Goal: Task Accomplishment & Management: Manage account settings

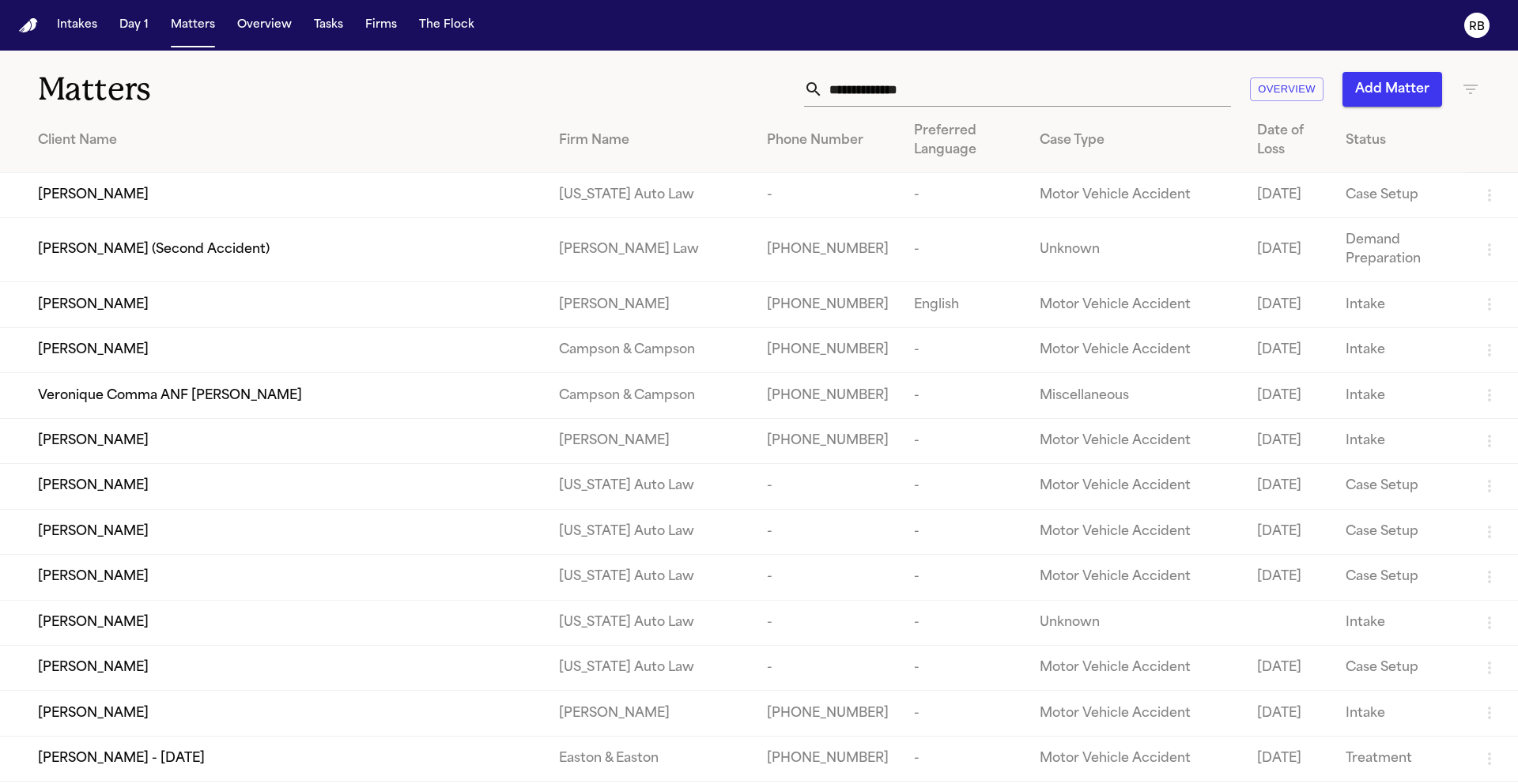
click at [962, 105] on input "text" at bounding box center [1026, 89] width 408 height 35
click at [956, 93] on input "text" at bounding box center [1026, 89] width 408 height 35
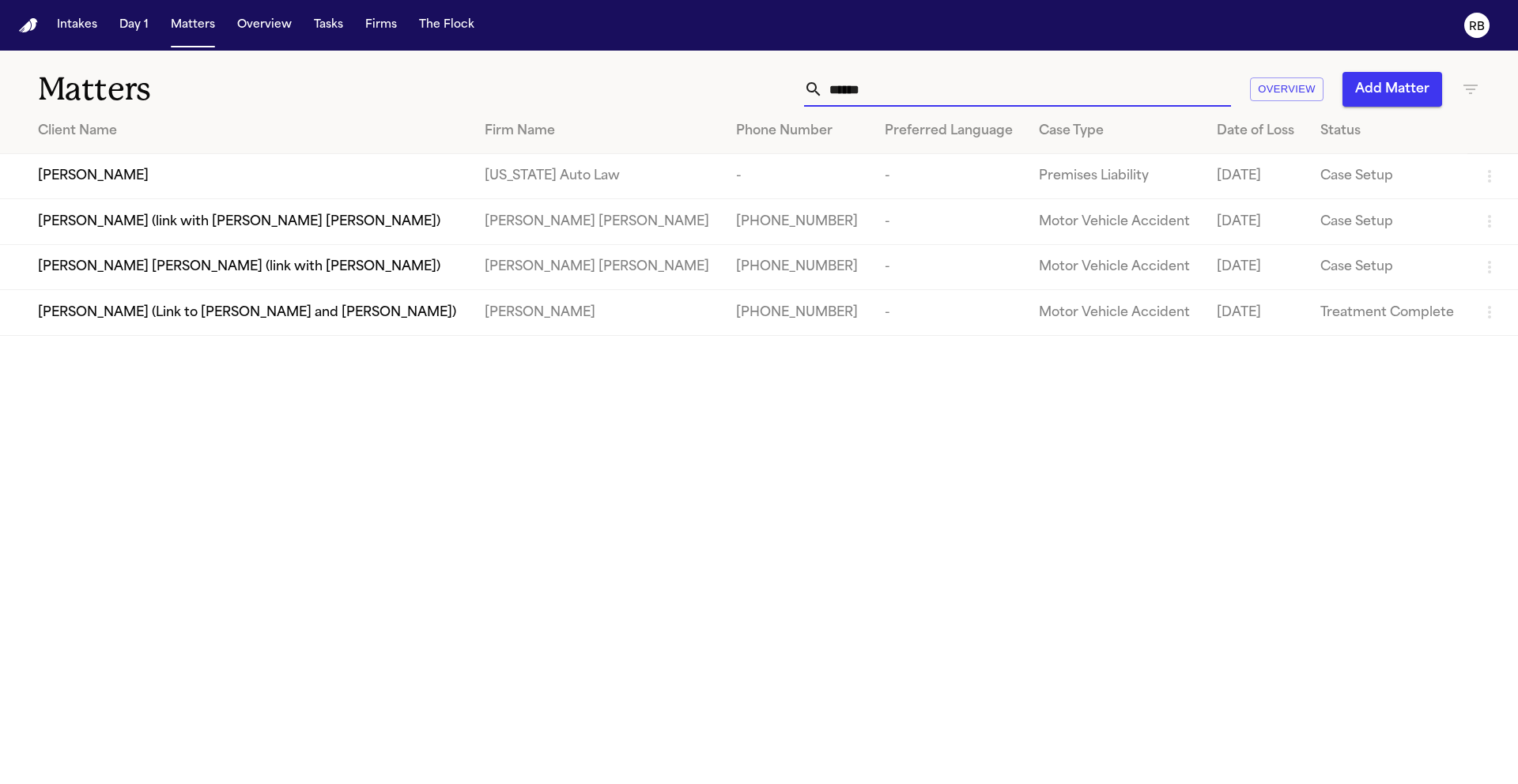
type input "*****"
click at [257, 173] on div "[PERSON_NAME]" at bounding box center [248, 176] width 421 height 19
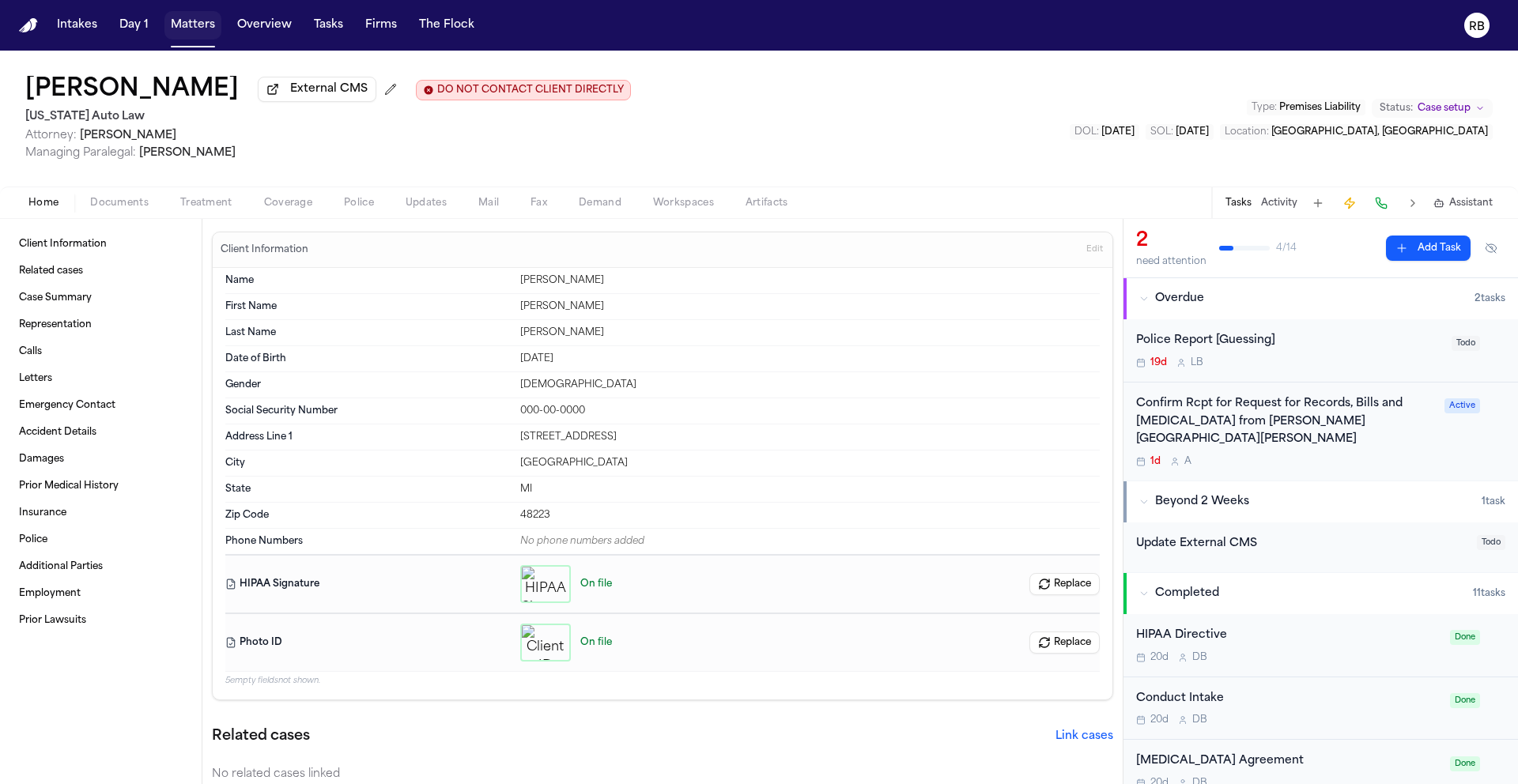
click at [179, 23] on button "Matters" at bounding box center [193, 25] width 57 height 28
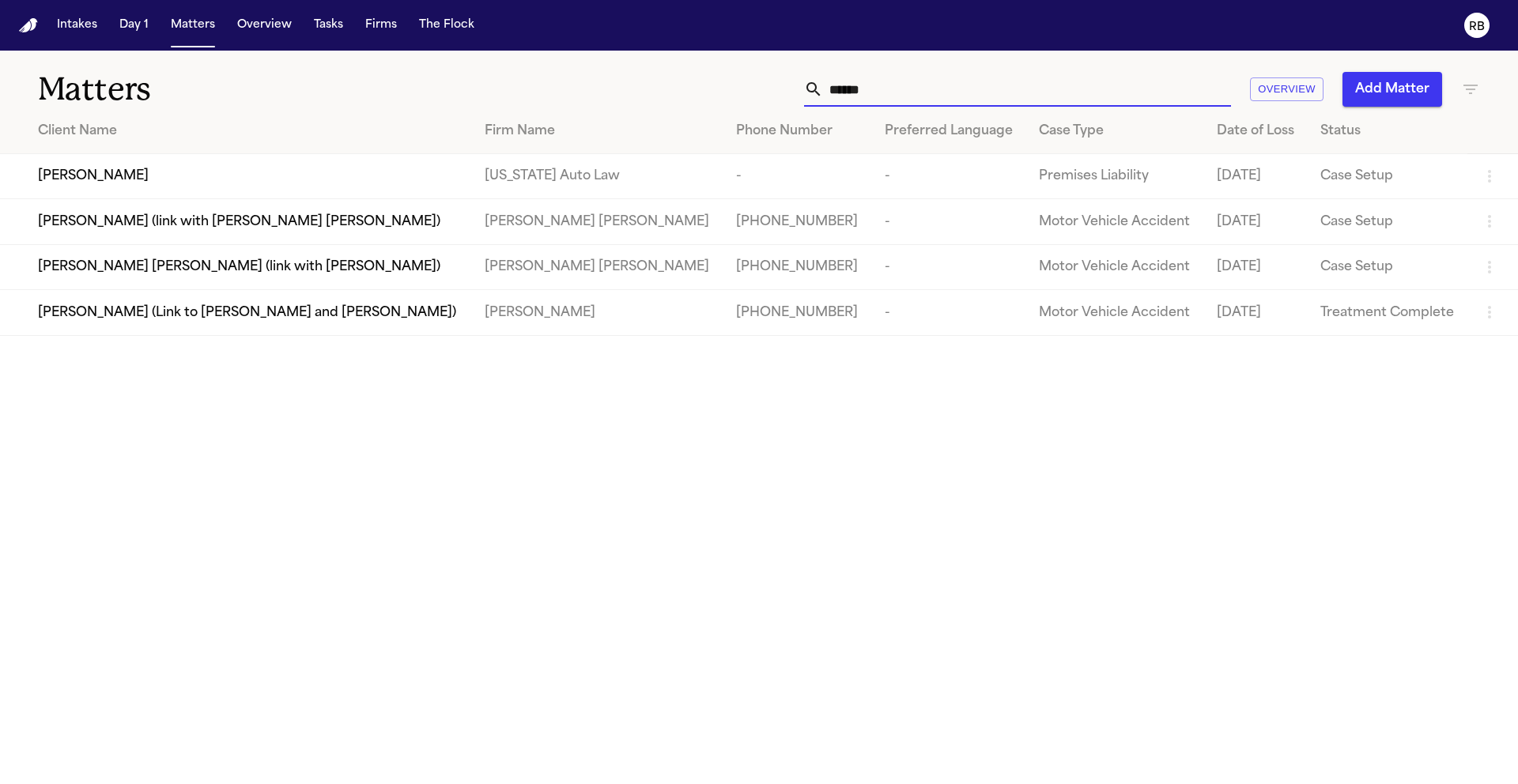
click at [967, 95] on input "*****" at bounding box center [1026, 89] width 408 height 35
drag, startPoint x: 976, startPoint y: 90, endPoint x: 795, endPoint y: 91, distance: 181.0
click at [796, 91] on div "***** Overview Add Matter" at bounding box center [969, 89] width 1022 height 35
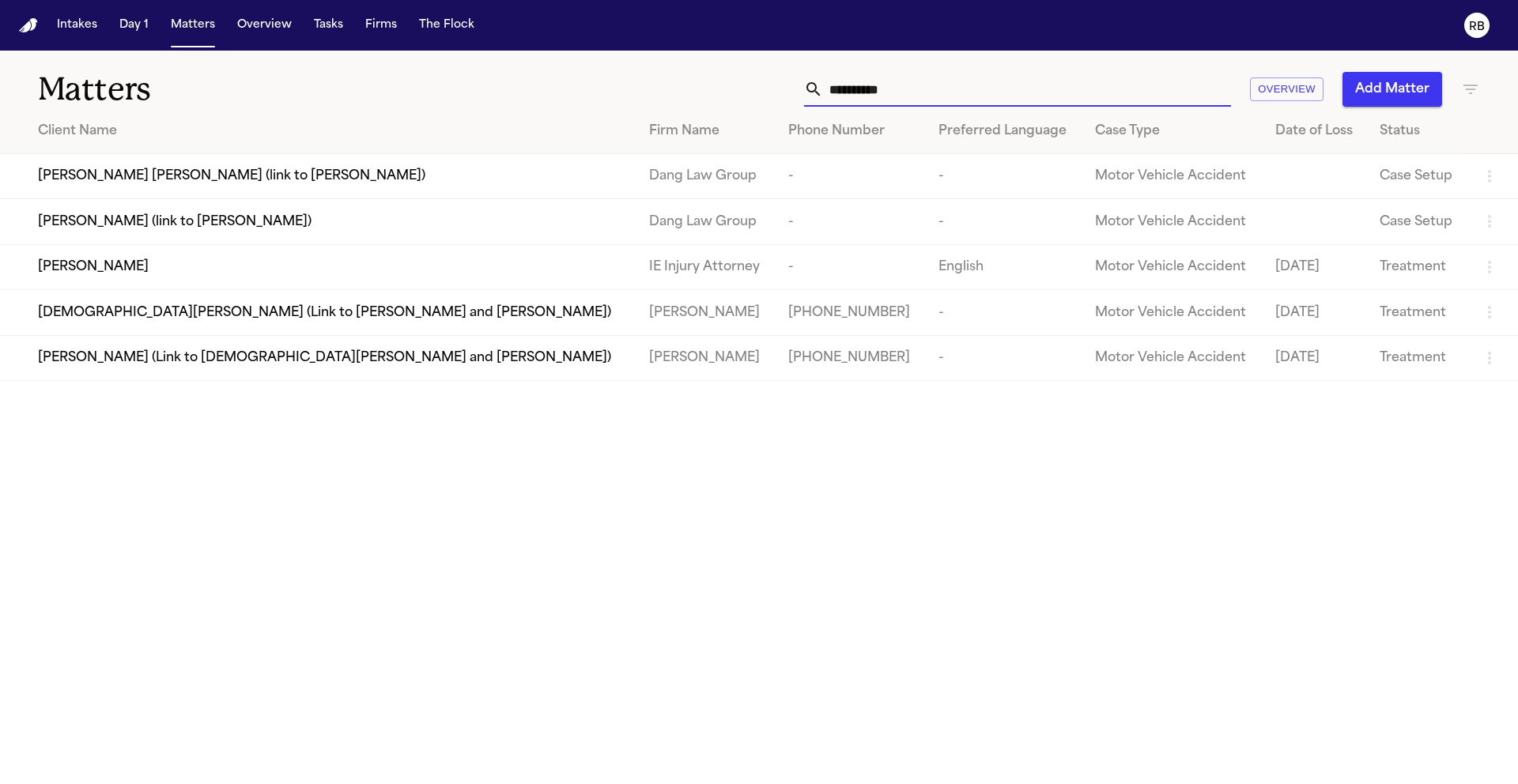
type input "**********"
click at [429, 260] on td "[PERSON_NAME]" at bounding box center [318, 267] width 637 height 45
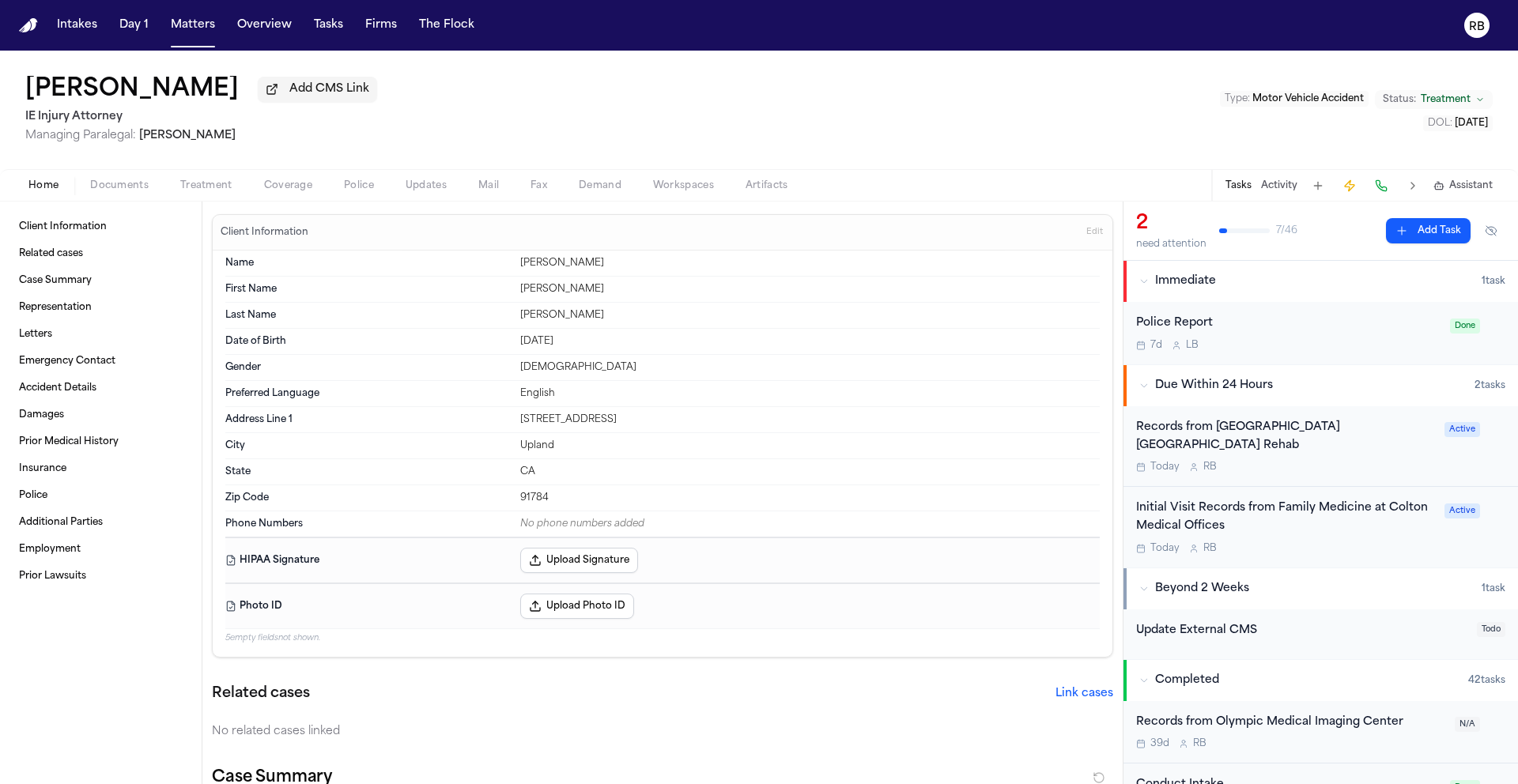
click at [136, 191] on span "Documents" at bounding box center [119, 185] width 58 height 13
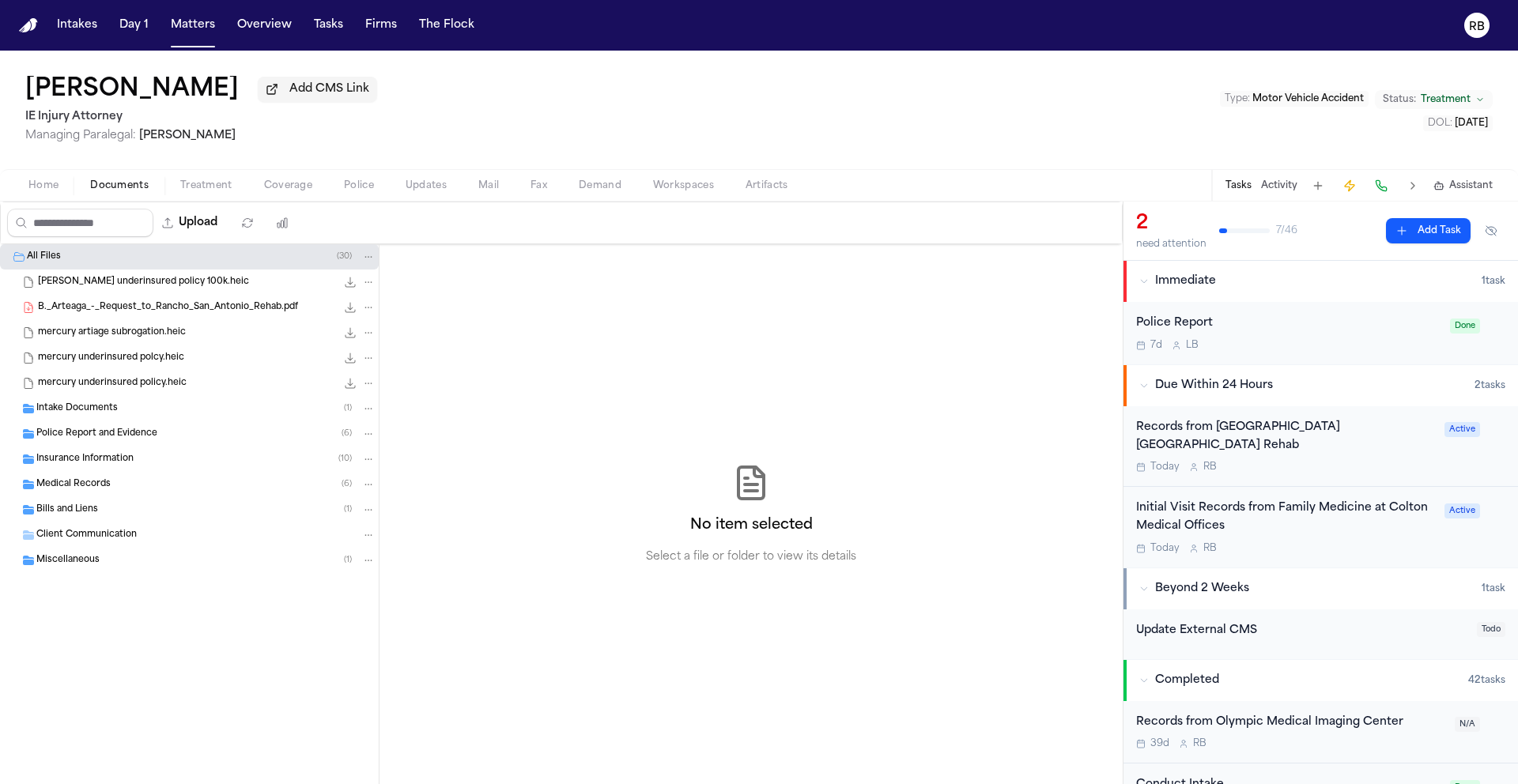
click at [211, 667] on div "All Files ( 30 ) [PERSON_NAME] underinsured policy 100k.heic 2.5 MB • HEIC B._A…" at bounding box center [189, 514] width 380 height 540
click at [111, 414] on span "Intake Documents" at bounding box center [78, 409] width 82 height 13
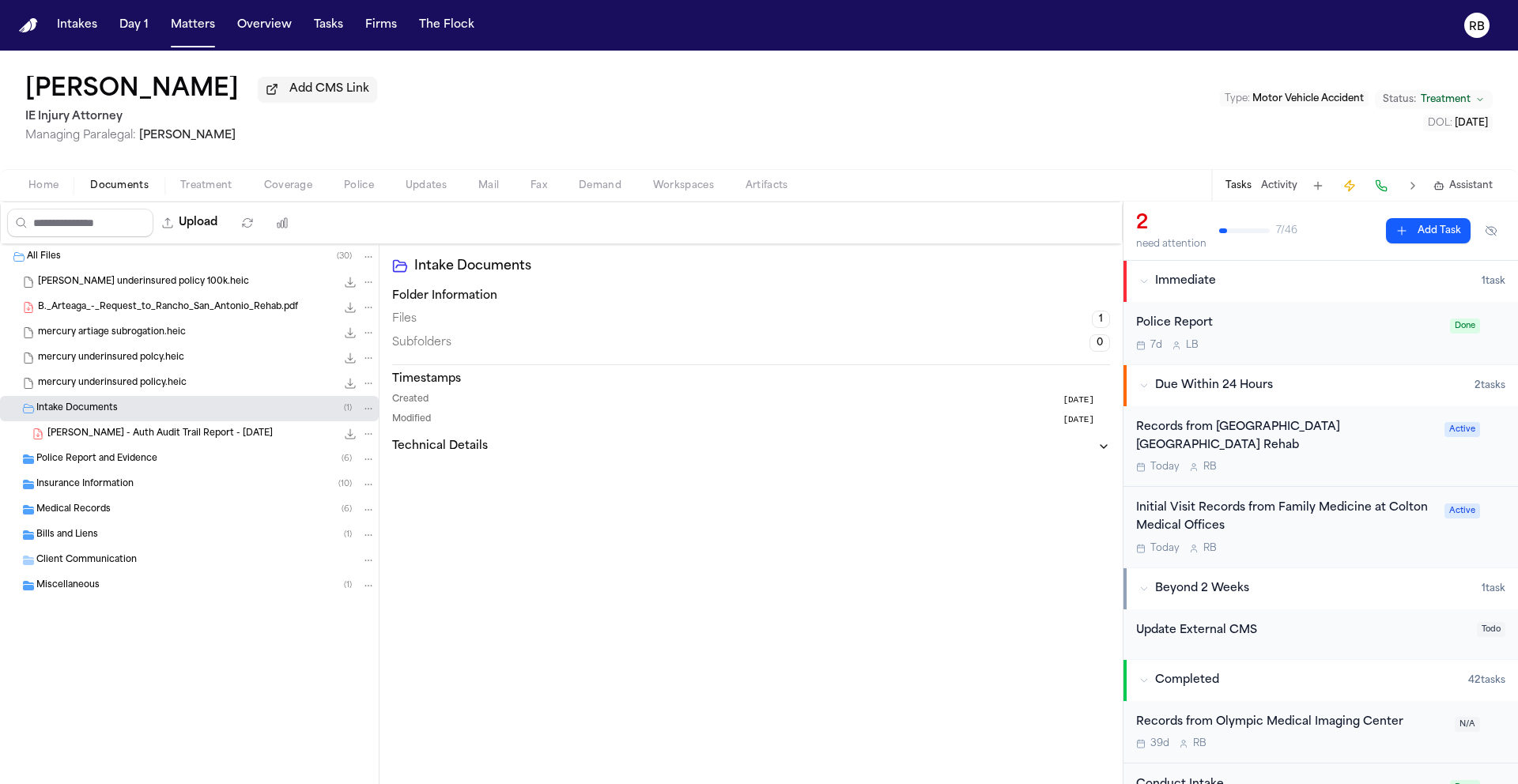
click at [164, 438] on span "B. Arteaga - Auth Audit Trail Report - 5.16.25" at bounding box center [160, 435] width 225 height 13
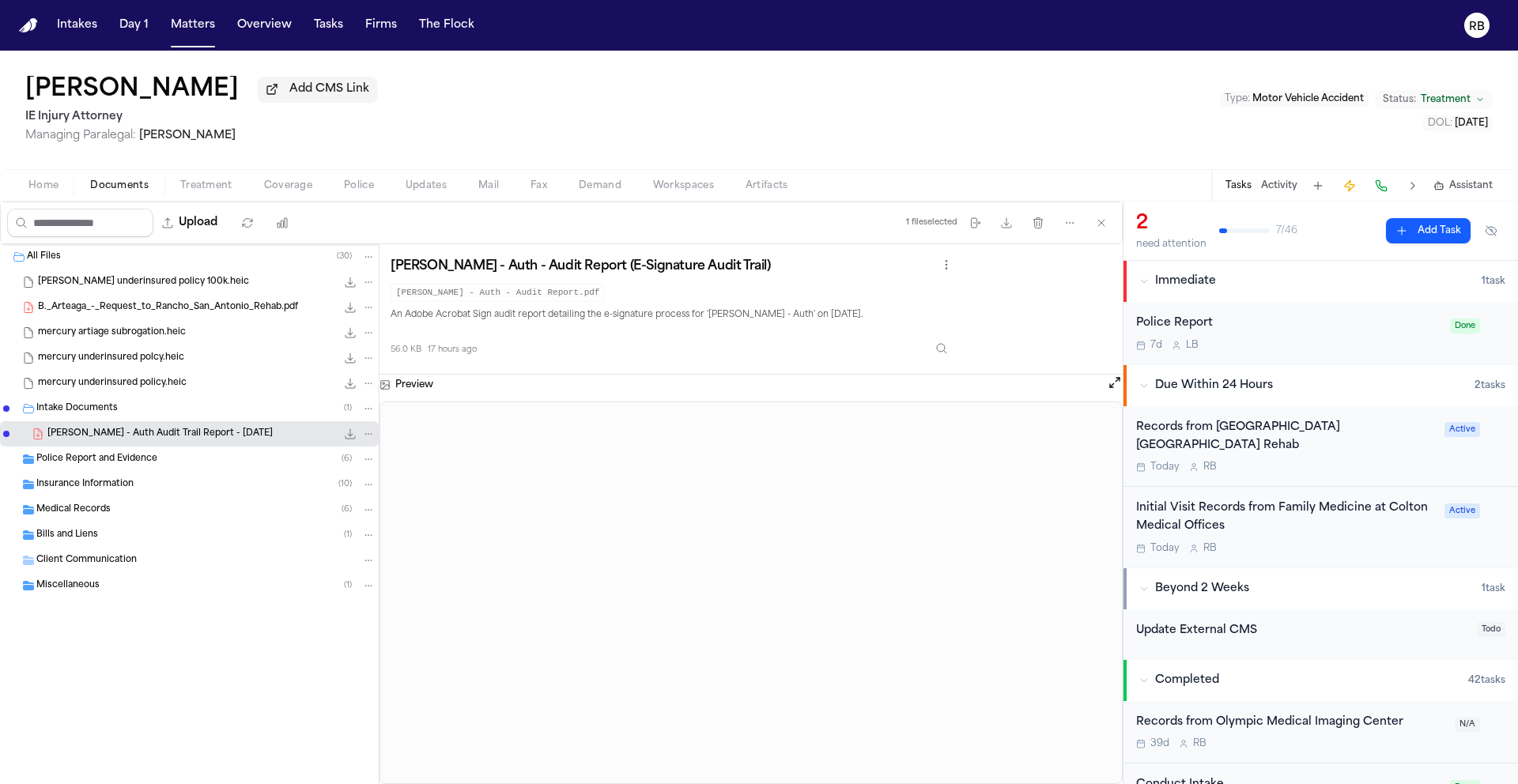
click at [150, 289] on span "Artiga underinsured policy 100k.heic" at bounding box center [143, 283] width 211 height 13
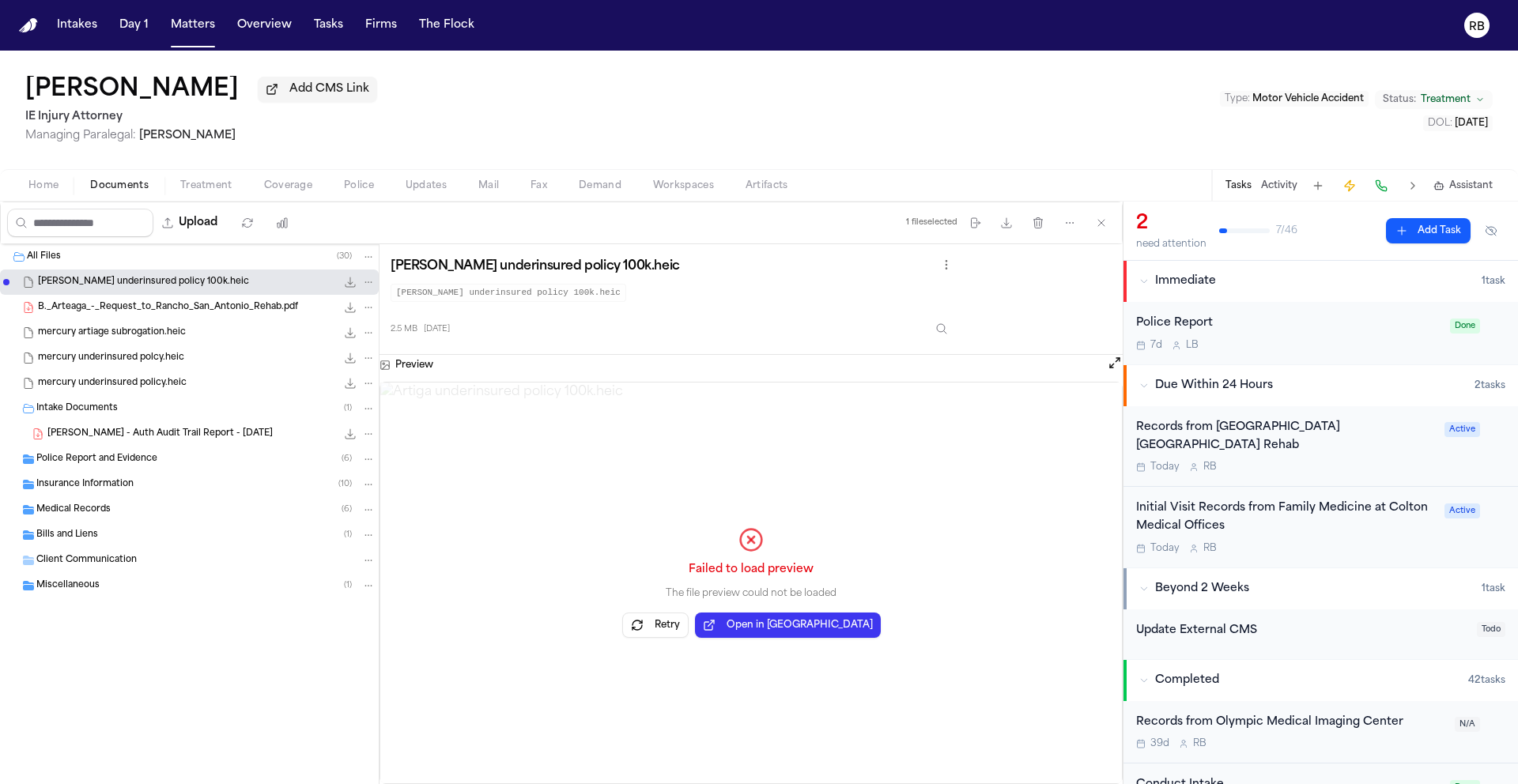
click at [164, 304] on span "B._Arteaga_-_Request_to_Rancho_San_Antonio_Rehab.pdf" at bounding box center [168, 308] width 260 height 13
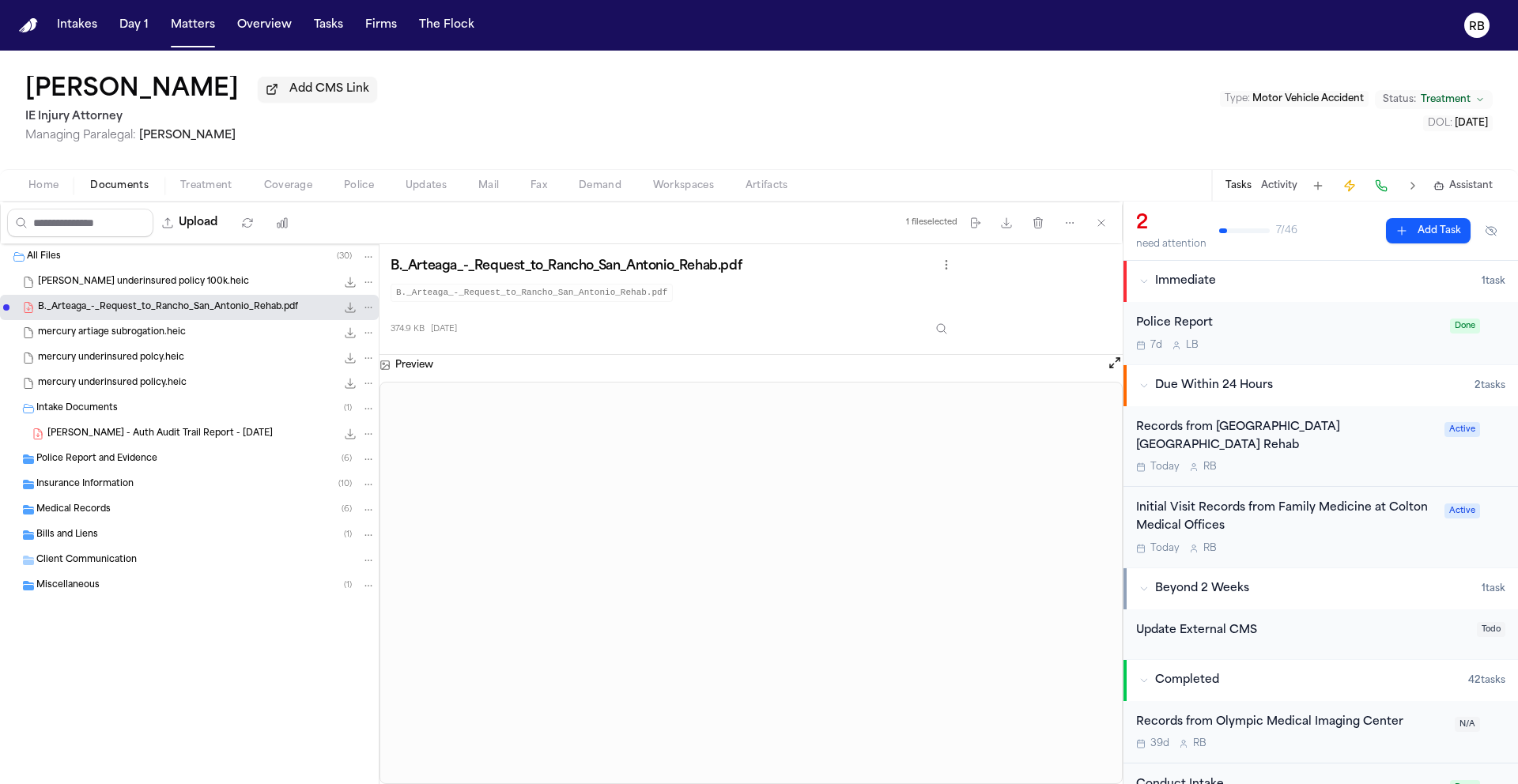
click at [86, 330] on span "mercury artiage subrogation.heic" at bounding box center [111, 333] width 148 height 13
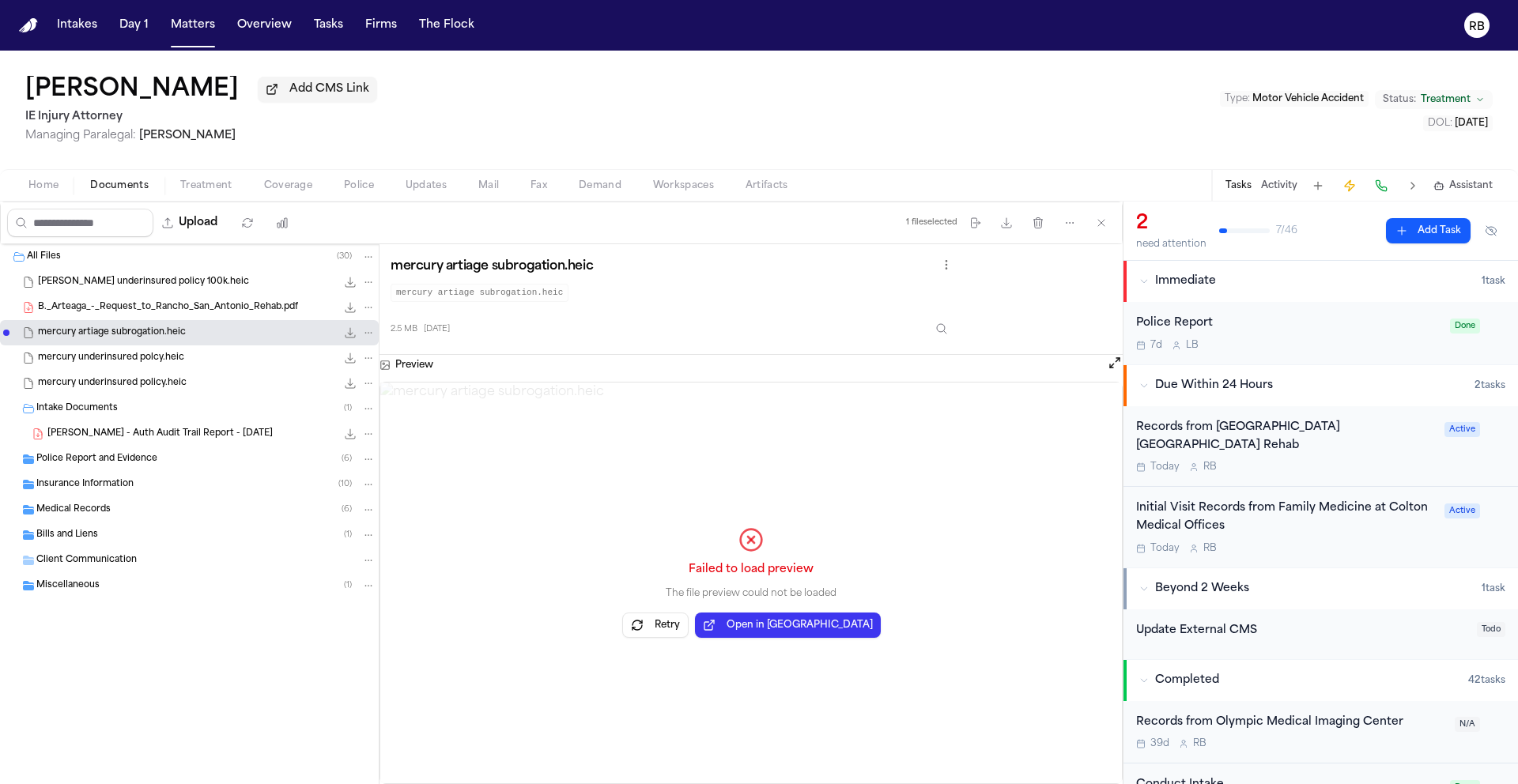
click at [160, 430] on span "B. Arteaga - Auth Audit Trail Report - 5.16.25" at bounding box center [160, 435] width 225 height 13
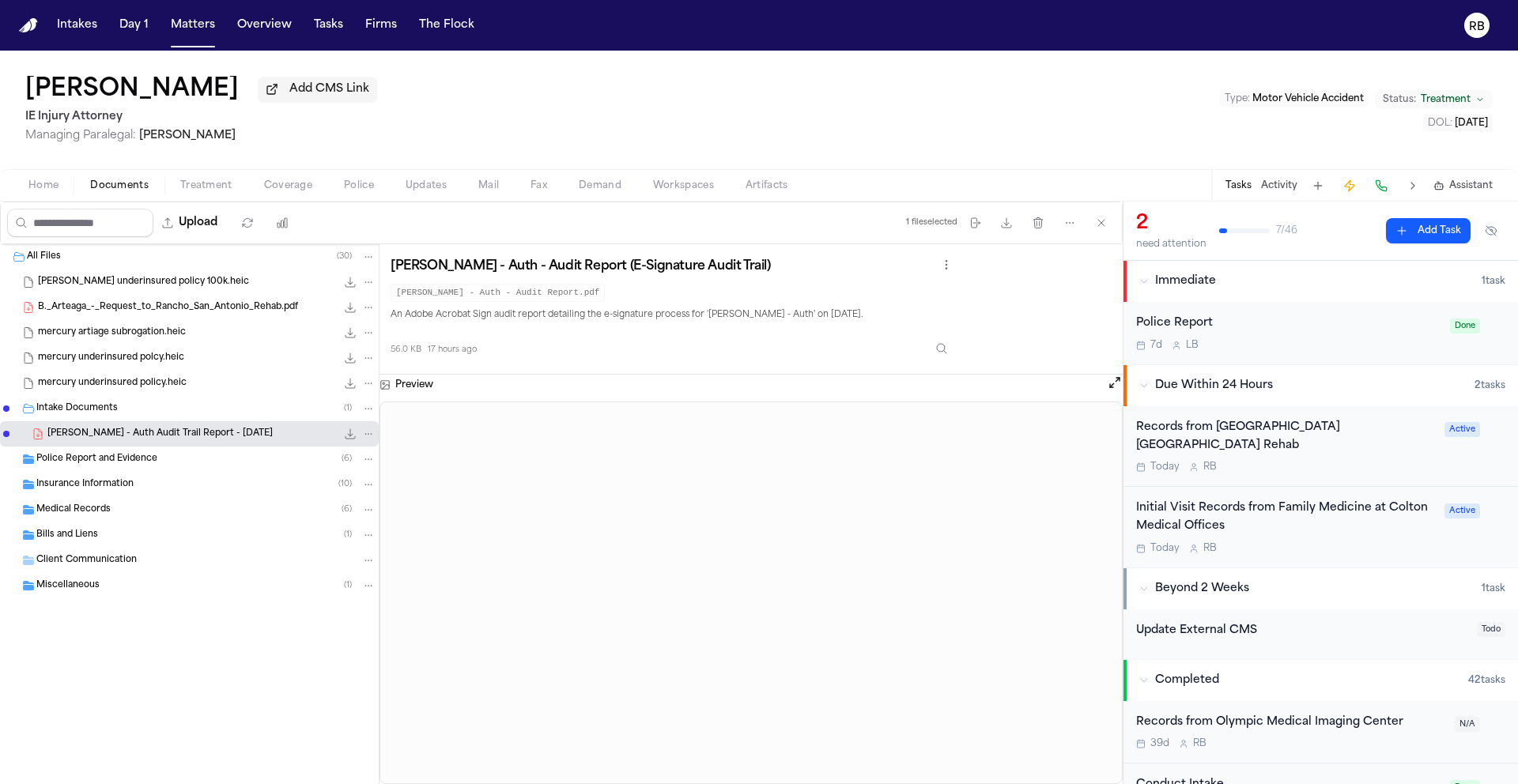
click at [127, 456] on span "Police Report and Evidence" at bounding box center [97, 460] width 121 height 13
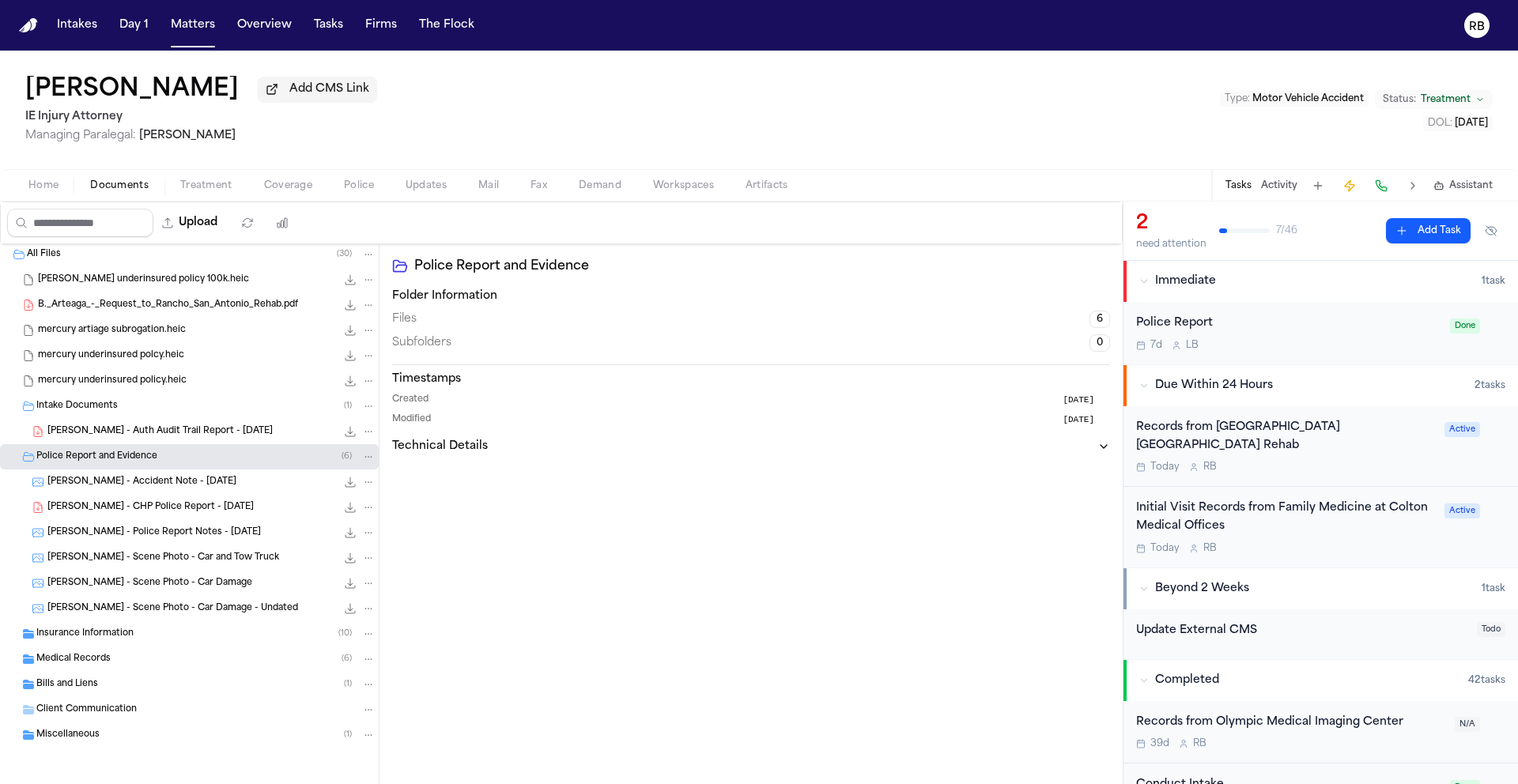
scroll to position [6, 0]
click at [124, 635] on span "Insurance Information" at bounding box center [85, 634] width 98 height 13
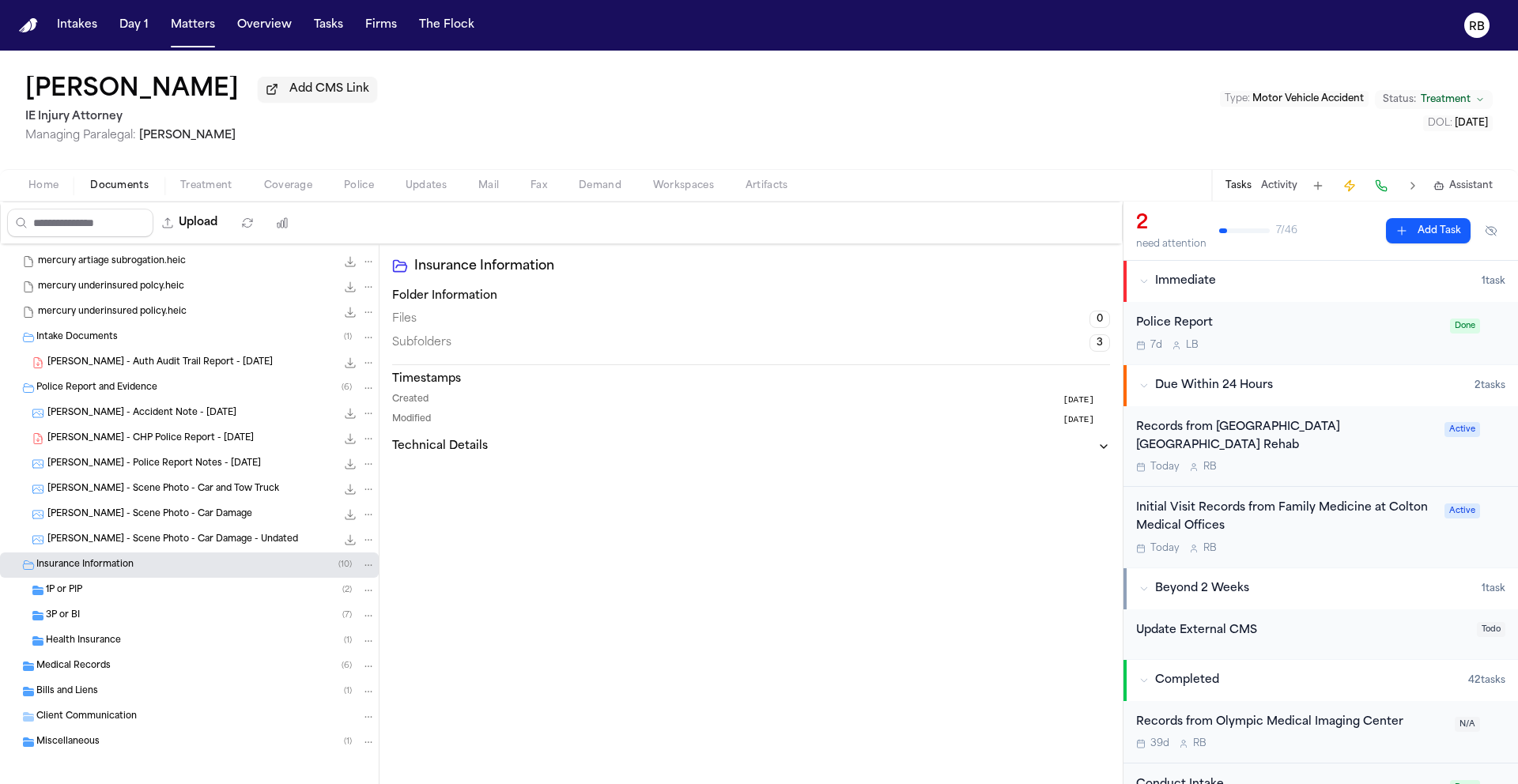
scroll to position [82, 0]
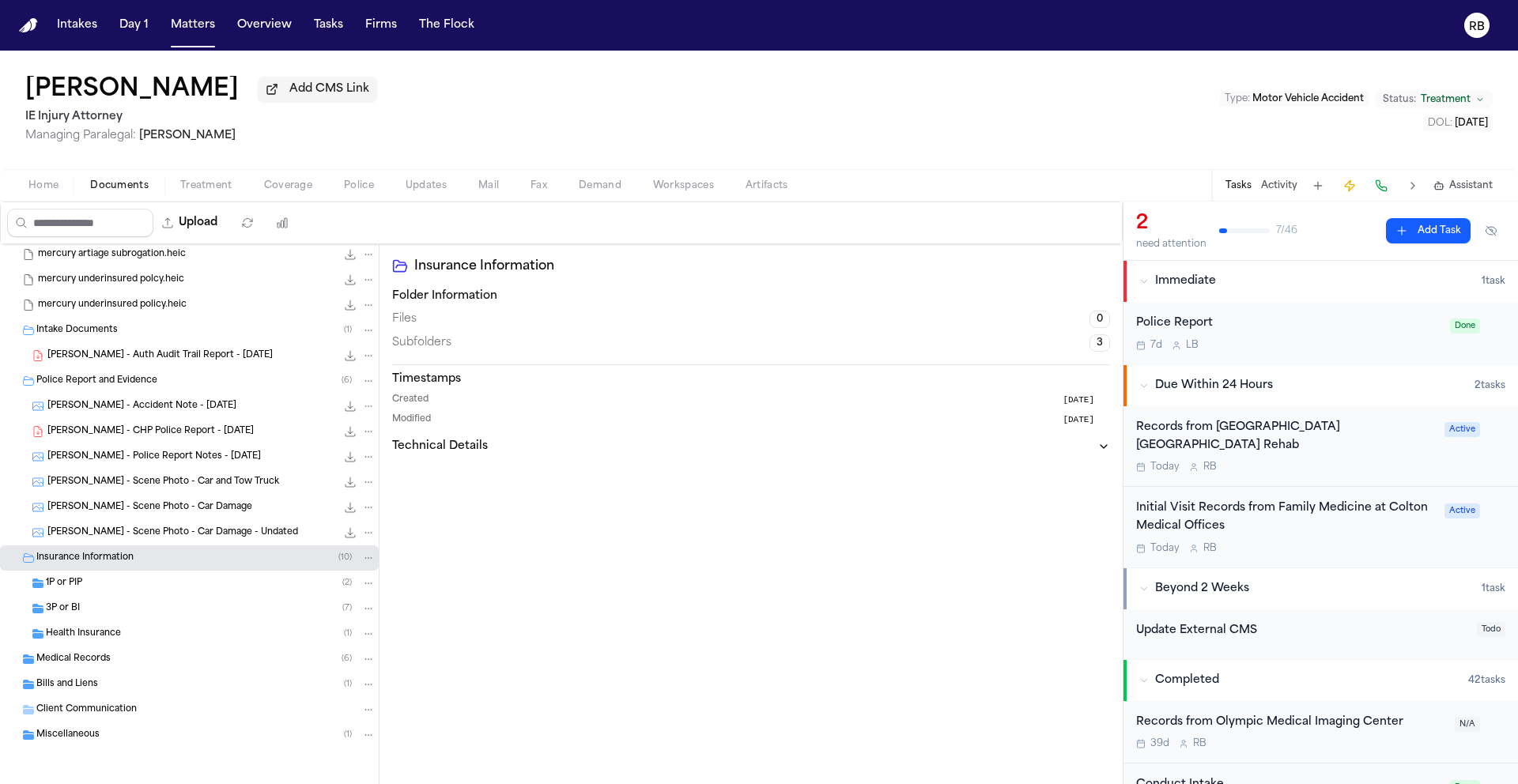
click at [119, 631] on span "Health Insurance" at bounding box center [83, 634] width 75 height 13
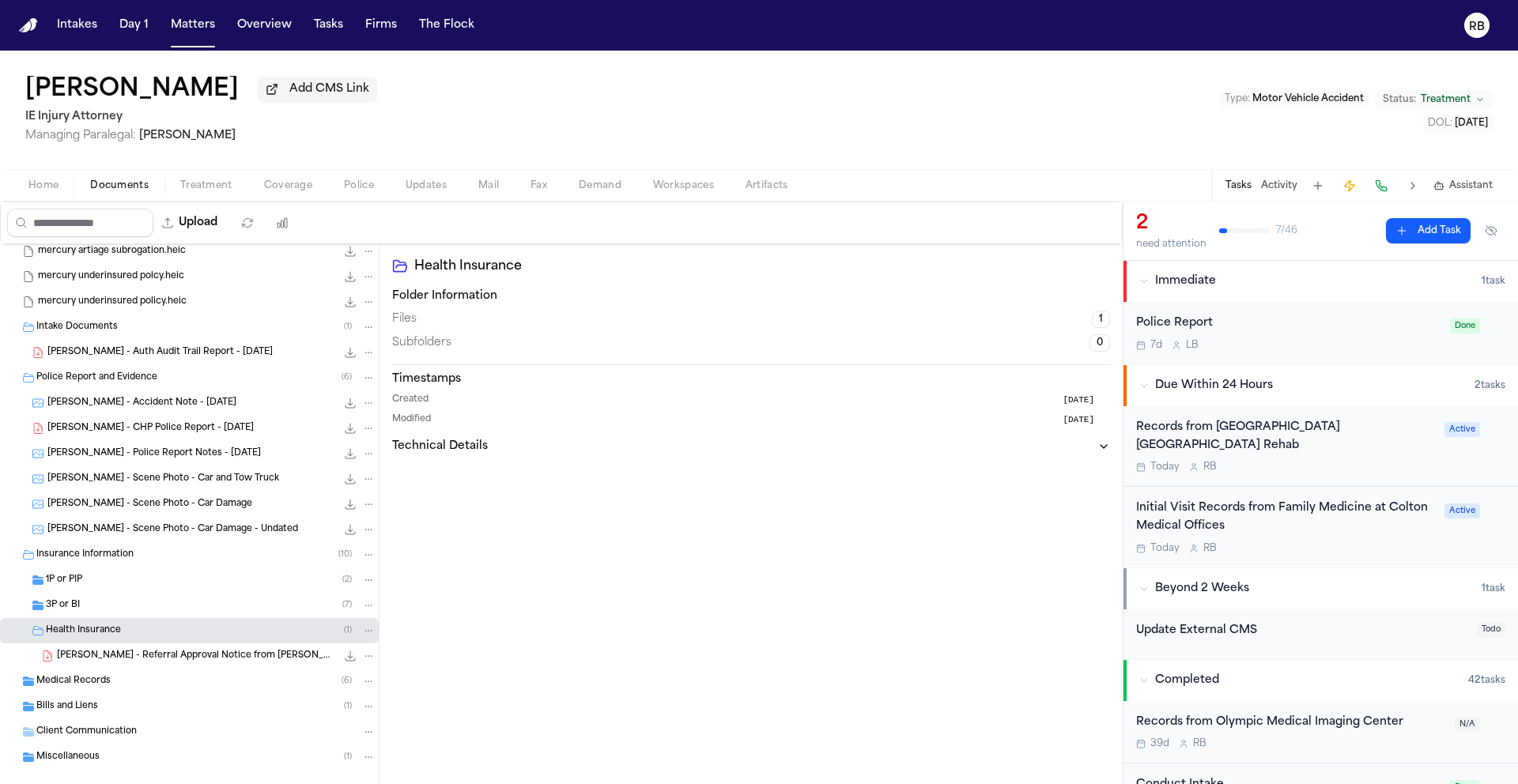
click at [156, 661] on span "B. Arteaga - Referral Approval Notice from Kaiser - 2.21.25" at bounding box center [196, 656] width 279 height 13
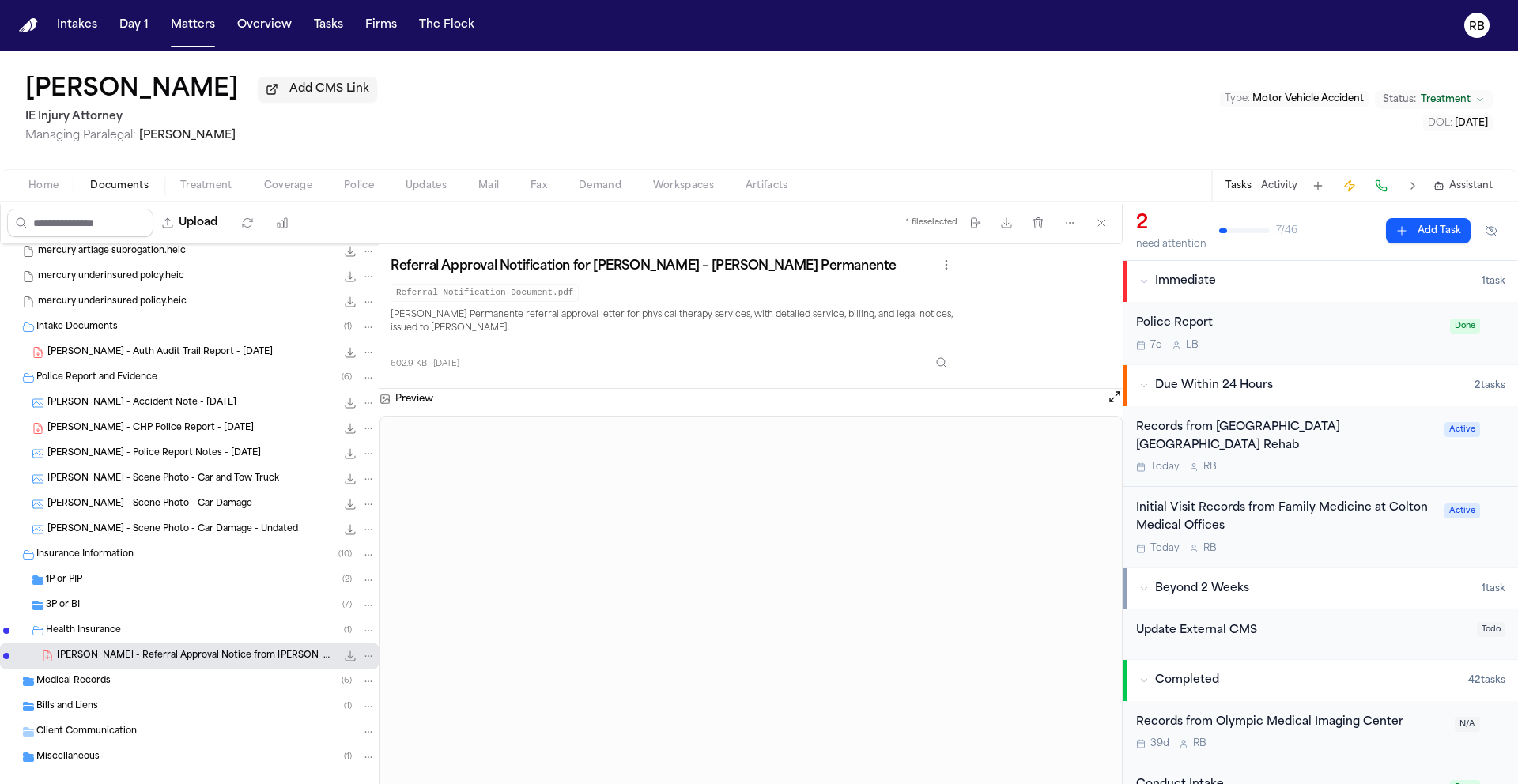
click at [101, 681] on span "Medical Records" at bounding box center [73, 681] width 74 height 13
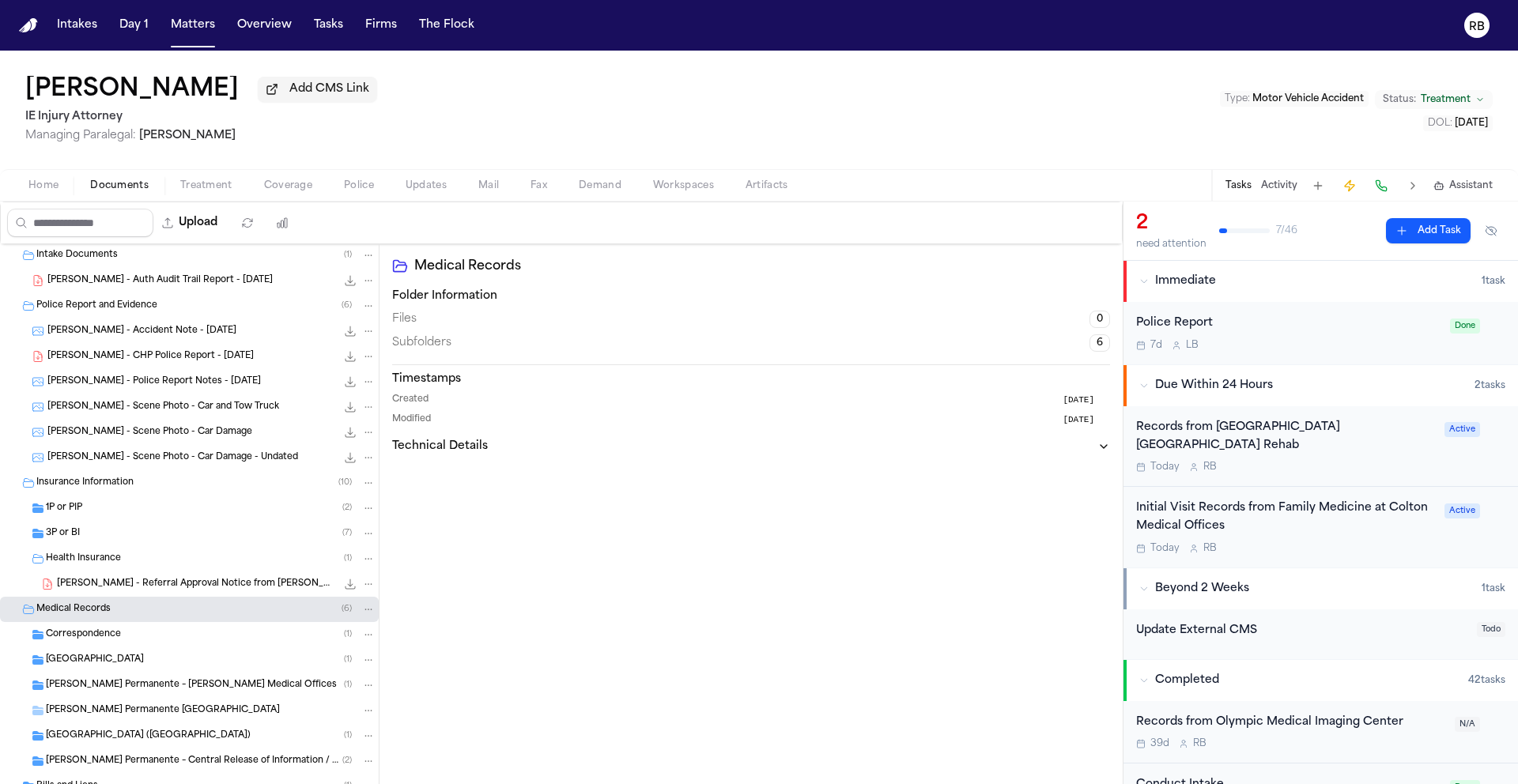
scroll to position [158, 0]
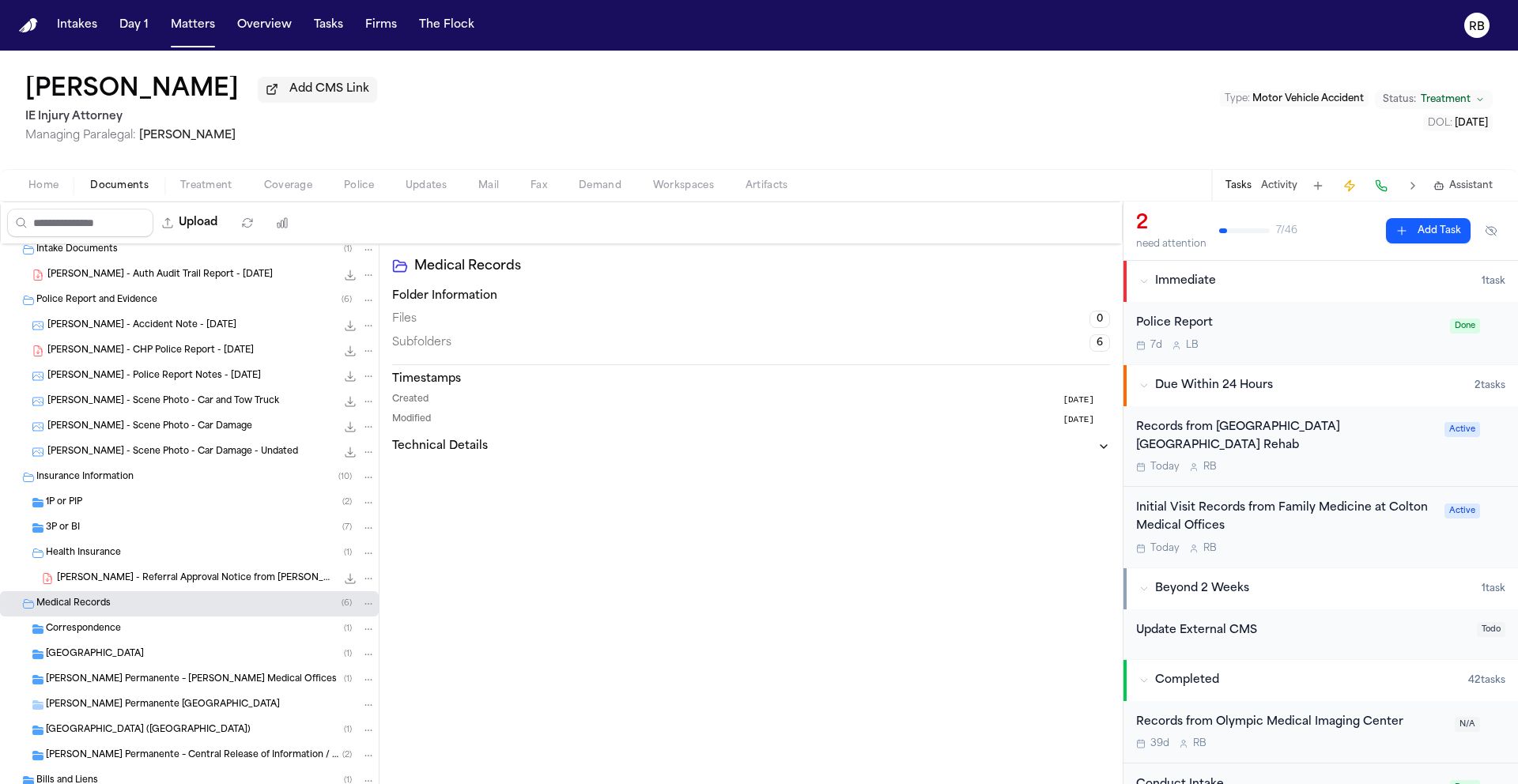
click at [254, 686] on span "Kaiser Permanente – Indio Monroe Medical Offices" at bounding box center [191, 680] width 291 height 13
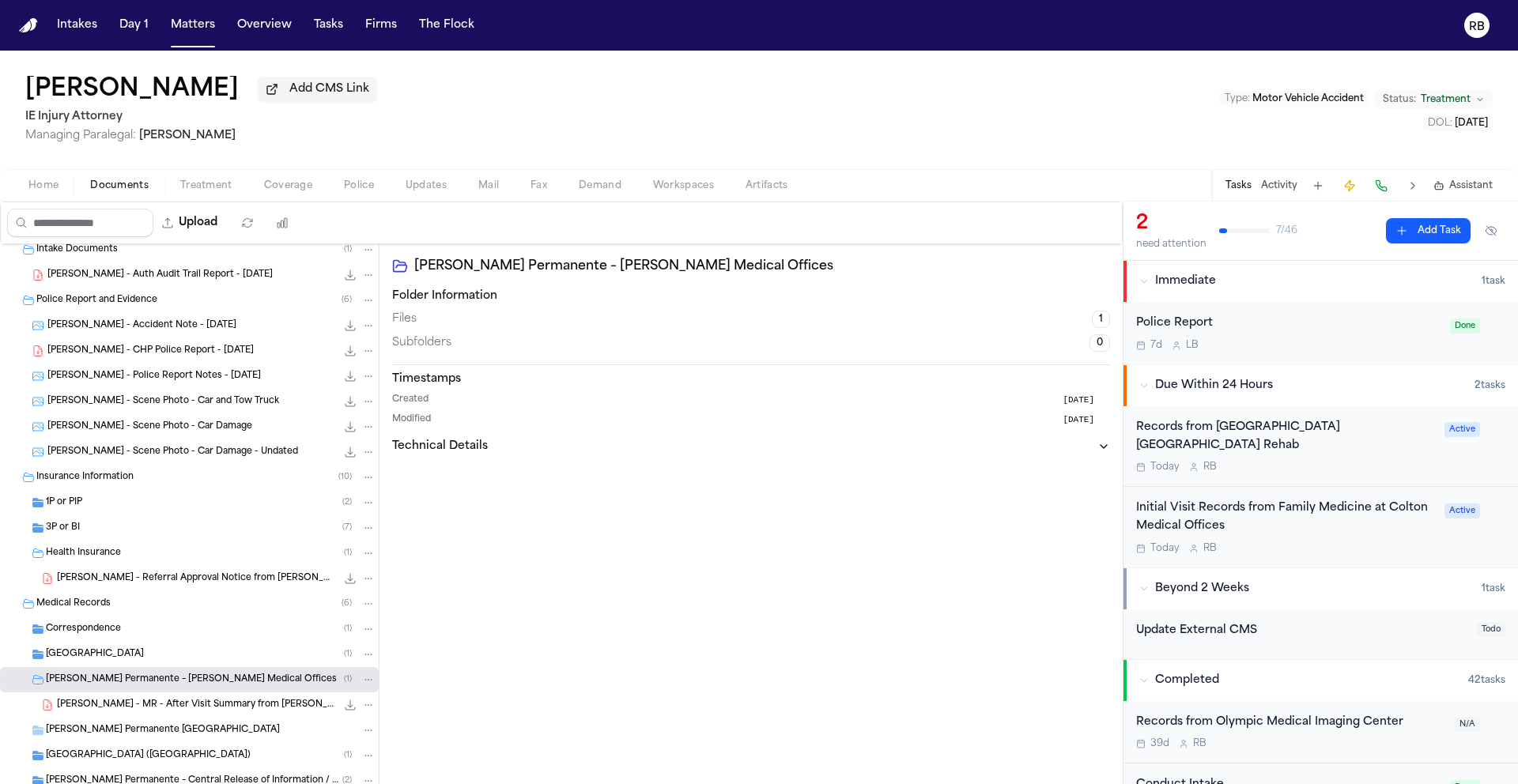
click at [134, 711] on span "B. Arteaga - MR - After Visit Summary from Kaiser Permanente - 2.19.25" at bounding box center [196, 706] width 279 height 13
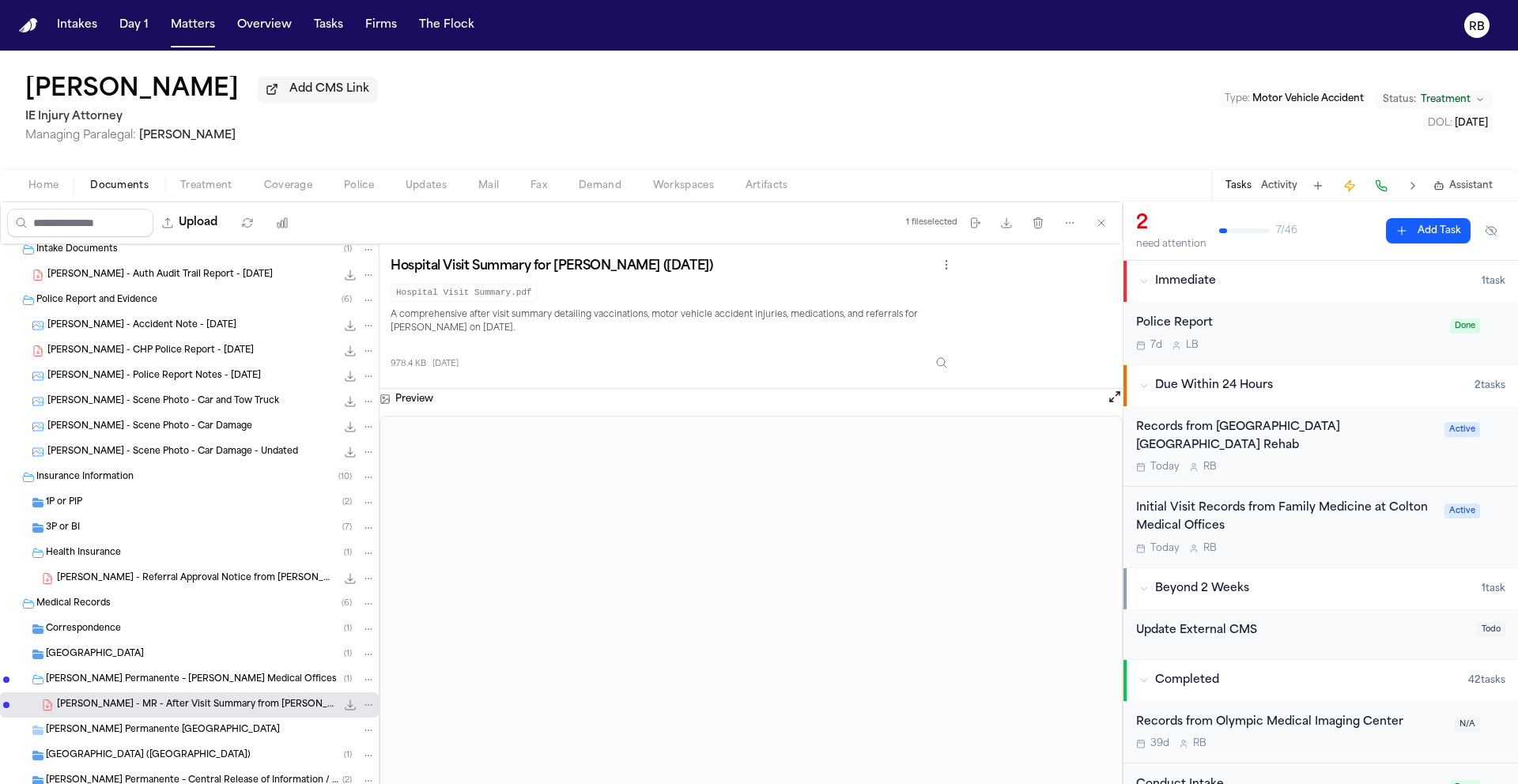
scroll to position [284, 0]
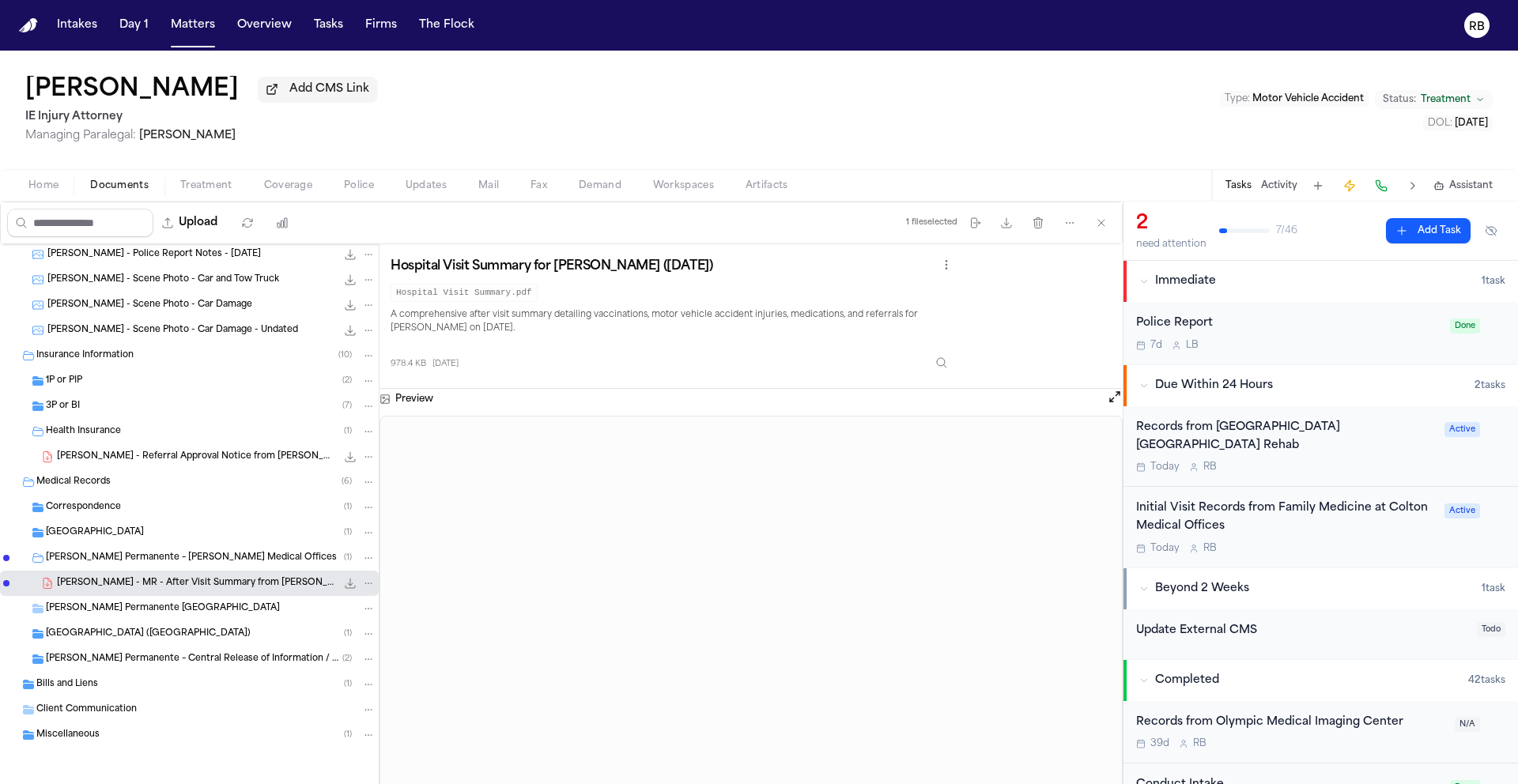
click at [218, 656] on span "Kaiser Permanente – Central Release of Information / Health Information Managem…" at bounding box center [194, 660] width 296 height 13
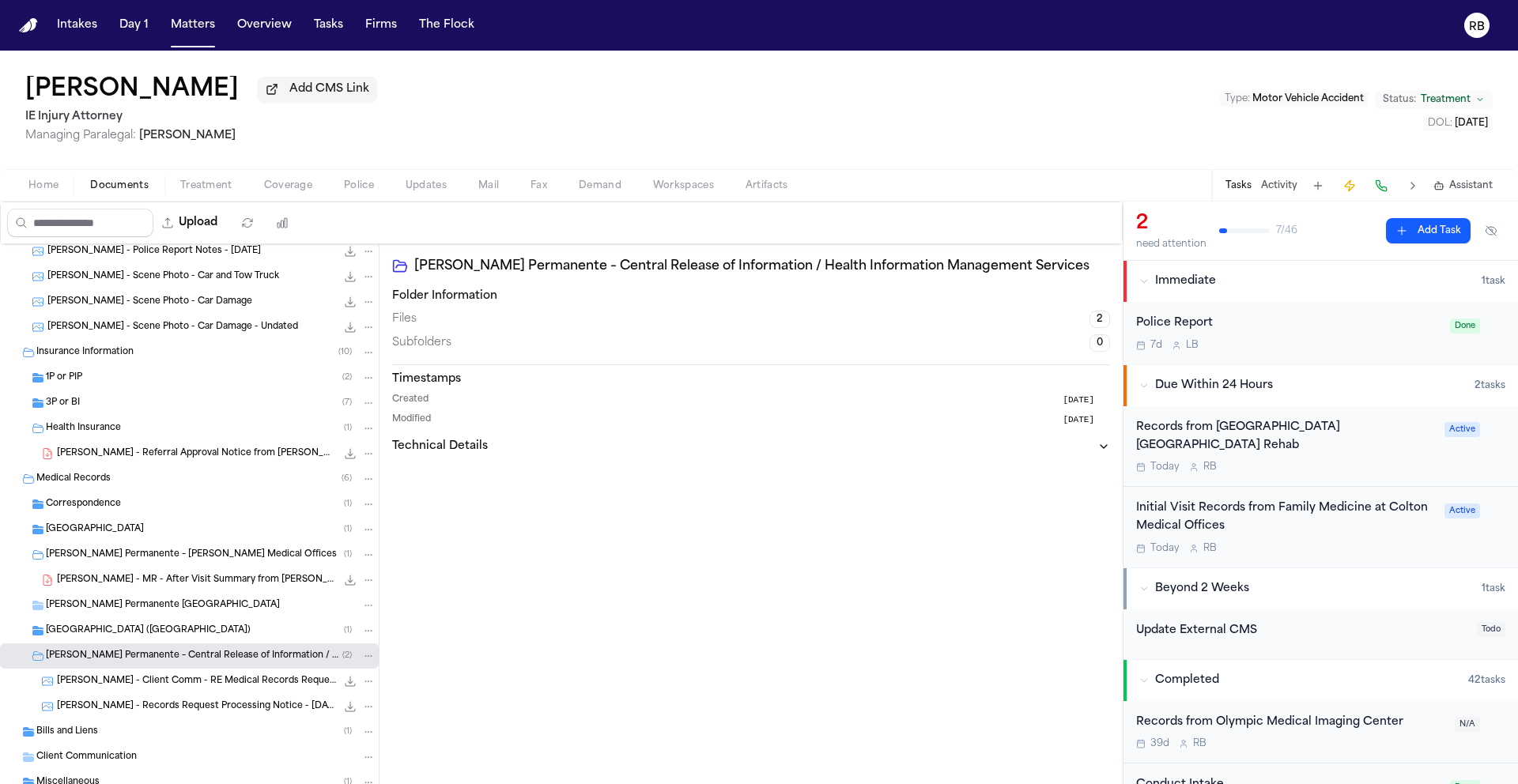
click at [255, 714] on div "B. Arteaga - Records Request Processing Notice - 6.23.25 136.1 KB • JPG" at bounding box center [216, 706] width 319 height 16
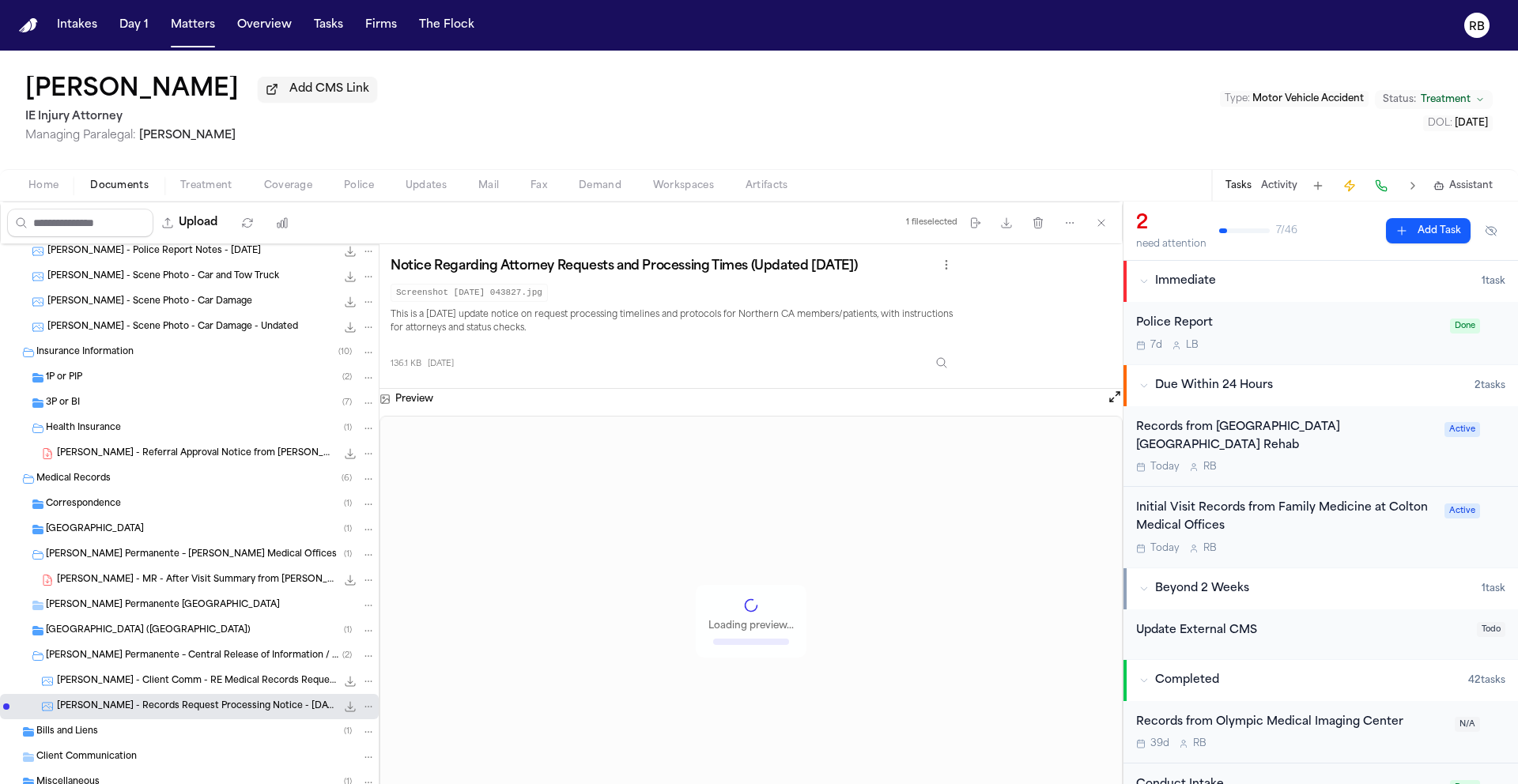
click at [230, 684] on span "B. Arteaga - Client Comm - RE Medical Records Request - 5.30.25" at bounding box center [196, 681] width 279 height 13
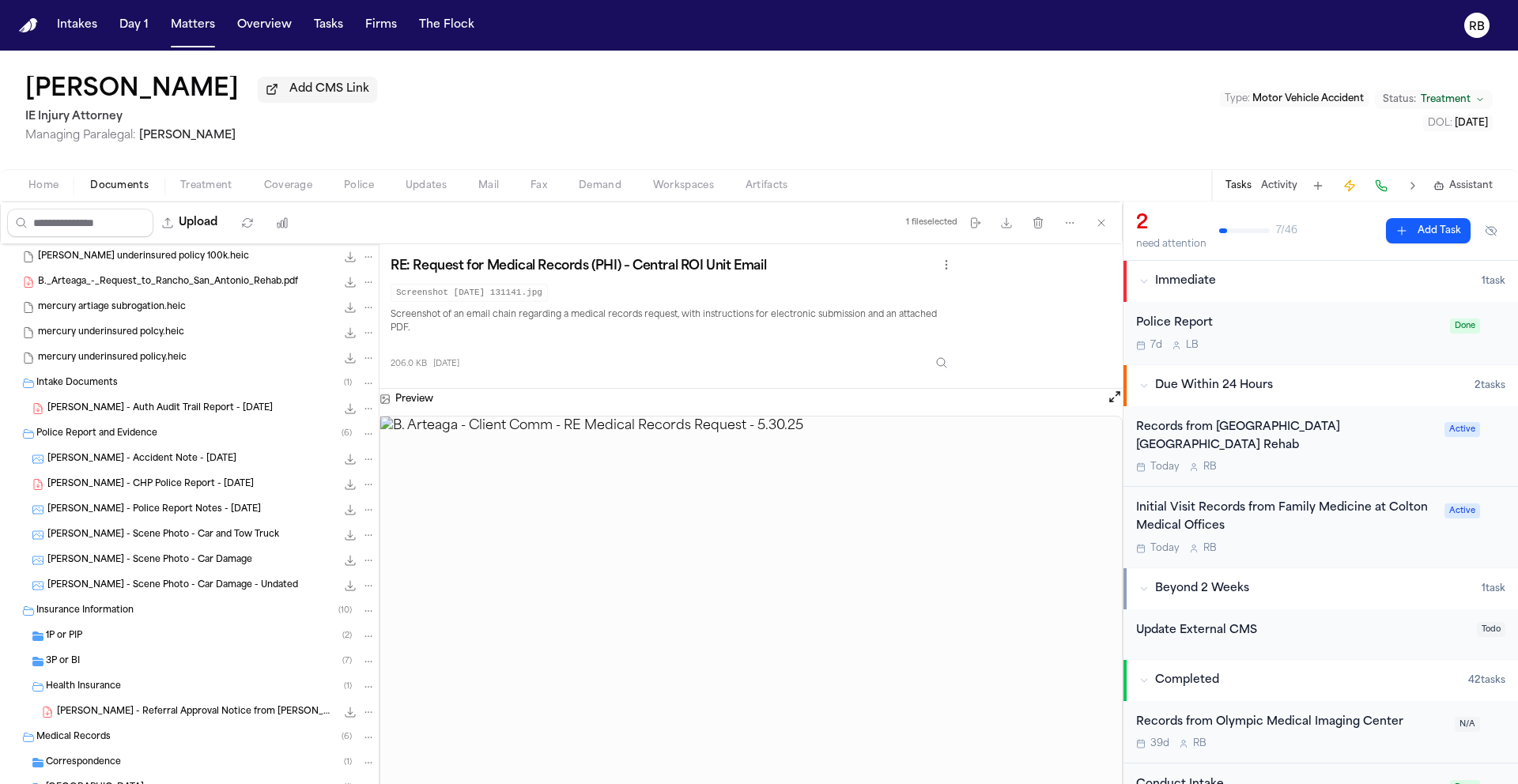
scroll to position [317, 0]
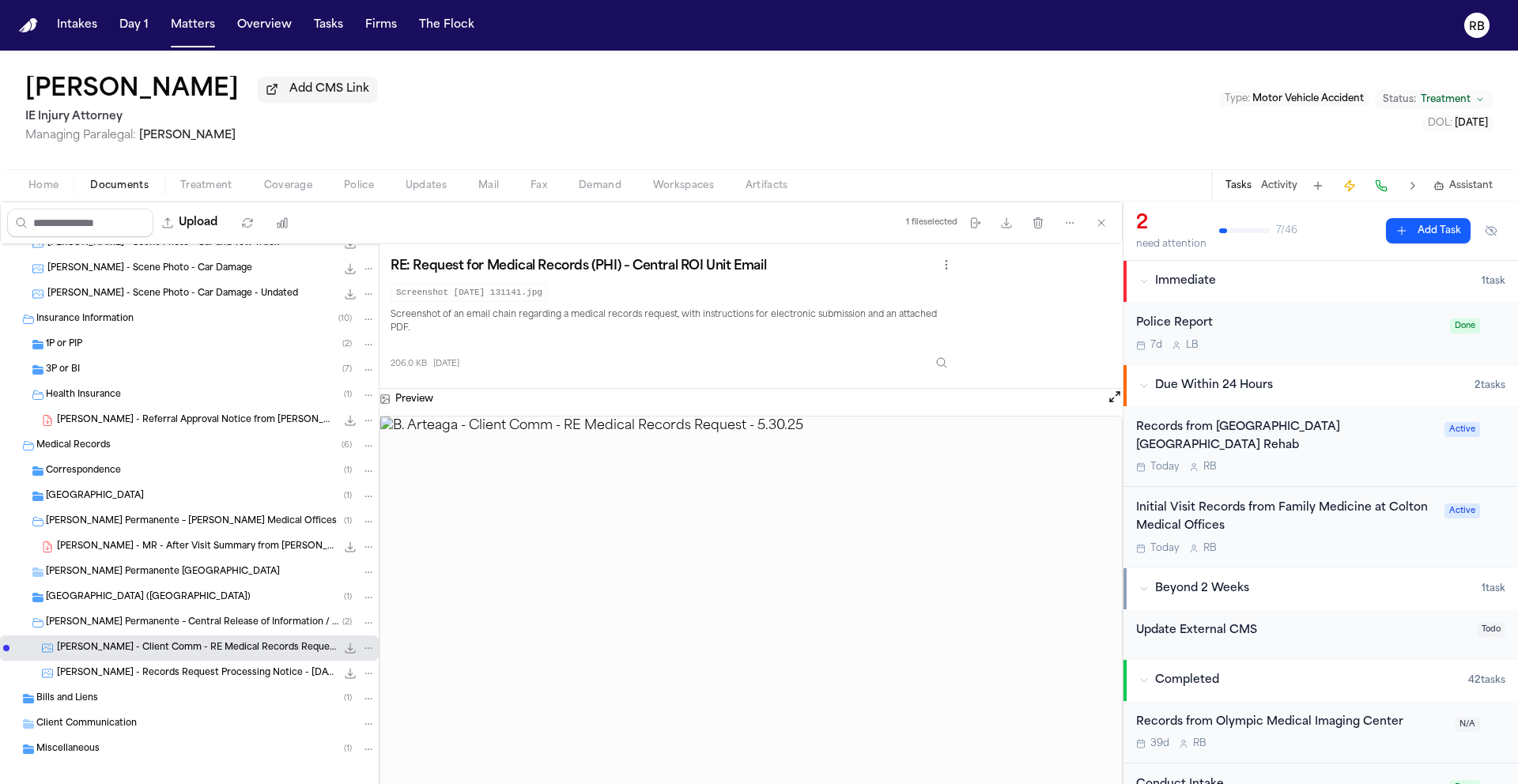
click at [237, 431] on div "B. Arteaga - Referral Approval Notice from Kaiser - 2.21.25 602.9 KB • PDF" at bounding box center [189, 420] width 379 height 25
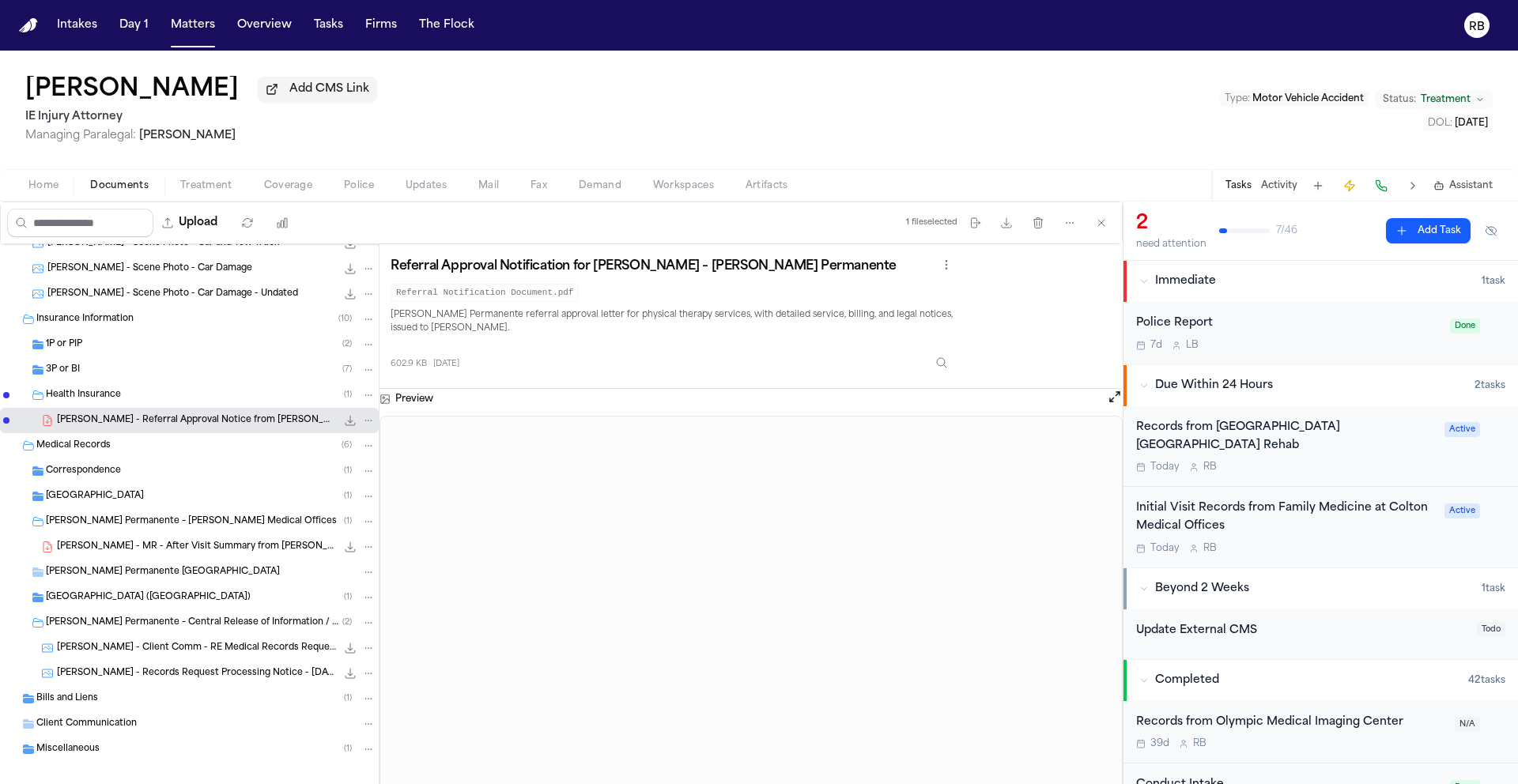
click at [1357, 545] on div "Today R B" at bounding box center [1285, 548] width 299 height 13
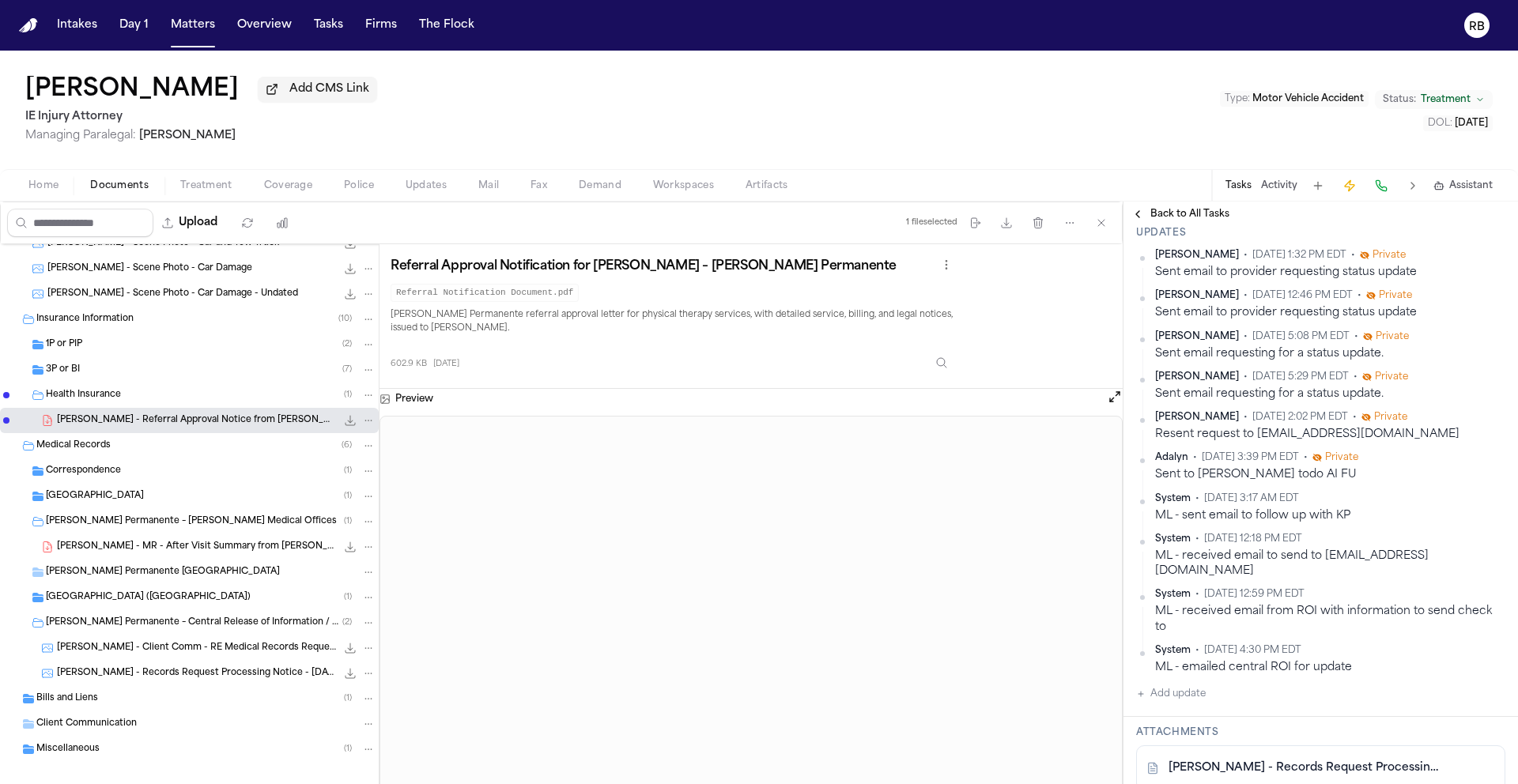
scroll to position [264, 0]
click at [1187, 681] on button "Add update" at bounding box center [1170, 691] width 69 height 19
click at [1254, 681] on div "Private Cancel Add" at bounding box center [1330, 719] width 351 height 76
drag, startPoint x: 1264, startPoint y: 678, endPoint x: 1247, endPoint y: 684, distance: 18.0
click at [1257, 687] on textarea "Add your update" at bounding box center [1330, 703] width 338 height 32
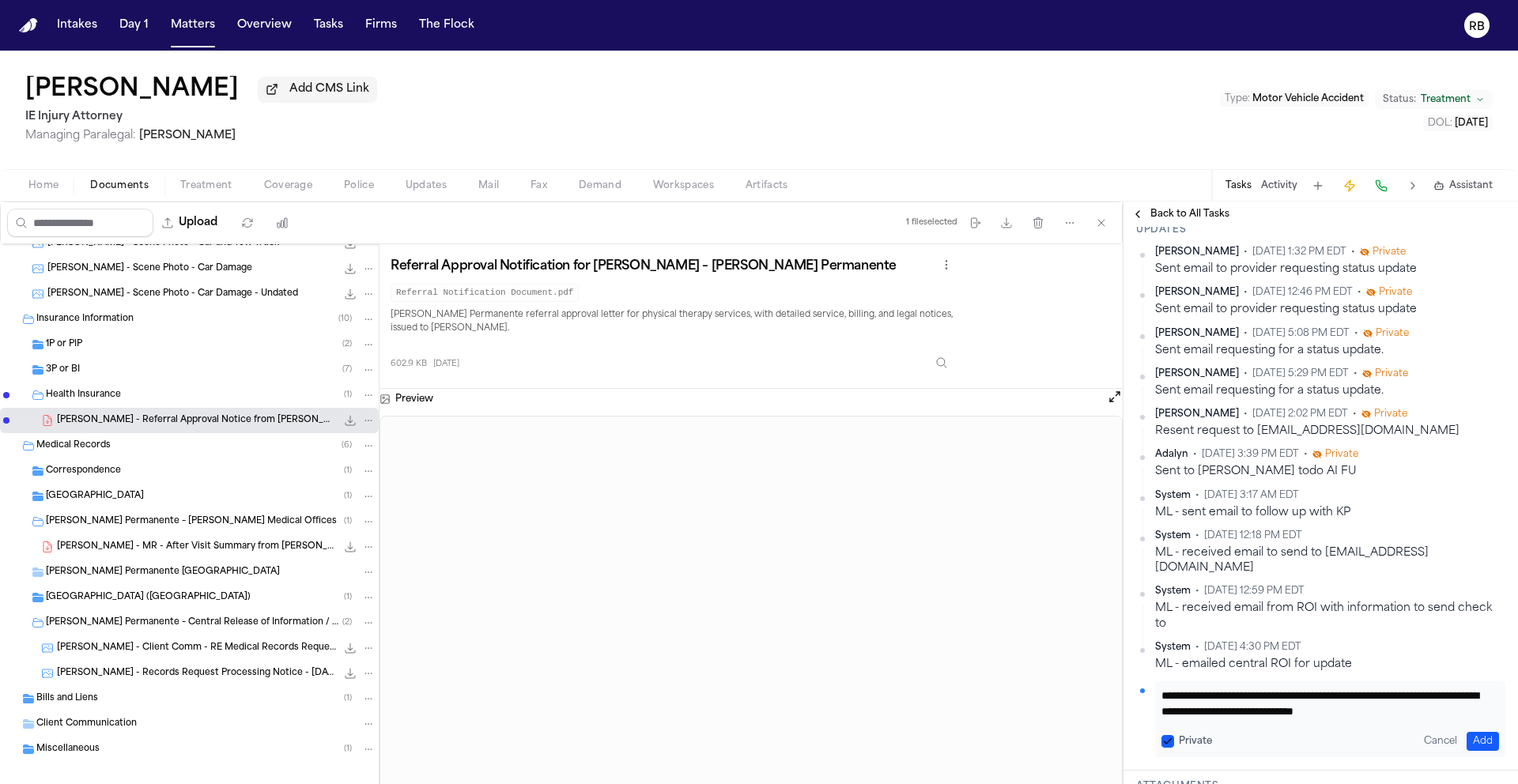
scroll to position [17, 0]
type textarea "**********"
click at [1473, 731] on button "Add" at bounding box center [1482, 741] width 33 height 19
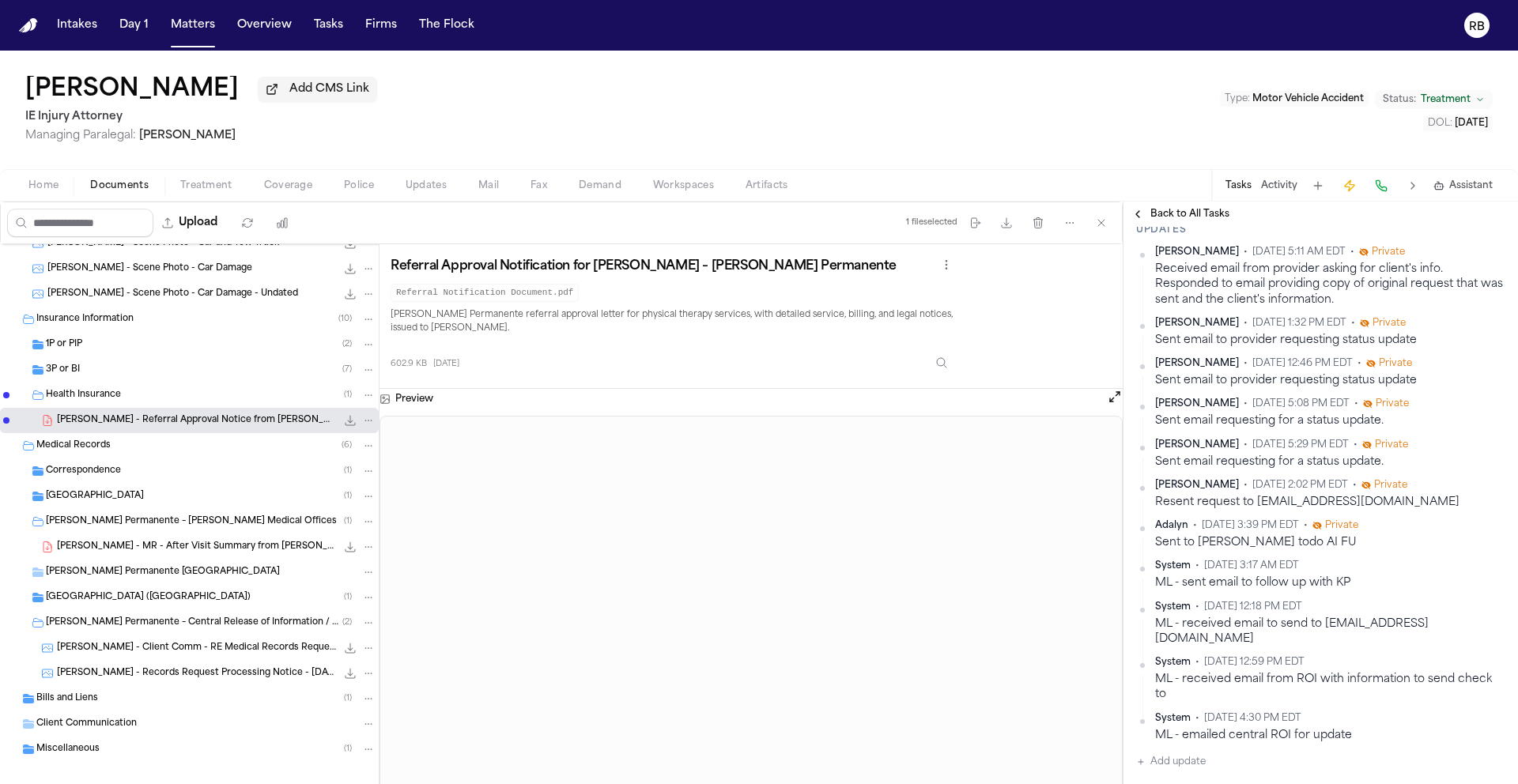
click at [542, 111] on div "Brandon Arteaga Add CMS Link IE Injury Attorney Managing Paralegal: Mohamed Abd…" at bounding box center [759, 110] width 1518 height 118
click at [185, 27] on button "Matters" at bounding box center [193, 25] width 57 height 28
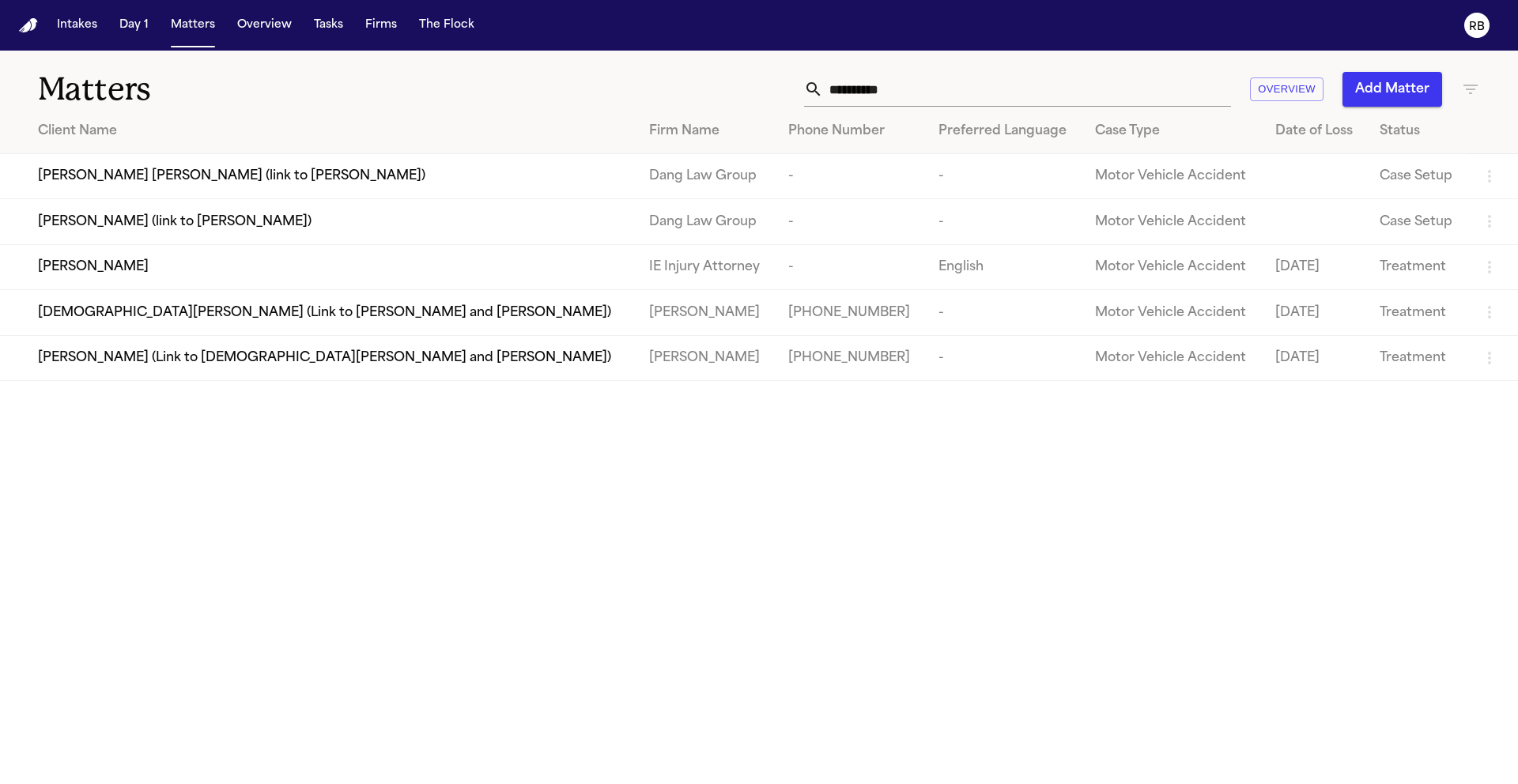
drag, startPoint x: 922, startPoint y: 93, endPoint x: 949, endPoint y: 92, distance: 27.0
click at [922, 93] on input "**********" at bounding box center [1026, 89] width 408 height 35
drag, startPoint x: 799, startPoint y: 89, endPoint x: 780, endPoint y: 89, distance: 19.0
click at [780, 89] on div "**********" at bounding box center [969, 89] width 1022 height 35
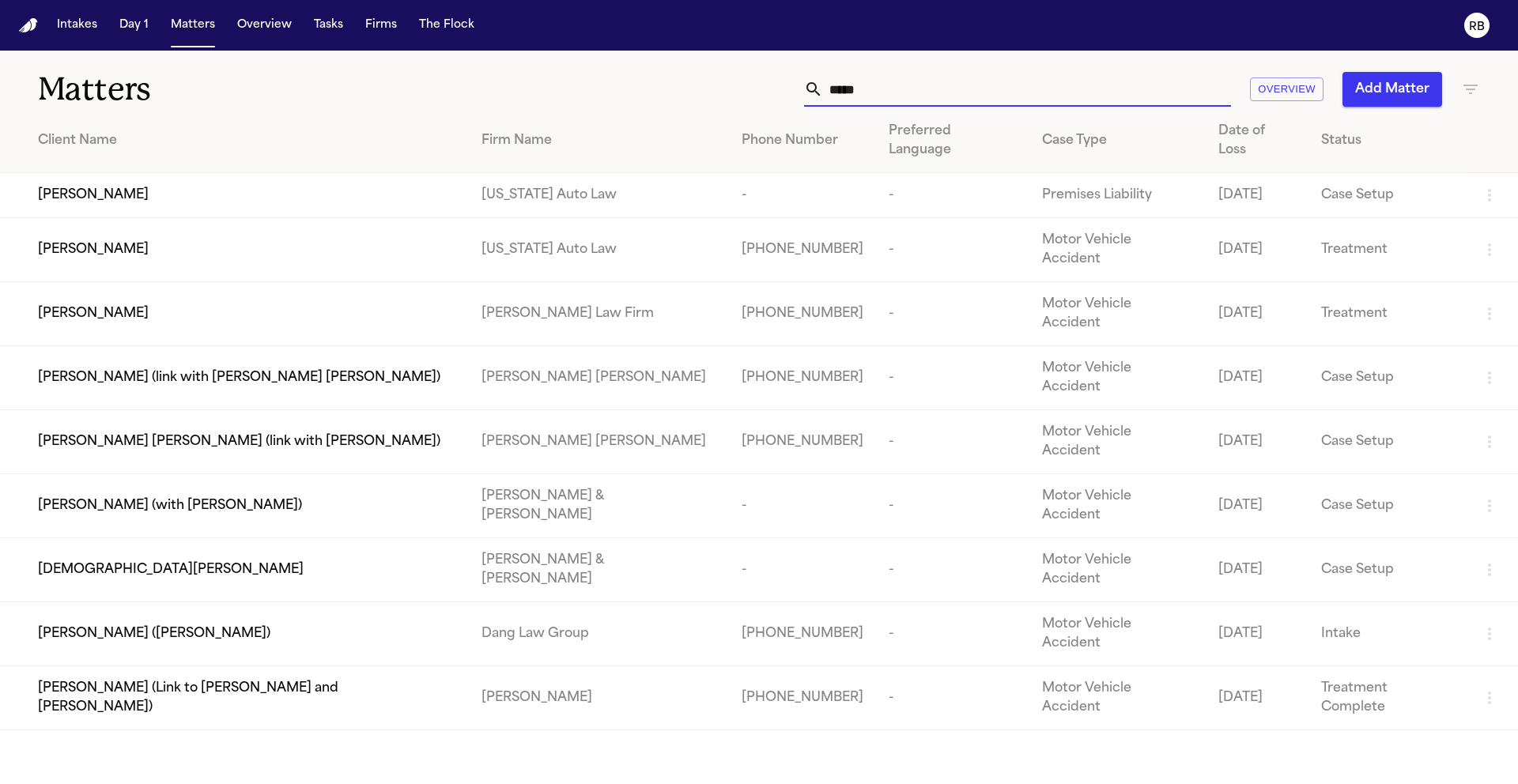
type input "*****"
click at [129, 186] on span "Edwin Mitchell" at bounding box center [93, 195] width 111 height 19
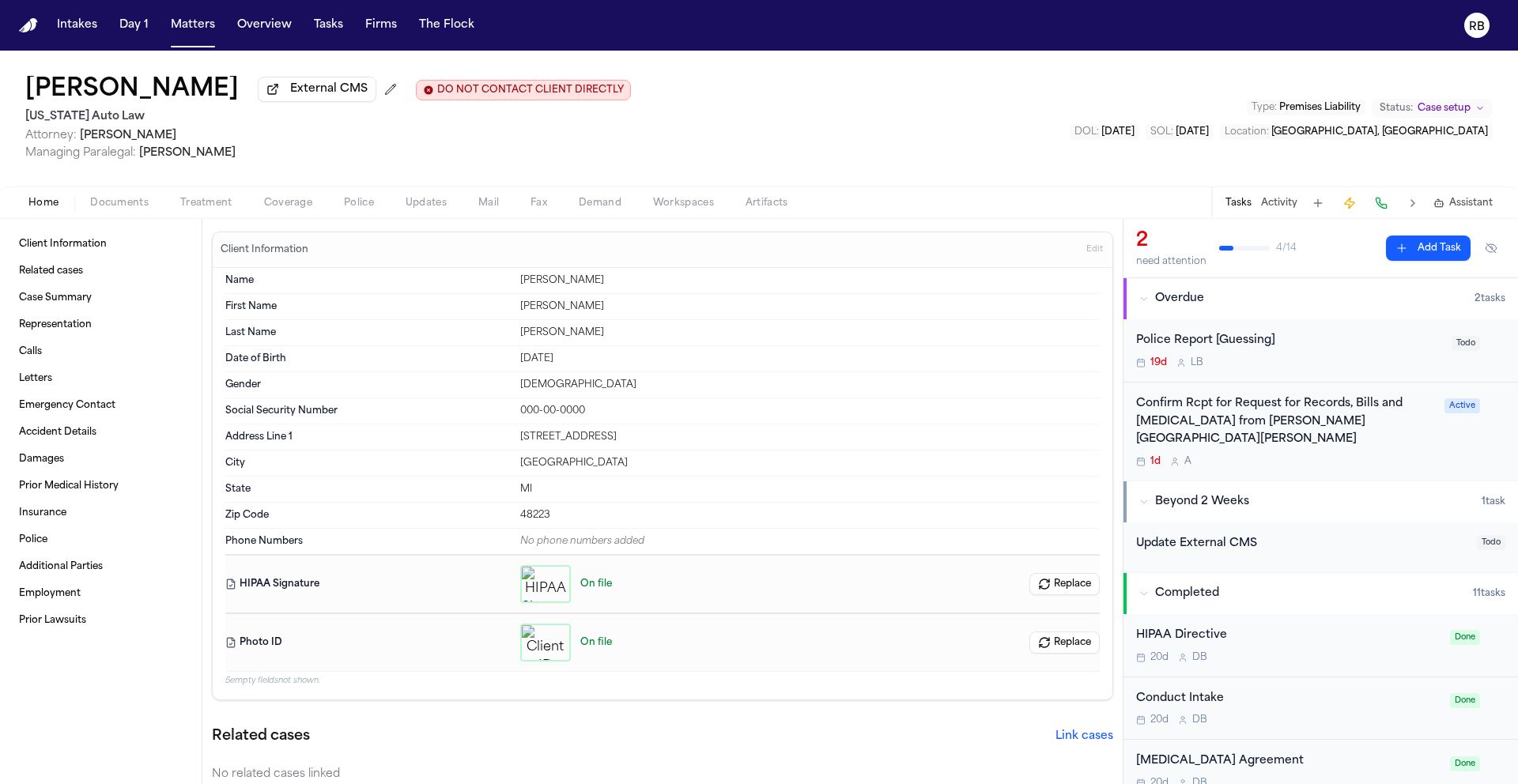
click at [819, 138] on div "Edwin Mitchell External CMS DO NOT CONTACT CLIENT DIRECTLY DO NOT CONTACT Michi…" at bounding box center [759, 118] width 1518 height 136
click at [1428, 444] on div "Confirm Rcpt for Request for Records, Bills and Radiology from Henry Ford St. J…" at bounding box center [1320, 431] width 369 height 73
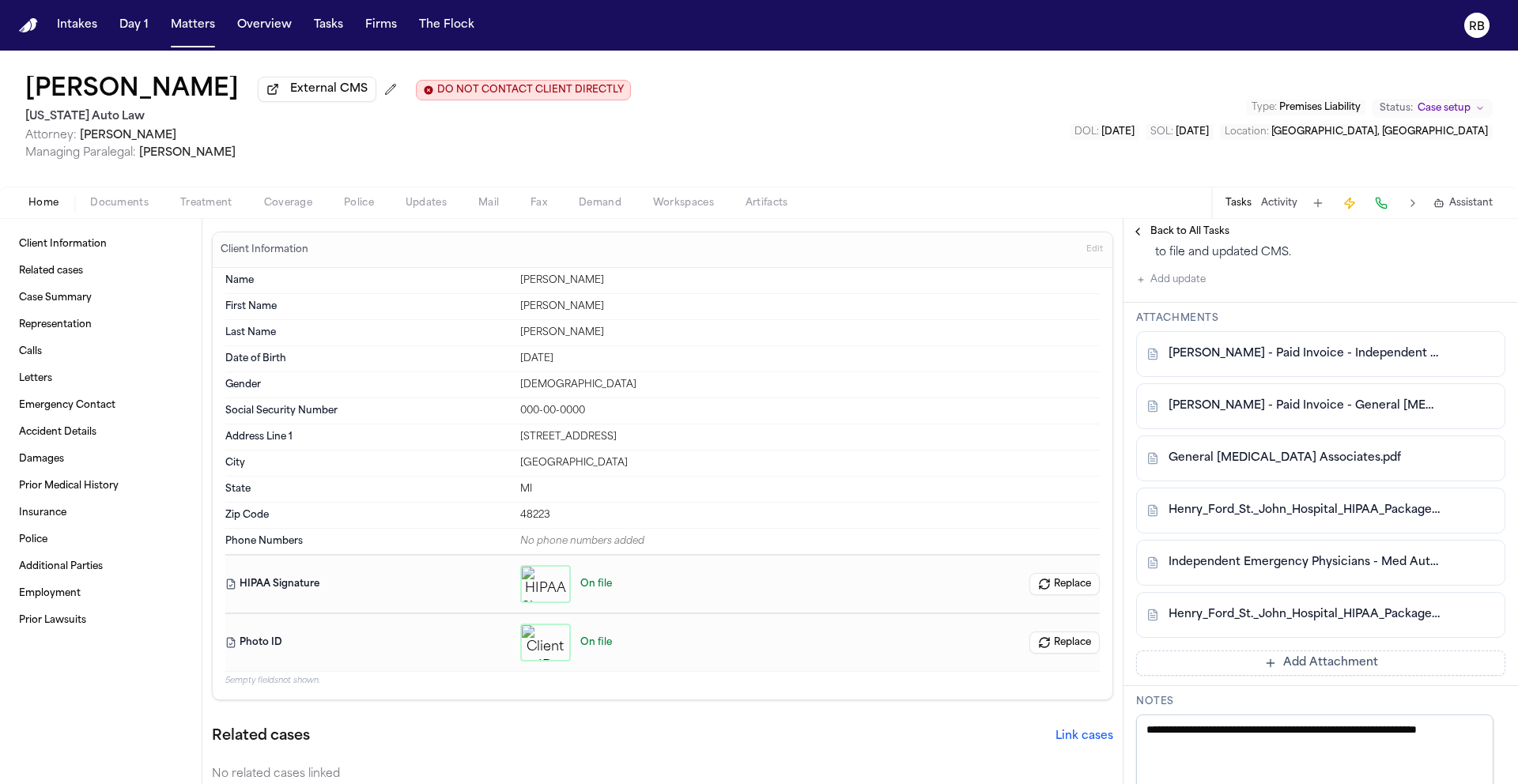
scroll to position [585, 0]
click at [1313, 650] on button "Add Attachment" at bounding box center [1320, 662] width 369 height 25
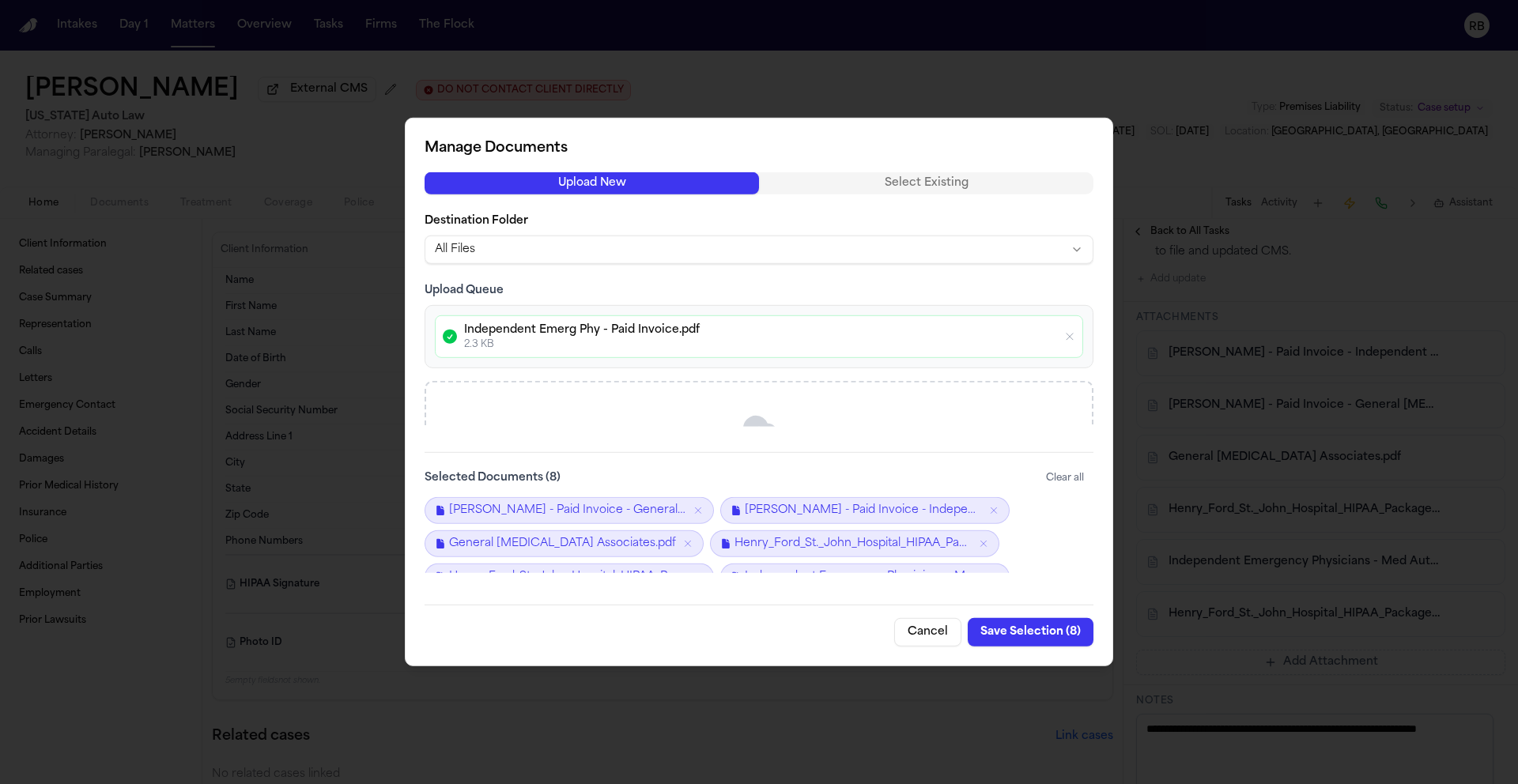
click at [1031, 630] on button "Save Selection ( 8 )" at bounding box center [1031, 632] width 126 height 28
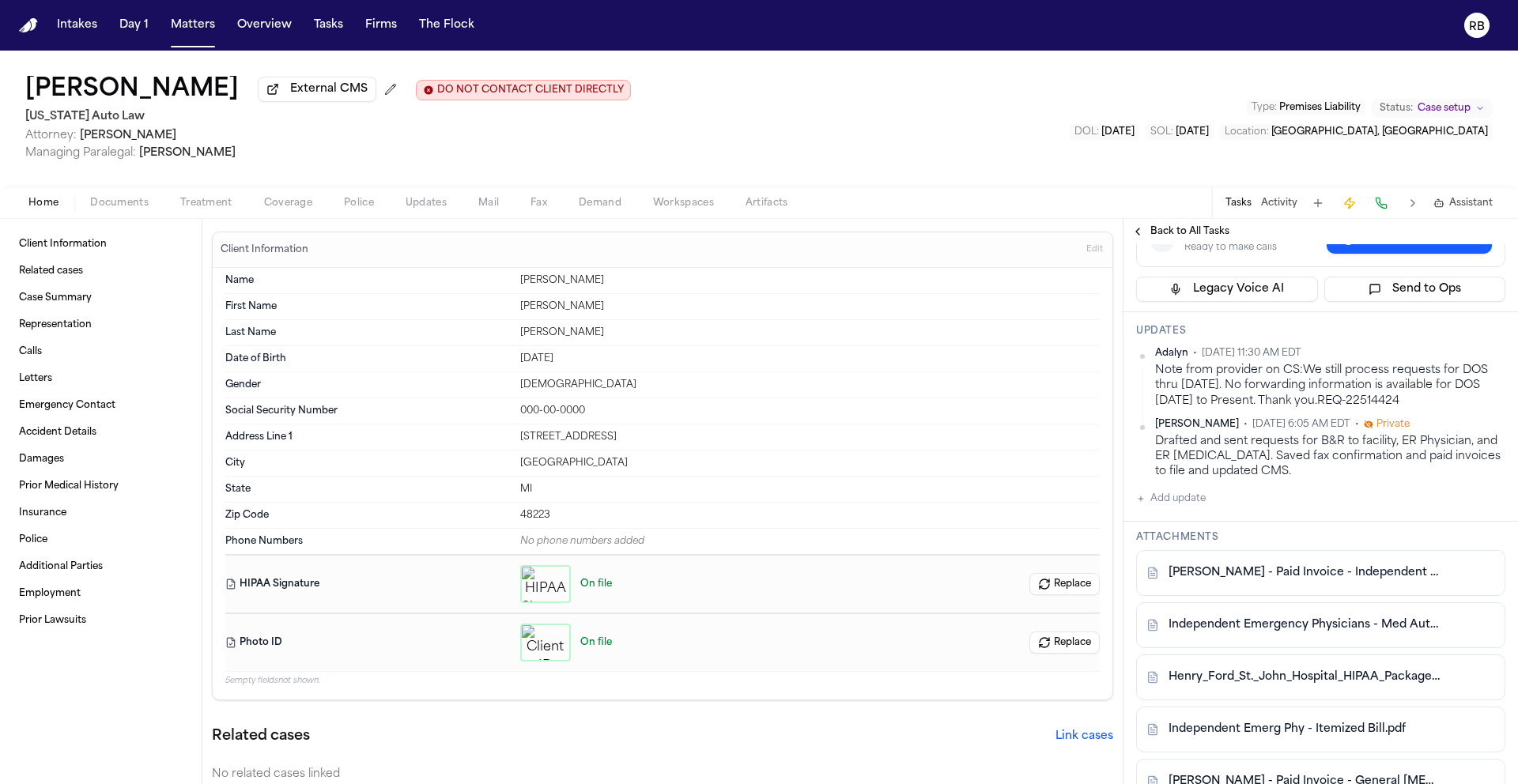
scroll to position [363, 0]
click at [1194, 491] on button "Add update" at bounding box center [1170, 500] width 69 height 19
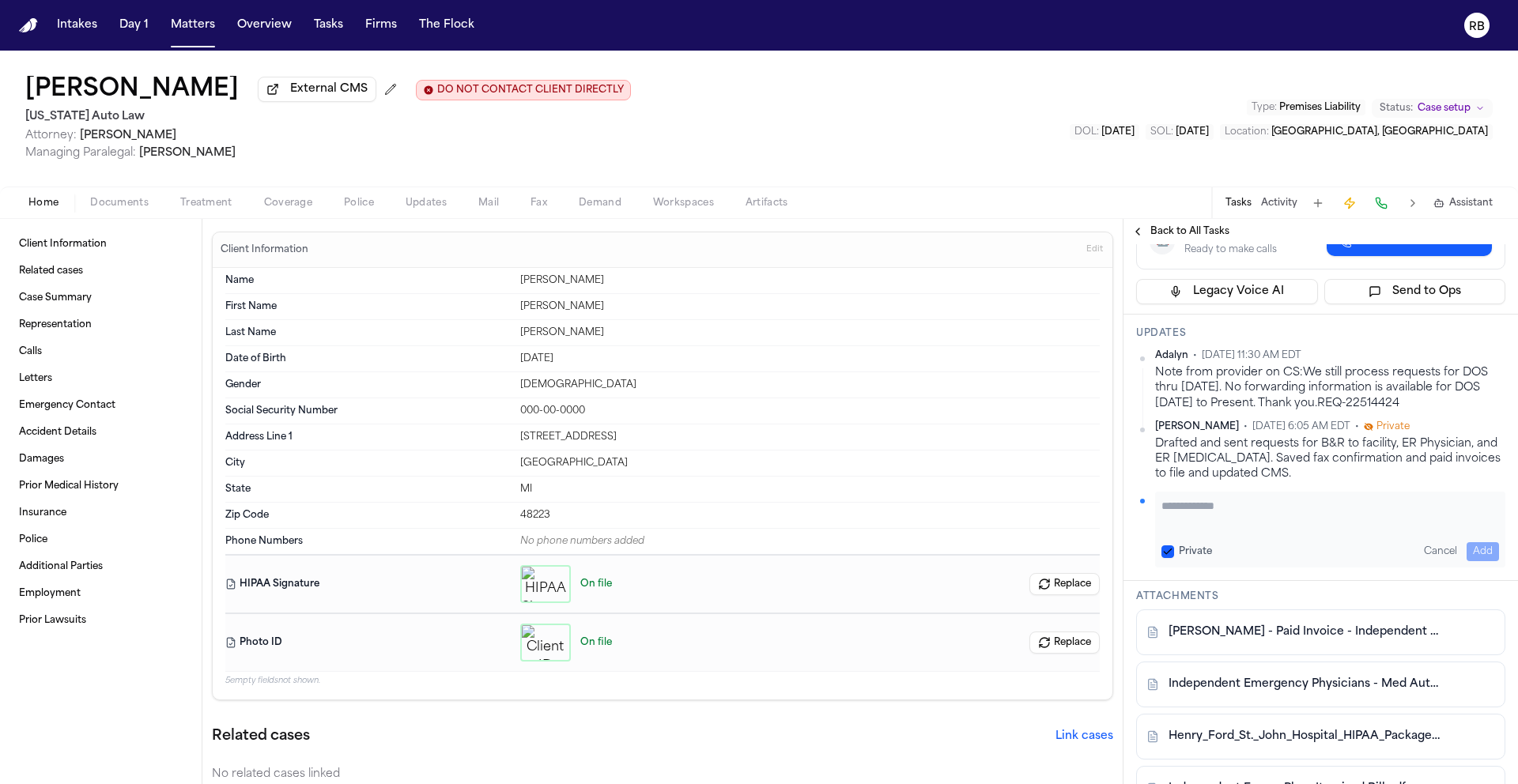
drag, startPoint x: 1256, startPoint y: 472, endPoint x: 1244, endPoint y: 474, distance: 12.2
click at [1254, 498] on textarea "Add your update" at bounding box center [1330, 514] width 338 height 32
type textarea "**********"
click at [1466, 542] on button "Add" at bounding box center [1482, 551] width 33 height 19
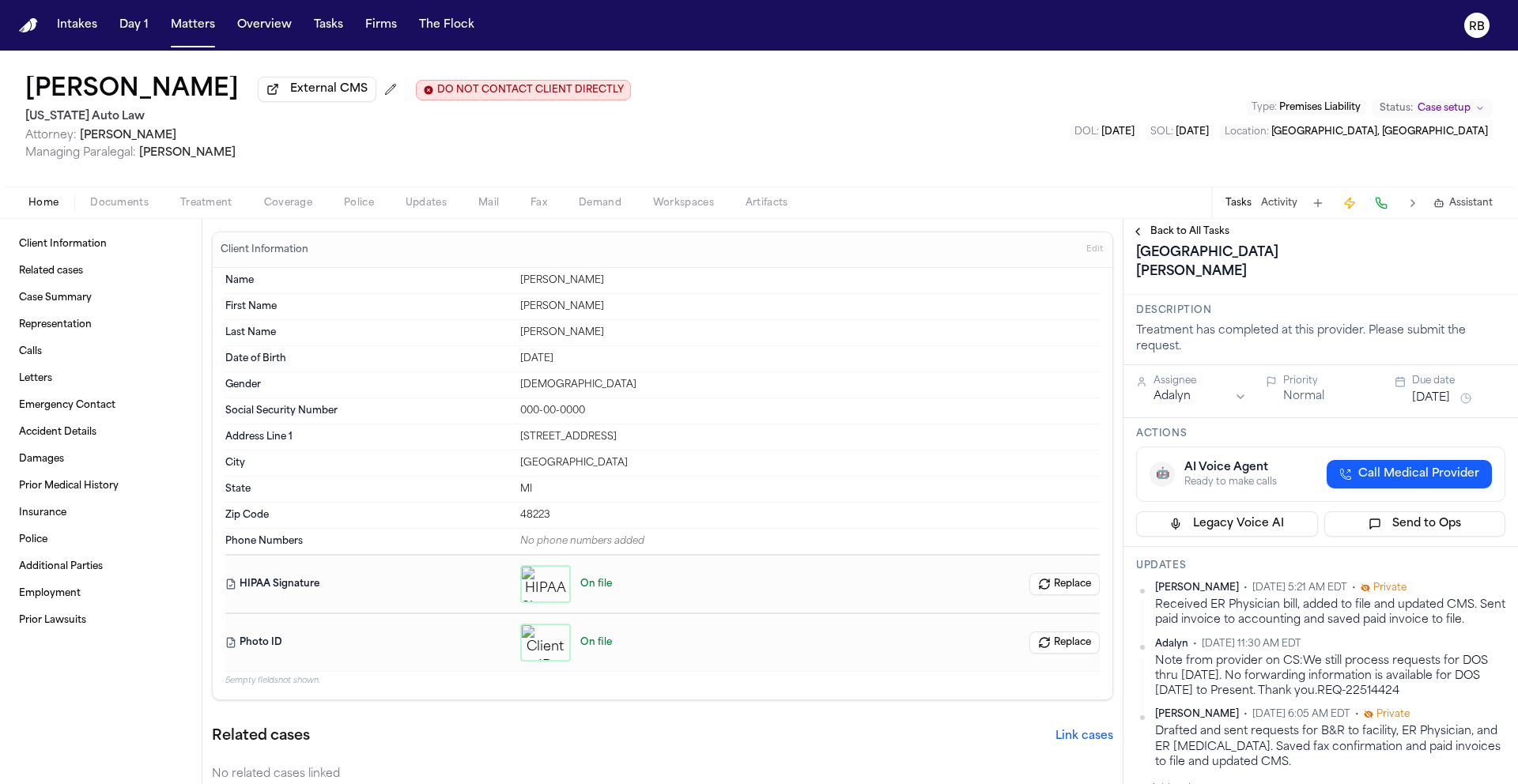
scroll to position [445, 0]
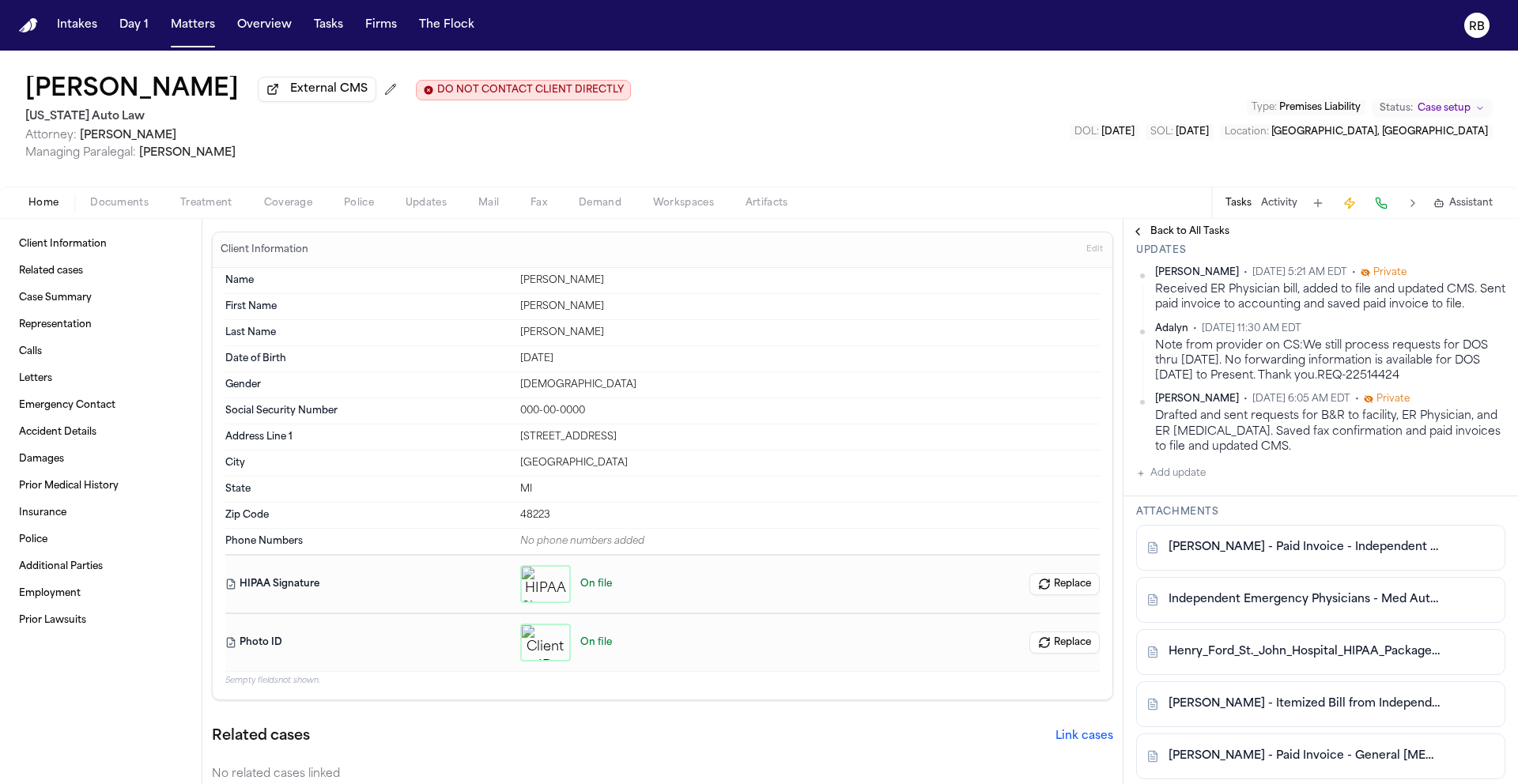
click at [1184, 464] on button "Add update" at bounding box center [1170, 473] width 69 height 19
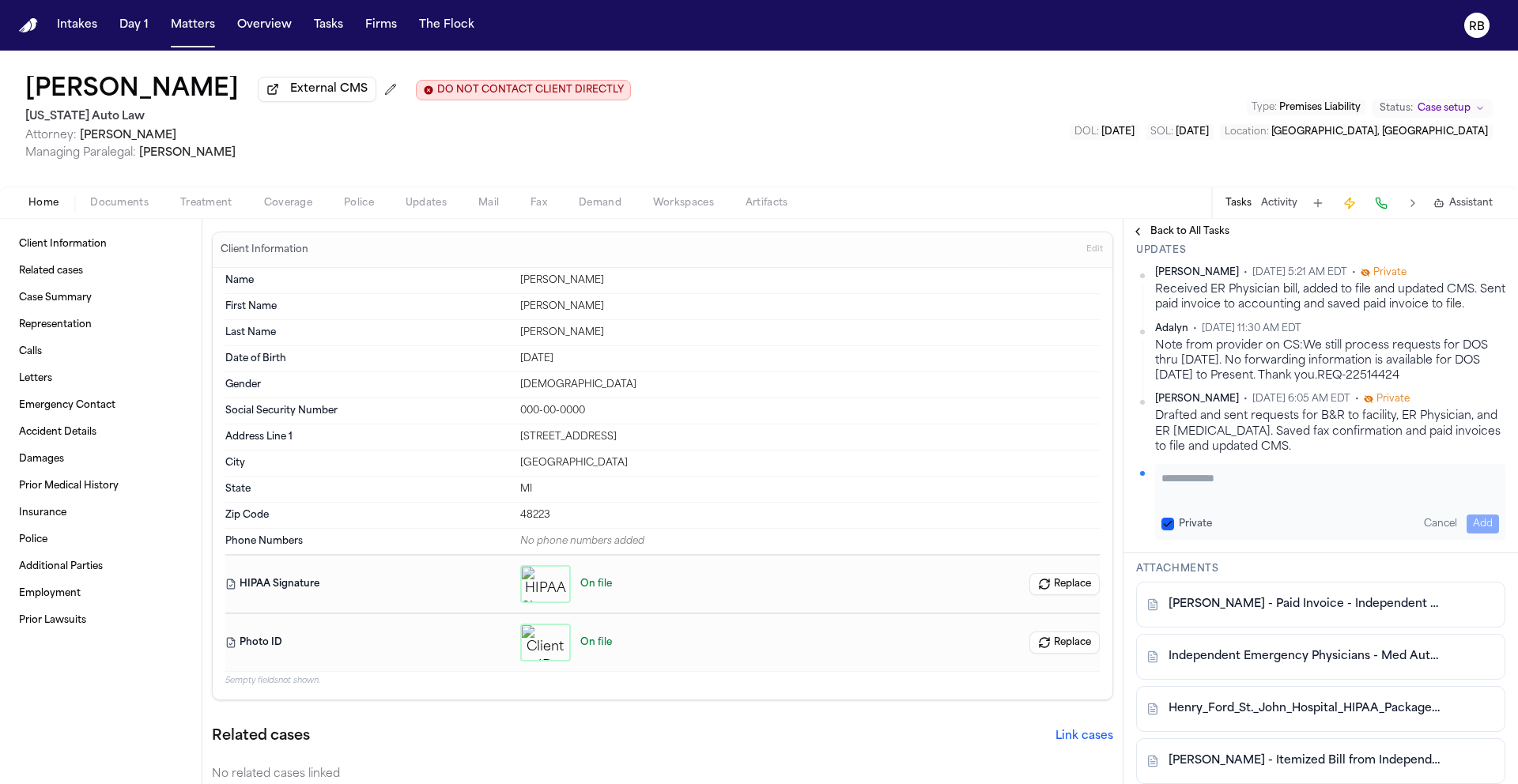
click at [1269, 471] on div "Private Cancel Add" at bounding box center [1330, 501] width 351 height 76
click at [1302, 470] on textarea "Add your update" at bounding box center [1330, 486] width 338 height 32
click at [1334, 470] on textarea "**********" at bounding box center [1324, 486] width 325 height 32
drag, startPoint x: 1346, startPoint y: 459, endPoint x: 1103, endPoint y: 423, distance: 245.7
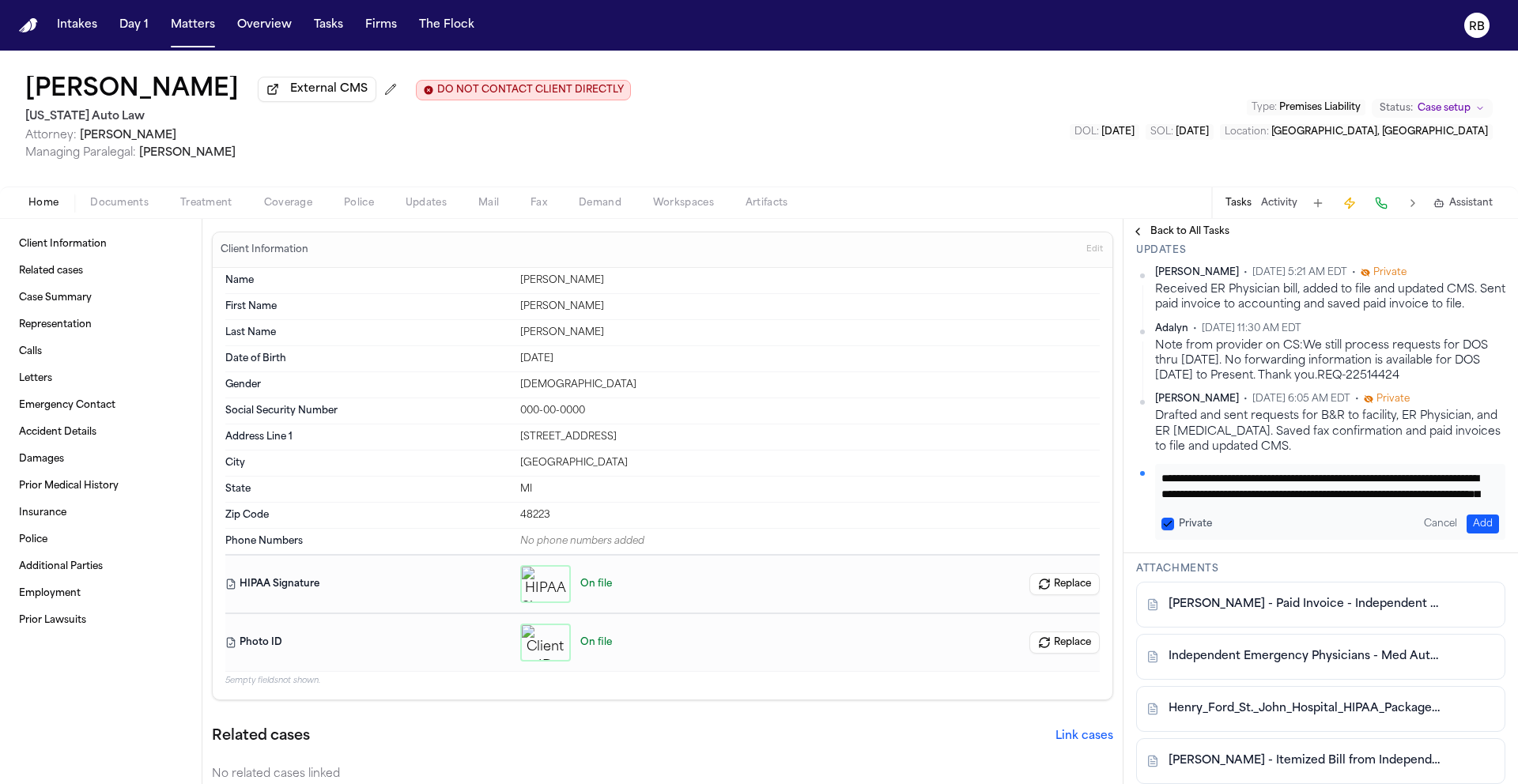
click at [1103, 423] on div "Client Information Related cases Case Summary Representation Calls Letters Emer…" at bounding box center [759, 500] width 1518 height 565
type textarea "**********"
click at [1472, 515] on button "Add" at bounding box center [1482, 524] width 33 height 19
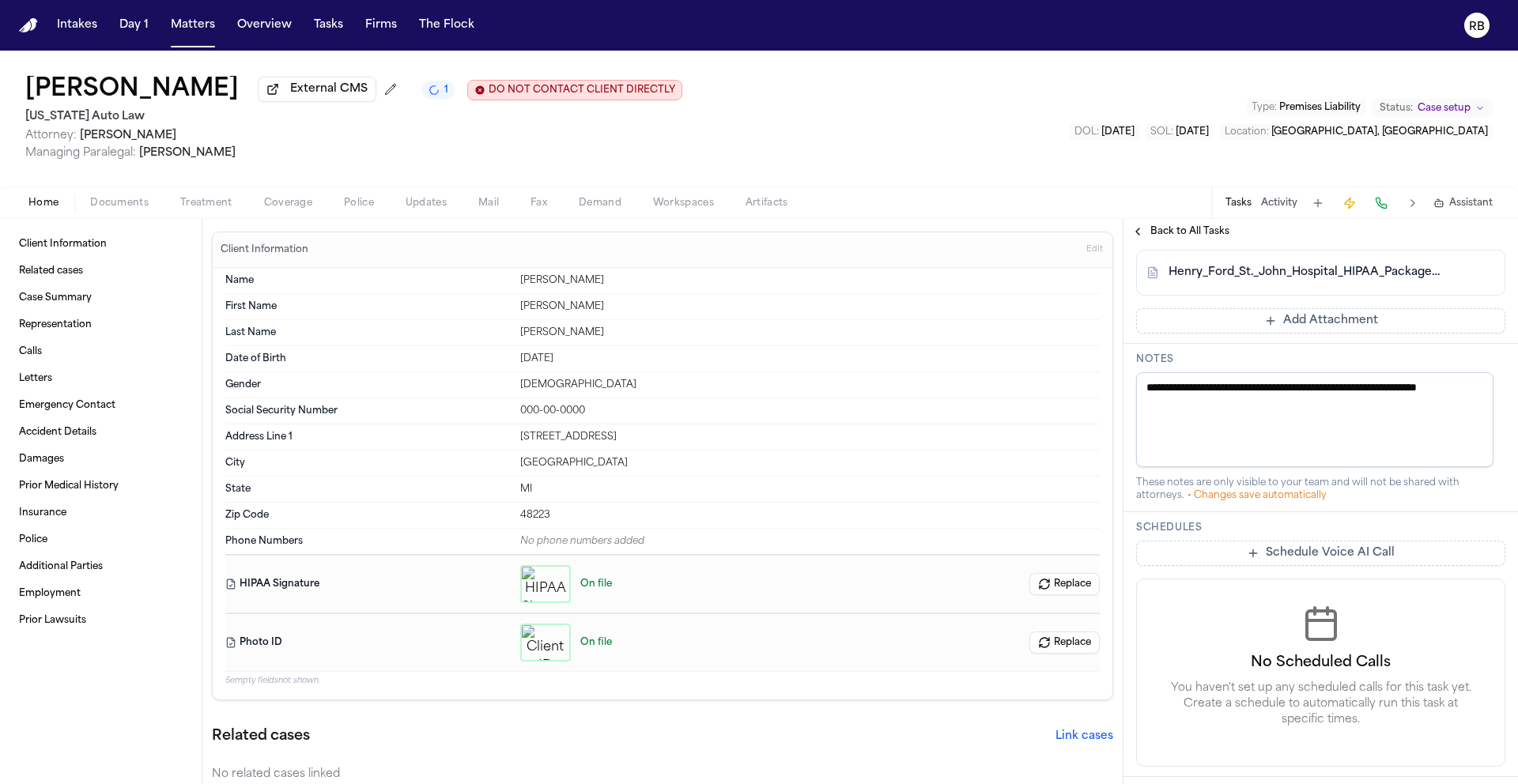
scroll to position [646, 0]
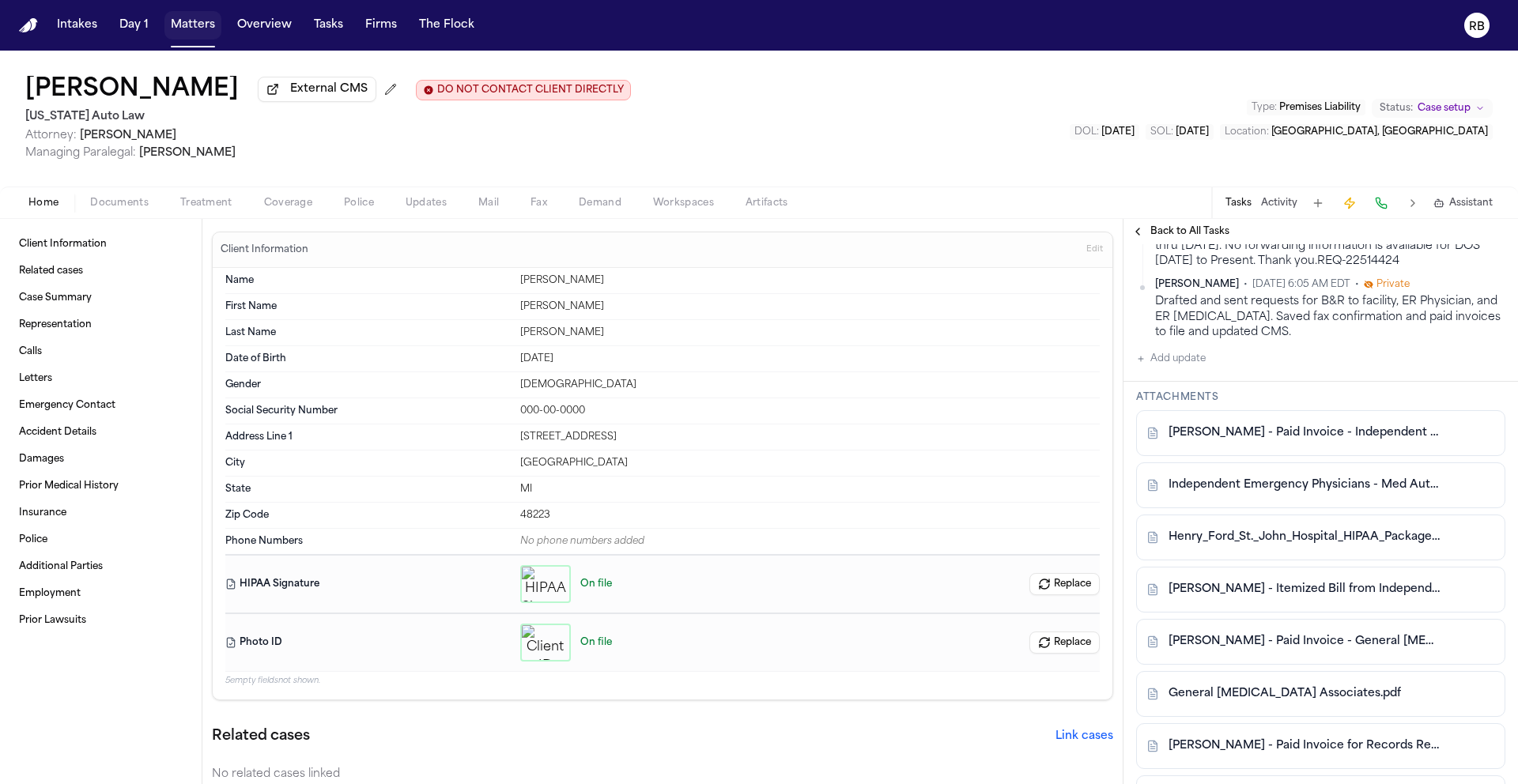
click at [186, 26] on button "Matters" at bounding box center [193, 25] width 57 height 28
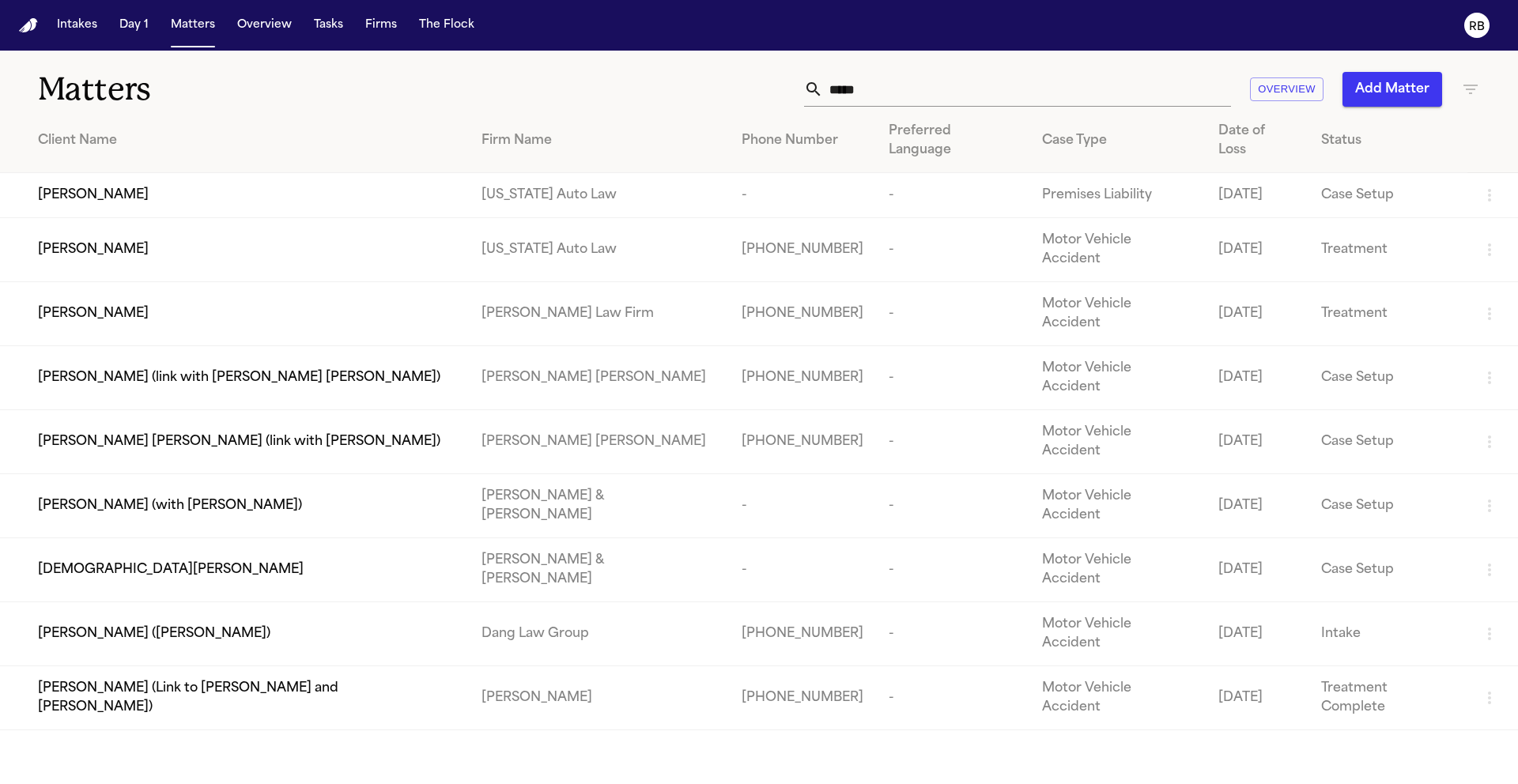
click at [905, 79] on input "*****" at bounding box center [1026, 89] width 408 height 35
drag, startPoint x: 910, startPoint y: 87, endPoint x: 770, endPoint y: 86, distance: 140.0
click at [769, 88] on div "***** Overview Add Matter" at bounding box center [969, 89] width 1022 height 35
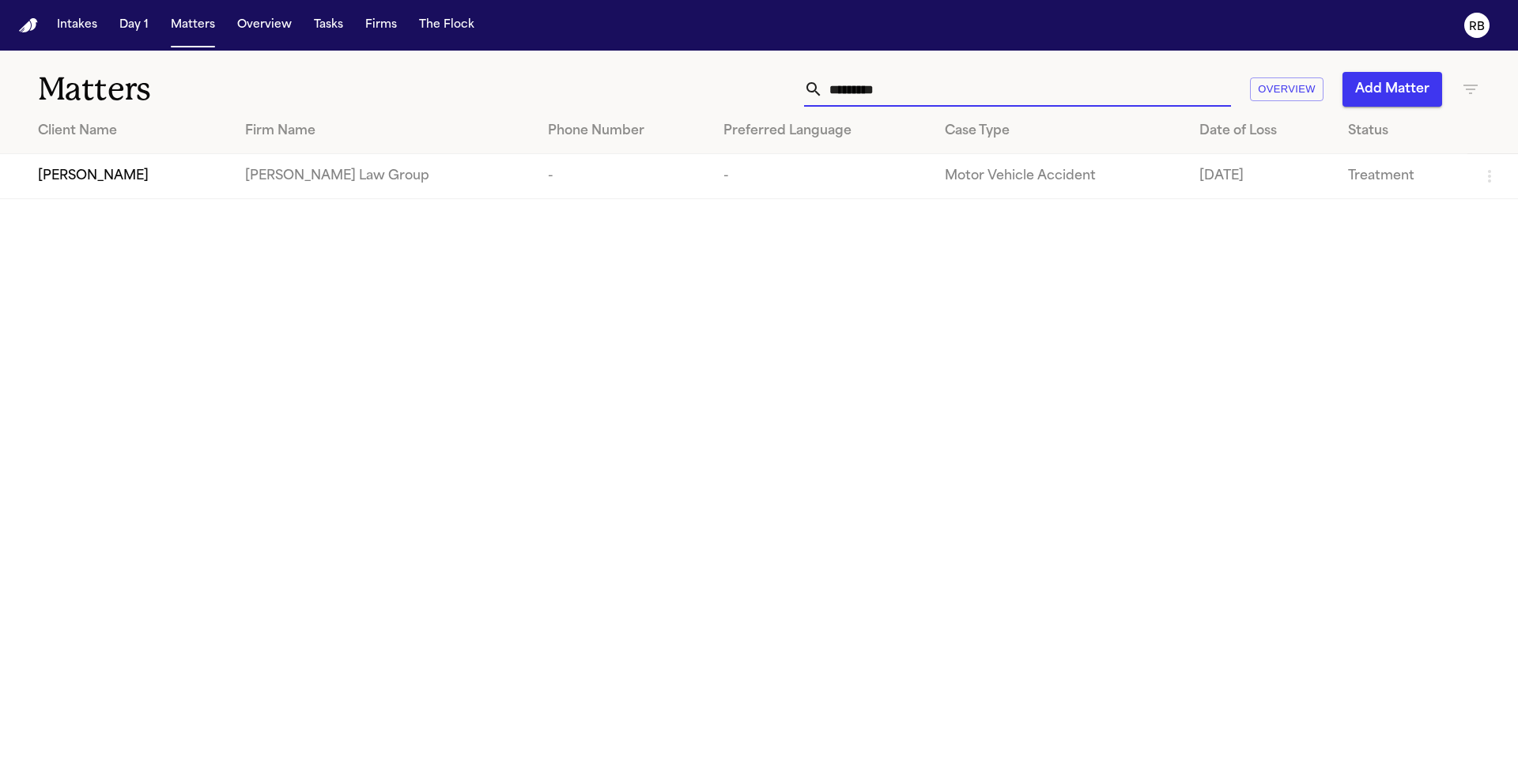
type input "*********"
click at [112, 188] on td "Shawn Yang" at bounding box center [116, 177] width 233 height 45
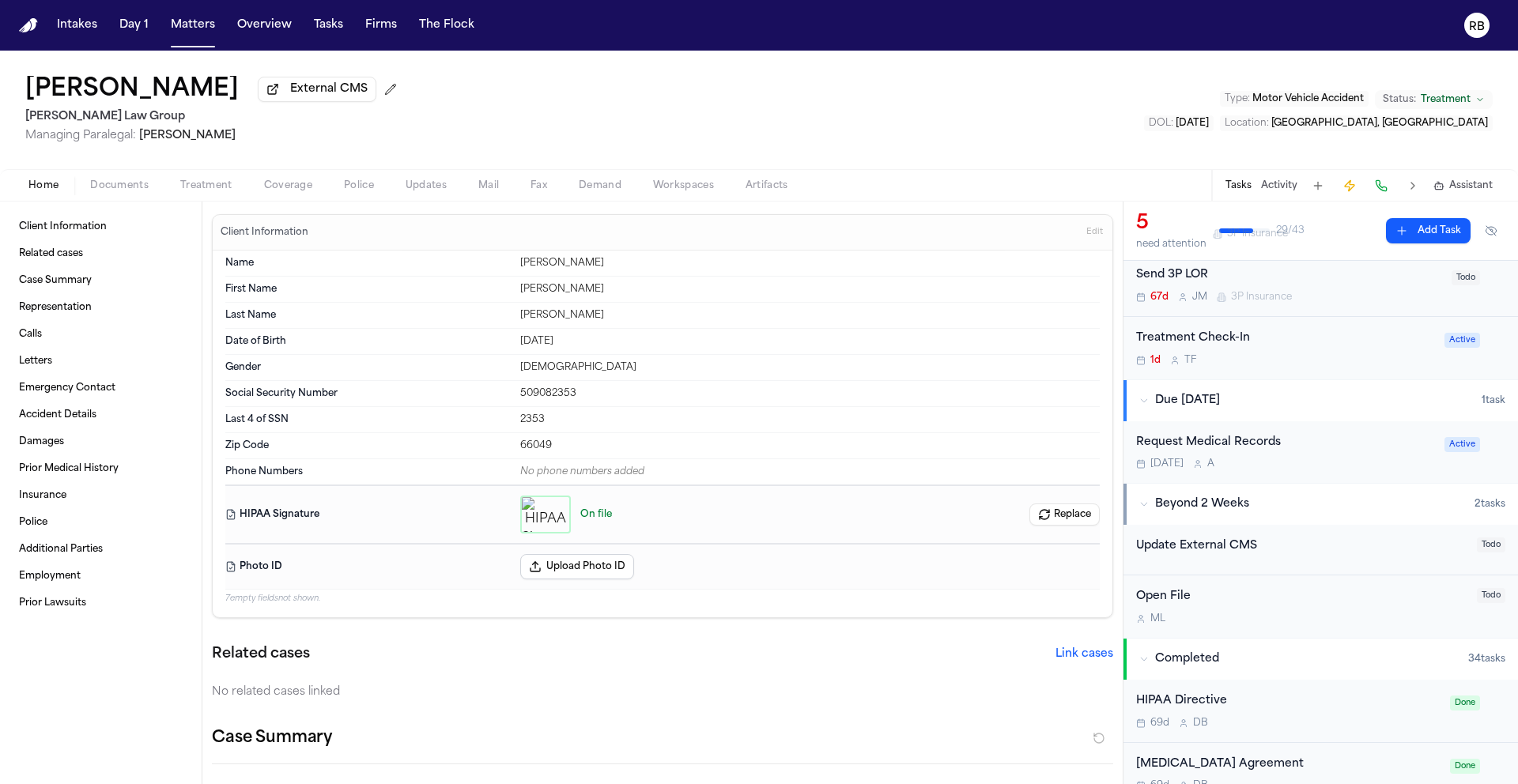
scroll to position [316, 0]
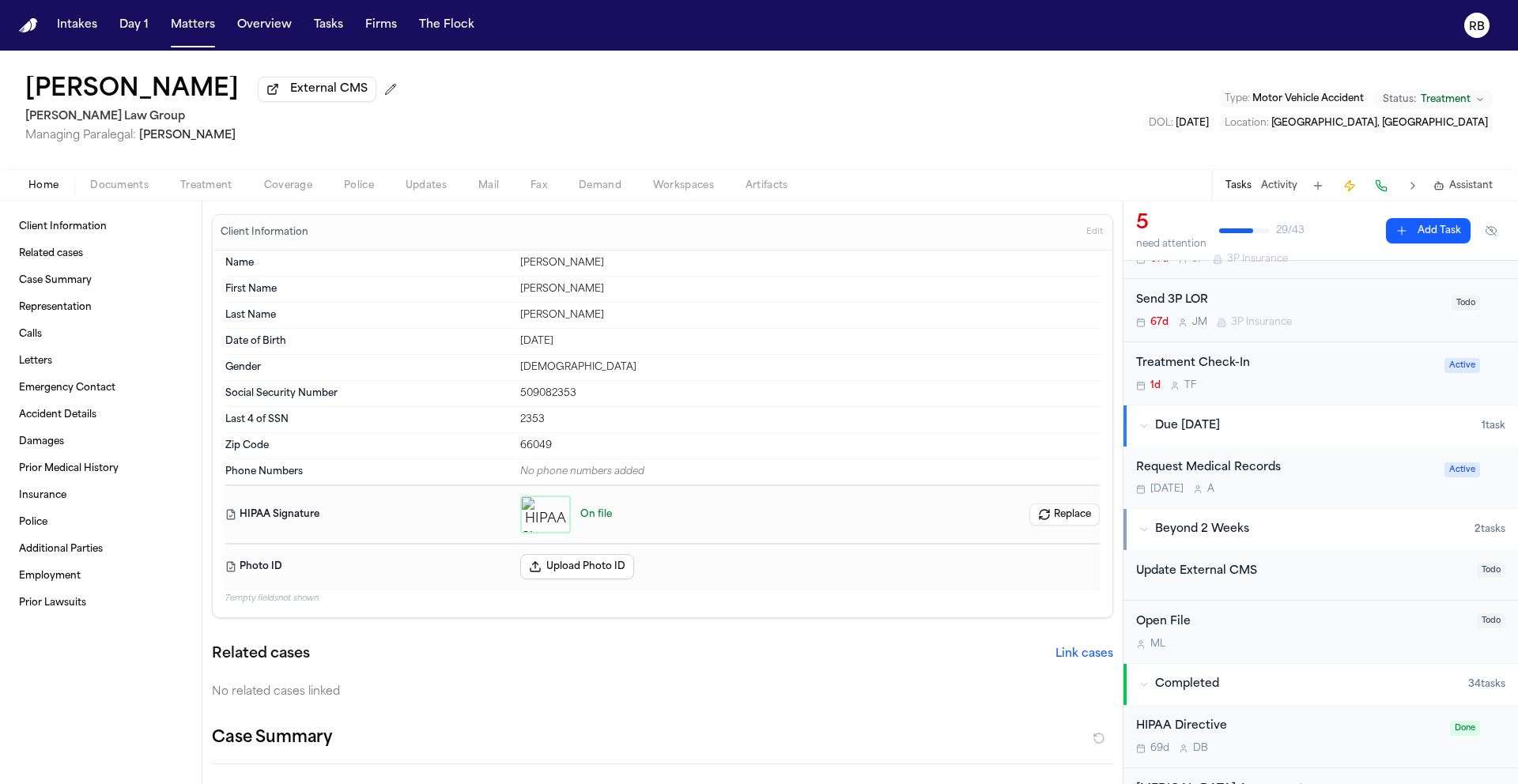
click at [1339, 489] on div "Oct 26 A" at bounding box center [1285, 489] width 299 height 13
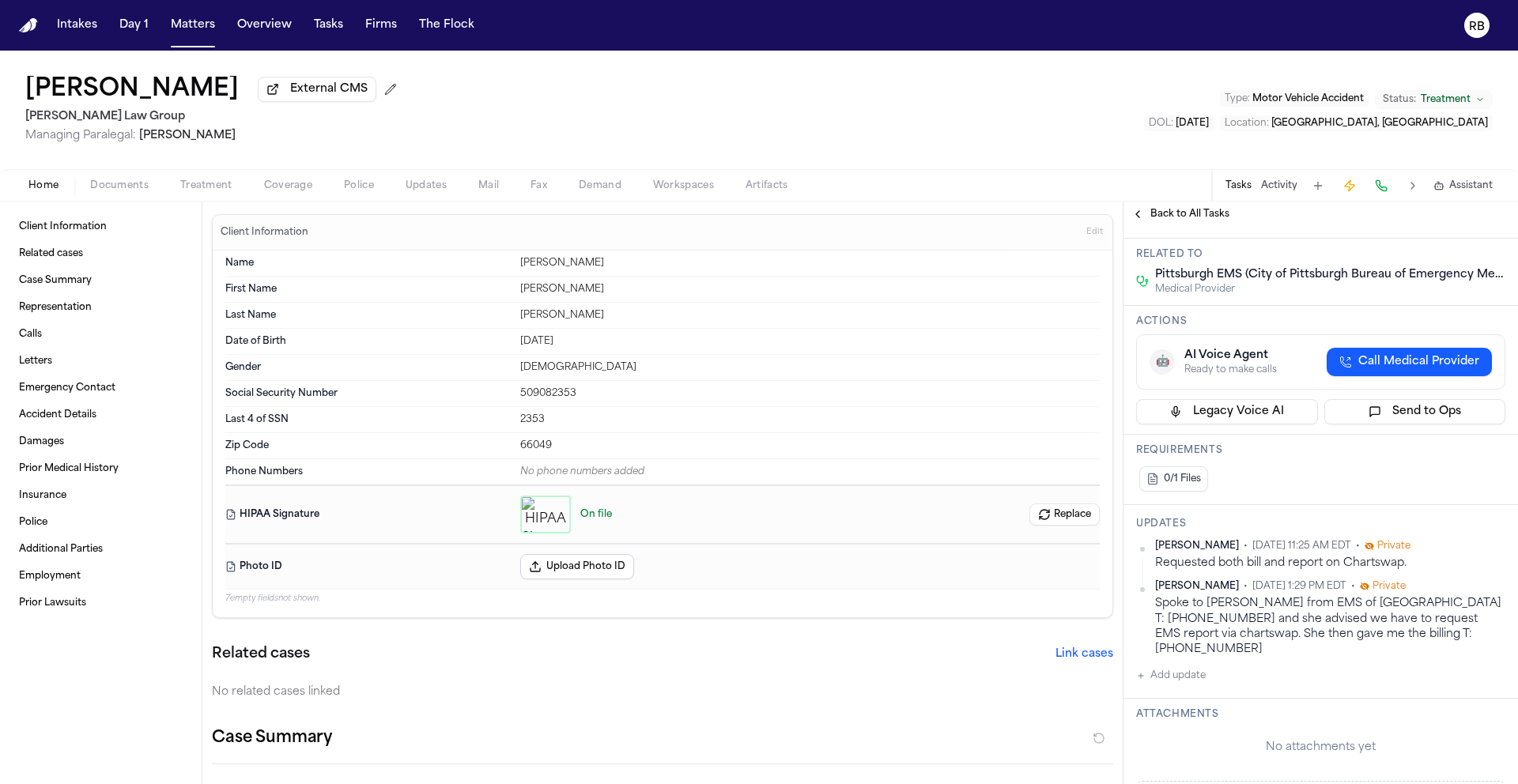
scroll to position [128, 0]
click at [1164, 665] on button "Add update" at bounding box center [1170, 674] width 69 height 19
click at [1248, 671] on textarea "Add your update" at bounding box center [1330, 686] width 338 height 32
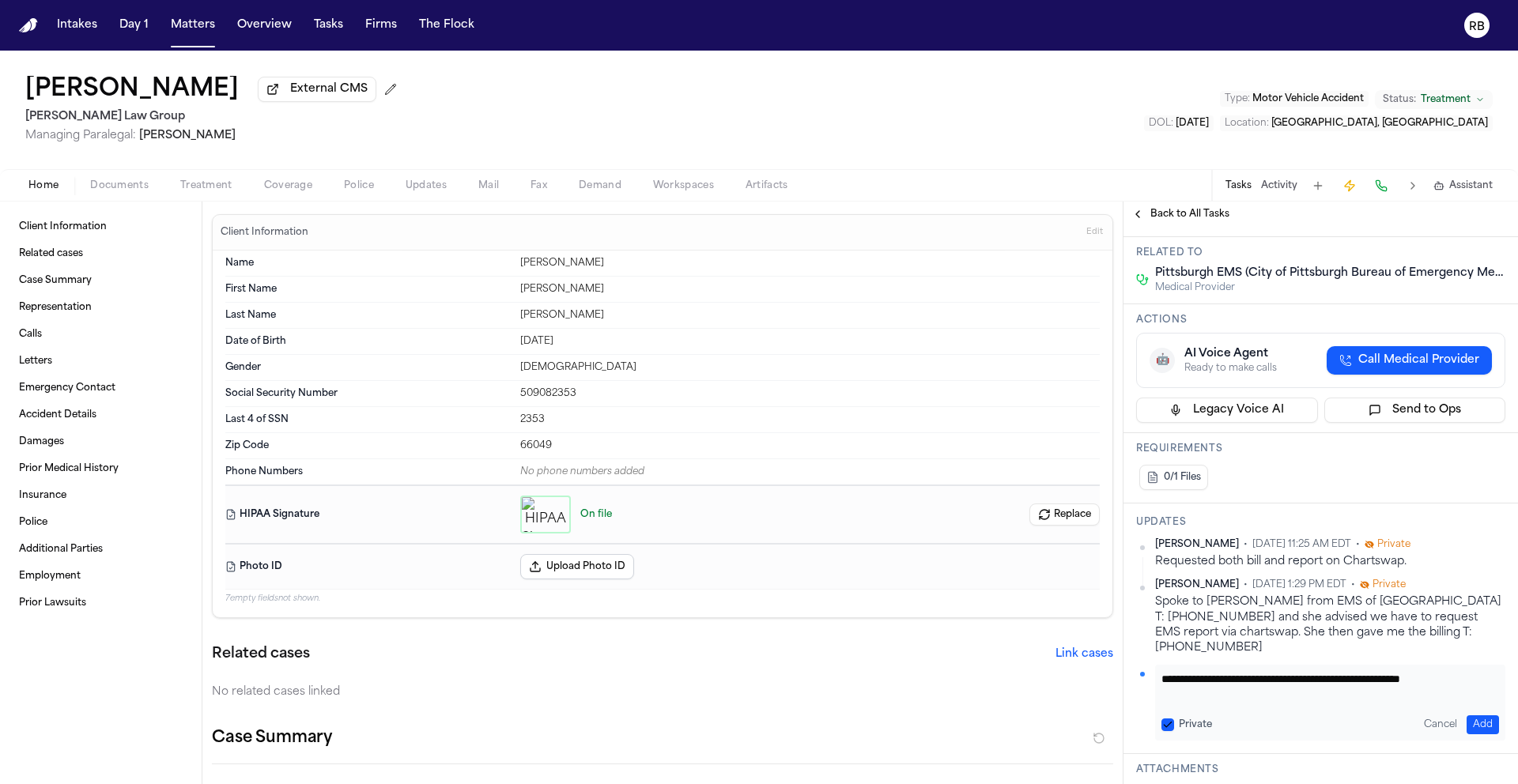
scroll to position [1, 0]
type textarea "**********"
click at [1468, 715] on button "Add" at bounding box center [1482, 724] width 33 height 19
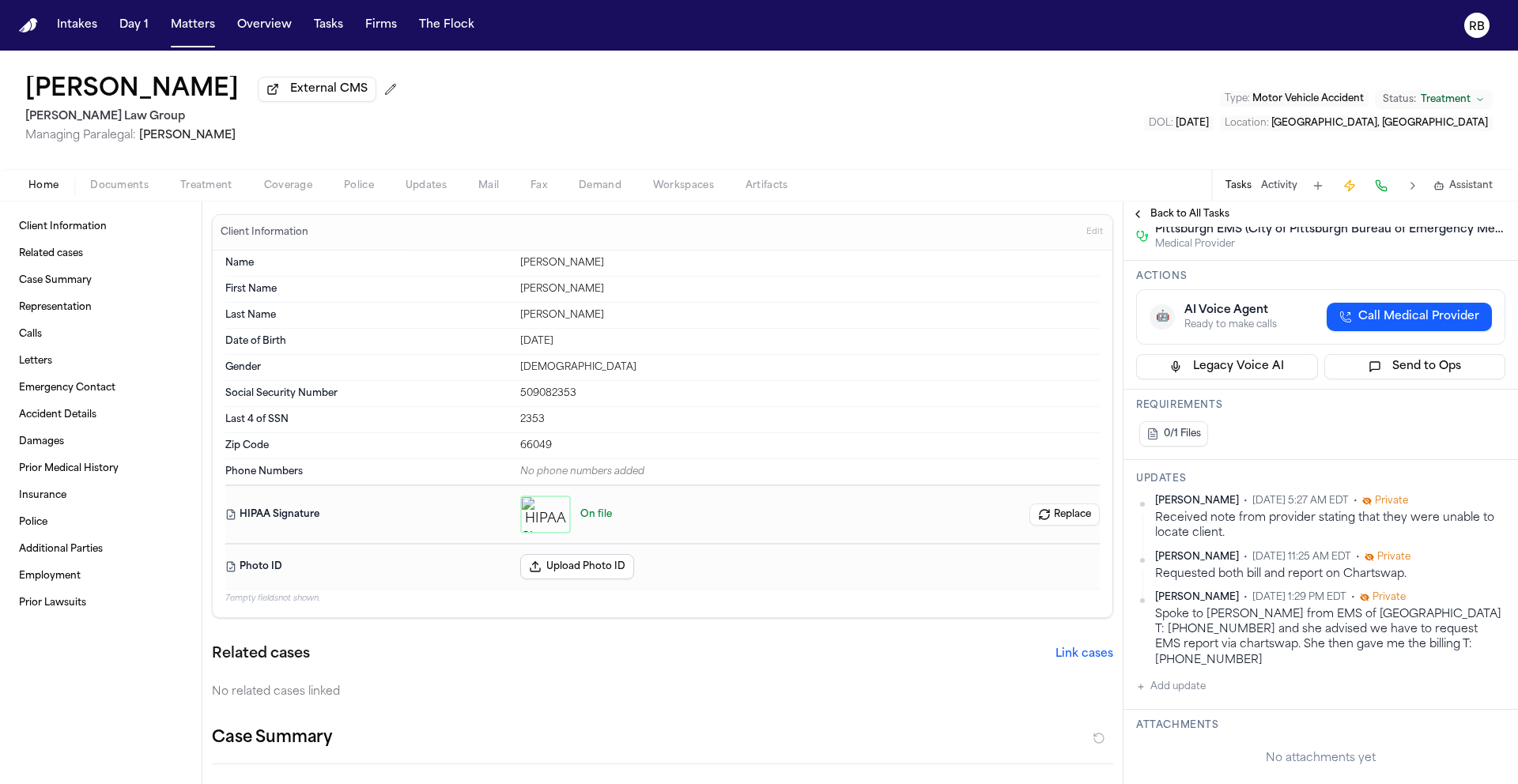
scroll to position [269, 0]
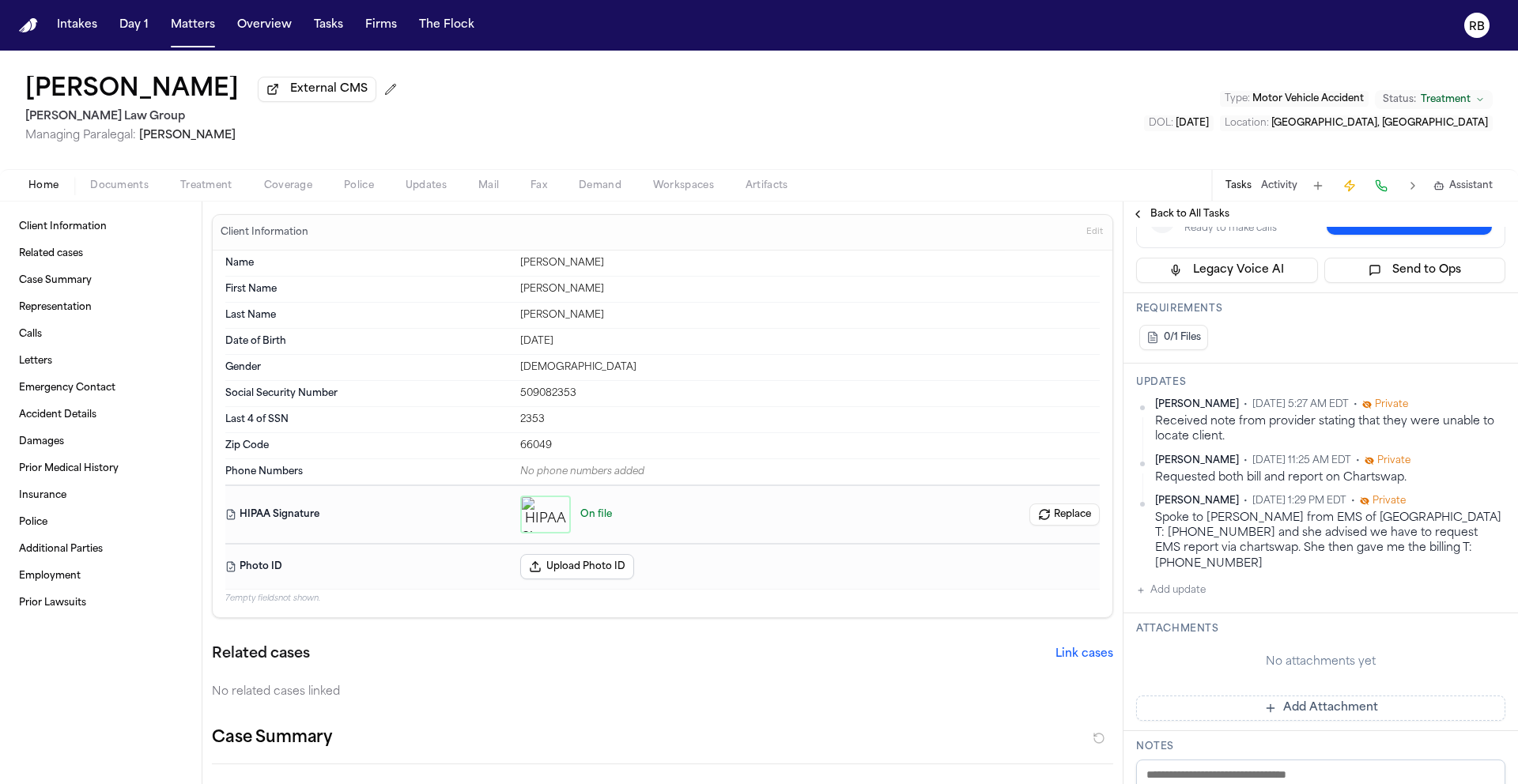
click at [1316, 696] on button "Add Attachment" at bounding box center [1320, 708] width 369 height 25
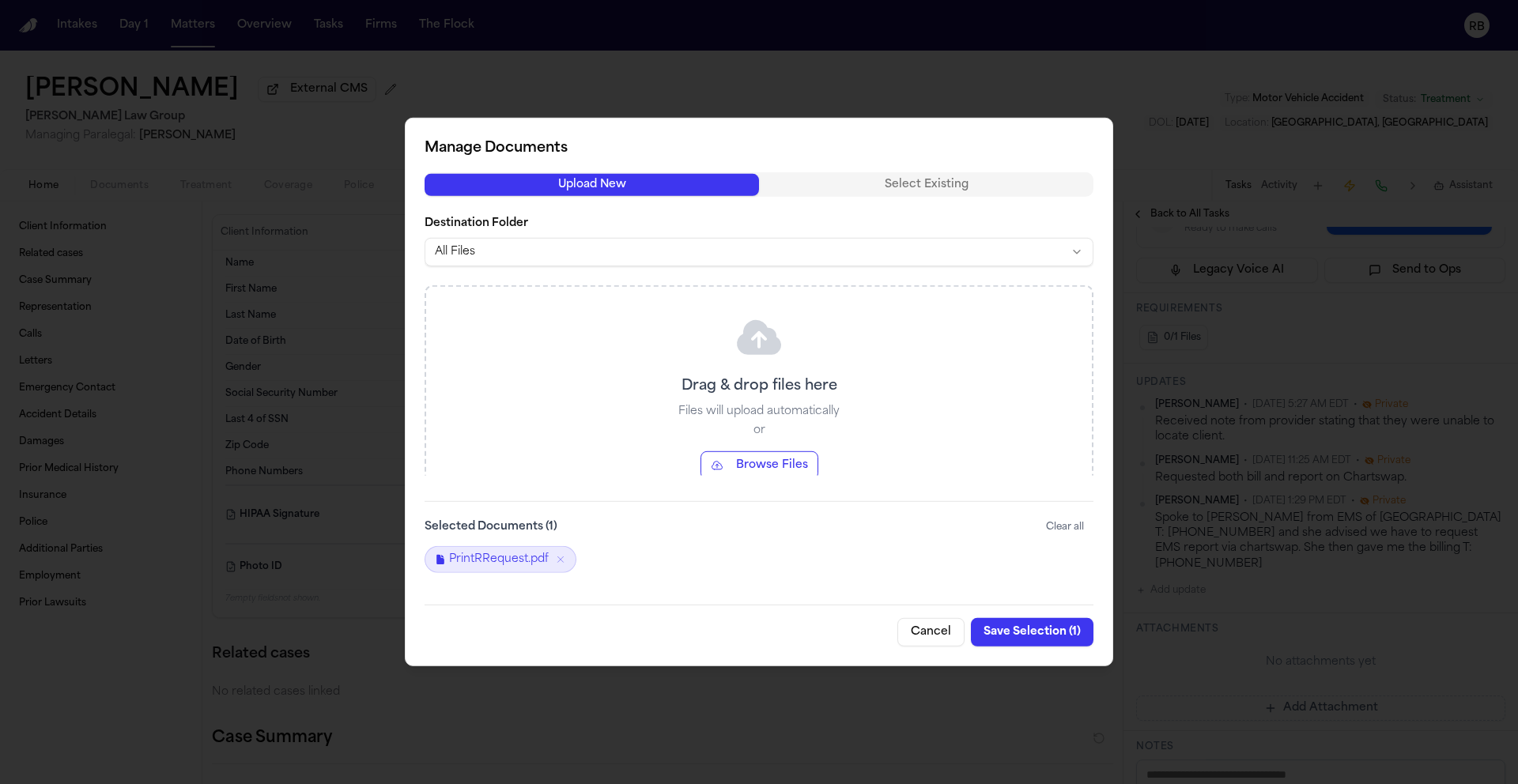
click at [1030, 633] on button "Save Selection ( 1 )" at bounding box center [1031, 632] width 123 height 28
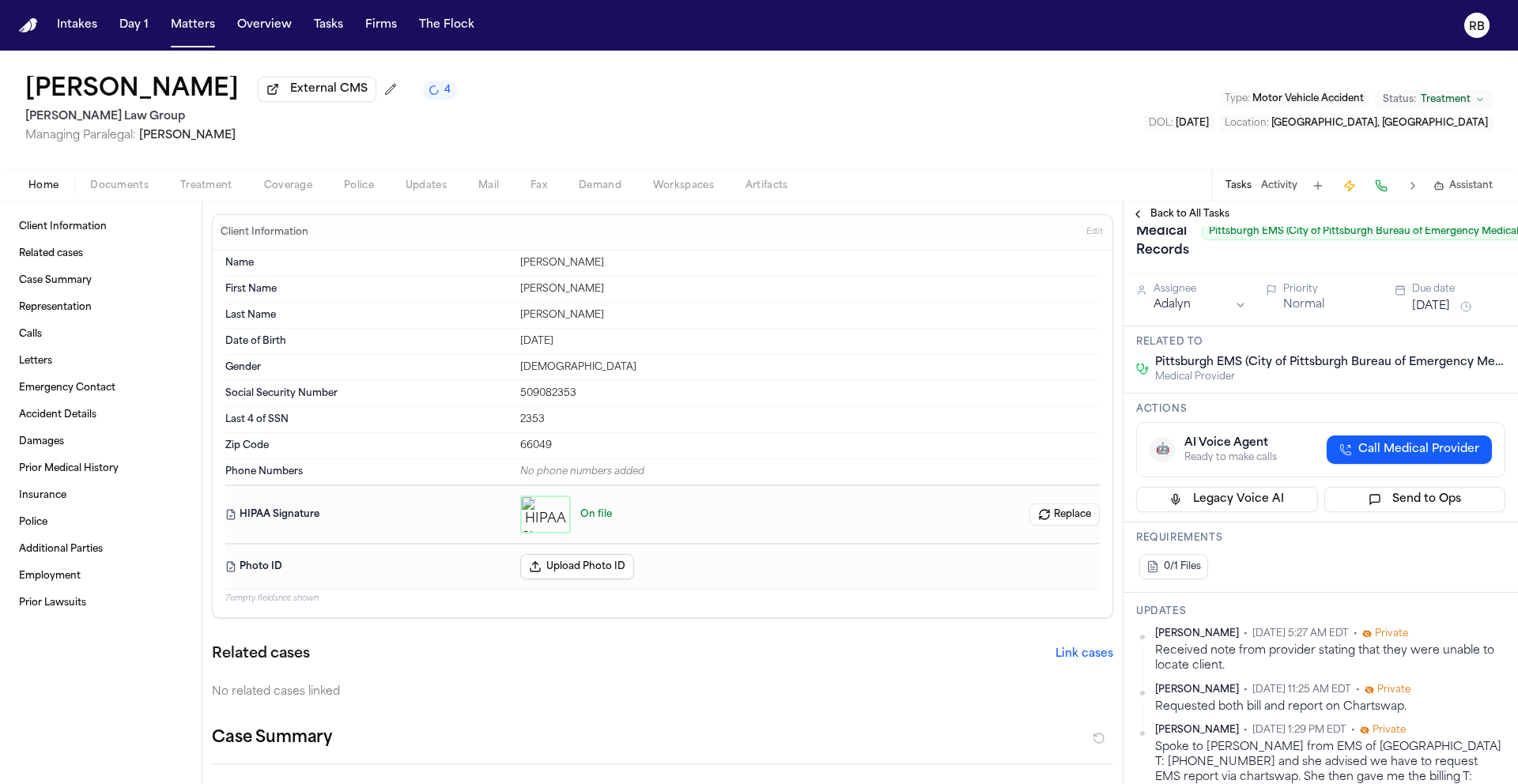
scroll to position [0, 0]
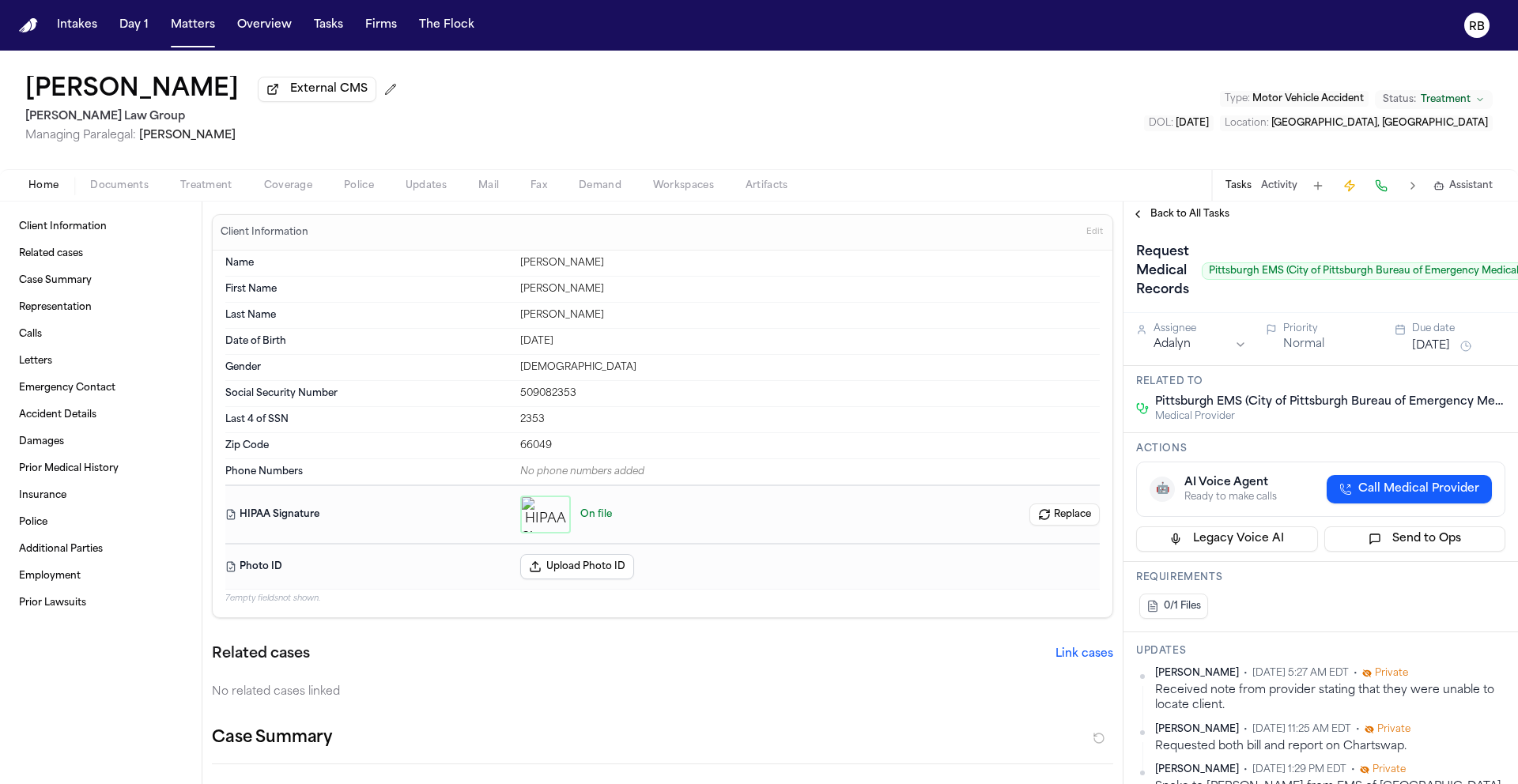
click at [1485, 671] on html "Intakes Day 1 Matters Overview Tasks Firms The Flock RB Shawn Yang External CMS…" at bounding box center [759, 392] width 1518 height 784
click at [1434, 701] on div "Edit" at bounding box center [1443, 701] width 93 height 23
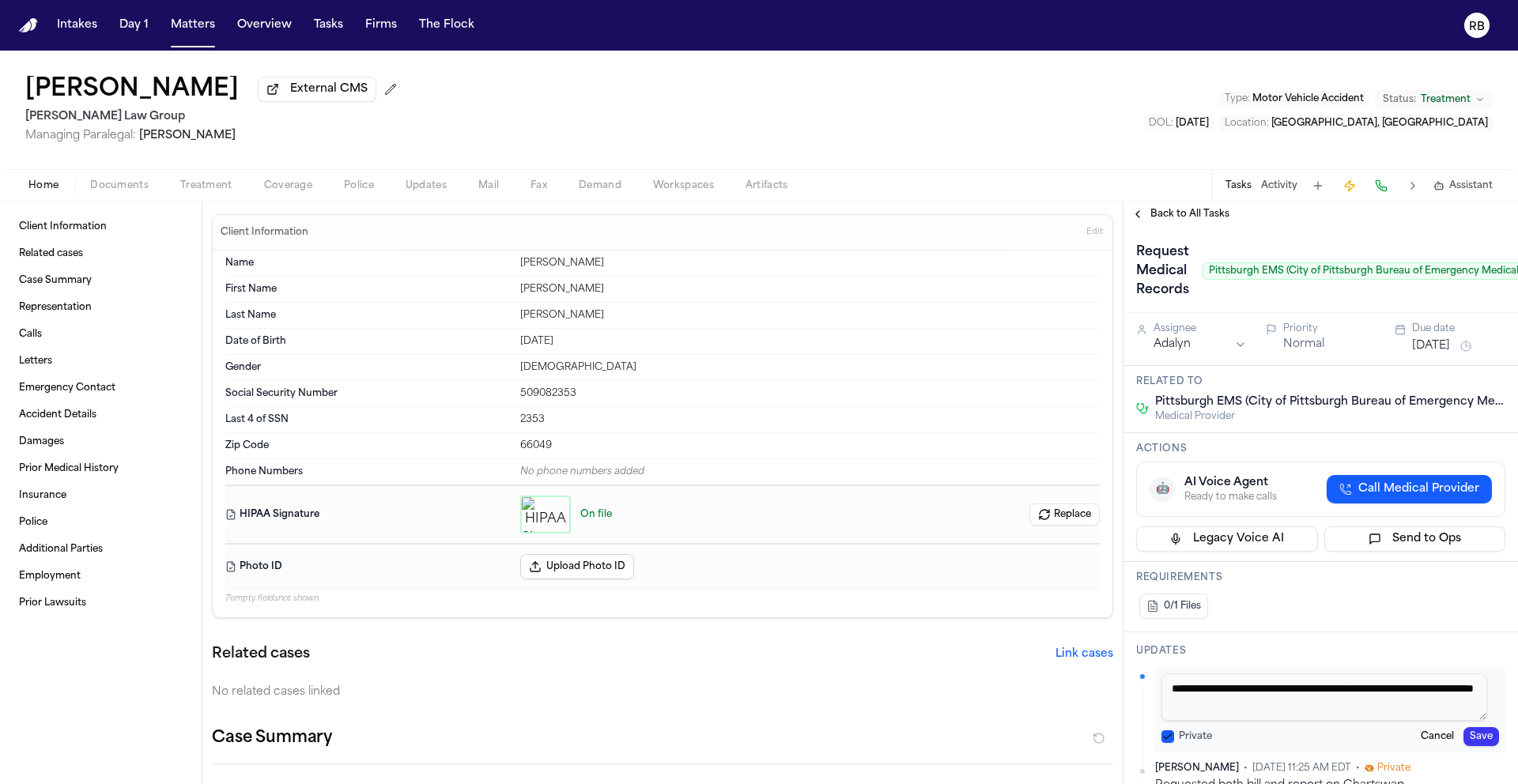
click at [1365, 721] on textarea "**********" at bounding box center [1324, 696] width 325 height 48
type textarea "**********"
click at [1473, 734] on button "Save" at bounding box center [1481, 736] width 36 height 19
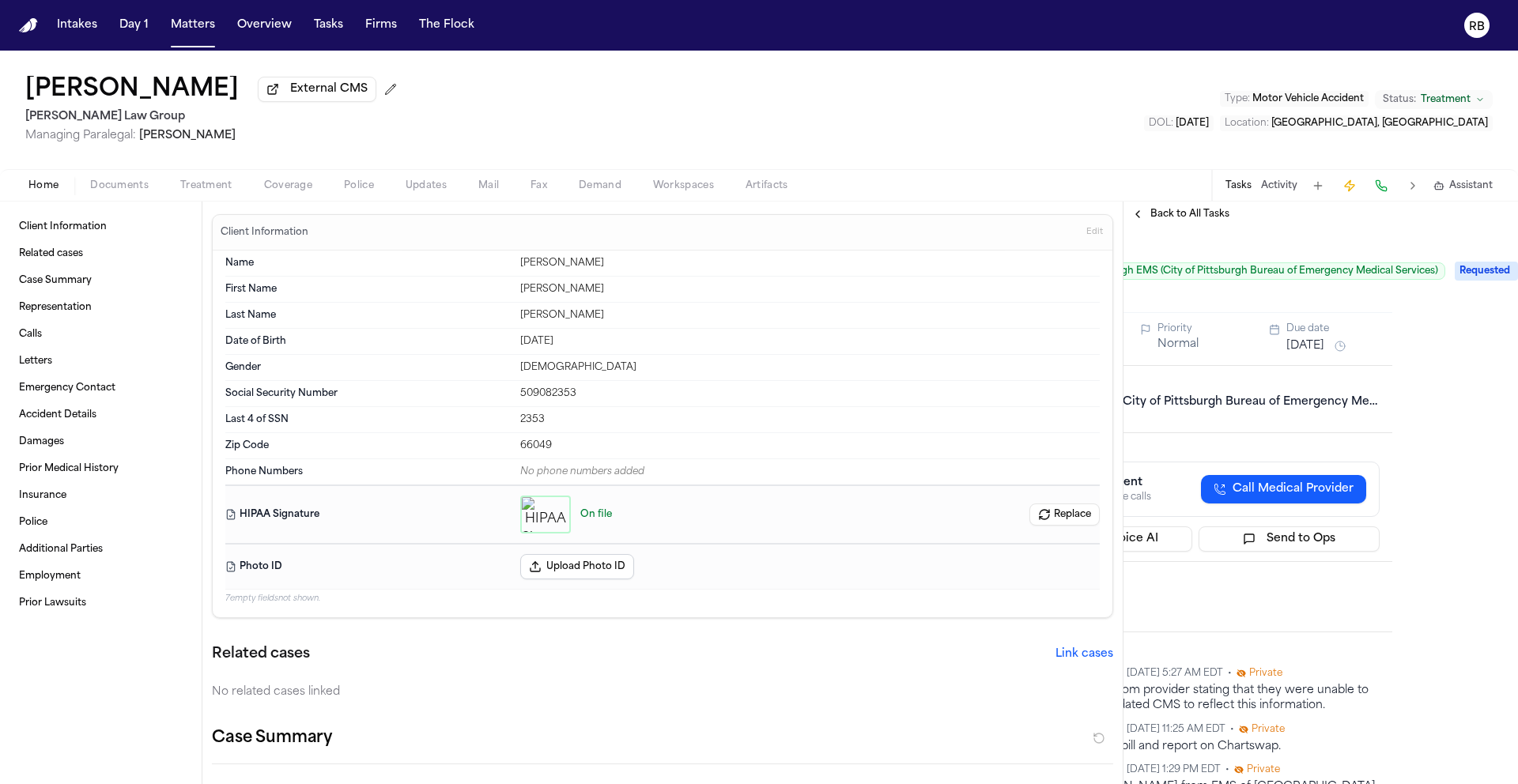
scroll to position [0, 136]
click at [1480, 274] on span "Requested" at bounding box center [1486, 271] width 63 height 19
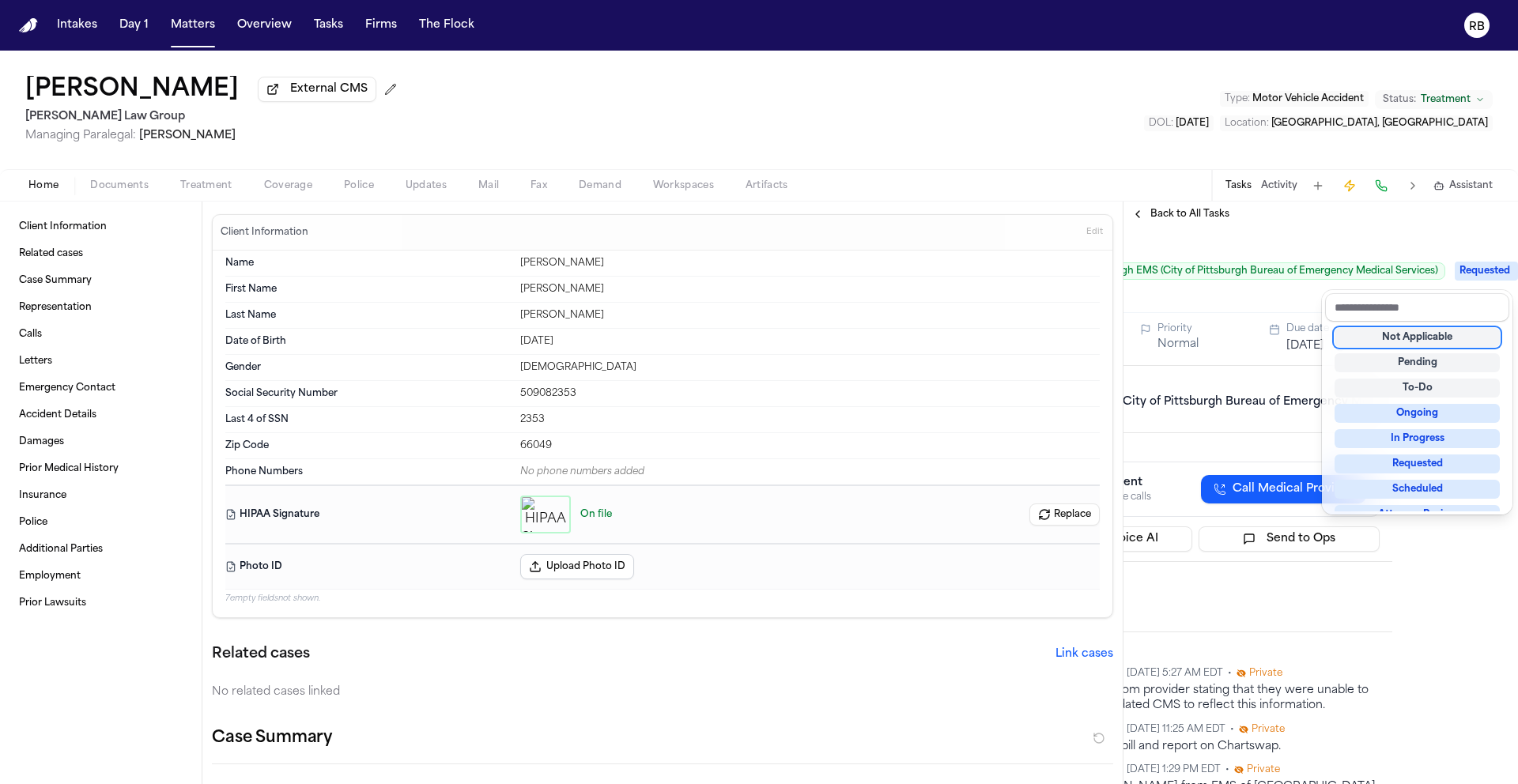
click at [1447, 336] on div "Not Applicable" at bounding box center [1417, 337] width 165 height 19
click at [1296, 303] on div "Request Medical Records Pittsburgh EMS (City of Pittsburgh Bureau of Emergency …" at bounding box center [1195, 271] width 369 height 63
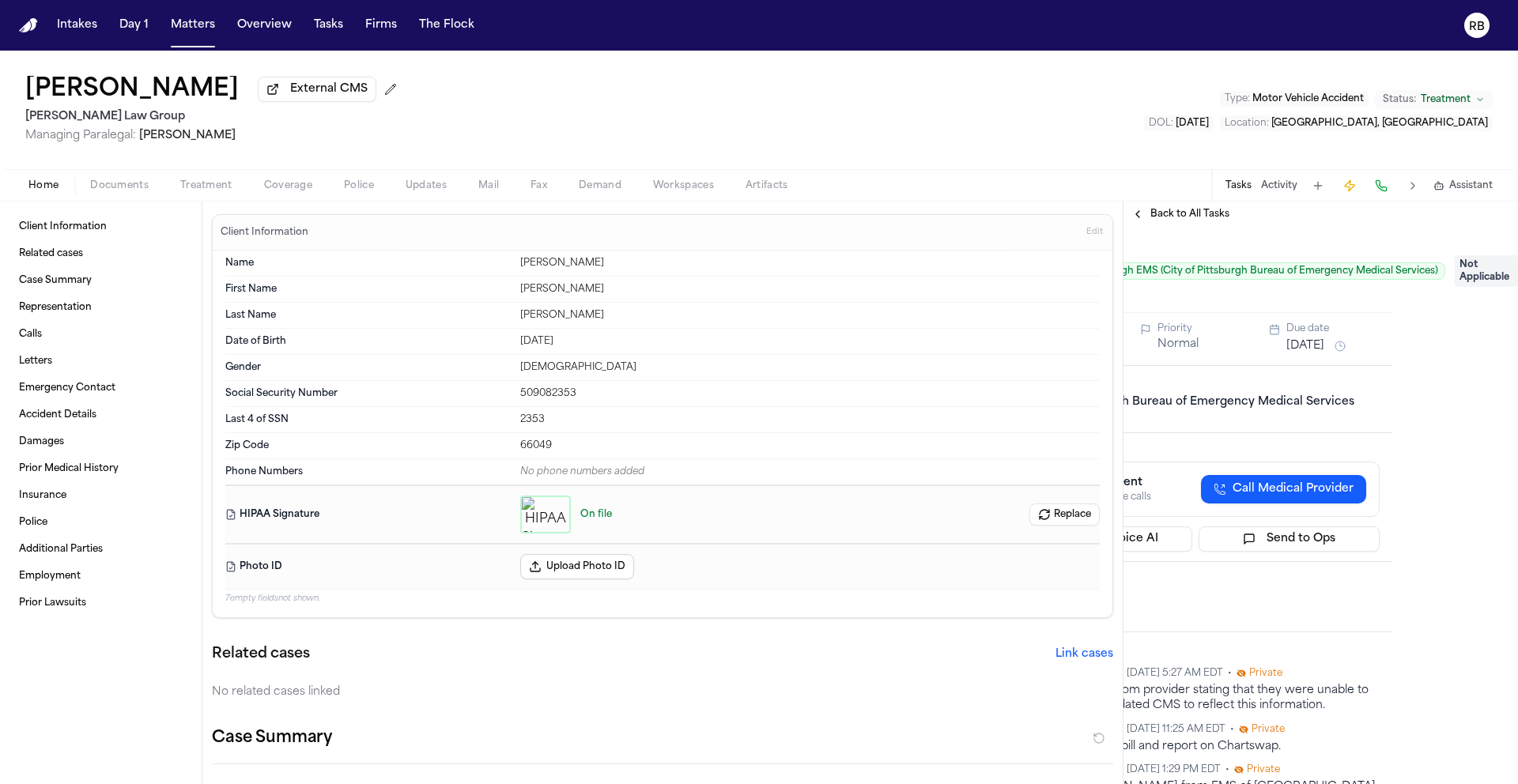
click at [1173, 213] on span "Back to All Tasks" at bounding box center [1190, 214] width 79 height 13
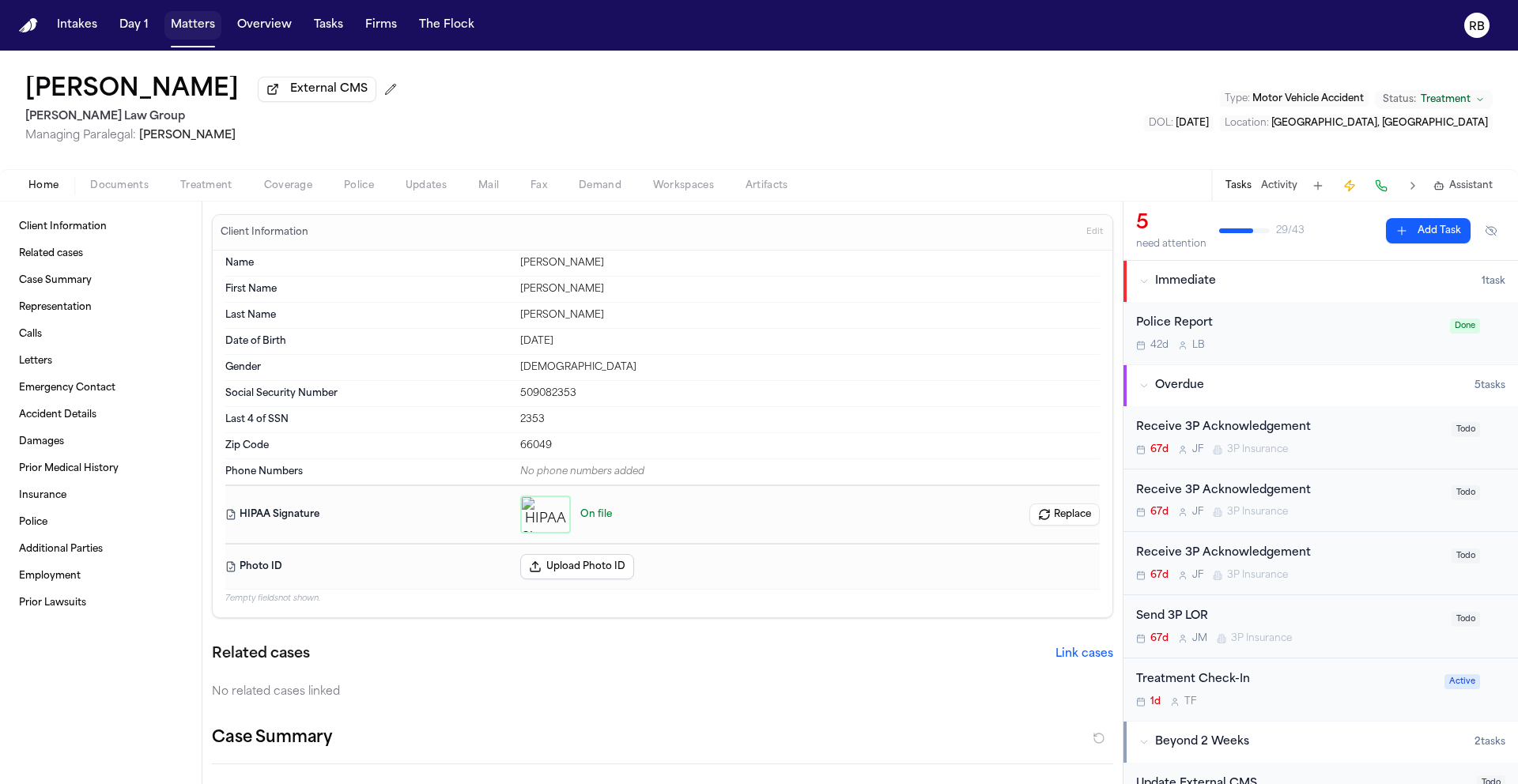
click at [184, 33] on button "Matters" at bounding box center [193, 25] width 57 height 28
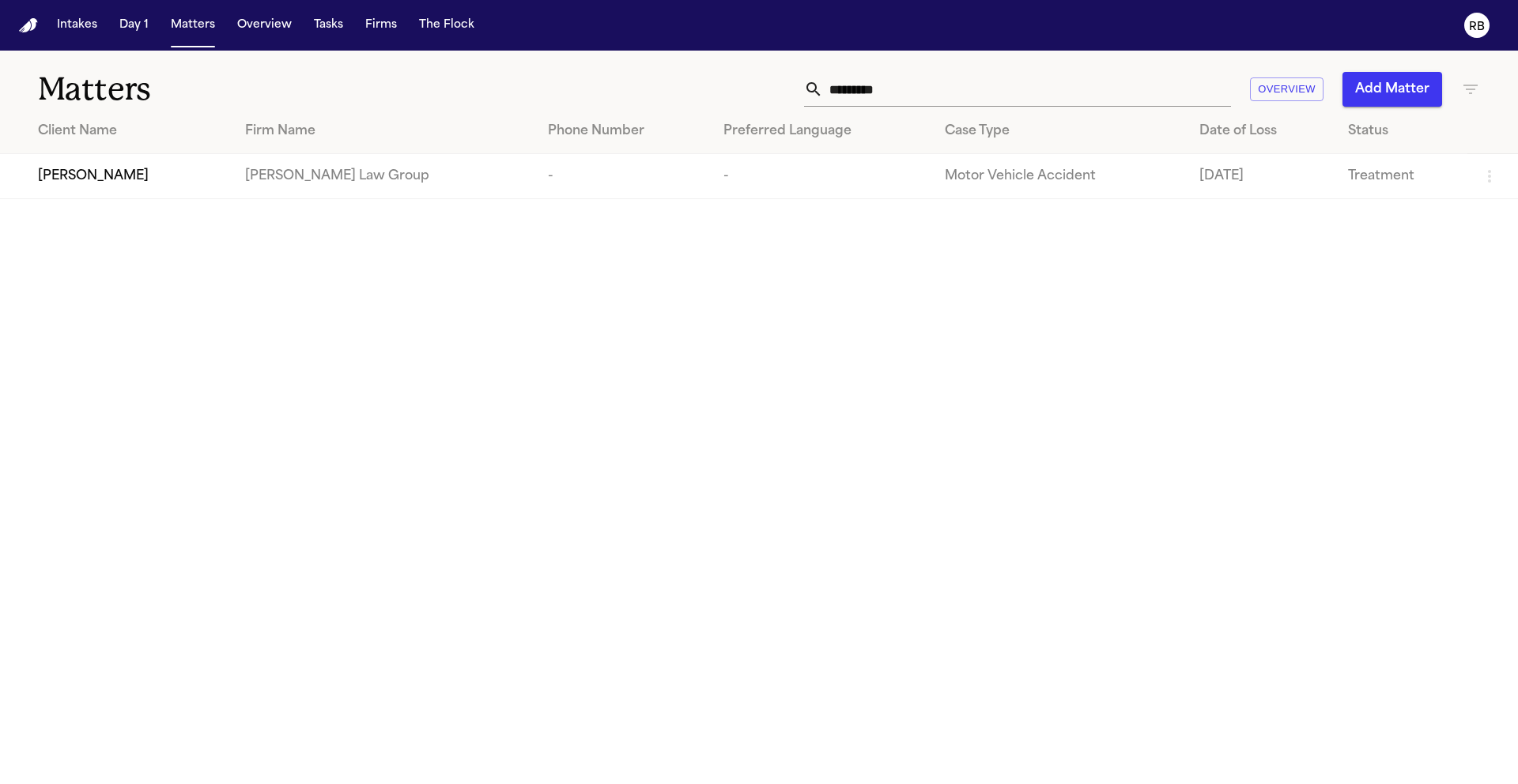
click at [943, 88] on input "*********" at bounding box center [1026, 89] width 408 height 35
drag, startPoint x: 914, startPoint y: 88, endPoint x: 803, endPoint y: 88, distance: 111.0
click at [803, 88] on div "********* Overview Add Matter" at bounding box center [969, 89] width 1022 height 35
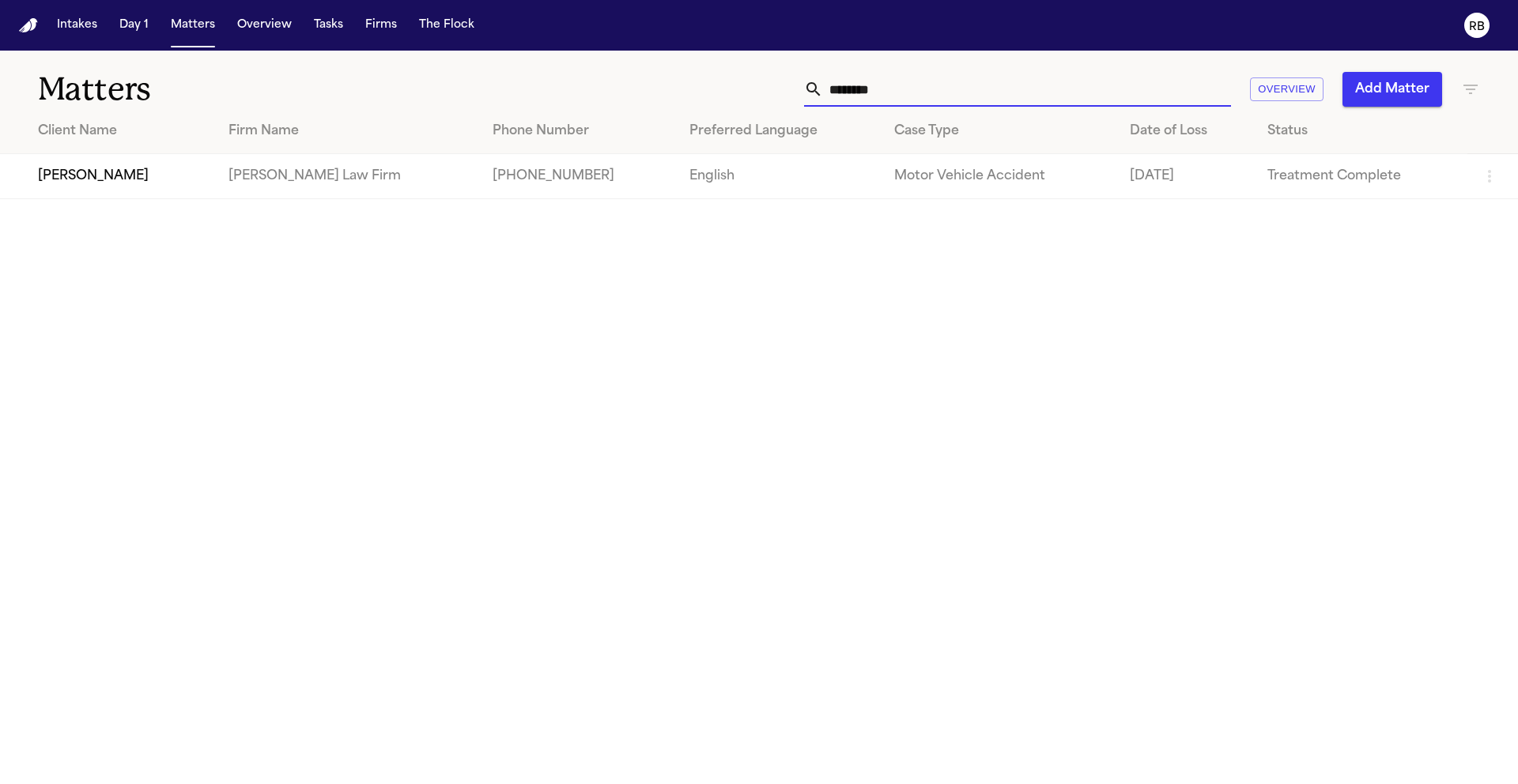
type input "********"
click at [181, 166] on td "Amber Parker" at bounding box center [108, 177] width 216 height 45
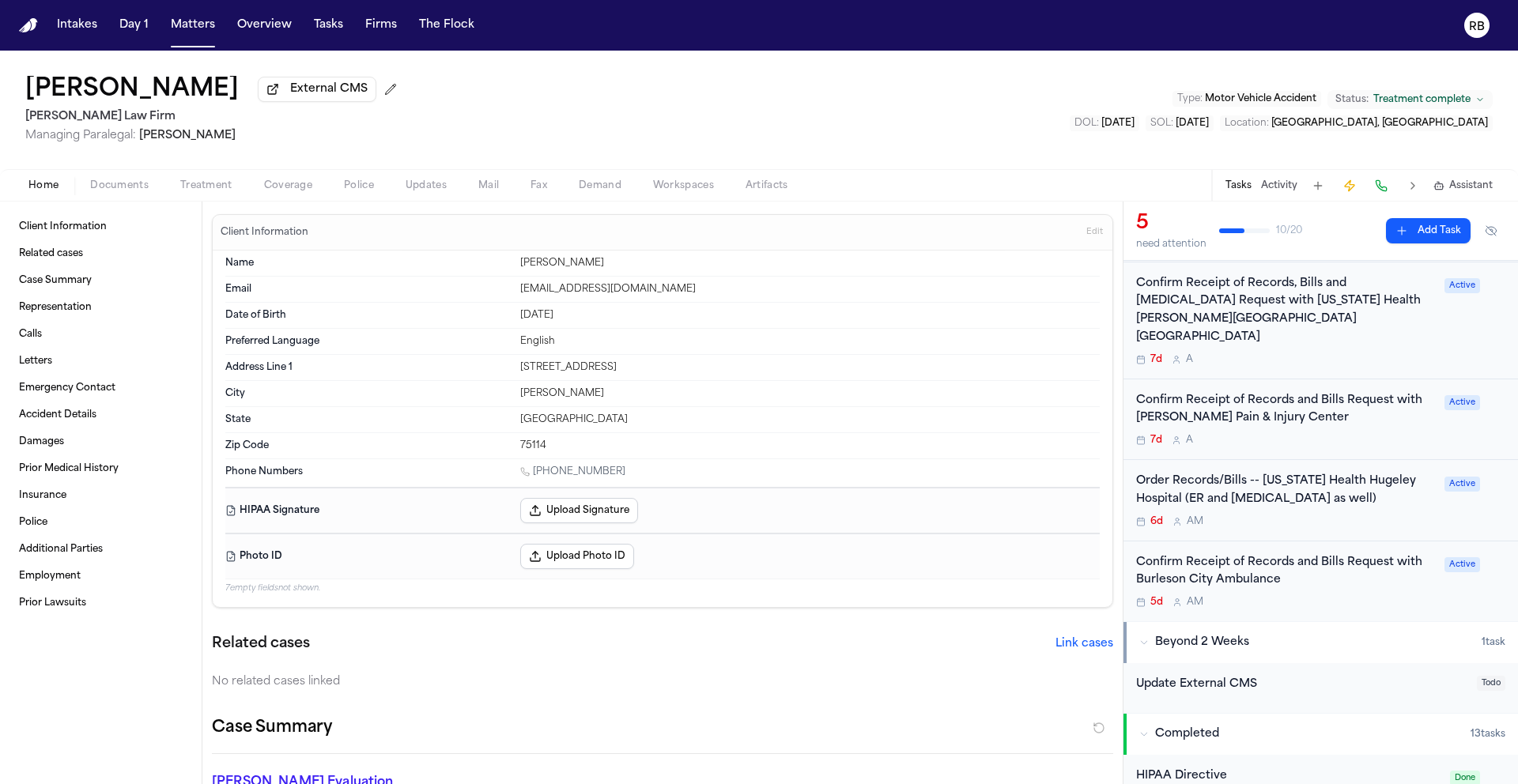
scroll to position [238, 0]
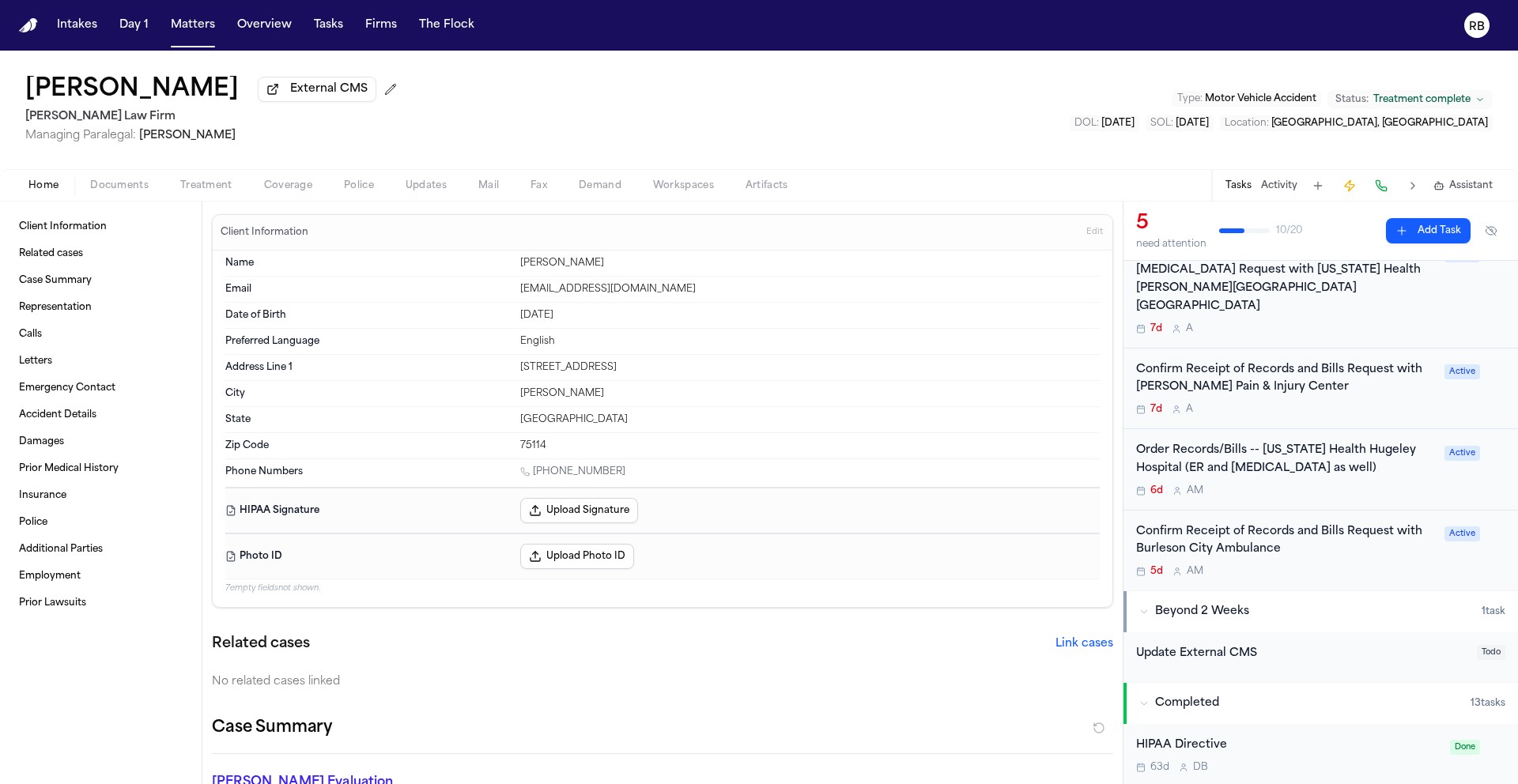
click at [1308, 546] on div "Confirm Receipt of Records and Bills Request with Burleson City Ambulance 5d A M" at bounding box center [1285, 550] width 299 height 55
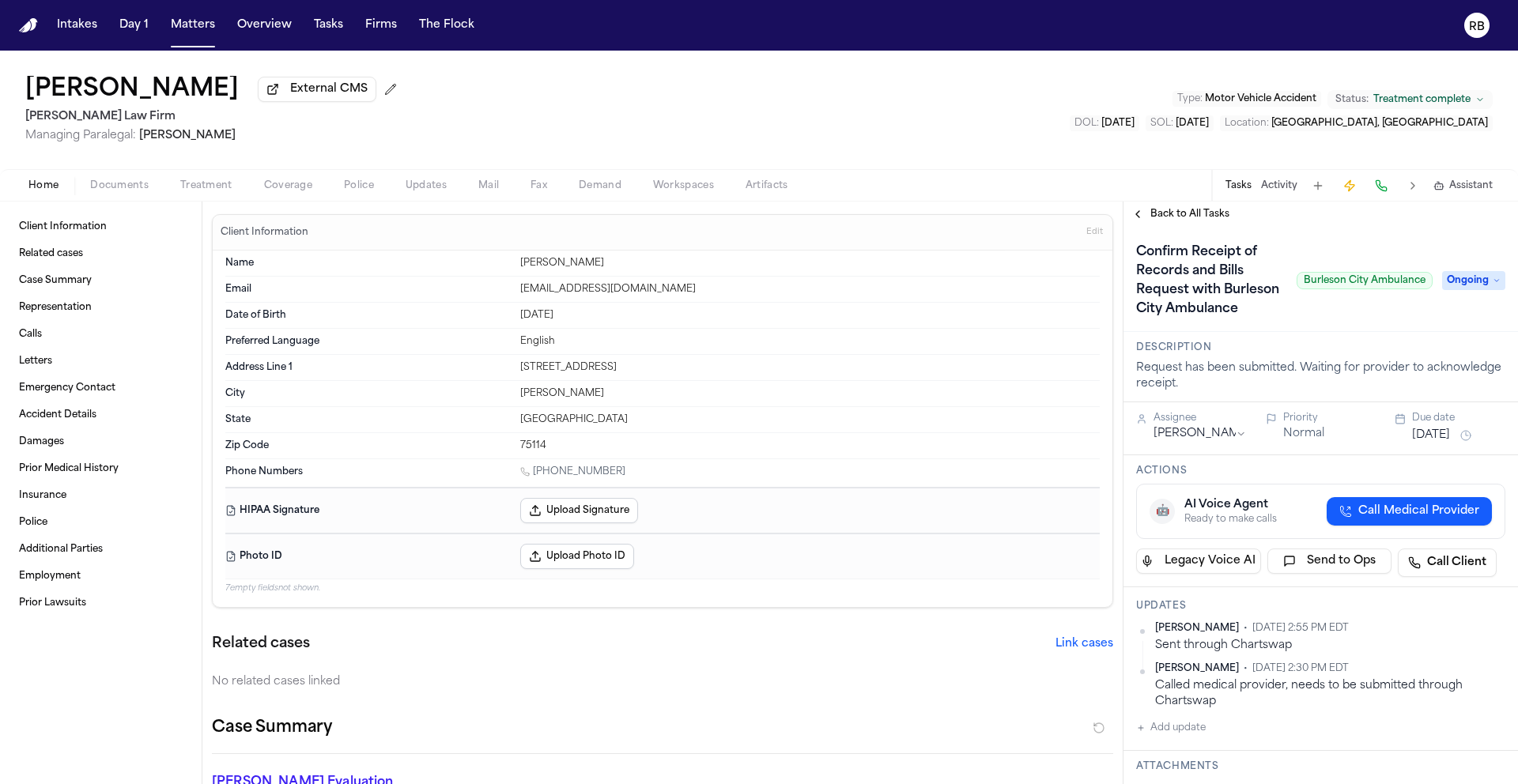
click at [1445, 290] on span "Ongoing" at bounding box center [1474, 280] width 63 height 19
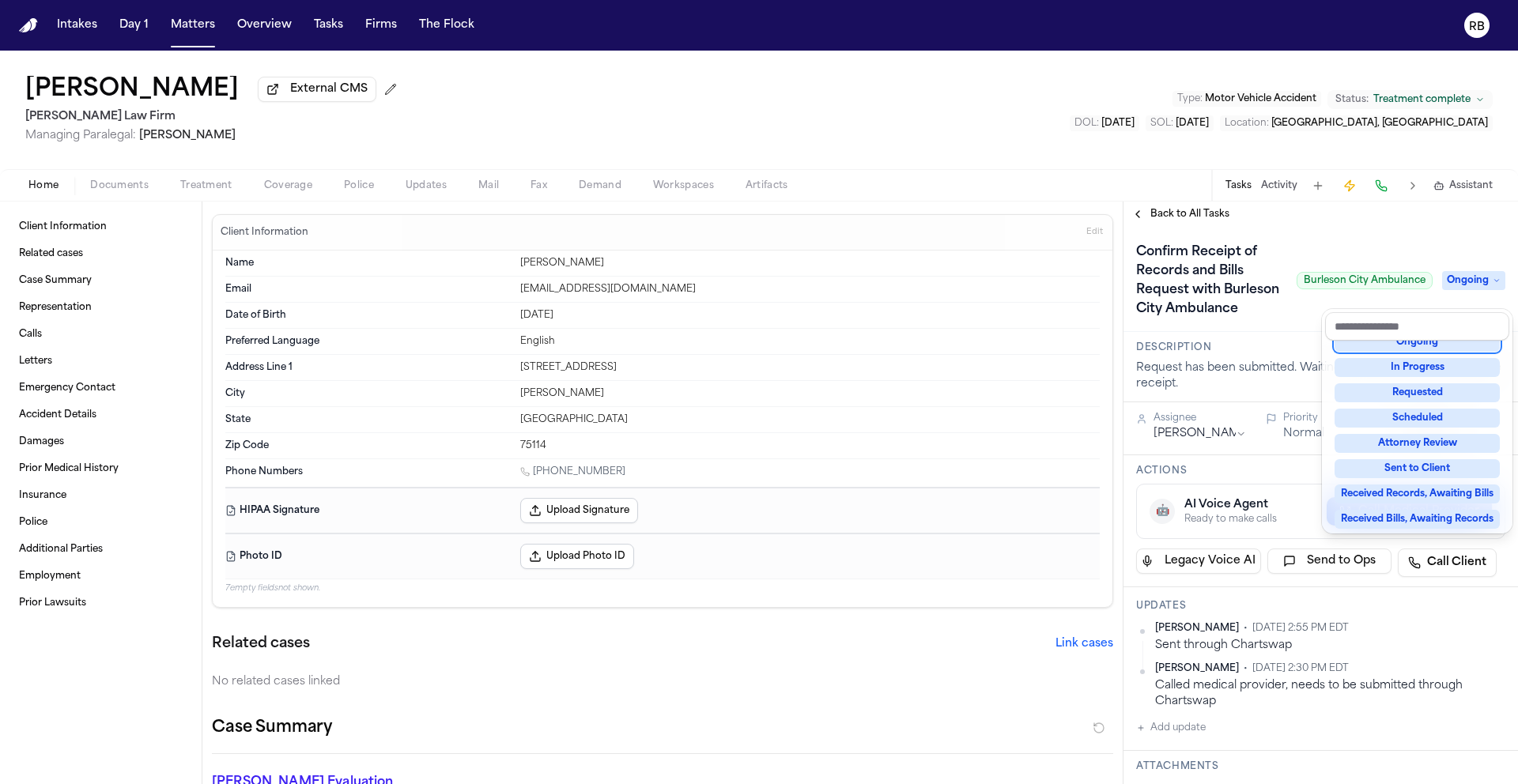
scroll to position [107, 0]
click at [1433, 497] on div "Received Bills, Awaiting Records" at bounding box center [1417, 502] width 165 height 19
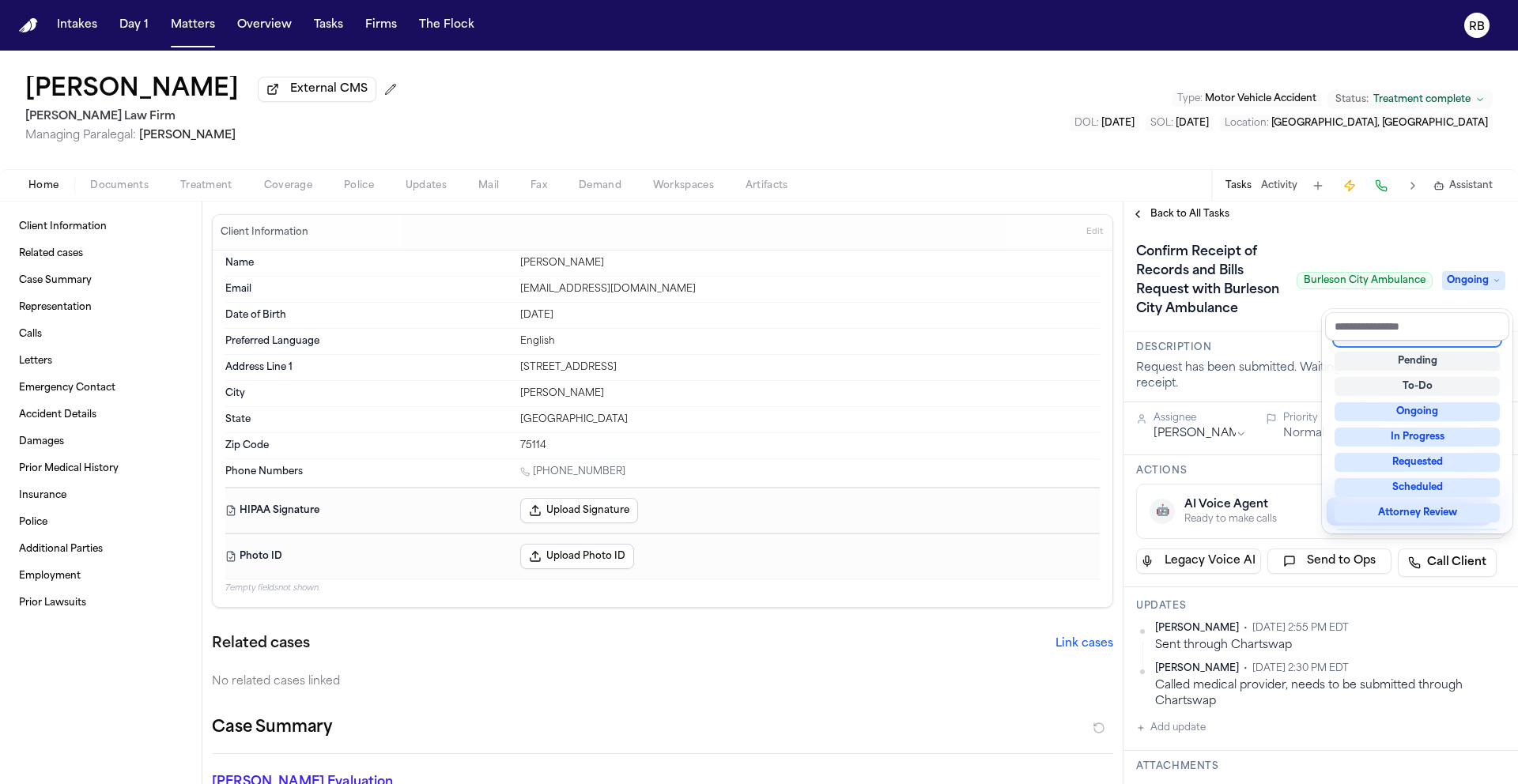
scroll to position [7, 0]
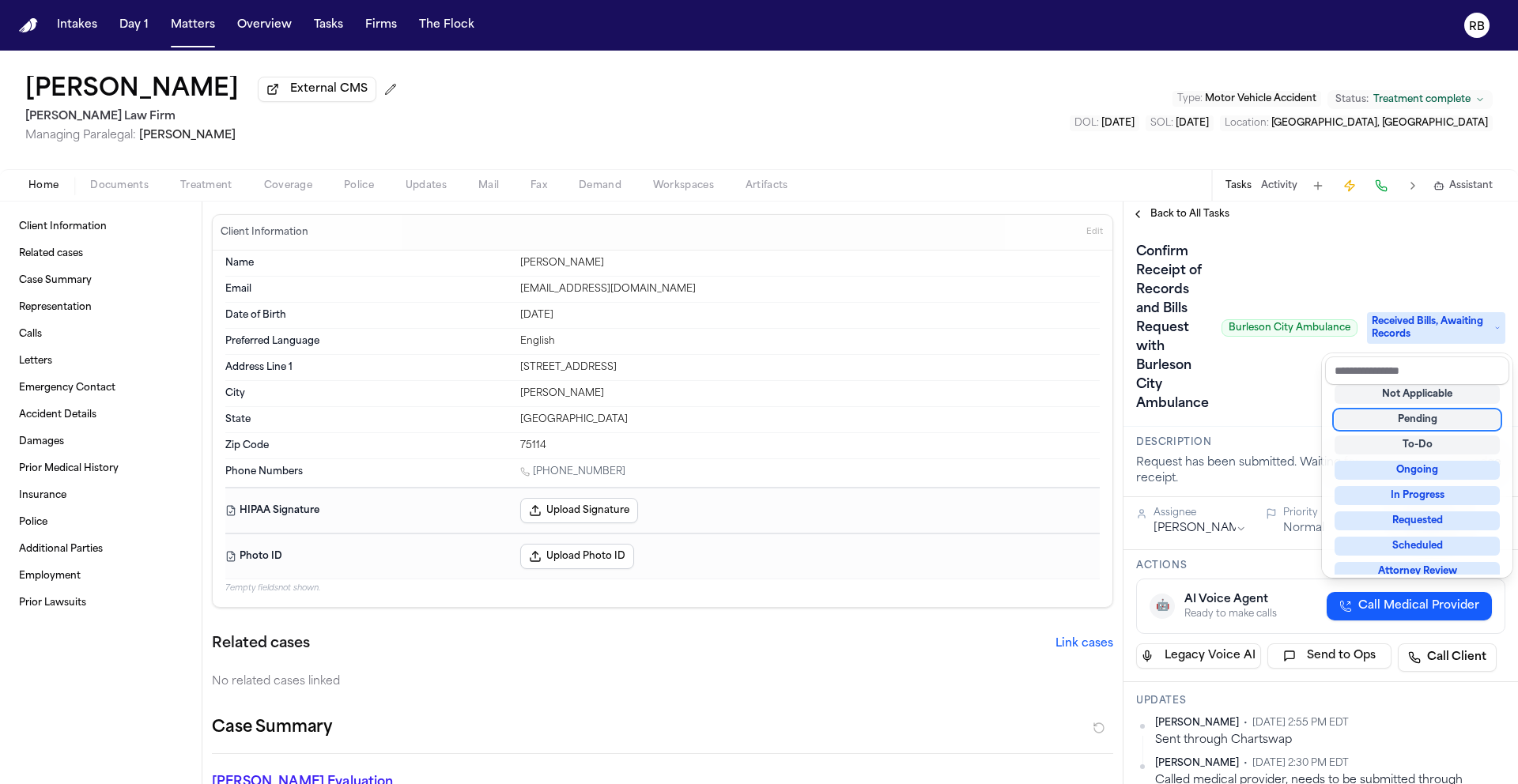
click at [1294, 379] on div "Confirm Receipt of Records and Bills Request with Burleson City Ambulance Burle…" at bounding box center [1320, 328] width 369 height 177
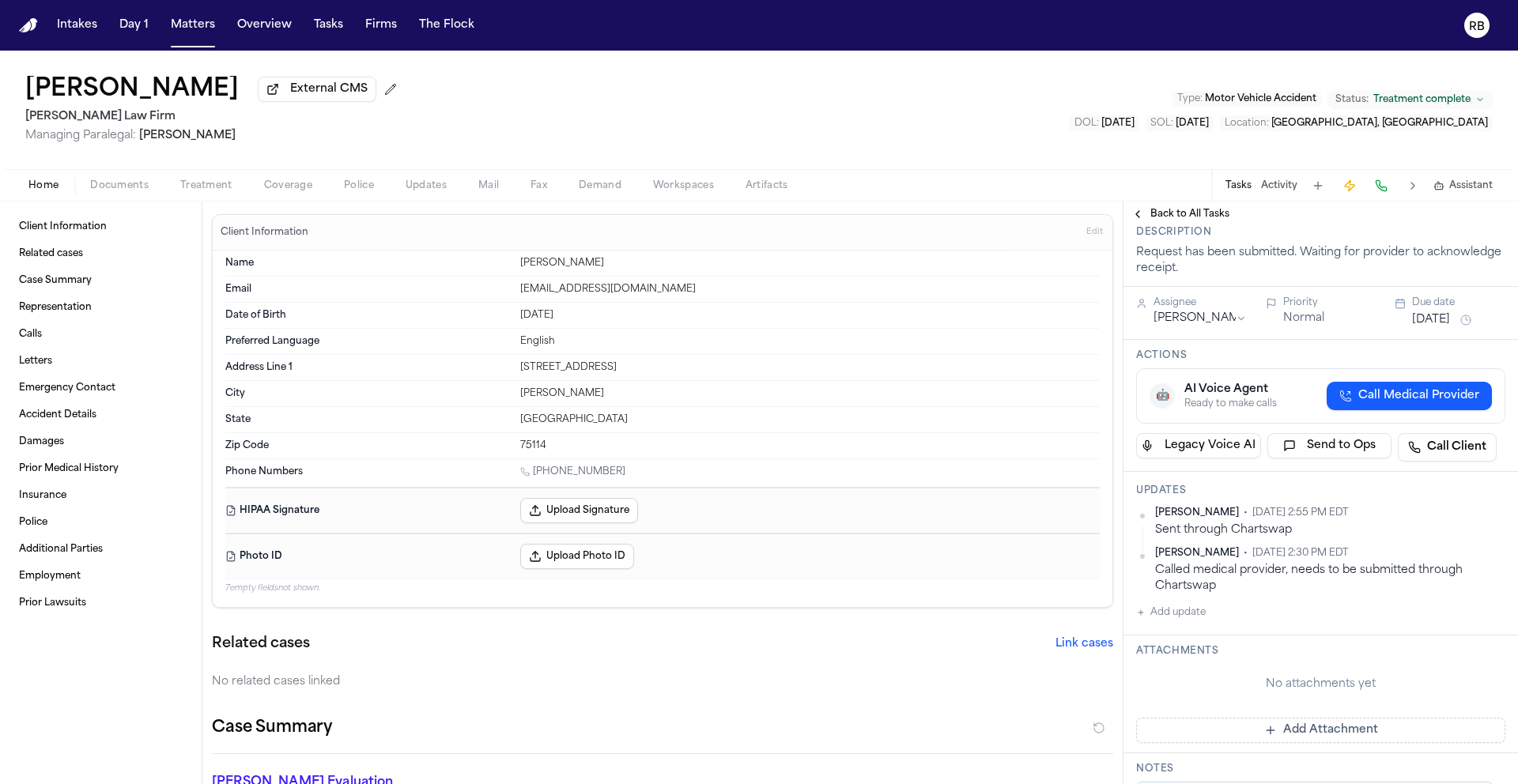
scroll to position [265, 0]
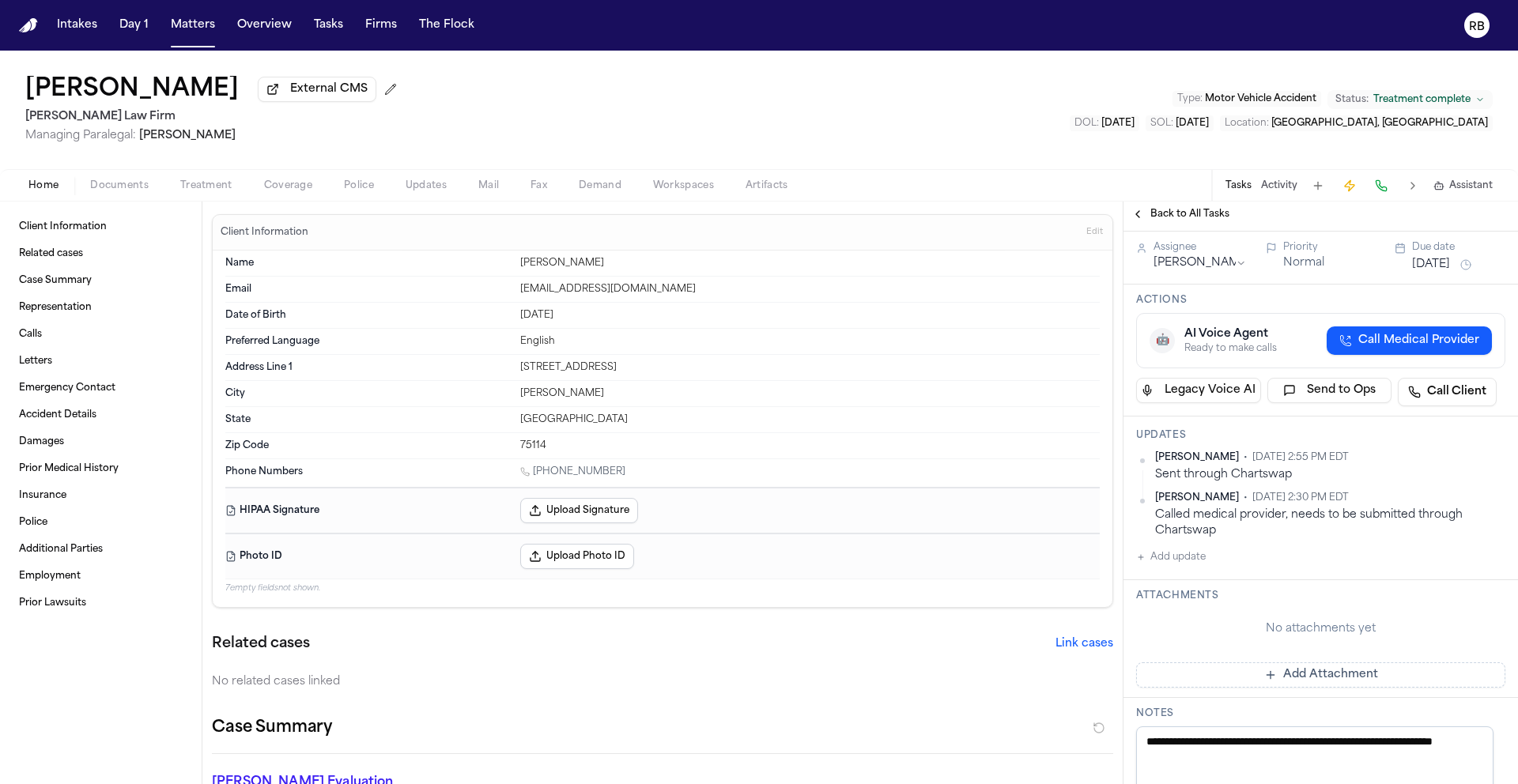
click at [1193, 565] on button "Add update" at bounding box center [1170, 557] width 69 height 19
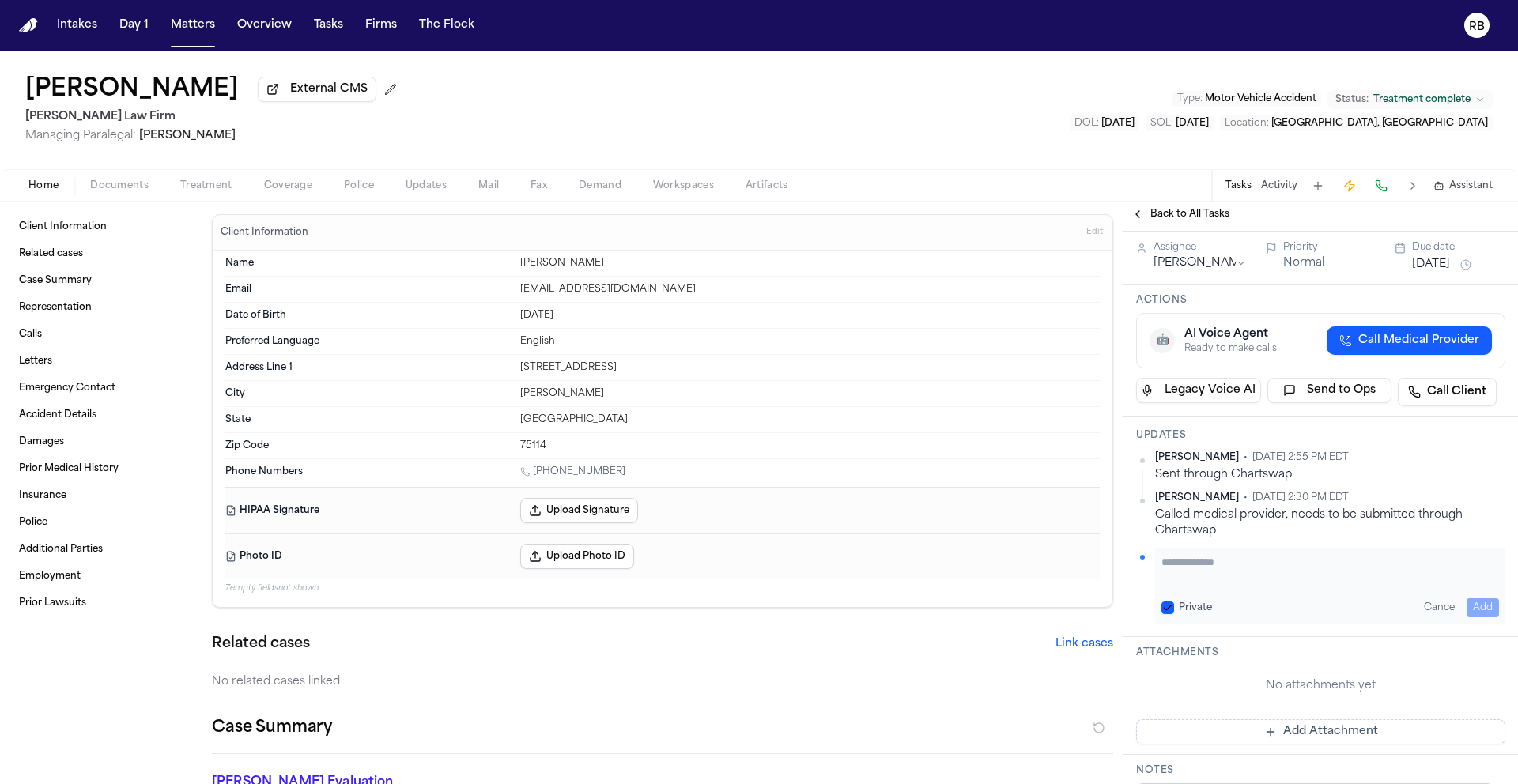
click at [1244, 574] on textarea "Add your update" at bounding box center [1330, 570] width 338 height 32
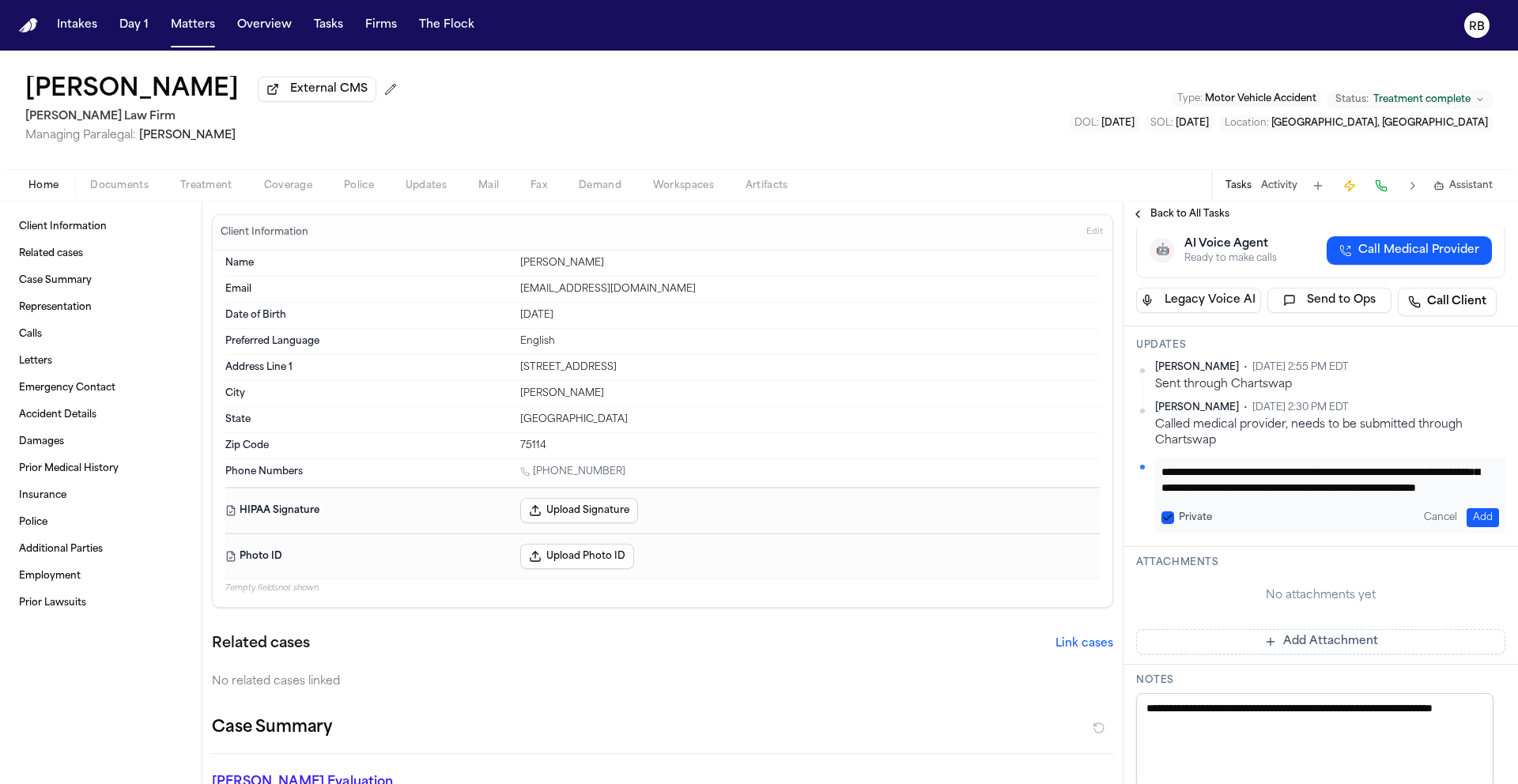
scroll to position [48, 0]
type textarea "**********"
click at [1470, 518] on button "Add" at bounding box center [1482, 517] width 33 height 19
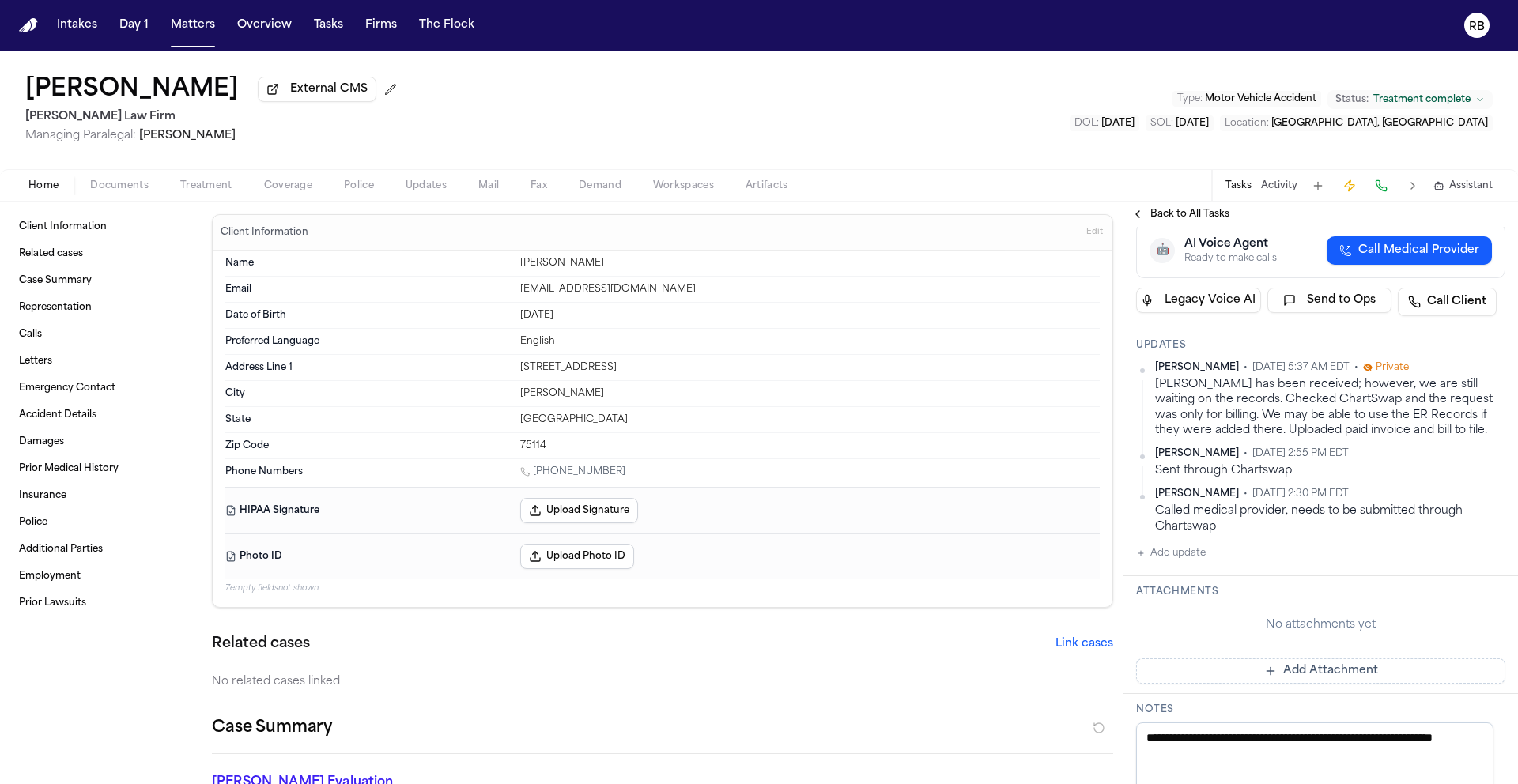
click at [1359, 671] on button "Add Attachment" at bounding box center [1320, 671] width 369 height 25
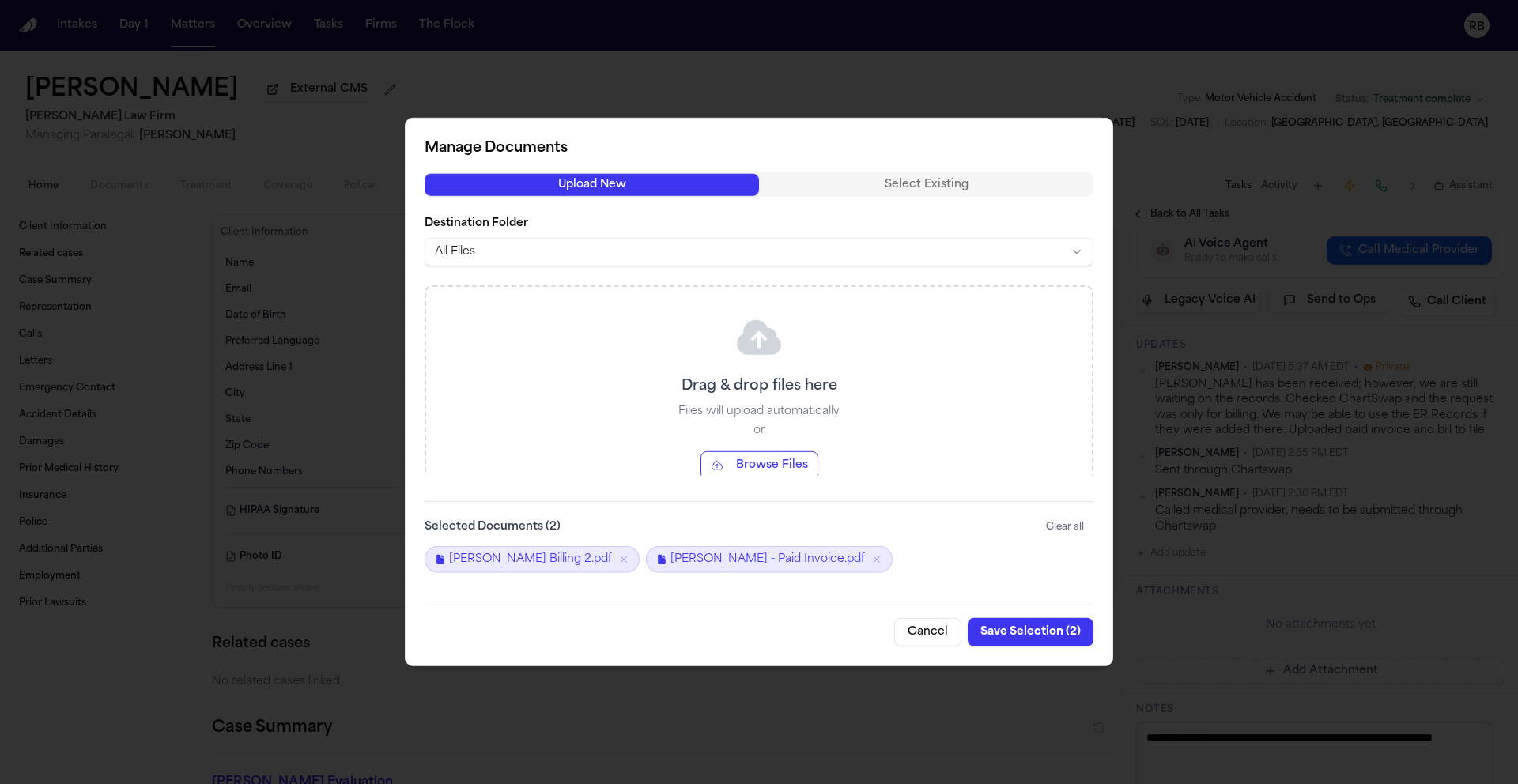
click at [1035, 635] on button "Save Selection ( 2 )" at bounding box center [1031, 632] width 126 height 28
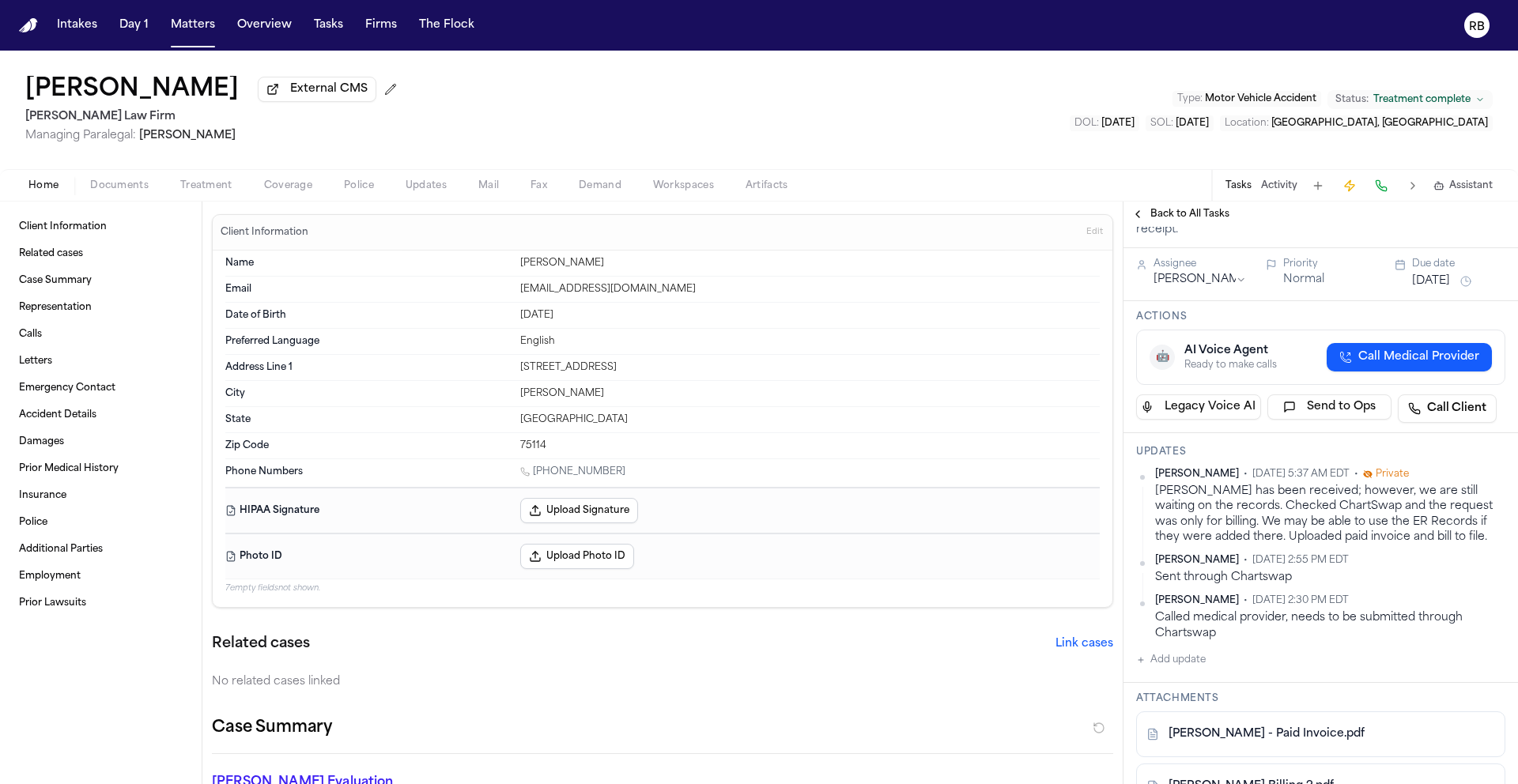
scroll to position [268, 0]
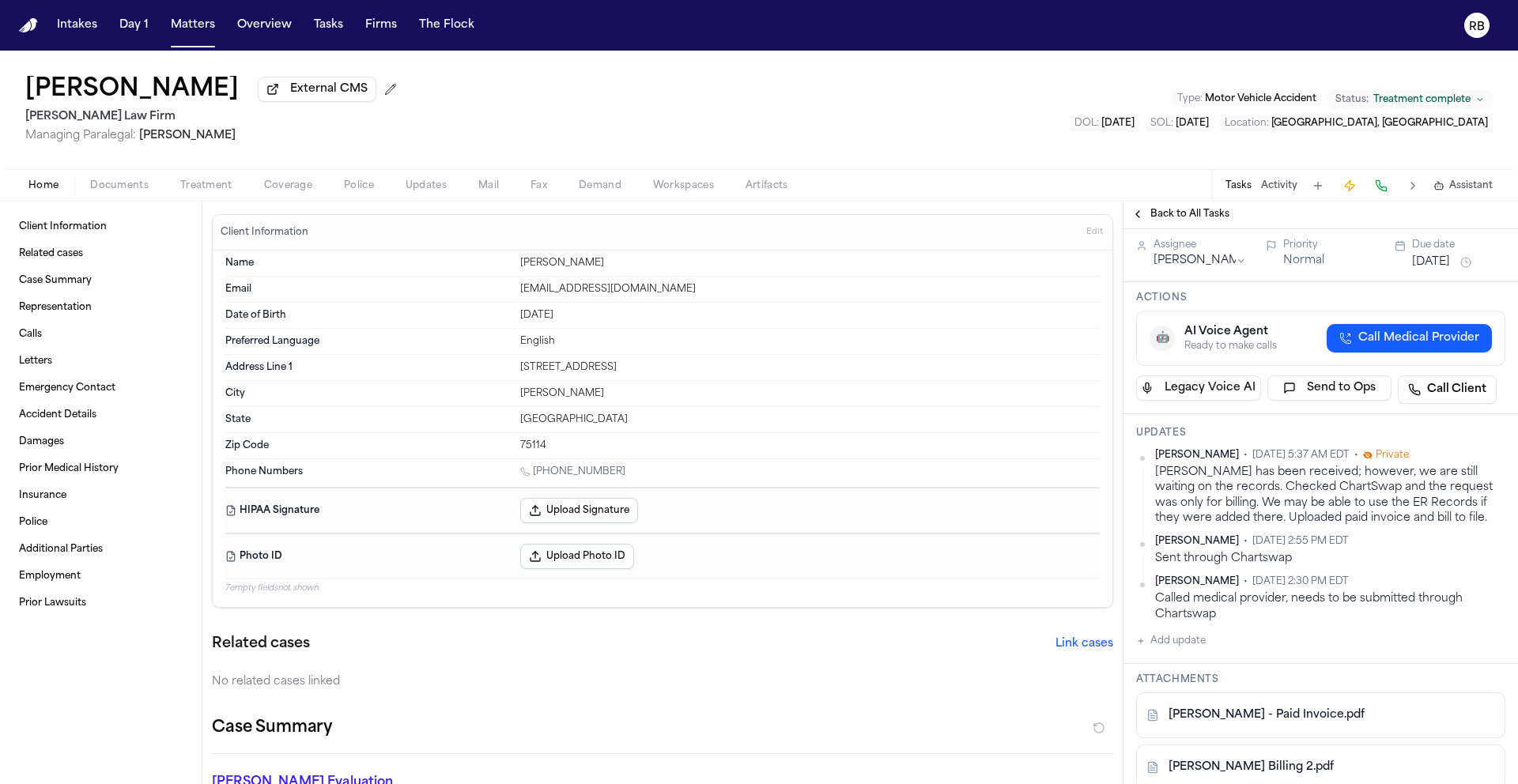
click at [1199, 217] on span "Back to All Tasks" at bounding box center [1190, 214] width 79 height 13
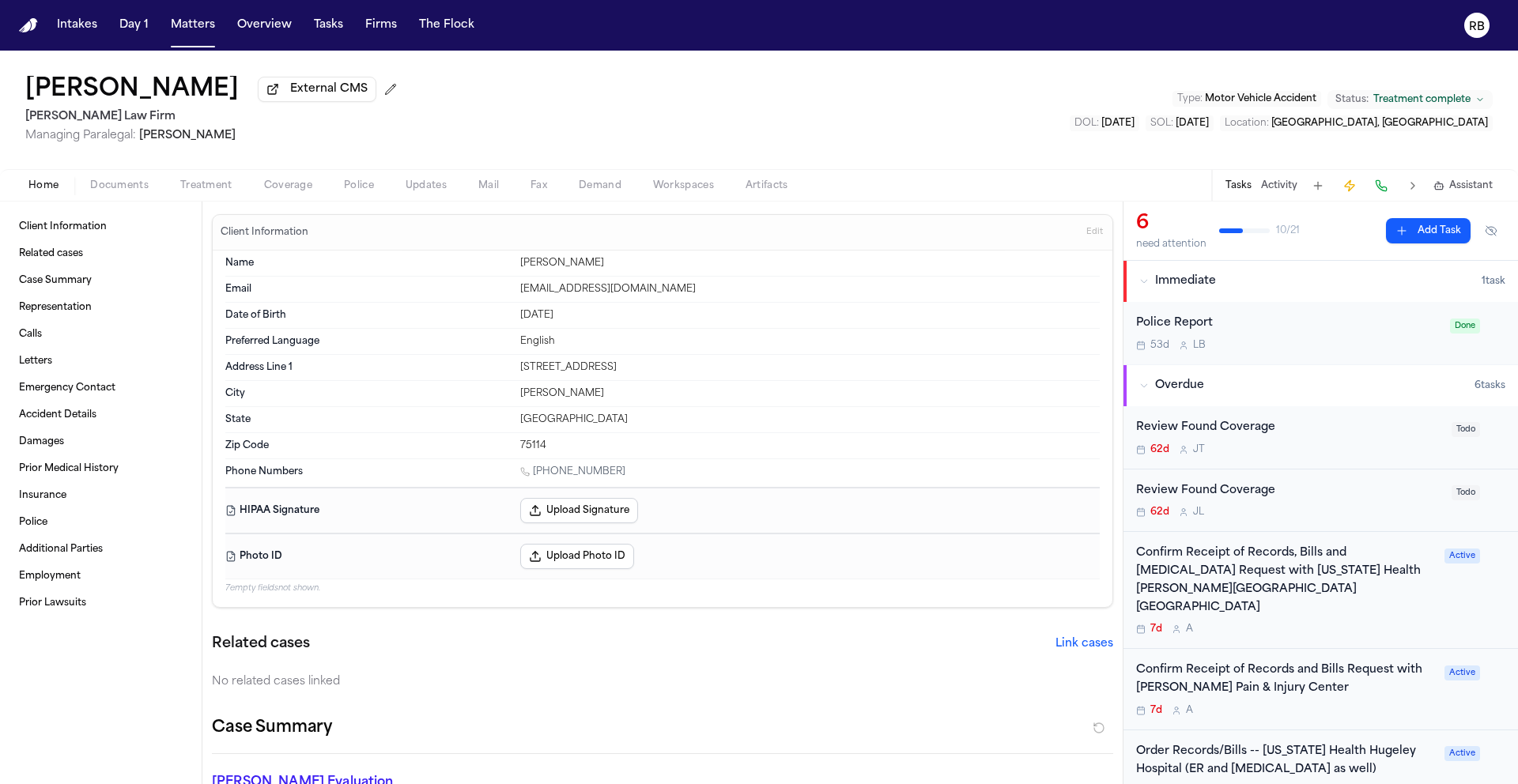
click at [1365, 623] on div "7d A" at bounding box center [1285, 629] width 299 height 13
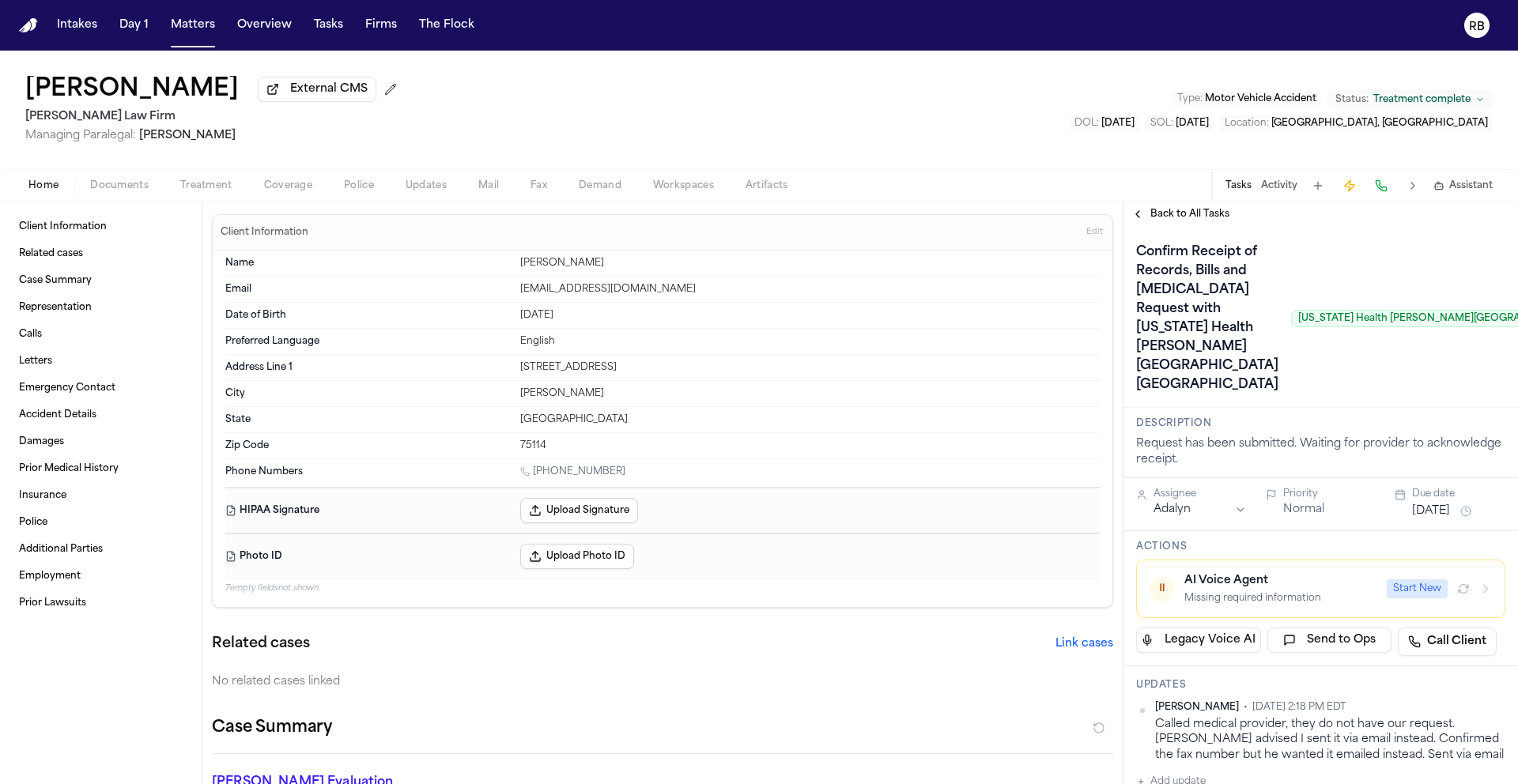
click at [1175, 220] on span "Back to All Tasks" at bounding box center [1190, 214] width 79 height 13
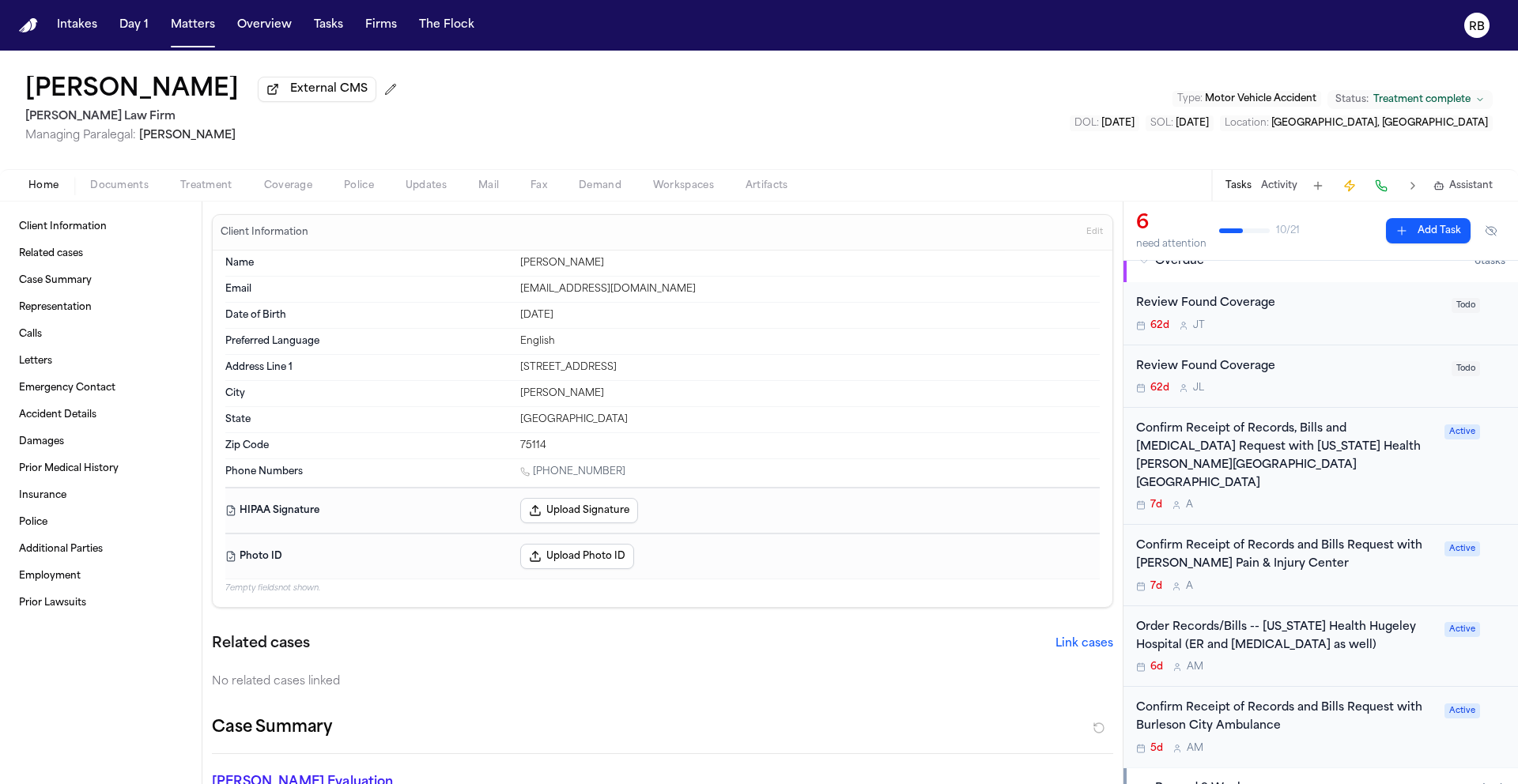
scroll to position [171, 0]
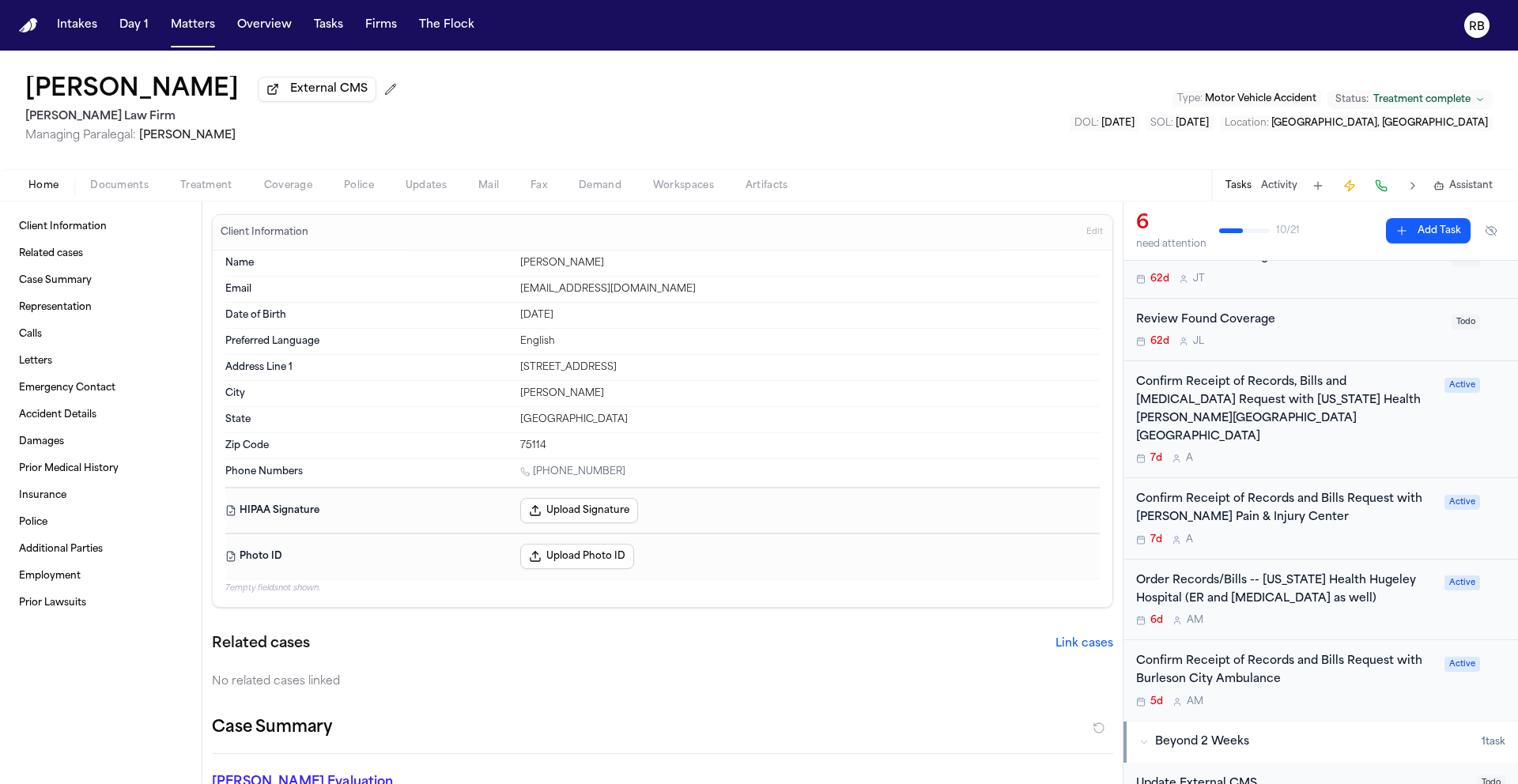
click at [1398, 614] on div "6d A M" at bounding box center [1285, 620] width 299 height 13
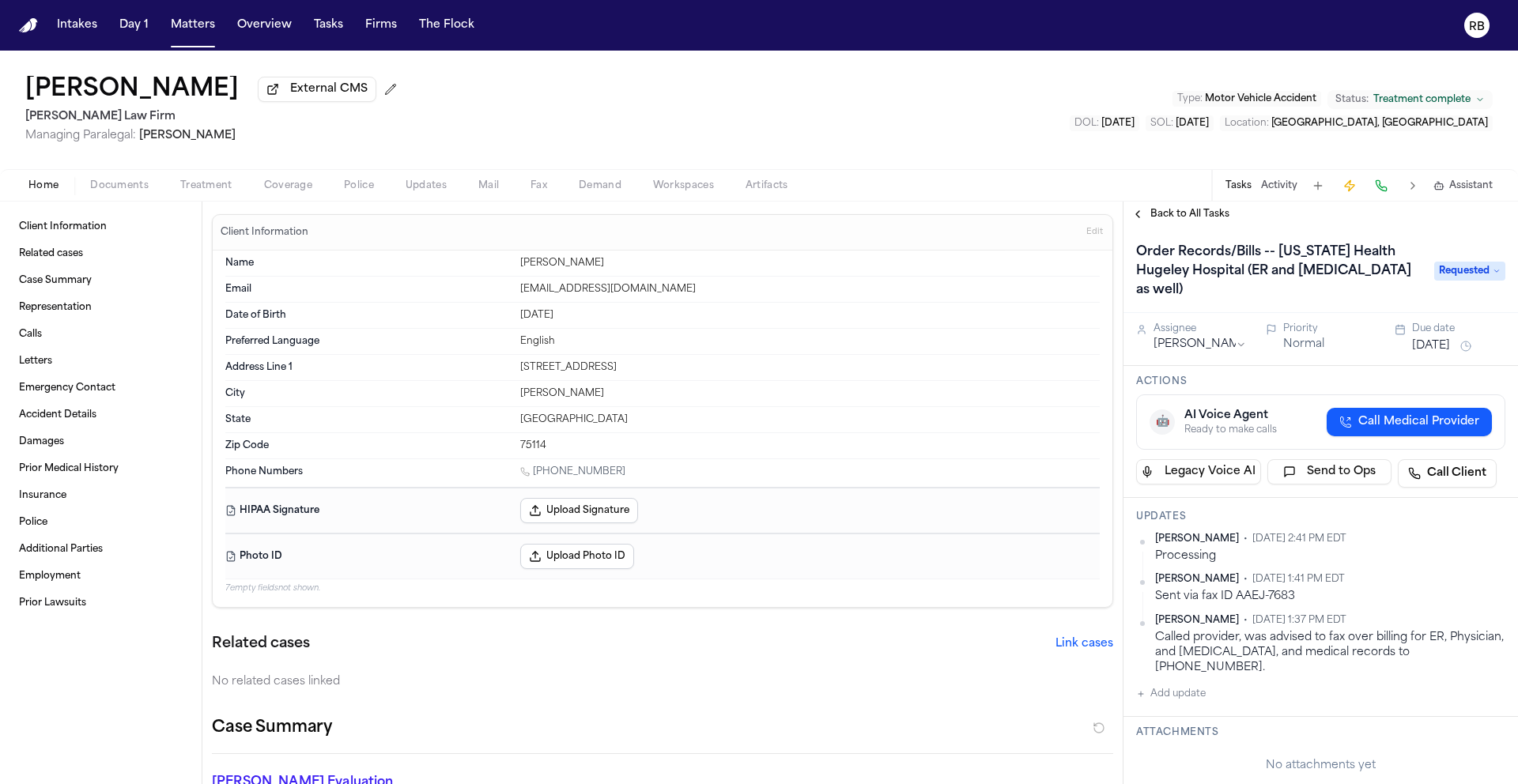
click at [1182, 219] on span "Back to All Tasks" at bounding box center [1190, 214] width 79 height 13
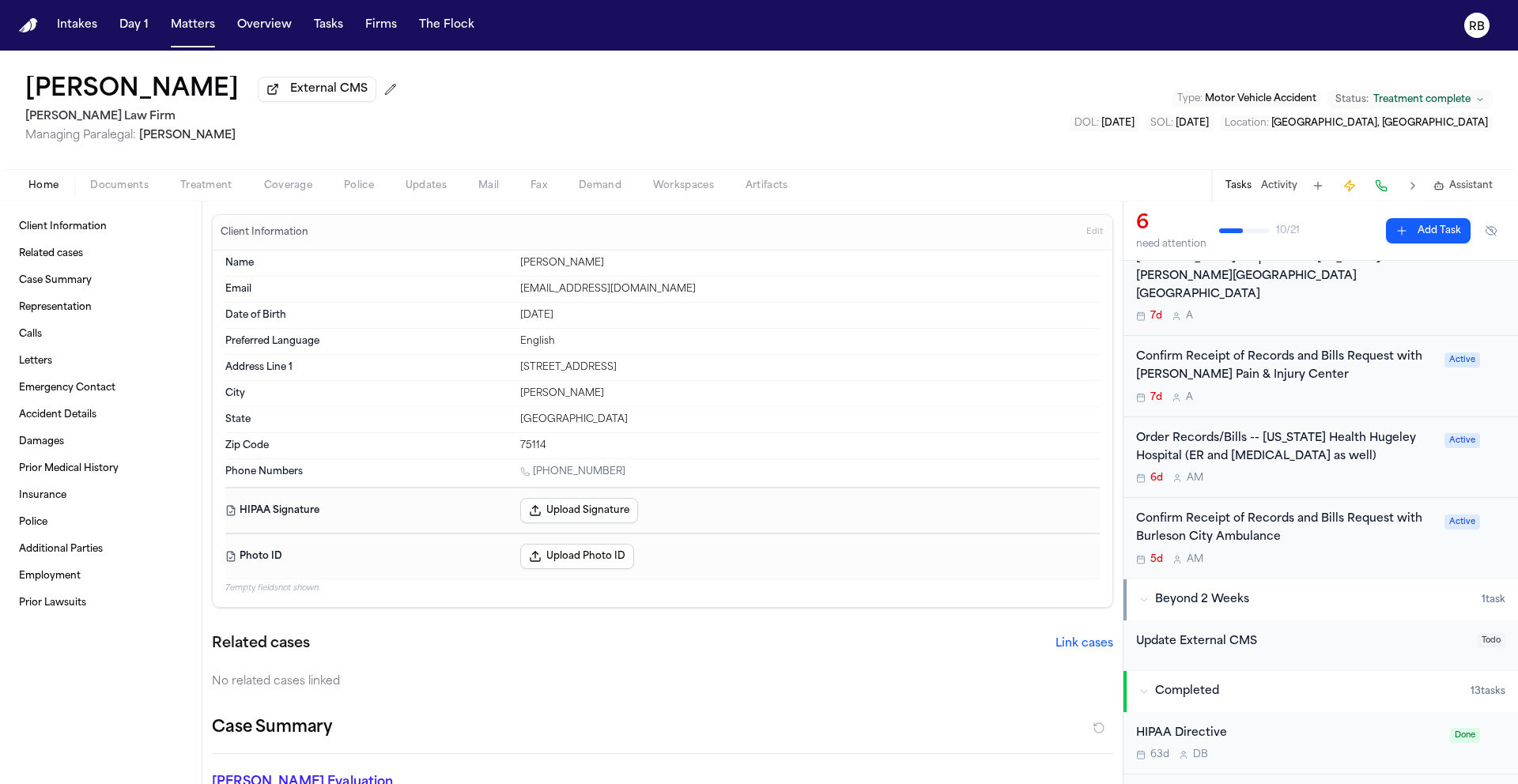
scroll to position [319, 0]
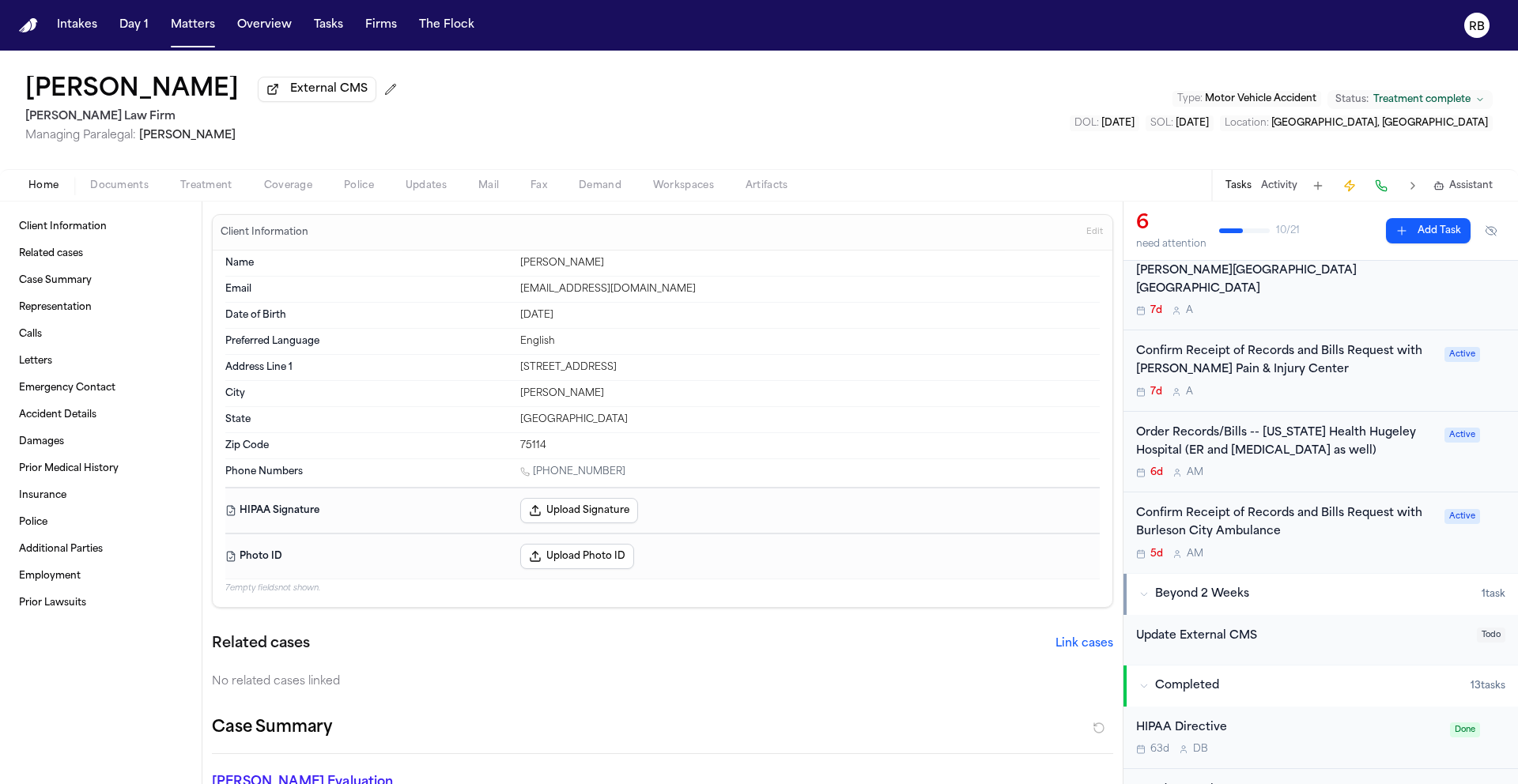
click at [1384, 531] on div "Confirm Receipt of Records and Bills Request with Burleson City Ambulance 5d A M" at bounding box center [1285, 532] width 299 height 55
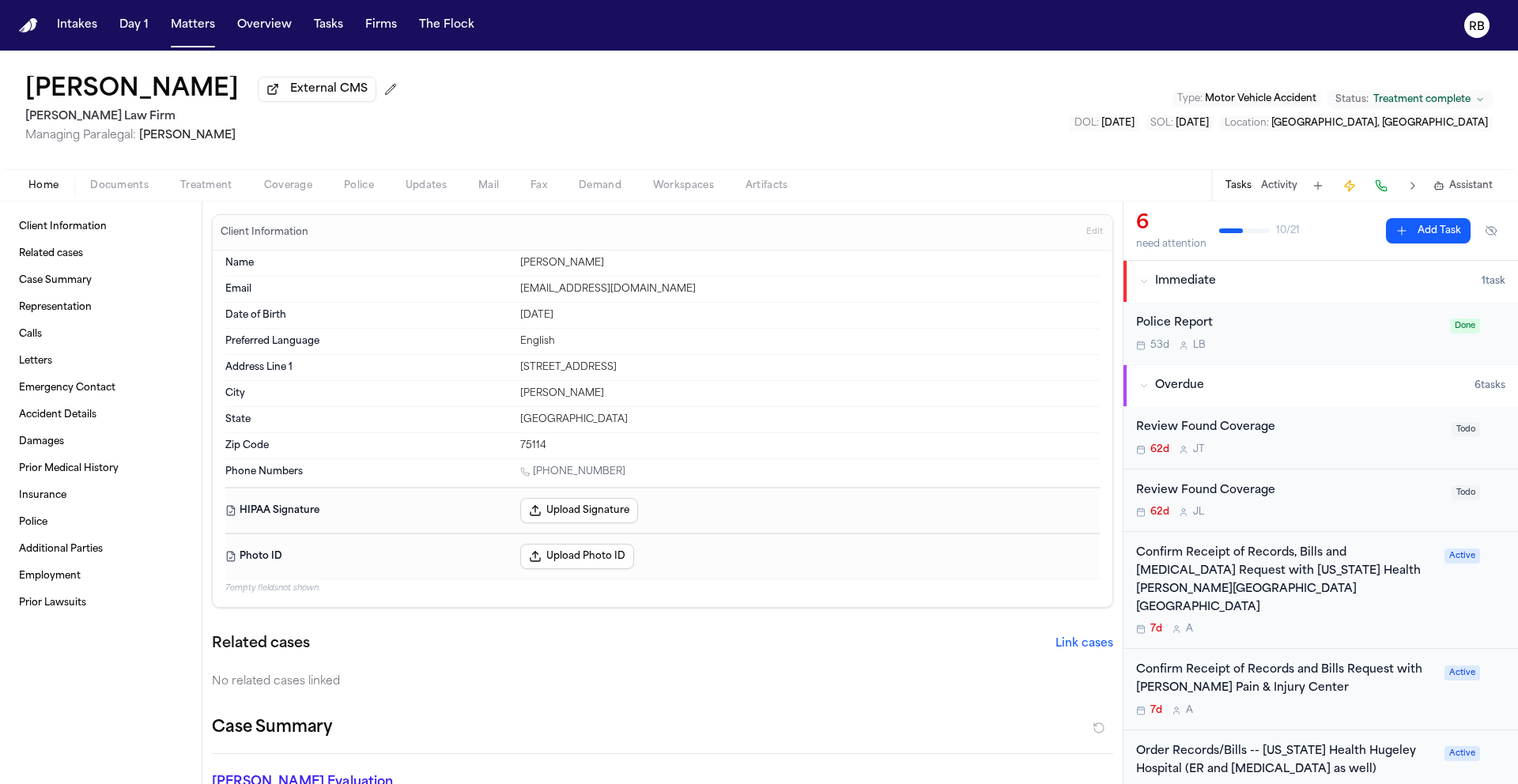
click at [1384, 531] on div "6 need attention 10 / 21 Add Task Immediate 1 task Police Report 53d L B Done O…" at bounding box center [1320, 493] width 395 height 582
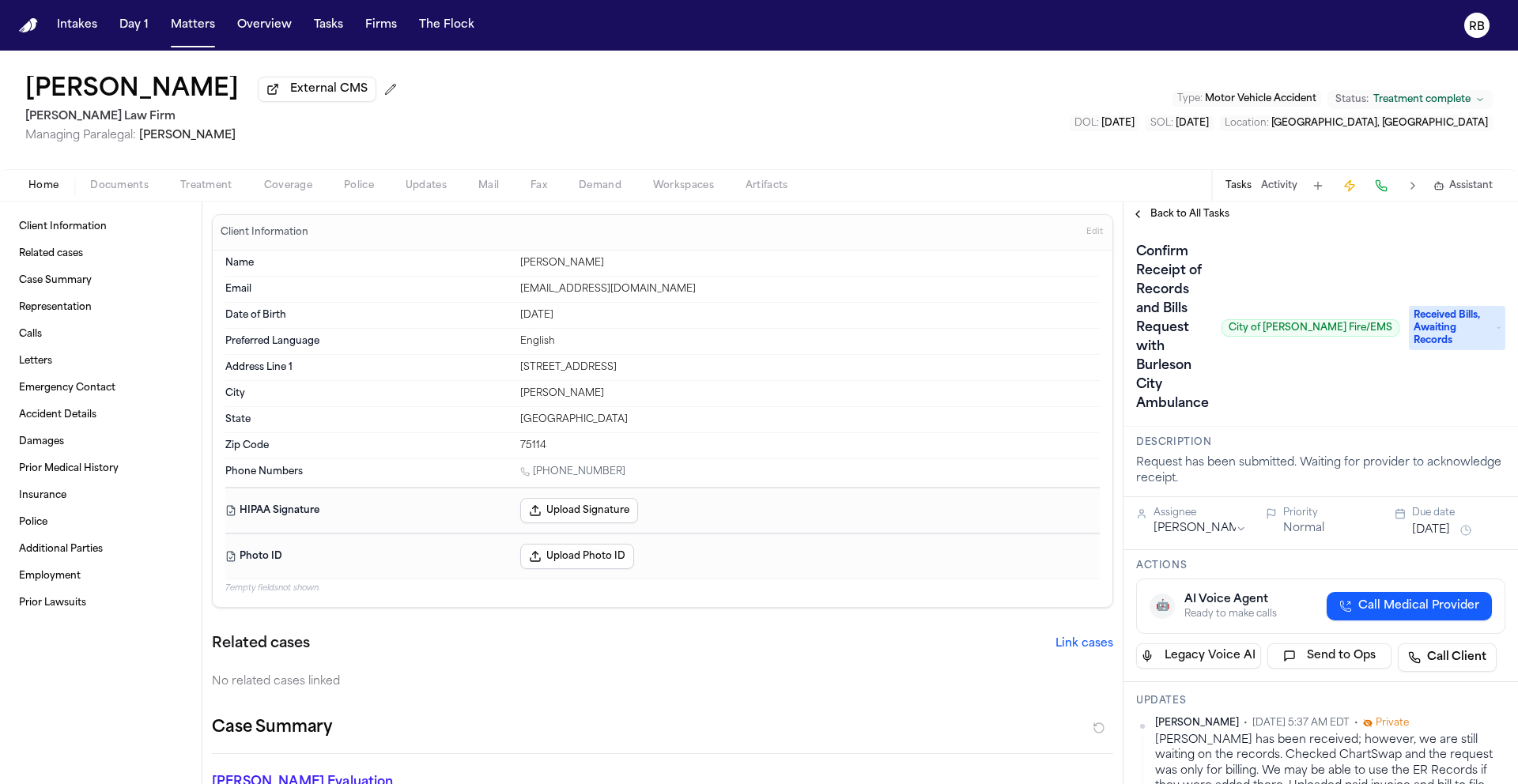
click at [1175, 346] on h1 "Confirm Receipt of Records and Bills Request with Burleson City Ambulance" at bounding box center [1173, 328] width 85 height 177
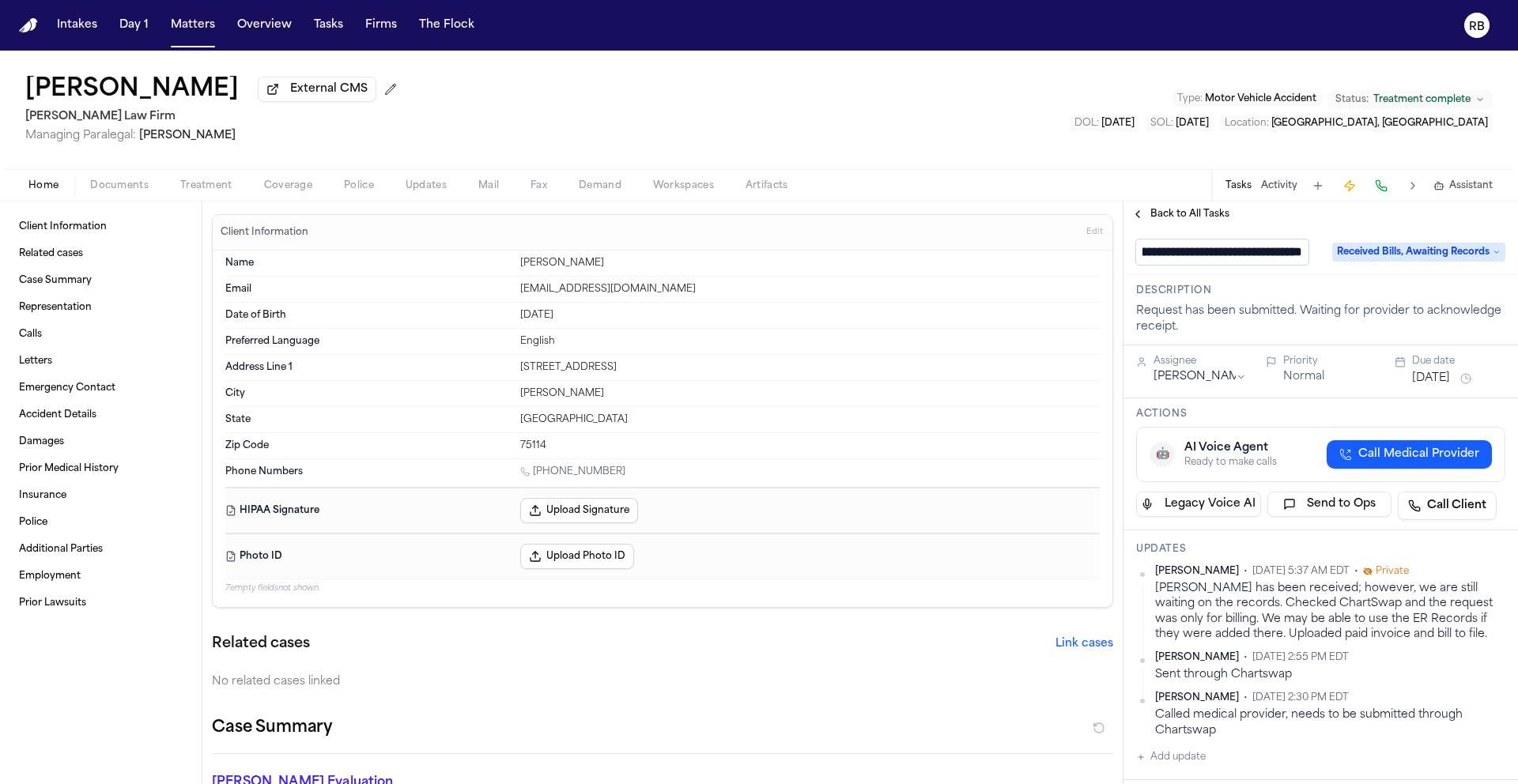
scroll to position [0, 156]
type input "**********"
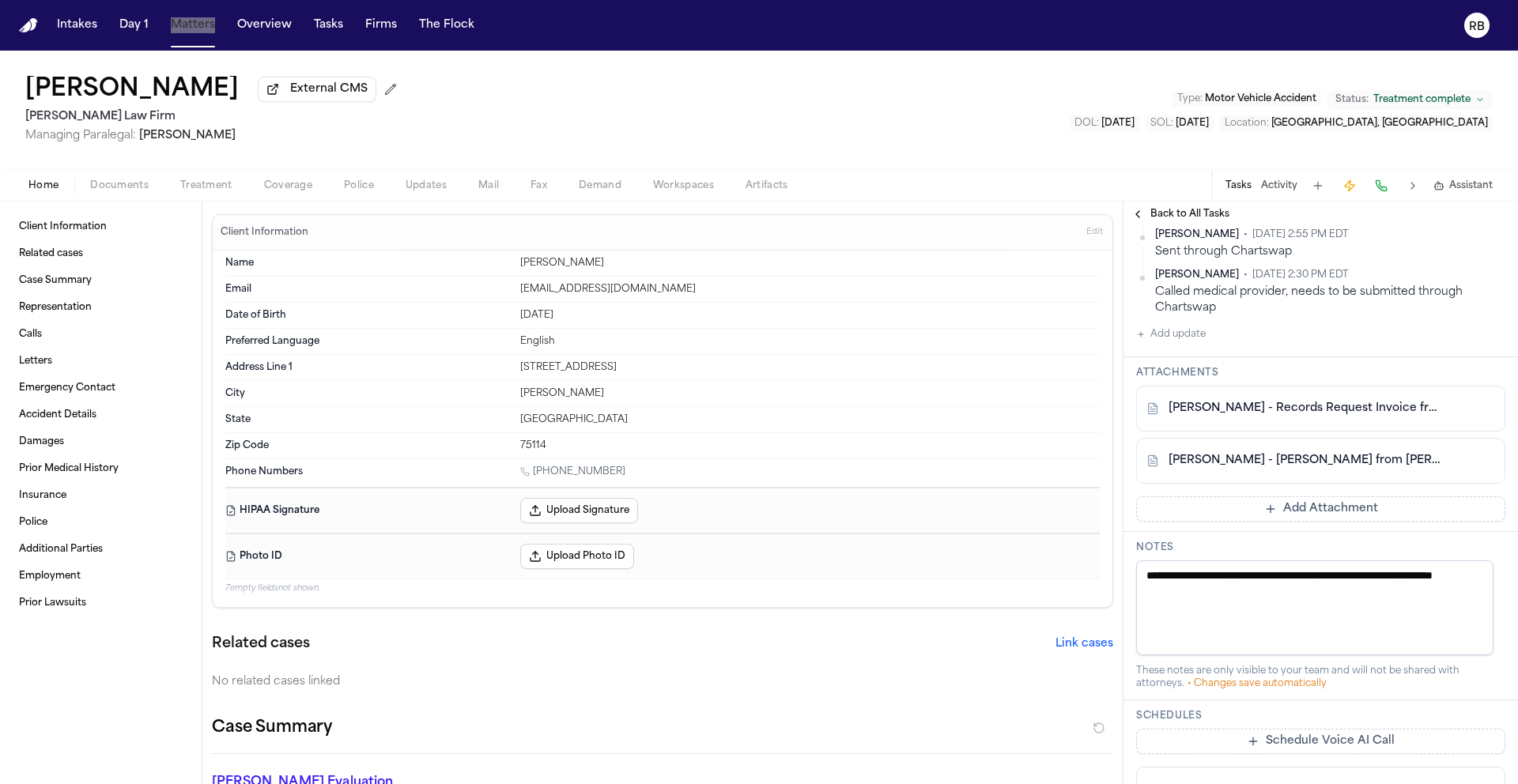
scroll to position [586, 0]
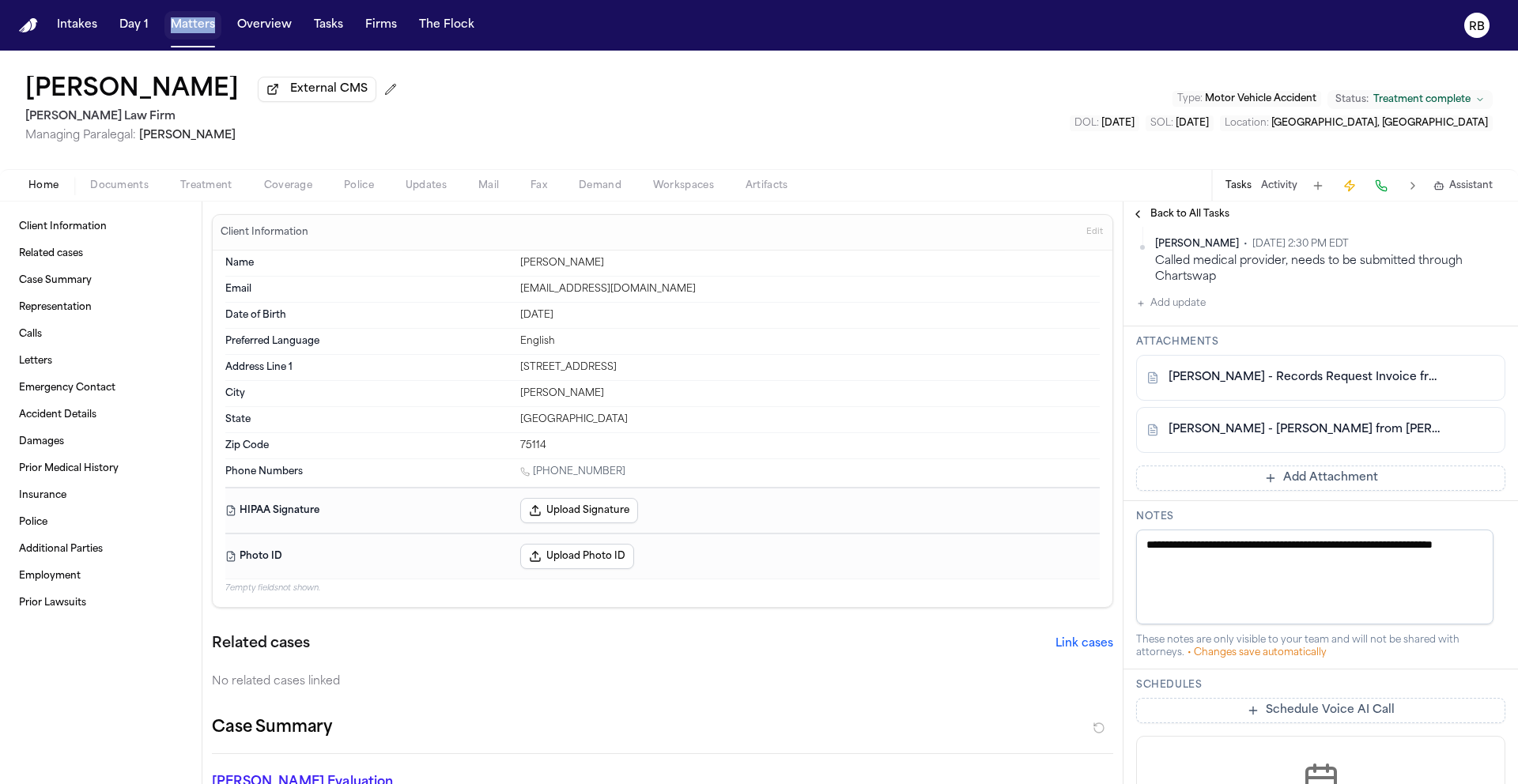
click at [191, 23] on button "Matters" at bounding box center [193, 25] width 57 height 28
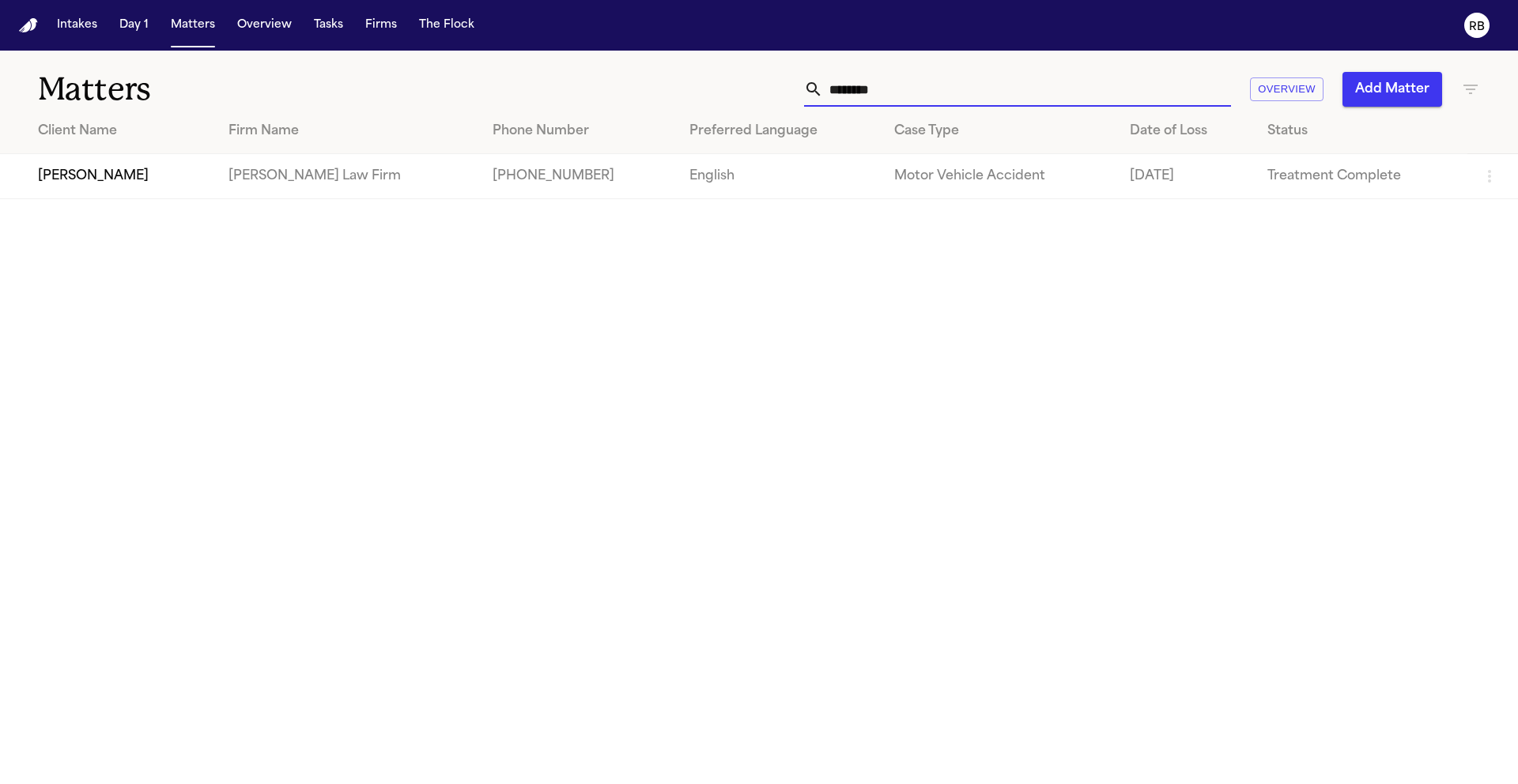
click at [886, 80] on input "********" at bounding box center [1026, 89] width 408 height 35
drag, startPoint x: 909, startPoint y: 89, endPoint x: 740, endPoint y: 89, distance: 169.0
click at [740, 89] on div "******** Overview Add Matter" at bounding box center [969, 89] width 1022 height 35
type input "*********"
click at [179, 170] on div "[PERSON_NAME]" at bounding box center [131, 176] width 188 height 19
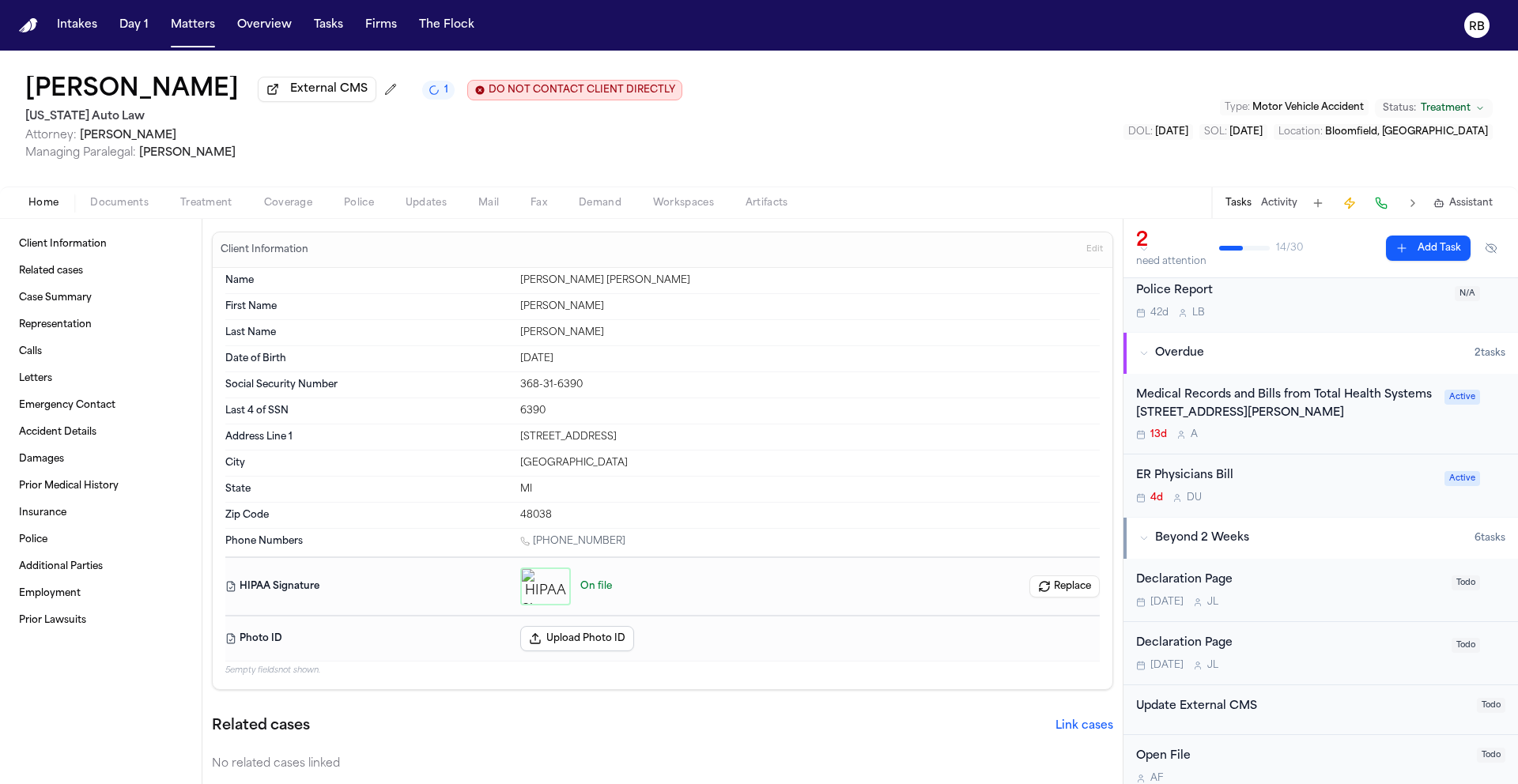
scroll to position [56, 0]
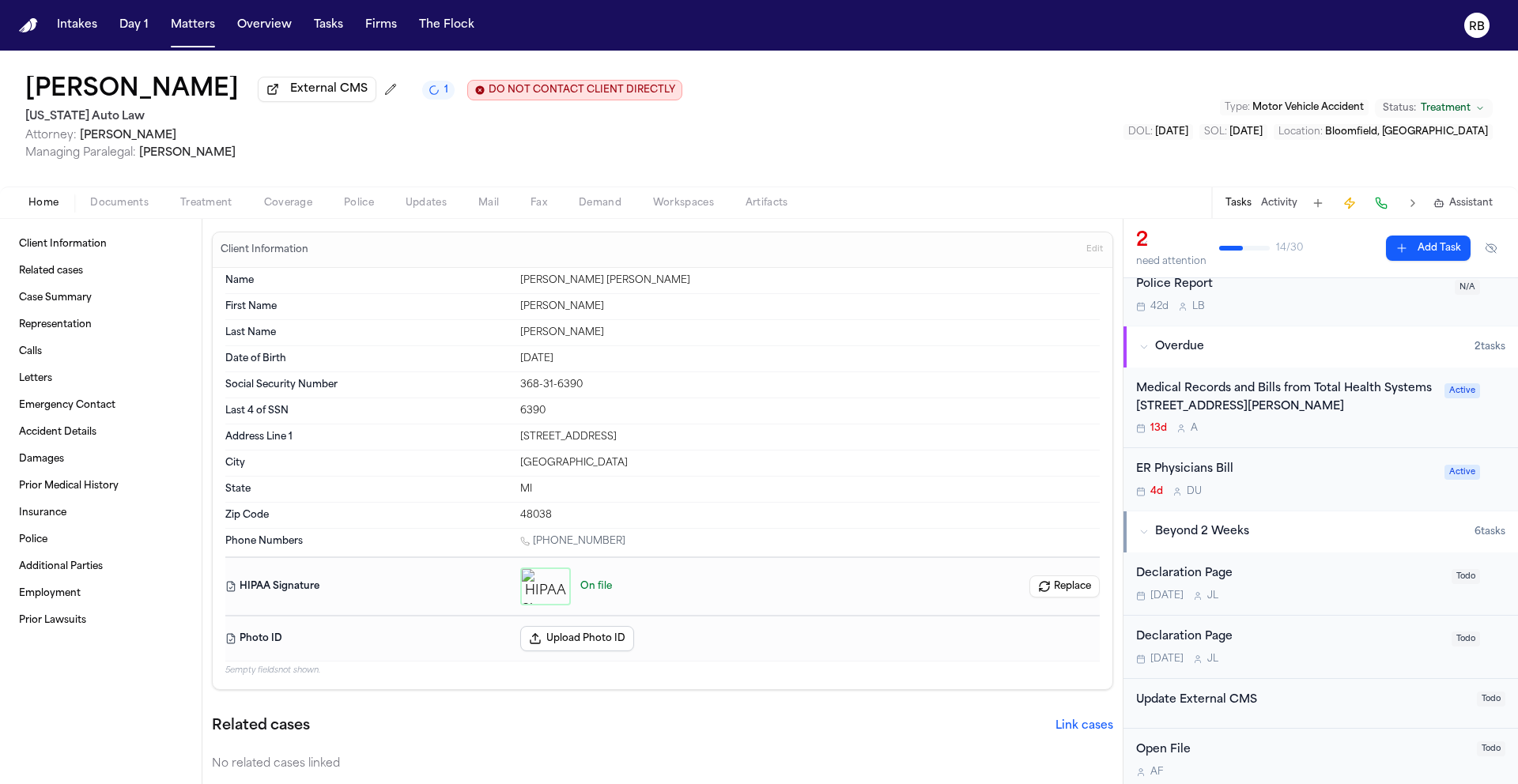
click at [1324, 475] on div "ER Physicians Bill" at bounding box center [1285, 470] width 299 height 18
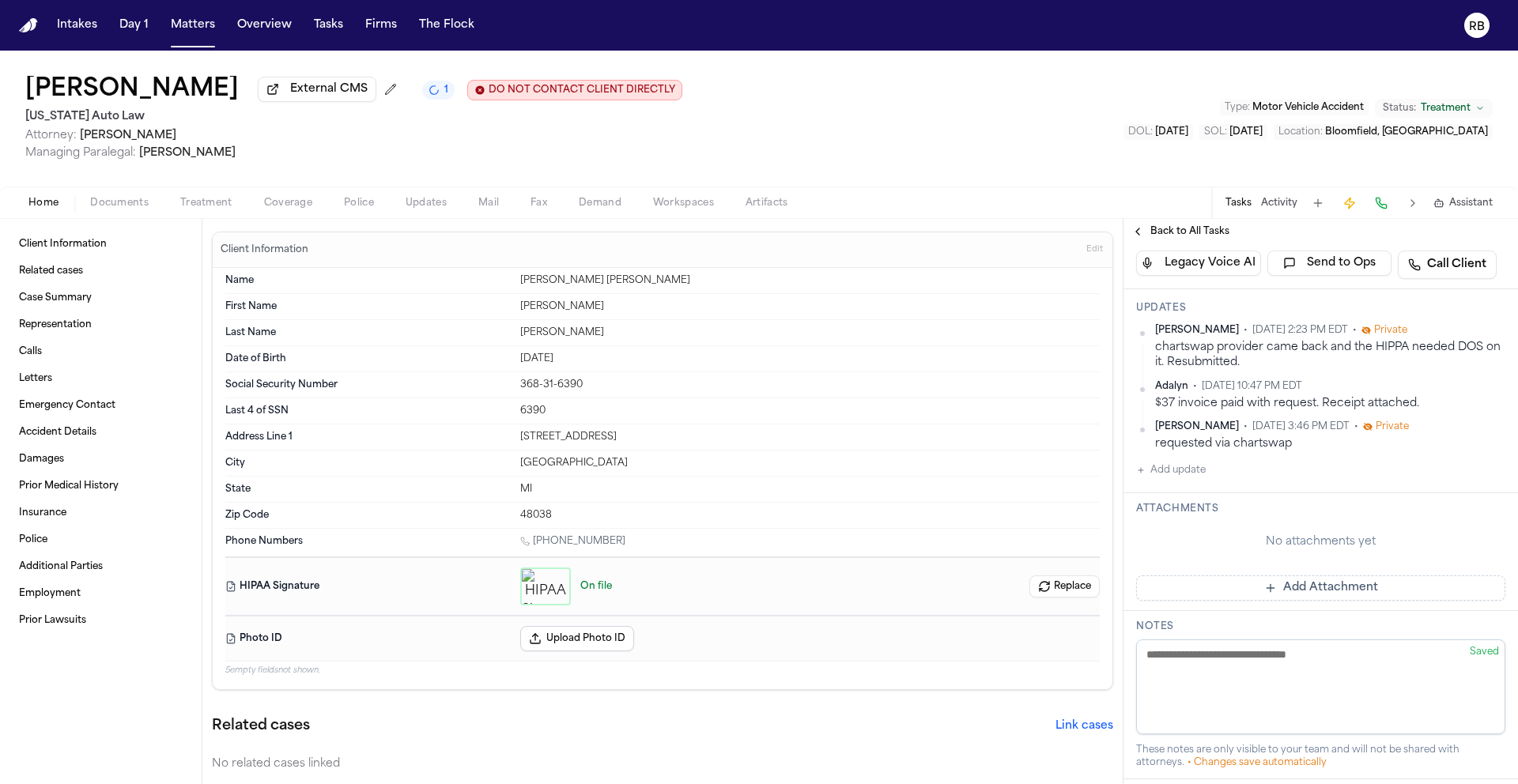
scroll to position [321, 0]
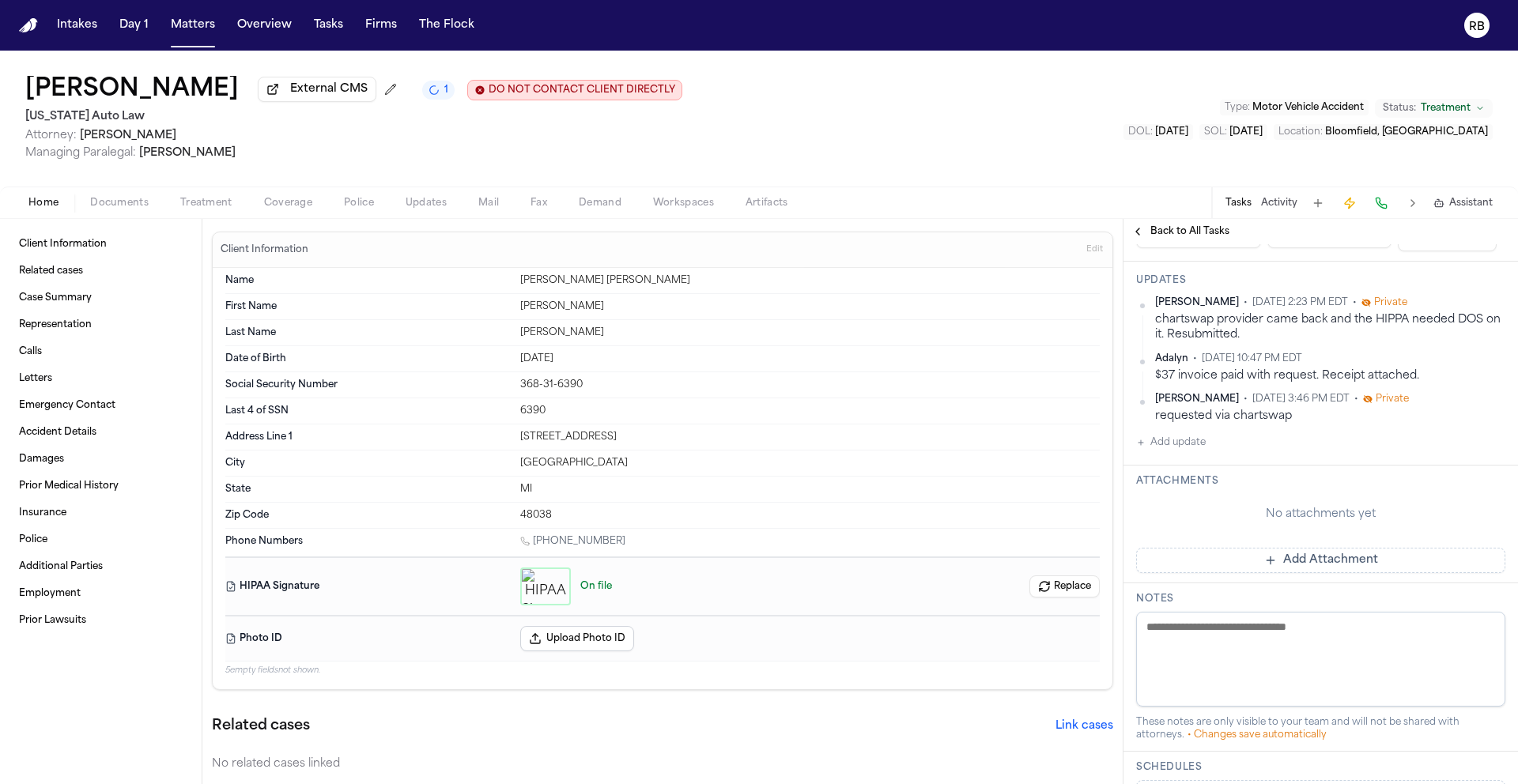
click at [1329, 561] on button "Add Attachment" at bounding box center [1320, 560] width 369 height 25
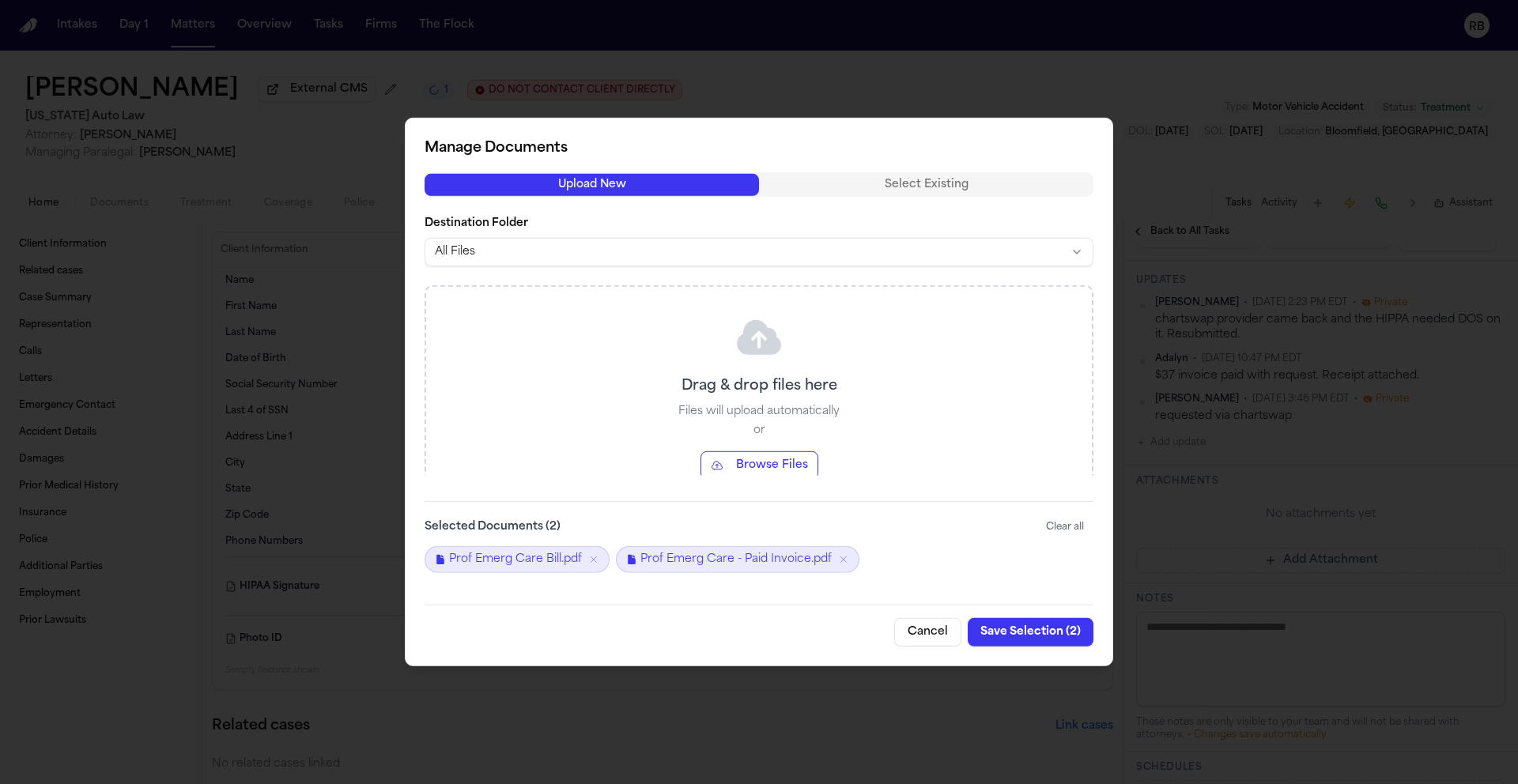
click at [1032, 631] on button "Save Selection ( 2 )" at bounding box center [1031, 632] width 126 height 28
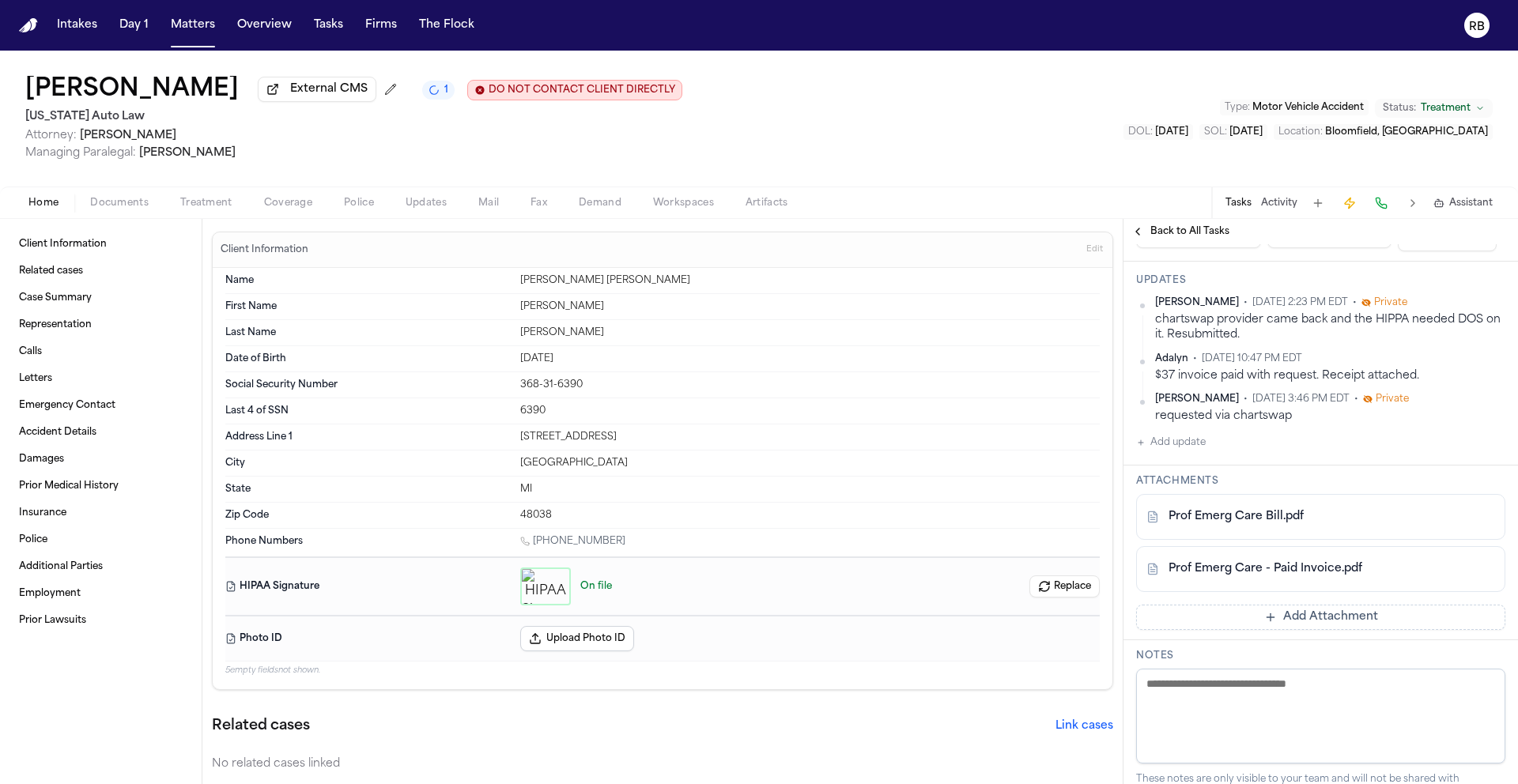
click at [1178, 452] on button "Add update" at bounding box center [1170, 442] width 69 height 19
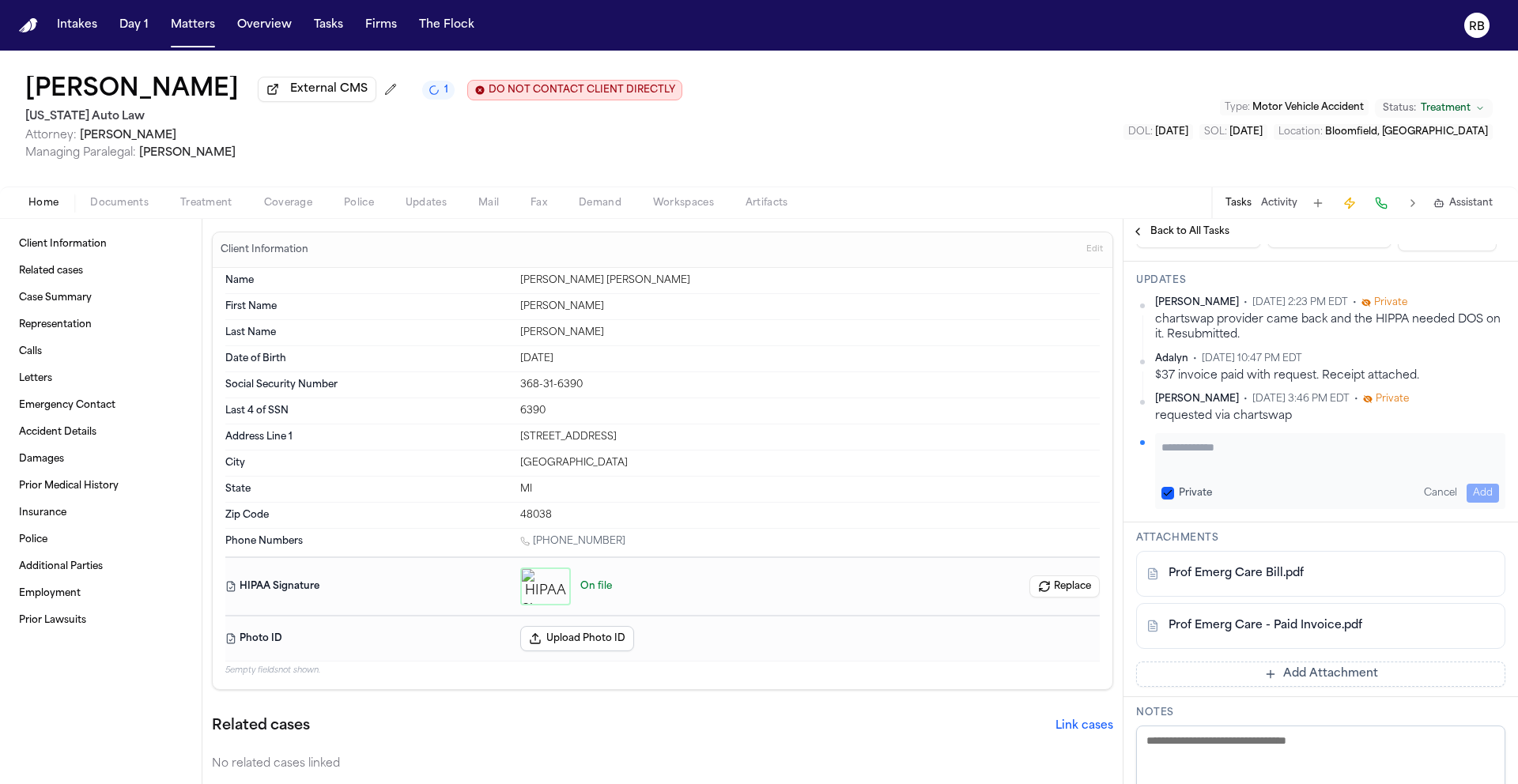
click at [1222, 474] on div "Private Cancel Add" at bounding box center [1330, 470] width 351 height 76
click at [1236, 446] on textarea "Add your update" at bounding box center [1330, 455] width 338 height 32
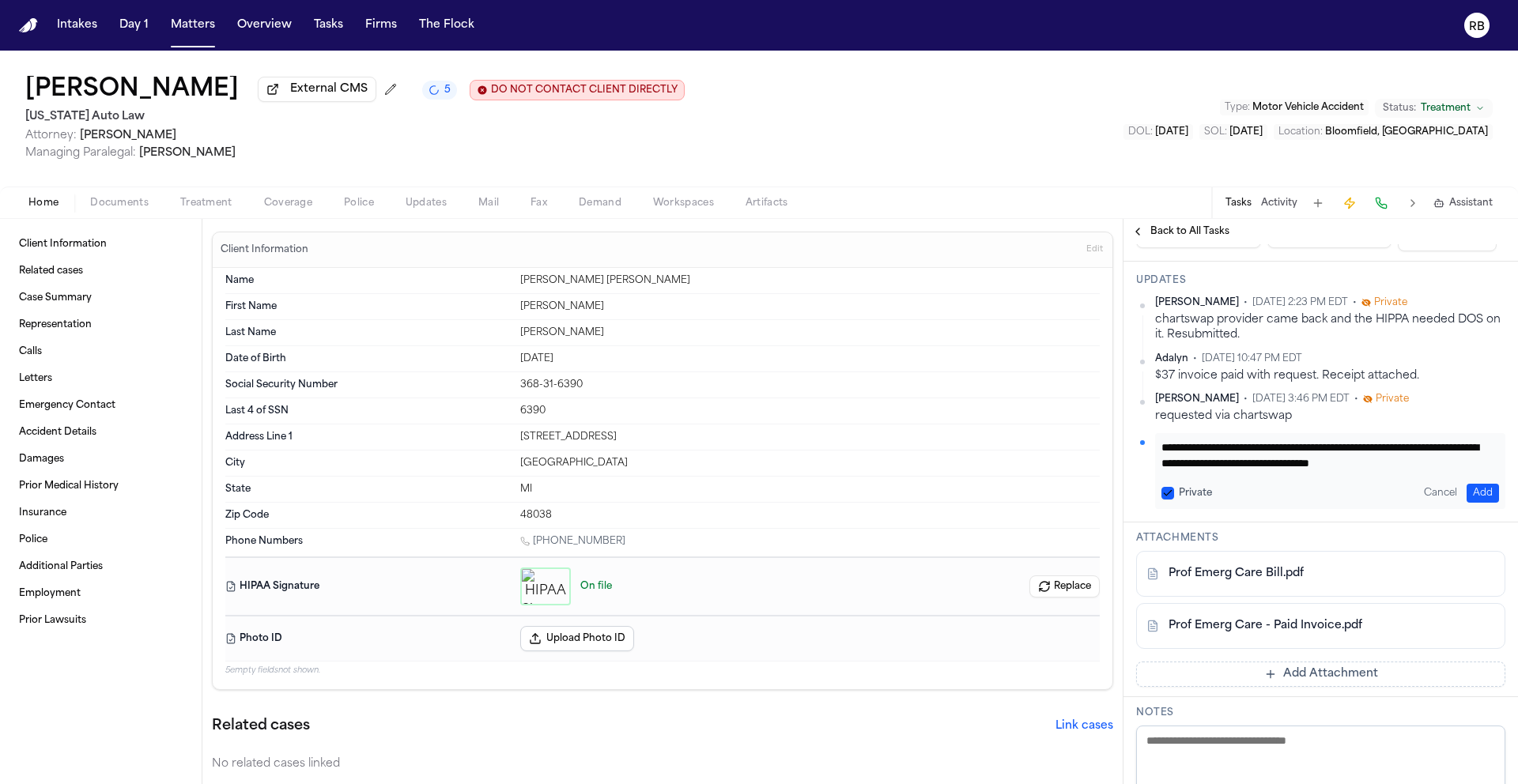
scroll to position [17, 0]
type textarea "**********"
click at [1479, 489] on button "Add" at bounding box center [1482, 493] width 33 height 19
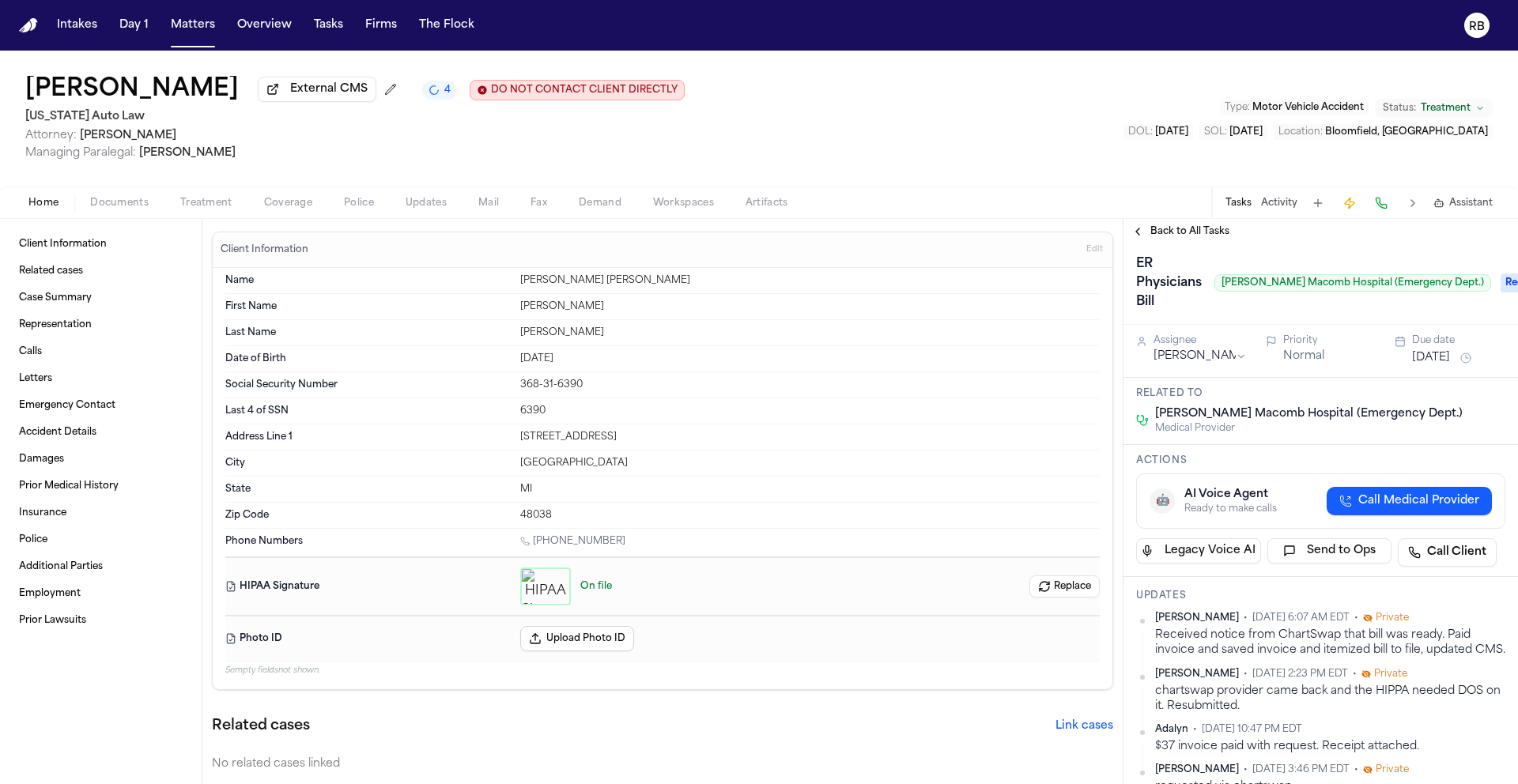
scroll to position [0, 0]
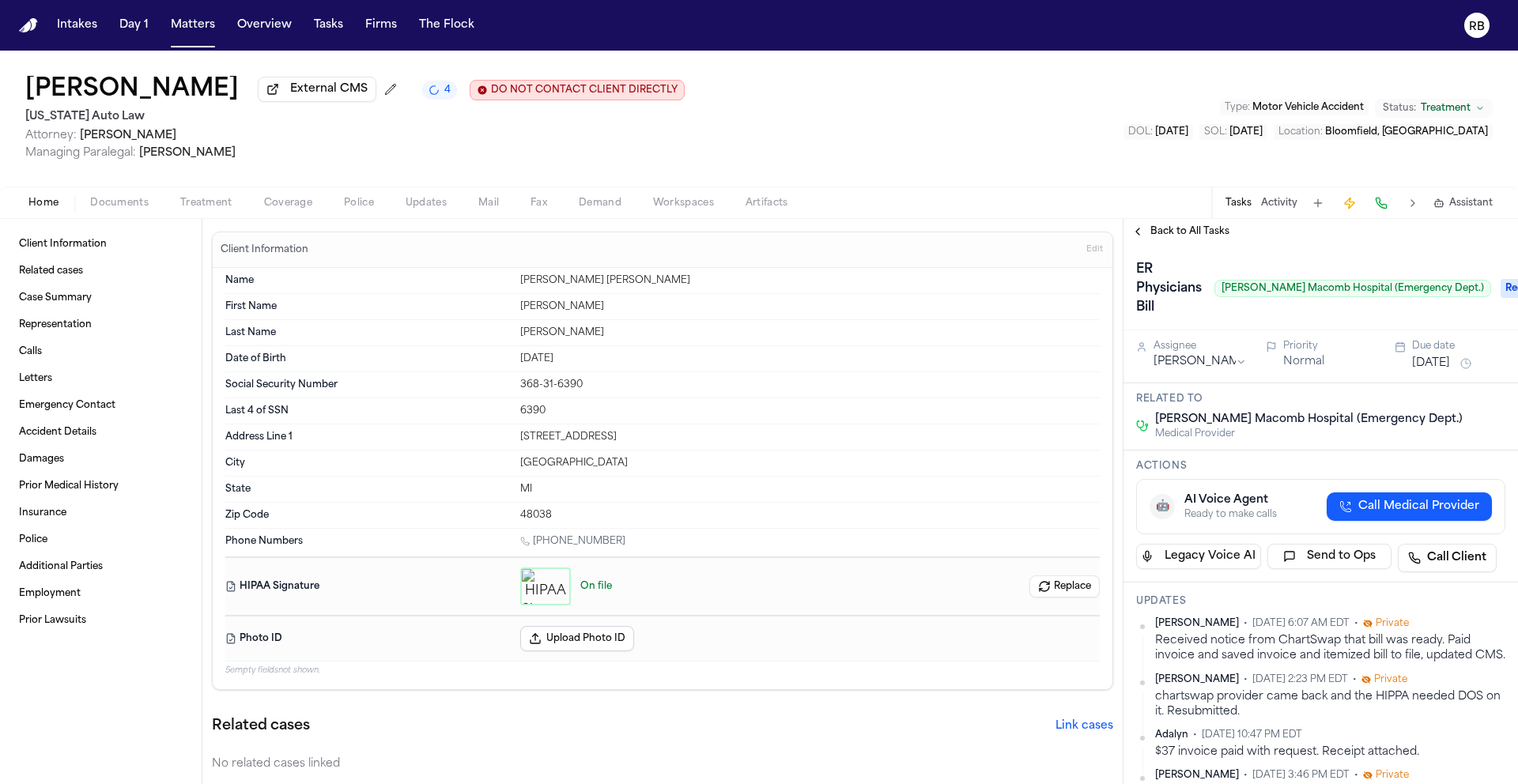
click at [1500, 289] on span "Requested" at bounding box center [1532, 288] width 63 height 19
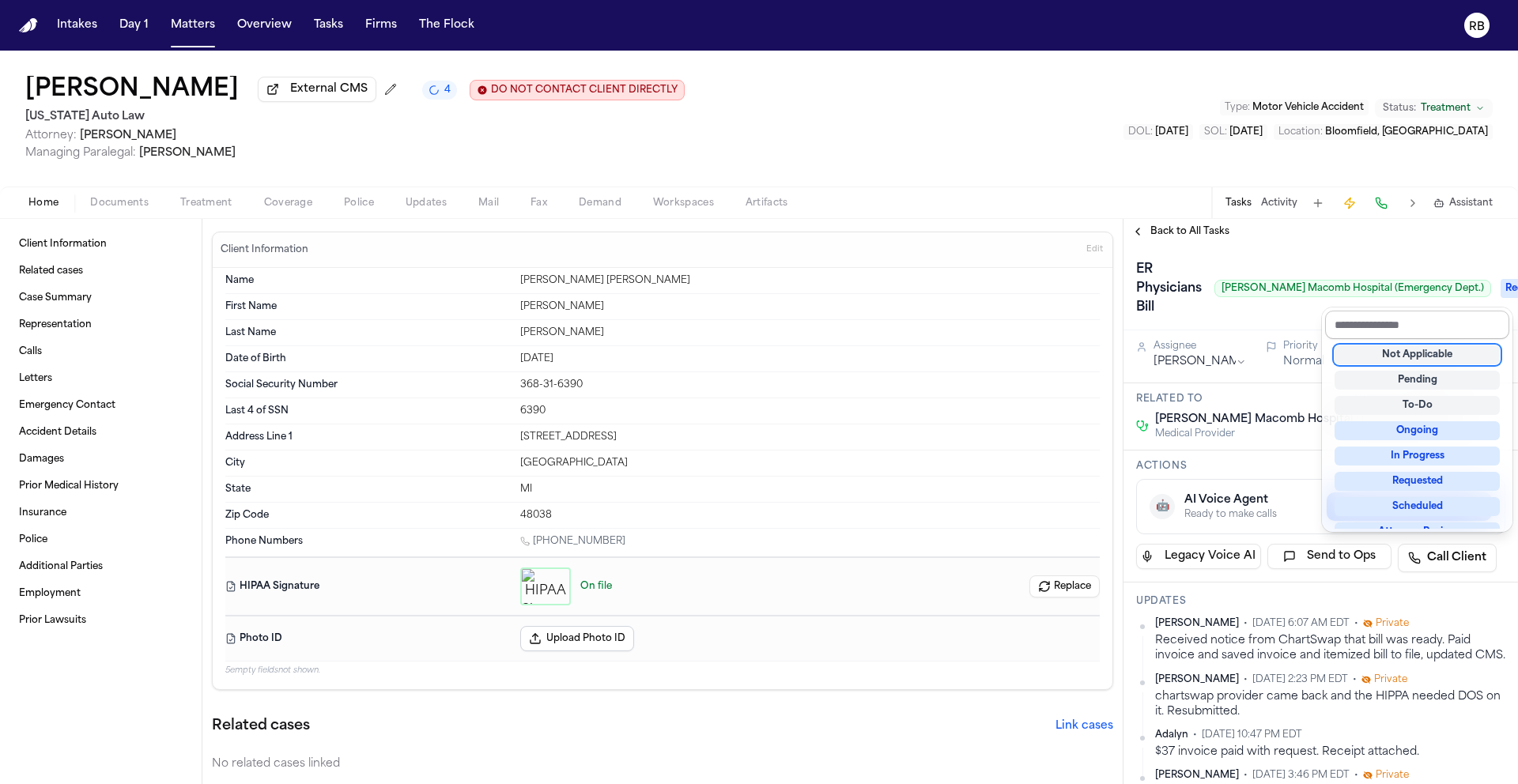
click at [1389, 330] on input "text" at bounding box center [1417, 324] width 184 height 28
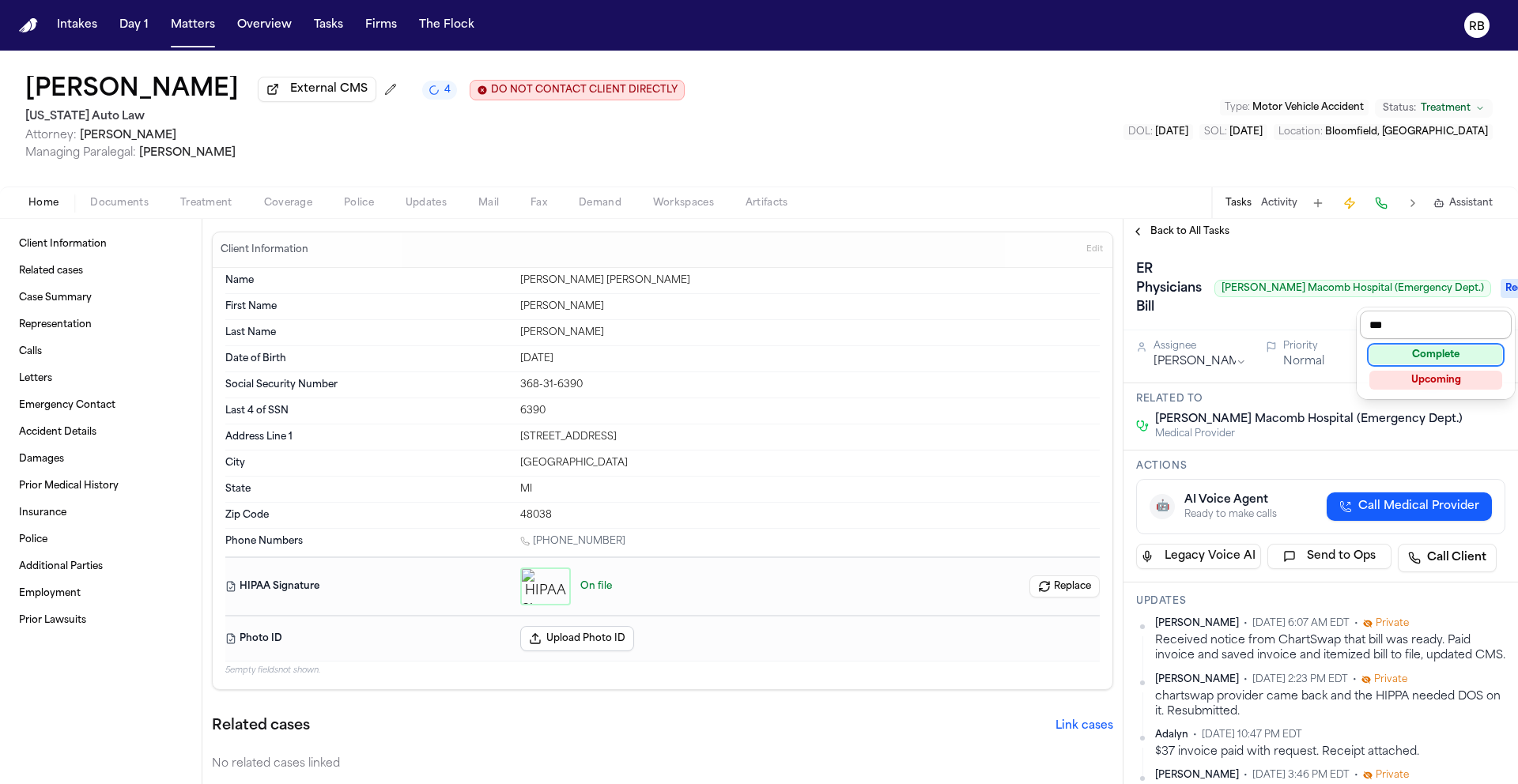
type input "****"
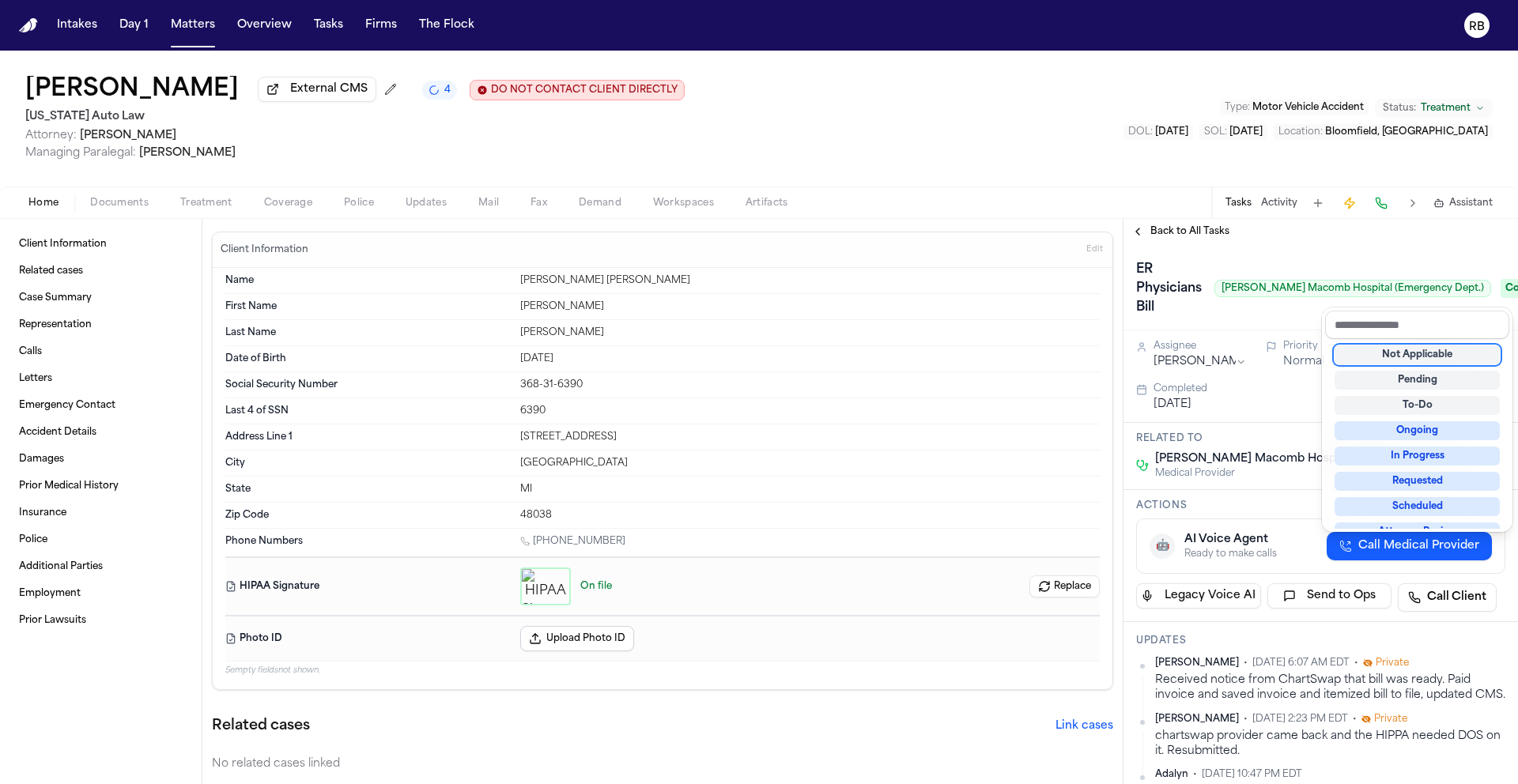
click at [1241, 327] on div "ER Physicians Bill Henry Ford Macomb Hospital (Emergency Dept.) Complete" at bounding box center [1320, 287] width 395 height 86
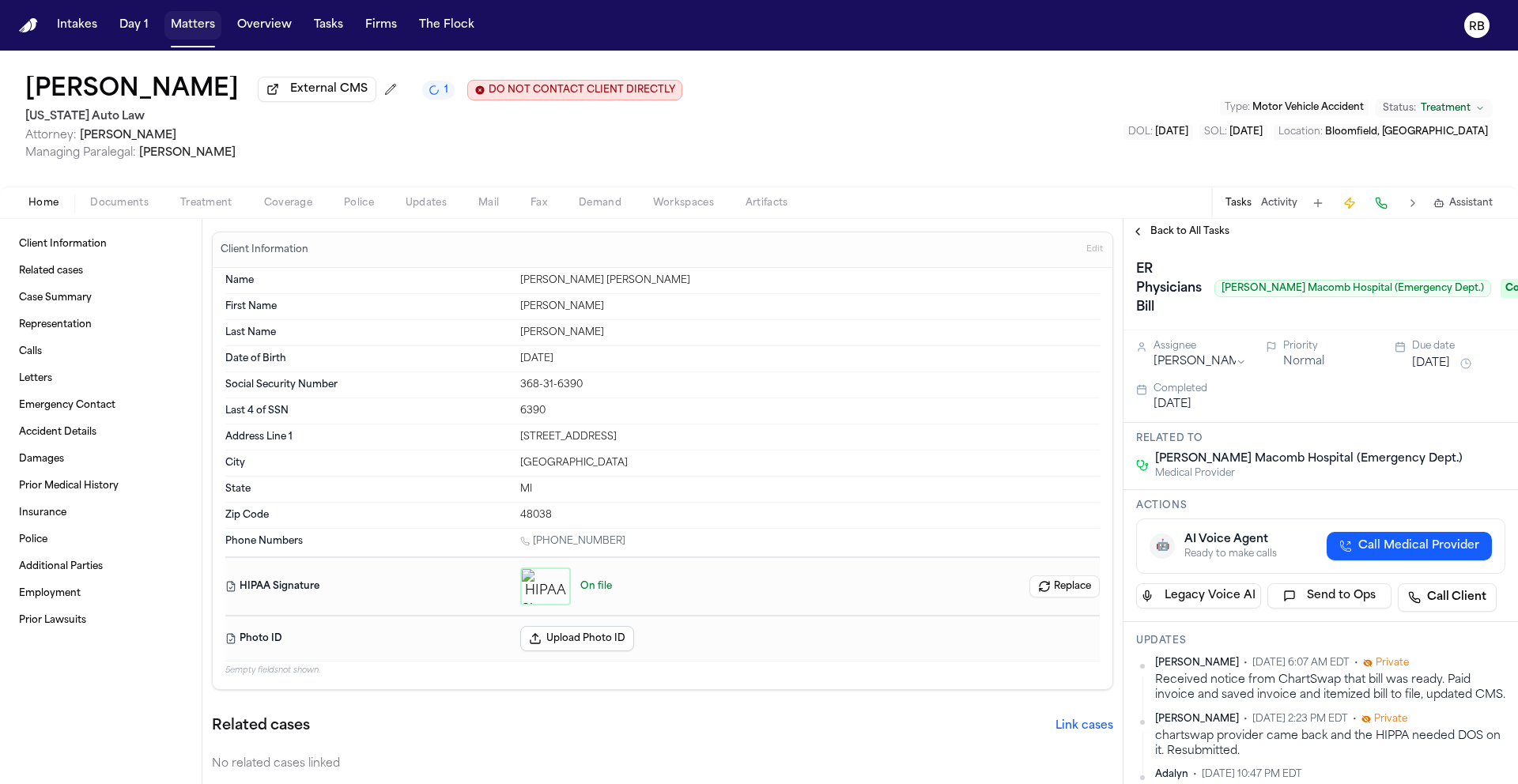
click at [178, 24] on button "Matters" at bounding box center [193, 25] width 57 height 28
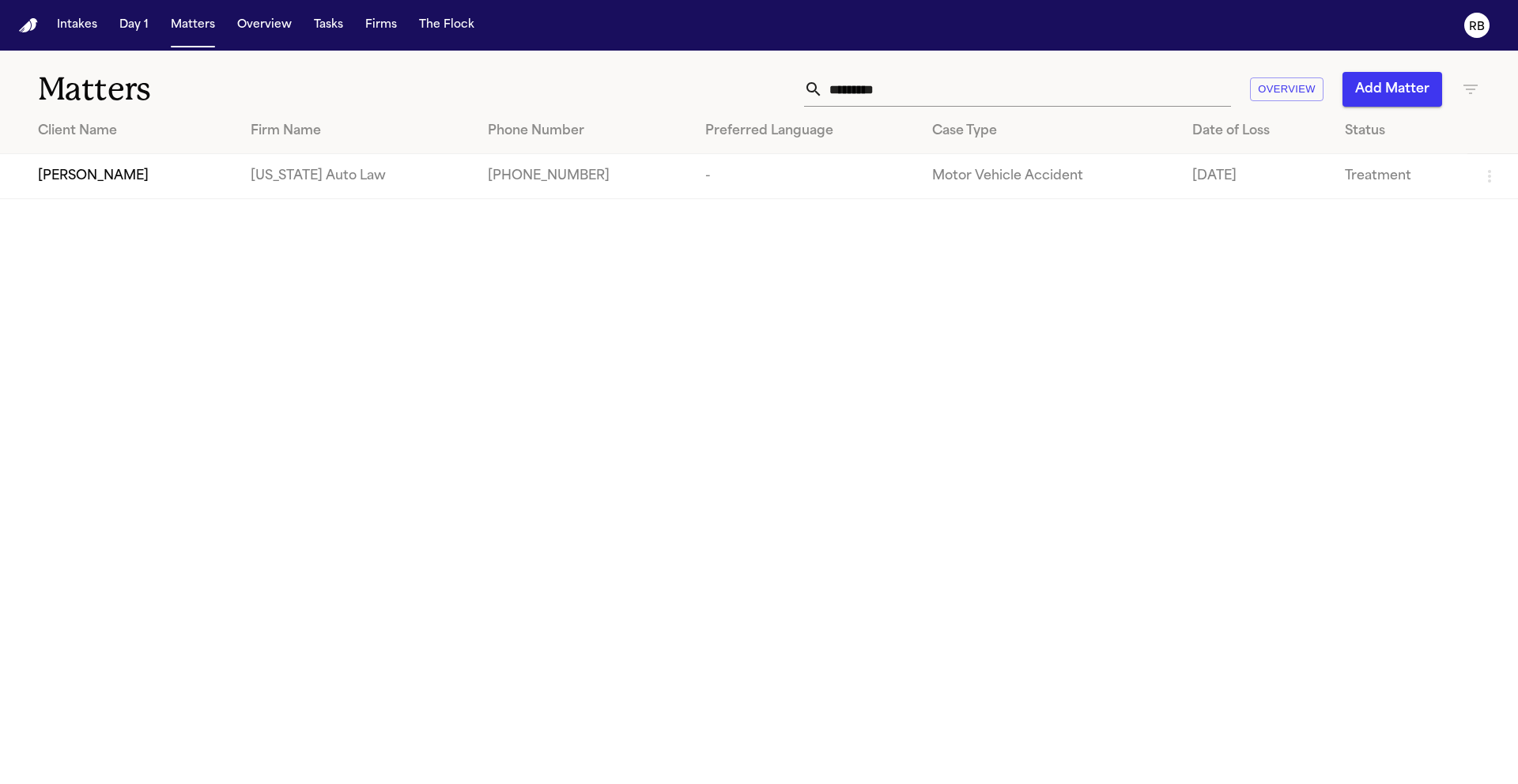
click at [996, 81] on input "*********" at bounding box center [1026, 89] width 408 height 35
drag, startPoint x: 980, startPoint y: 90, endPoint x: 744, endPoint y: 86, distance: 236.0
click at [744, 86] on div "********* Overview Add Matter" at bounding box center [969, 89] width 1022 height 35
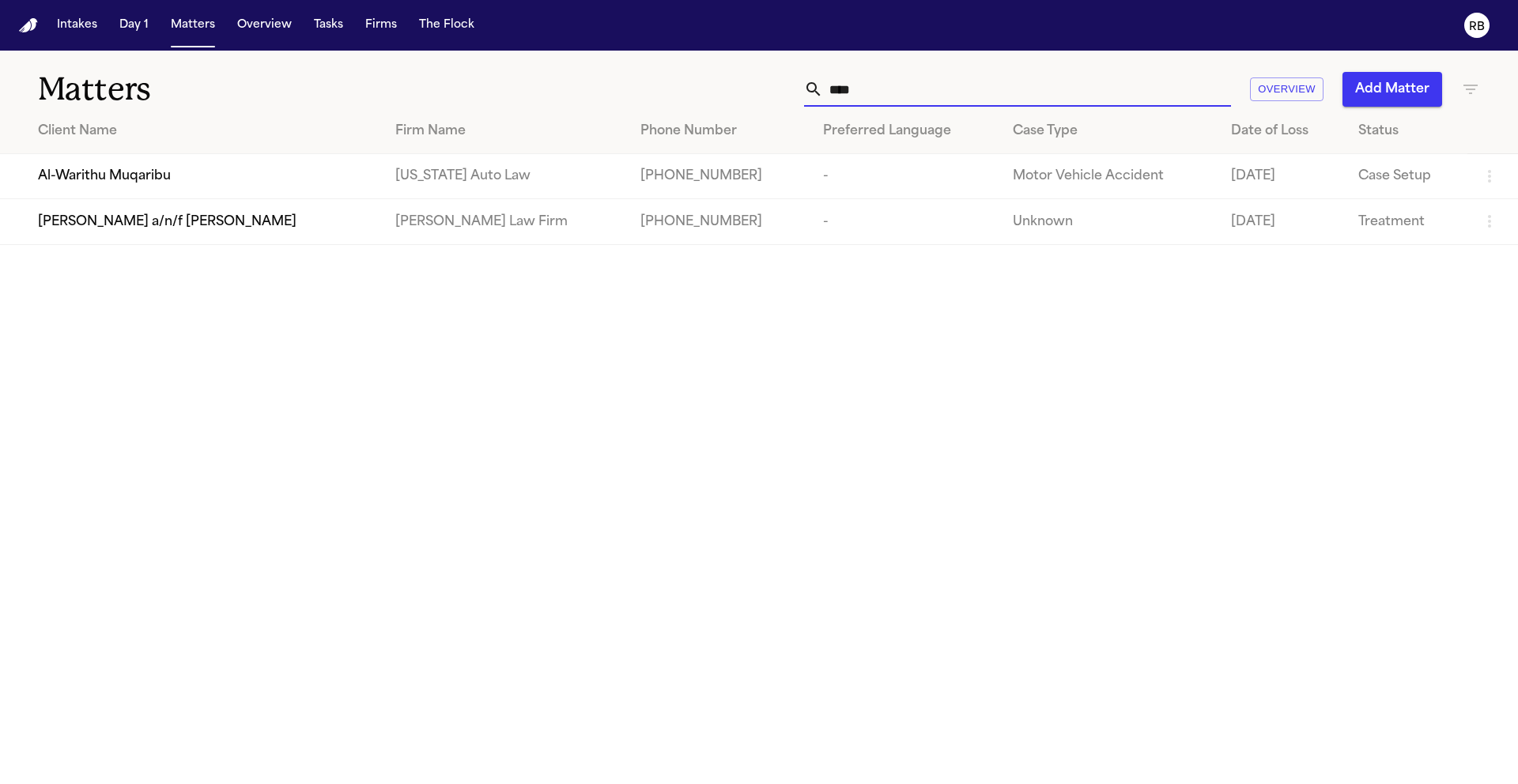
type input "****"
click at [227, 179] on div "Al-Warithu Muqaribu" at bounding box center [204, 176] width 332 height 19
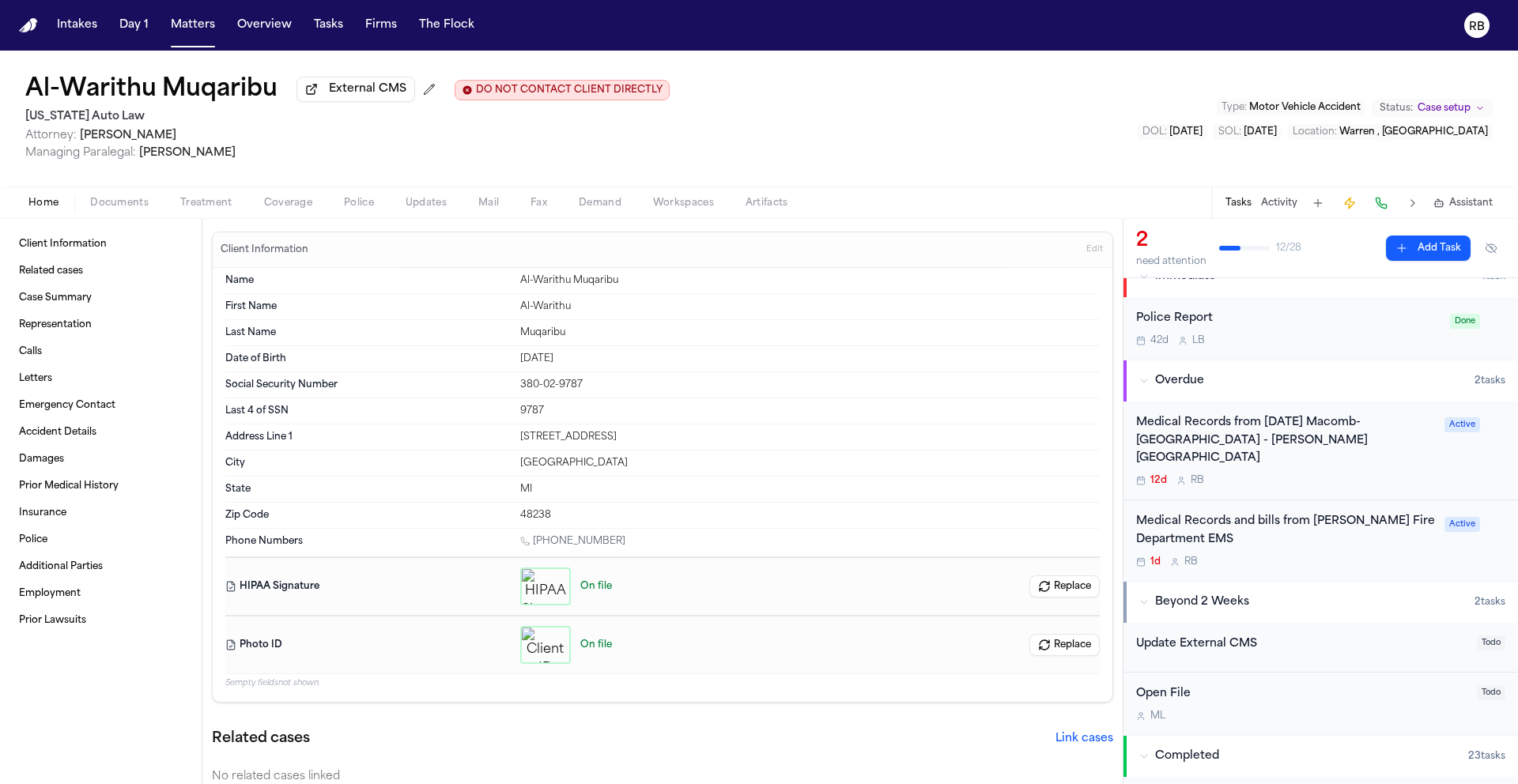
scroll to position [103, 0]
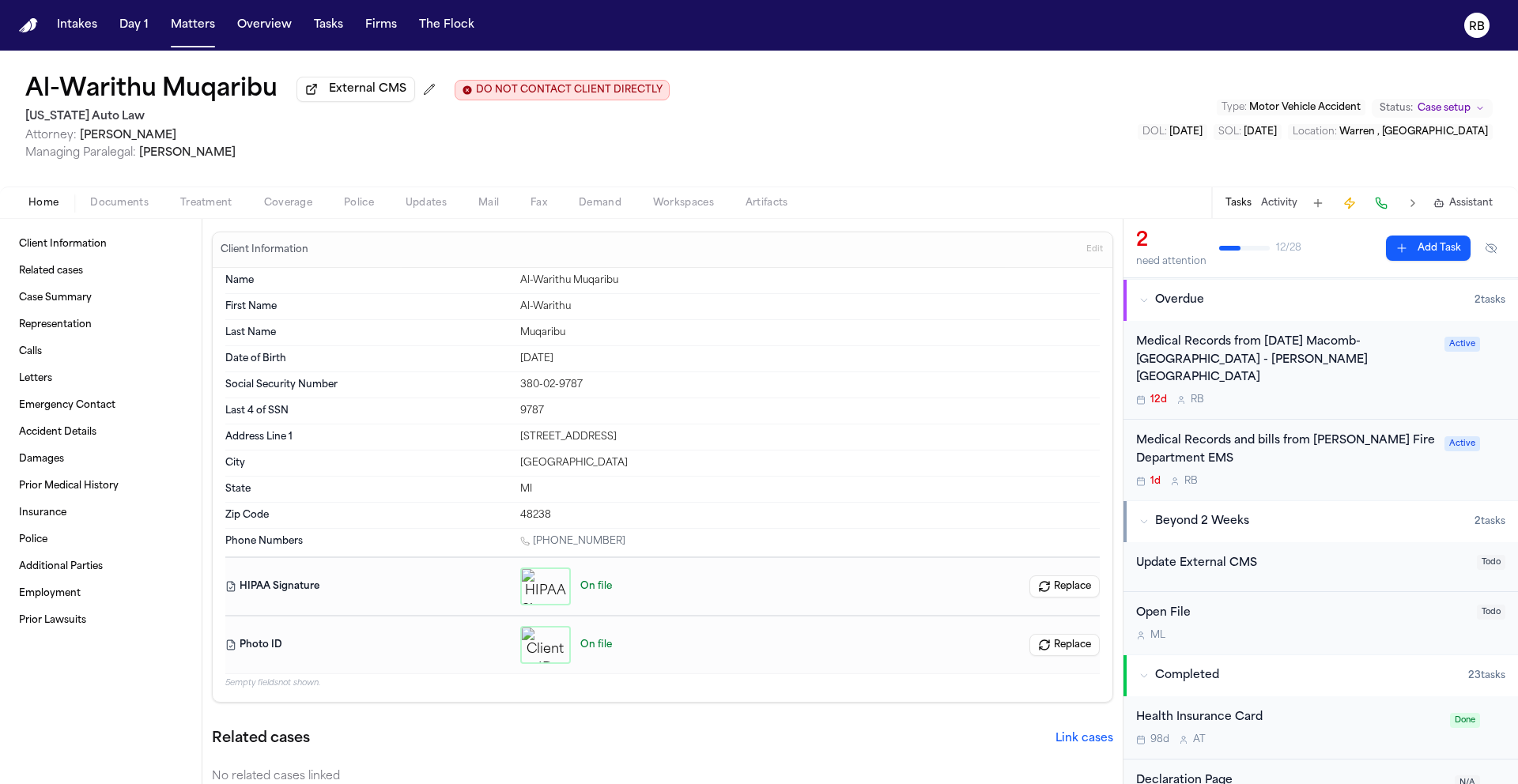
click at [1331, 449] on div "Medical Records and bills from Warren Fire Department EMS" at bounding box center [1285, 450] width 299 height 37
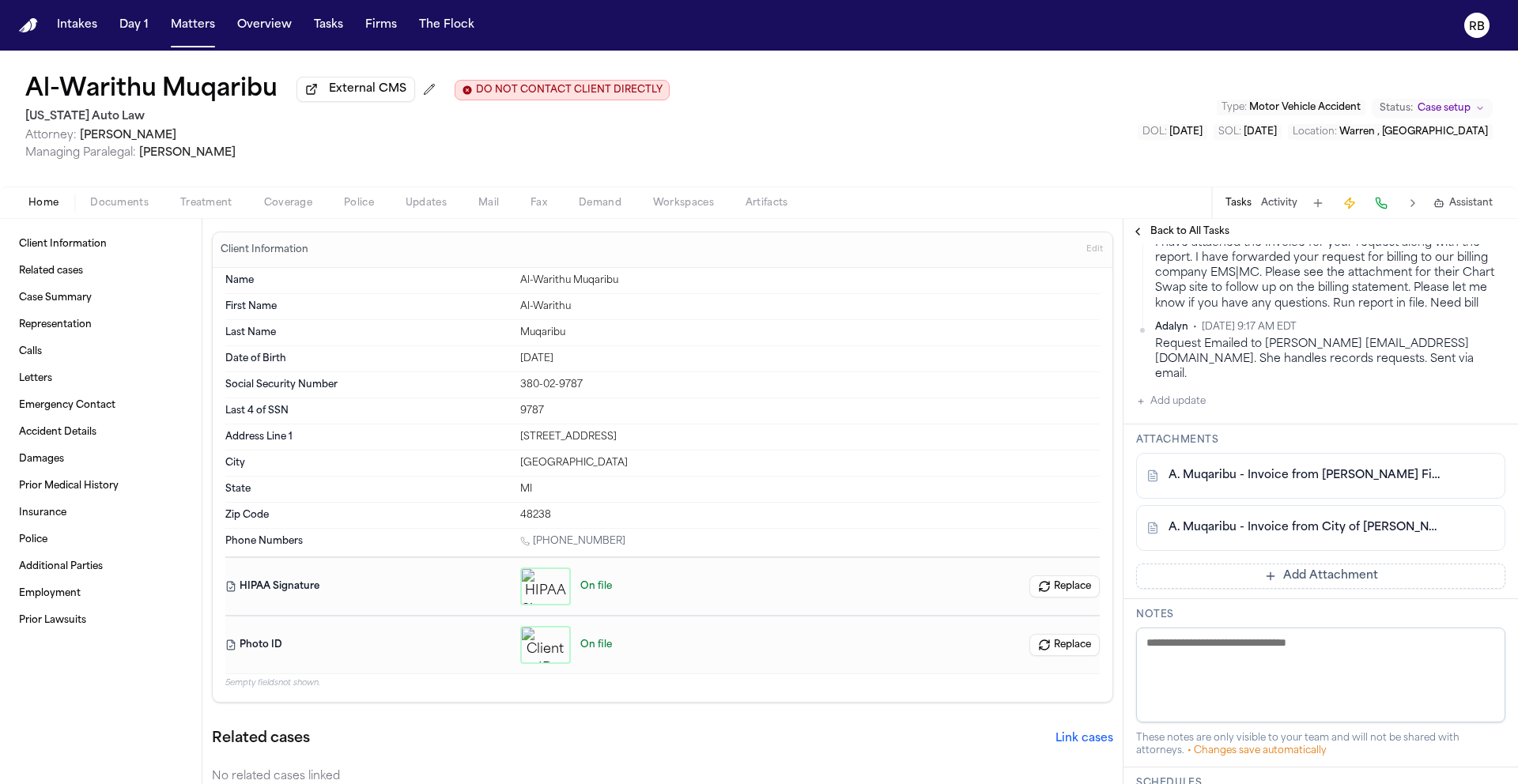
scroll to position [802, 0]
click at [1311, 570] on button "Add Attachment" at bounding box center [1320, 575] width 369 height 25
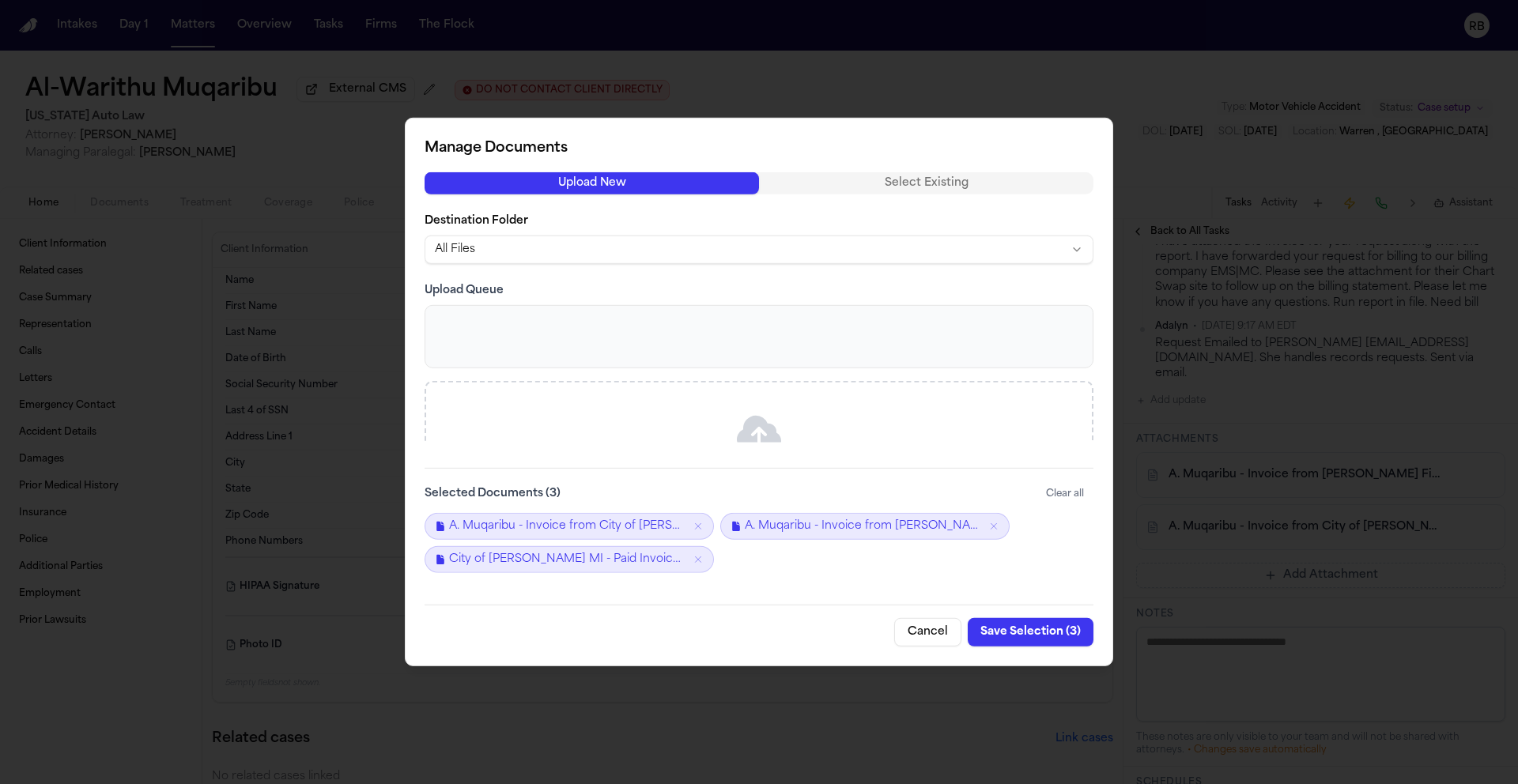
click at [1045, 632] on button "Save Selection ( 3 )" at bounding box center [1031, 632] width 126 height 28
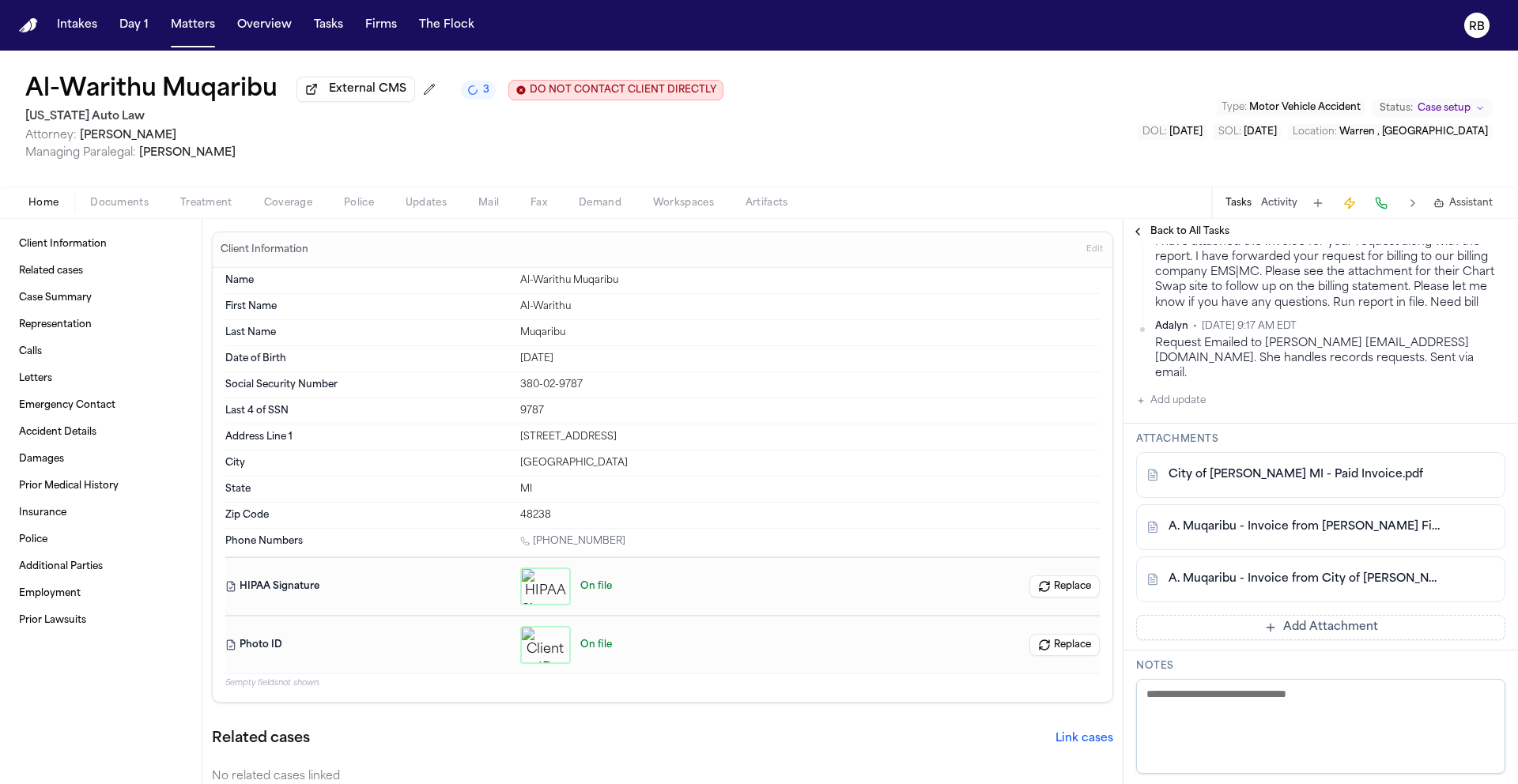
click at [1342, 624] on button "Add Attachment" at bounding box center [1320, 627] width 369 height 25
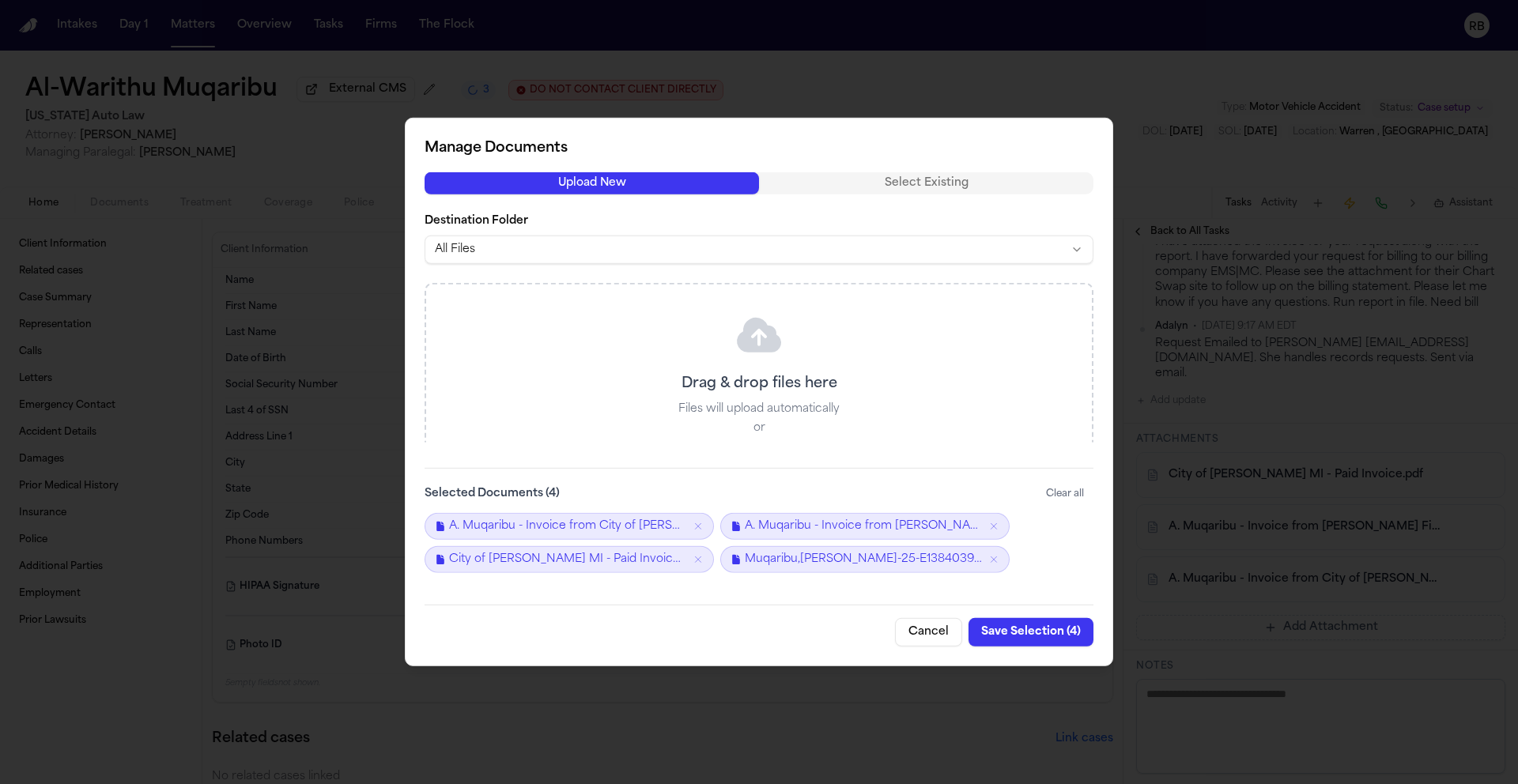
drag, startPoint x: 828, startPoint y: 626, endPoint x: 865, endPoint y: 629, distance: 37.1
click at [828, 627] on div "Cancel Save Selection ( 4 )" at bounding box center [759, 626] width 669 height 42
click at [1051, 637] on button "Save Selection ( 4 )" at bounding box center [1031, 632] width 125 height 28
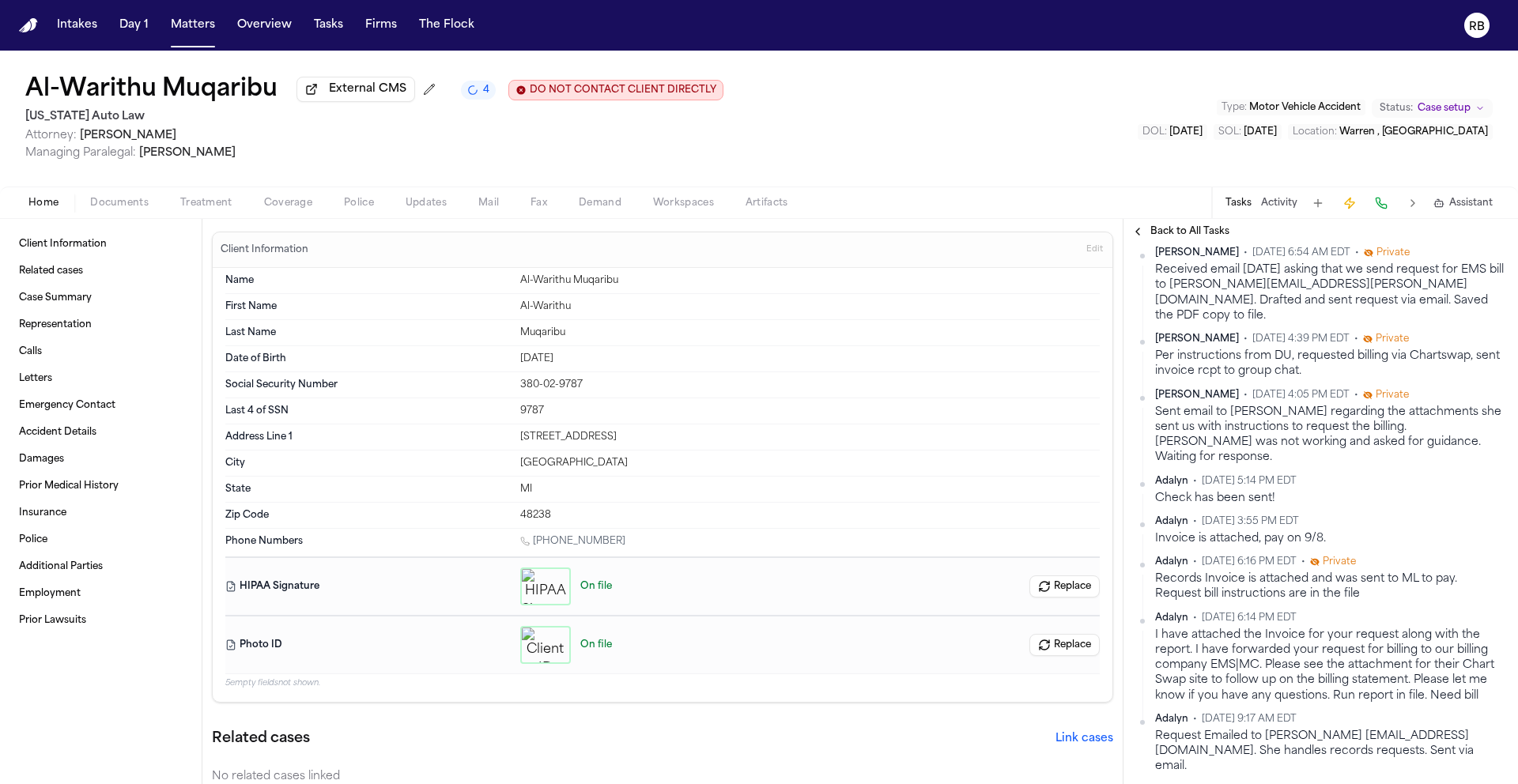
scroll to position [0, 0]
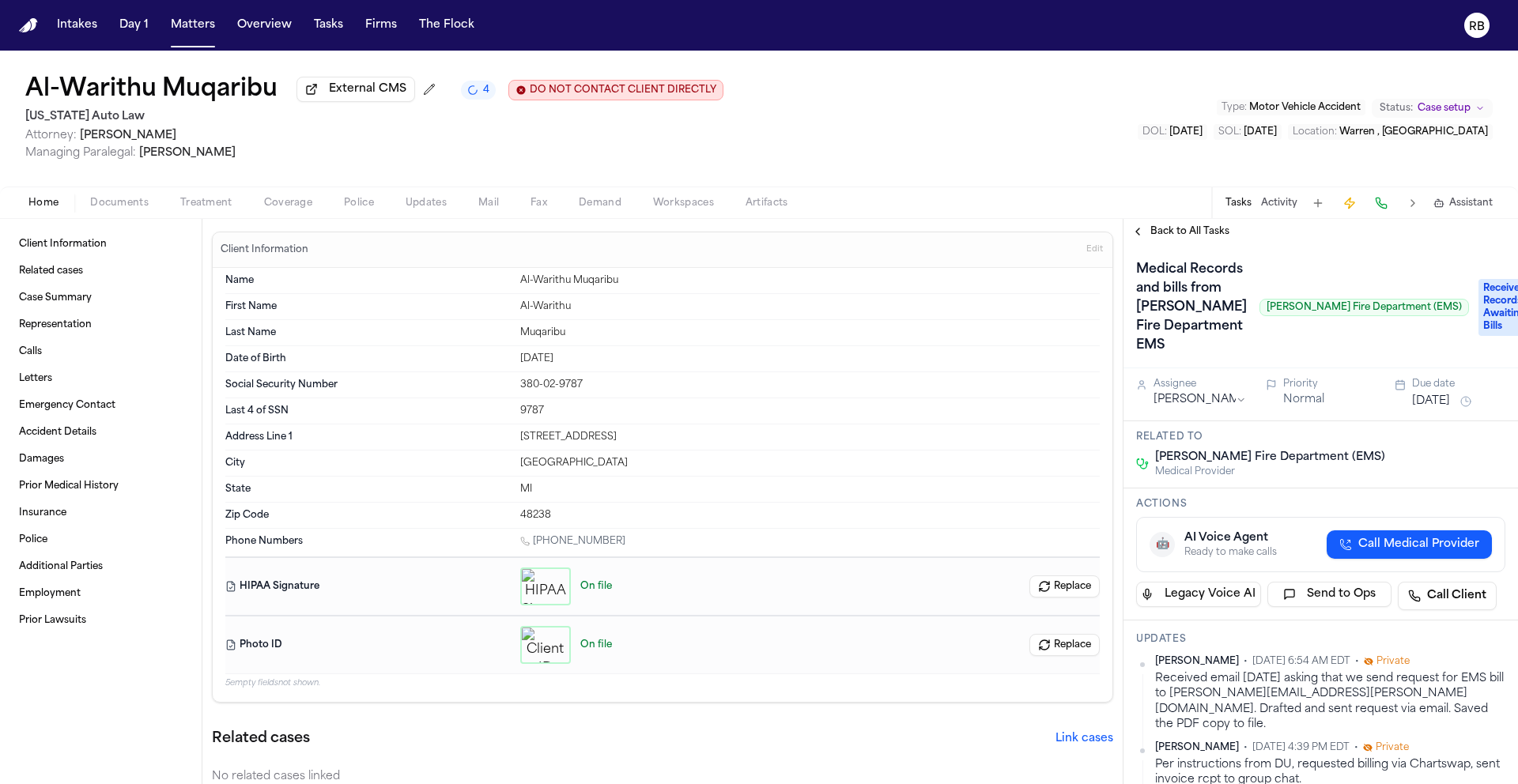
click at [1479, 336] on span "Received Records, Awaiting Bills" at bounding box center [1510, 307] width 63 height 57
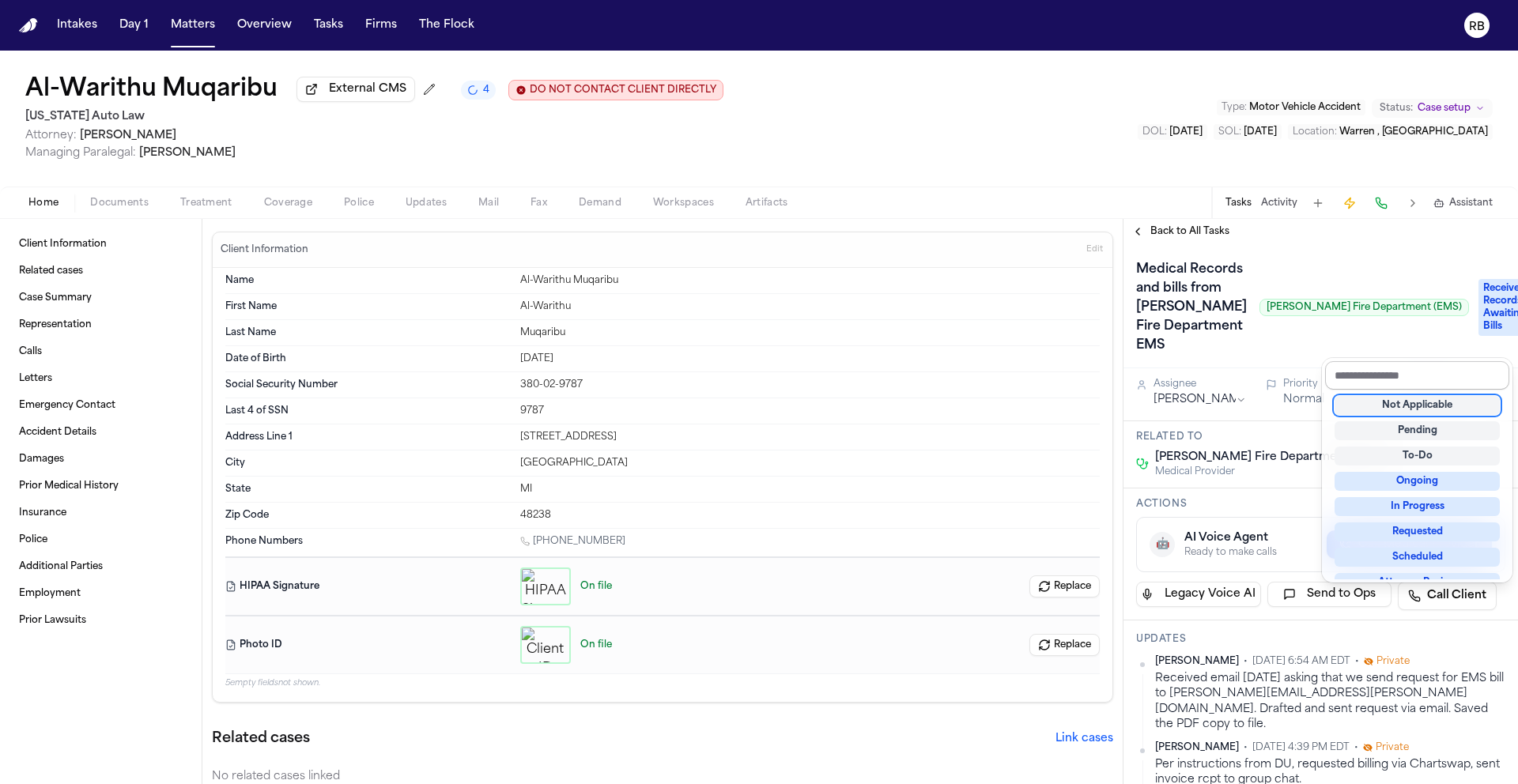
click at [1387, 376] on input "text" at bounding box center [1417, 375] width 184 height 28
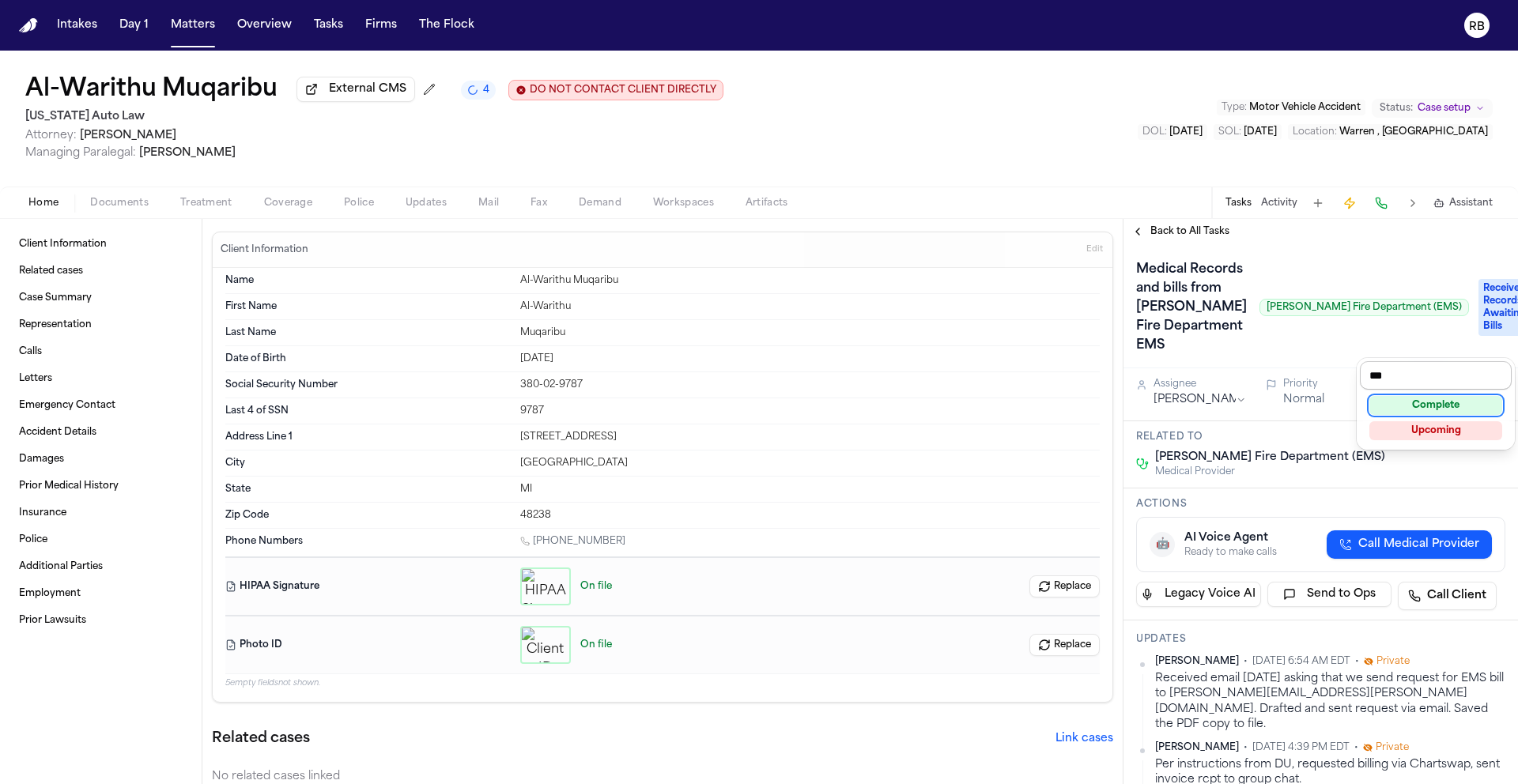
type input "****"
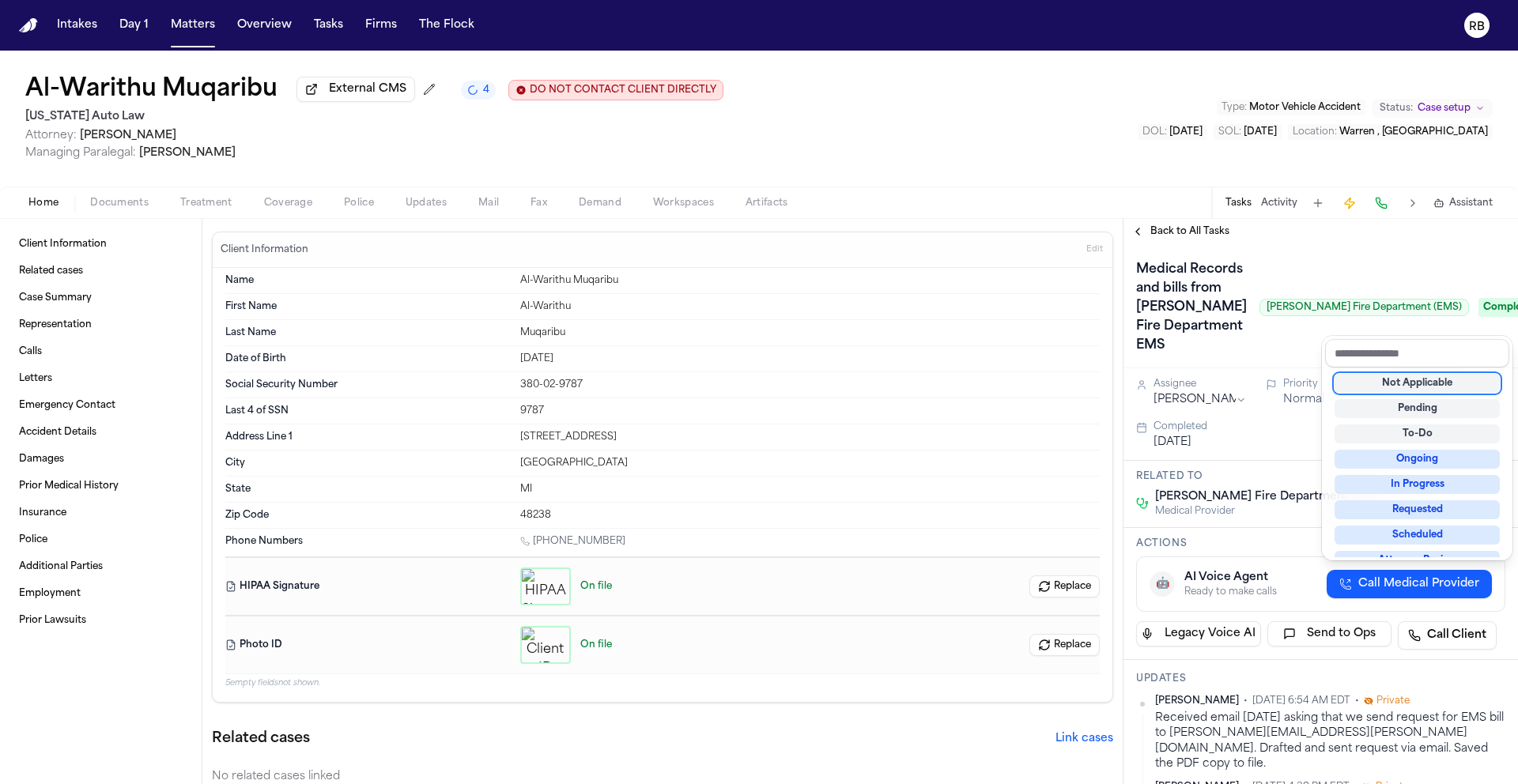
click at [1265, 358] on div "Medical Records and bills from Warren Fire Department EMS Warren Fire Departmen…" at bounding box center [1320, 307] width 369 height 101
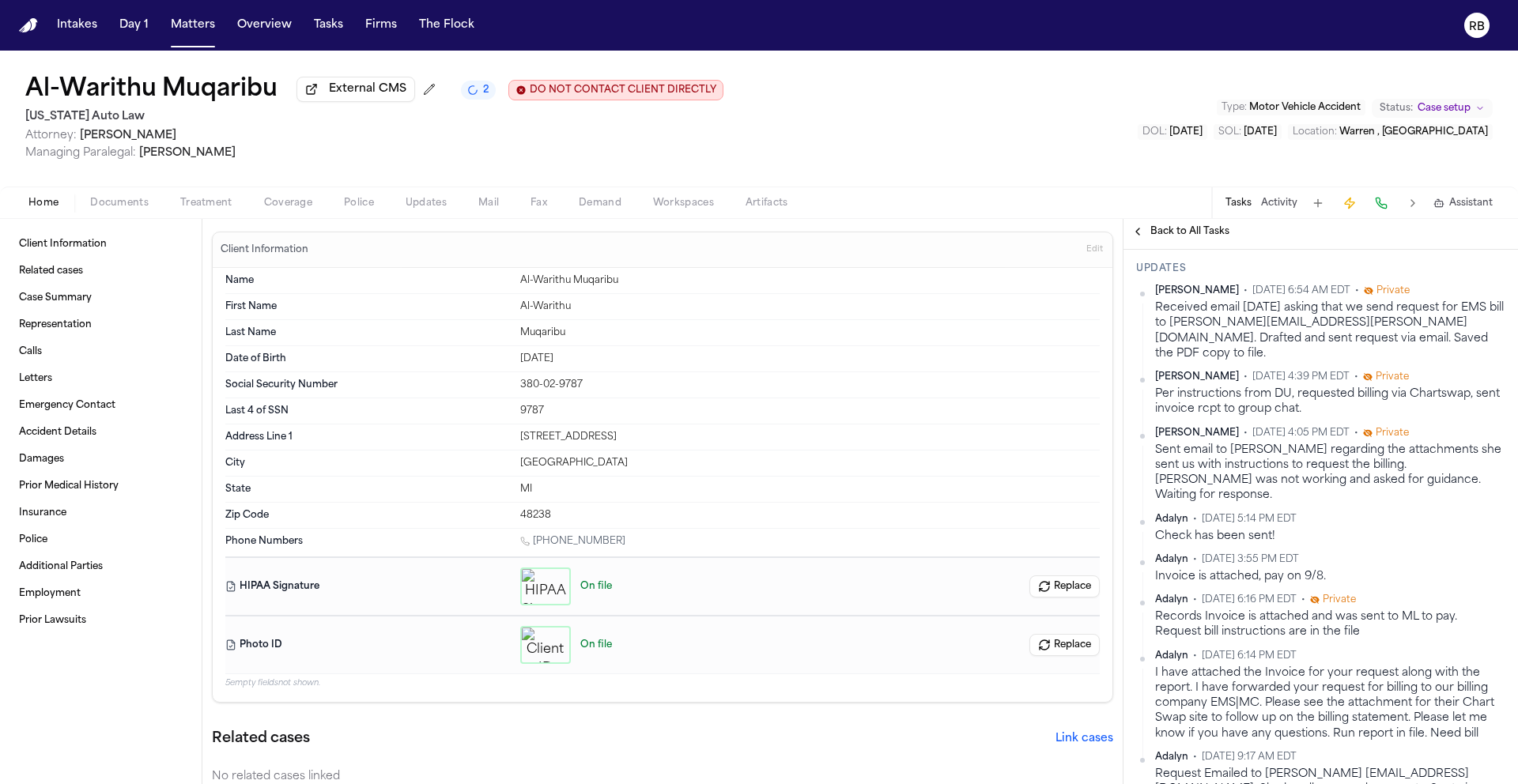
scroll to position [382, 0]
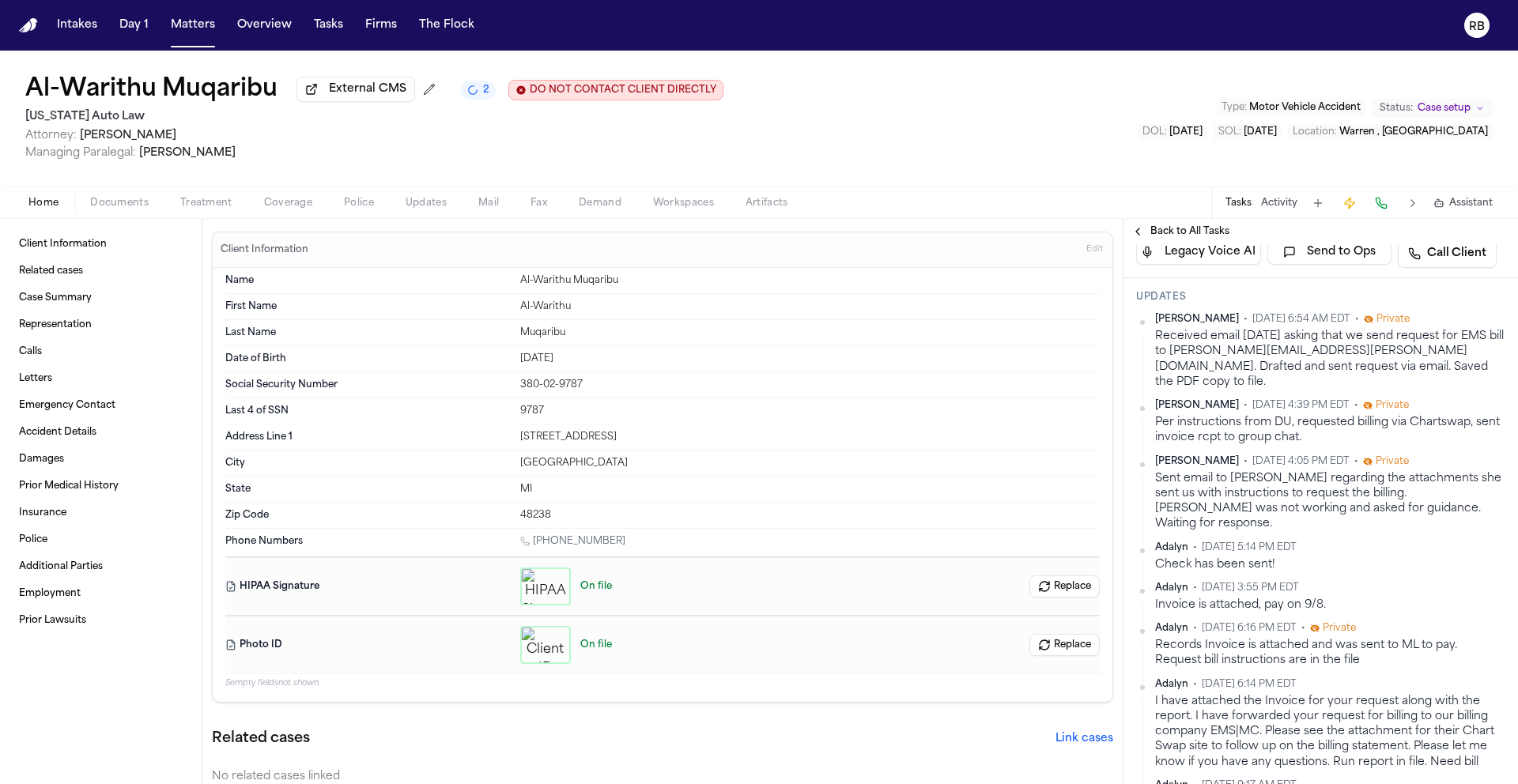
click at [1190, 233] on span "Back to All Tasks" at bounding box center [1190, 231] width 79 height 13
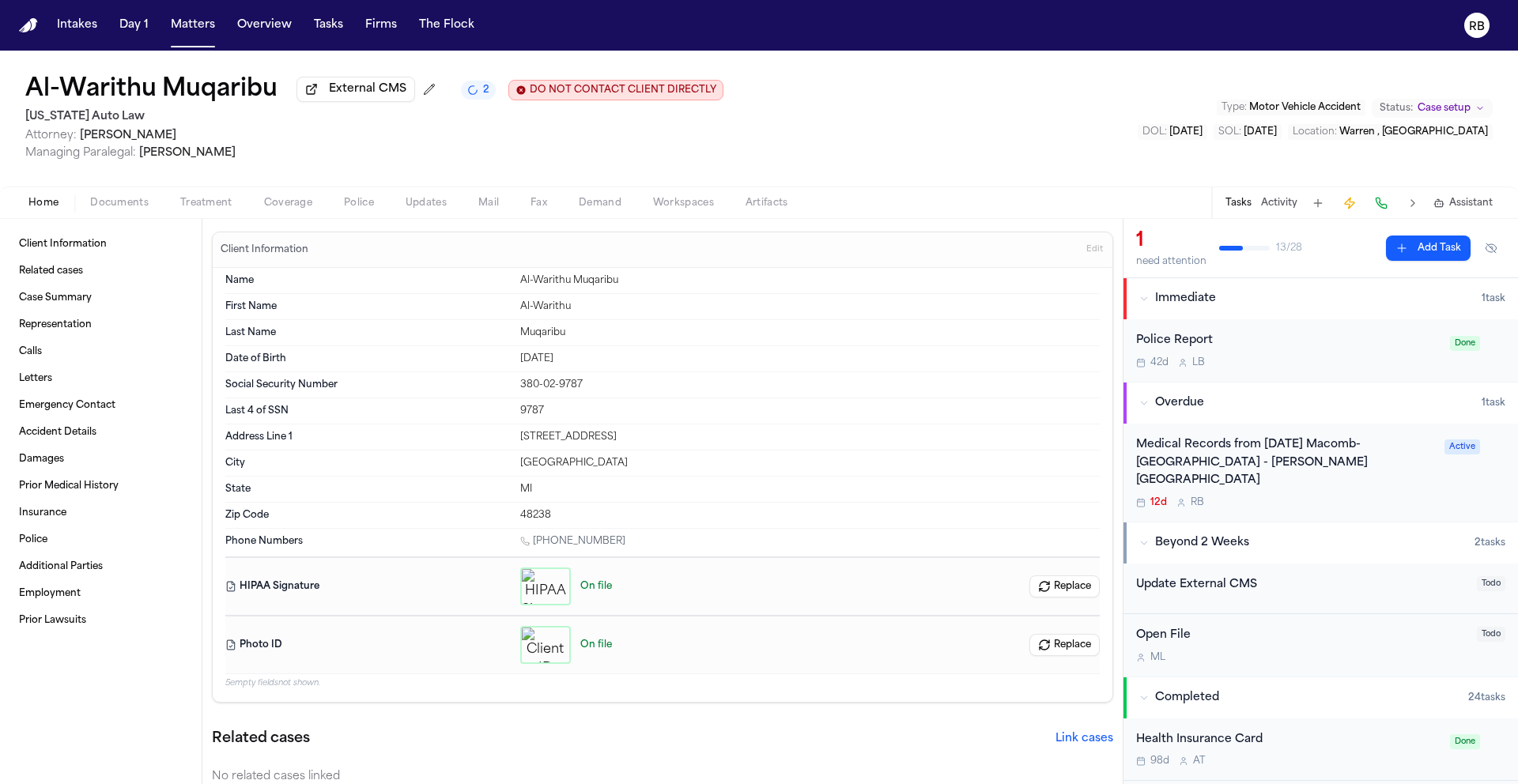
click at [1387, 496] on div "12d R B" at bounding box center [1285, 502] width 299 height 13
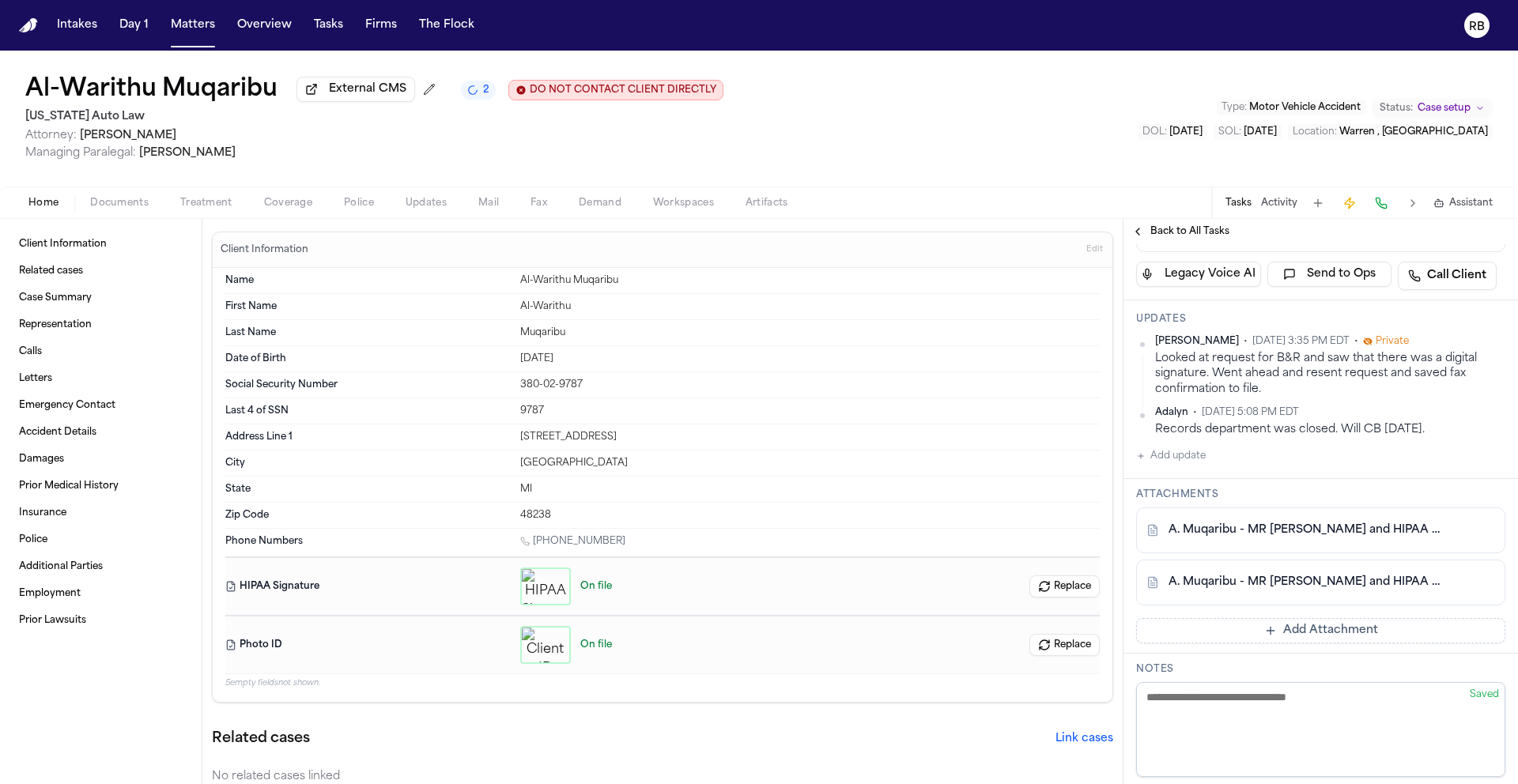
scroll to position [101, 0]
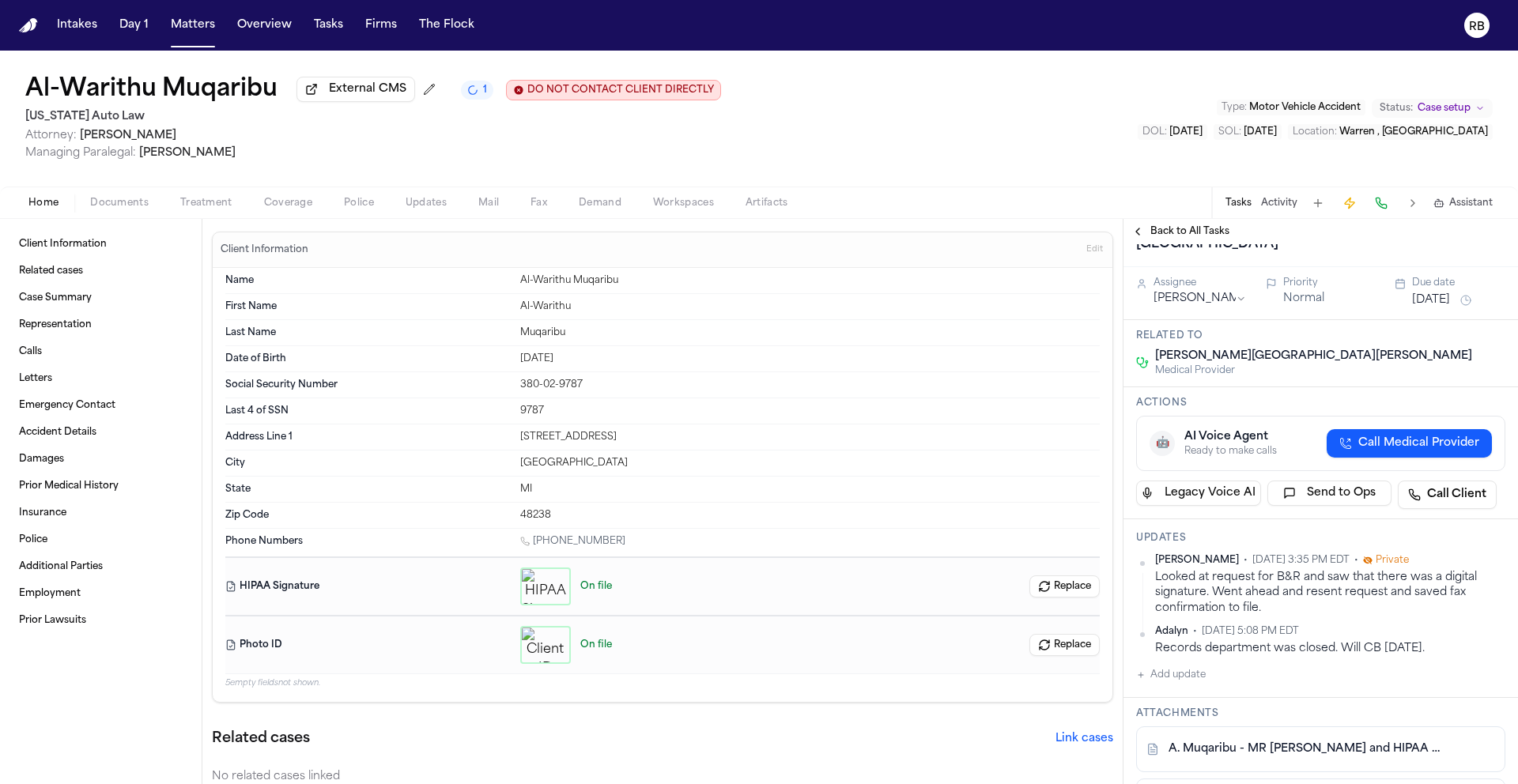
click at [1178, 238] on span "Back to All Tasks" at bounding box center [1190, 231] width 79 height 13
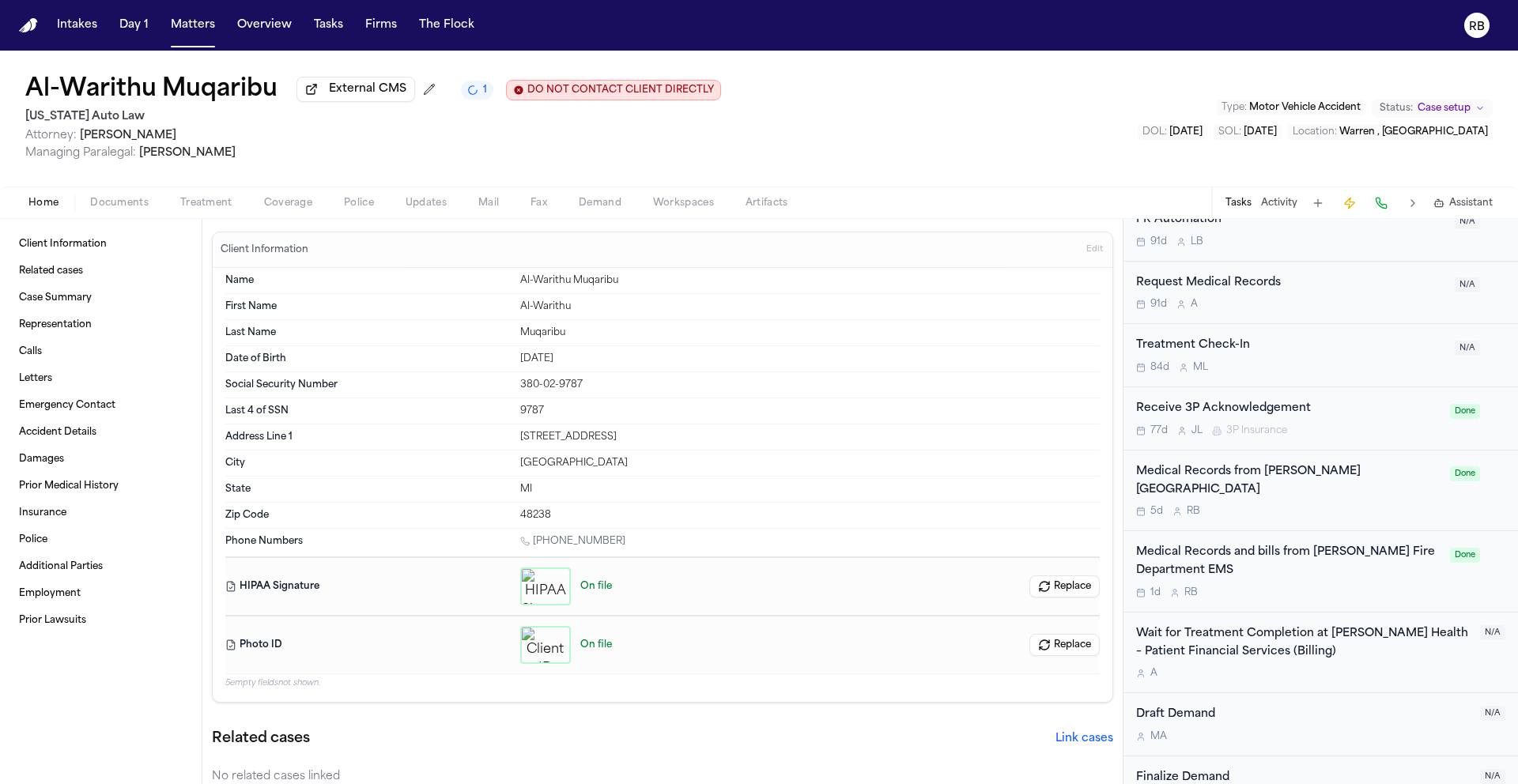
scroll to position [1466, 0]
click at [1384, 504] on div "5d R B" at bounding box center [1288, 510] width 305 height 13
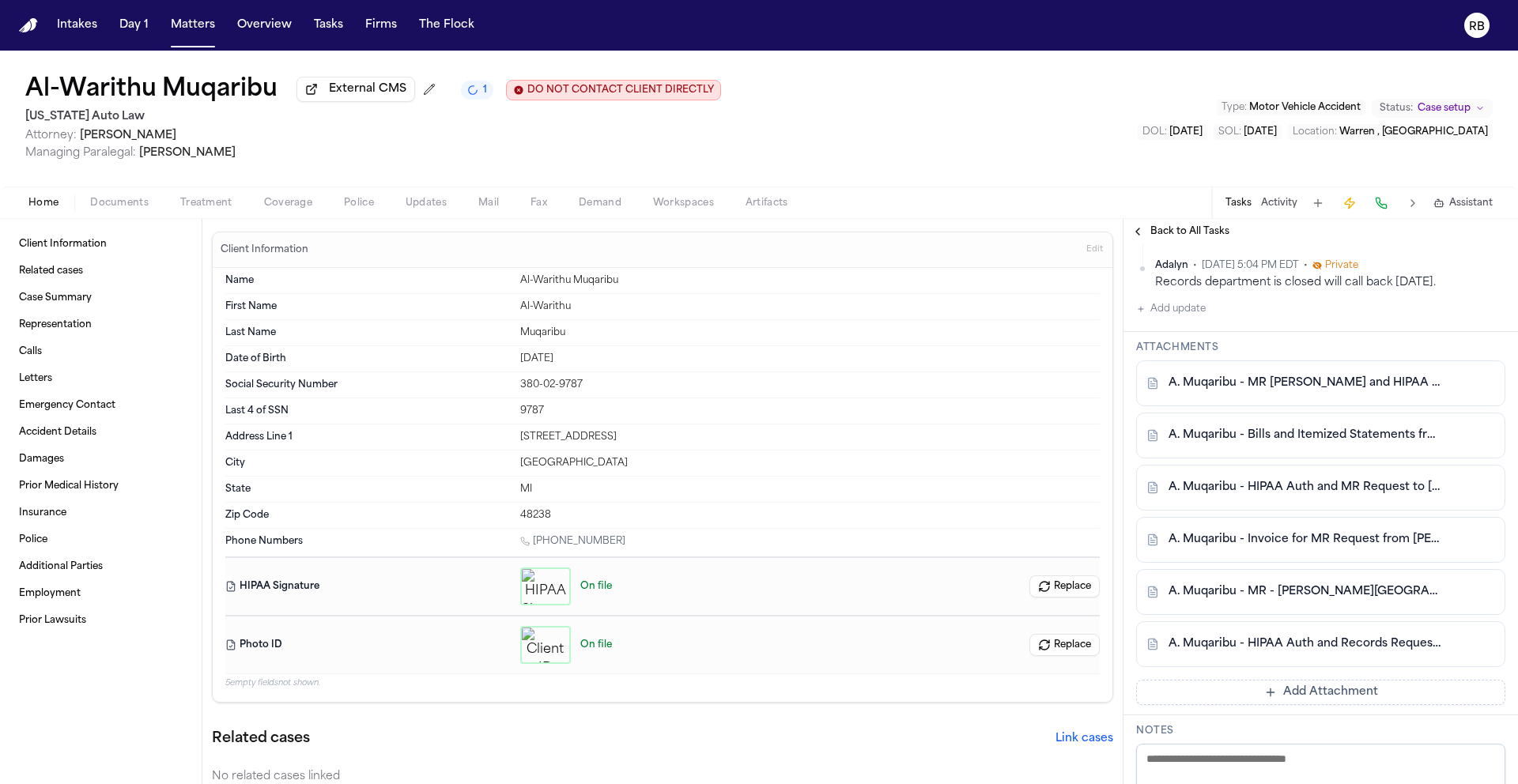
scroll to position [687, 0]
click at [1353, 583] on link "A. Muqaribu - MR - Henry Ford Hospital - 6.16.25 to 6.27.25" at bounding box center [1304, 591] width 273 height 16
click at [1202, 238] on span "Back to All Tasks" at bounding box center [1190, 231] width 79 height 13
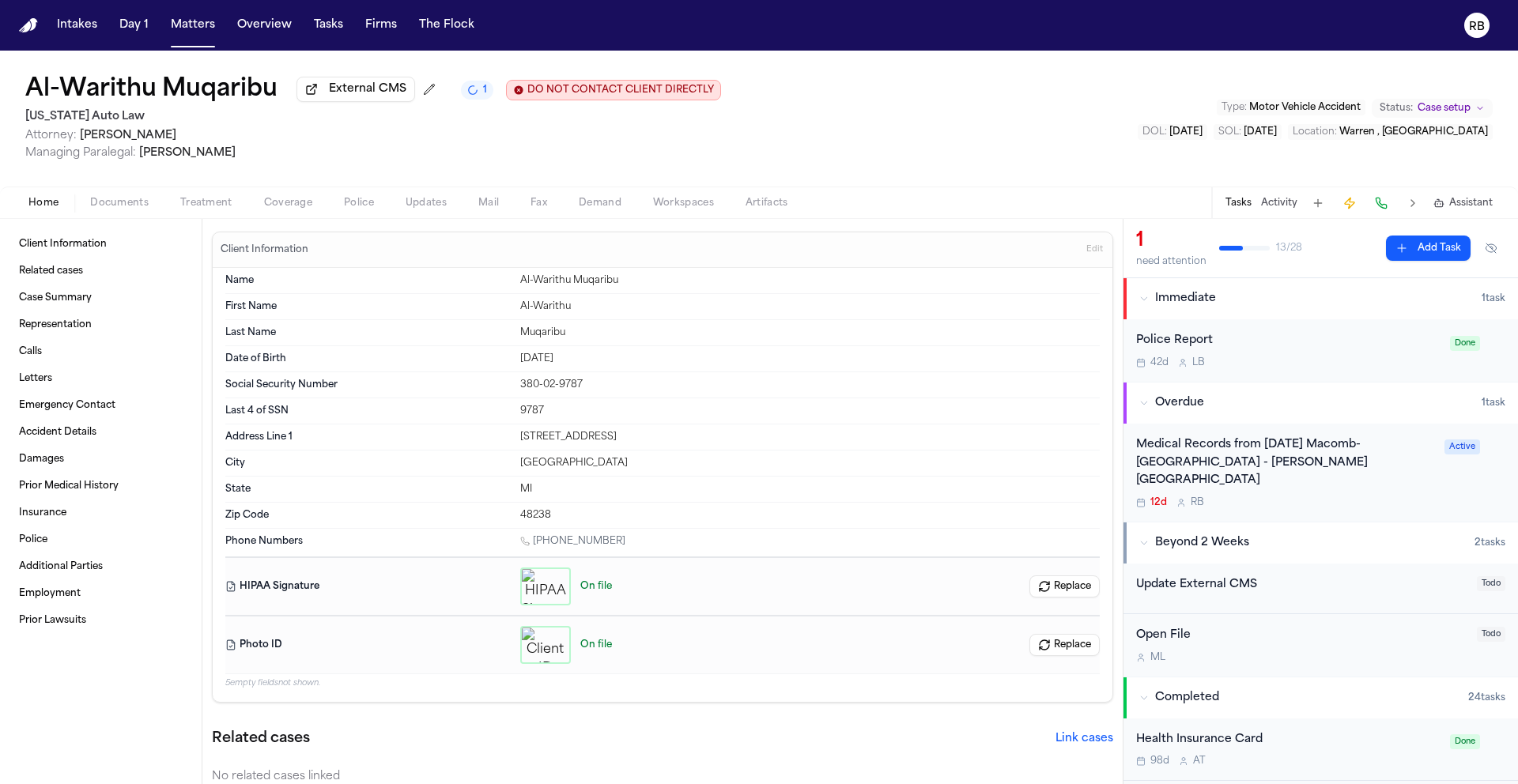
click at [1376, 471] on div "Medical Records from Ascension Macomb-Oakland Hospital - Warren Campus" at bounding box center [1285, 463] width 299 height 53
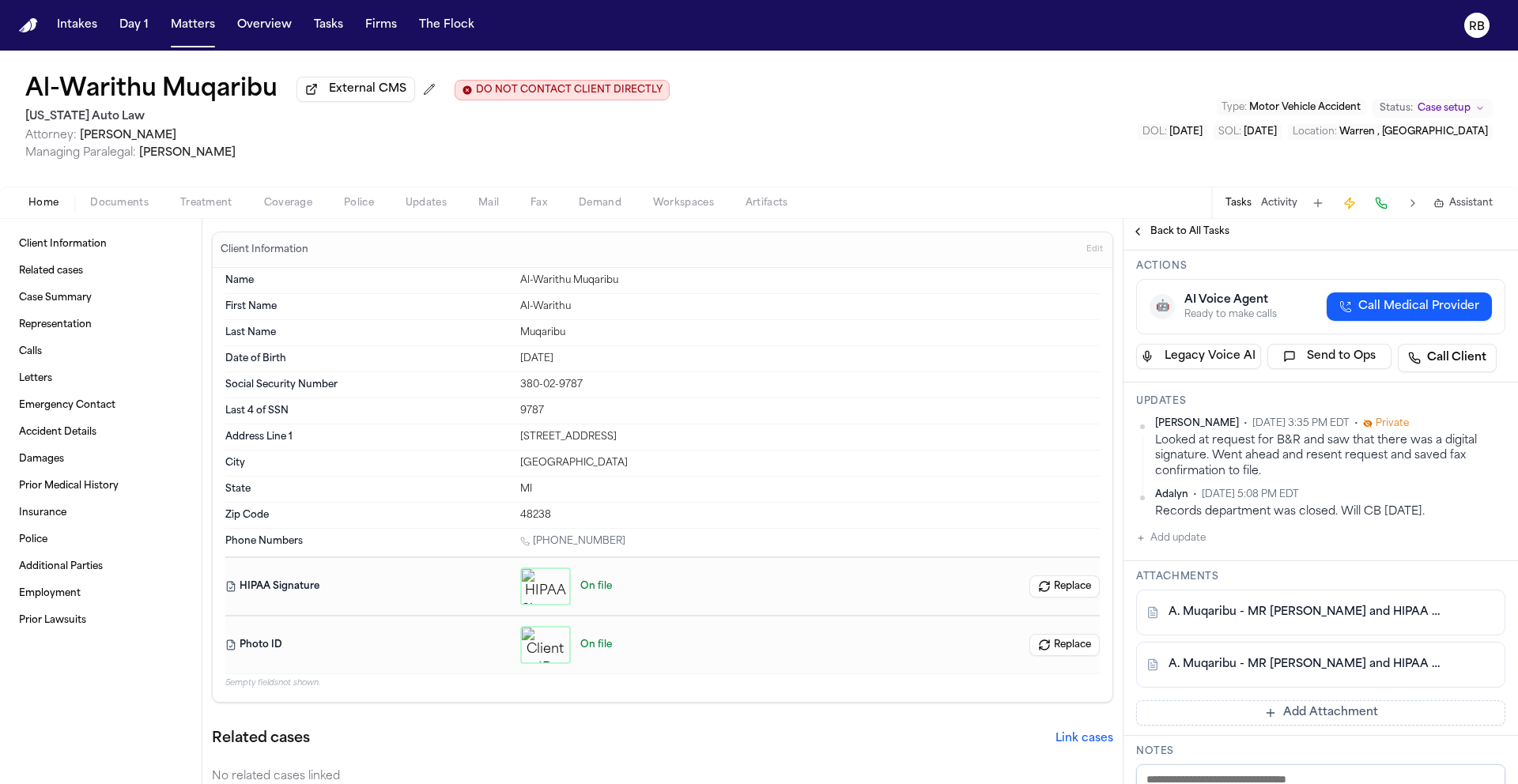
scroll to position [290, 0]
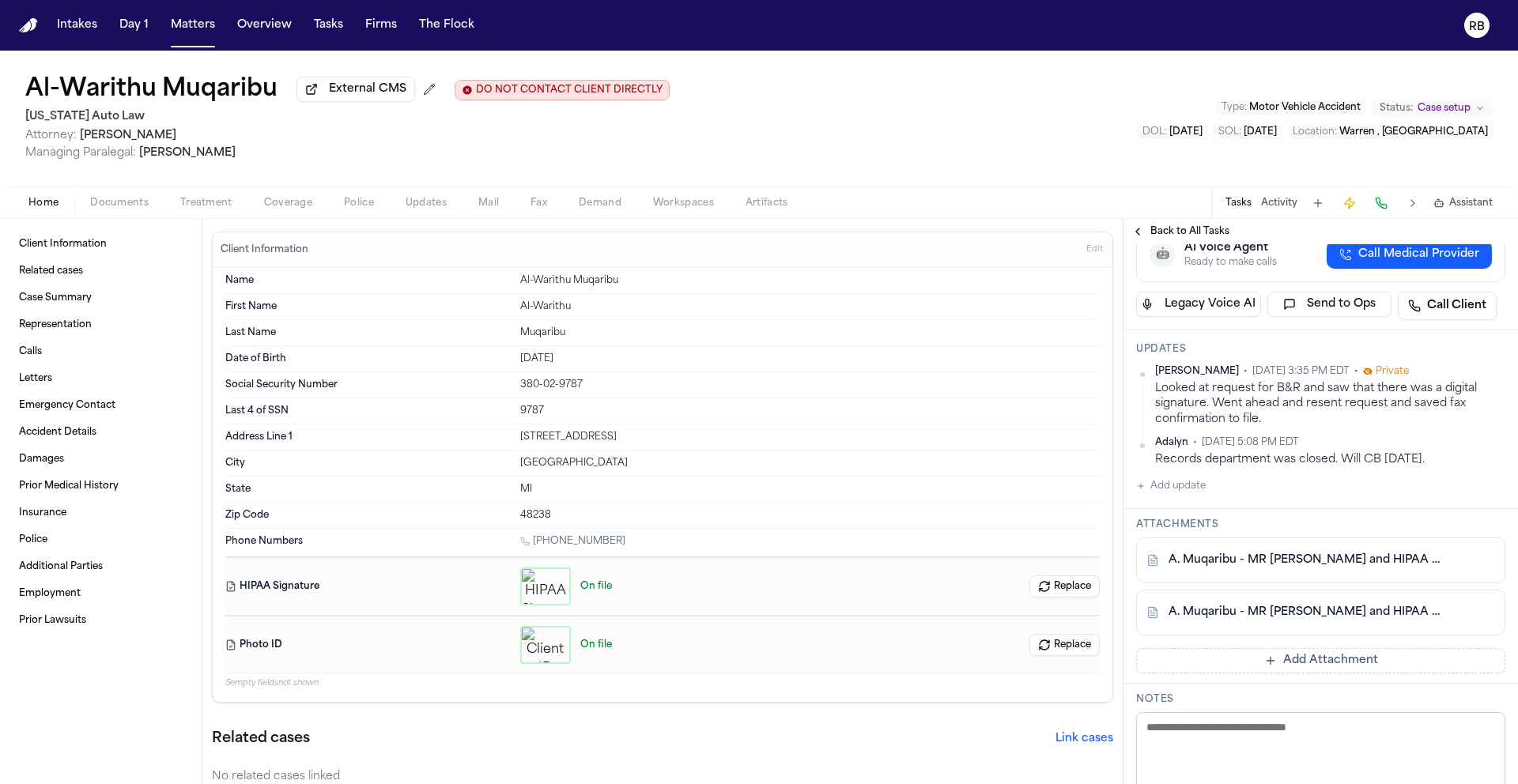
click at [1164, 233] on span "Back to All Tasks" at bounding box center [1190, 231] width 79 height 13
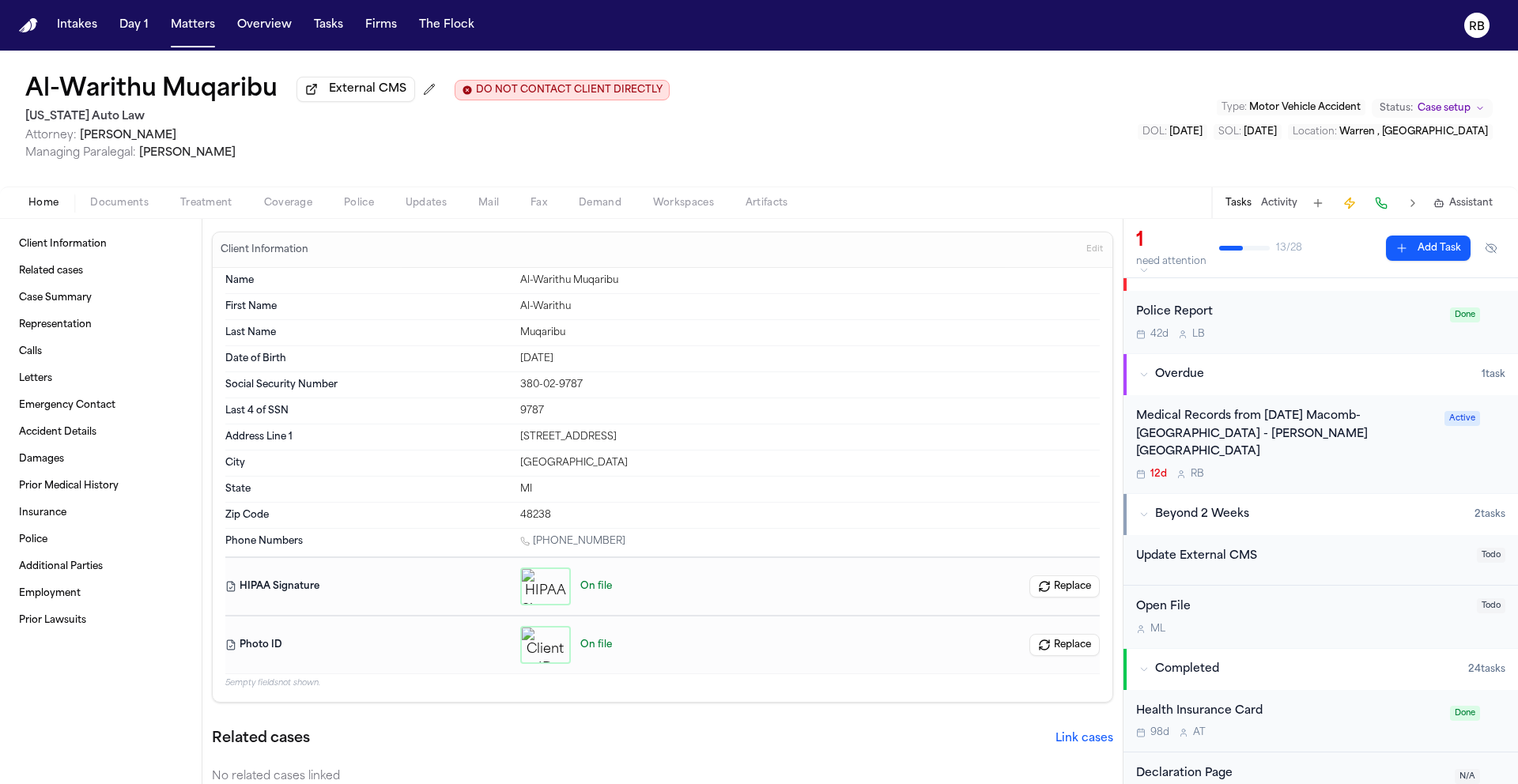
scroll to position [31, 0]
click at [1364, 465] on div "12d R B" at bounding box center [1285, 471] width 299 height 13
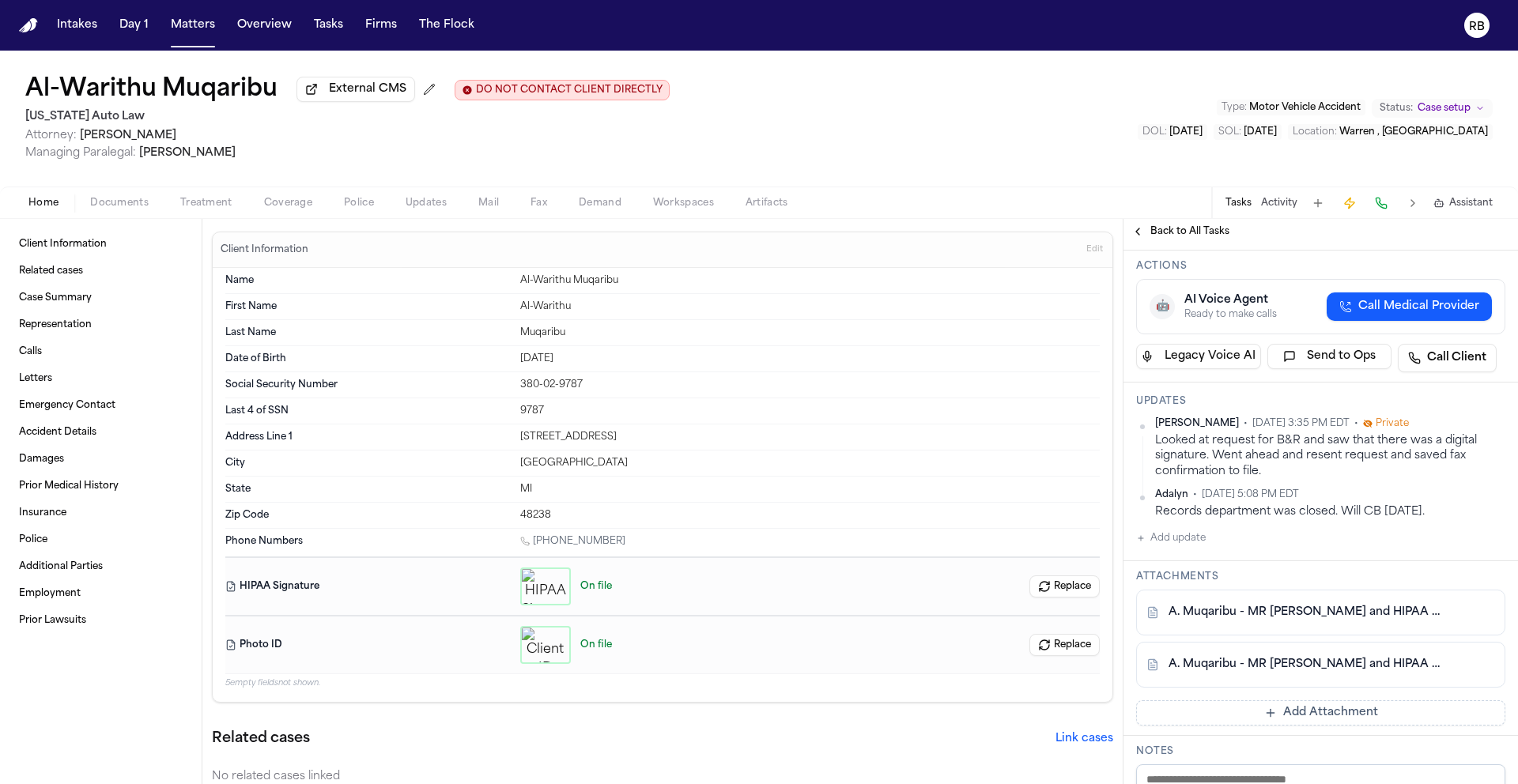
scroll to position [404, 0]
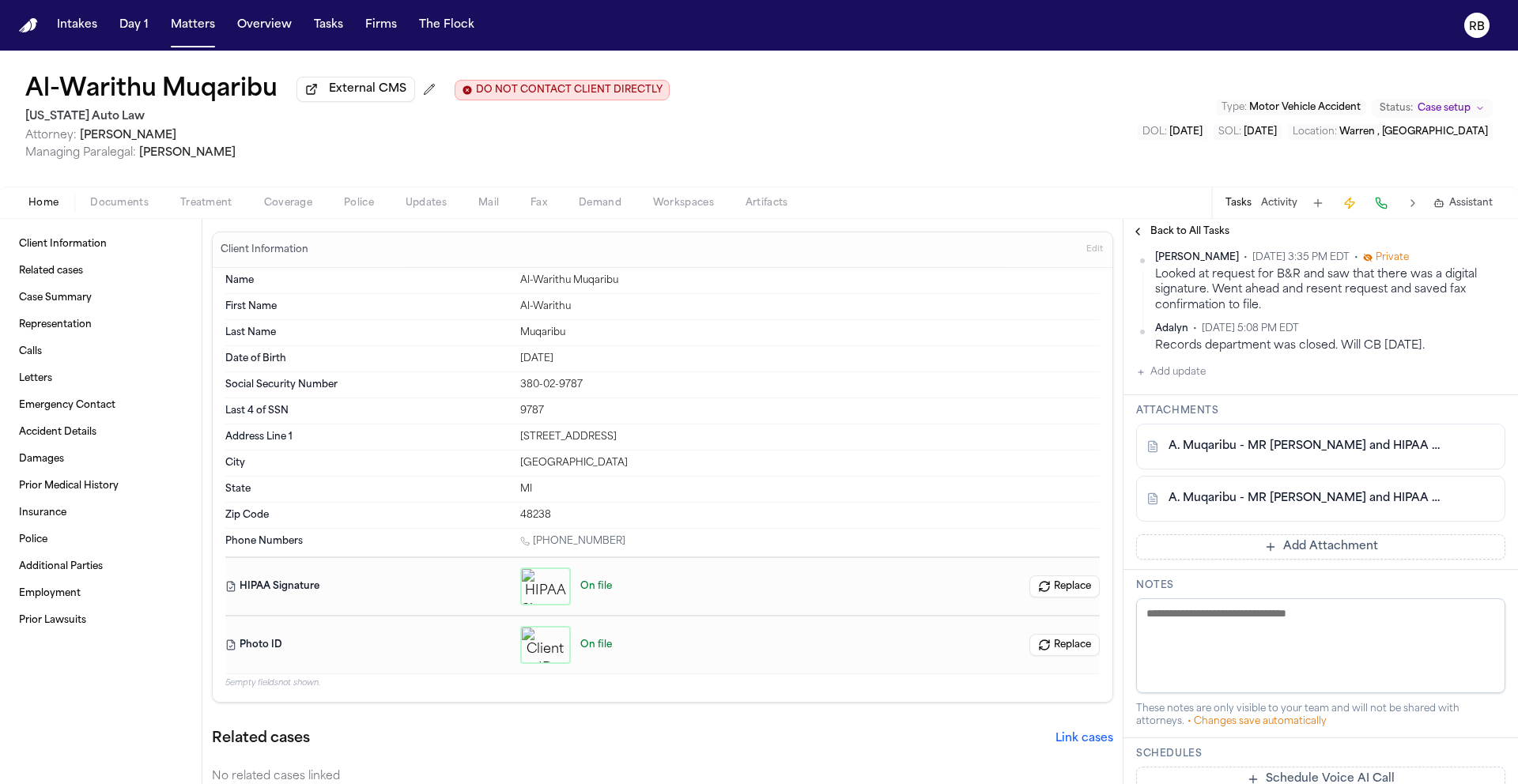
click at [1186, 232] on span "Back to All Tasks" at bounding box center [1190, 231] width 79 height 13
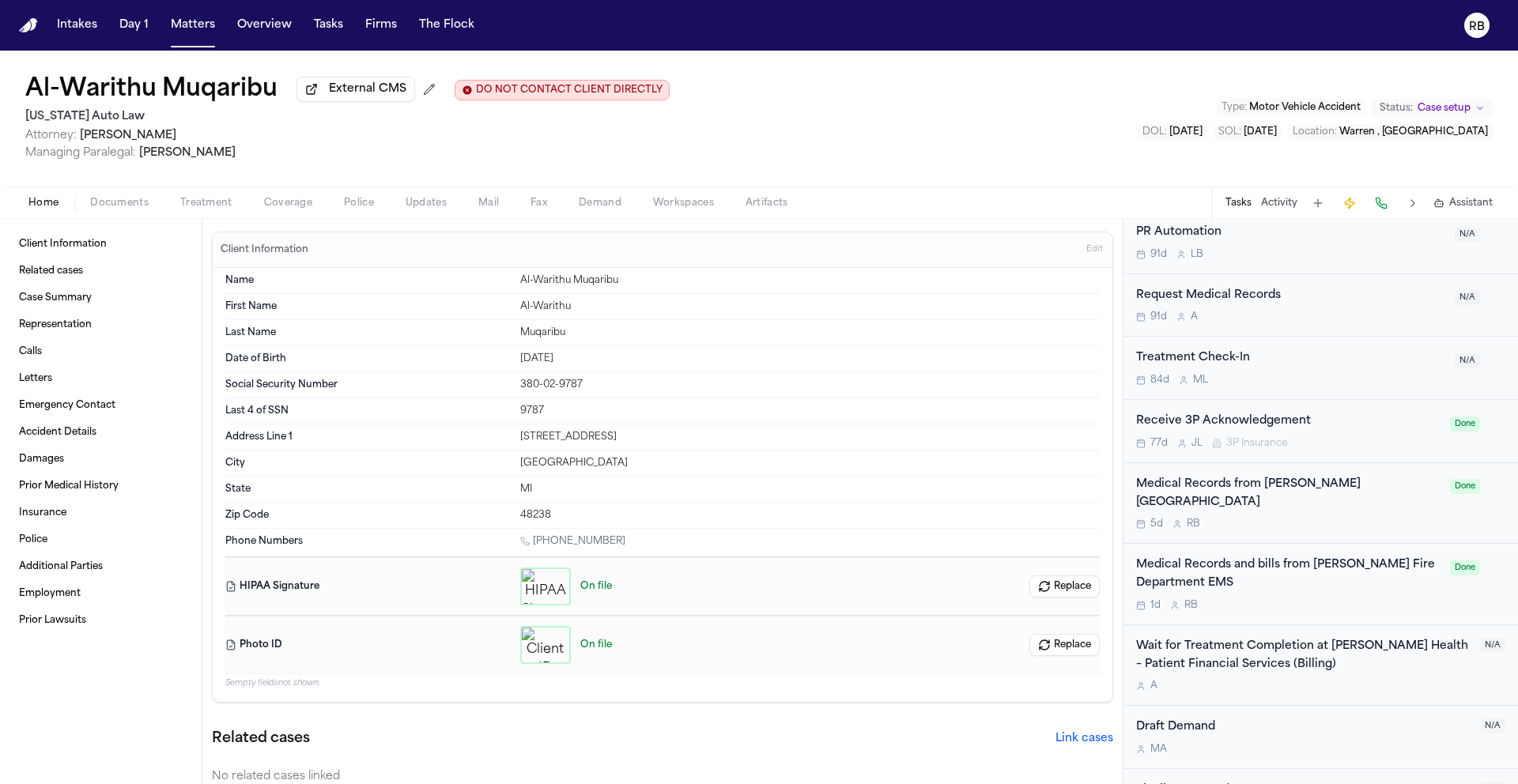
scroll to position [1466, 0]
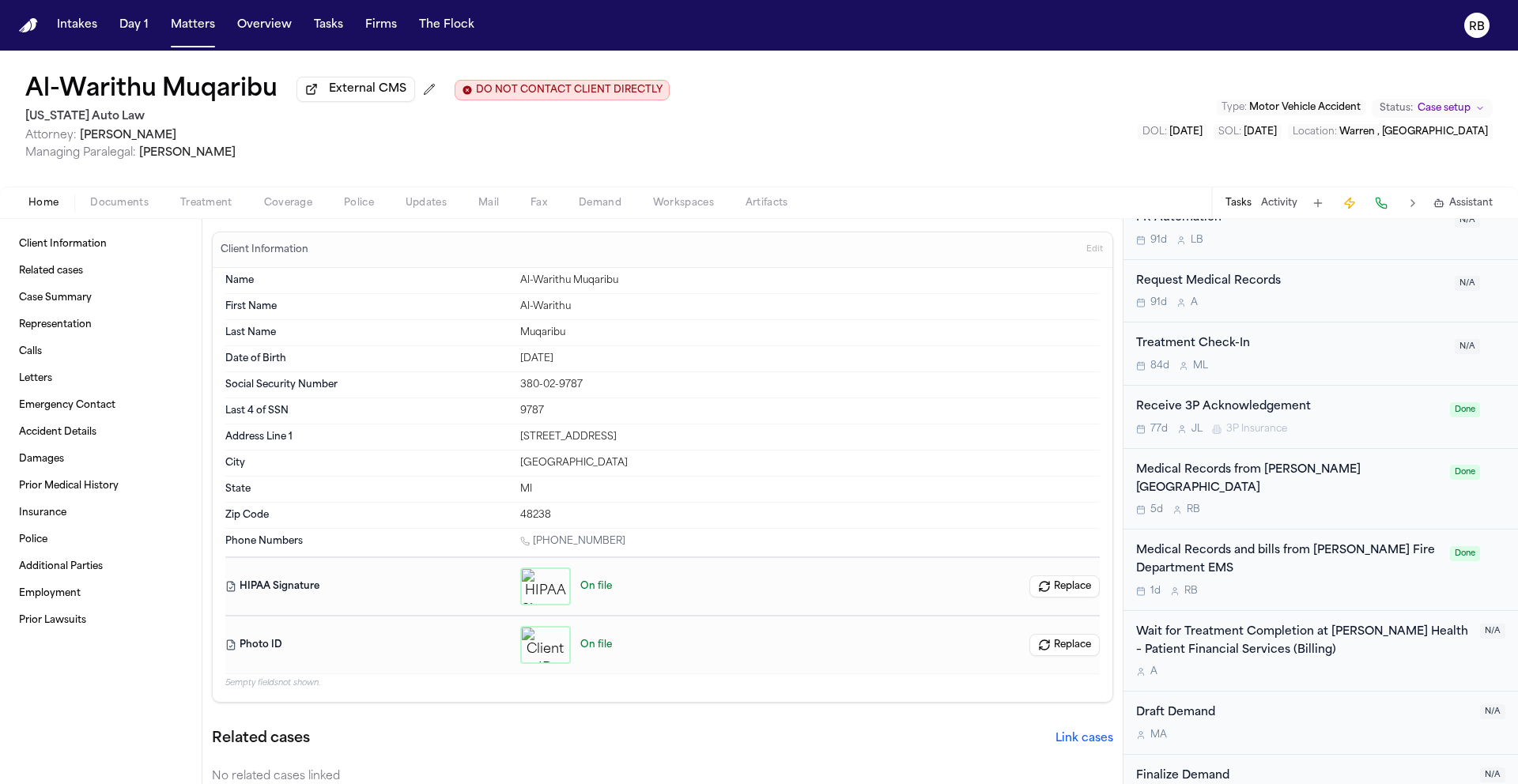
click at [1369, 543] on div "Medical Records and bills from Warren Fire Department EMS" at bounding box center [1288, 560] width 305 height 37
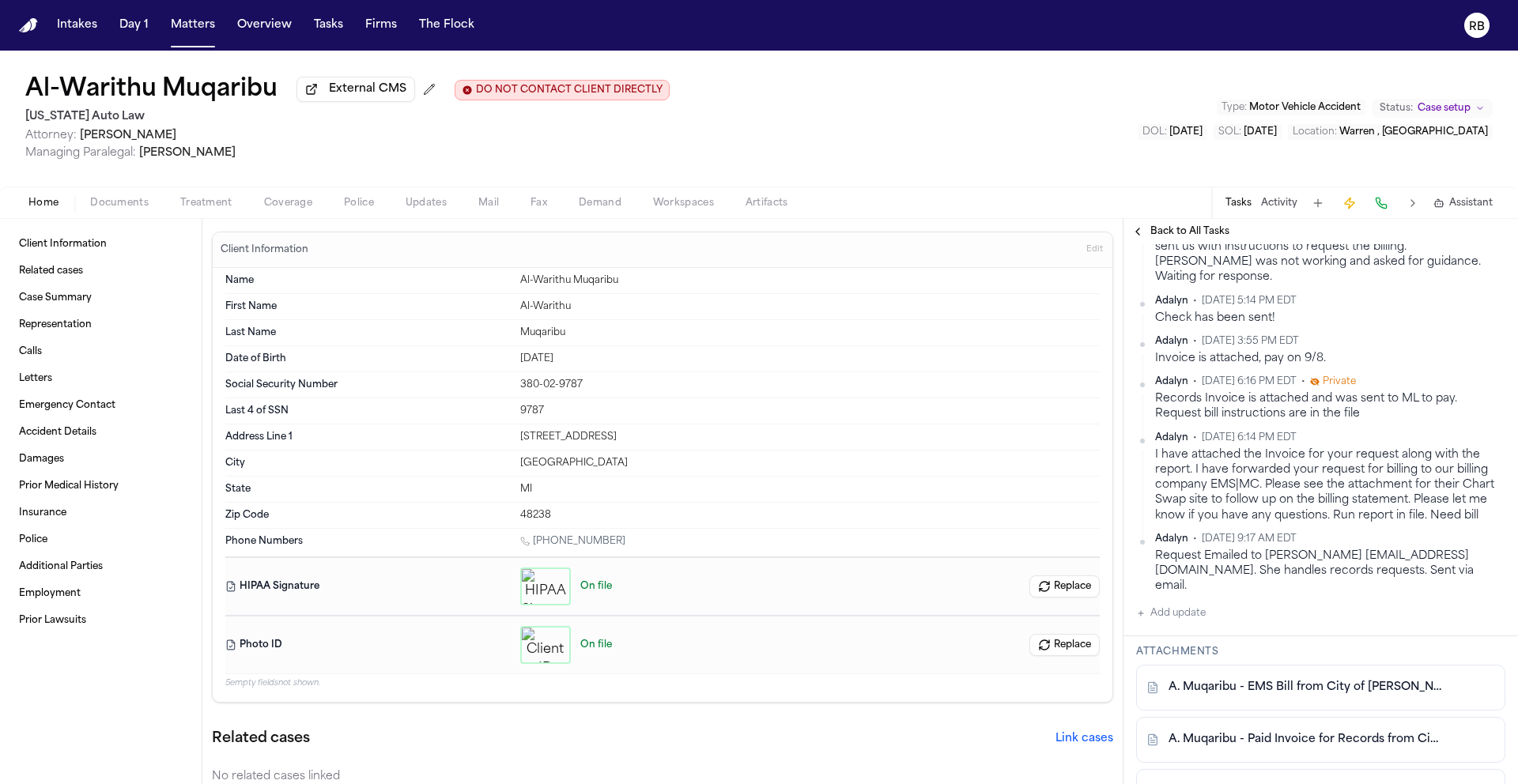
scroll to position [630, 0]
click at [186, 23] on button "Matters" at bounding box center [193, 25] width 57 height 28
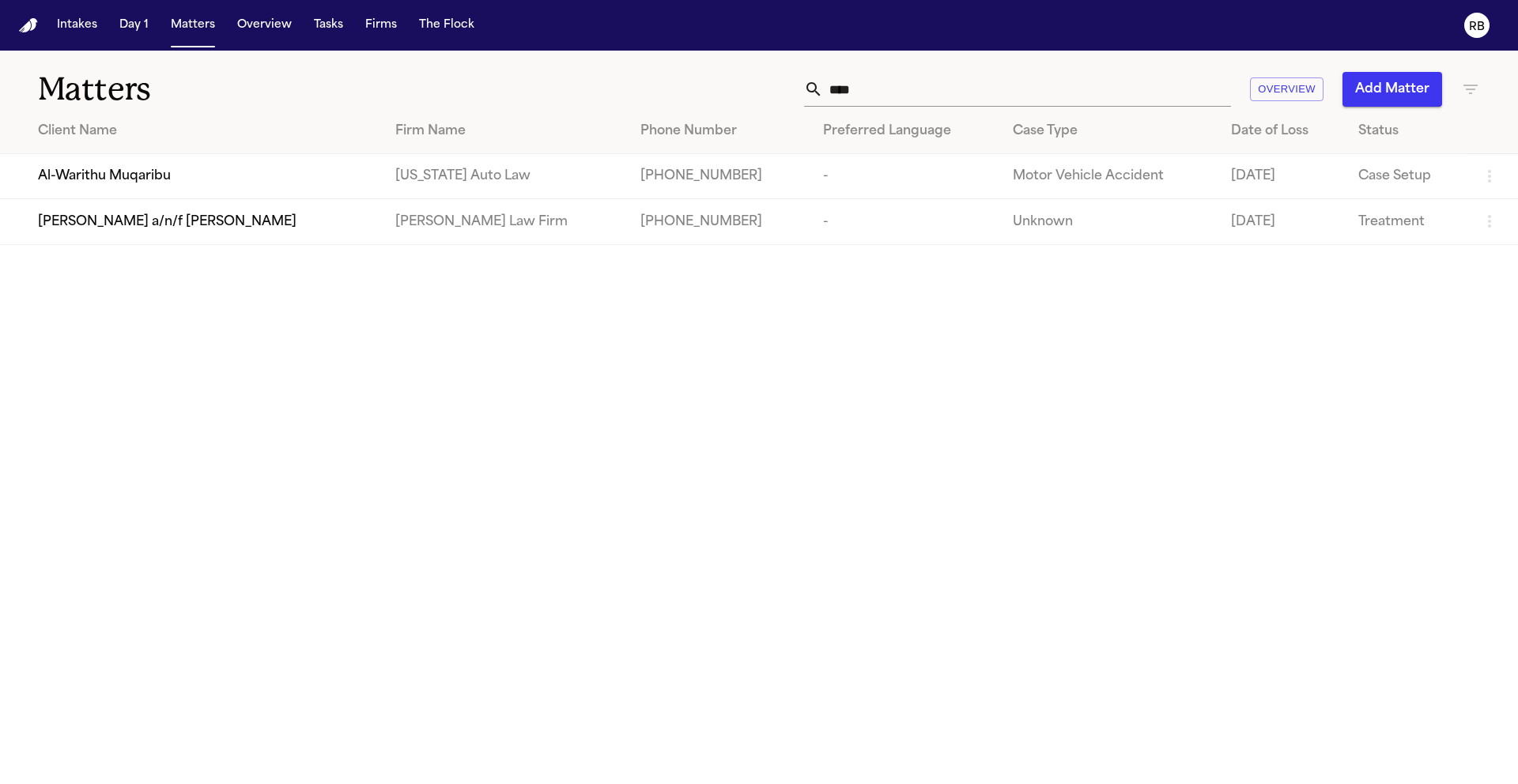
click at [946, 88] on input "****" at bounding box center [1026, 89] width 408 height 35
drag, startPoint x: 943, startPoint y: 93, endPoint x: 784, endPoint y: 100, distance: 159.2
click at [784, 100] on div "**** Overview Add Matter" at bounding box center [969, 89] width 1022 height 35
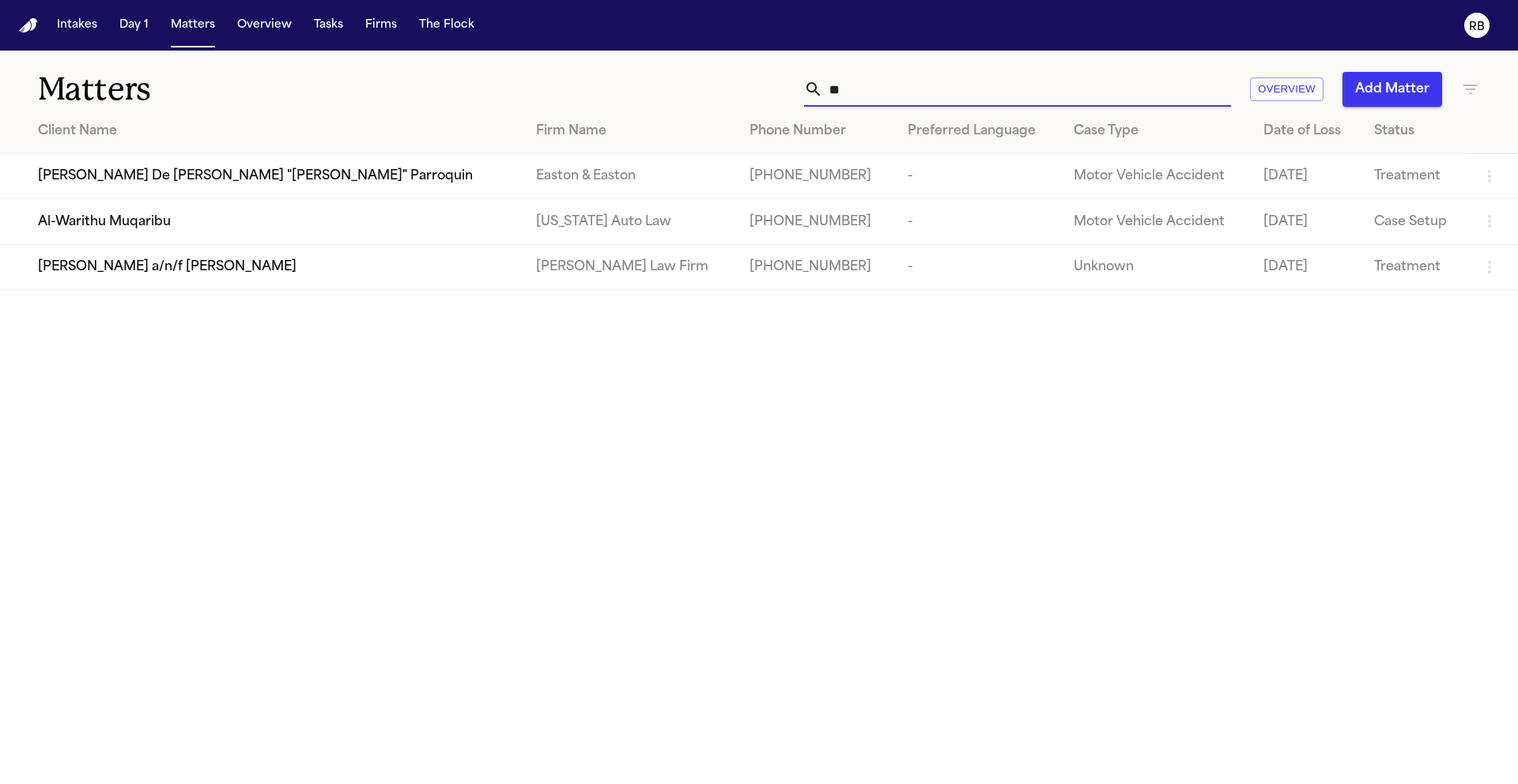
type input "*"
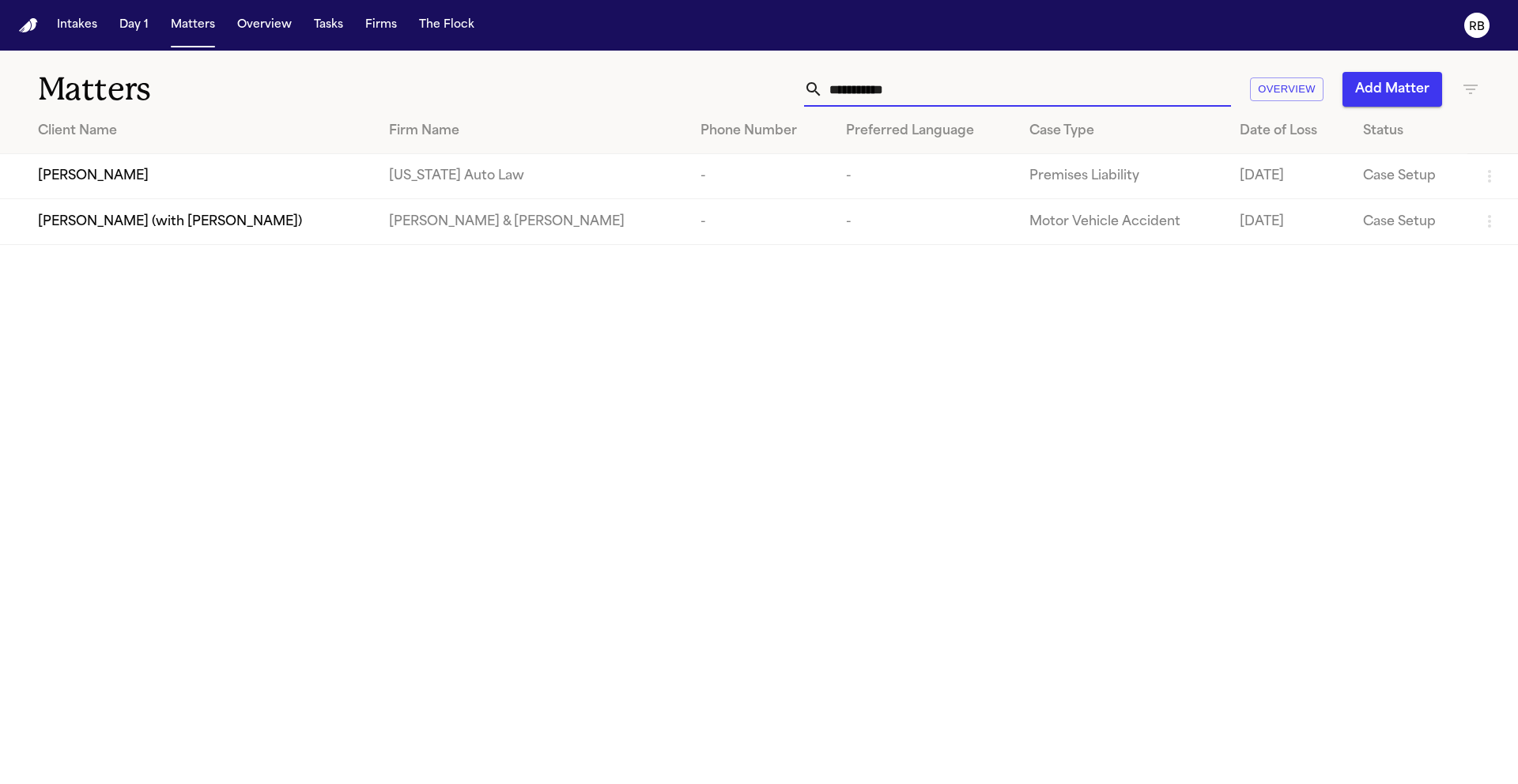
type input "**********"
click at [236, 173] on div "Daniale Coston" at bounding box center [200, 176] width 325 height 19
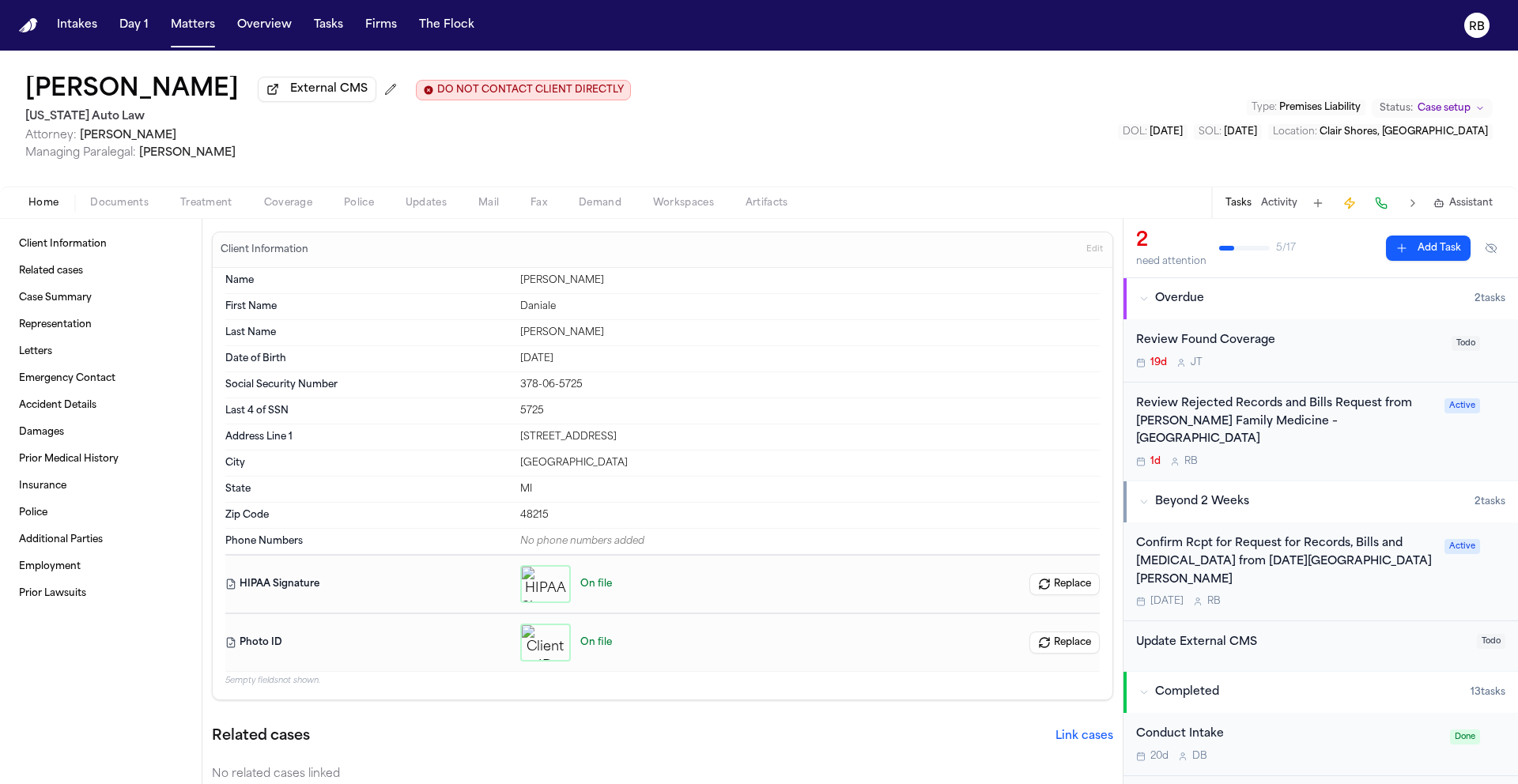
click at [941, 21] on nav "Intakes Day 1 Matters Overview Tasks Firms The Flock RB" at bounding box center [759, 25] width 1518 height 51
click at [188, 24] on button "Matters" at bounding box center [193, 25] width 57 height 28
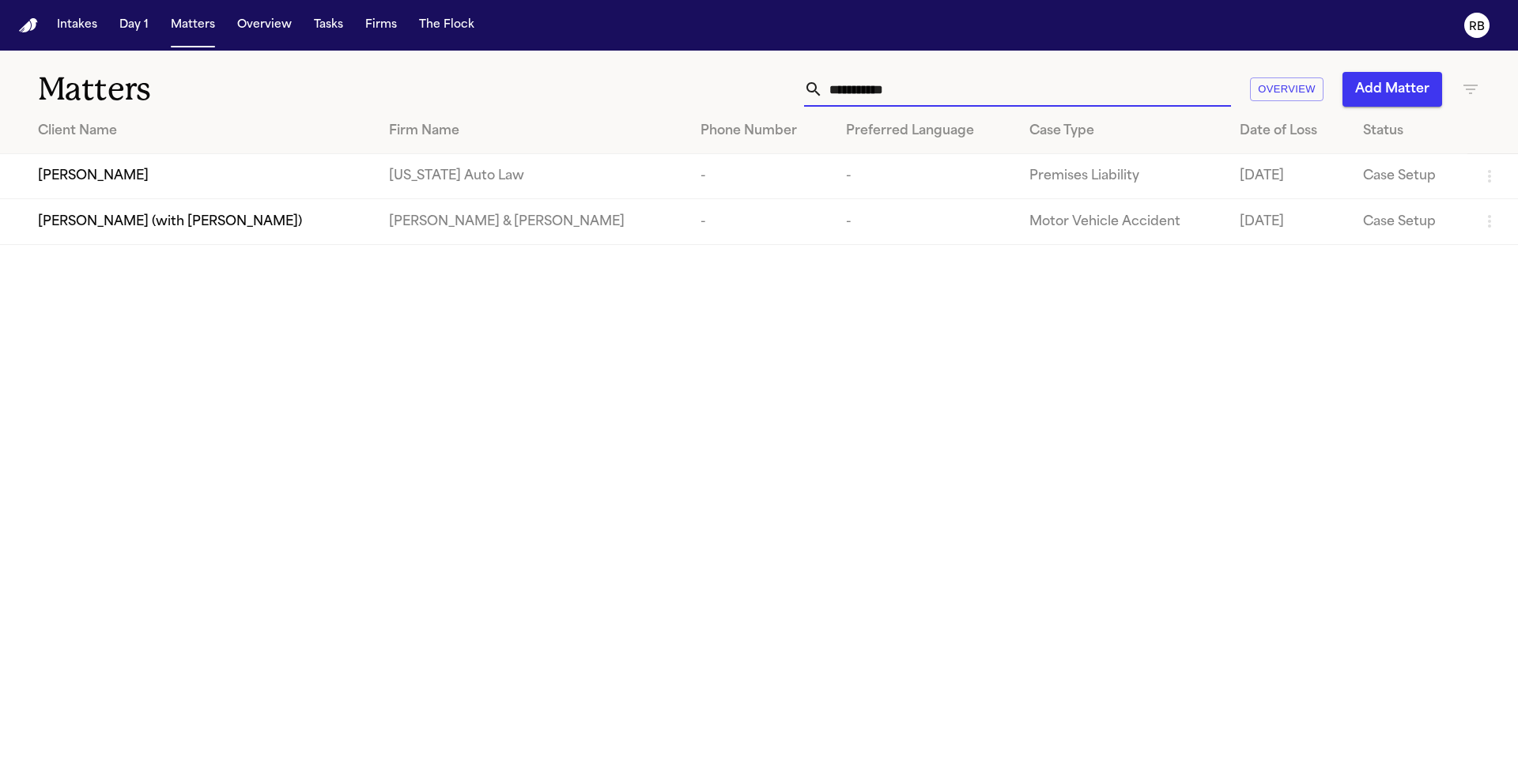
click at [969, 87] on input "**********" at bounding box center [1026, 89] width 408 height 35
drag, startPoint x: 981, startPoint y: 90, endPoint x: 657, endPoint y: 85, distance: 324.0
click at [657, 85] on div "**********" at bounding box center [969, 89] width 1022 height 35
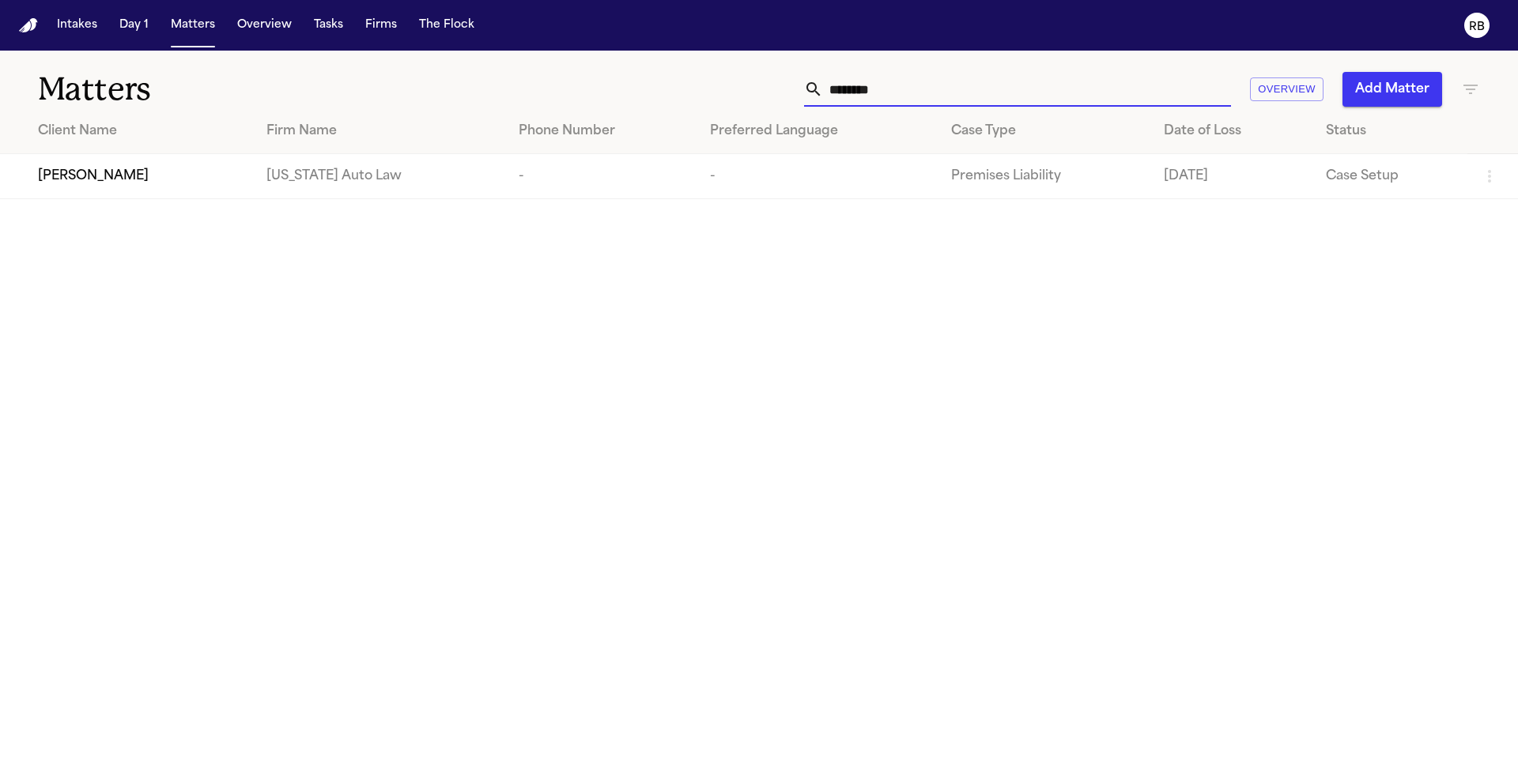
type input "********"
click at [177, 180] on div "Edwin Mitchell" at bounding box center [139, 176] width 203 height 19
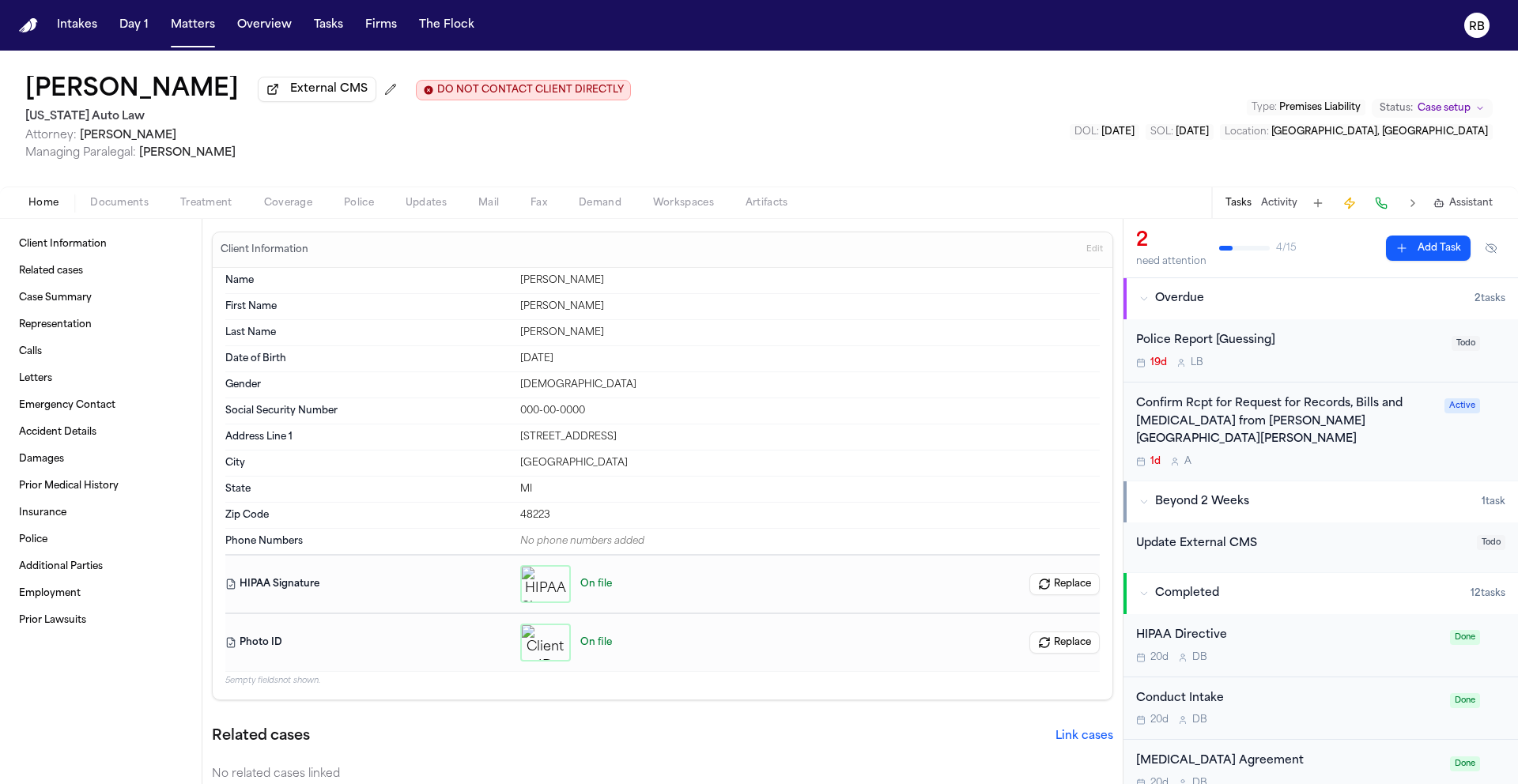
click at [1450, 445] on div "Confirm Rcpt for Request for Records, Bills and Radiology from Henry Ford St. J…" at bounding box center [1320, 431] width 369 height 73
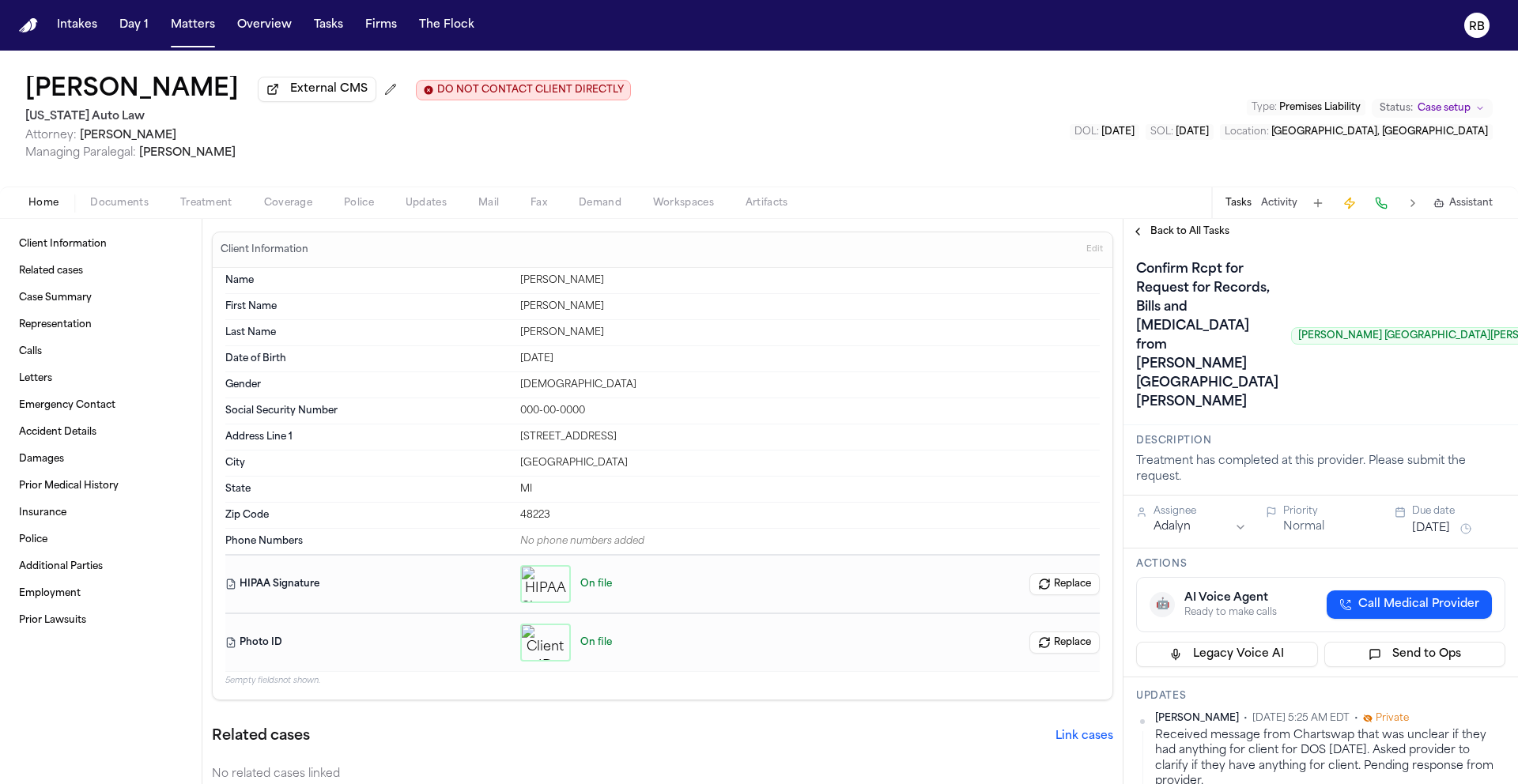
click at [1184, 238] on span "Back to All Tasks" at bounding box center [1190, 231] width 79 height 13
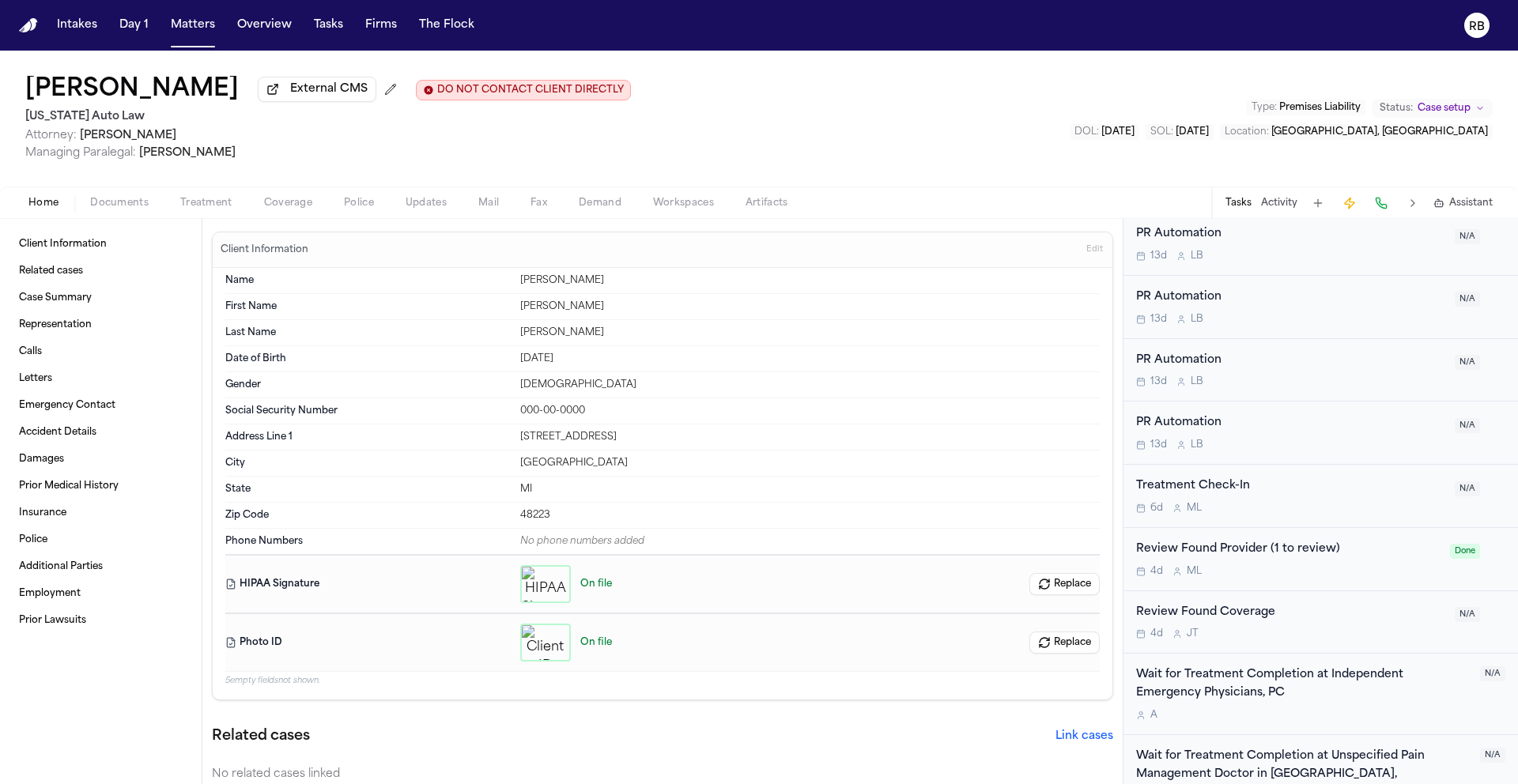
scroll to position [607, 0]
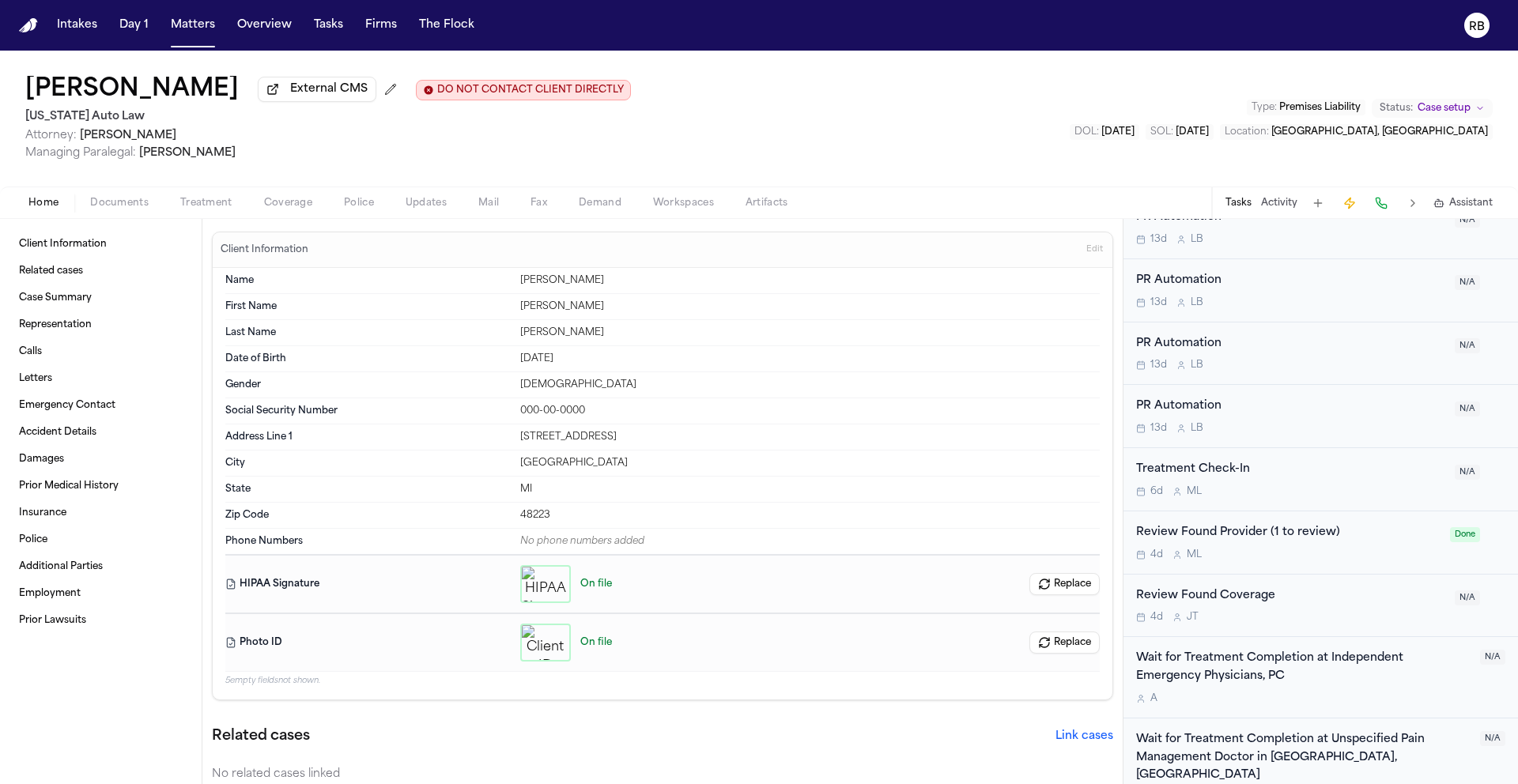
click at [1421, 692] on div "A" at bounding box center [1303, 698] width 335 height 13
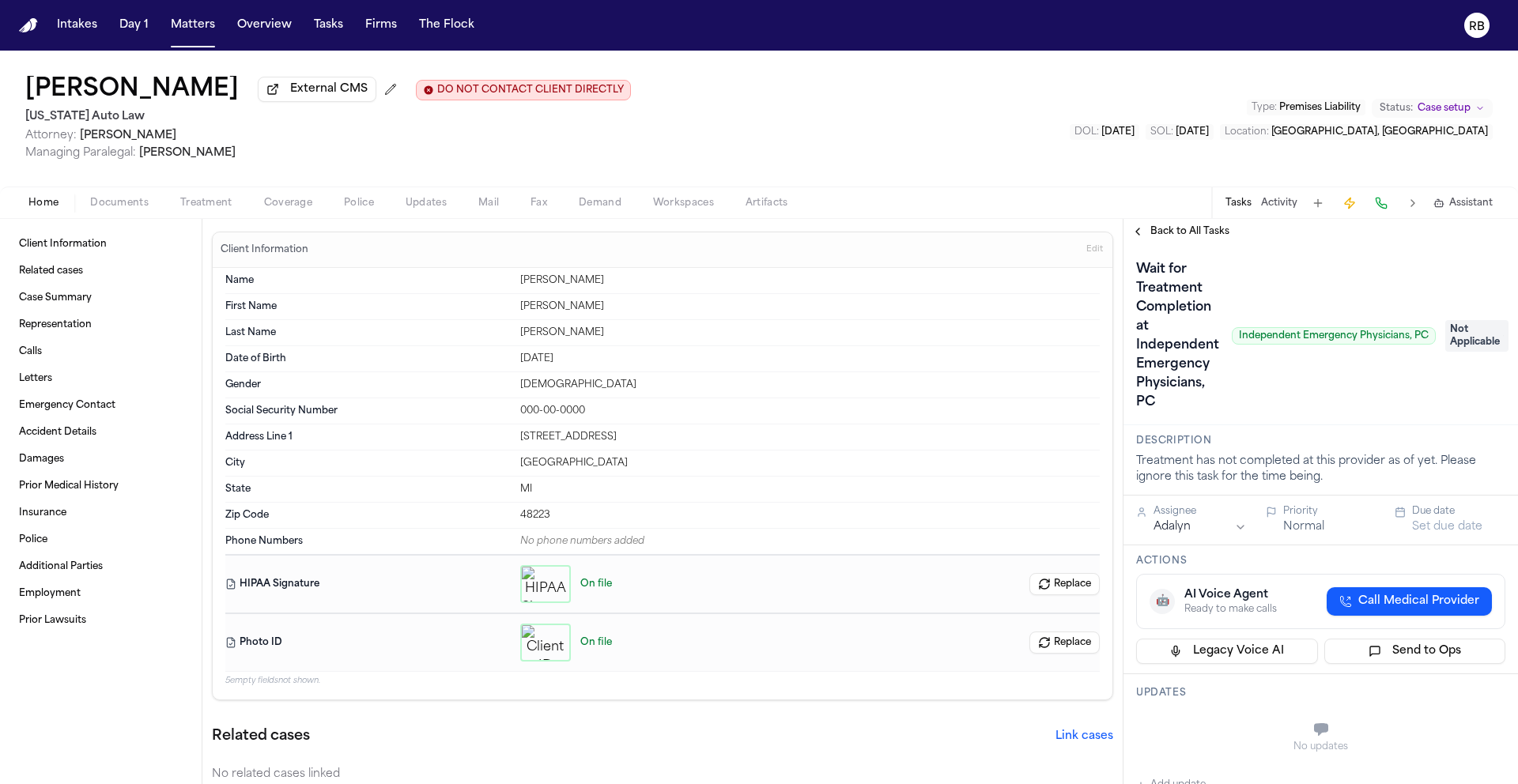
click at [1465, 340] on span "Not Applicable" at bounding box center [1477, 336] width 63 height 32
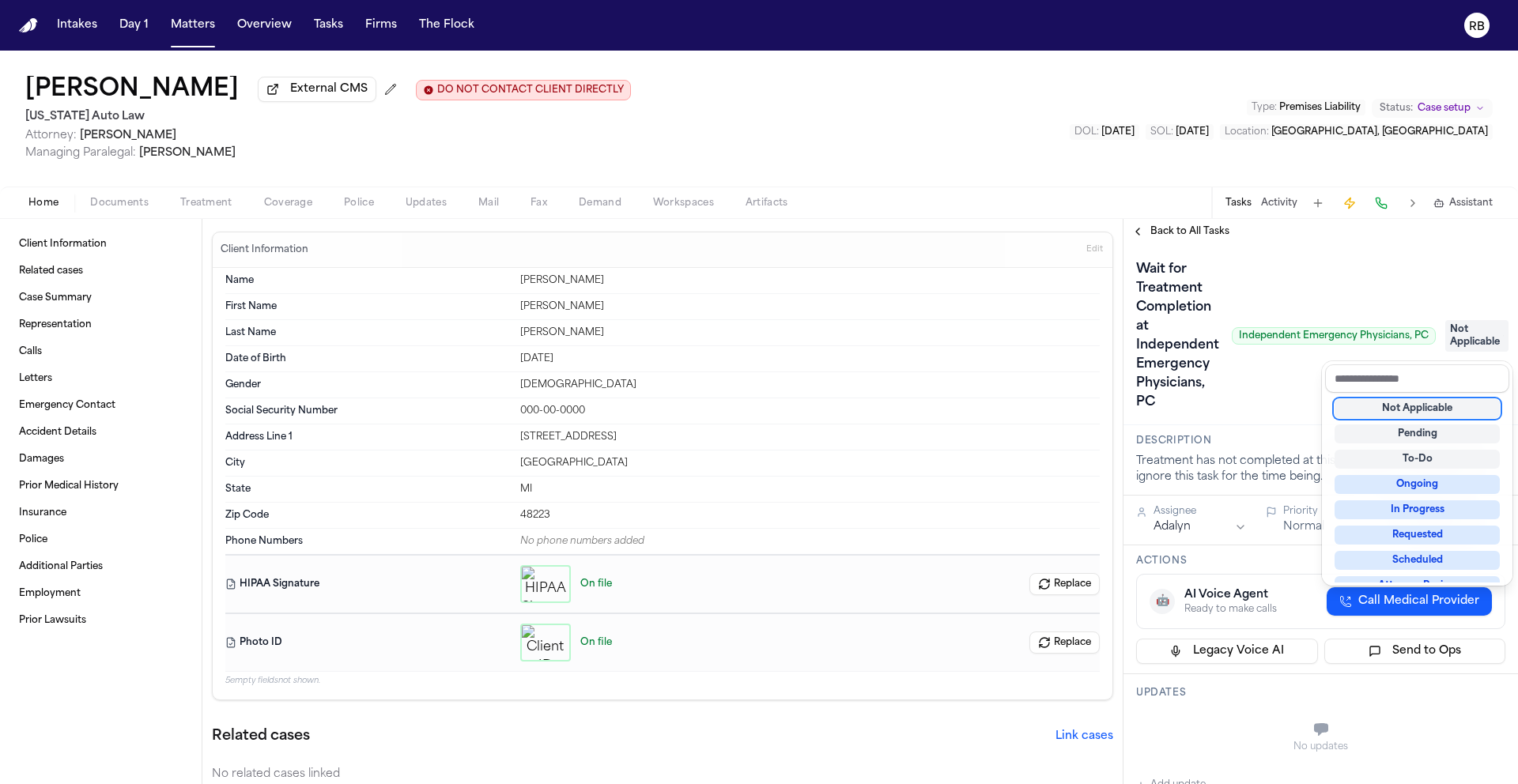
click at [1264, 389] on div "Wait for Treatment Completion at Independent Emergency Physicians, PC Independe…" at bounding box center [1320, 335] width 369 height 158
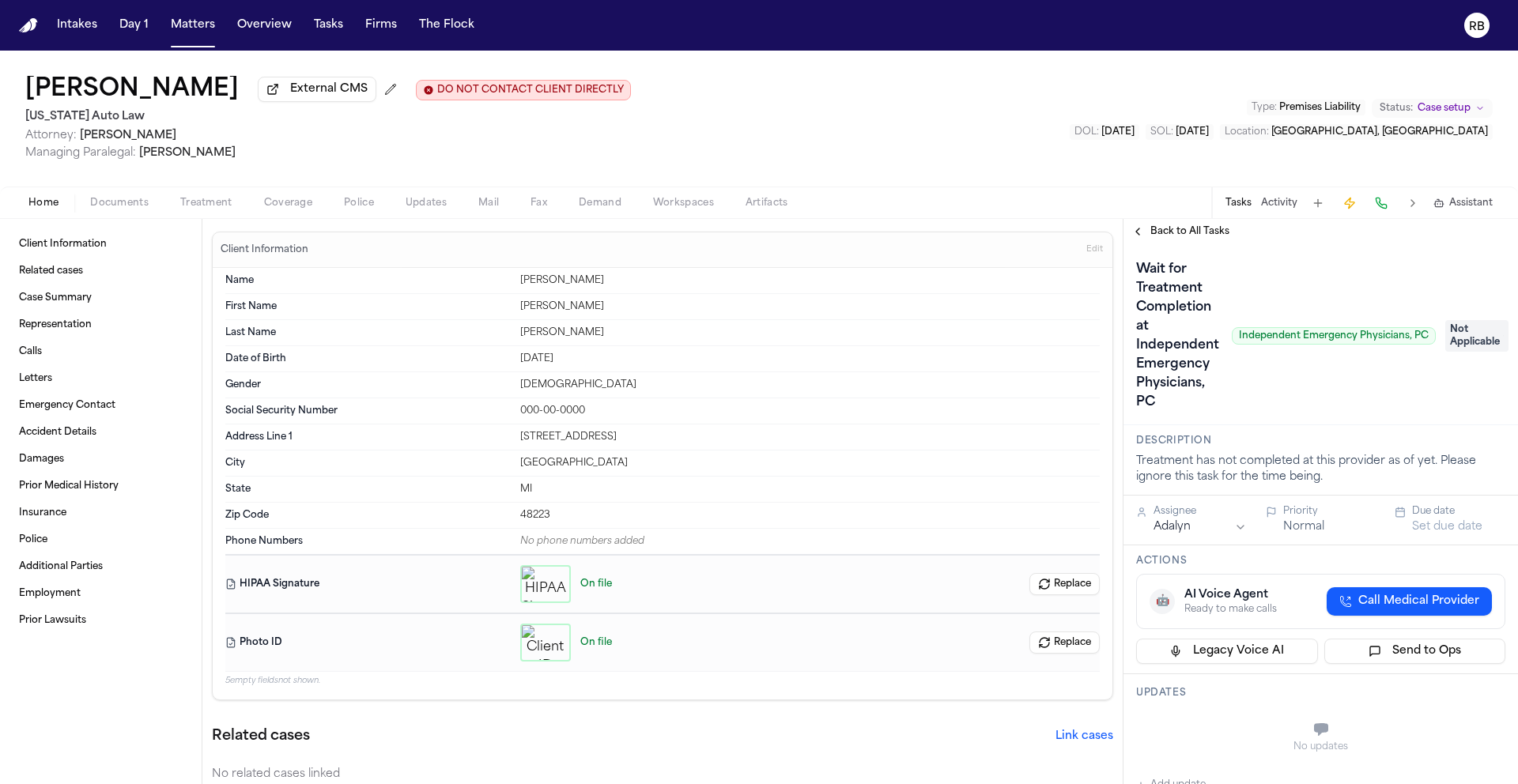
click at [1475, 337] on span "Not Applicable" at bounding box center [1477, 336] width 63 height 32
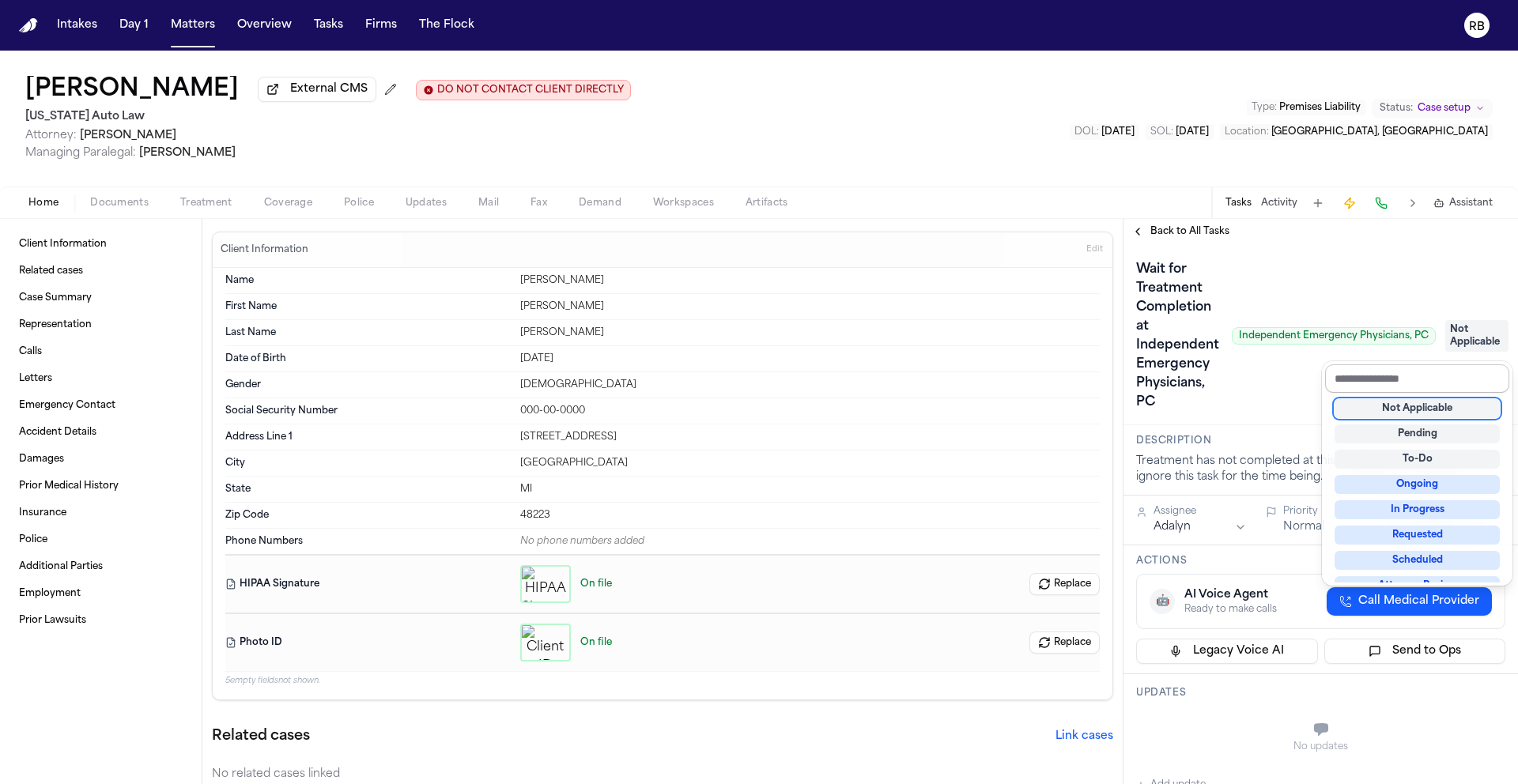
click at [1433, 364] on input "text" at bounding box center [1417, 379] width 184 height 28
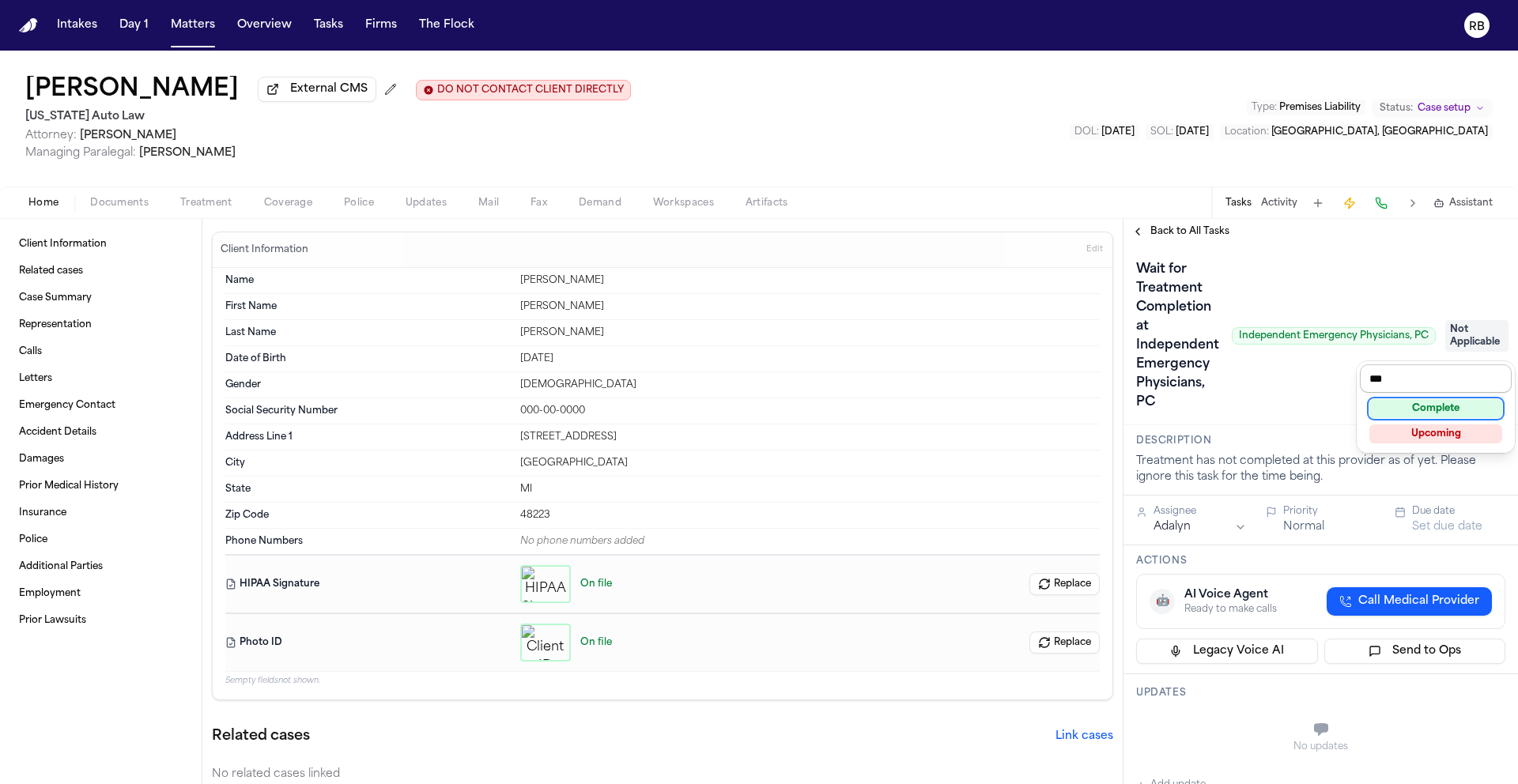
type input "****"
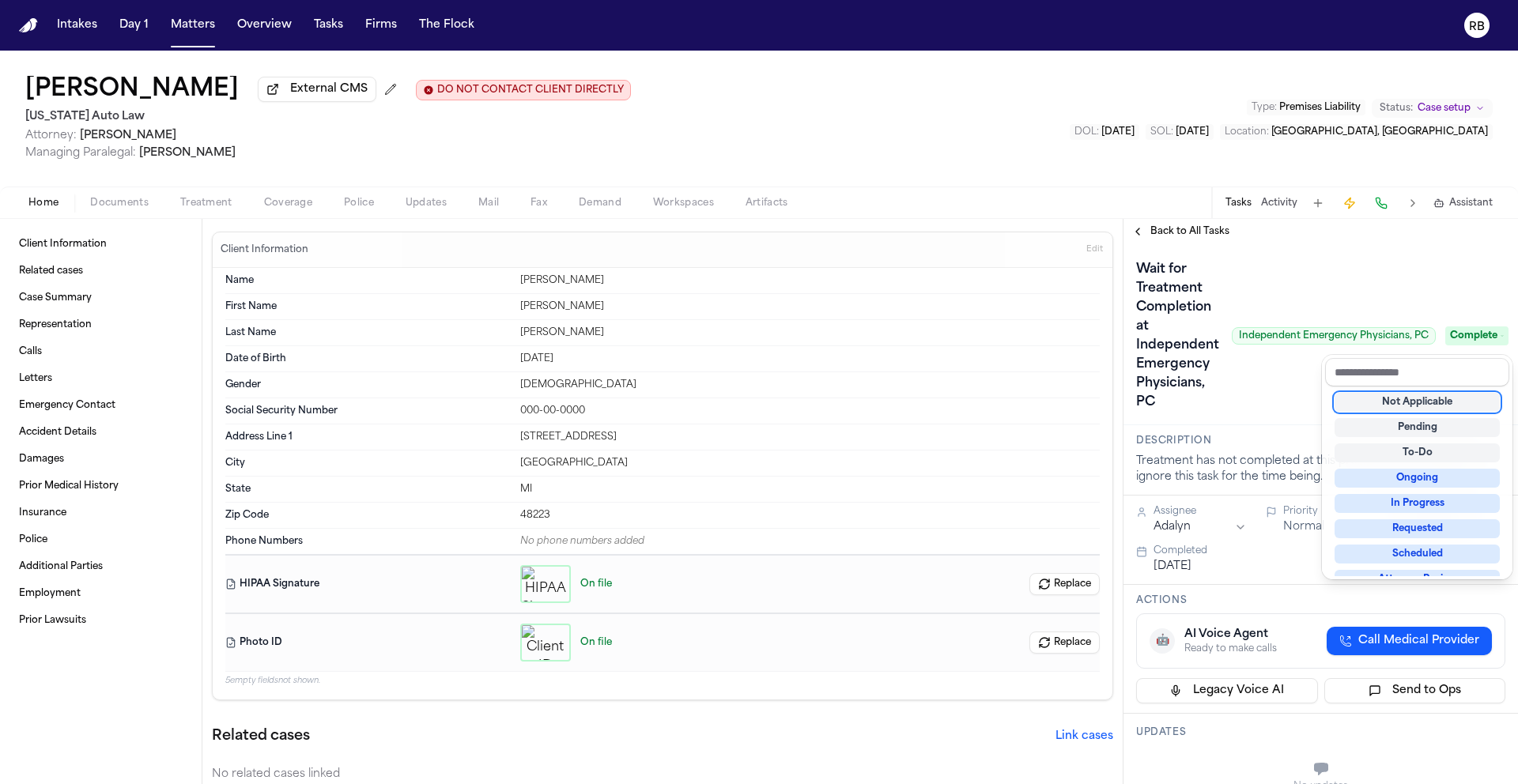
click at [1291, 395] on div "Wait for Treatment Completion at Independent Emergency Physicians, PC Independe…" at bounding box center [1320, 335] width 369 height 158
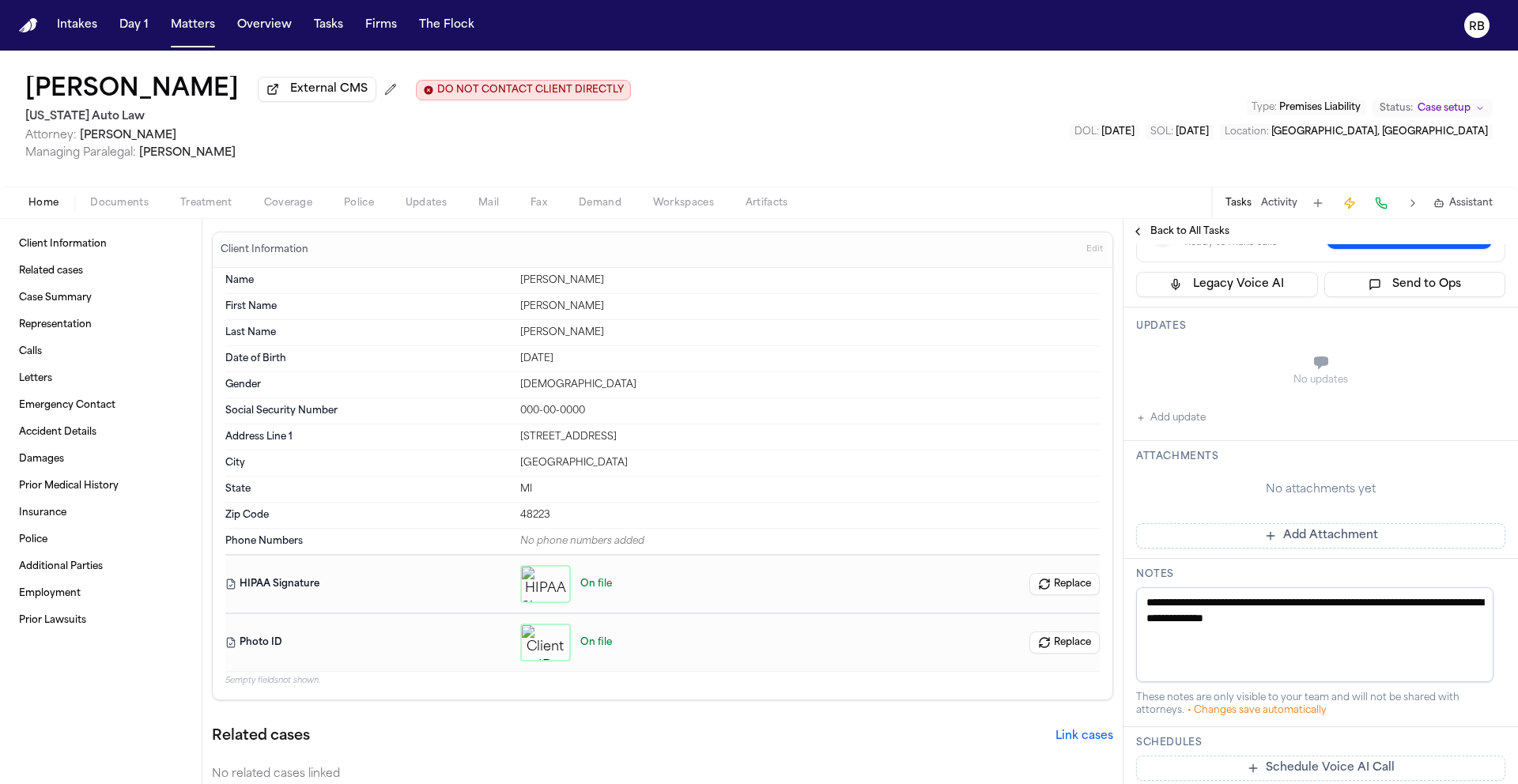
scroll to position [428, 0]
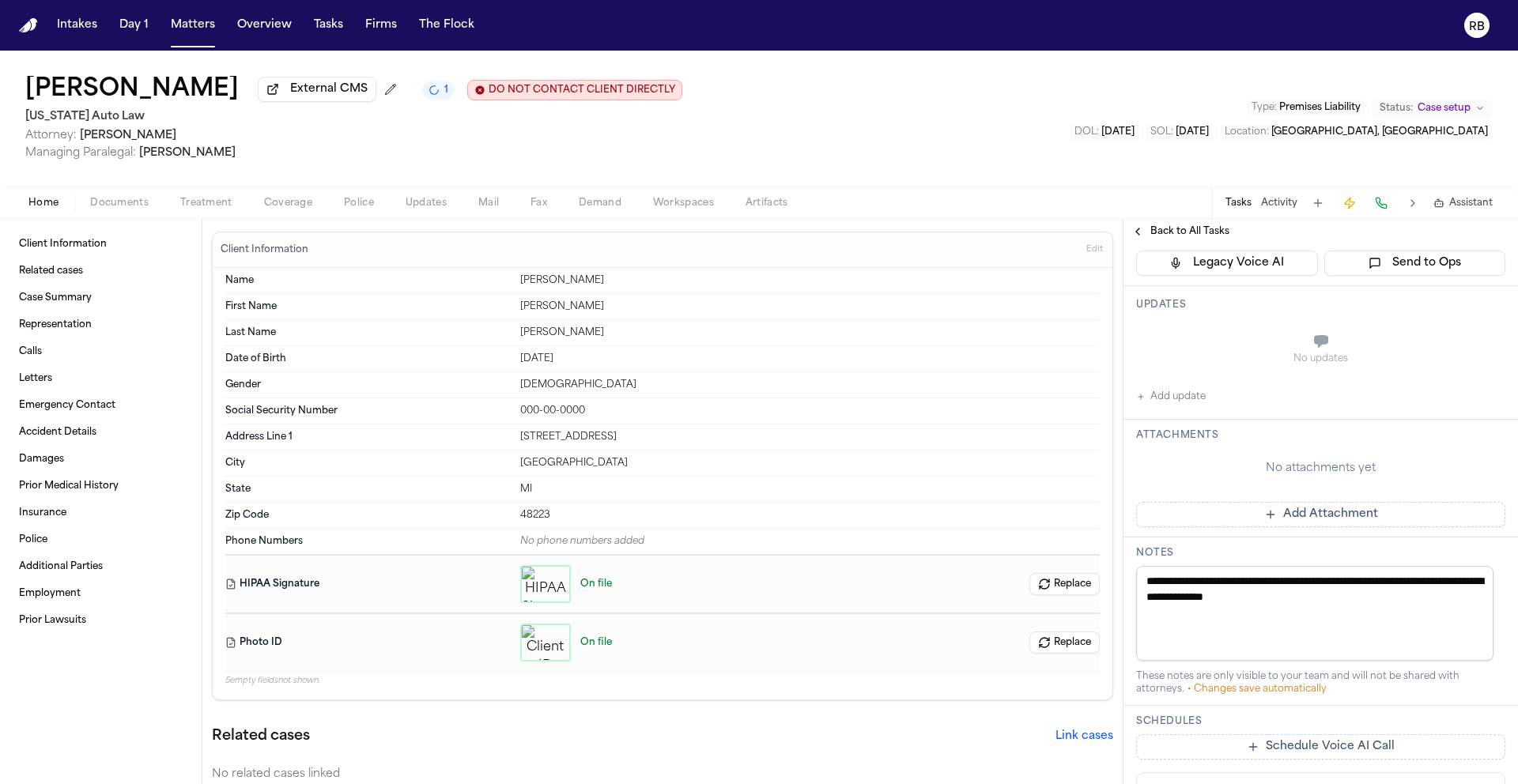
click at [1319, 519] on button "Add Attachment" at bounding box center [1320, 515] width 369 height 25
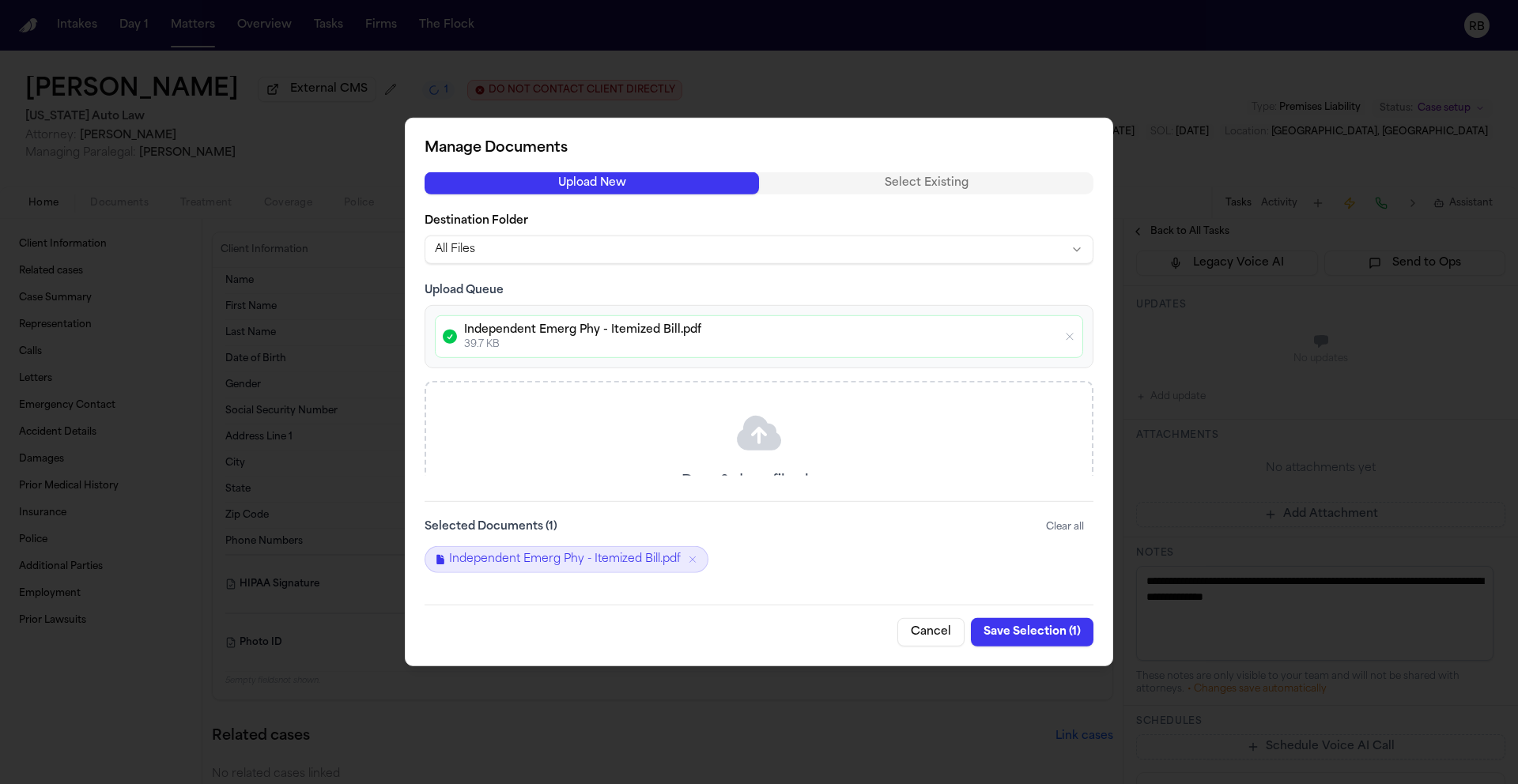
click at [806, 626] on div "Cancel Save Selection ( 1 )" at bounding box center [759, 626] width 669 height 42
click at [1036, 623] on button "Save Selection ( 1 )" at bounding box center [1031, 632] width 123 height 28
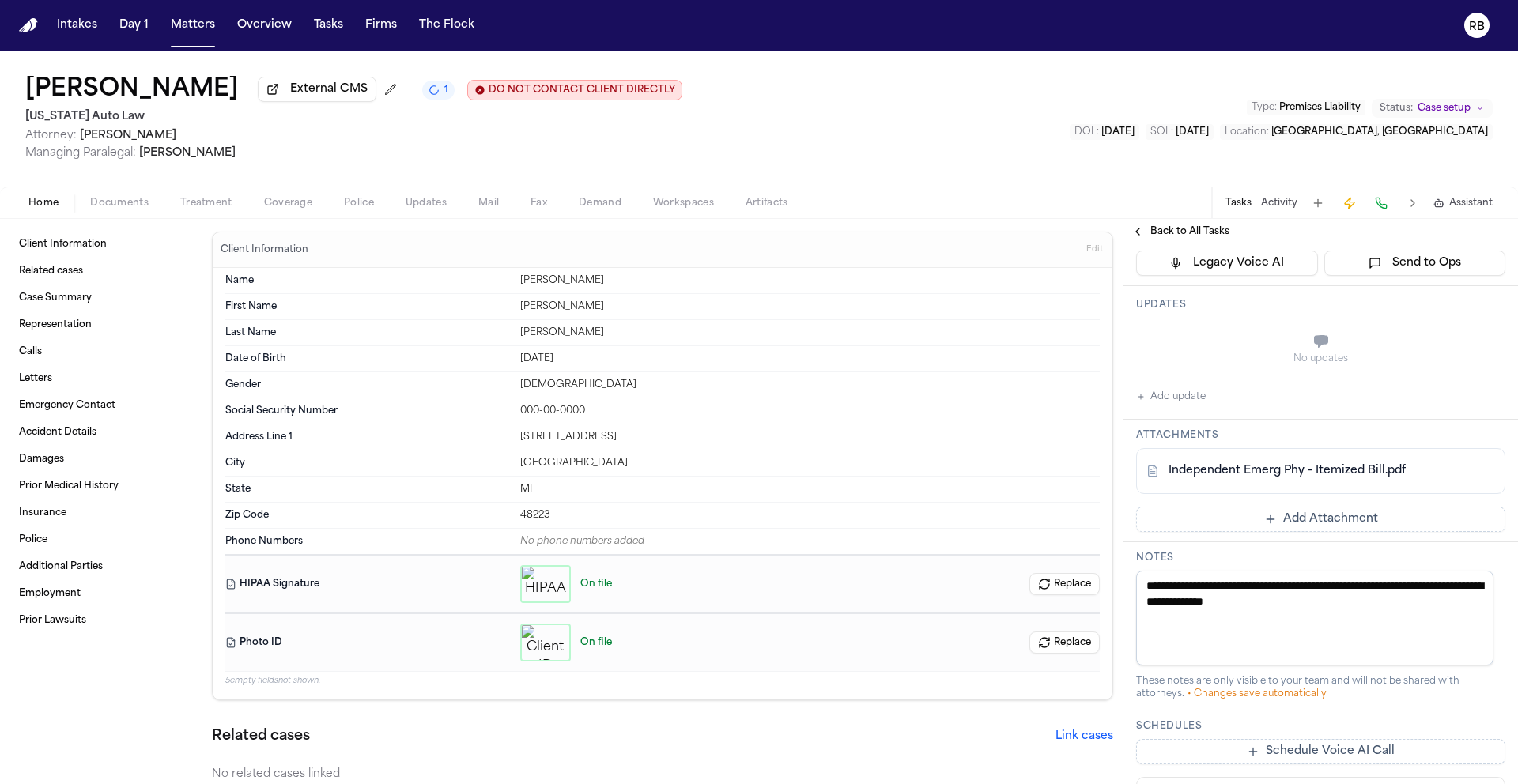
click at [1173, 401] on button "Add update" at bounding box center [1170, 396] width 69 height 19
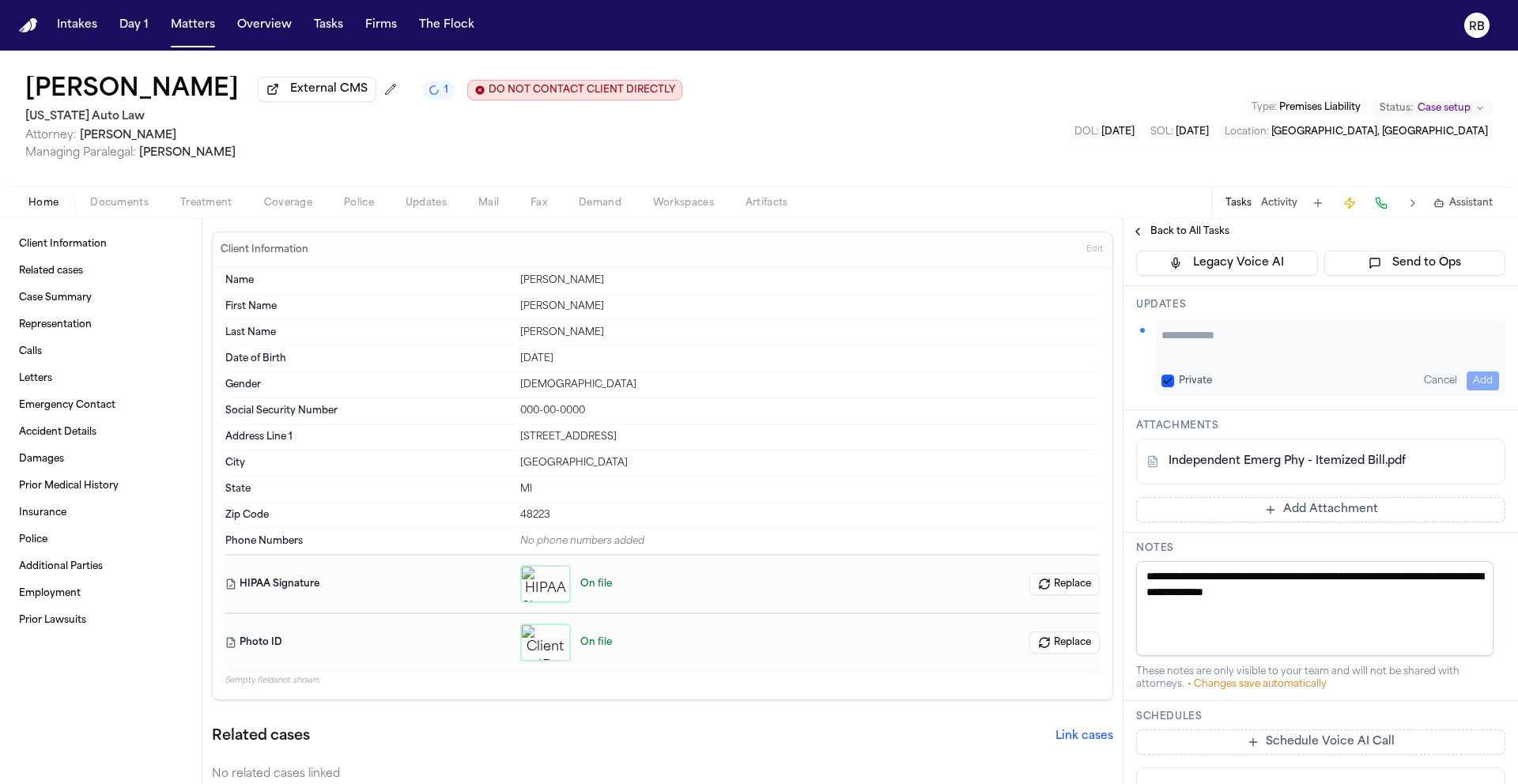
click at [1299, 366] on div "Private Cancel Add" at bounding box center [1330, 359] width 351 height 76
click at [1309, 346] on textarea "Add your update" at bounding box center [1330, 343] width 338 height 32
type textarea "**********"
click at [1471, 380] on button "Add" at bounding box center [1482, 380] width 33 height 19
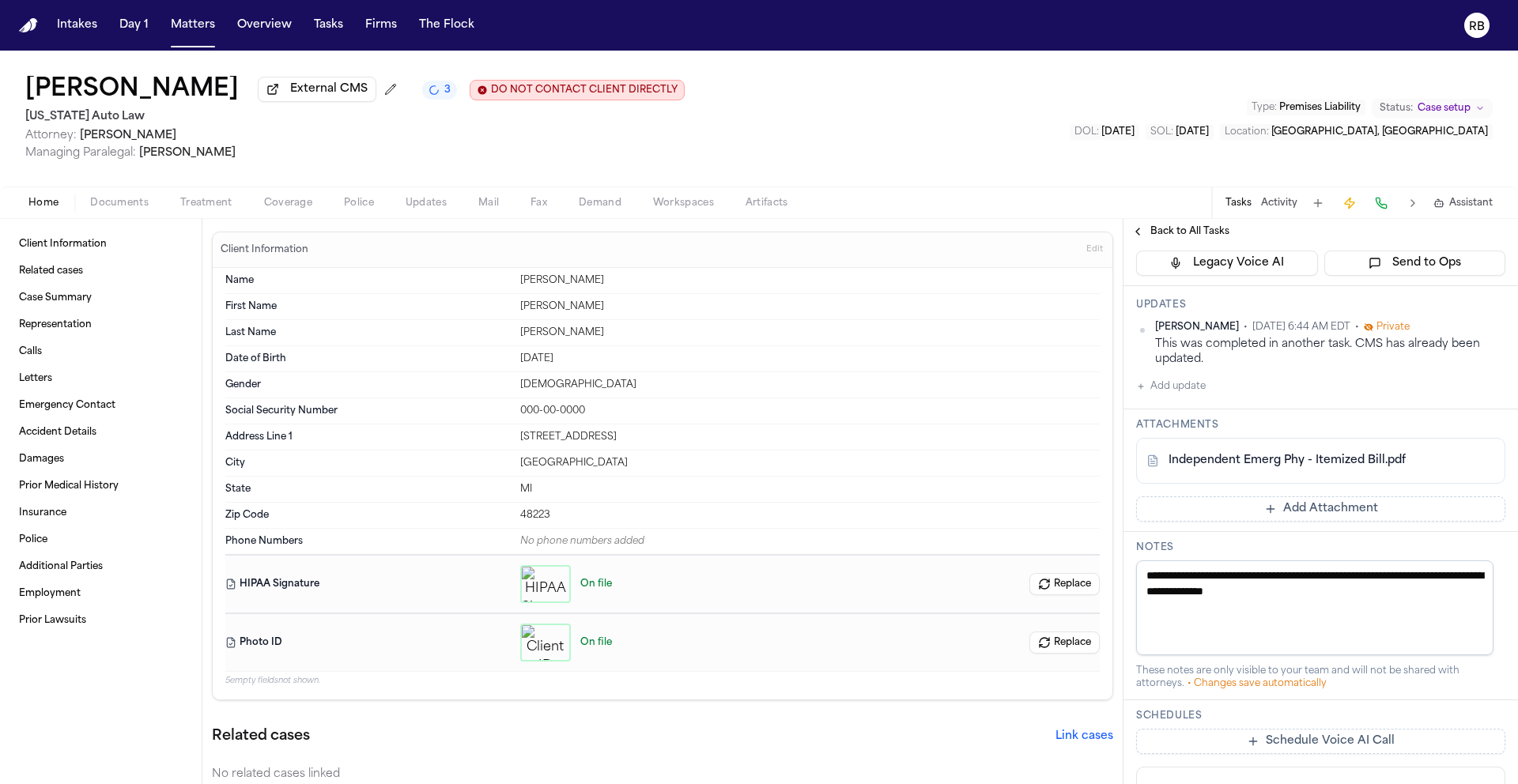
click at [1197, 233] on span "Back to All Tasks" at bounding box center [1190, 231] width 79 height 13
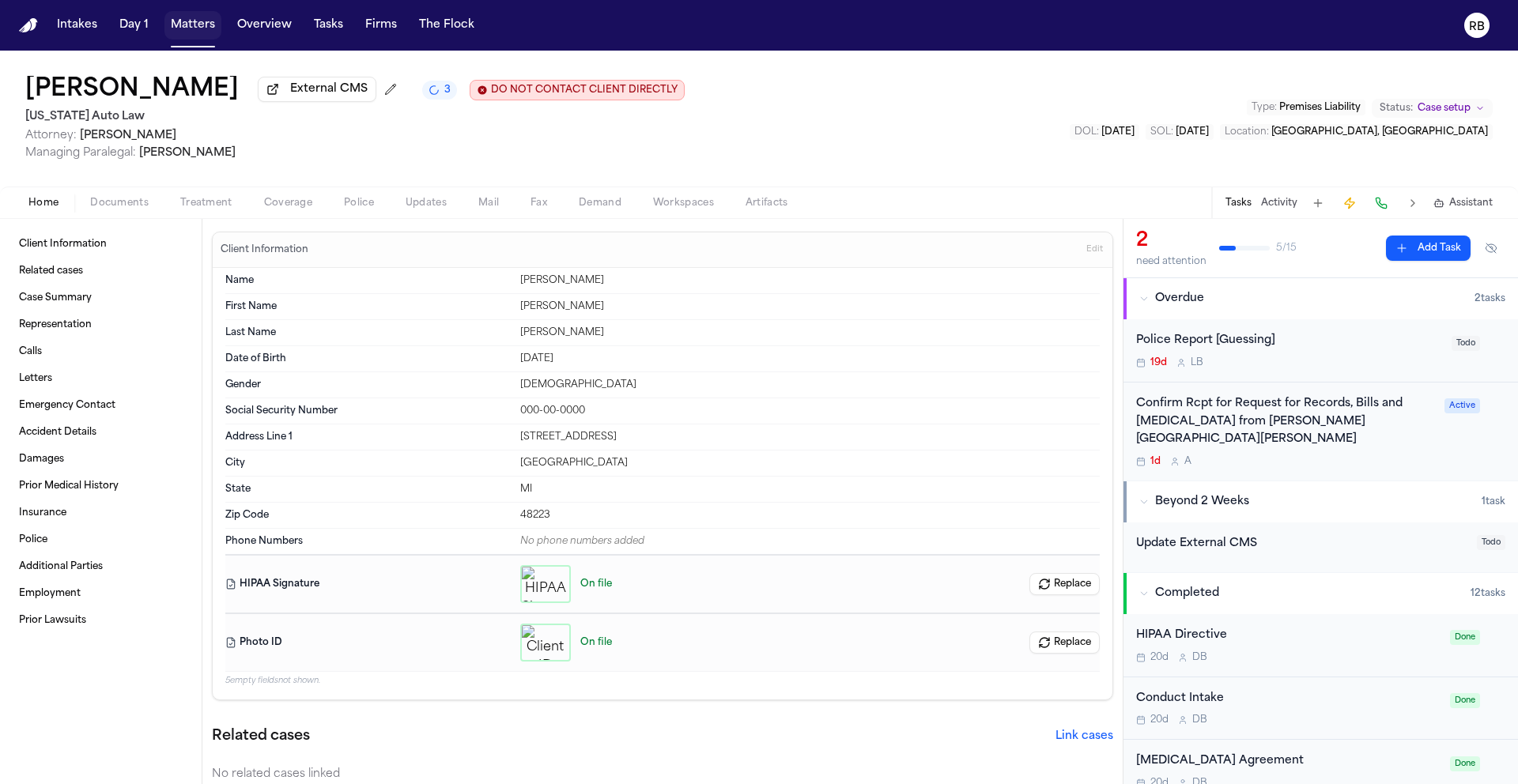
click at [188, 29] on button "Matters" at bounding box center [193, 25] width 57 height 28
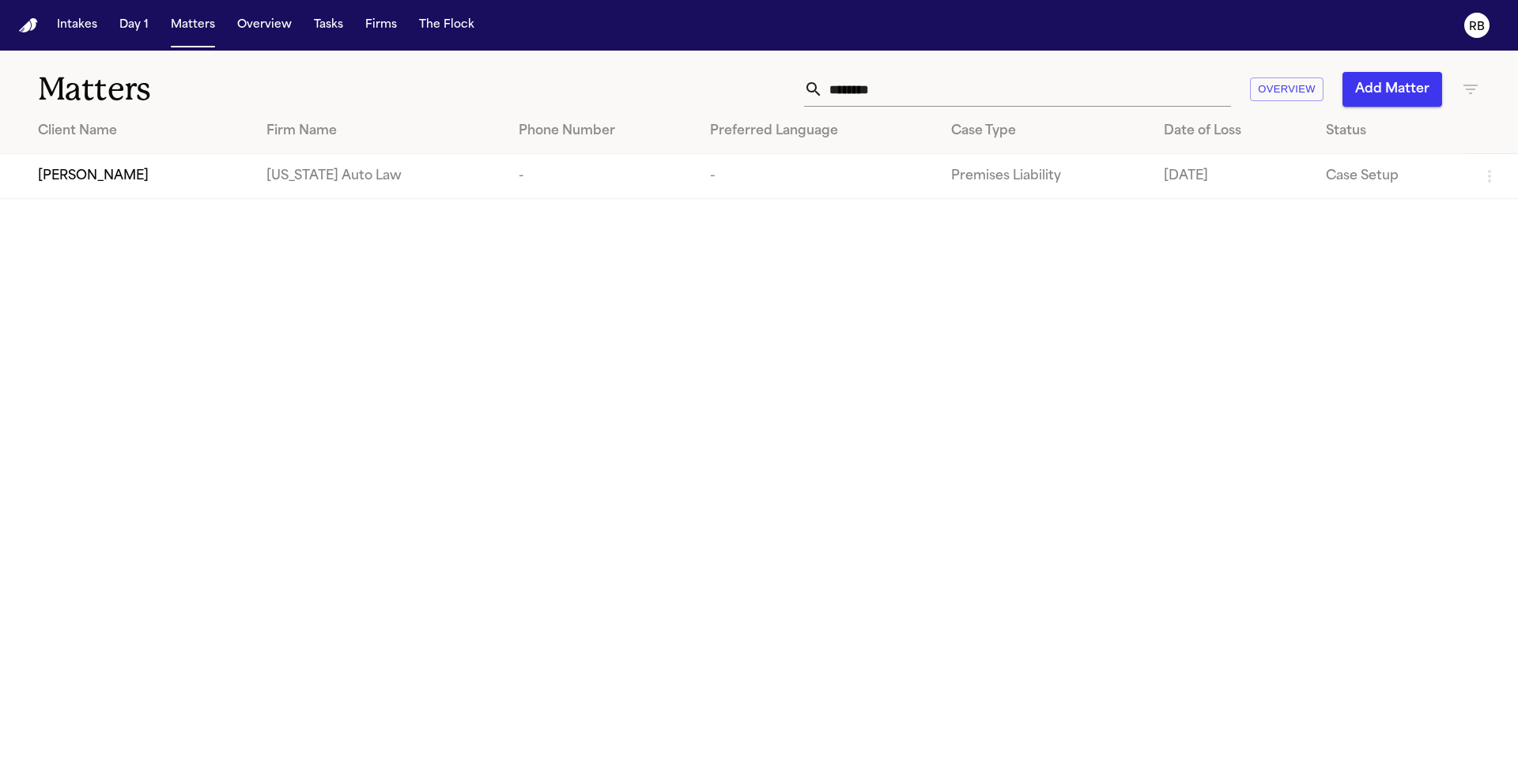
click at [950, 93] on input "********" at bounding box center [1026, 89] width 408 height 35
drag, startPoint x: 905, startPoint y: 93, endPoint x: 663, endPoint y: 93, distance: 242.0
click at [663, 93] on div "******** Overview Add Matter" at bounding box center [969, 89] width 1022 height 35
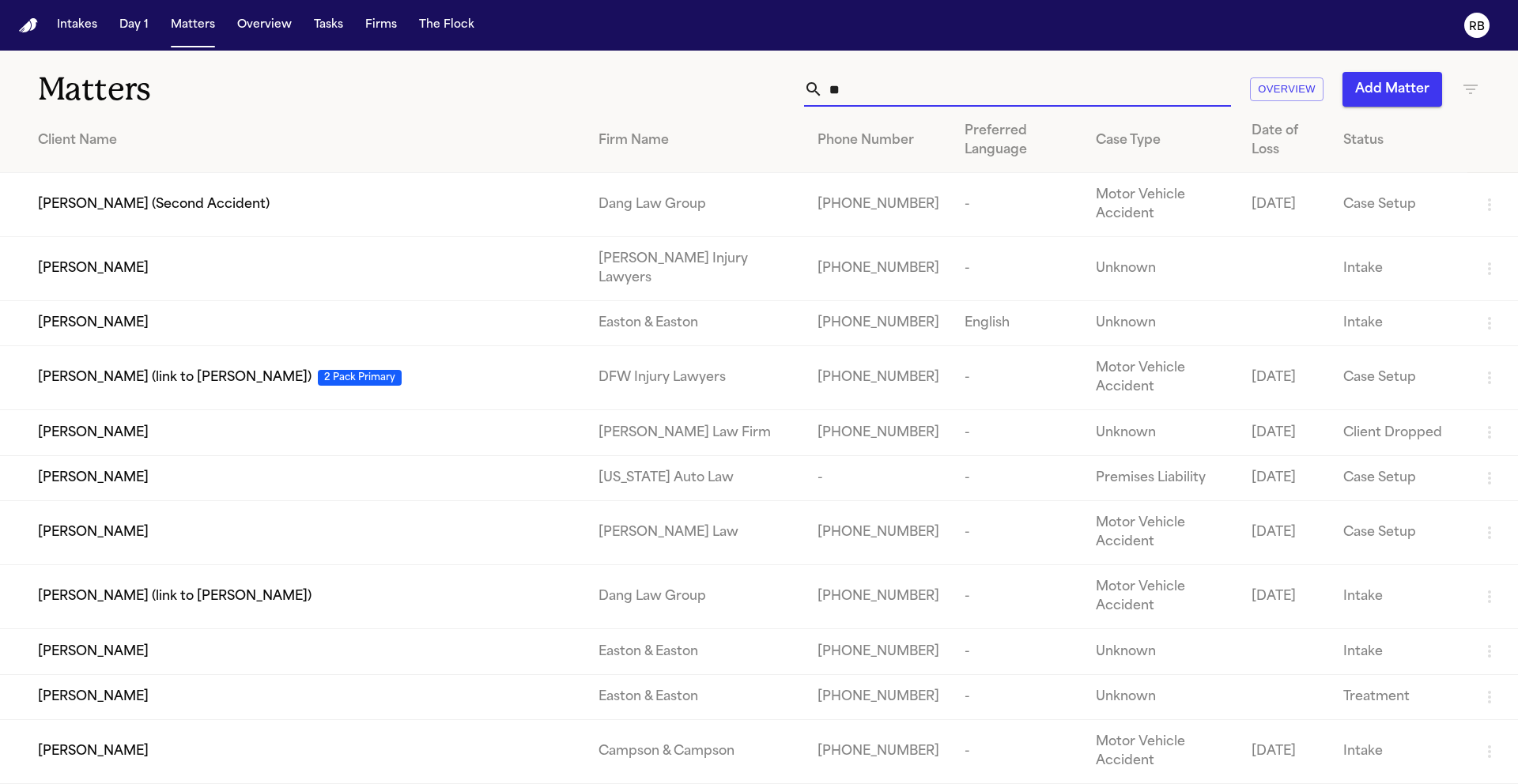
type input "*"
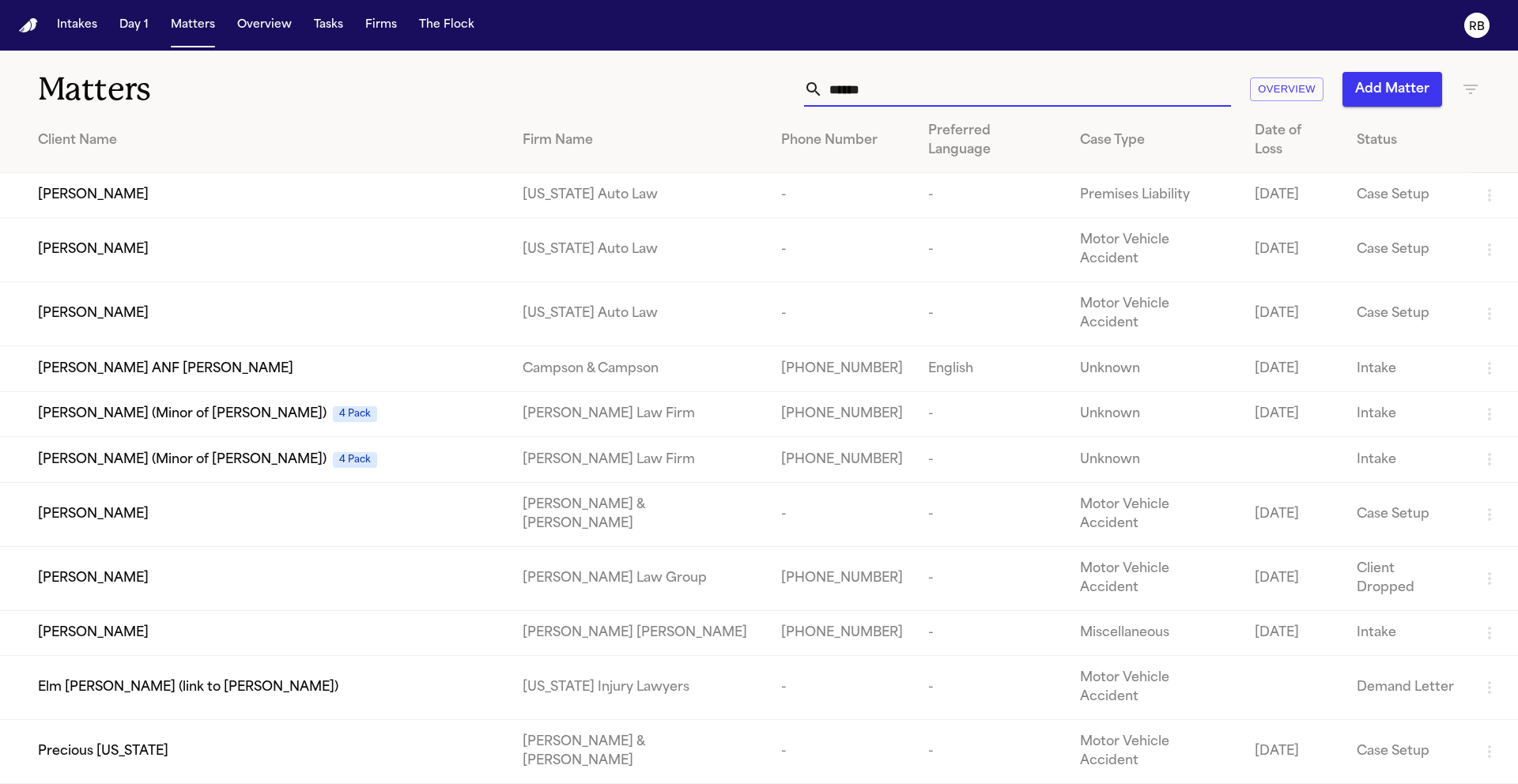
type input "******"
click at [127, 173] on td "Daniale Coston" at bounding box center [255, 195] width 510 height 45
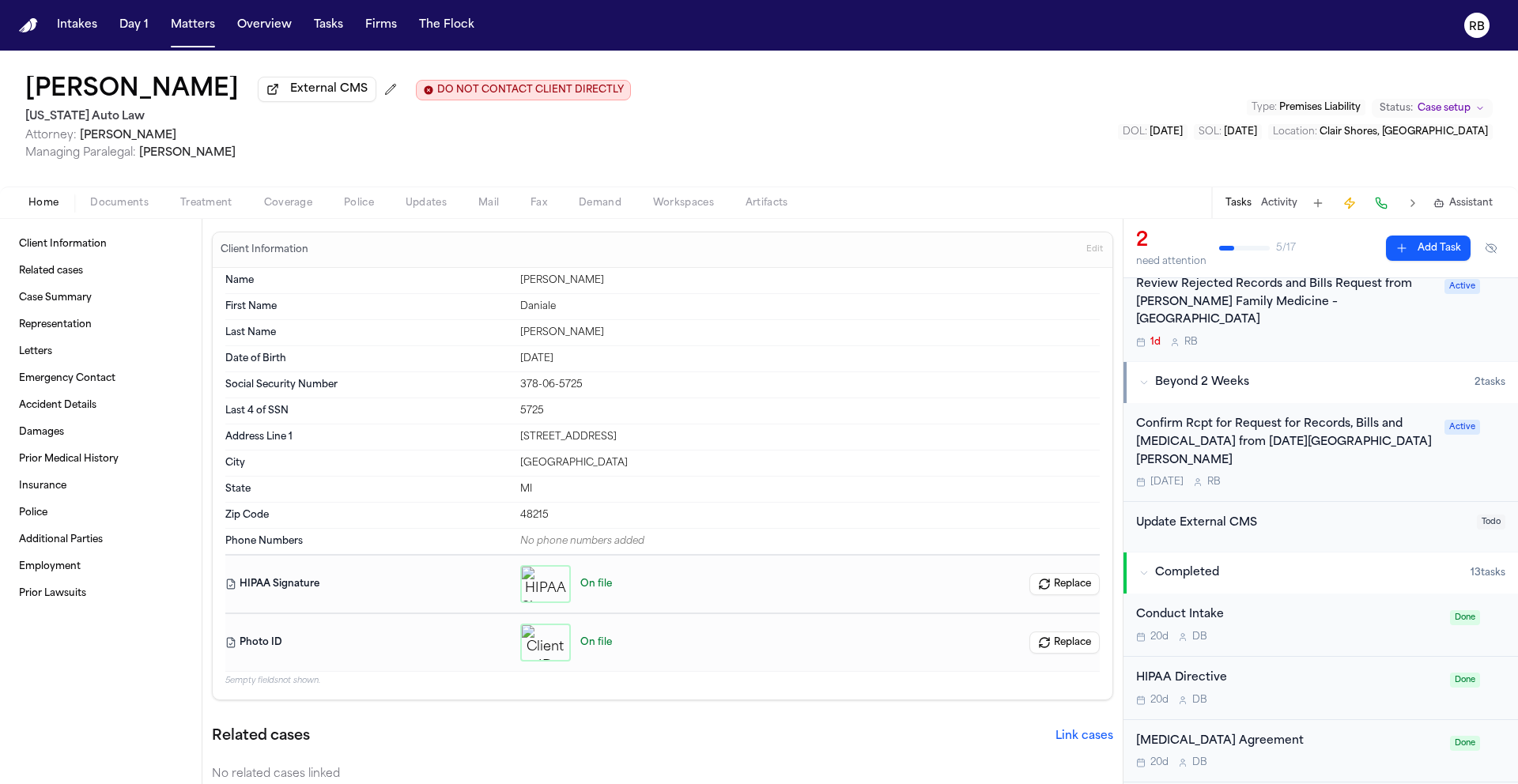
scroll to position [120, 0]
click at [1430, 444] on div "Confirm Rcpt for Request for Records, Bills and Radiology from Ascension St. Jo…" at bounding box center [1320, 450] width 369 height 73
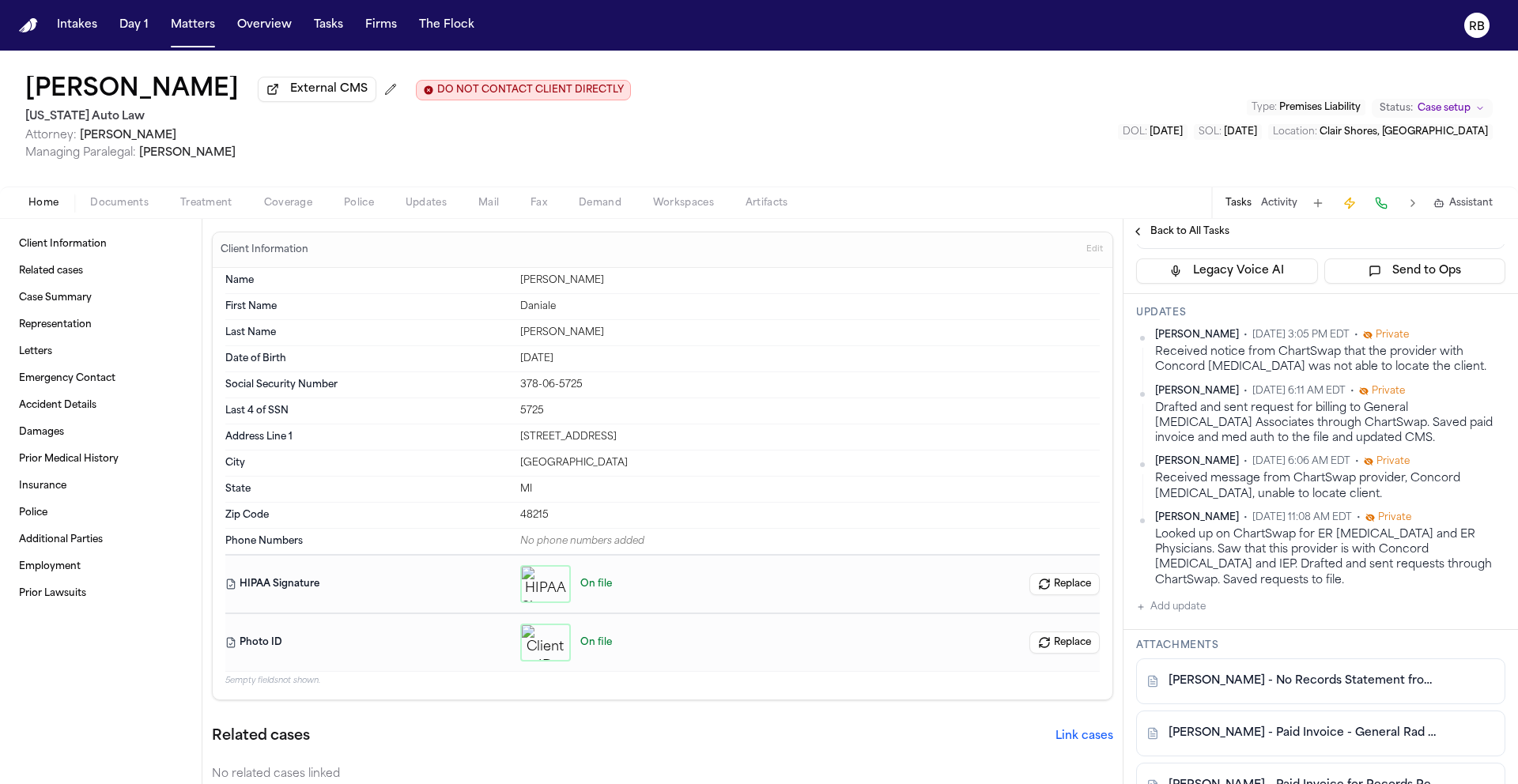
scroll to position [391, 0]
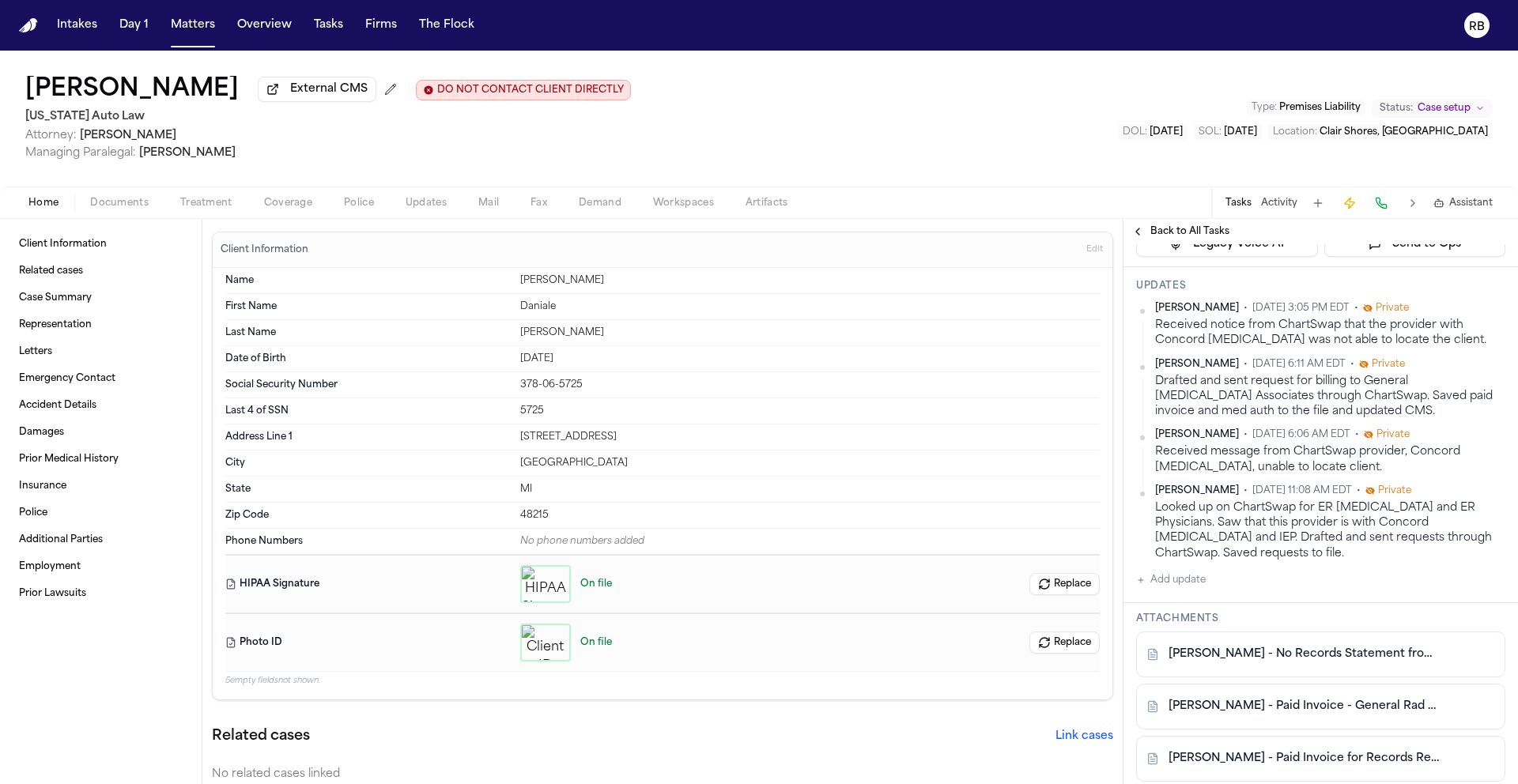
click at [1190, 612] on h3 "Attachments" at bounding box center [1320, 618] width 369 height 13
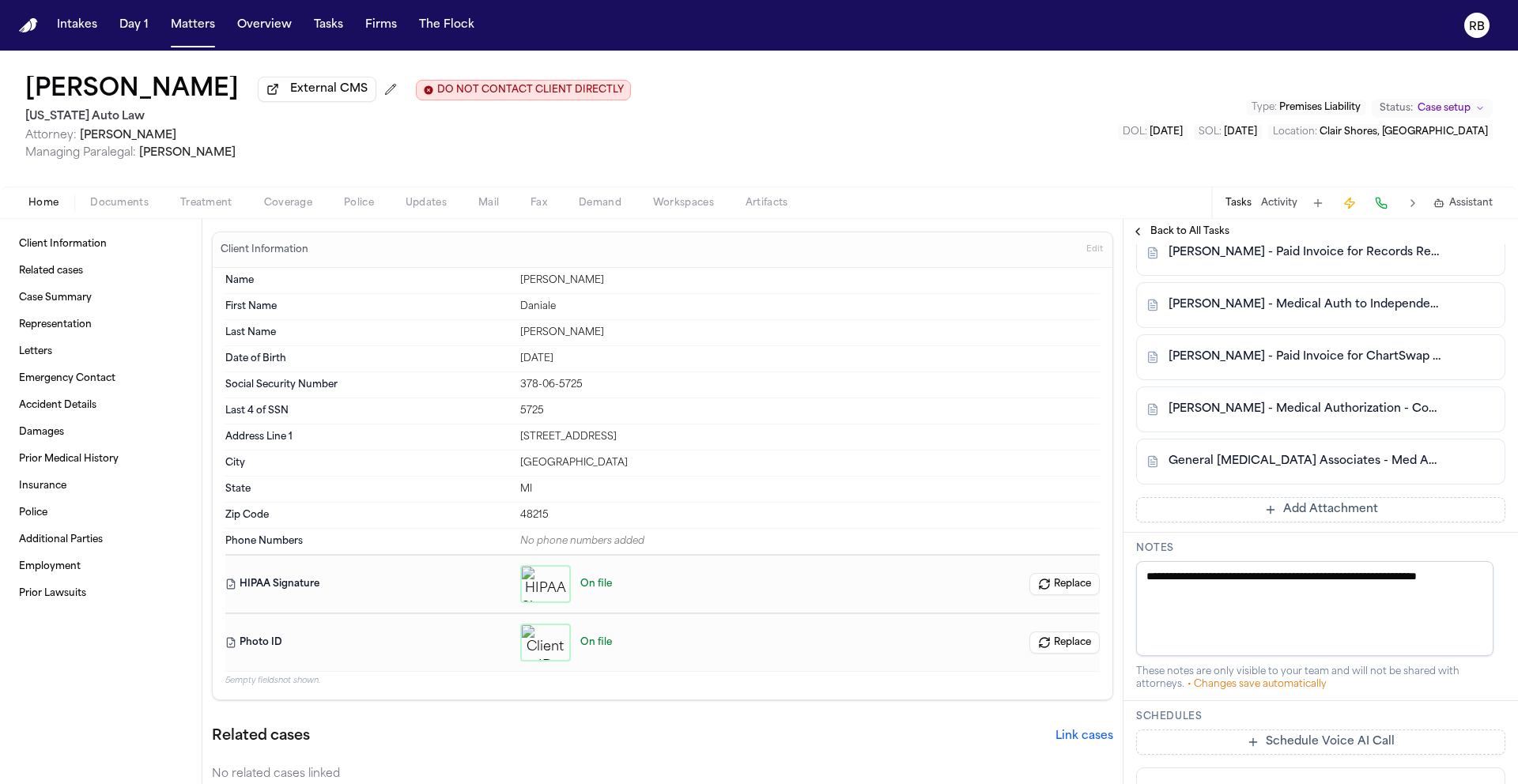
scroll to position [908, 0]
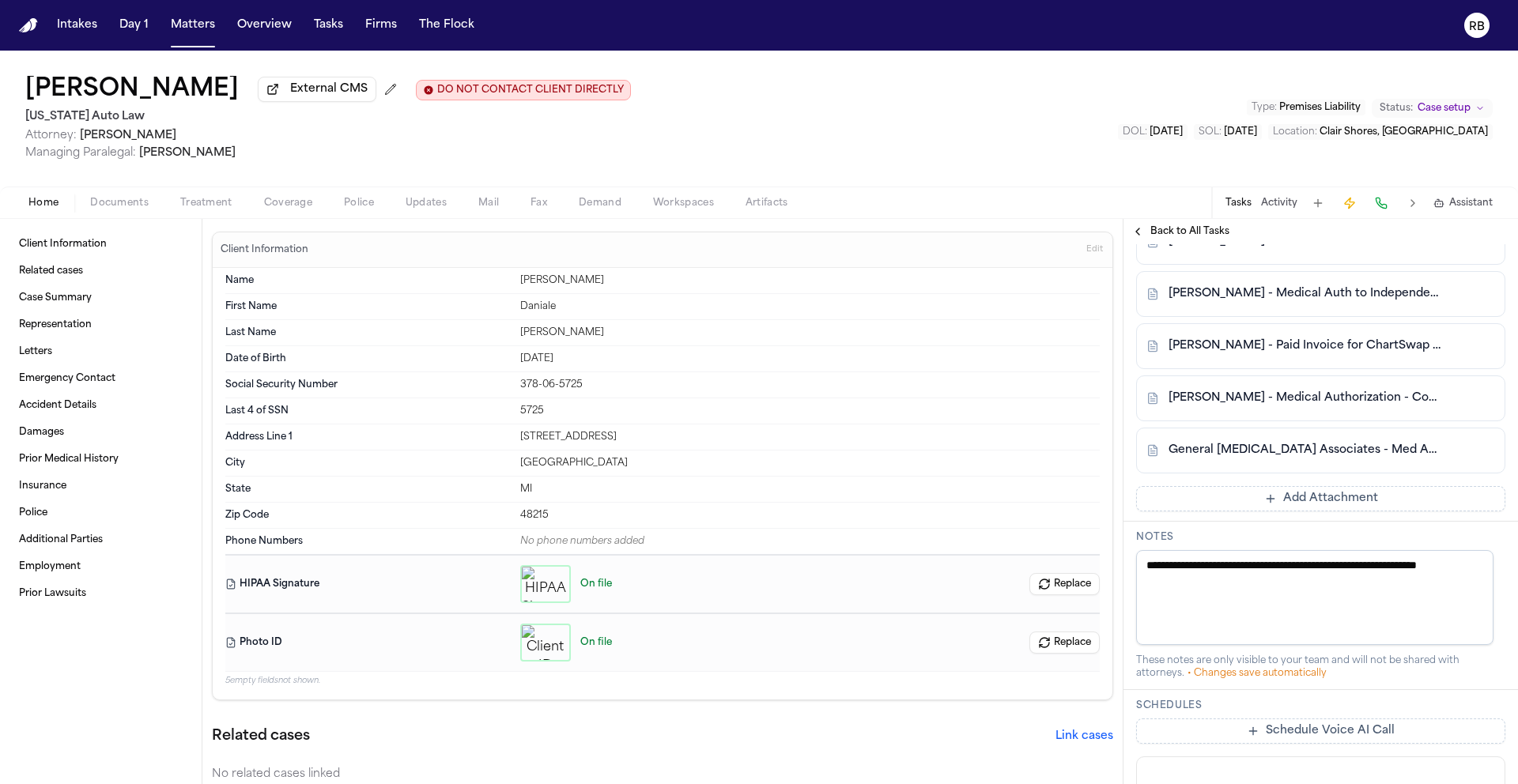
click at [1311, 486] on button "Add Attachment" at bounding box center [1320, 499] width 369 height 25
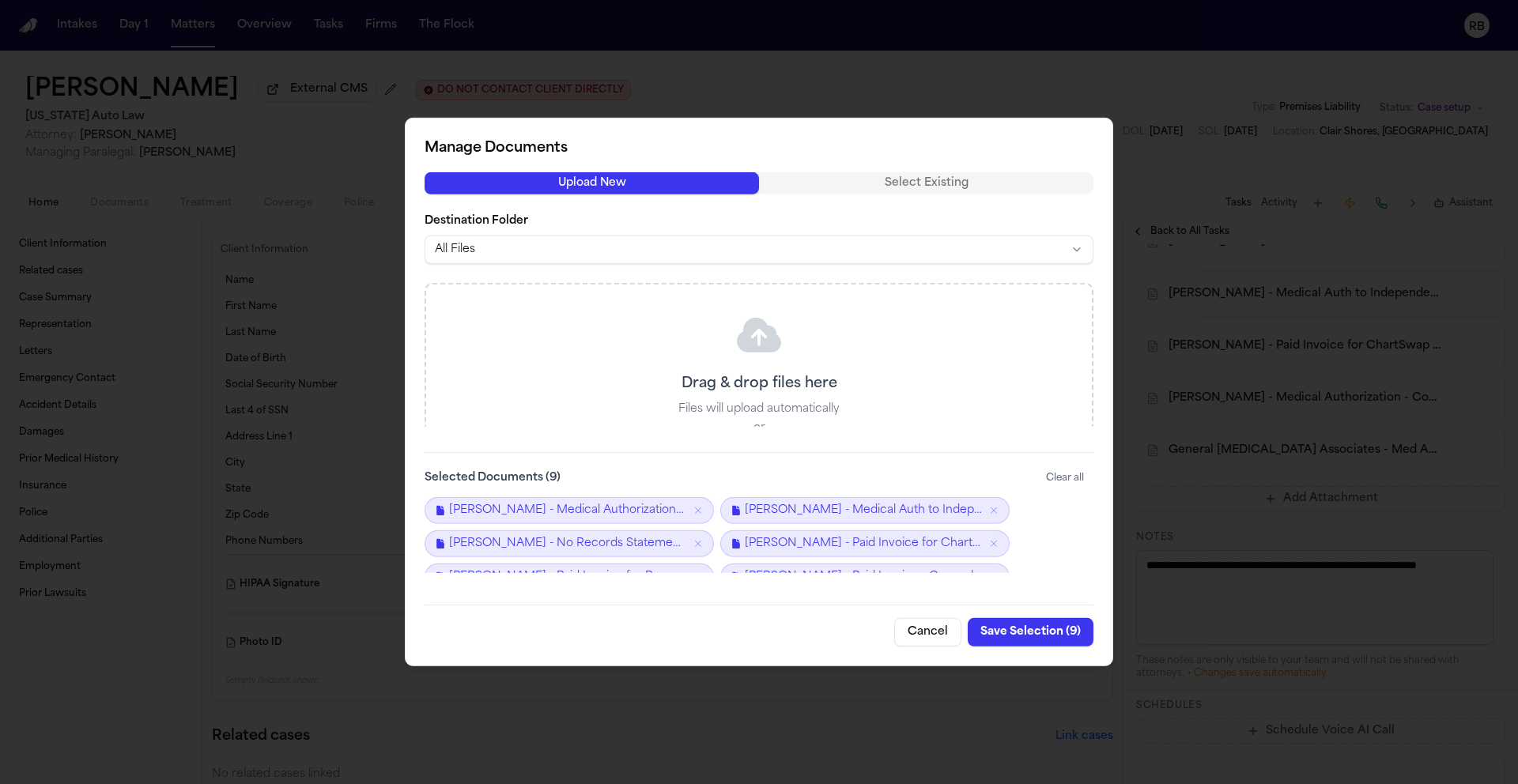
click at [1011, 633] on button "Save Selection ( 9 )" at bounding box center [1031, 632] width 126 height 28
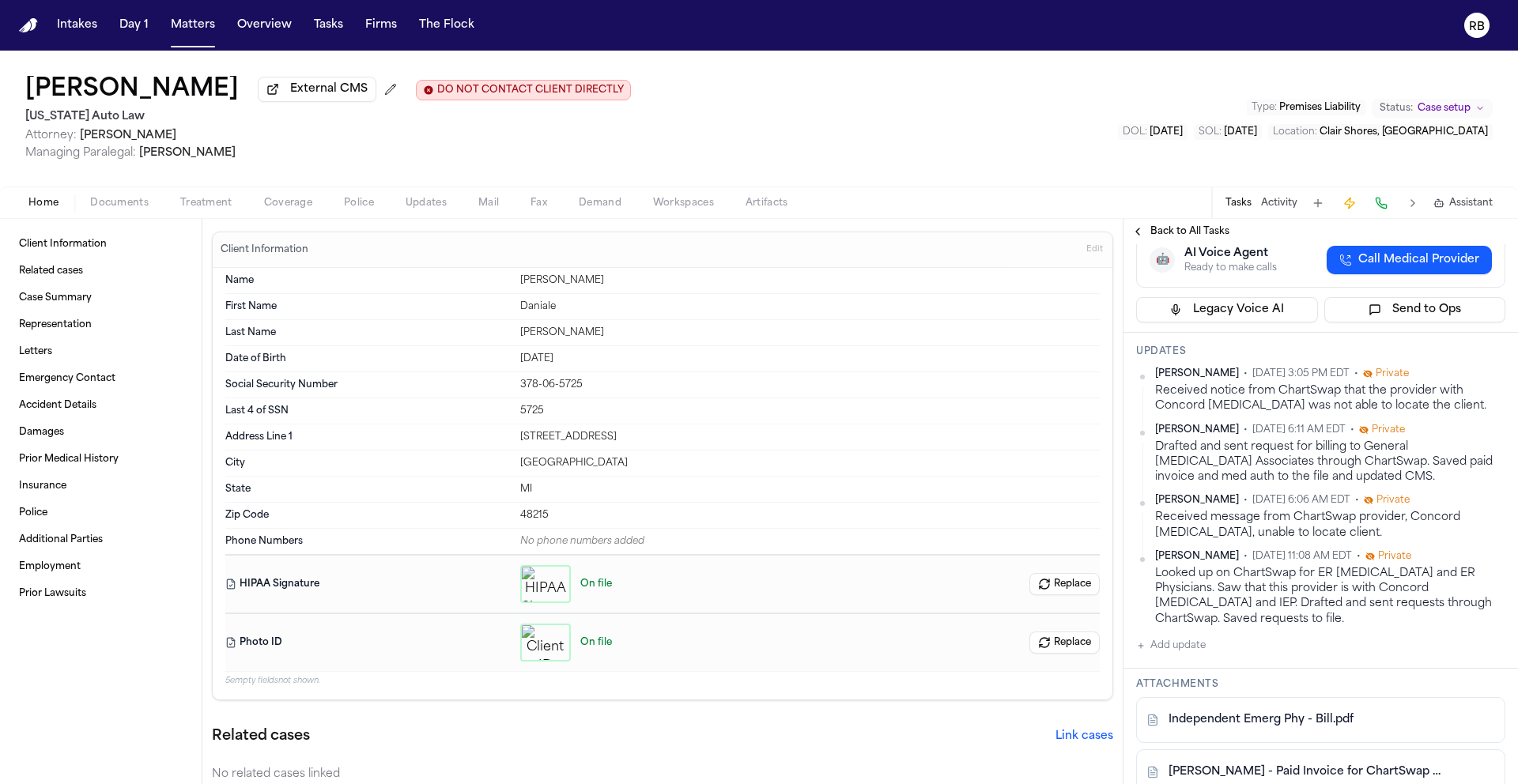
scroll to position [311, 0]
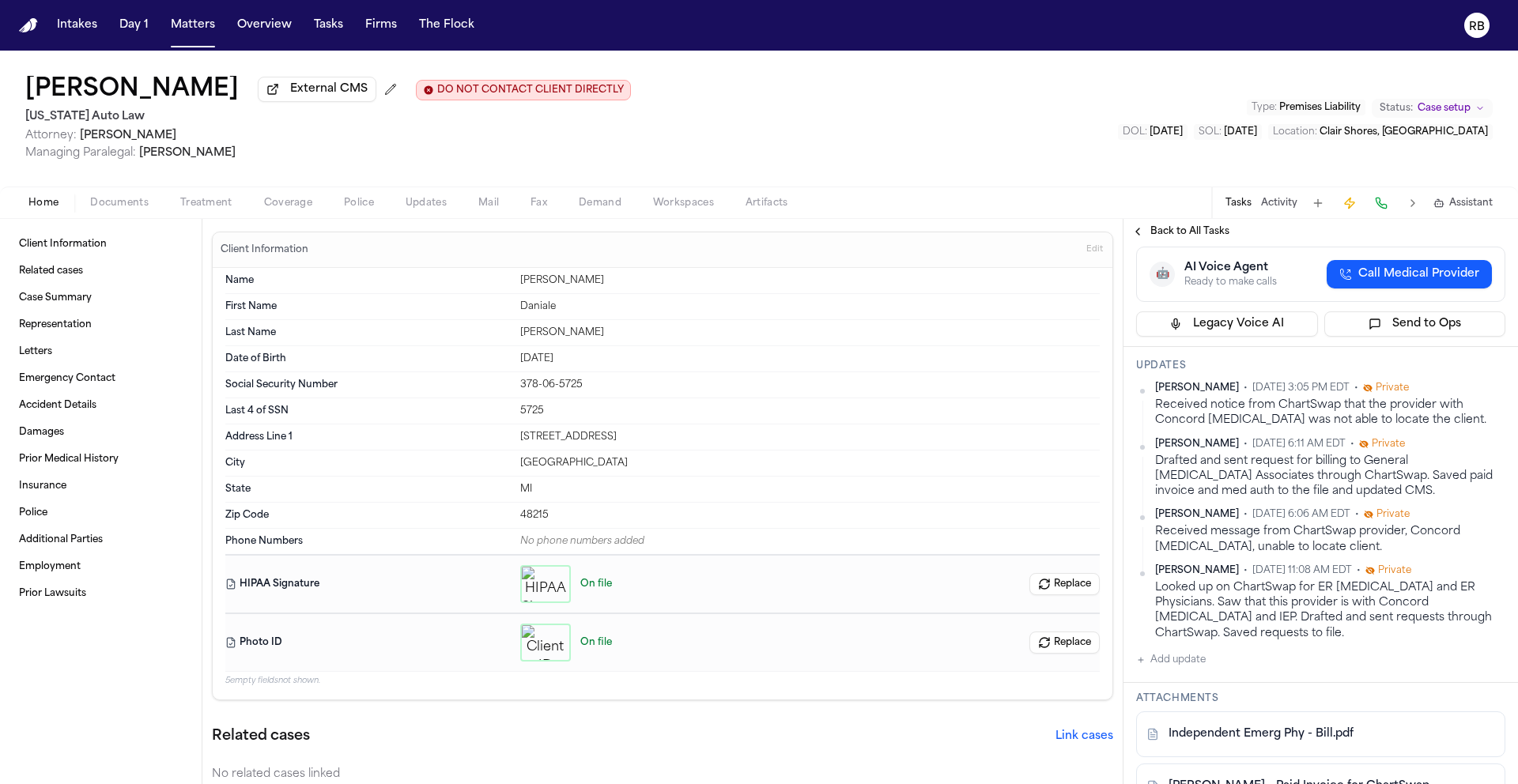
click at [1198, 651] on button "Add update" at bounding box center [1170, 660] width 69 height 19
click at [1241, 656] on textarea "Add your update" at bounding box center [1330, 672] width 338 height 32
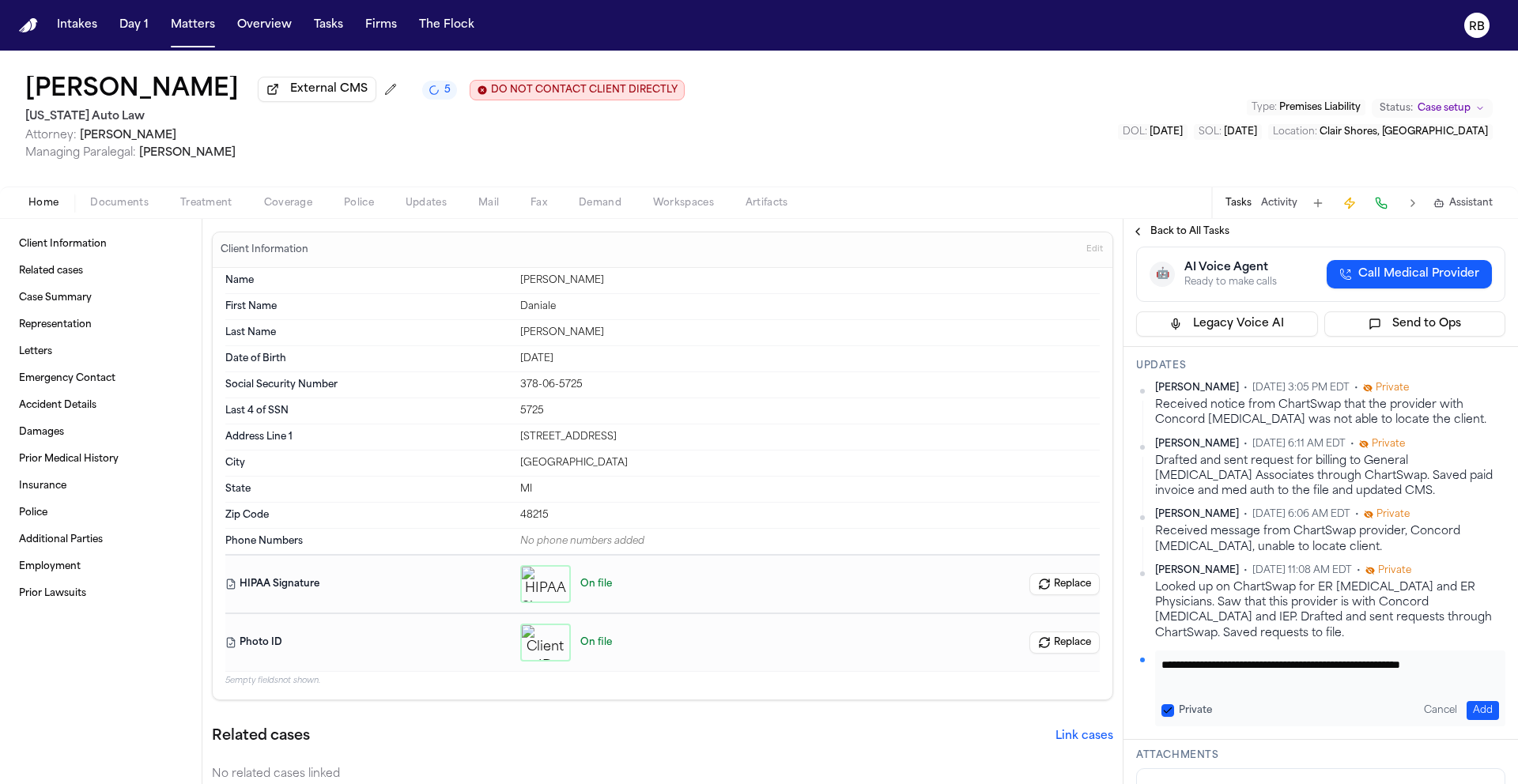
scroll to position [1, 0]
type textarea "**********"
click at [1469, 701] on button "Add" at bounding box center [1482, 710] width 33 height 19
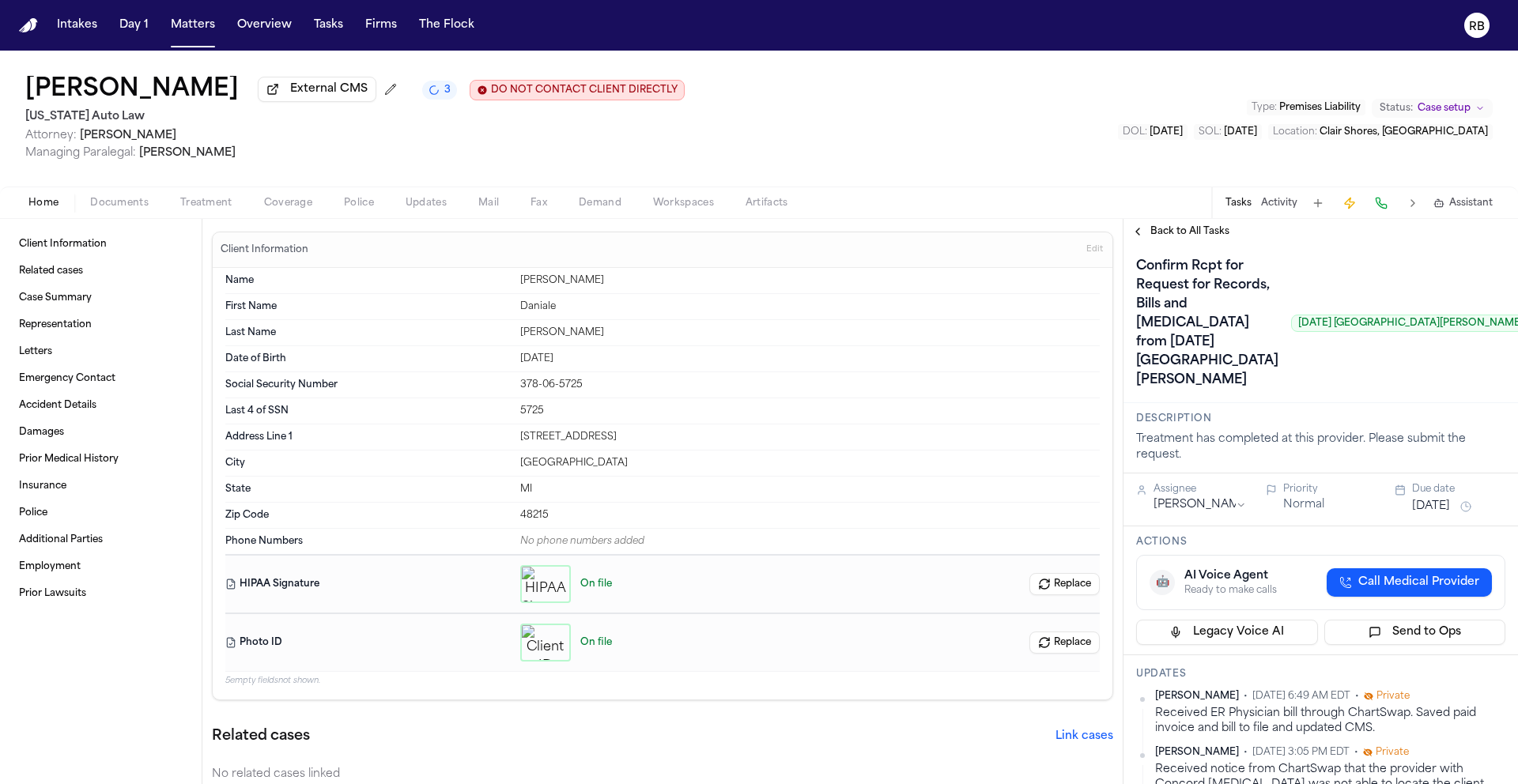
scroll to position [0, 0]
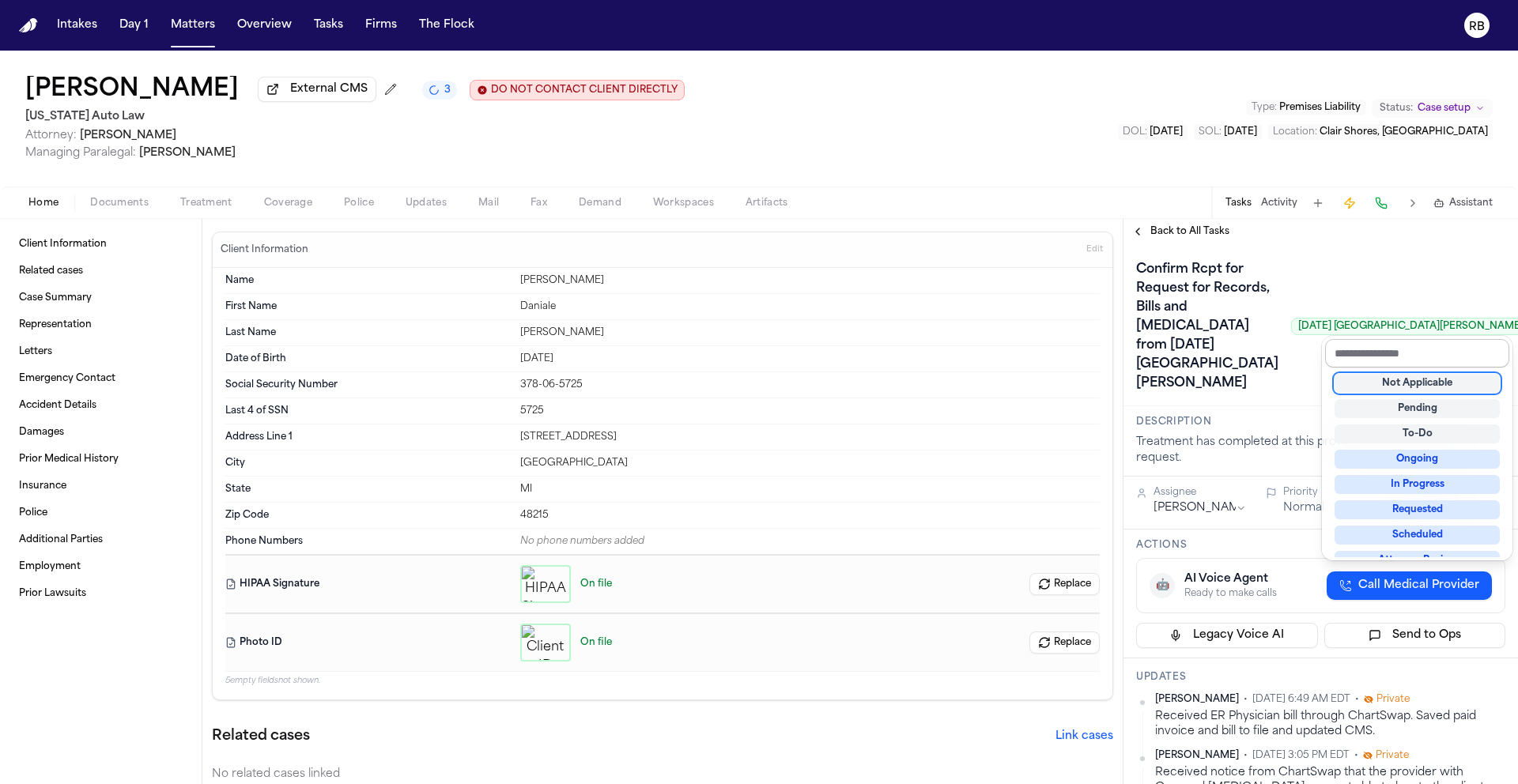
click at [1418, 347] on input "text" at bounding box center [1417, 353] width 184 height 28
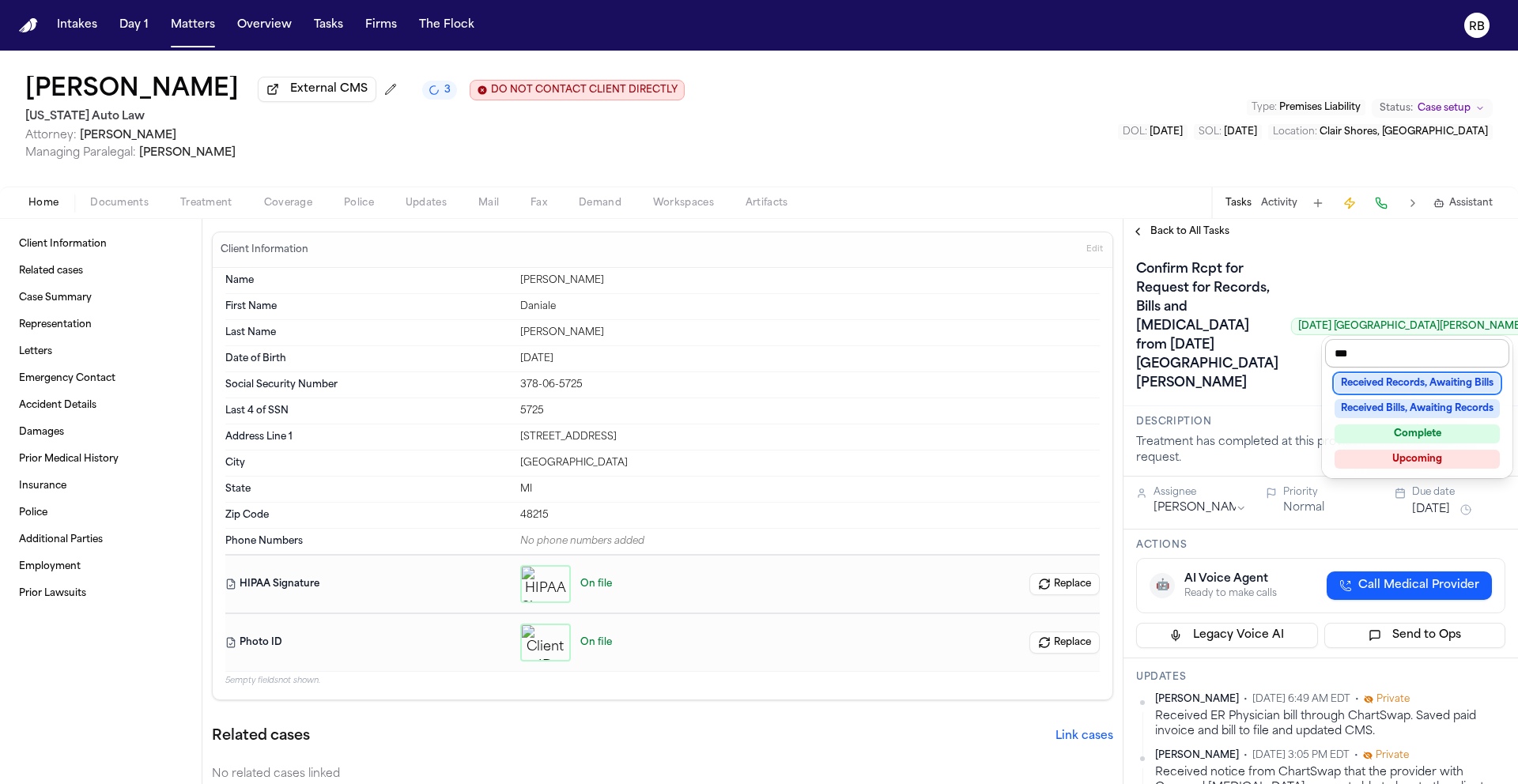
type input "****"
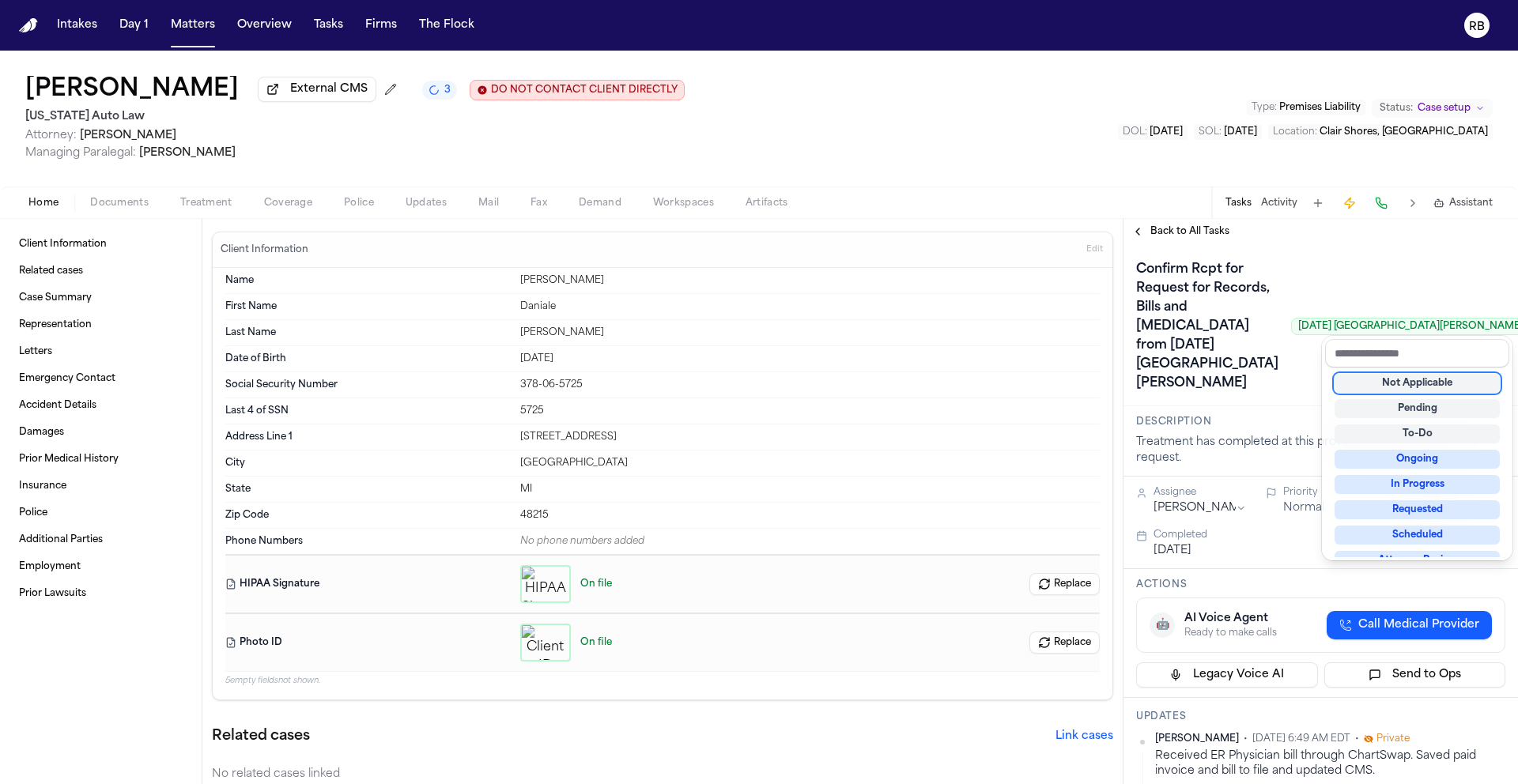
click at [1161, 239] on div "Back to All Tasks Confirm Rcpt for Request for Records, Bills and Radiology fro…" at bounding box center [1320, 500] width 395 height 565
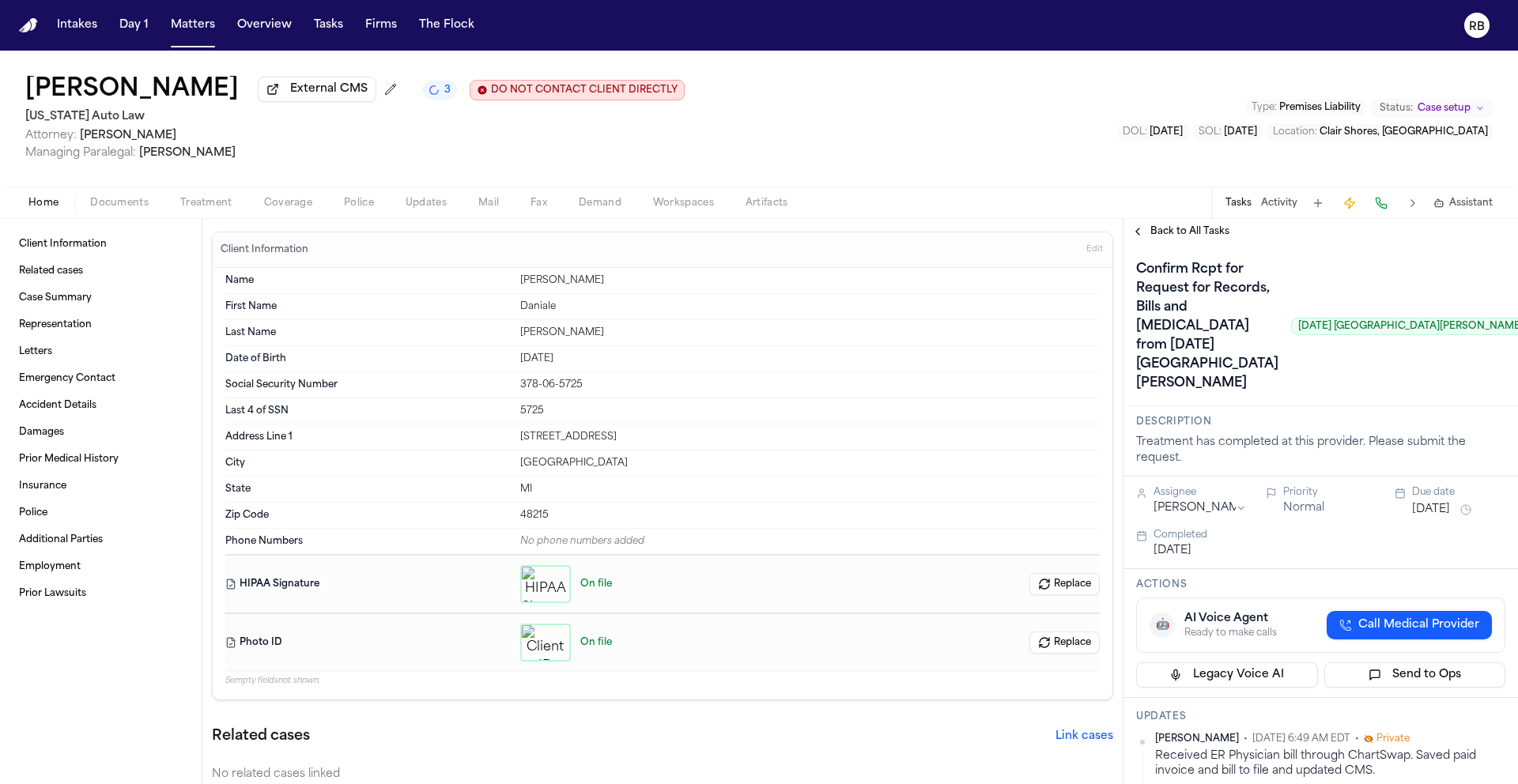
click at [1168, 236] on span "Back to All Tasks" at bounding box center [1190, 231] width 79 height 13
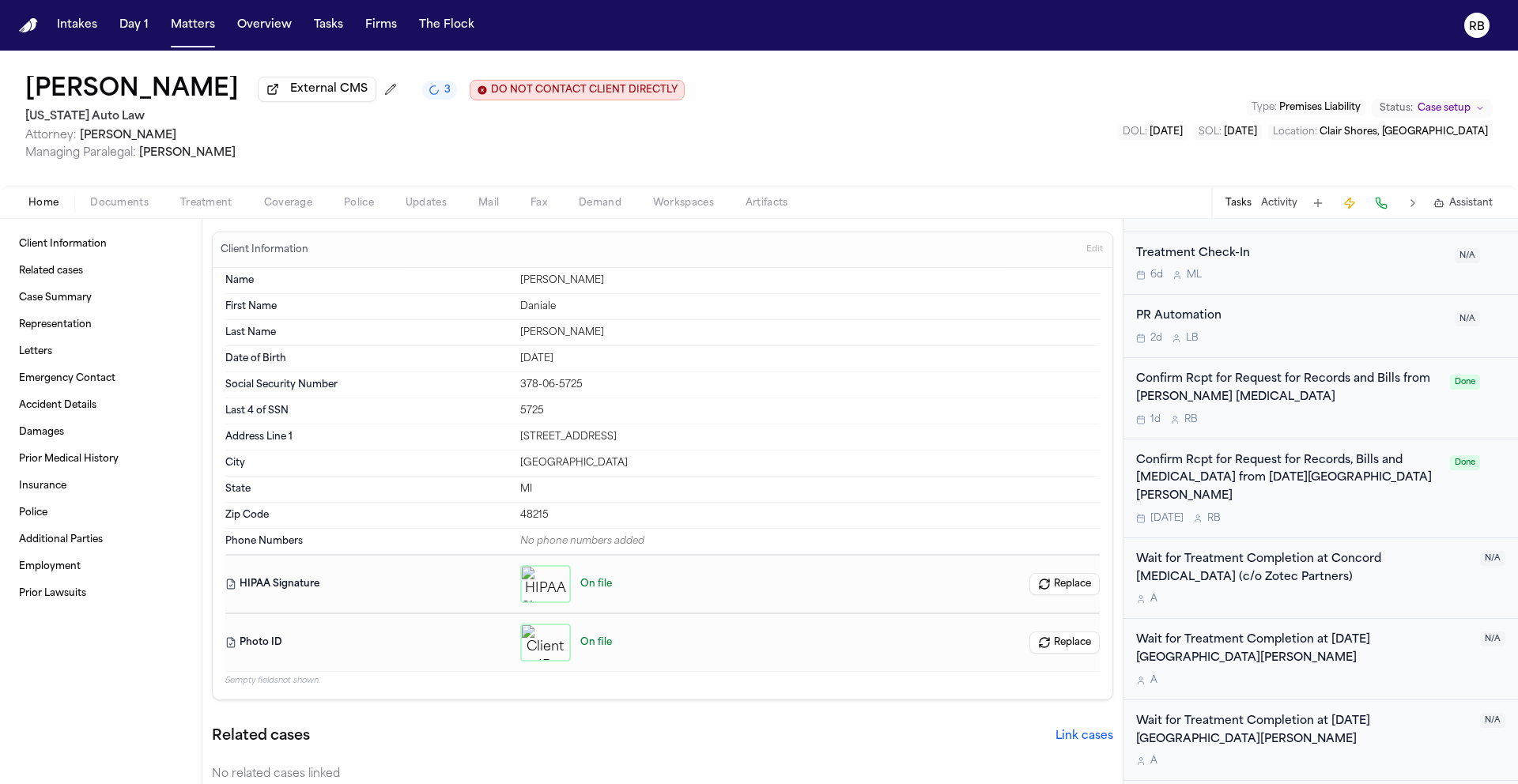
scroll to position [693, 0]
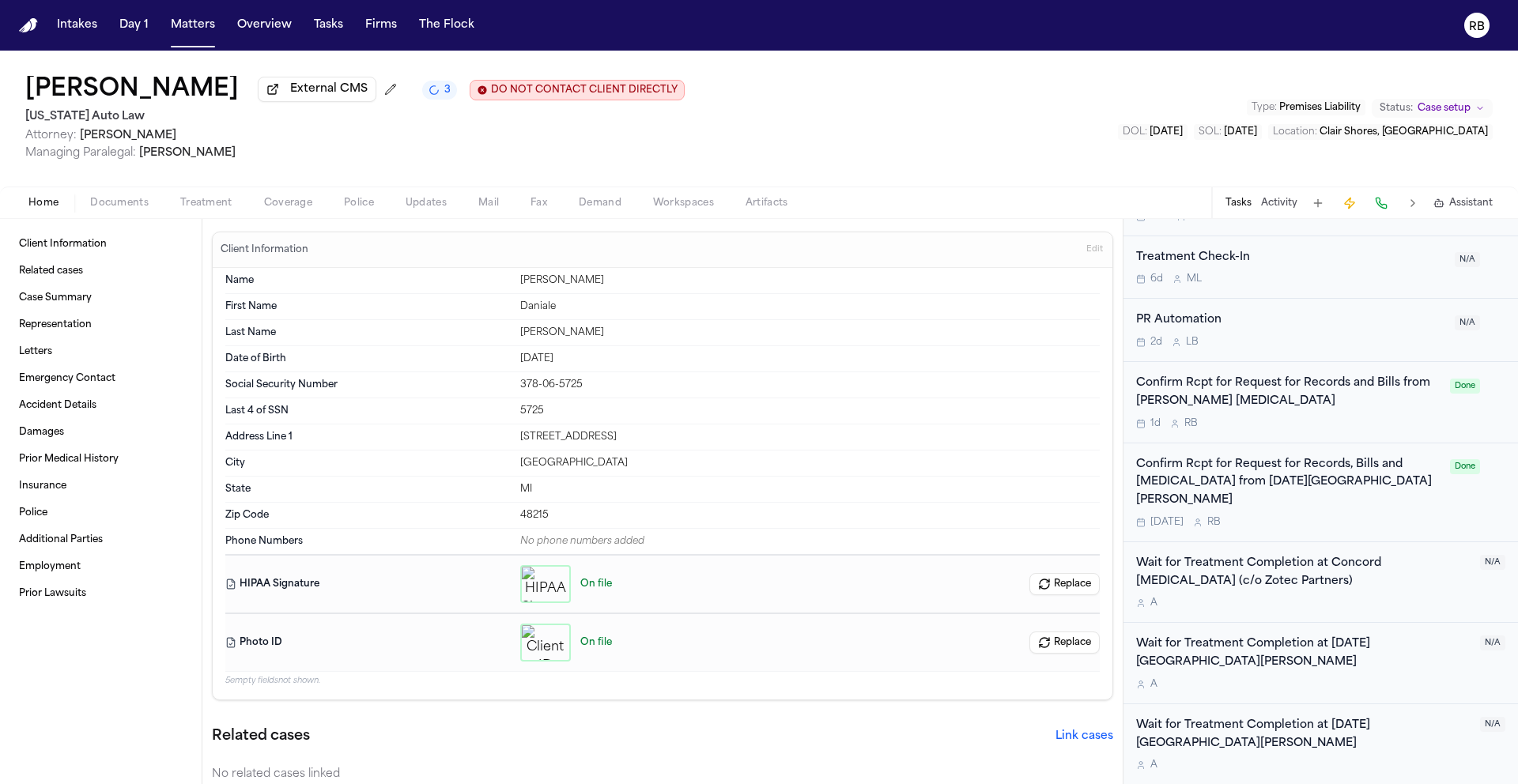
click at [1421, 476] on div "Confirm Rcpt for Request for Records, Bills and Radiology from Ascension St. Jo…" at bounding box center [1288, 492] width 305 height 73
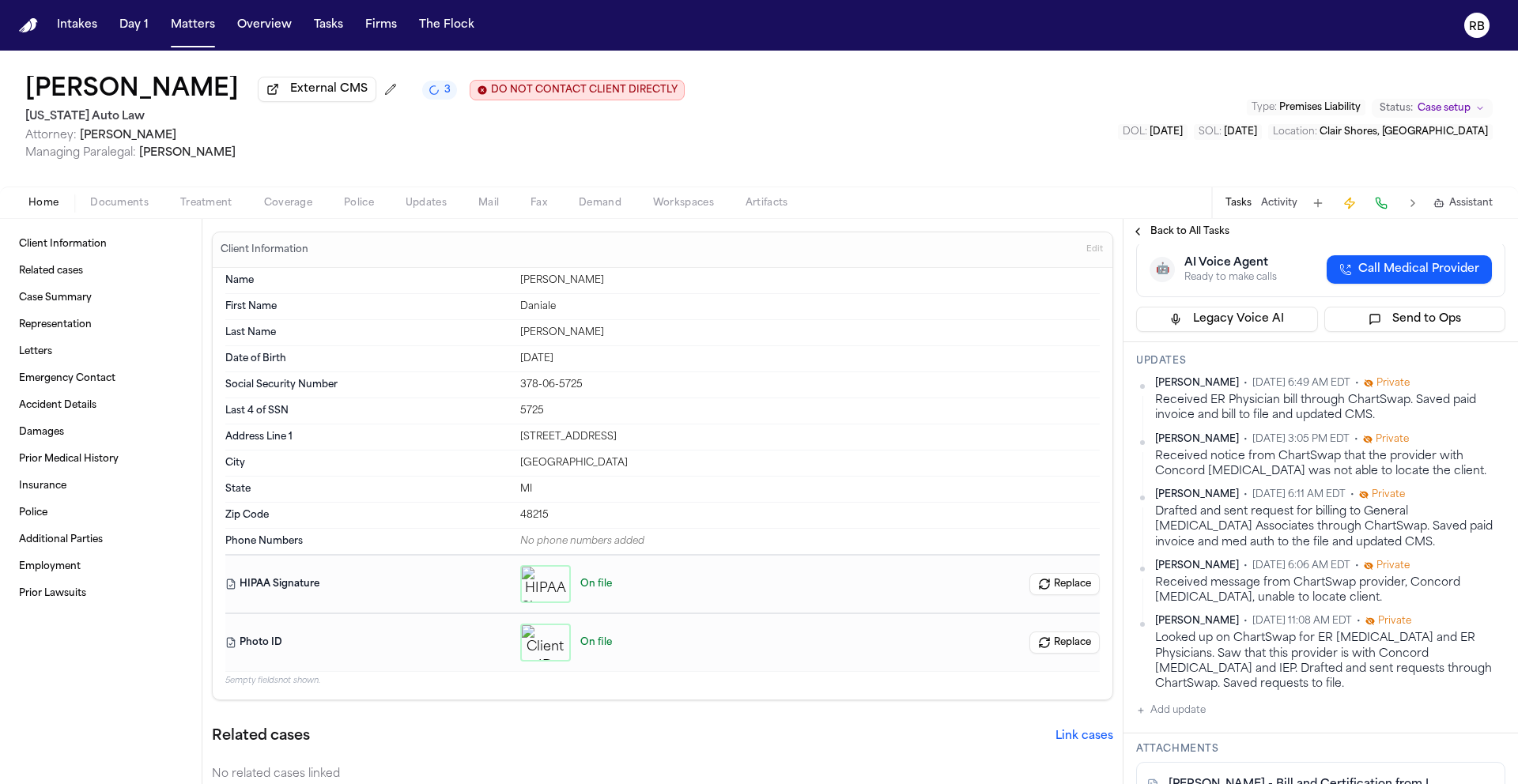
scroll to position [397, 0]
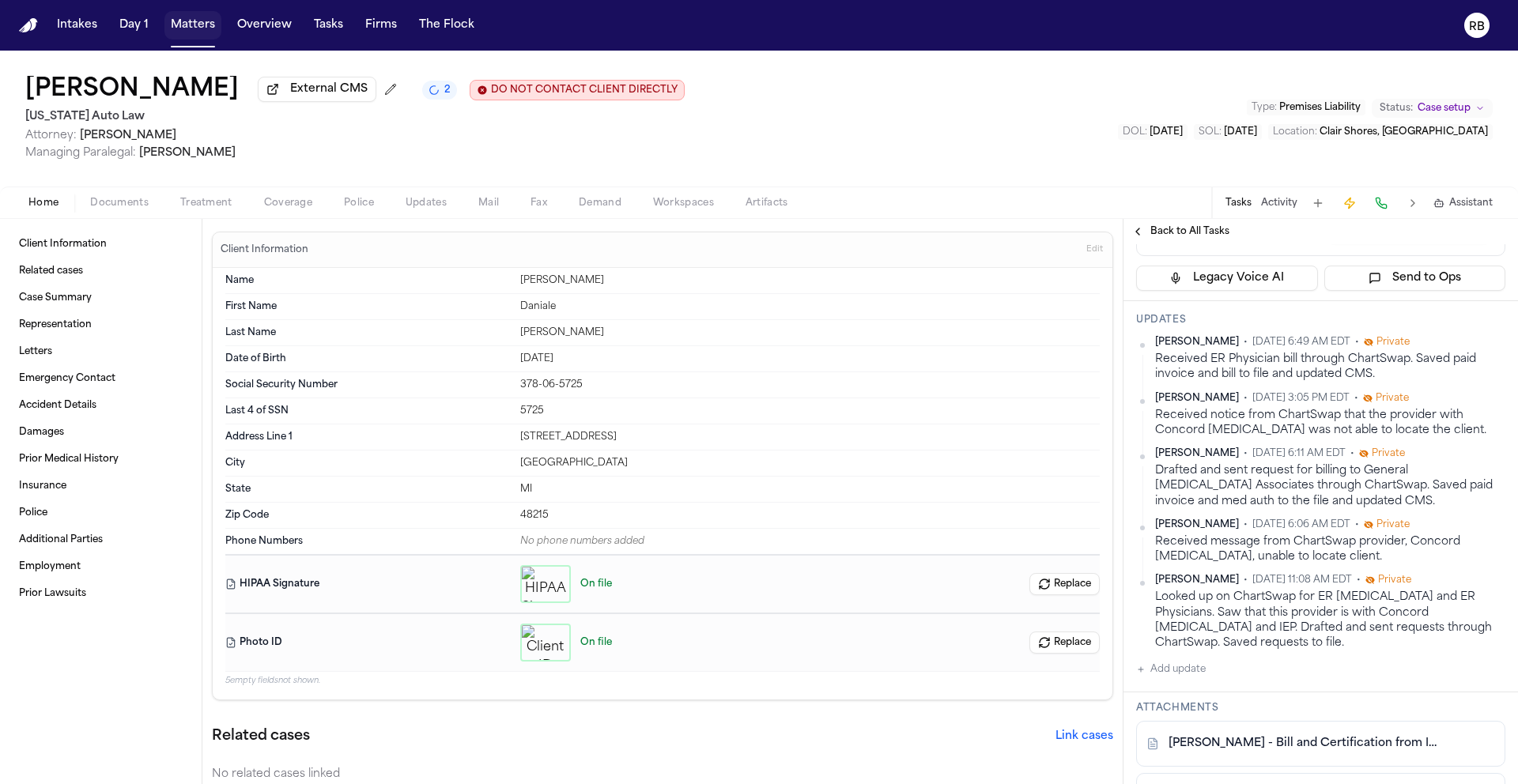
click at [209, 25] on button "Matters" at bounding box center [193, 25] width 57 height 28
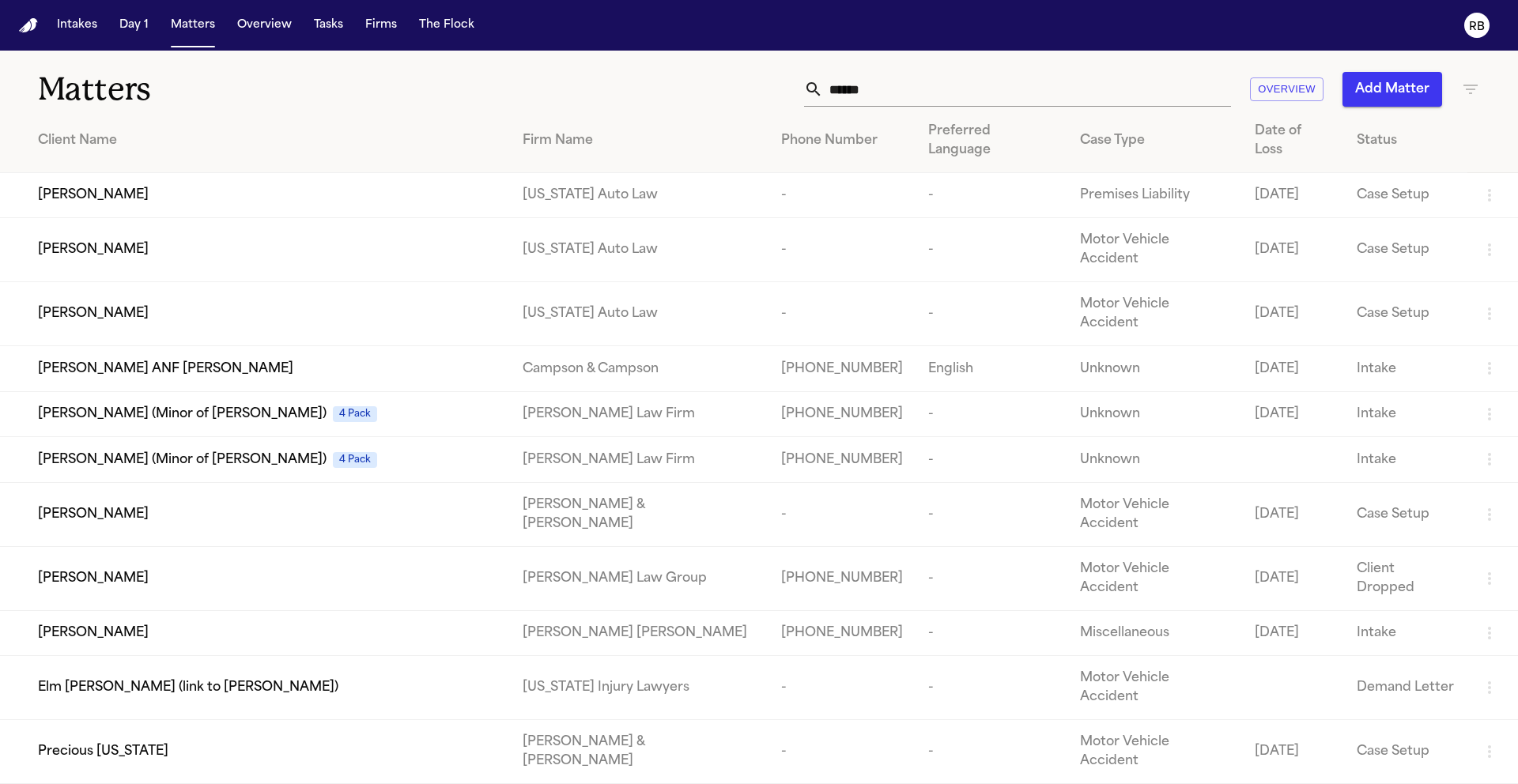
click at [921, 73] on input "******" at bounding box center [1026, 89] width 408 height 35
drag, startPoint x: 925, startPoint y: 88, endPoint x: 714, endPoint y: 91, distance: 211.0
click at [714, 91] on div "****** Overview Add Matter" at bounding box center [969, 89] width 1022 height 35
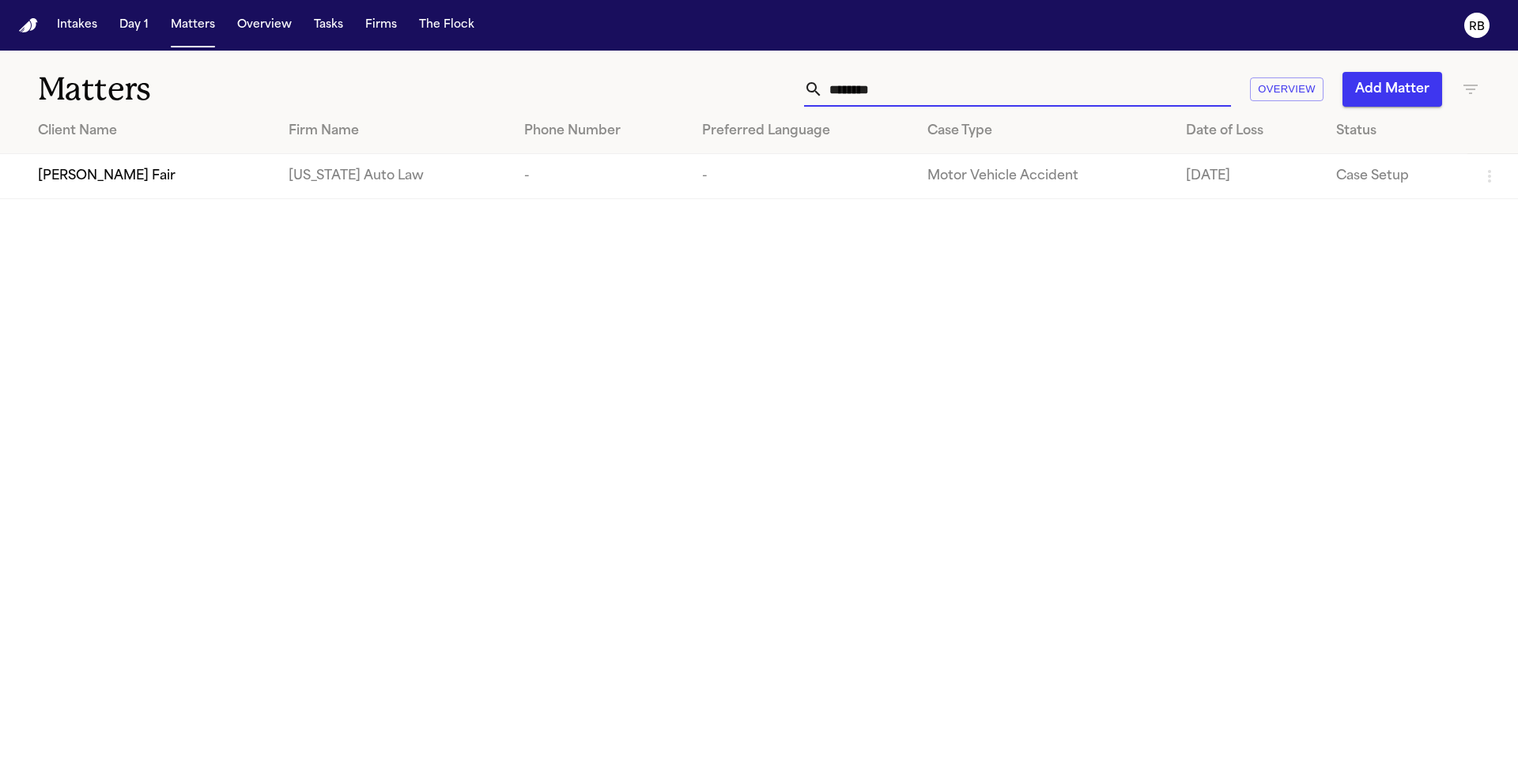
type input "*******"
click at [151, 178] on div "Latanya Fair" at bounding box center [150, 176] width 225 height 19
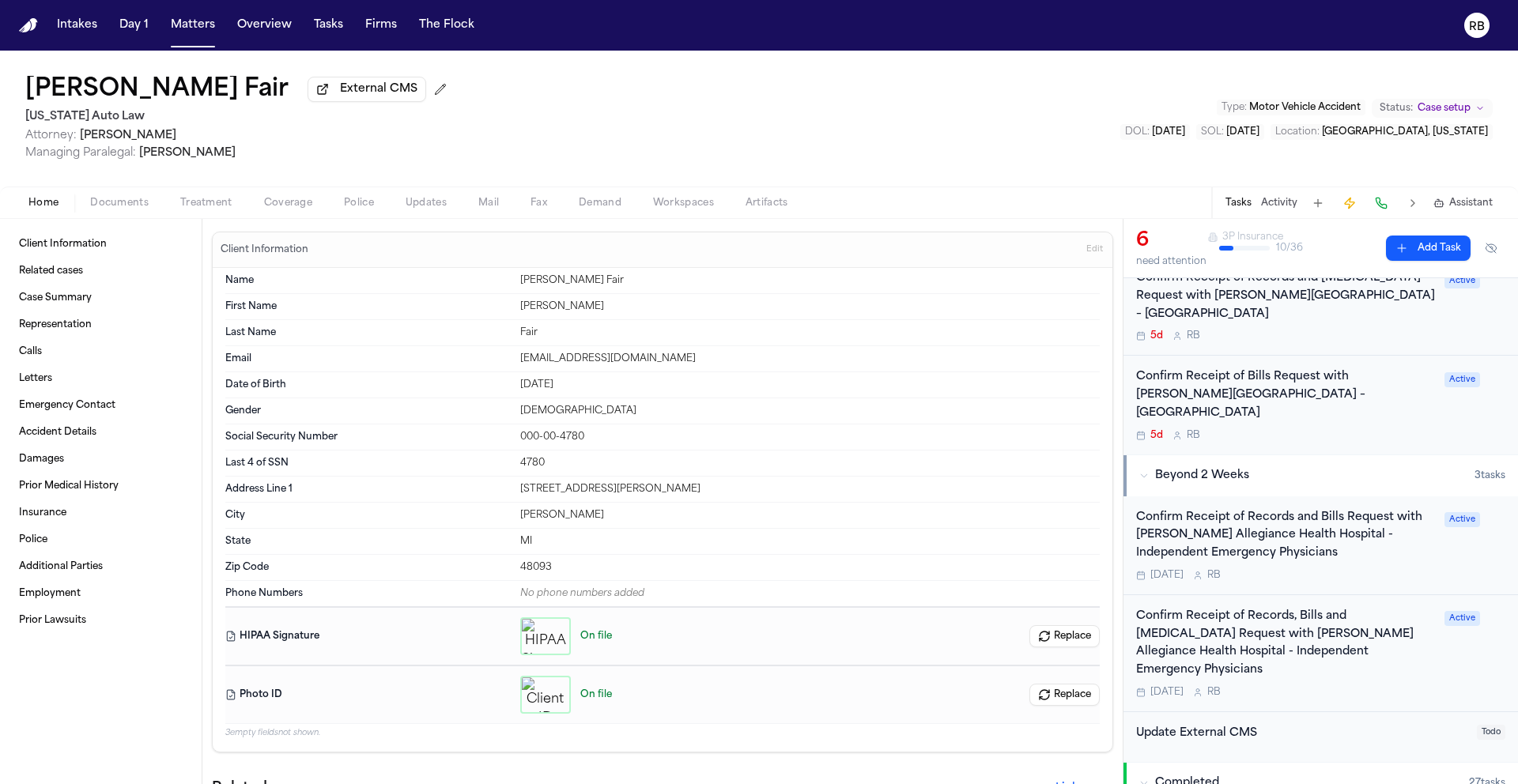
scroll to position [405, 0]
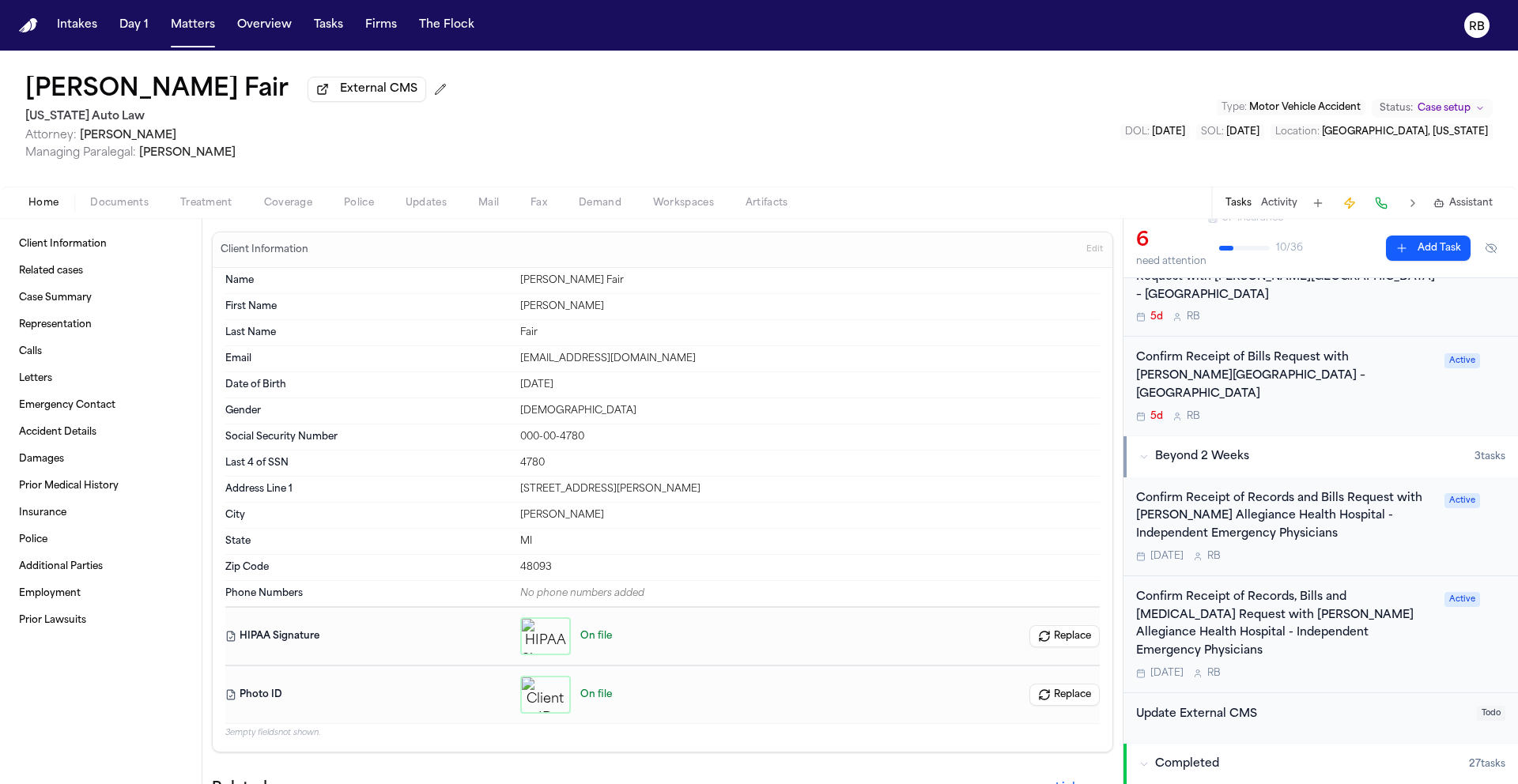
click at [1399, 667] on div "Oct 30 R B" at bounding box center [1285, 673] width 299 height 13
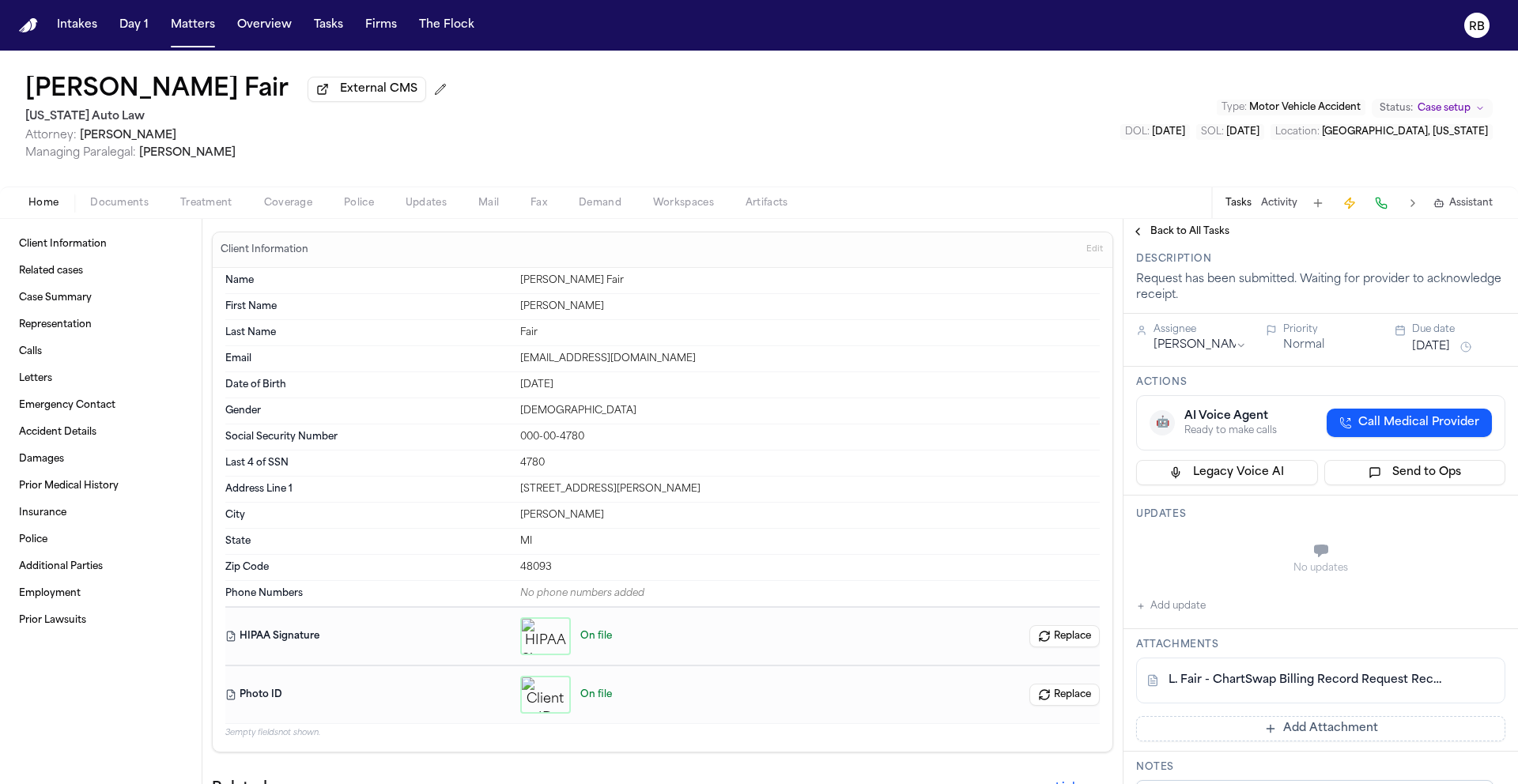
scroll to position [142, 0]
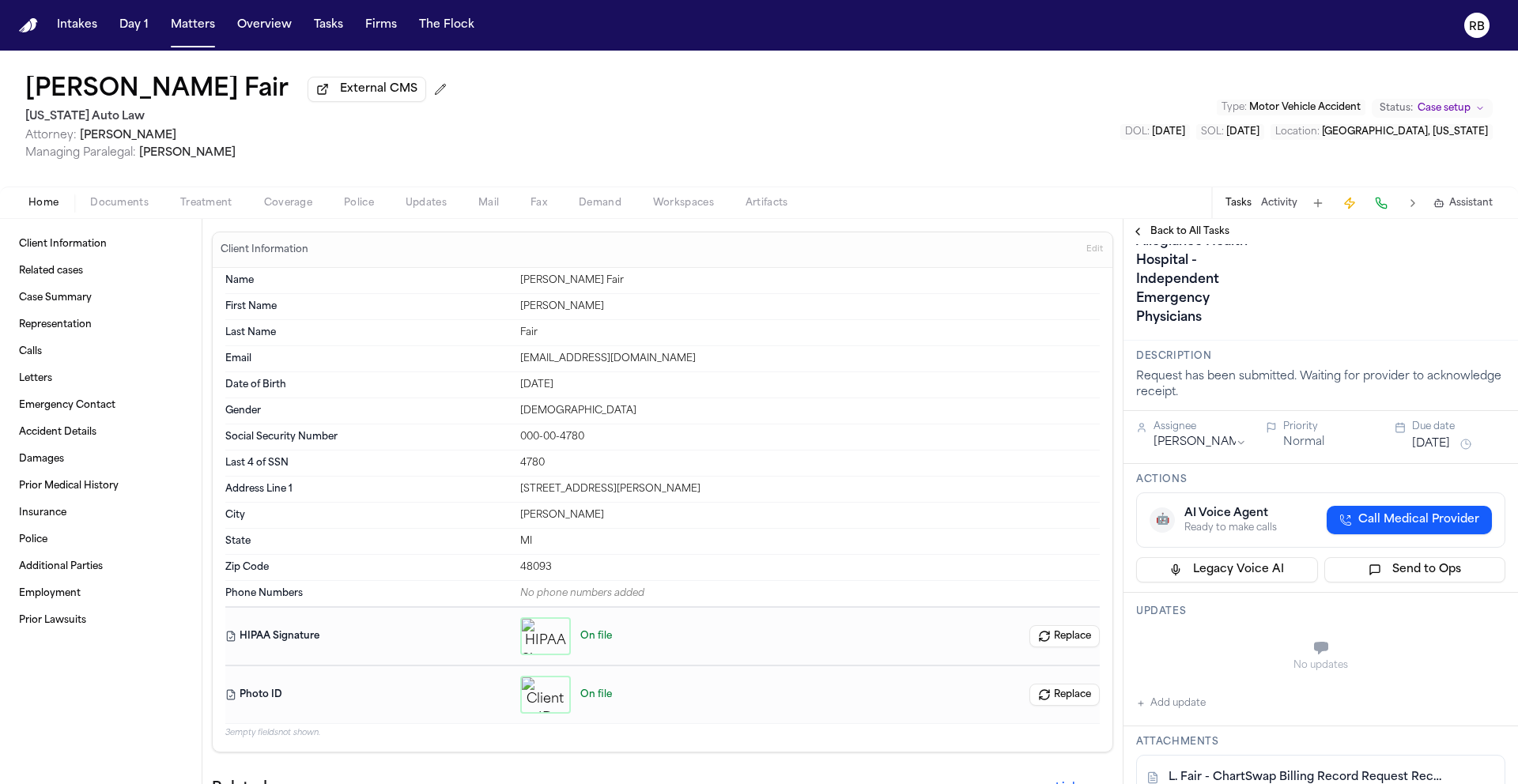
click at [1168, 694] on button "Add update" at bounding box center [1170, 703] width 69 height 19
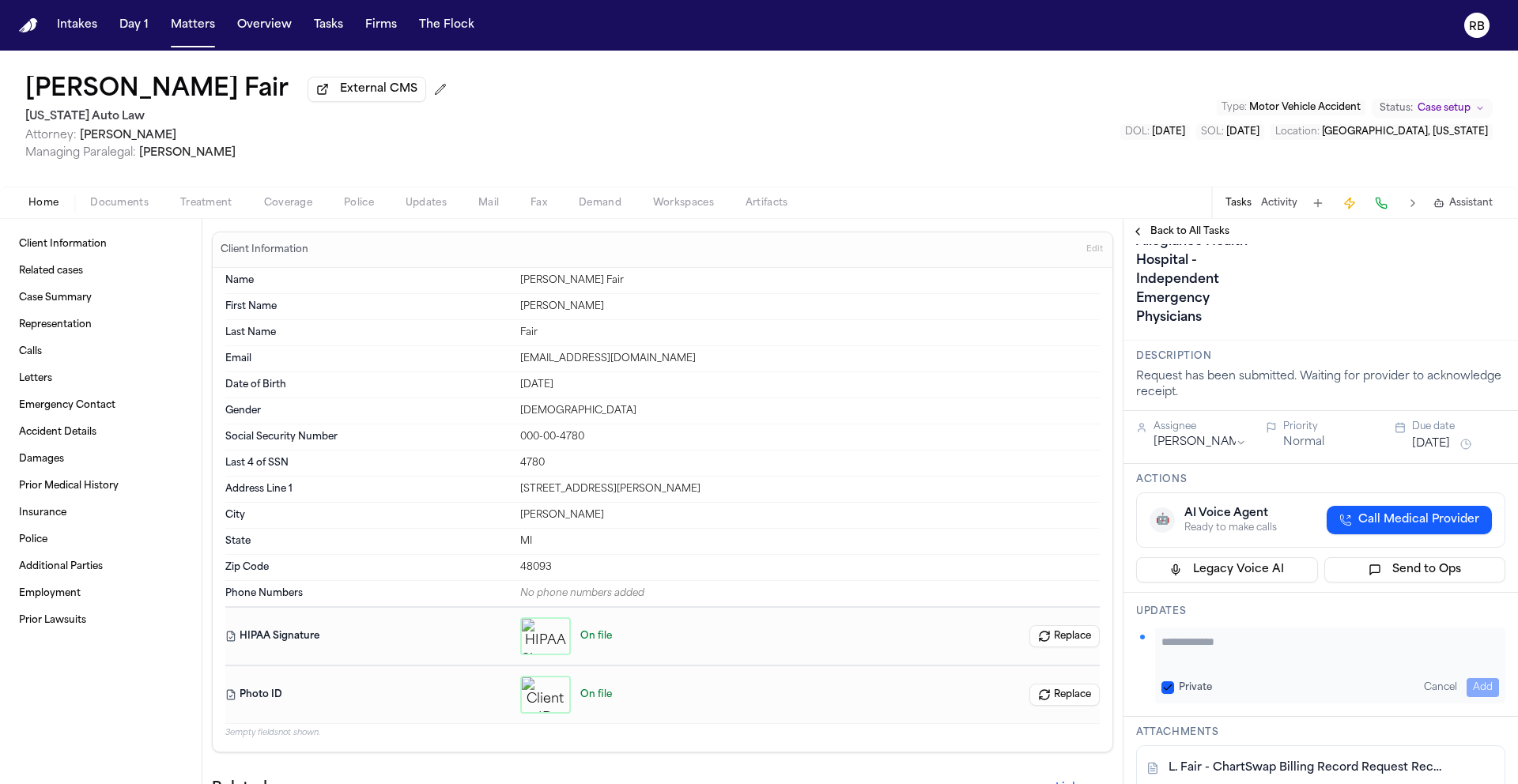
click at [1220, 634] on textarea "Add your update" at bounding box center [1330, 650] width 338 height 32
type textarea "**********"
click at [1466, 678] on button "Add" at bounding box center [1482, 687] width 33 height 19
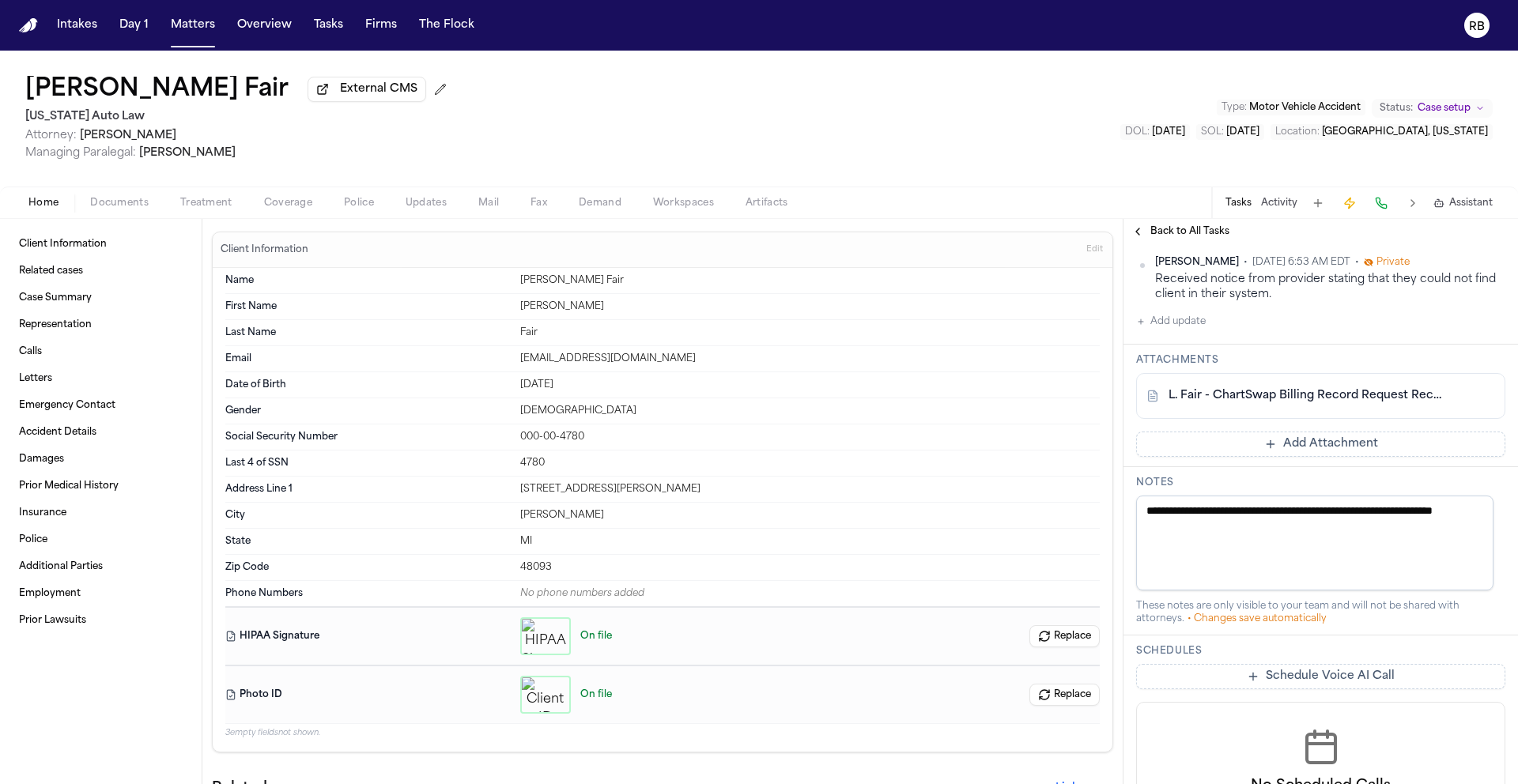
scroll to position [514, 0]
click at [1323, 430] on button "Add Attachment" at bounding box center [1320, 443] width 369 height 25
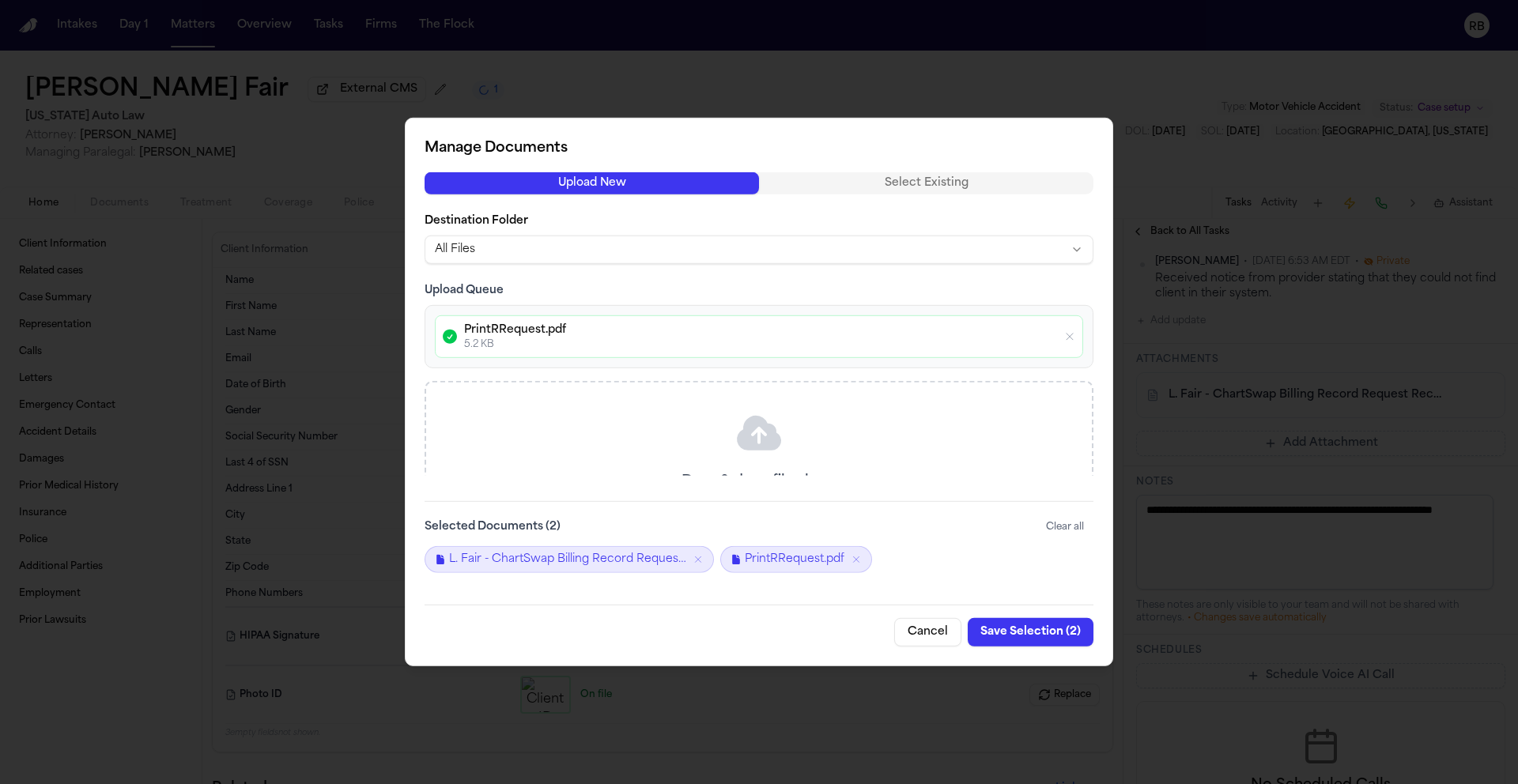
click at [847, 636] on div "Cancel Save Selection ( 2 )" at bounding box center [759, 626] width 669 height 42
click at [1048, 633] on button "Save Selection ( 2 )" at bounding box center [1031, 632] width 126 height 28
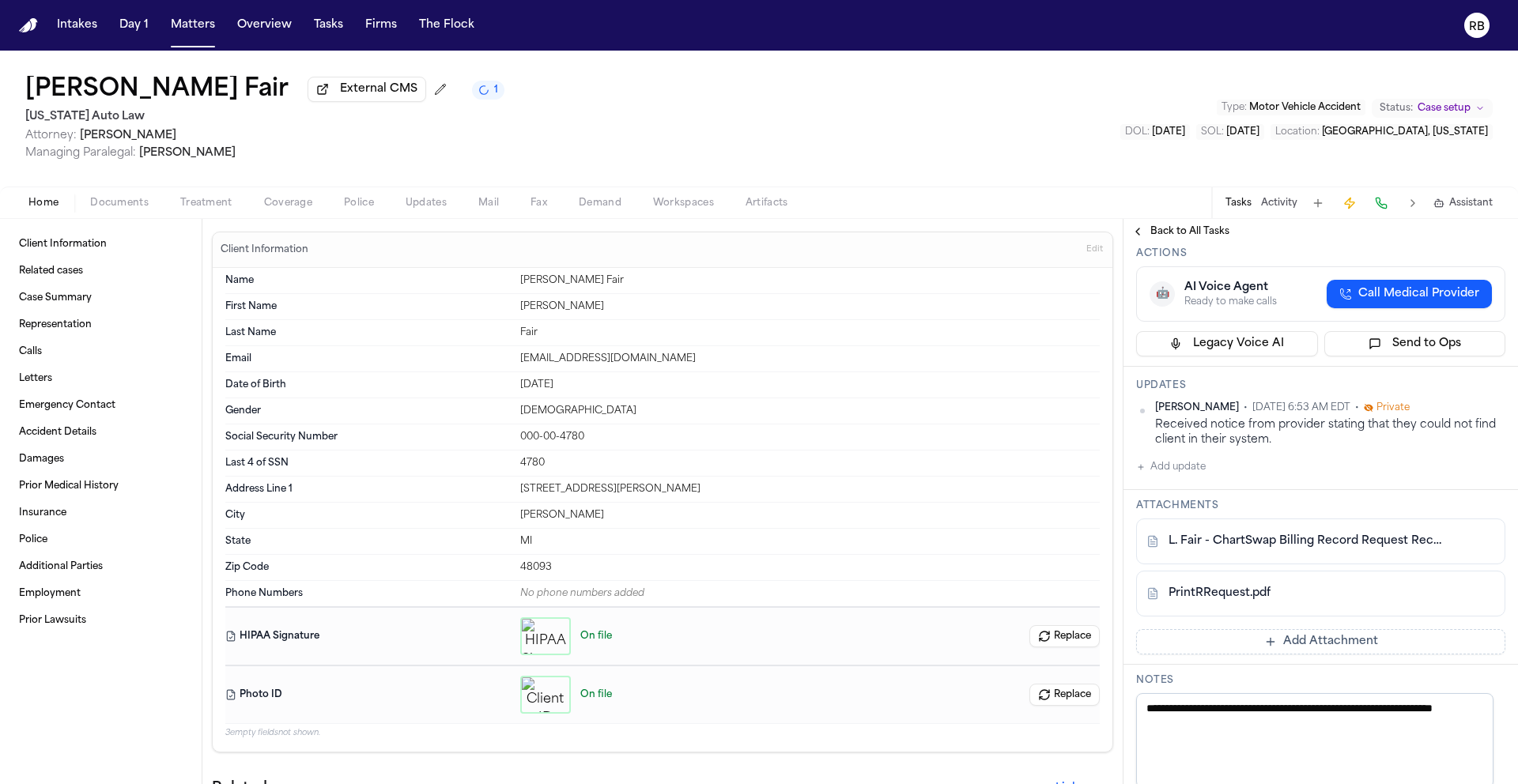
scroll to position [345, 0]
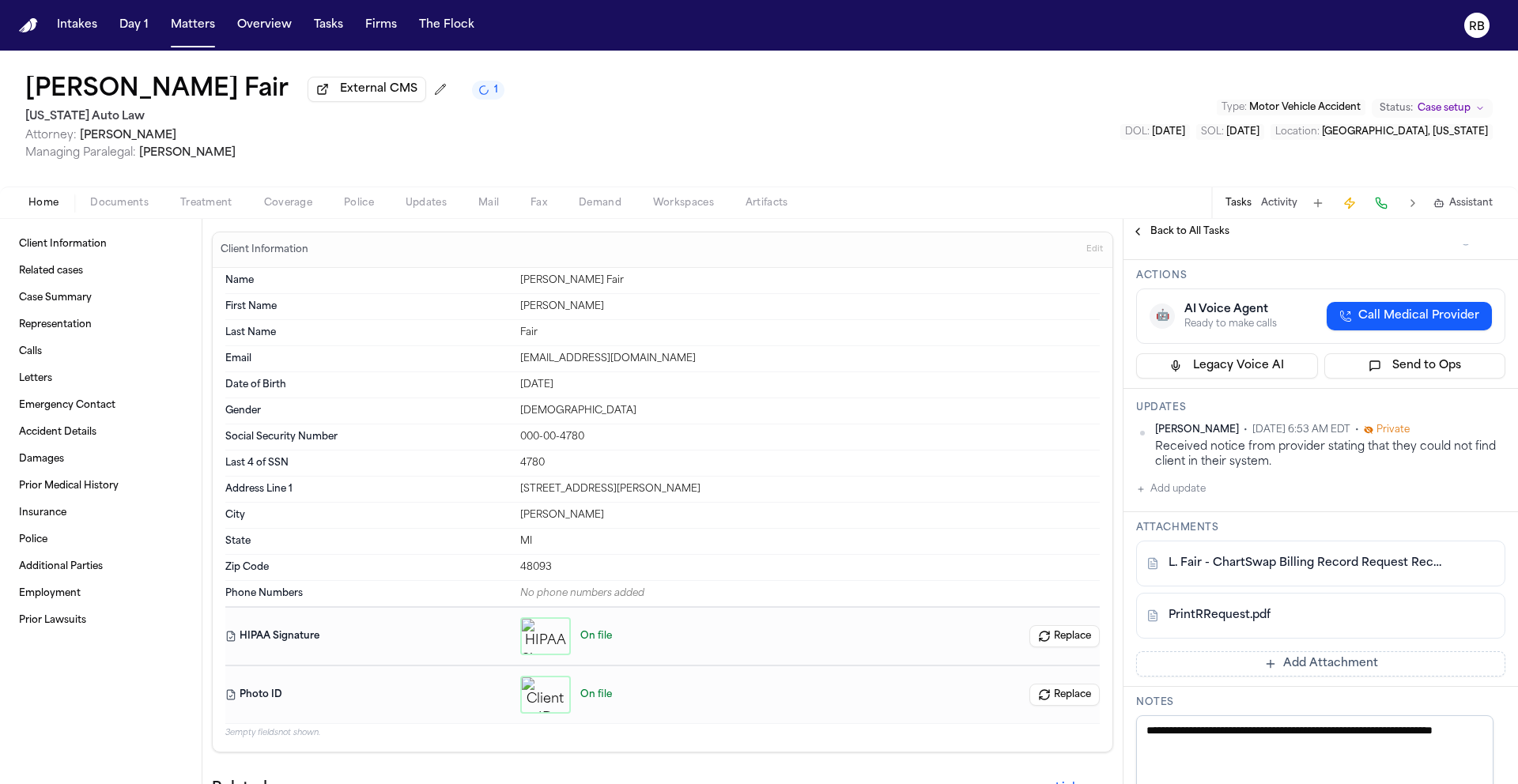
click at [1487, 392] on html "Intakes Day 1 Matters Overview Tasks Firms The Flock RB Latanya Fair External C…" at bounding box center [759, 392] width 1518 height 784
click at [1432, 421] on div "Edit" at bounding box center [1443, 420] width 93 height 23
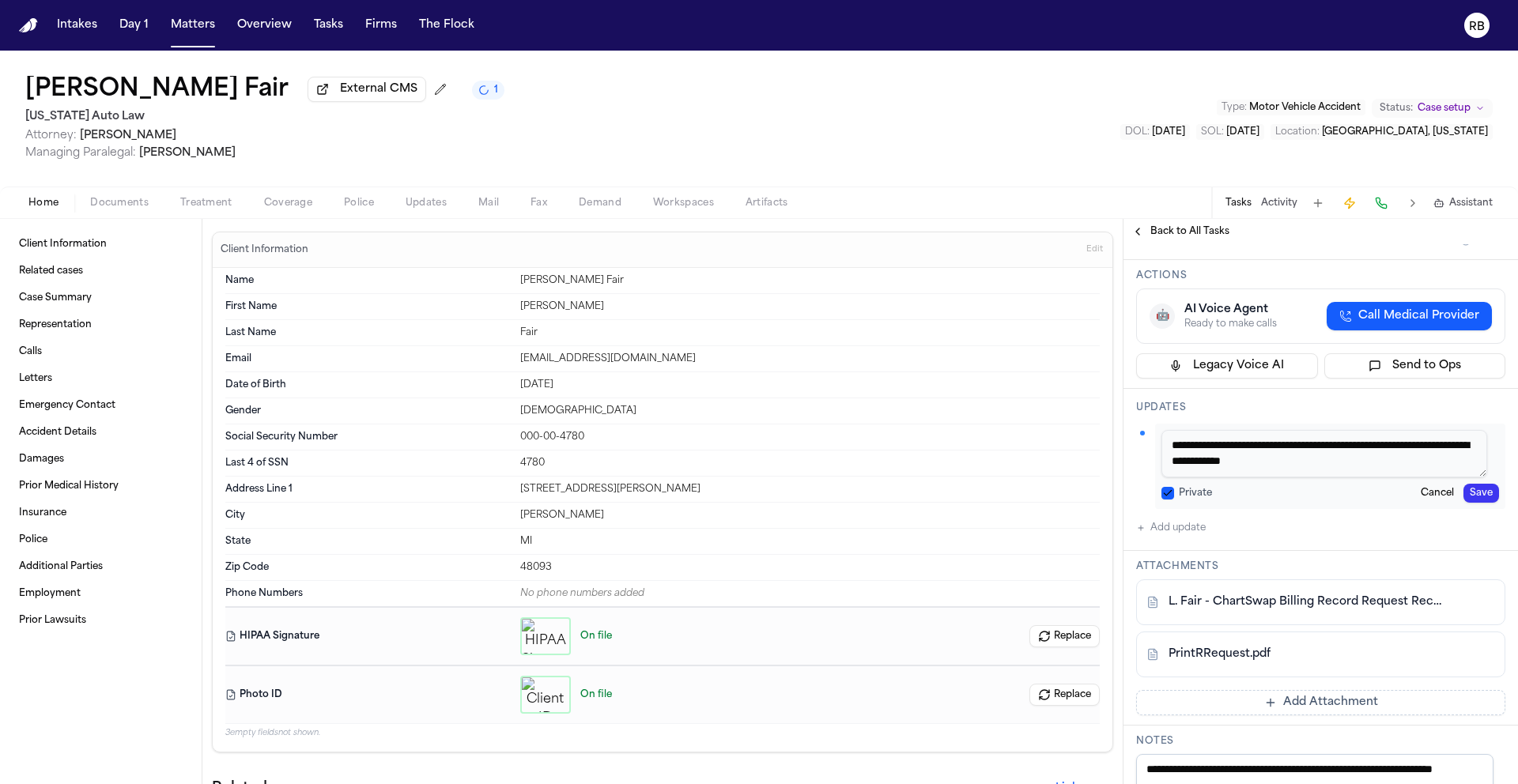
click at [1392, 430] on textarea "**********" at bounding box center [1324, 453] width 325 height 48
type textarea "**********"
click at [1465, 484] on button "Save" at bounding box center [1481, 493] width 36 height 19
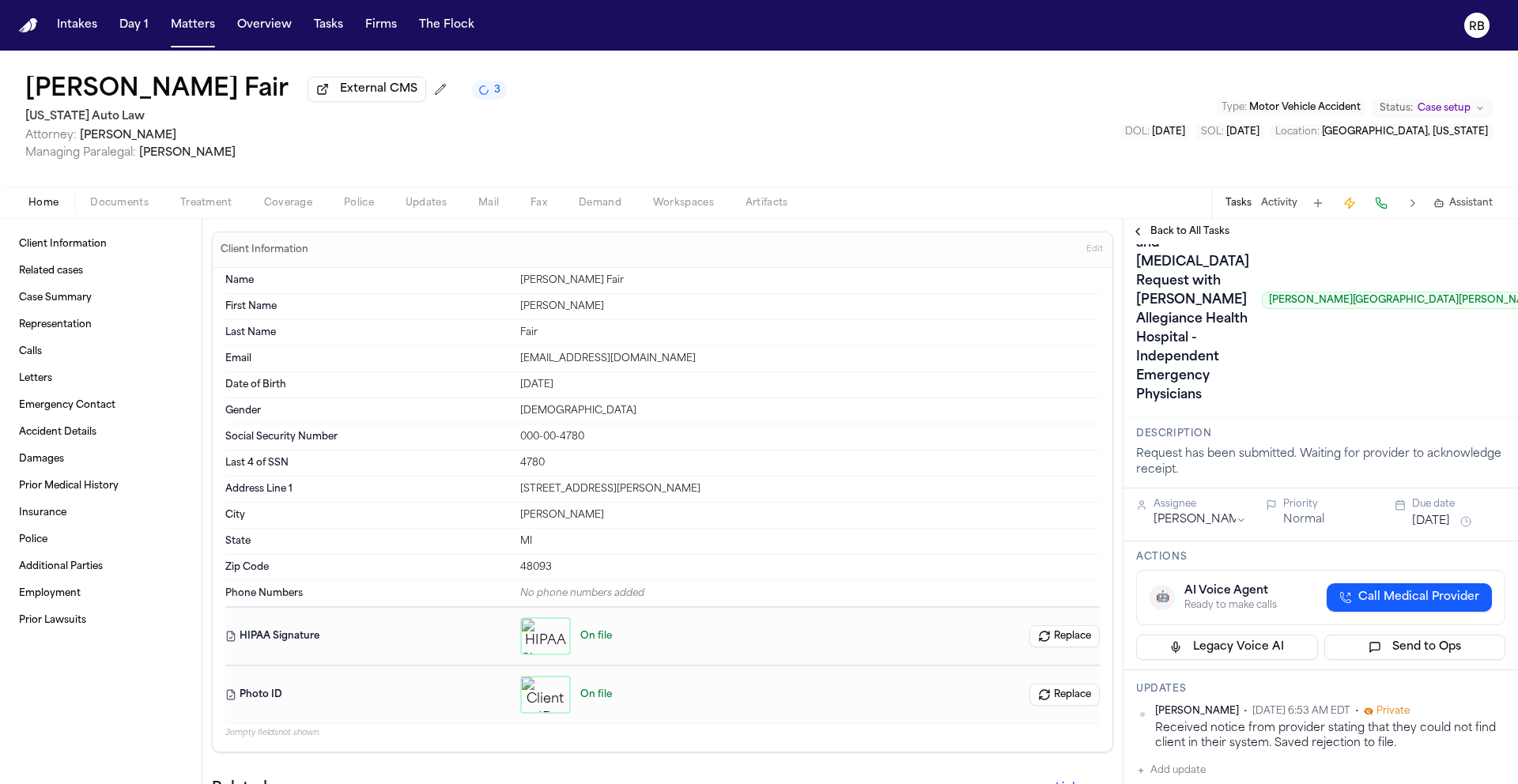
scroll to position [65, 0]
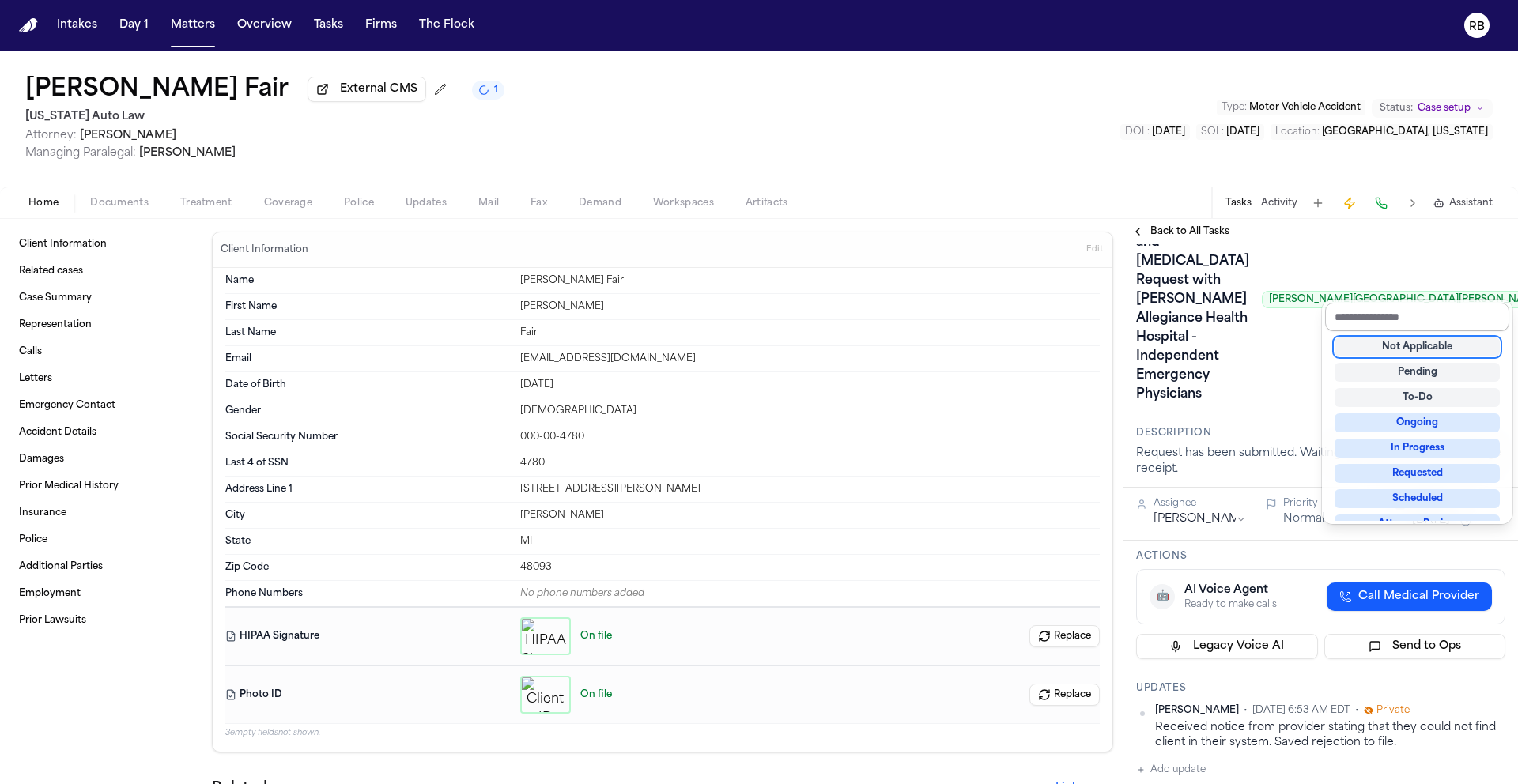
click at [1433, 311] on input "text" at bounding box center [1417, 317] width 184 height 28
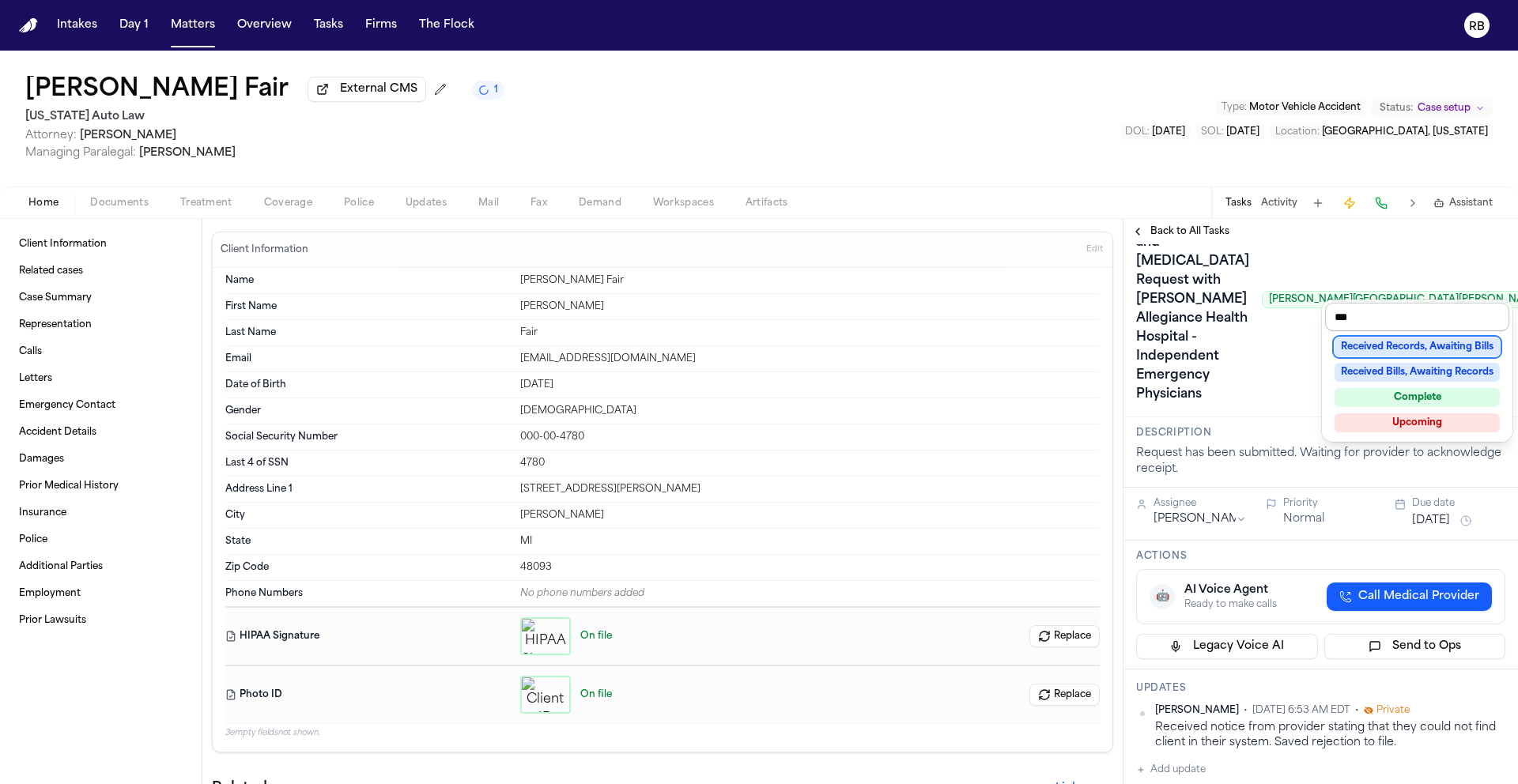
type input "****"
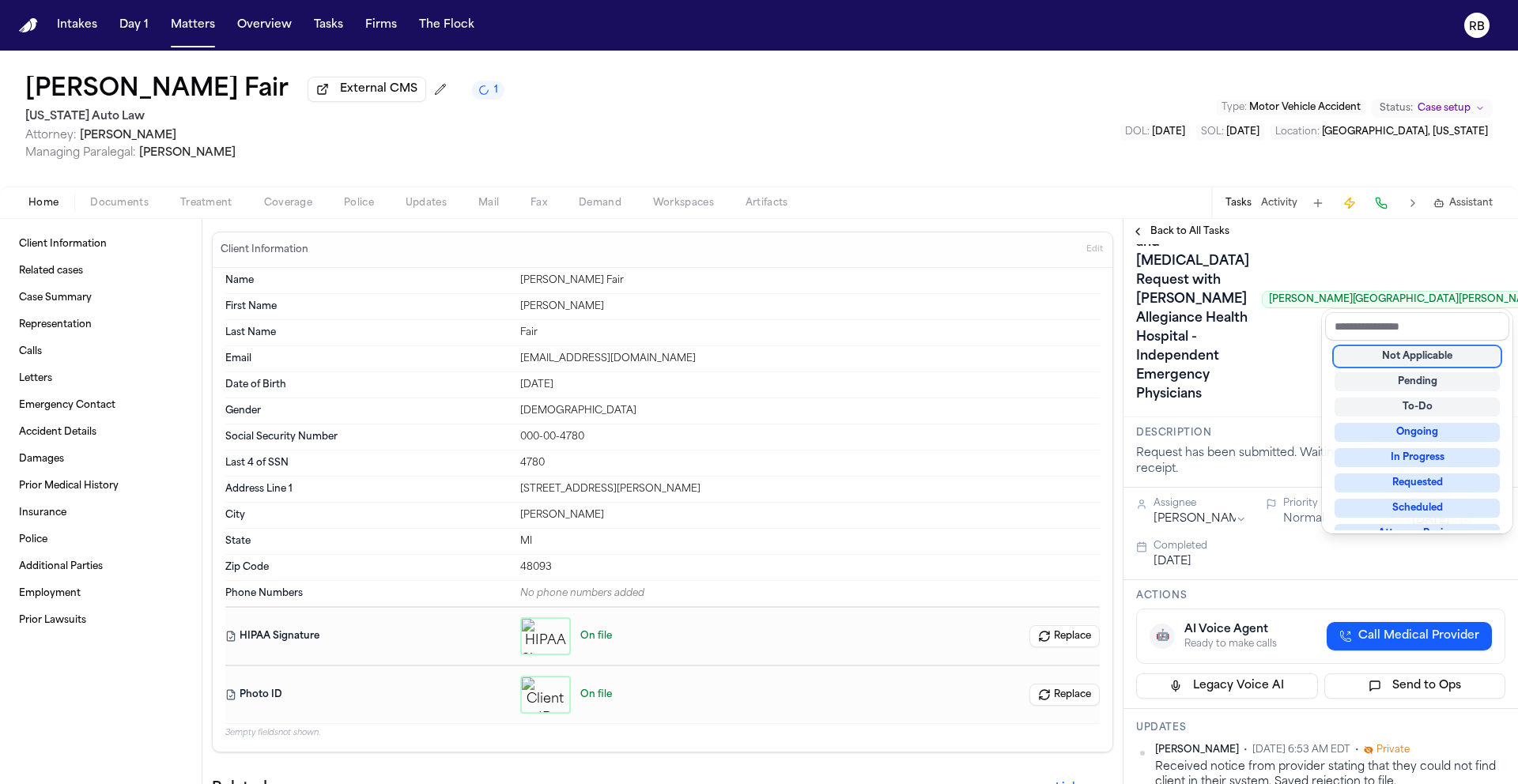
drag, startPoint x: 1160, startPoint y: 232, endPoint x: 1183, endPoint y: 236, distance: 23.3
click at [1161, 232] on div "**********" at bounding box center [1320, 500] width 395 height 565
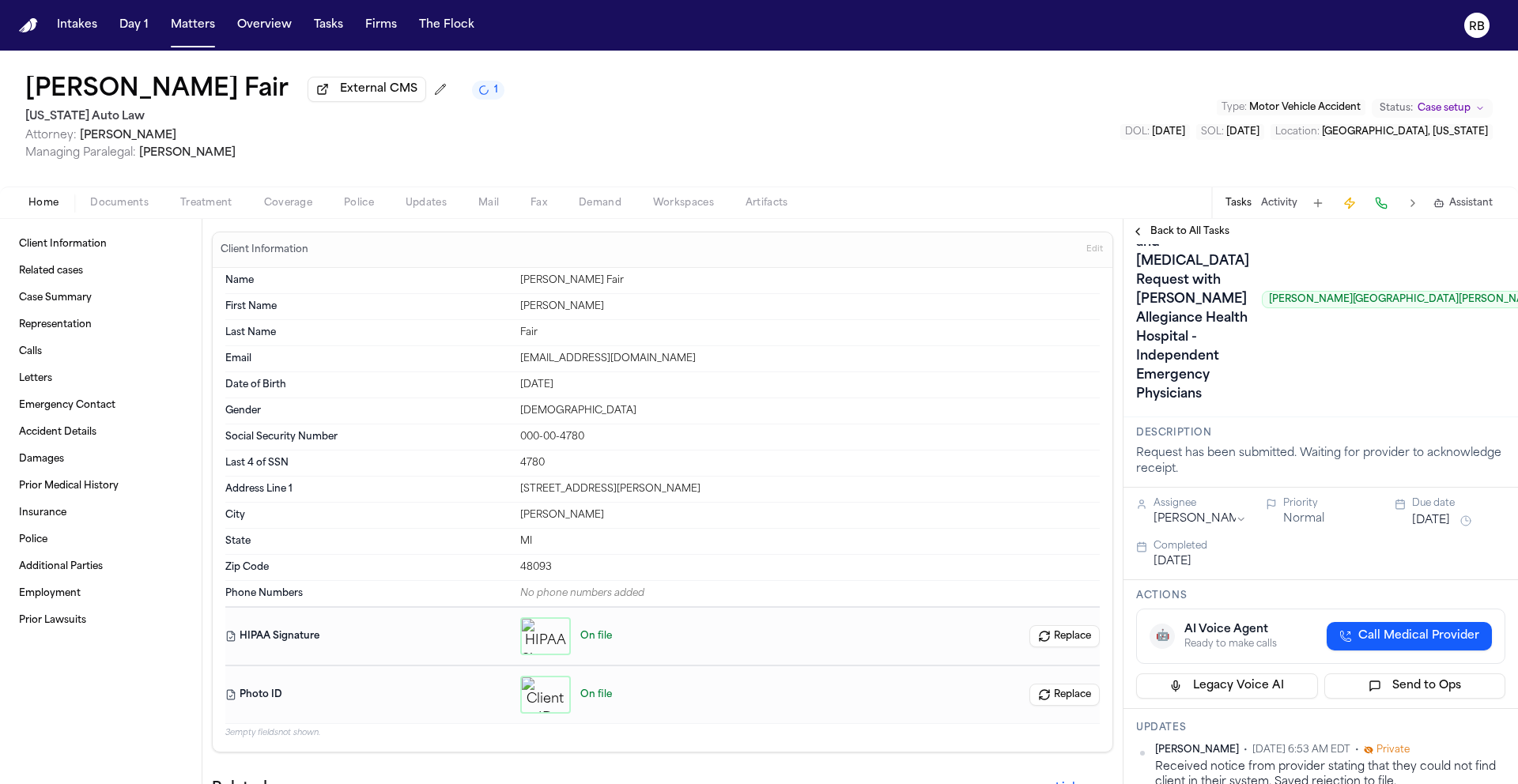
click at [1184, 236] on span "Back to All Tasks" at bounding box center [1190, 231] width 79 height 13
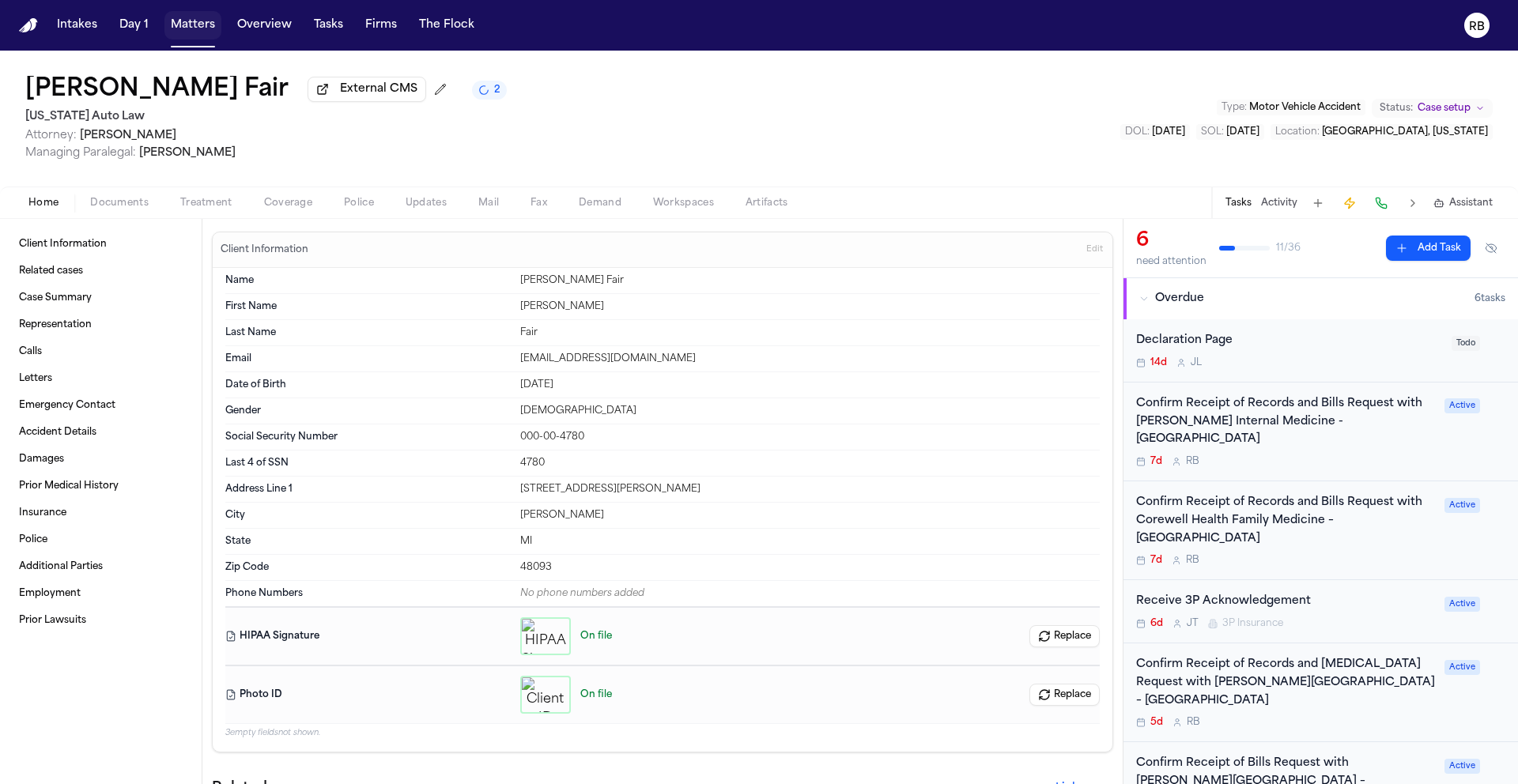
click at [191, 23] on button "Matters" at bounding box center [193, 25] width 57 height 28
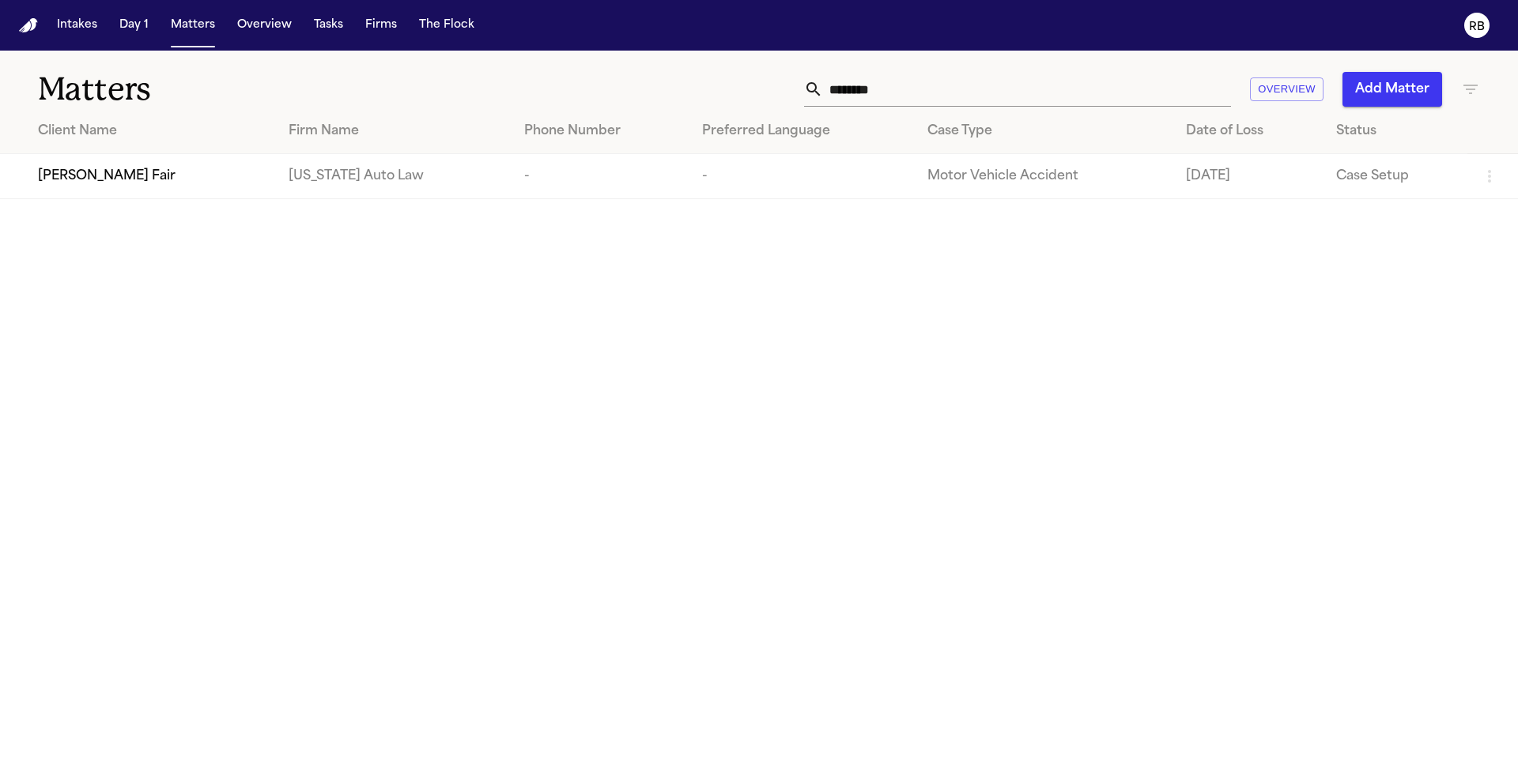
click at [891, 100] on input "*******" at bounding box center [1026, 89] width 408 height 35
drag, startPoint x: 894, startPoint y: 88, endPoint x: 614, endPoint y: 82, distance: 280.1
click at [614, 82] on div "******* Overview Add Matter" at bounding box center [969, 89] width 1022 height 35
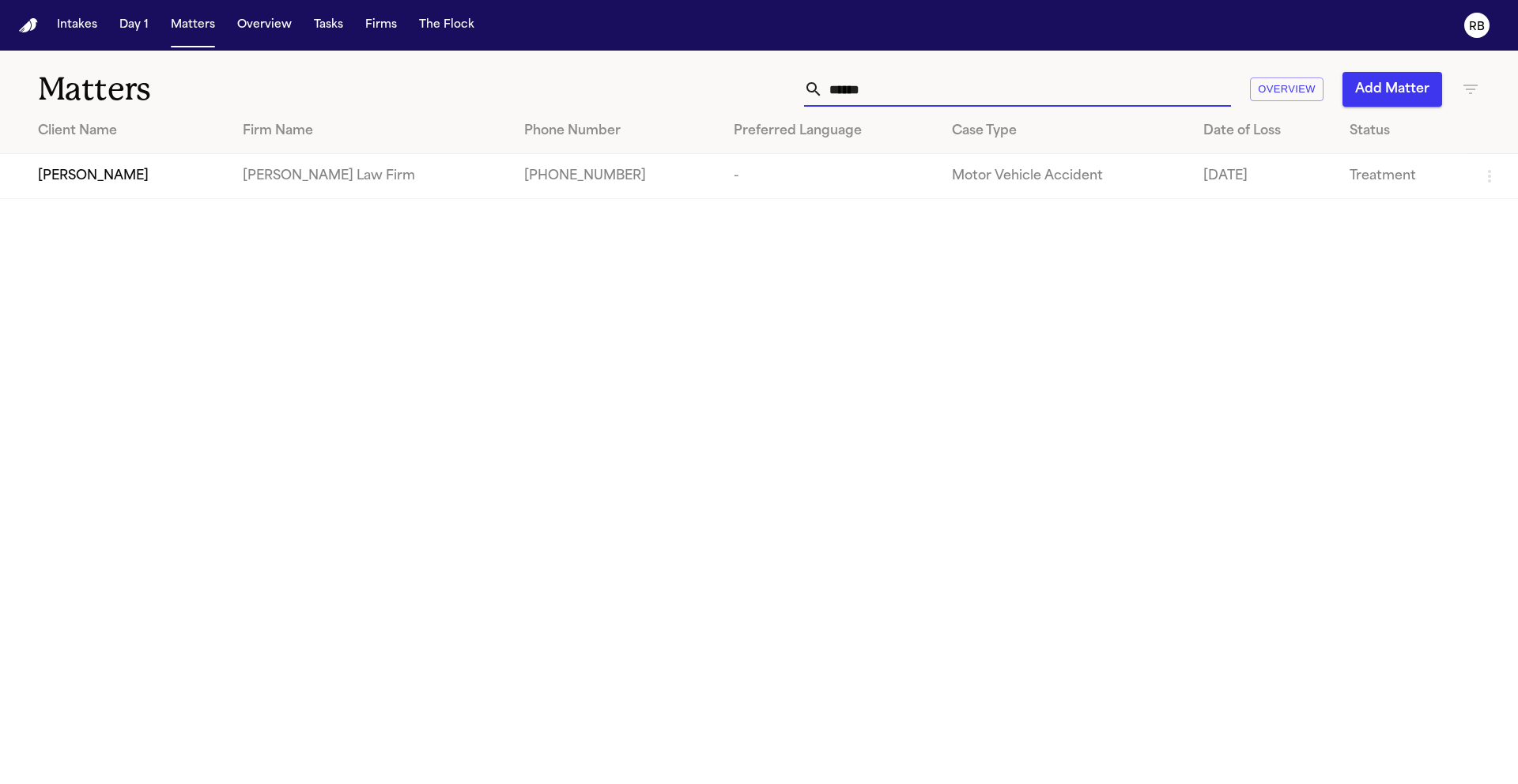
type input "******"
click at [154, 179] on div "Ivy Laynes" at bounding box center [127, 176] width 179 height 19
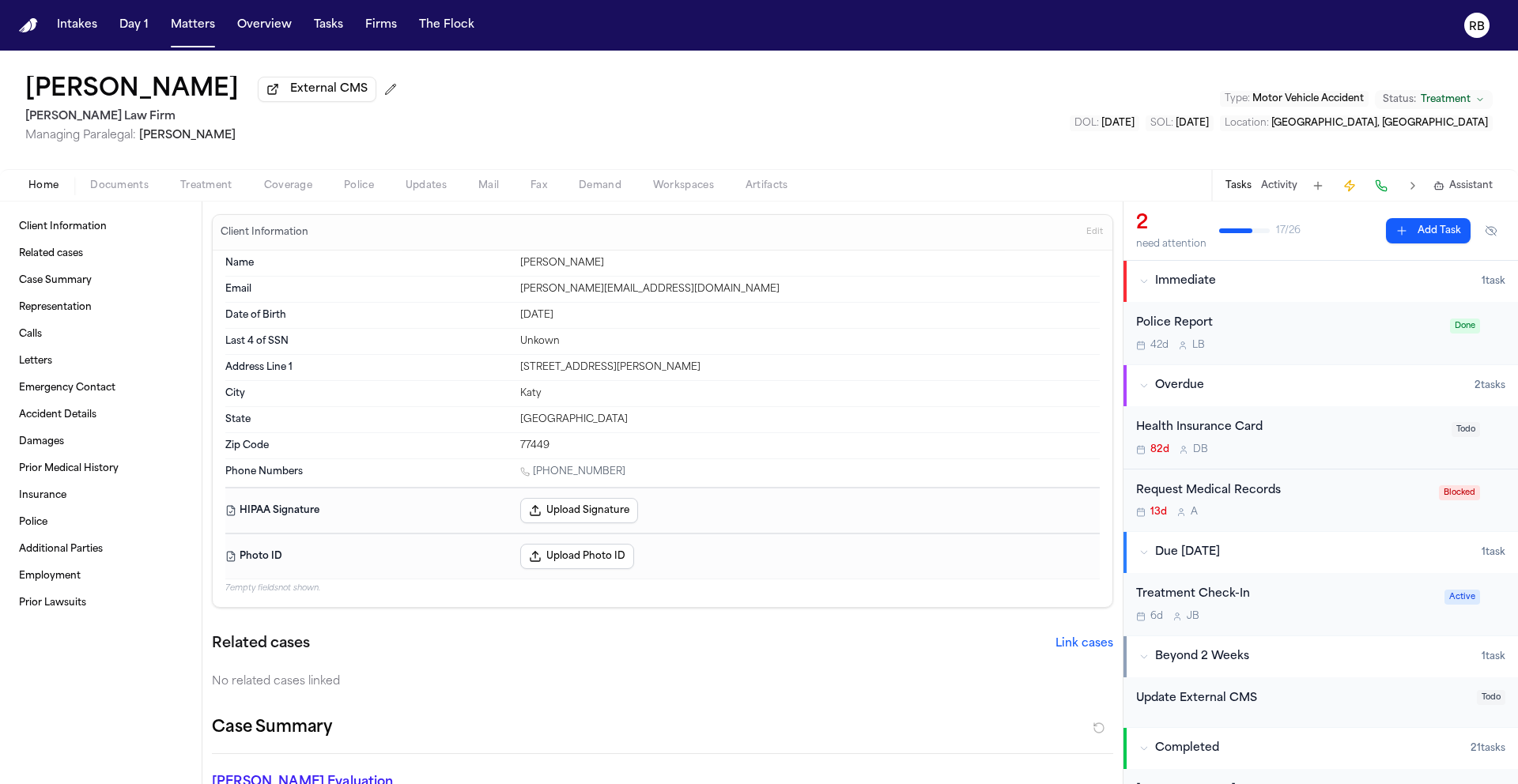
click at [956, 124] on div "Ivy Laynes External CMS Ruy Mireles Law Firm Managing Paralegal: Jessica Barret…" at bounding box center [759, 110] width 1518 height 118
click at [1361, 500] on div "Request Medical Records" at bounding box center [1282, 491] width 293 height 18
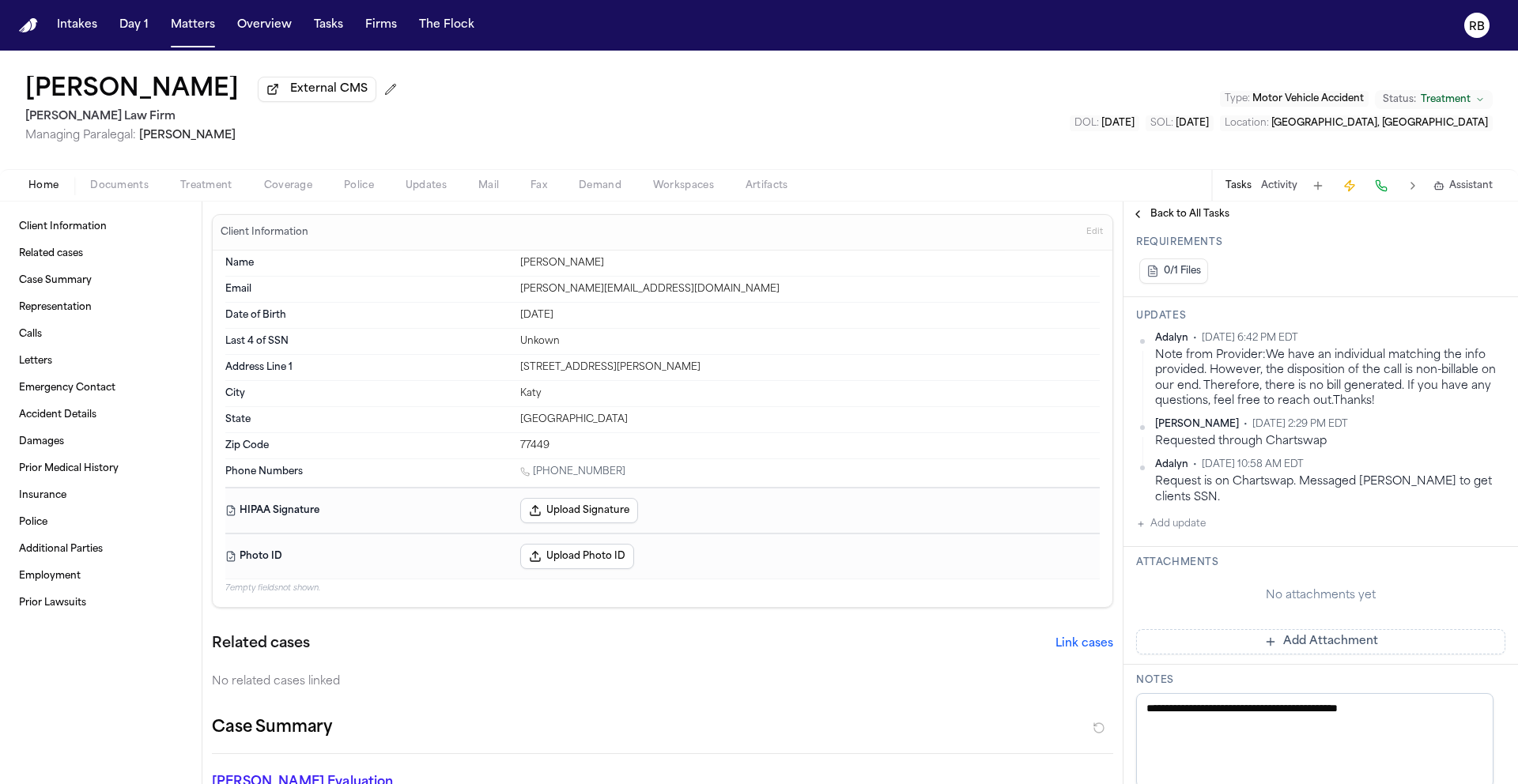
scroll to position [451, 0]
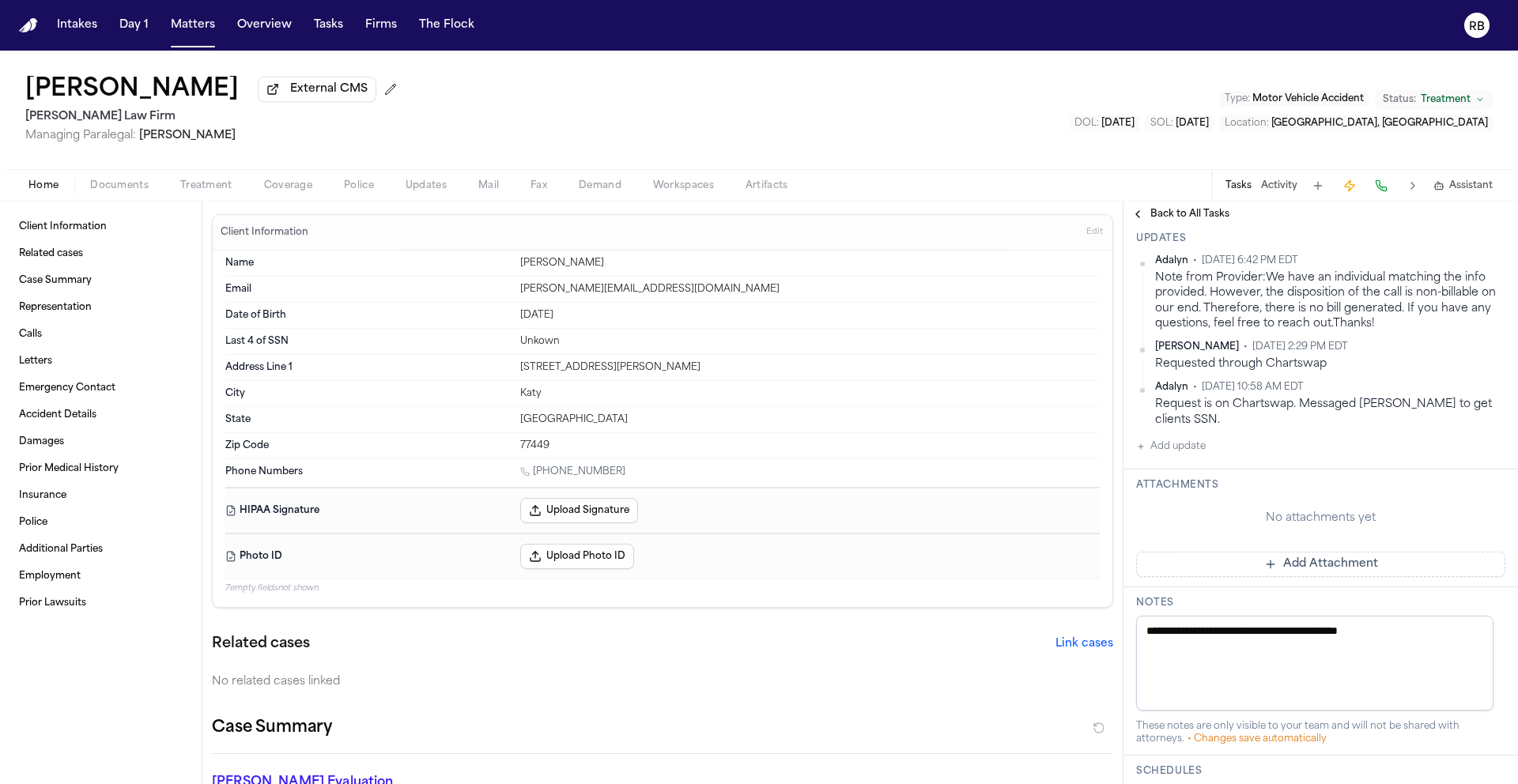
click at [1379, 571] on button "Add Attachment" at bounding box center [1320, 564] width 369 height 25
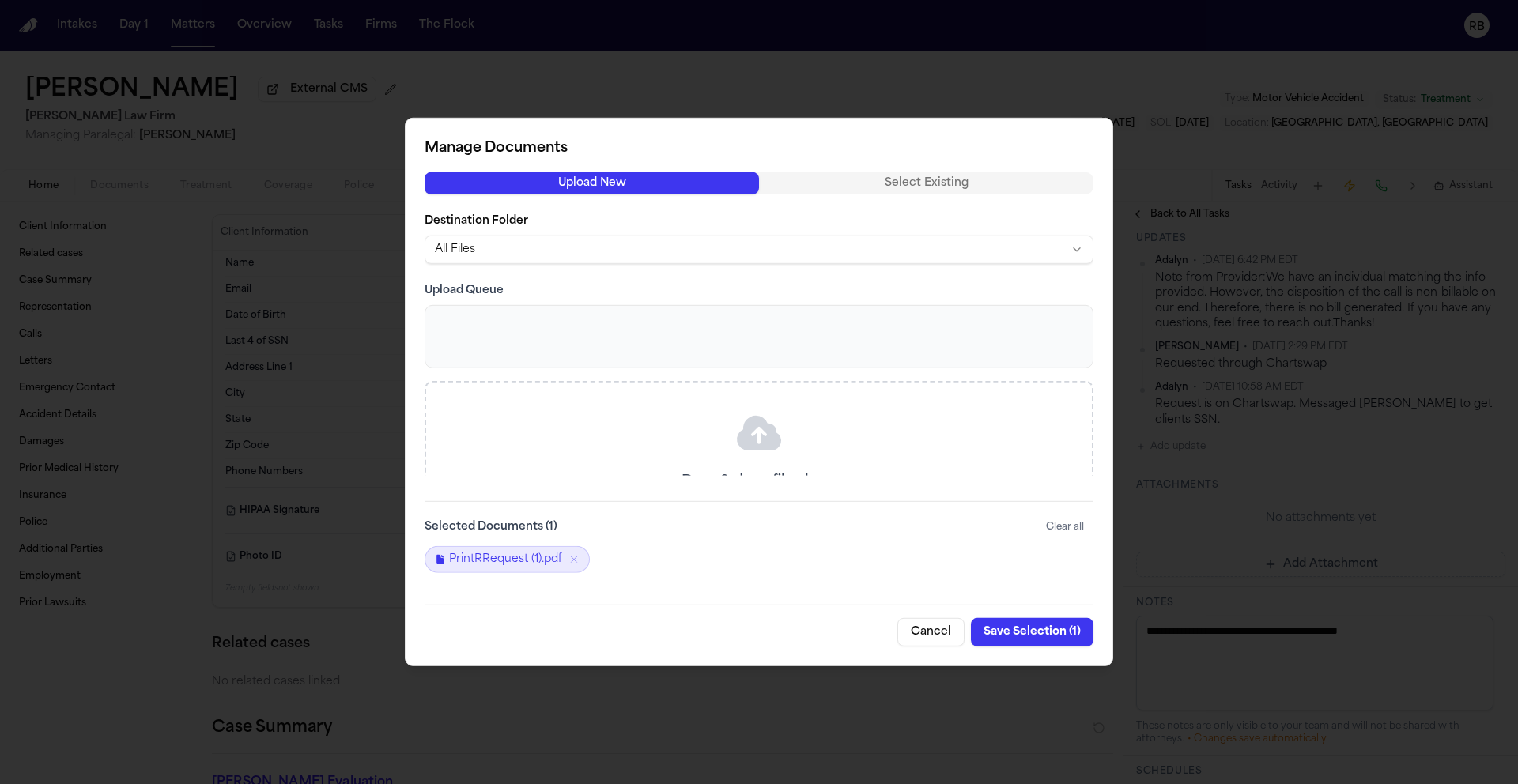
click at [800, 618] on div "Cancel Save Selection ( 1 )" at bounding box center [759, 626] width 669 height 42
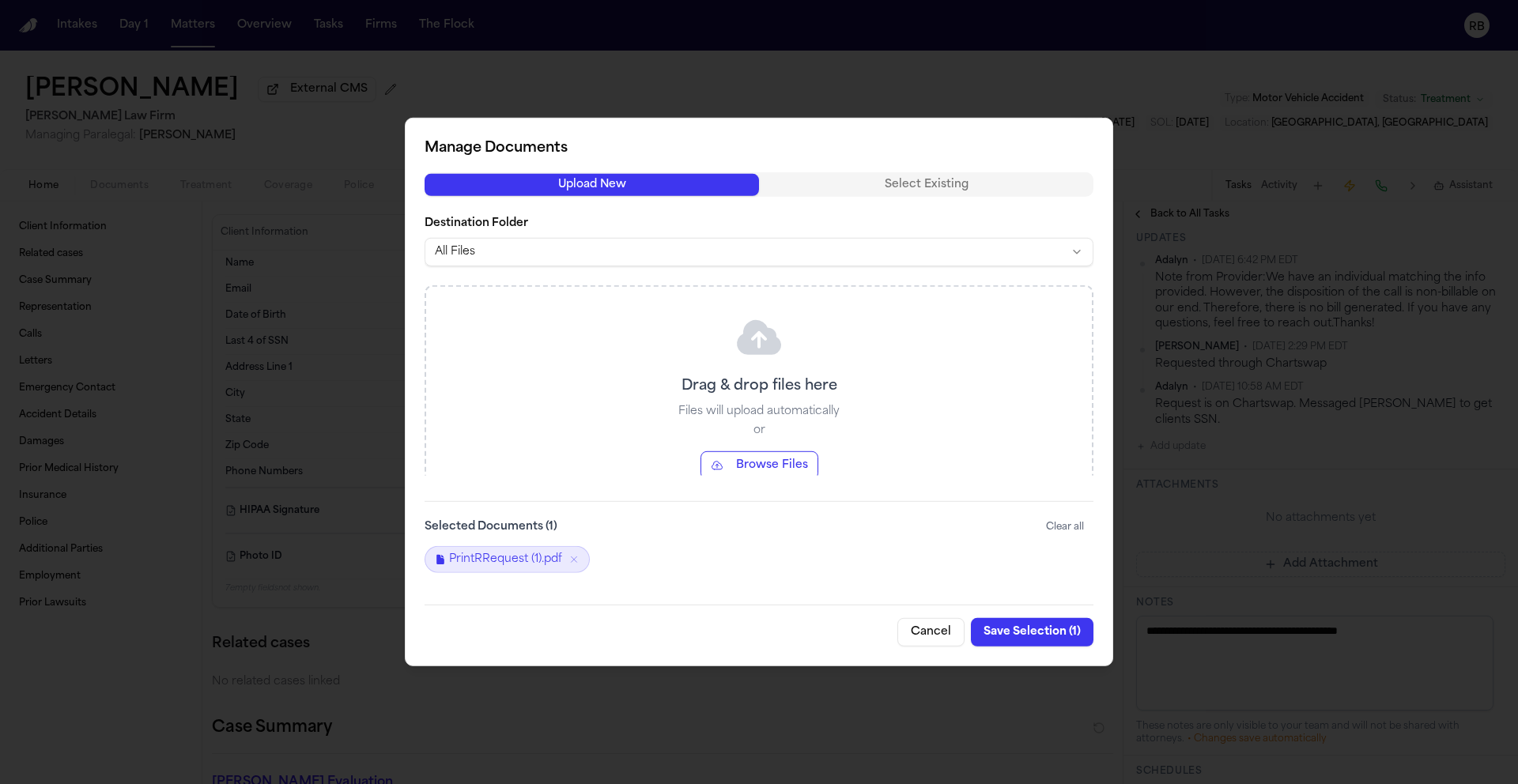
click at [1053, 624] on button "Save Selection ( 1 )" at bounding box center [1031, 632] width 123 height 28
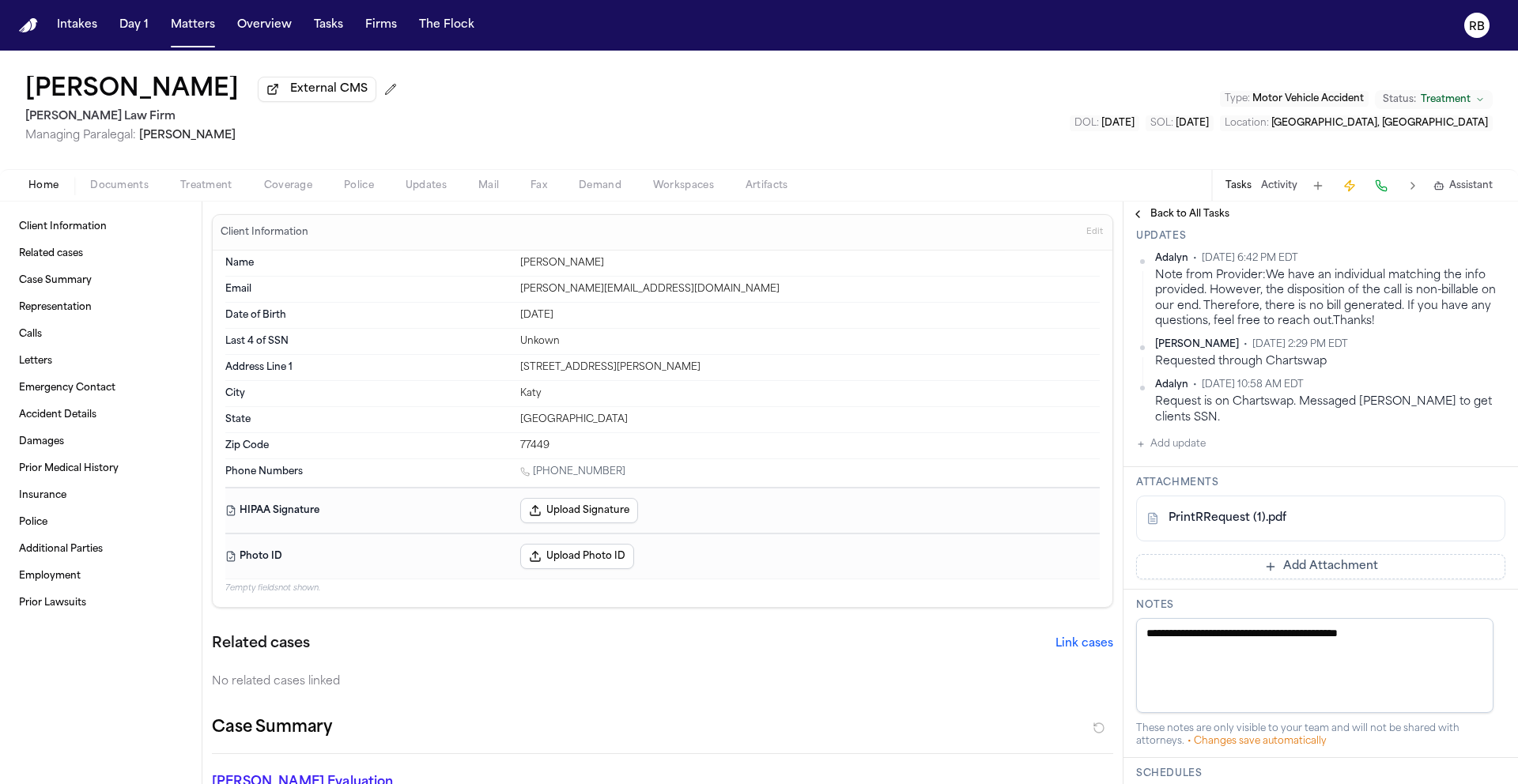
scroll to position [455, 0]
click at [1194, 450] on button "Add update" at bounding box center [1170, 443] width 69 height 19
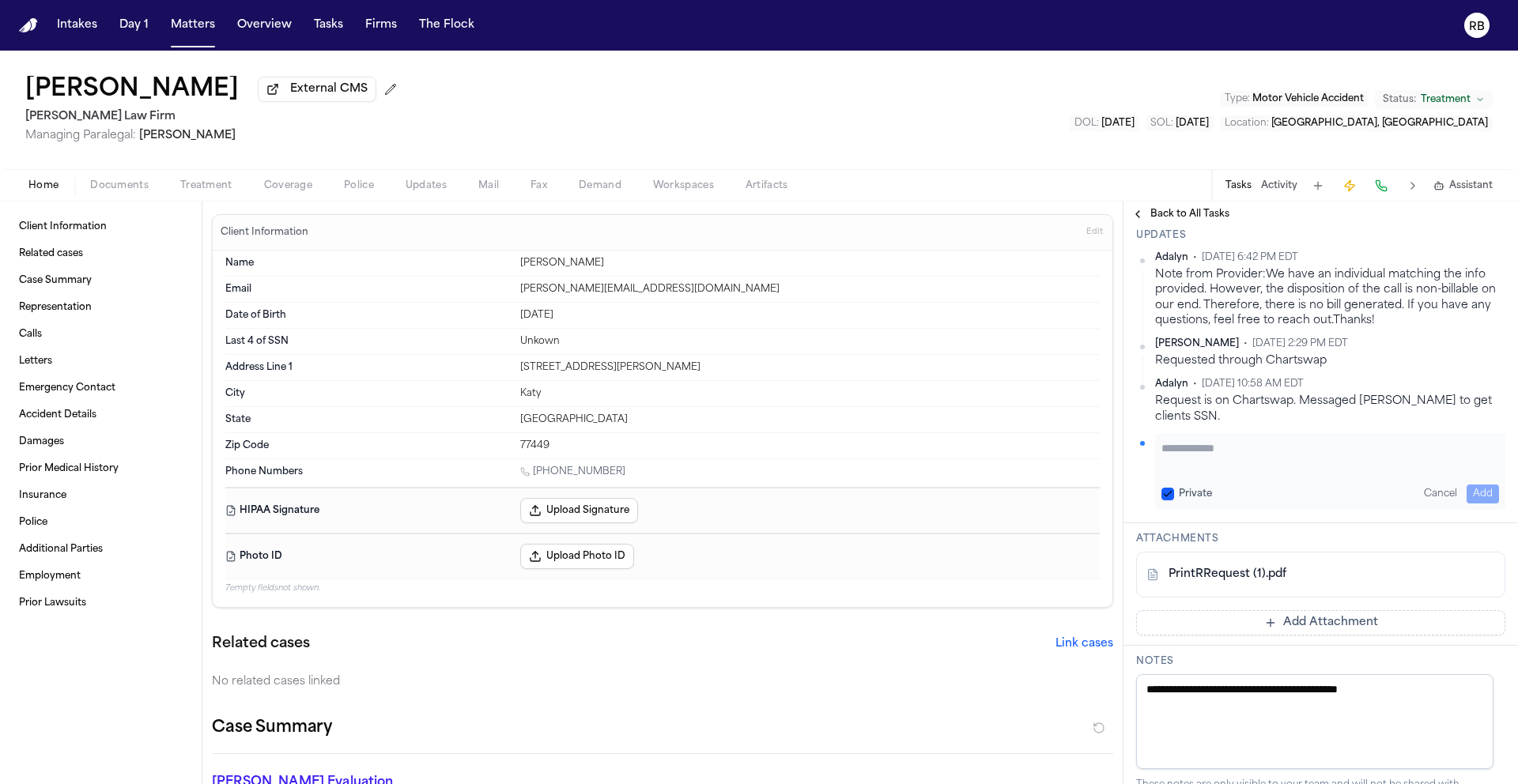
click at [1208, 445] on textarea "Add your update" at bounding box center [1330, 456] width 338 height 32
type textarea "**********"
click at [1466, 488] on button "Add" at bounding box center [1482, 494] width 33 height 19
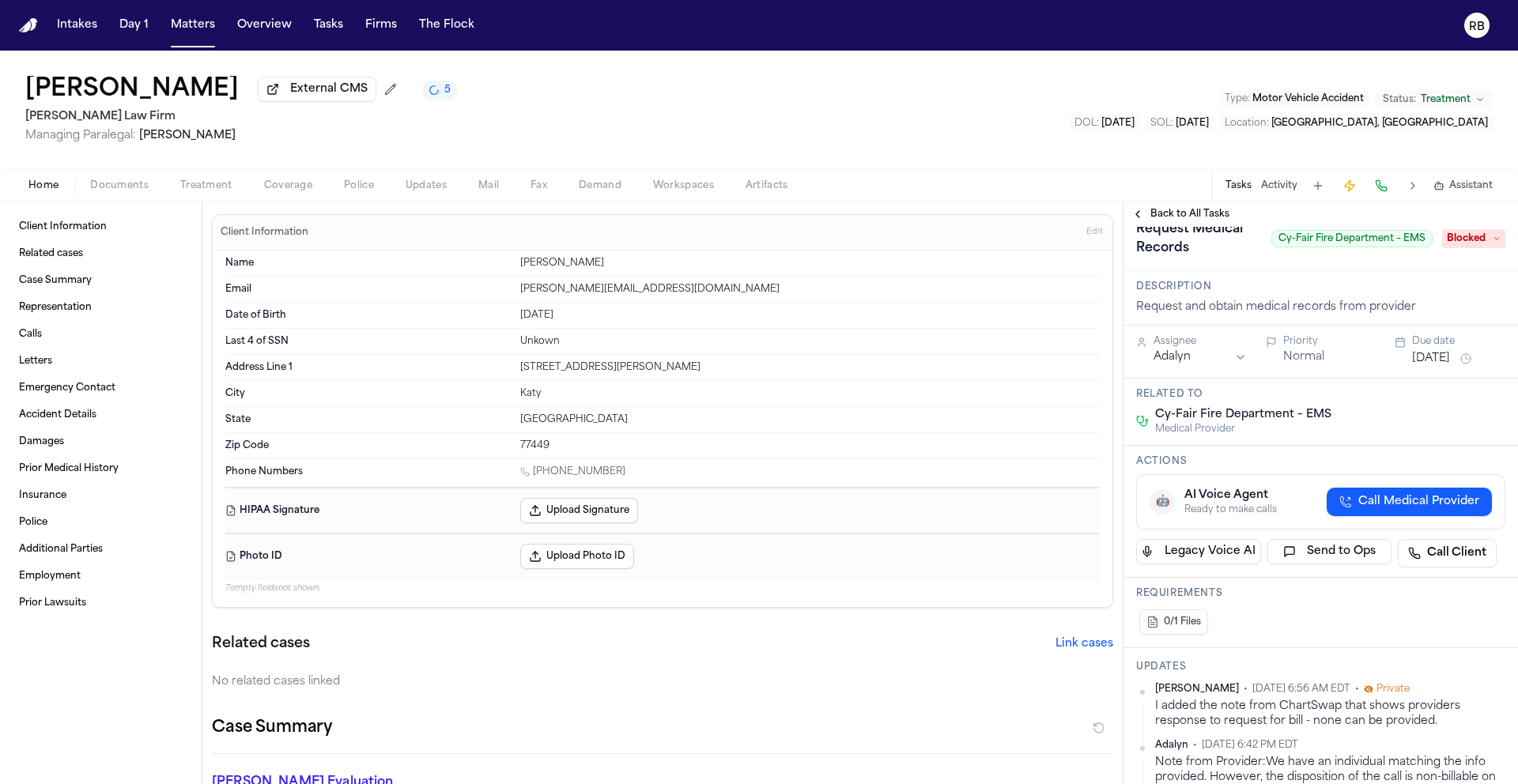
scroll to position [0, 0]
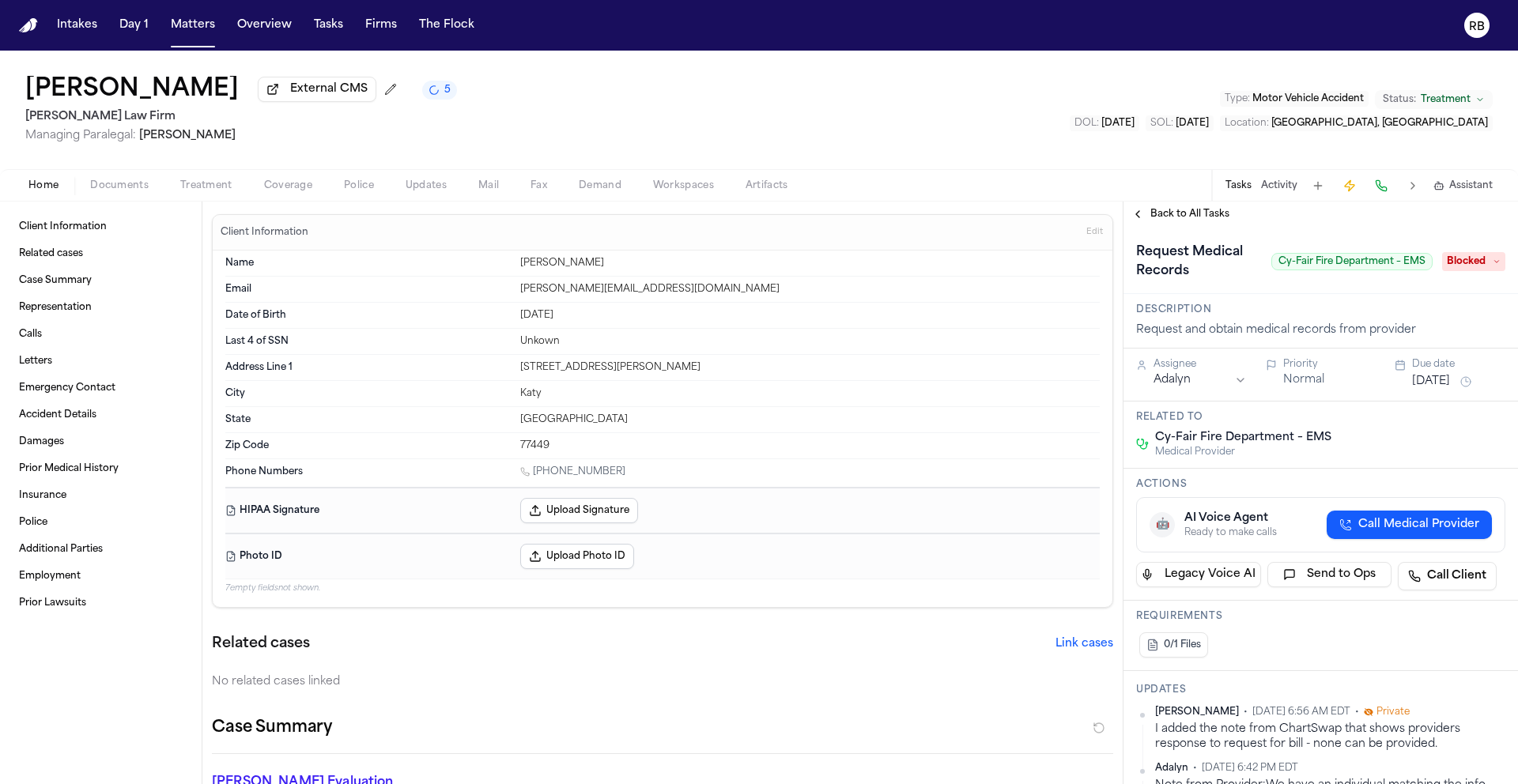
click at [1469, 264] on span "Blocked" at bounding box center [1474, 261] width 63 height 19
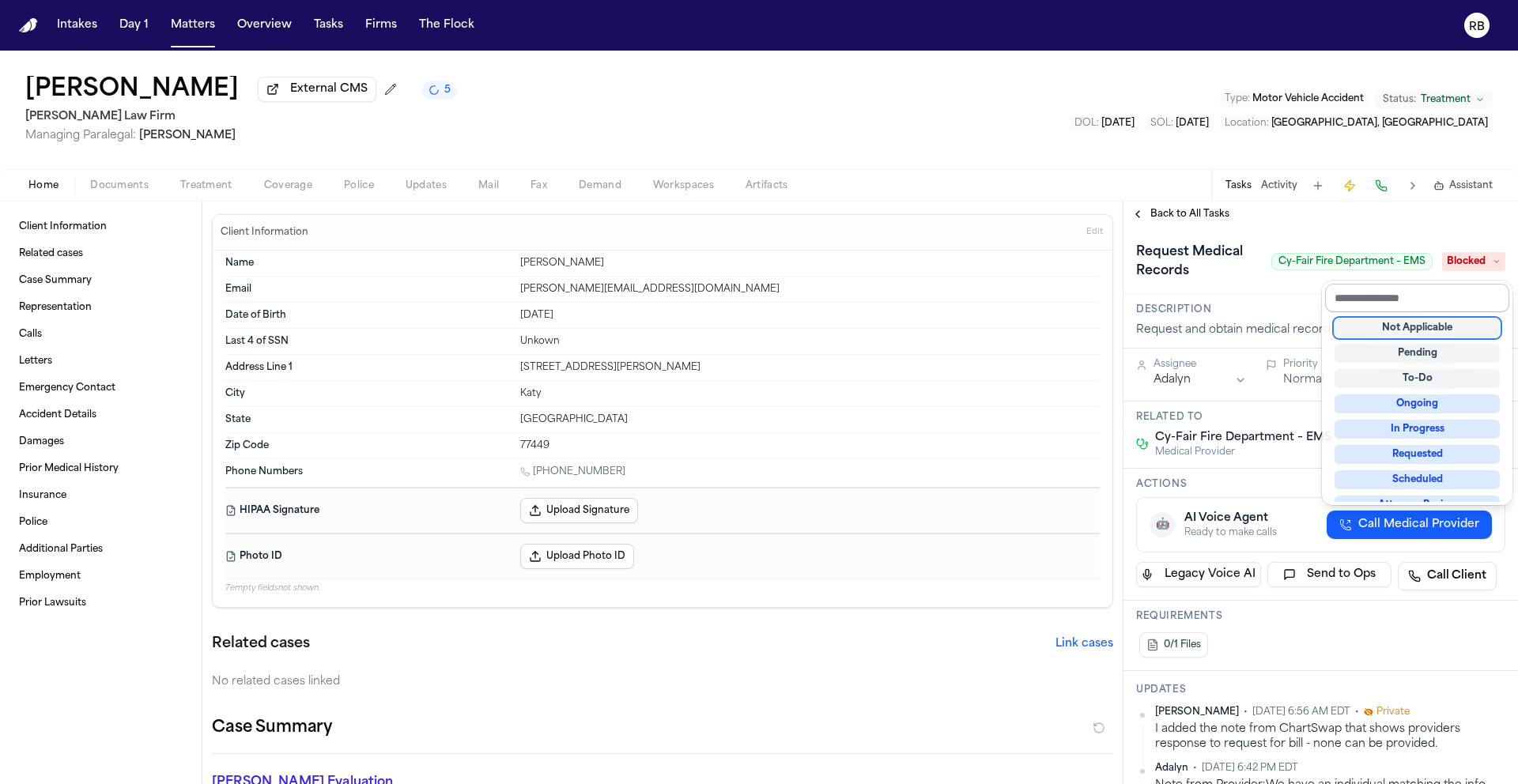
click at [1440, 289] on input "text" at bounding box center [1417, 298] width 184 height 28
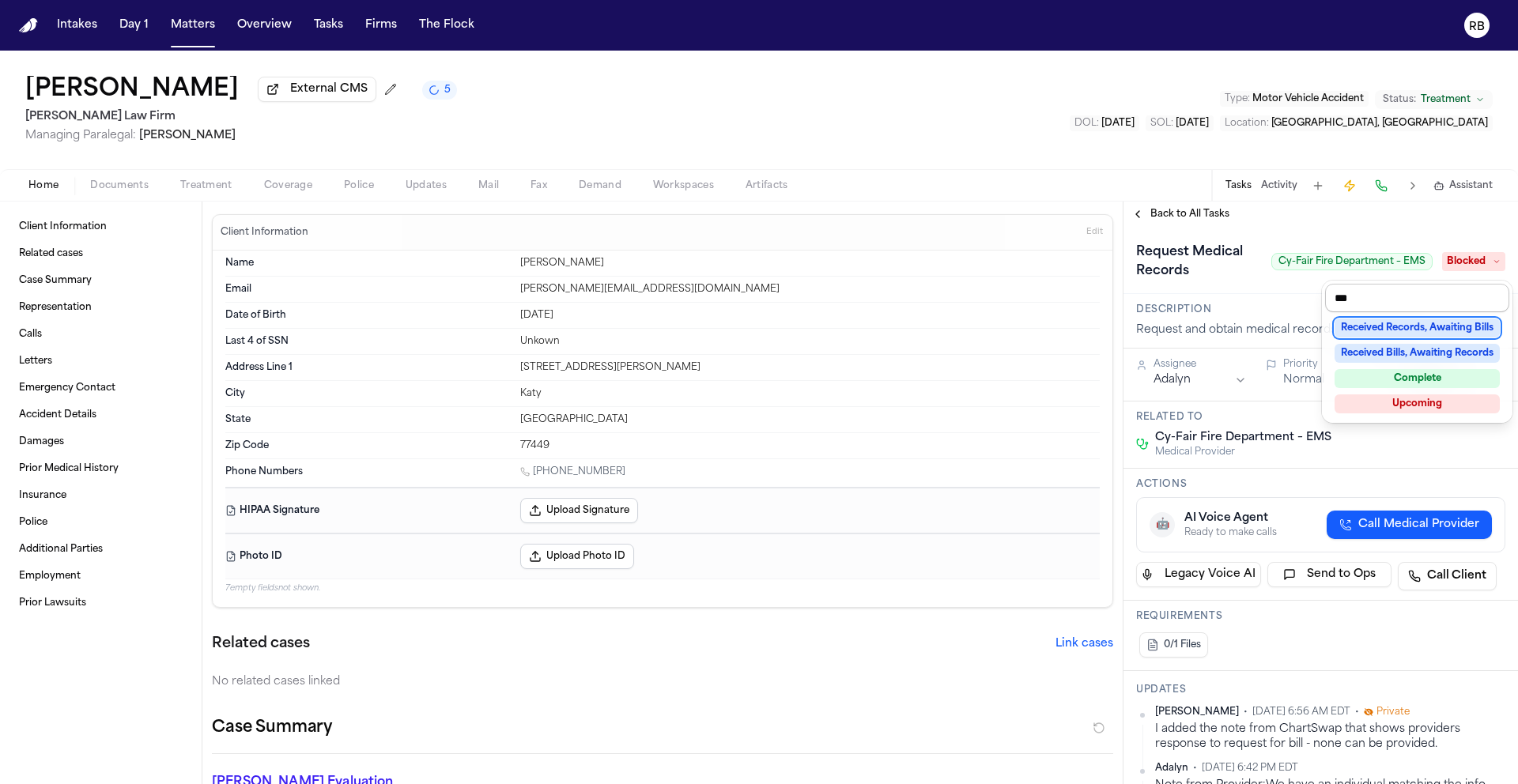
type input "****"
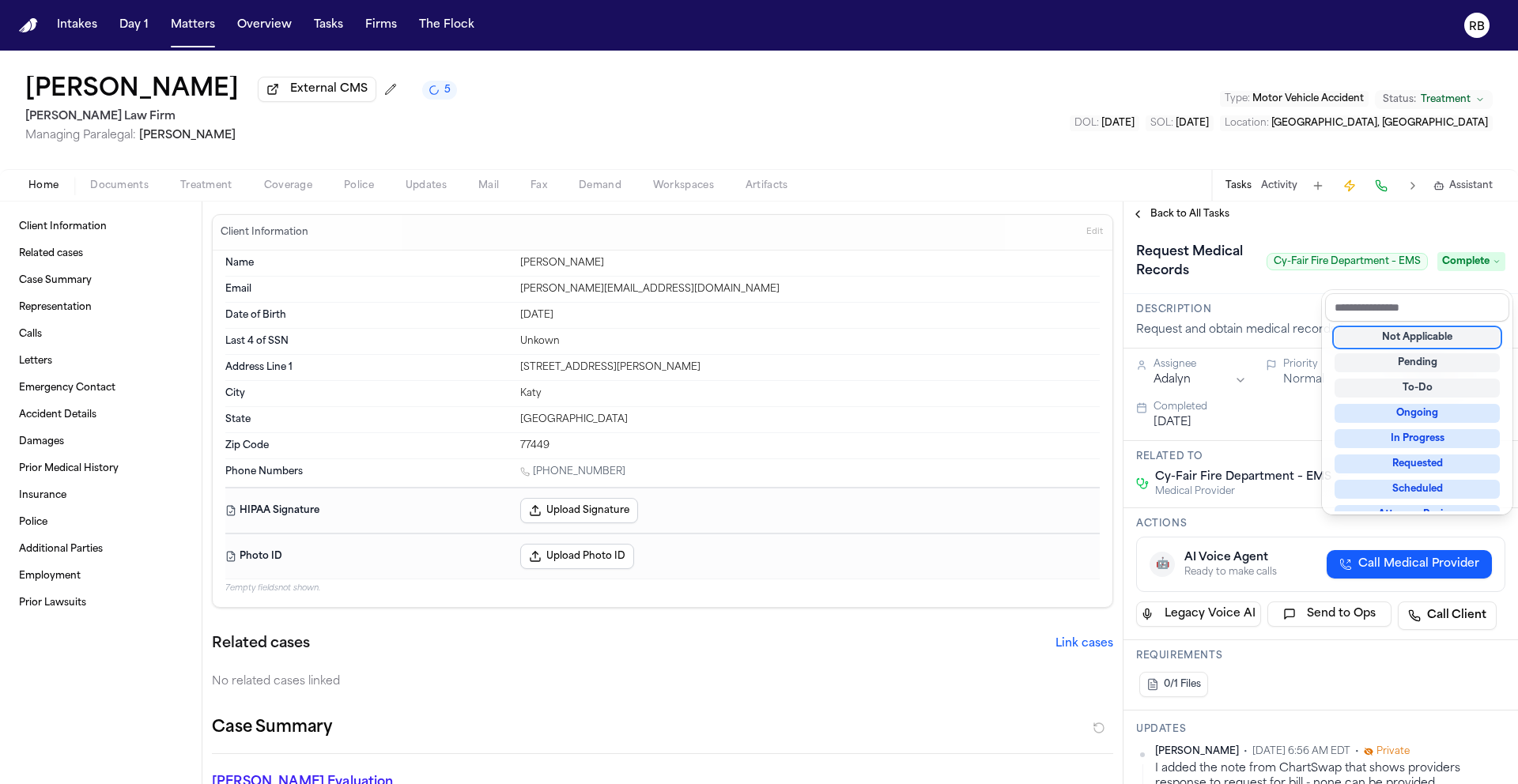
click at [1193, 215] on div "Back to All Tasks Request Medical Records Cy-Fair Fire Department – EMS Complet…" at bounding box center [1320, 493] width 395 height 582
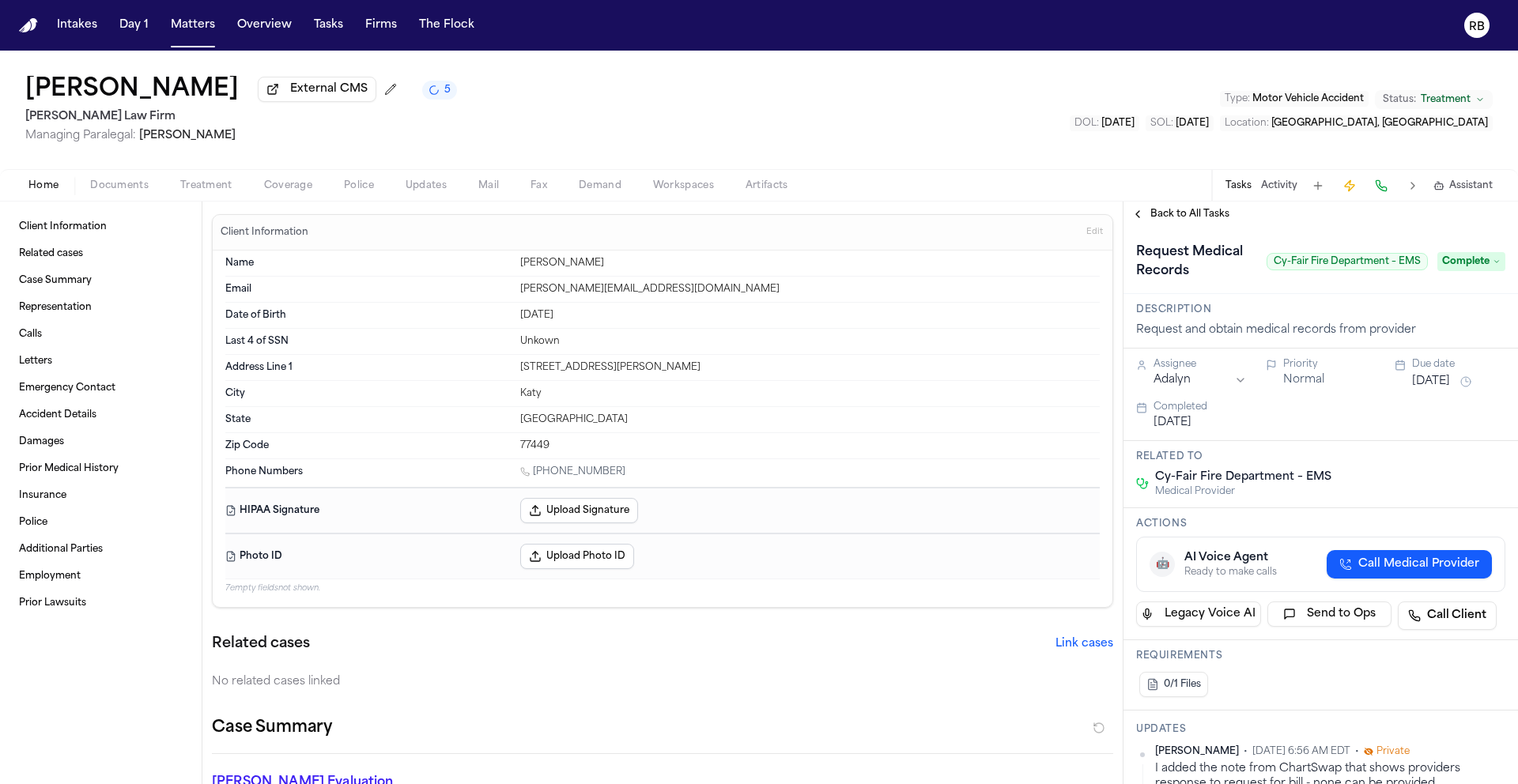
click at [1198, 216] on span "Back to All Tasks" at bounding box center [1190, 214] width 79 height 13
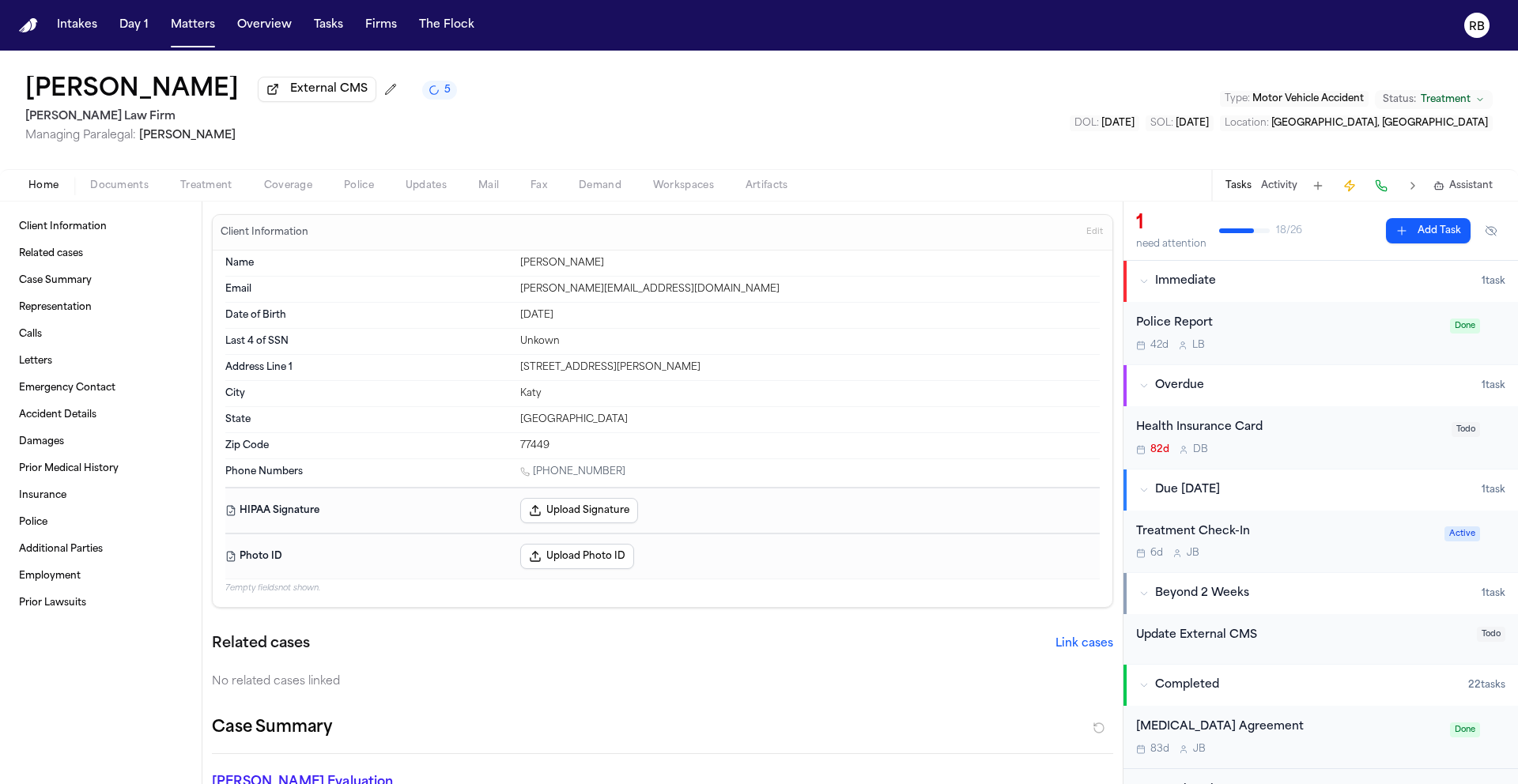
drag, startPoint x: 1060, startPoint y: 130, endPoint x: 1094, endPoint y: 128, distance: 34.1
click at [1060, 130] on div "Ivy Laynes External CMS 5 Ruy Mireles Law Firm Managing Paralegal: Jessica Barr…" at bounding box center [759, 110] width 1518 height 118
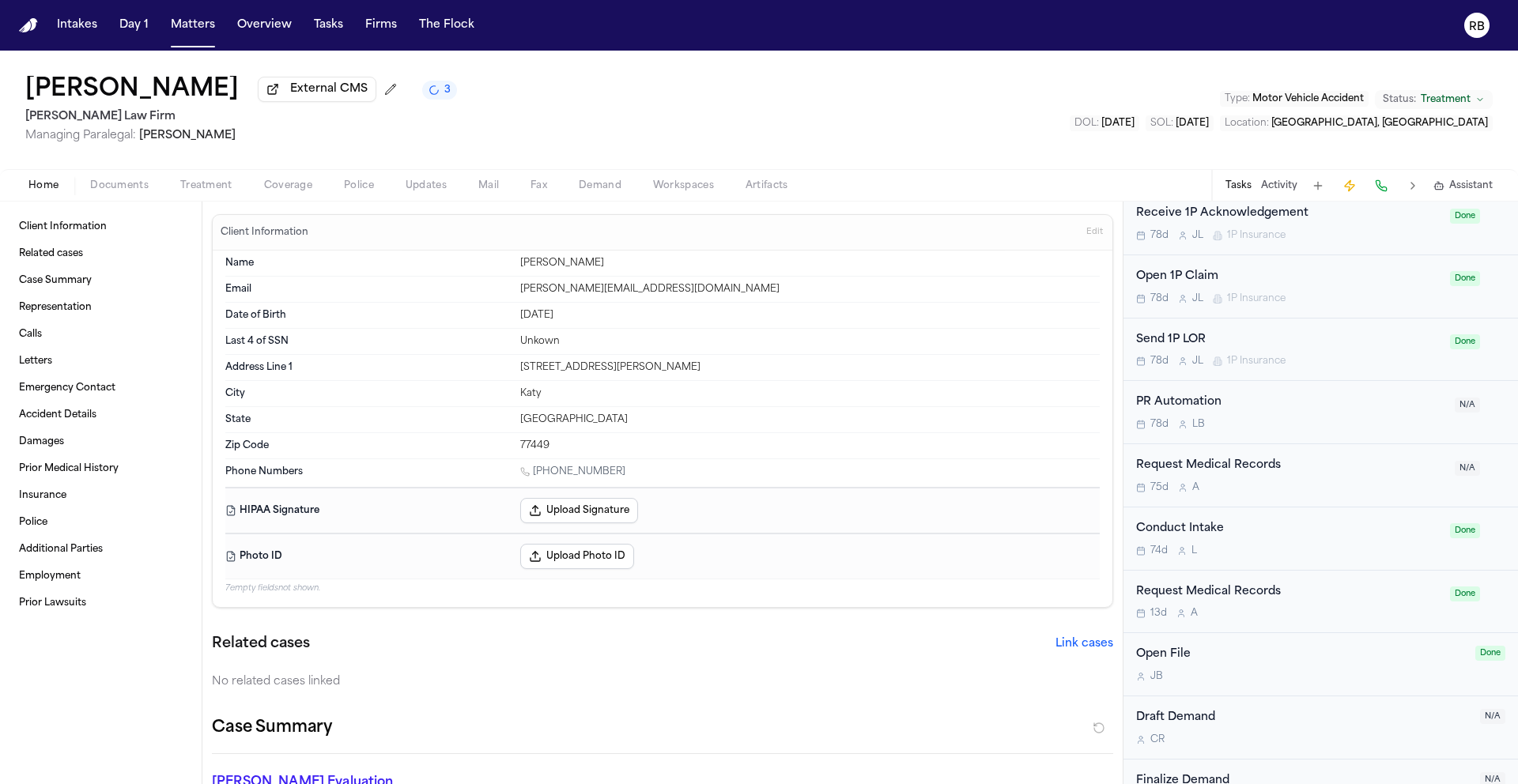
scroll to position [1270, 0]
click at [1338, 478] on div "Request Medical Records 75d A" at bounding box center [1290, 475] width 309 height 38
click at [1338, 478] on div "1 need attention 18 / 26 Add Task Immediate 1 task Police Report 42d L B Done O…" at bounding box center [1320, 493] width 395 height 582
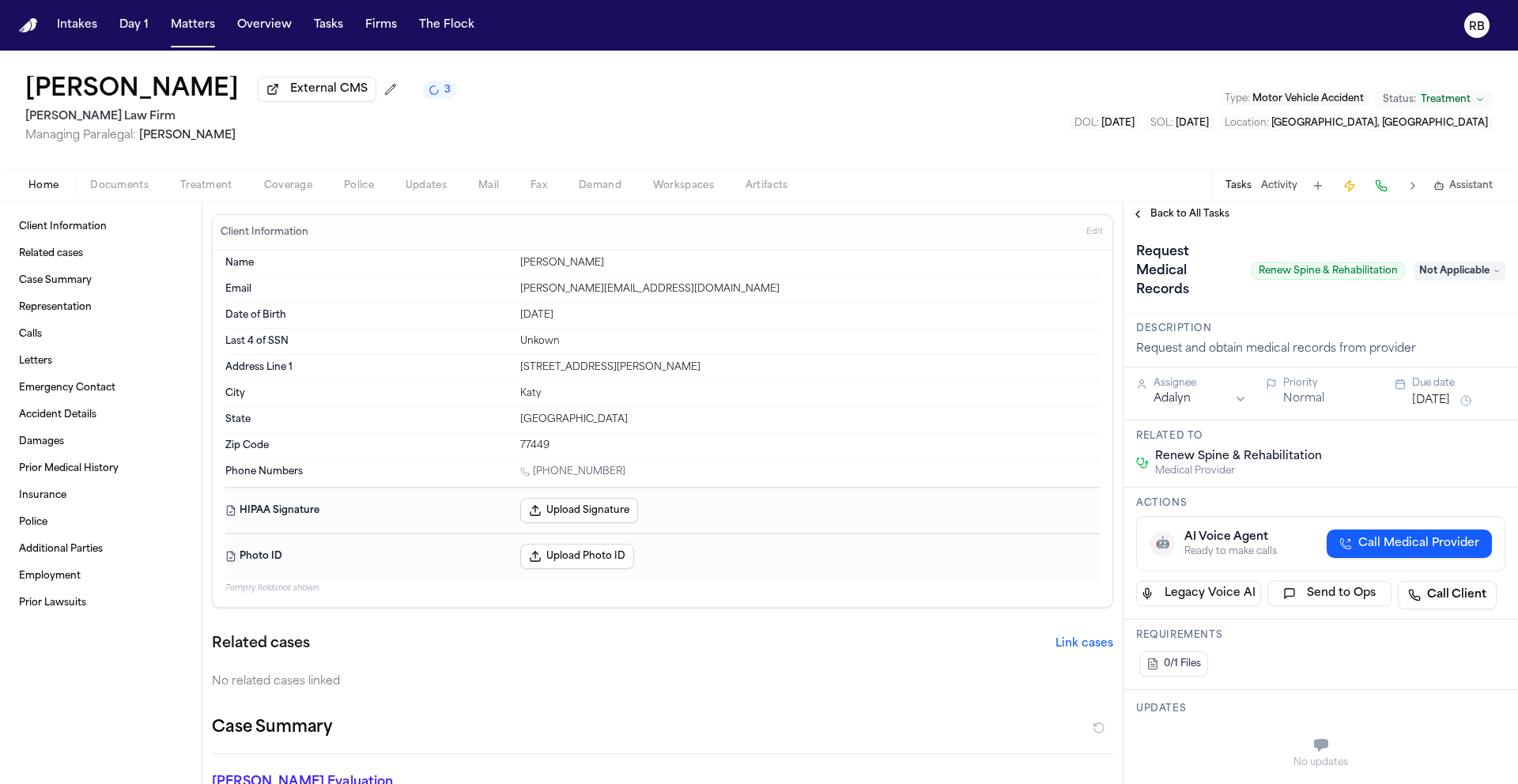
click at [1174, 218] on span "Back to All Tasks" at bounding box center [1190, 214] width 79 height 13
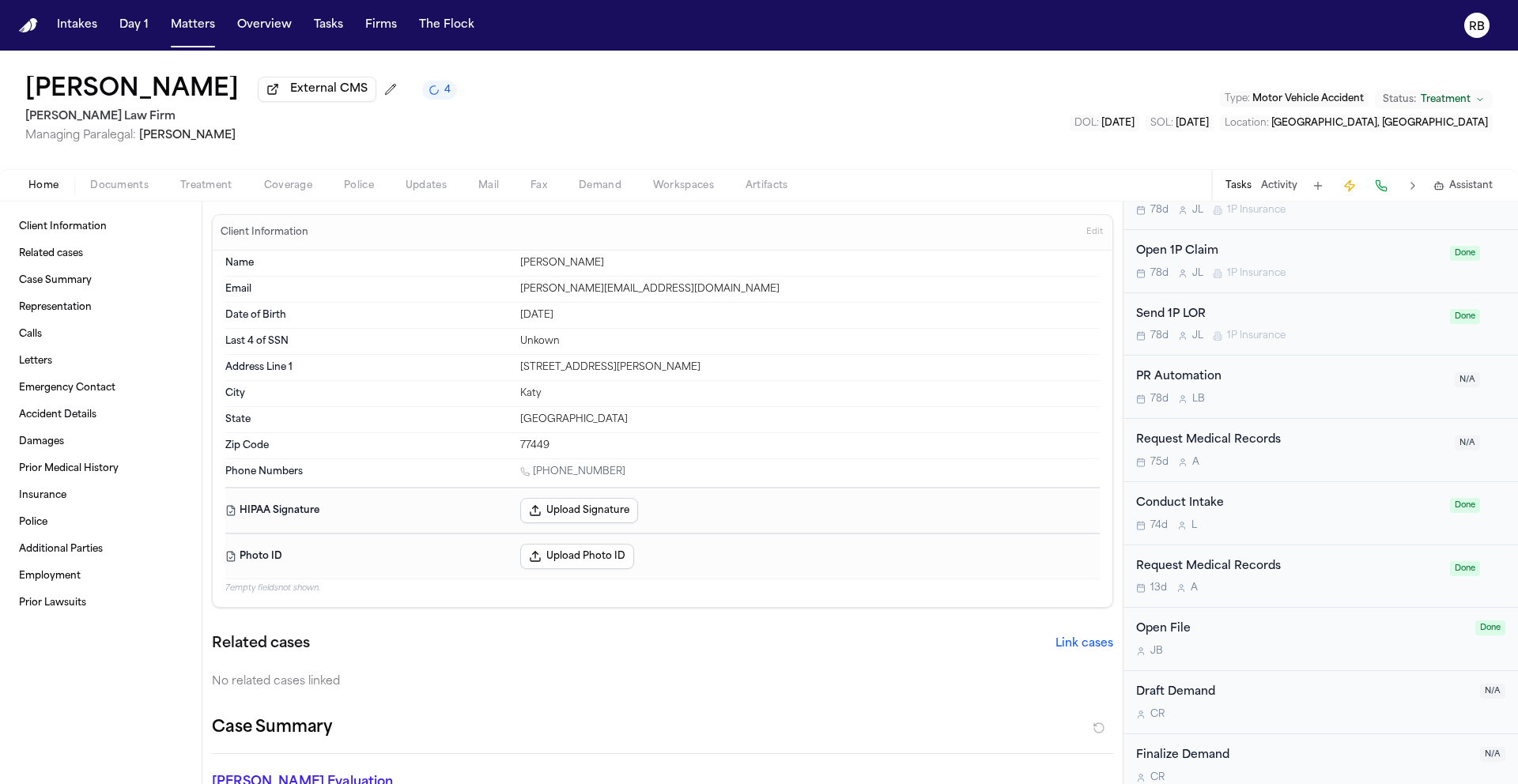
scroll to position [1311, 0]
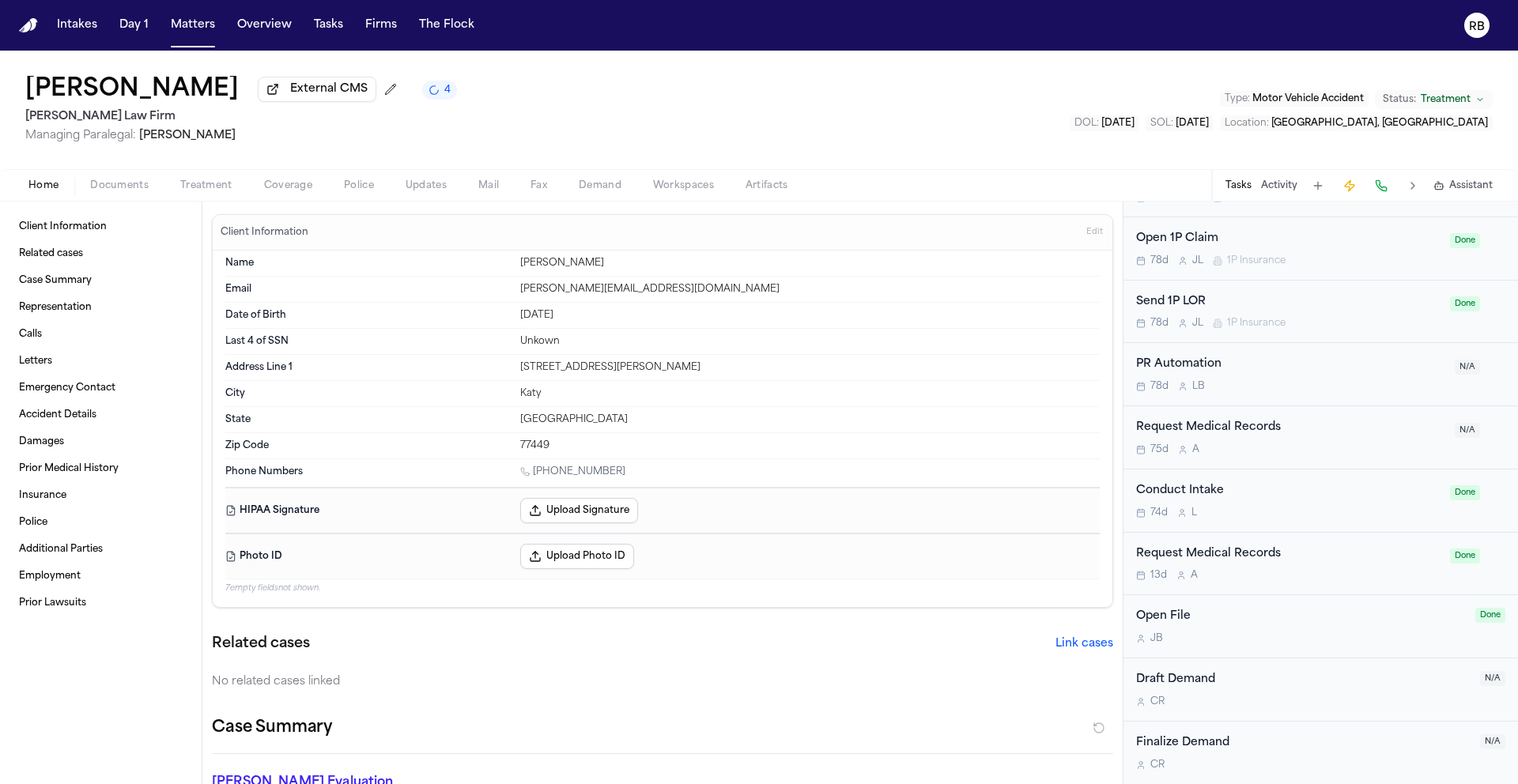
click at [1366, 573] on div "13d A" at bounding box center [1288, 575] width 305 height 13
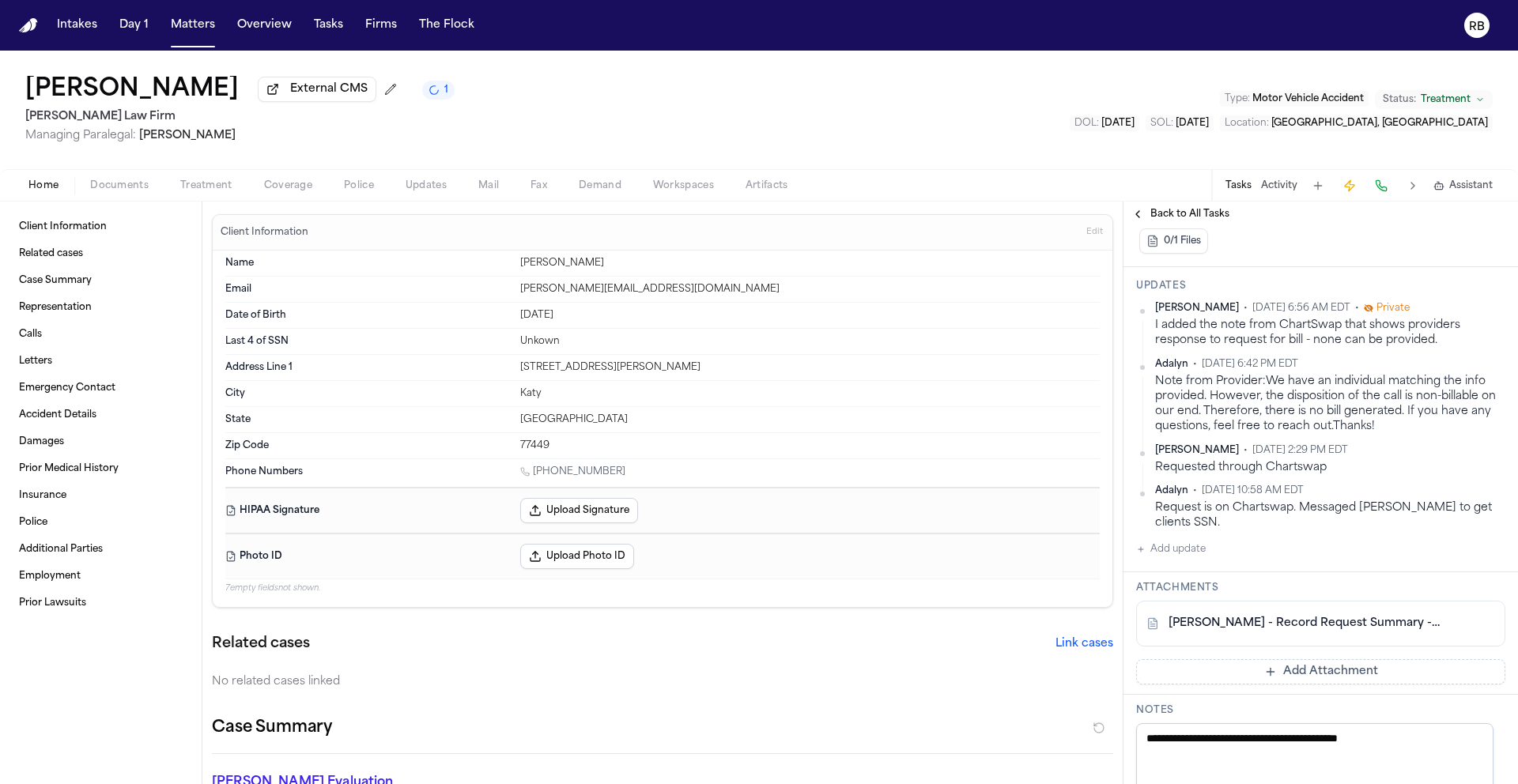
scroll to position [489, 0]
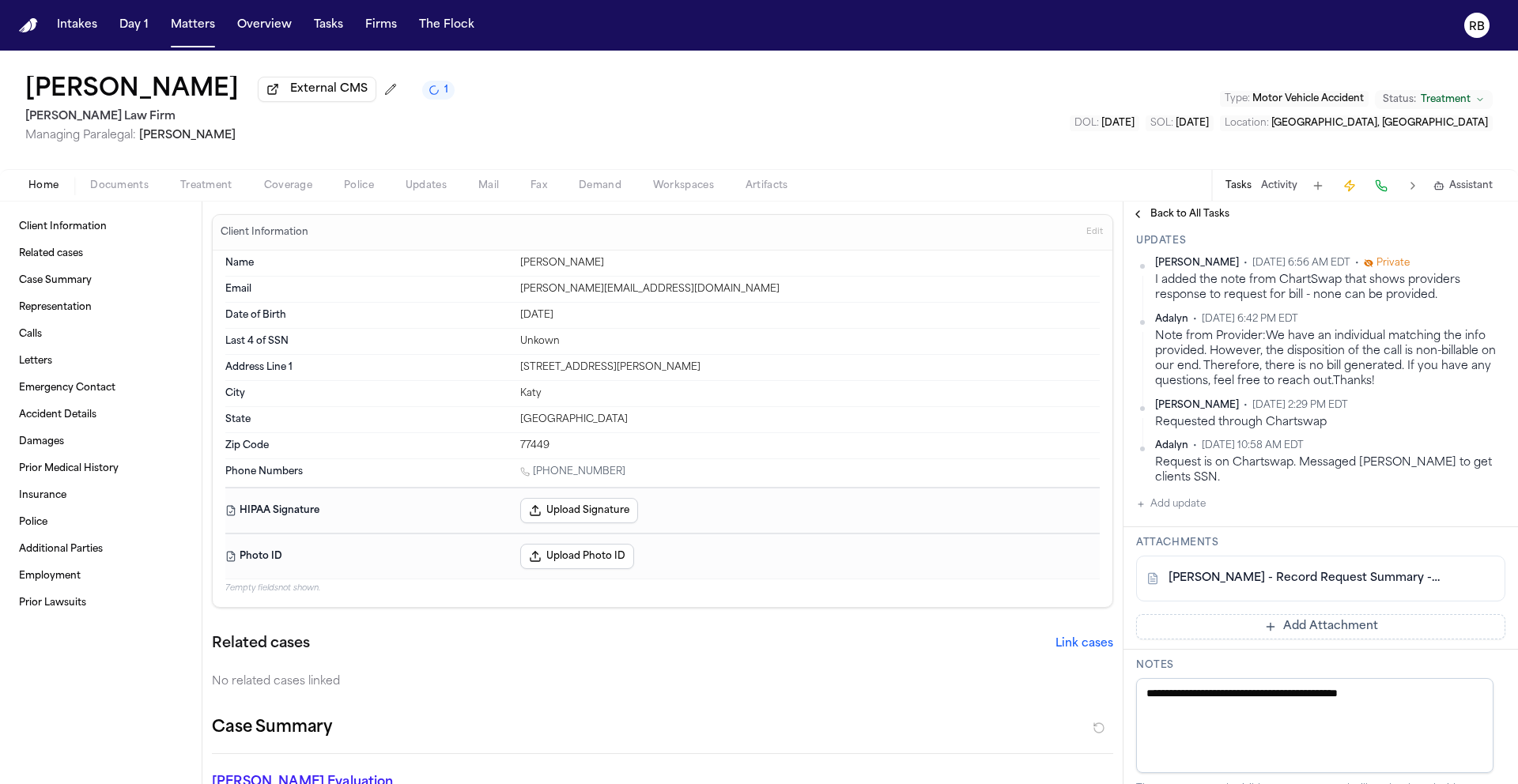
click at [1312, 639] on button "Add Attachment" at bounding box center [1320, 626] width 369 height 25
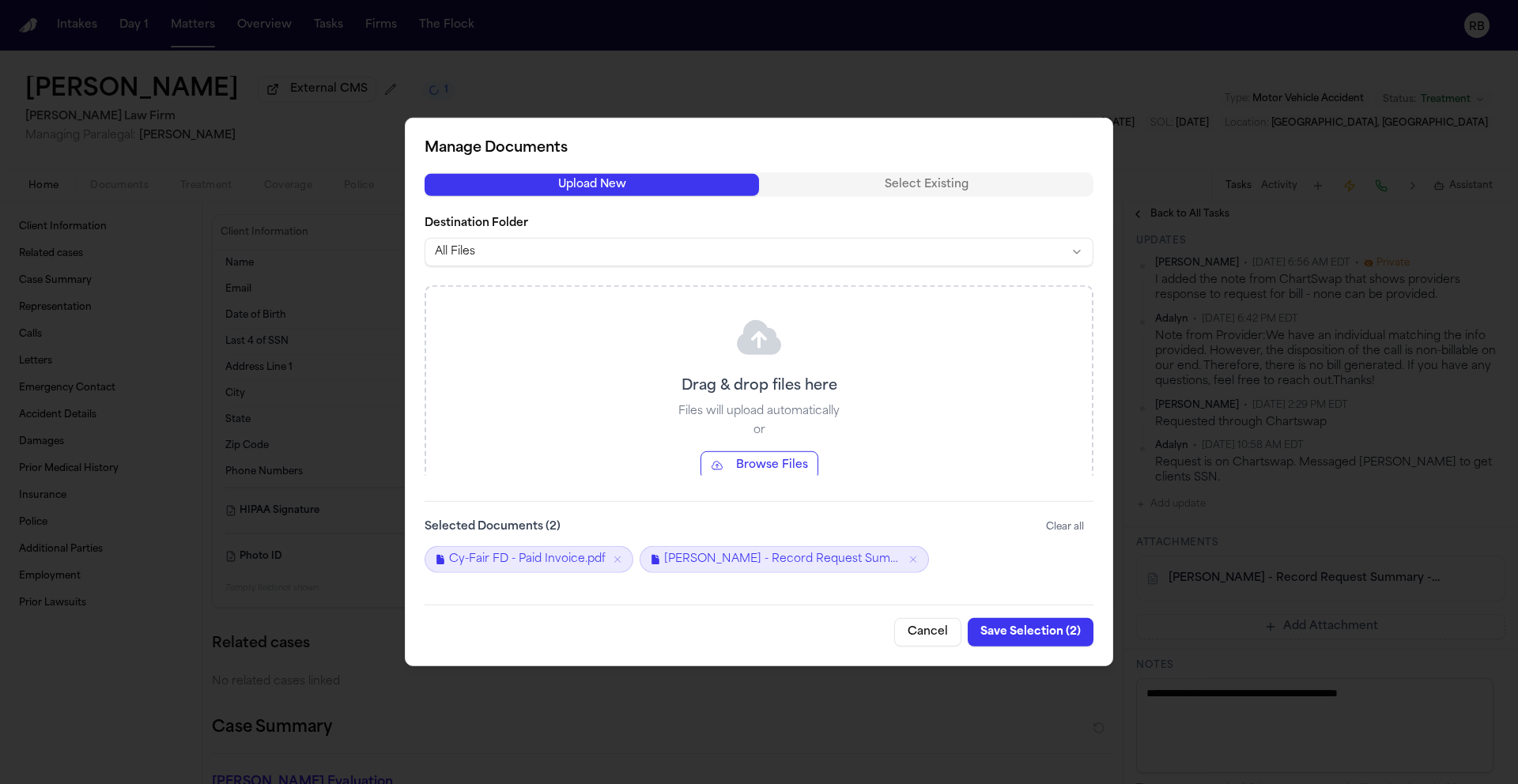
click at [1049, 631] on button "Save Selection ( 2 )" at bounding box center [1031, 632] width 126 height 28
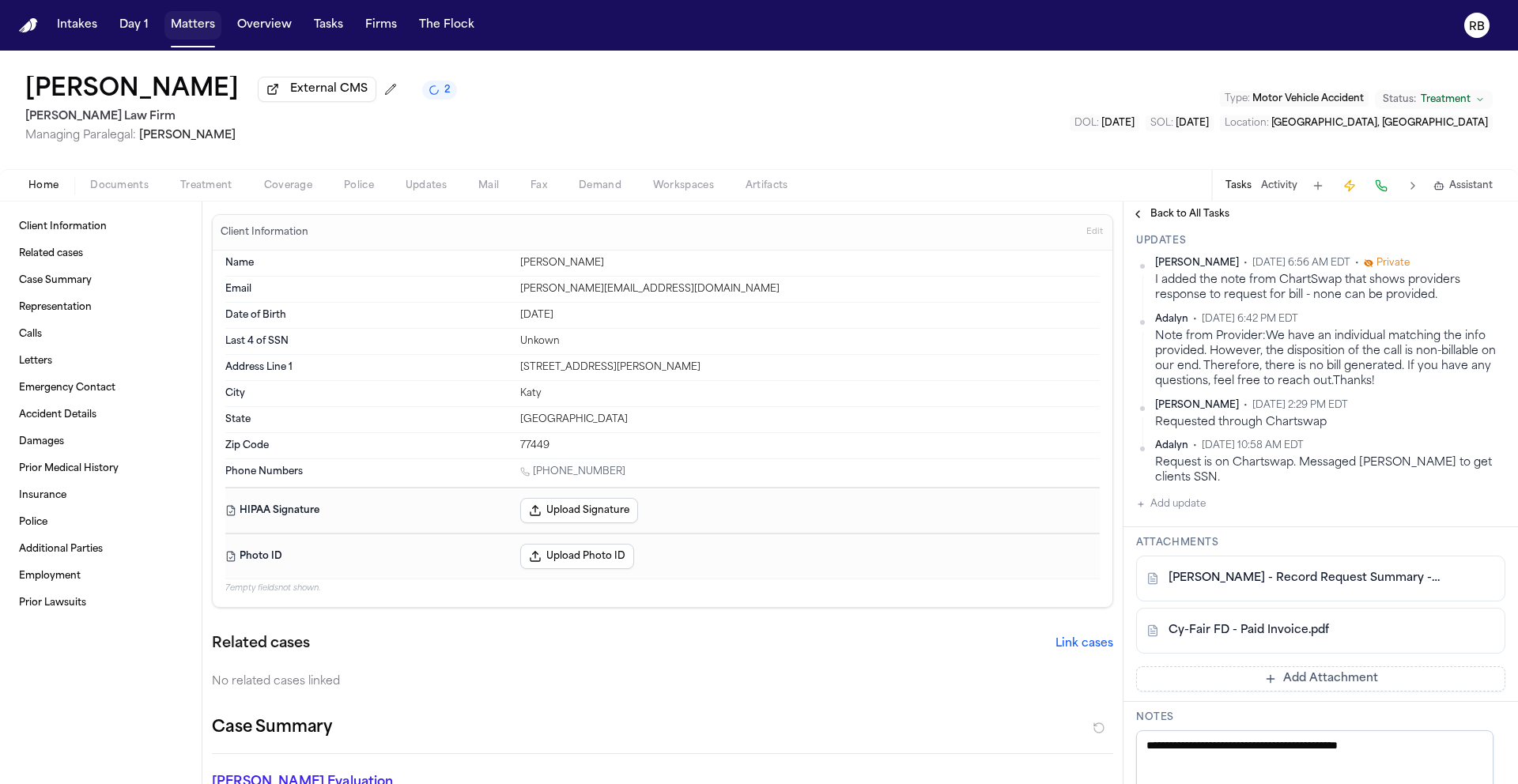
click at [190, 21] on button "Matters" at bounding box center [193, 25] width 57 height 28
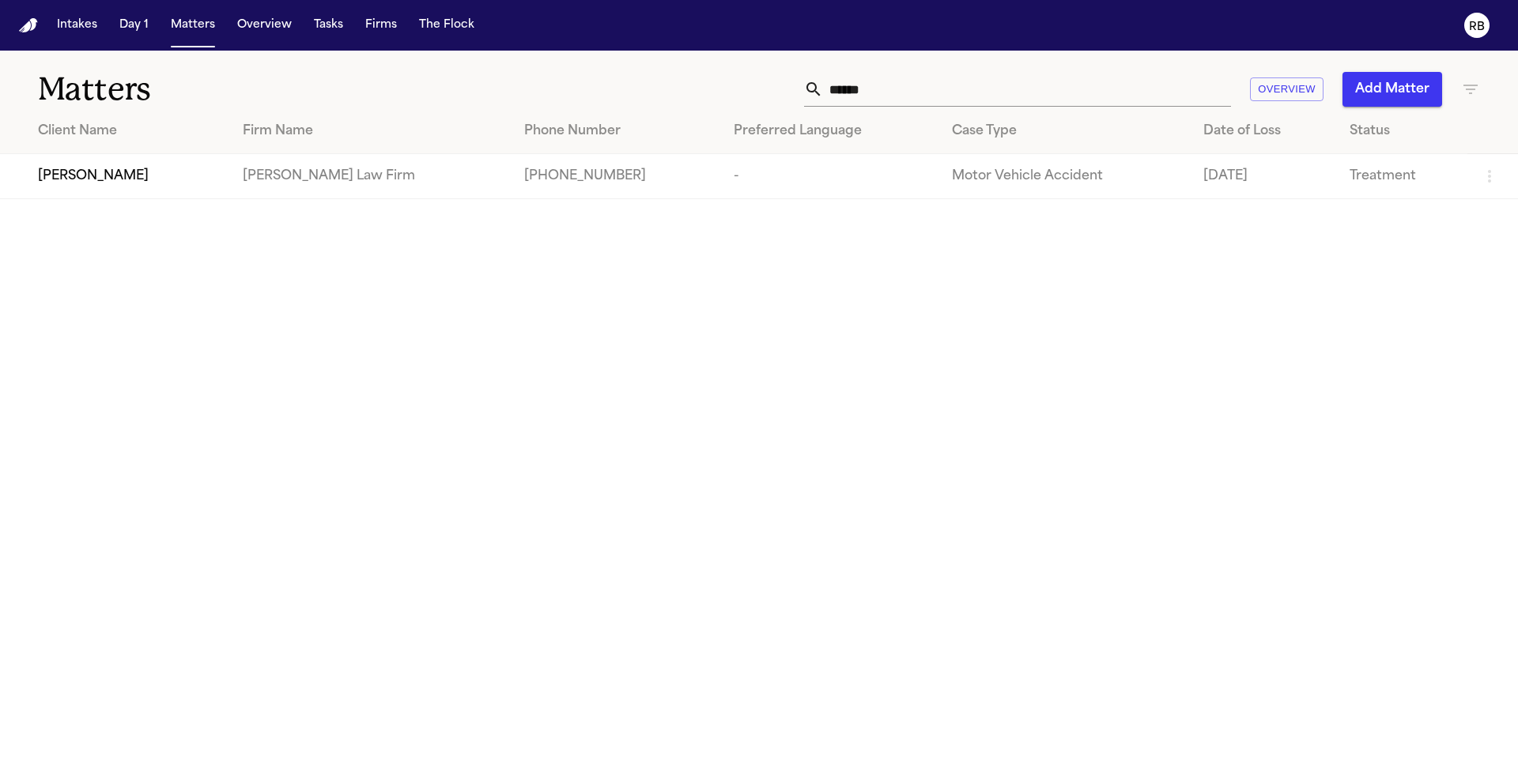
drag, startPoint x: 881, startPoint y: 98, endPoint x: 899, endPoint y: 94, distance: 18.4
click at [881, 98] on input "******" at bounding box center [1026, 89] width 408 height 35
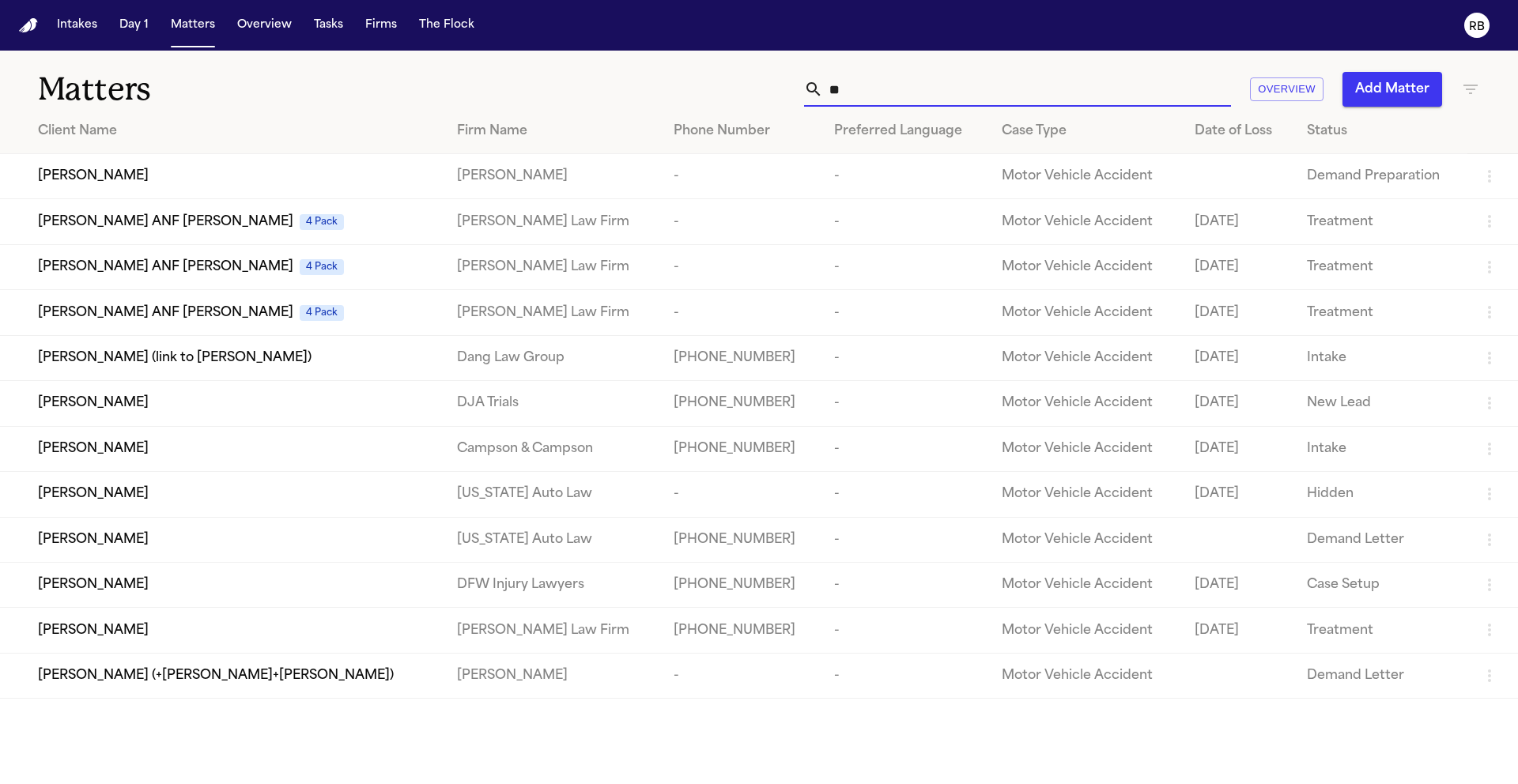
type input "*"
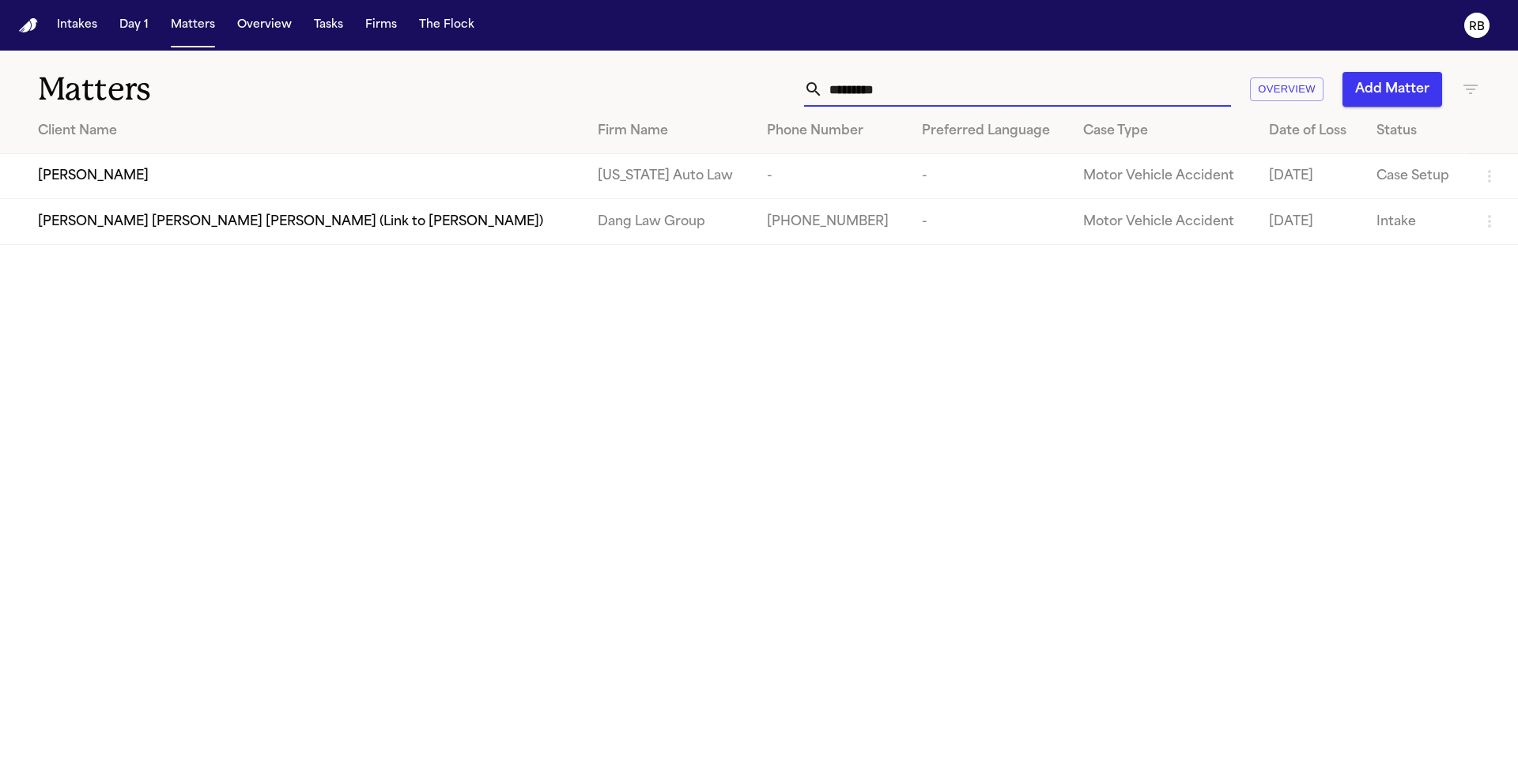
type input "*********"
click at [223, 168] on div "Jason Odneal" at bounding box center [305, 176] width 534 height 19
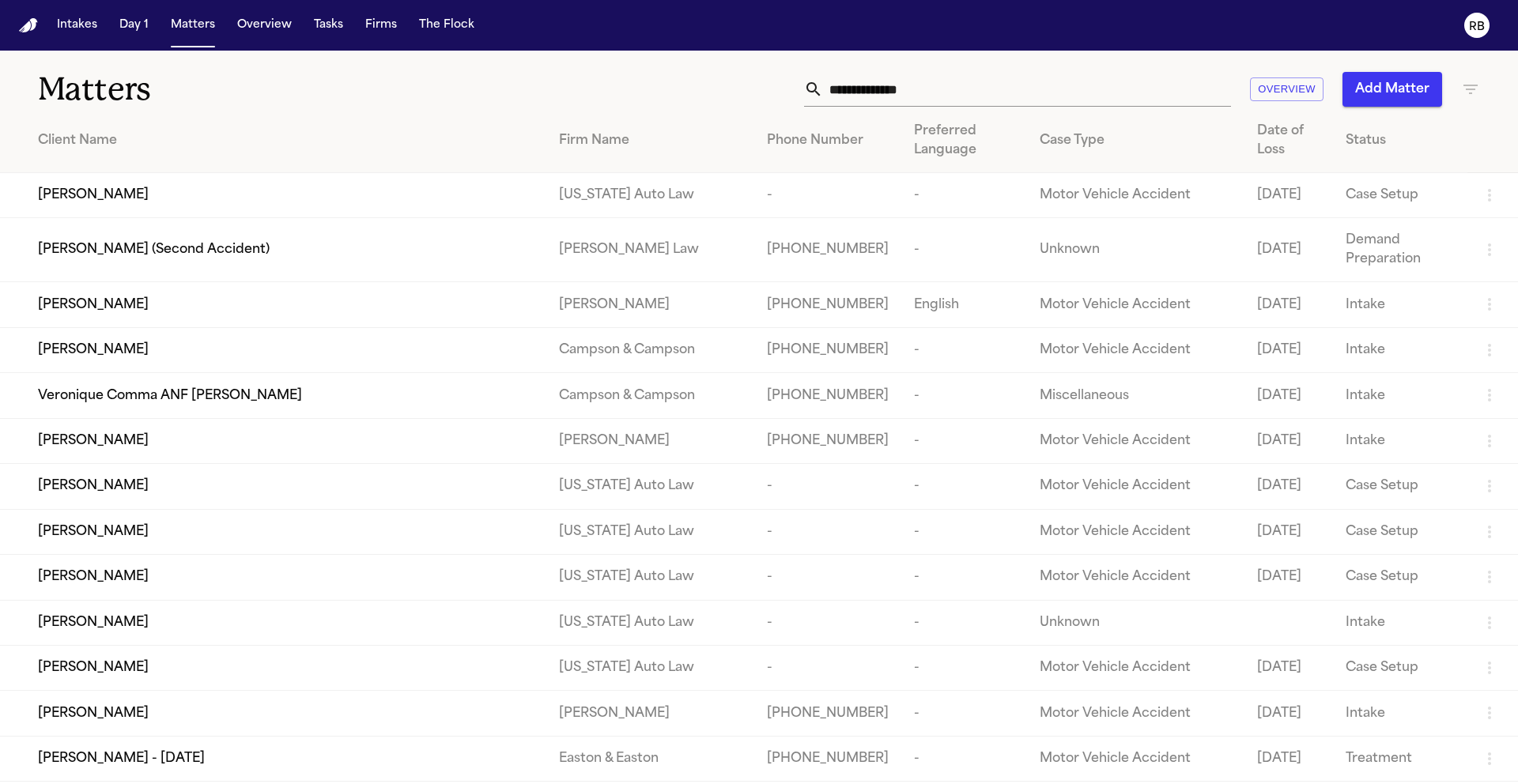
click at [903, 84] on input "text" at bounding box center [1026, 89] width 408 height 35
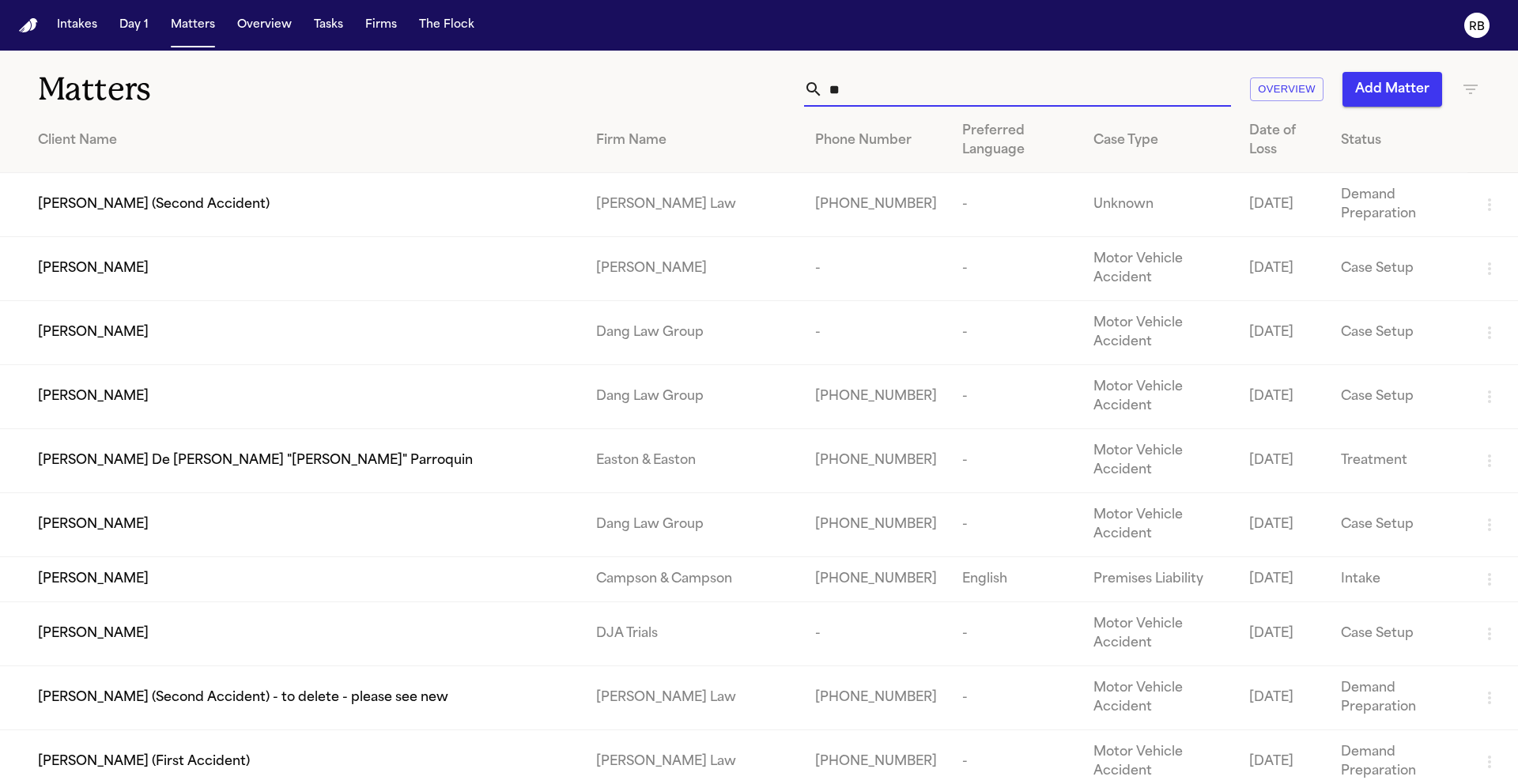
type input "*"
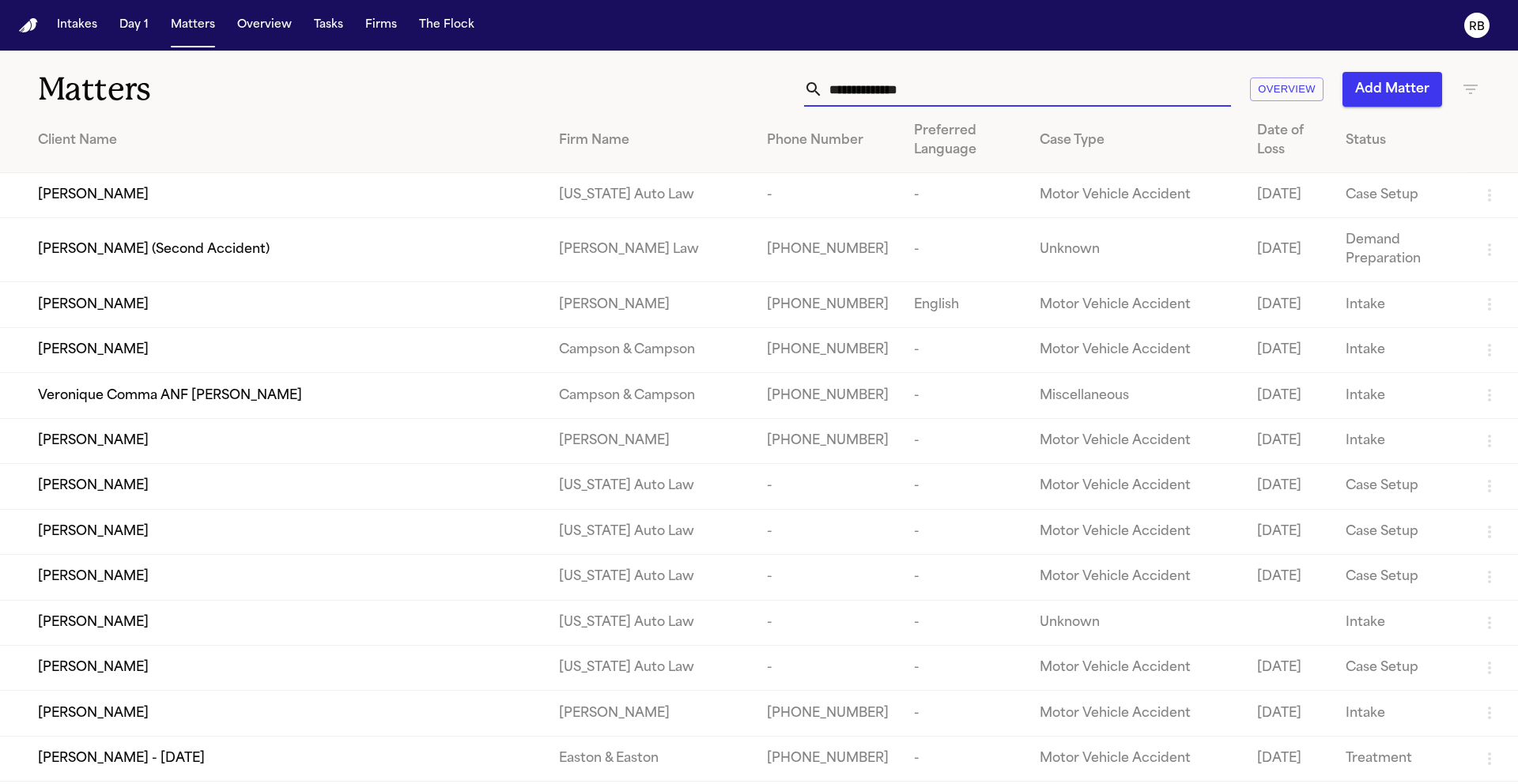
drag, startPoint x: 993, startPoint y: 86, endPoint x: 704, endPoint y: 89, distance: 289.0
click at [704, 89] on div "Overview Add Matter" at bounding box center [969, 89] width 1022 height 35
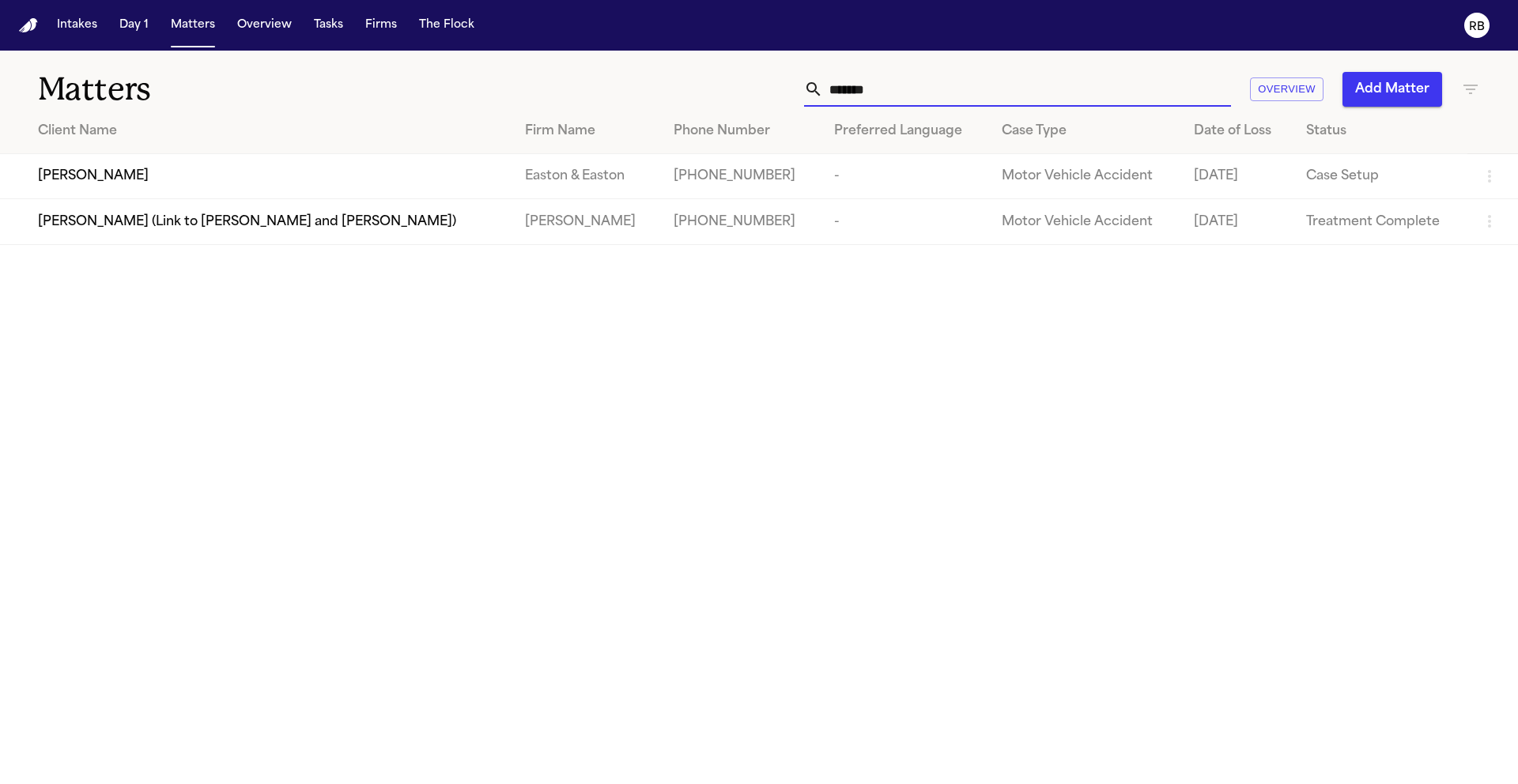
type input "*******"
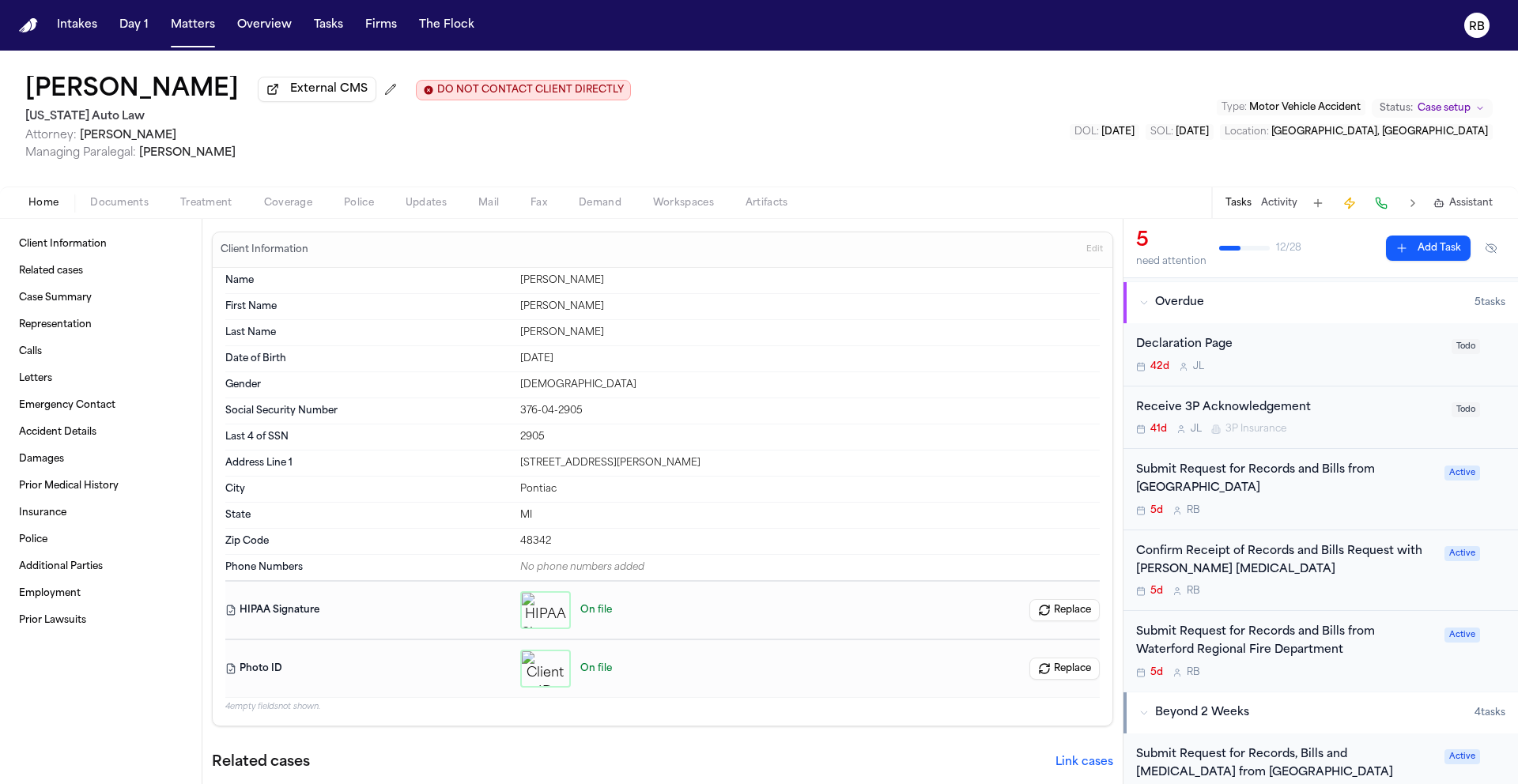
scroll to position [103, 0]
click at [1351, 495] on div "Submit Request for Records and Bills from [GEOGRAPHIC_DATA]" at bounding box center [1285, 477] width 299 height 37
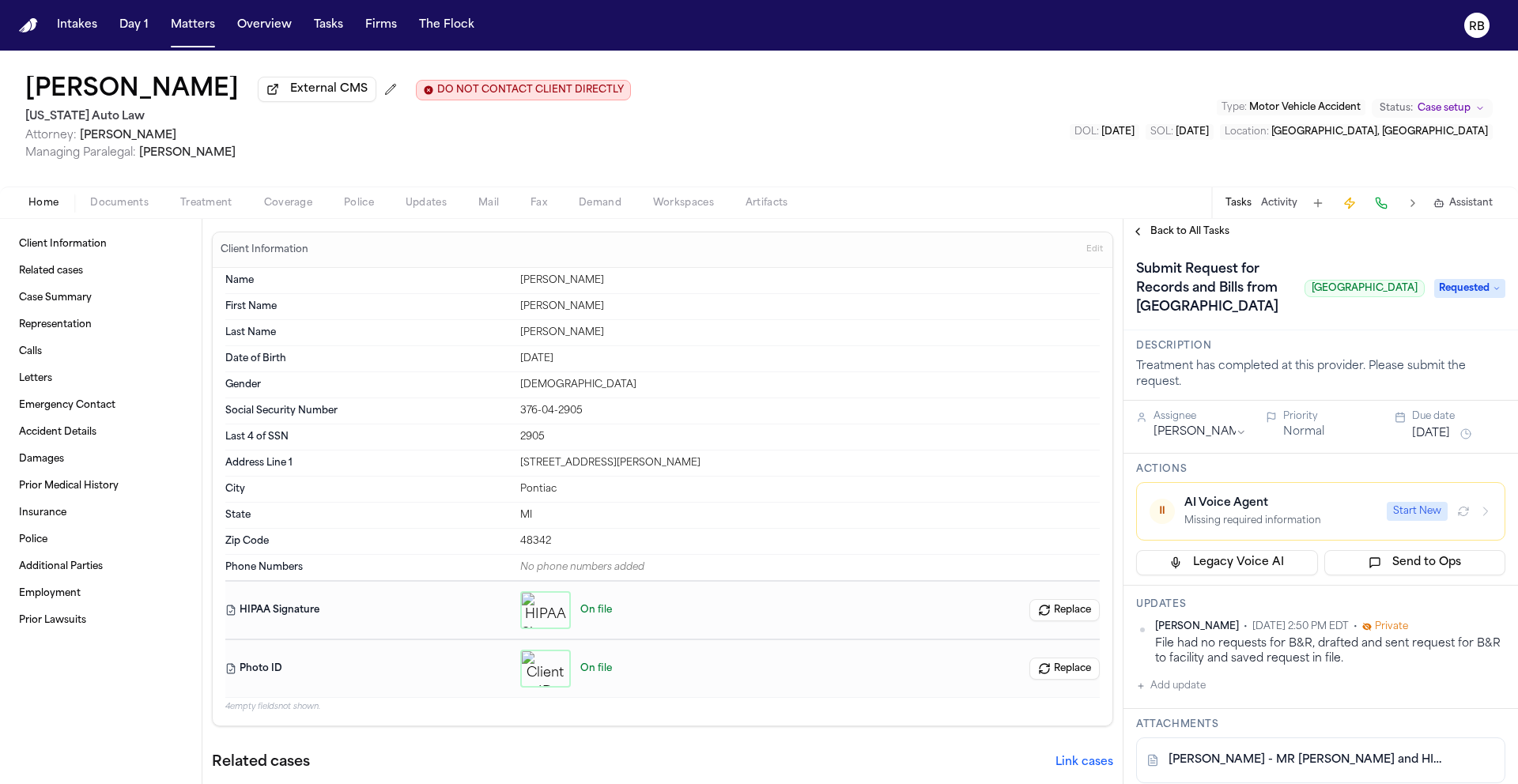
click at [1186, 236] on span "Back to All Tasks" at bounding box center [1190, 231] width 79 height 13
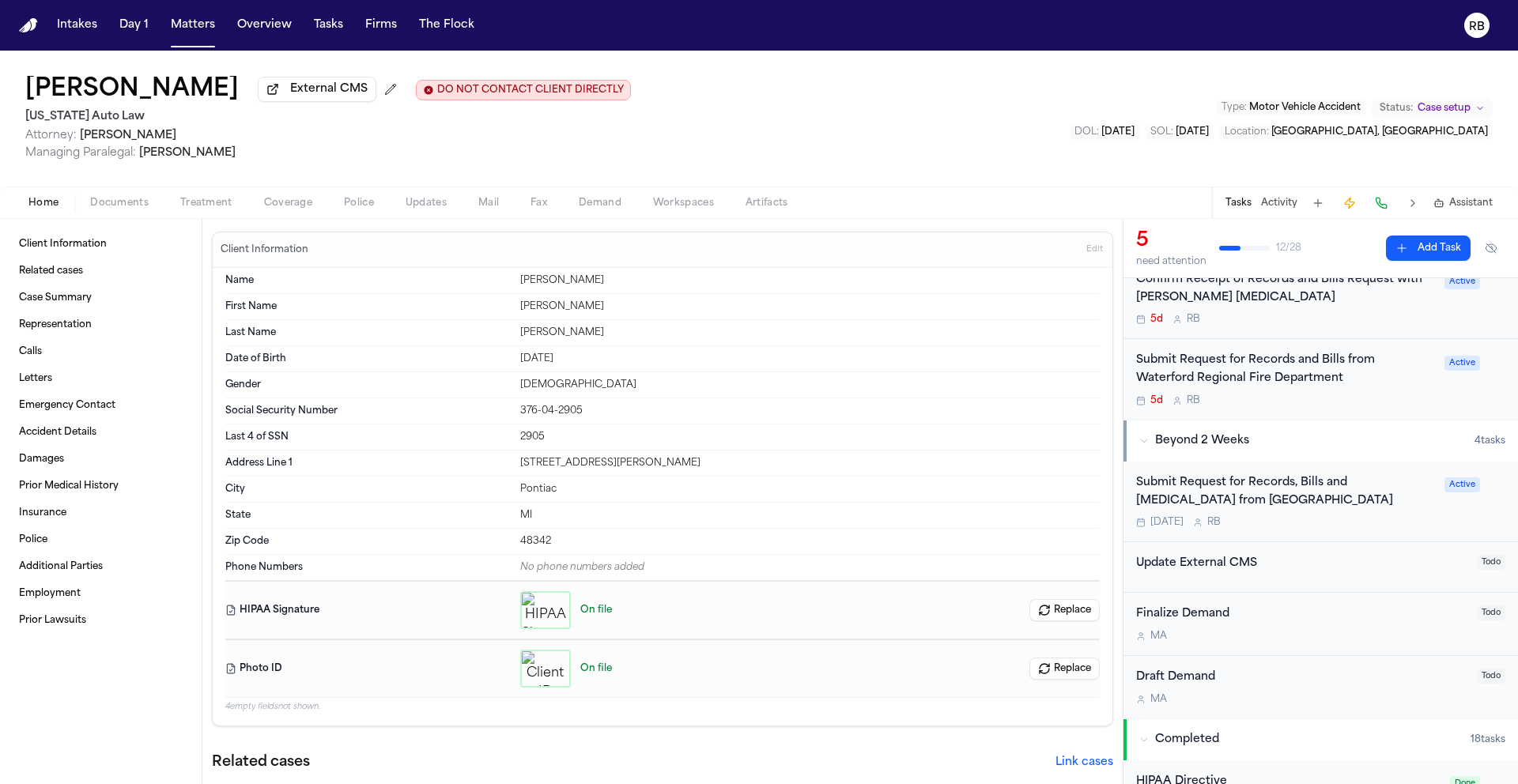
scroll to position [374, 0]
click at [1402, 504] on div "Submit Request for Records, Bills and [MEDICAL_DATA] from [GEOGRAPHIC_DATA]" at bounding box center [1285, 491] width 299 height 37
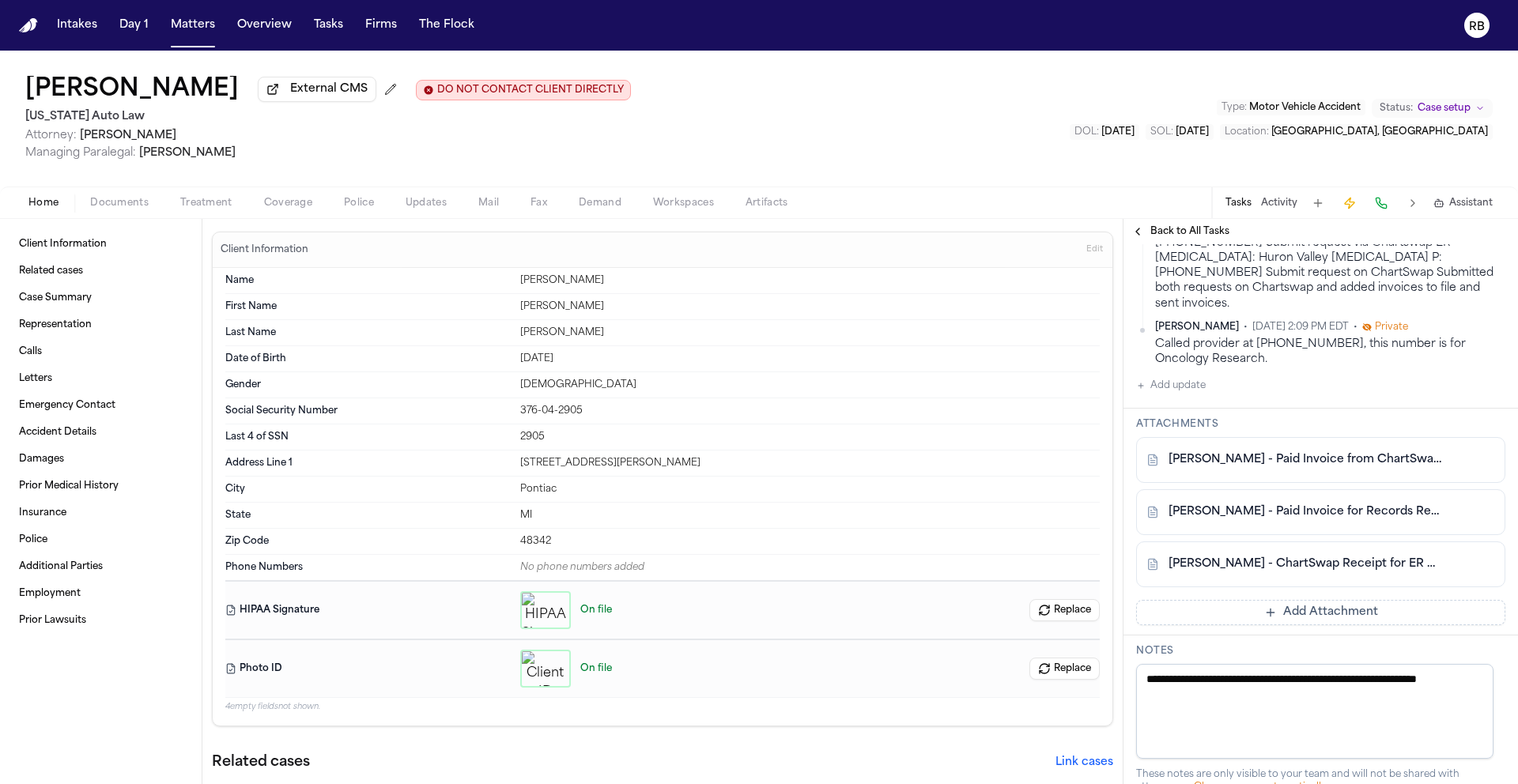
scroll to position [530, 0]
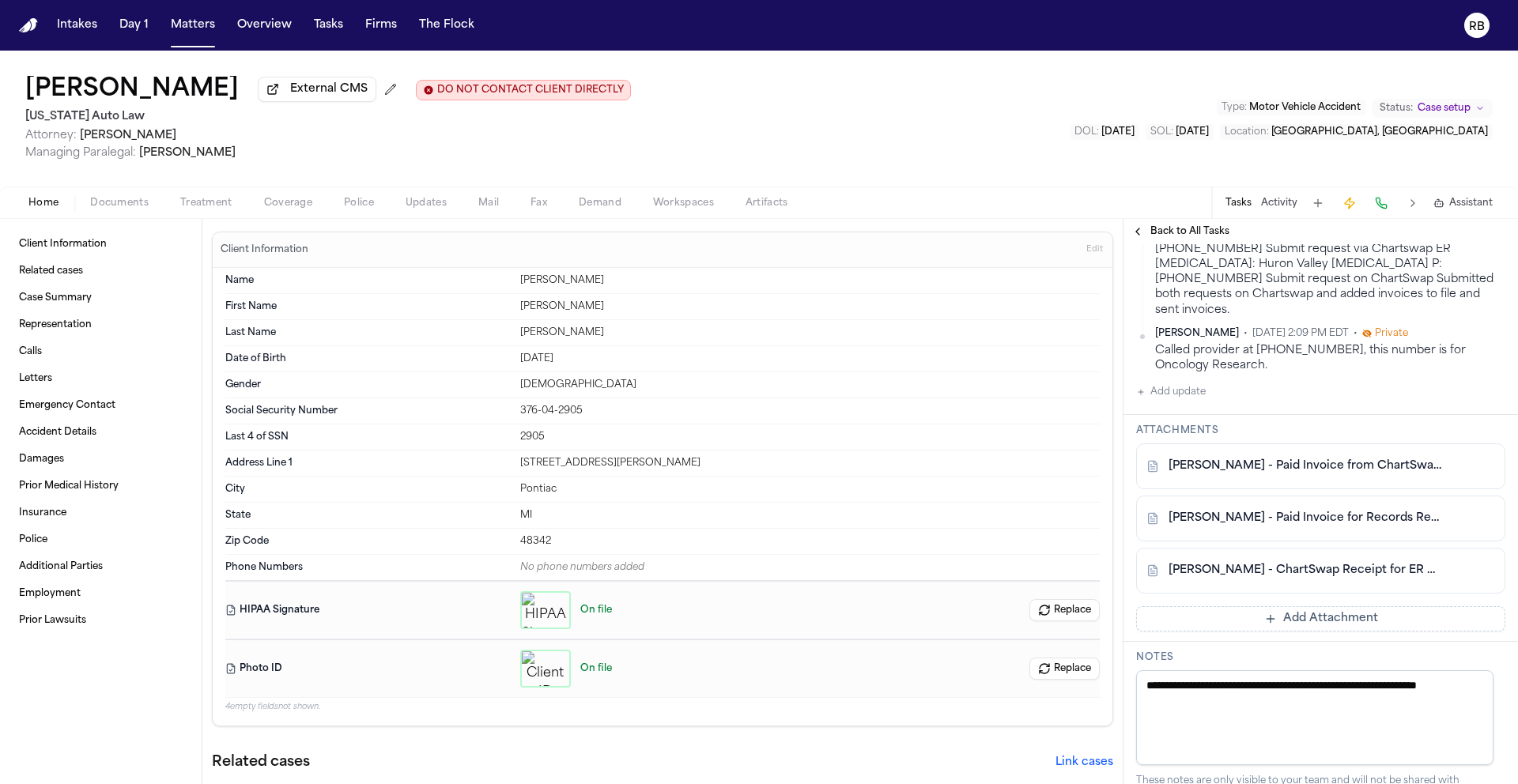
click at [1301, 474] on link "J. Odneal - Paid Invoice from ChartSwap for Independent Emergency Physicians Re…" at bounding box center [1304, 466] width 273 height 16
click at [1274, 526] on link "J. Odneal - Paid Invoice for Records Request from ChartSwap - 10.2.25" at bounding box center [1304, 518] width 273 height 16
click at [1307, 579] on link "J. Odneal - ChartSwap Receipt for ER Physicians Bill - 10.7.25" at bounding box center [1304, 570] width 273 height 16
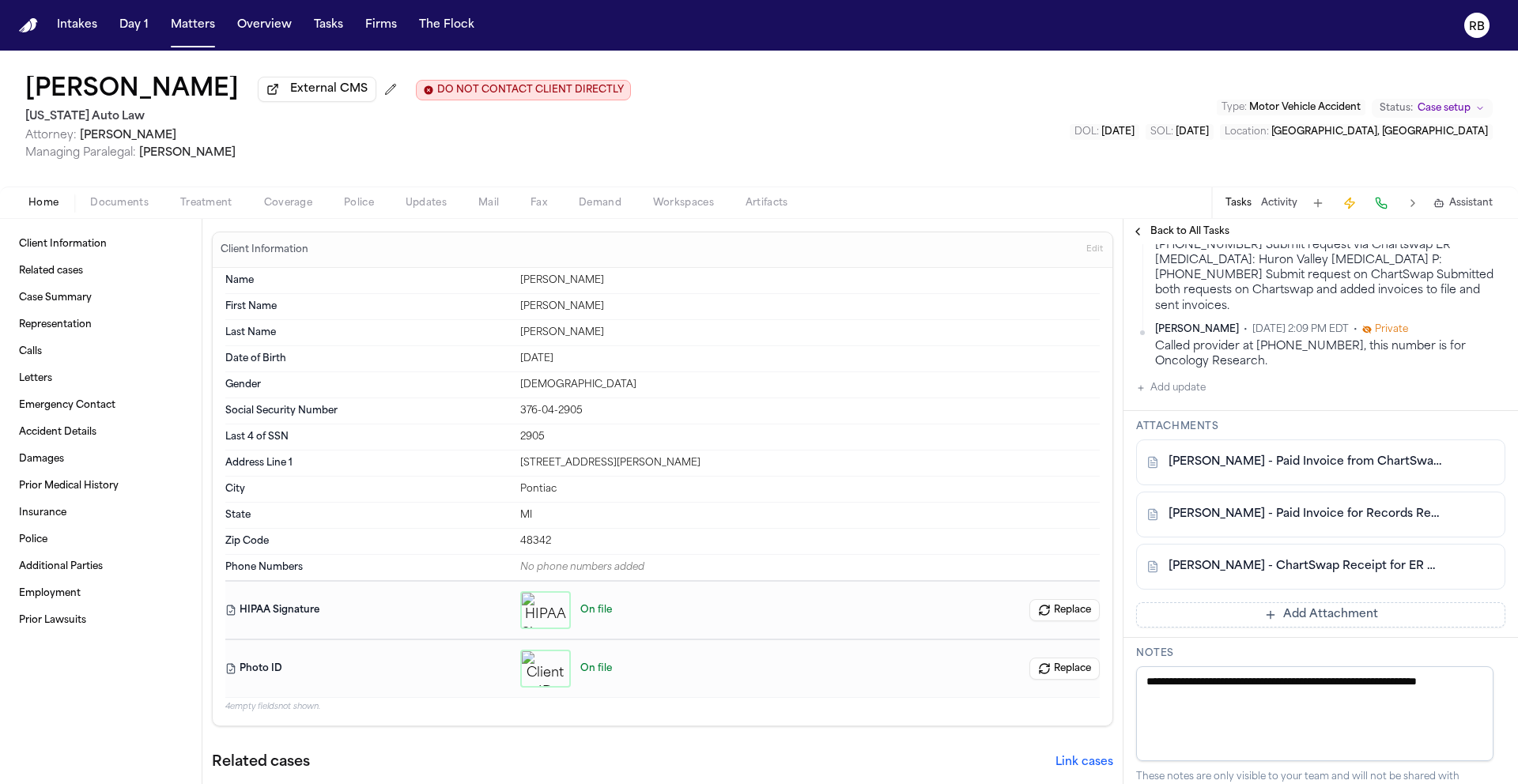
click at [1330, 627] on button "Add Attachment" at bounding box center [1320, 615] width 369 height 25
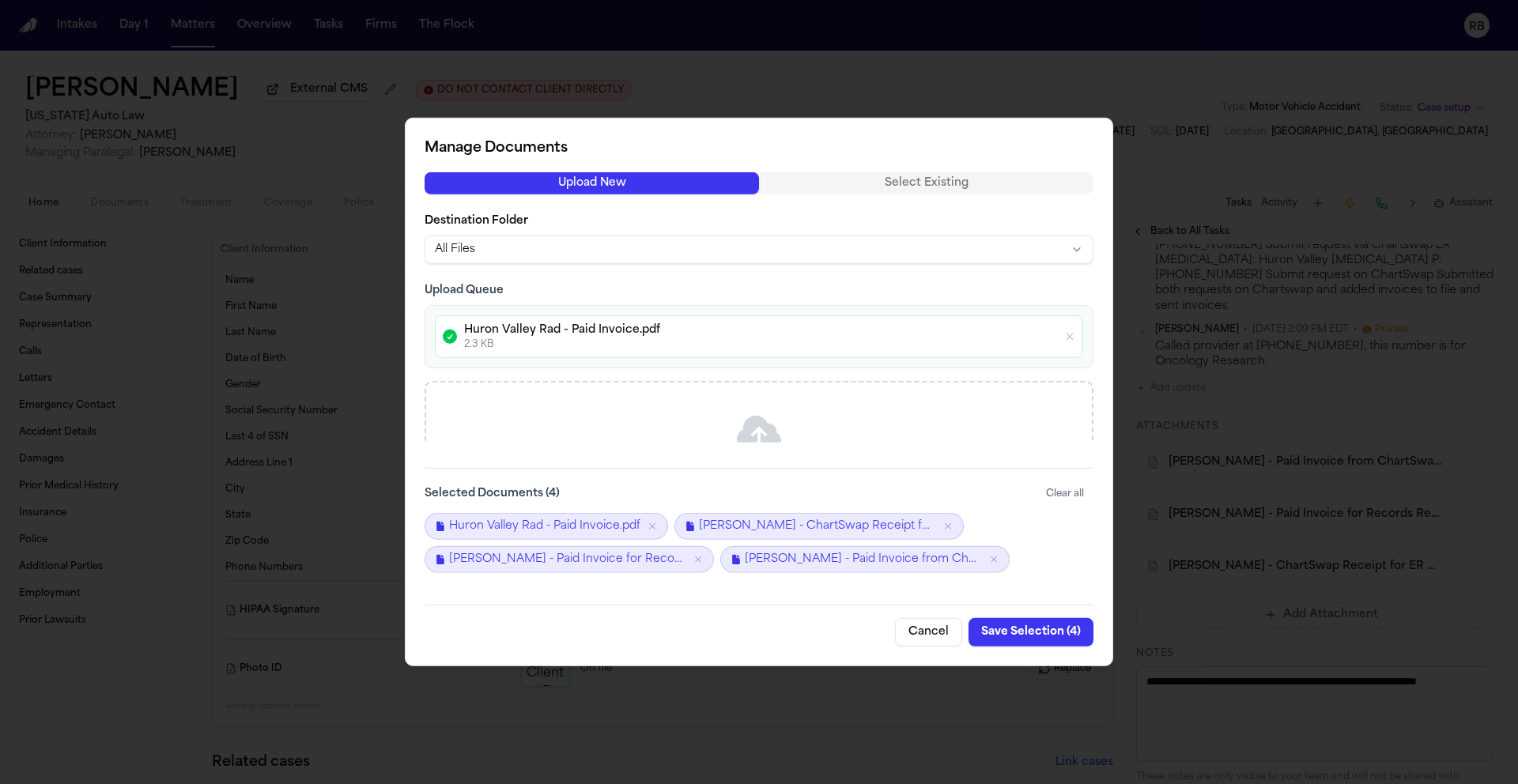
click at [1046, 634] on button "Save Selection ( 4 )" at bounding box center [1031, 632] width 125 height 28
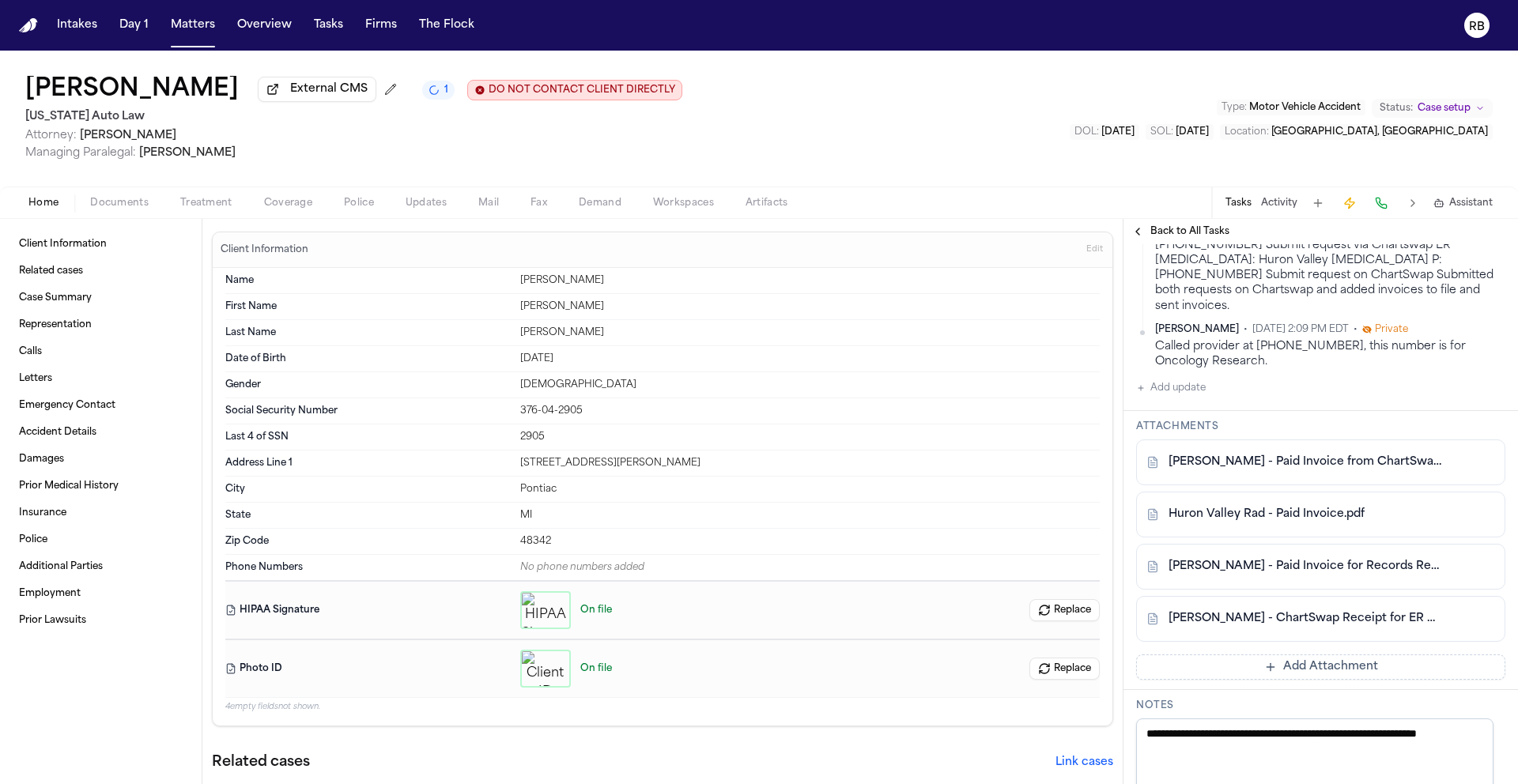
click at [1247, 680] on button "Add Attachment" at bounding box center [1320, 666] width 369 height 25
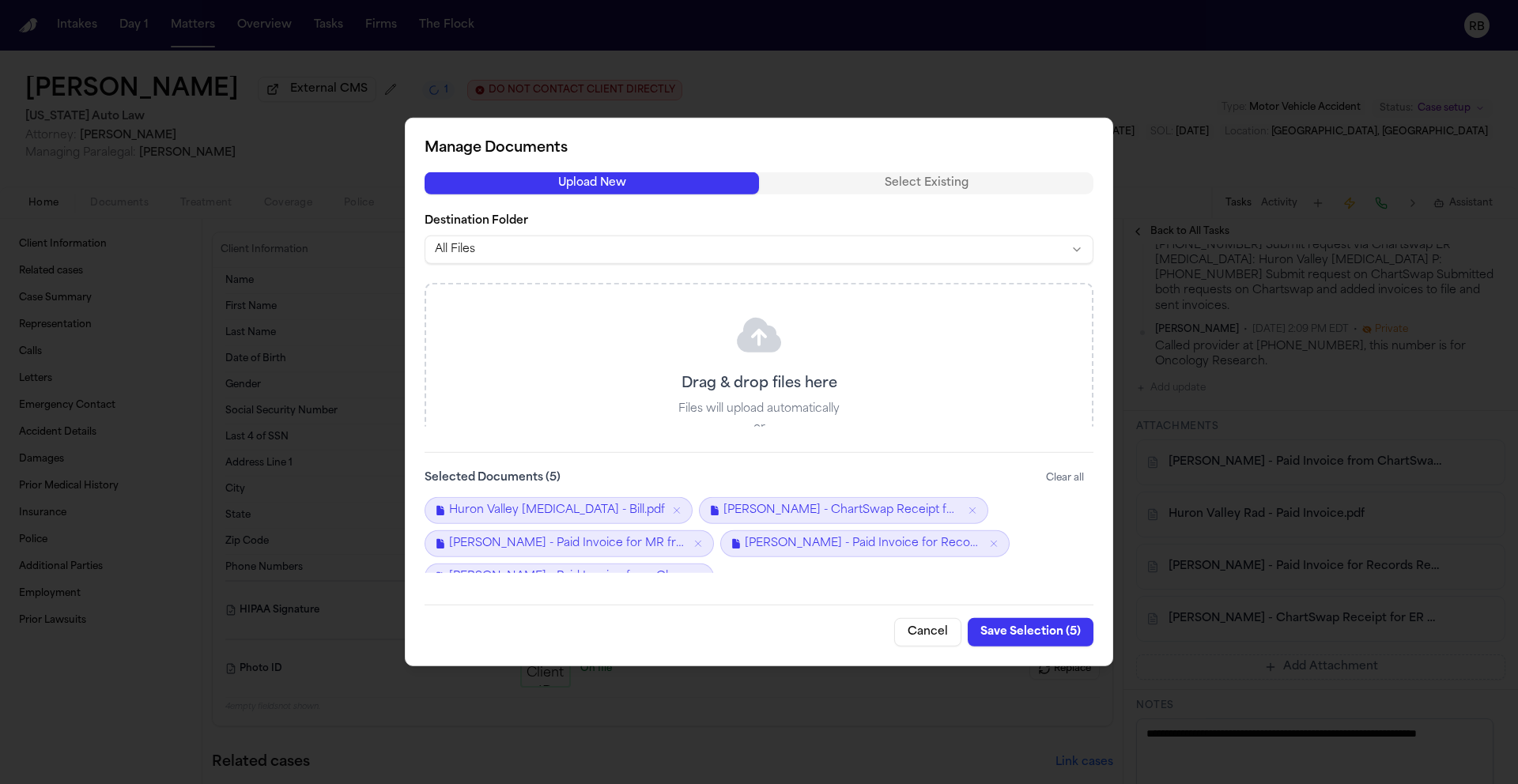
click at [1046, 633] on button "Save Selection ( 5 )" at bounding box center [1031, 632] width 126 height 28
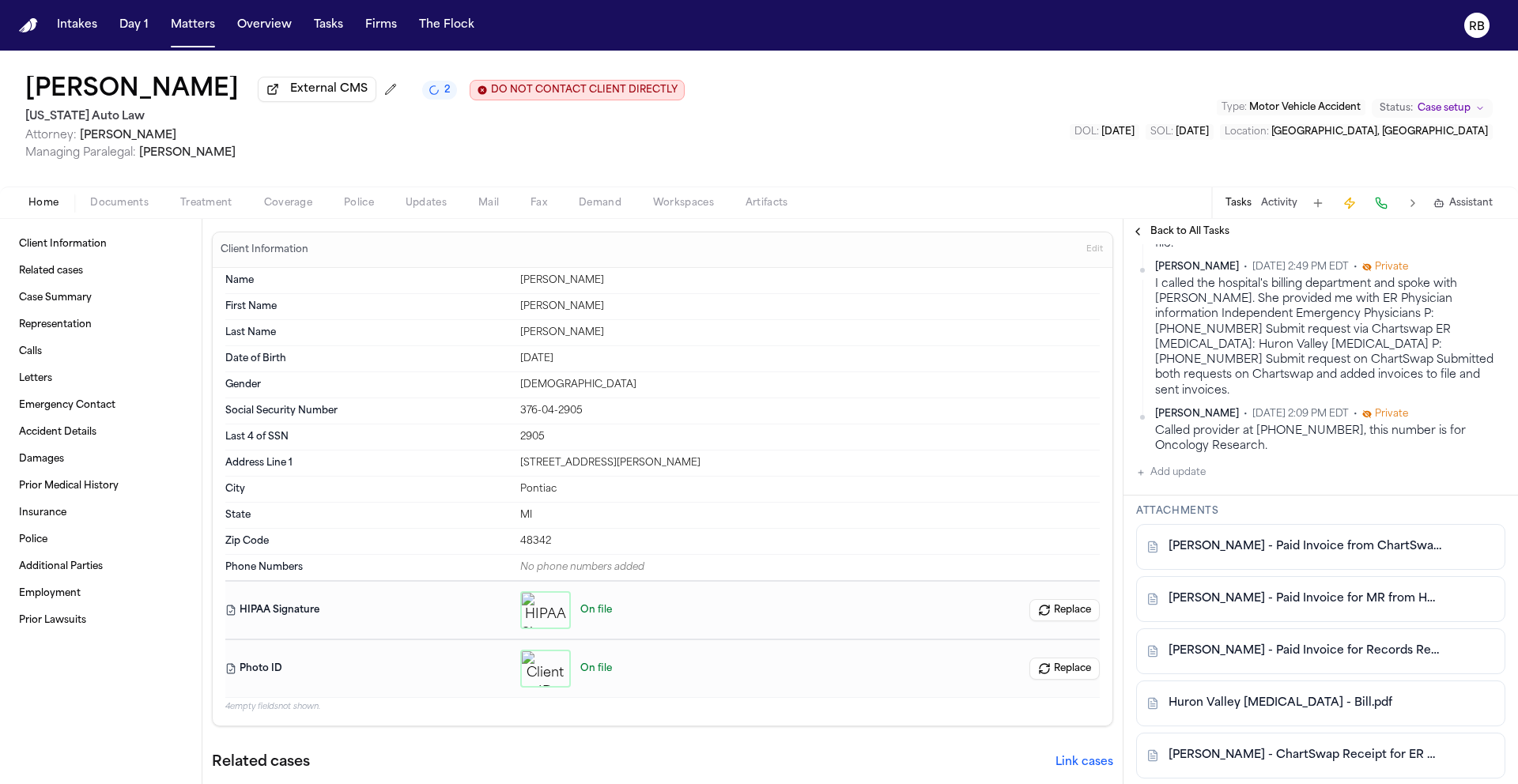
scroll to position [444, 0]
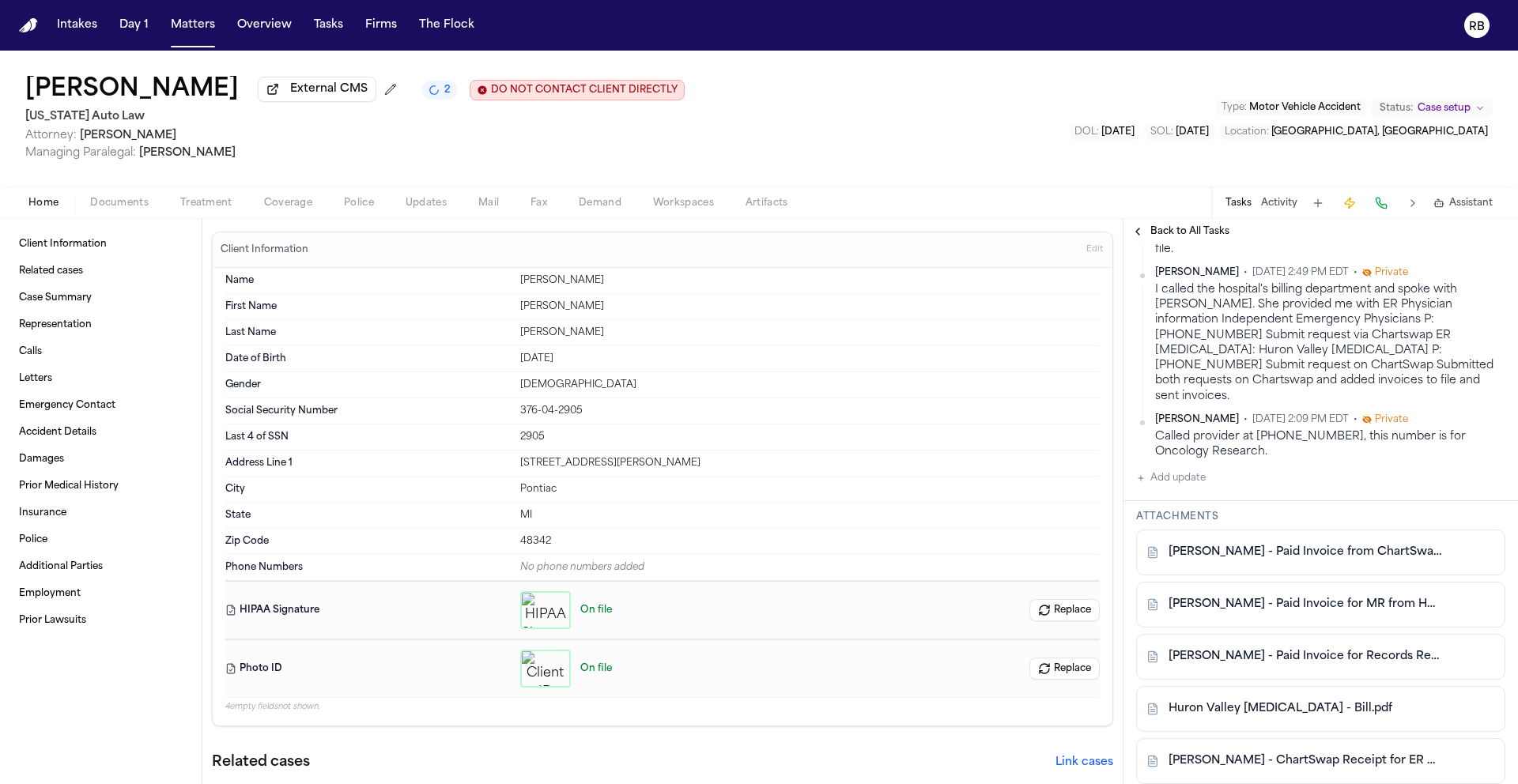
click at [1178, 488] on button "Add update" at bounding box center [1170, 478] width 69 height 19
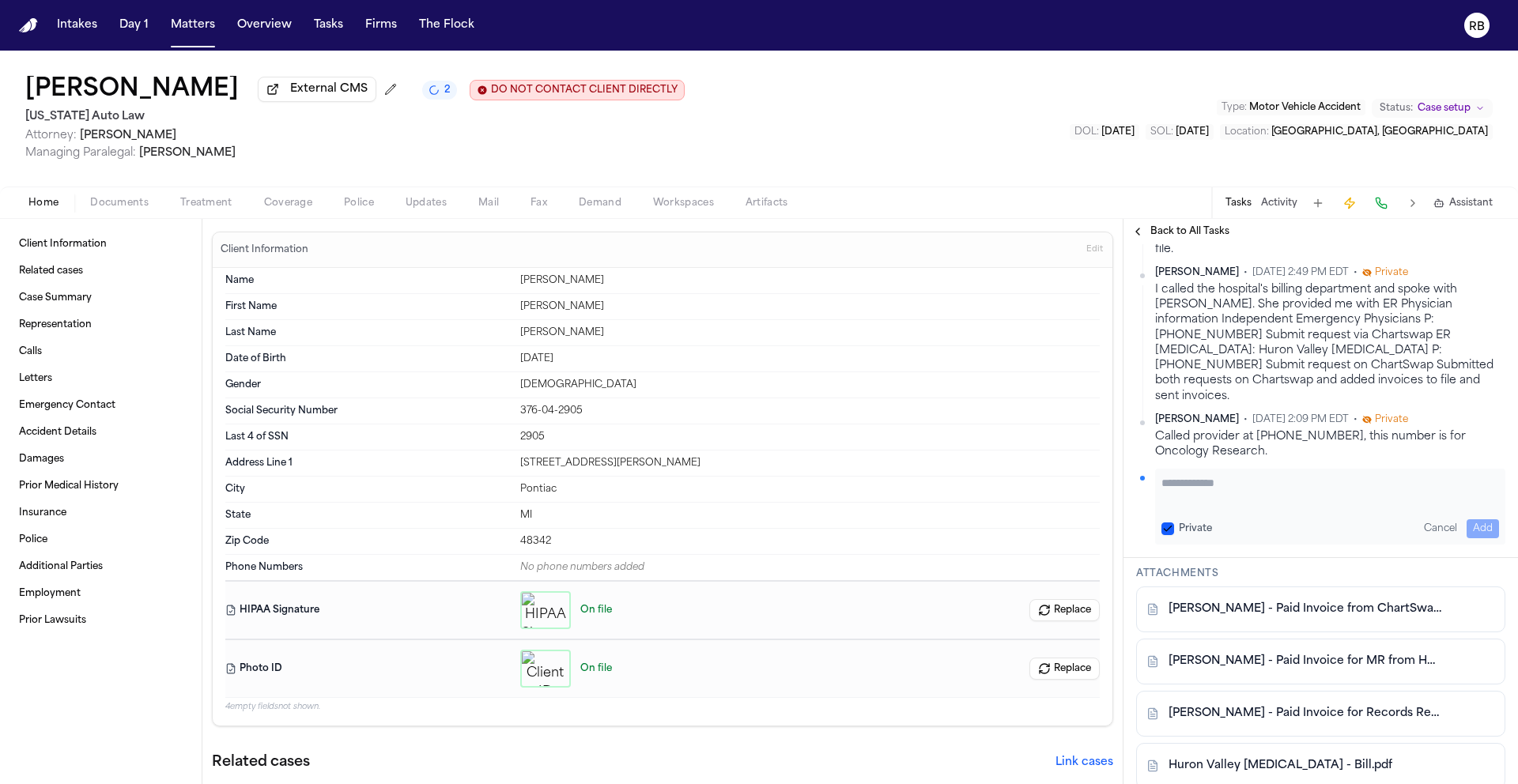
click at [1260, 542] on div "Private Cancel Add" at bounding box center [1330, 506] width 351 height 76
click at [1260, 506] on textarea "Add your update" at bounding box center [1330, 490] width 338 height 32
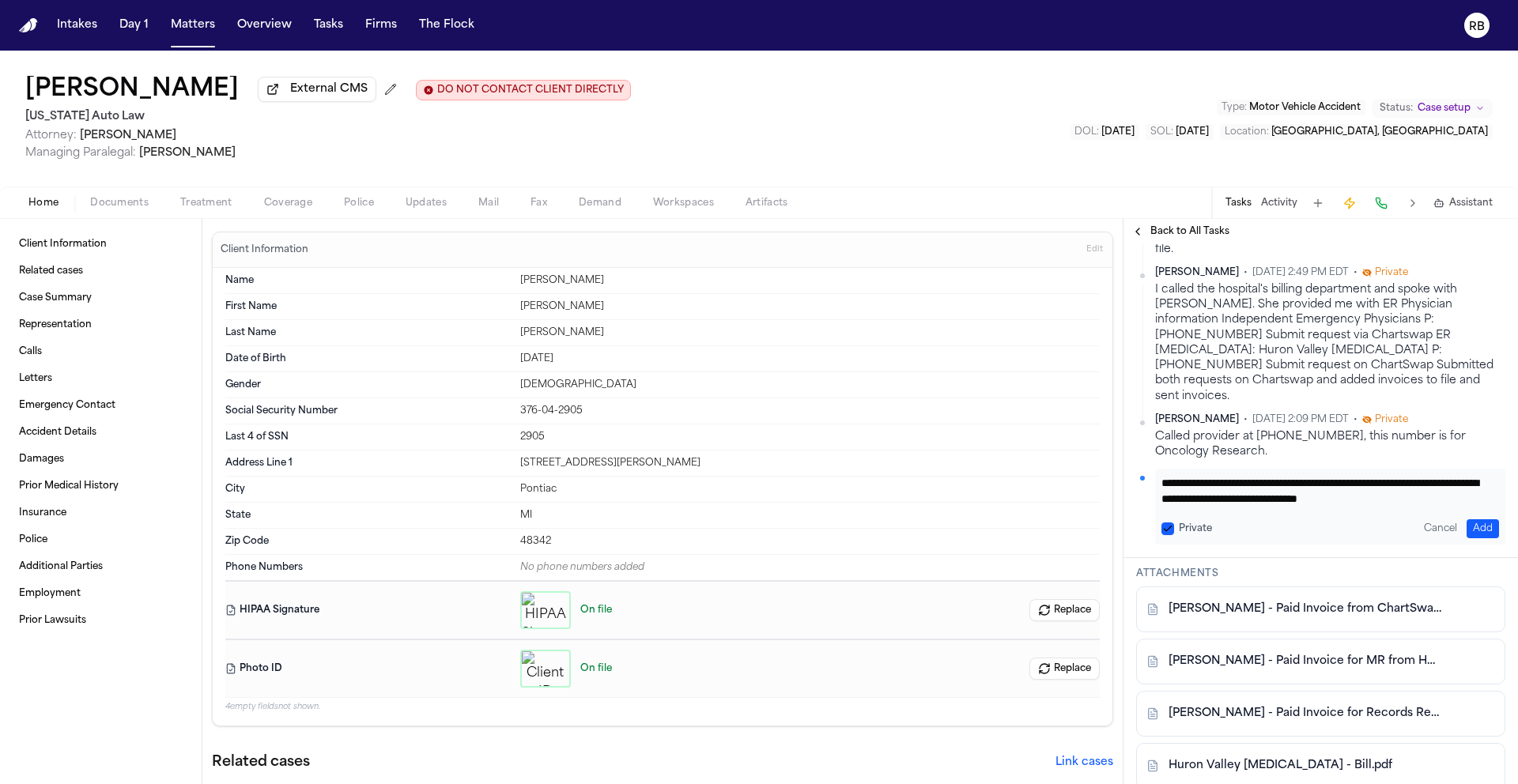
scroll to position [17, 0]
type textarea "**********"
click at [1466, 538] on button "Add" at bounding box center [1482, 528] width 33 height 19
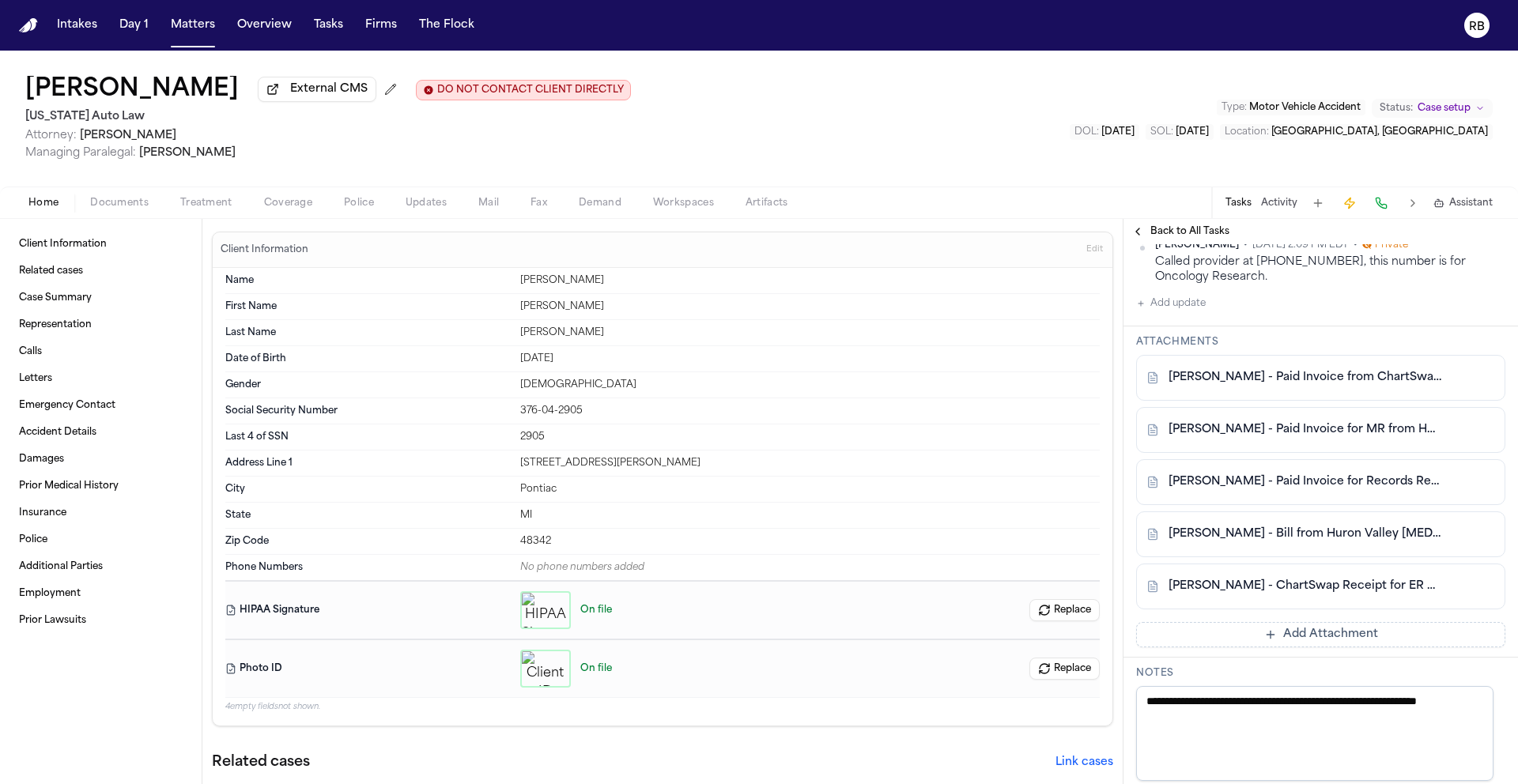
scroll to position [864, 0]
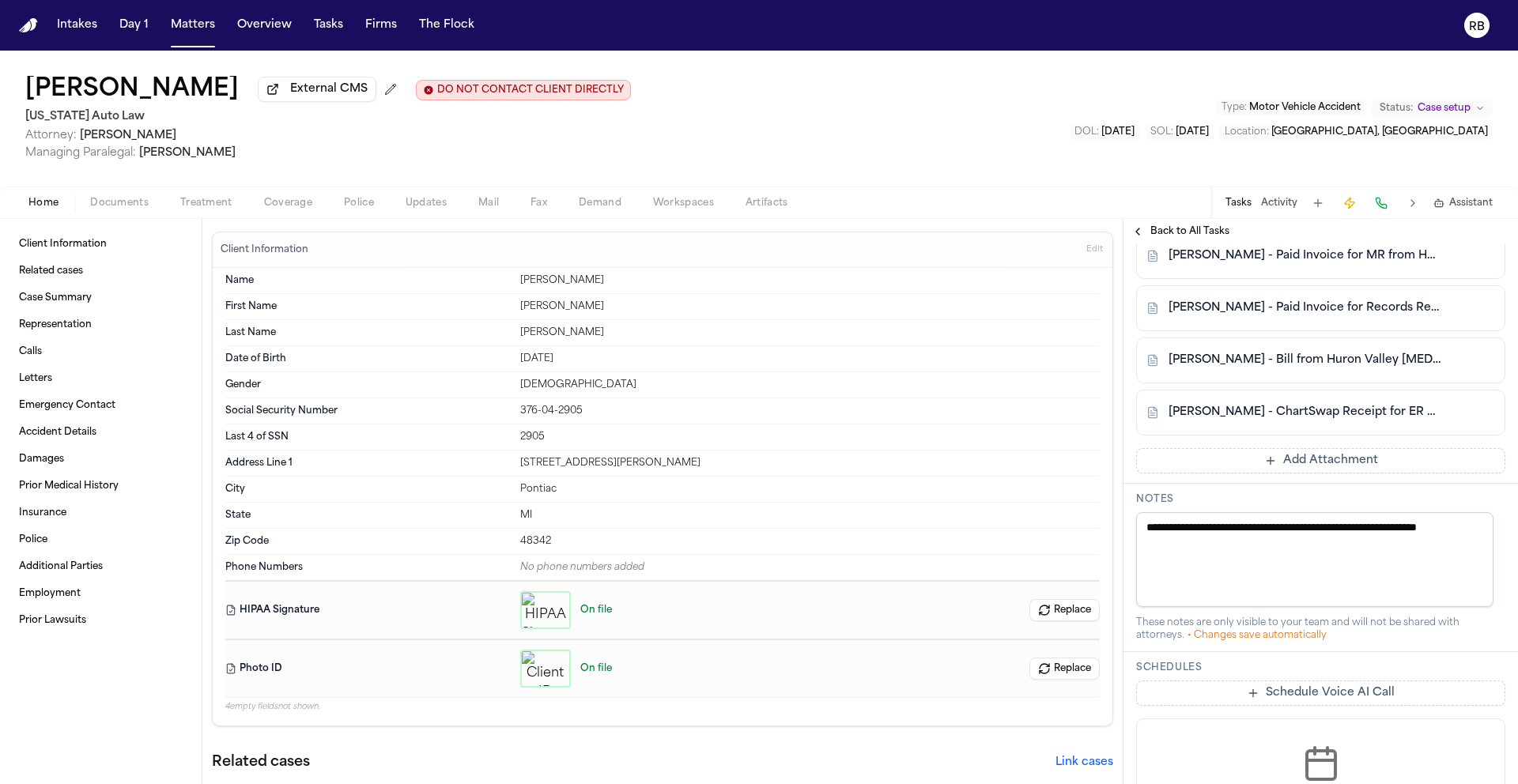
click at [1363, 474] on button "Add Attachment" at bounding box center [1320, 460] width 369 height 25
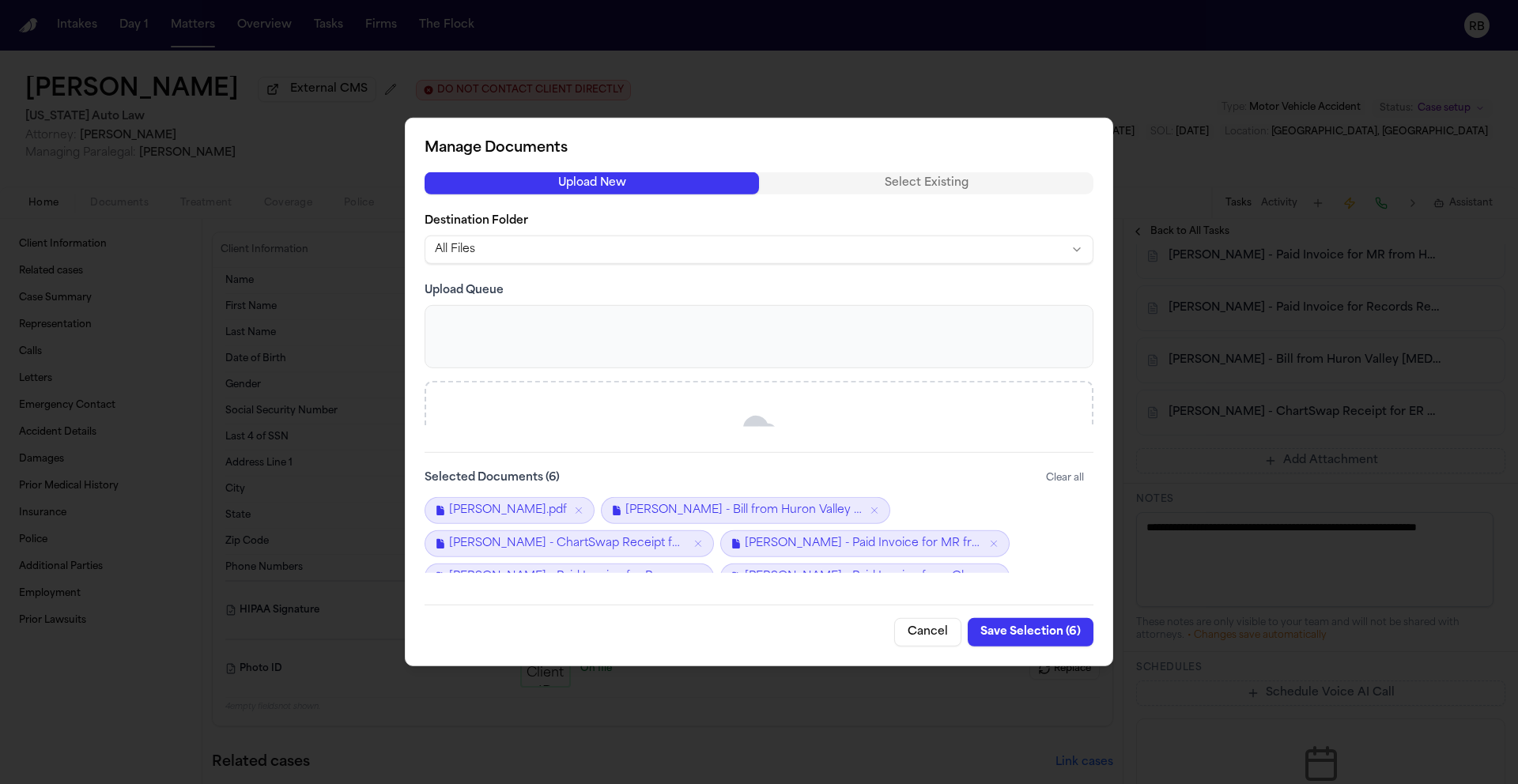
click at [1043, 634] on button "Save Selection ( 6 )" at bounding box center [1031, 632] width 126 height 28
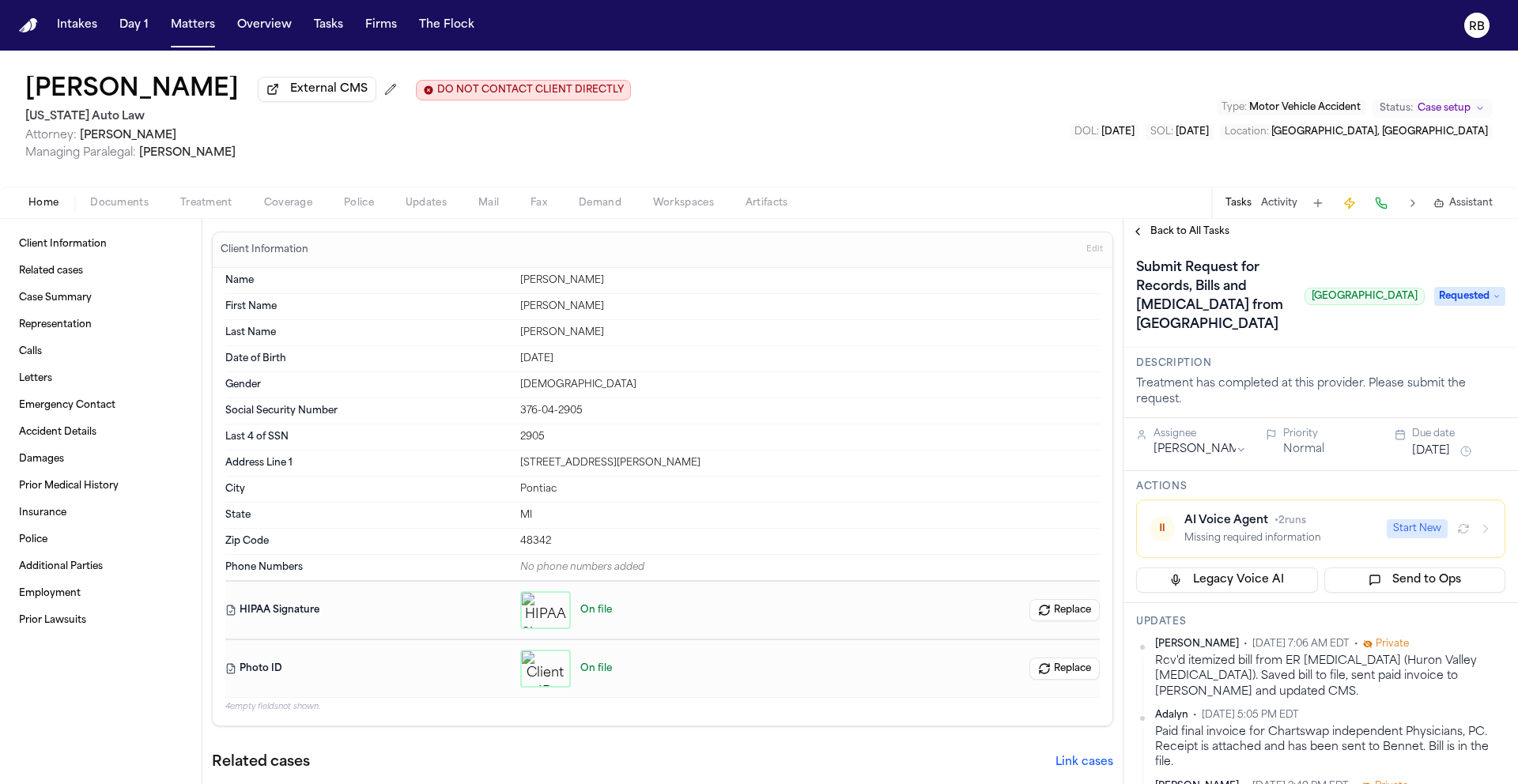
scroll to position [0, 0]
click at [1465, 308] on span "Requested" at bounding box center [1470, 298] width 71 height 19
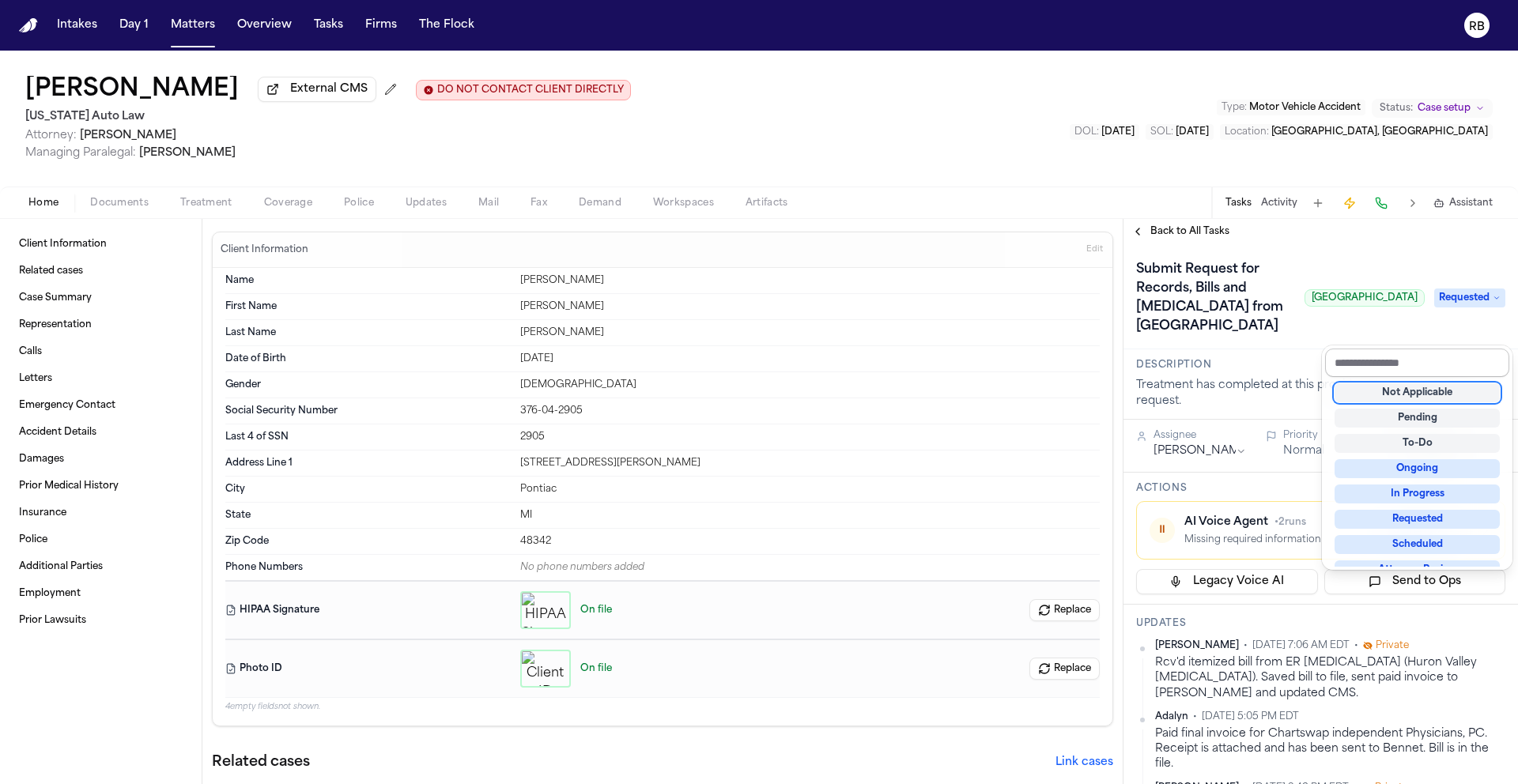
click at [1421, 355] on input "text" at bounding box center [1417, 363] width 184 height 28
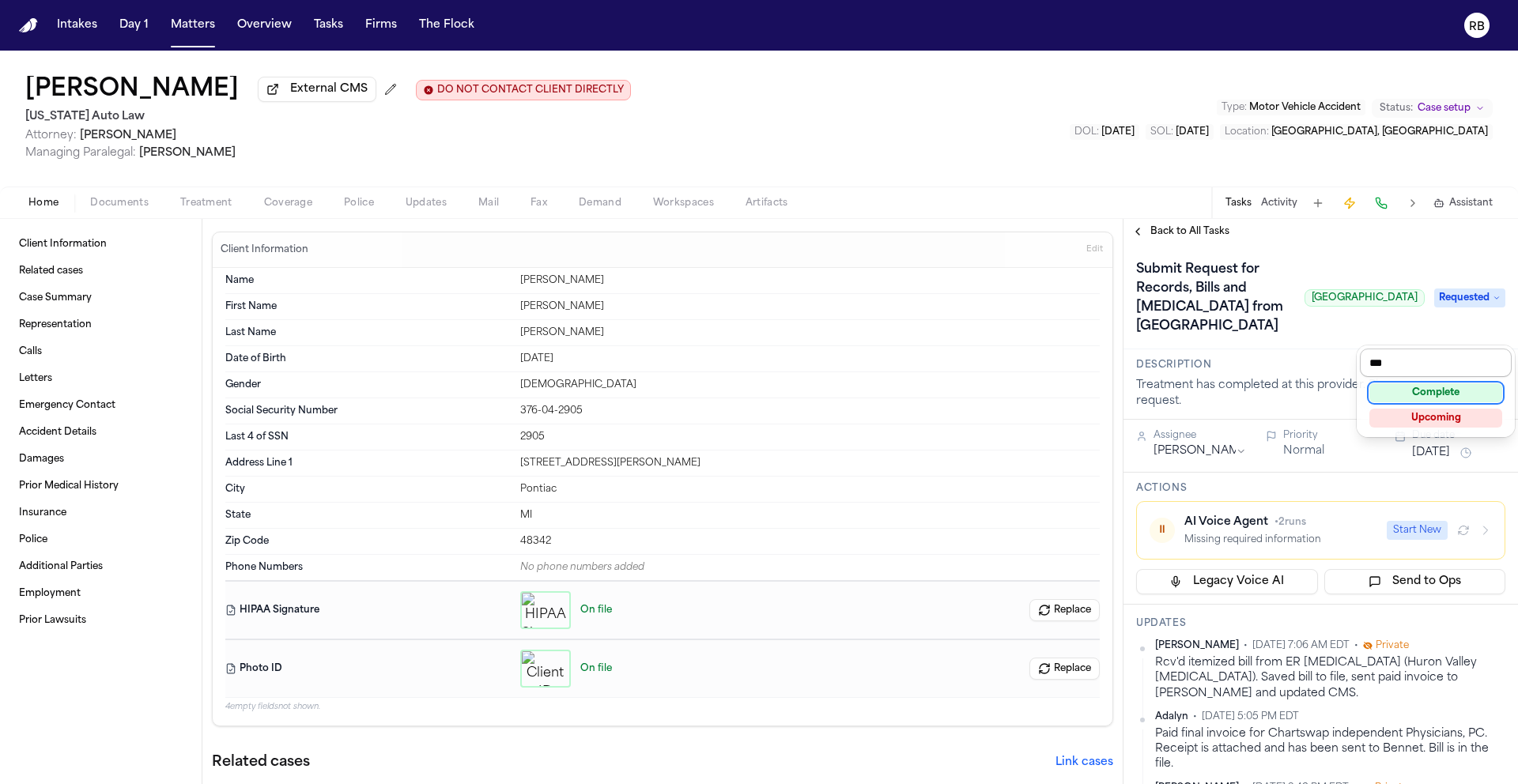
type input "****"
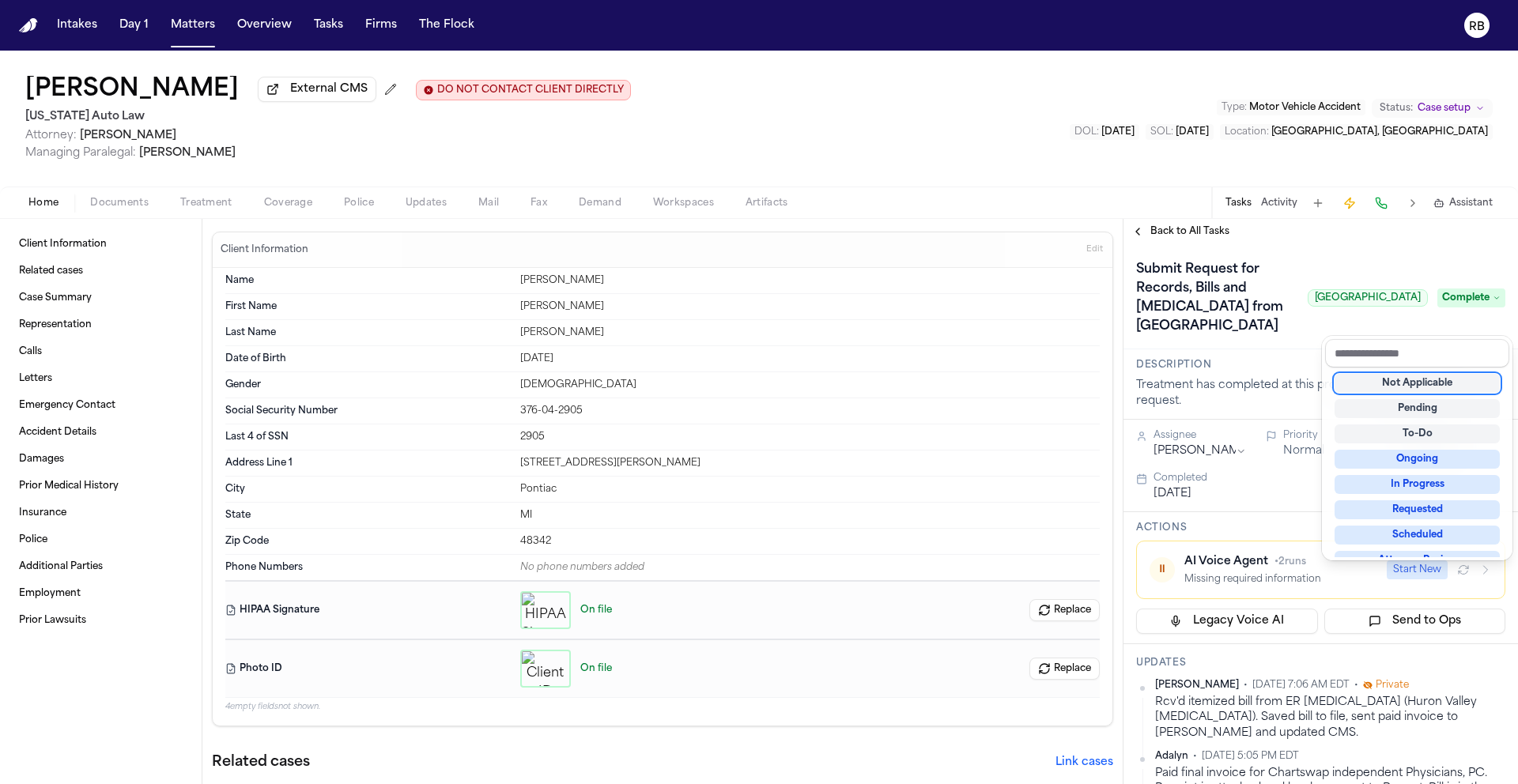
click at [1194, 236] on div "Back to All Tasks Submit Request for Records, Bills and Radiology from Trinity …" at bounding box center [1320, 500] width 395 height 565
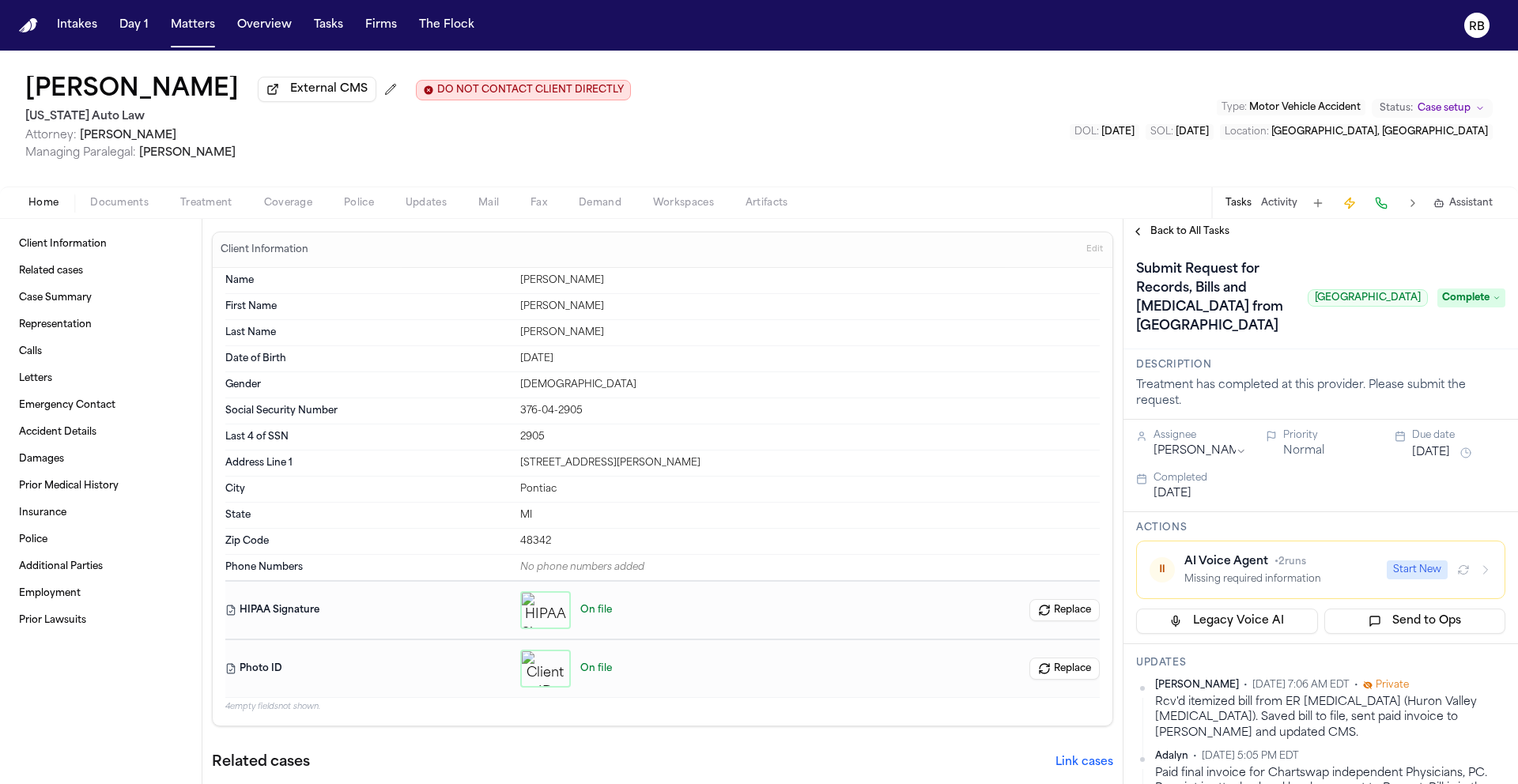
click at [1188, 238] on span "Back to All Tasks" at bounding box center [1190, 231] width 79 height 13
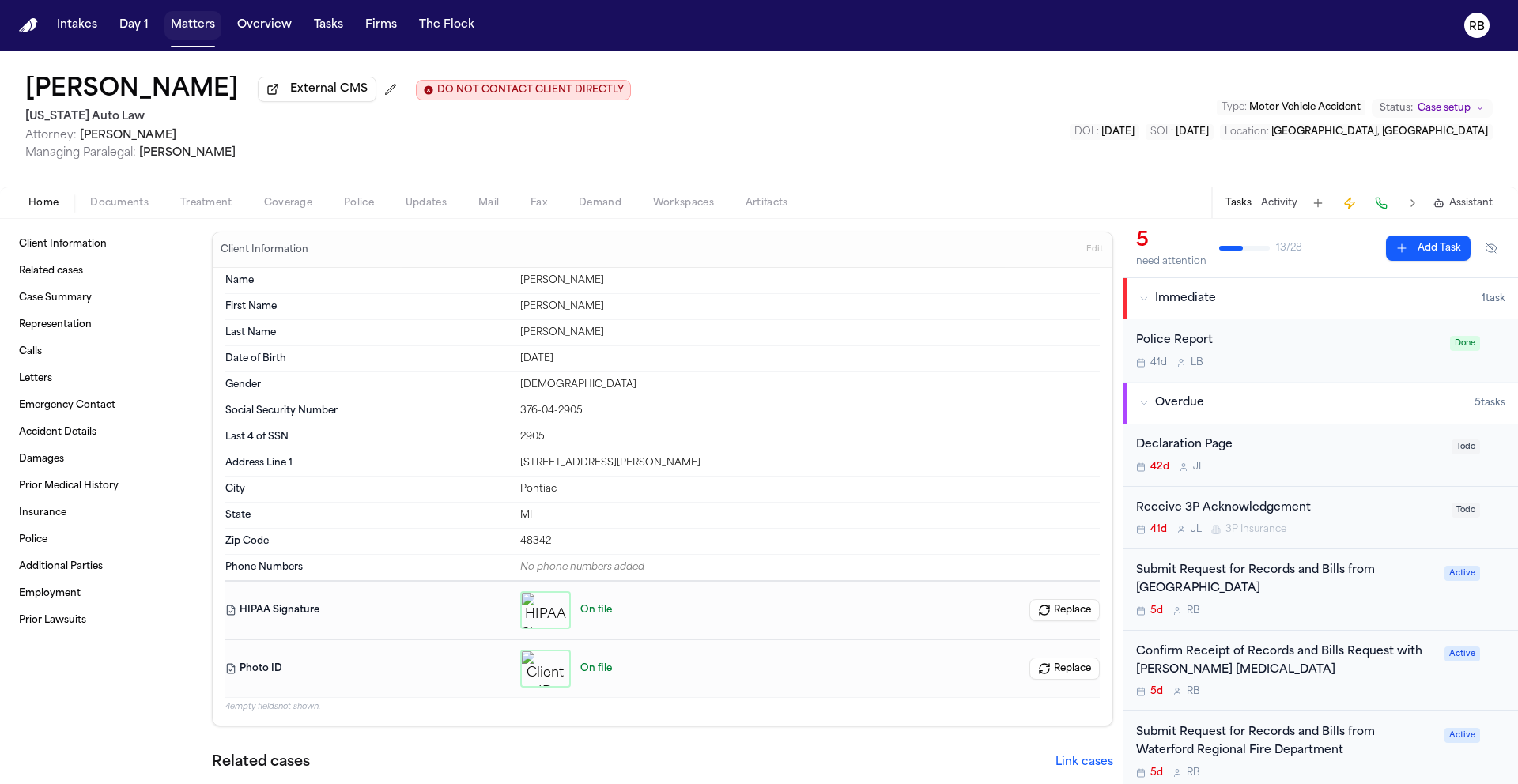
click at [194, 28] on button "Matters" at bounding box center [193, 25] width 57 height 28
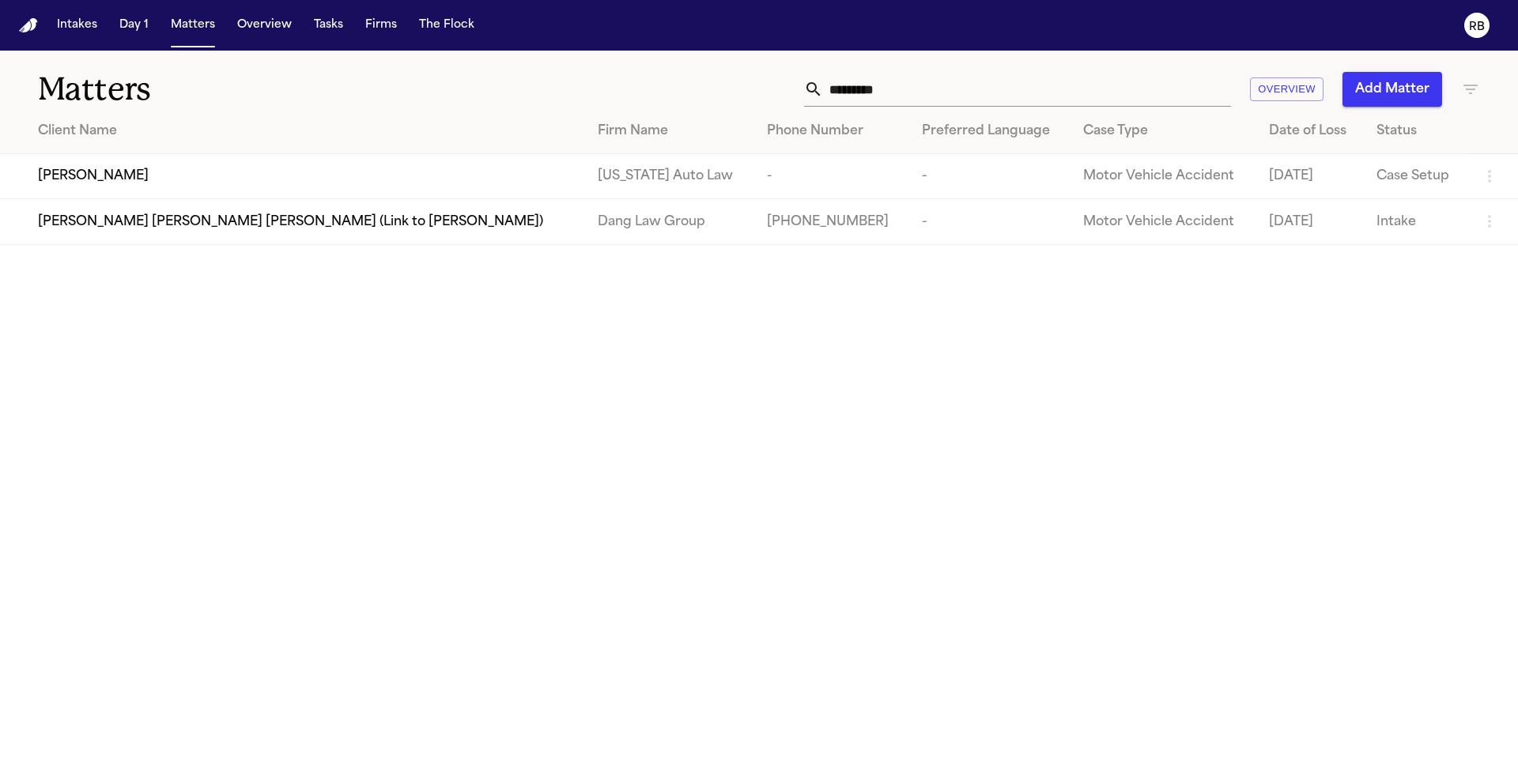
click at [922, 98] on input "*********" at bounding box center [1026, 89] width 408 height 35
drag, startPoint x: 932, startPoint y: 93, endPoint x: 778, endPoint y: 78, distance: 154.7
click at [778, 78] on div "********* Overview Add Matter" at bounding box center [969, 89] width 1022 height 35
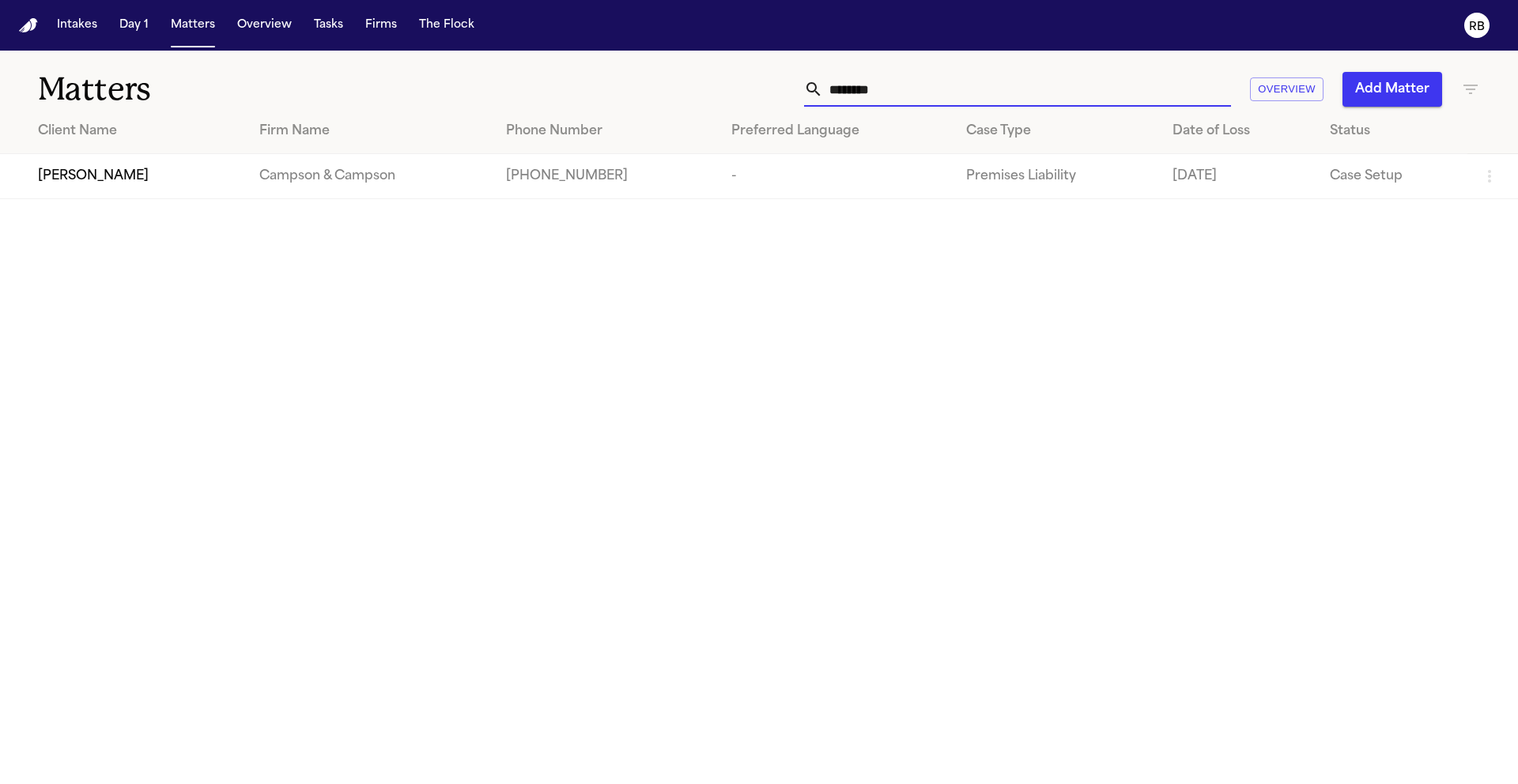
type input "********"
click at [198, 176] on div "[PERSON_NAME]" at bounding box center [135, 176] width 196 height 19
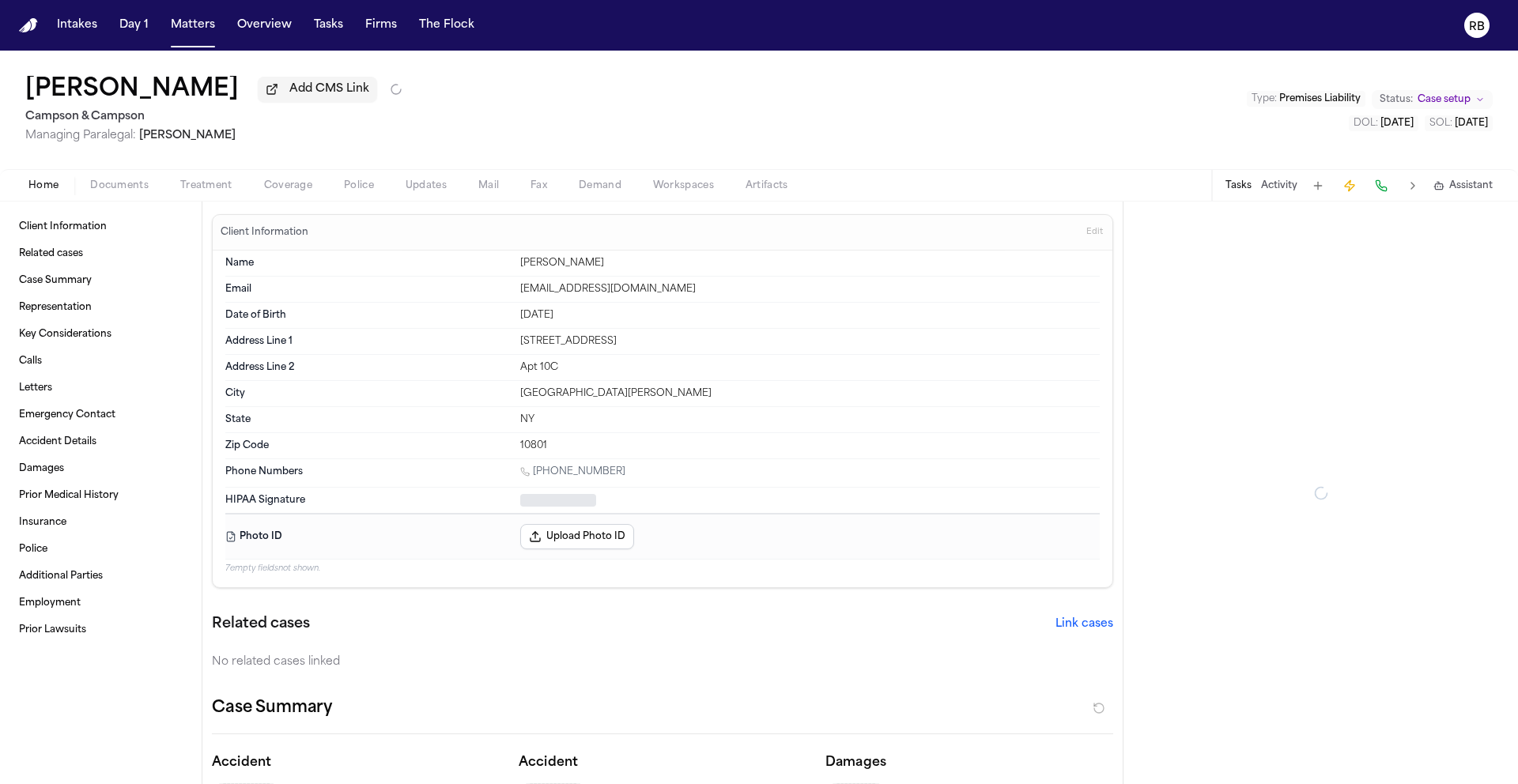
type textarea "*"
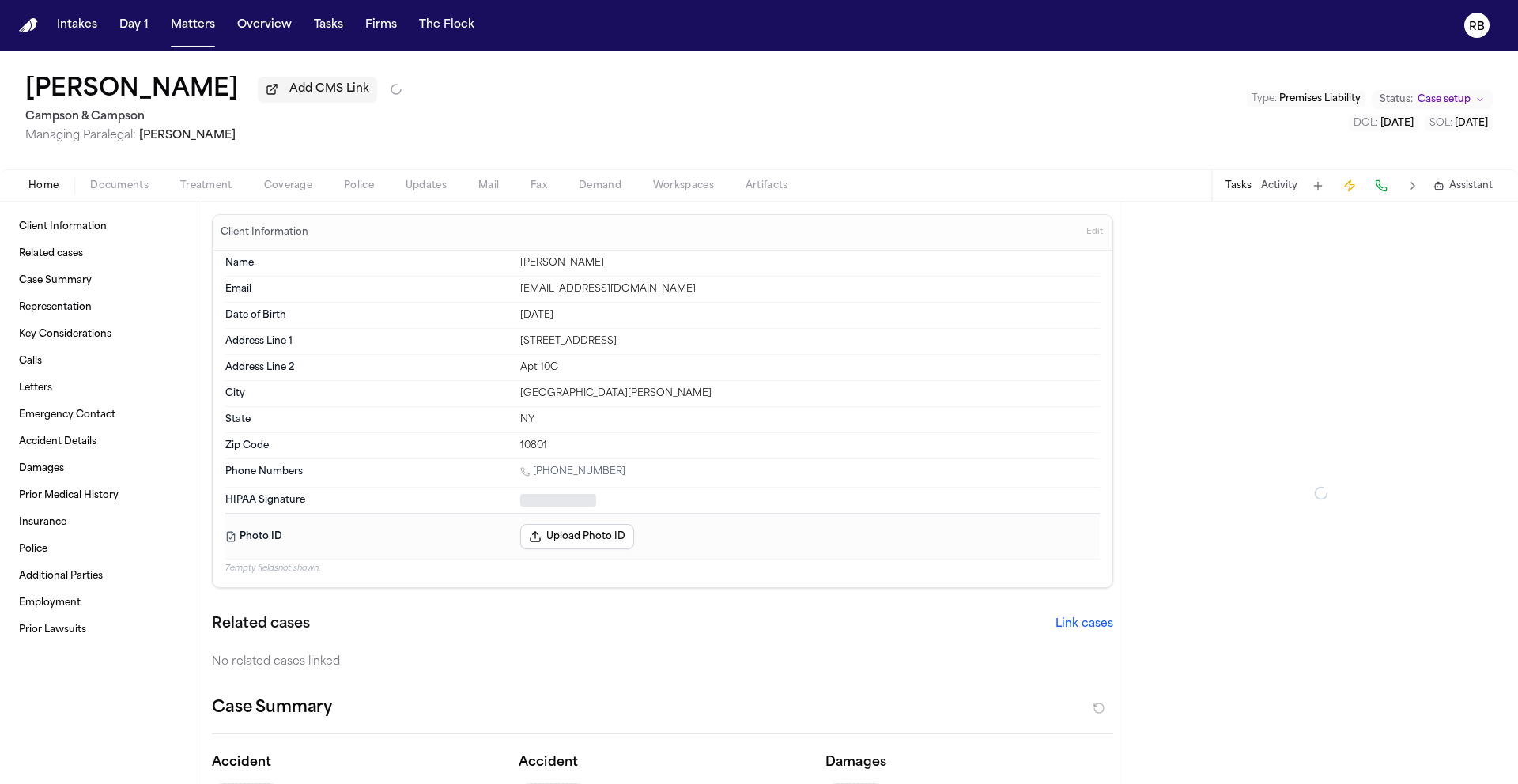
type textarea "*"
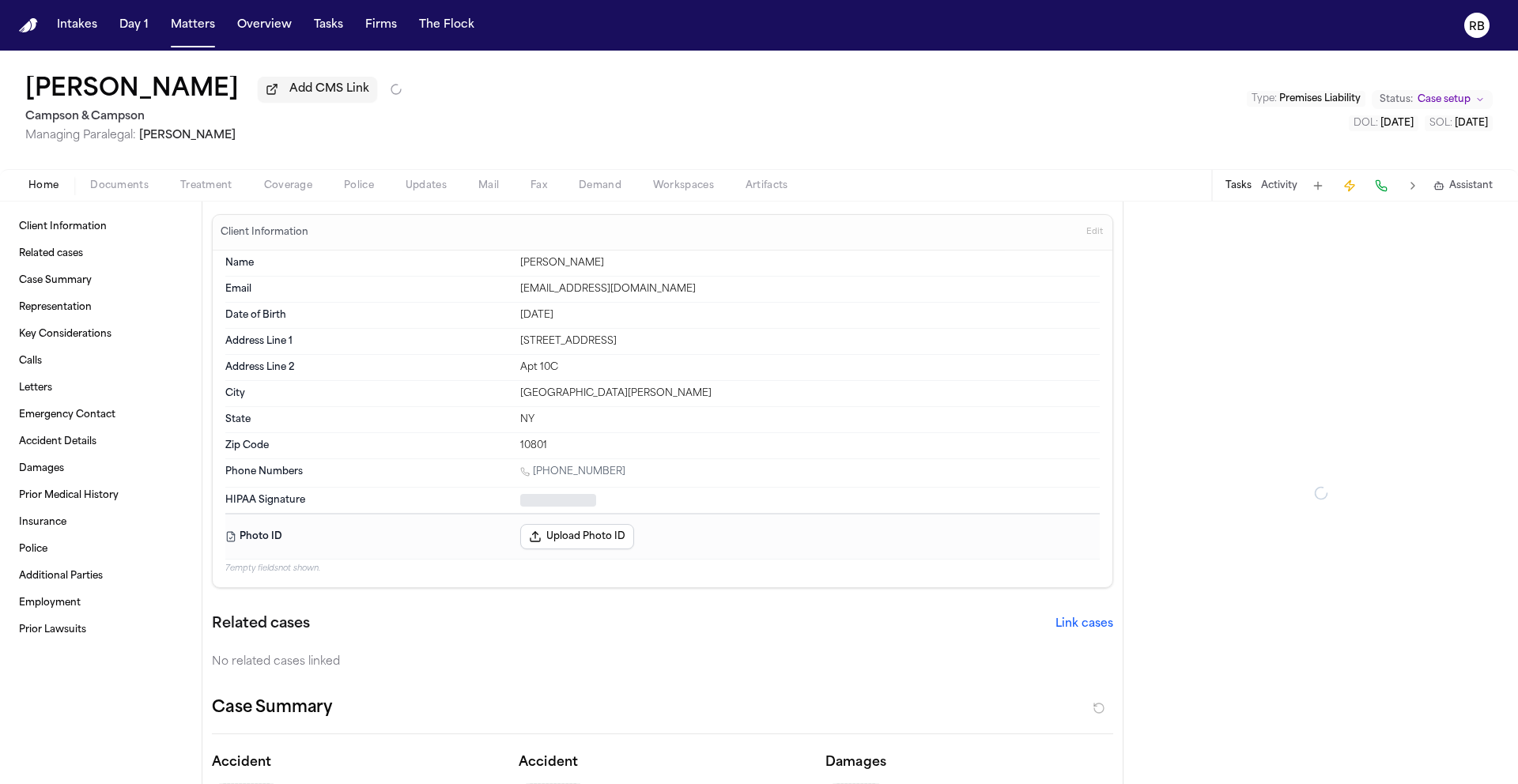
type textarea "*"
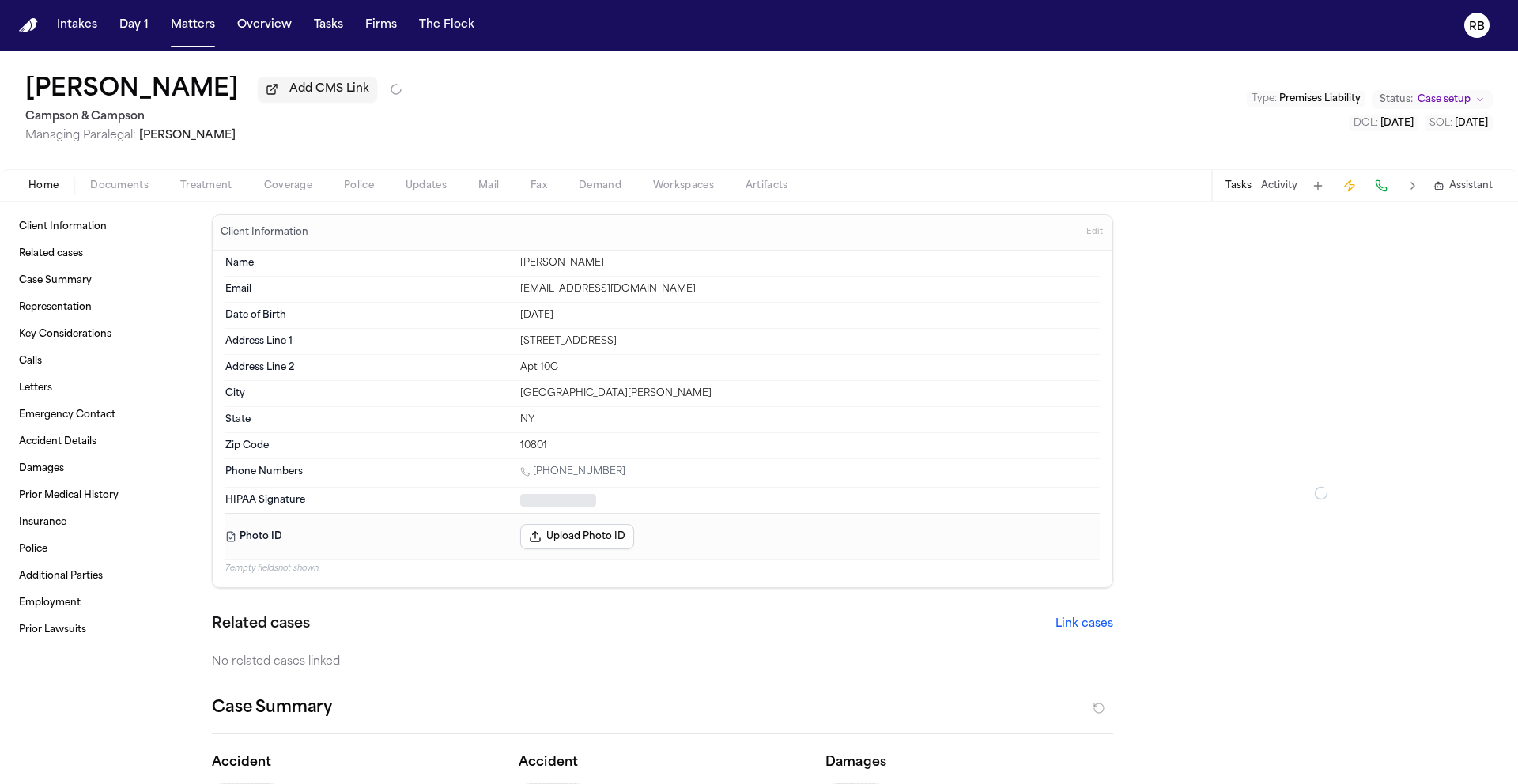
type textarea "*"
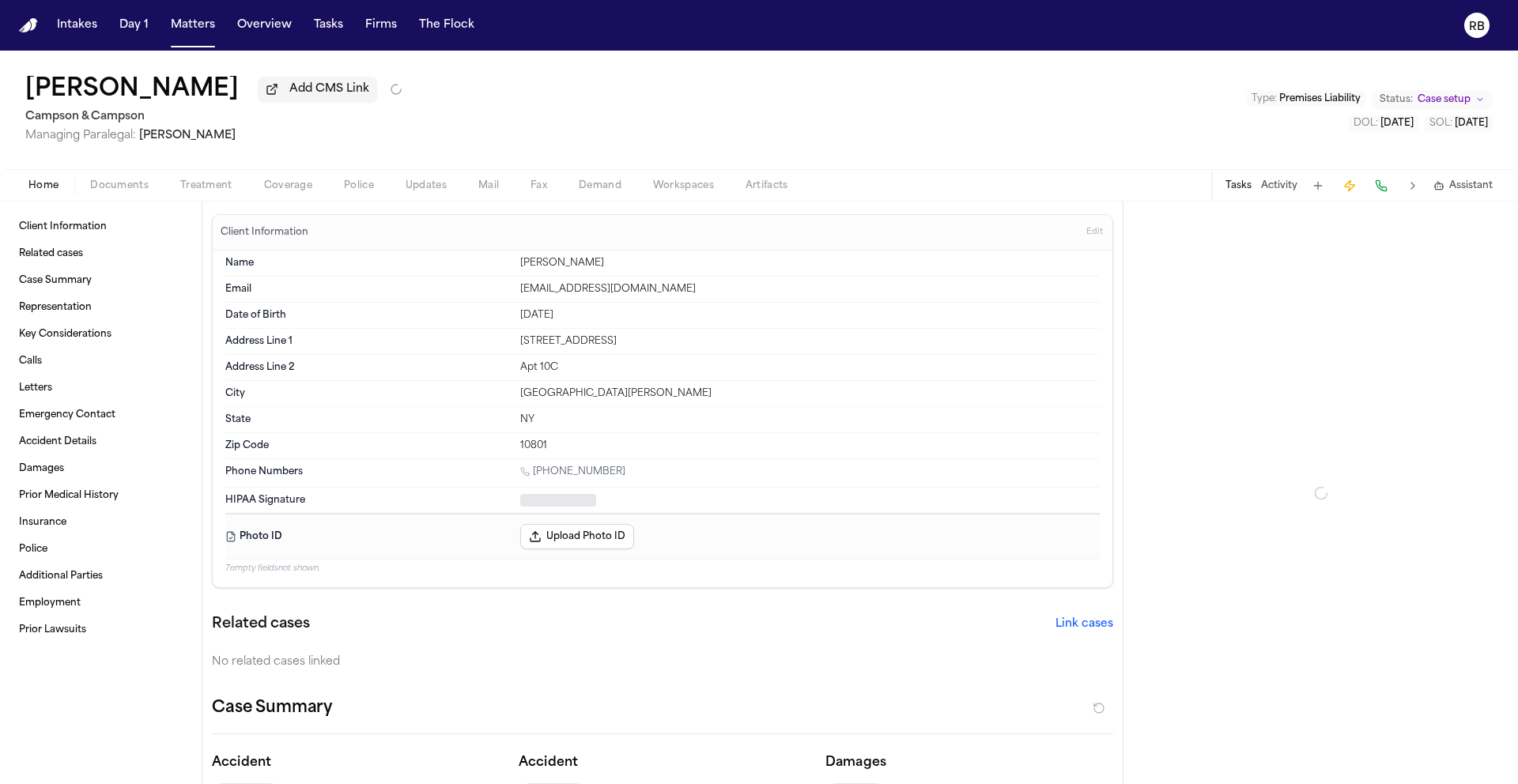
type textarea "*"
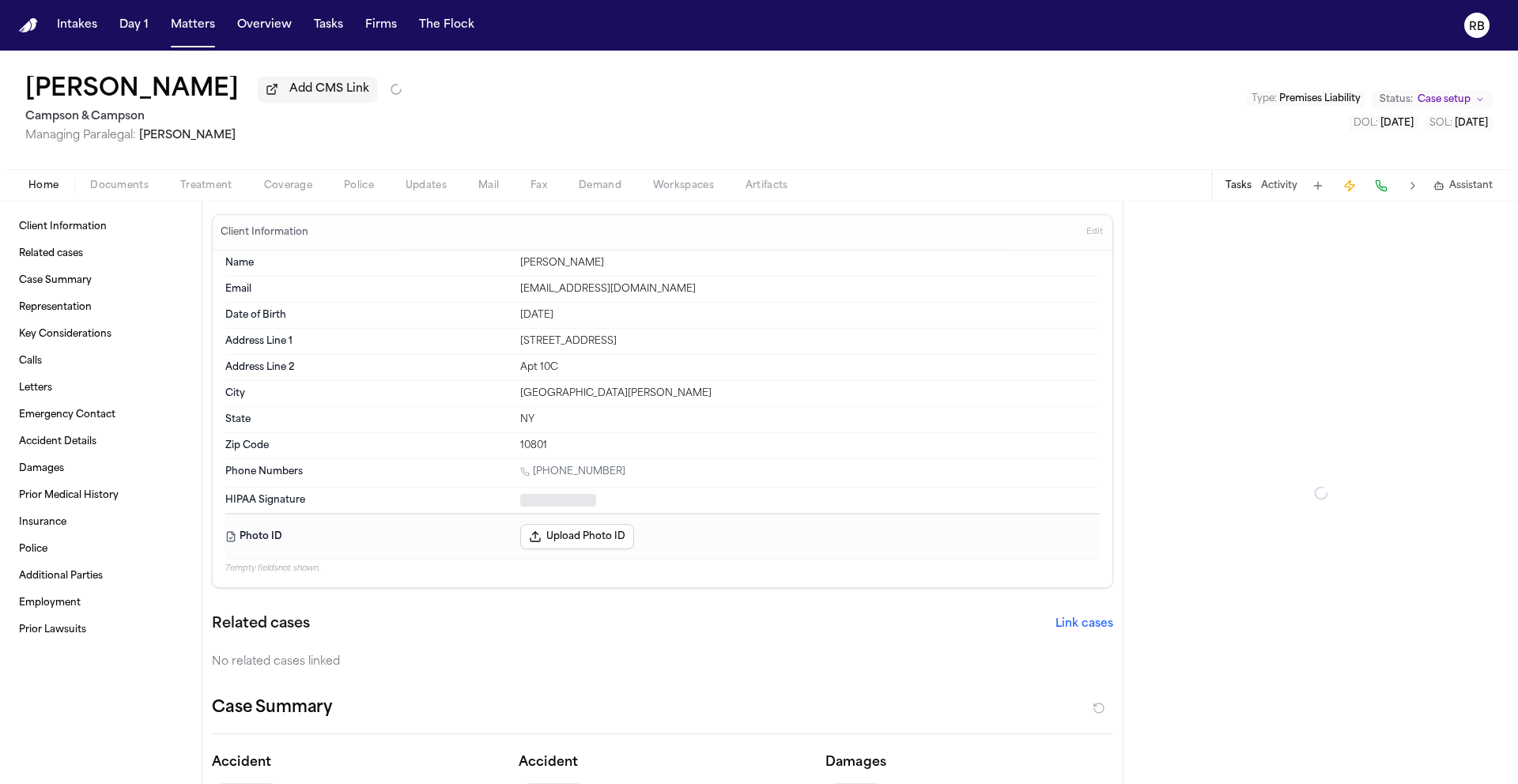
type textarea "*"
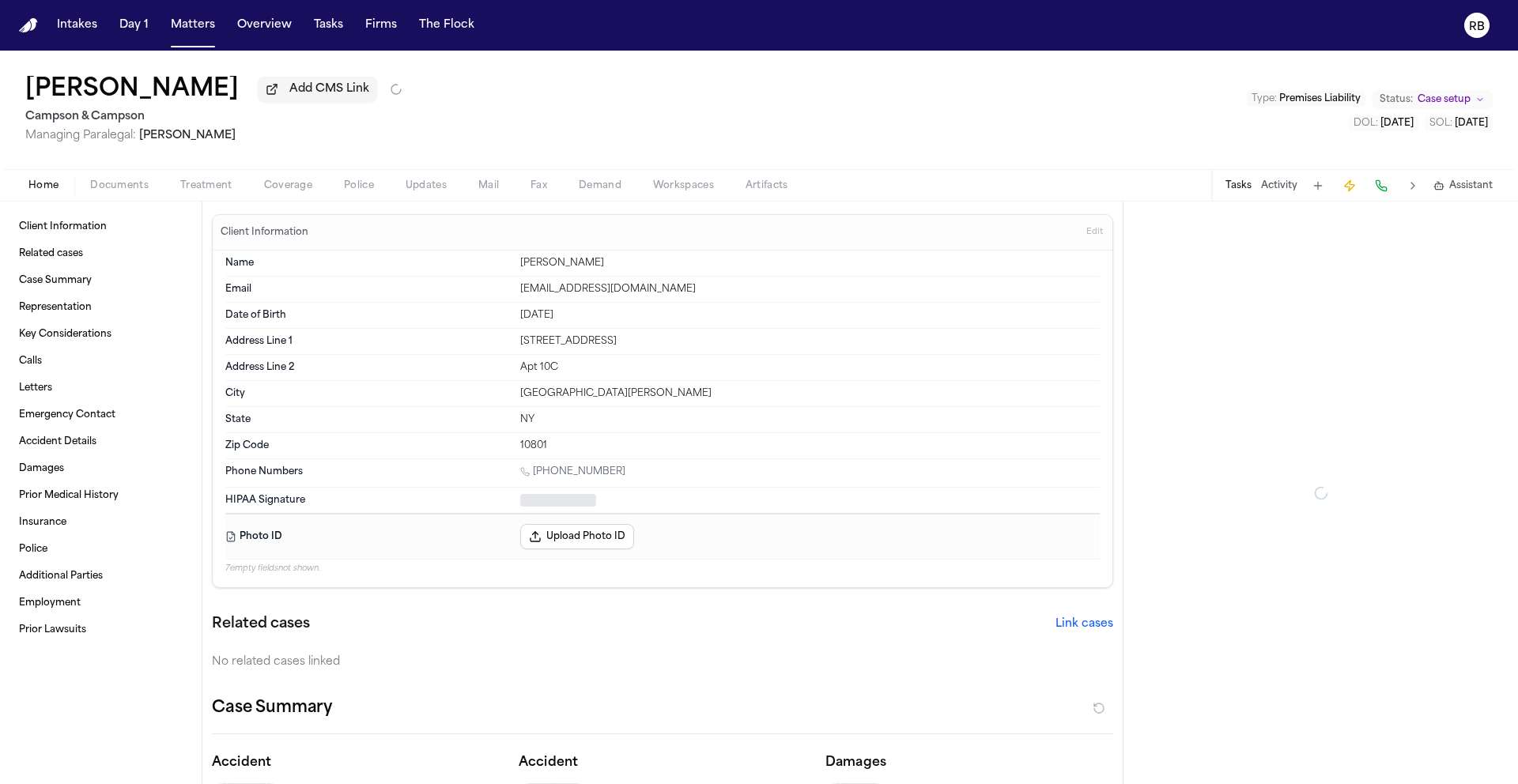
type textarea "*"
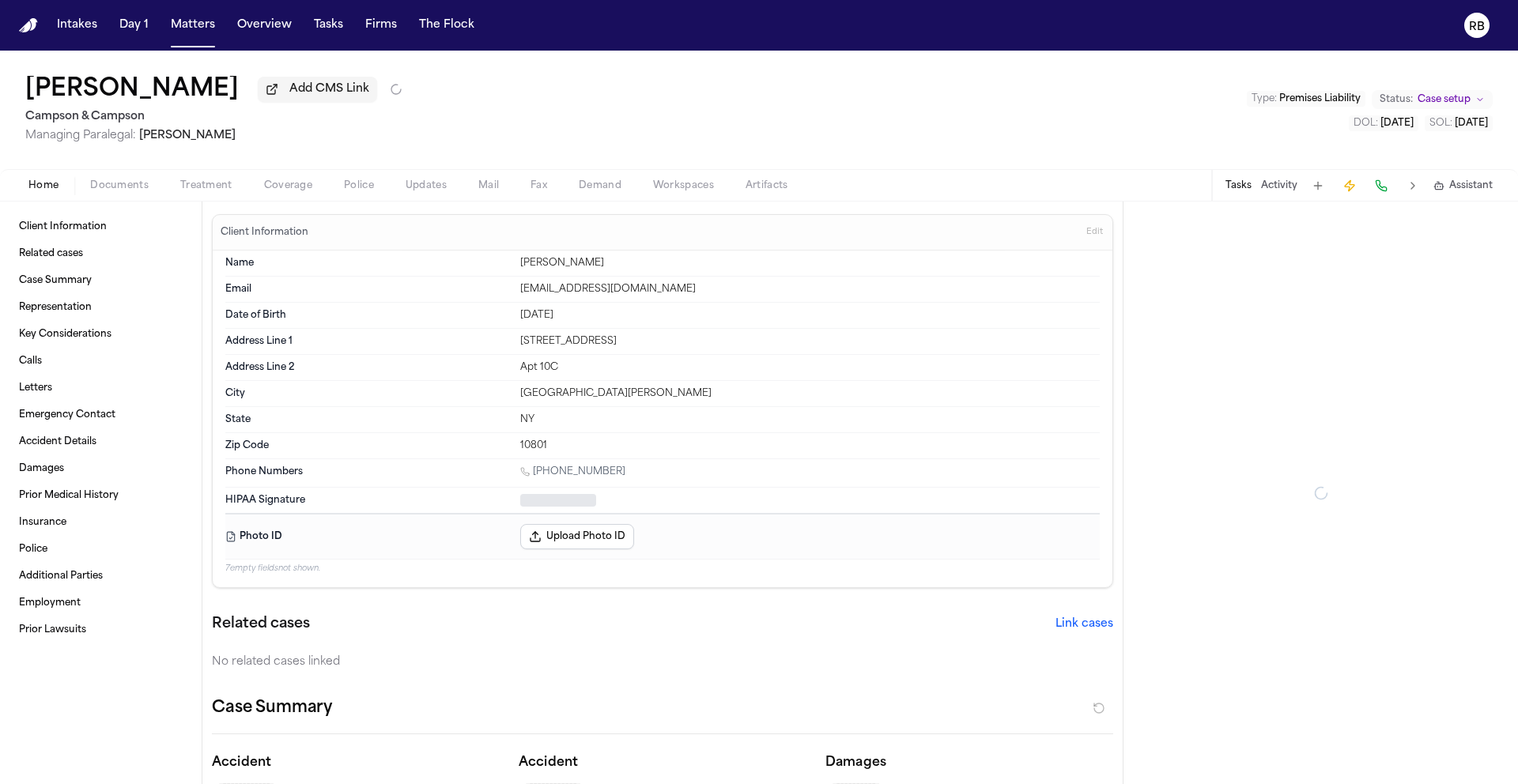
type textarea "*"
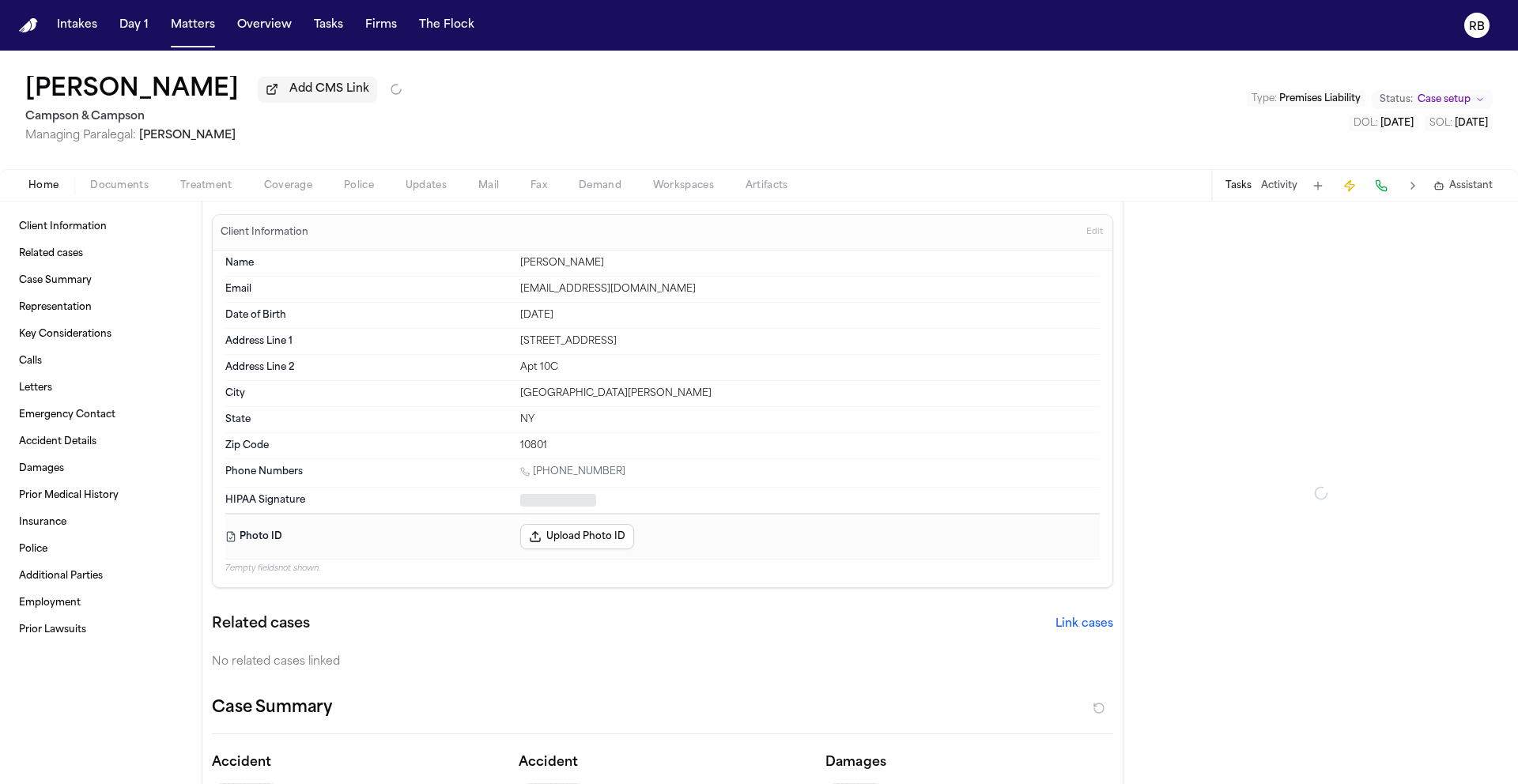
type textarea "*"
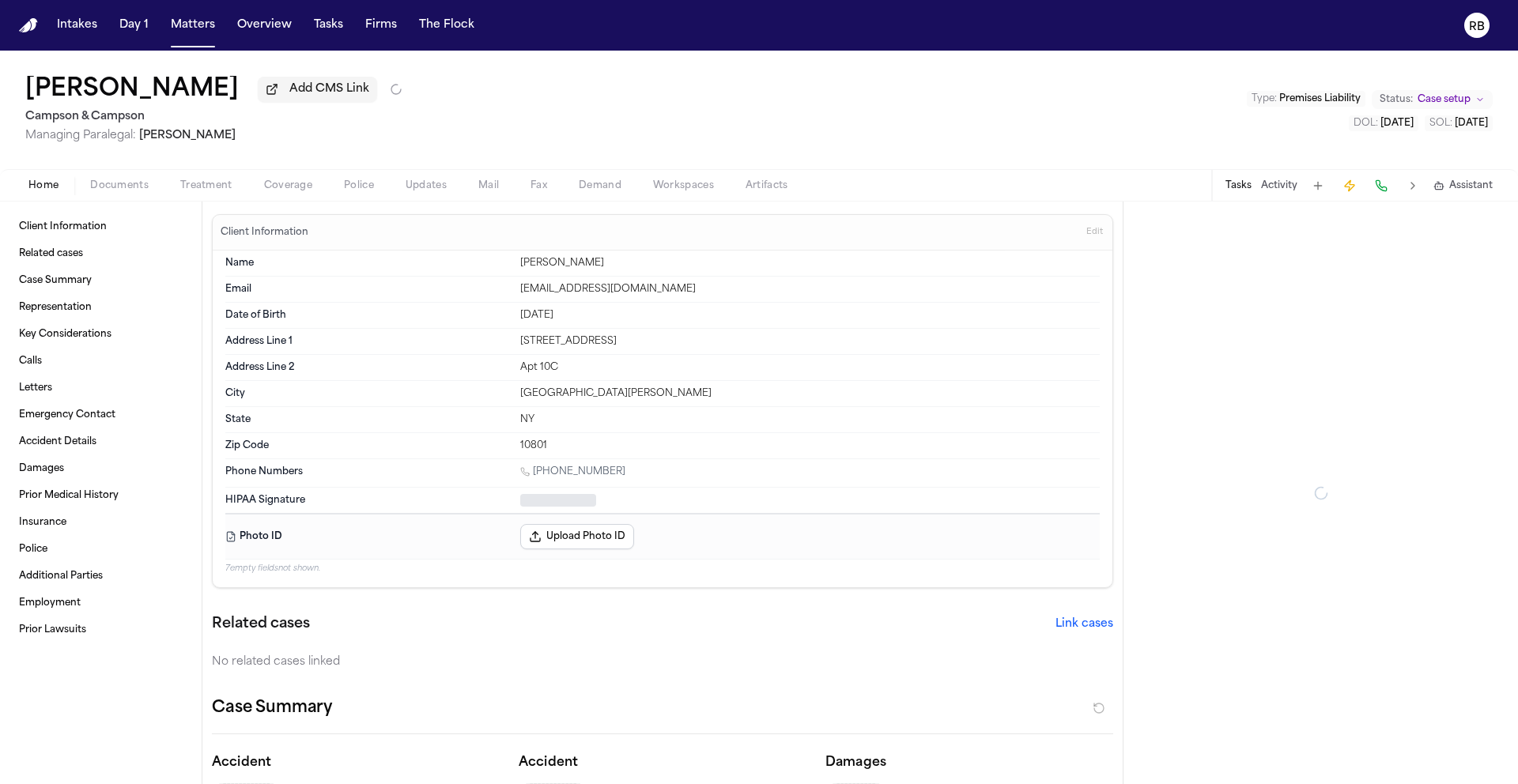
type textarea "*"
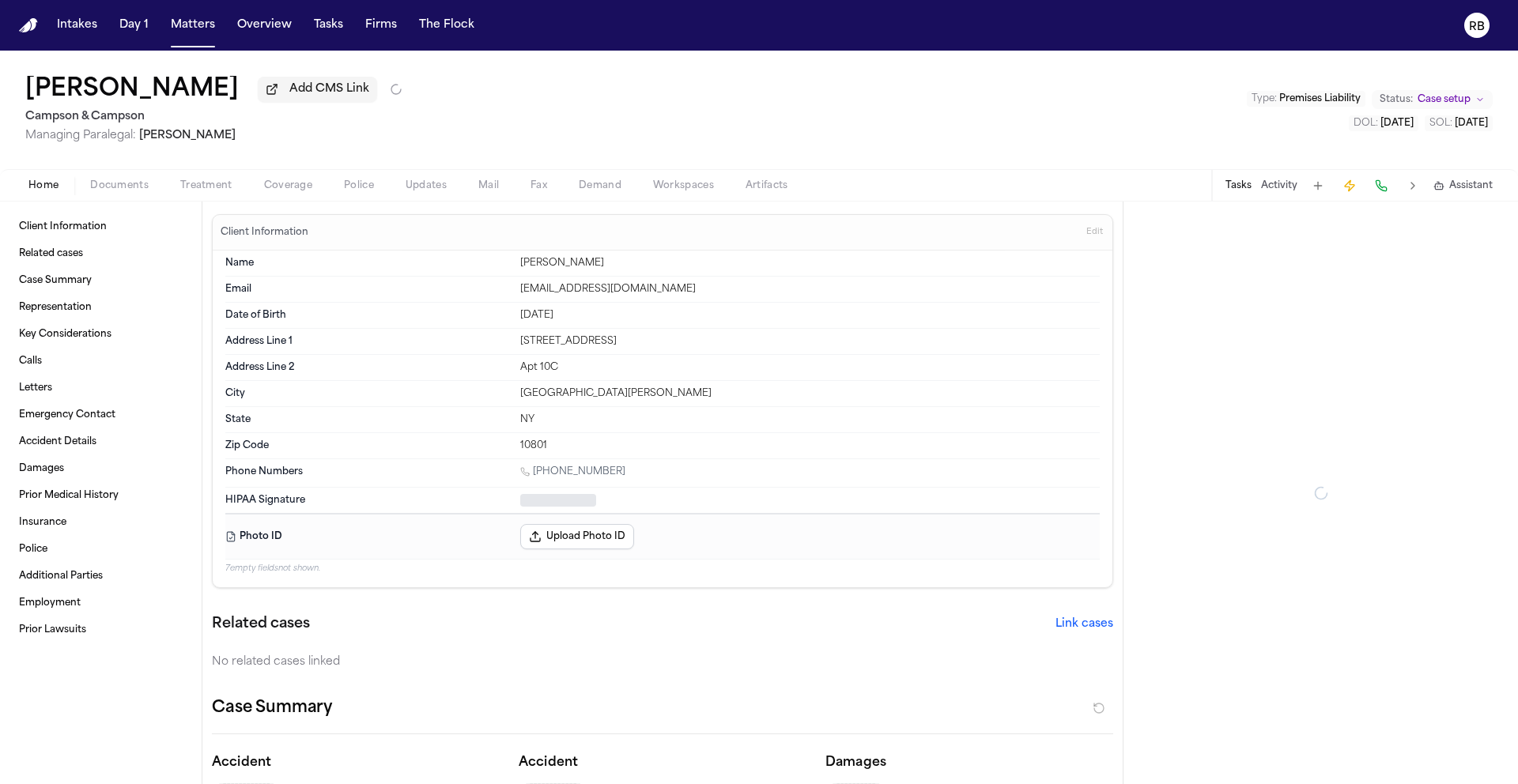
type textarea "*"
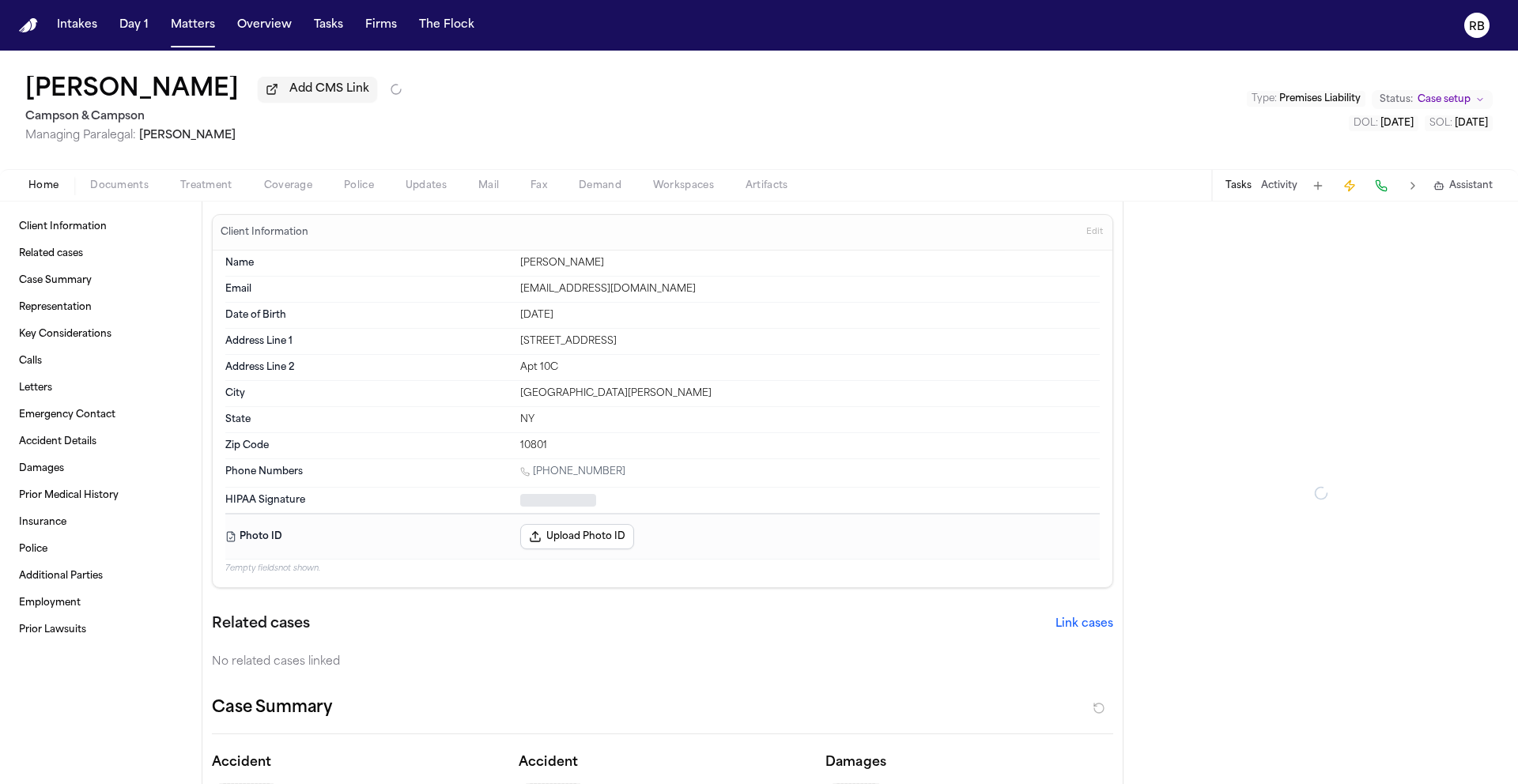
type textarea "*"
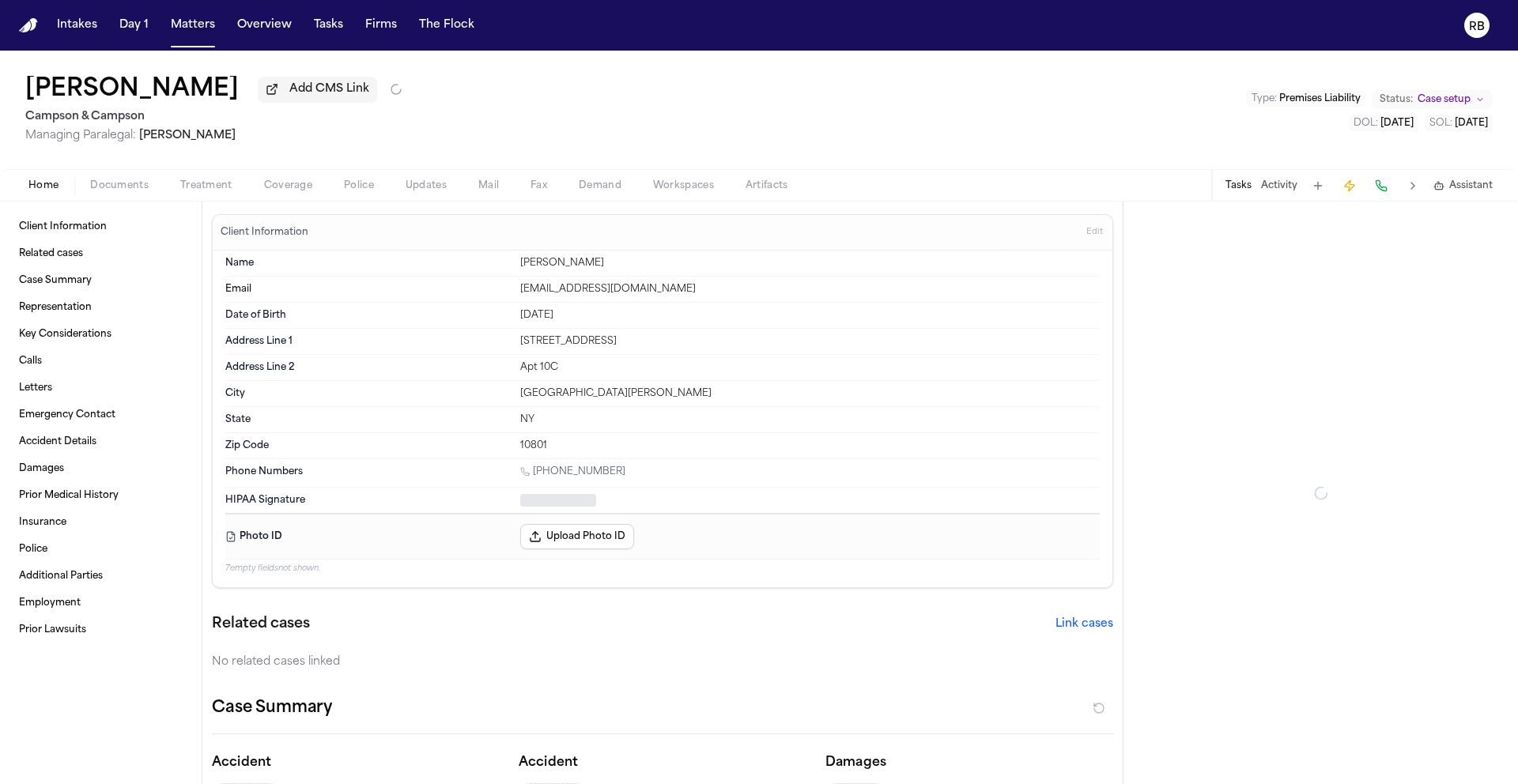
type textarea "*"
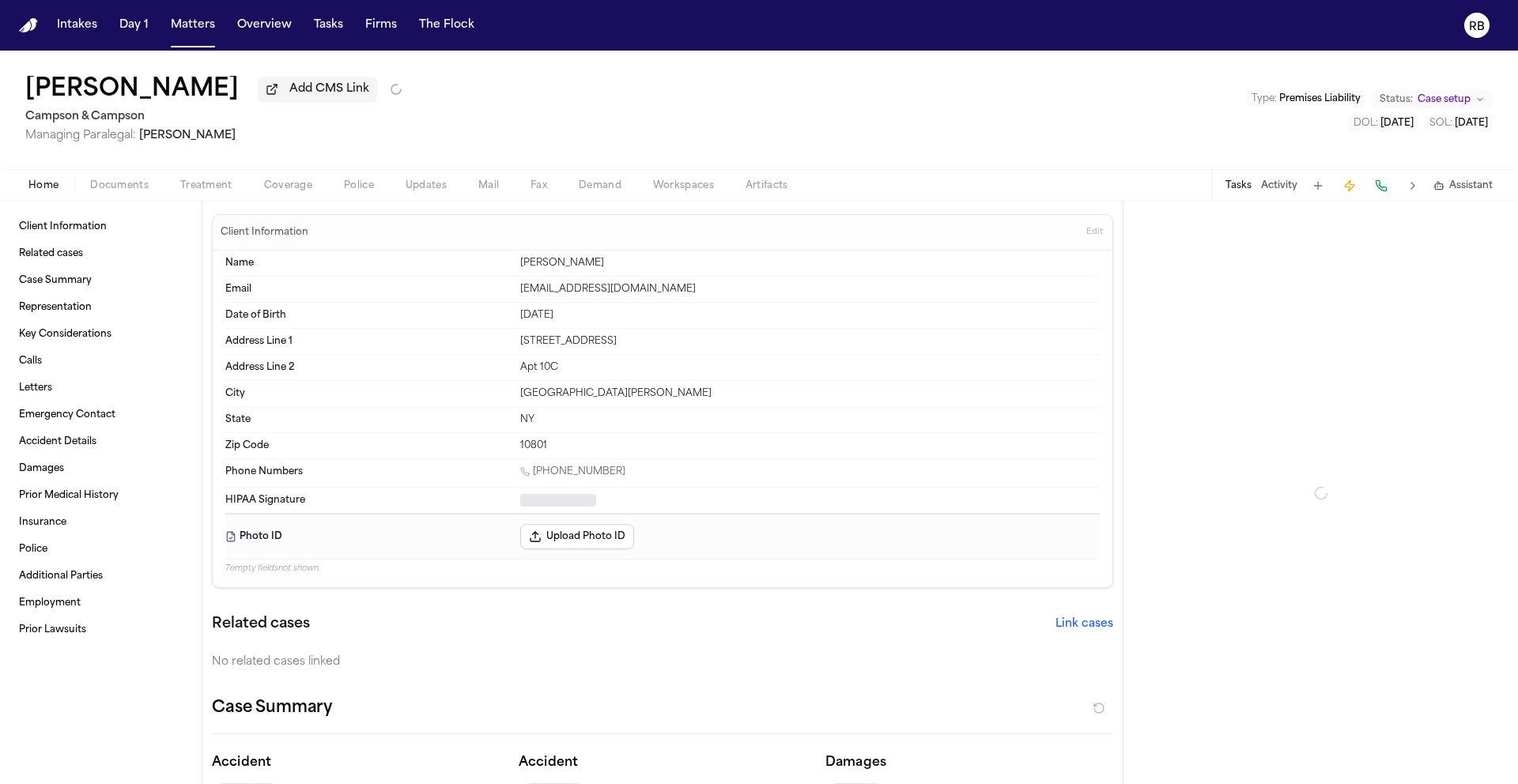
type textarea "*"
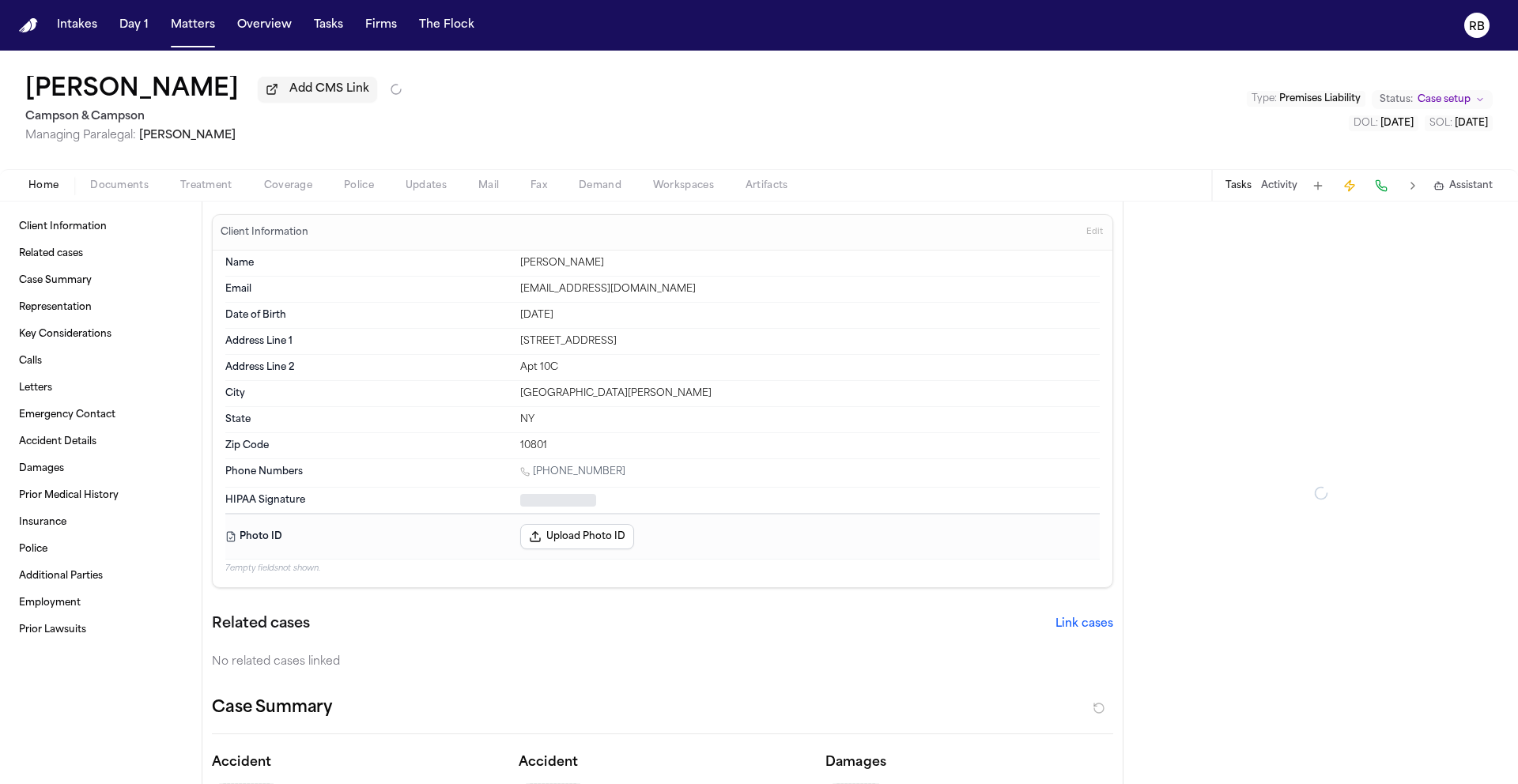
type textarea "*"
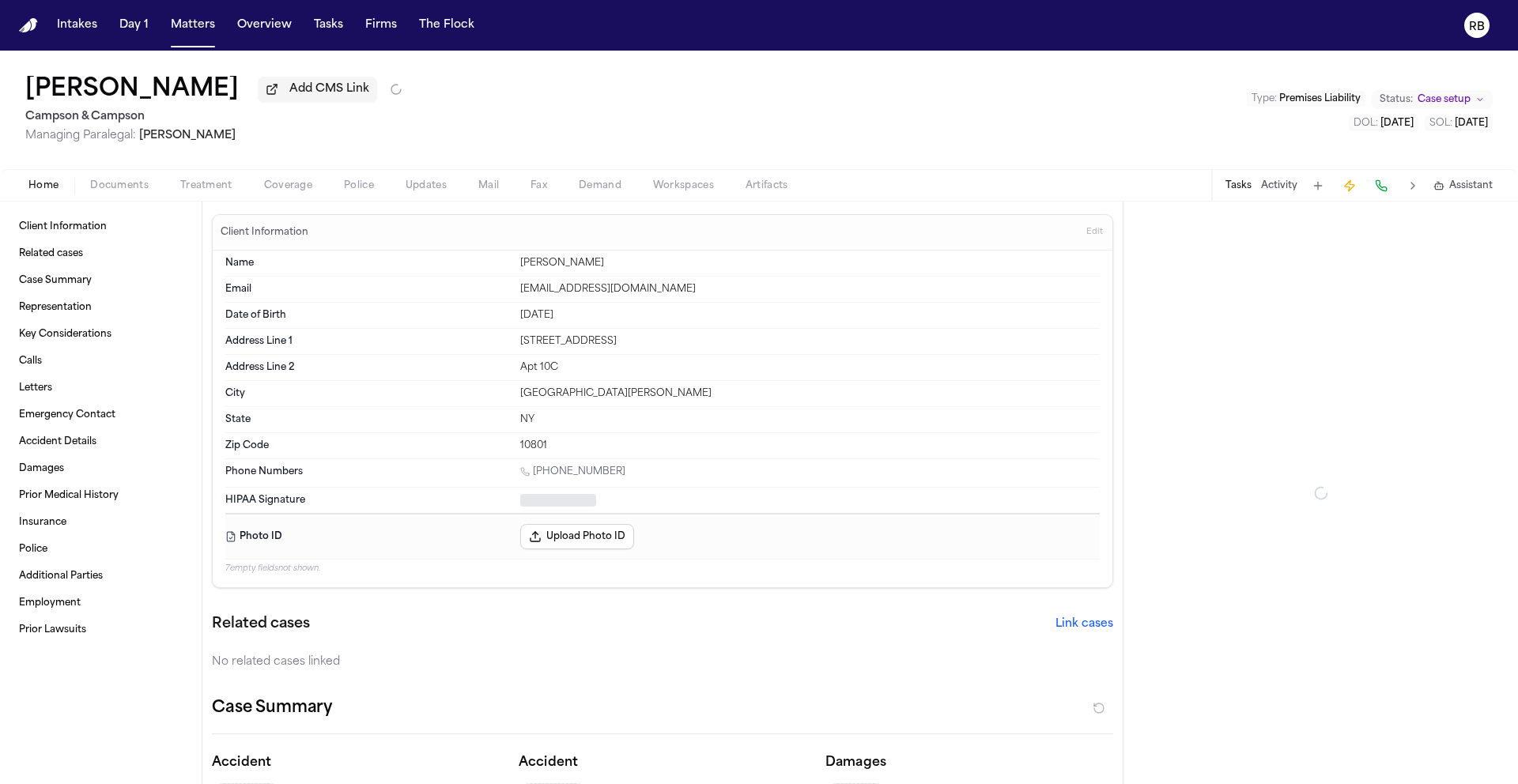
type textarea "*"
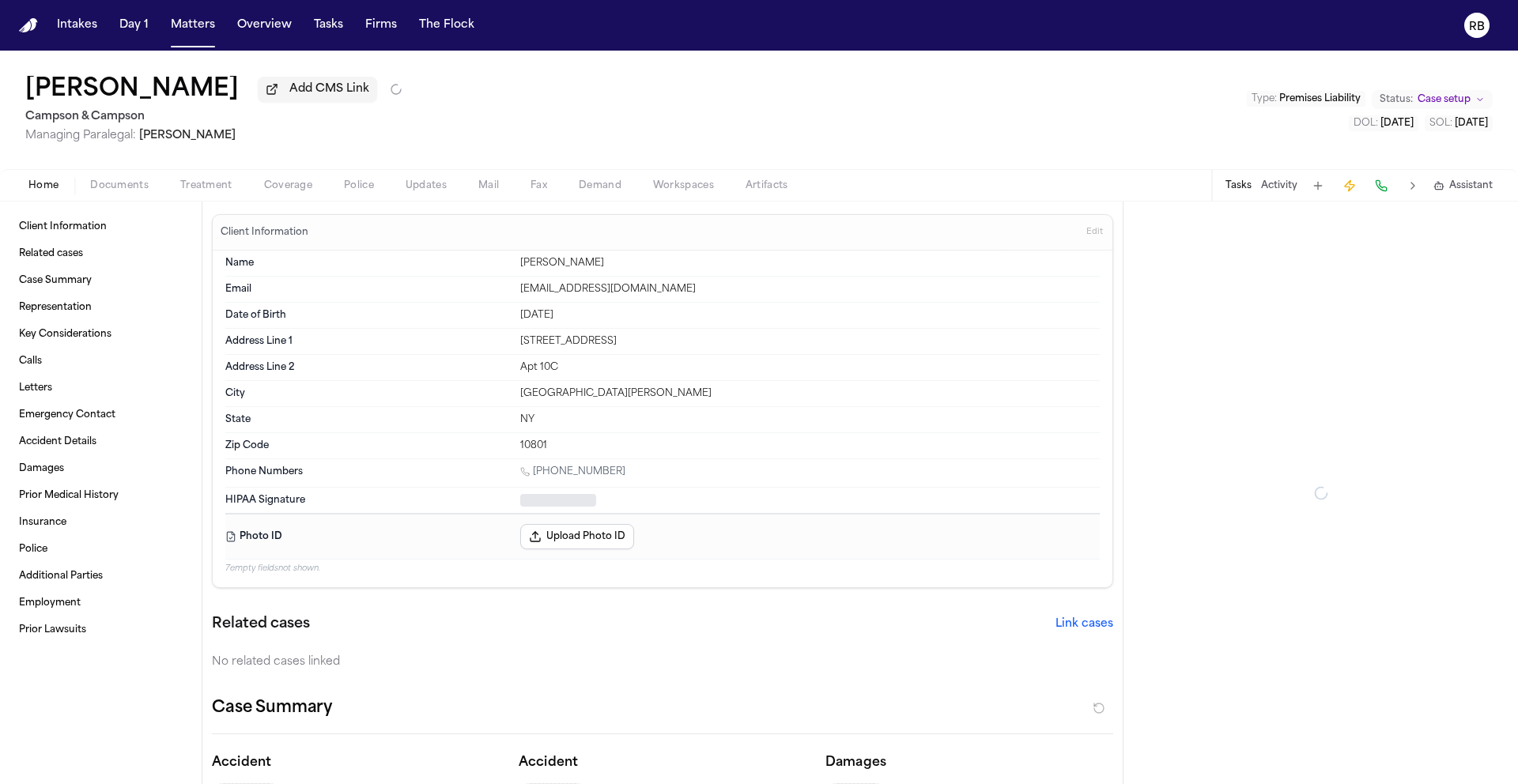
type textarea "*"
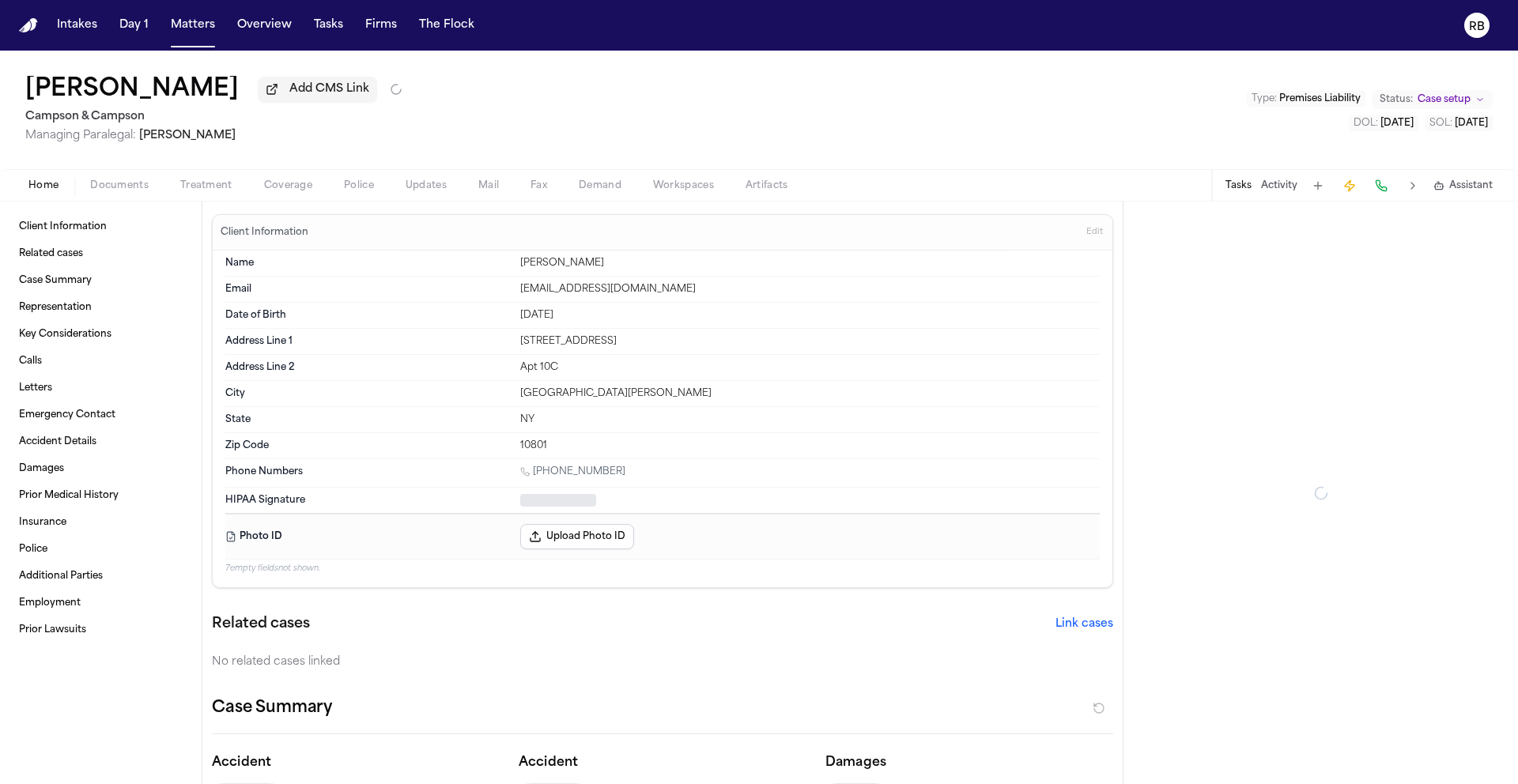
type textarea "*"
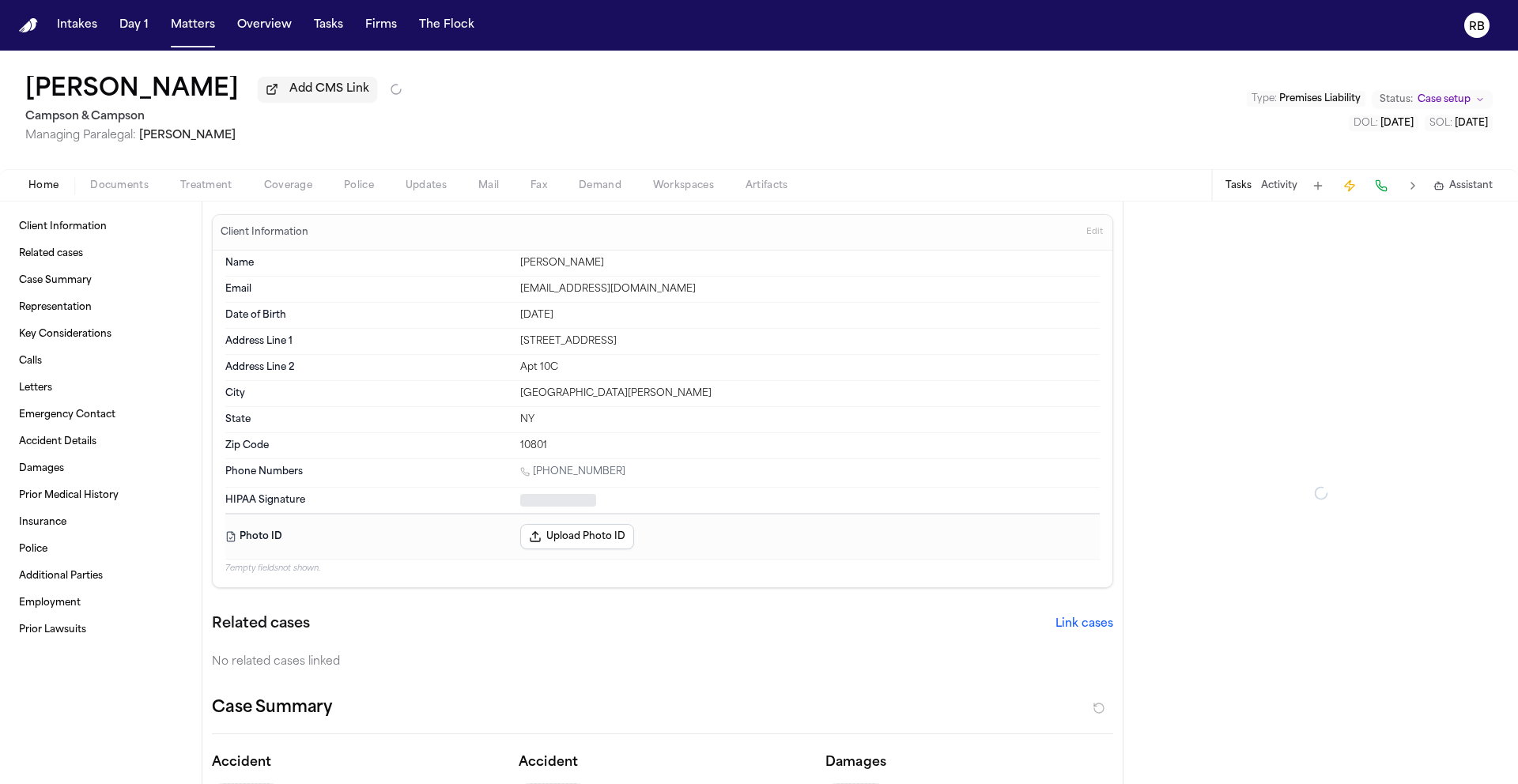
type textarea "*"
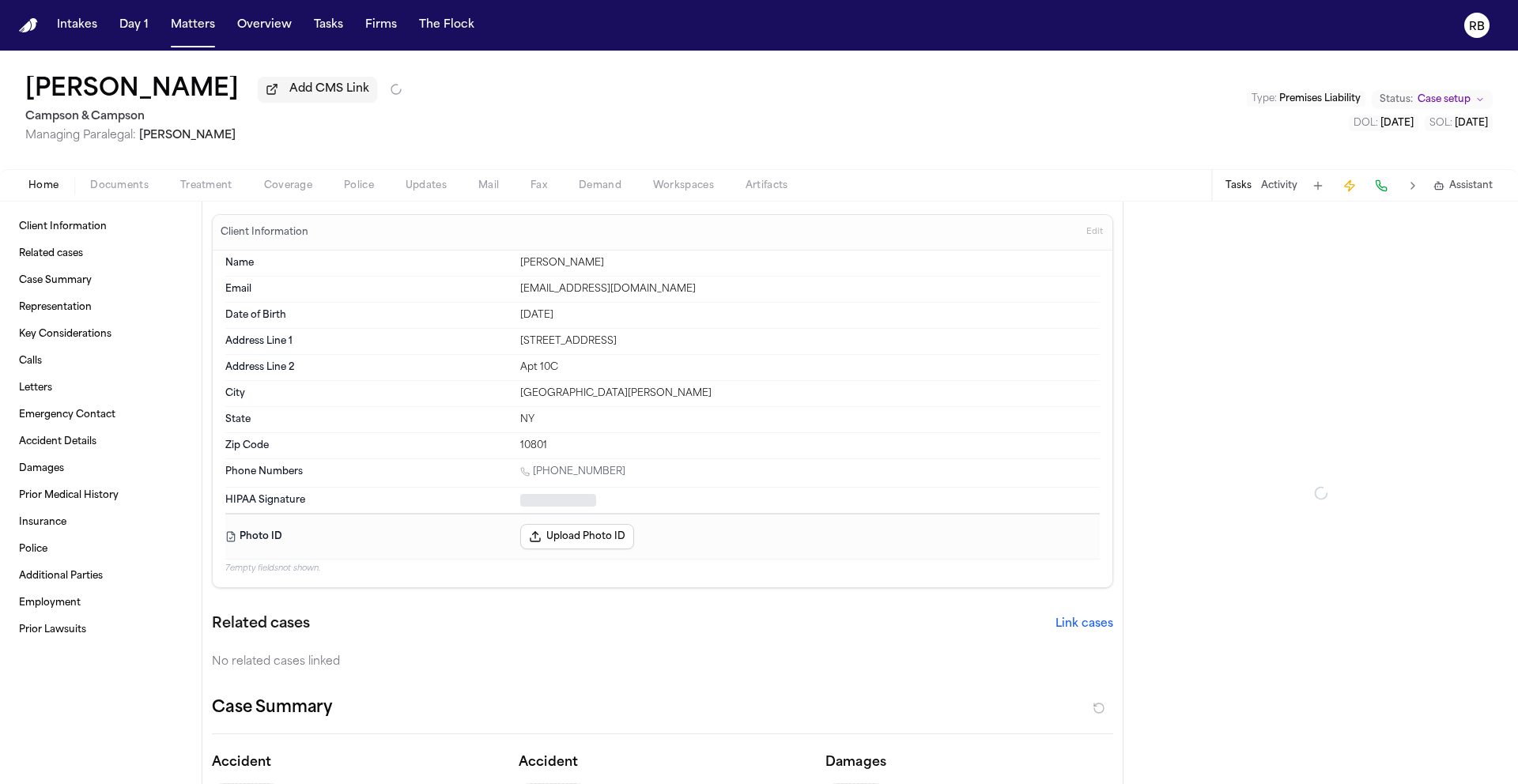
type textarea "*"
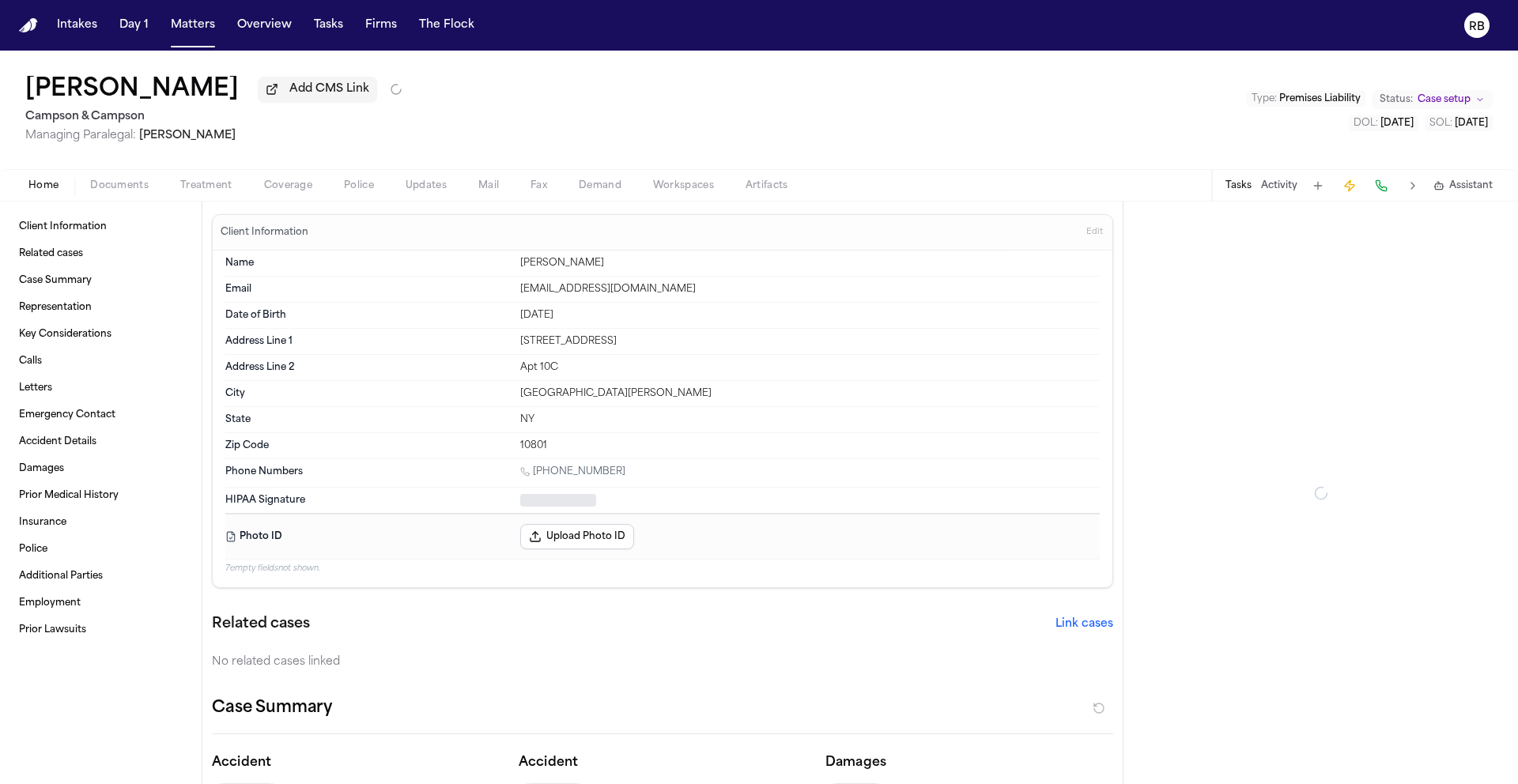
type textarea "*"
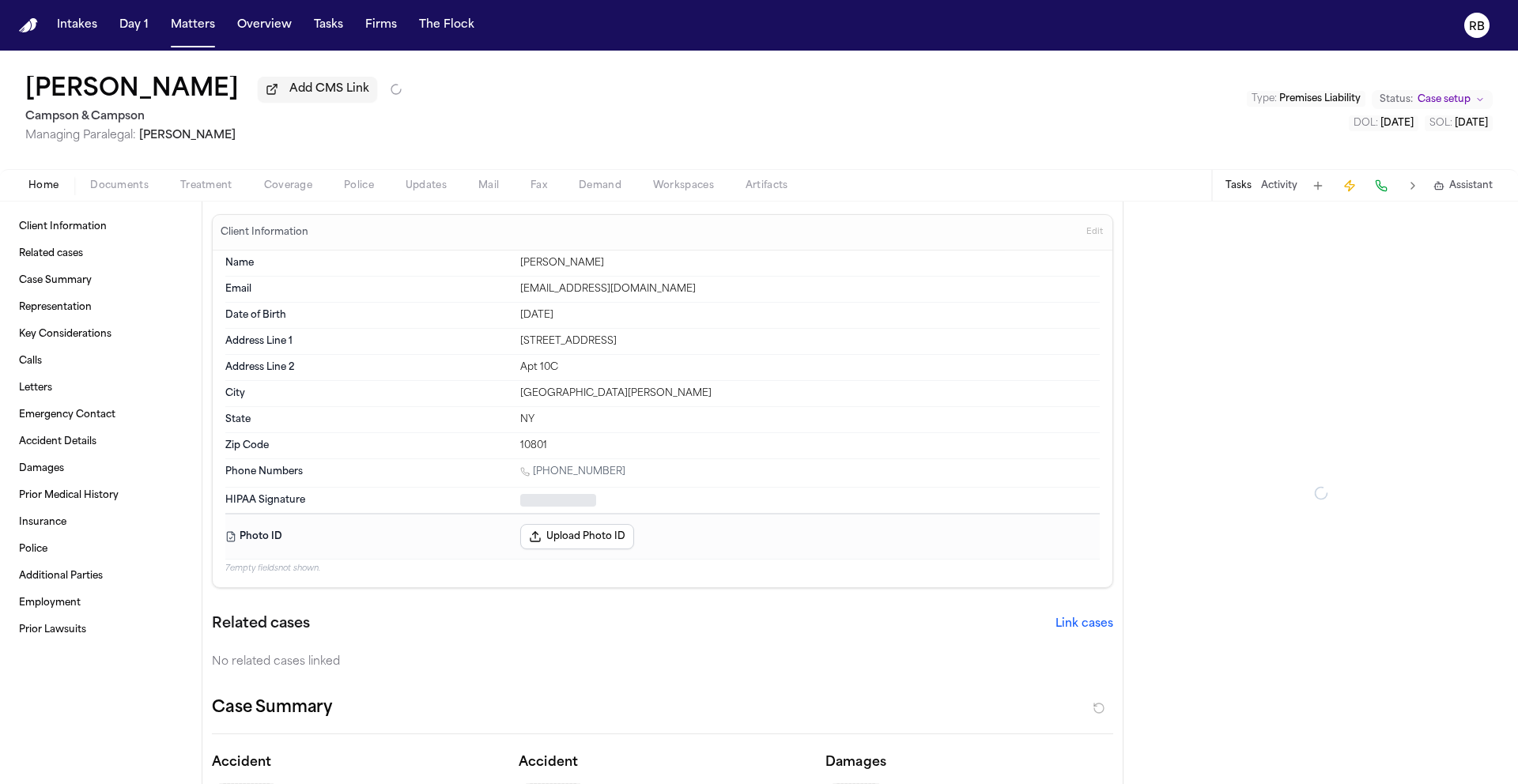
type textarea "*"
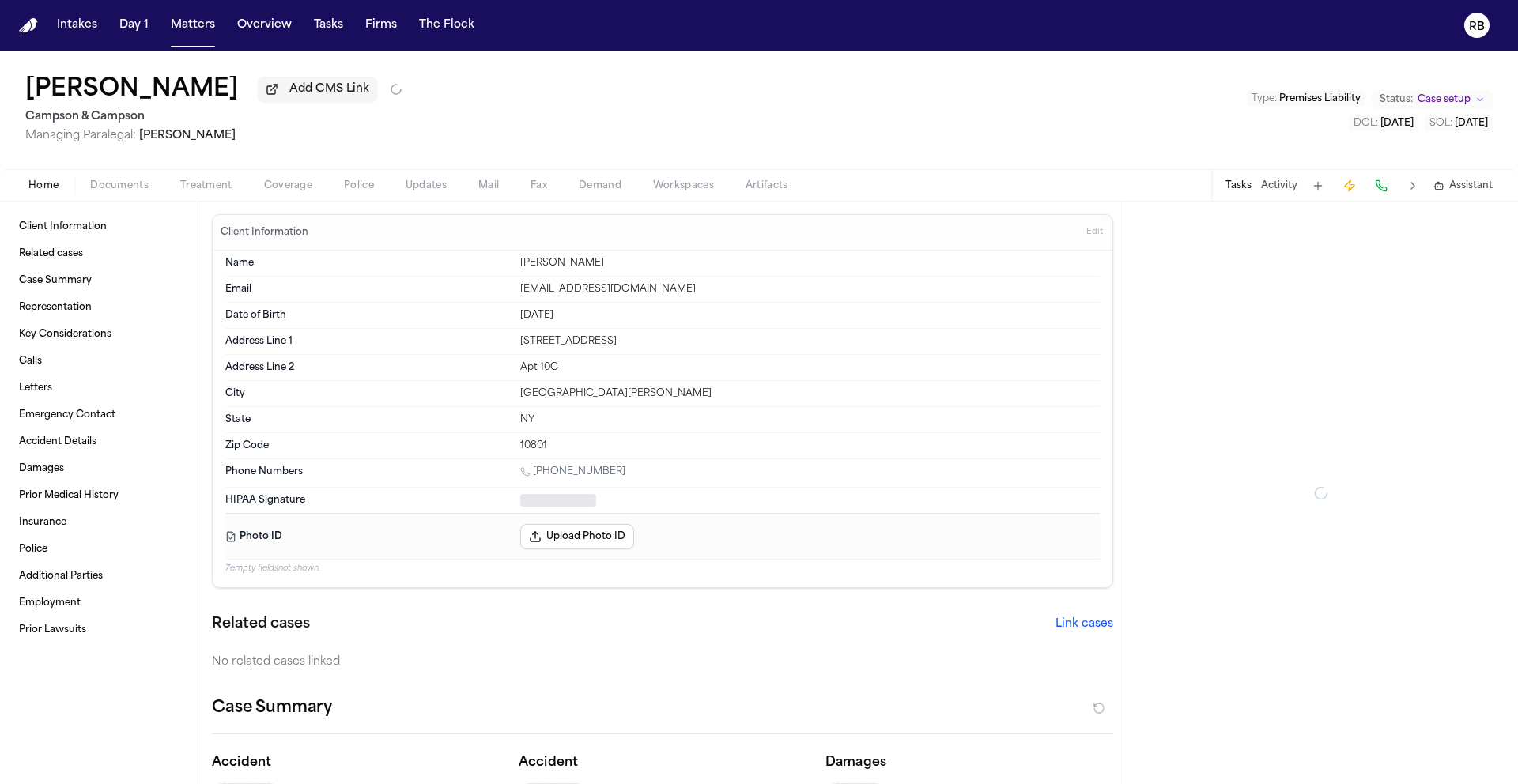
type textarea "*"
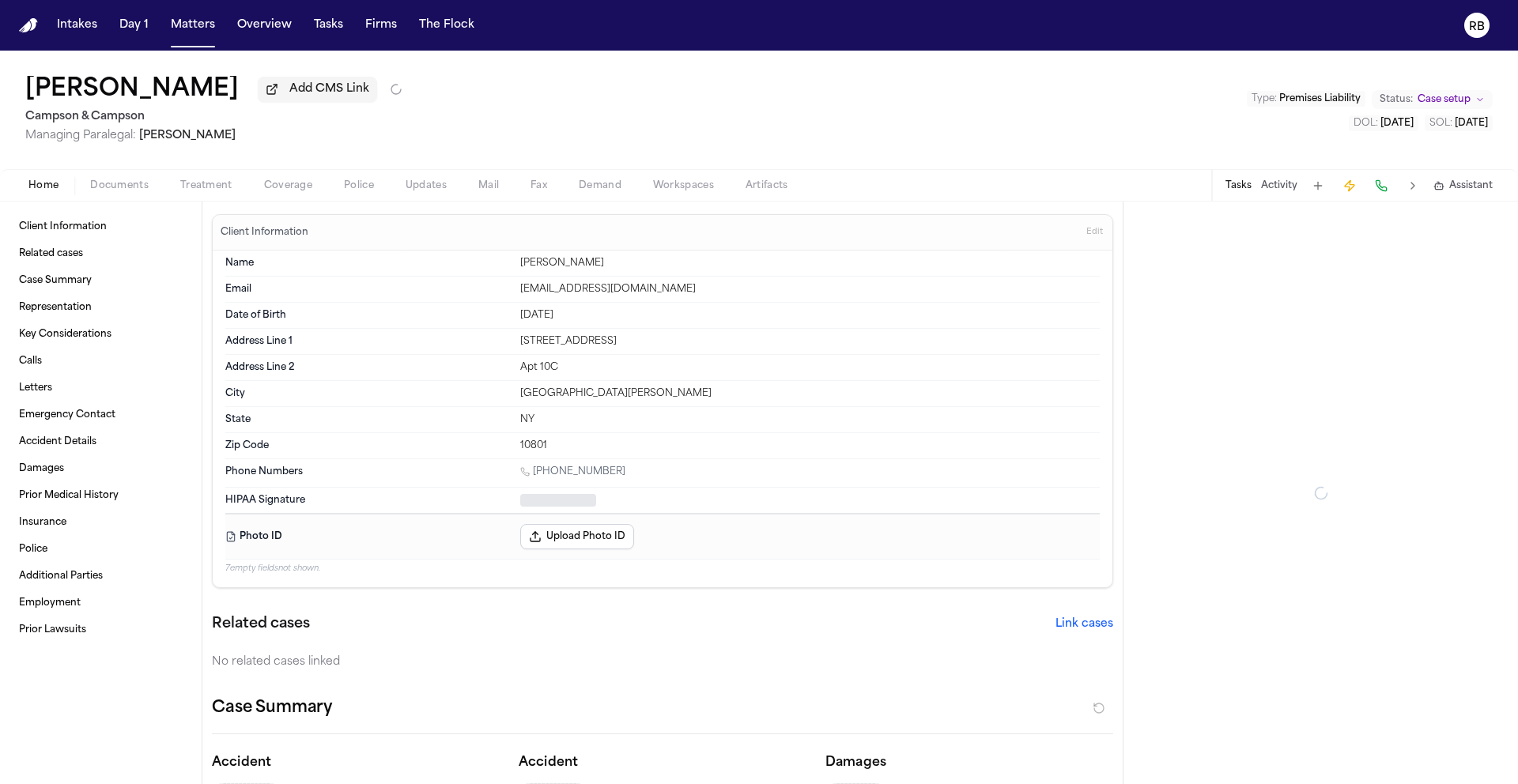
type textarea "*"
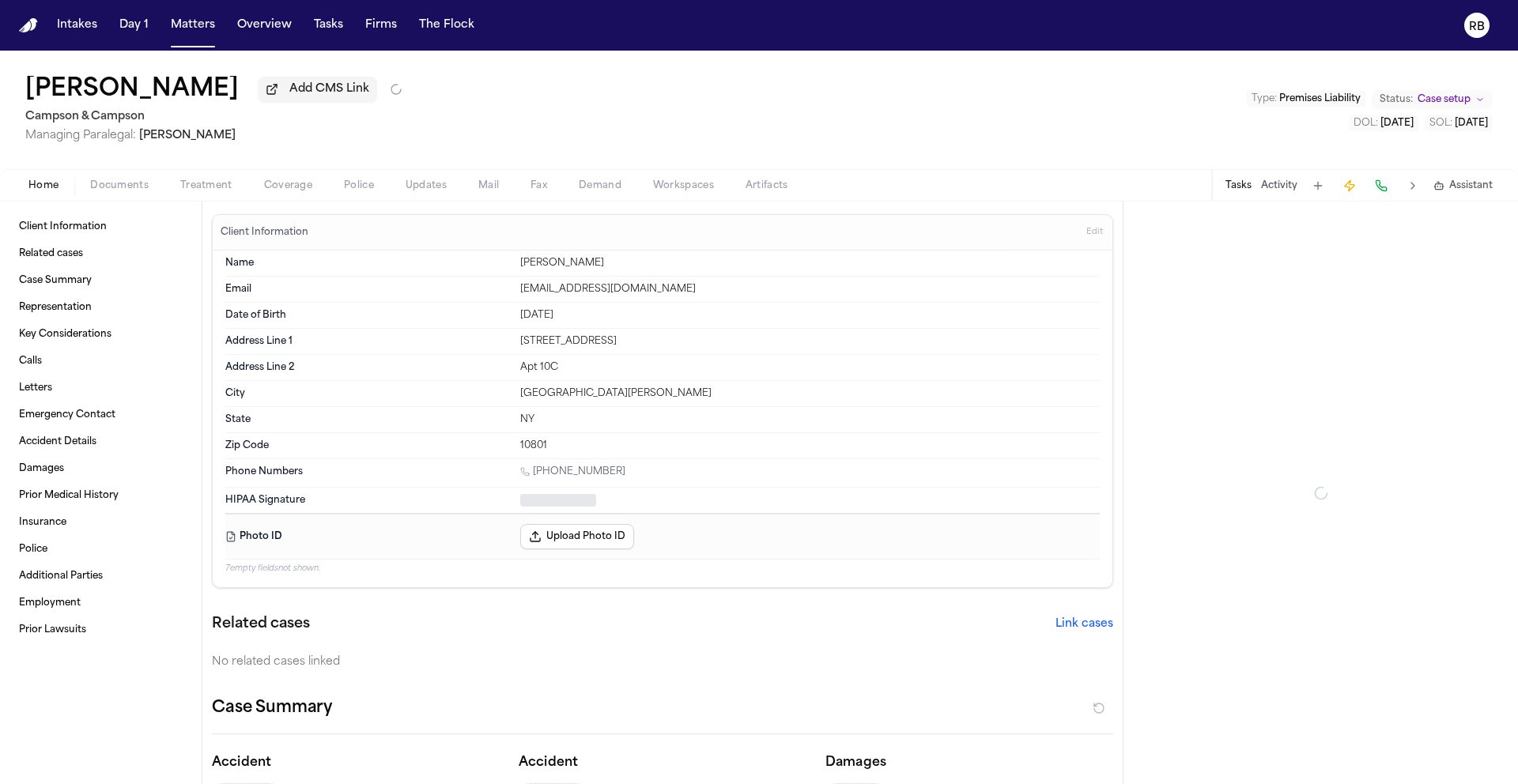
type textarea "*"
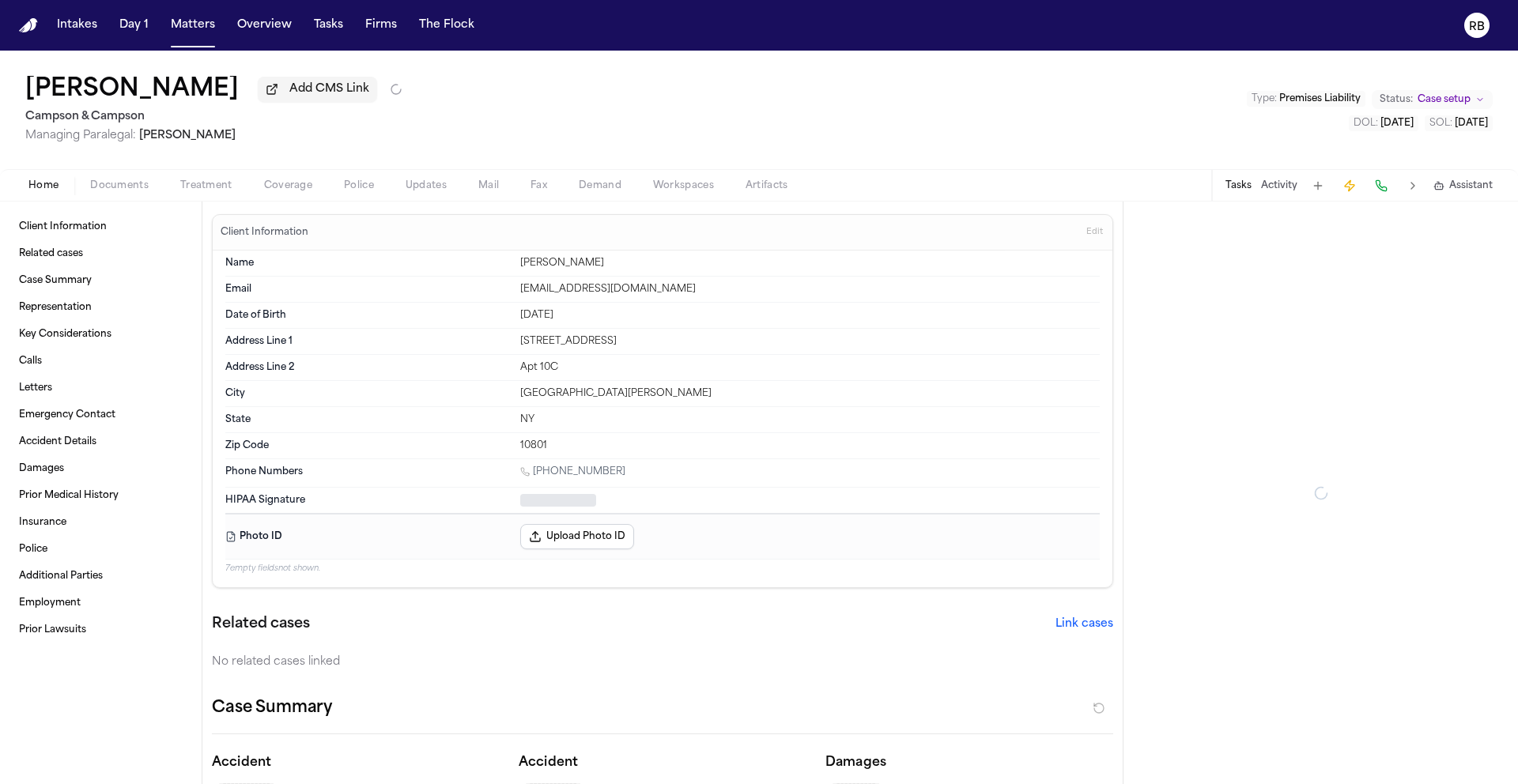
type textarea "*"
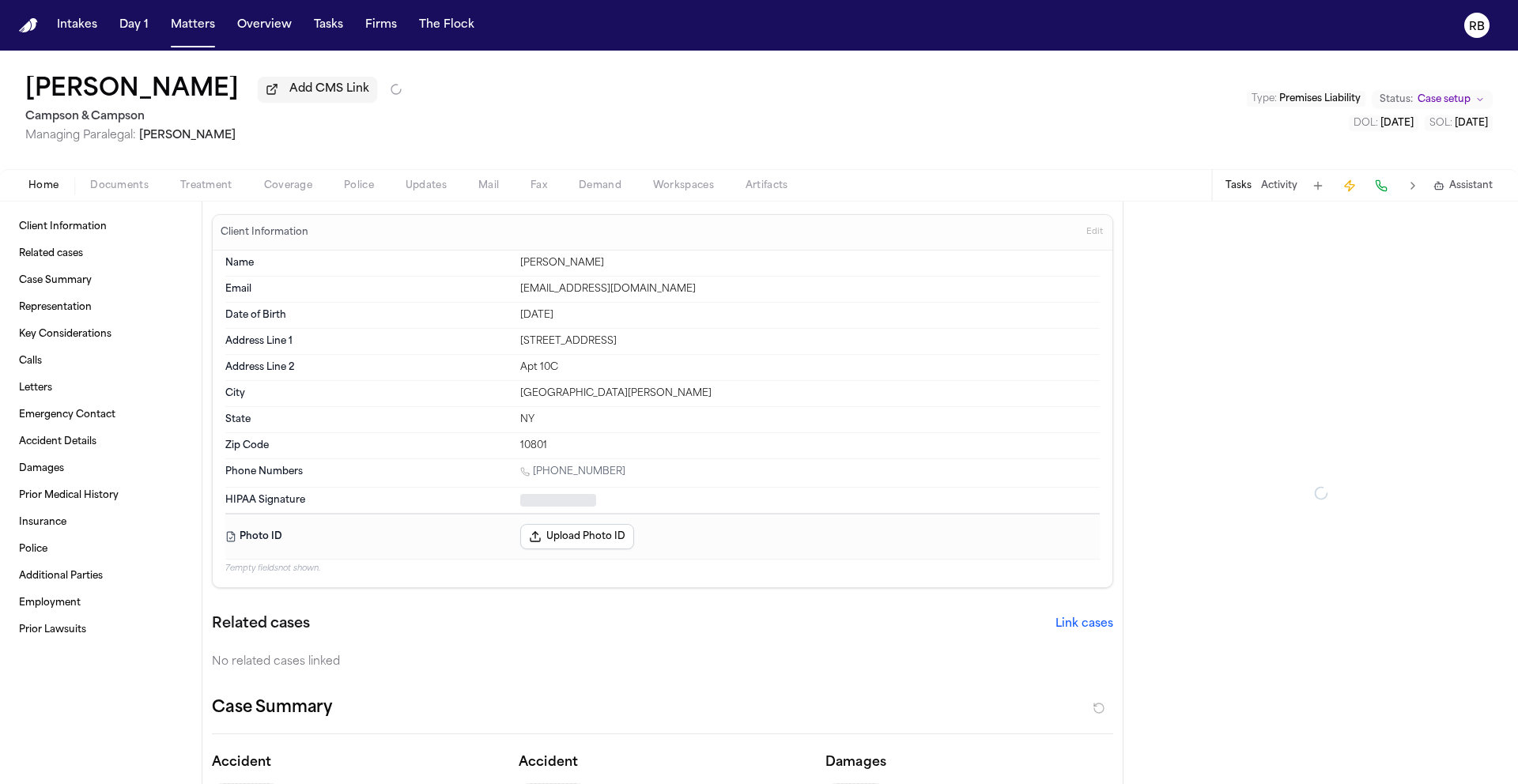
type textarea "*"
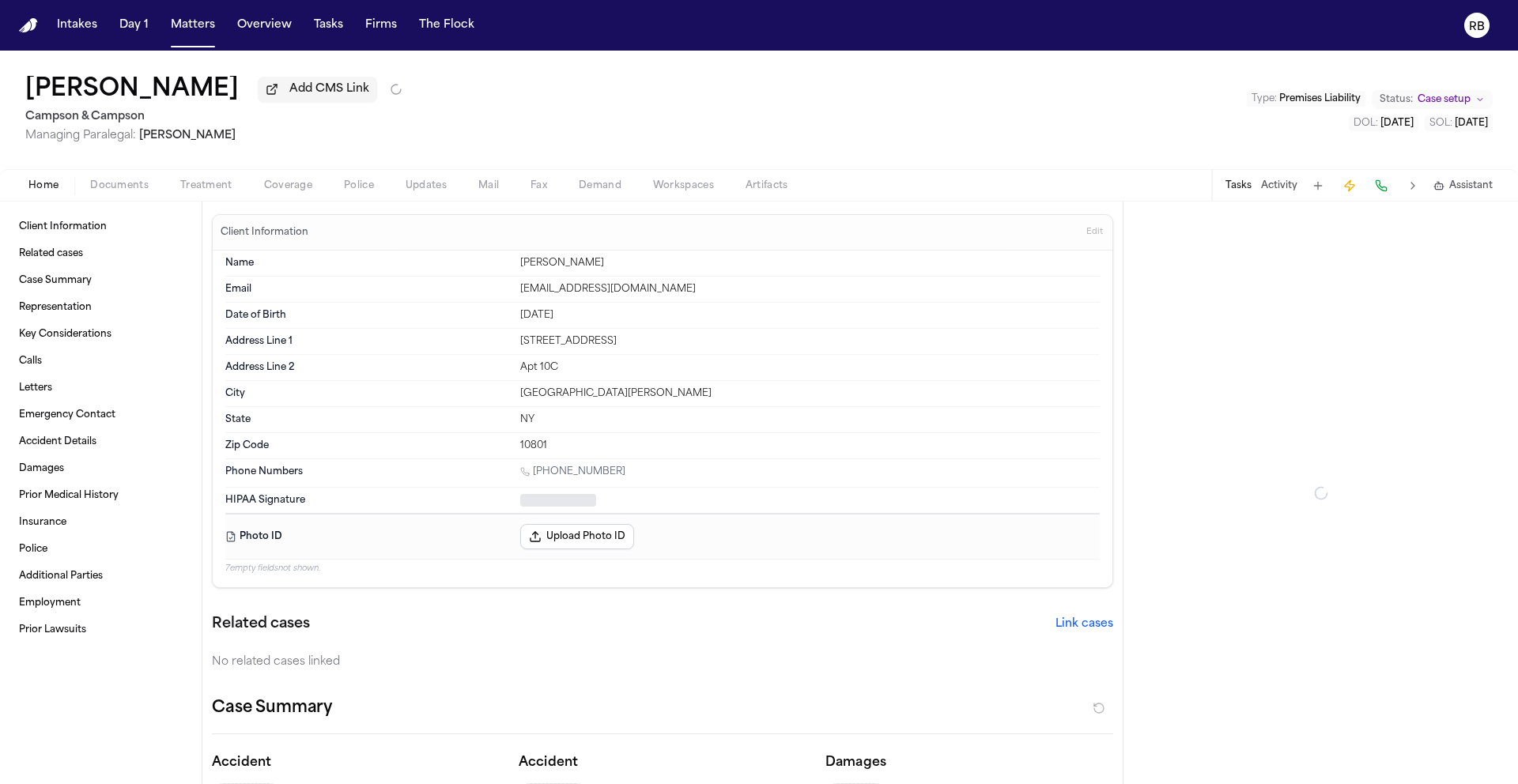
type textarea "*"
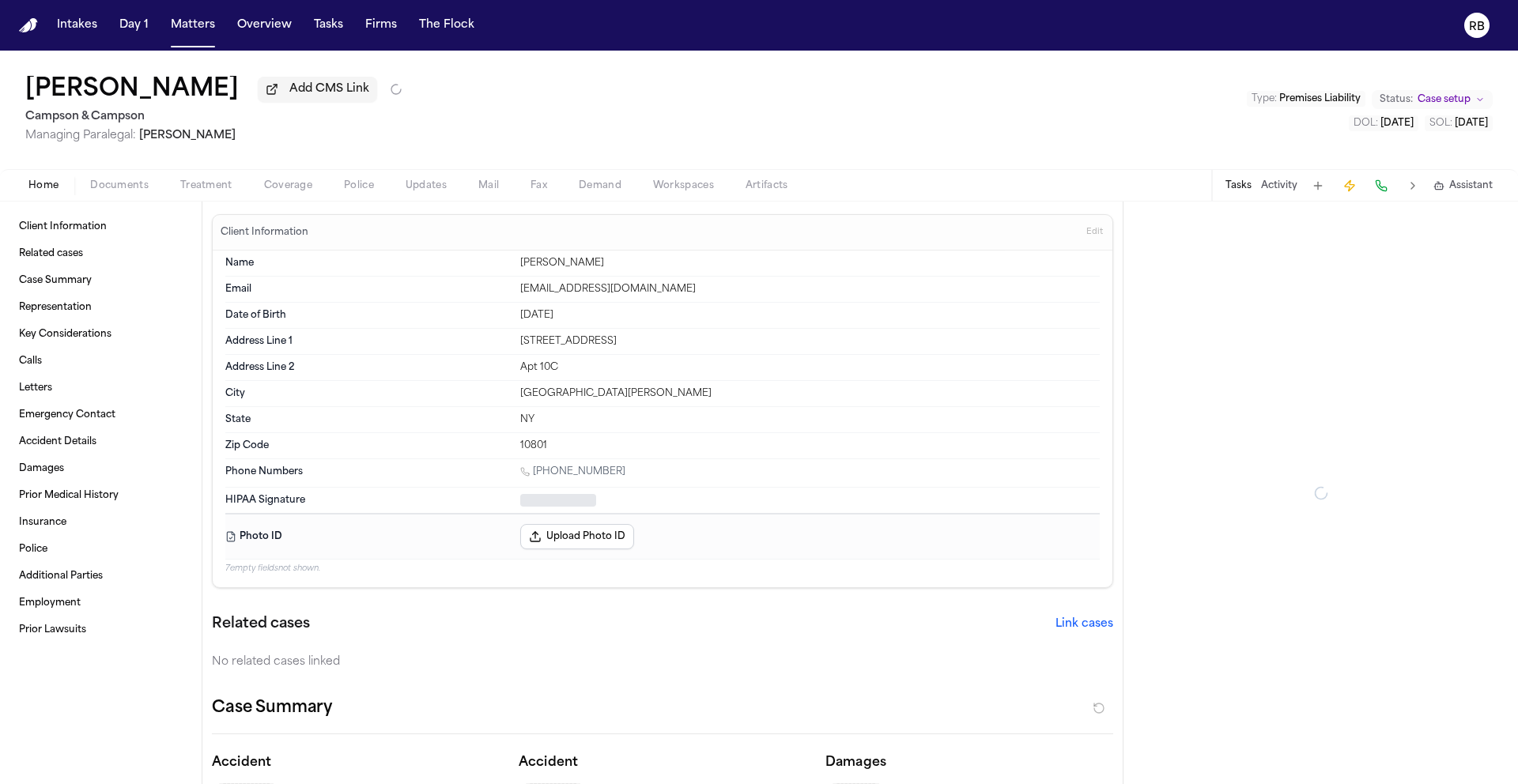
type textarea "*"
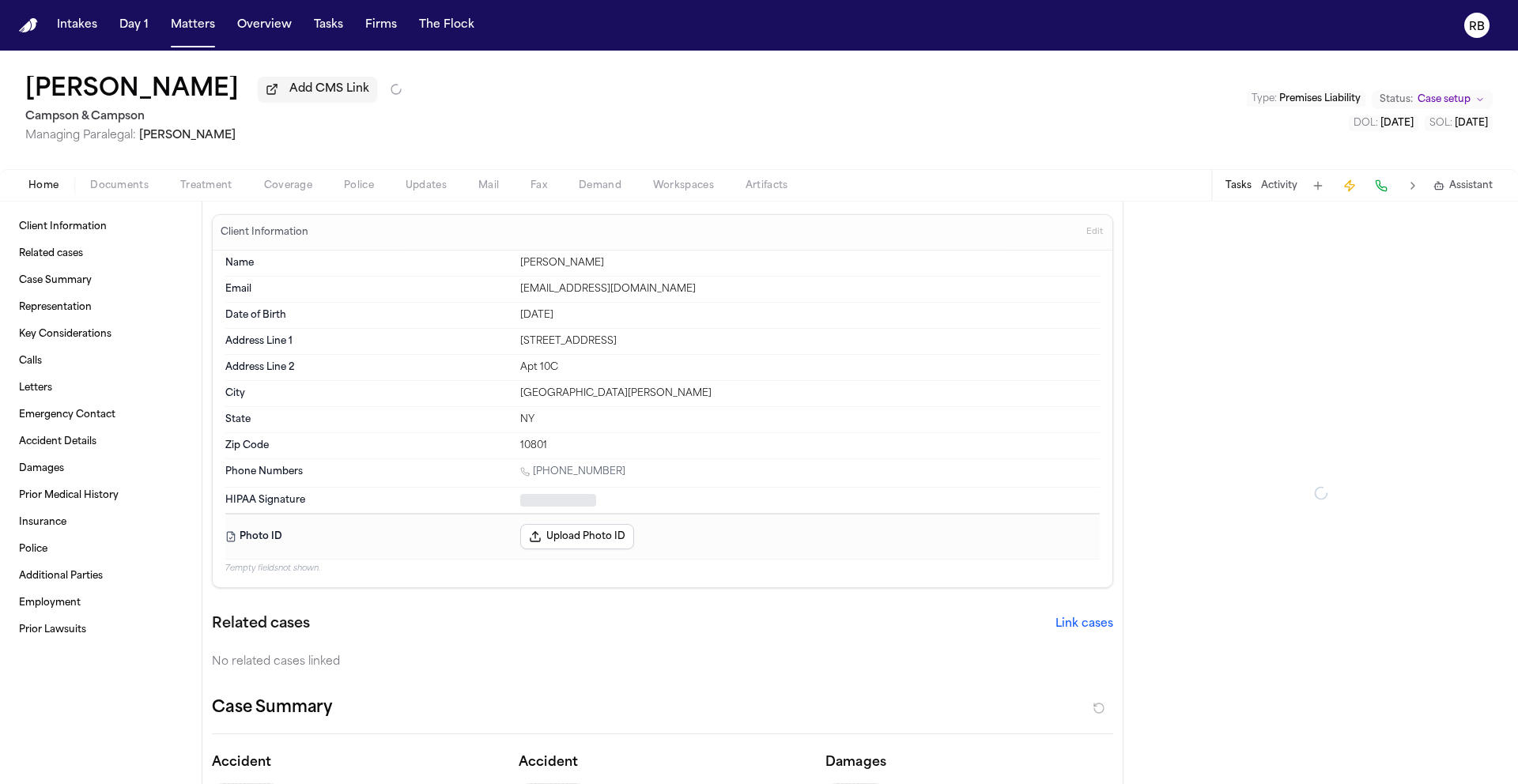
type textarea "*"
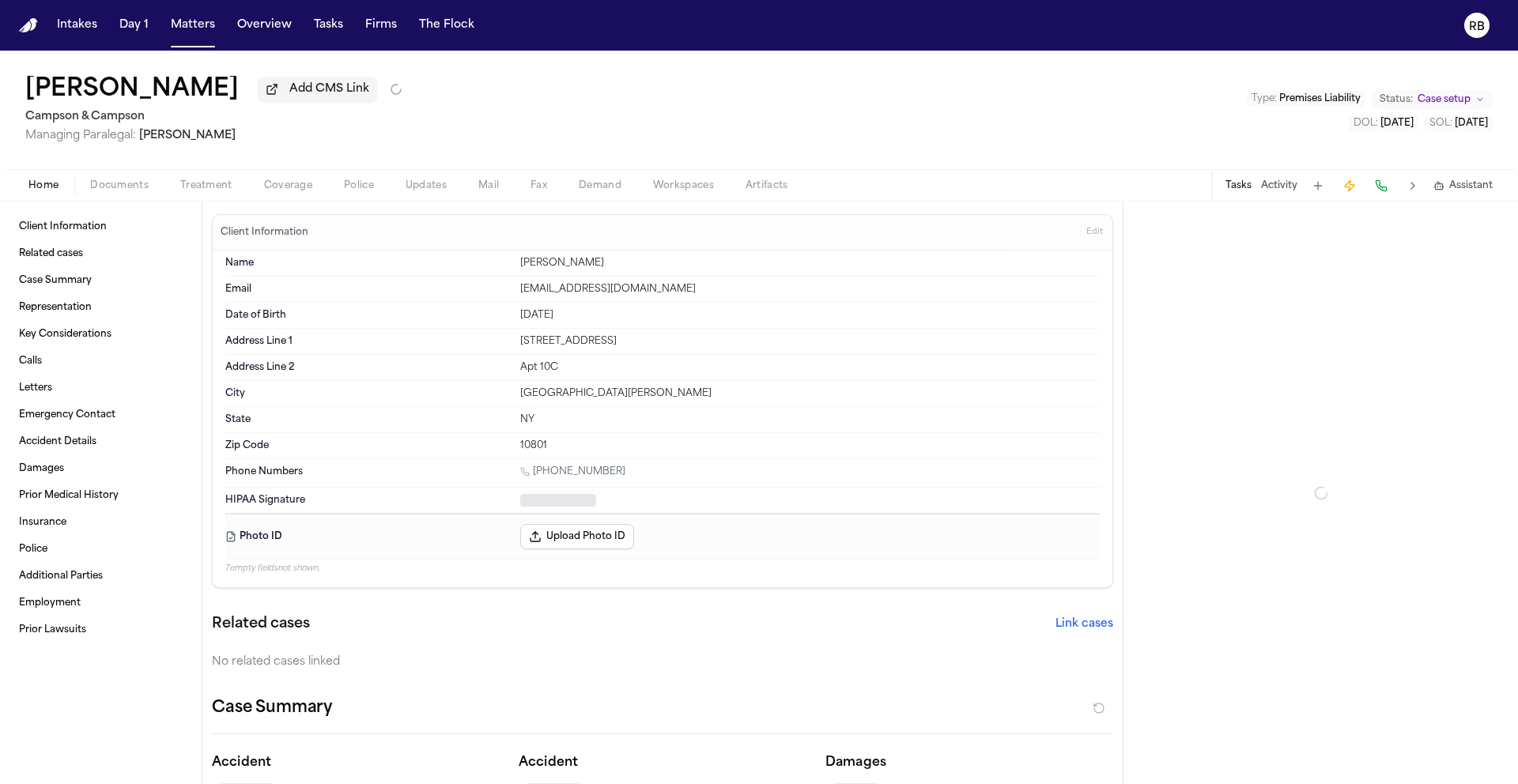
type textarea "*"
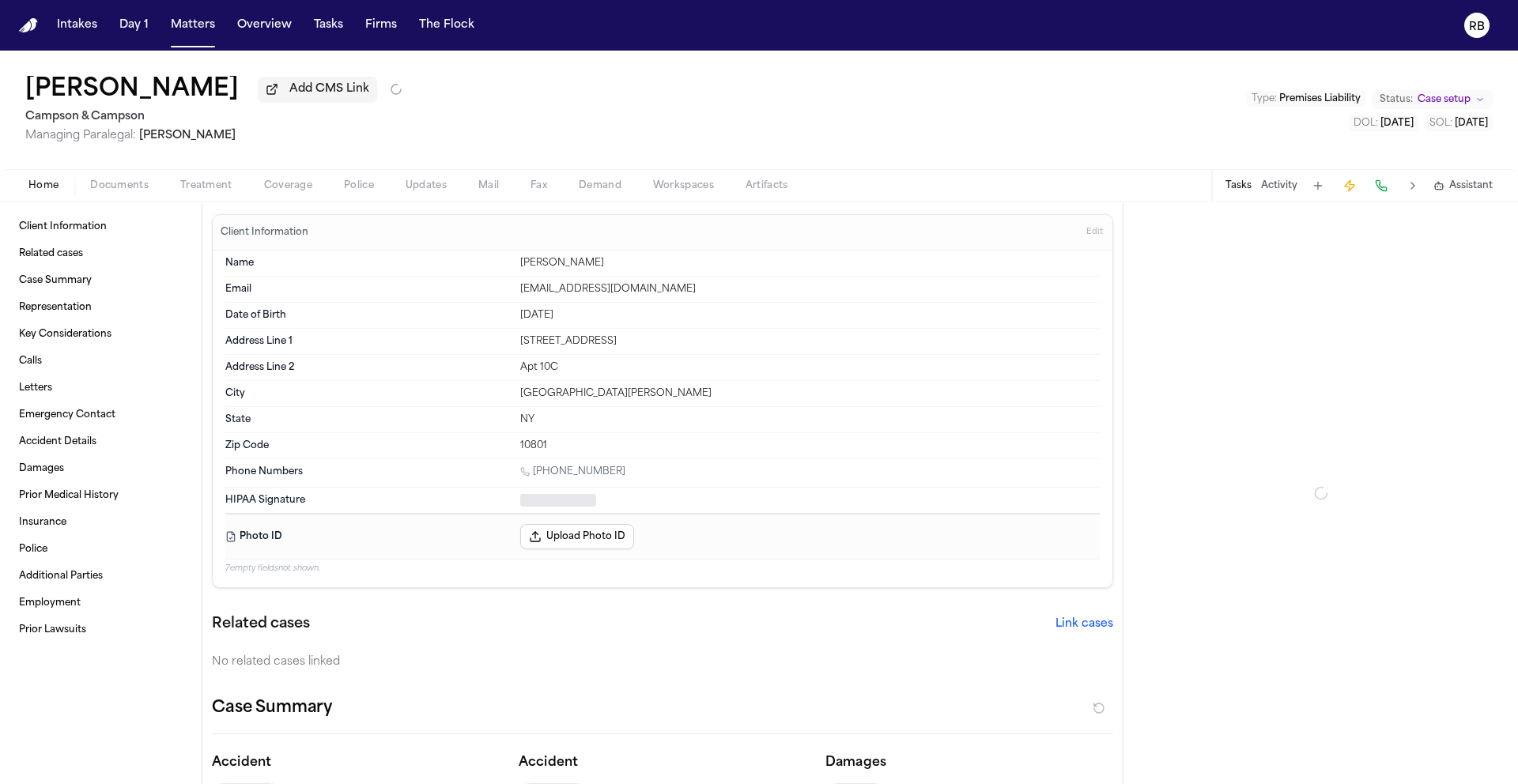
type textarea "*"
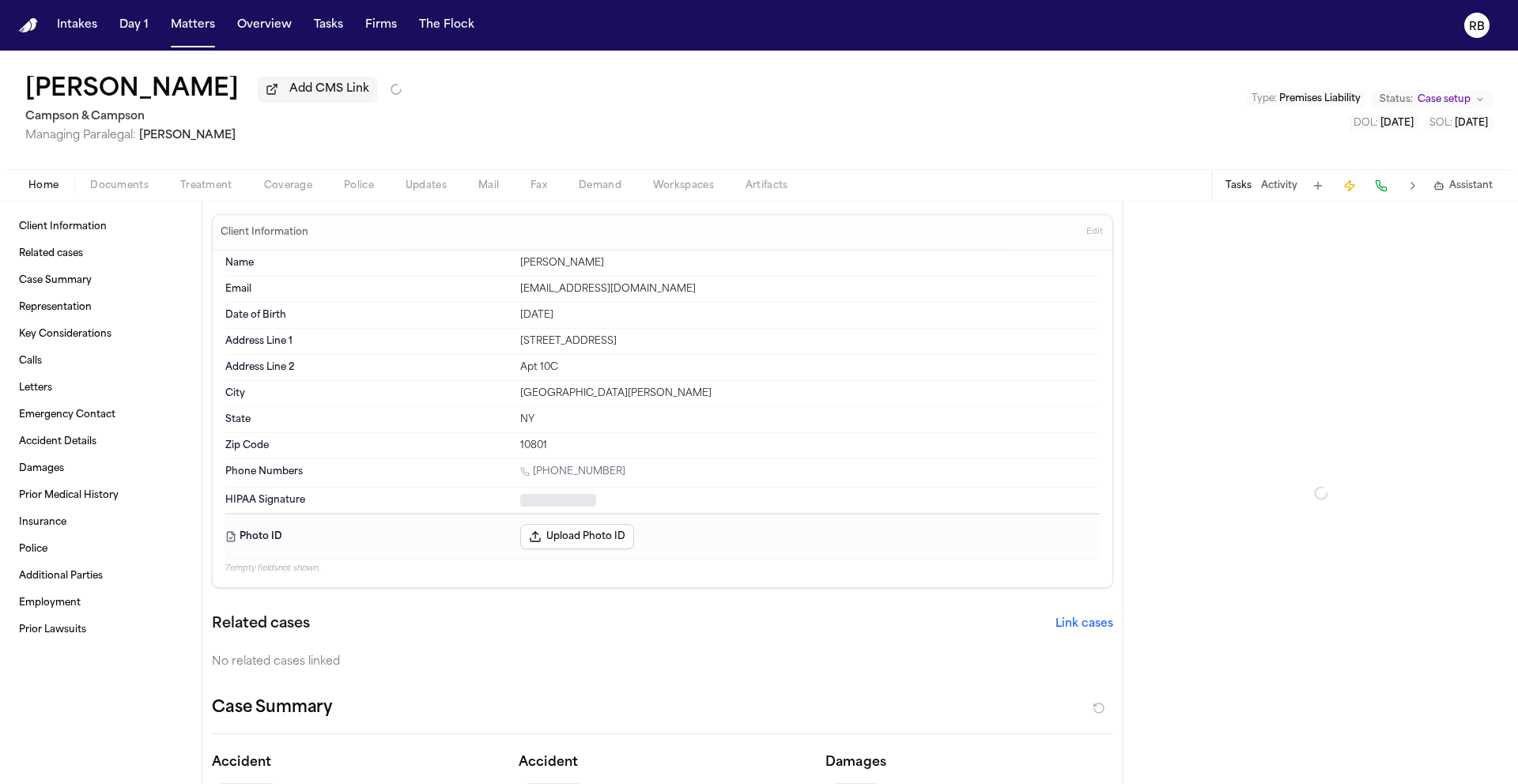
type textarea "*"
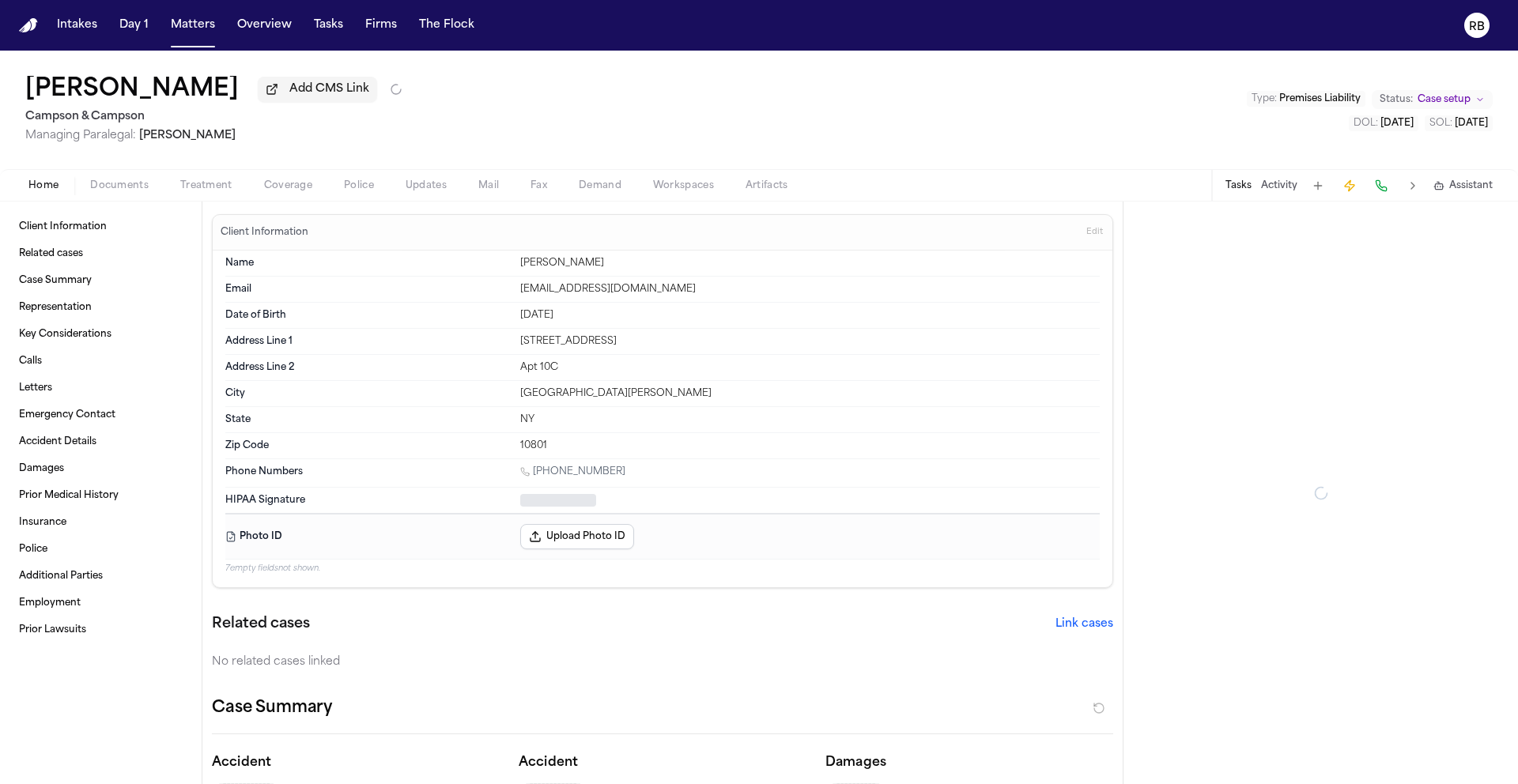
type textarea "*"
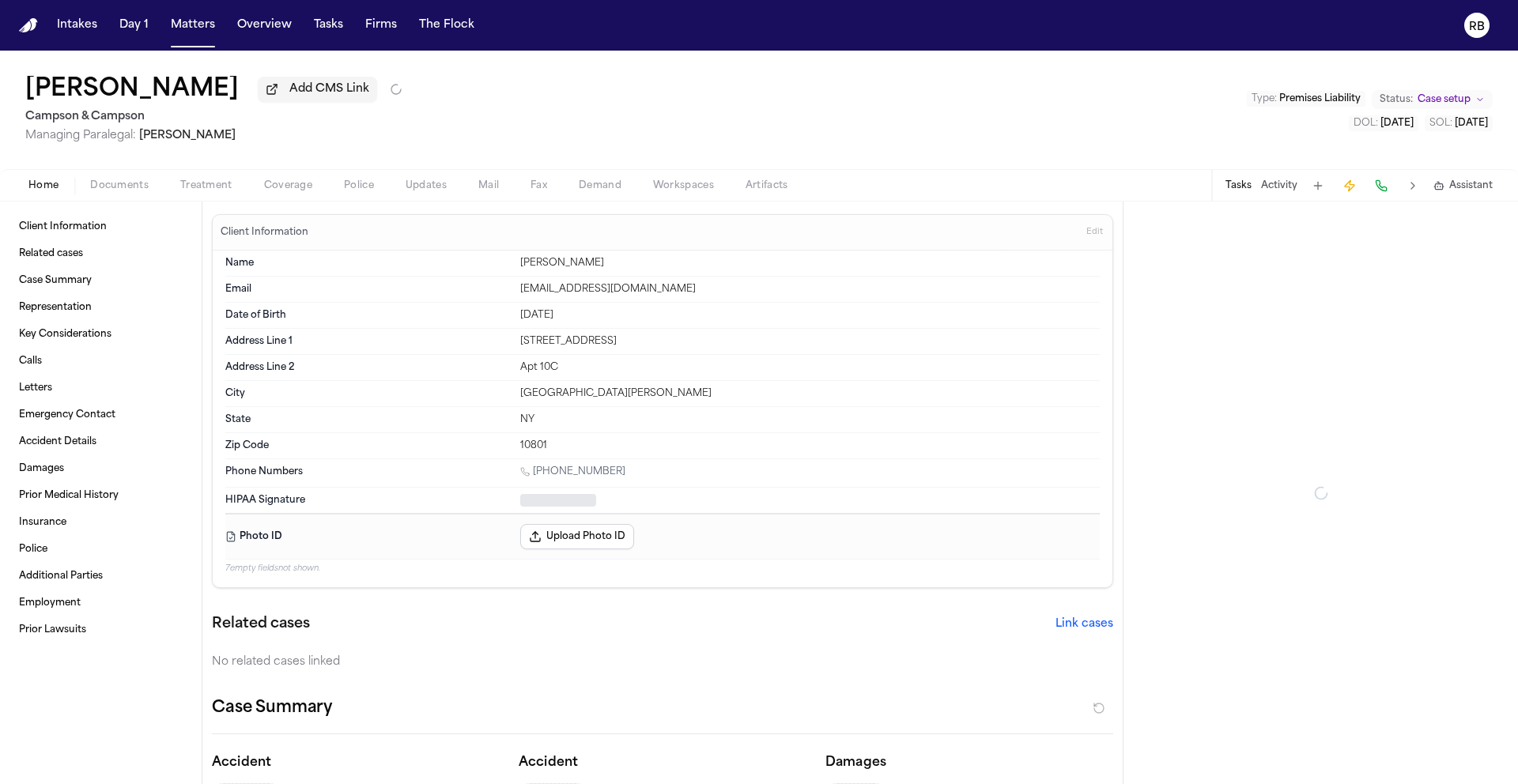
type textarea "*"
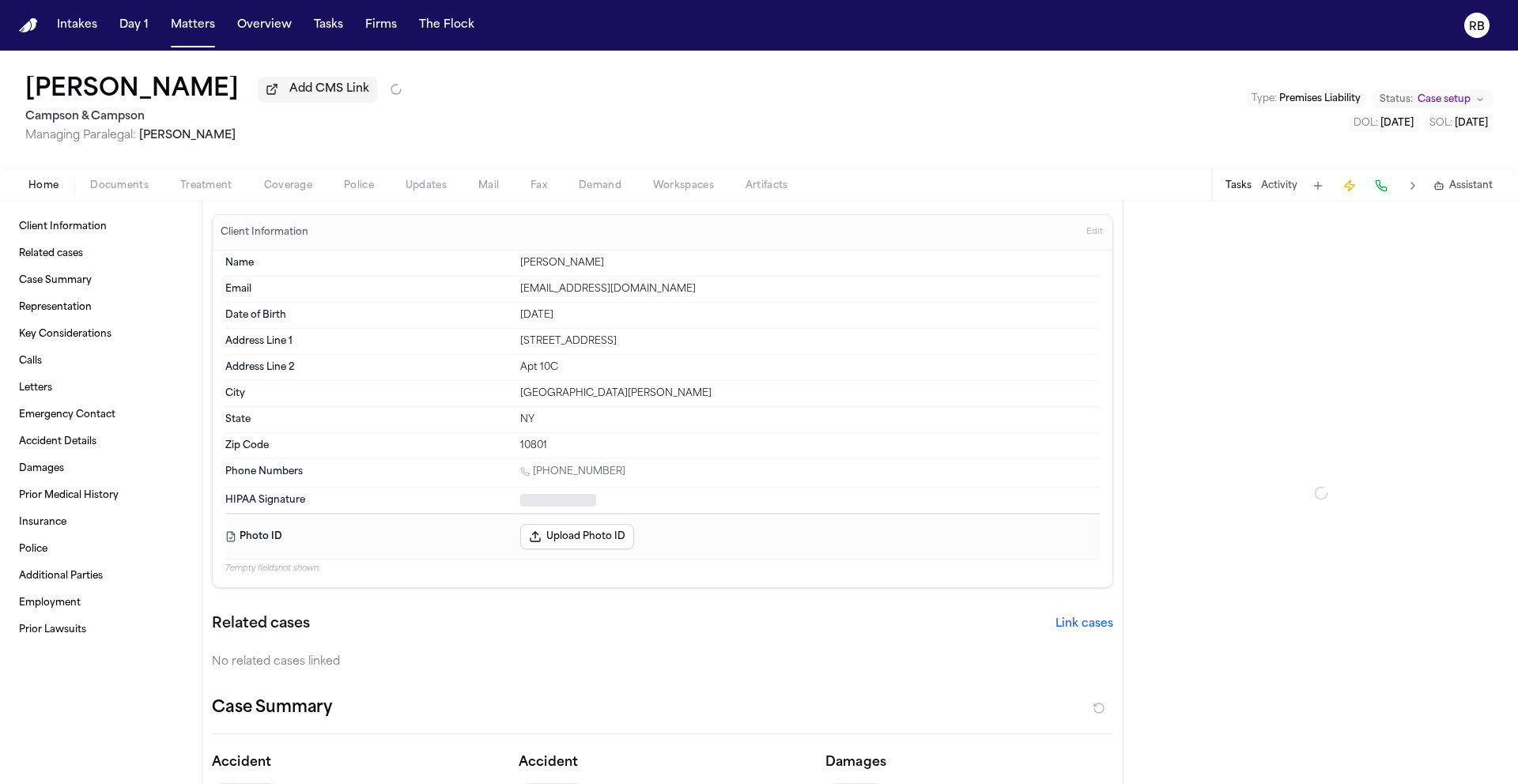
type textarea "*"
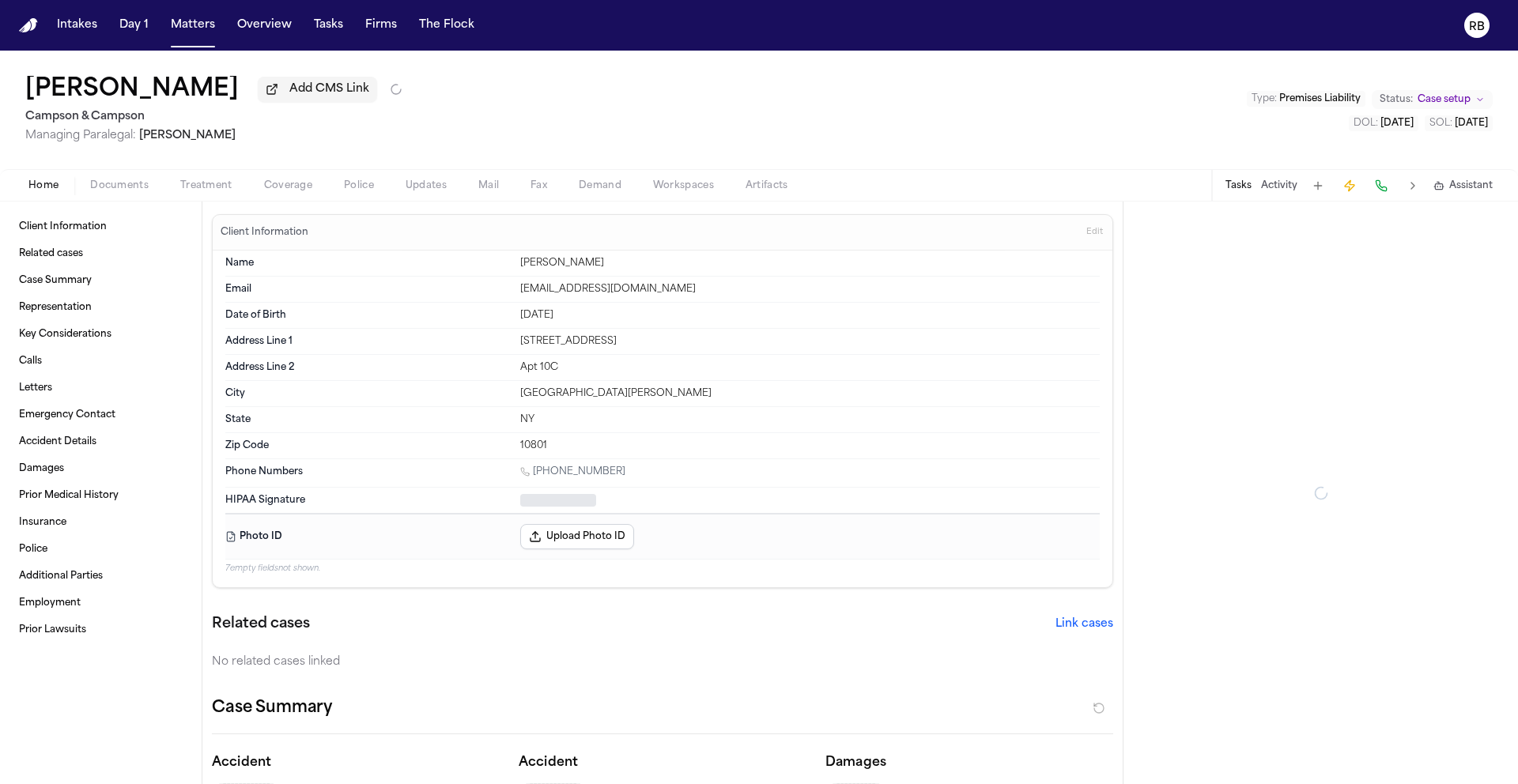
type textarea "*"
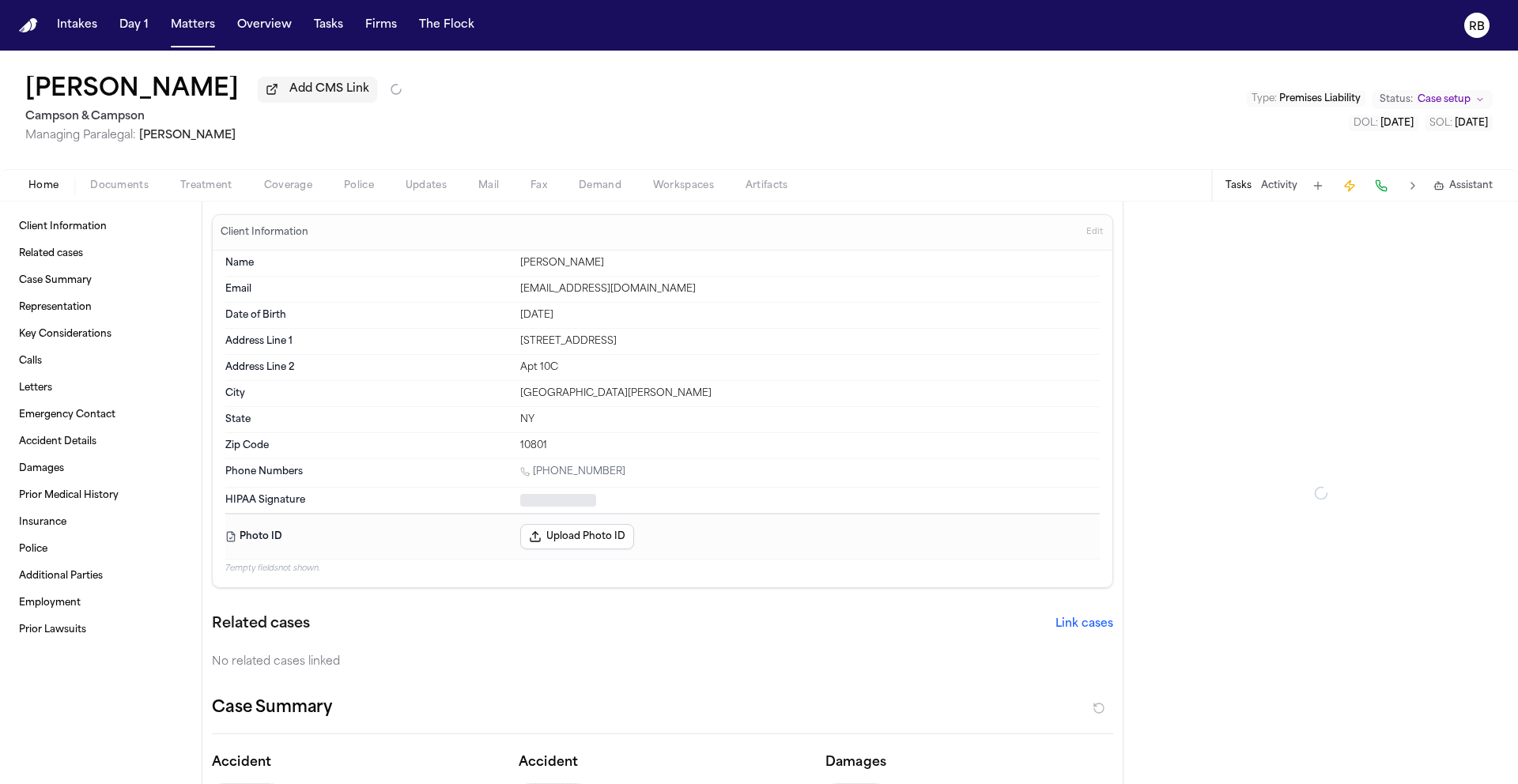
type textarea "*"
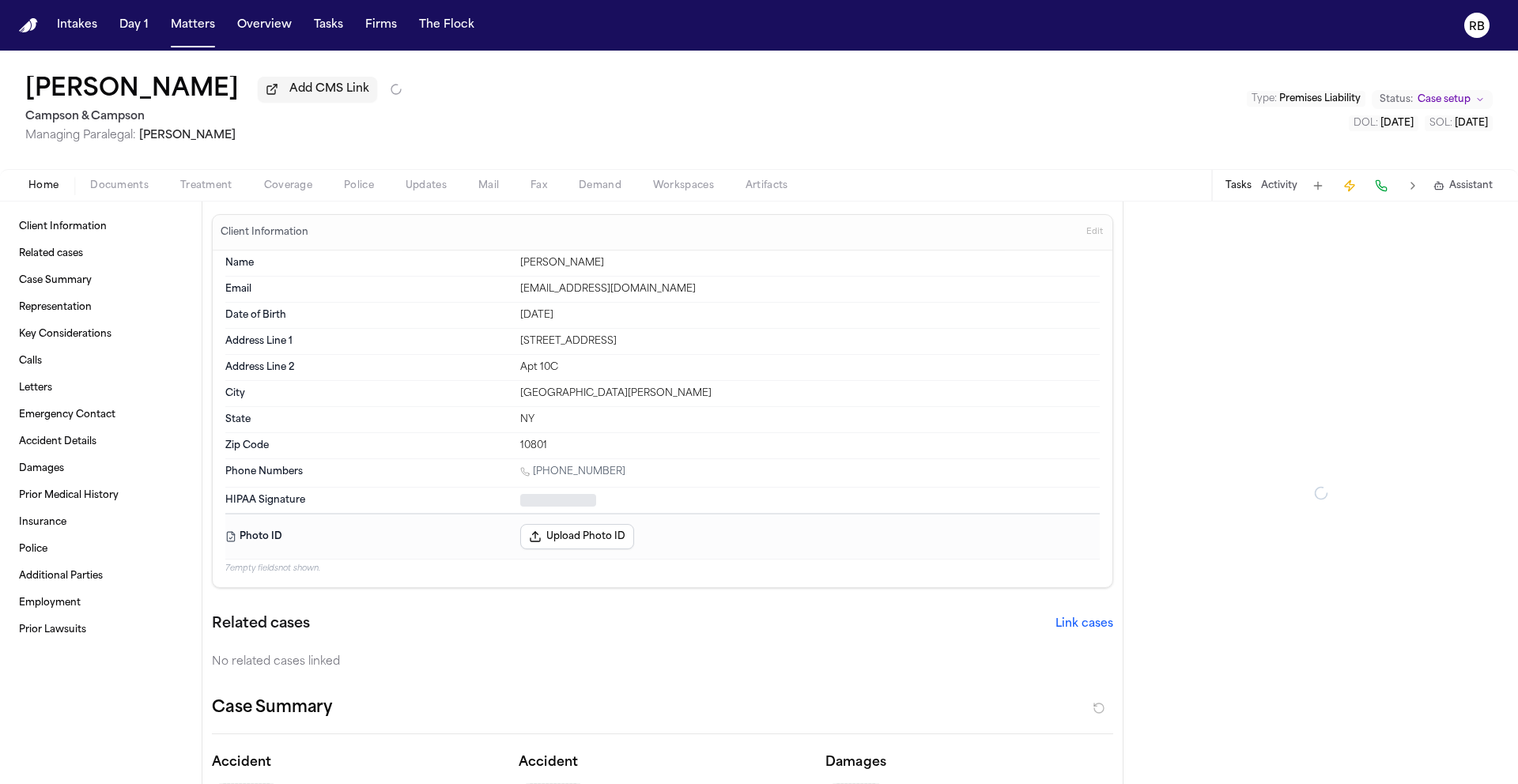
type textarea "*"
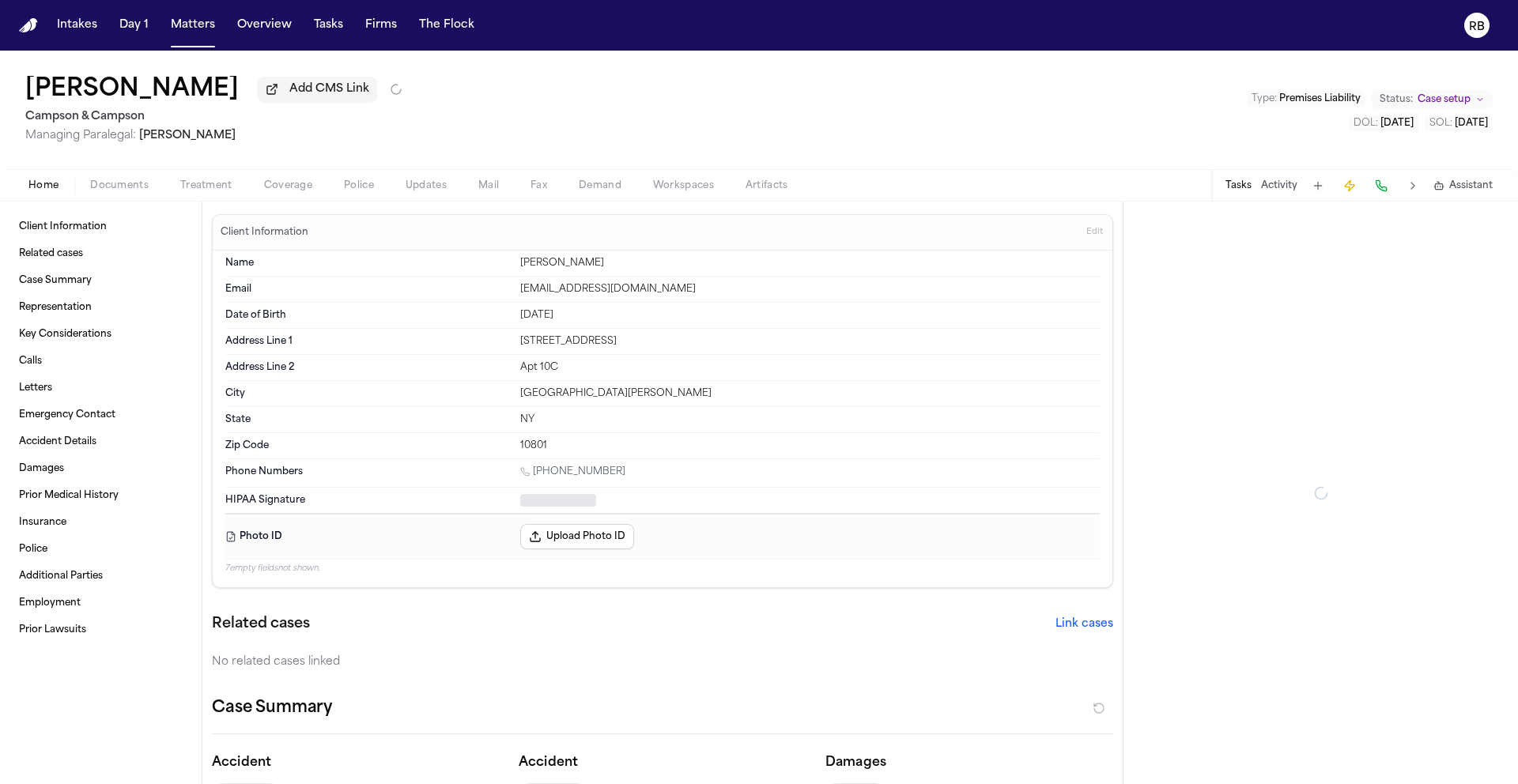
type textarea "*"
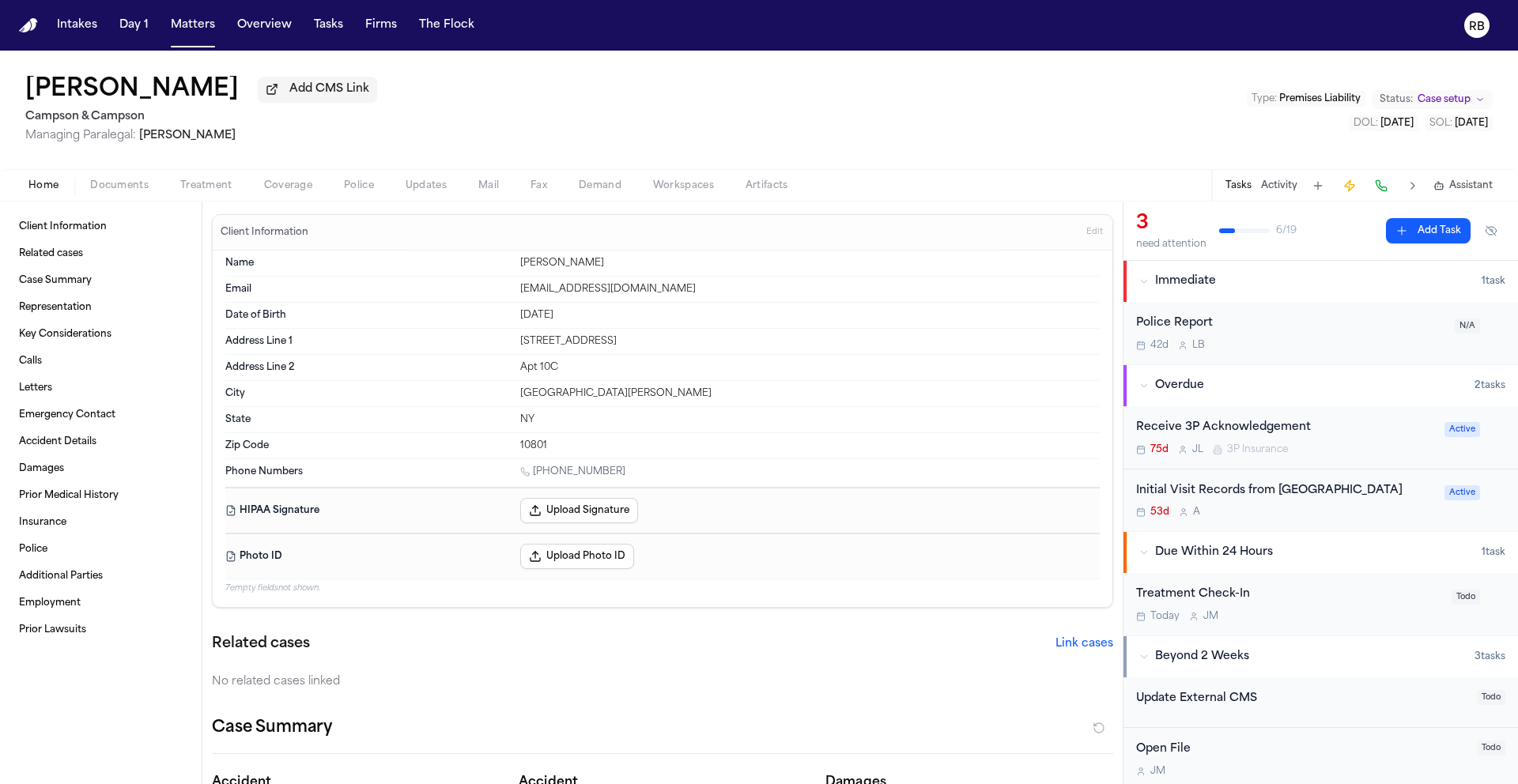
click at [706, 113] on div "Frenchie Duval Add CMS Link Campson & Campson Managing Paralegal: Jacqueline Ma…" at bounding box center [759, 110] width 1518 height 118
click at [717, 103] on div "Frenchie Duval Add CMS Link Campson & Campson Managing Paralegal: Jacqueline Ma…" at bounding box center [759, 110] width 1518 height 118
click at [1338, 519] on div "Initial Visit Records from AtlantiCare Regional Medical Center 53d A" at bounding box center [1285, 500] width 299 height 38
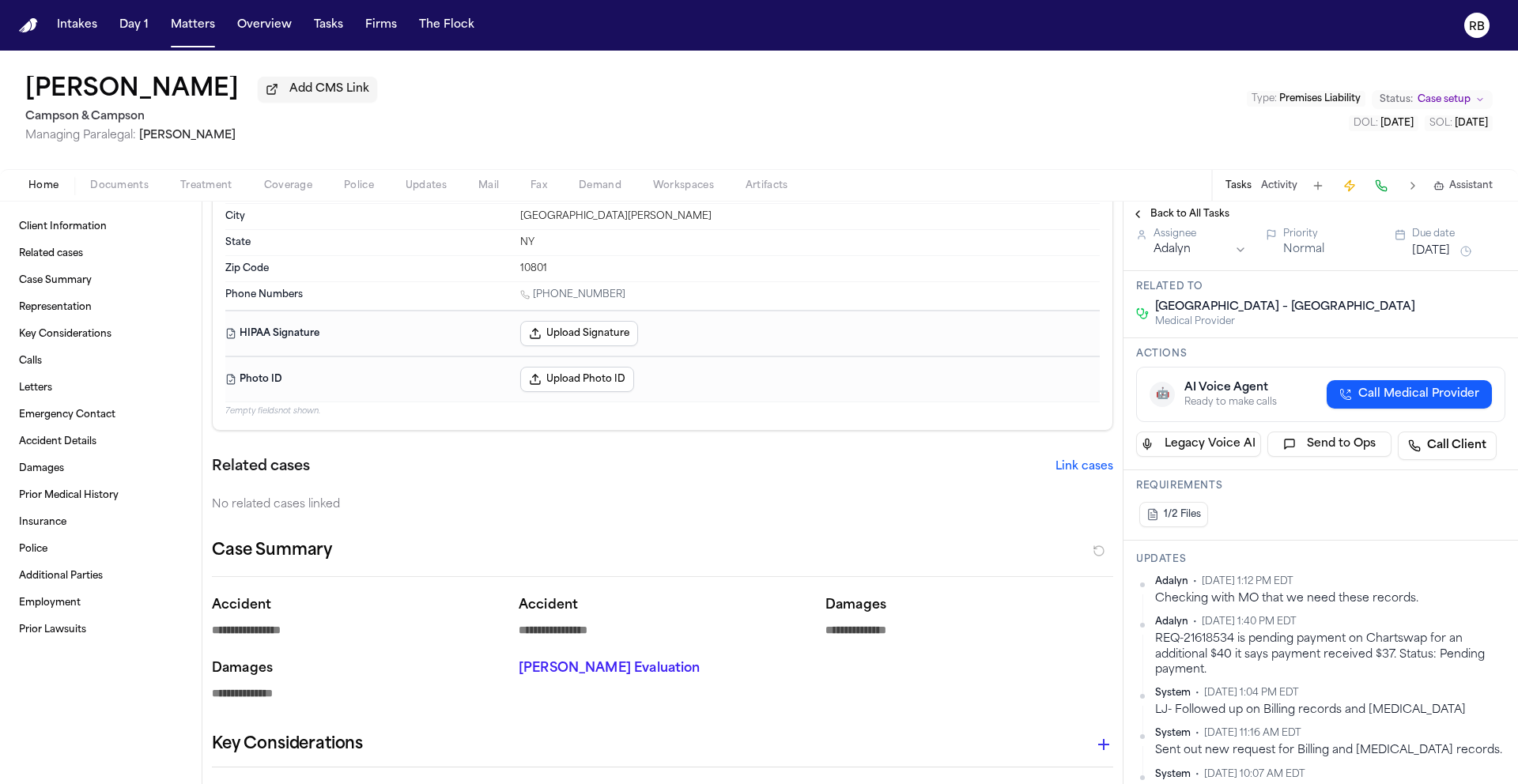
scroll to position [101, 0]
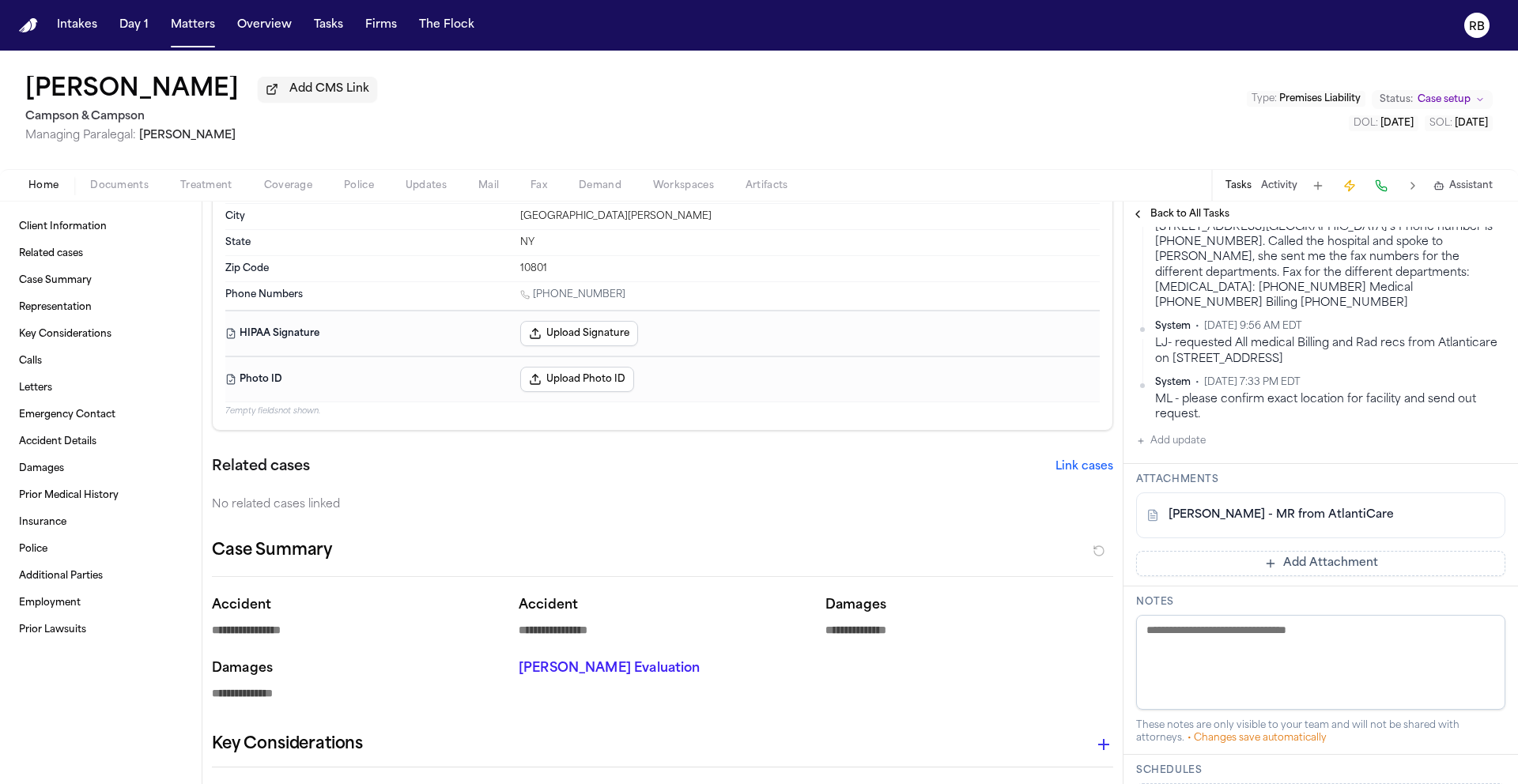
scroll to position [697, 0]
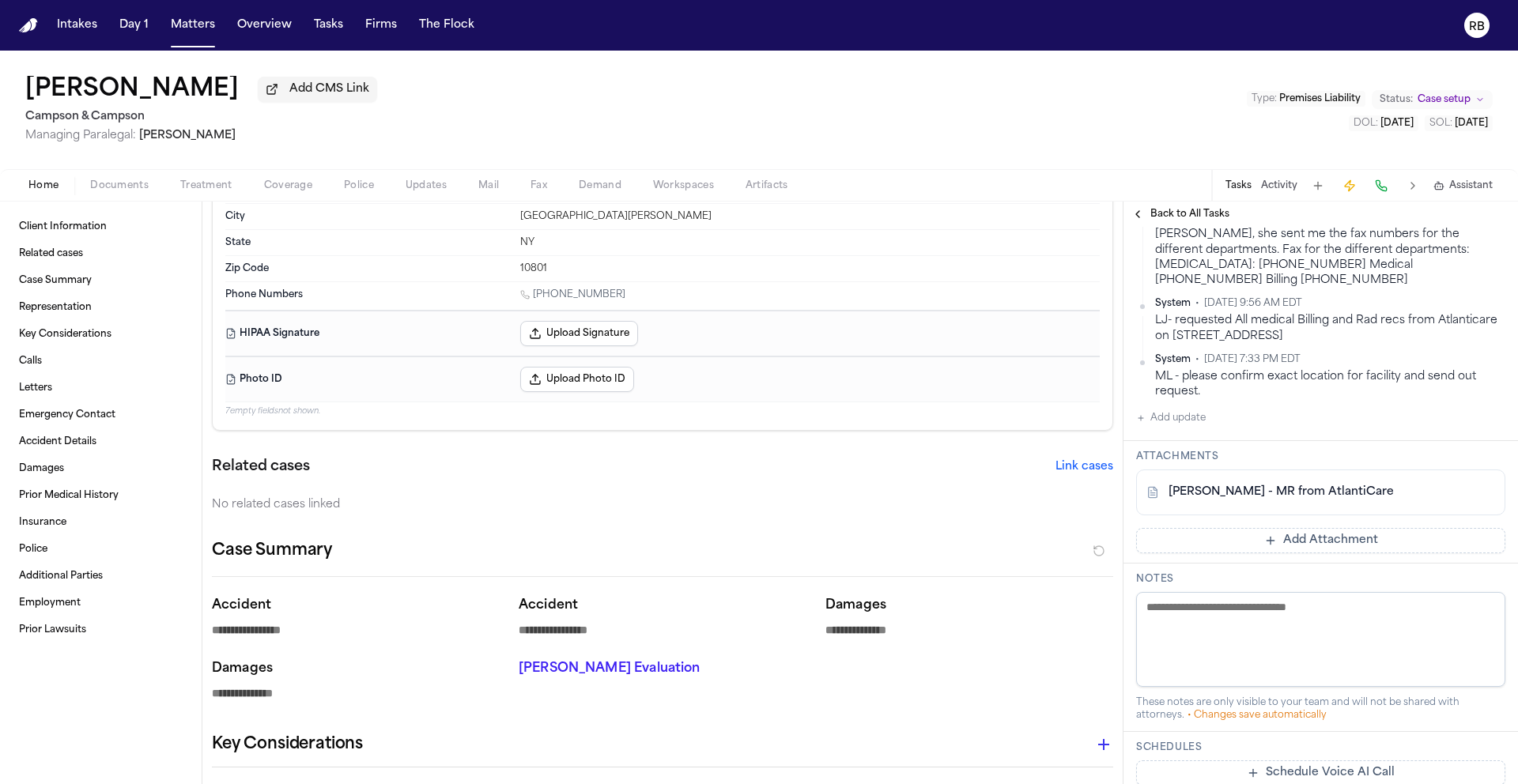
click at [1186, 428] on button "Add update" at bounding box center [1170, 418] width 69 height 19
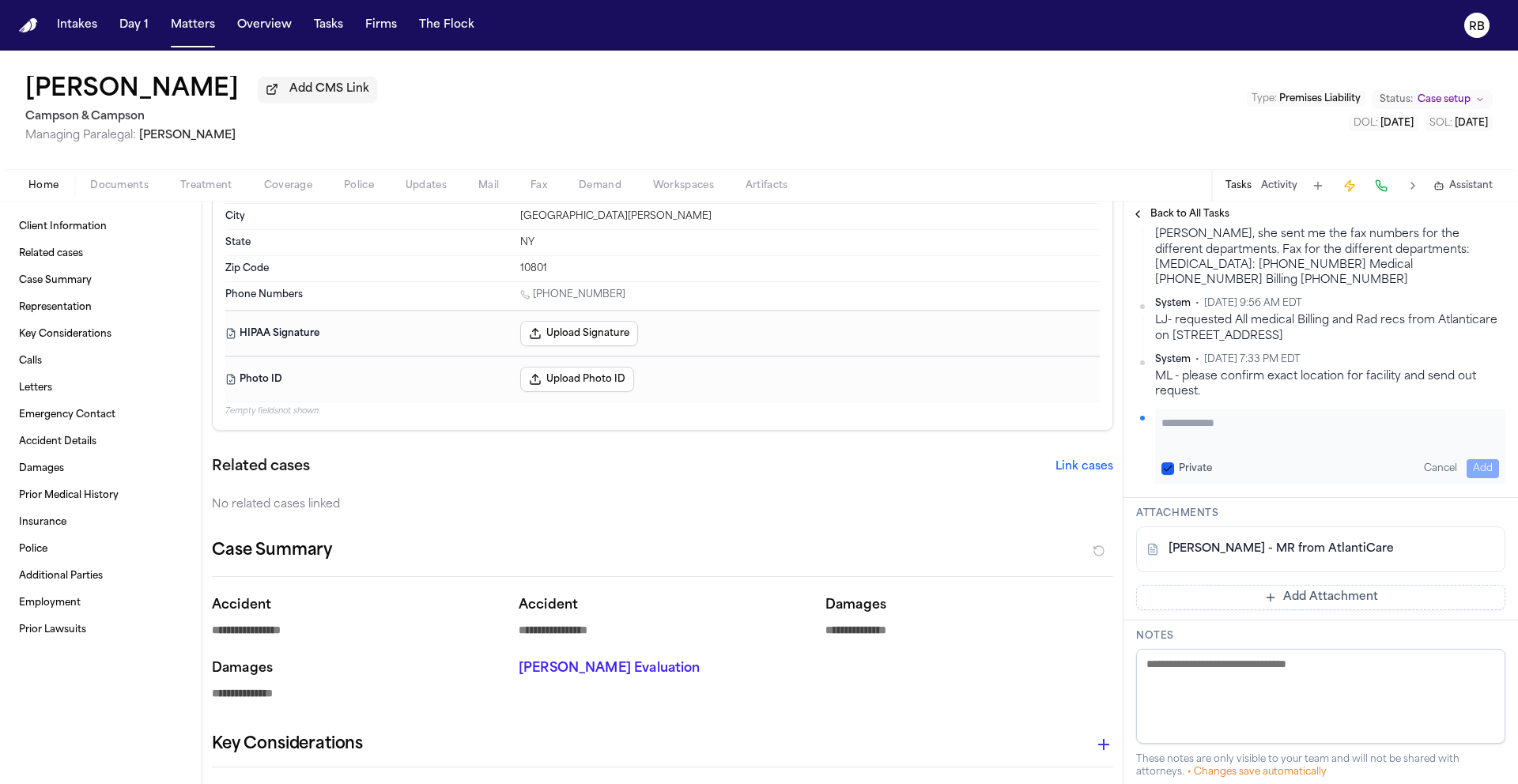
click at [1211, 446] on textarea "Add your update" at bounding box center [1330, 430] width 338 height 32
type textarea "**********"
click at [1466, 478] on button "Add" at bounding box center [1482, 468] width 33 height 19
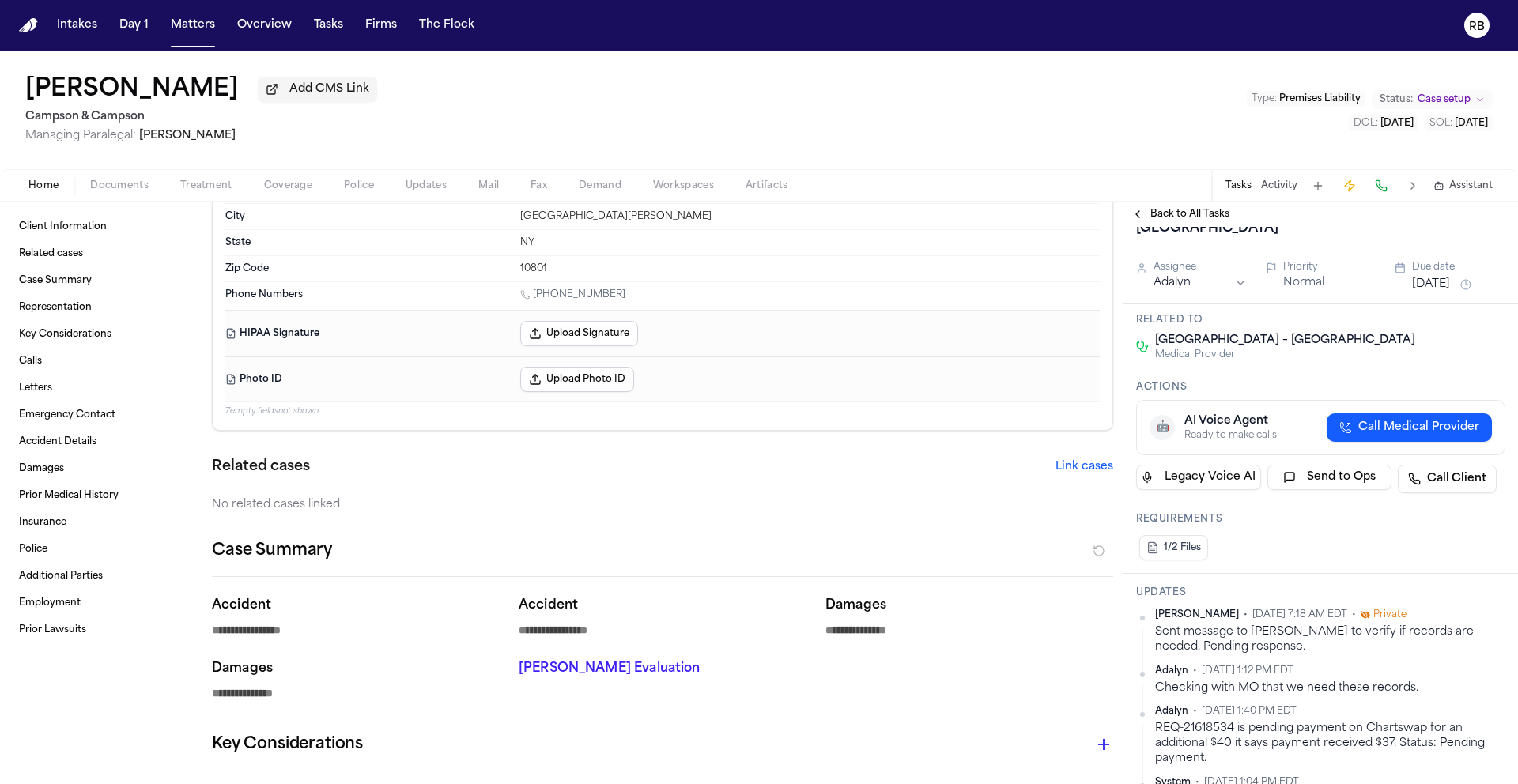
scroll to position [43, 0]
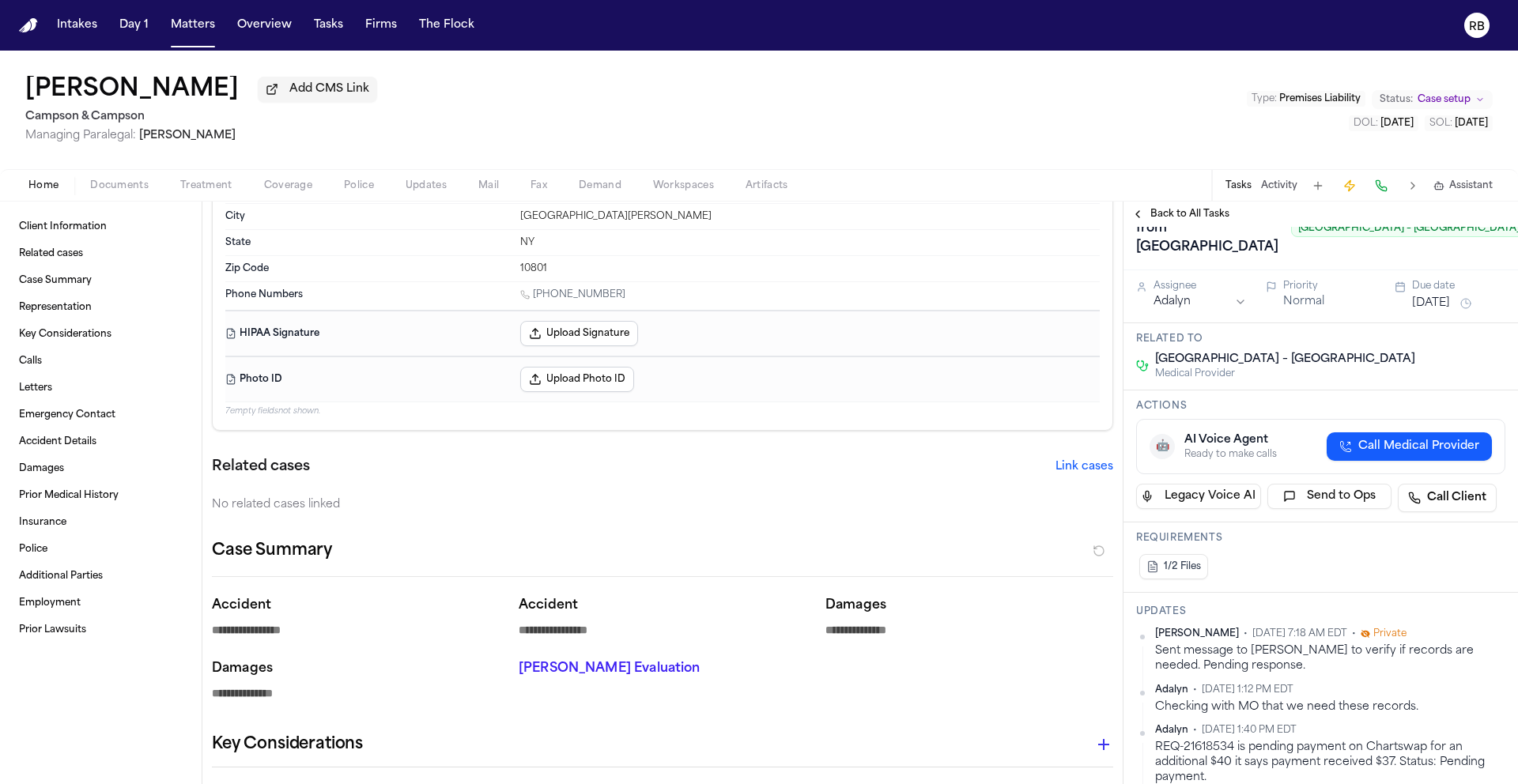
click at [1450, 311] on button "Aug 22, 2025" at bounding box center [1430, 303] width 38 height 16
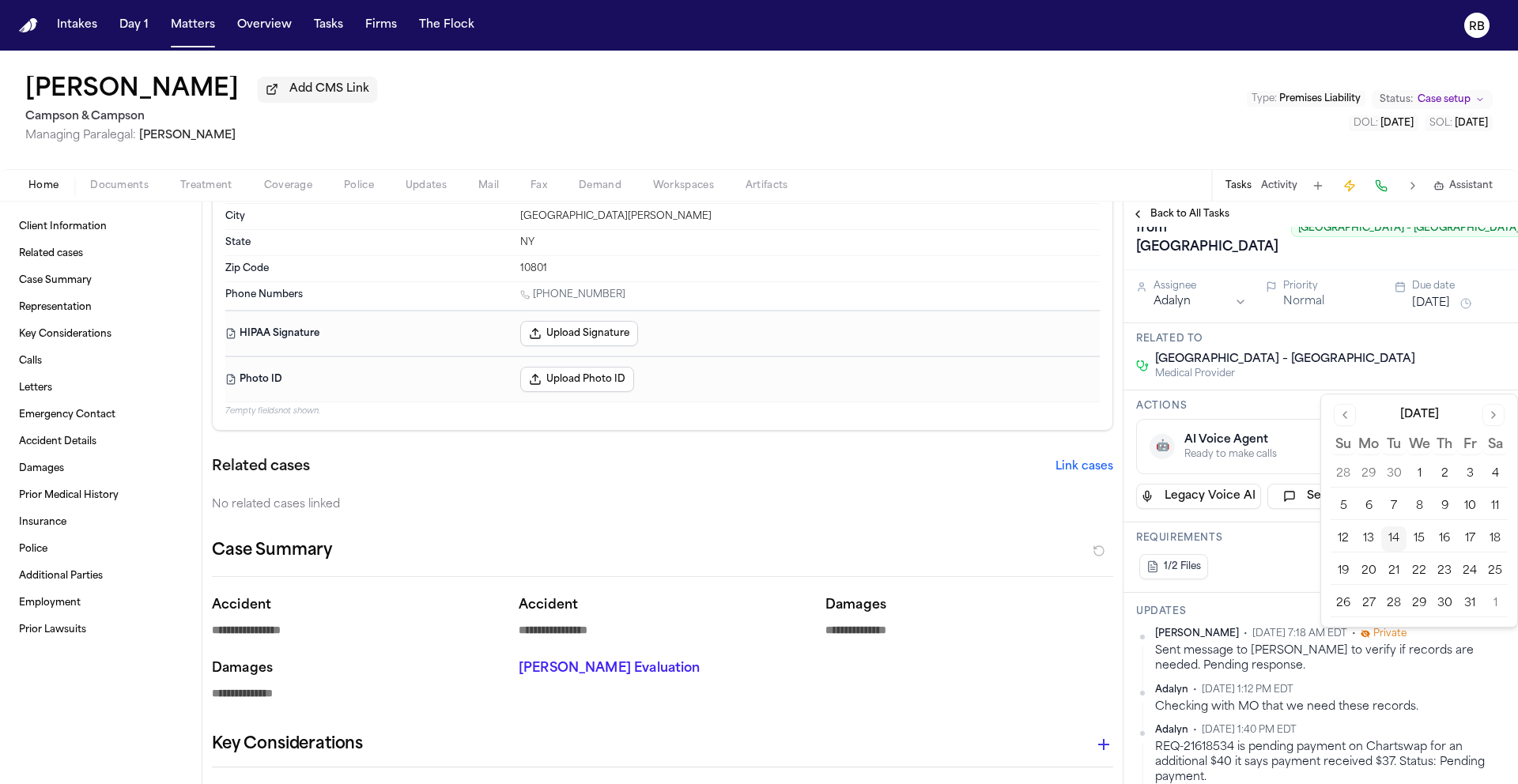
click at [1435, 533] on button "16" at bounding box center [1445, 539] width 25 height 25
click at [1356, 260] on div "Initial Visit Records from AtlantiCare Regional Medical Center AtlantiCare Regi…" at bounding box center [1331, 229] width 391 height 63
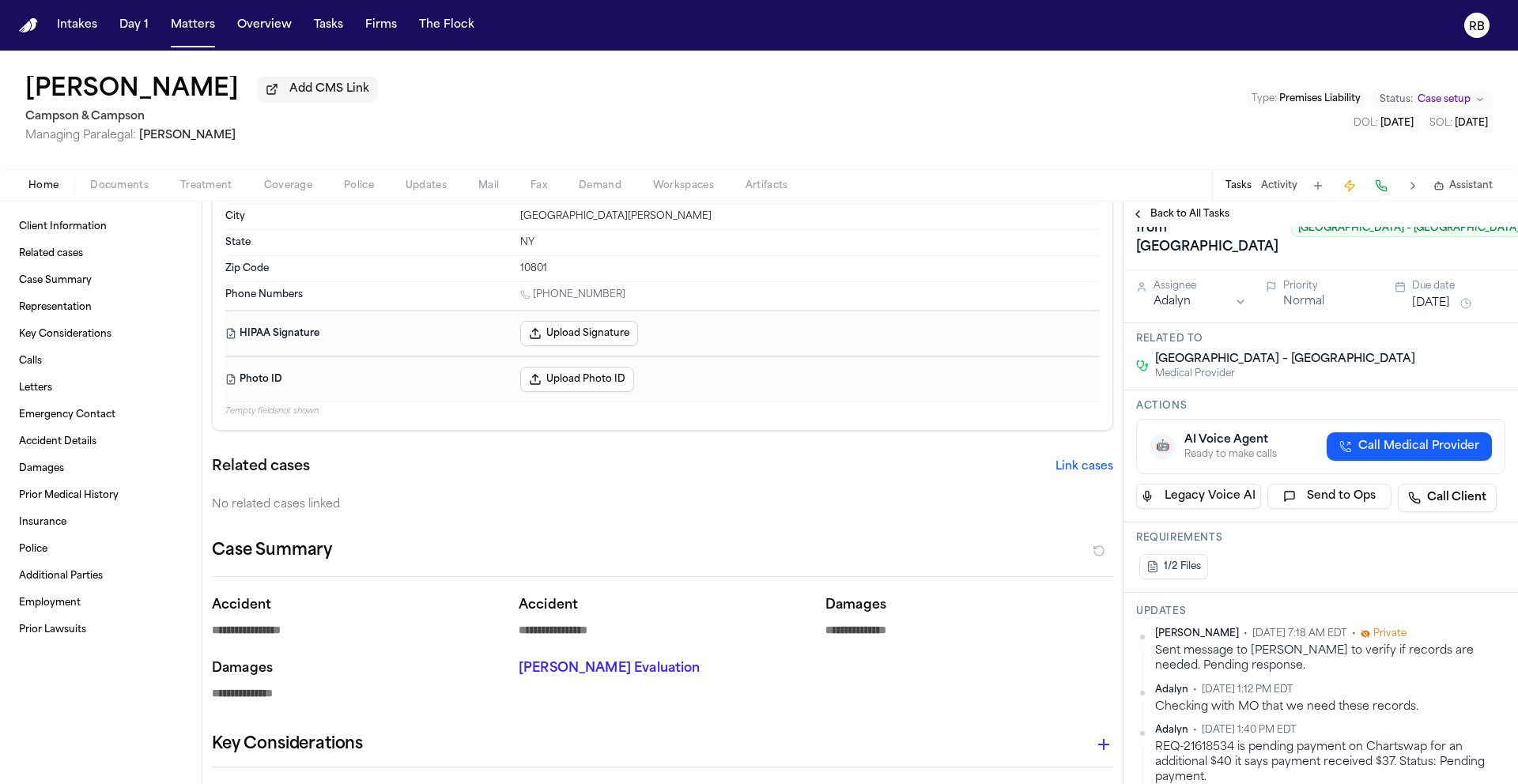
click at [865, 82] on div "Frenchie Duval Add CMS Link Campson & Campson Managing Paralegal: Jacqueline Ma…" at bounding box center [759, 110] width 1518 height 118
click at [545, 97] on div "Frenchie Duval Add CMS Link Campson & Campson Managing Paralegal: Jacqueline Ma…" at bounding box center [759, 110] width 1518 height 118
click at [316, 23] on button "Tasks" at bounding box center [329, 25] width 42 height 28
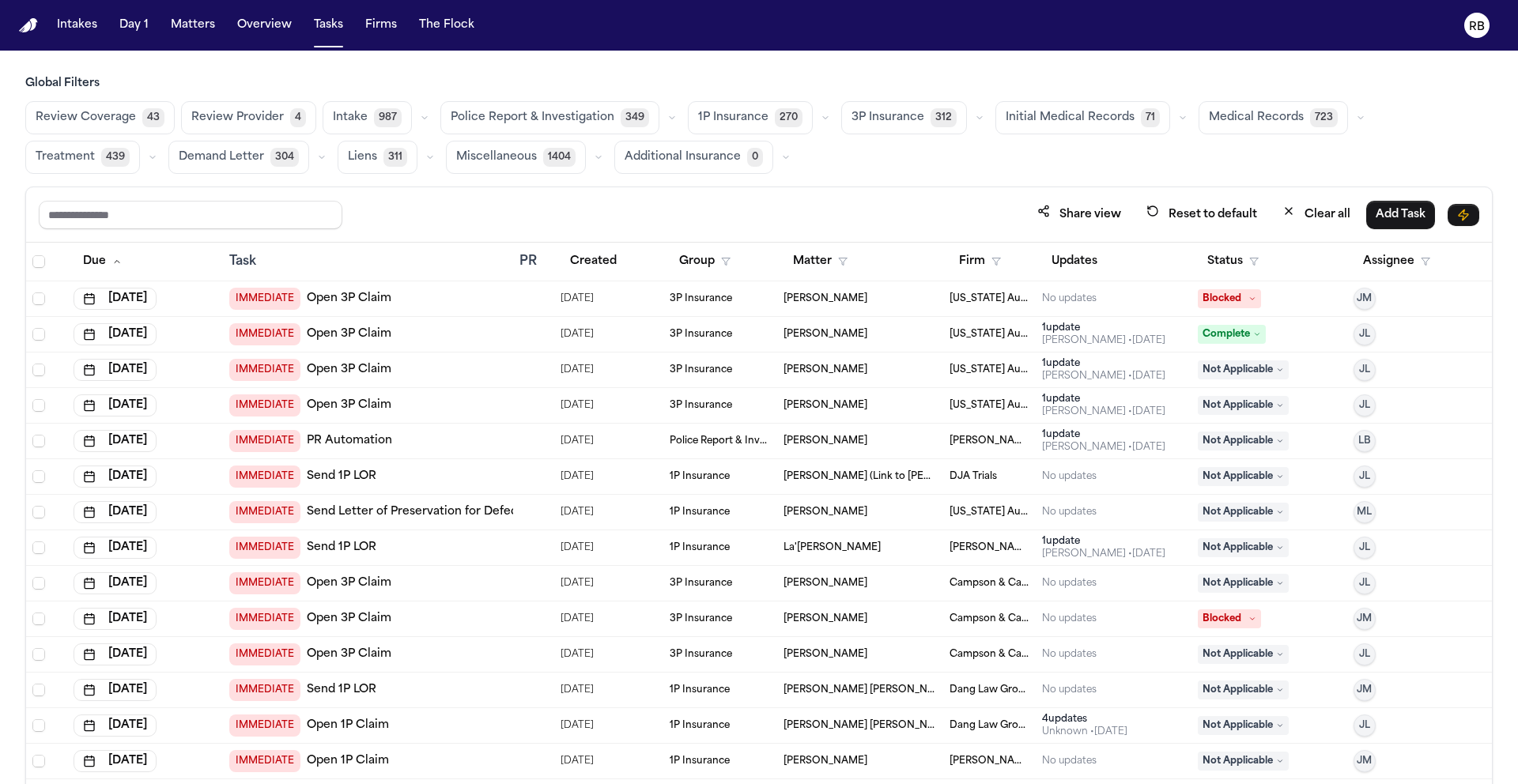
click at [1092, 171] on div "Review Coverage 43 Review Provider 4 Intake 987 Police Report & Investigation 3…" at bounding box center [759, 137] width 1467 height 73
click at [1067, 115] on span "Initial Medical Records" at bounding box center [1070, 118] width 129 height 16
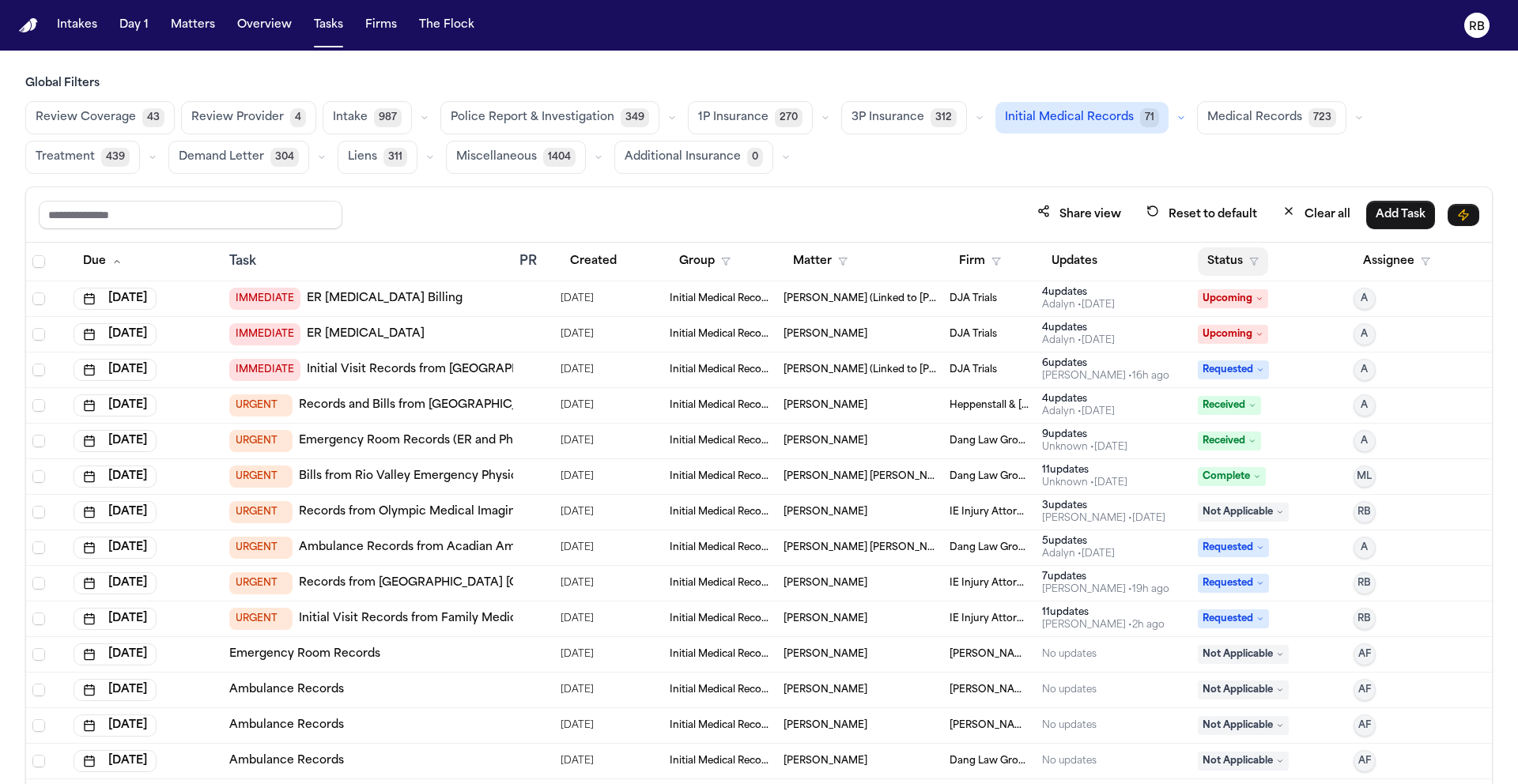
click at [1213, 254] on button "Status" at bounding box center [1233, 262] width 70 height 28
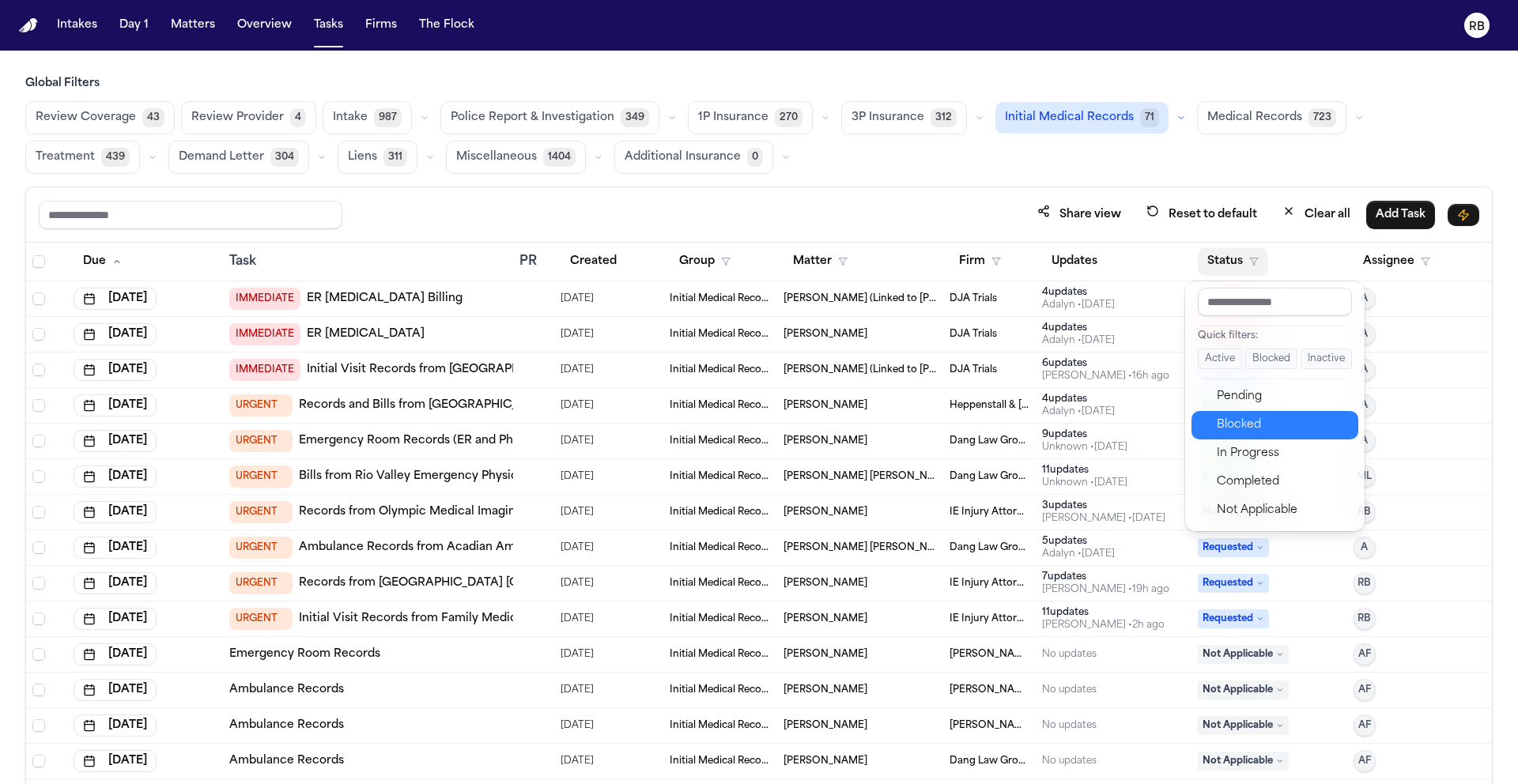
click at [1263, 418] on div "Blocked" at bounding box center [1283, 425] width 132 height 19
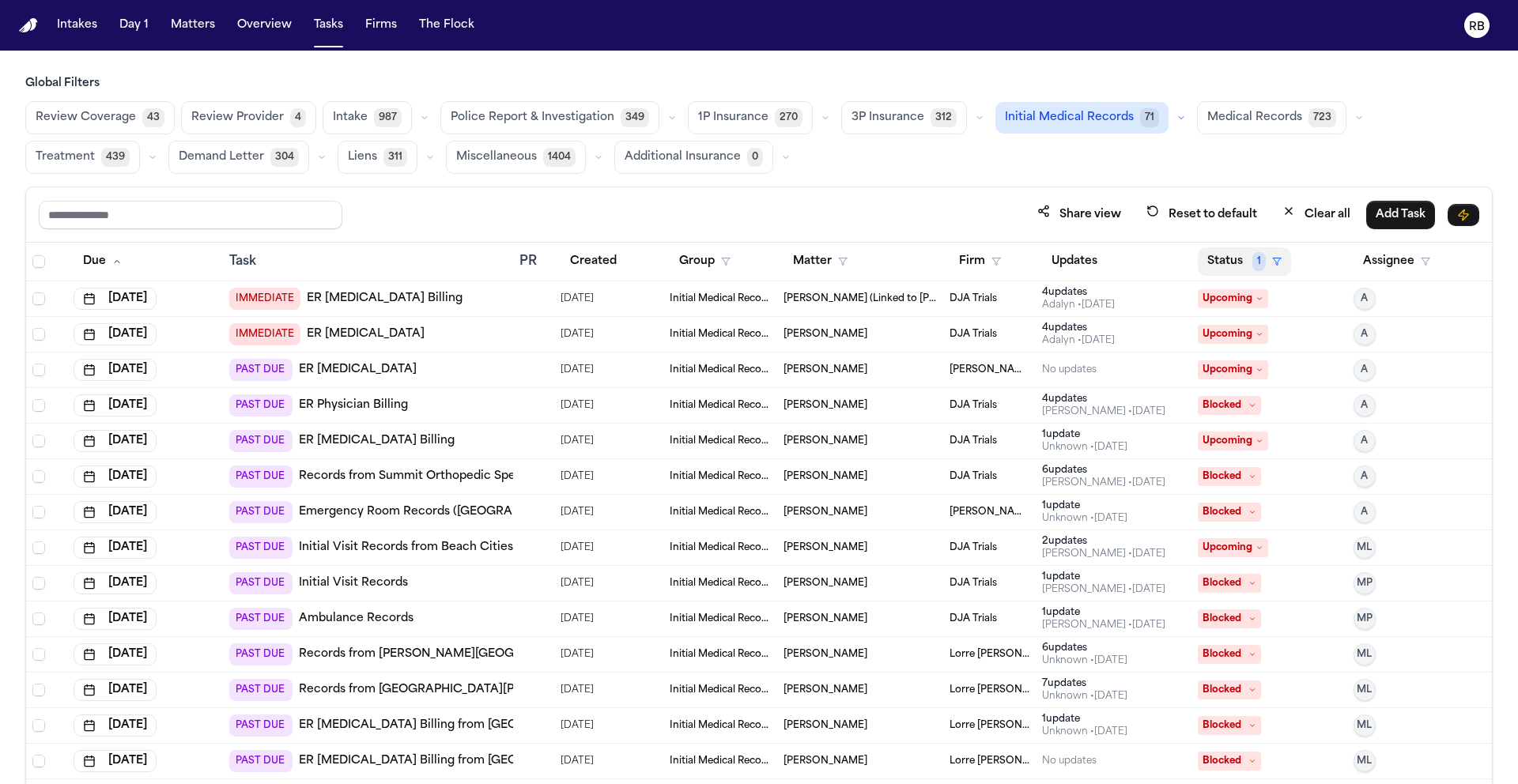
click at [1216, 267] on button "Status 1" at bounding box center [1244, 262] width 93 height 28
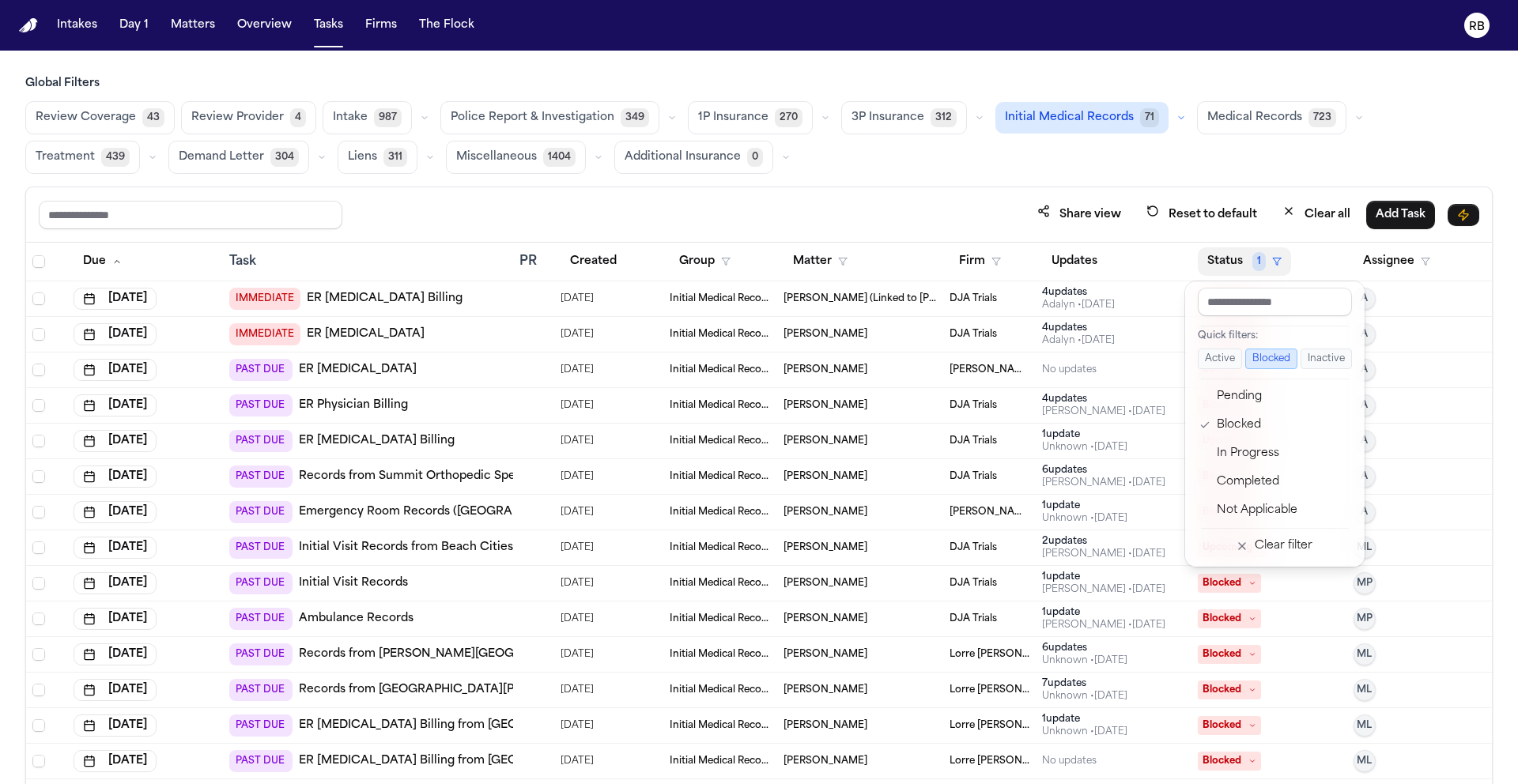
click at [759, 188] on div "Share view Reset to default Clear all Add Task Due Task PR Created Group Matter…" at bounding box center [759, 520] width 1467 height 667
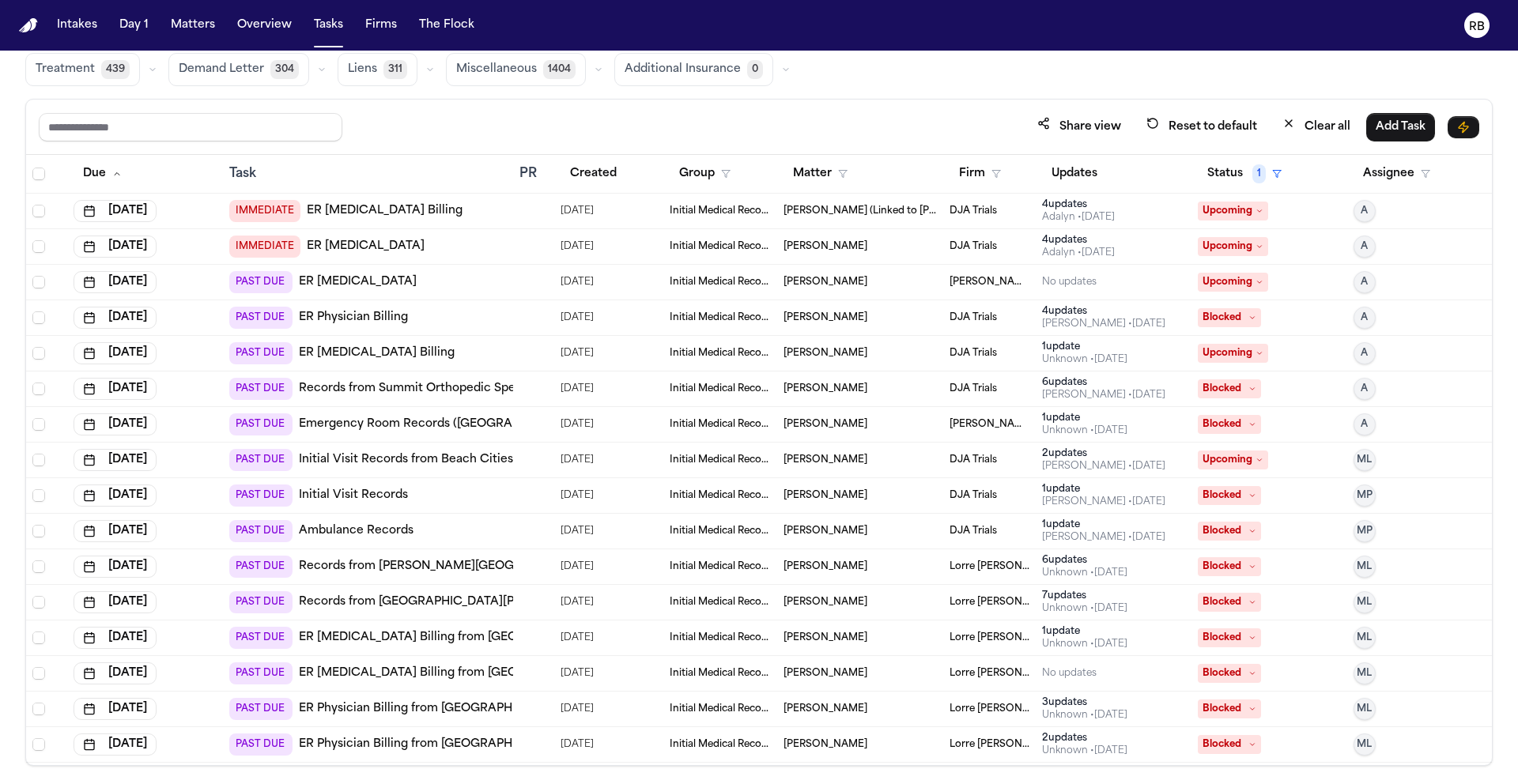
scroll to position [73, 0]
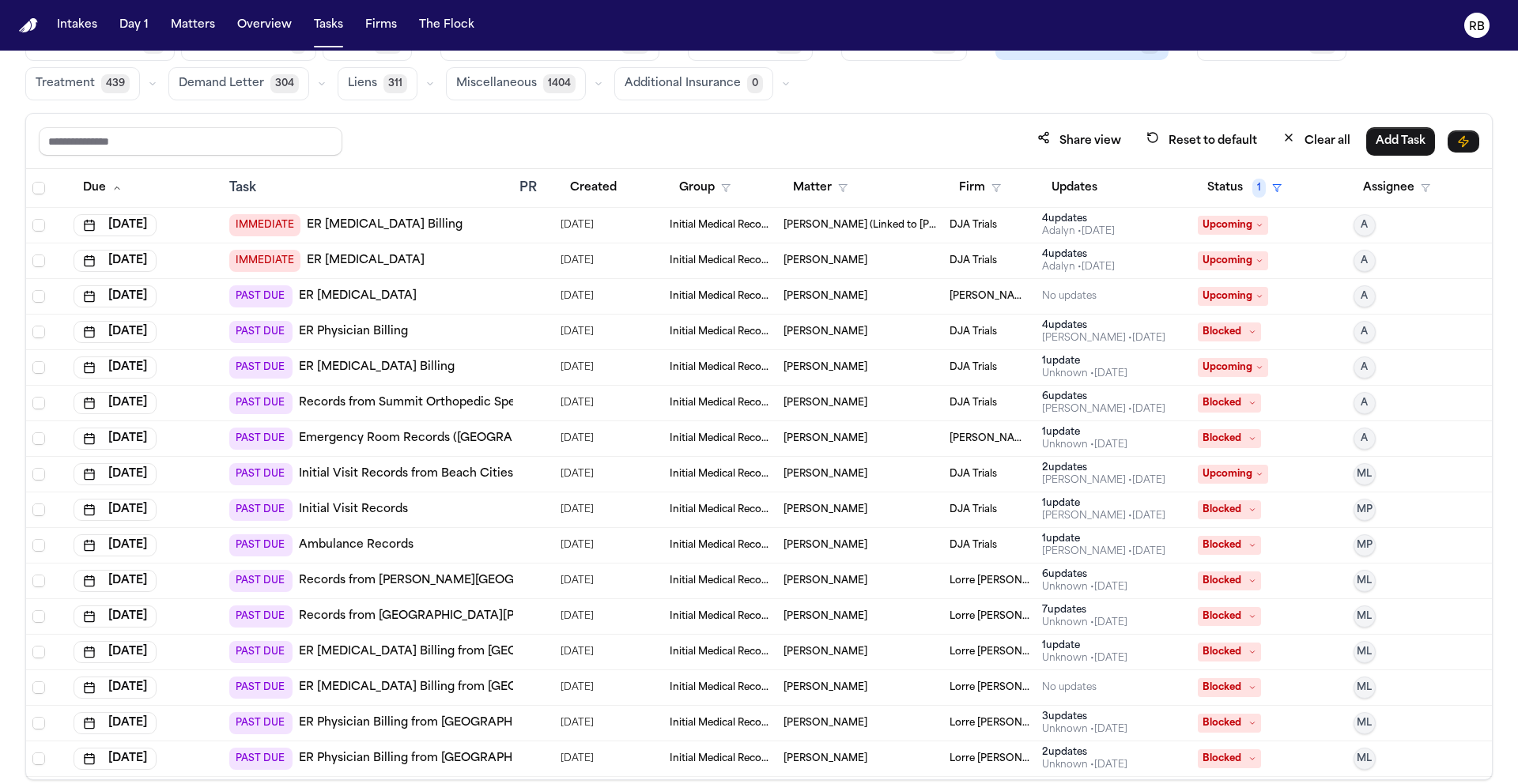
click at [453, 227] on div "IMMEDIATE ER Radiology Billing" at bounding box center [368, 225] width 278 height 23
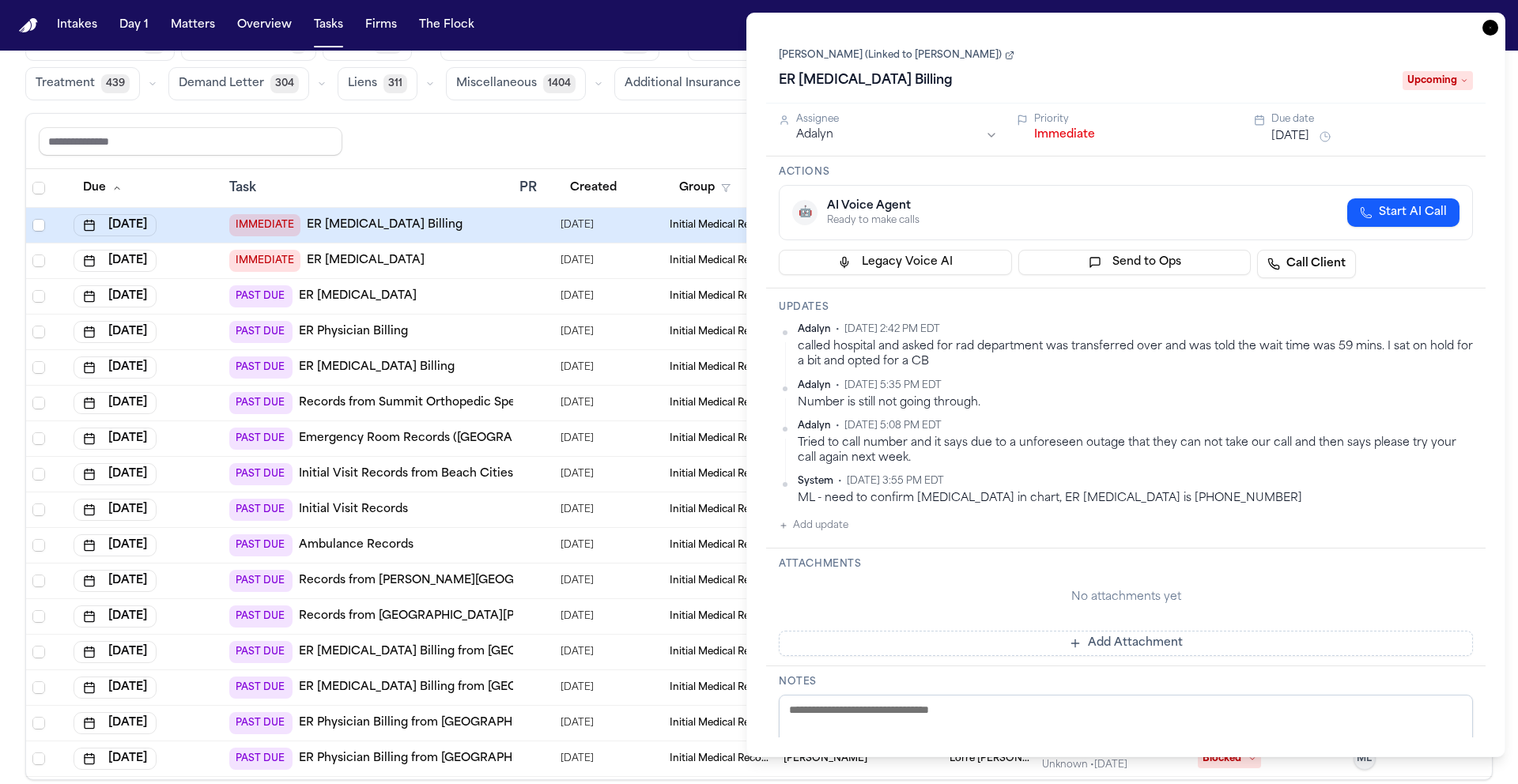
click at [1487, 26] on icon "button" at bounding box center [1490, 28] width 16 height 16
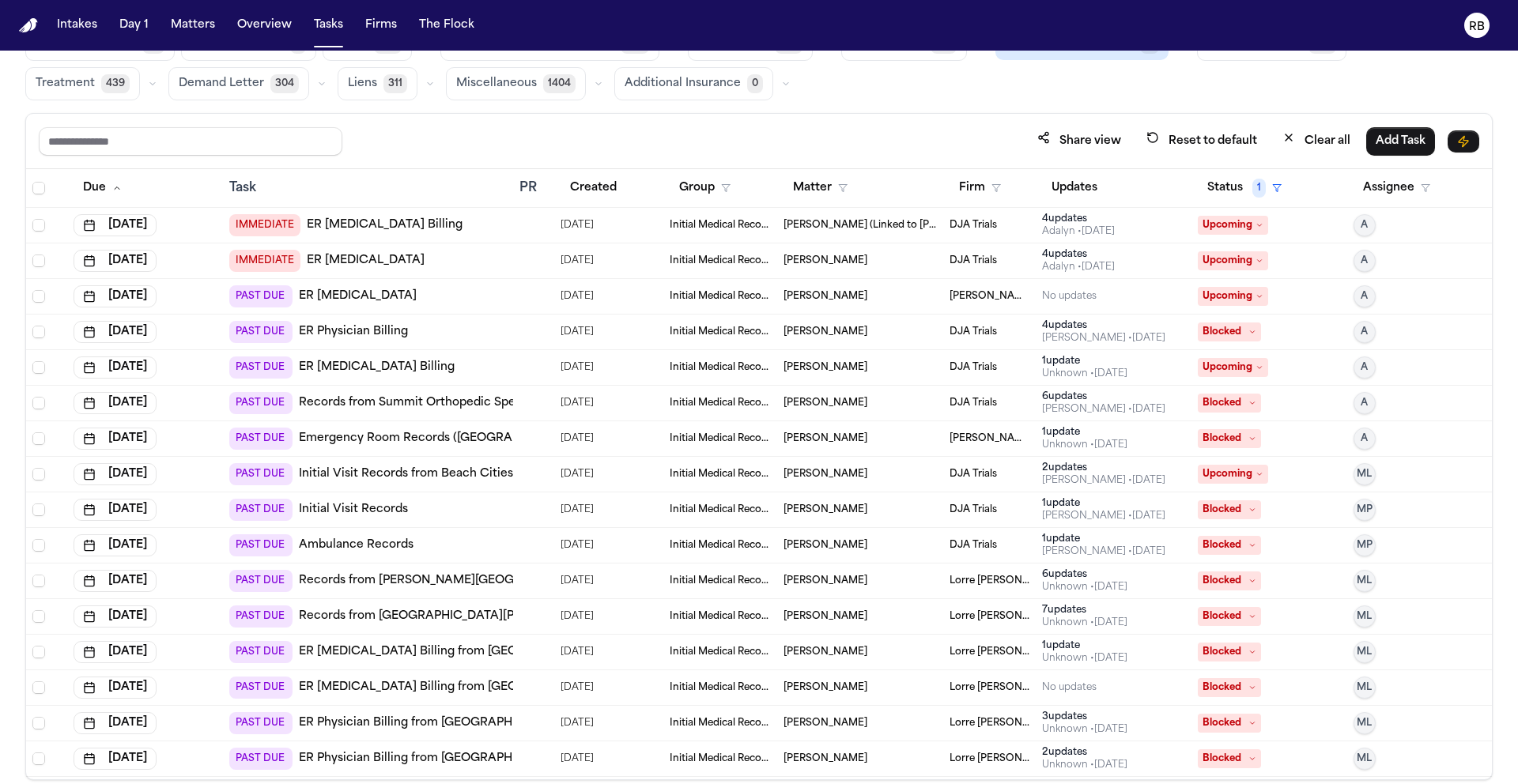
click at [454, 151] on div "Share view Reset to default Clear all Add Task" at bounding box center [759, 141] width 1440 height 29
click at [445, 219] on div "IMMEDIATE ER Radiology Billing" at bounding box center [368, 225] width 278 height 23
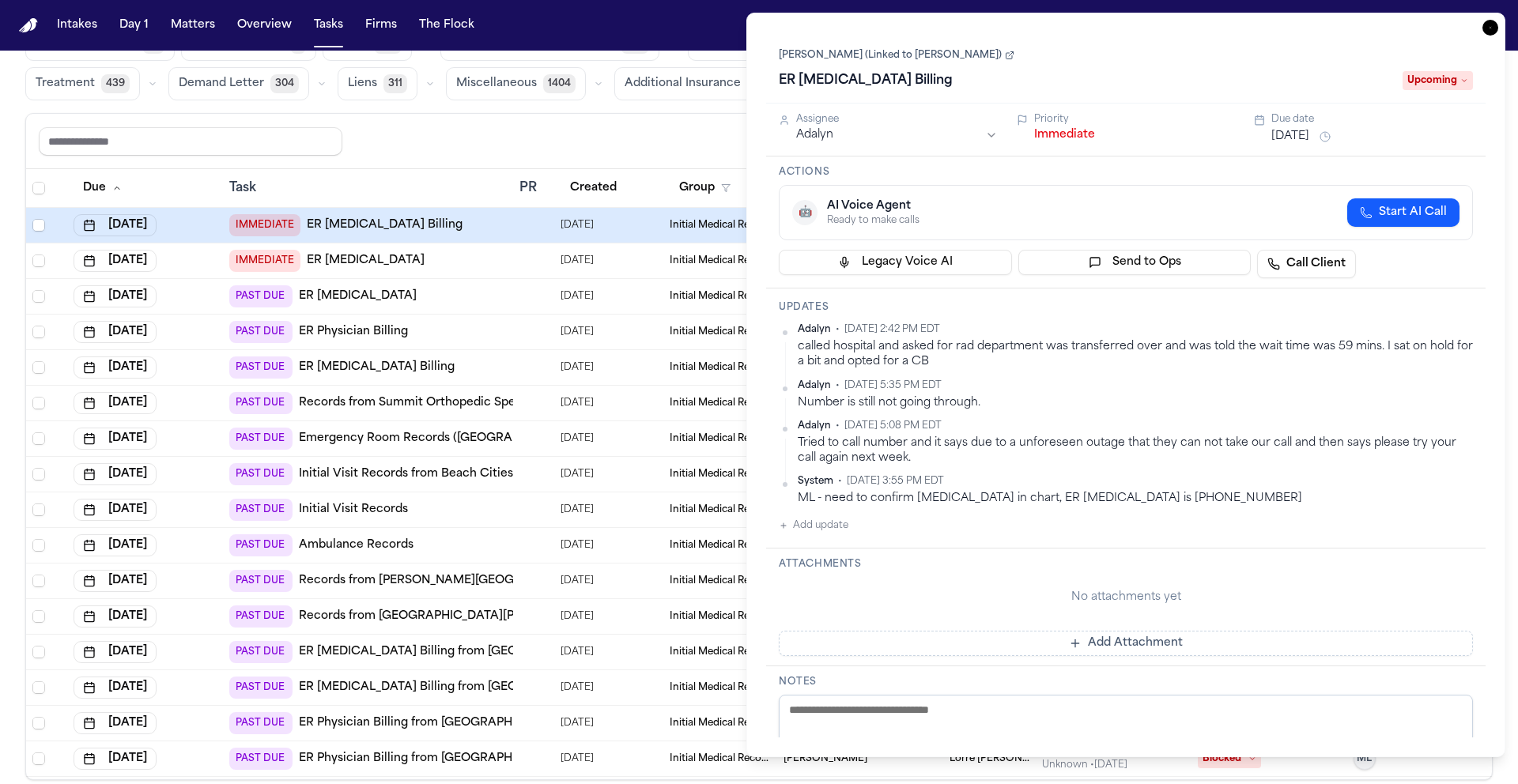
click at [826, 60] on link "[PERSON_NAME] (Linked to [PERSON_NAME])" at bounding box center [896, 55] width 235 height 13
click at [1488, 31] on icon "button" at bounding box center [1490, 28] width 16 height 16
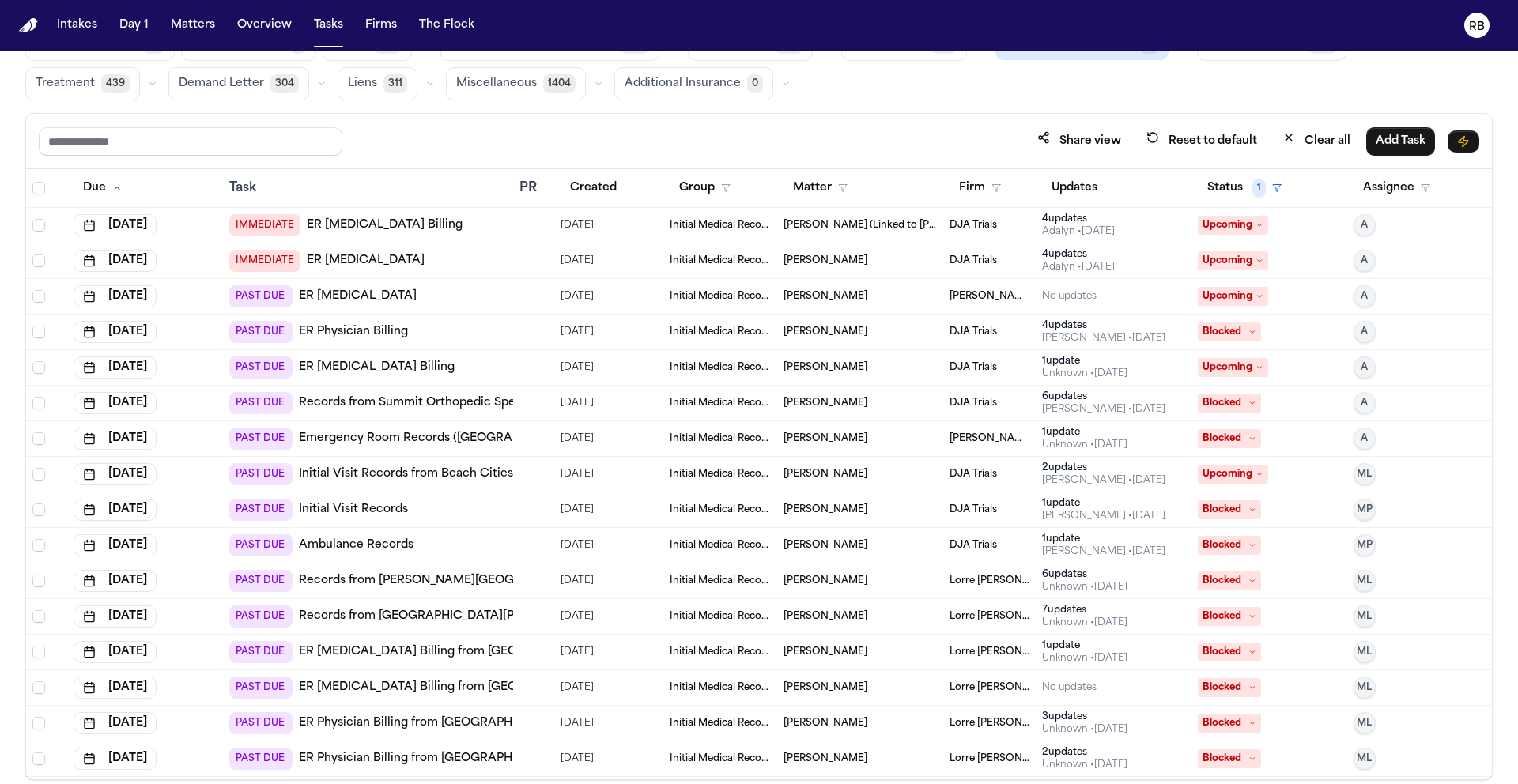
click at [773, 94] on div "Review Coverage 43 Review Provider 4 Intake 987 Police Report & Investigation 3…" at bounding box center [759, 63] width 1467 height 73
click at [459, 268] on div "IMMEDIATE ER Radiology" at bounding box center [368, 260] width 278 height 23
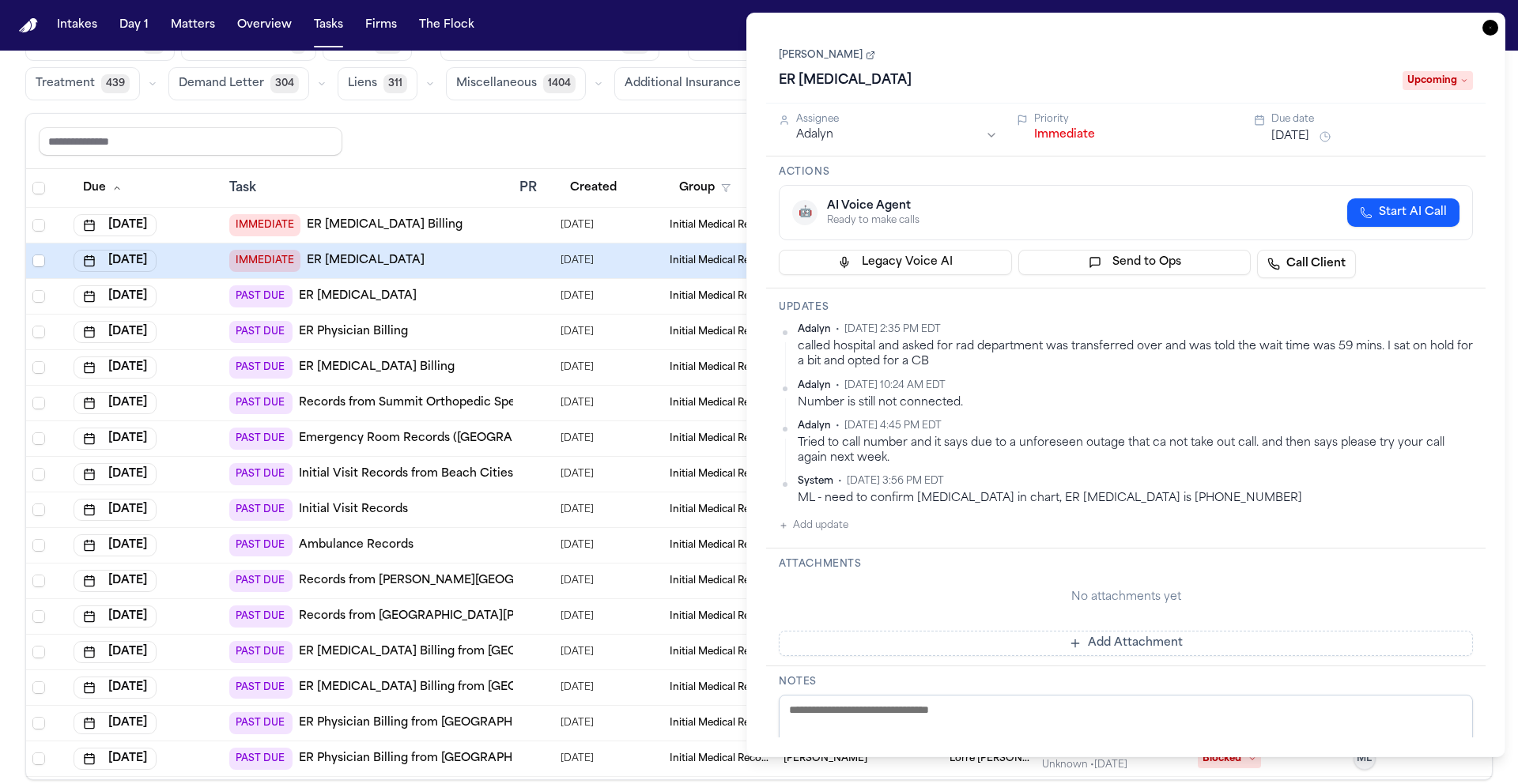
click at [1486, 28] on icon "button" at bounding box center [1490, 28] width 16 height 16
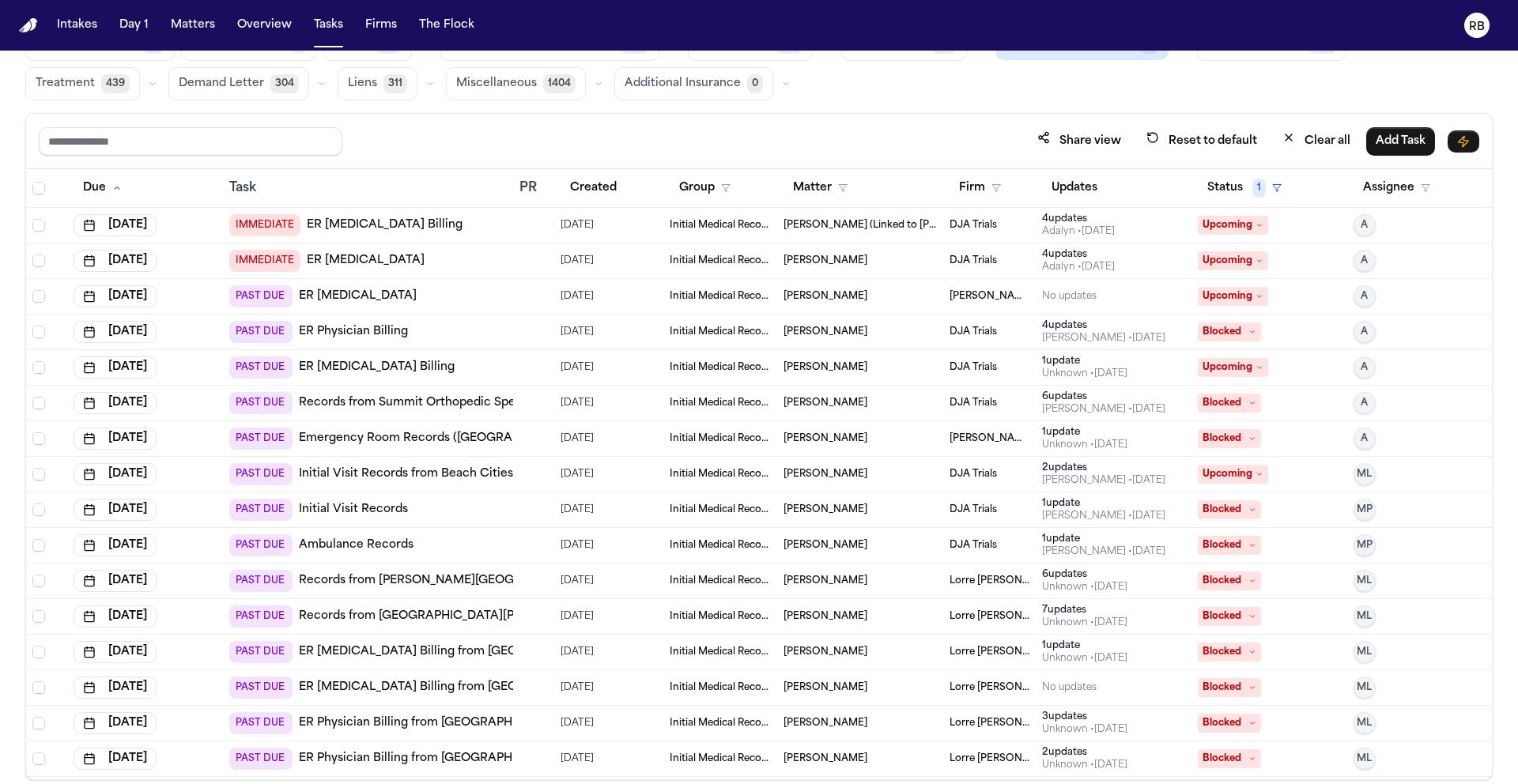
click at [447, 294] on div "PAST DUE ER Radiology" at bounding box center [368, 296] width 278 height 23
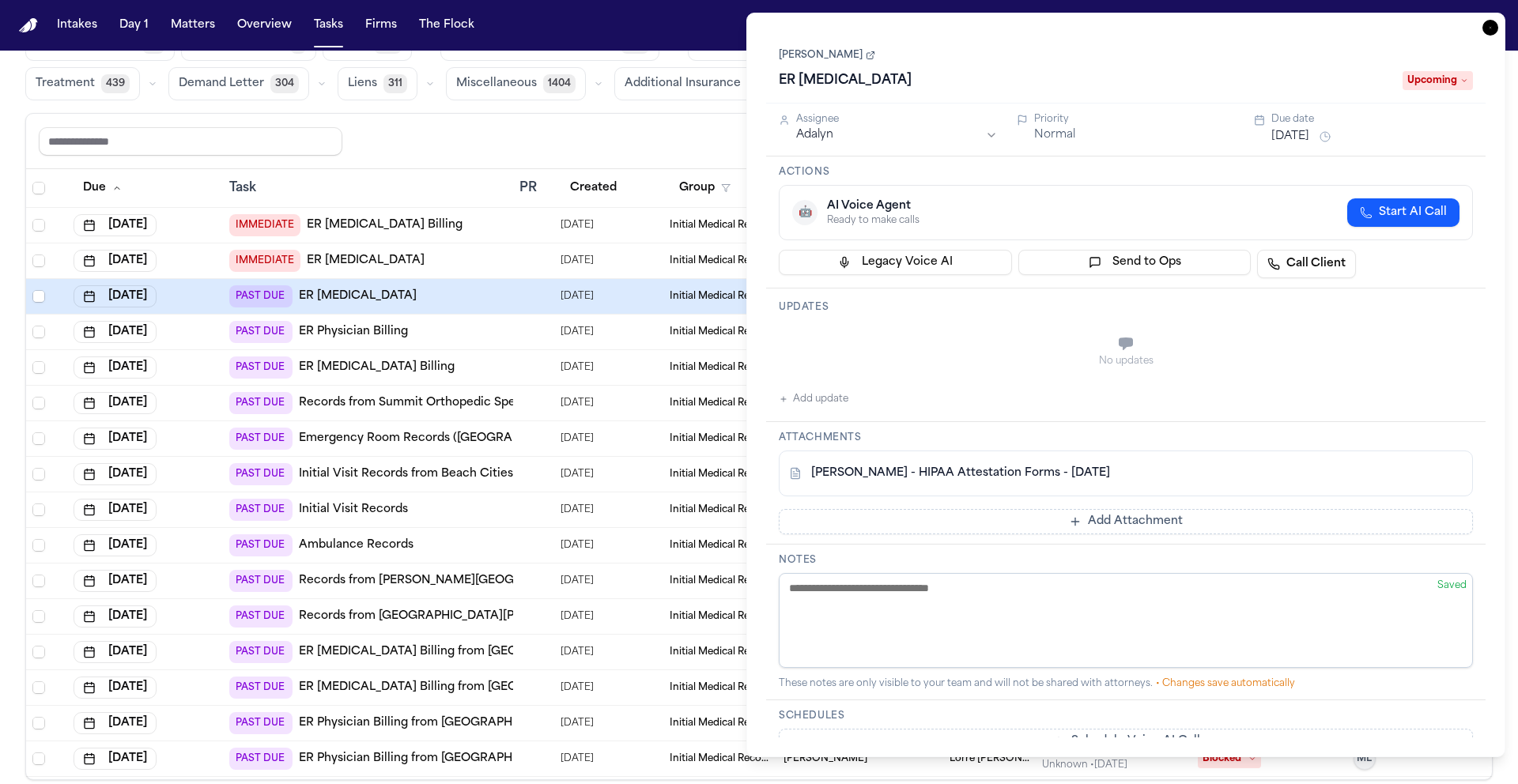
click at [1115, 476] on div "L. Rada - HIPAA Attestation Forms - 5.22.25" at bounding box center [1099, 473] width 620 height 16
click at [942, 465] on link "L. Rada - HIPAA Attestation Forms - 5.22.25" at bounding box center [961, 473] width 299 height 16
click at [1485, 24] on icon "button" at bounding box center [1490, 28] width 16 height 16
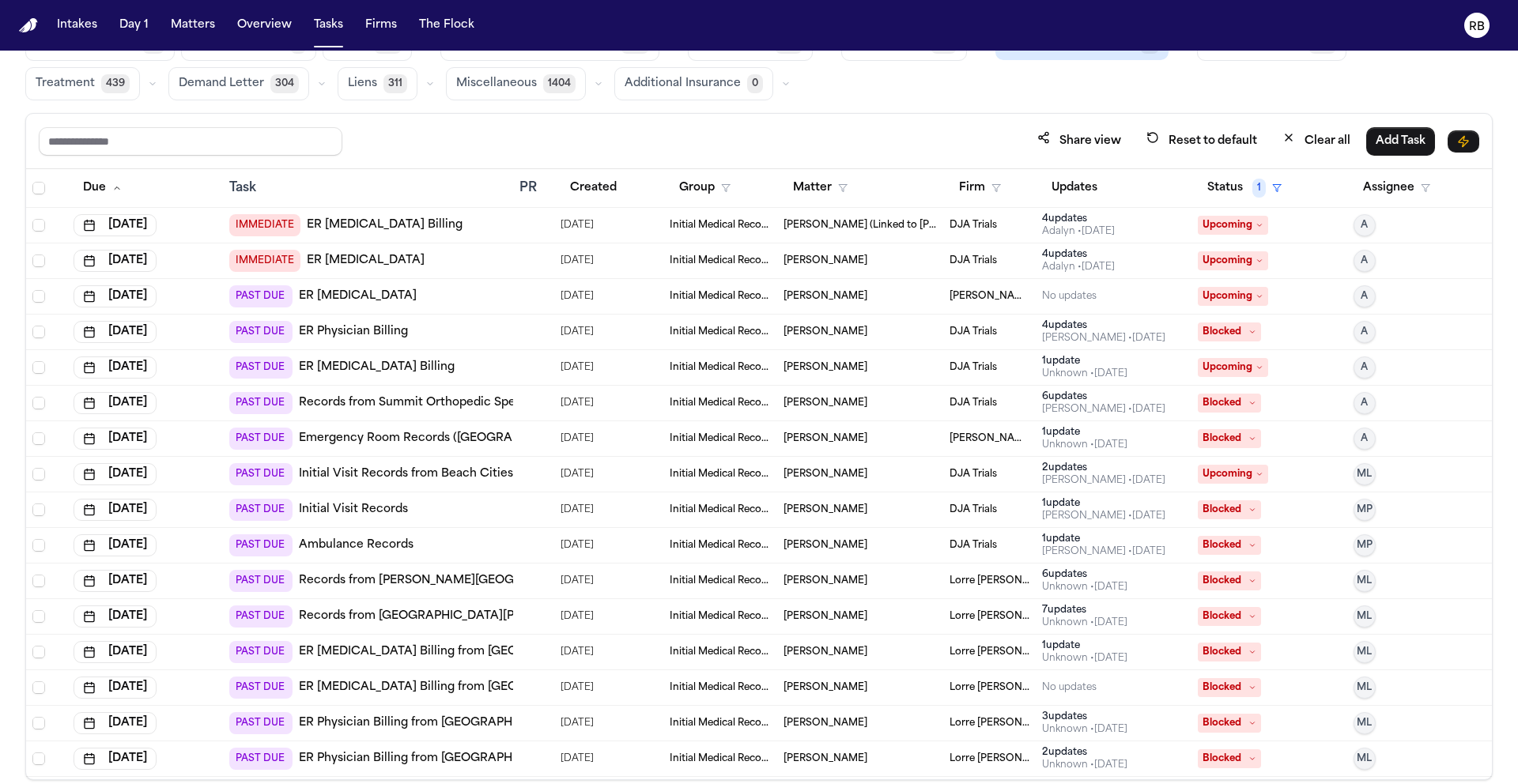
click at [845, 134] on div "Share view Reset to default Clear all Add Task" at bounding box center [759, 141] width 1440 height 29
click at [475, 323] on div "PAST DUE ER Physician Billing" at bounding box center [368, 332] width 278 height 23
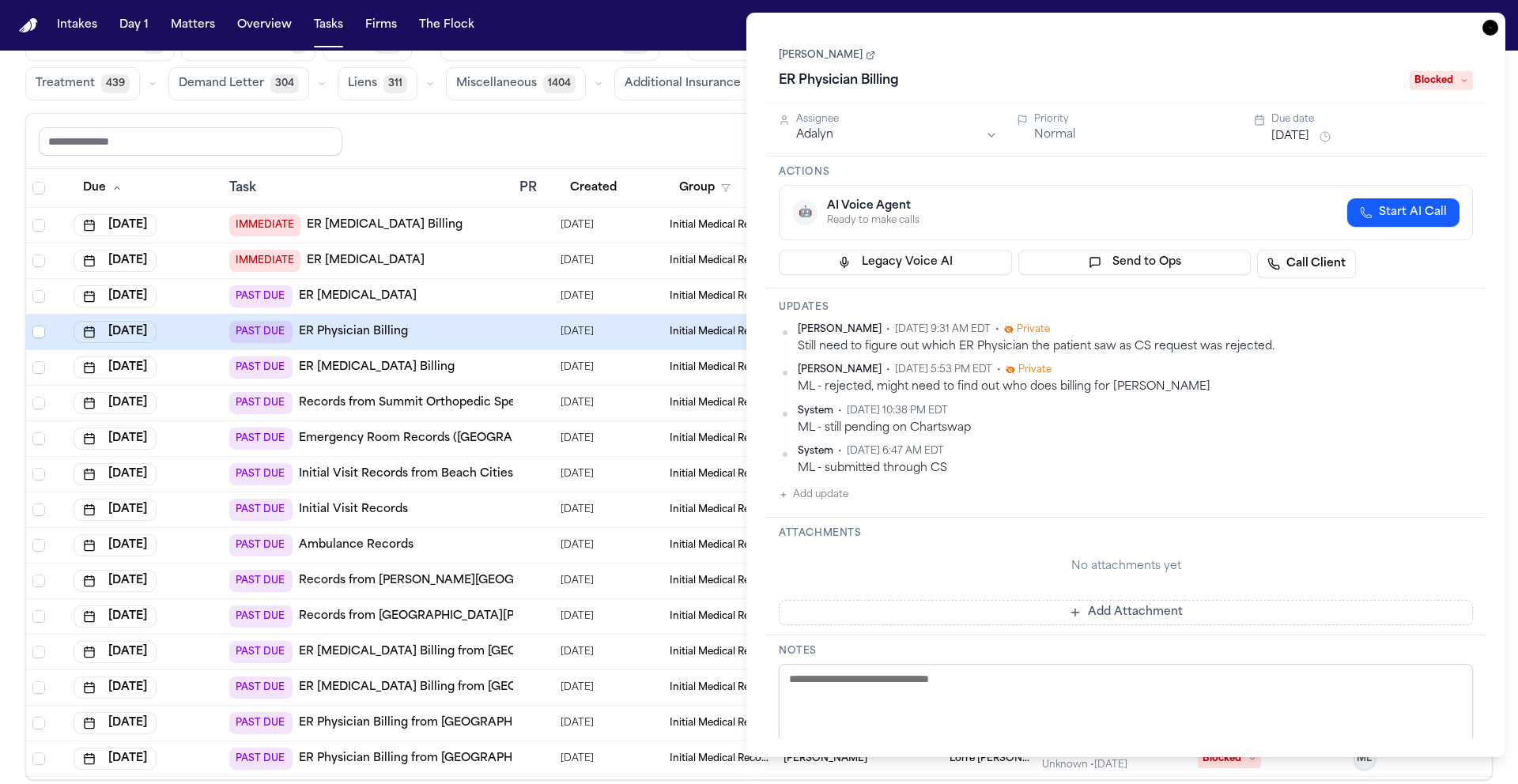
click at [1485, 31] on icon "button" at bounding box center [1490, 28] width 16 height 16
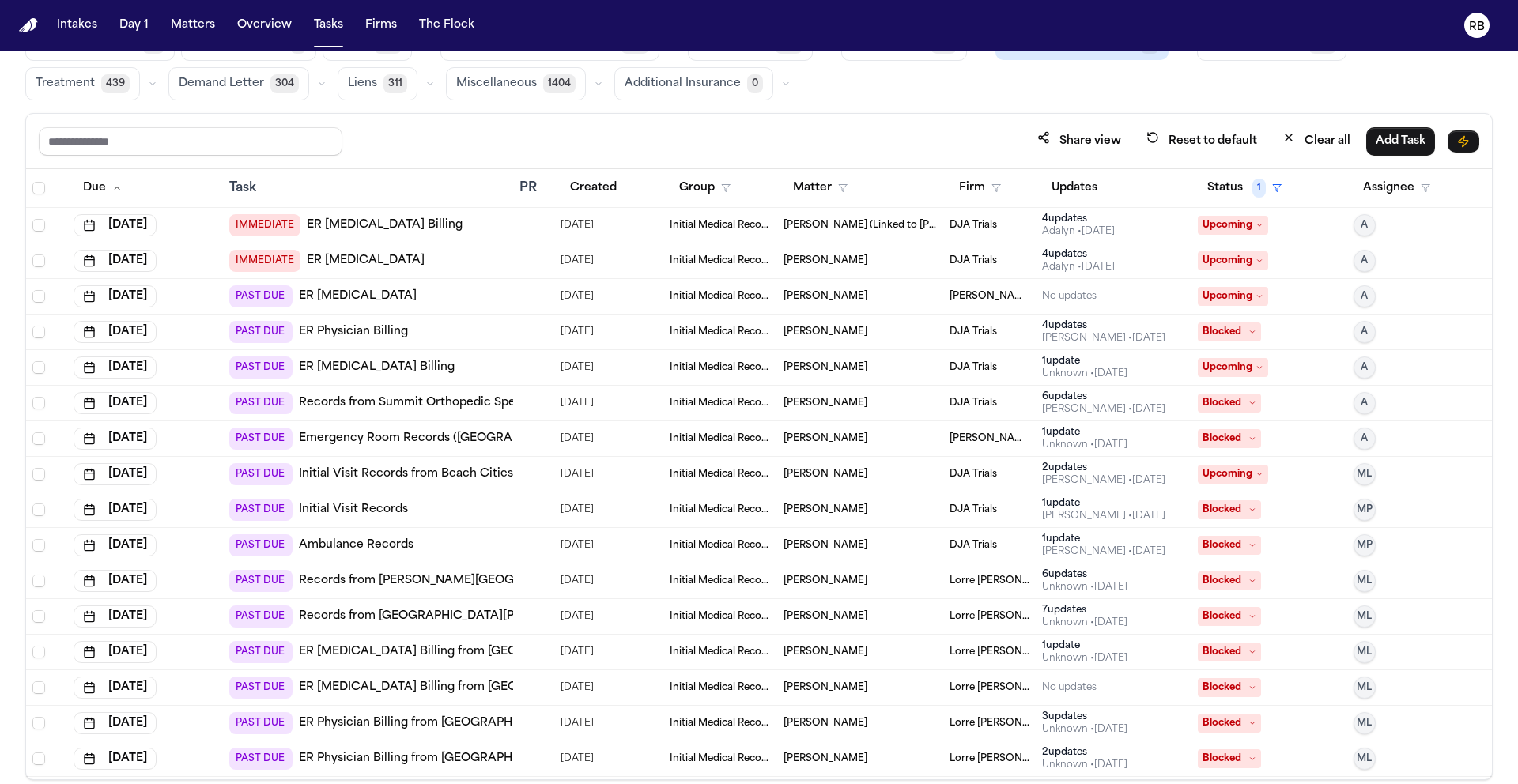
click at [473, 540] on div "PAST DUE Ambulance Records" at bounding box center [368, 545] width 278 height 23
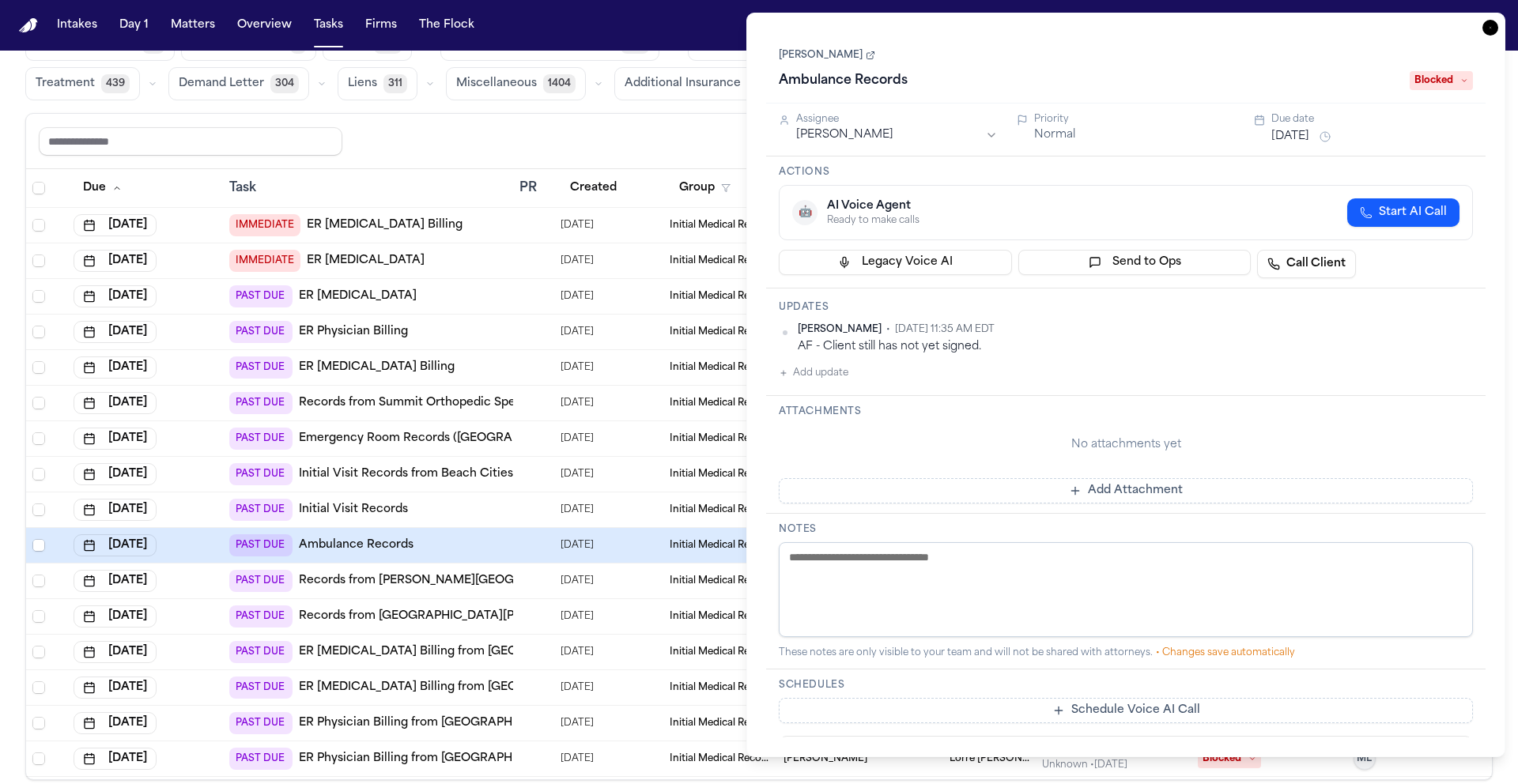
click at [833, 60] on link "Ali Reza Manizani" at bounding box center [827, 55] width 97 height 13
click at [834, 370] on button "Add update" at bounding box center [813, 373] width 69 height 19
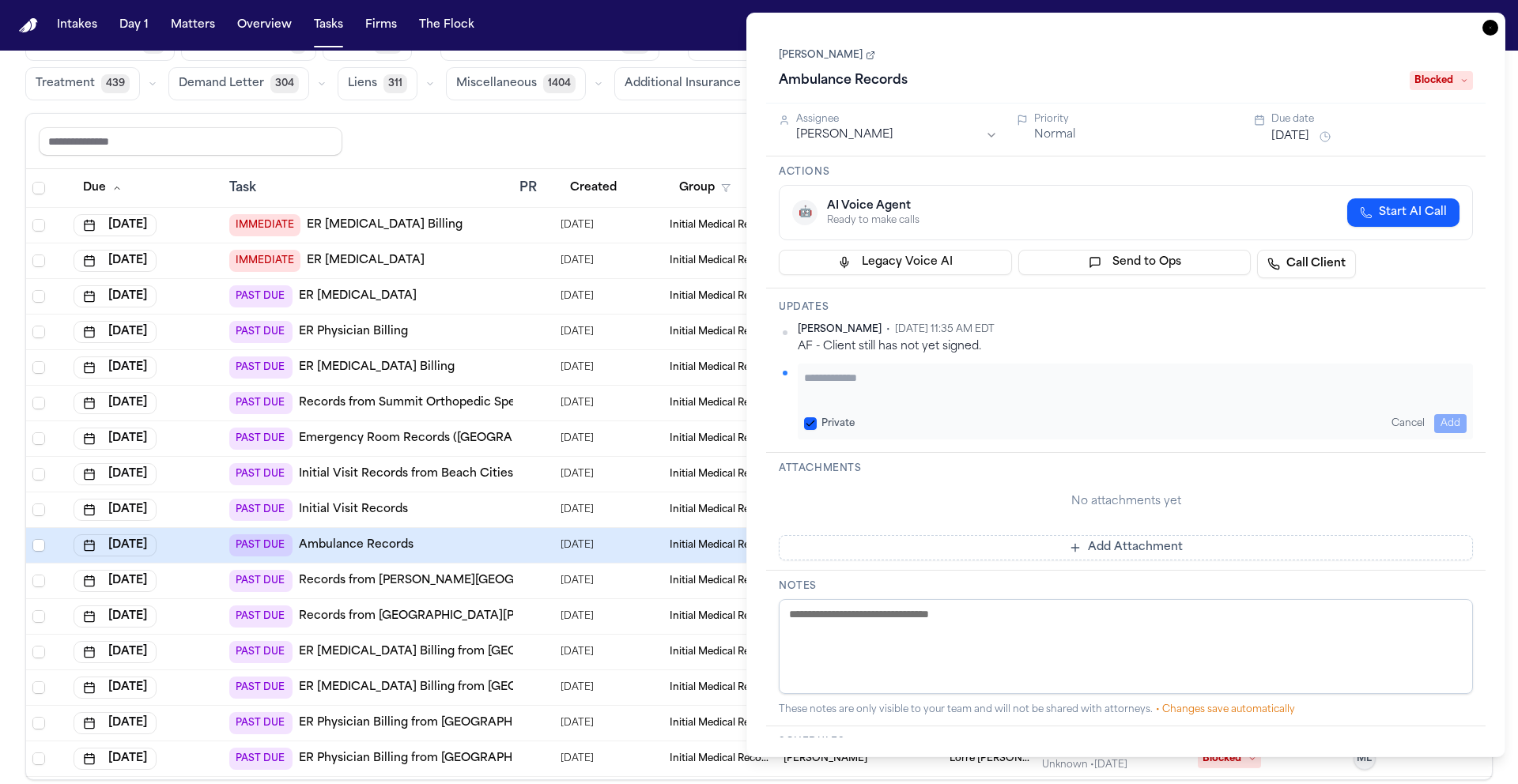
click at [892, 386] on textarea "Add your update" at bounding box center [1136, 385] width 663 height 32
click at [1134, 379] on textarea "**********" at bounding box center [1136, 385] width 663 height 32
type textarea "**********"
click at [1458, 420] on button "Add" at bounding box center [1450, 423] width 33 height 19
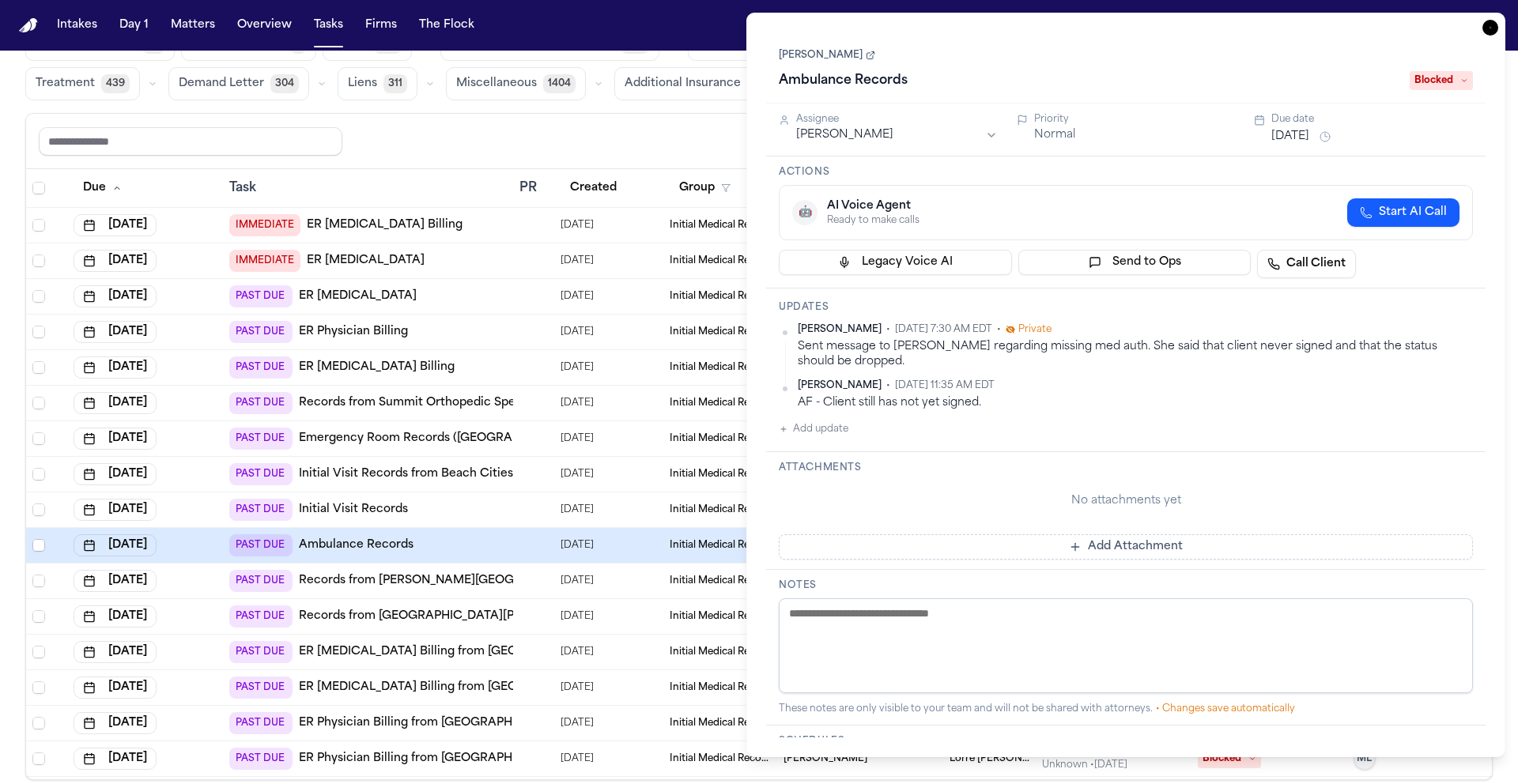
click at [1448, 83] on span "Blocked" at bounding box center [1441, 80] width 63 height 19
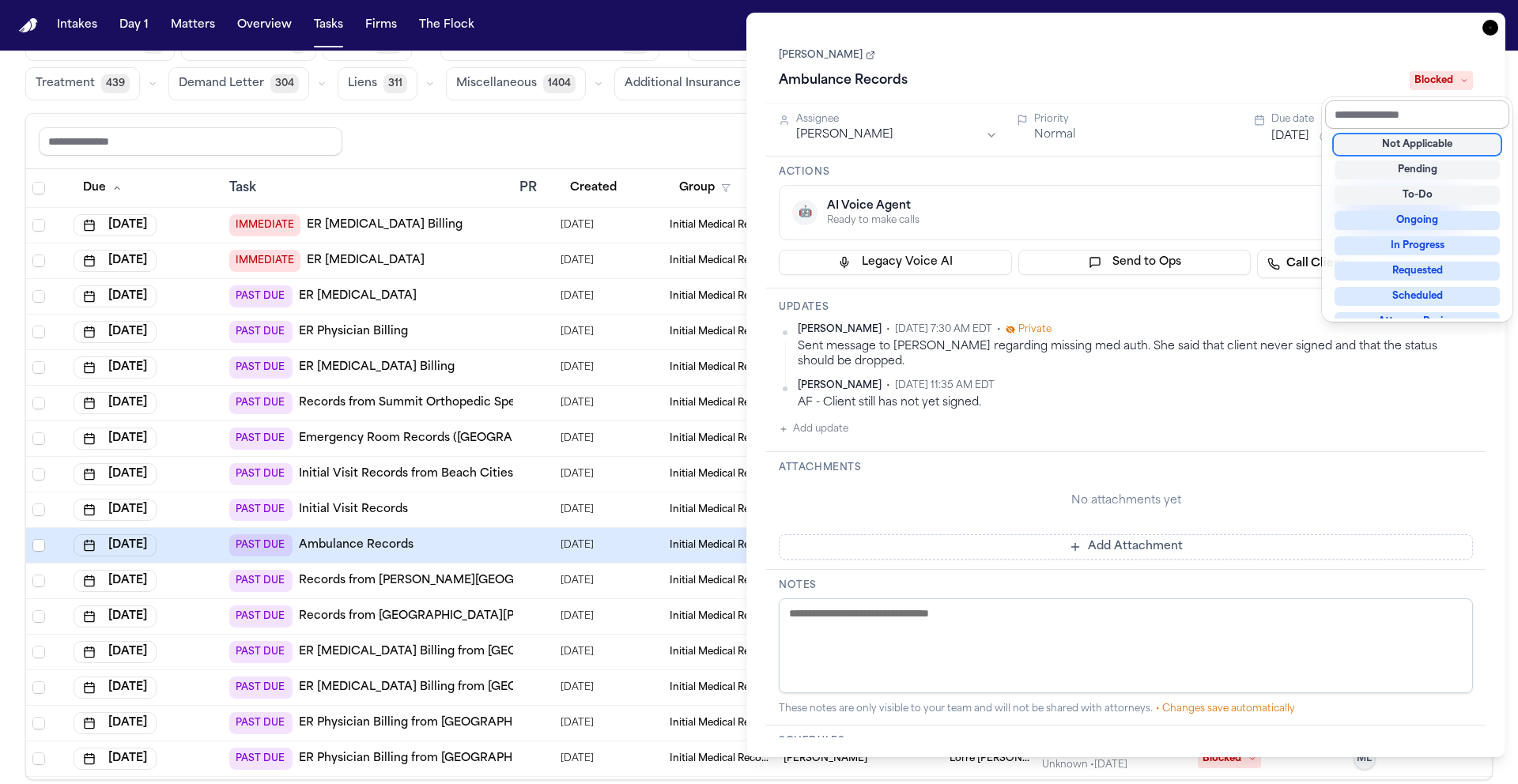
click at [1415, 121] on input "text" at bounding box center [1417, 114] width 184 height 28
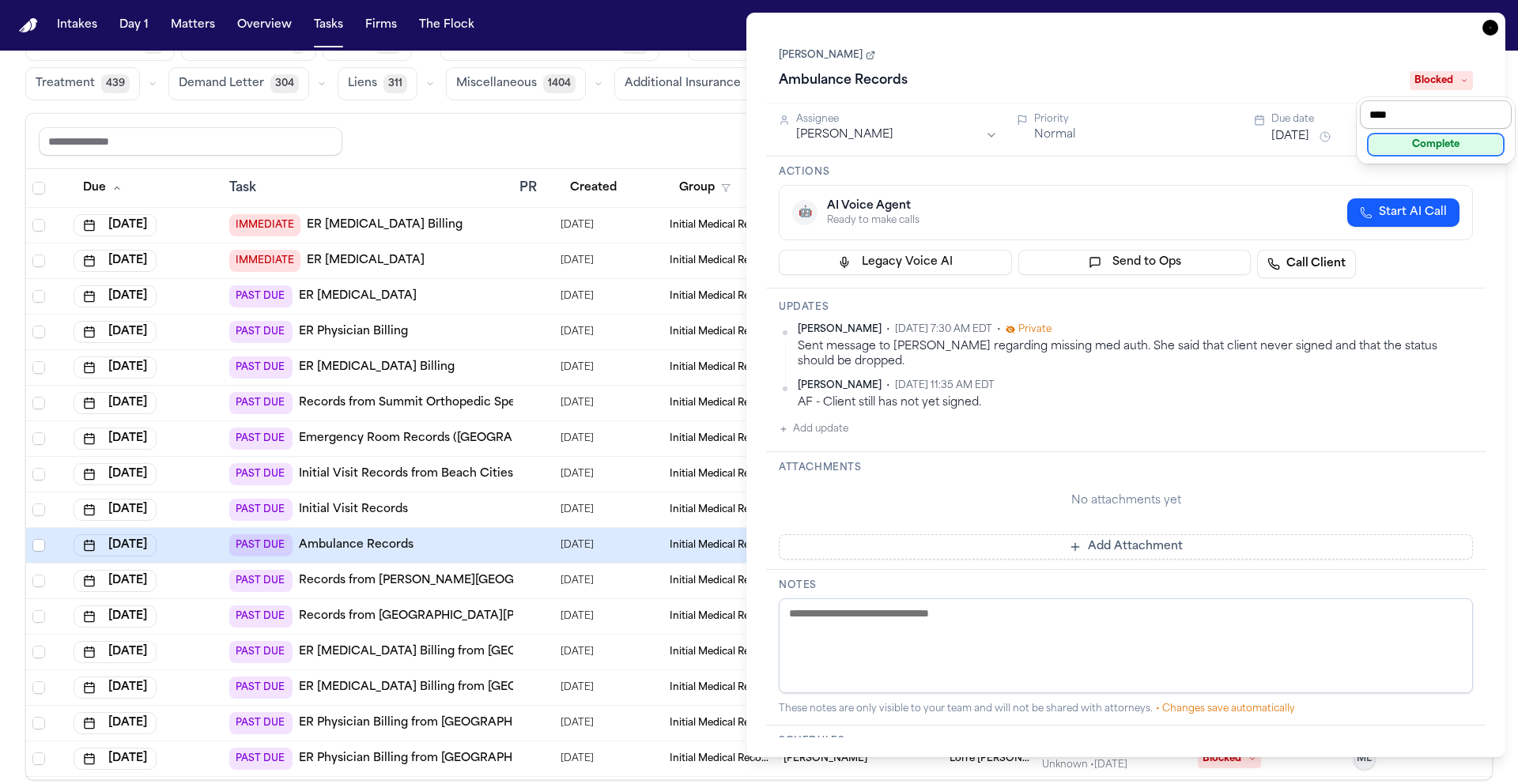
type input "*****"
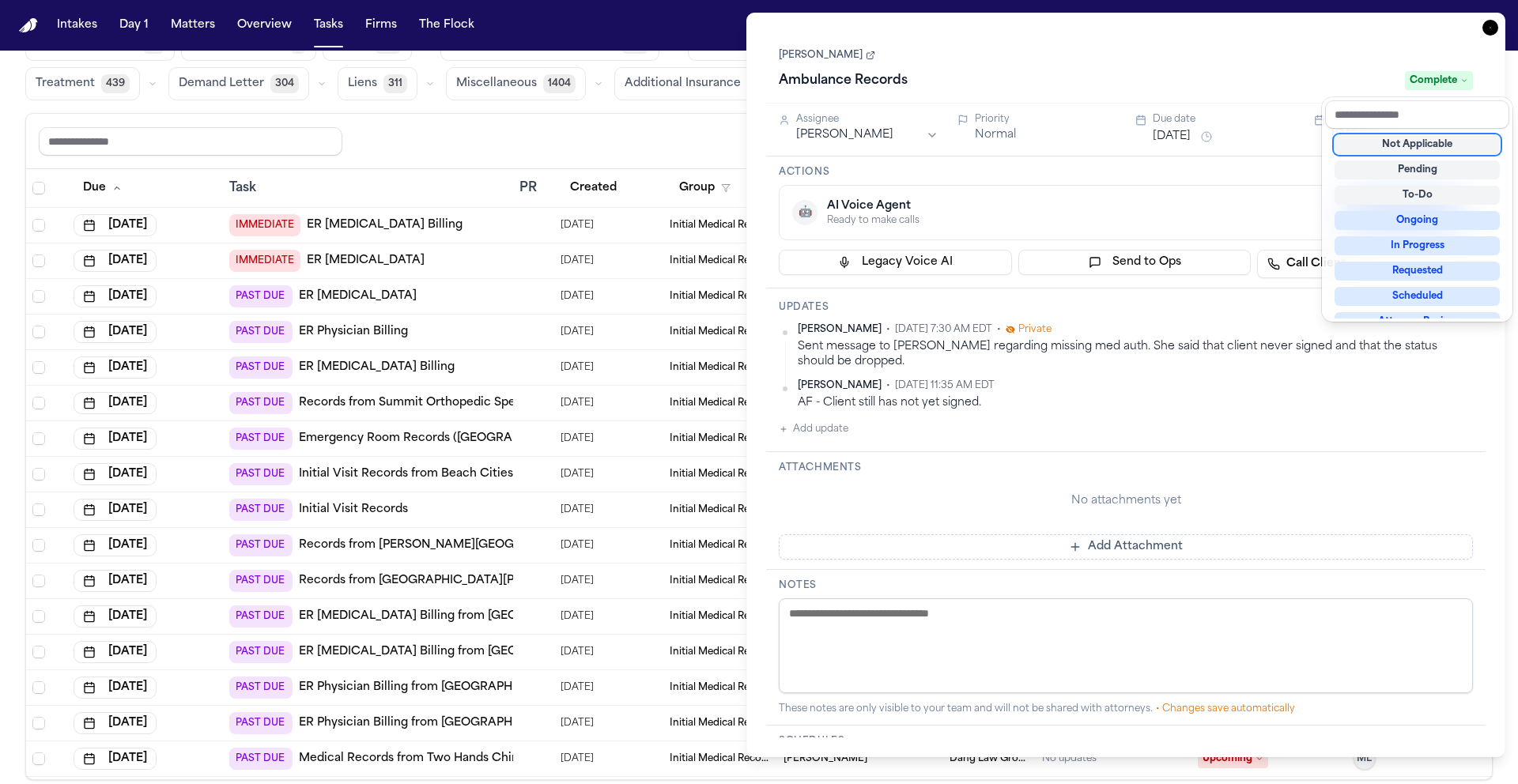
click at [1485, 25] on div "Task Details Ali Reza Manizani Ambulance Records Complete Assignee Michelle Pim…" at bounding box center [1126, 384] width 759 height 744
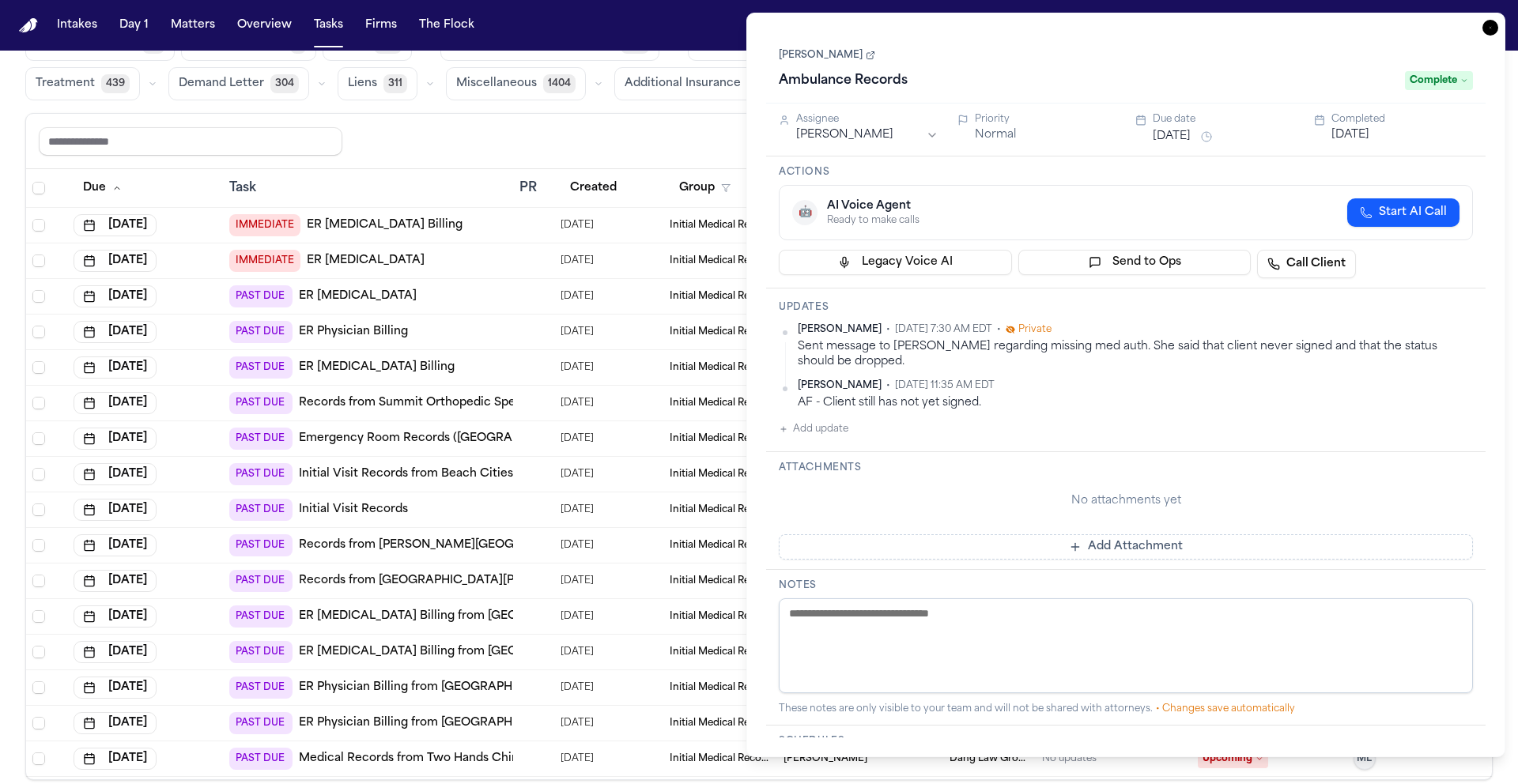
click at [1485, 25] on icon "button" at bounding box center [1490, 28] width 16 height 16
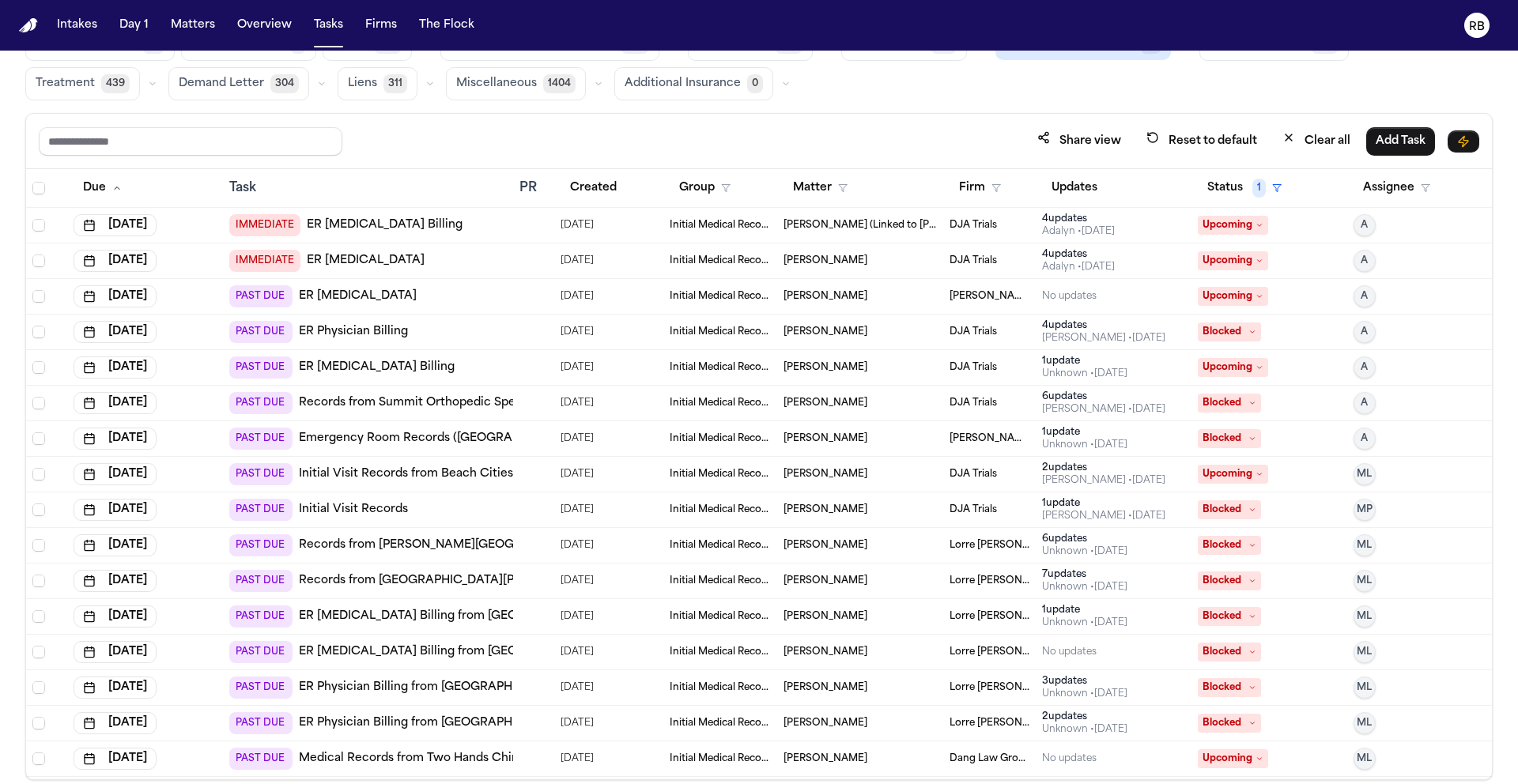
click at [808, 68] on div "Review Coverage 43 Review Provider 4 Intake 987 Police Report & Investigation 3…" at bounding box center [759, 63] width 1467 height 73
click at [801, 104] on div "Global Filters Review Coverage 43 Review Provider 4 Intake 987 Police Report & …" at bounding box center [759, 391] width 1467 height 777
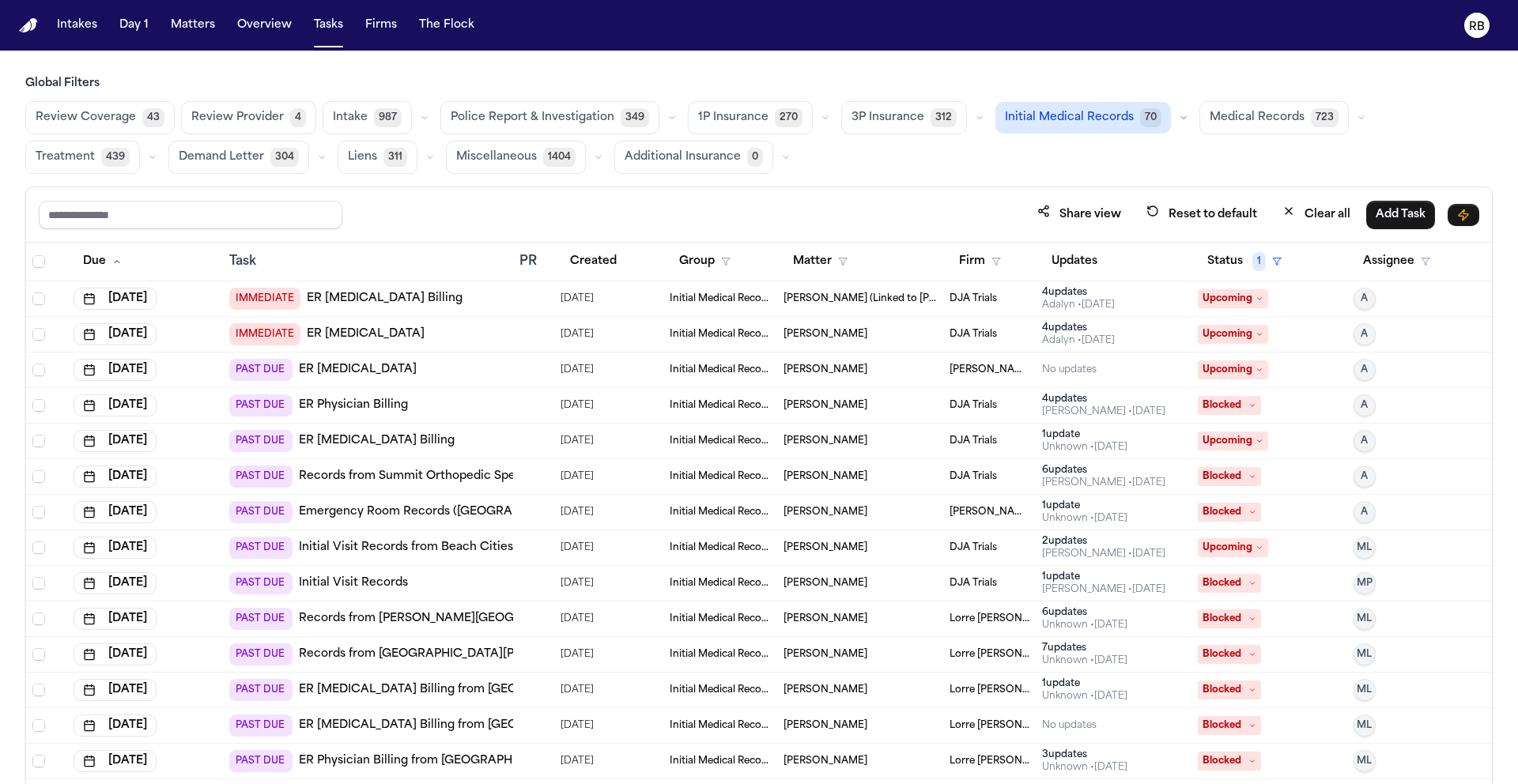
click at [1242, 119] on span "Medical Records" at bounding box center [1258, 118] width 95 height 16
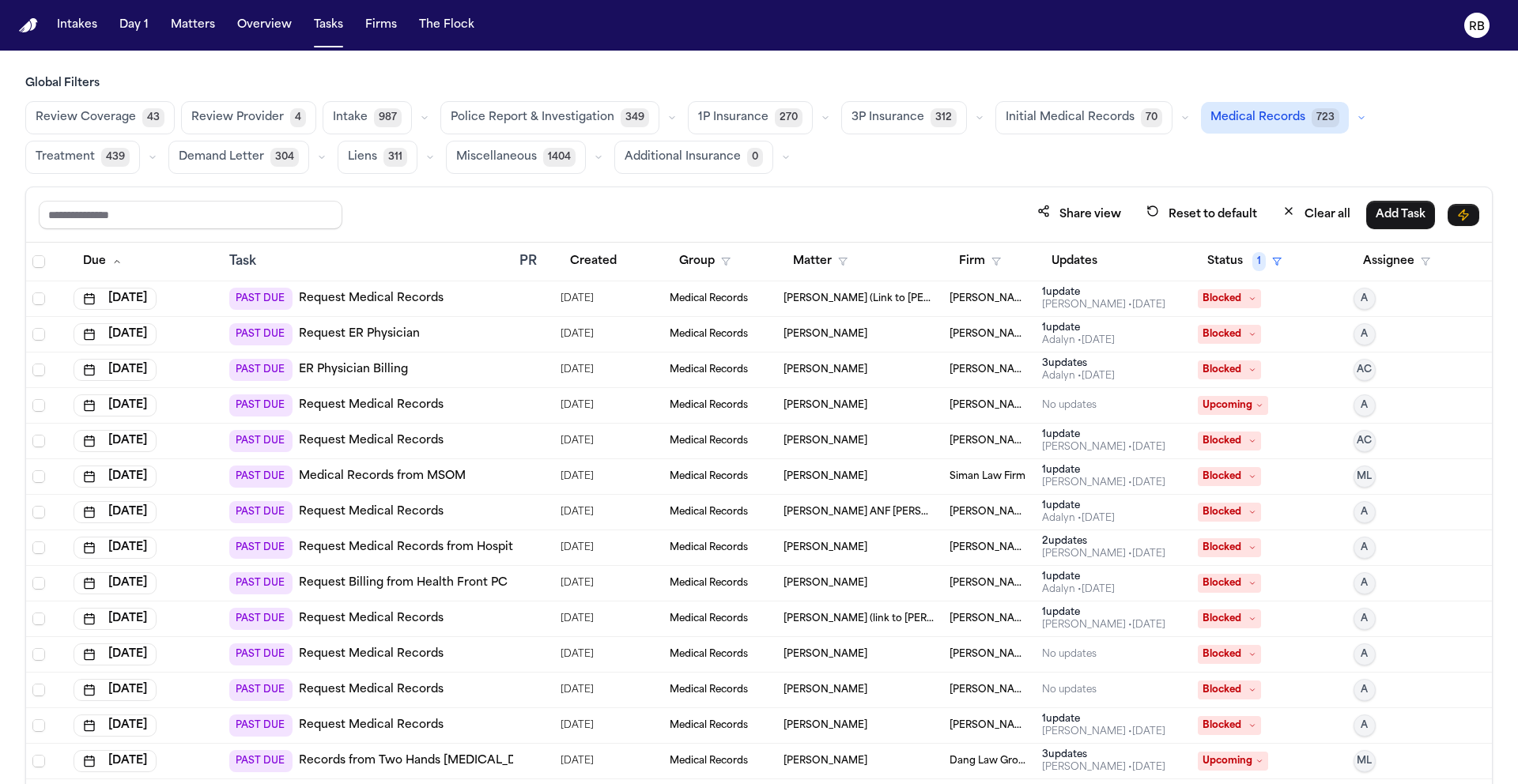
click at [1082, 119] on span "Initial Medical Records" at bounding box center [1070, 118] width 129 height 16
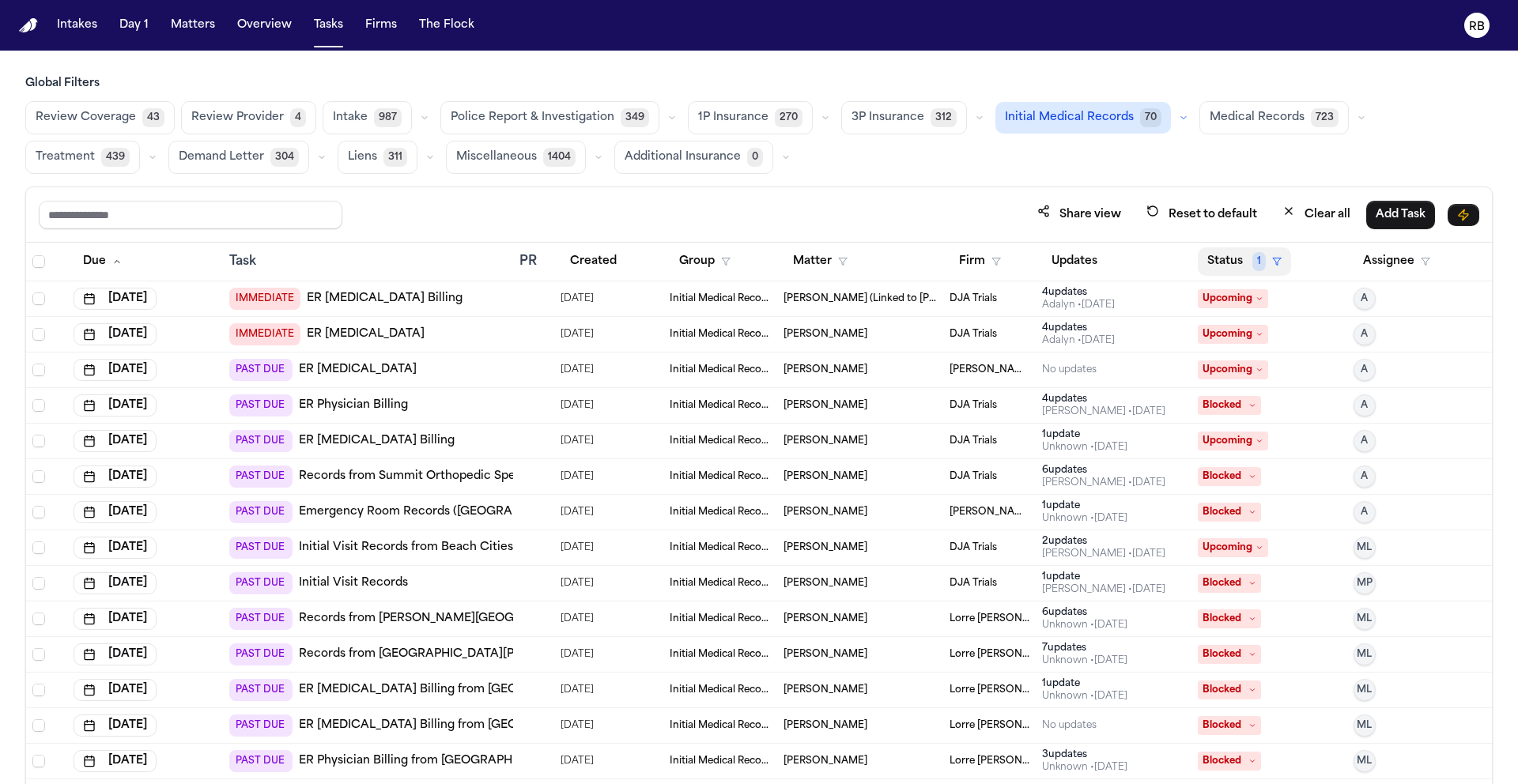
click at [1218, 250] on button "Status 1" at bounding box center [1244, 262] width 93 height 28
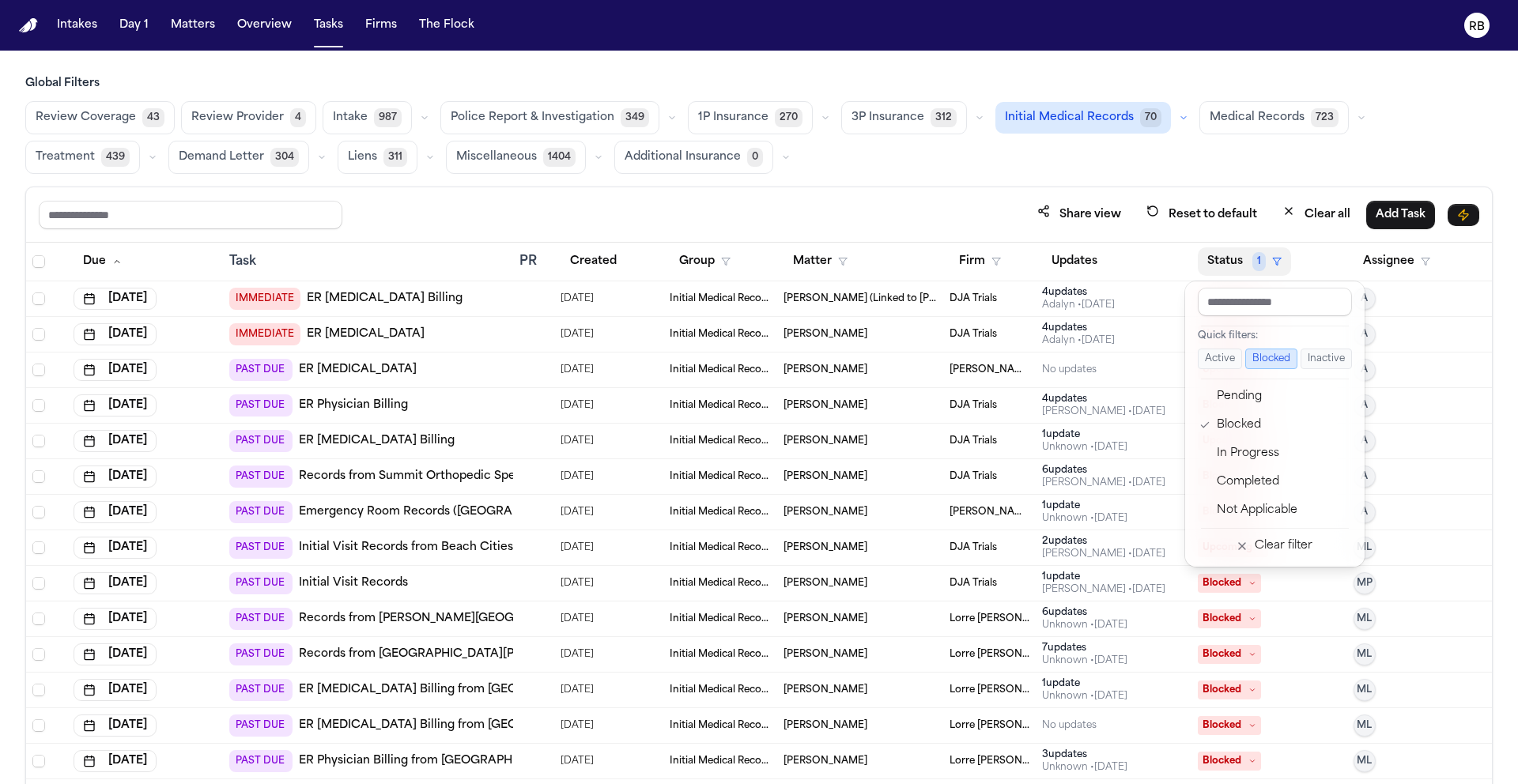
click at [1223, 250] on button "Status 1" at bounding box center [1244, 262] width 93 height 28
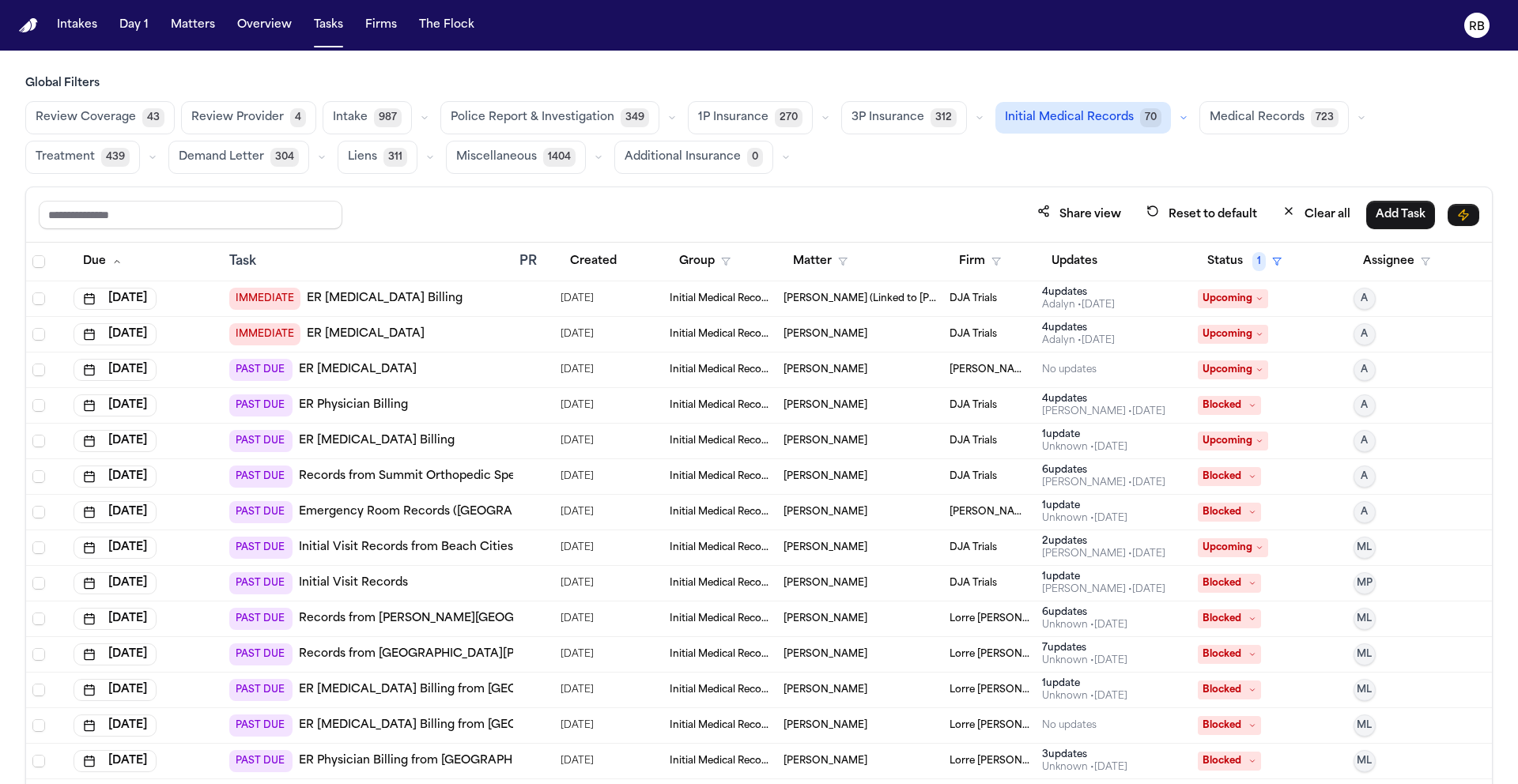
click at [958, 171] on div "Review Coverage 43 Review Provider 4 Intake 987 Police Report & Investigation 3…" at bounding box center [759, 137] width 1467 height 73
click at [819, 179] on div "Global Filters Review Coverage 43 Review Provider 4 Intake 987 Police Report & …" at bounding box center [759, 465] width 1467 height 777
click at [499, 583] on div "PAST DUE Initial Visit Records" at bounding box center [368, 583] width 278 height 23
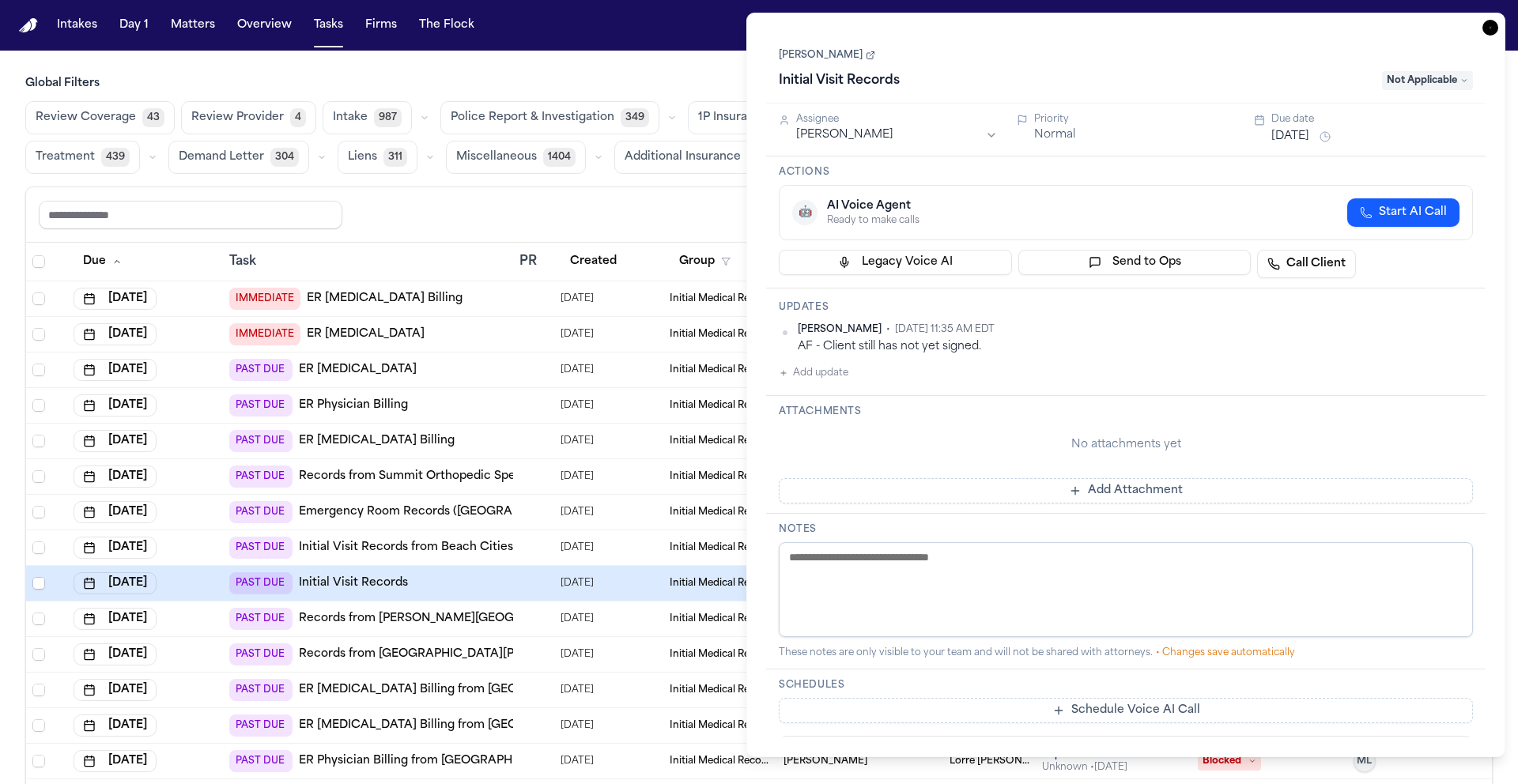
click at [925, 402] on div "Attachments No attachments yet Add Attachment" at bounding box center [1126, 455] width 719 height 118
click at [830, 375] on button "Add update" at bounding box center [813, 373] width 69 height 19
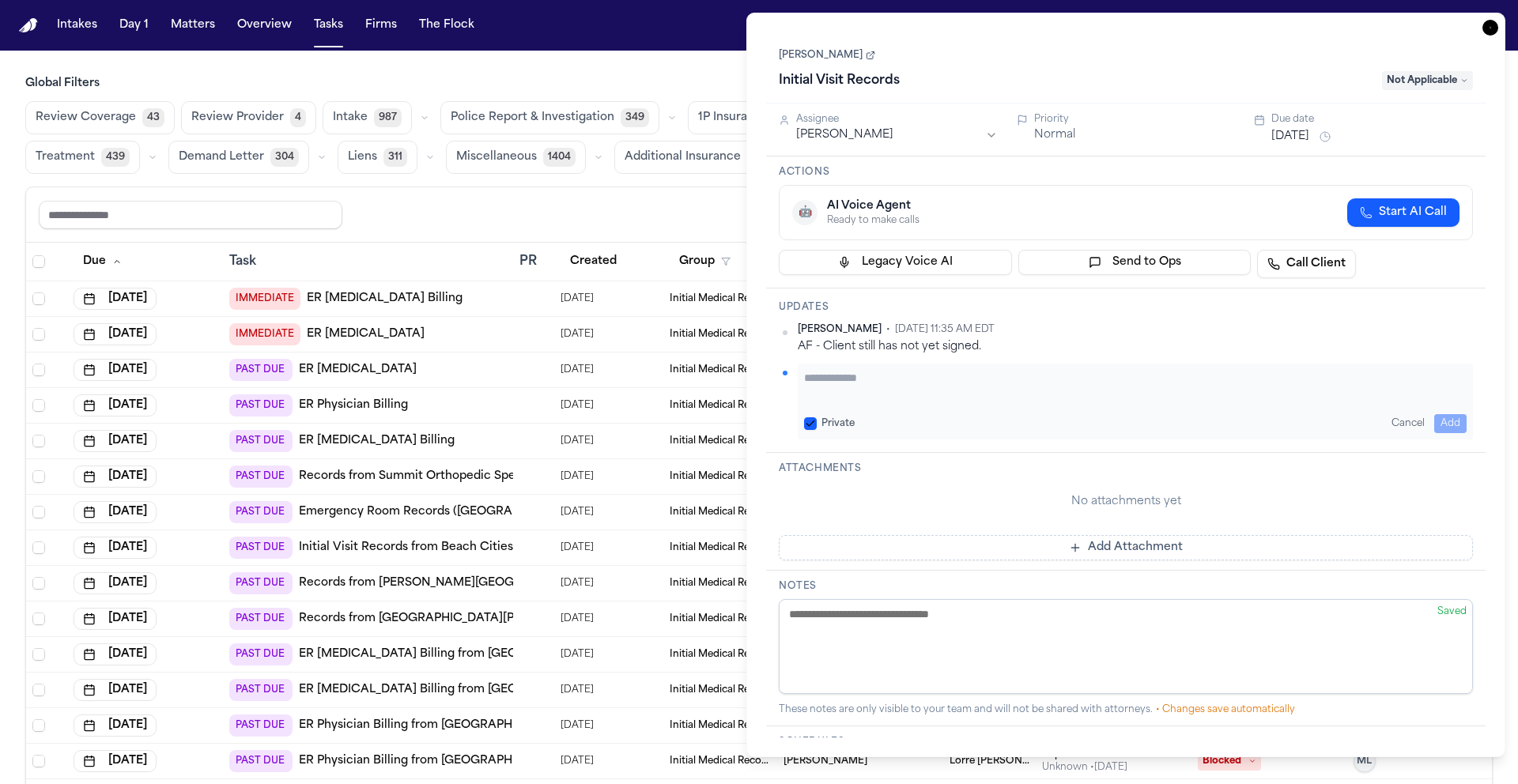
click at [900, 399] on textarea "Add your update" at bounding box center [1136, 385] width 663 height 32
type textarea "**********"
click at [1443, 418] on button "Add" at bounding box center [1450, 423] width 33 height 19
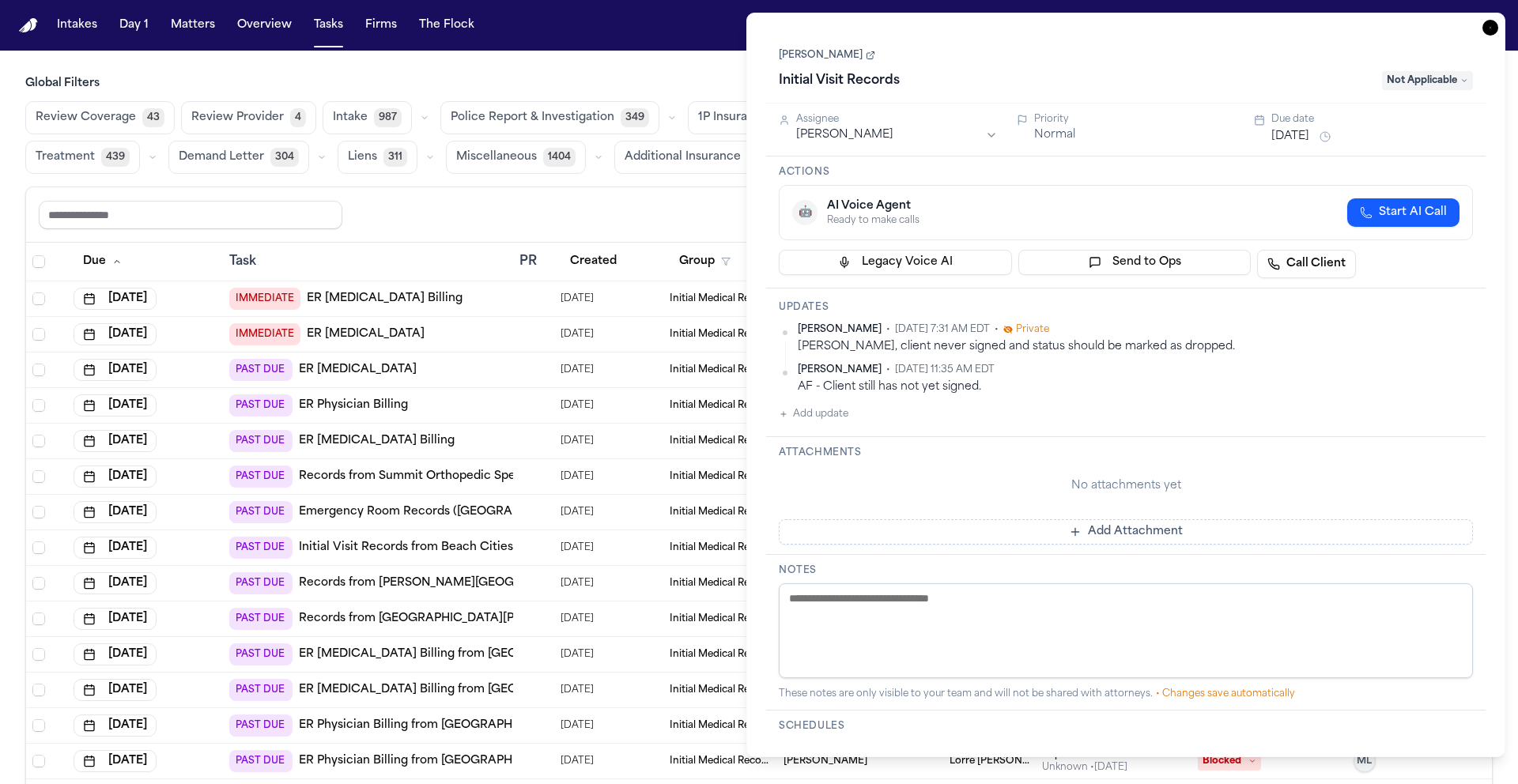
click at [1489, 27] on icon "button" at bounding box center [1490, 28] width 16 height 16
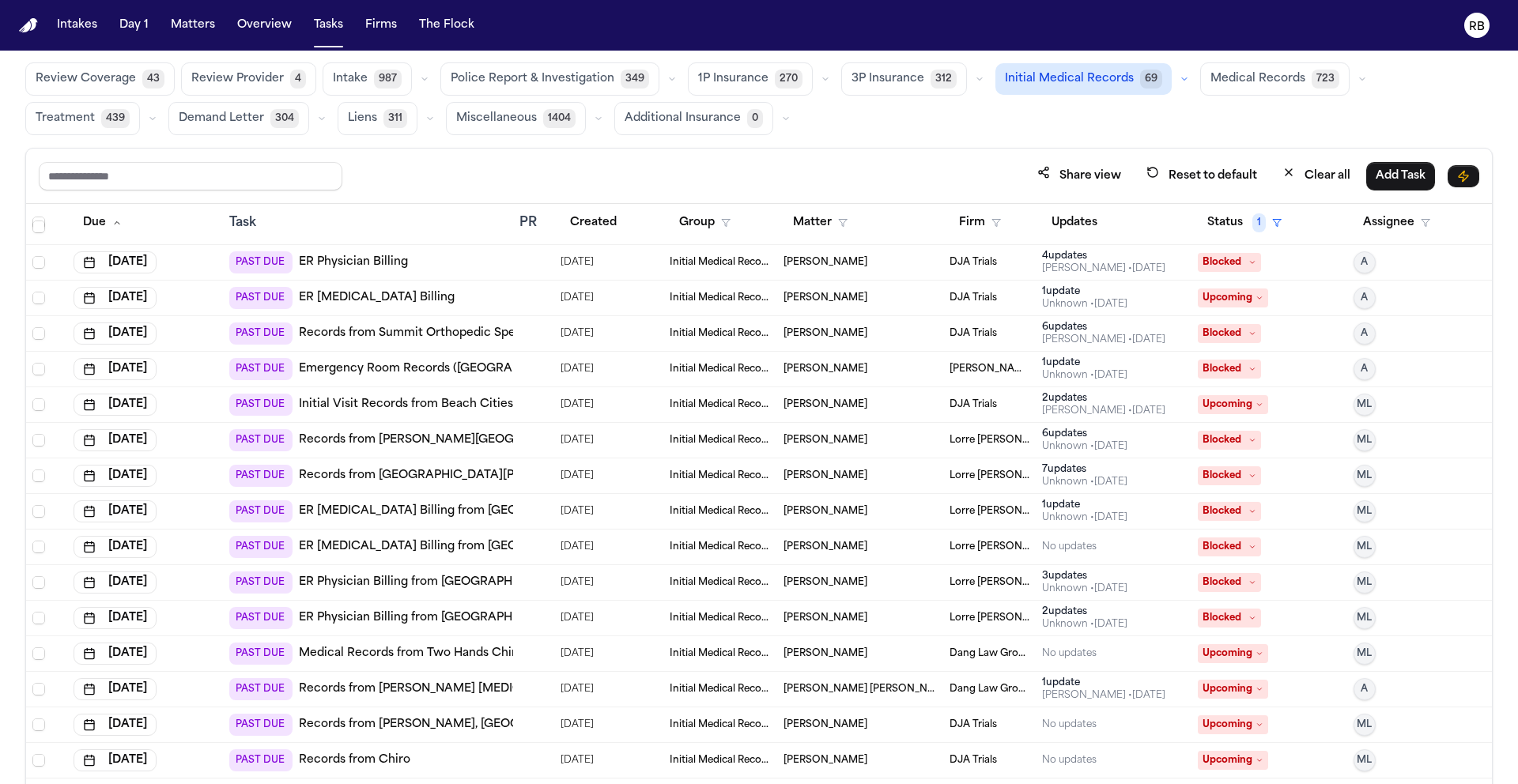
scroll to position [94, 0]
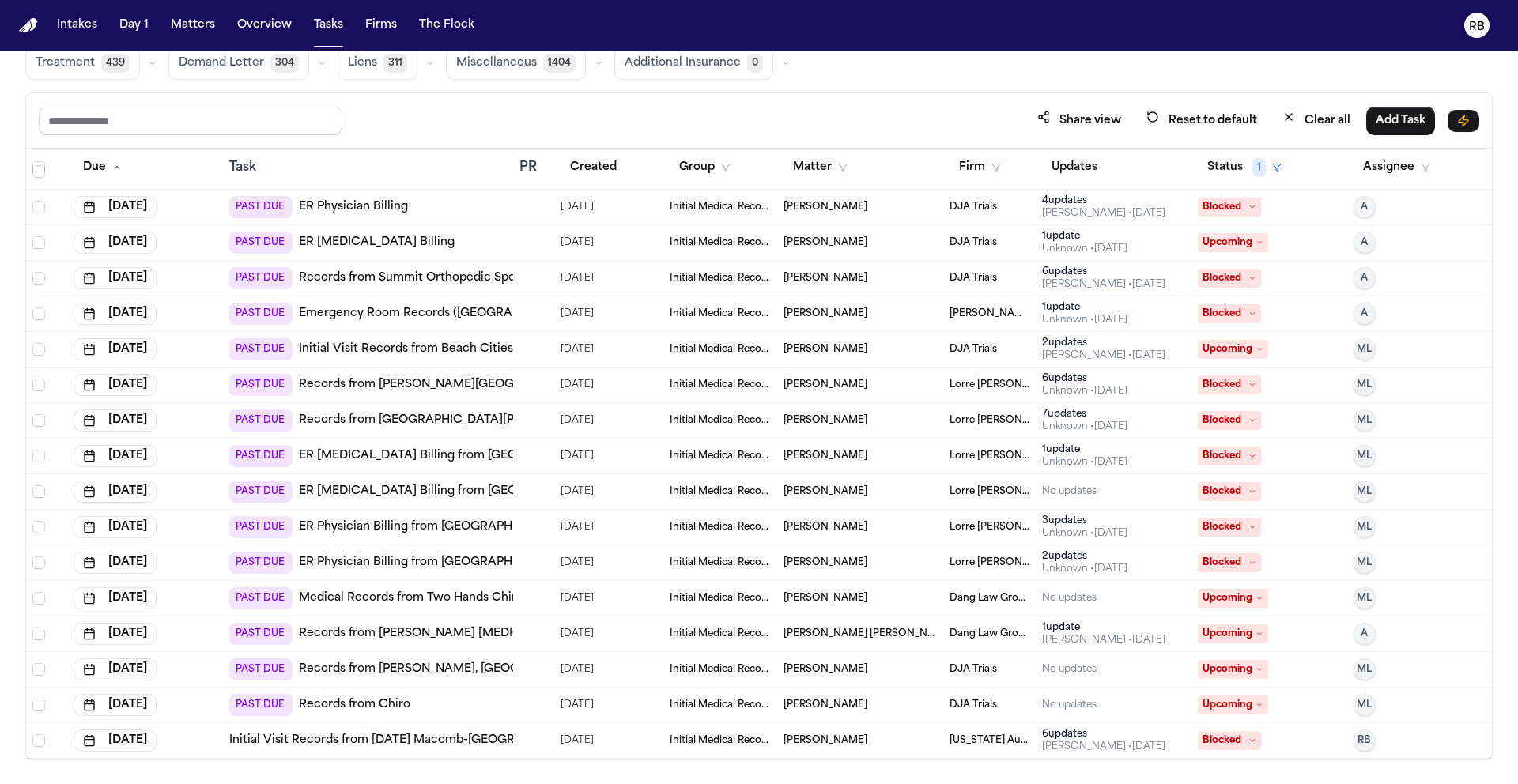
click at [539, 747] on td at bounding box center [533, 741] width 41 height 36
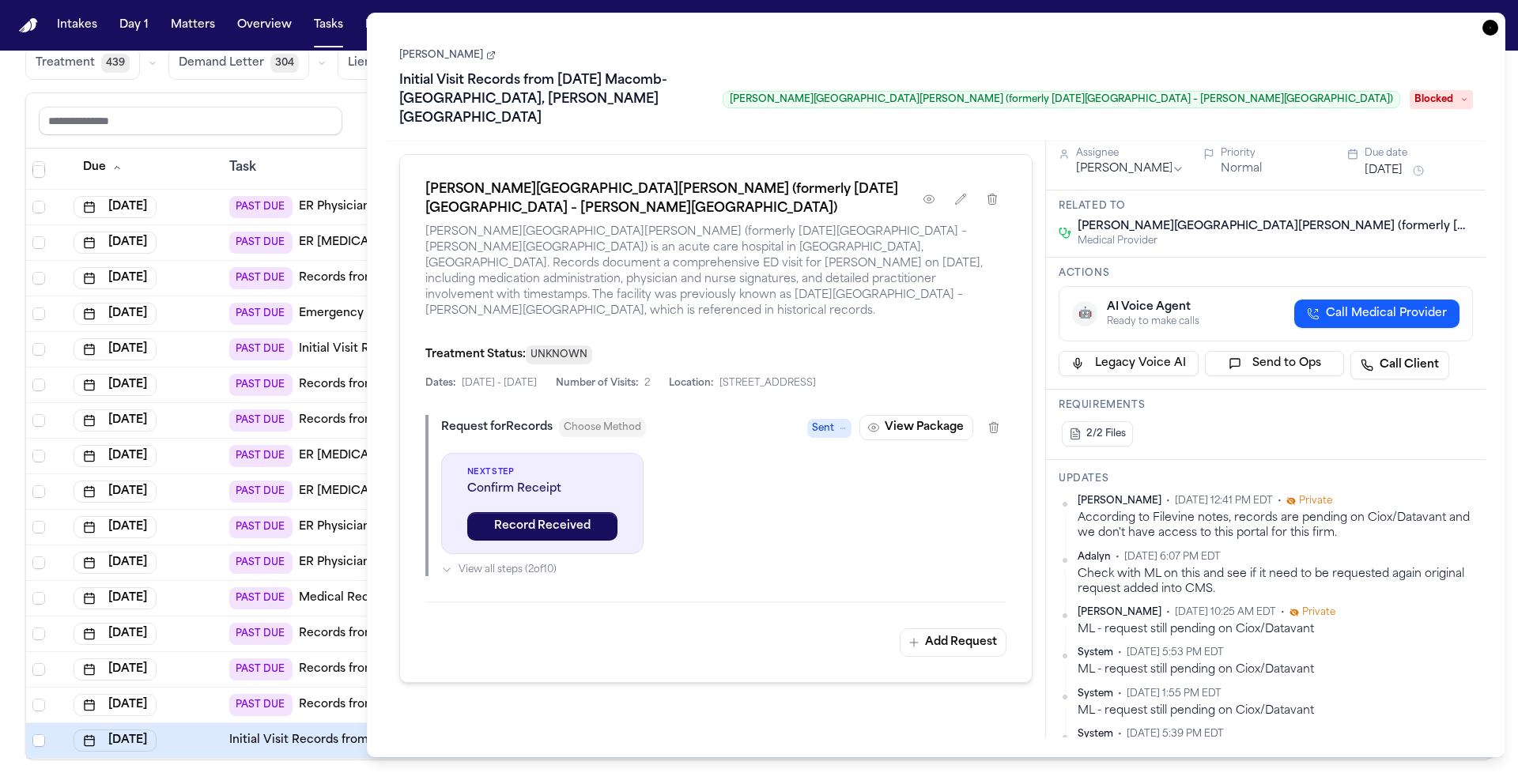
scroll to position [1, 0]
click at [1490, 33] on icon "button" at bounding box center [1490, 28] width 16 height 16
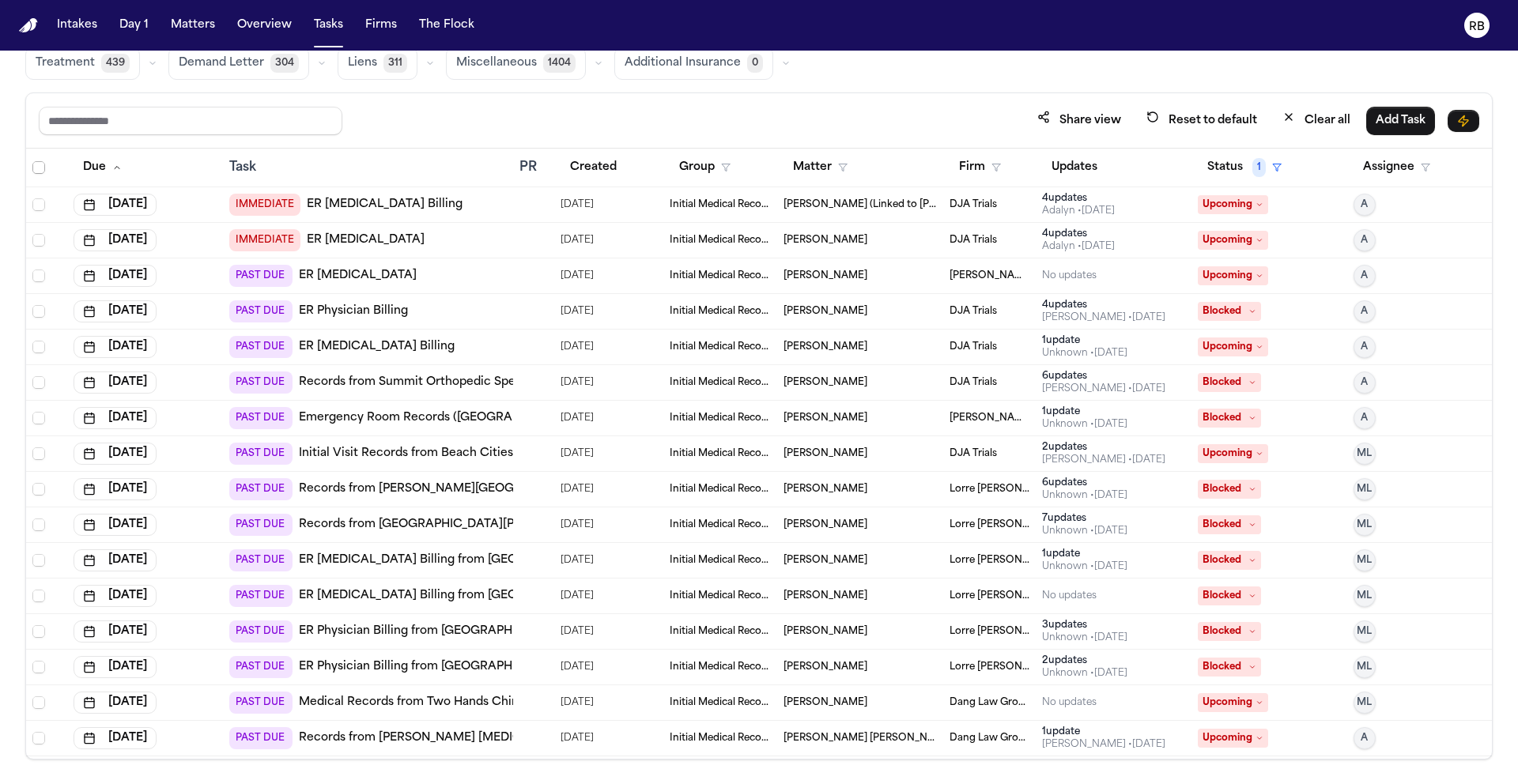
click at [43, 171] on span "Select all" at bounding box center [38, 167] width 13 height 13
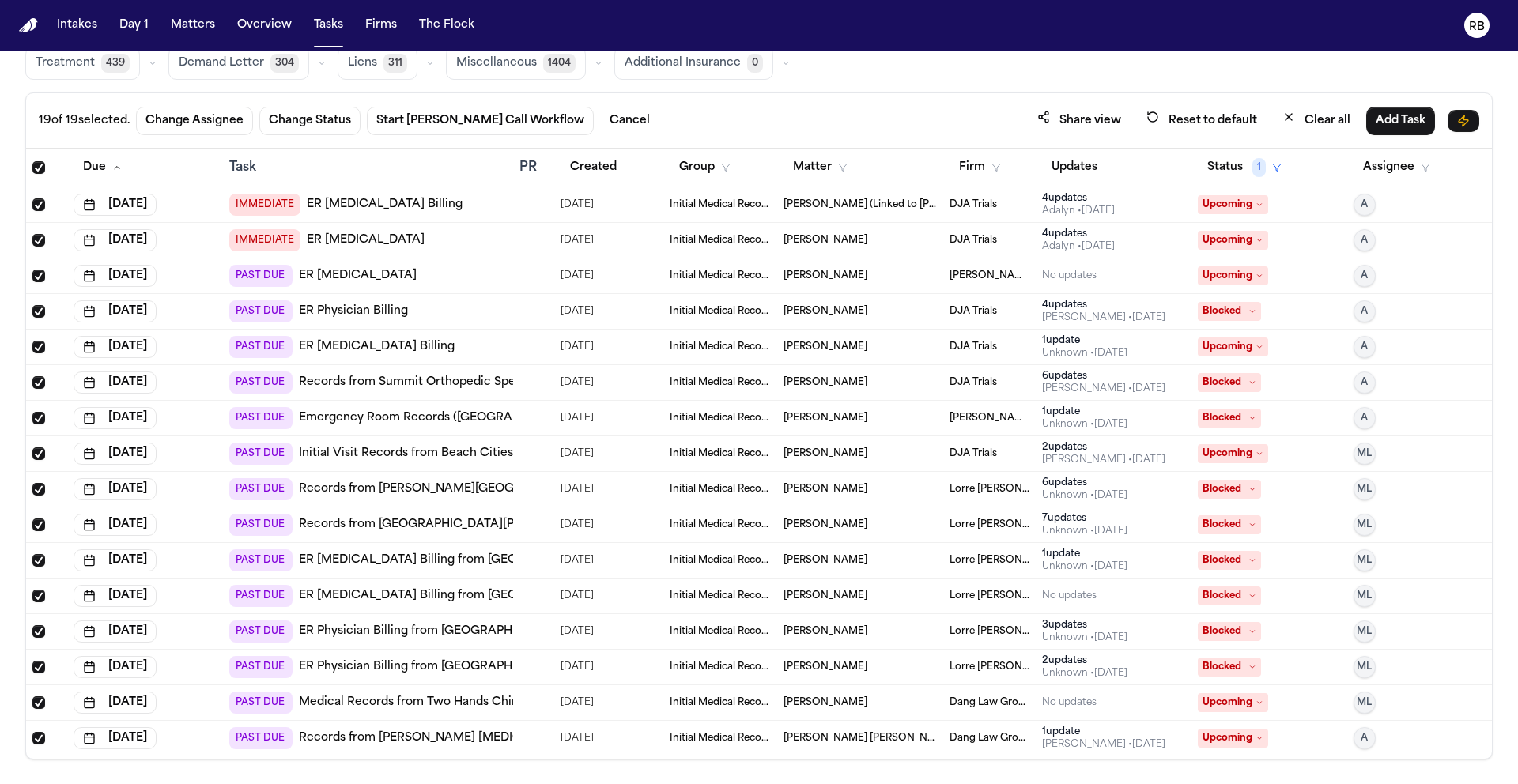
click at [44, 171] on span "Select all" at bounding box center [38, 167] width 13 height 13
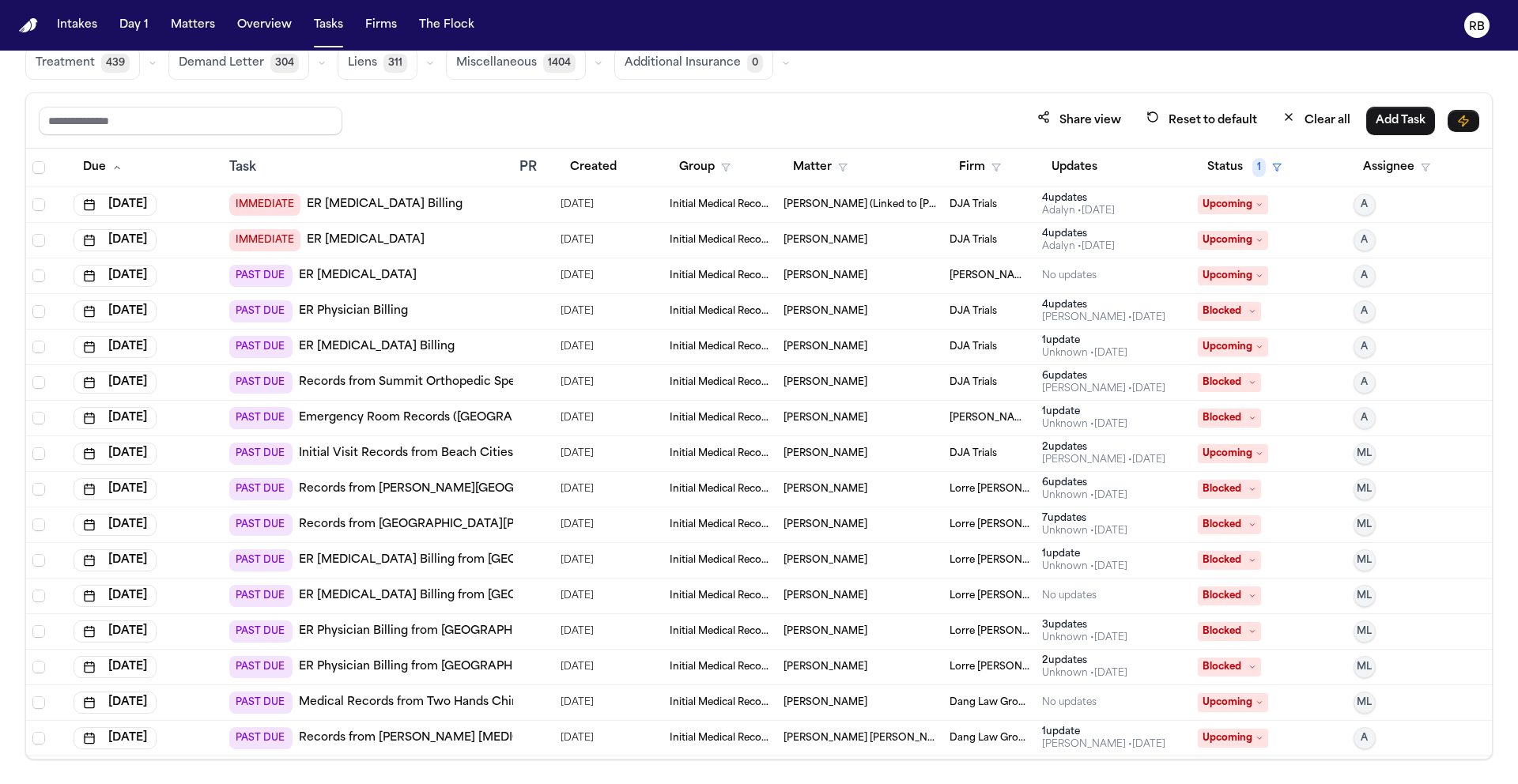
click at [542, 112] on div "Share view Reset to default Clear all Add Task" at bounding box center [759, 120] width 1440 height 29
click at [530, 701] on div at bounding box center [533, 702] width 28 height 13
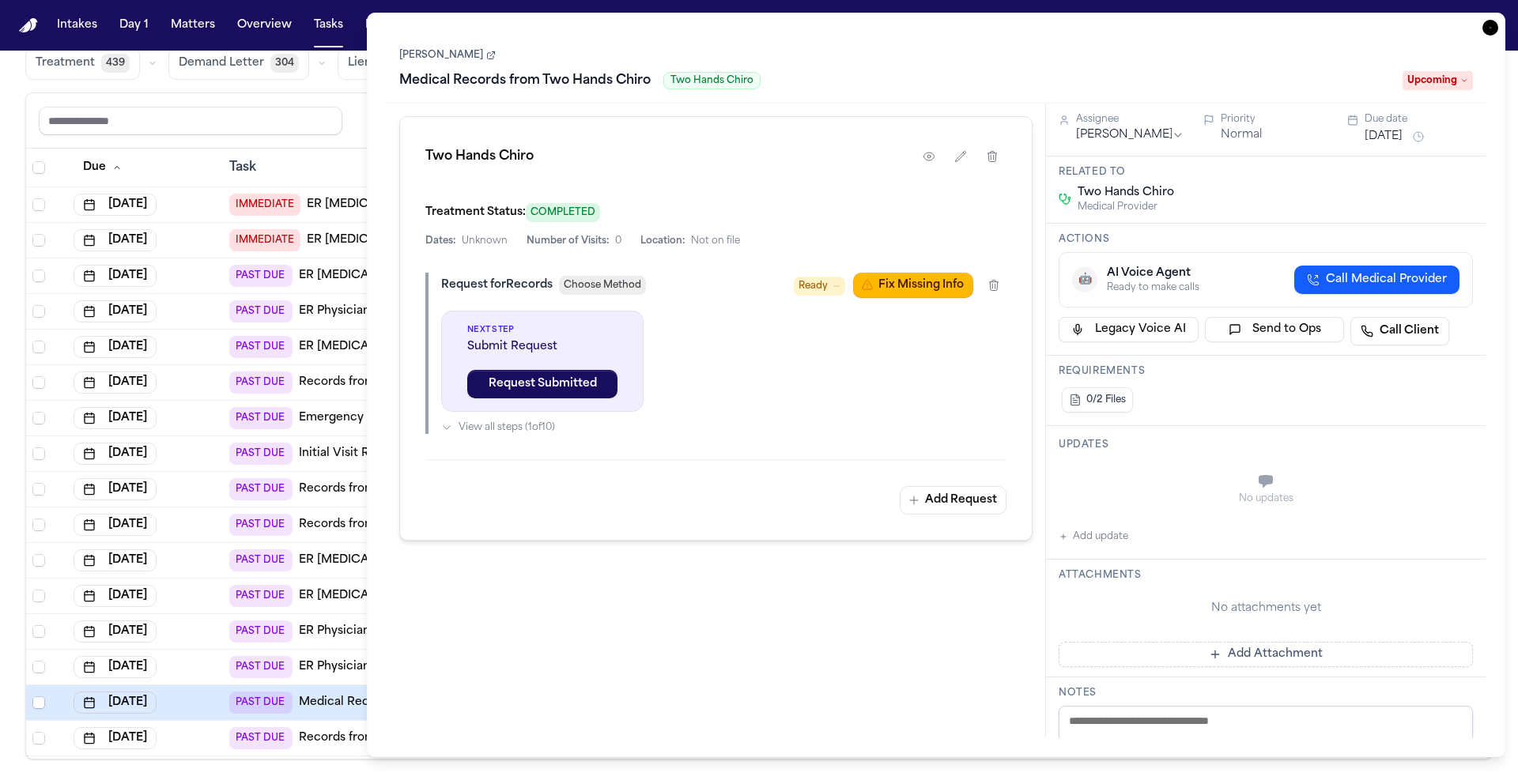
click at [455, 61] on link "[PERSON_NAME]" at bounding box center [447, 55] width 97 height 13
click at [1184, 484] on div "No updates" at bounding box center [1266, 489] width 414 height 57
click at [1127, 533] on button "Add update" at bounding box center [1093, 536] width 69 height 19
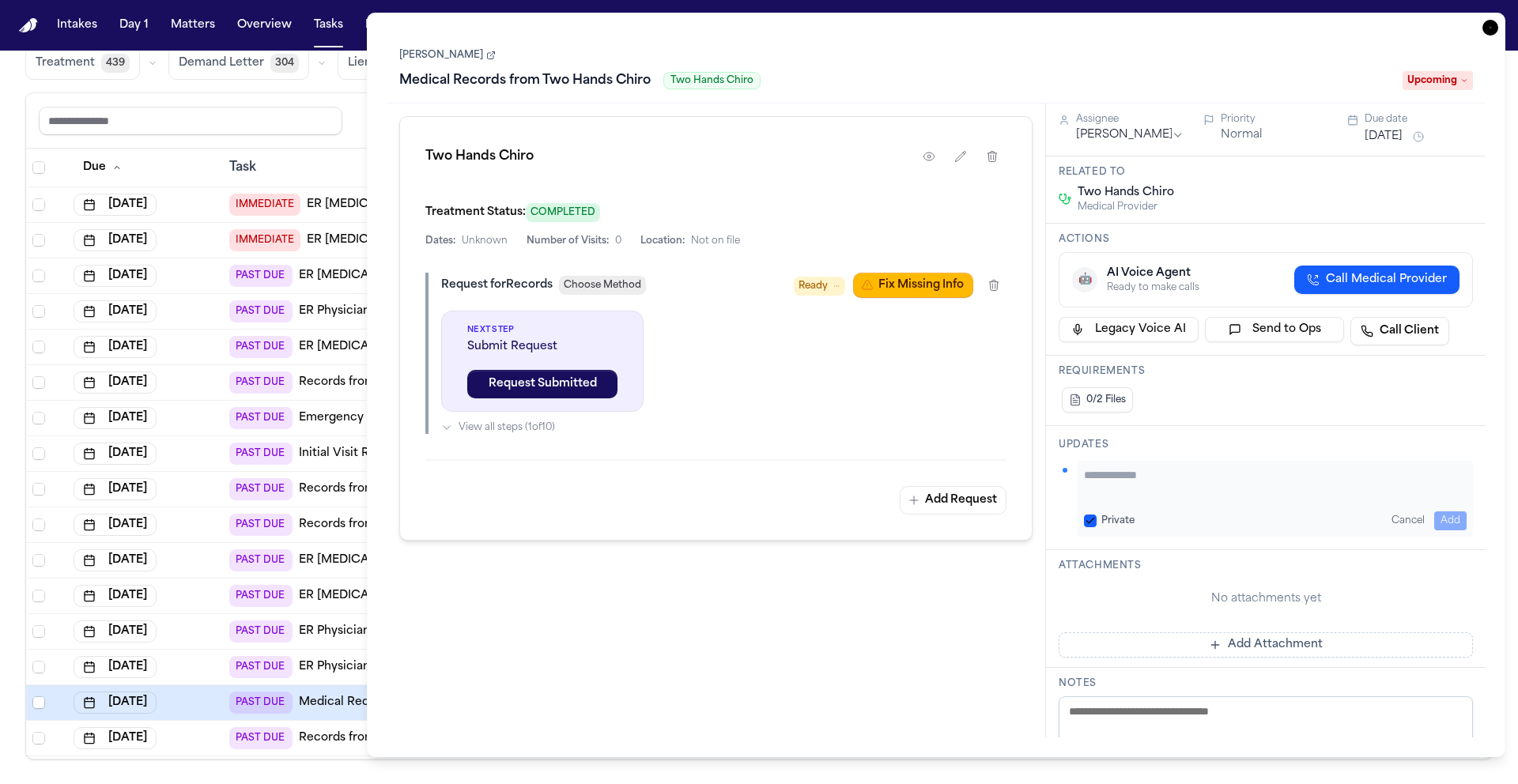
click at [1166, 491] on textarea "Add your update" at bounding box center [1275, 483] width 383 height 32
click at [1211, 490] on textarea "**********" at bounding box center [1269, 483] width 371 height 32
type textarea "**********"
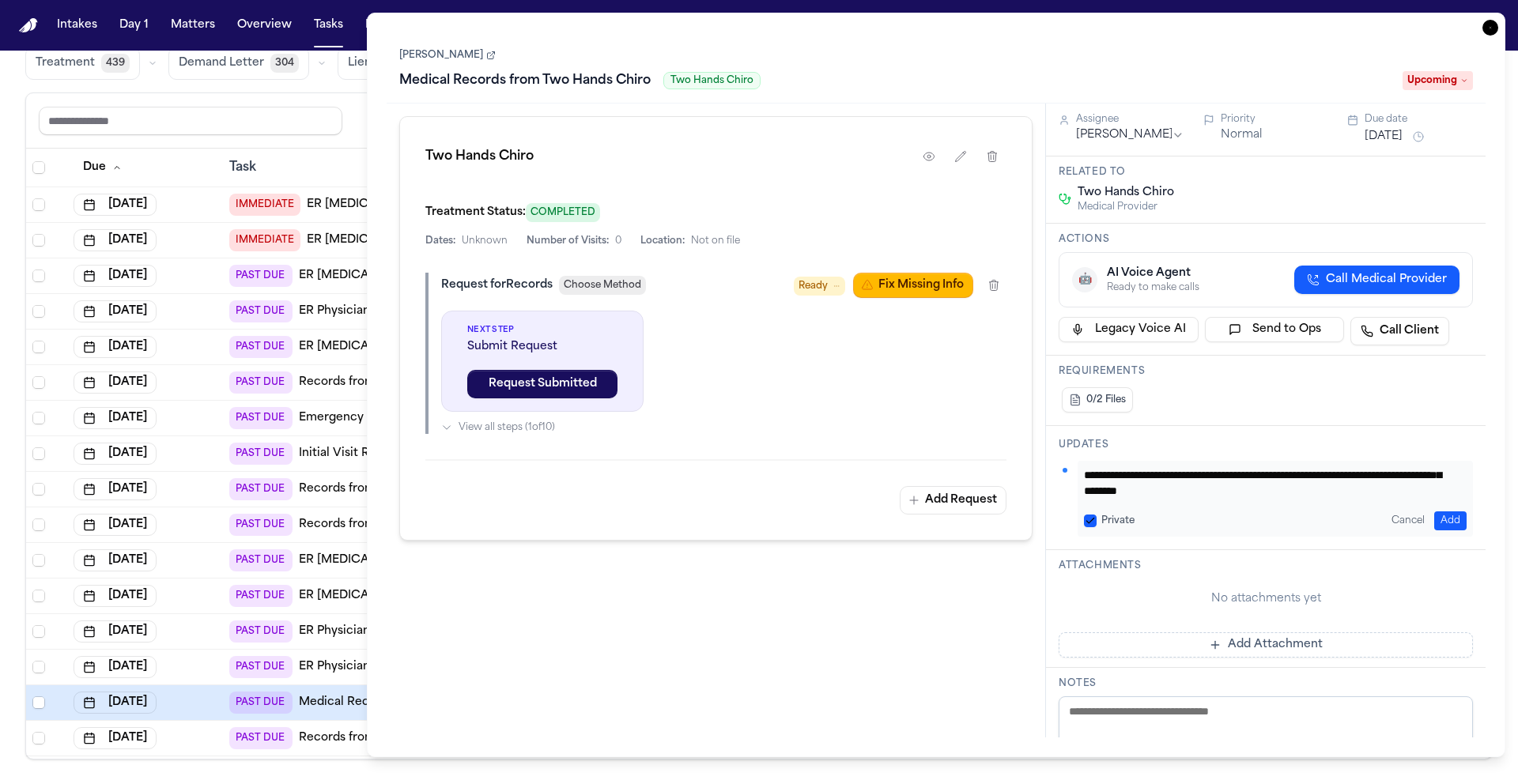
click at [1435, 516] on button "Add" at bounding box center [1450, 520] width 33 height 19
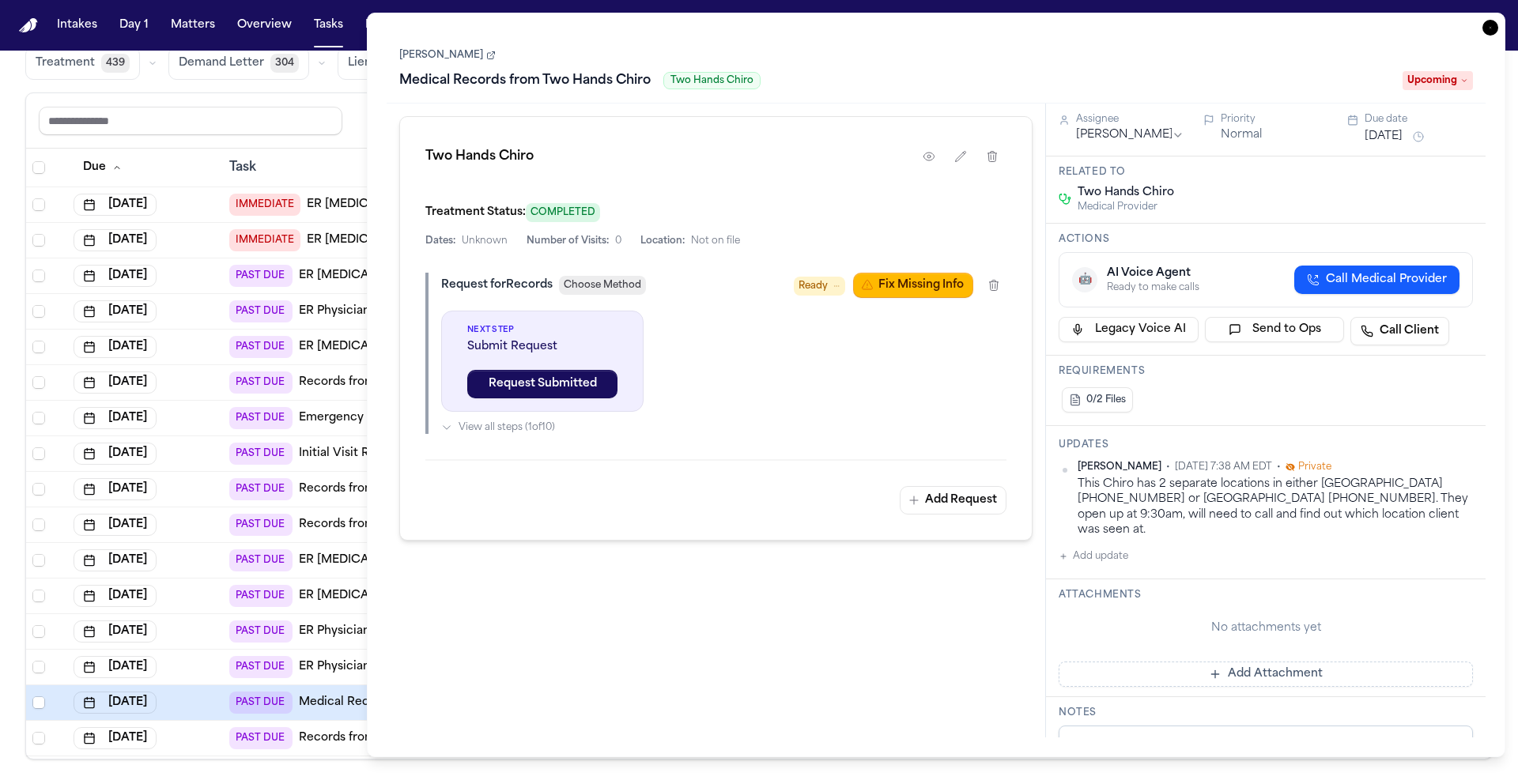
click at [1496, 23] on icon "button" at bounding box center [1490, 28] width 16 height 16
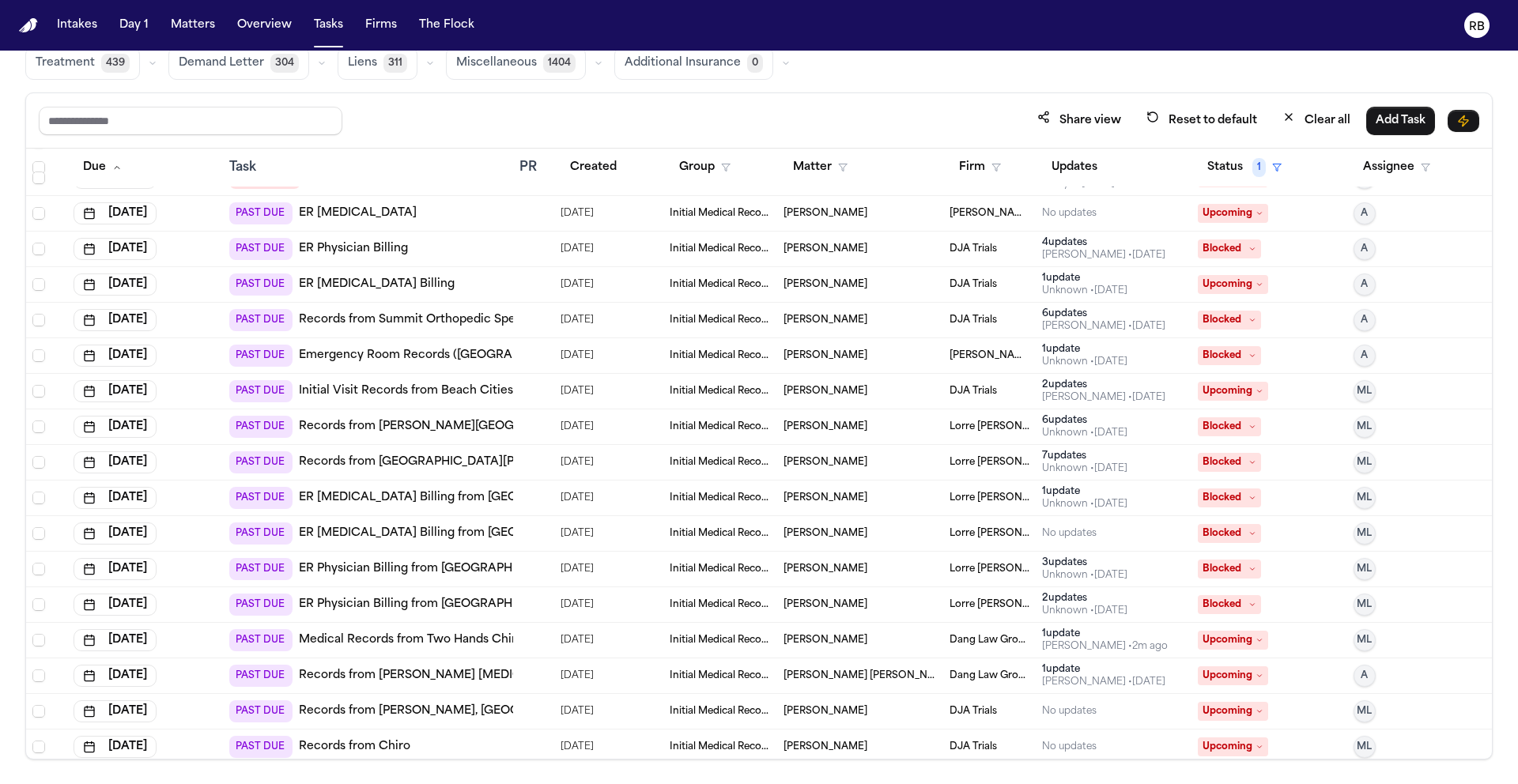
scroll to position [63, 0]
click at [533, 644] on div at bounding box center [533, 639] width 28 height 13
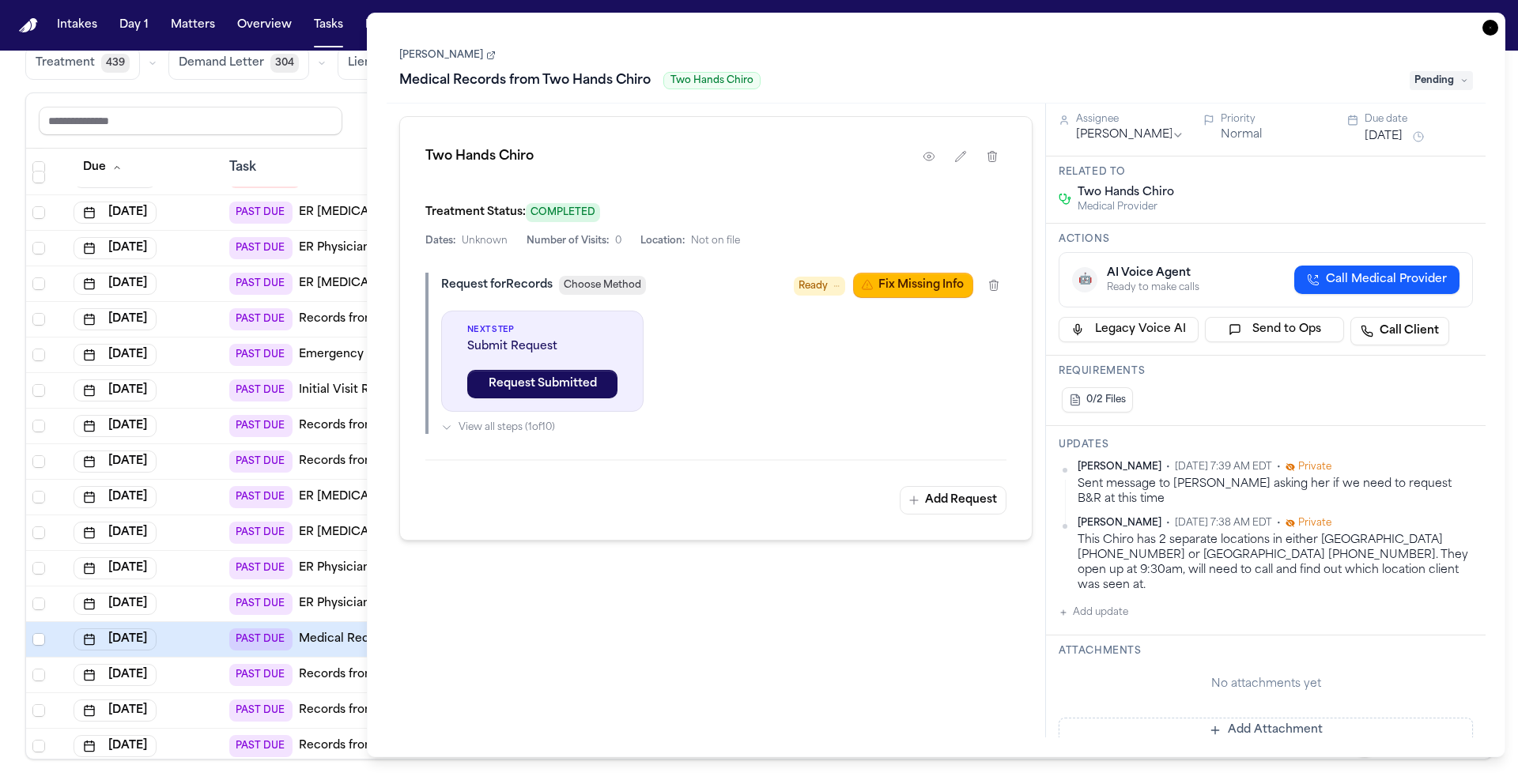
click at [1493, 26] on icon "button" at bounding box center [1490, 28] width 16 height 16
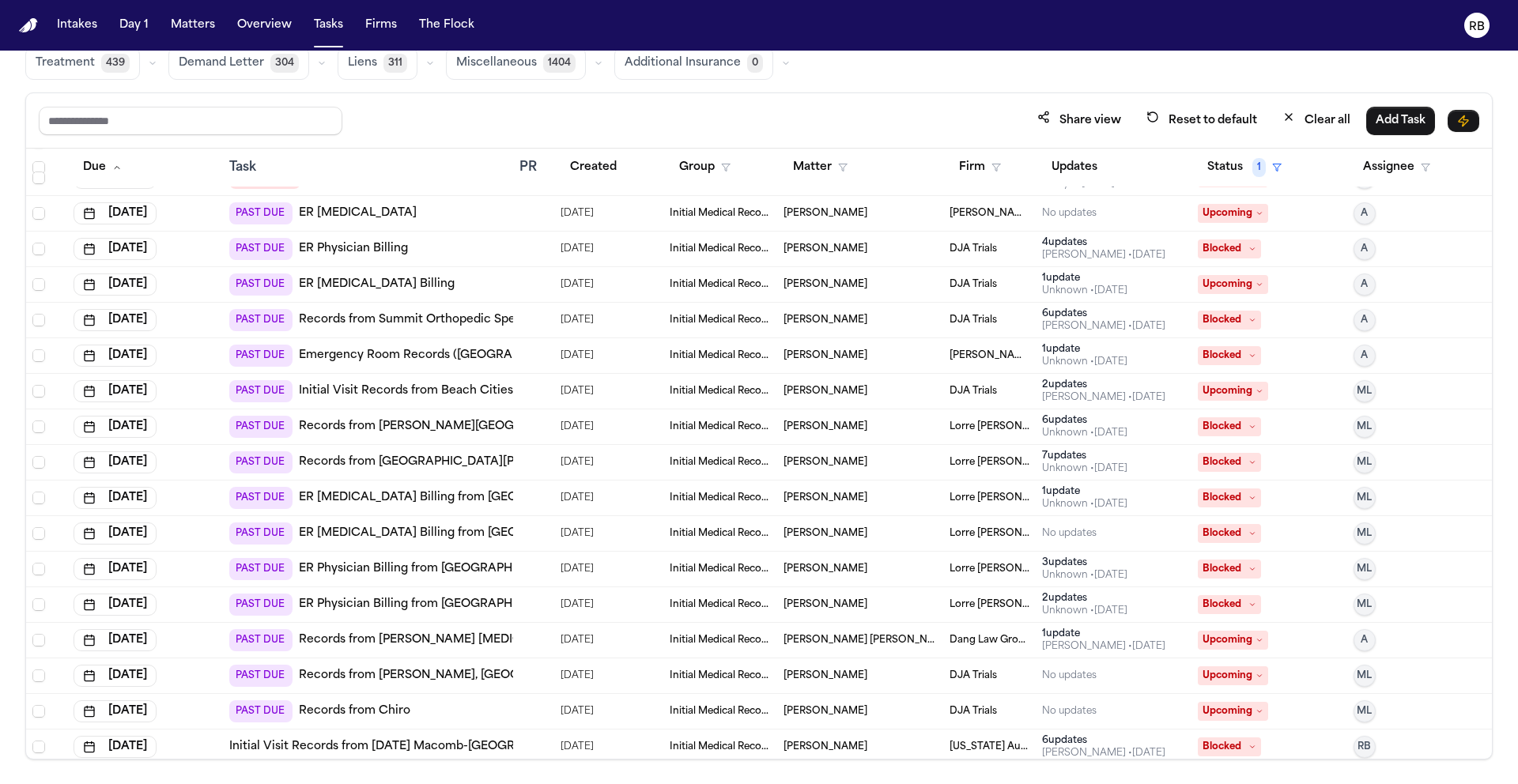
scroll to position [68, 0]
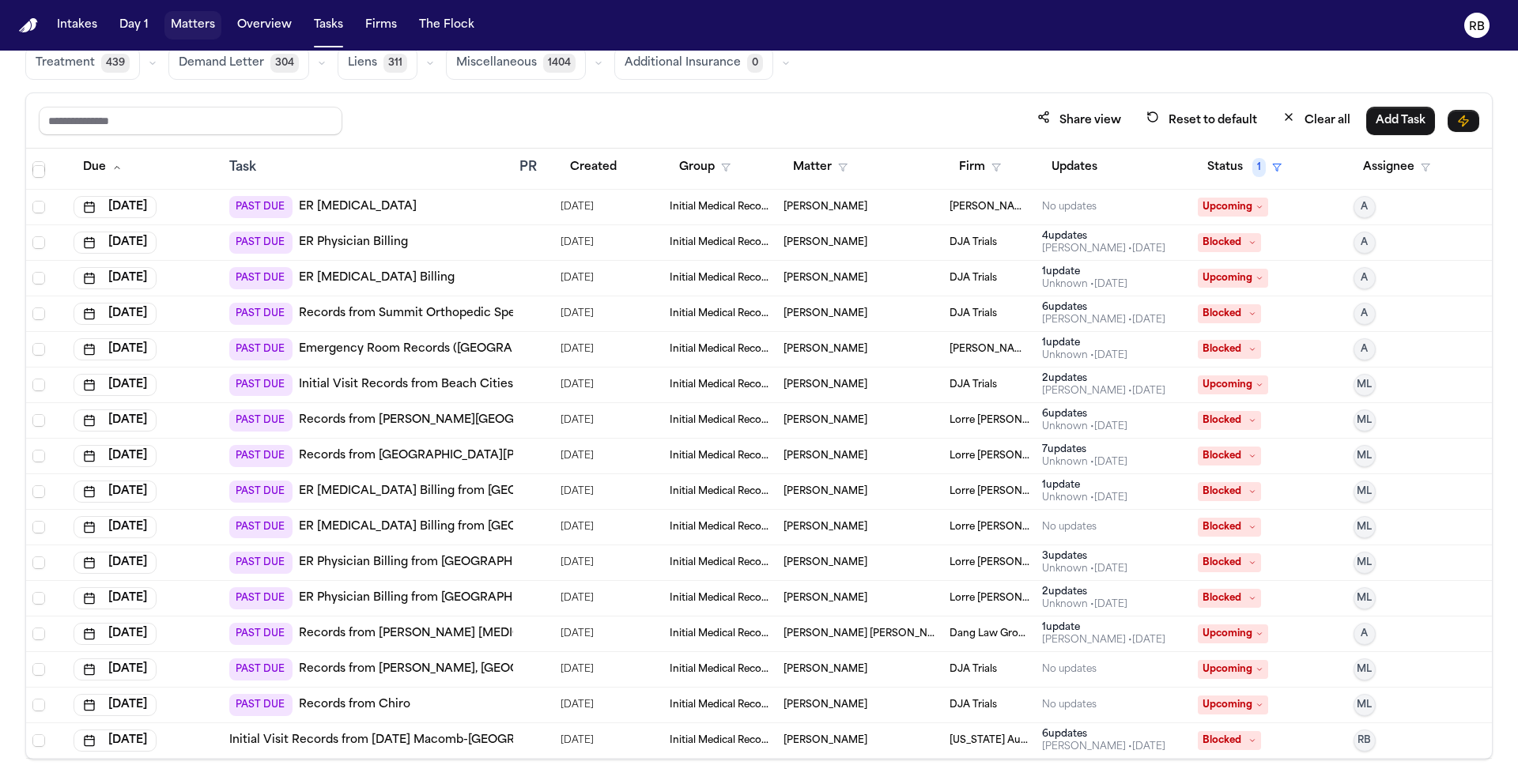
click at [206, 23] on button "Matters" at bounding box center [193, 25] width 57 height 28
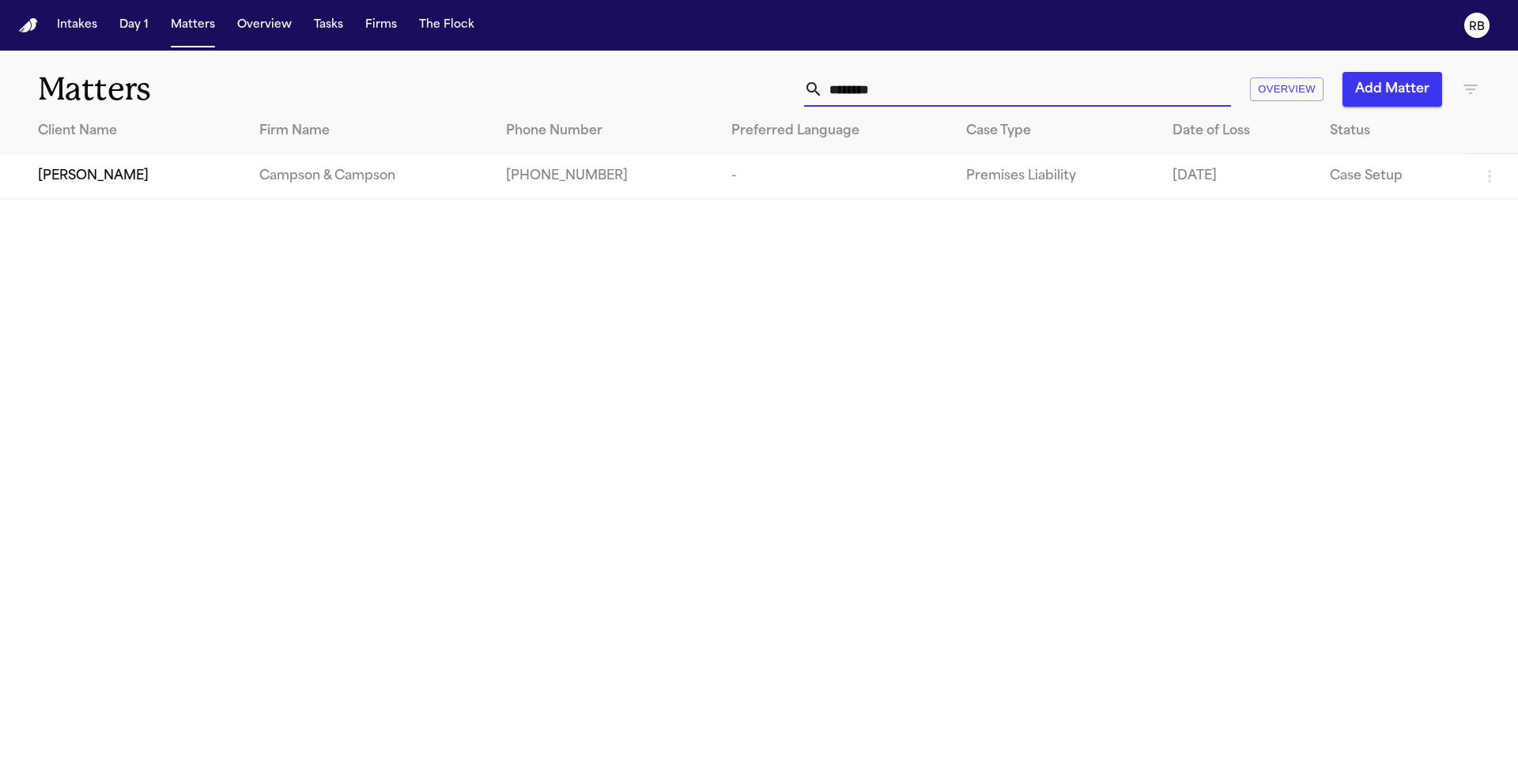
drag, startPoint x: 908, startPoint y: 94, endPoint x: 938, endPoint y: 93, distance: 30.0
click at [909, 94] on input "********" at bounding box center [1026, 89] width 408 height 35
drag, startPoint x: 938, startPoint y: 93, endPoint x: 769, endPoint y: 81, distance: 169.4
click at [769, 81] on div "******** Overview Add Matter" at bounding box center [969, 89] width 1022 height 35
type input "**********"
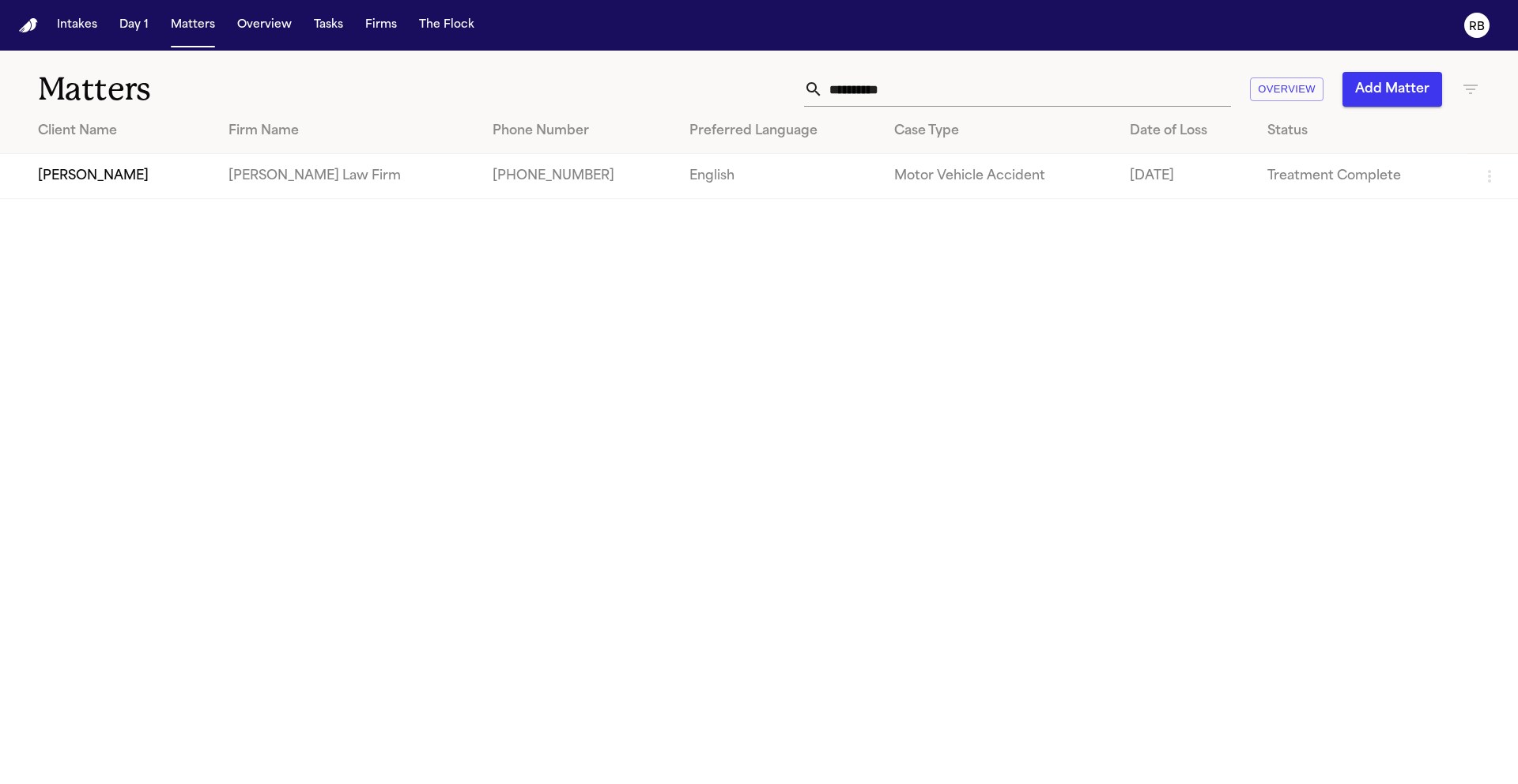
click at [189, 170] on td "Amber Parker" at bounding box center [108, 177] width 216 height 45
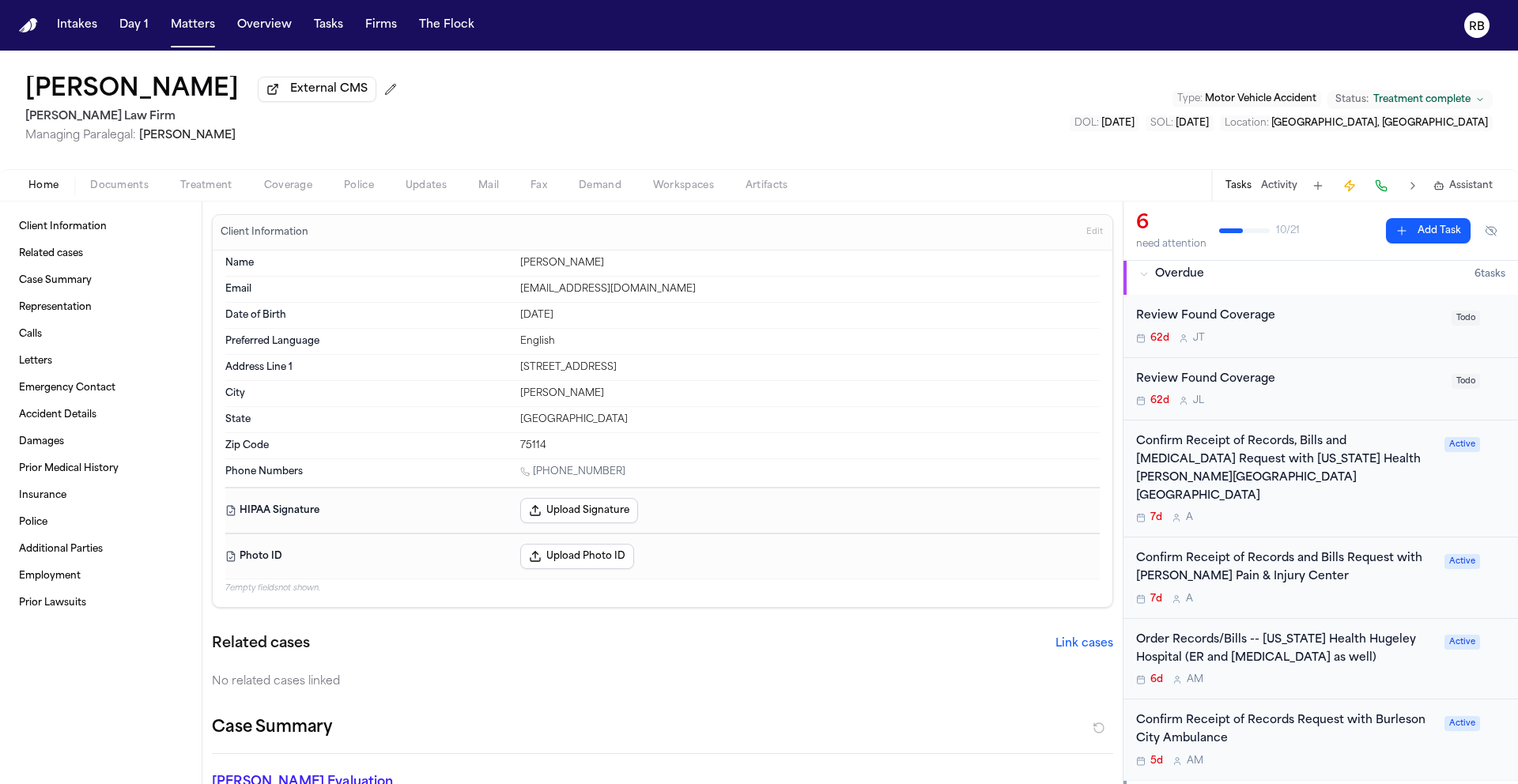
scroll to position [113, 0]
click at [1387, 510] on div "7d A" at bounding box center [1285, 515] width 299 height 13
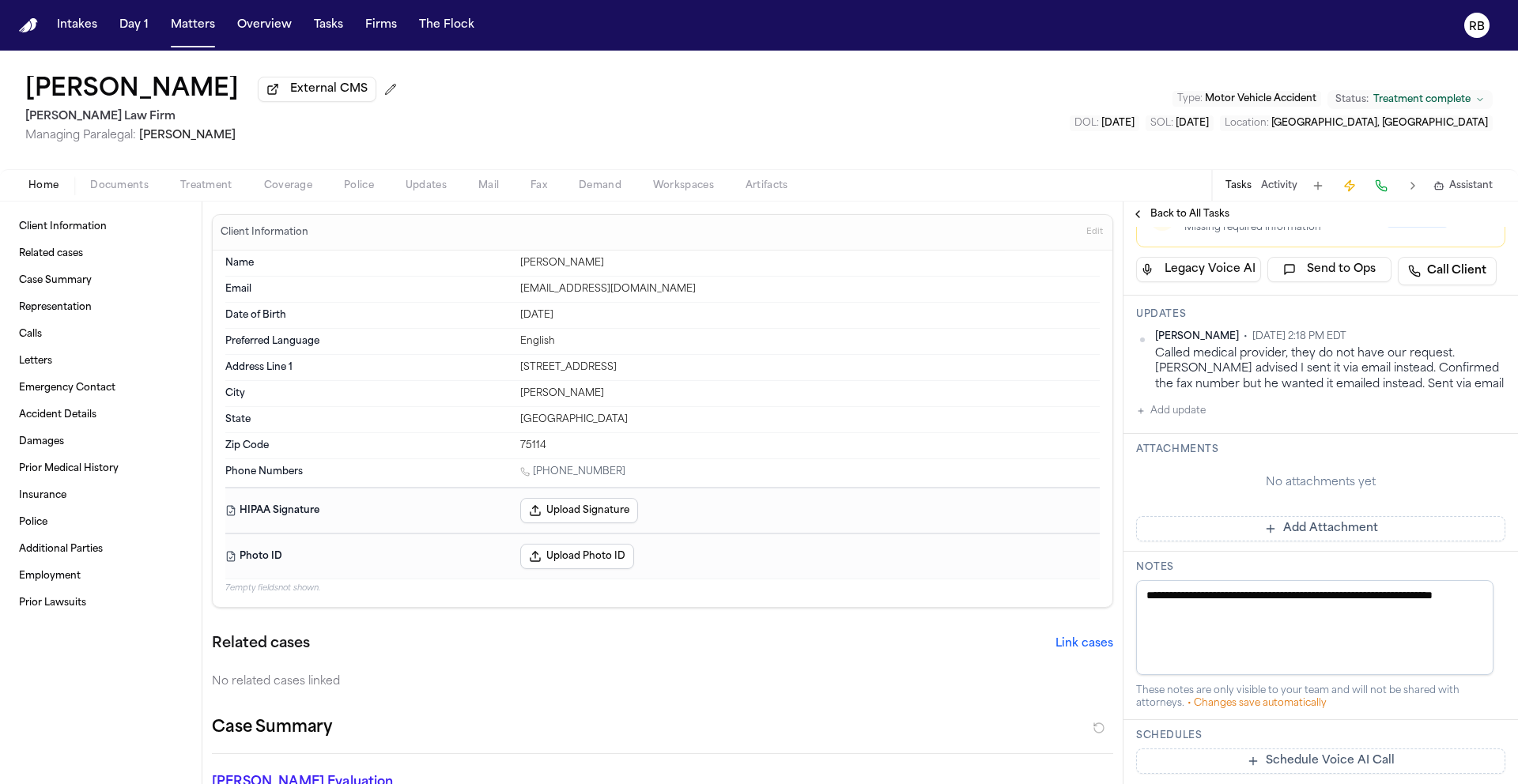
scroll to position [395, 0]
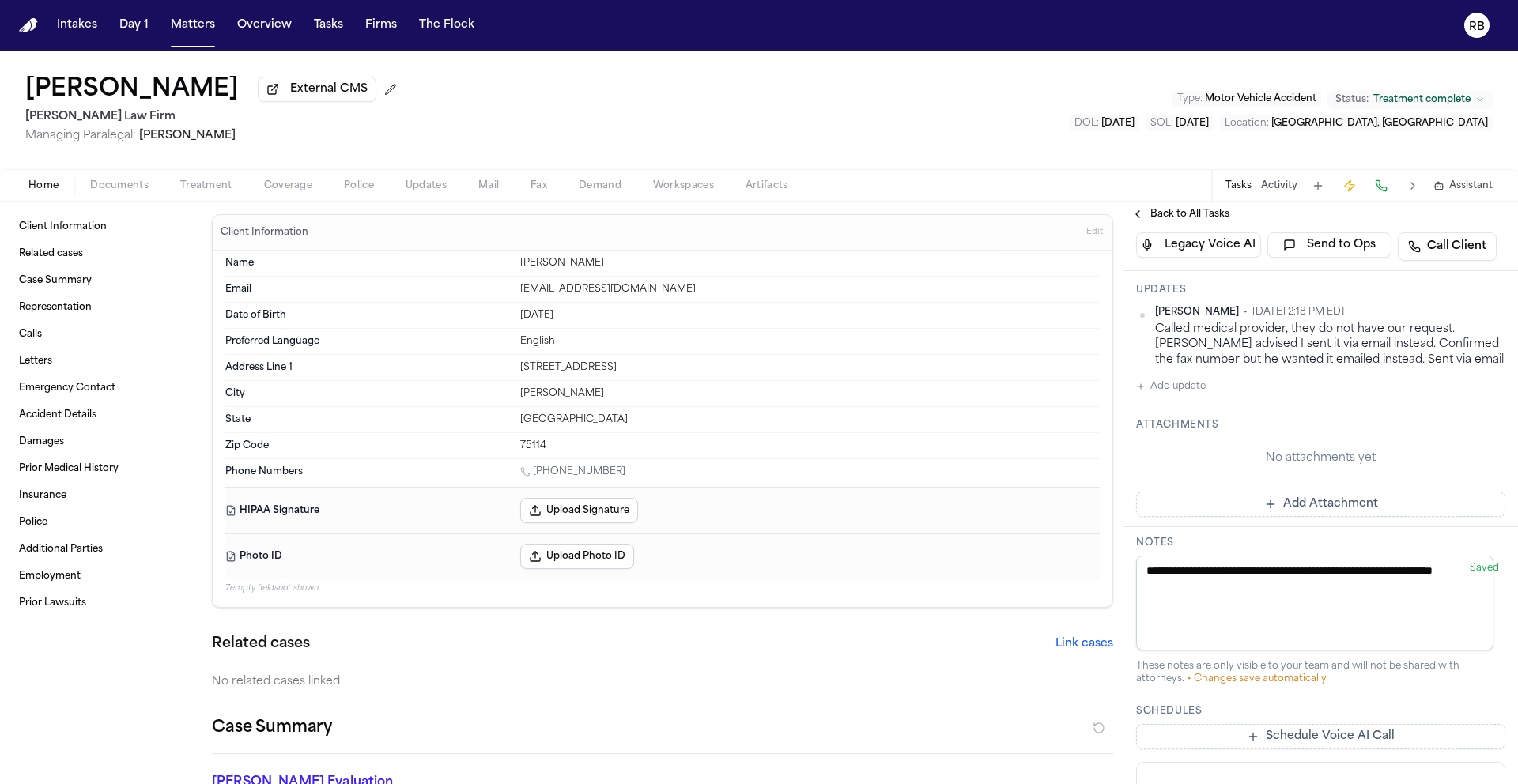
click at [1211, 214] on span "Back to All Tasks" at bounding box center [1190, 214] width 79 height 13
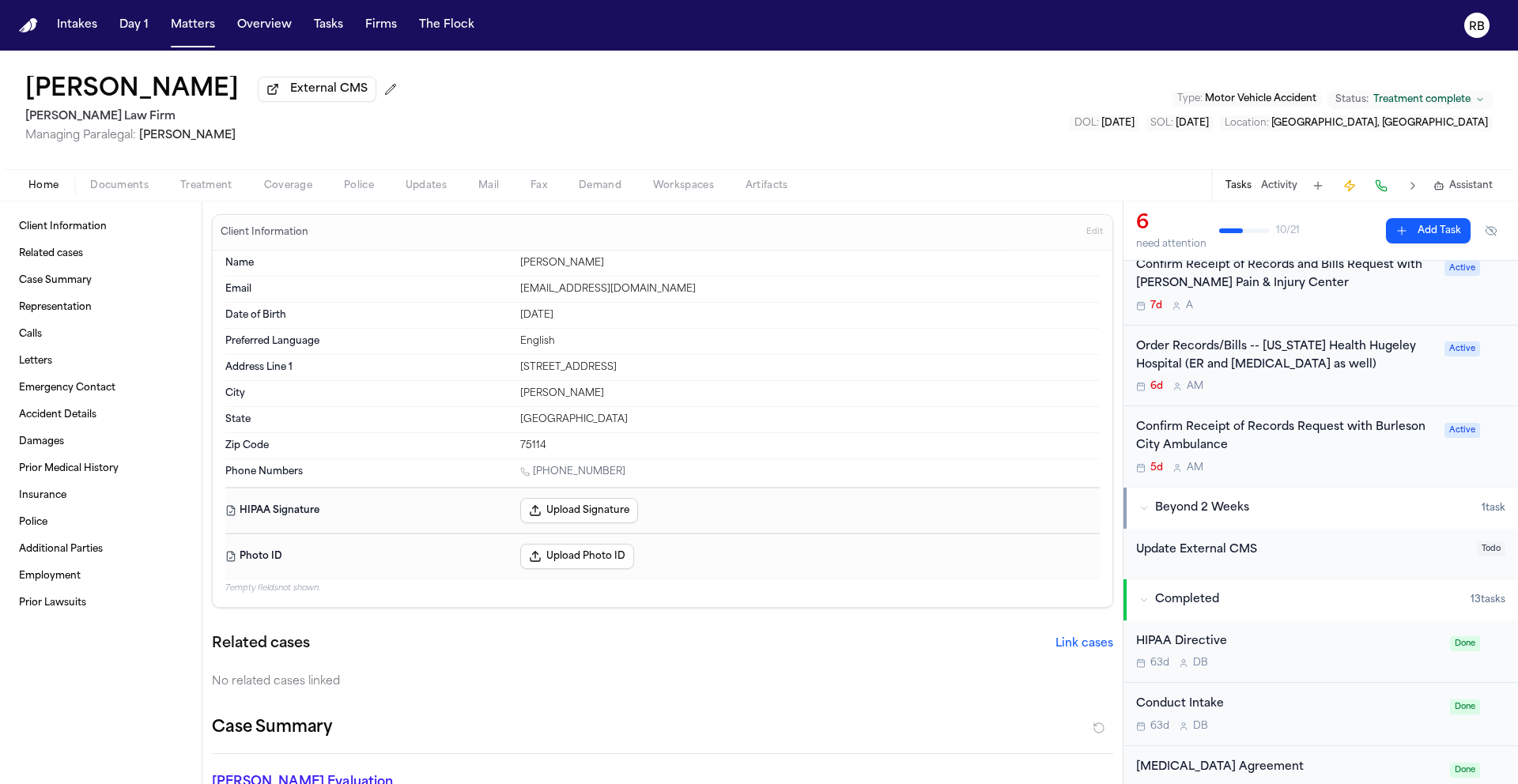
scroll to position [399, 0]
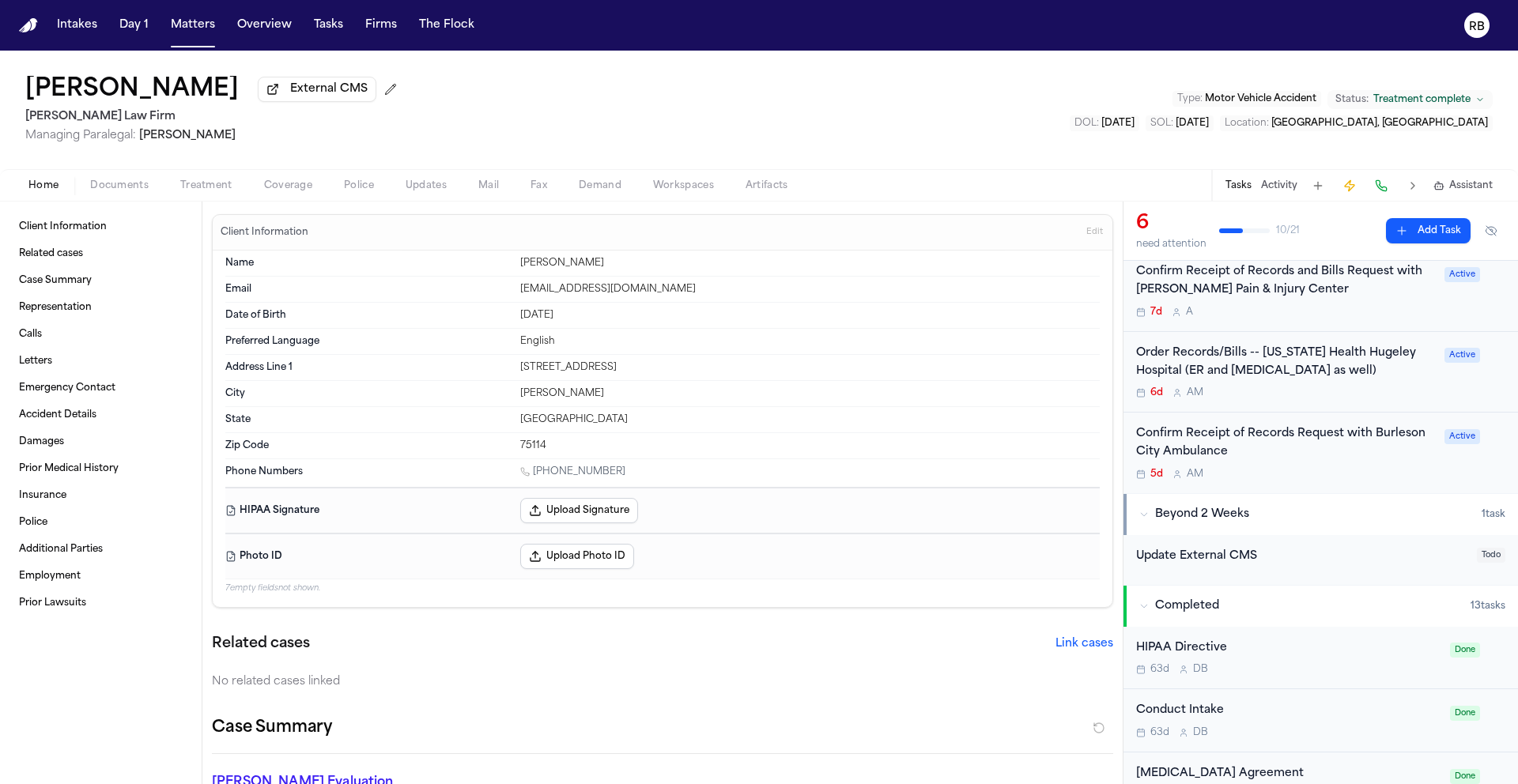
click at [1299, 468] on div "5d A M" at bounding box center [1285, 474] width 299 height 13
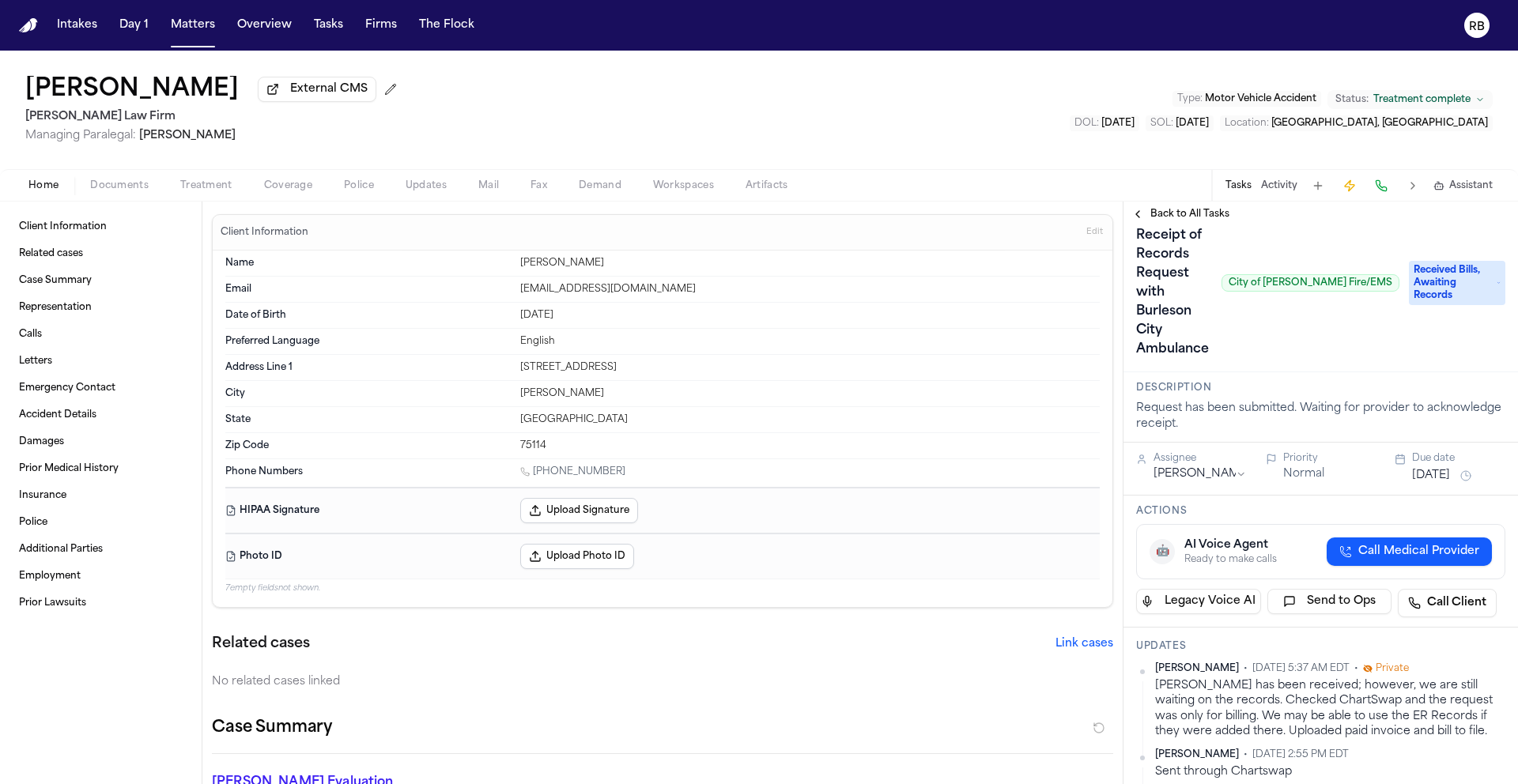
scroll to position [124, 0]
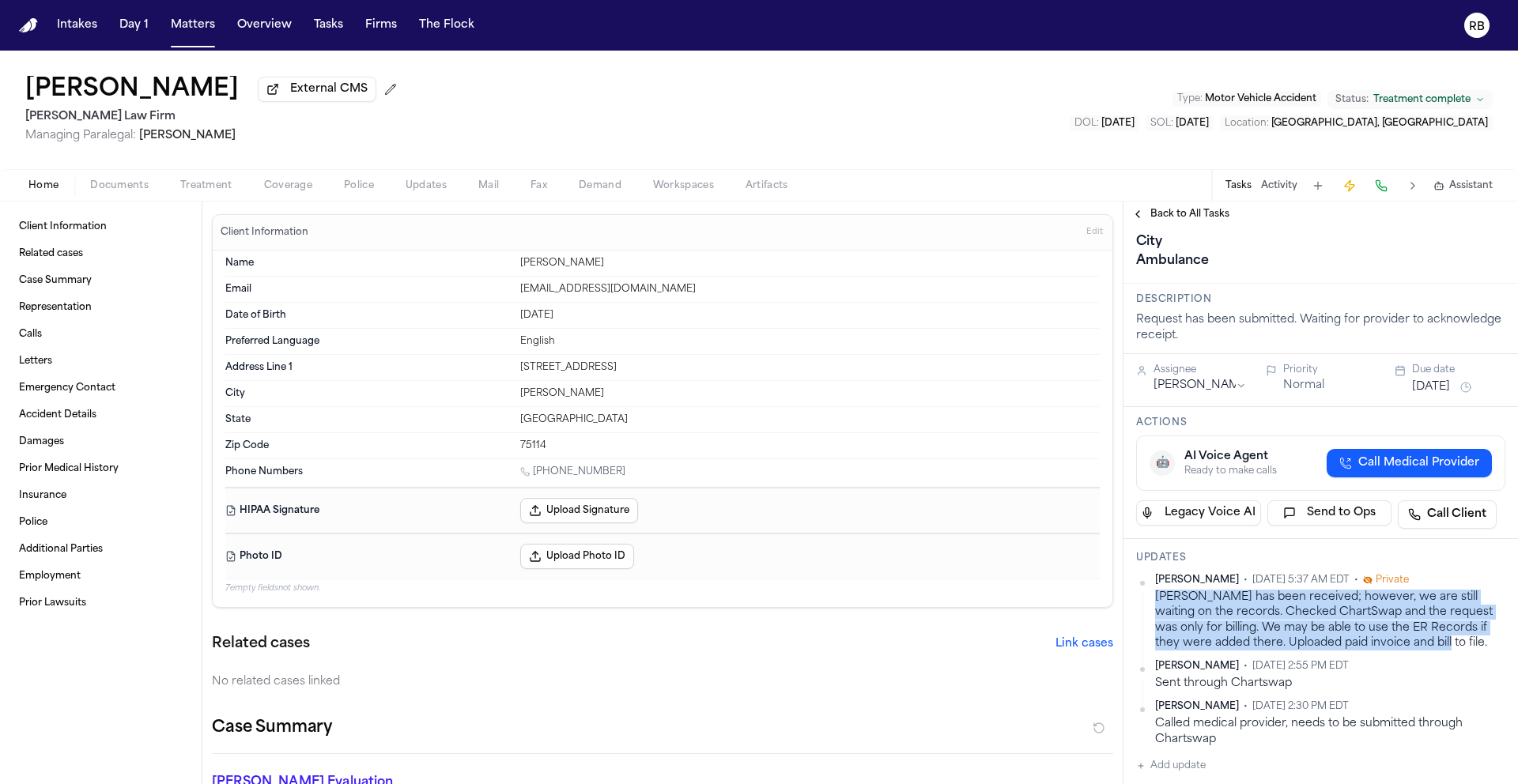
drag, startPoint x: 1443, startPoint y: 649, endPoint x: 1153, endPoint y: 603, distance: 293.6
click at [1153, 603] on div "Richelle Bauman • Oct 14, 2025 5:37 AM EDT • Private Bill has been received; ho…" at bounding box center [1320, 612] width 369 height 77
copy div "Bill has been received; however, we are still waiting on the records. Checked C…"
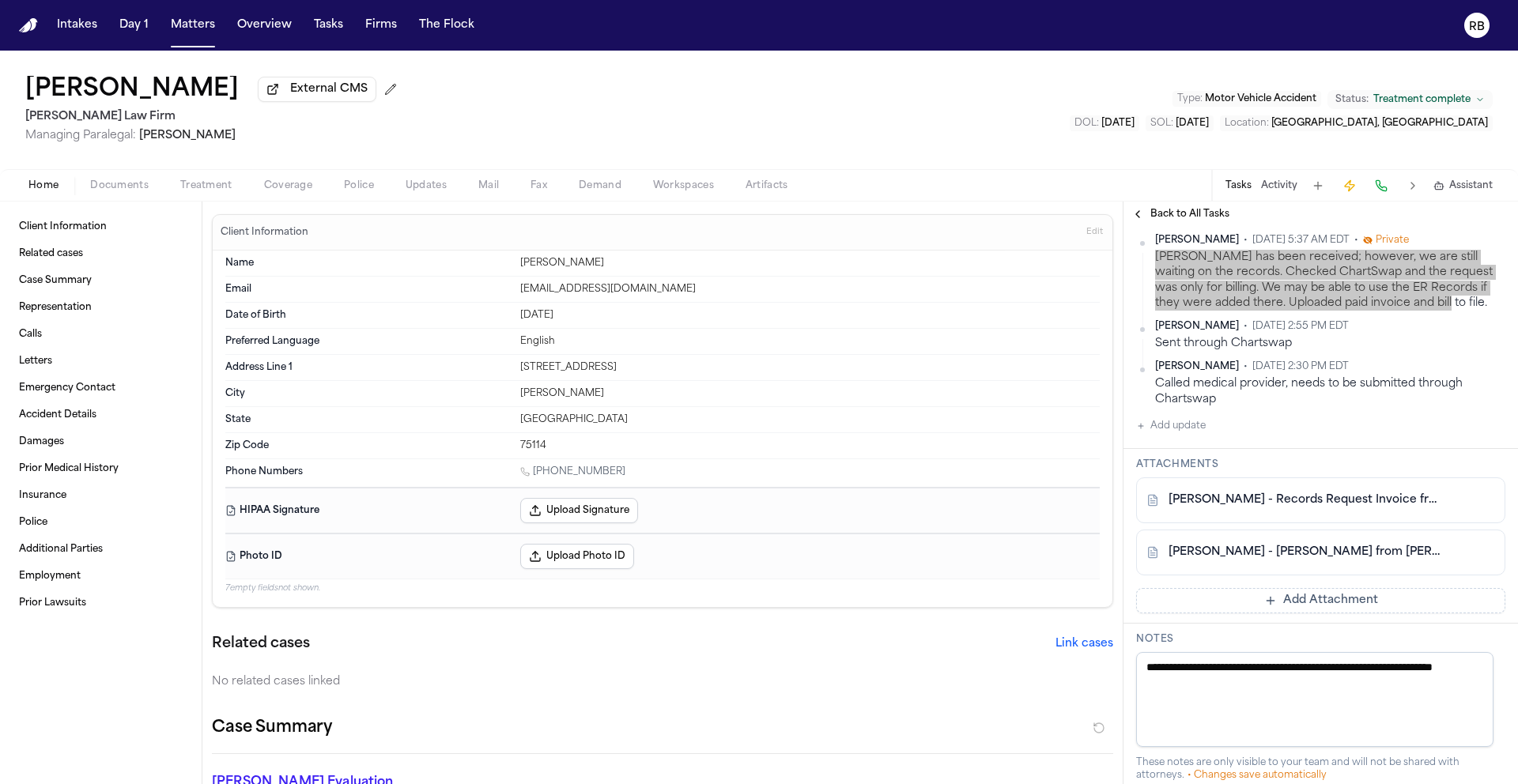
scroll to position [526, 0]
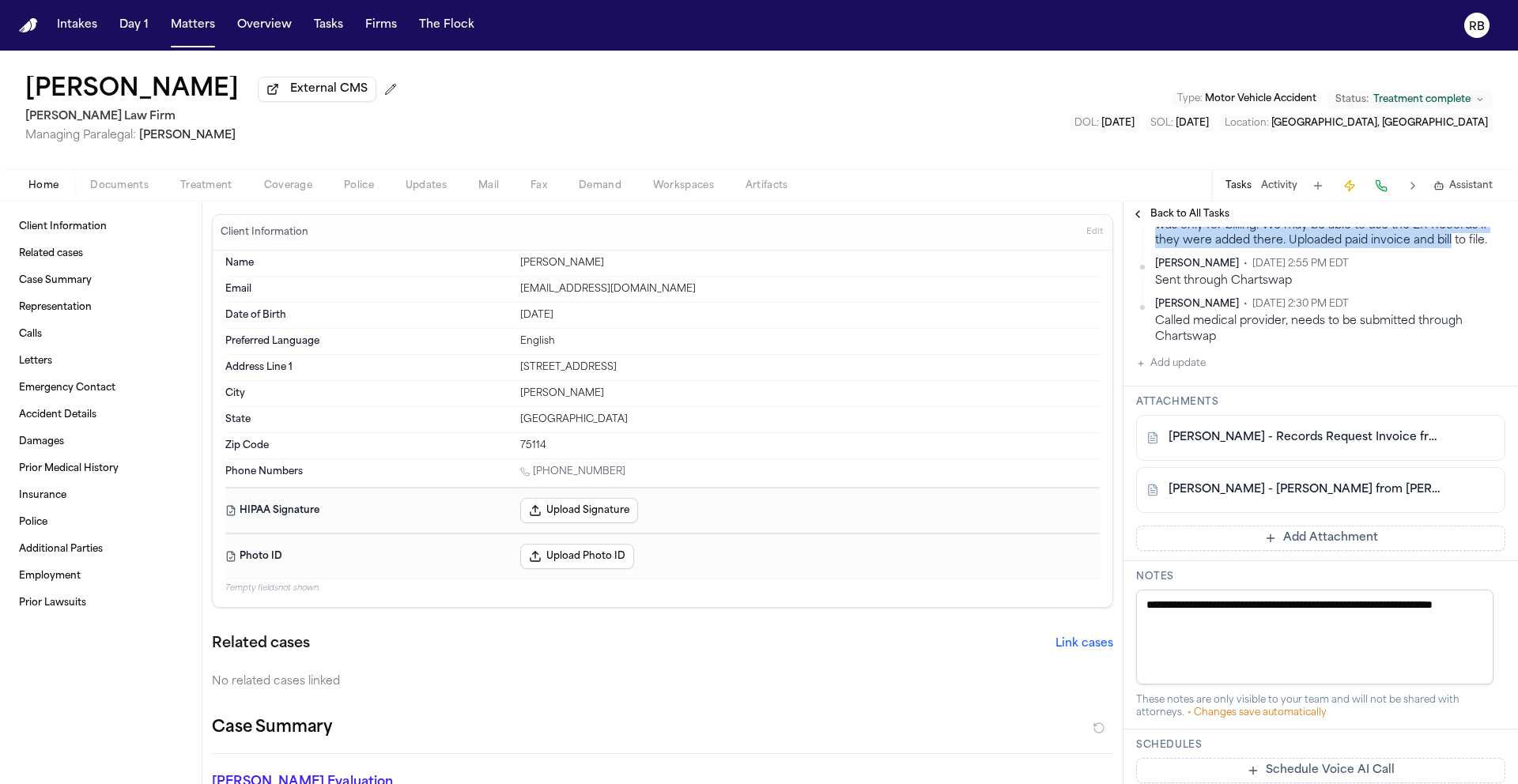
click at [1386, 491] on link "A. Parker - Bill from Burleson Fire EMS - 8.3.25" at bounding box center [1304, 490] width 273 height 16
click at [1198, 369] on button "Add update" at bounding box center [1170, 363] width 69 height 19
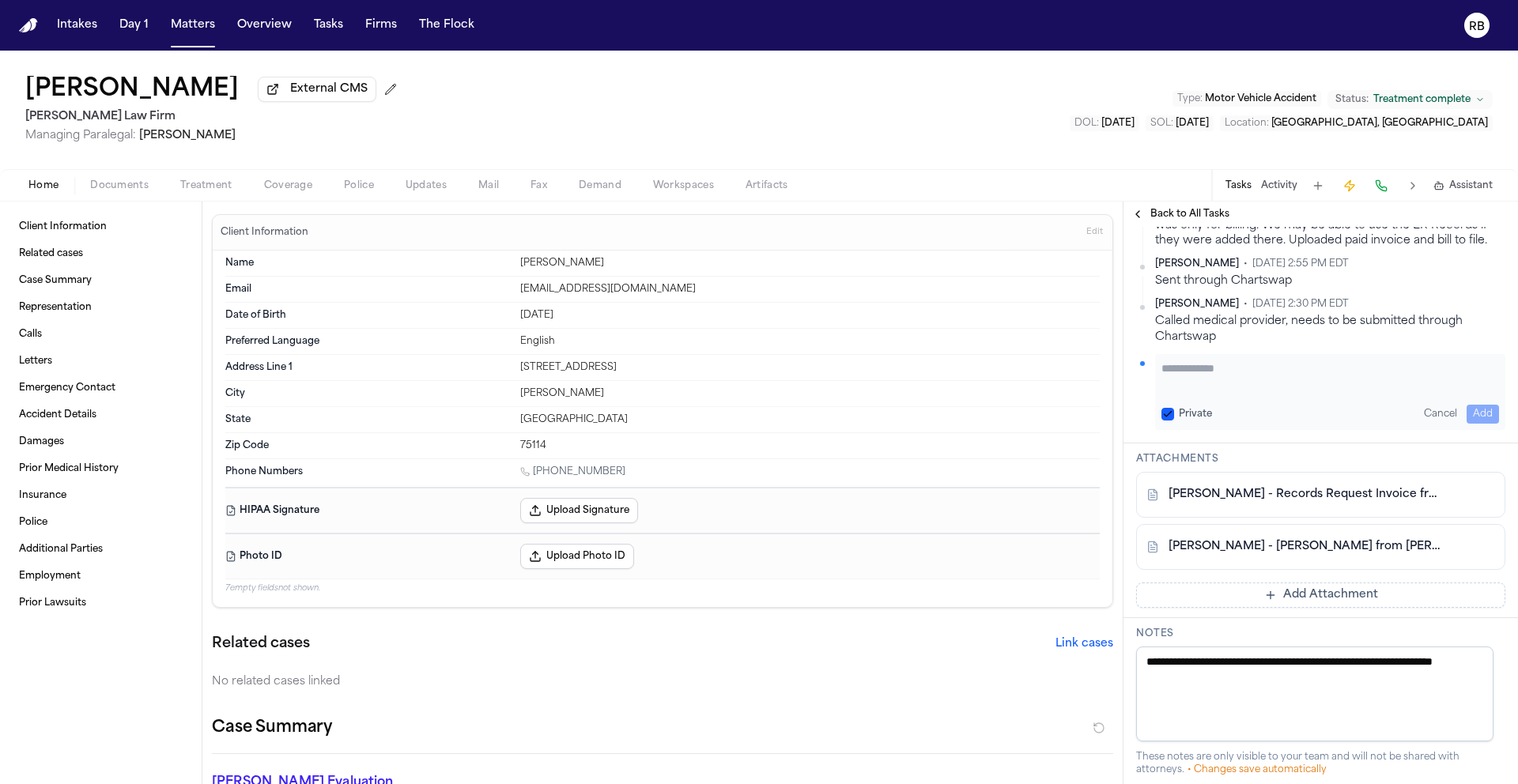
click at [1236, 387] on textarea "Add your update" at bounding box center [1330, 376] width 338 height 32
type textarea "**********"
click at [1475, 409] on button "Add" at bounding box center [1482, 414] width 33 height 19
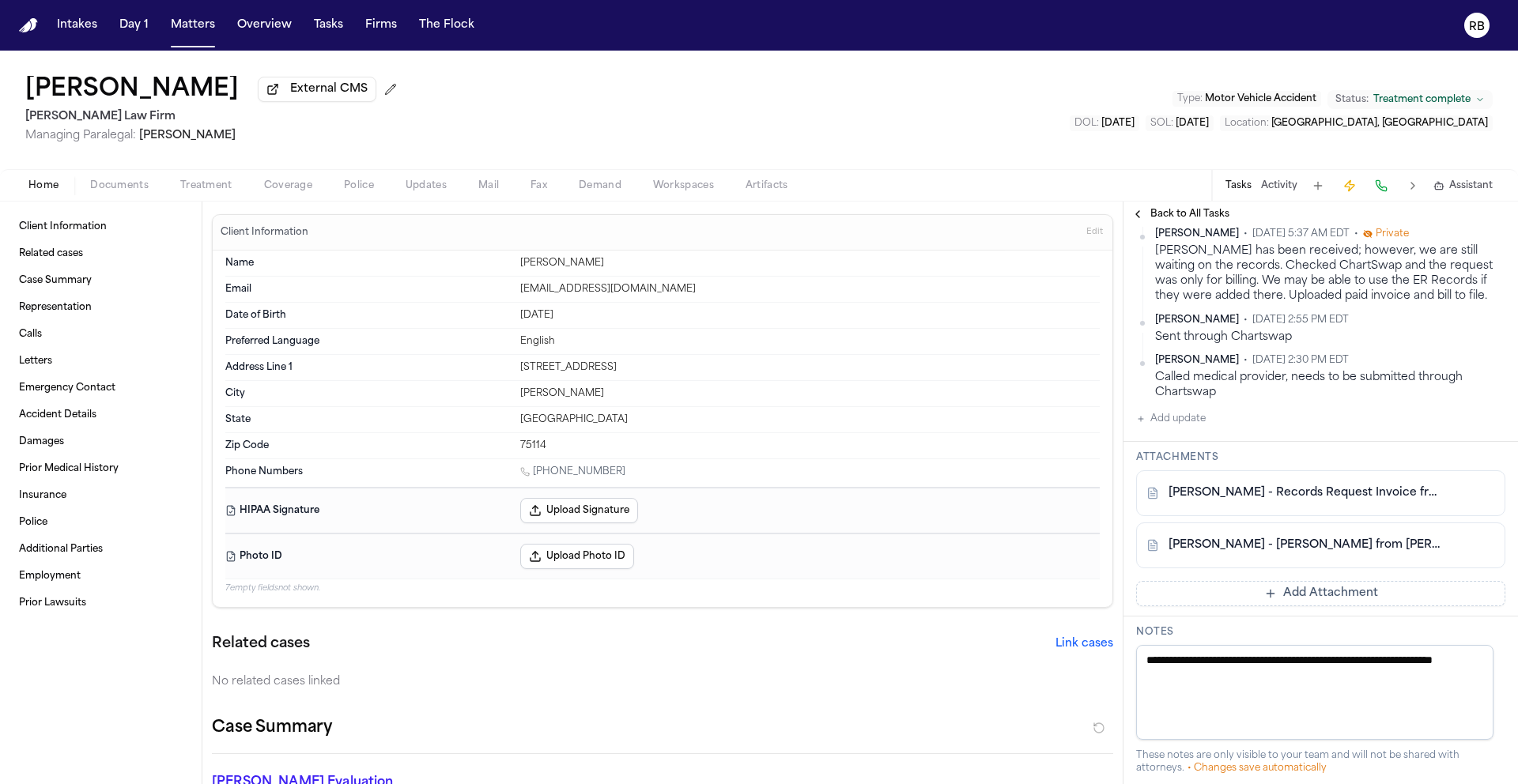
scroll to position [582, 0]
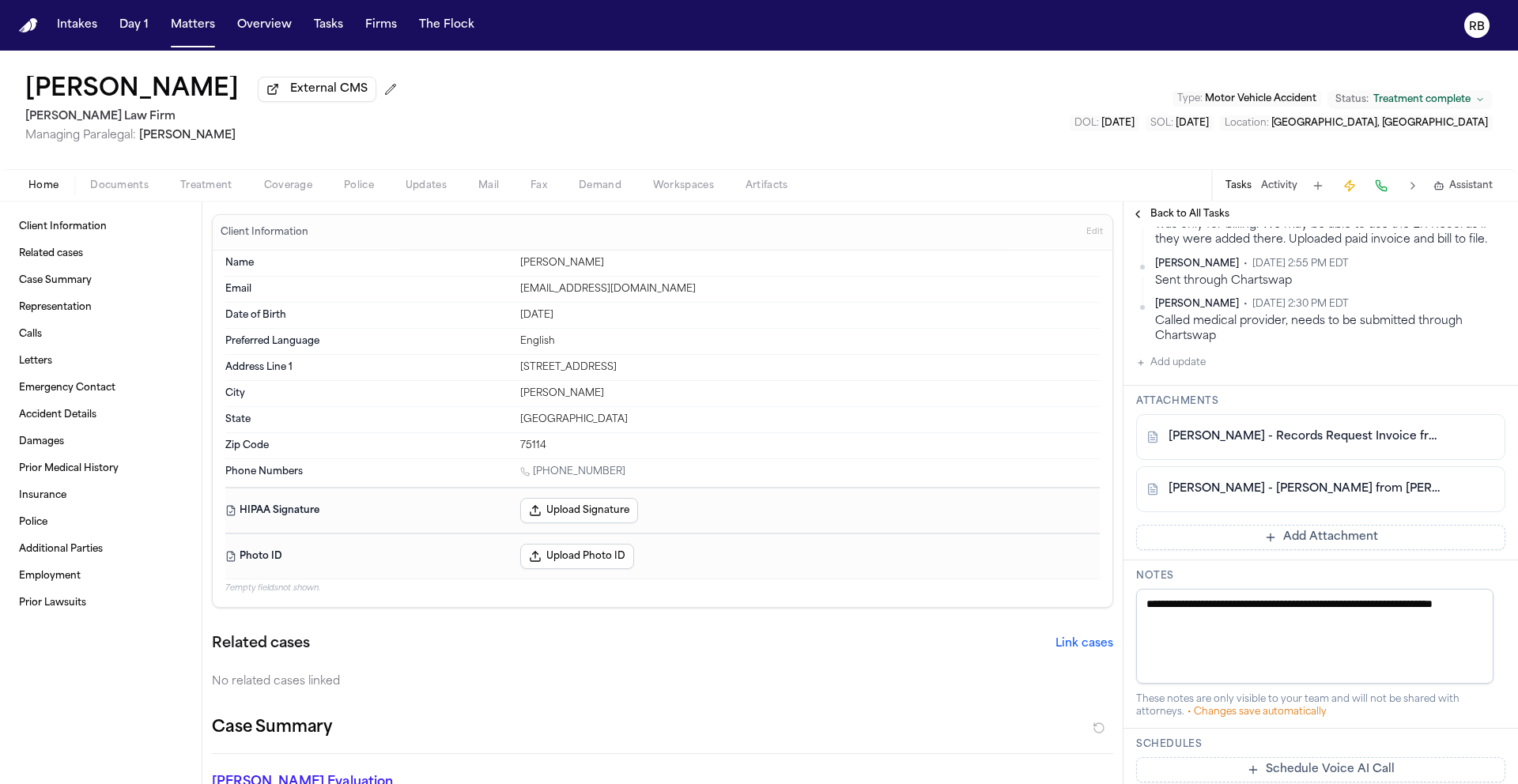
click at [1029, 148] on div "Amber Parker External CMS Ruy Mireles Law Firm Managing Paralegal: Jessica Barr…" at bounding box center [759, 110] width 1518 height 118
click at [560, 119] on div "Amber Parker External CMS Ruy Mireles Law Firm Managing Paralegal: Jessica Barr…" at bounding box center [759, 110] width 1518 height 118
click at [335, 28] on button "Tasks" at bounding box center [329, 25] width 42 height 28
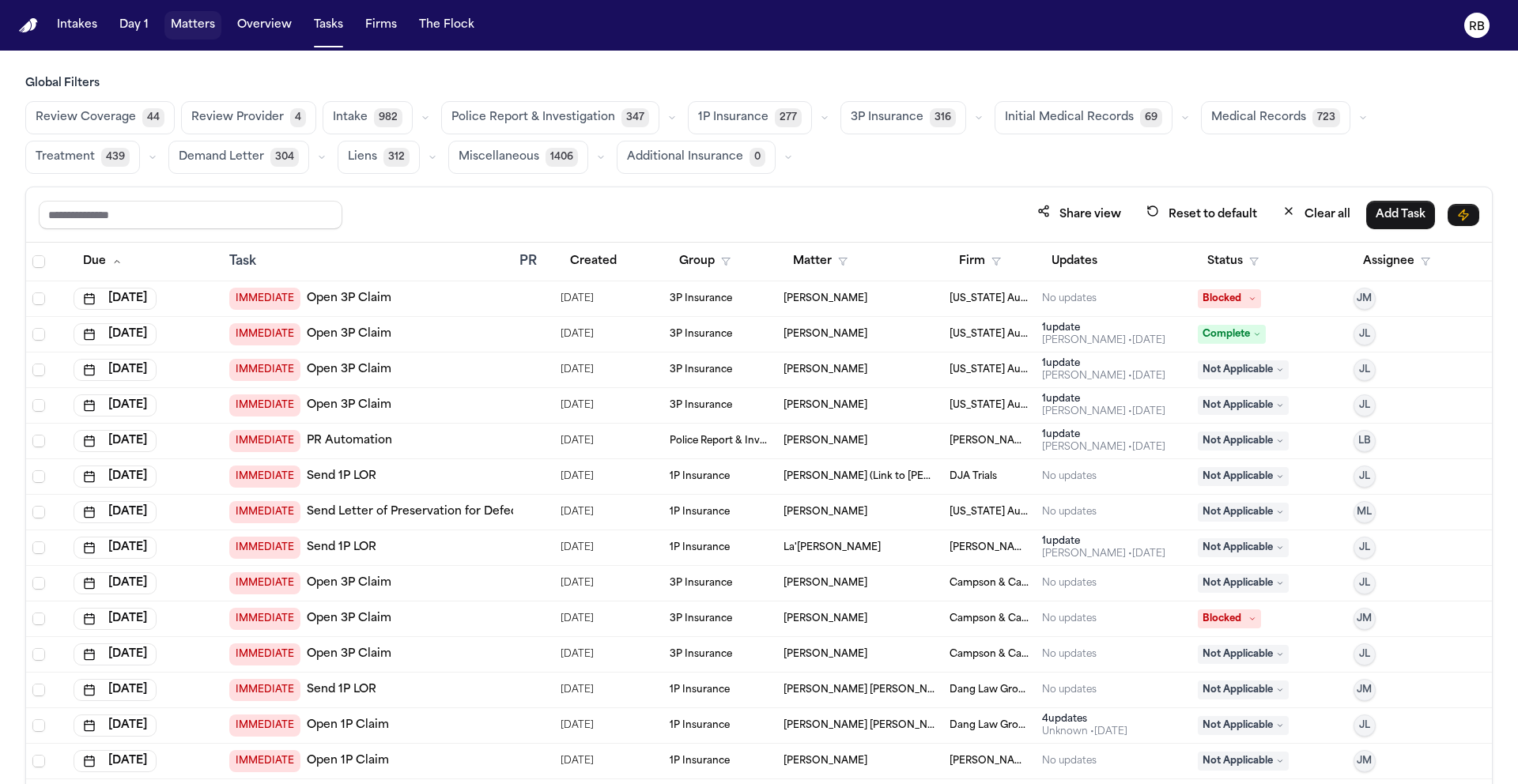
click at [195, 35] on button "Matters" at bounding box center [193, 25] width 57 height 28
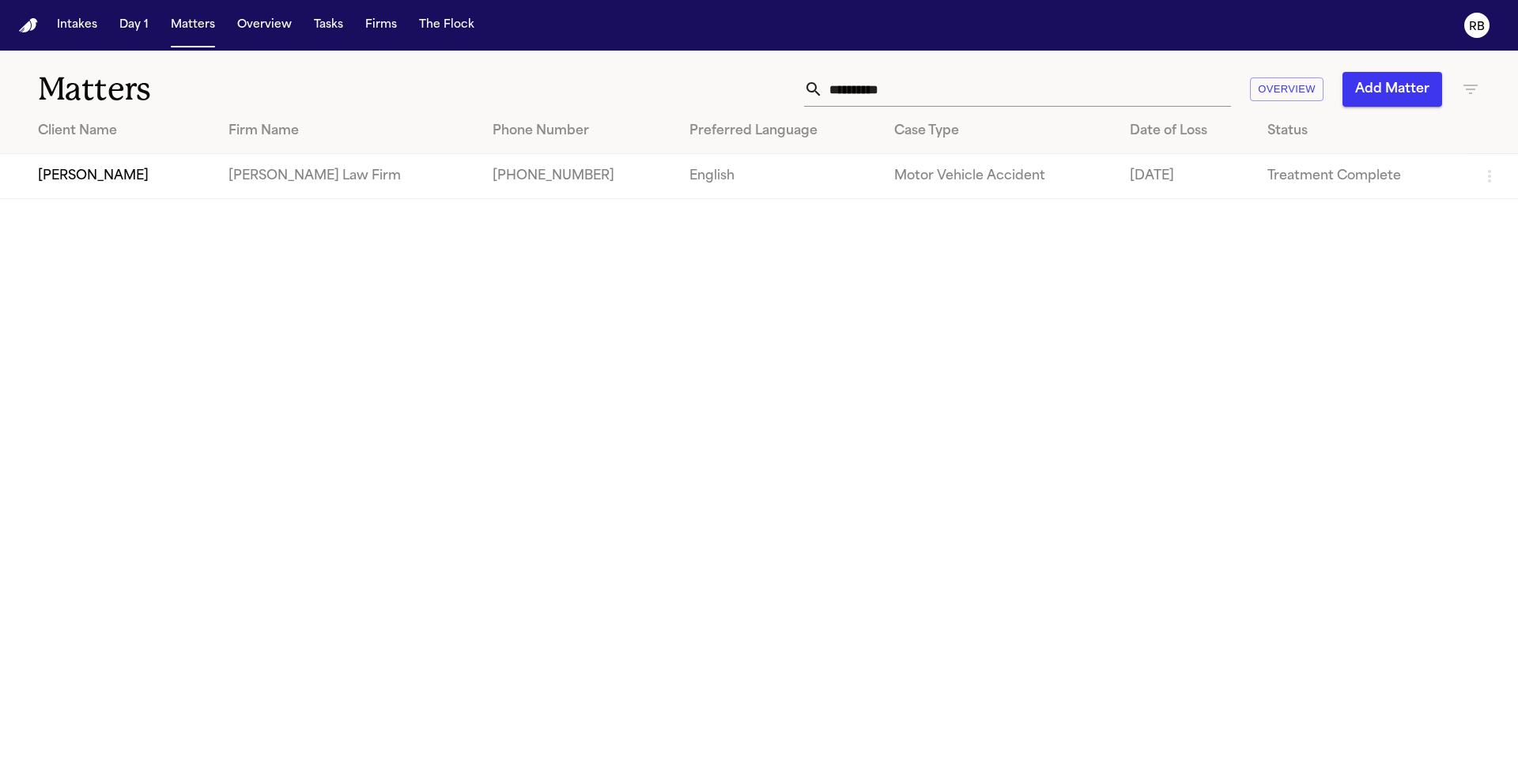
click at [919, 86] on input "**********" at bounding box center [1026, 89] width 408 height 35
drag, startPoint x: 909, startPoint y: 83, endPoint x: 775, endPoint y: 81, distance: 134.0
click at [775, 81] on div "**********" at bounding box center [969, 89] width 1022 height 35
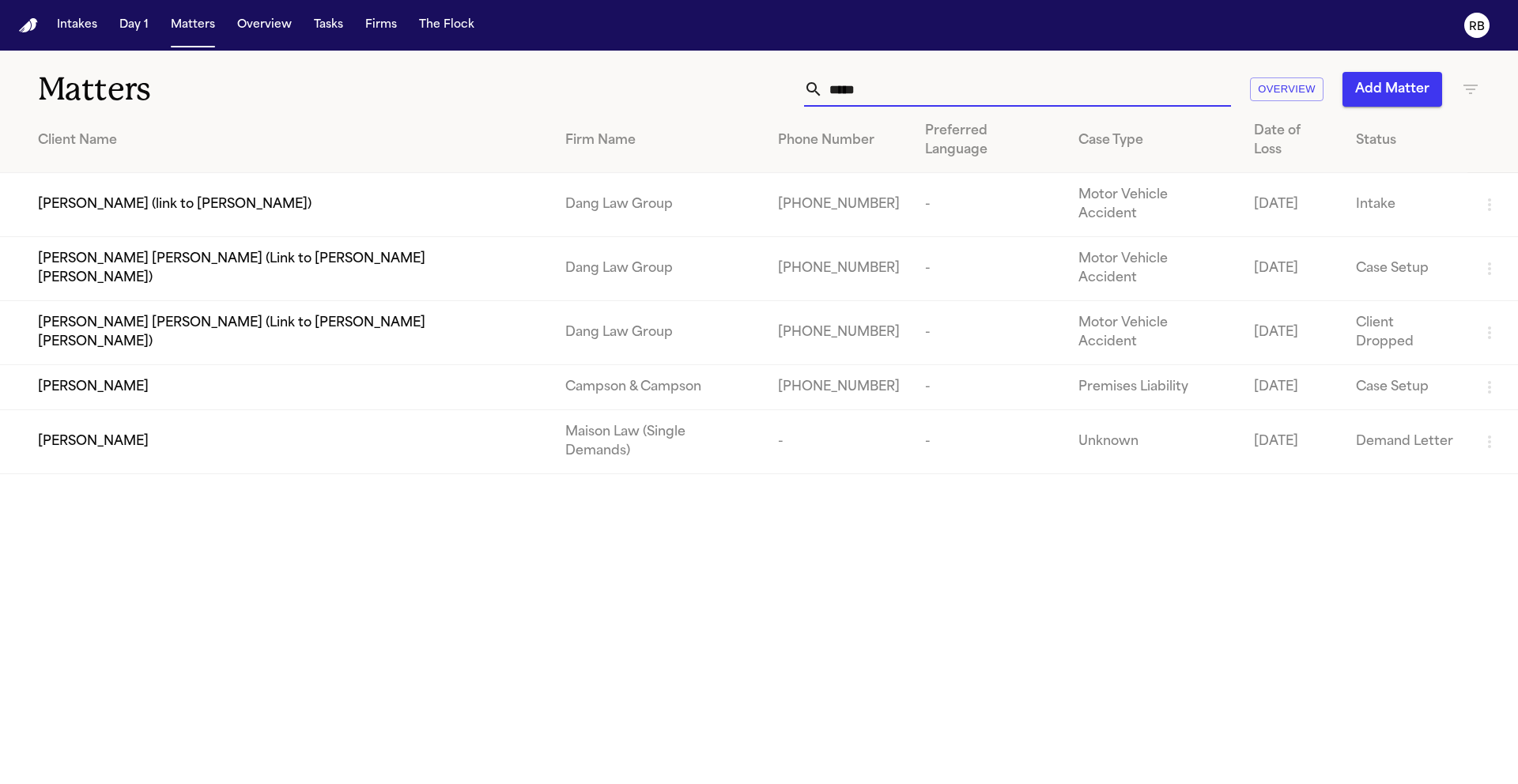
type input "*****"
click at [265, 378] on div "Frenchie Duval" at bounding box center [289, 387] width 502 height 19
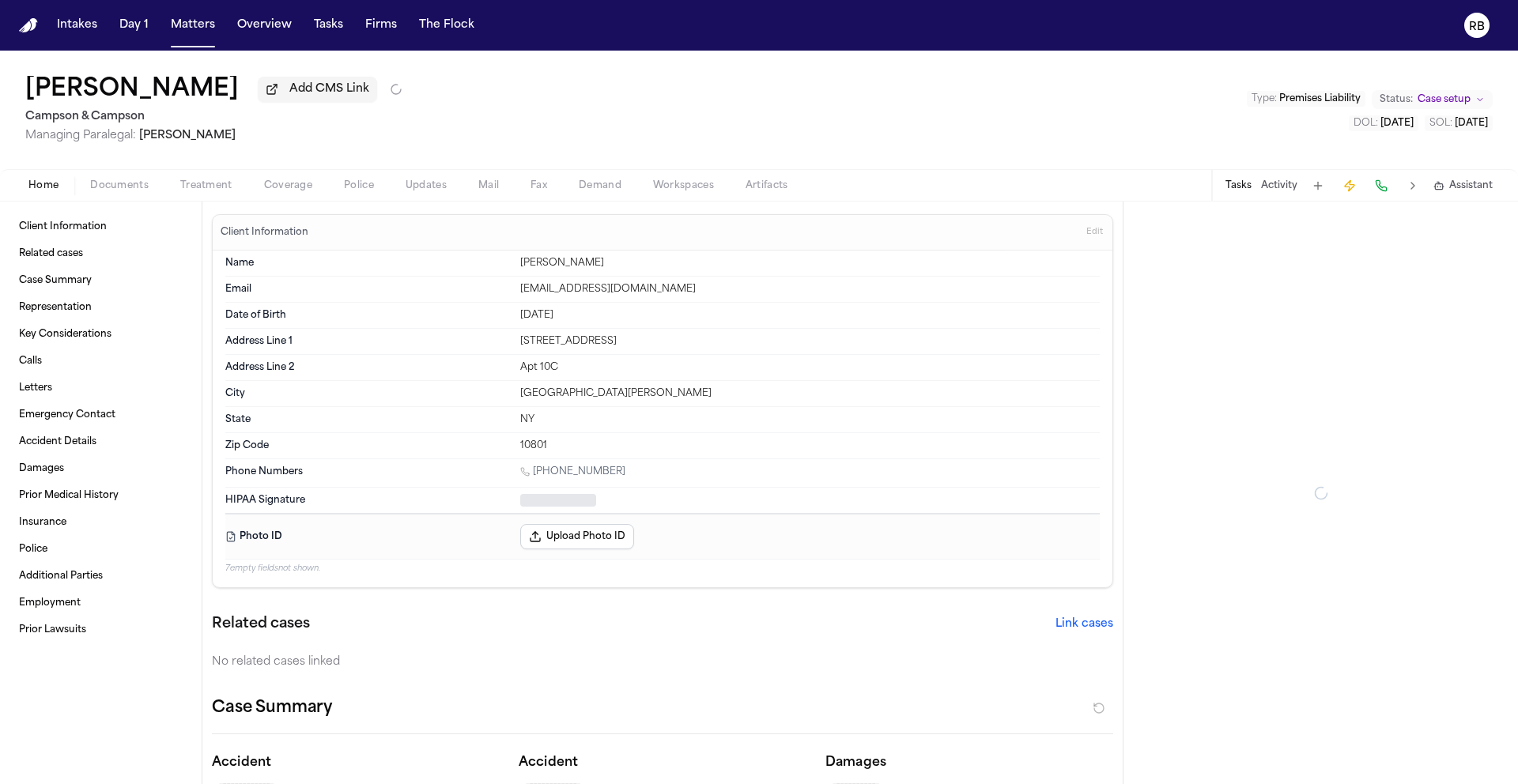
type textarea "*"
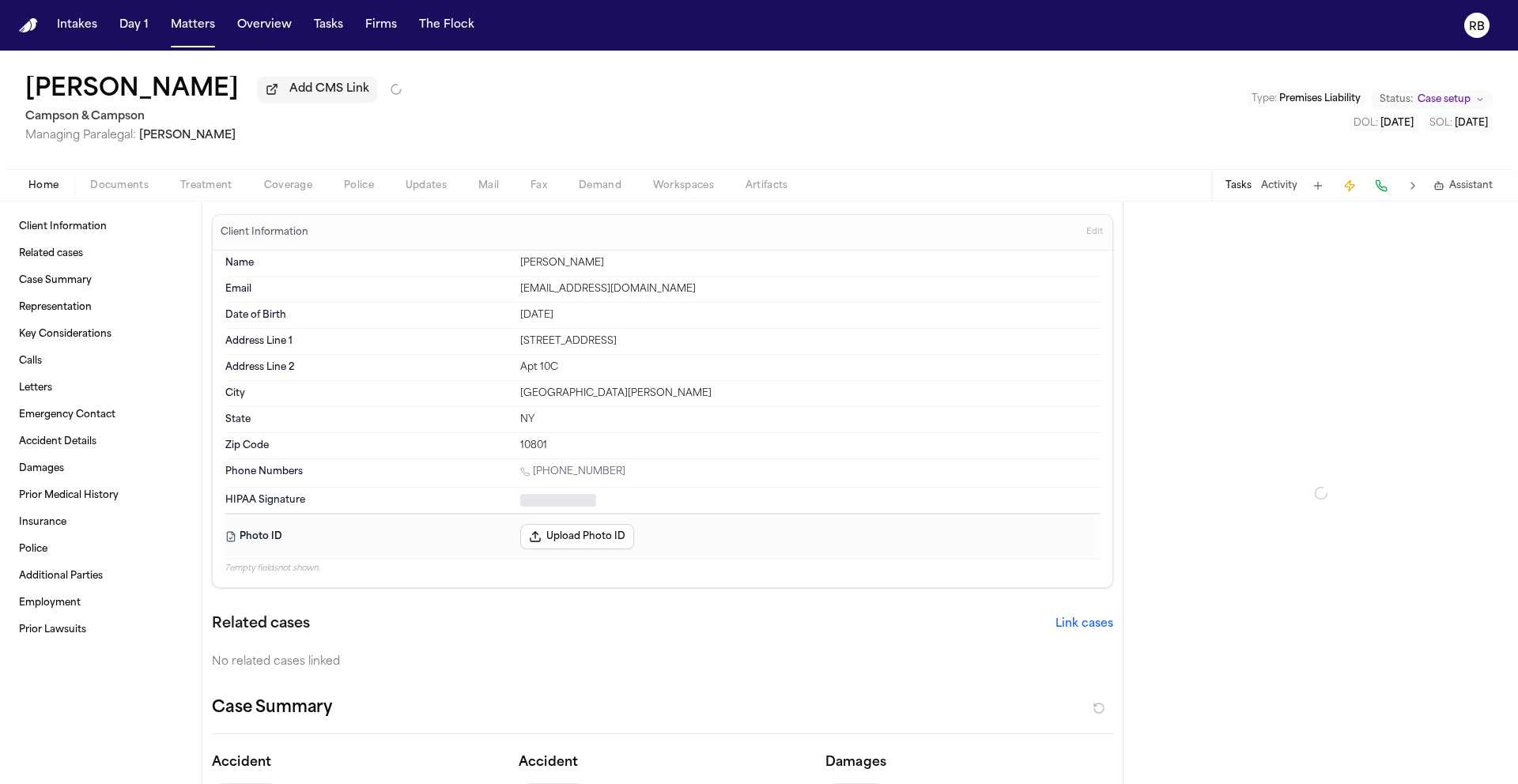
type textarea "*"
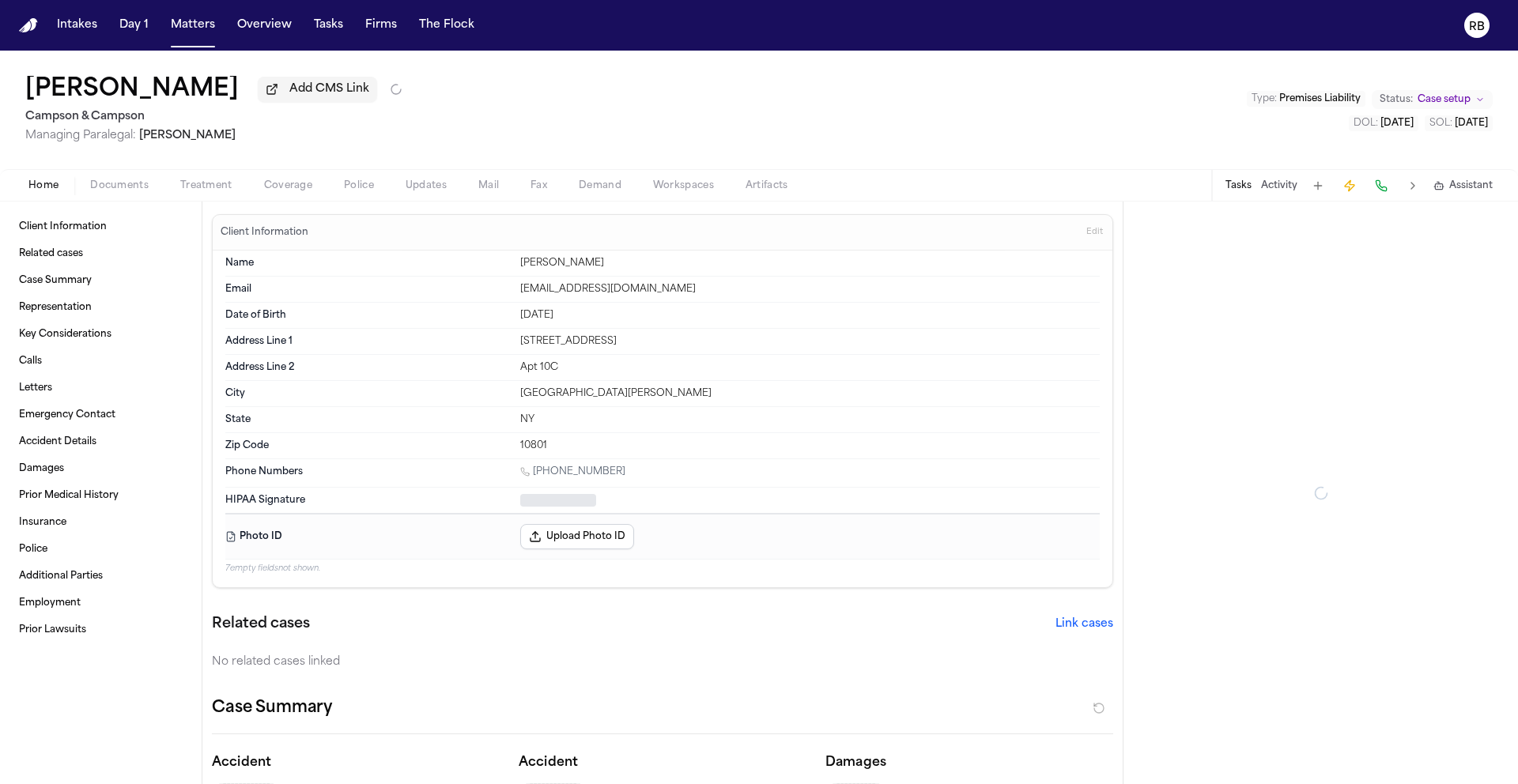
type textarea "*"
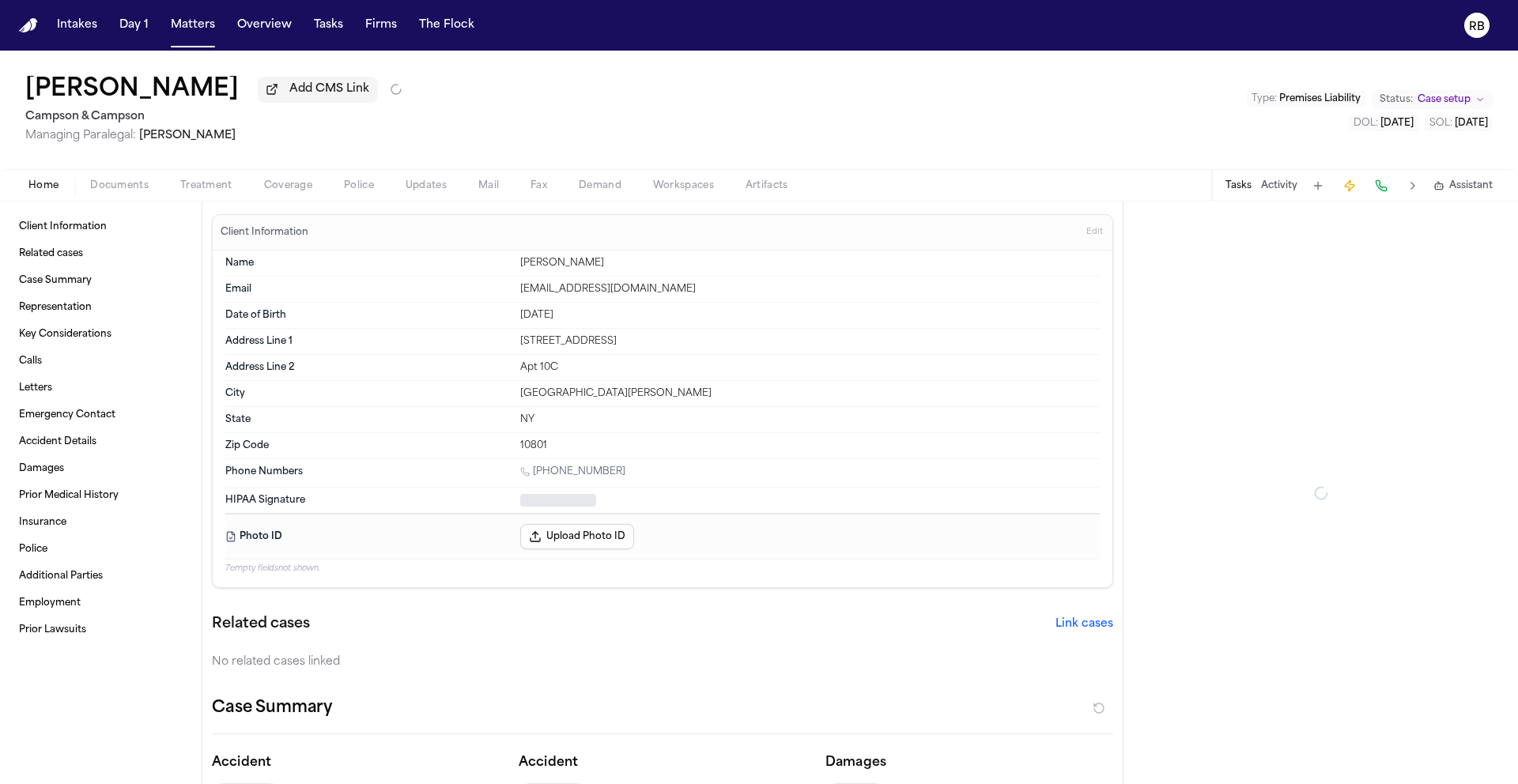
type textarea "*"
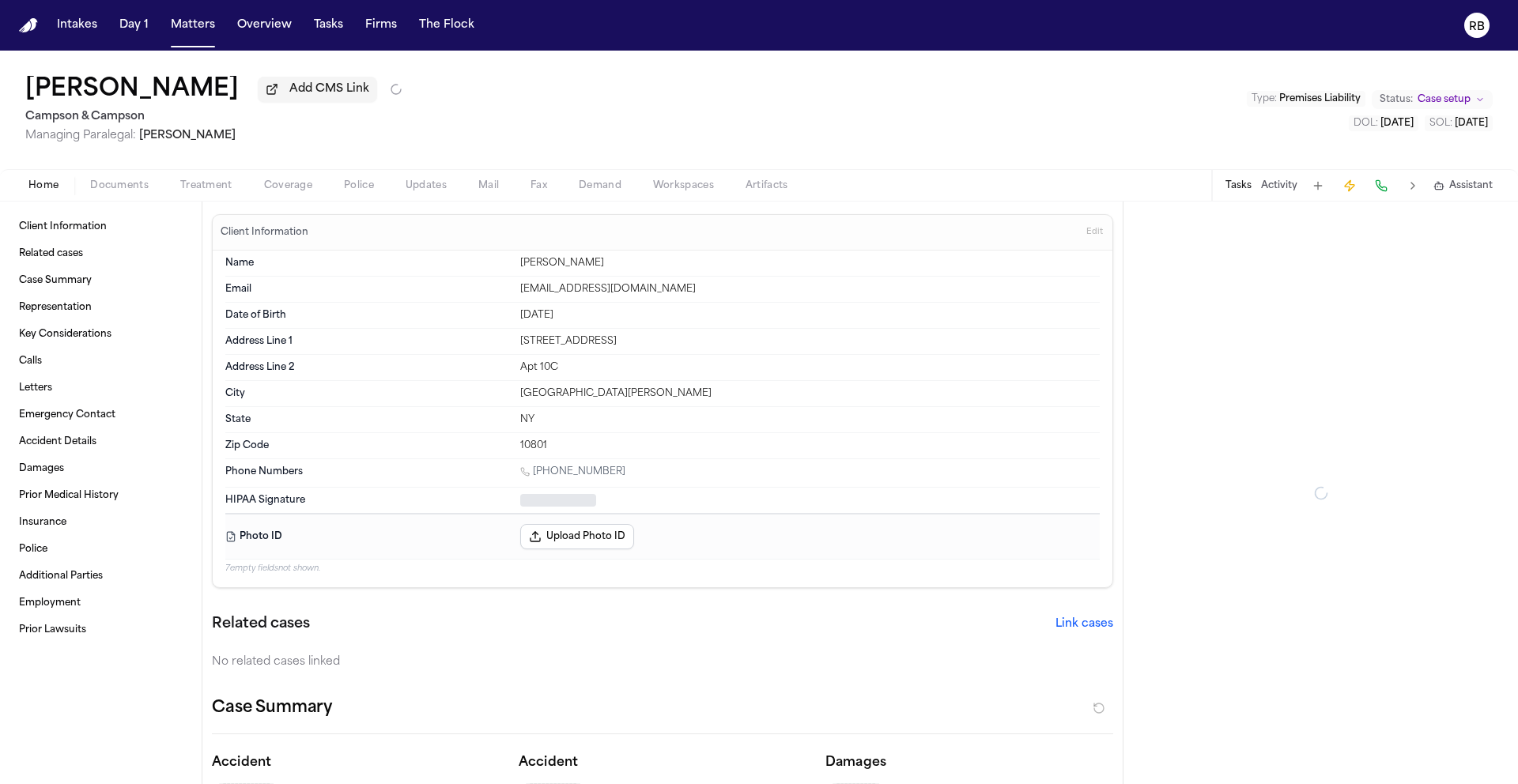
type textarea "*"
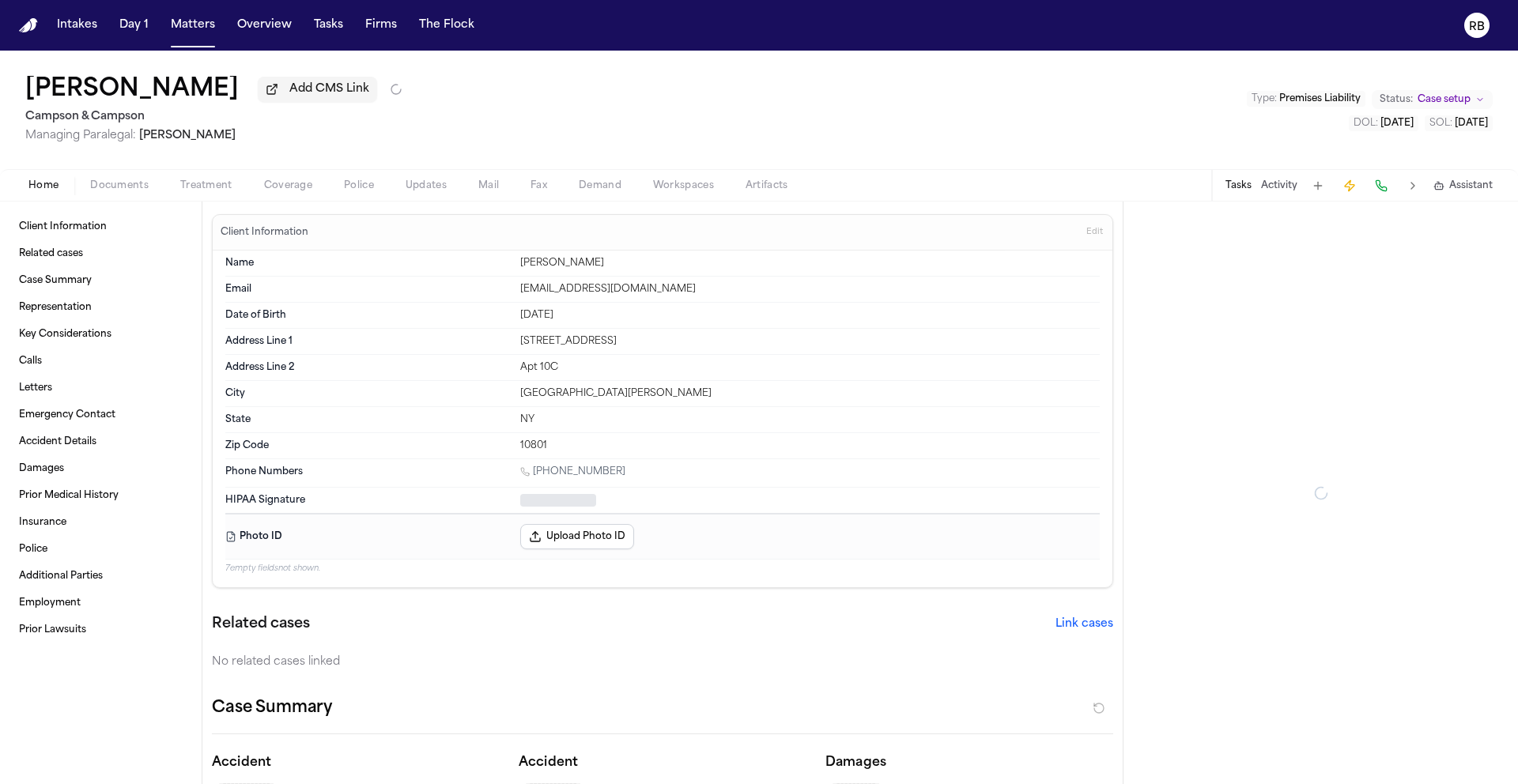
type textarea "*"
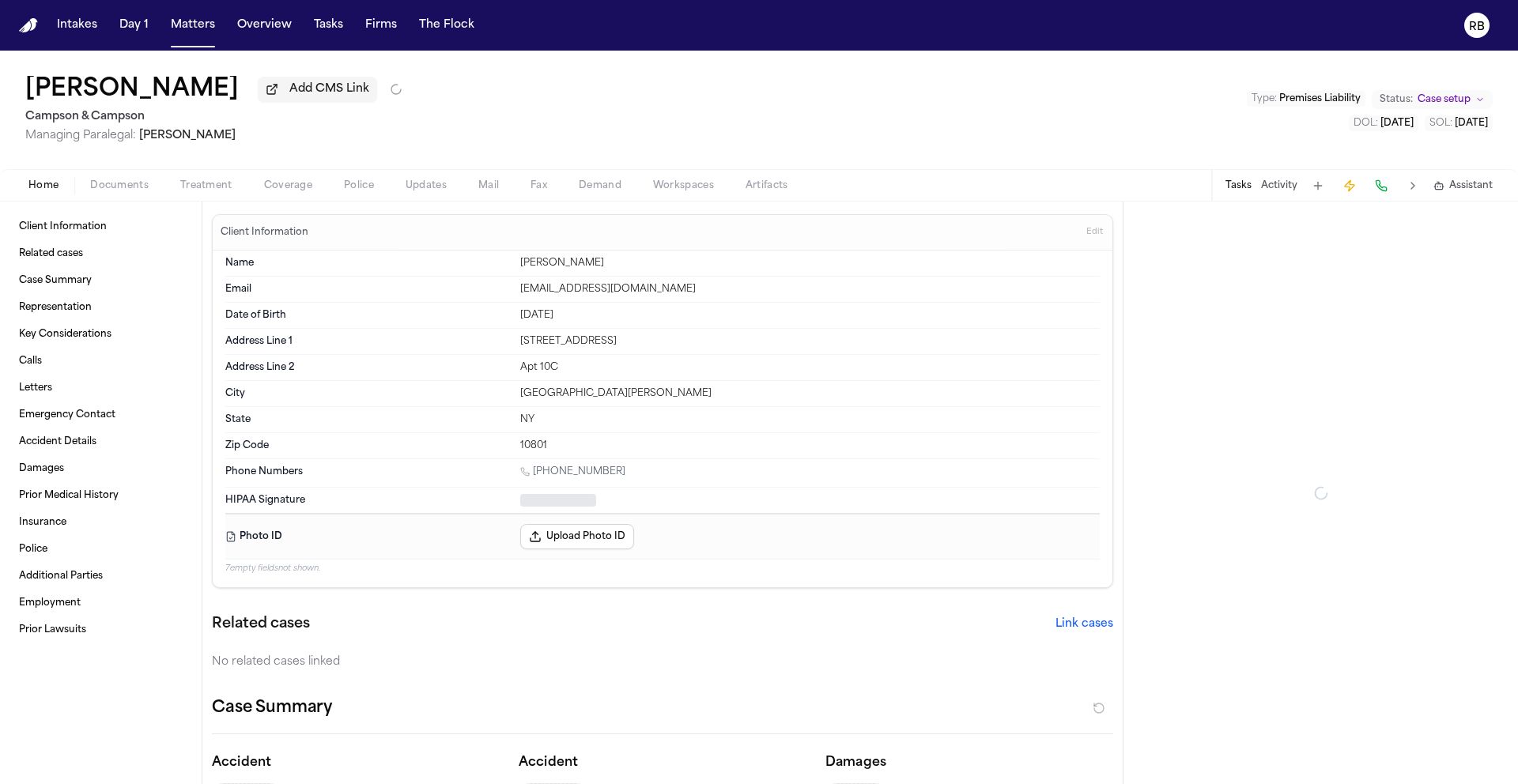
type textarea "*"
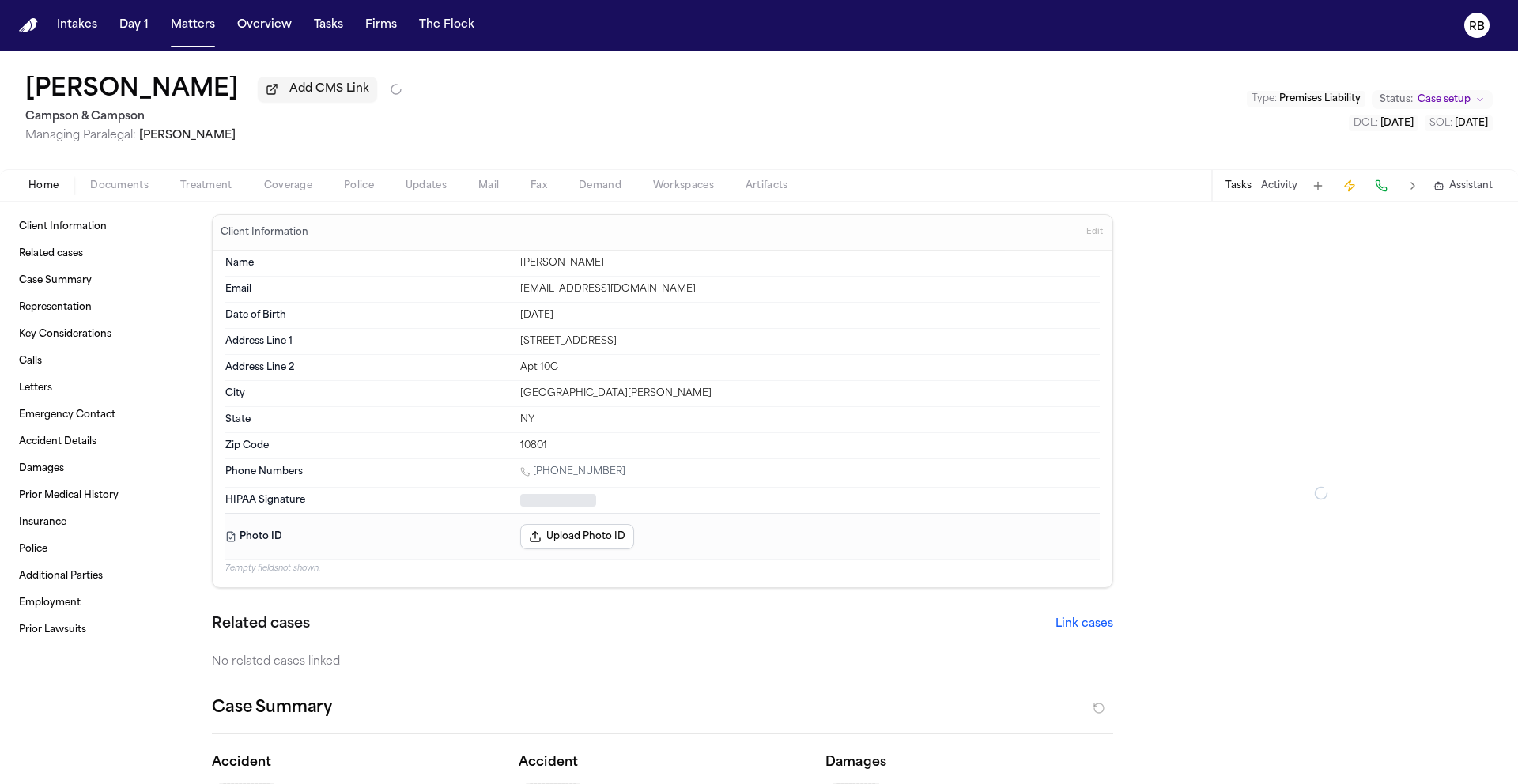
type textarea "*"
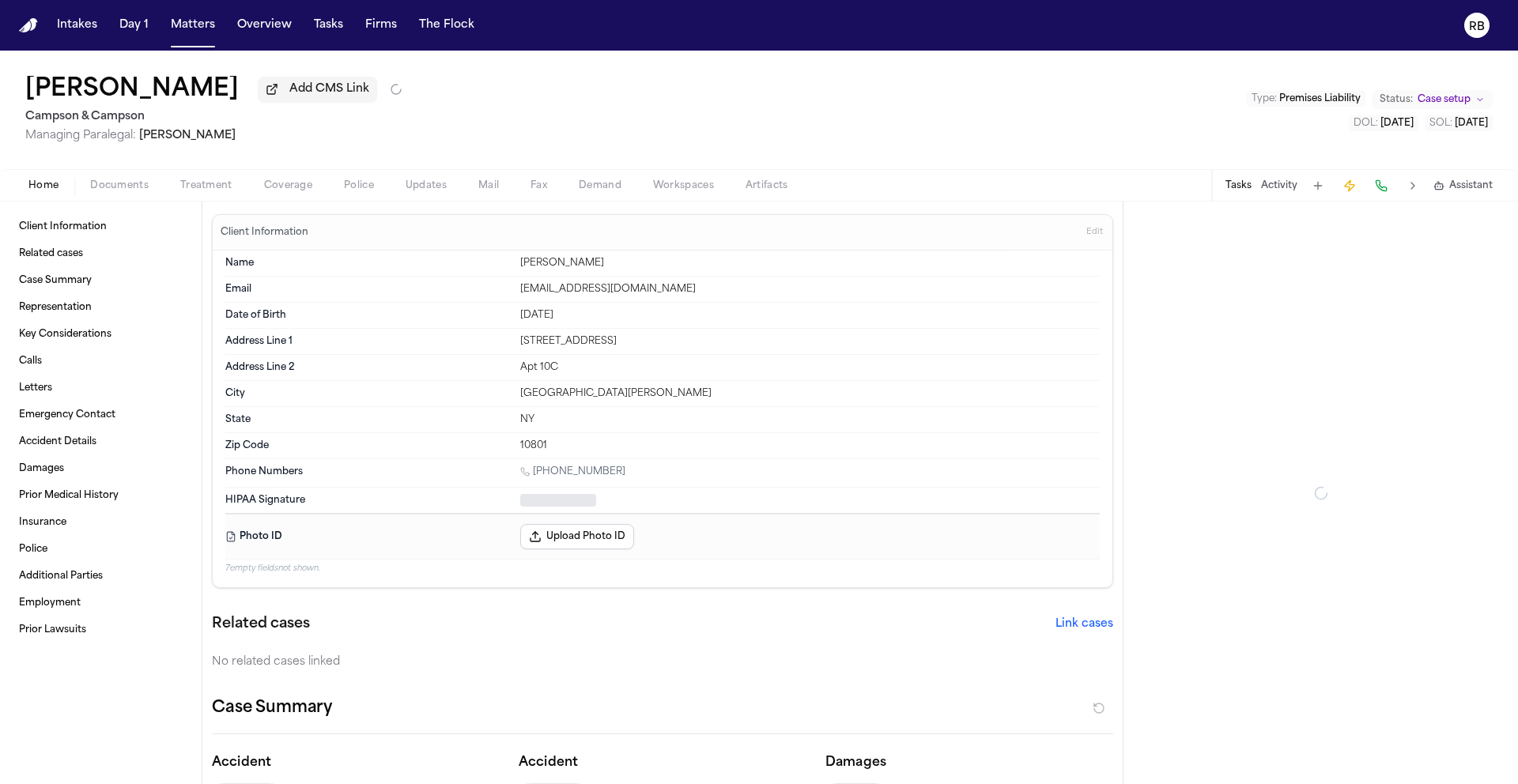
type textarea "*"
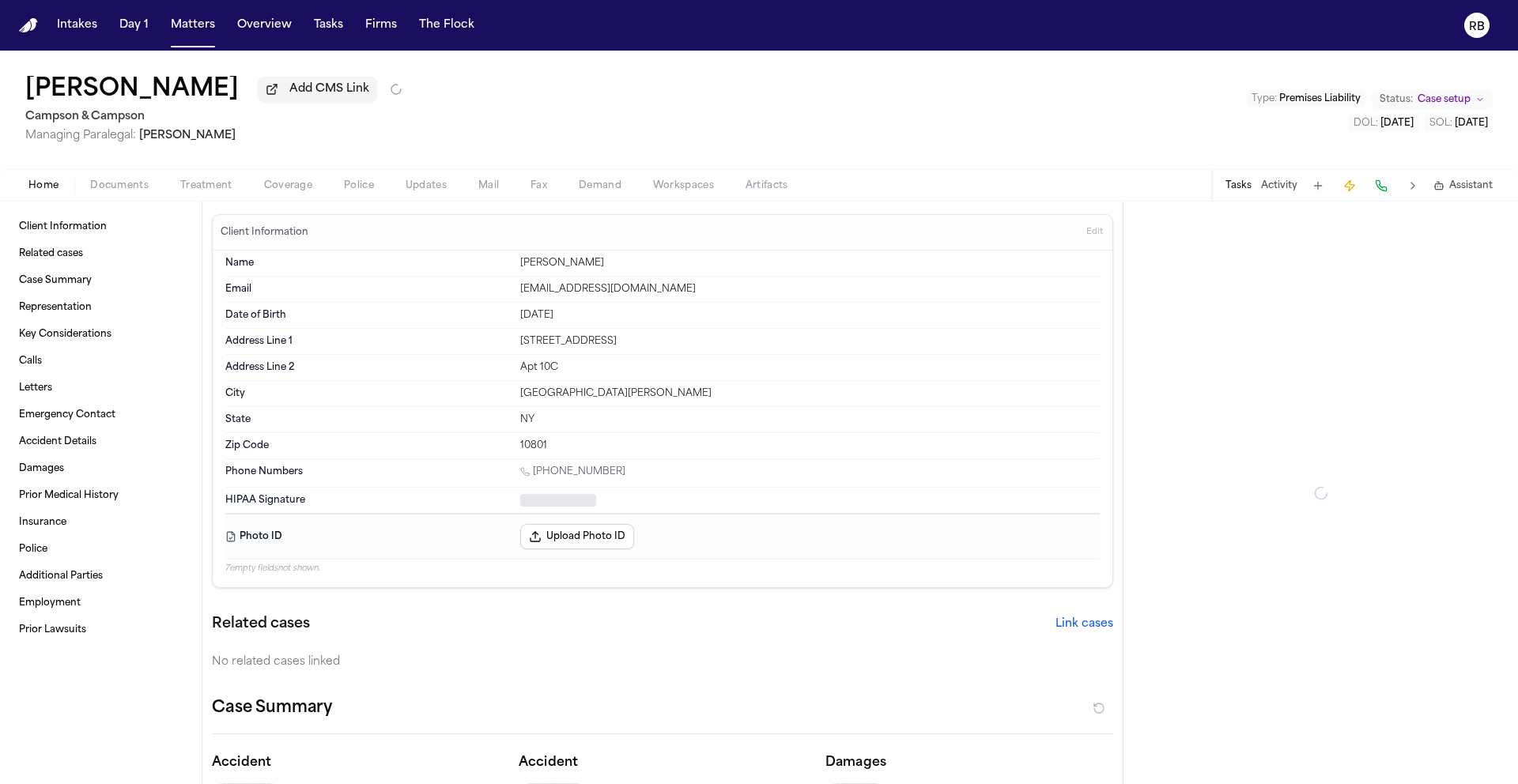
type textarea "*"
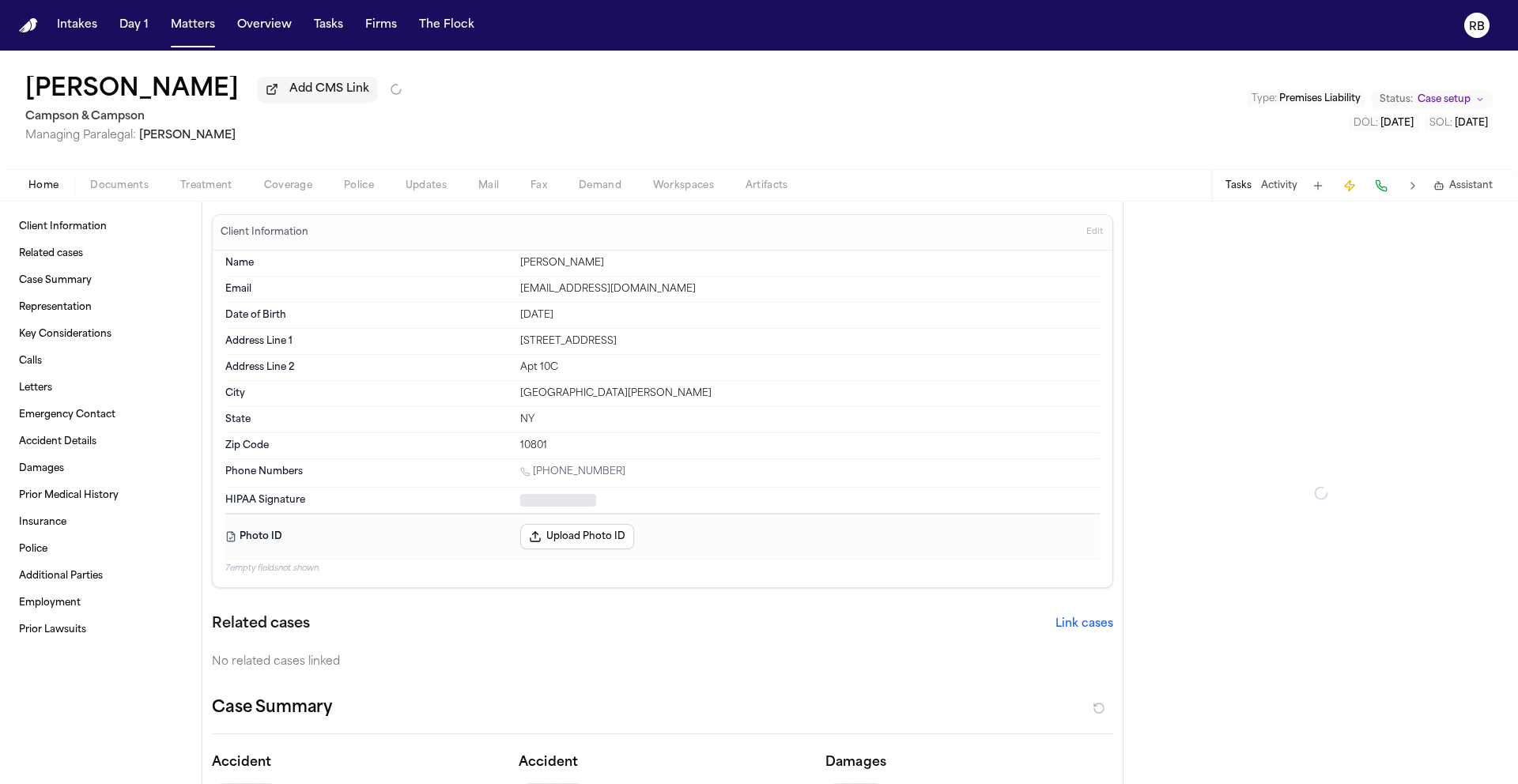
type textarea "*"
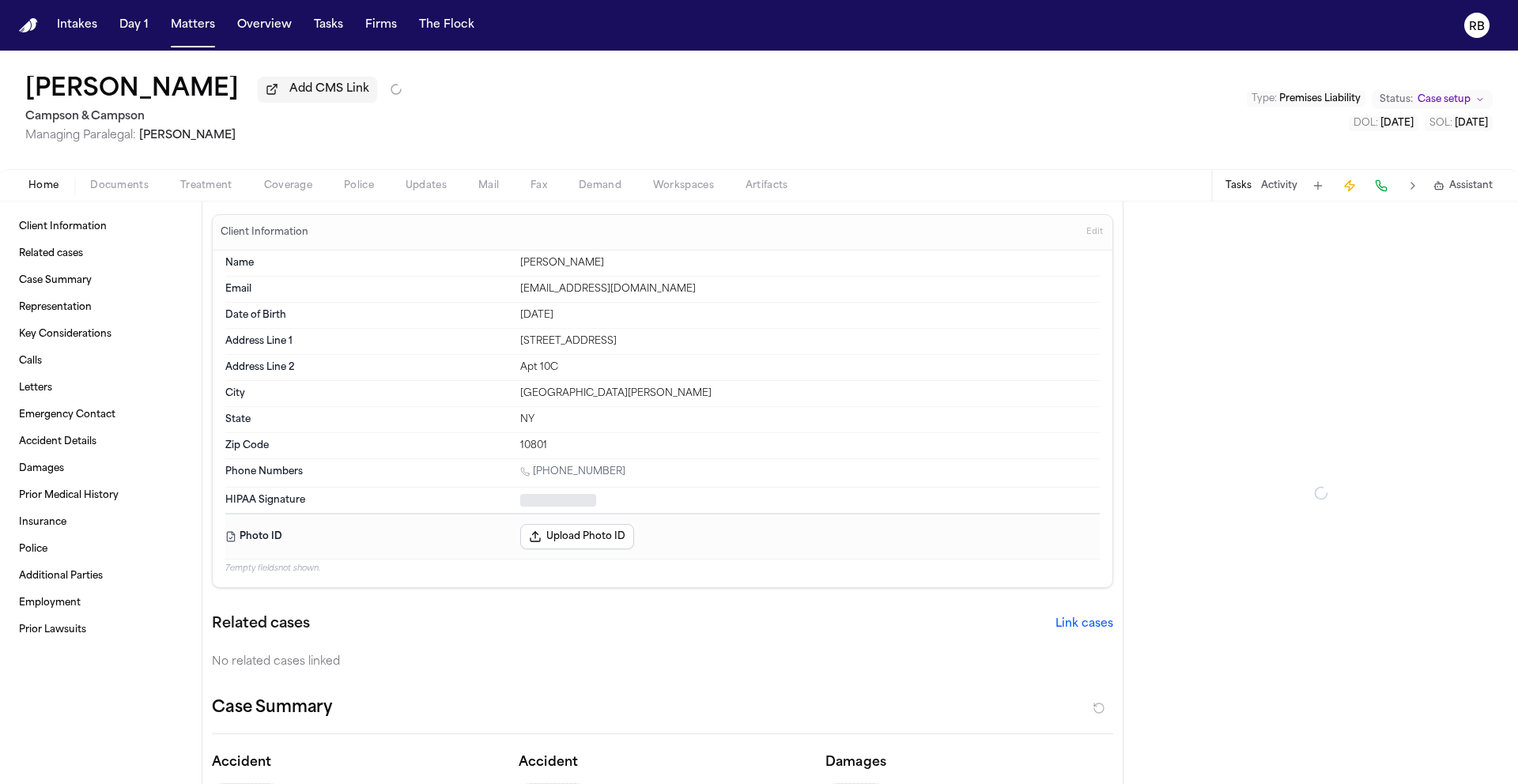
type textarea "*"
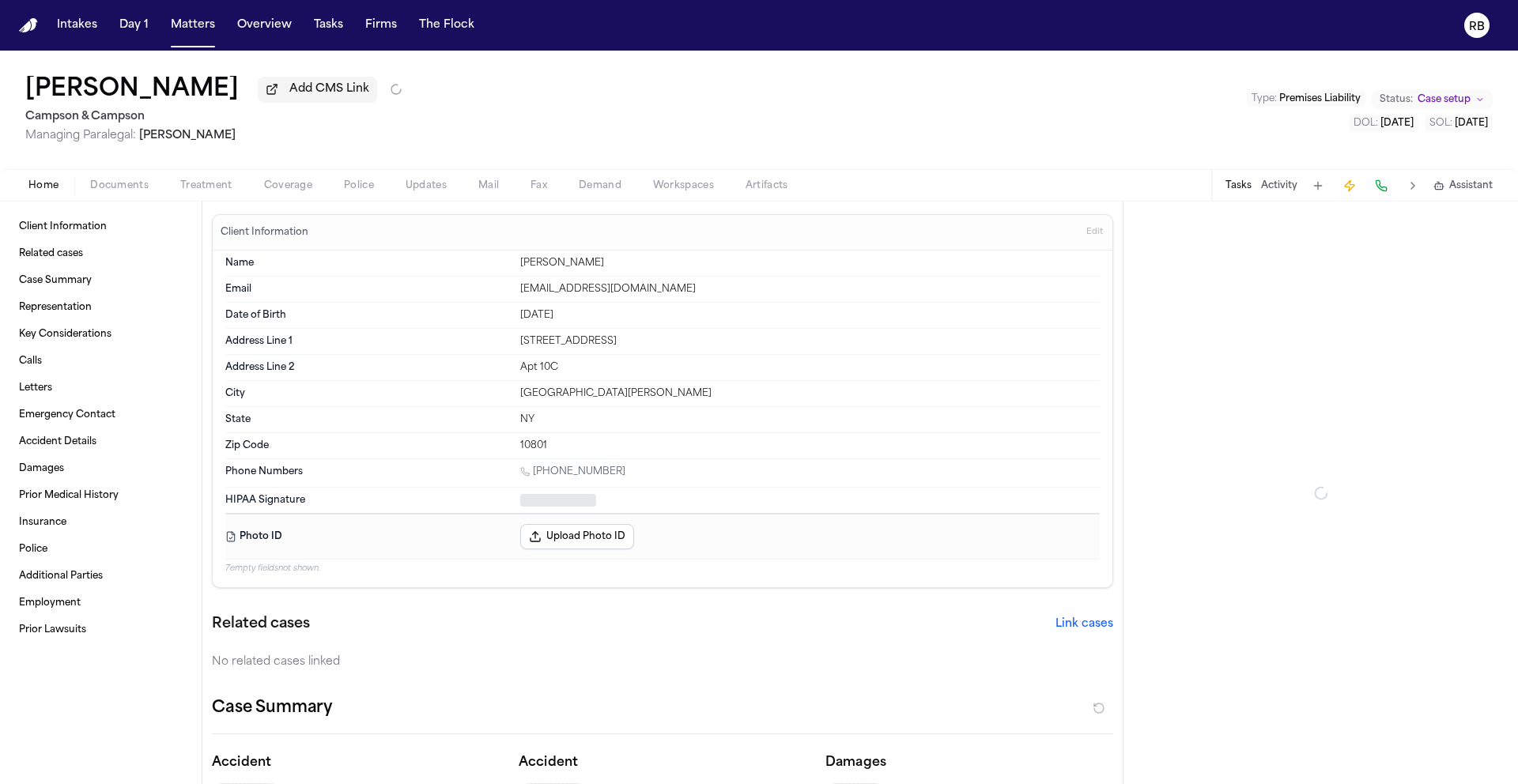
type textarea "*"
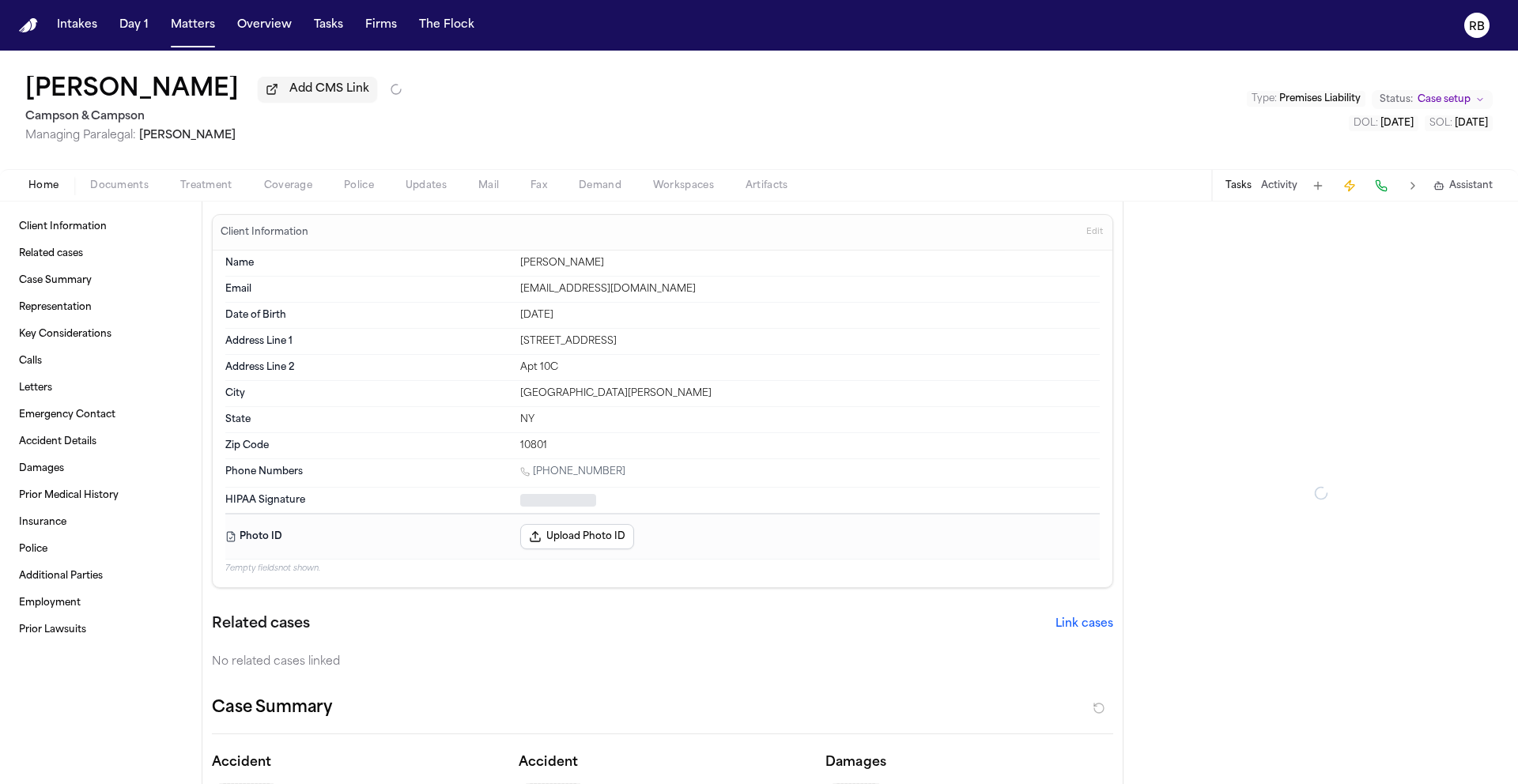
type textarea "*"
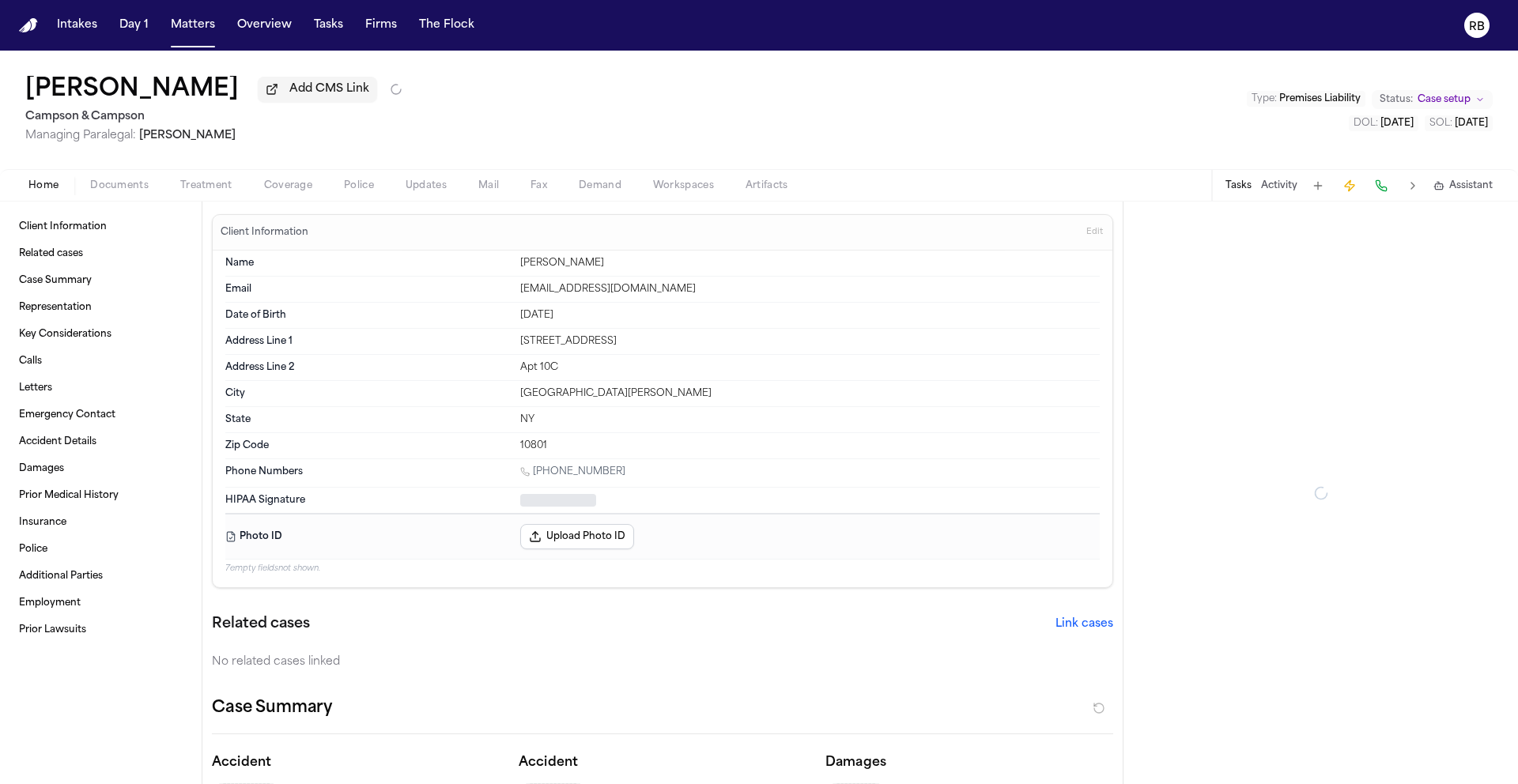
type textarea "*"
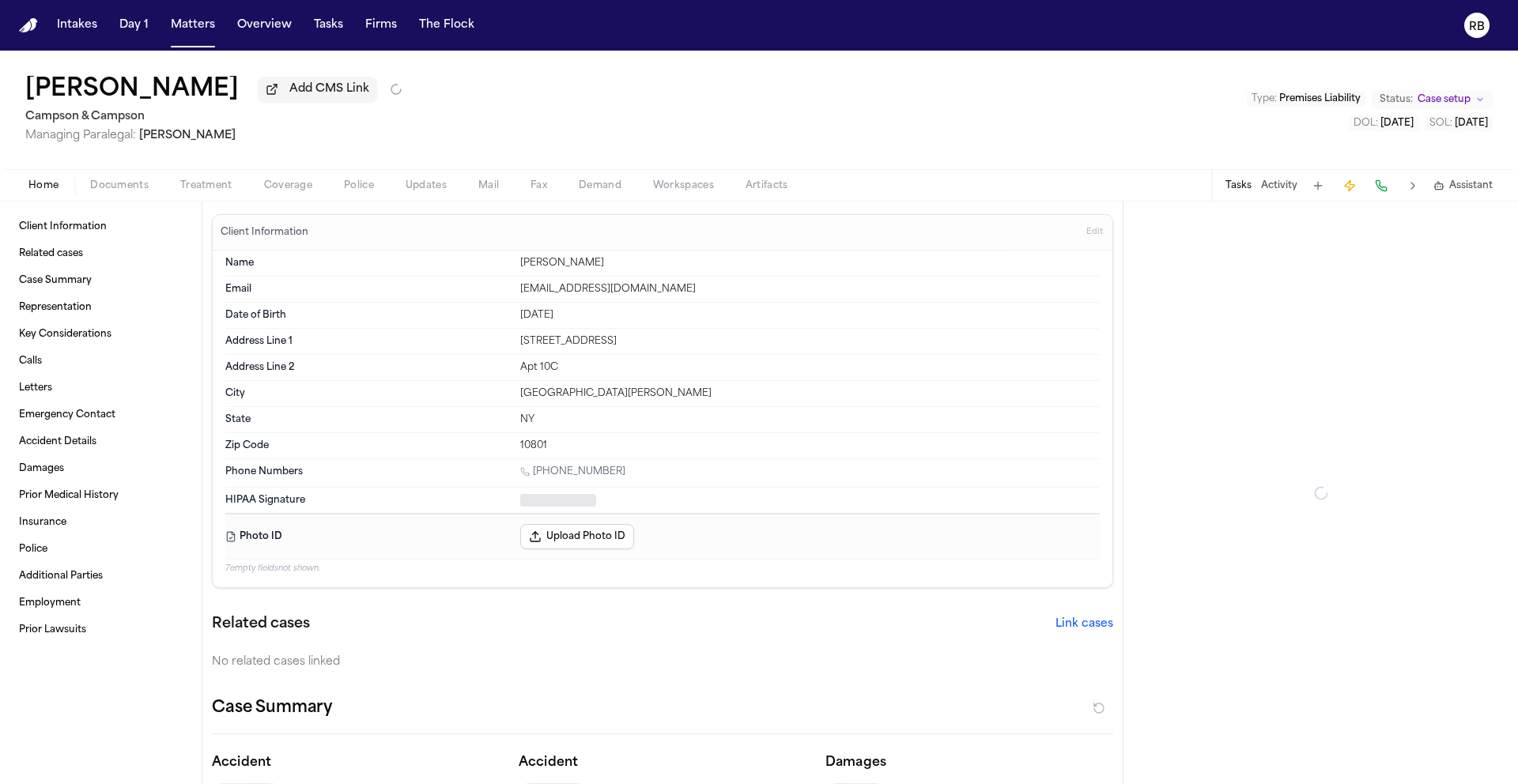
type textarea "*"
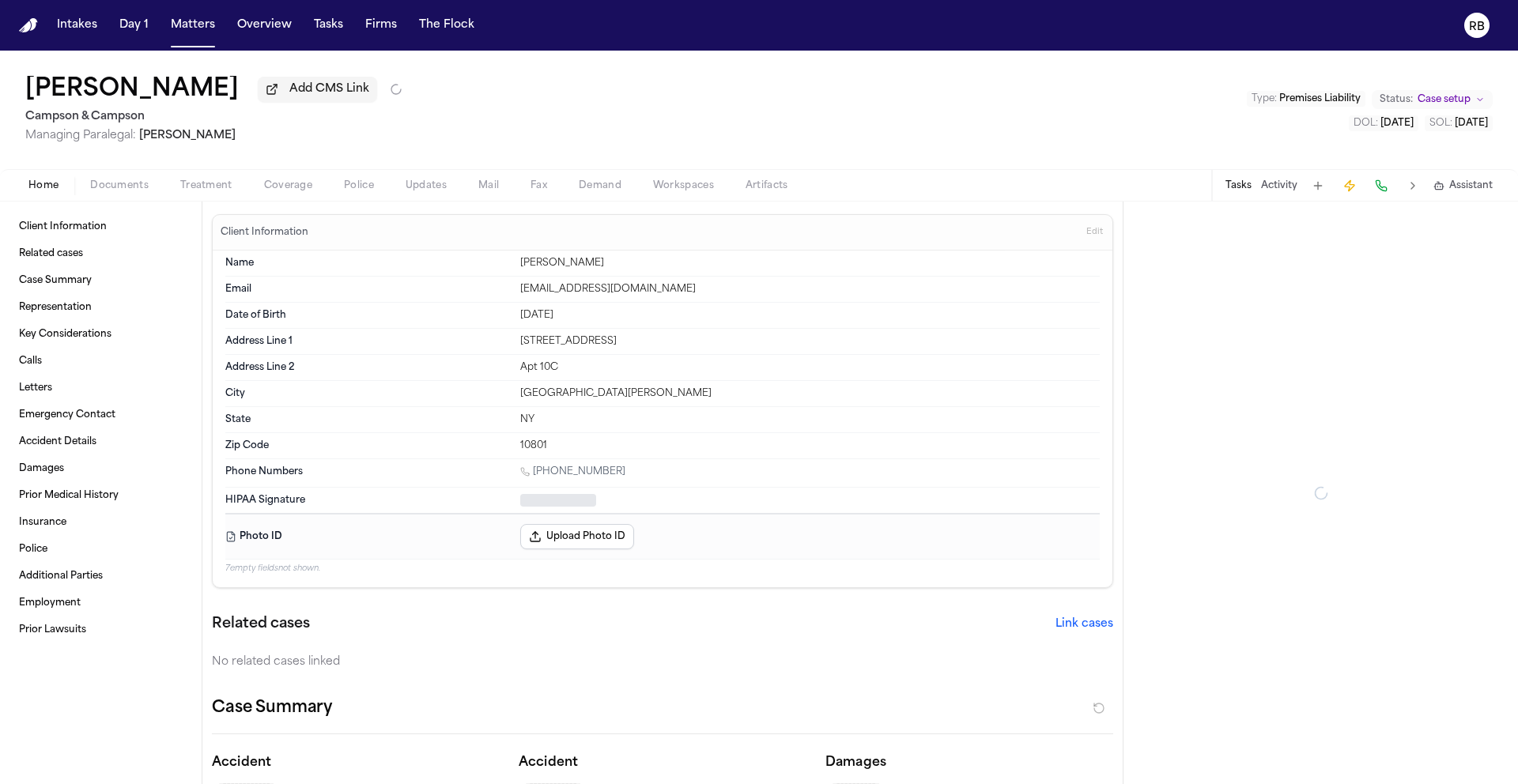
type textarea "*"
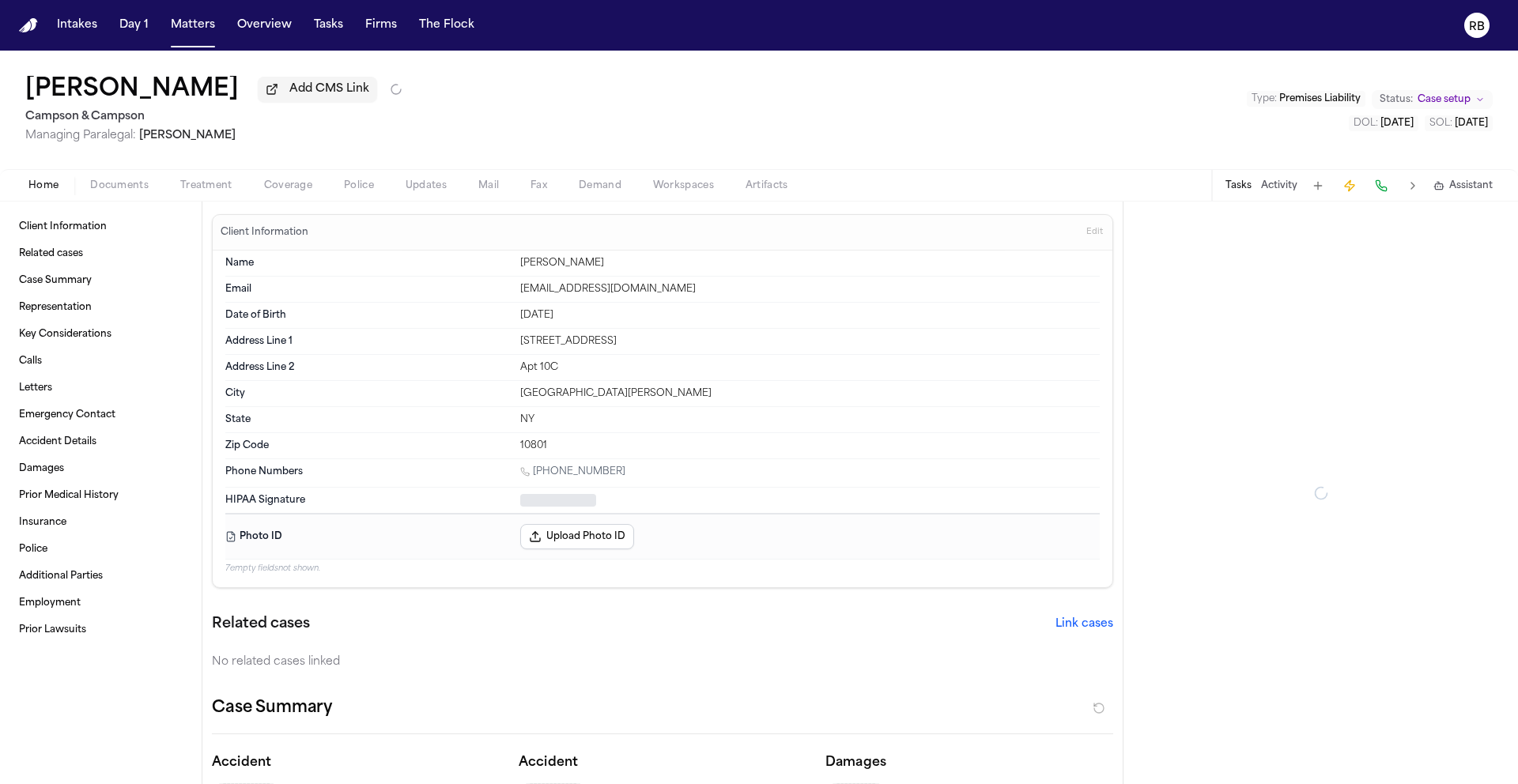
type textarea "*"
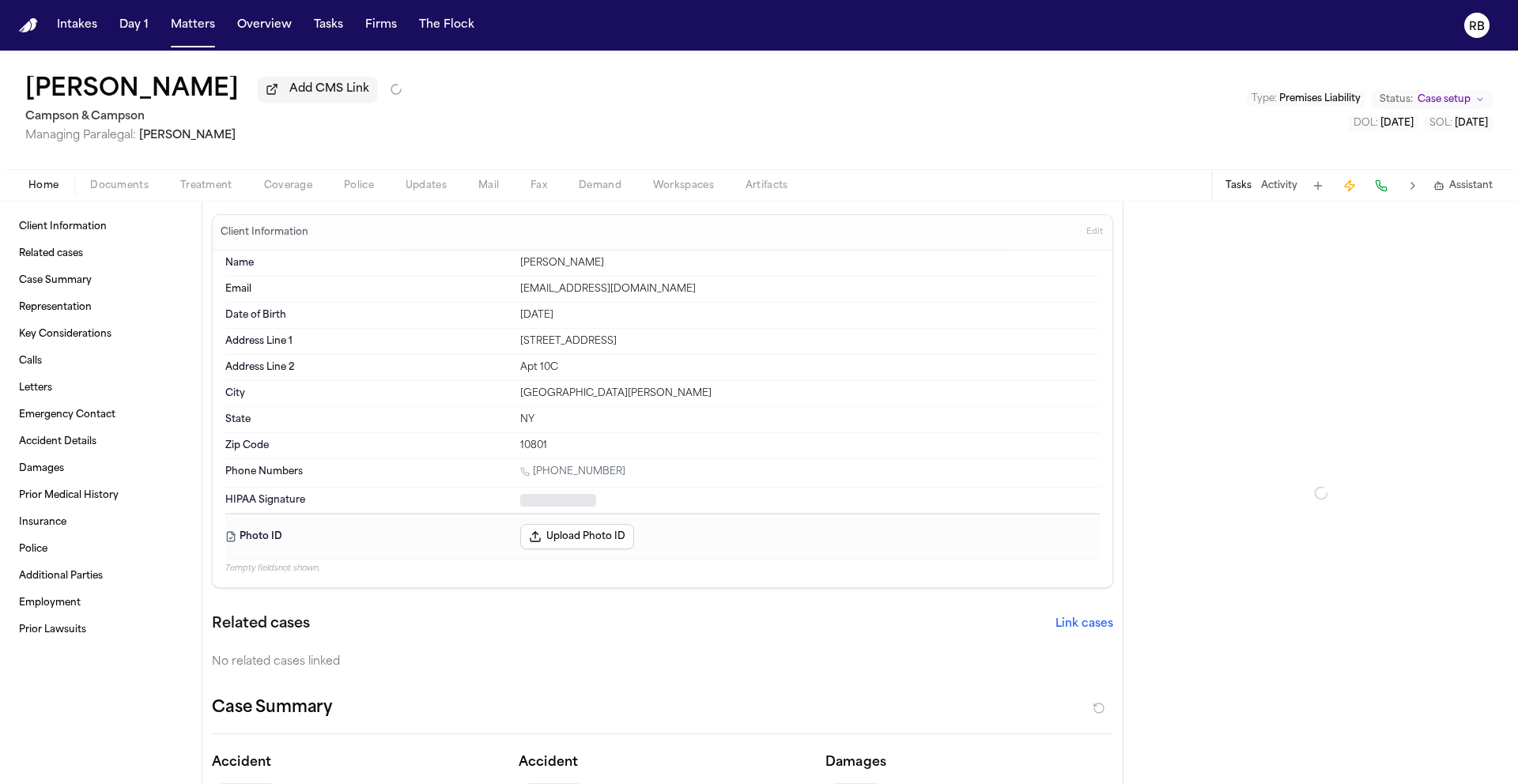
type textarea "*"
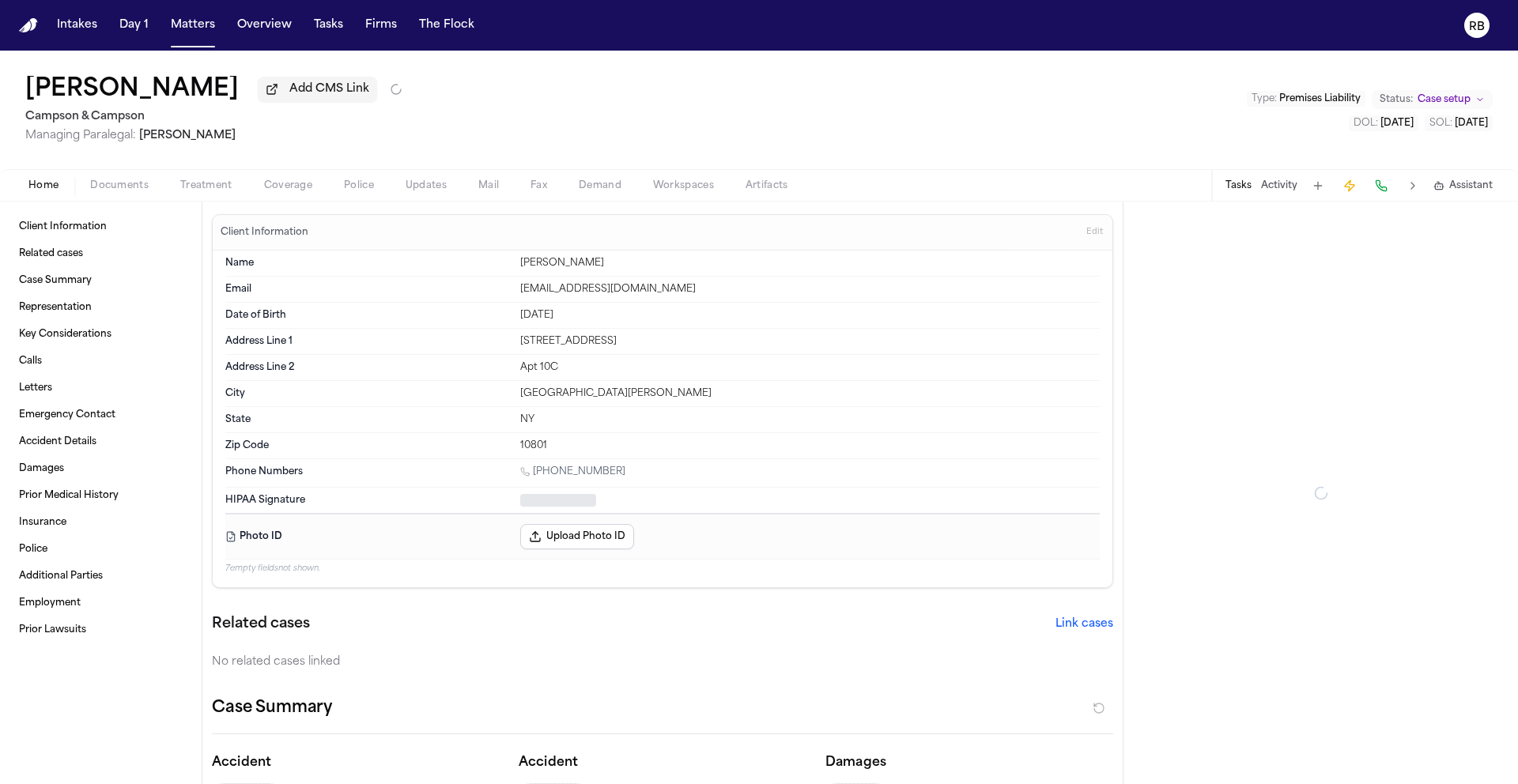
type textarea "*"
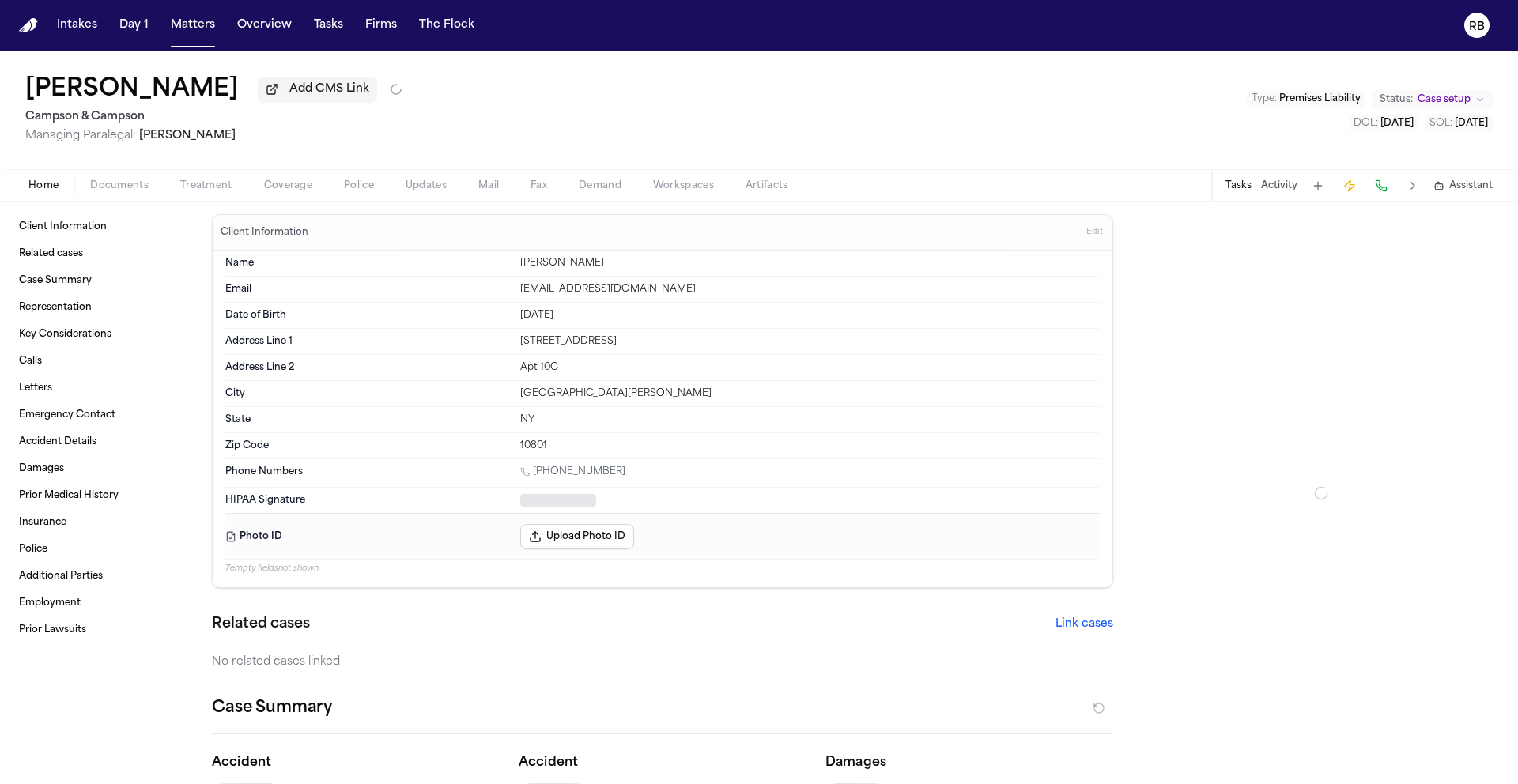
type textarea "*"
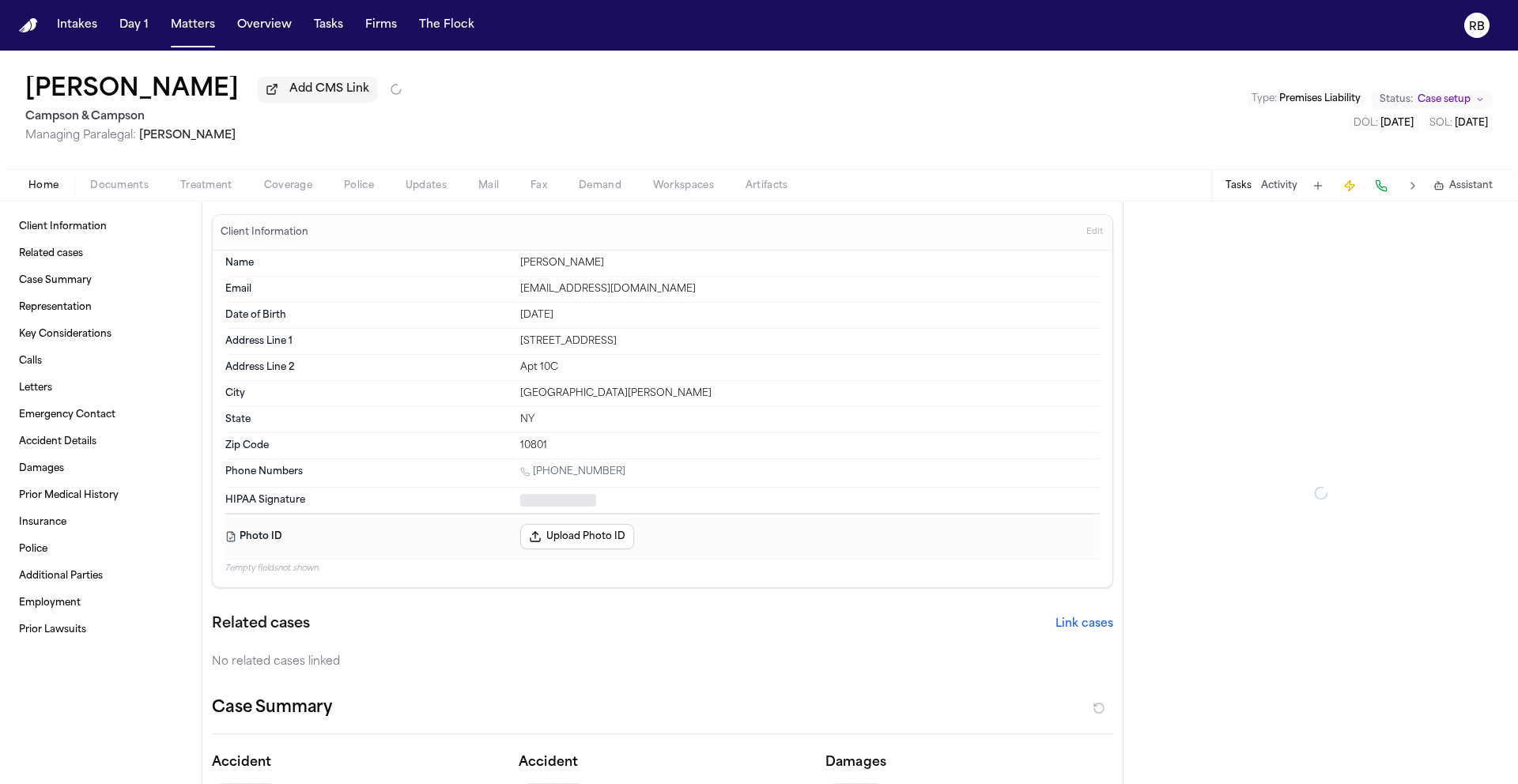
type textarea "*"
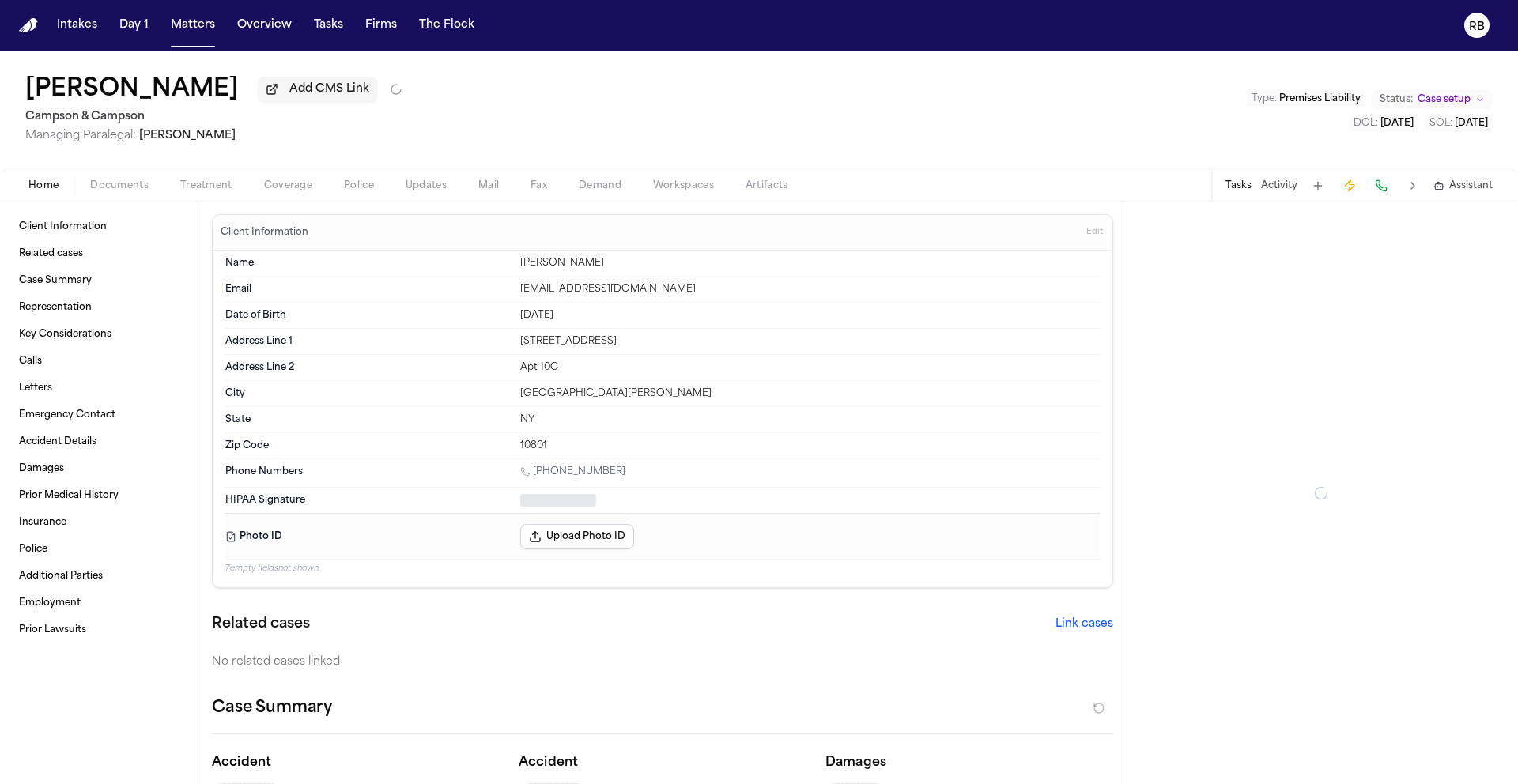
type textarea "*"
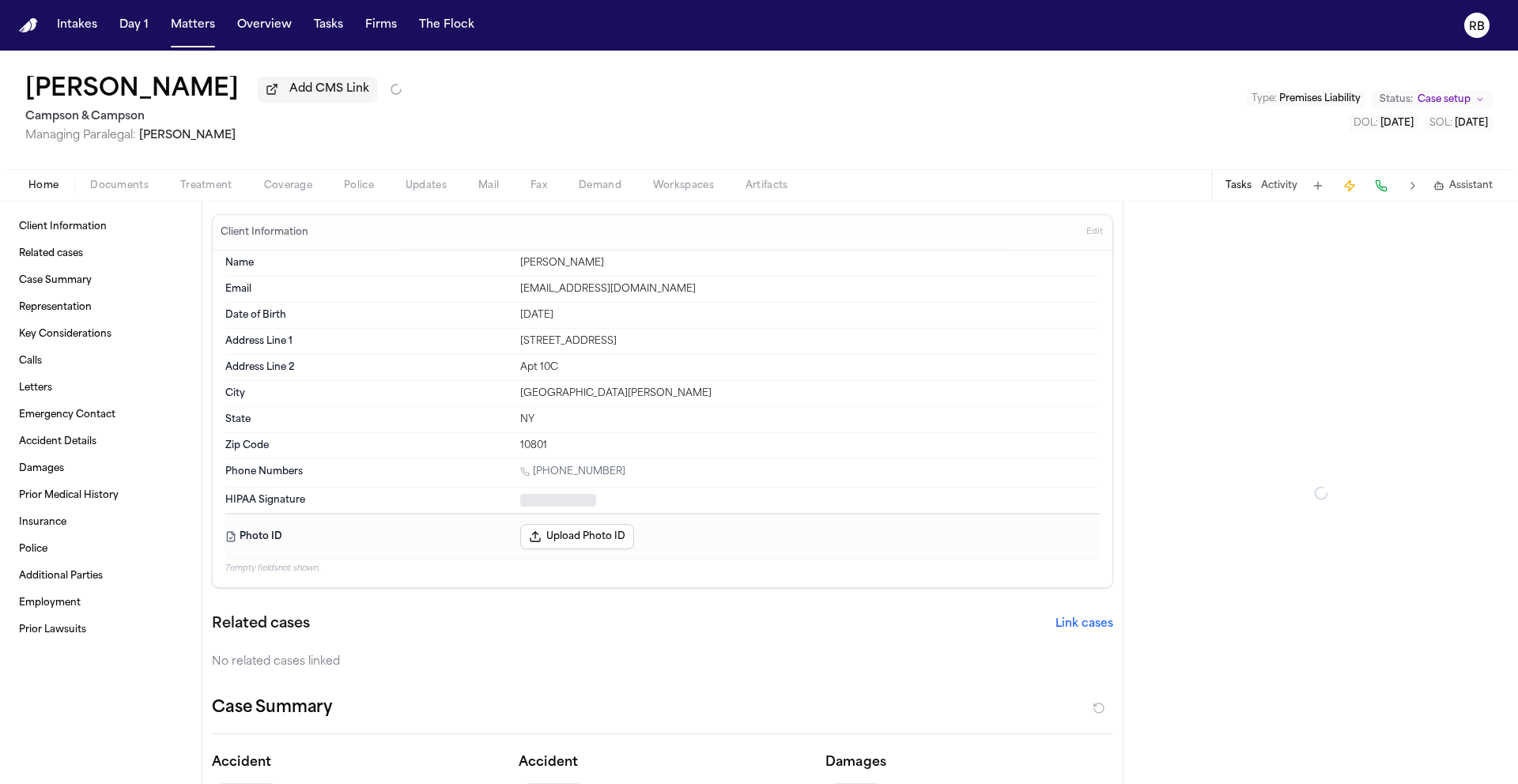
type textarea "*"
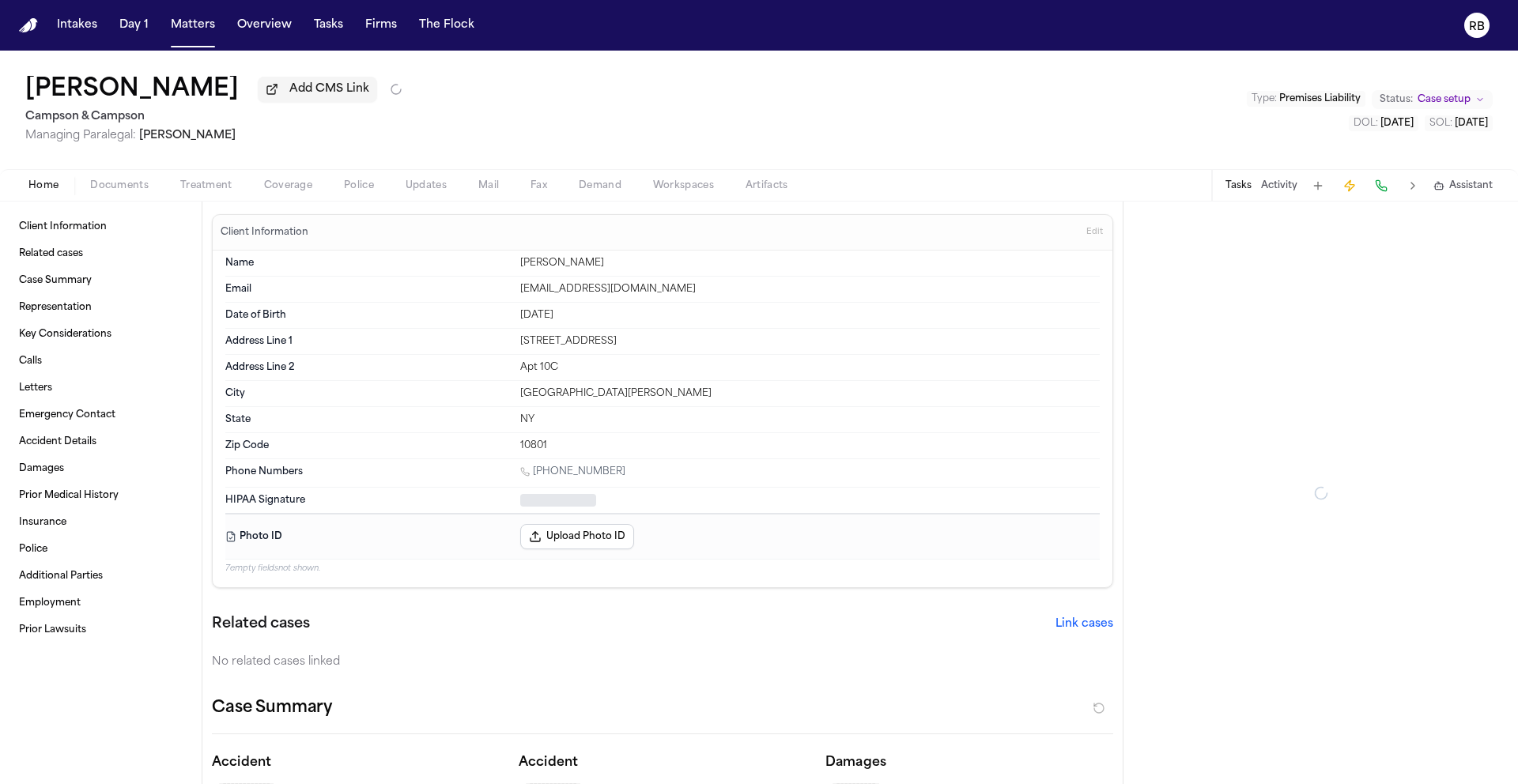
type textarea "*"
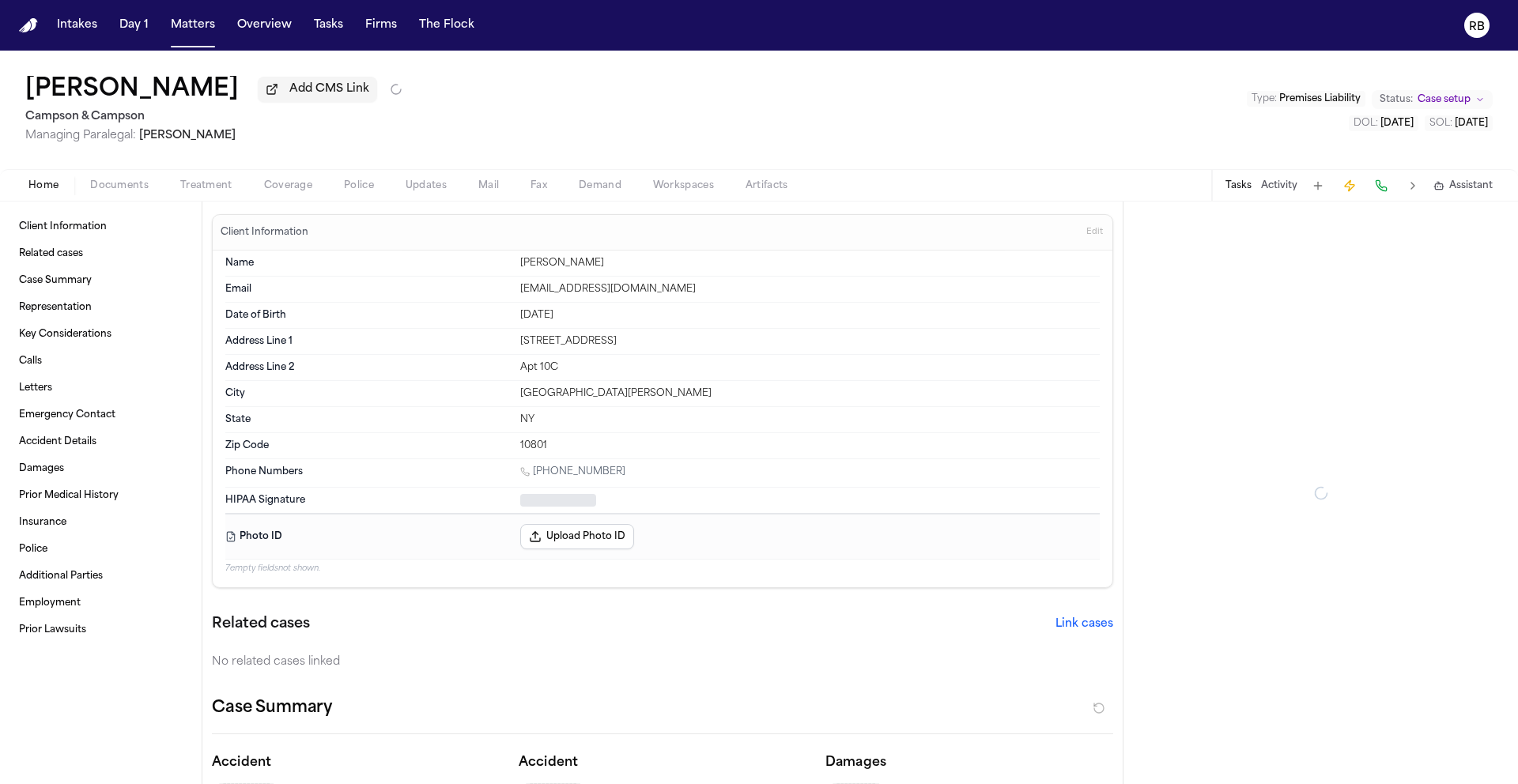
type textarea "*"
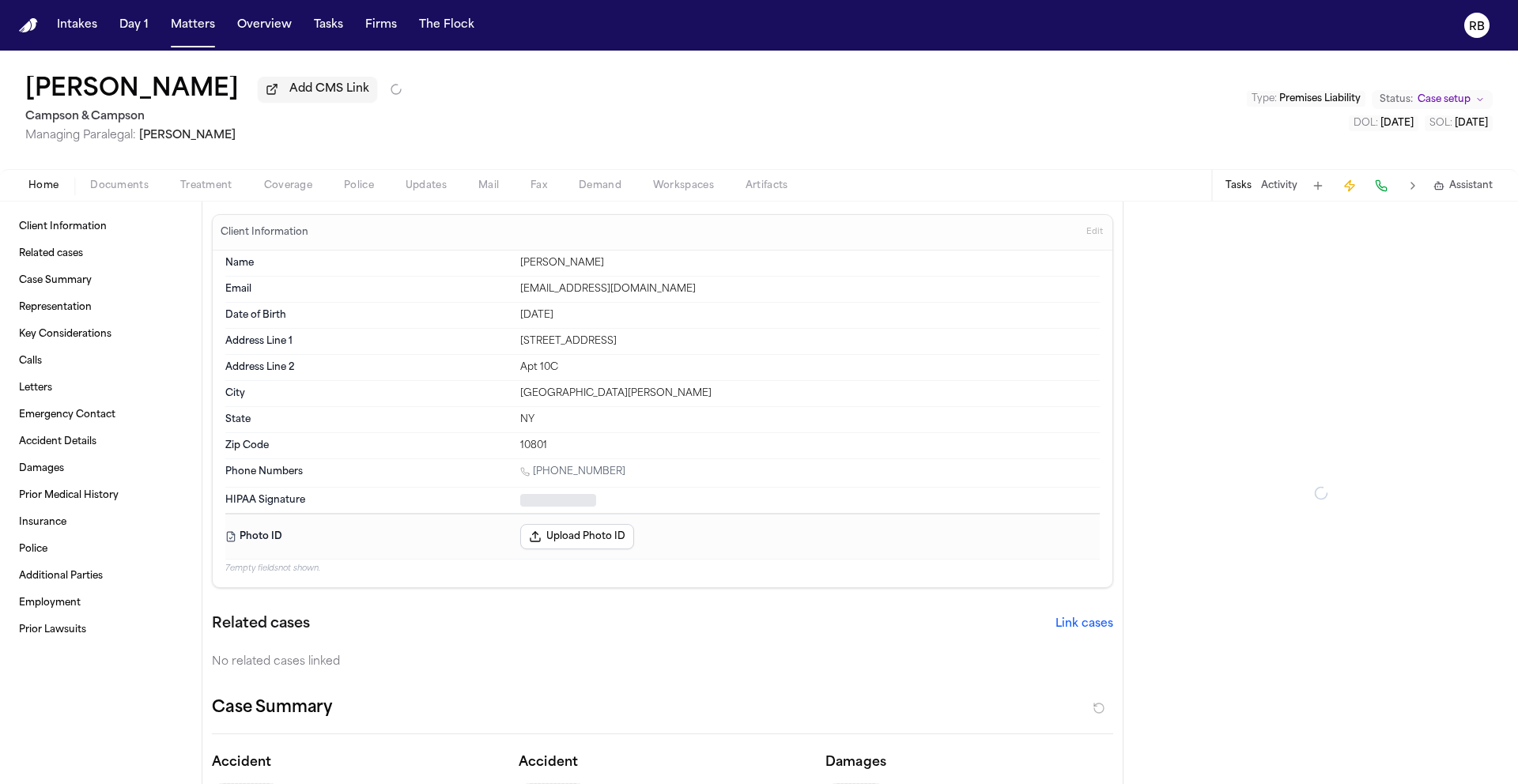
type textarea "*"
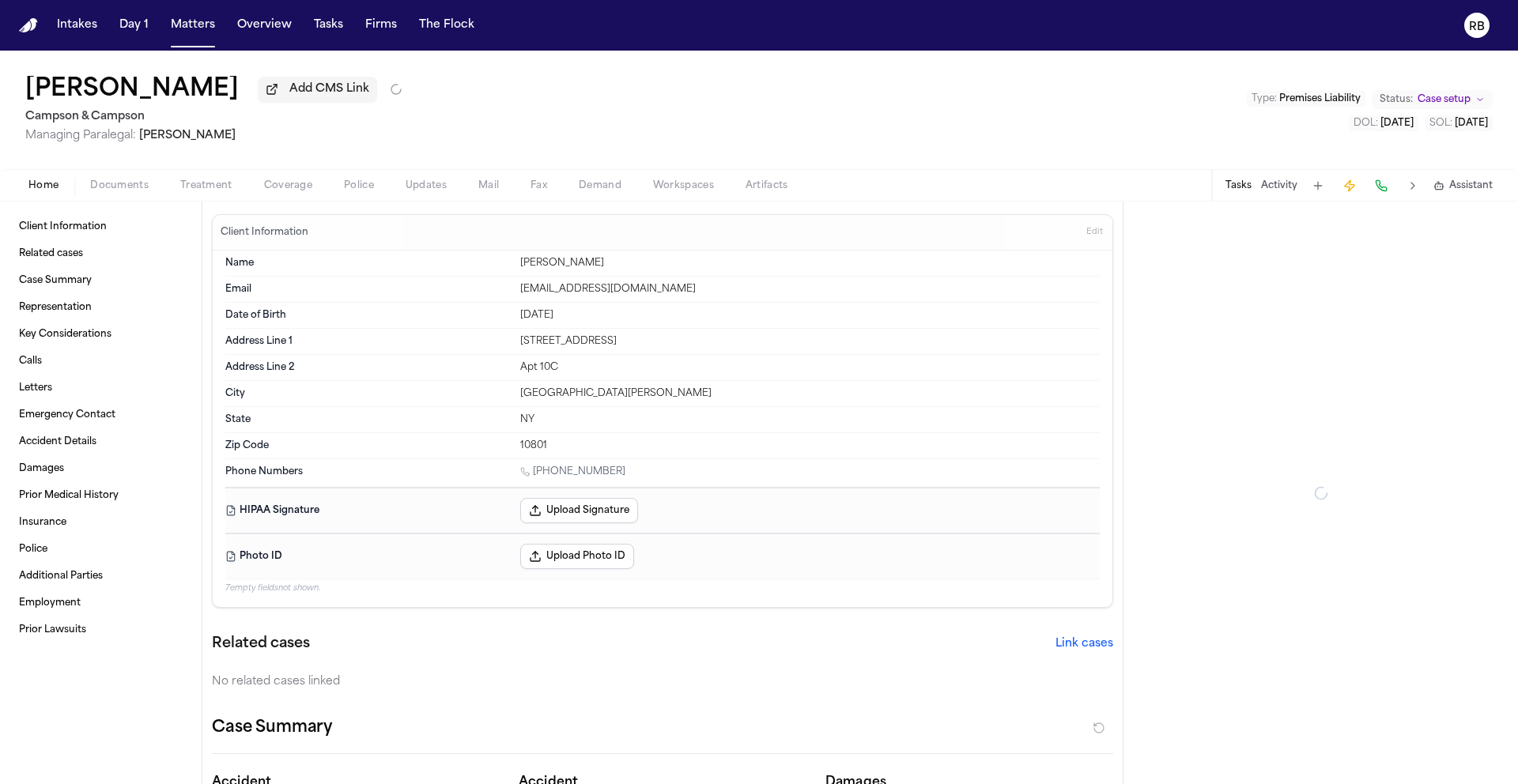
type textarea "*"
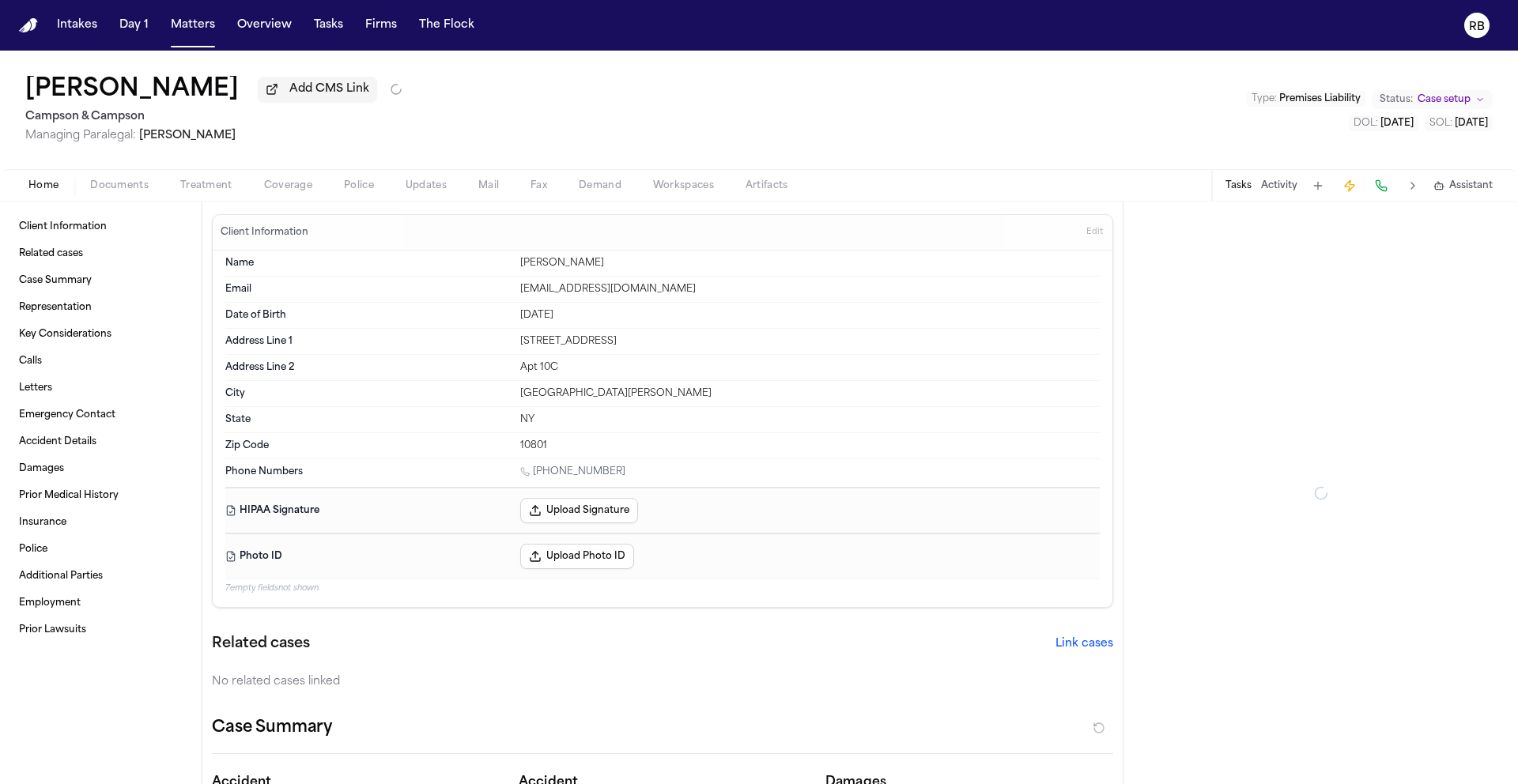
type textarea "*"
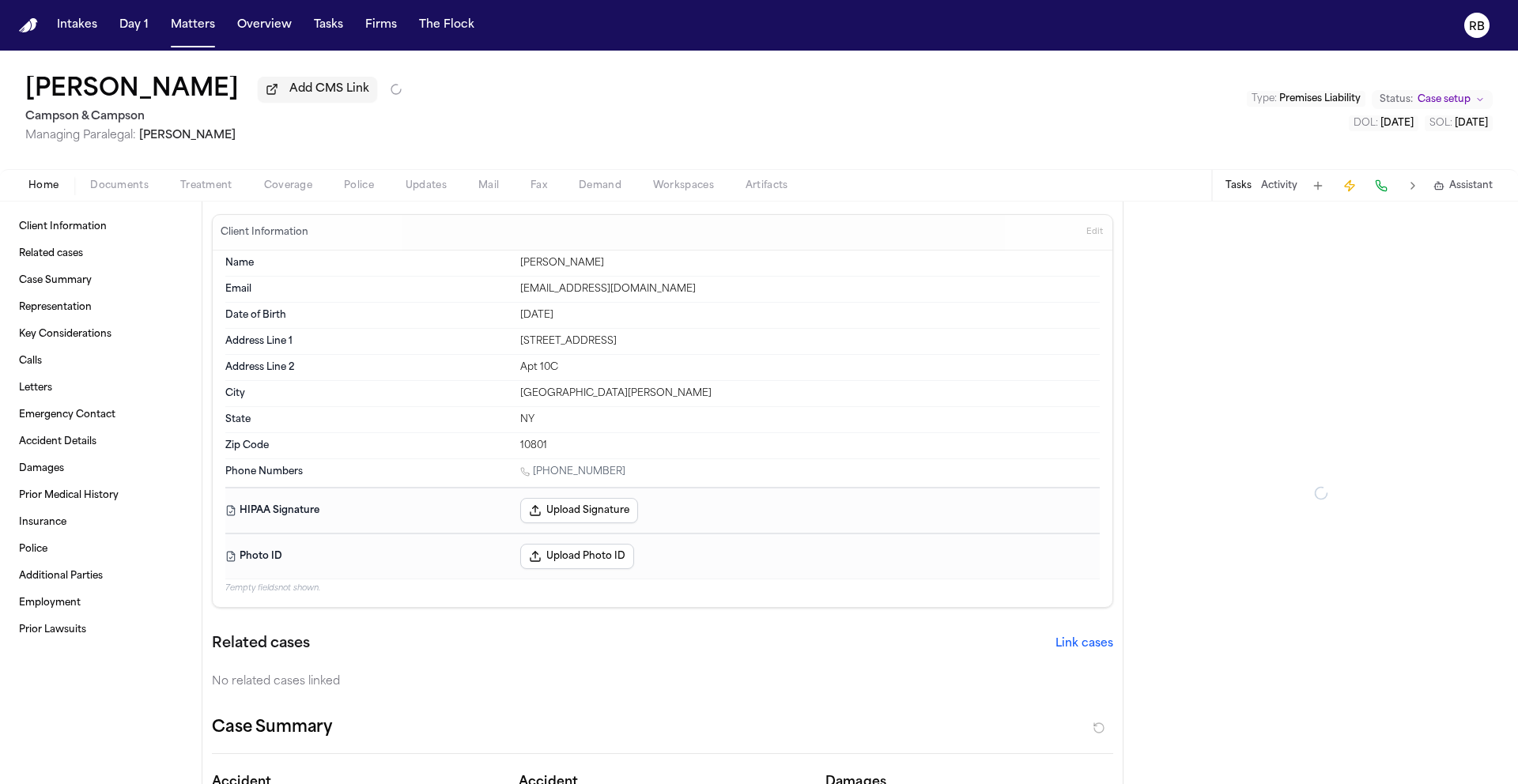
type textarea "*"
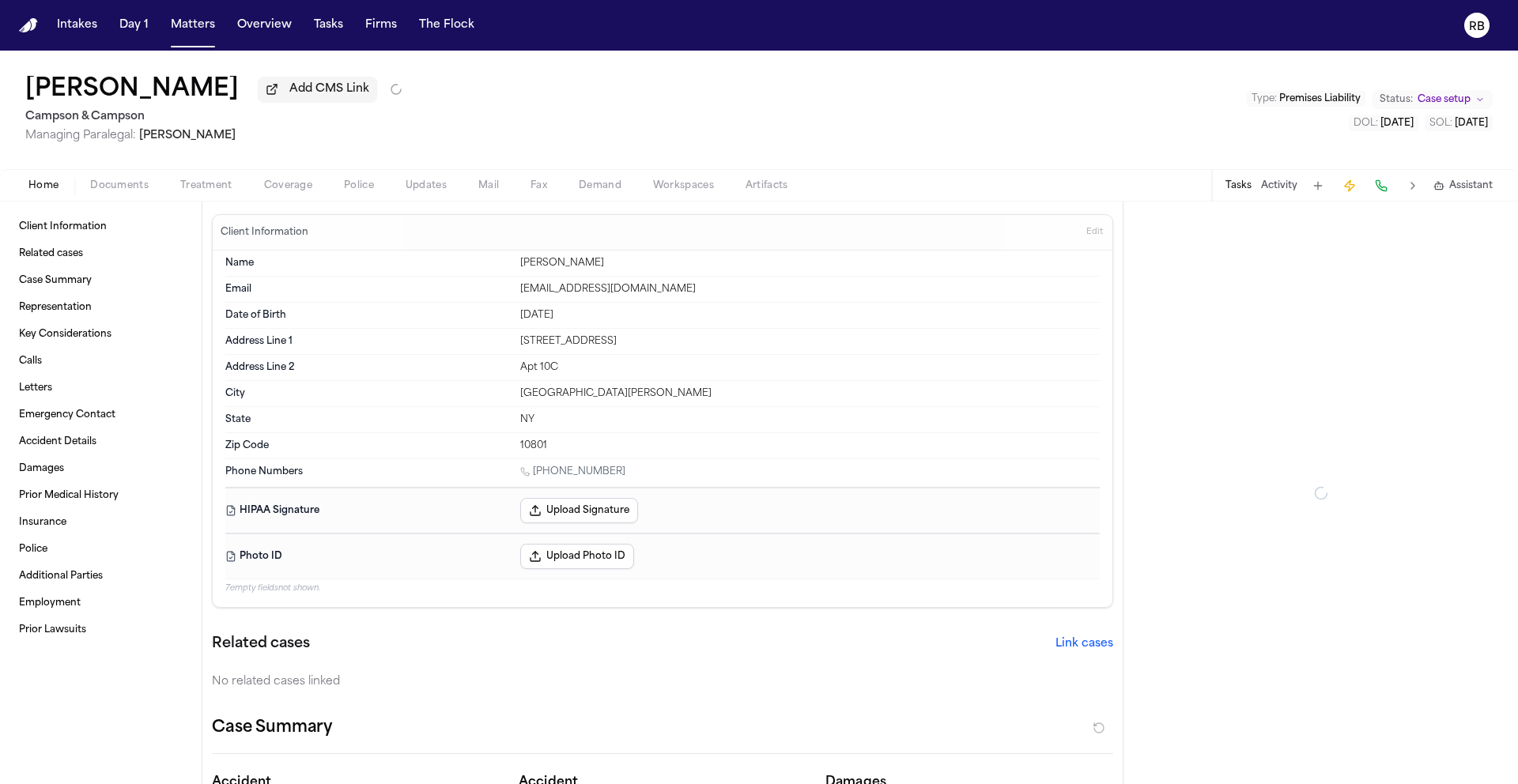
type textarea "*"
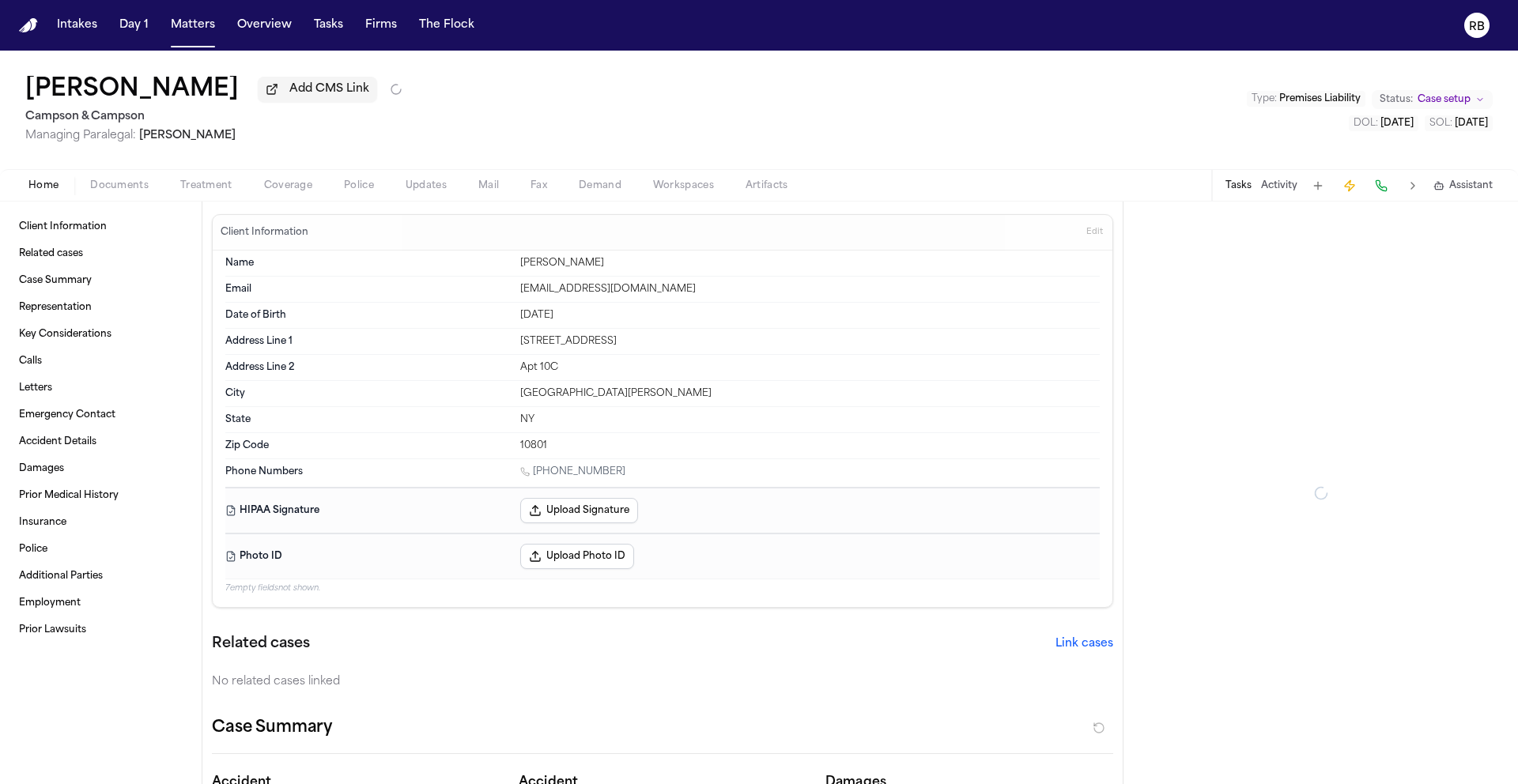
type textarea "*"
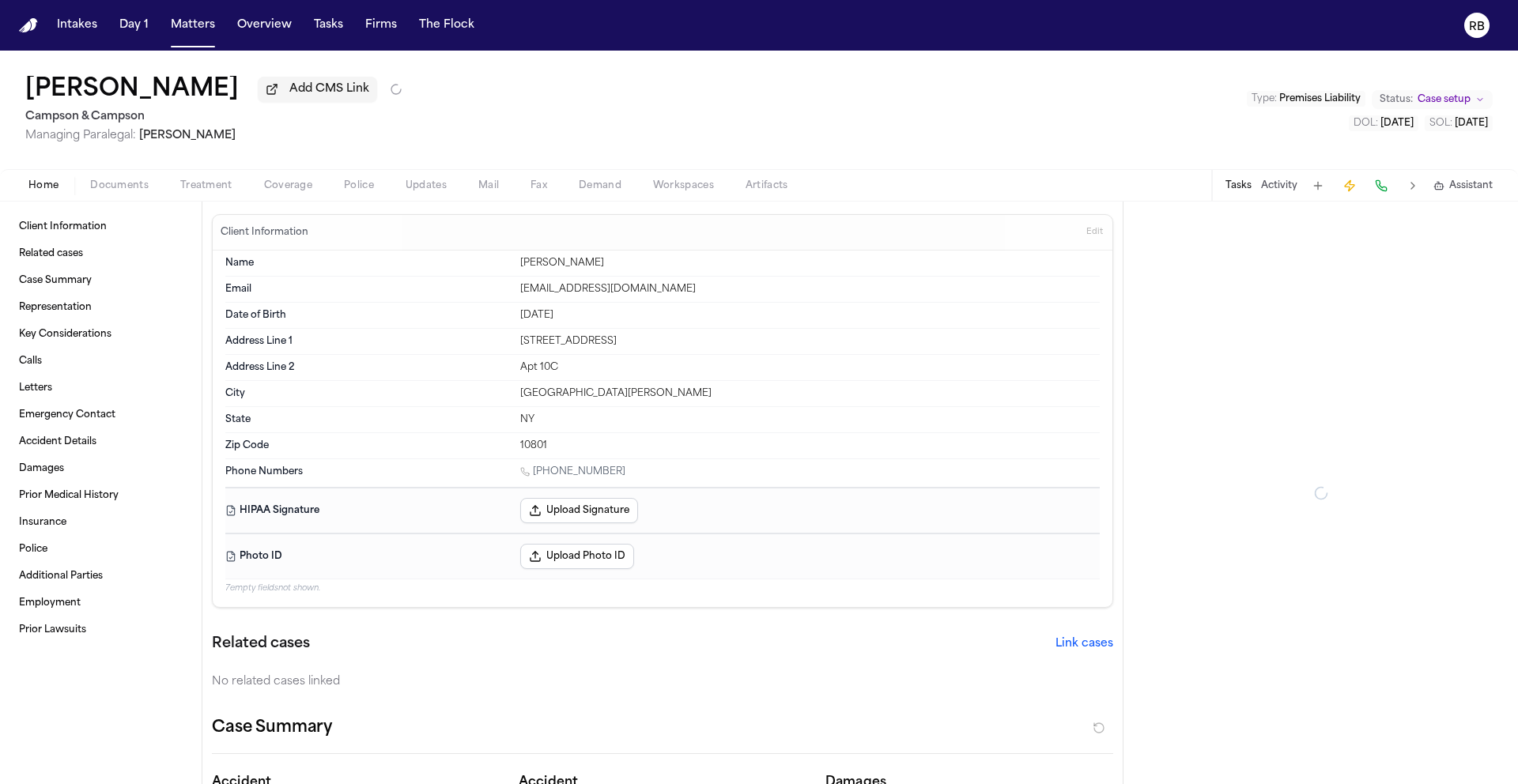
type textarea "*"
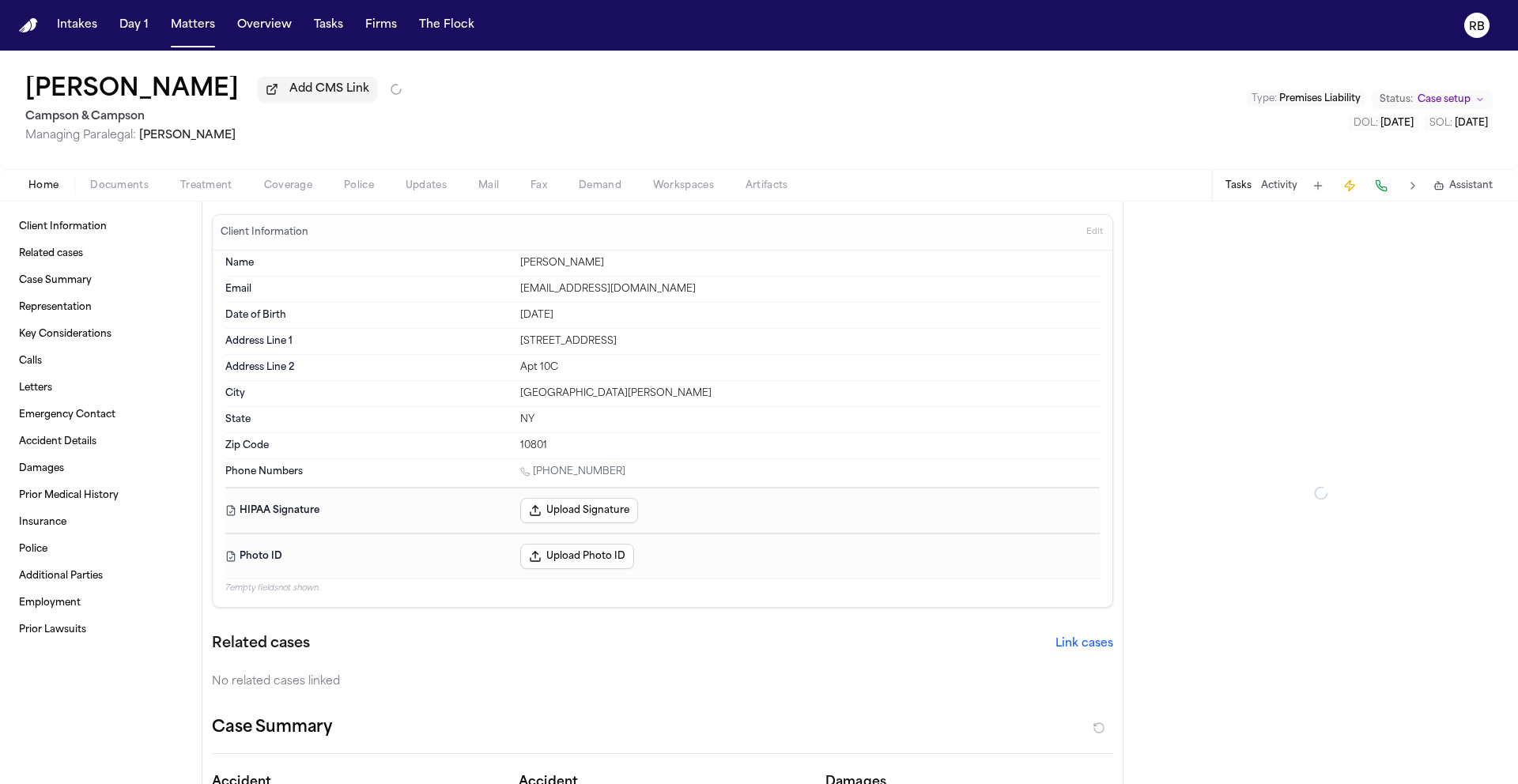
type textarea "*"
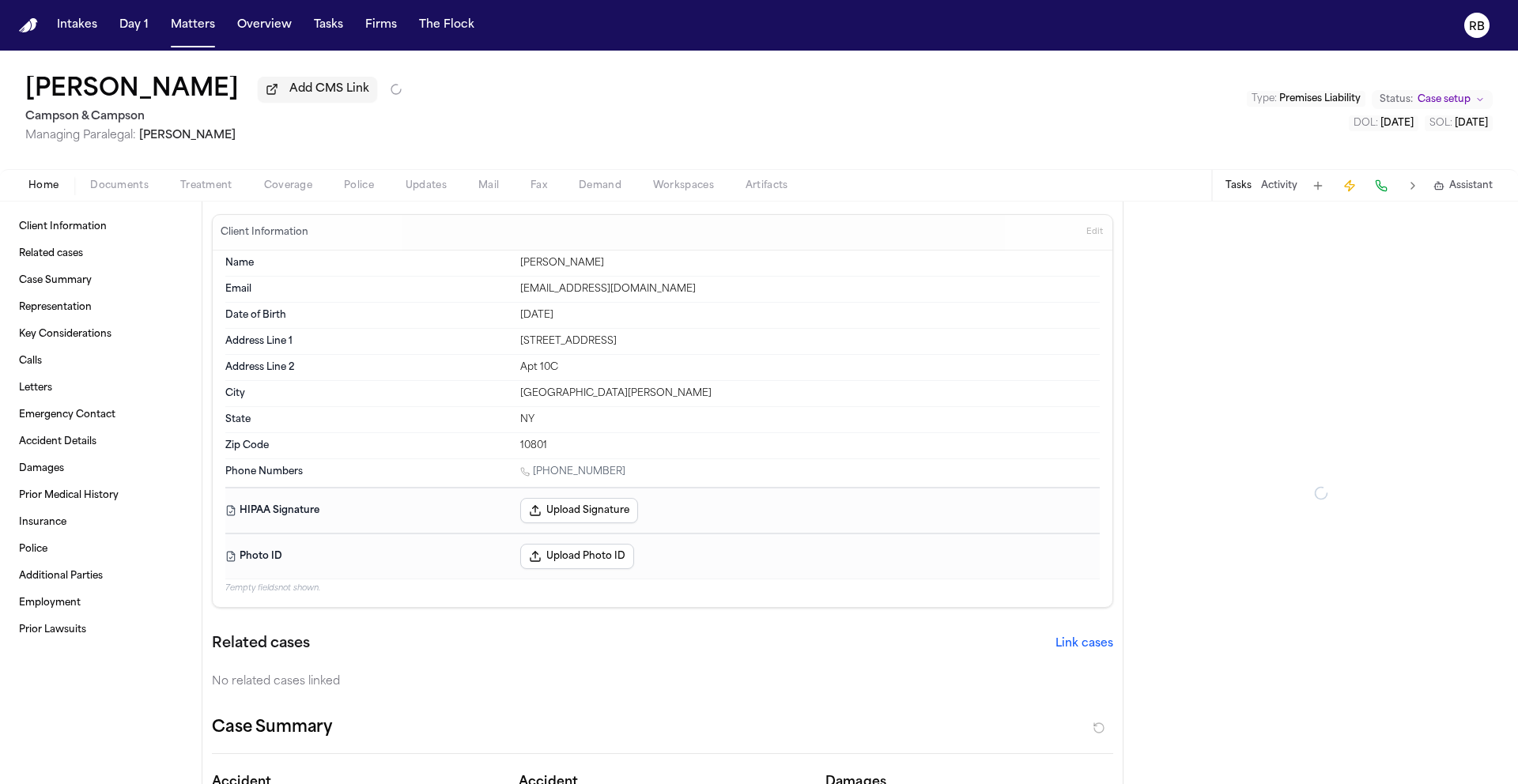
type textarea "*"
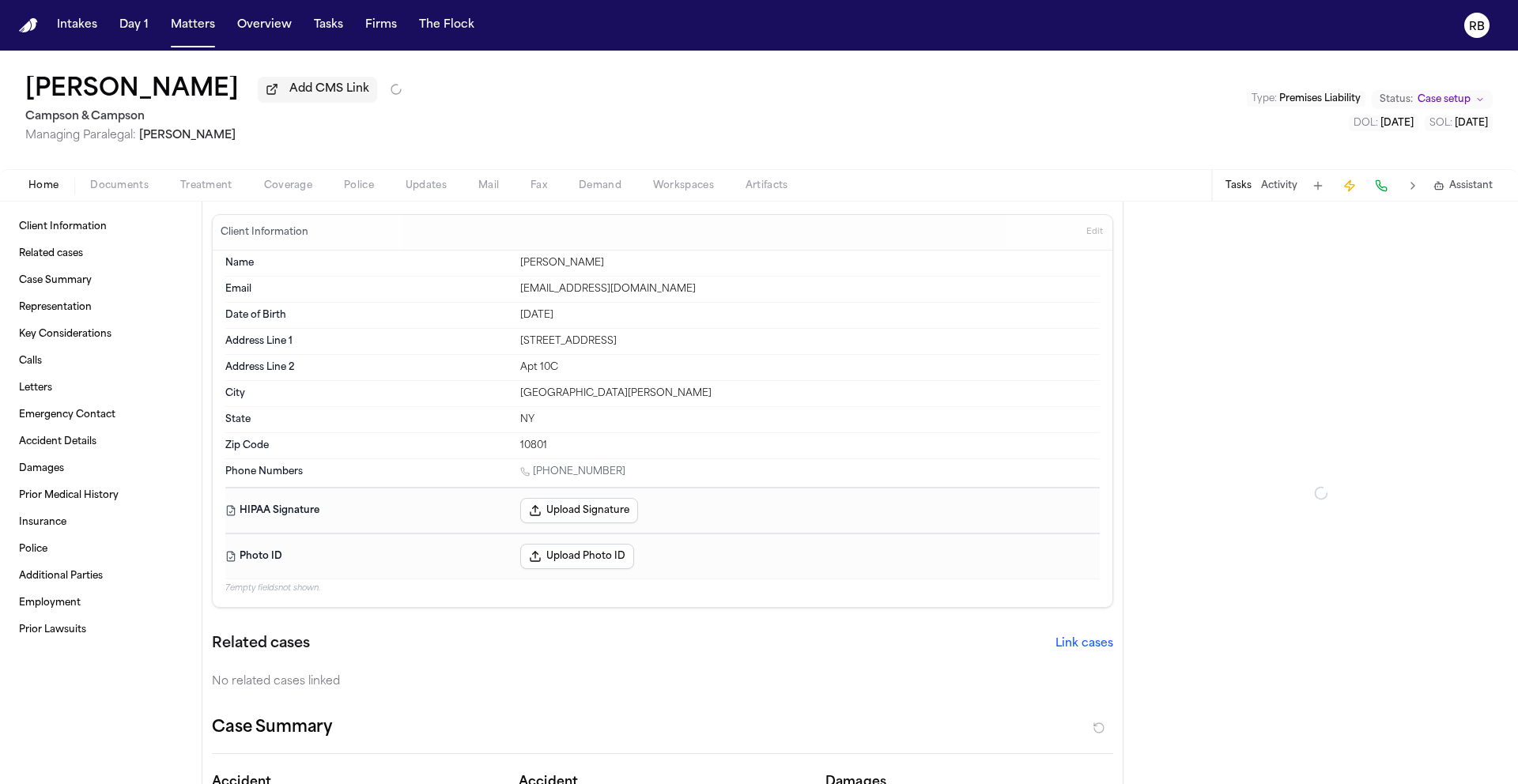
type textarea "*"
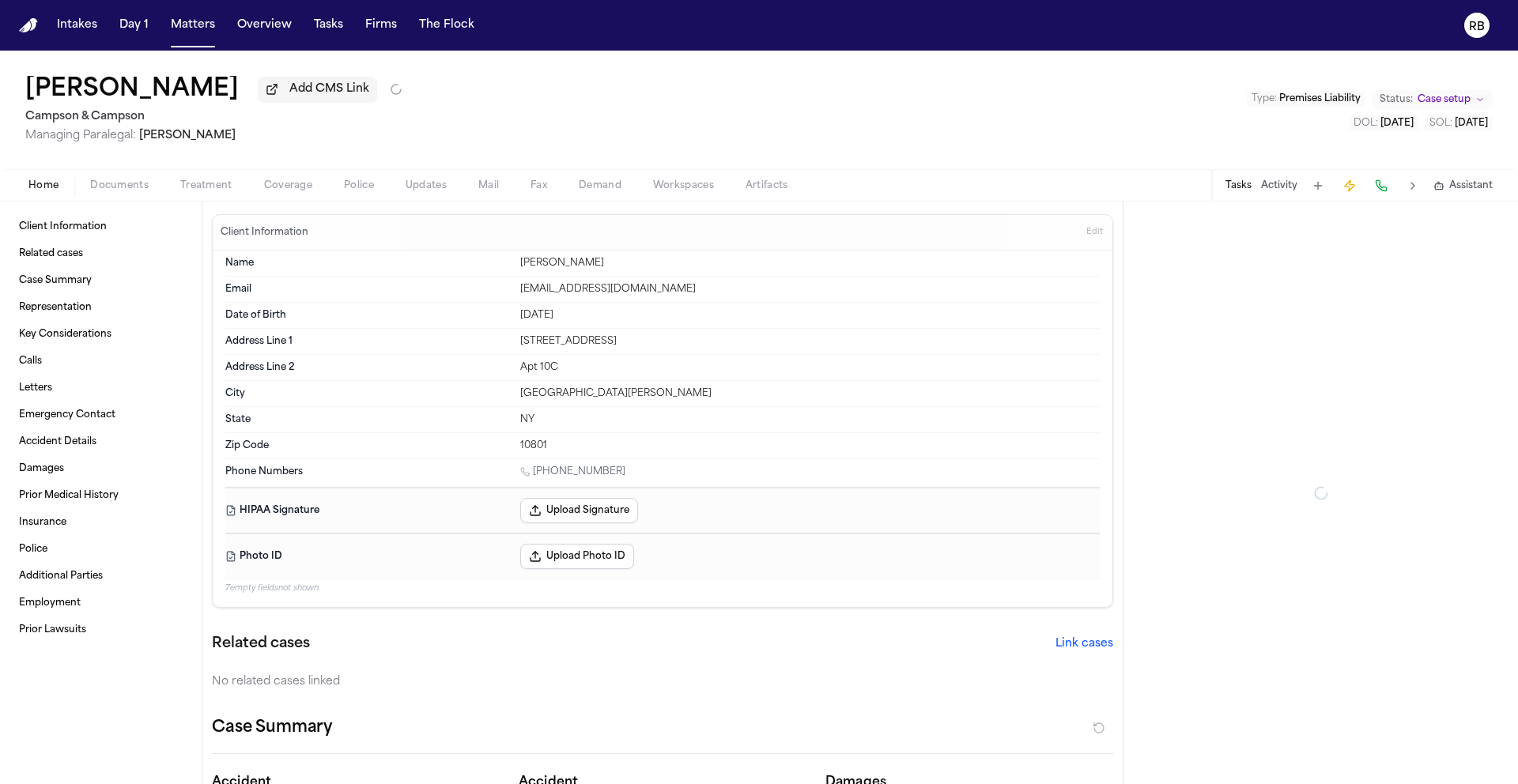
type textarea "*"
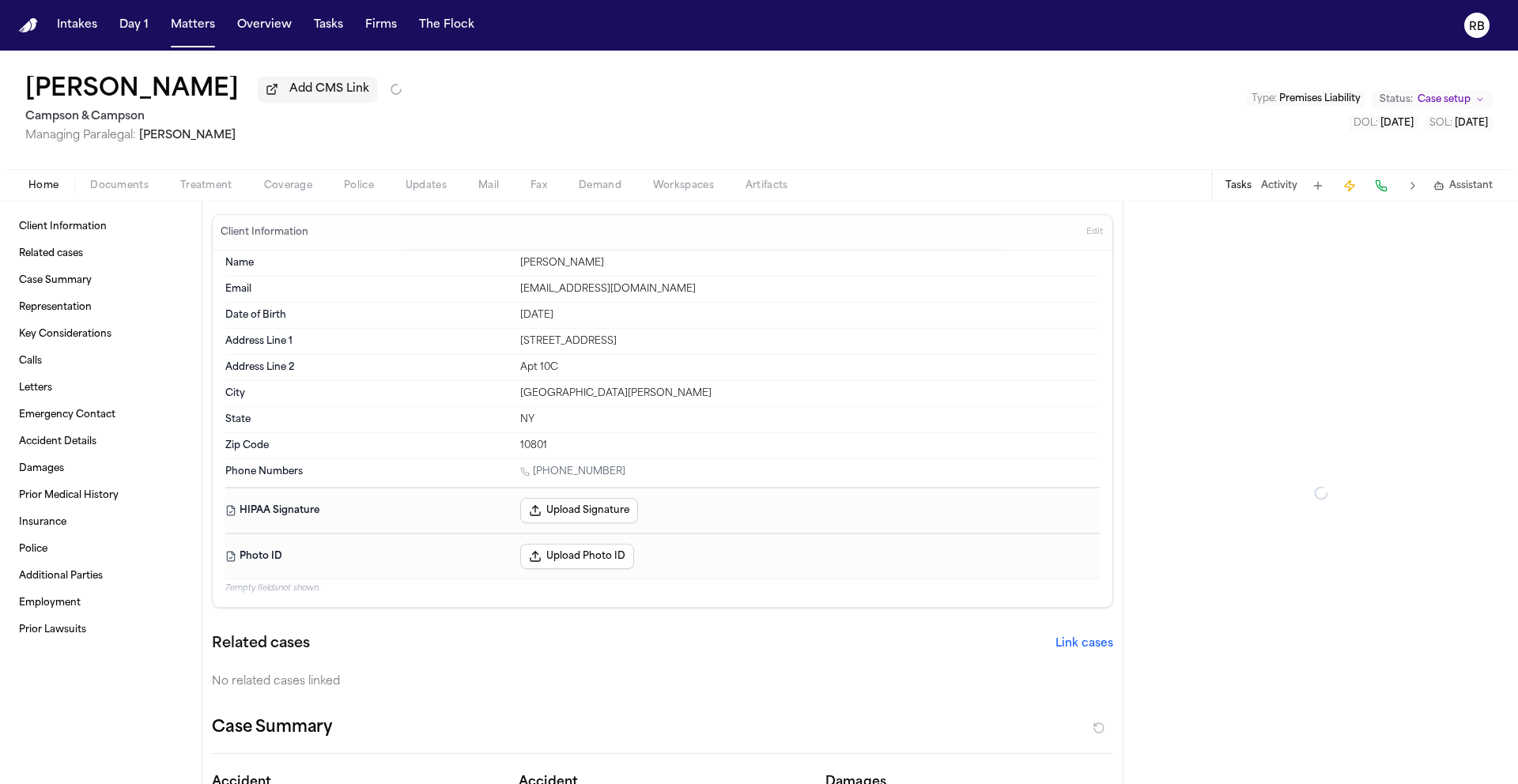
type textarea "*"
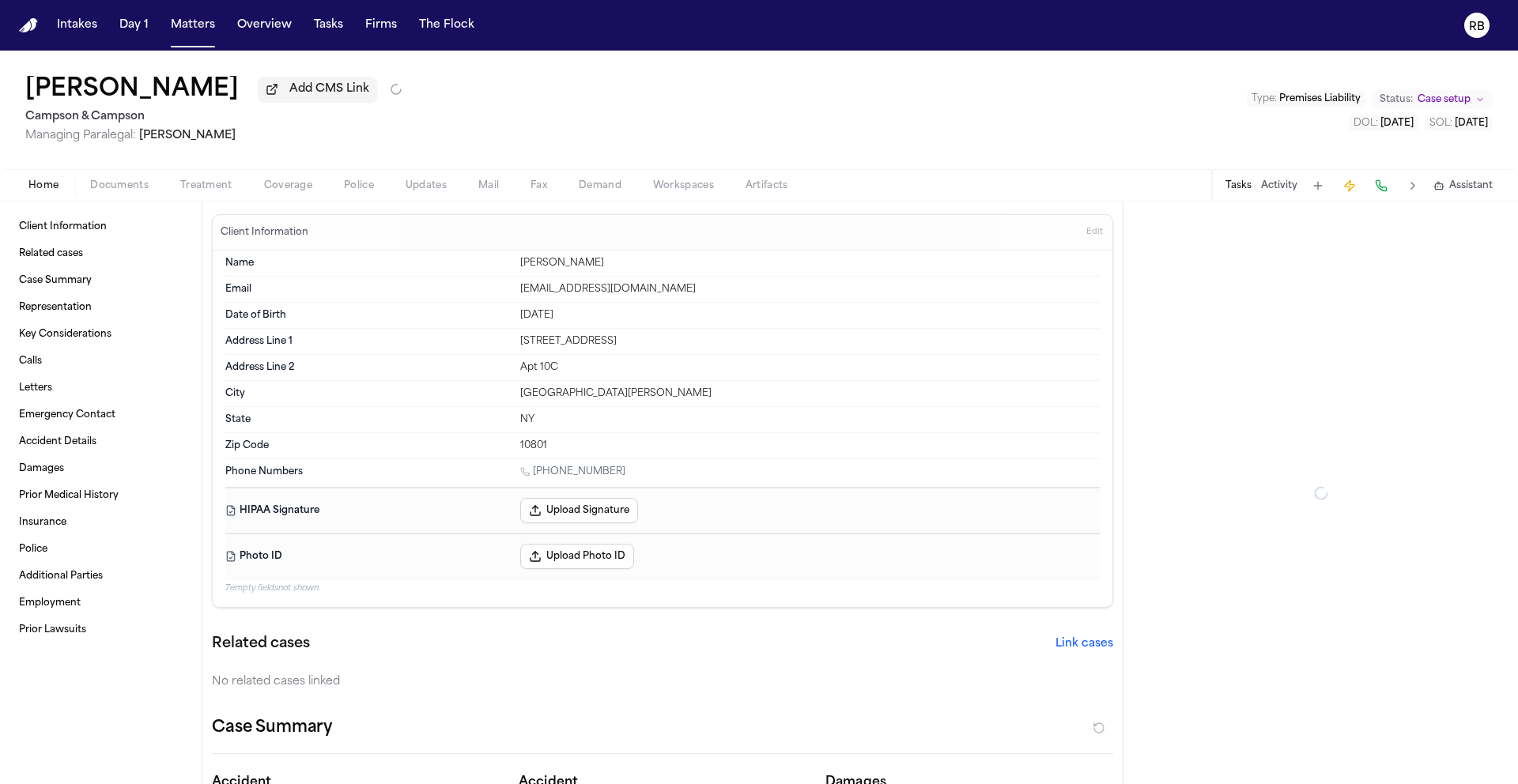
type textarea "*"
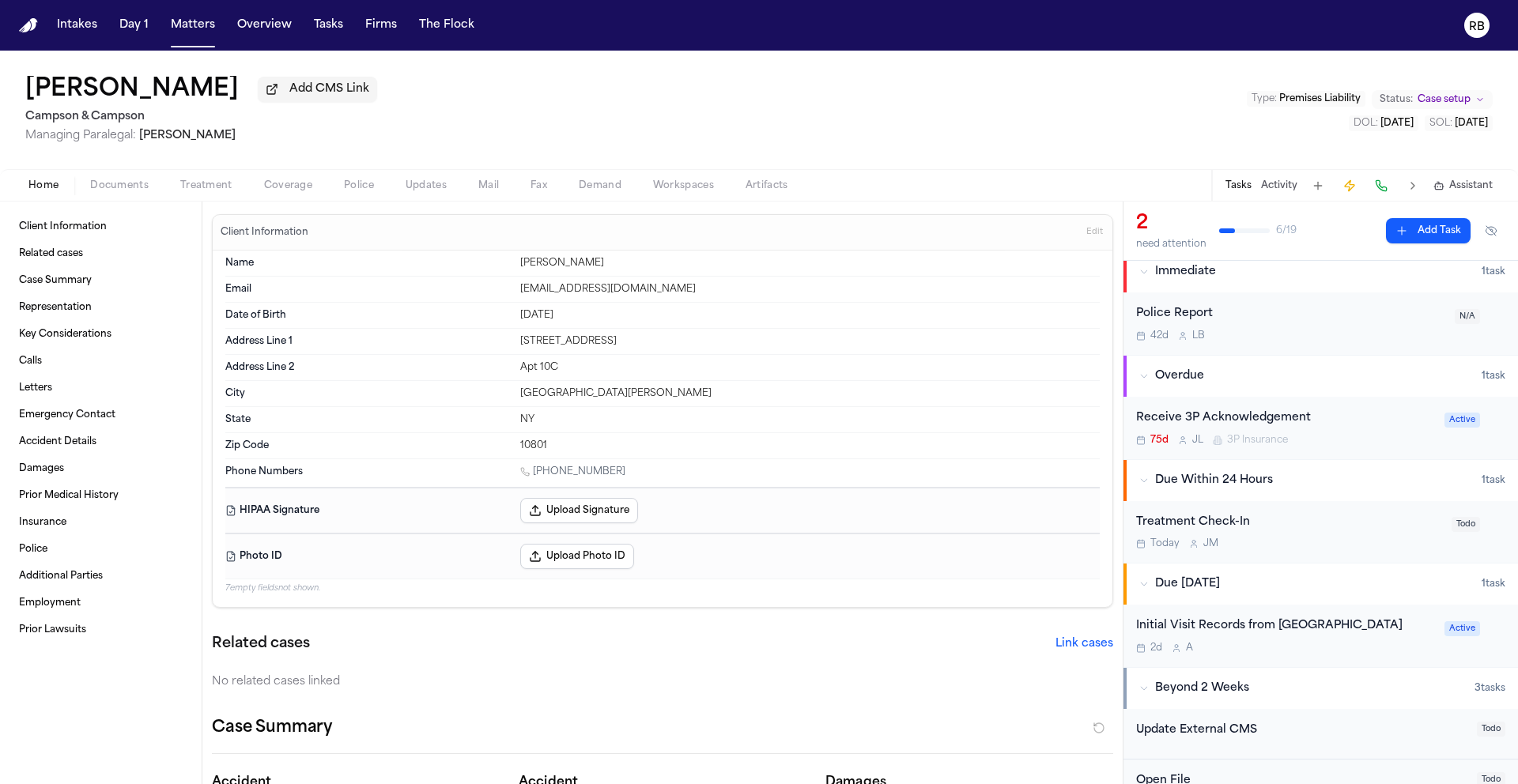
scroll to position [13, 0]
click at [1369, 651] on div "Initial Visit Records from AtlantiCare Regional Medical Center 2d A" at bounding box center [1285, 631] width 299 height 38
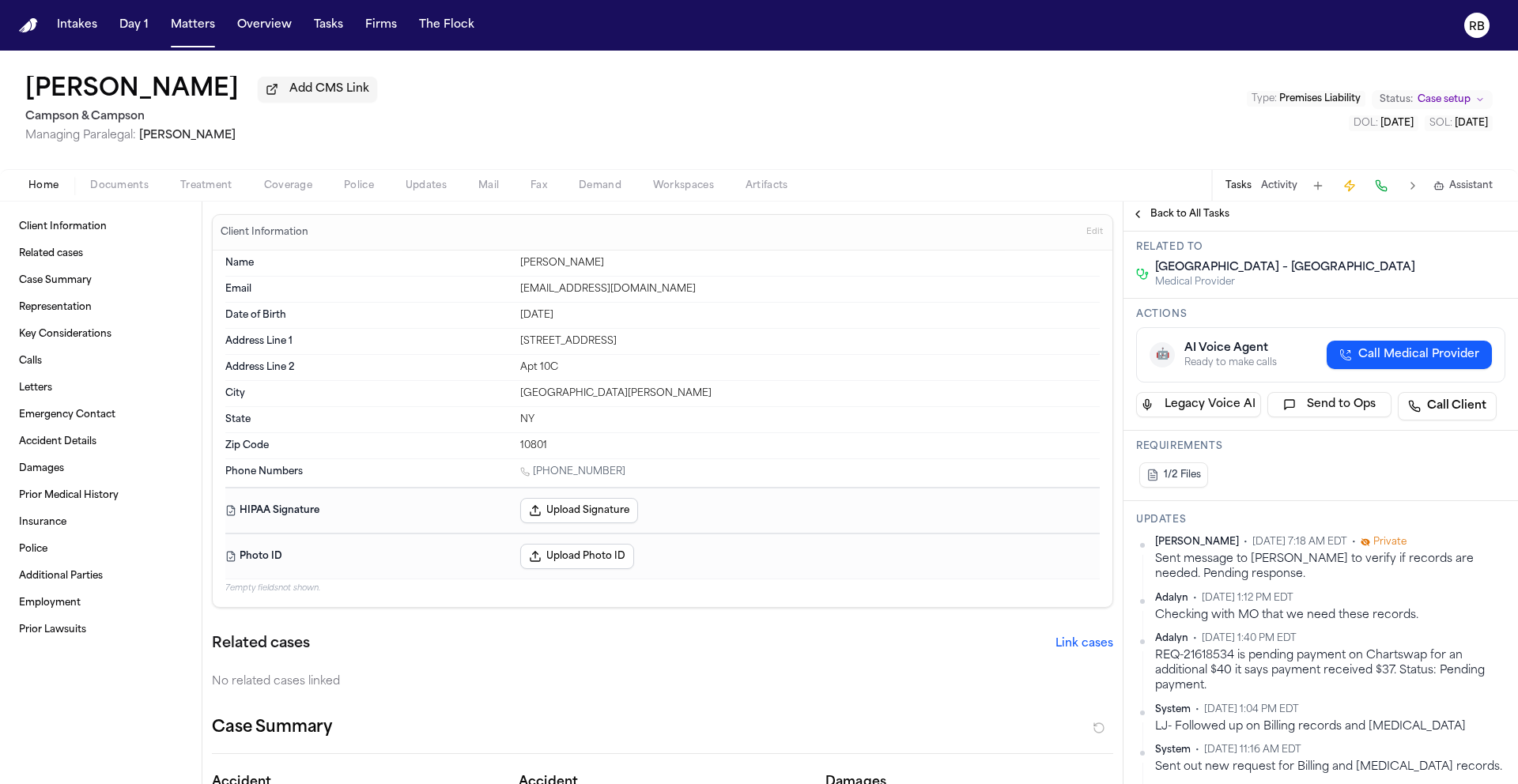
scroll to position [227, 0]
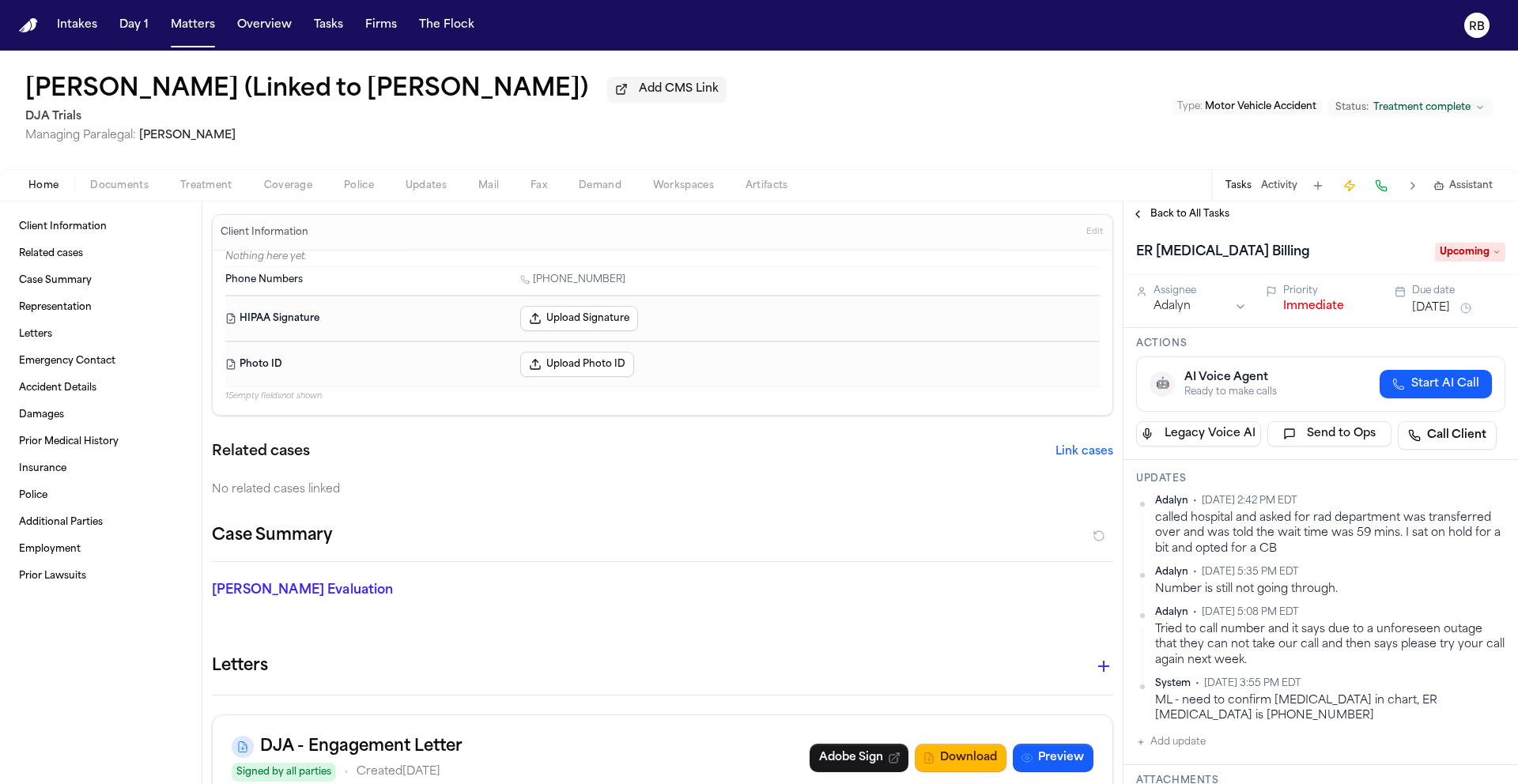
click at [1211, 220] on span "Back to All Tasks" at bounding box center [1190, 214] width 79 height 13
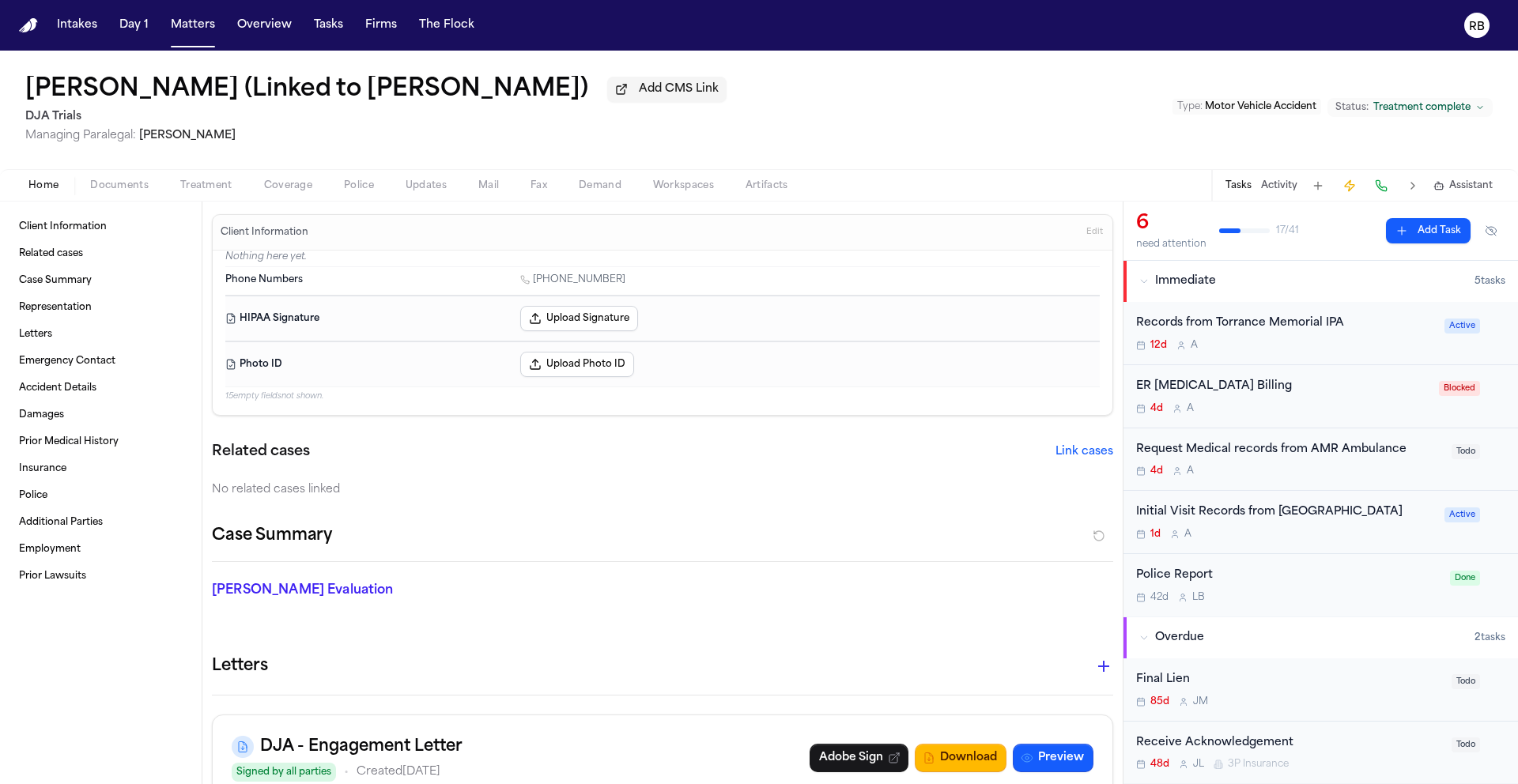
scroll to position [3, 0]
click at [1388, 532] on div "1d A" at bounding box center [1285, 530] width 299 height 13
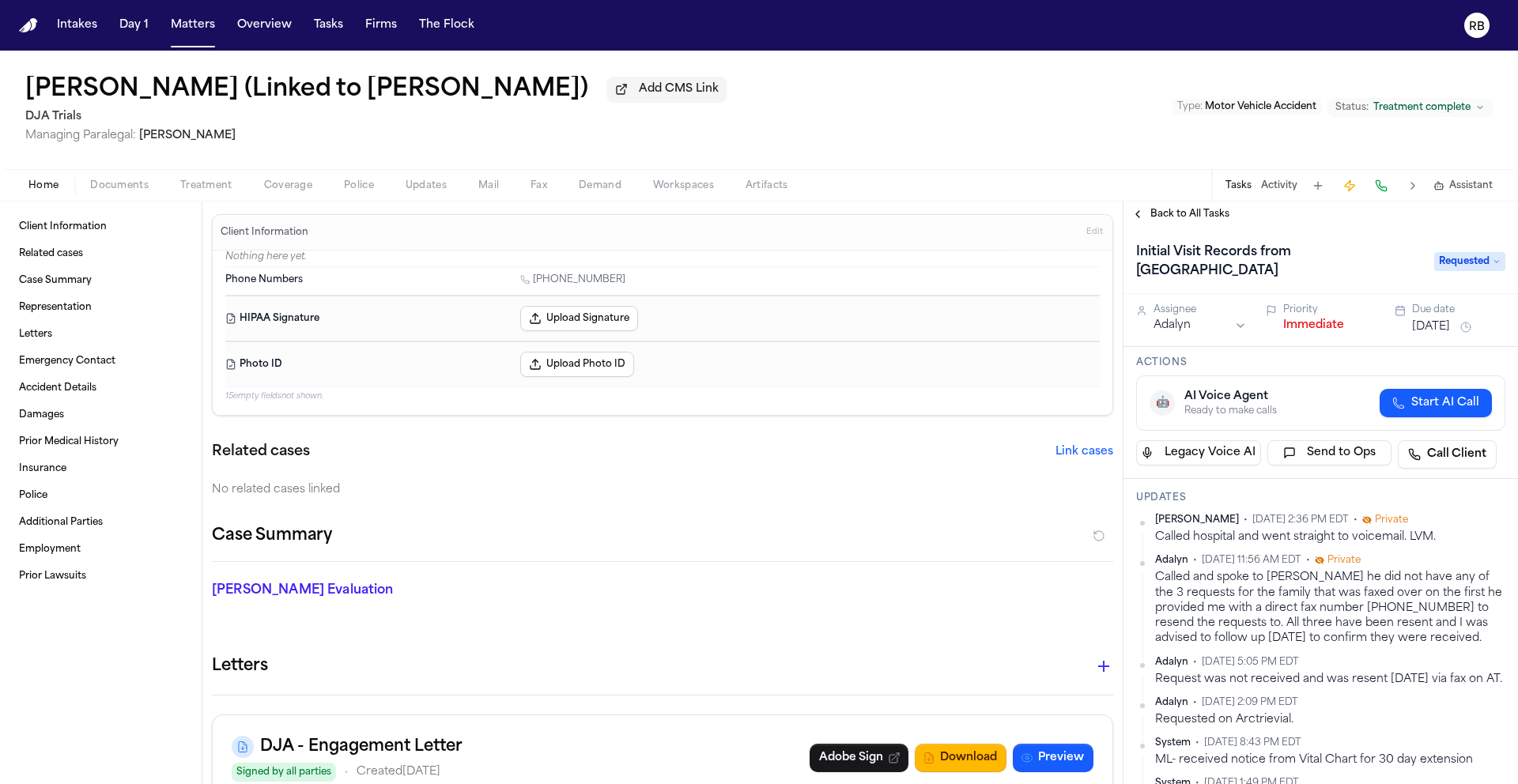
click at [1188, 220] on span "Back to All Tasks" at bounding box center [1190, 214] width 79 height 13
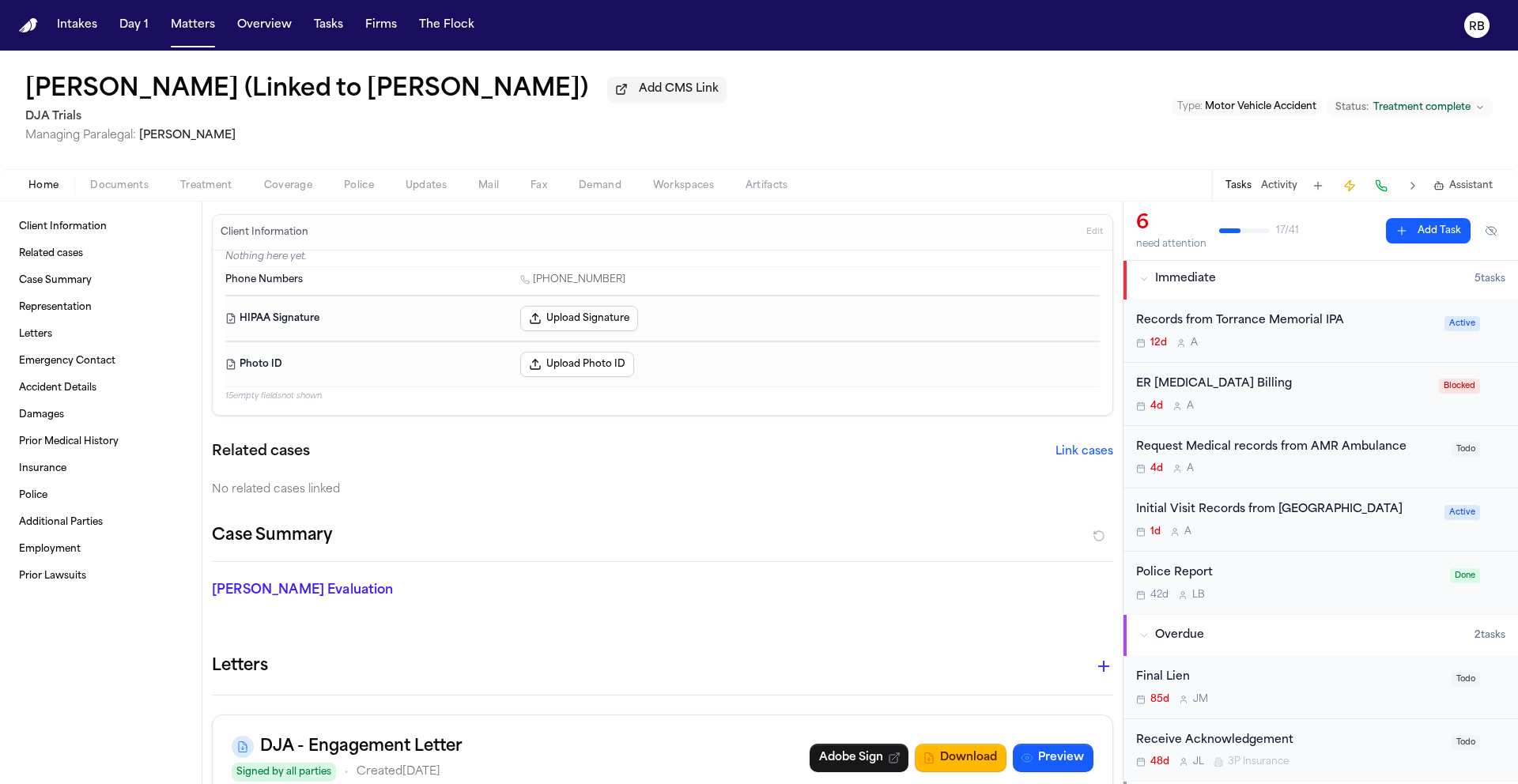
scroll to position [8, 0]
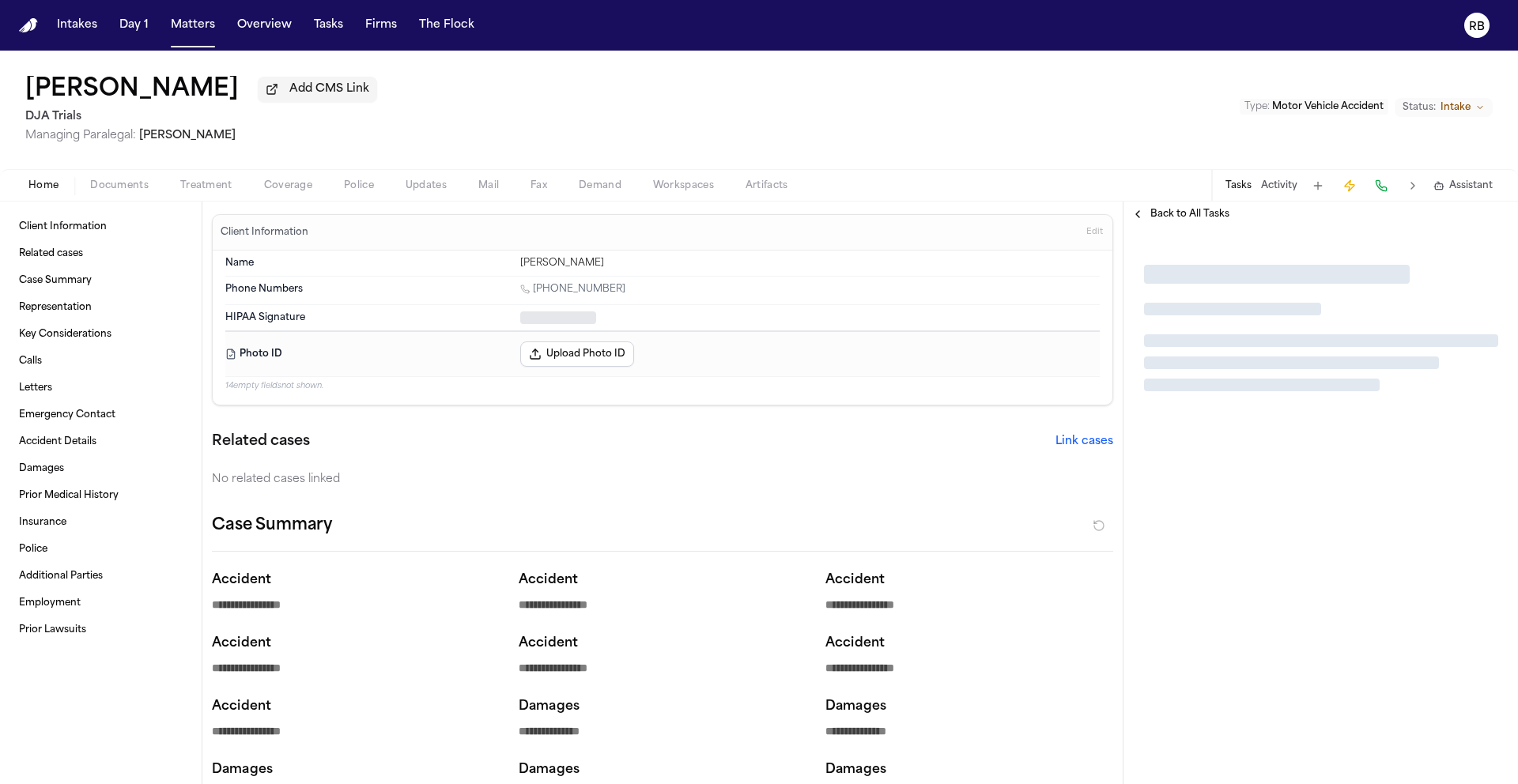
type textarea "*"
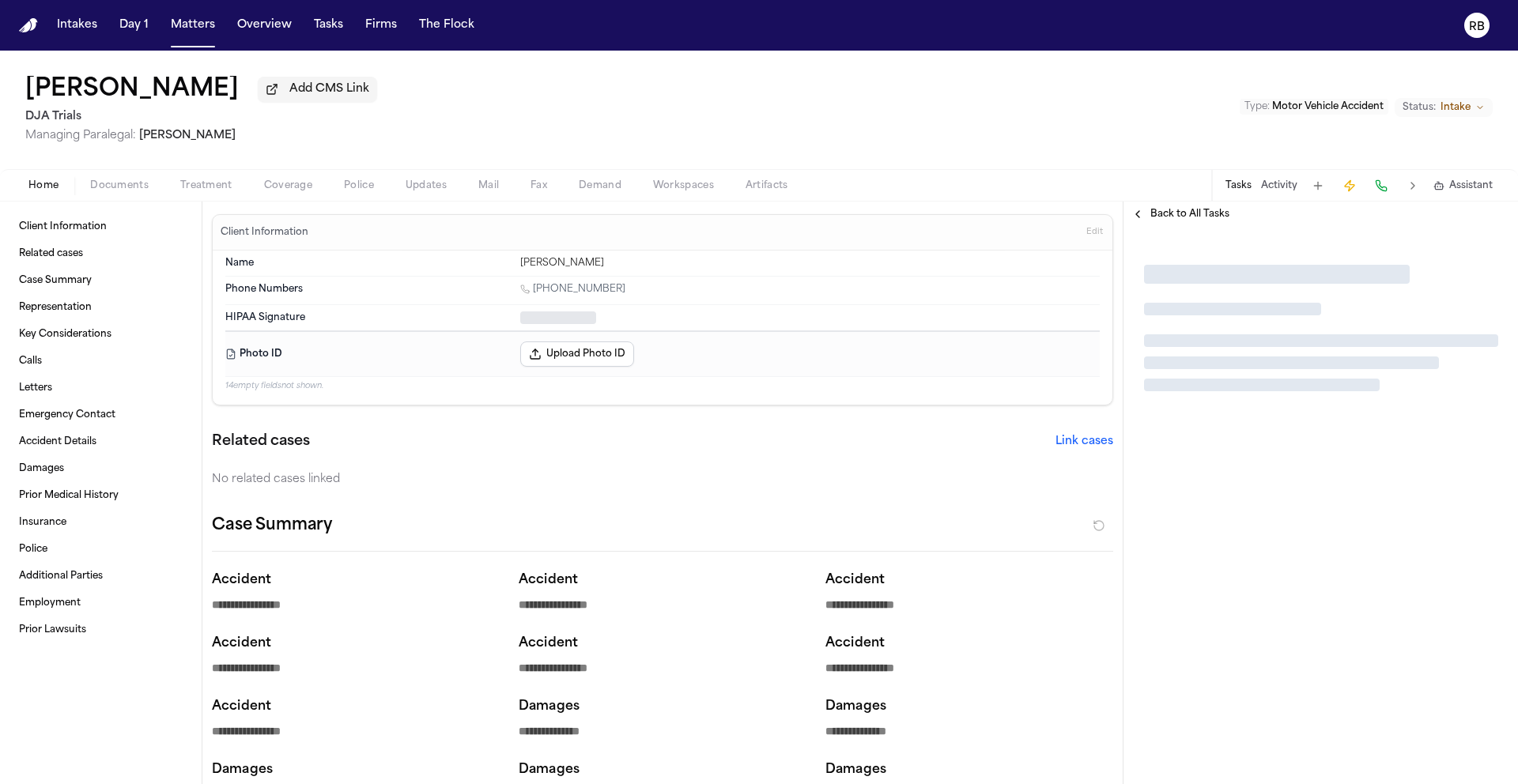
type textarea "*"
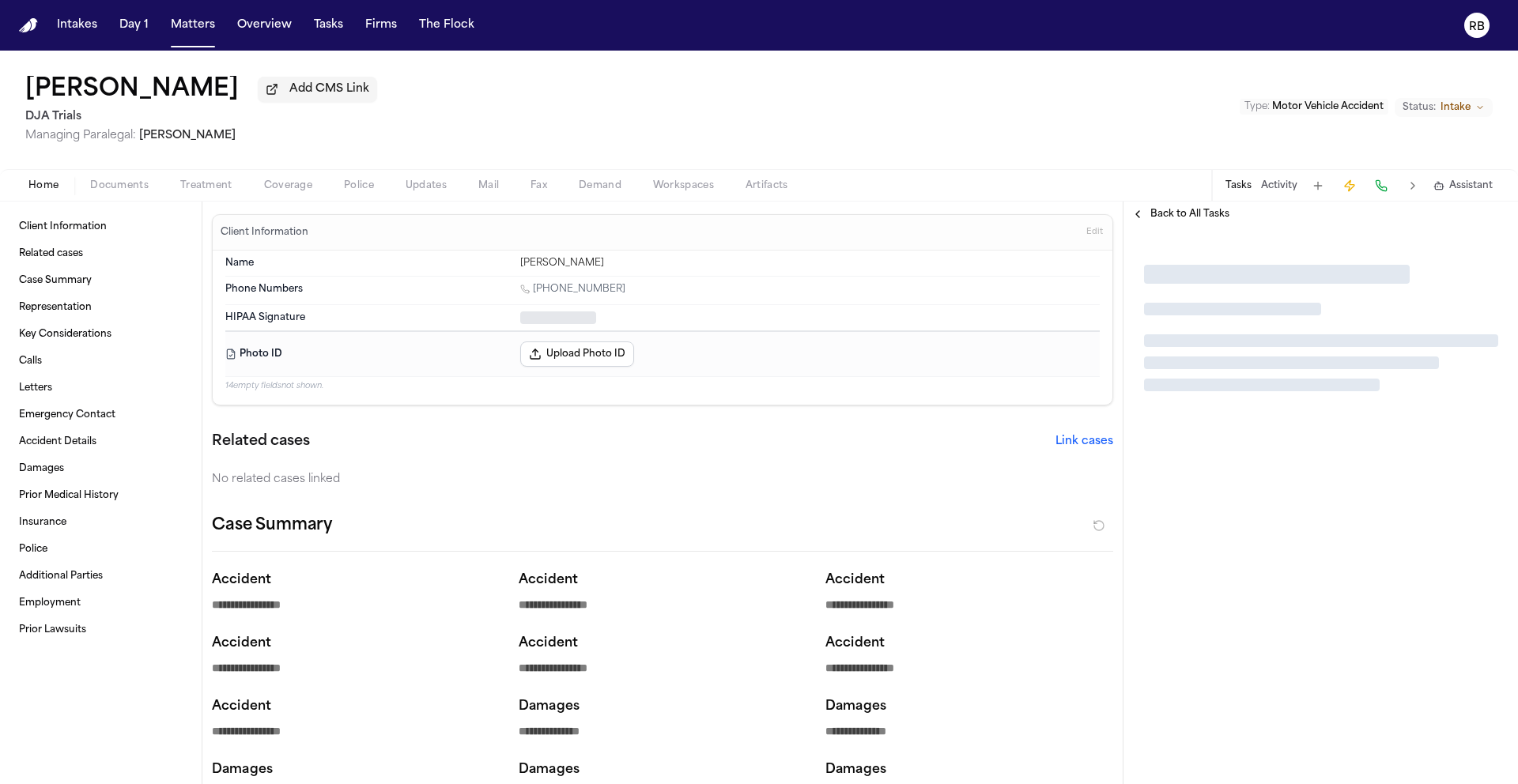
type textarea "*"
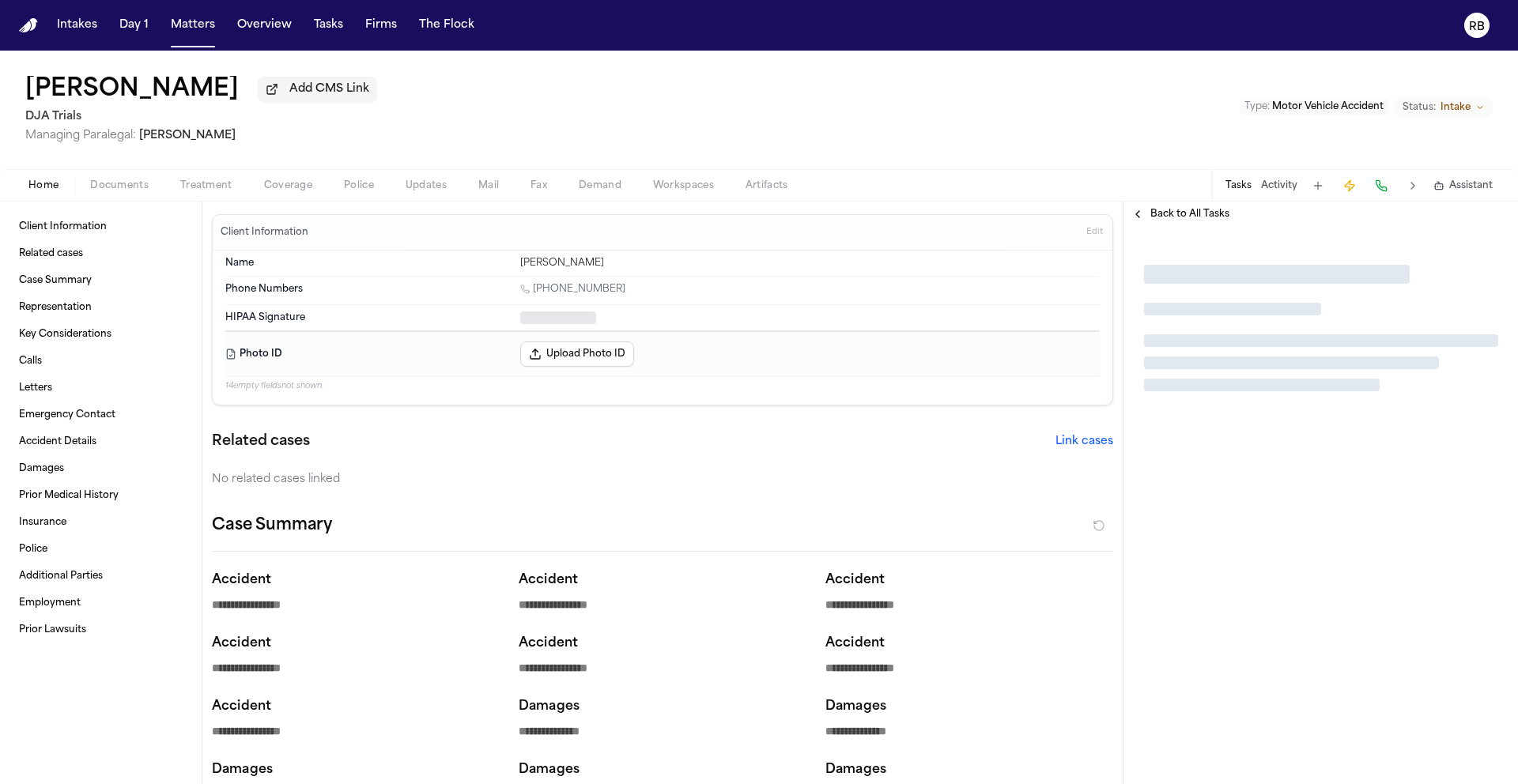
type textarea "*"
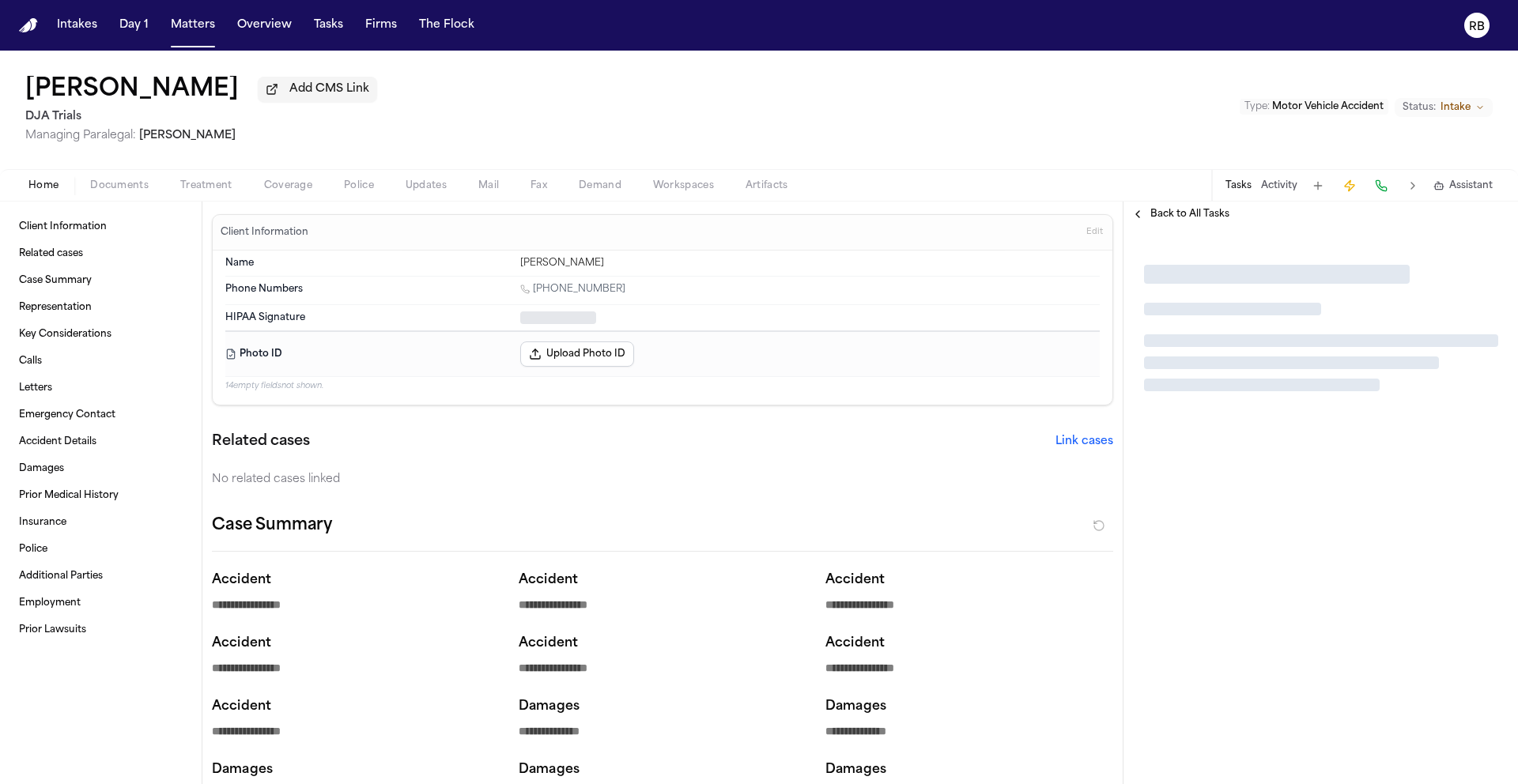
type textarea "*"
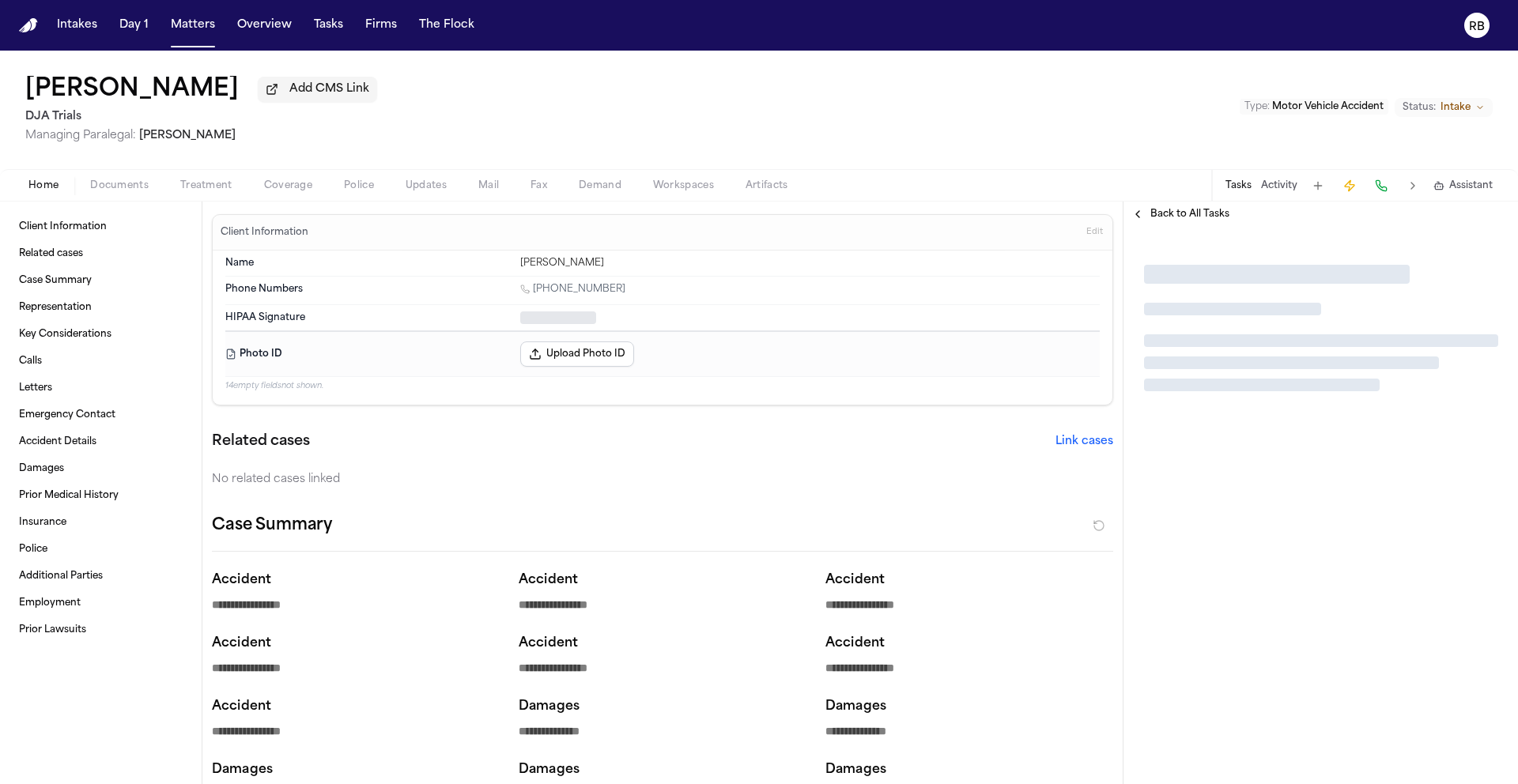
type textarea "*"
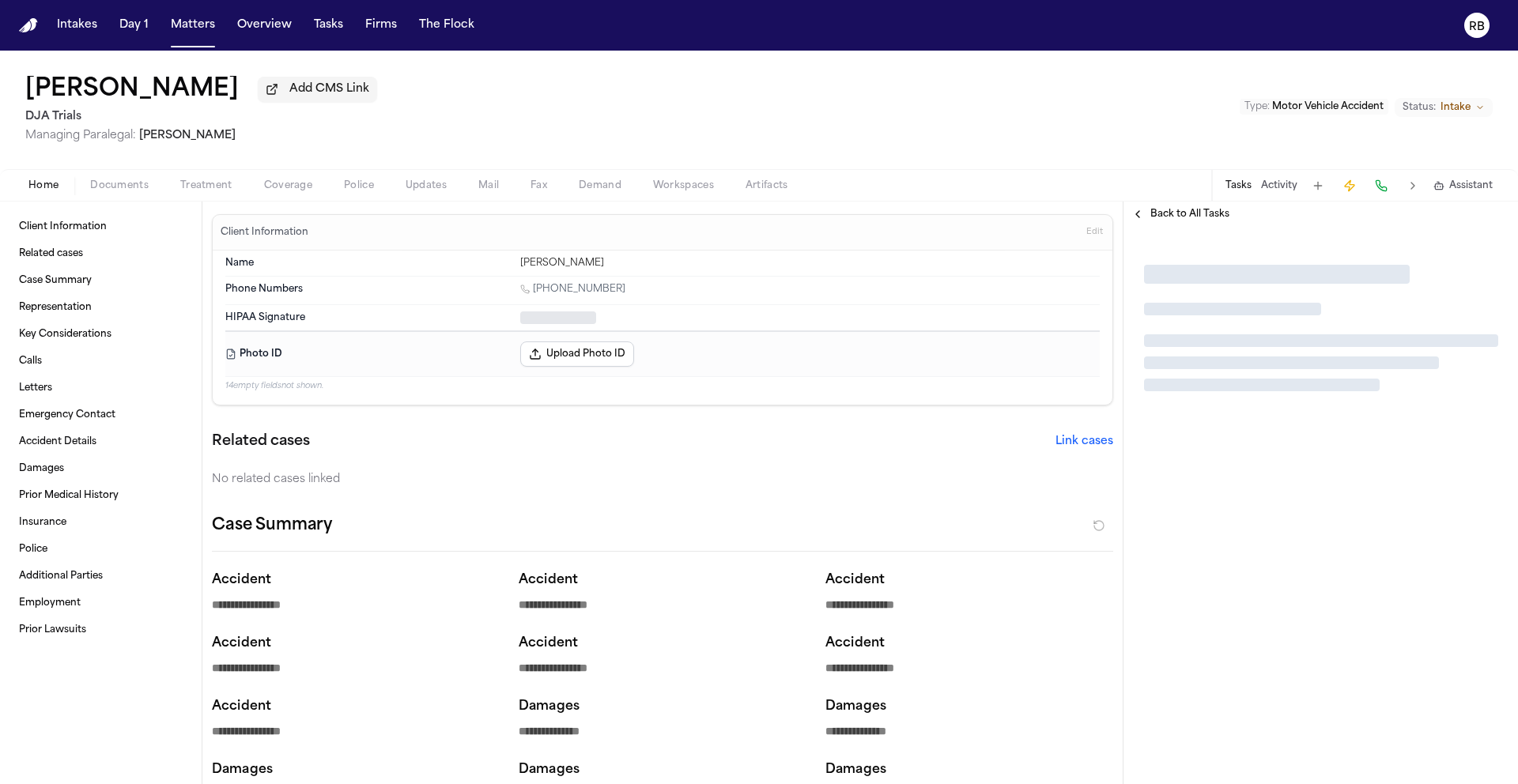
type textarea "*"
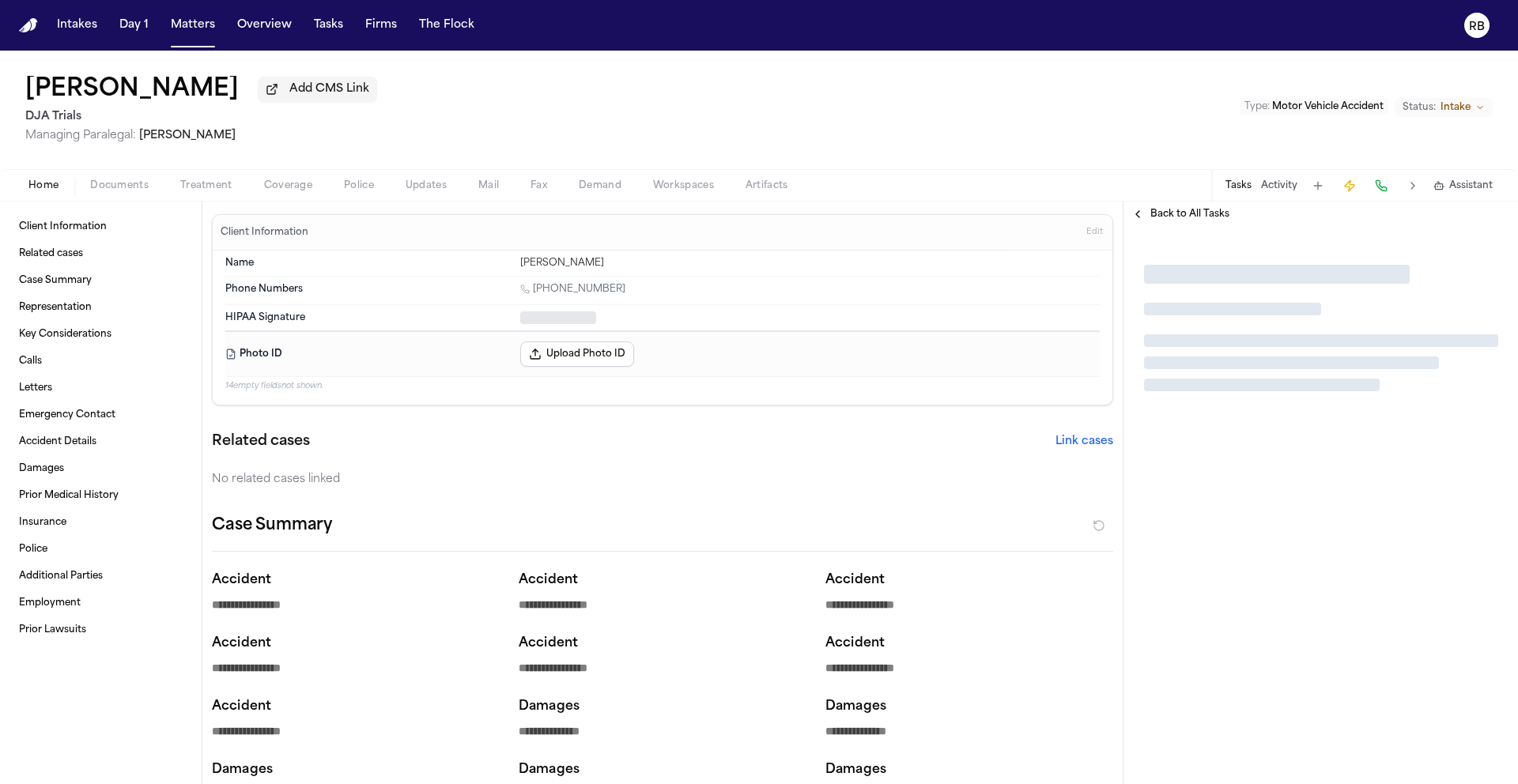
type textarea "*"
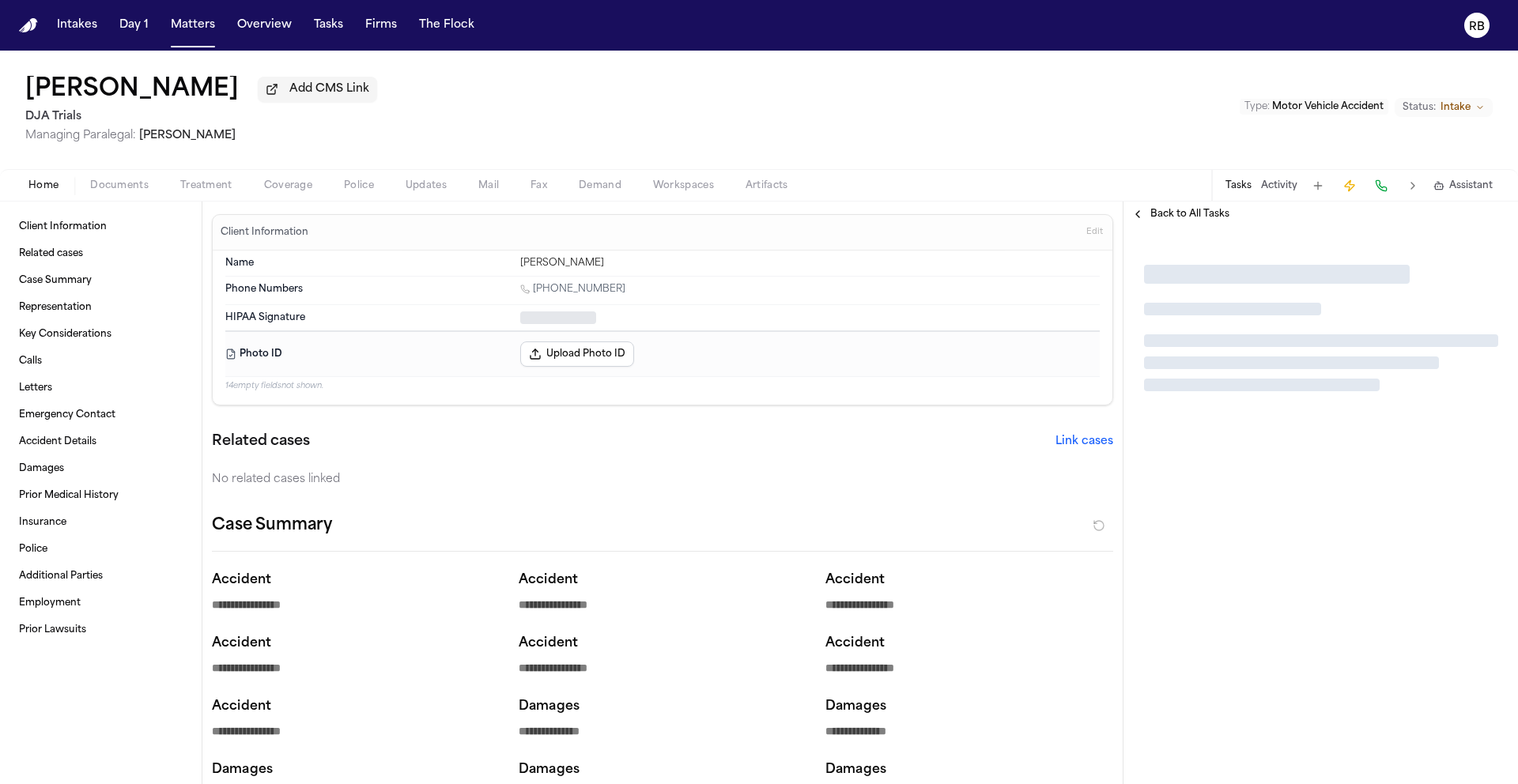
type textarea "*"
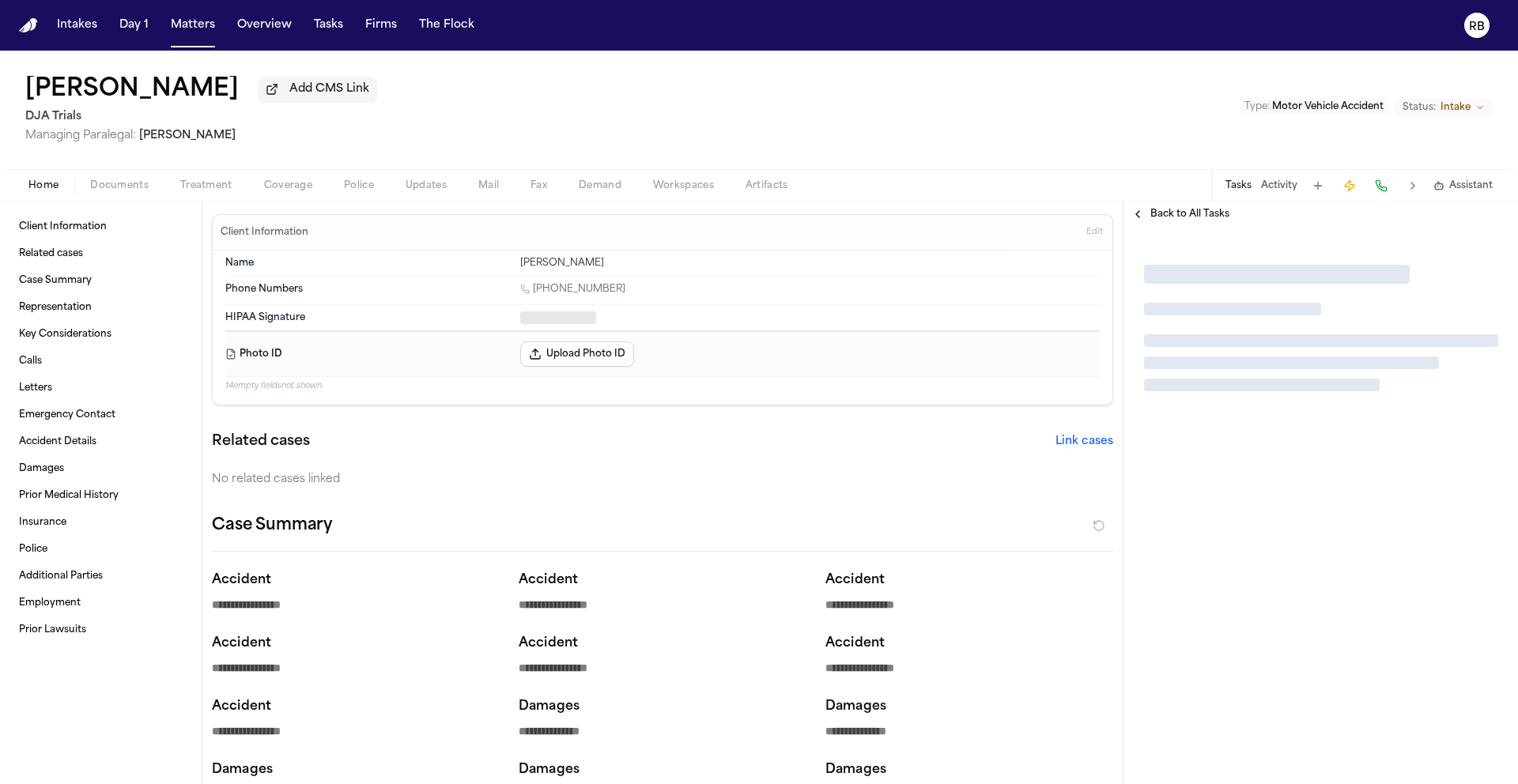
type textarea "*"
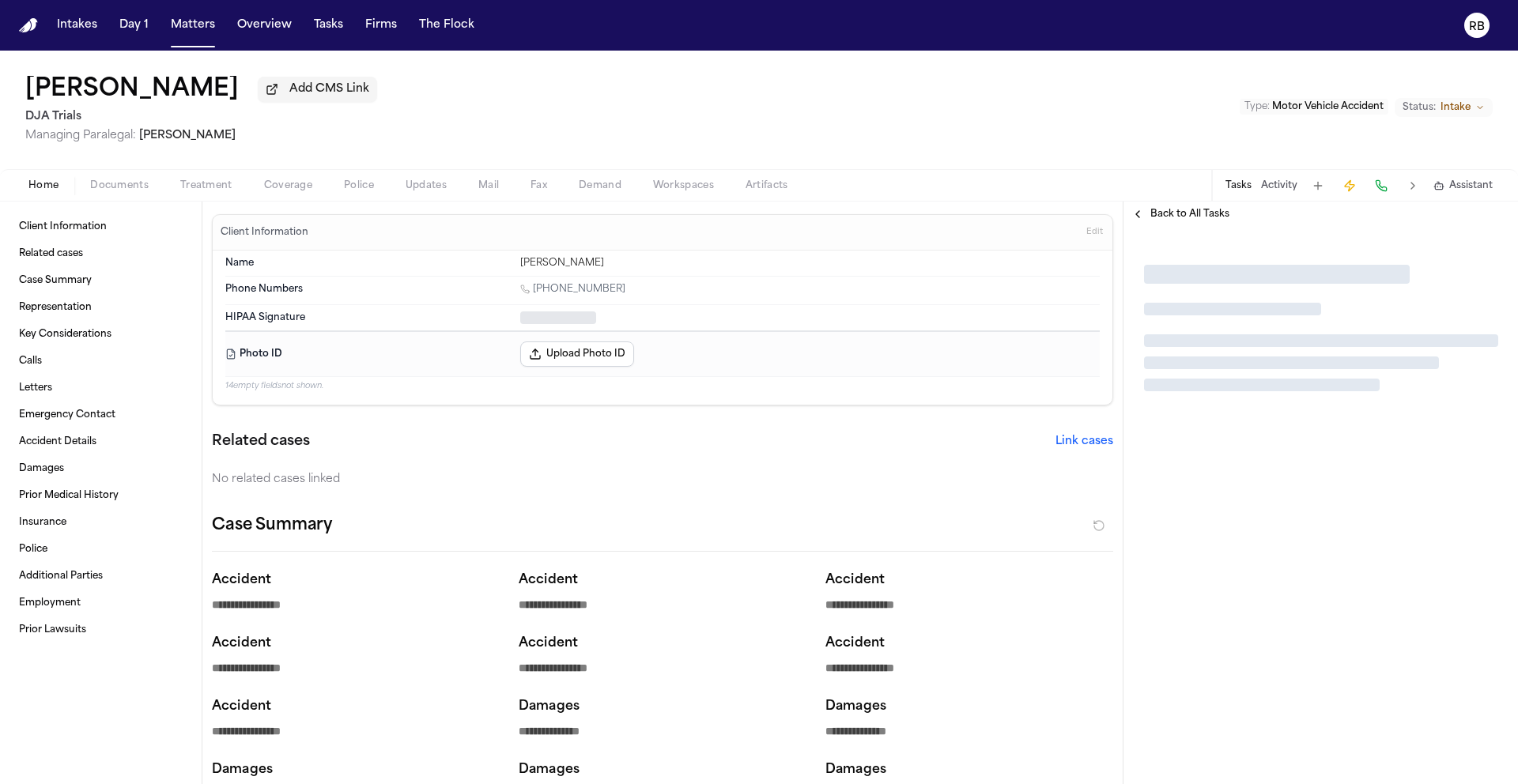
type textarea "*"
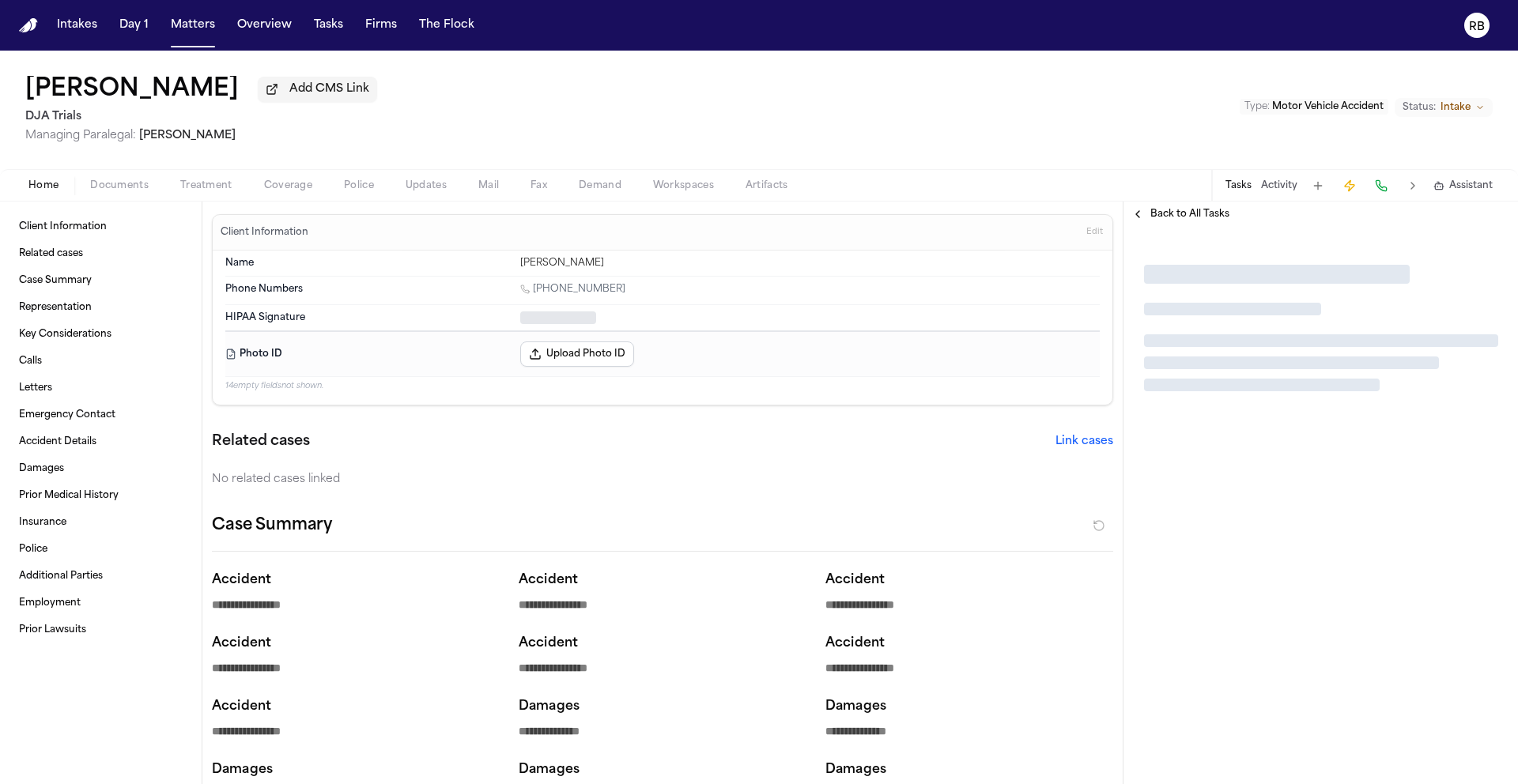
type textarea "*"
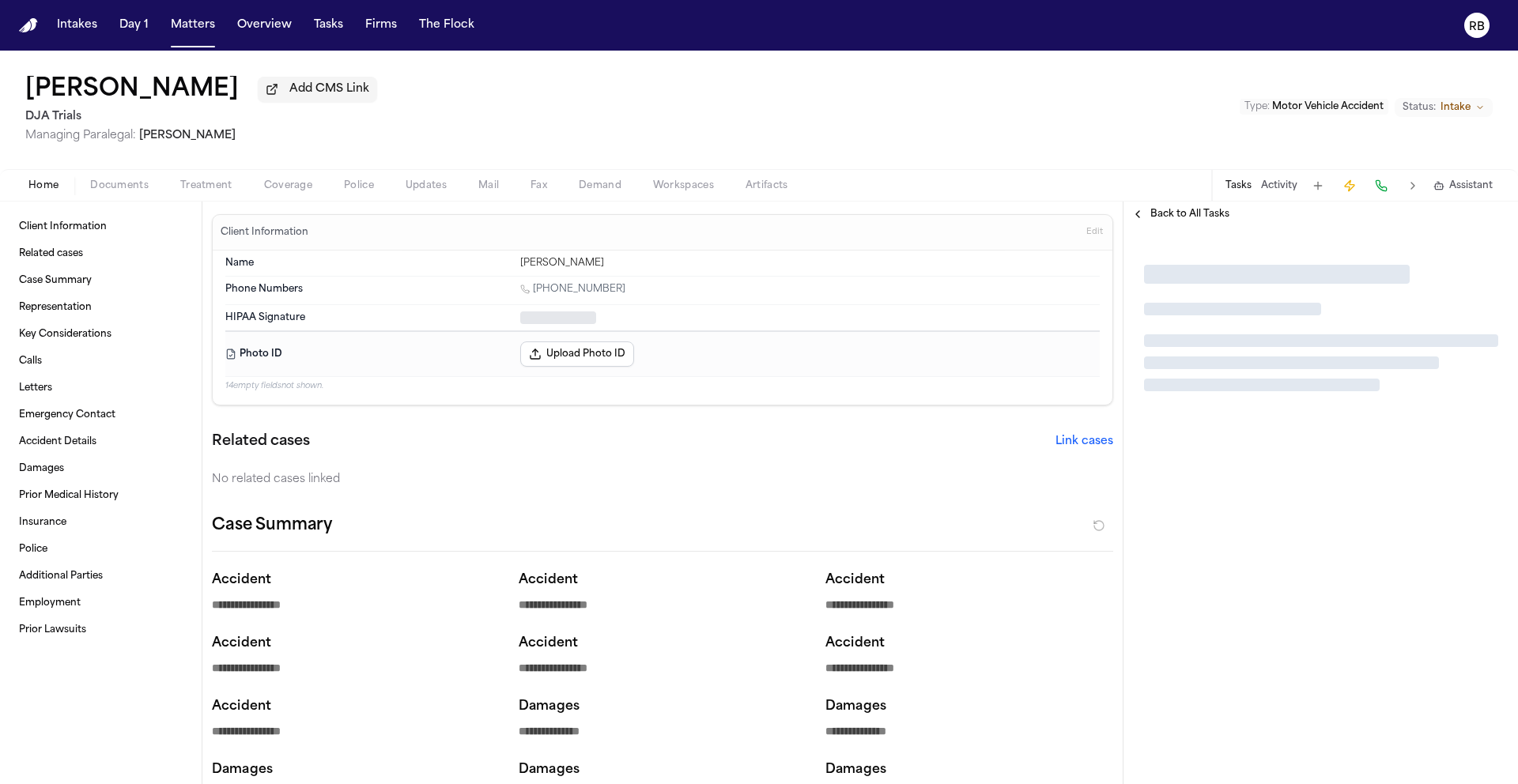
type textarea "*"
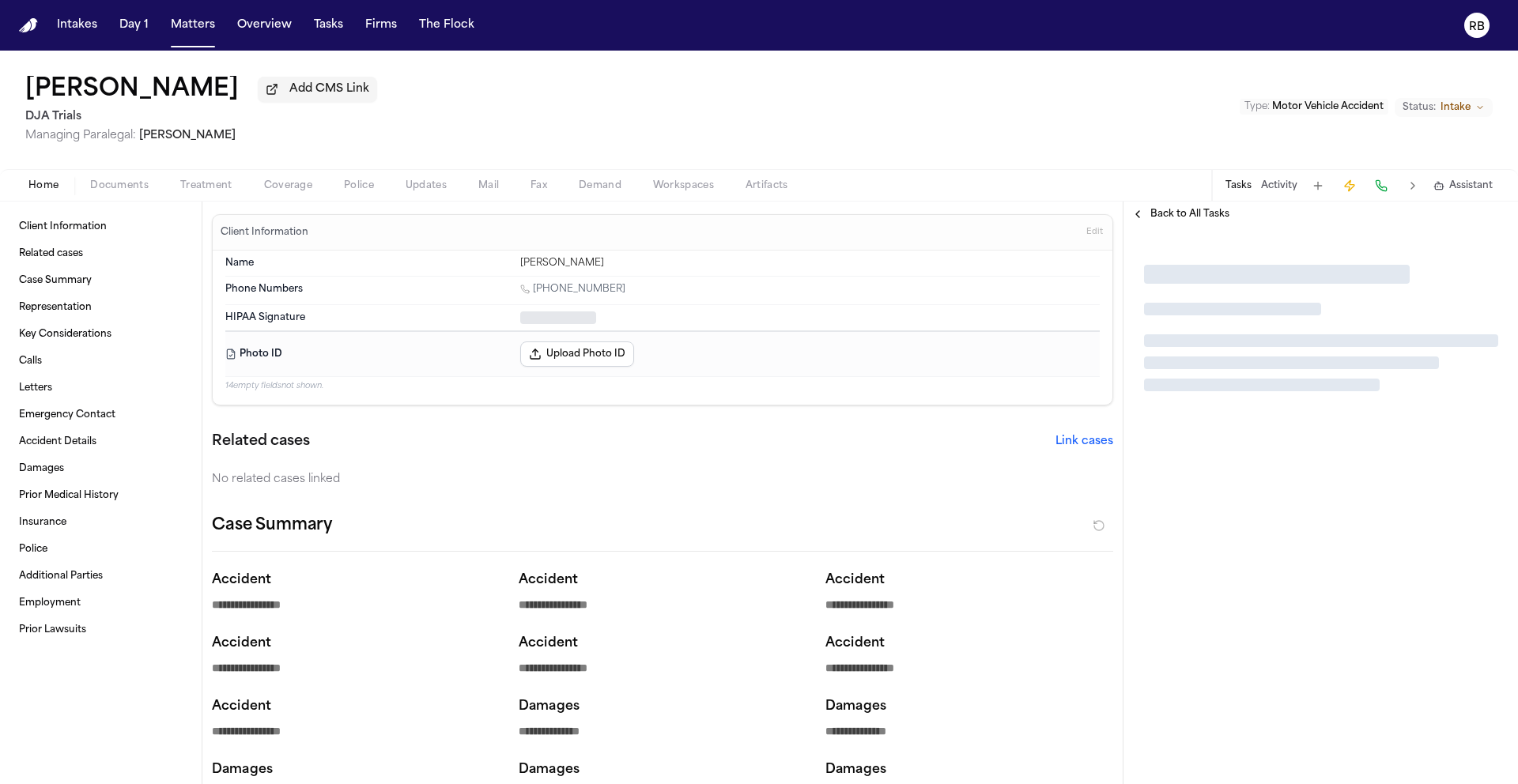
type textarea "*"
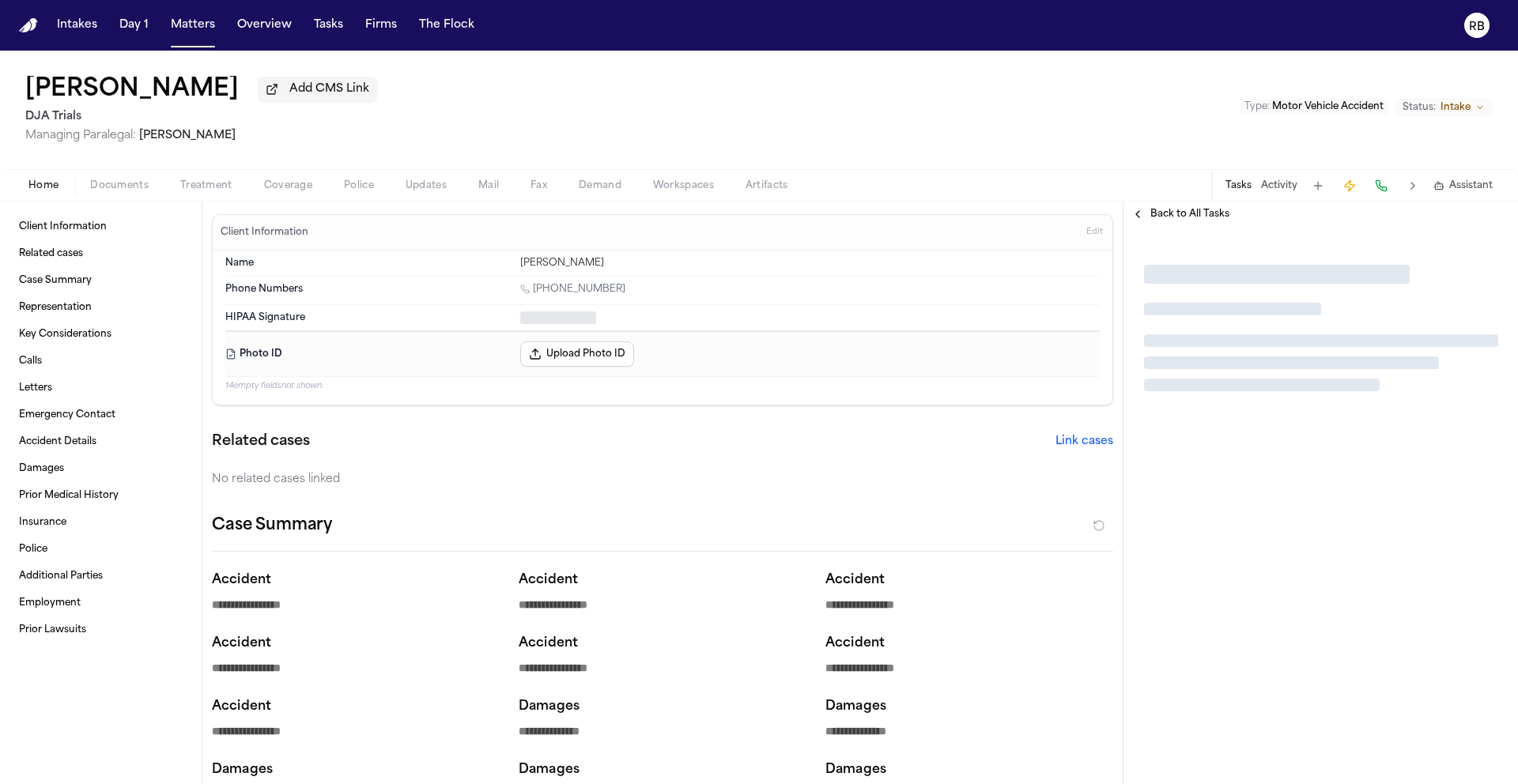
type textarea "*"
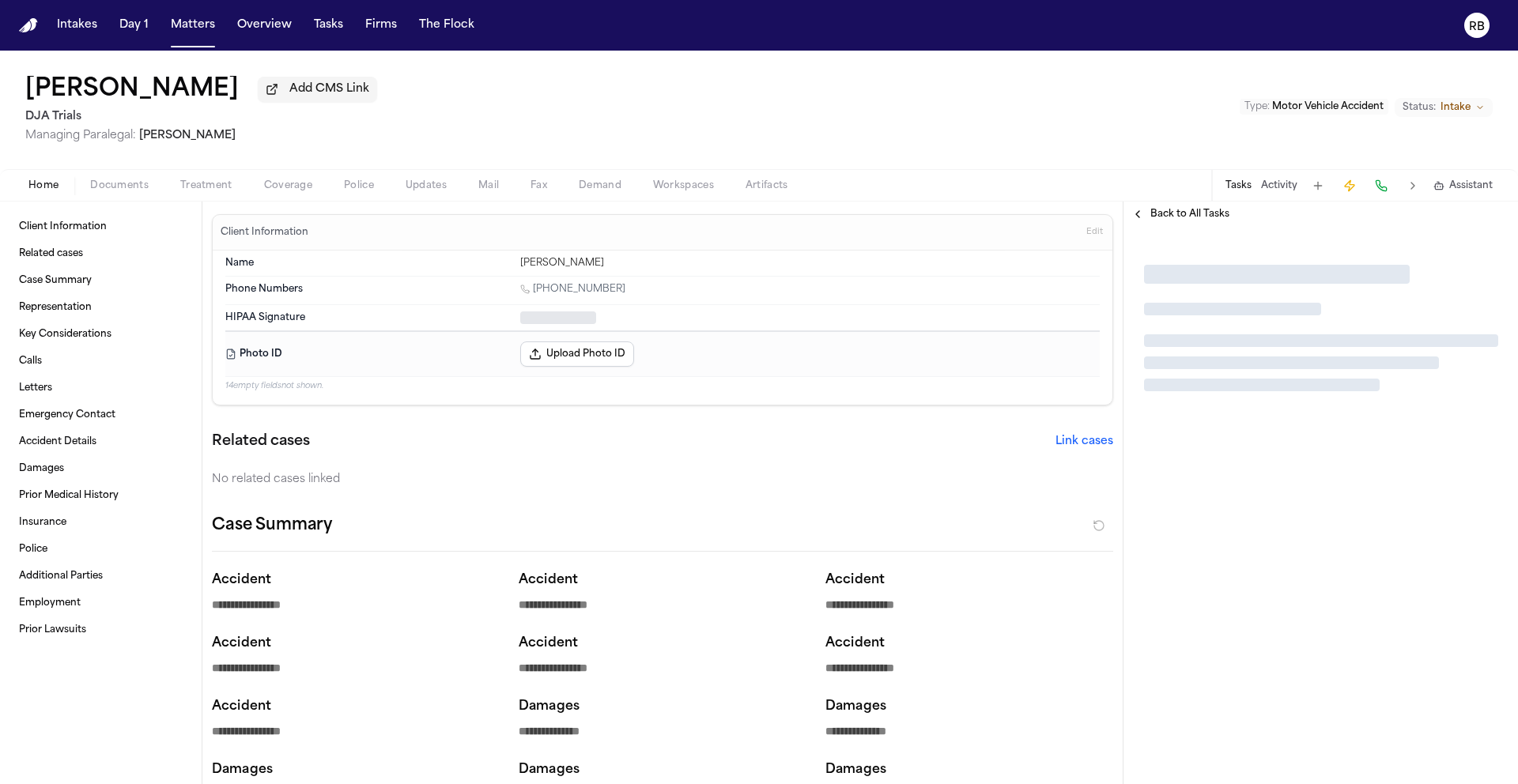
type textarea "*"
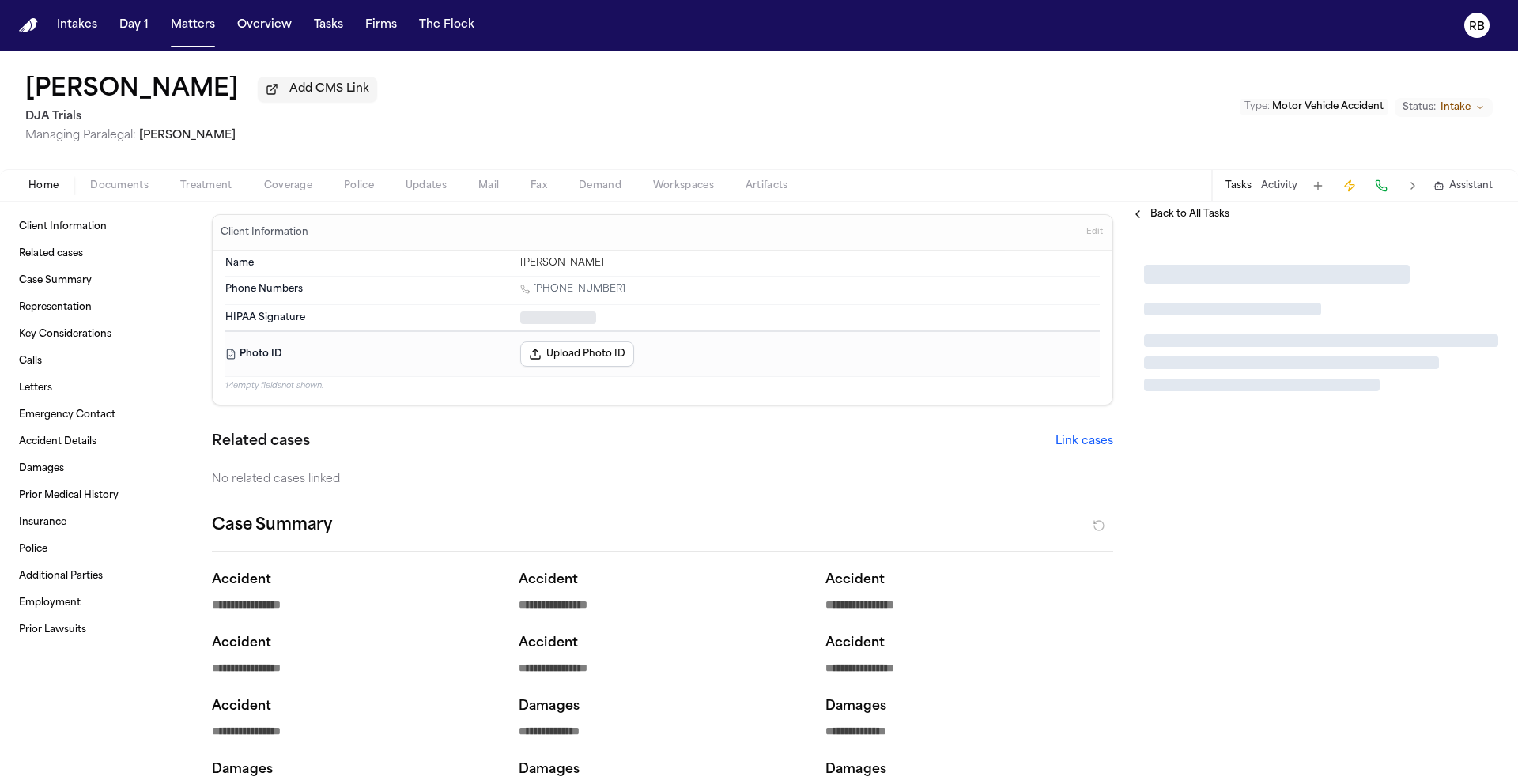
type textarea "*"
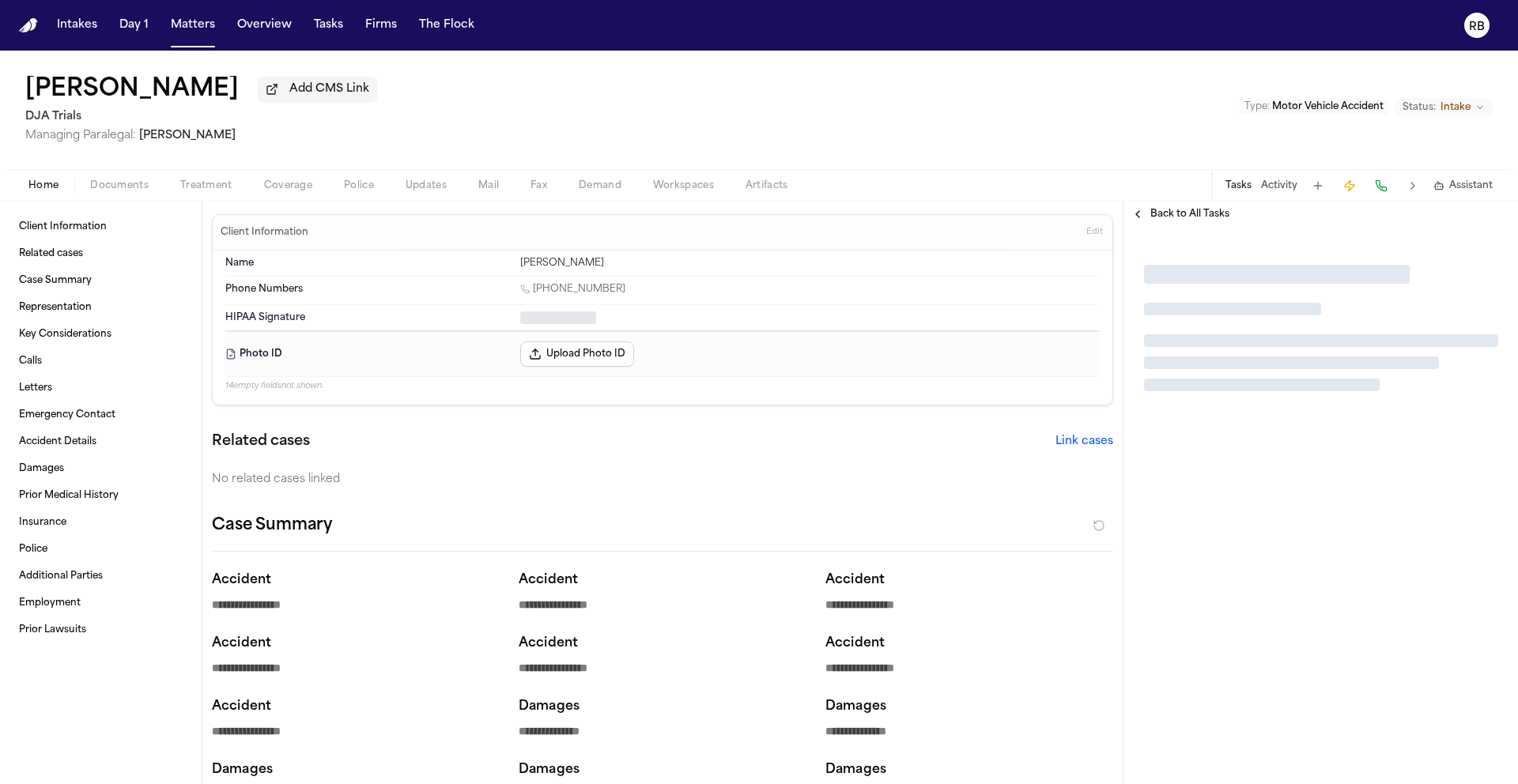
type textarea "*"
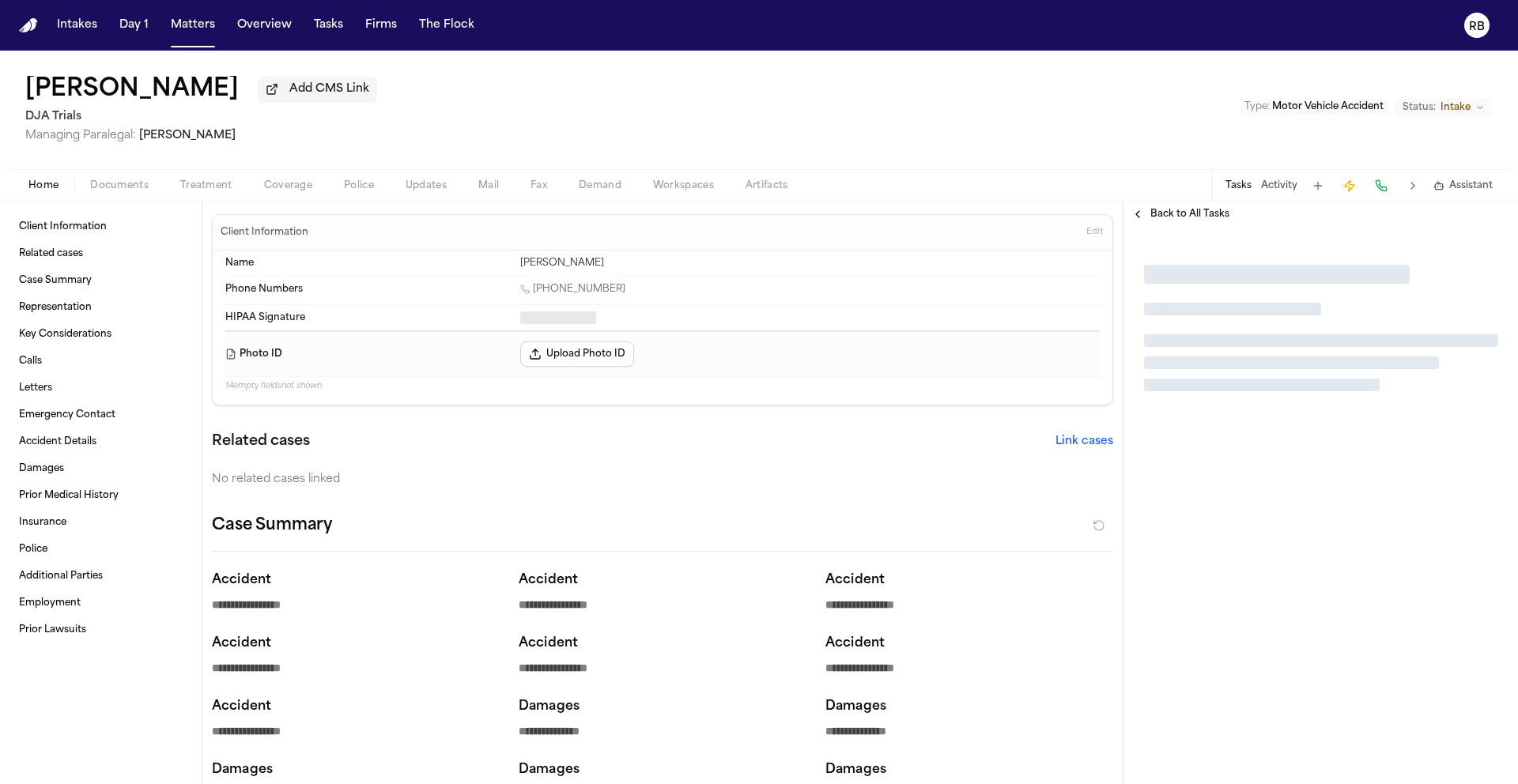
type textarea "*"
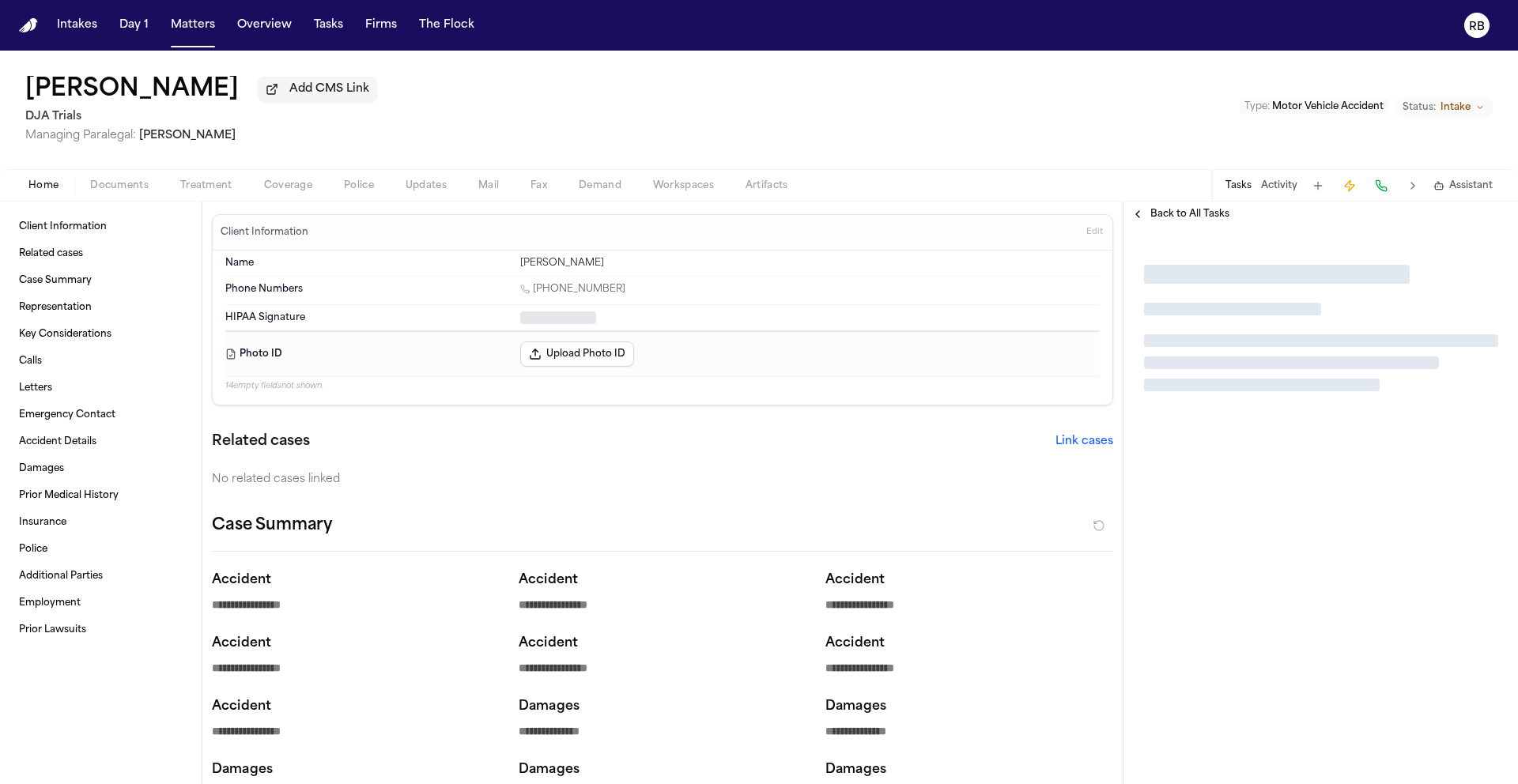
type textarea "*"
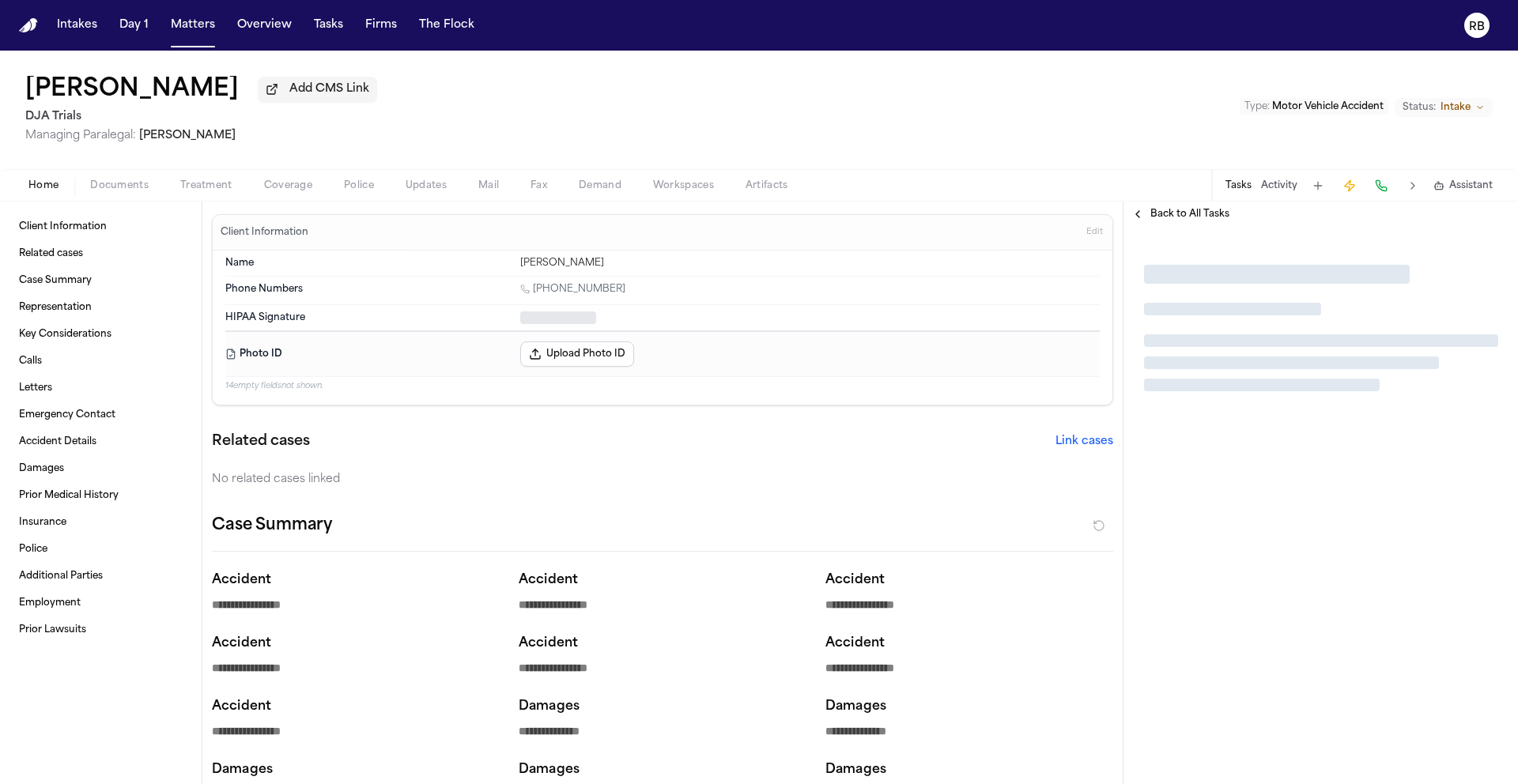
type textarea "*"
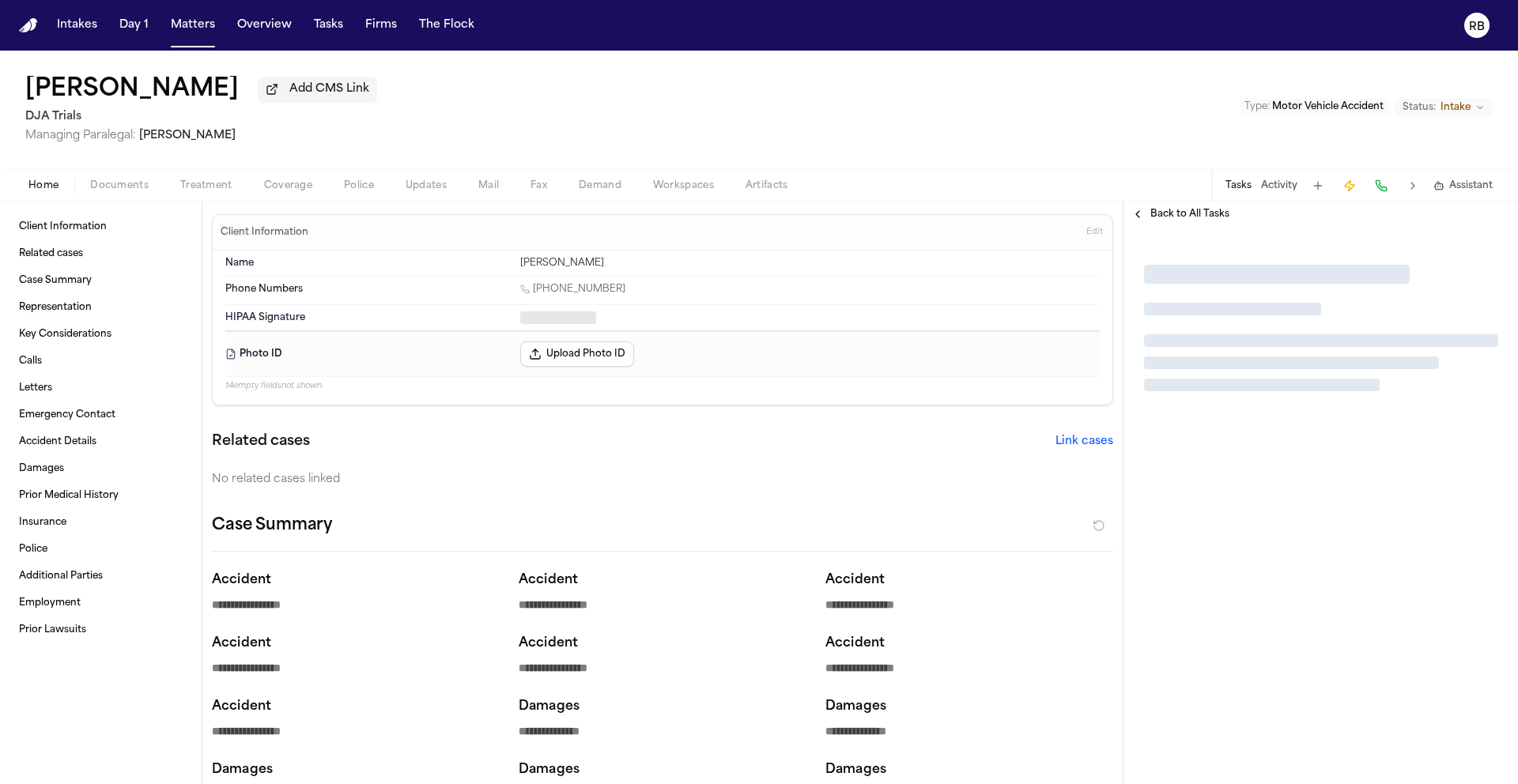
type textarea "*"
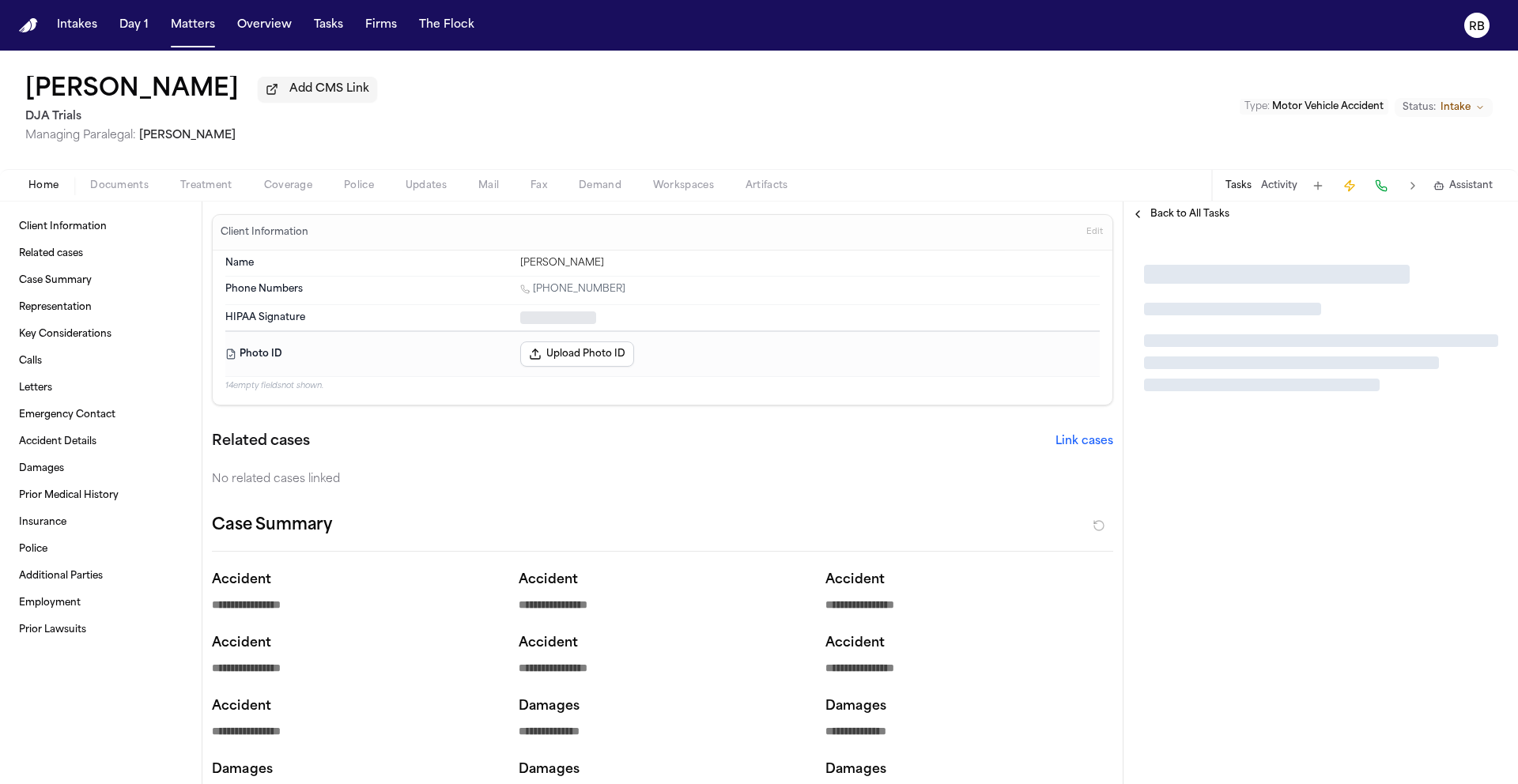
type textarea "*"
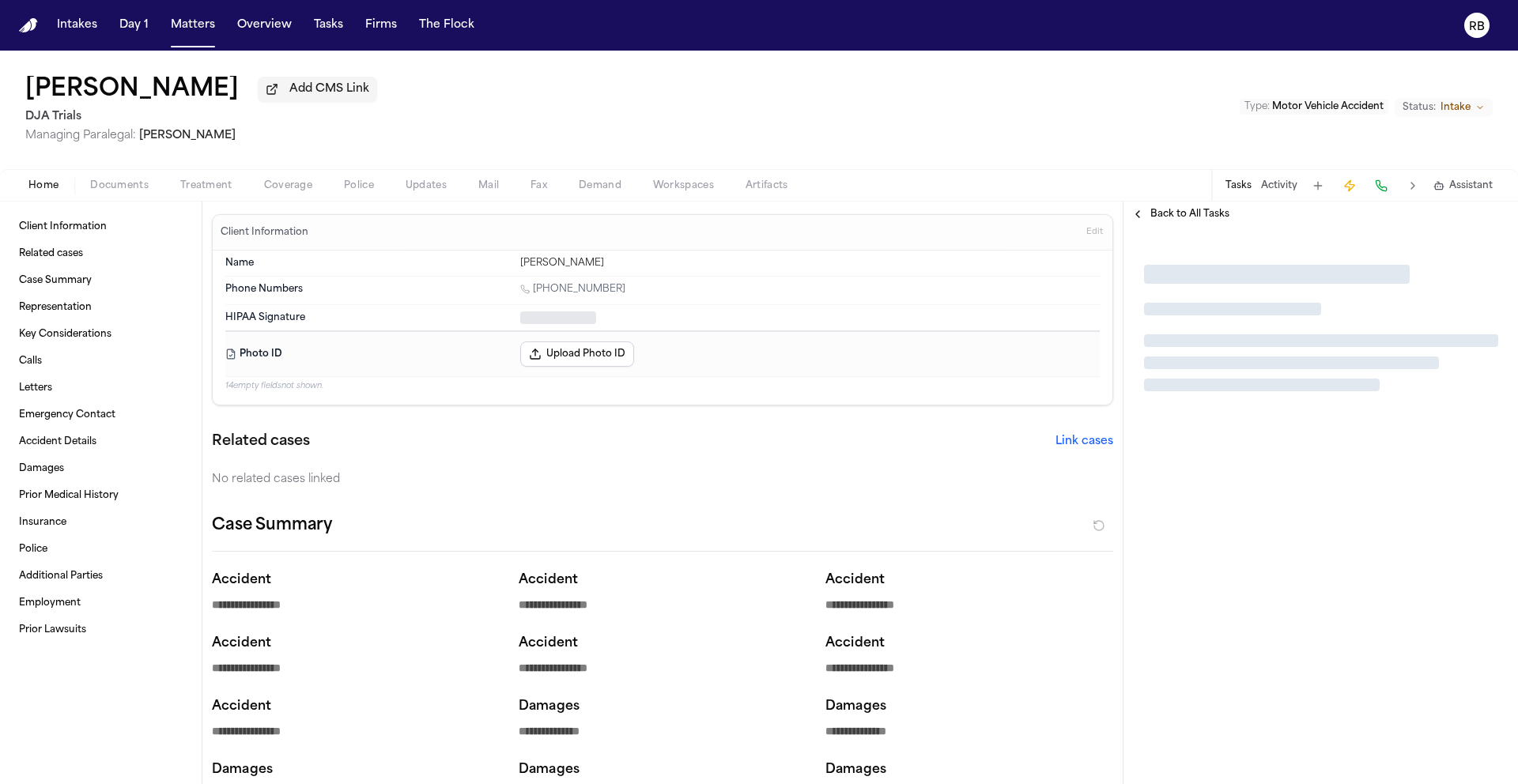
type textarea "*"
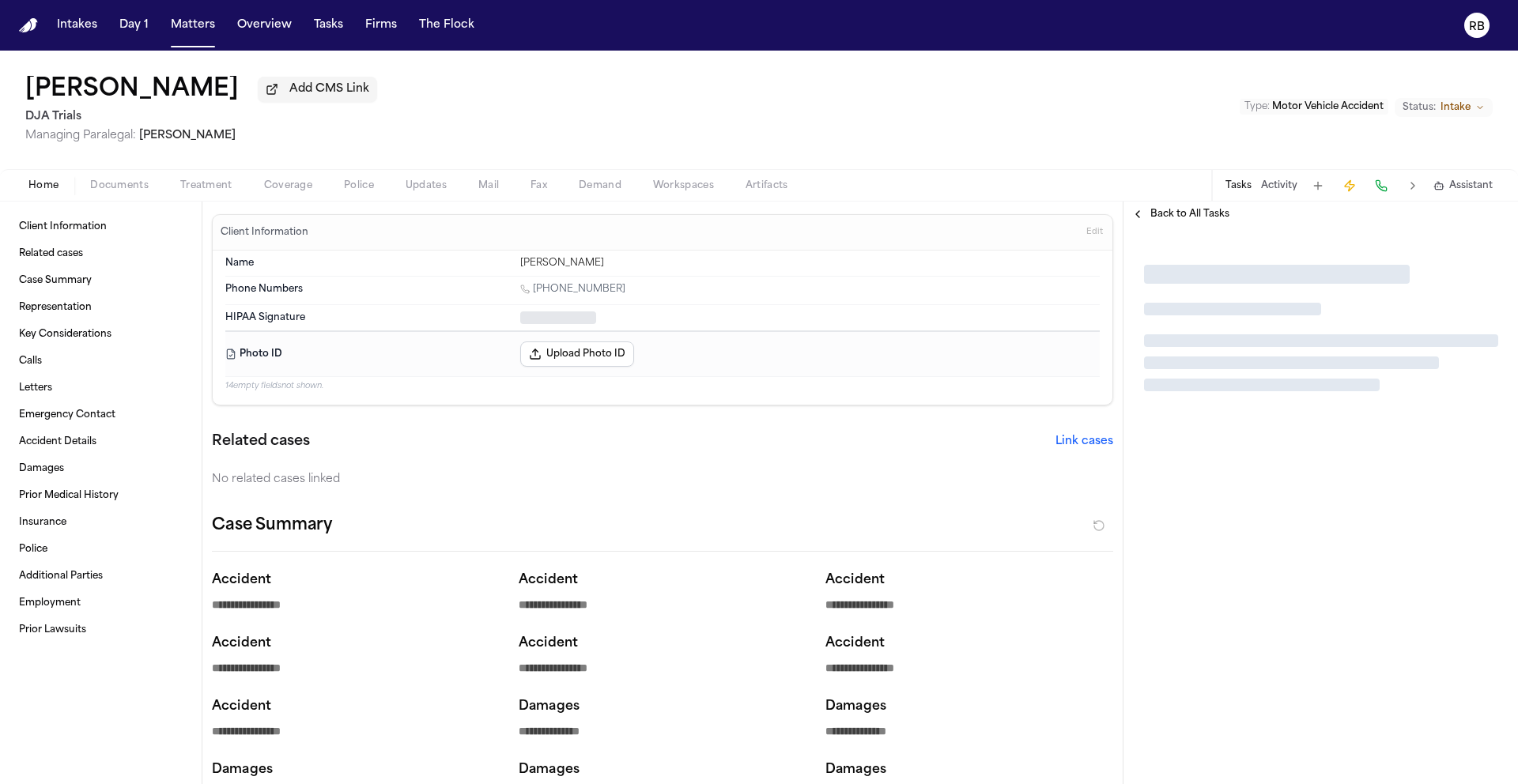
type textarea "*"
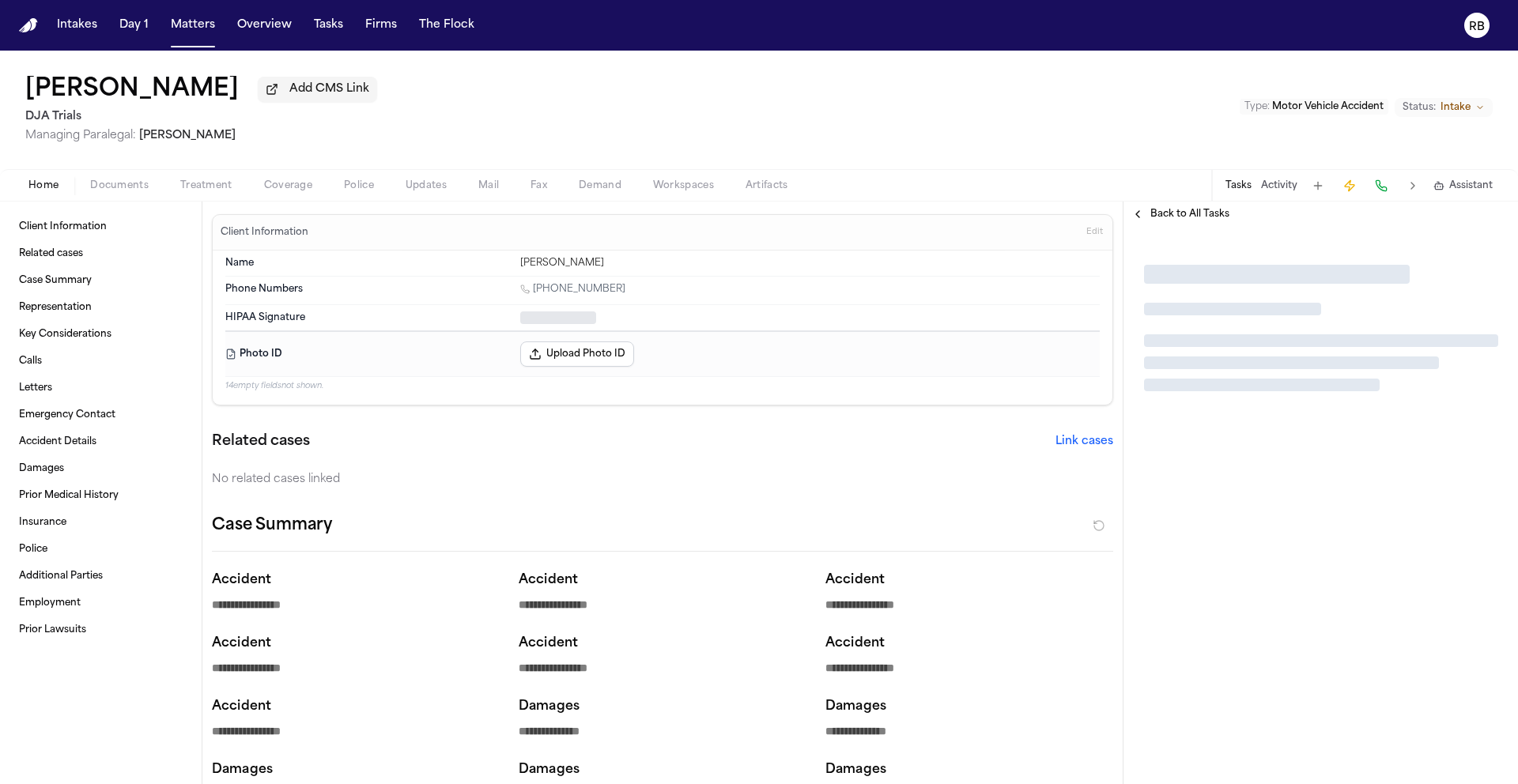
type textarea "*"
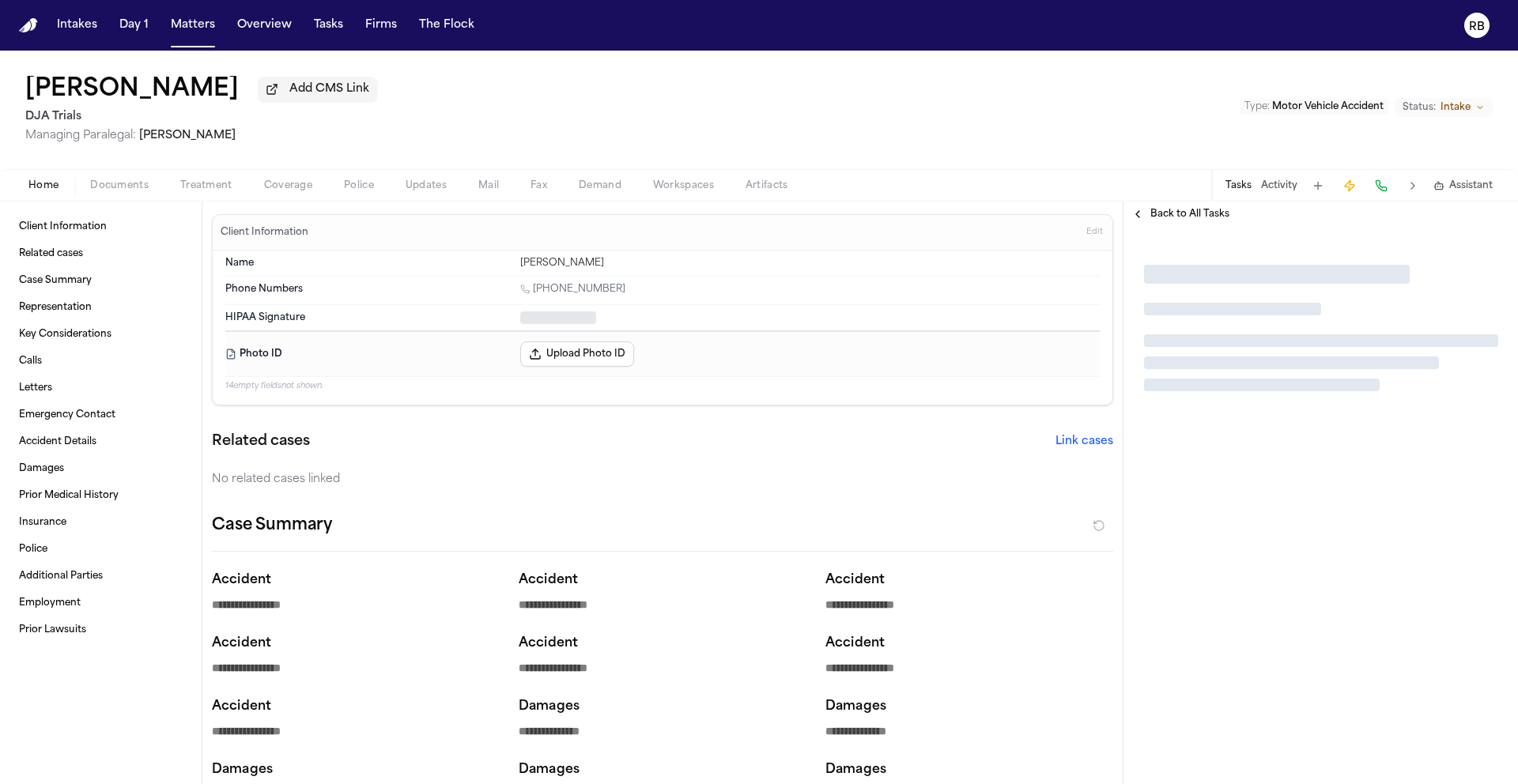
type textarea "*"
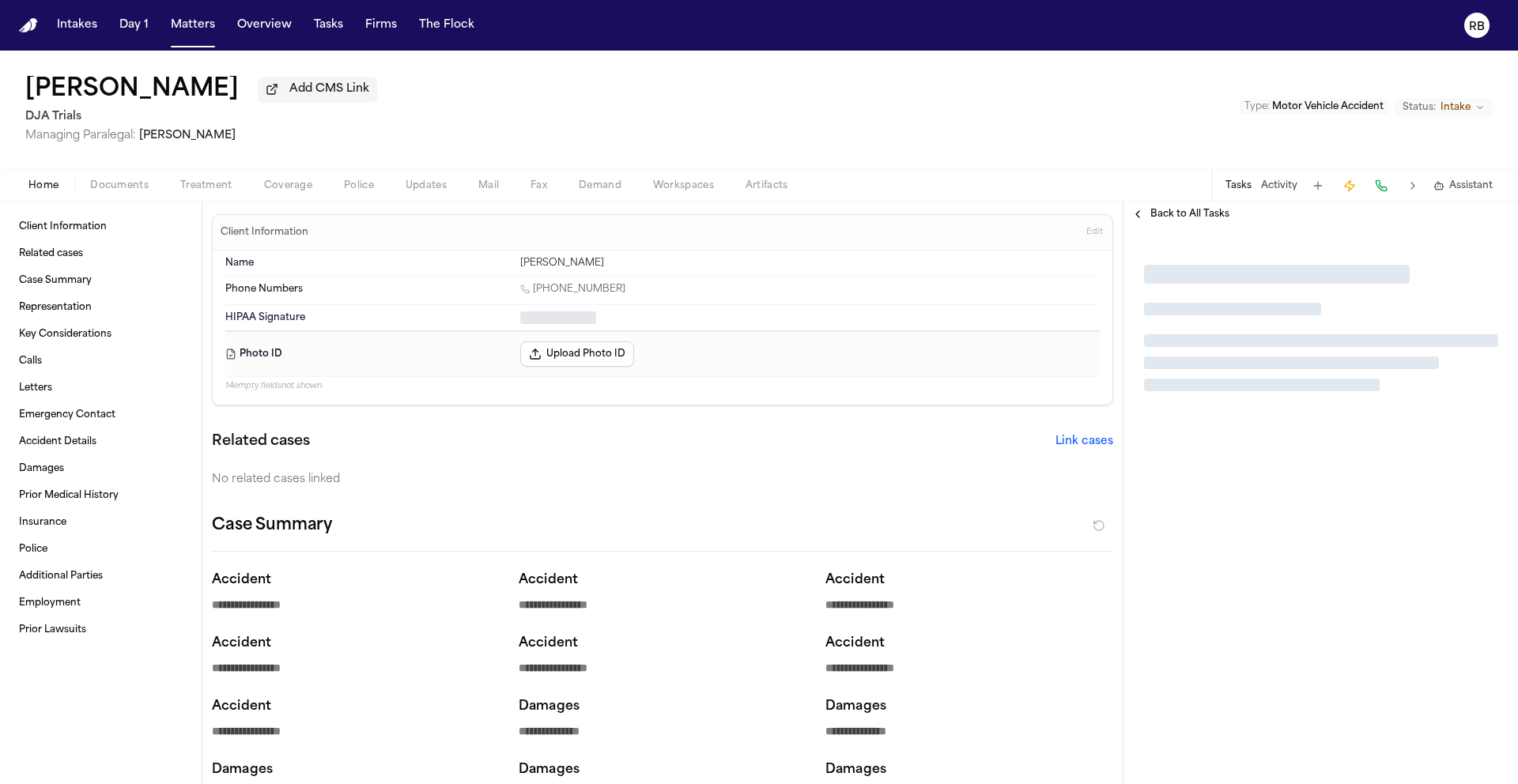
type textarea "*"
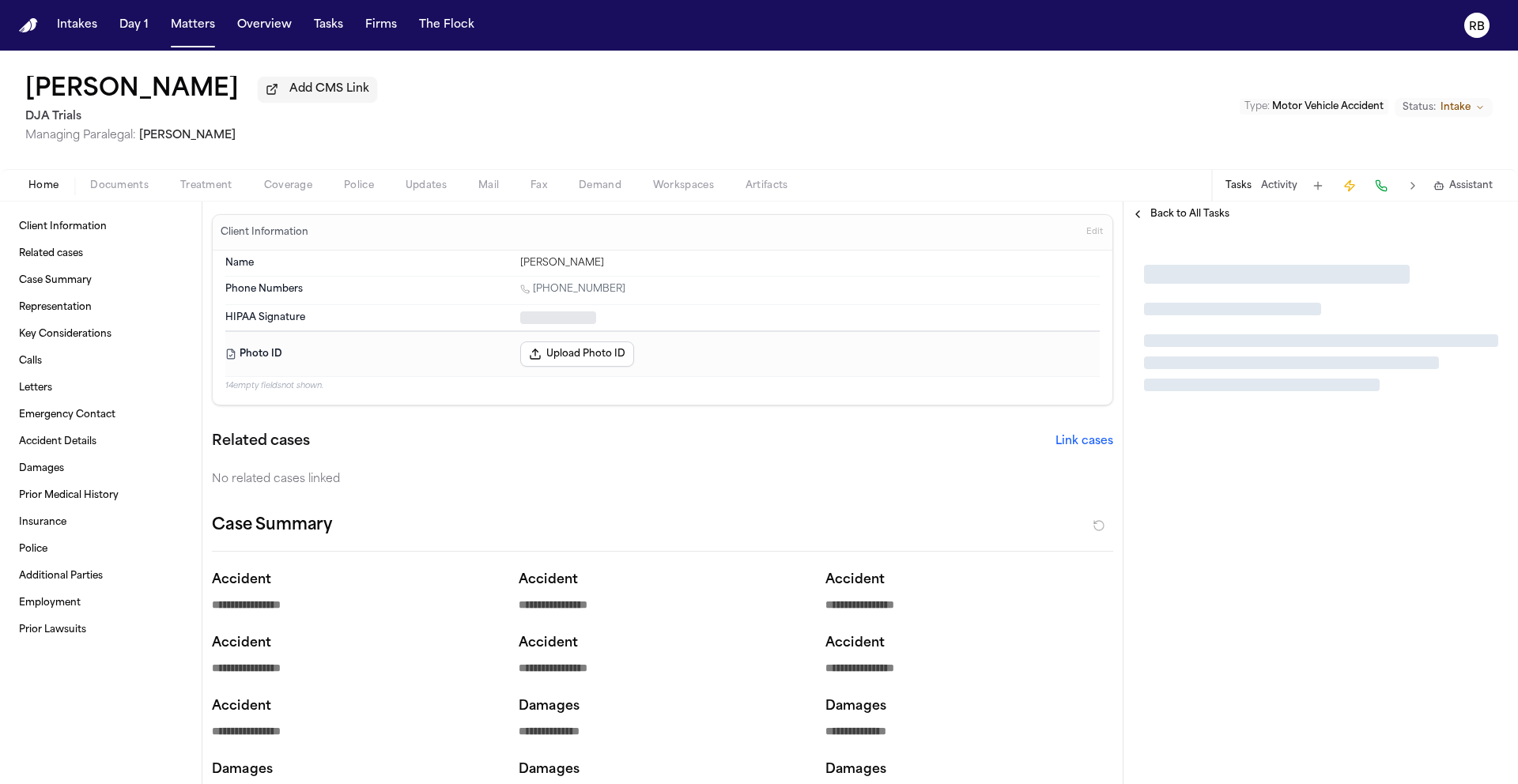
type textarea "*"
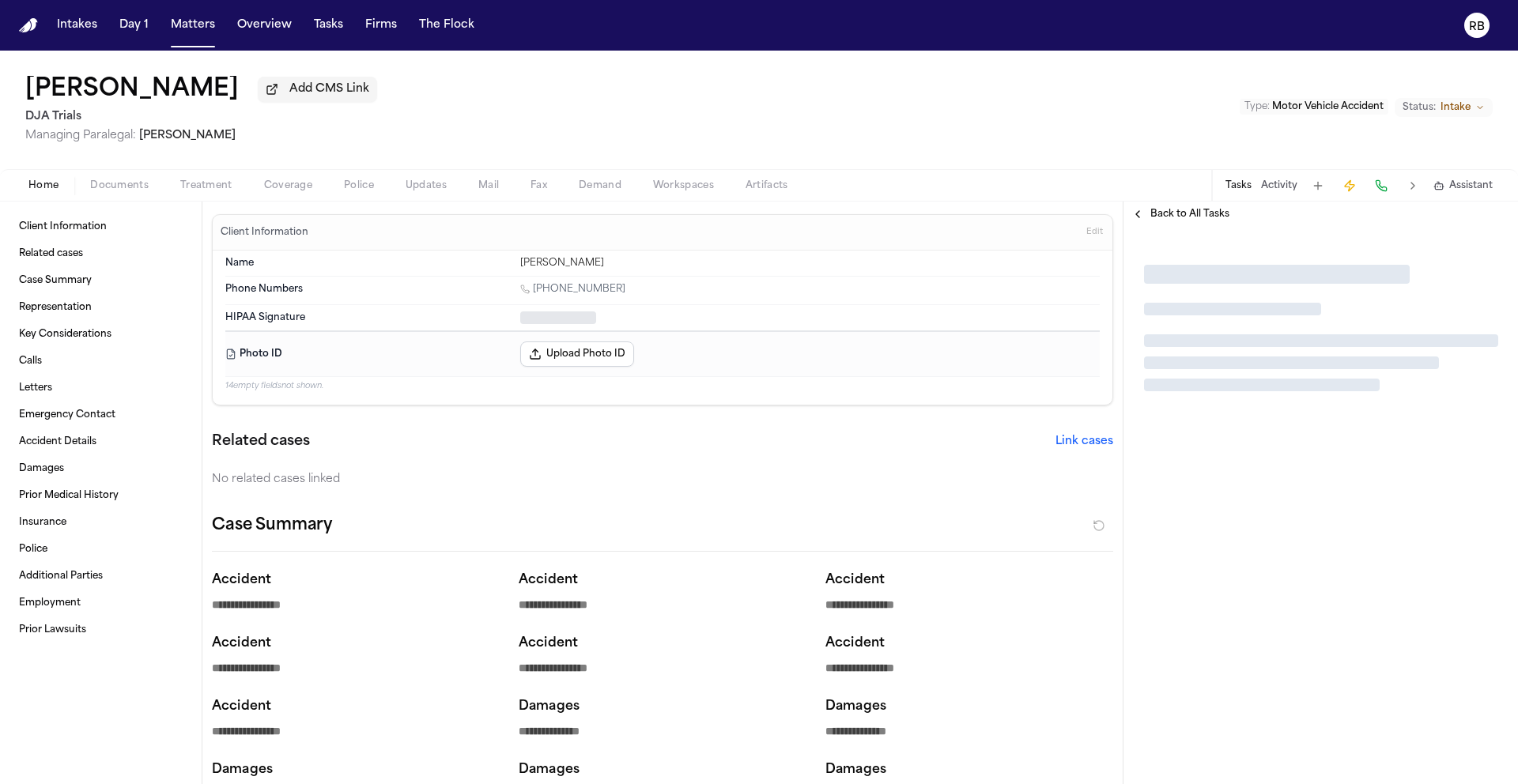
type textarea "*"
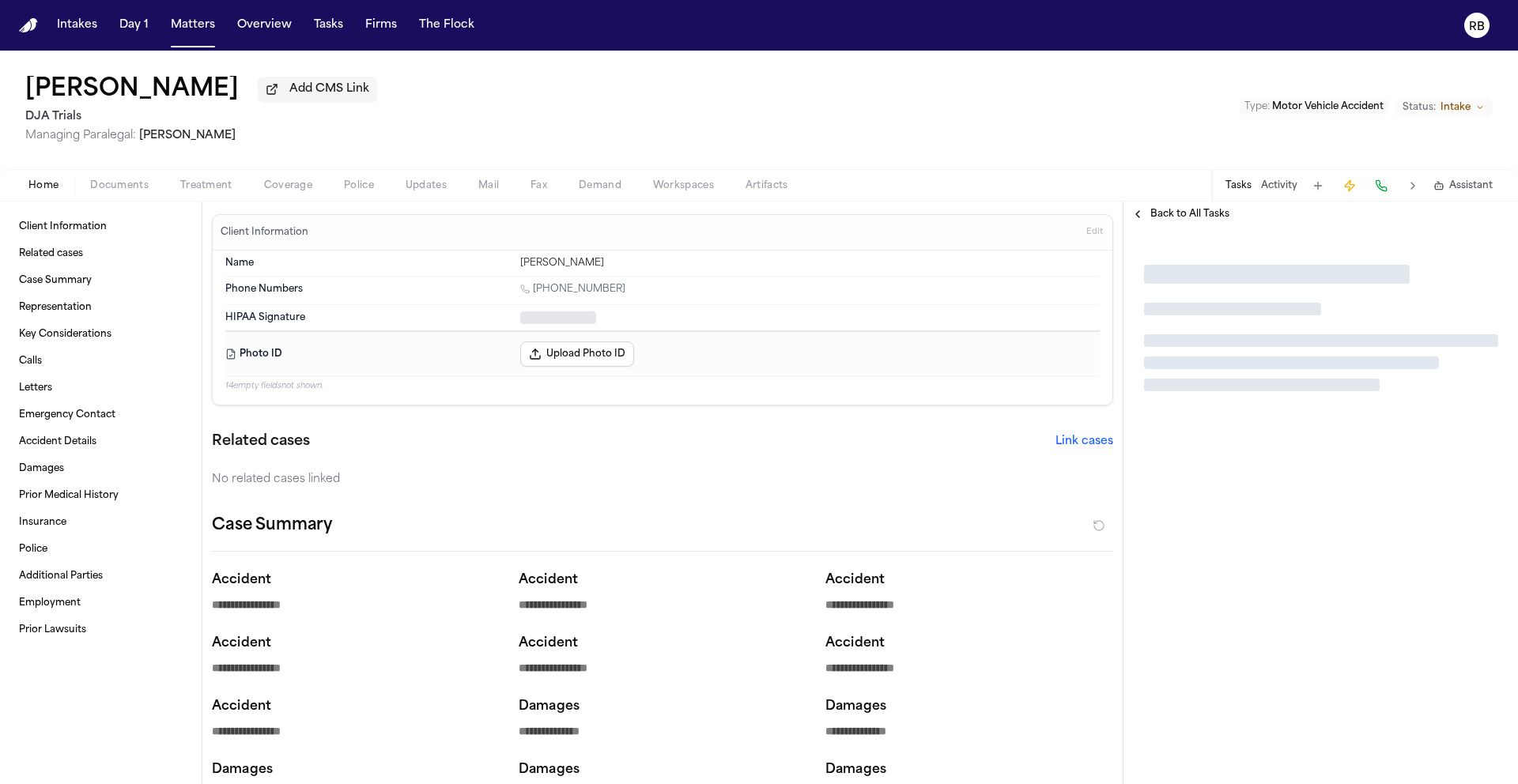
type textarea "*"
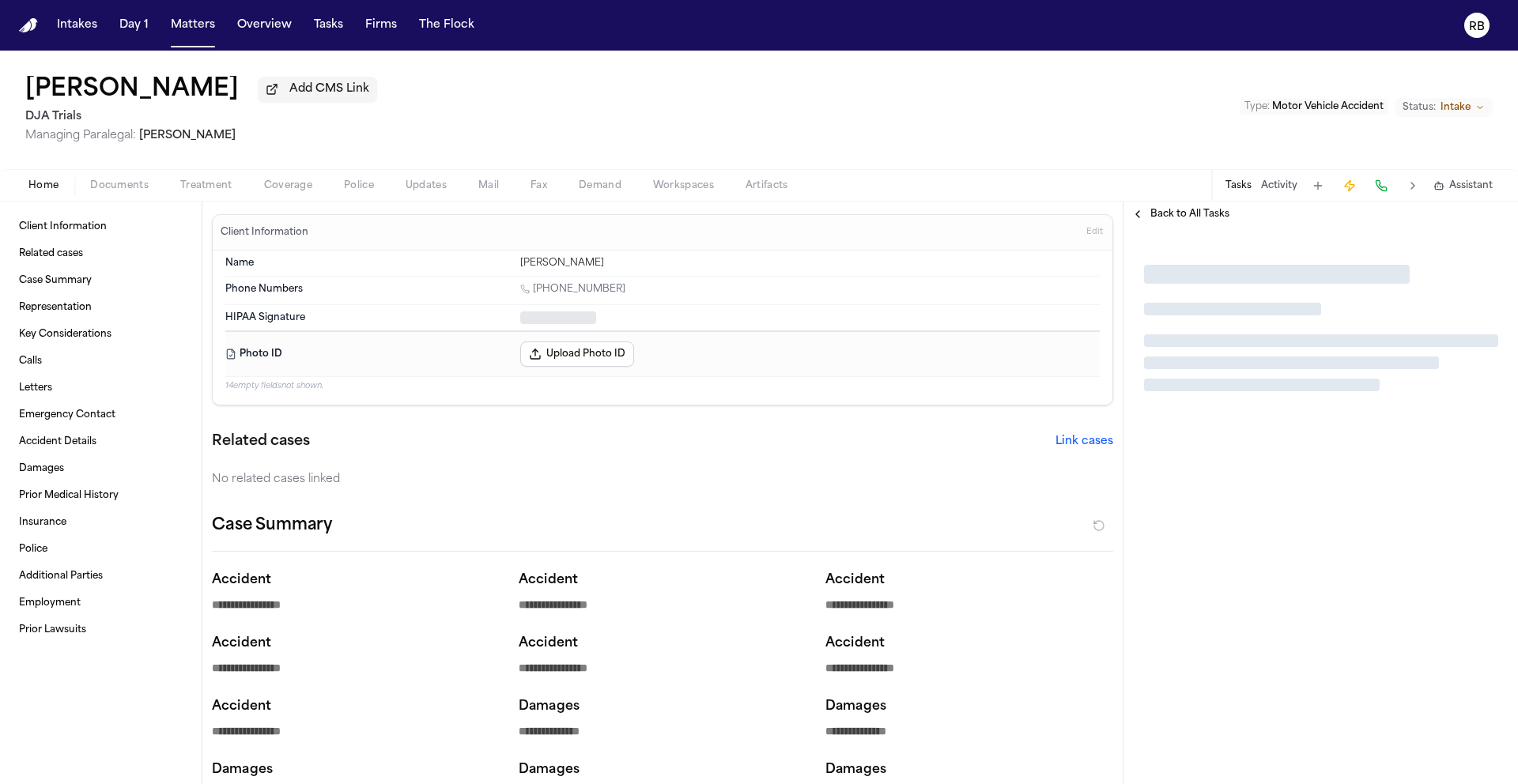
type textarea "*"
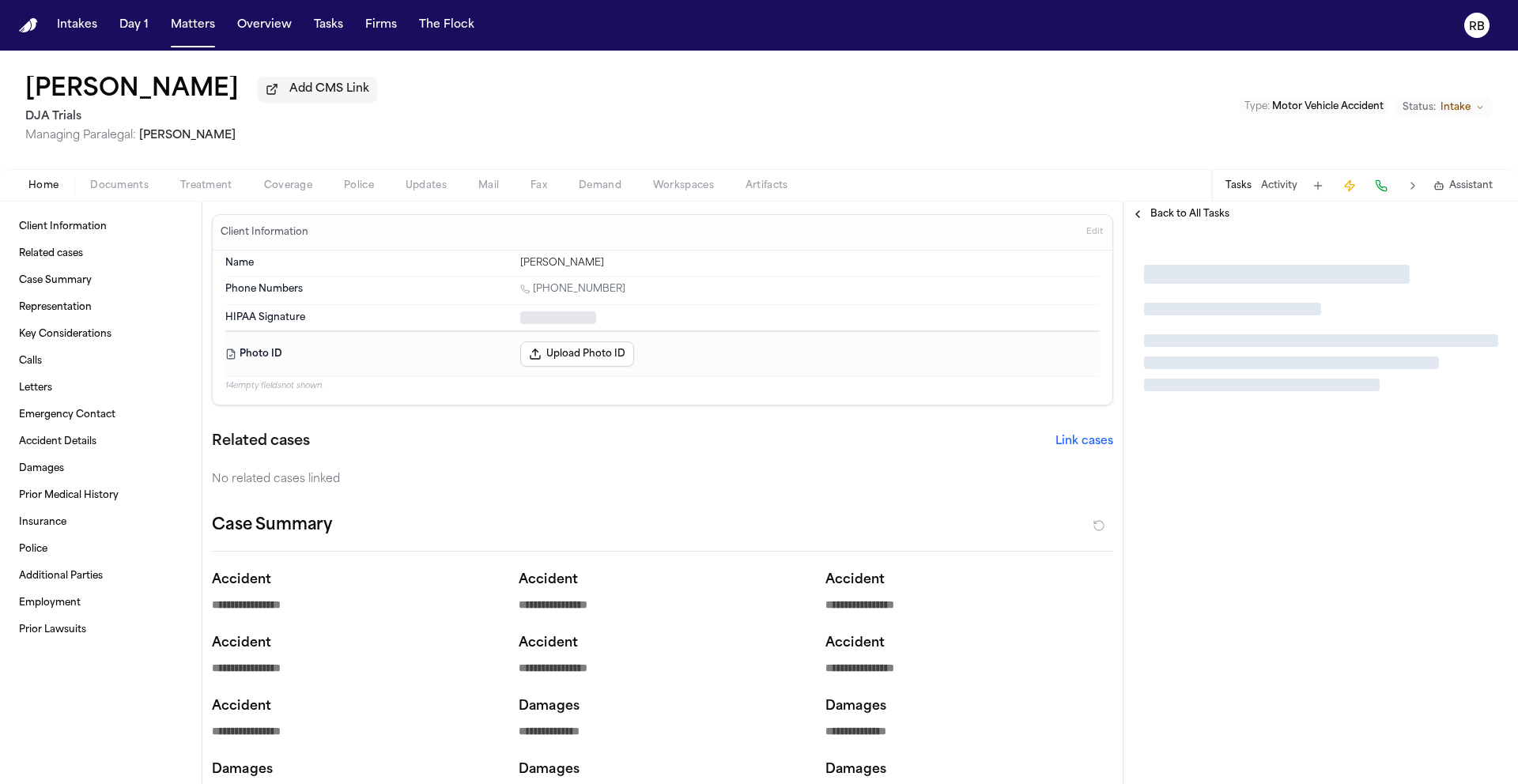
type textarea "*"
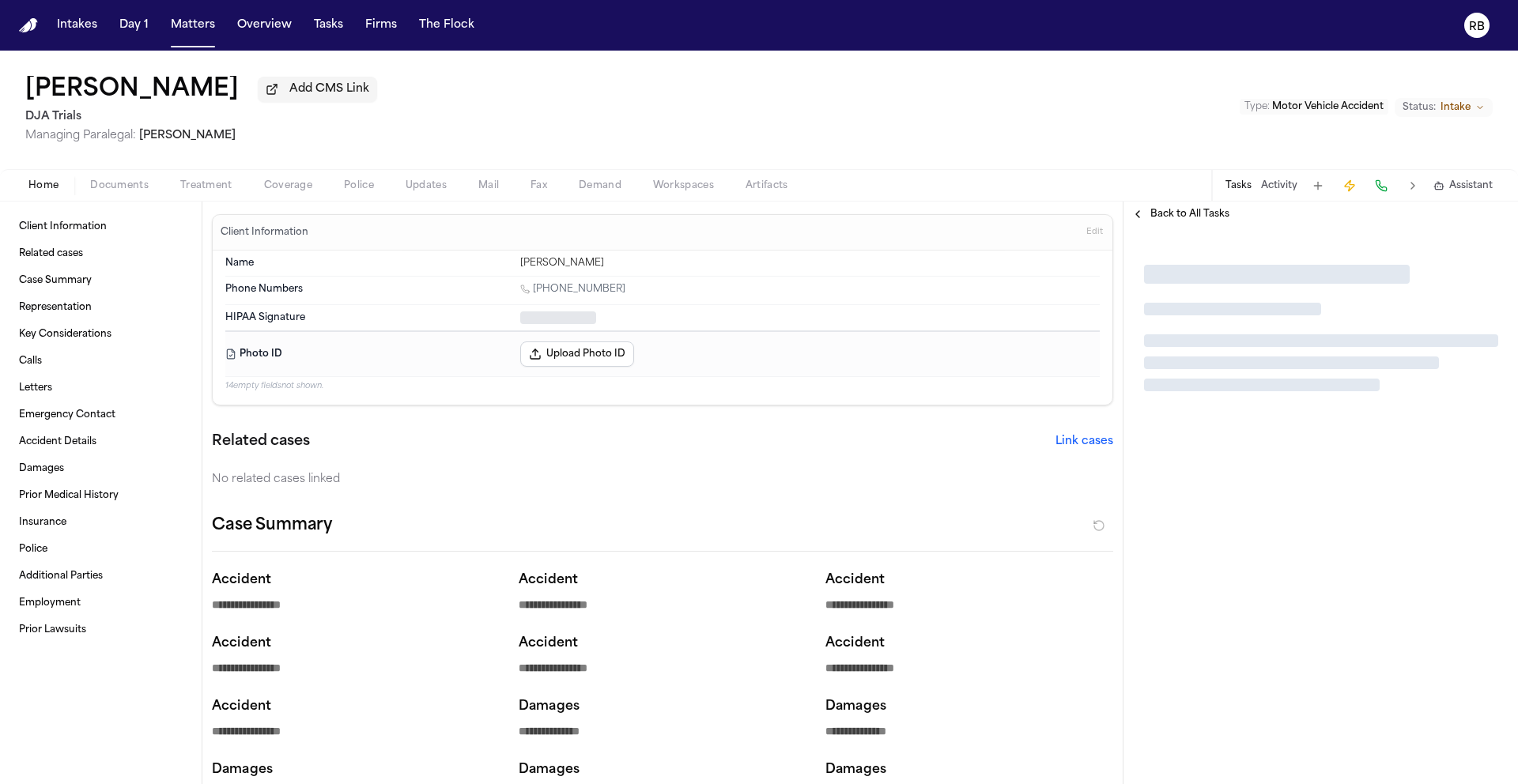
type textarea "*"
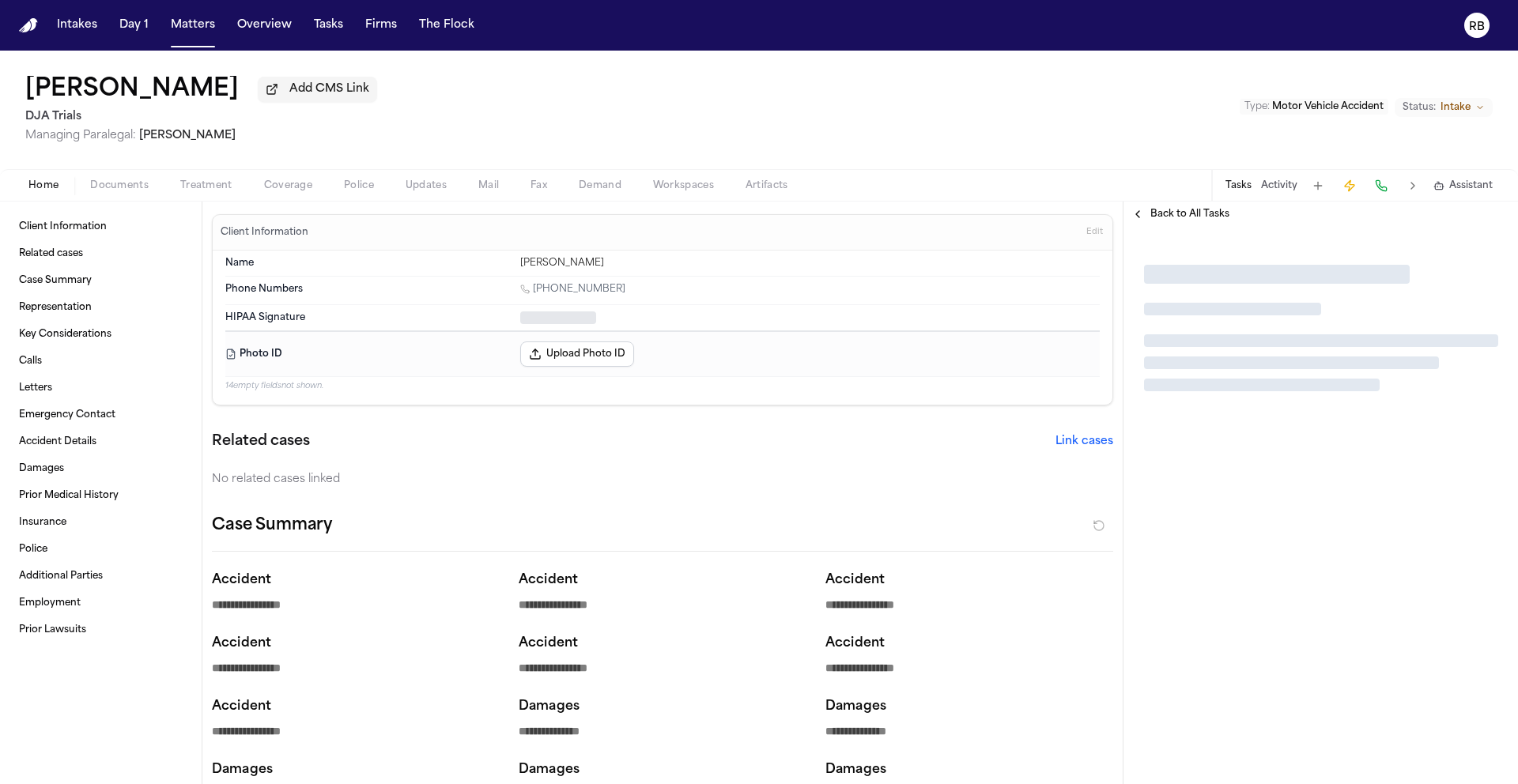
type textarea "*"
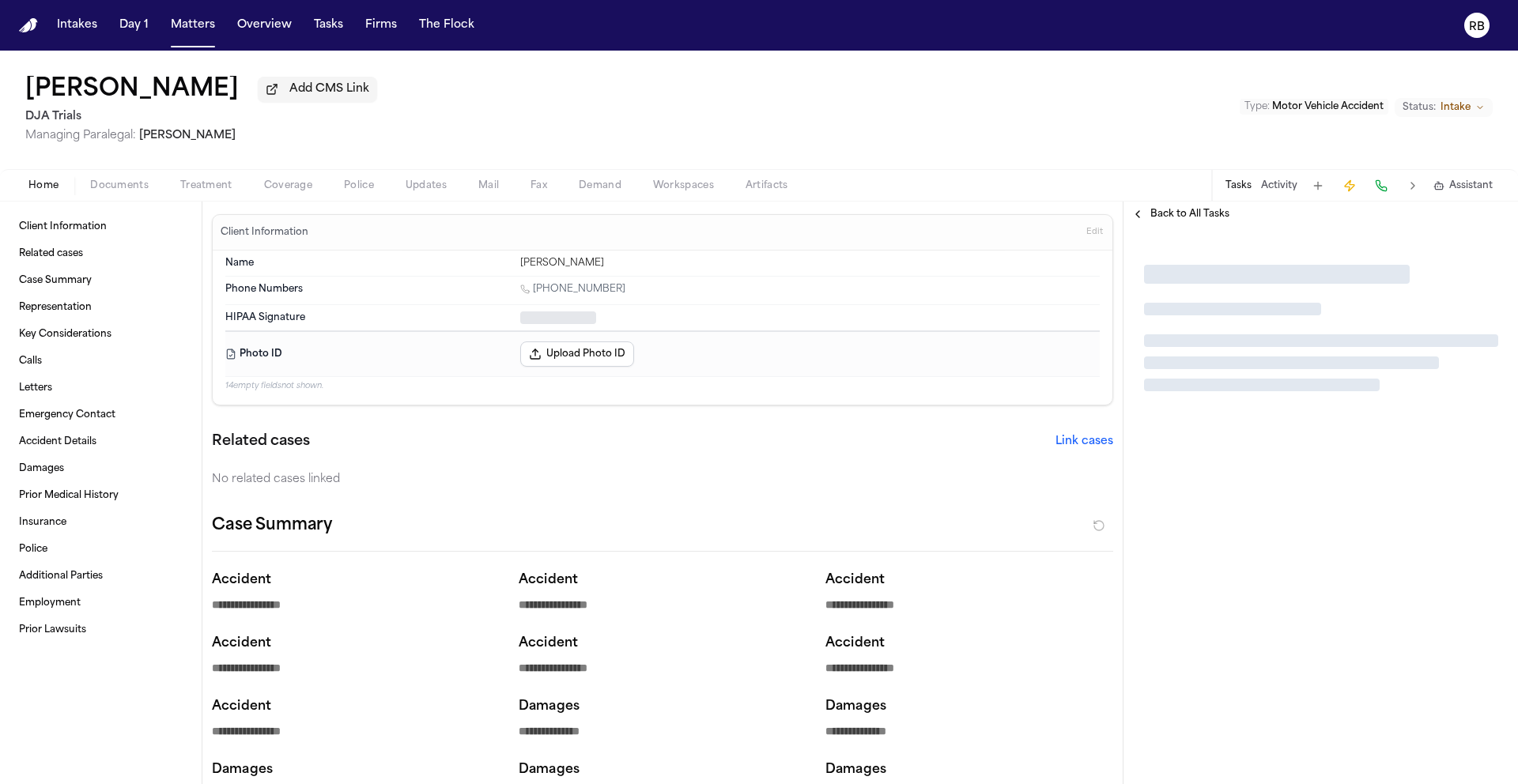
type textarea "*"
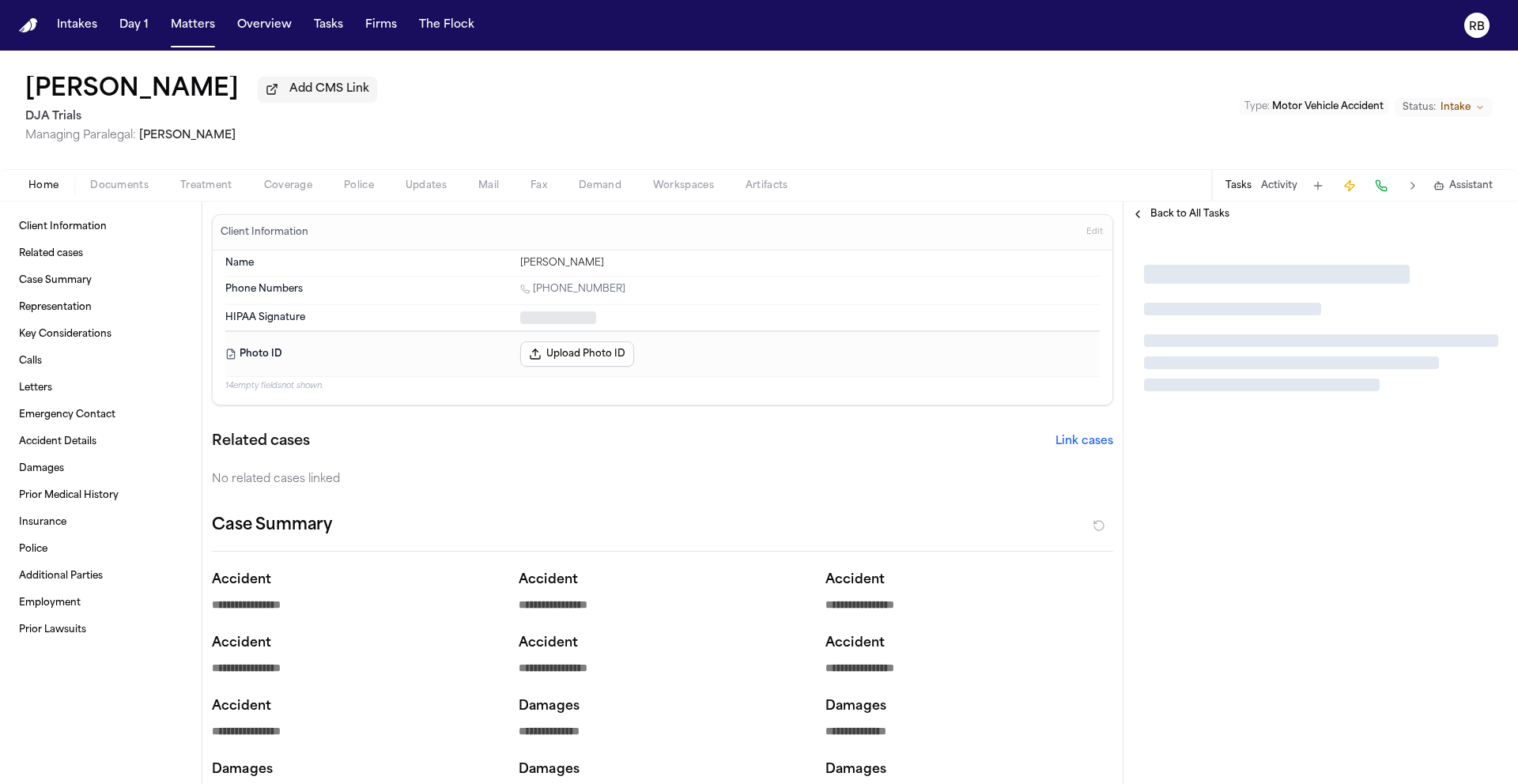
type textarea "*"
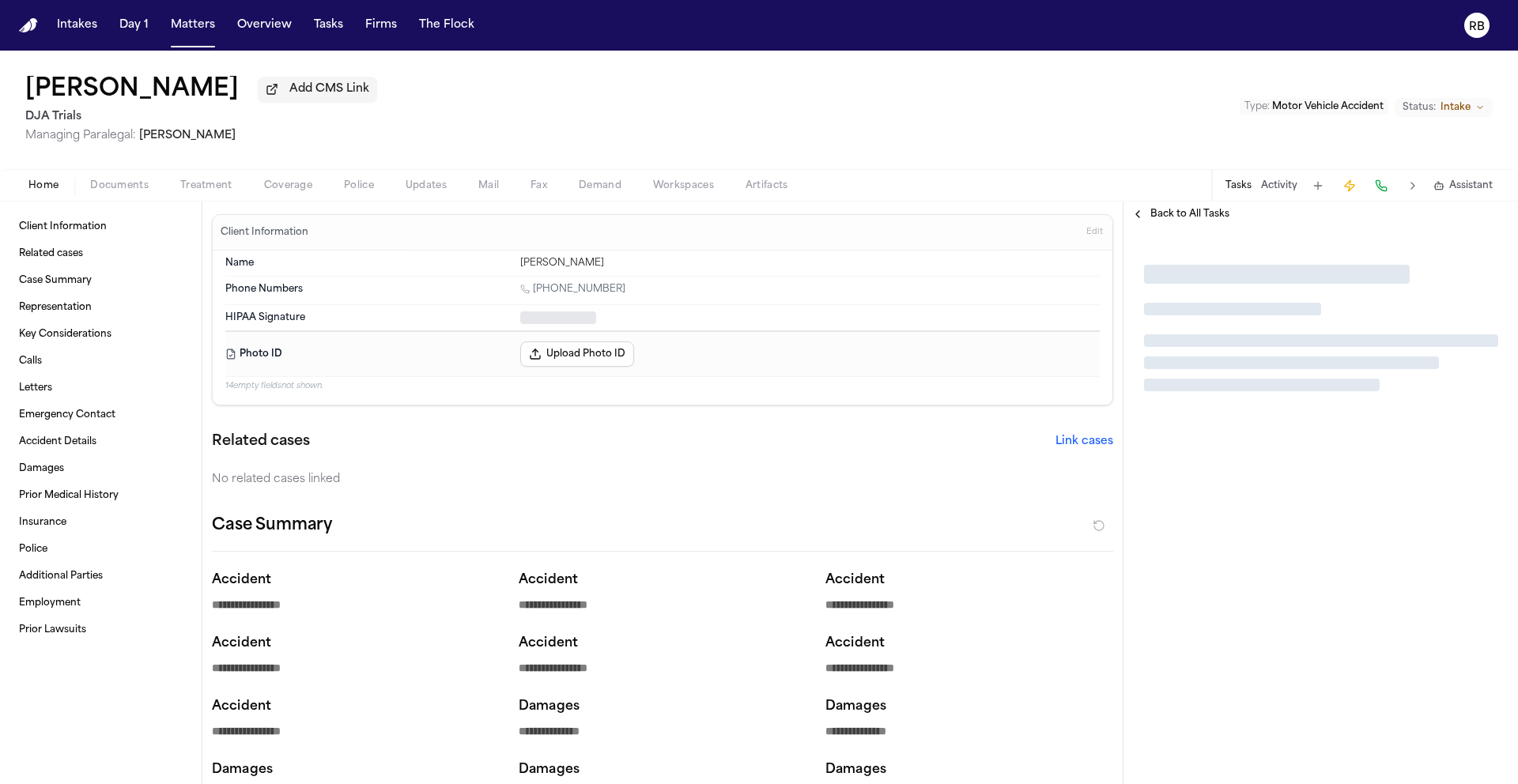
type textarea "*"
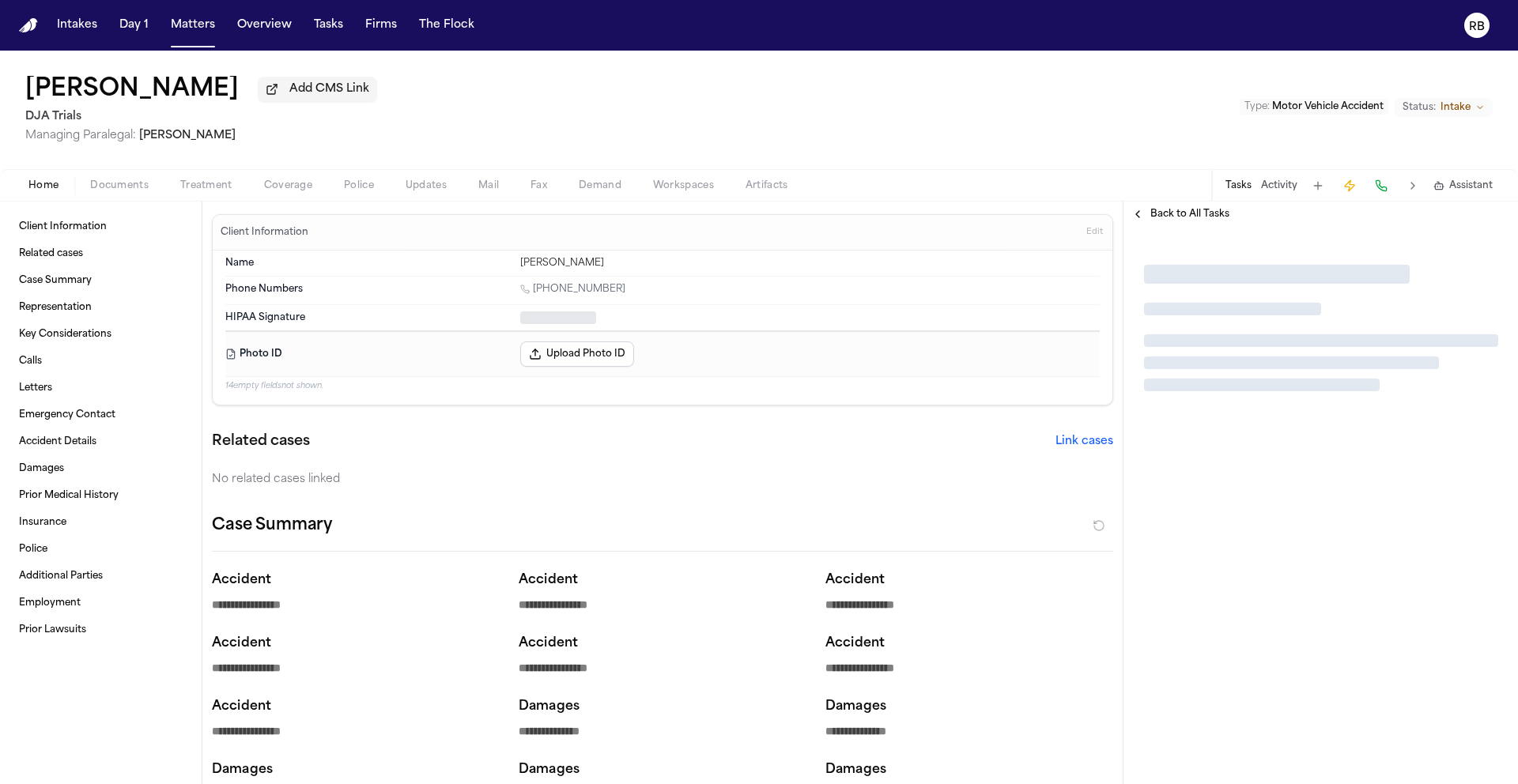
type textarea "*"
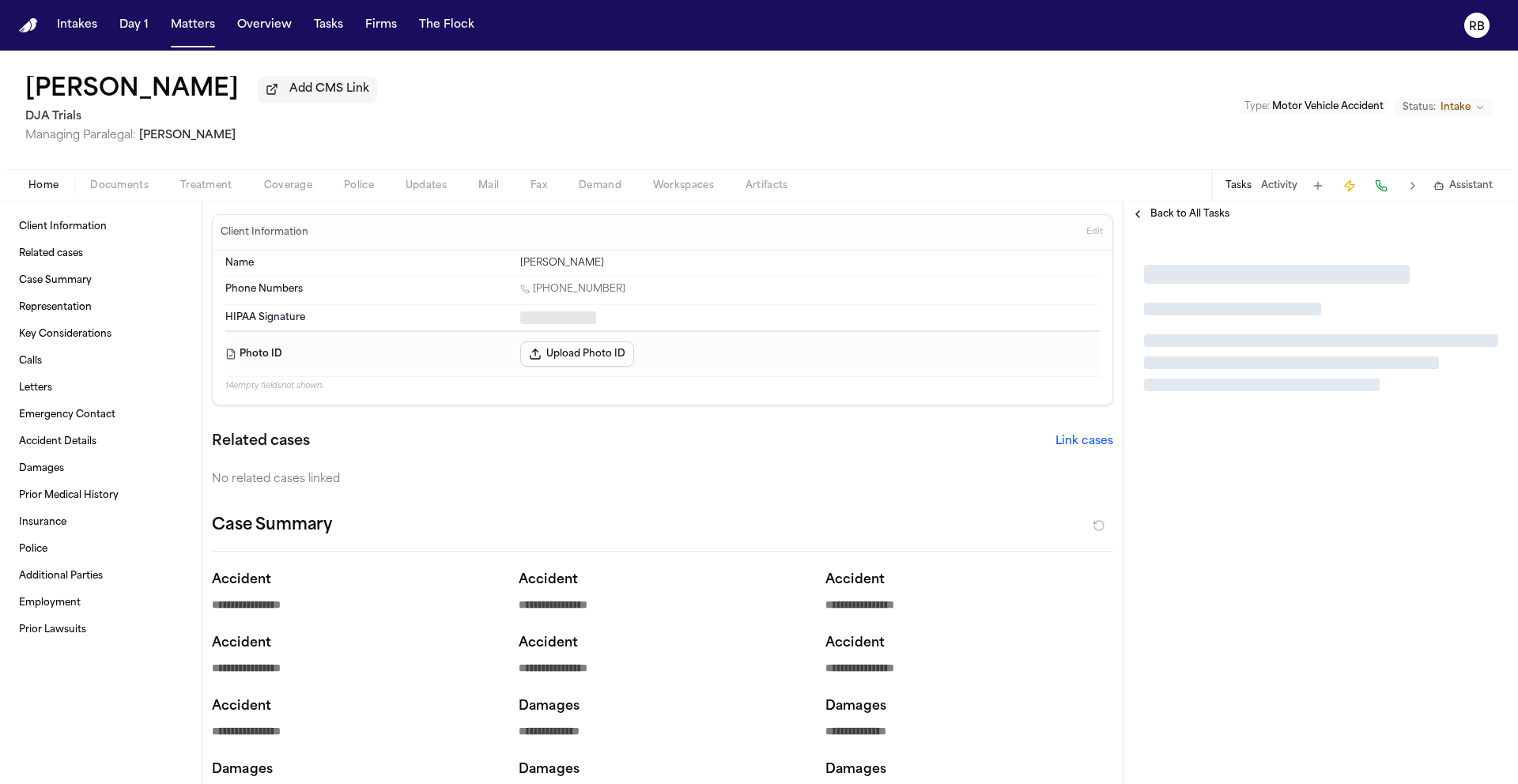
type textarea "*"
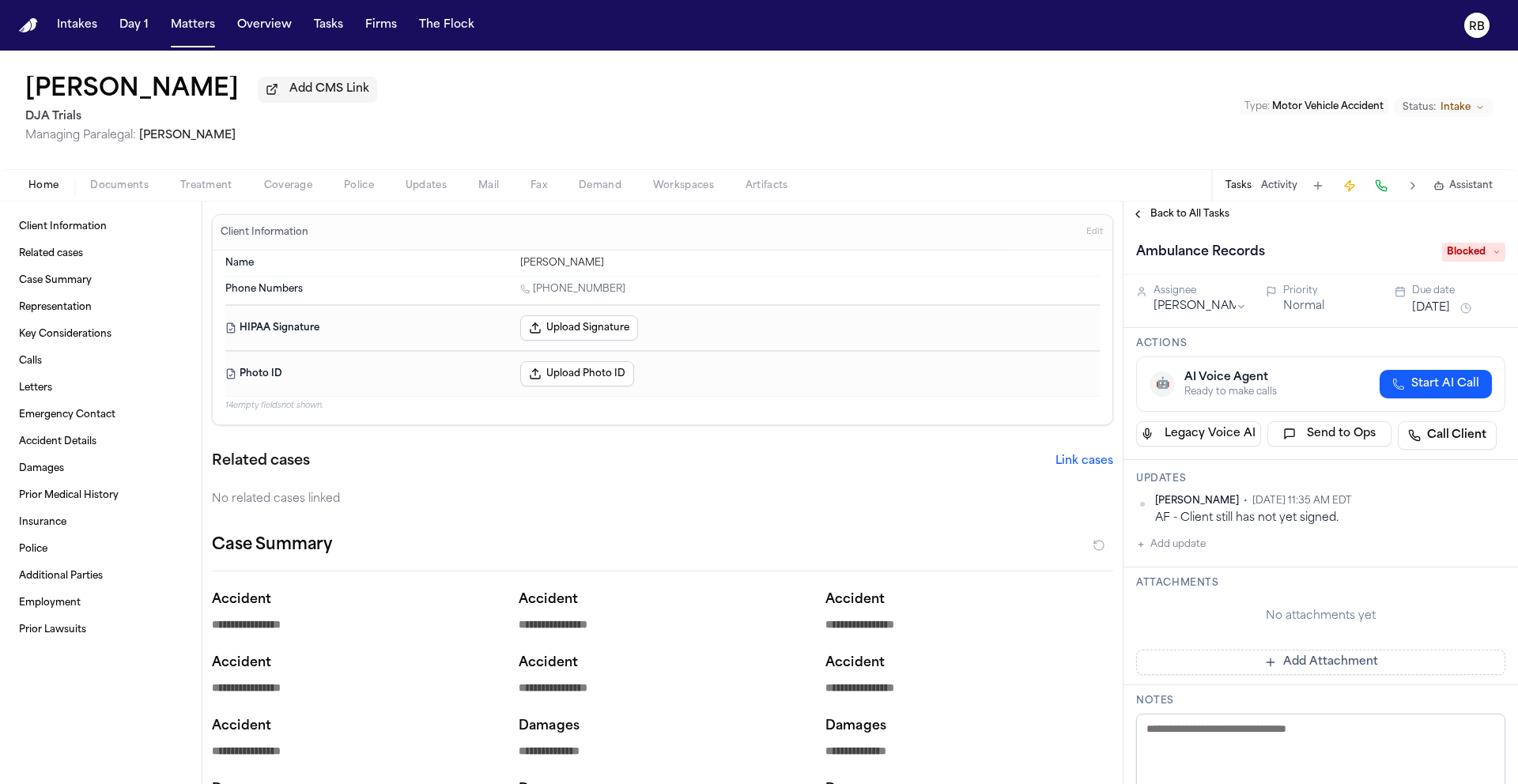
click at [855, 134] on div "Ali Reza Manizani Add CMS Link DJA Trials Managing Paralegal: Michelle Landazab…" at bounding box center [759, 110] width 1518 height 118
click at [121, 189] on span "Documents" at bounding box center [119, 185] width 58 height 13
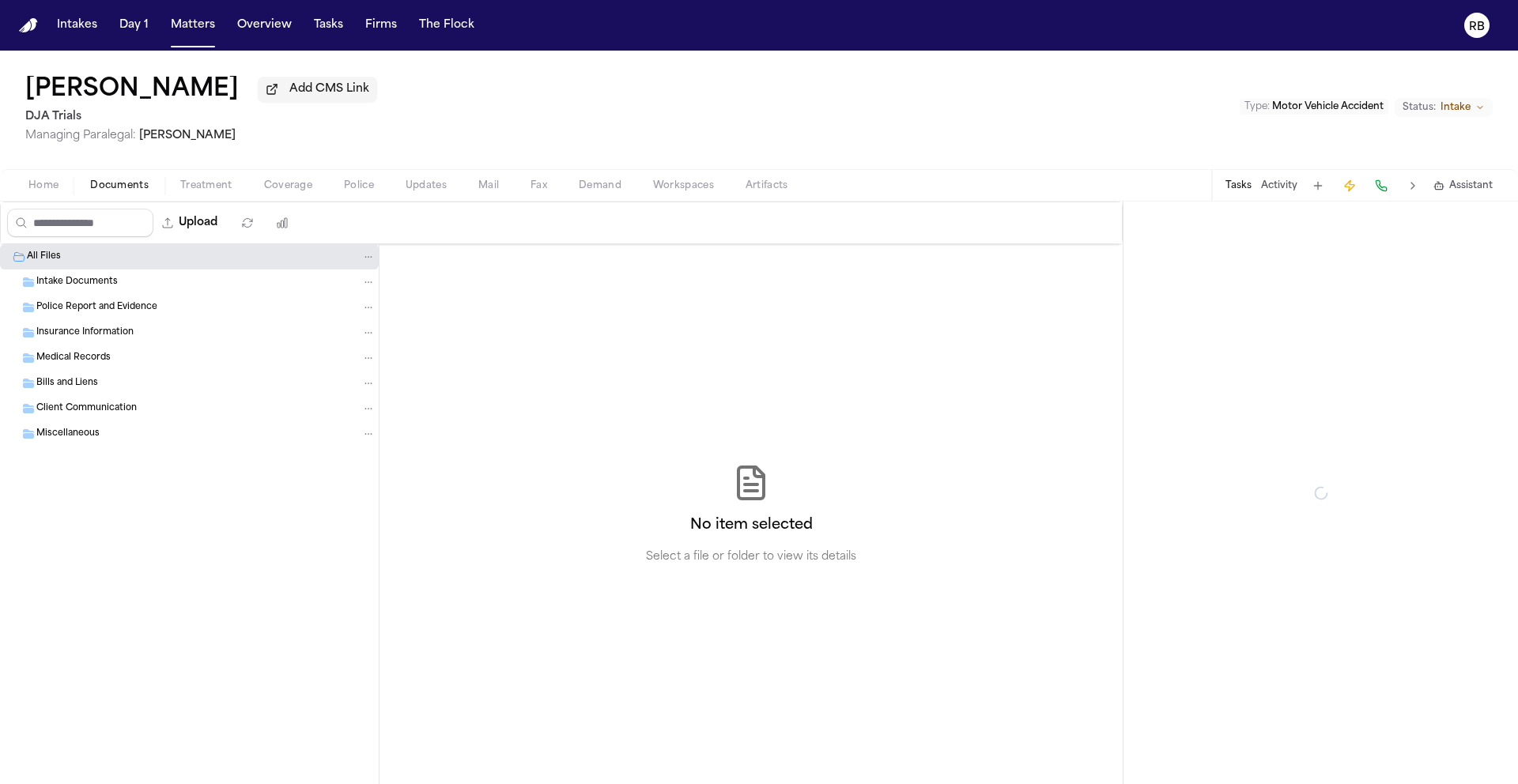
click at [122, 189] on span "Documents" at bounding box center [119, 185] width 58 height 13
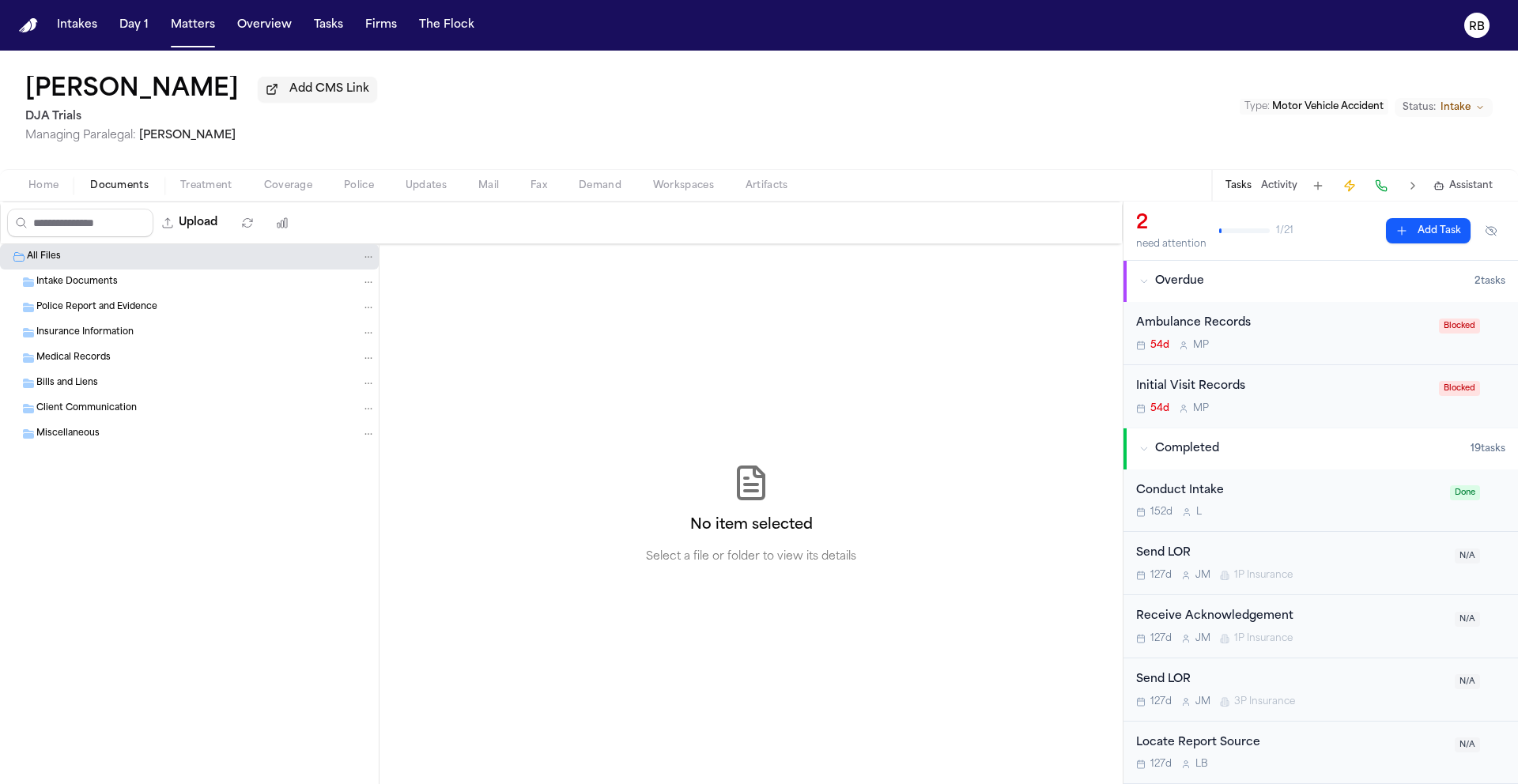
click at [71, 277] on div "Intake Documents" at bounding box center [189, 282] width 379 height 25
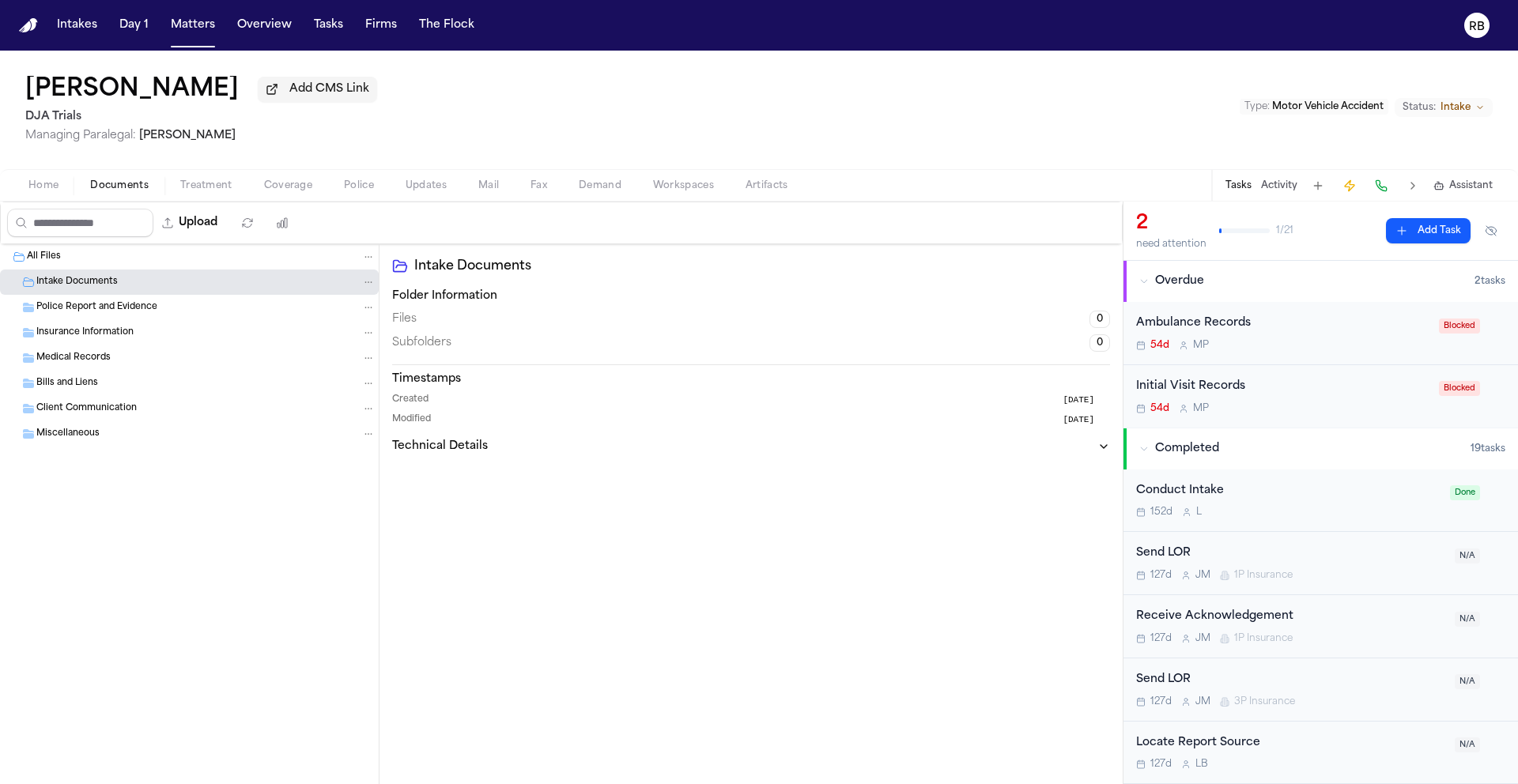
click at [770, 127] on div "Ali Reza Manizani Add CMS Link DJA Trials Managing Paralegal: Michelle Landazab…" at bounding box center [759, 110] width 1518 height 118
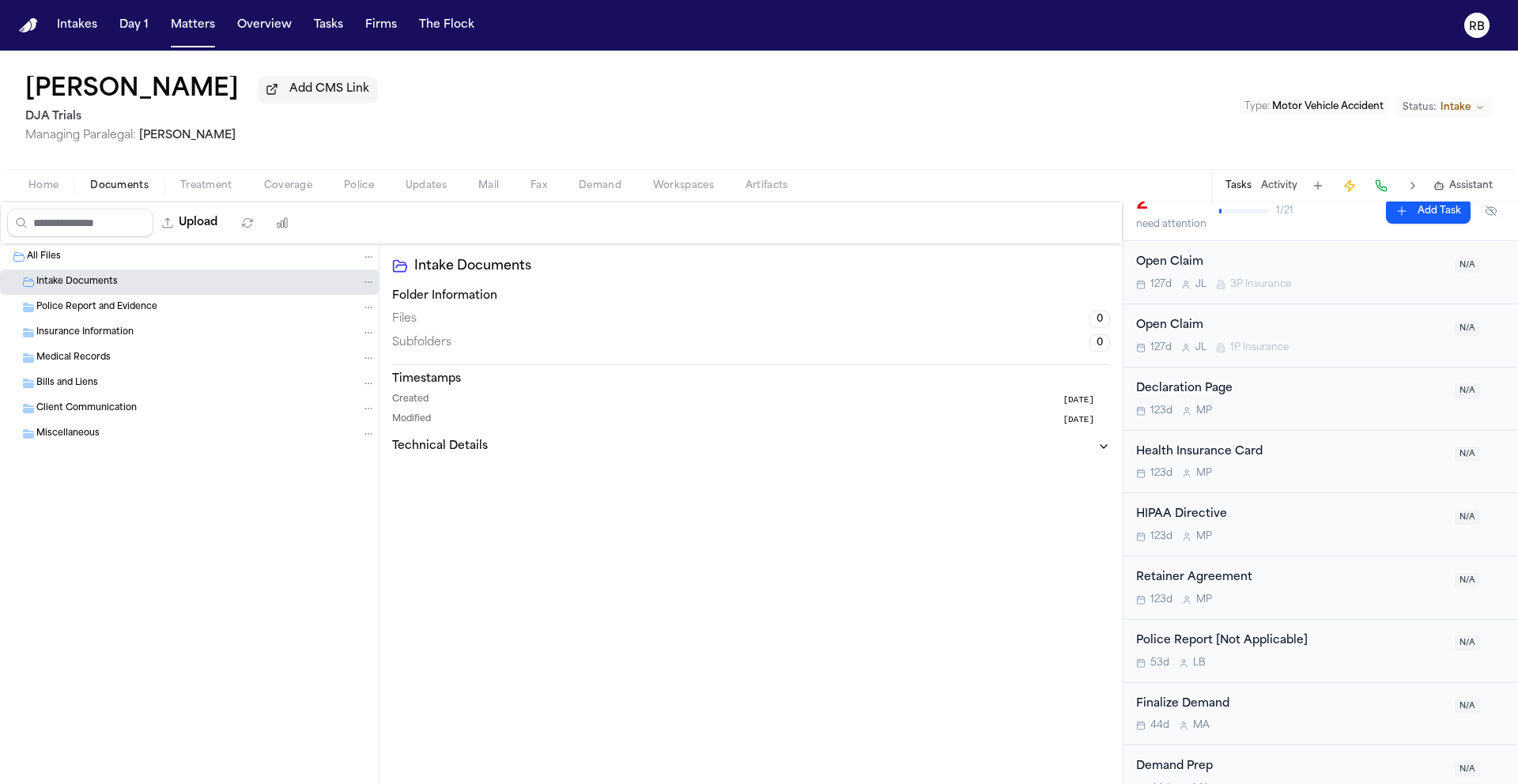
scroll to position [545, 0]
click at [1151, 137] on div "Ali Reza Manizani Add CMS Link DJA Trials Managing Paralegal: Michelle Landazab…" at bounding box center [759, 110] width 1518 height 118
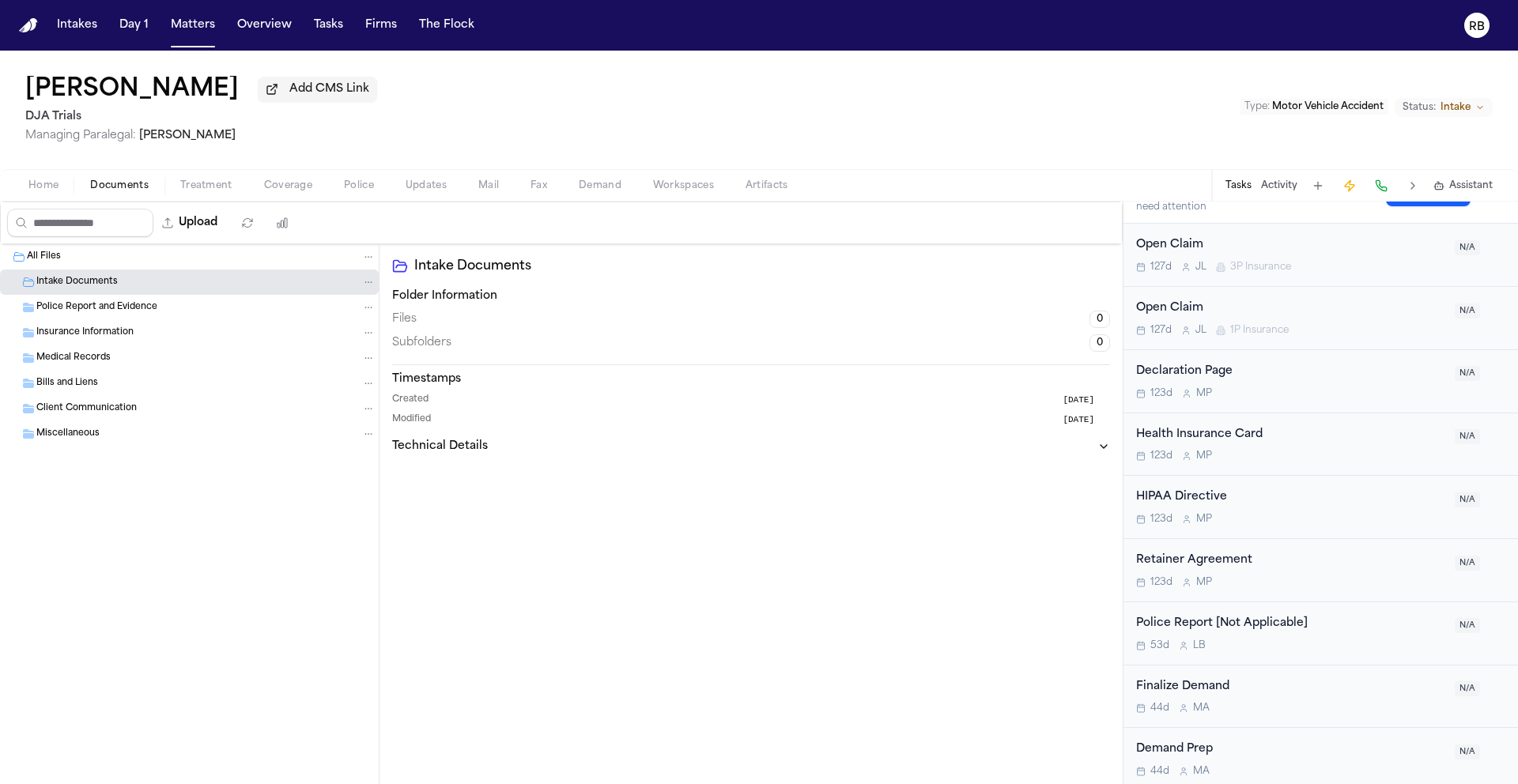
scroll to position [572, 0]
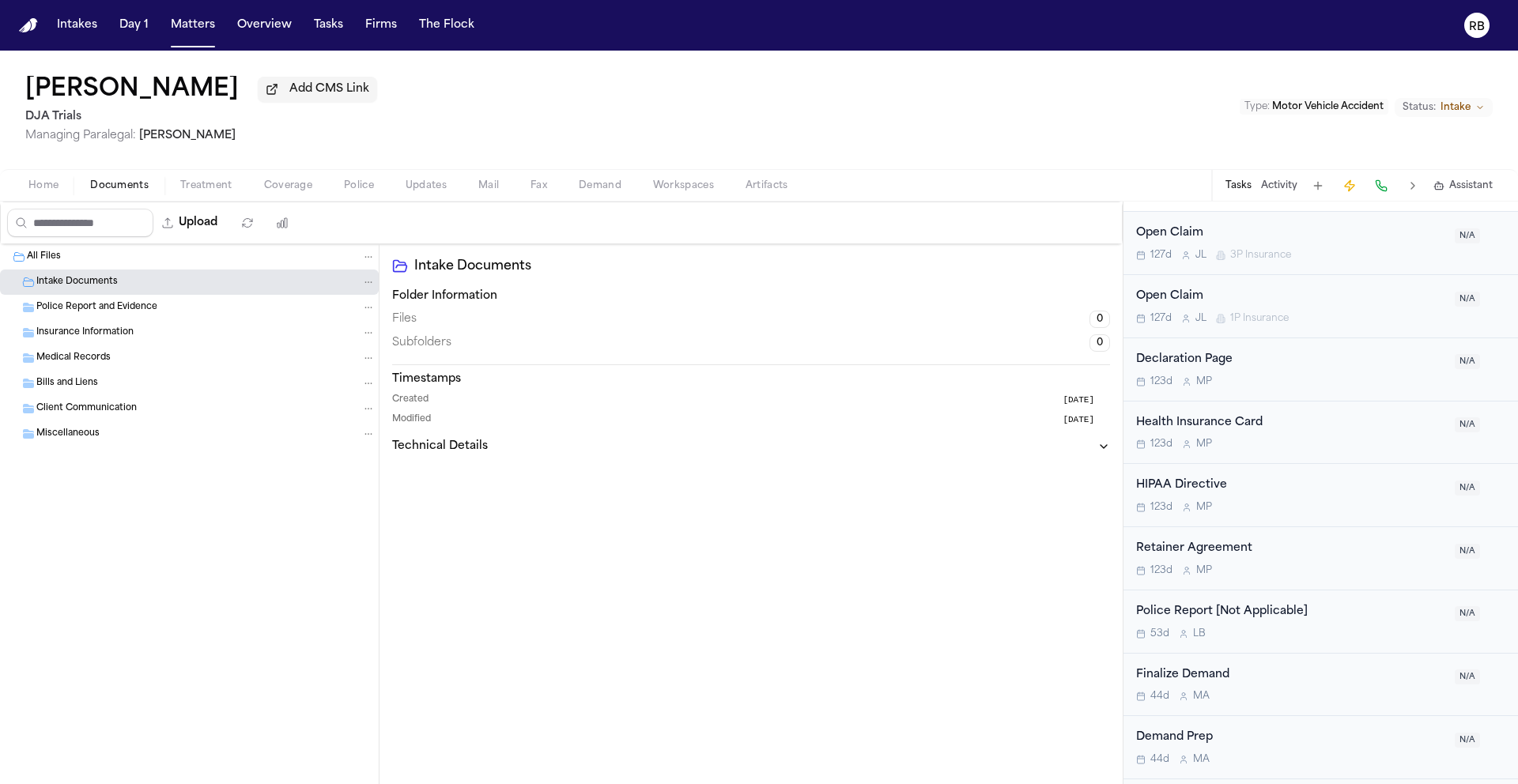
click at [1459, 108] on span "Intake" at bounding box center [1455, 107] width 30 height 13
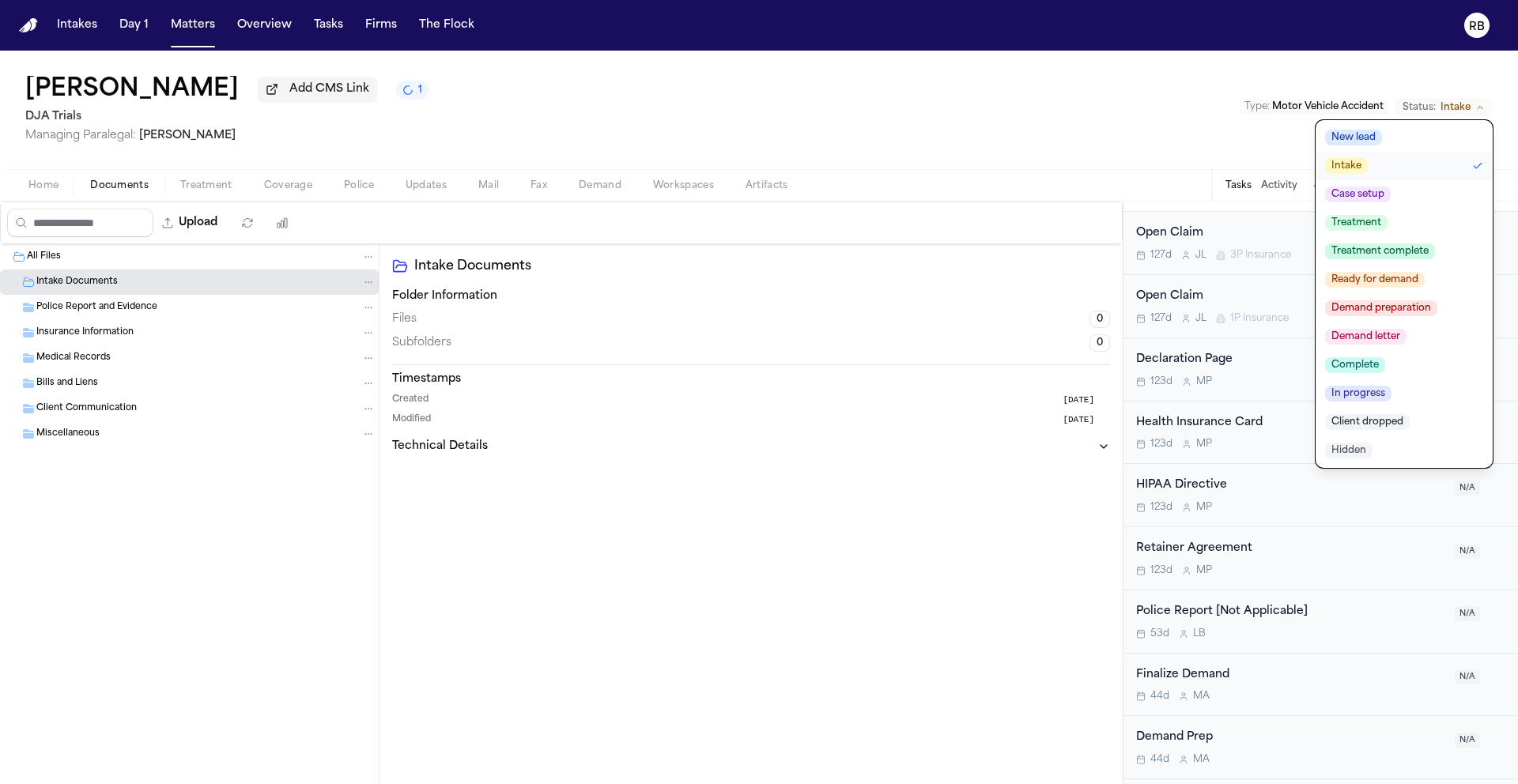
click at [1390, 421] on span "Client dropped" at bounding box center [1367, 421] width 84 height 16
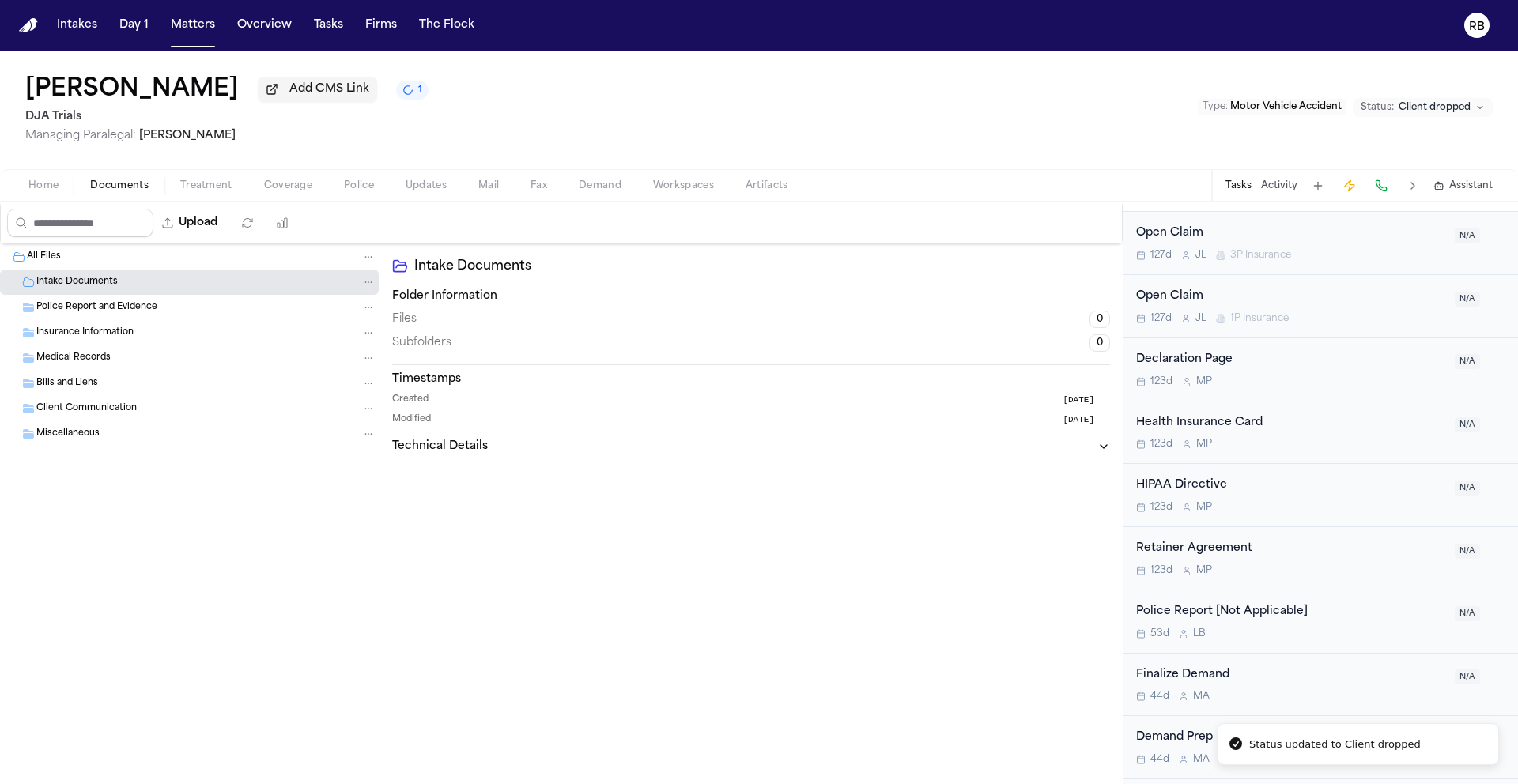
click at [941, 95] on div "Ali Reza Manizani Add CMS Link 1 DJA Trials Managing Paralegal: Michelle Landaz…" at bounding box center [759, 110] width 1518 height 118
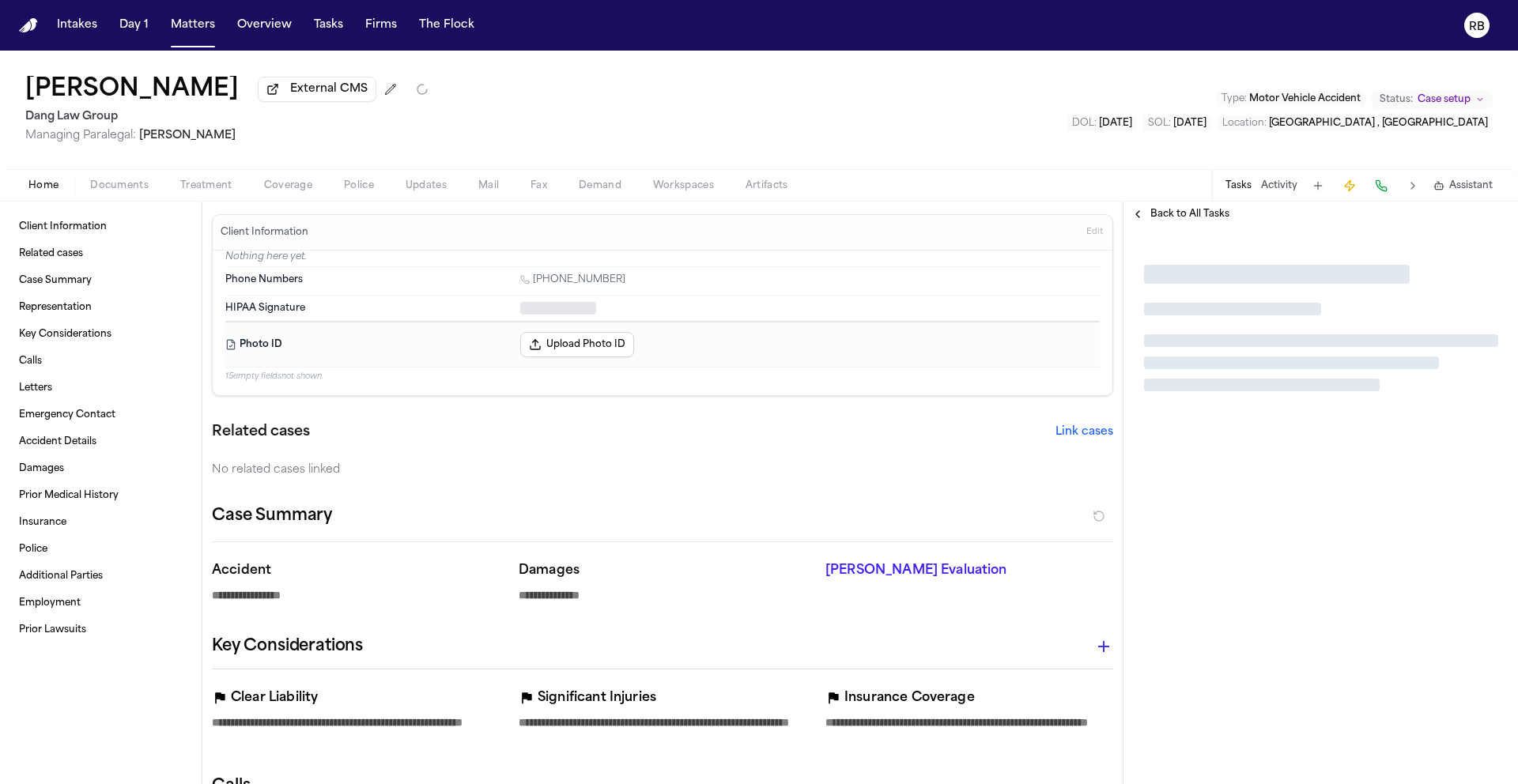
type textarea "*"
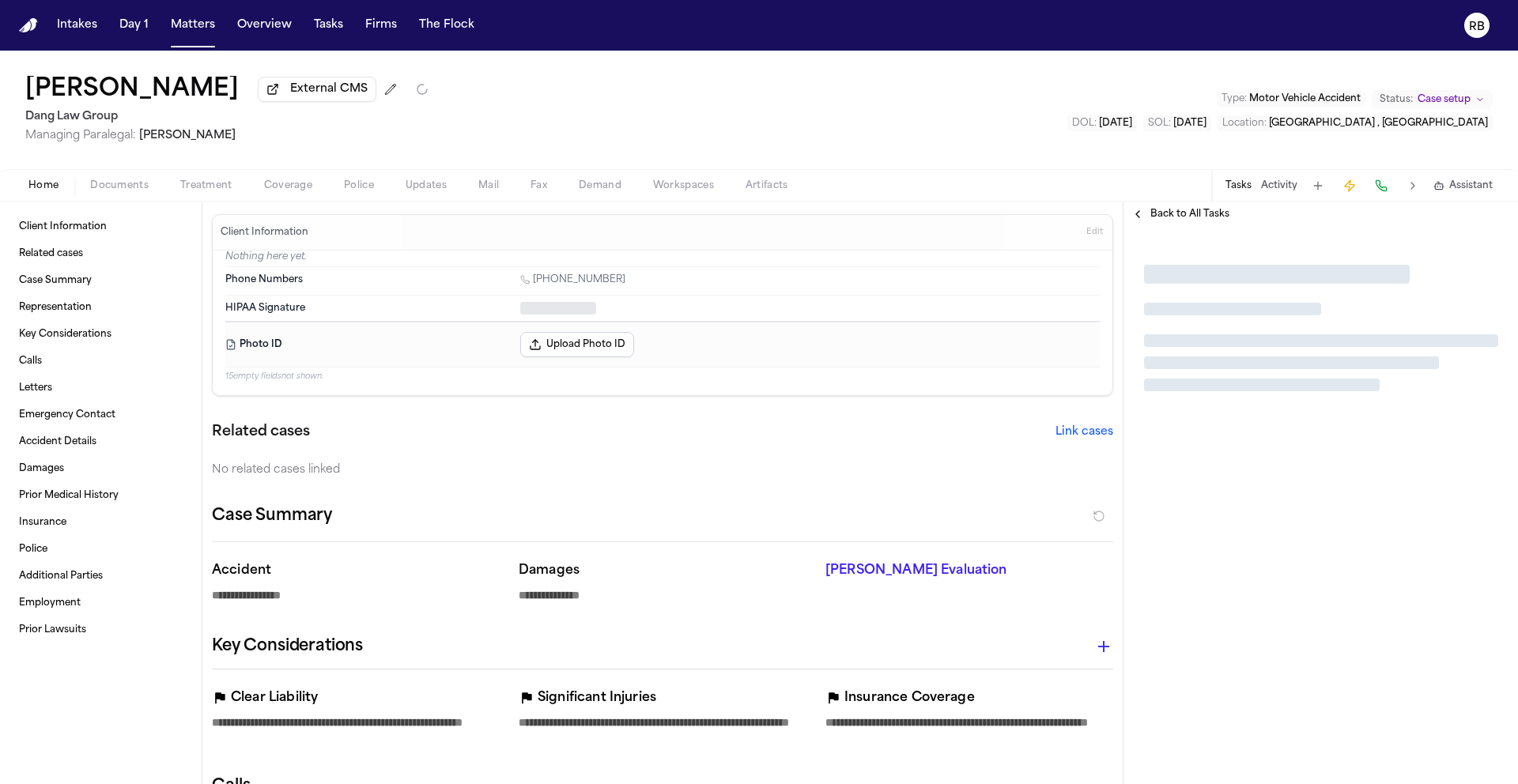
type textarea "*"
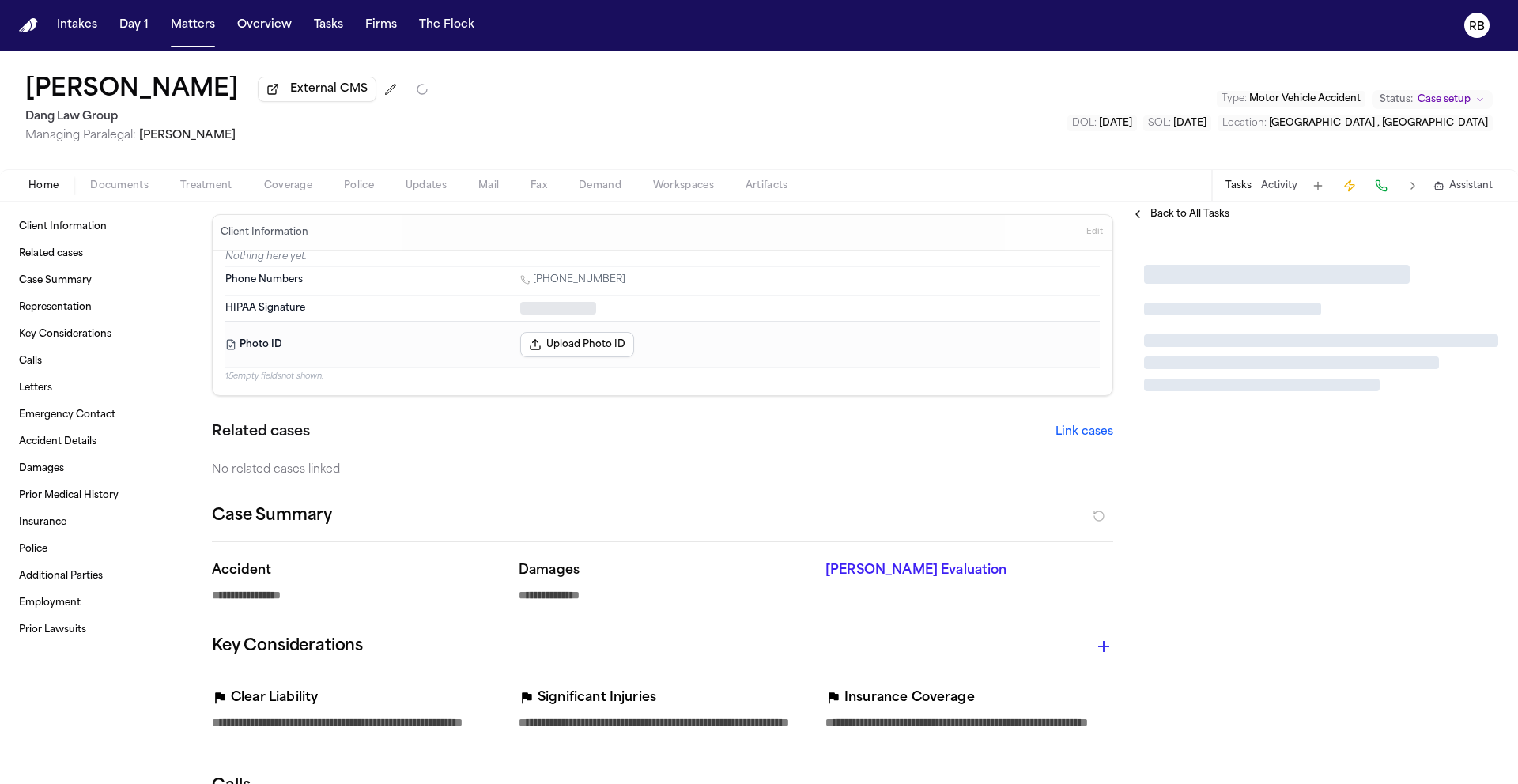
type textarea "*"
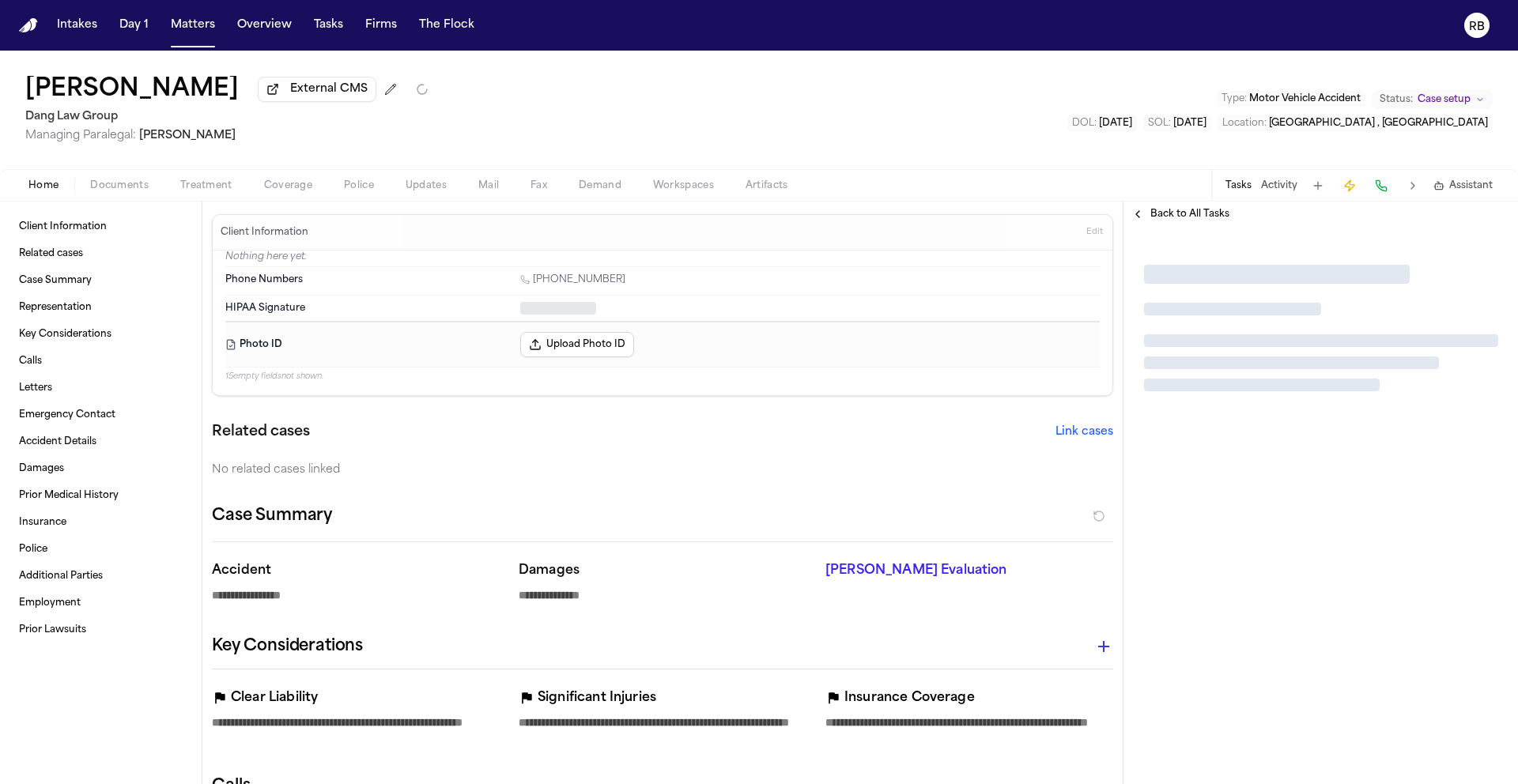
type textarea "*"
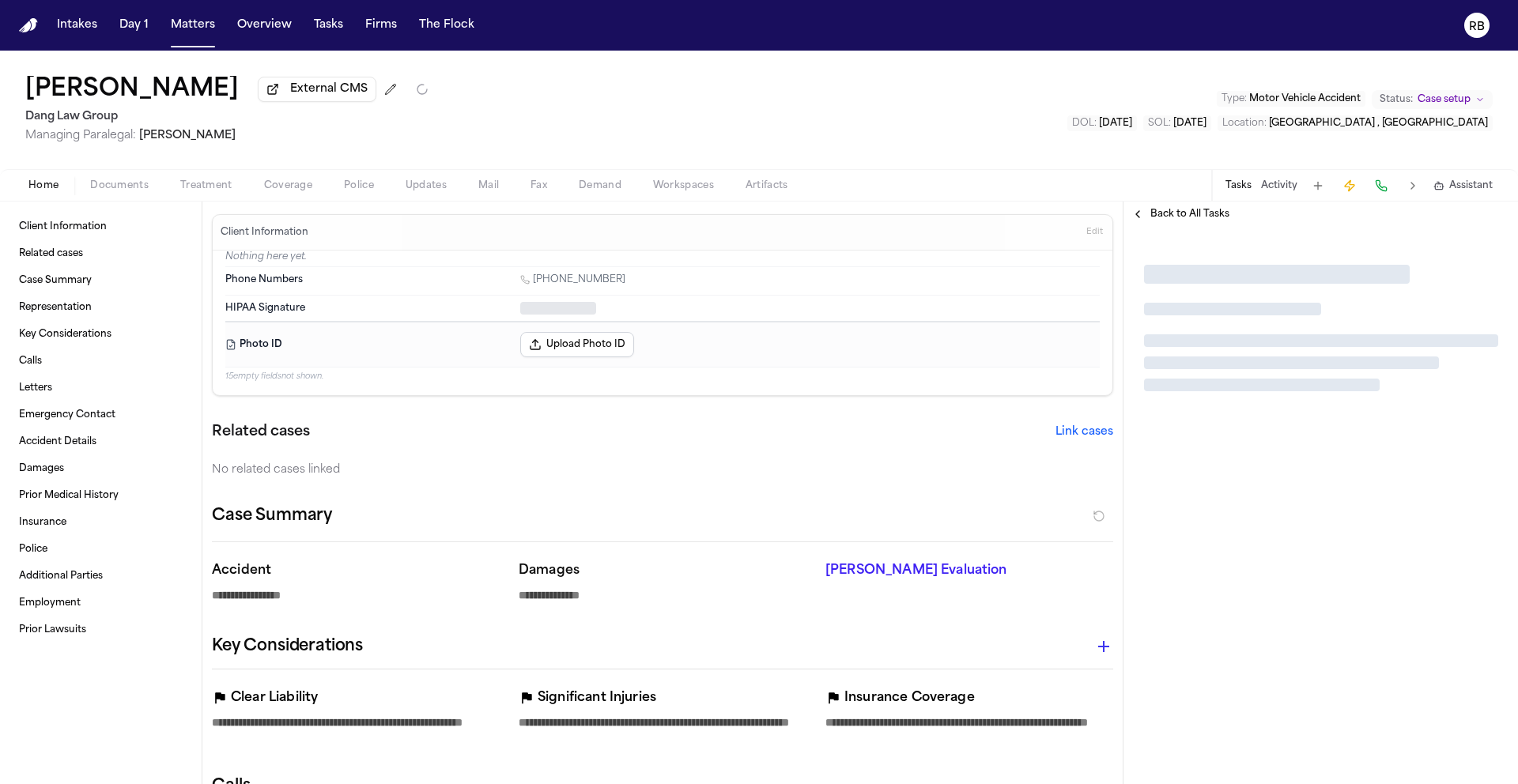
type textarea "*"
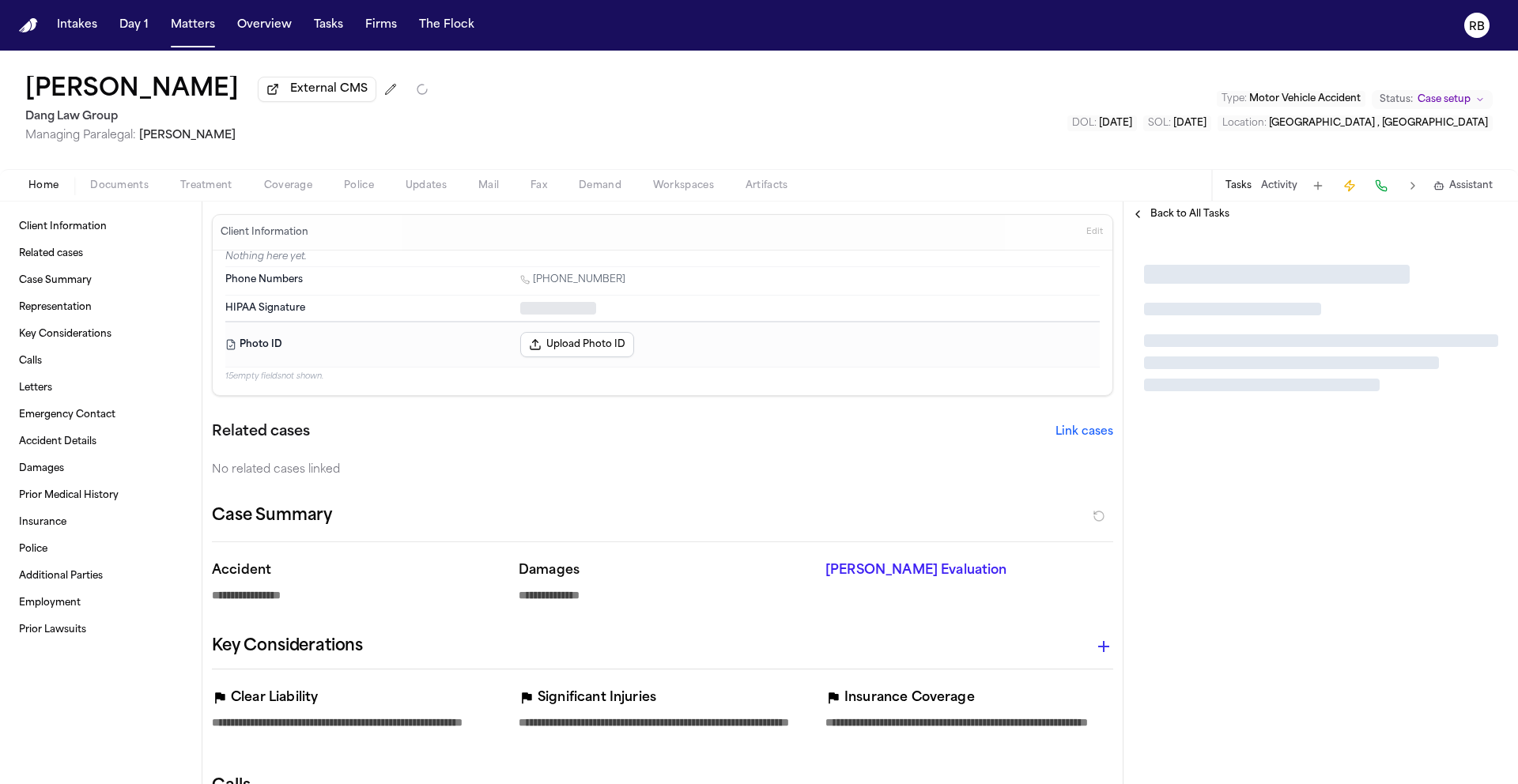
type textarea "*"
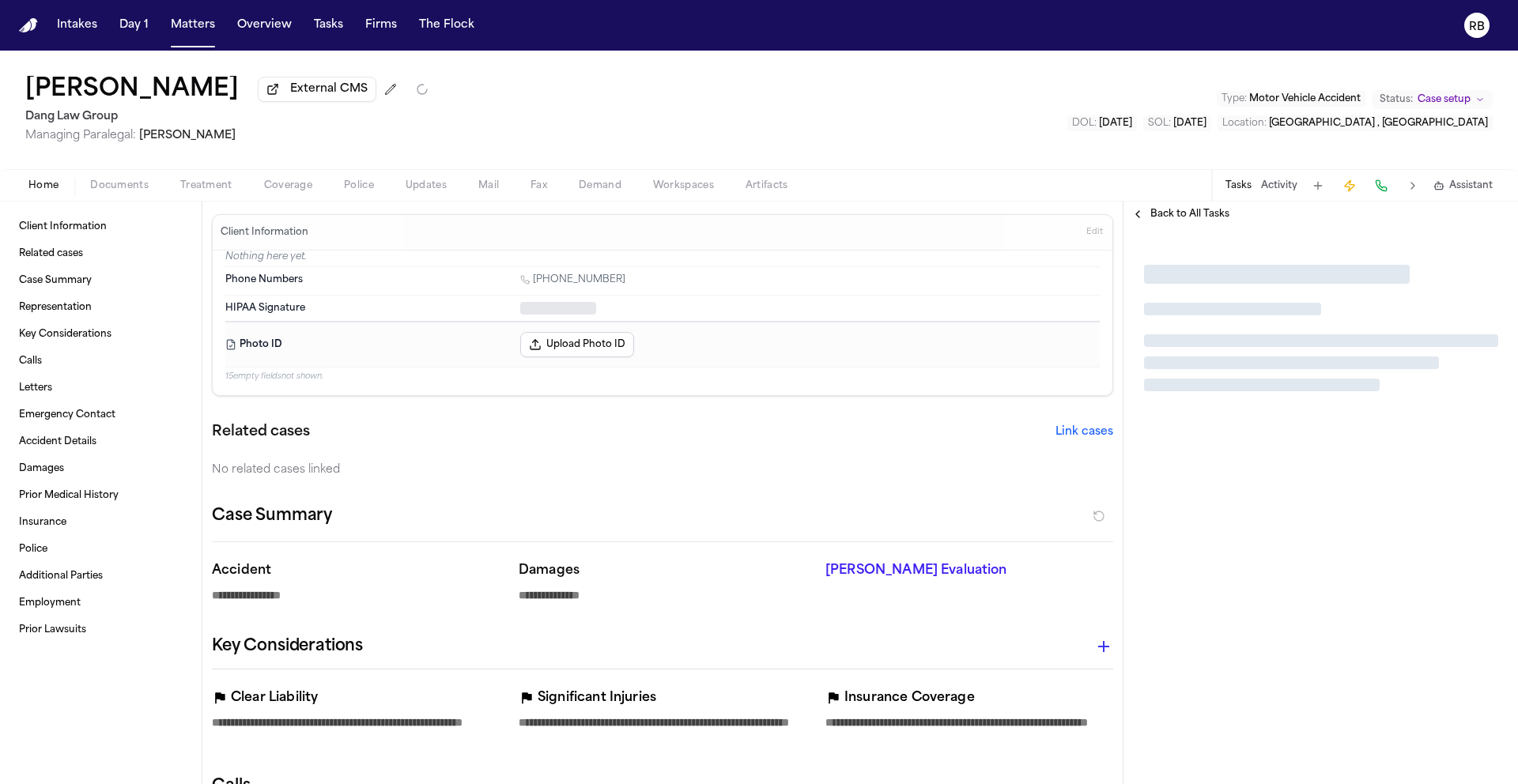
type textarea "*"
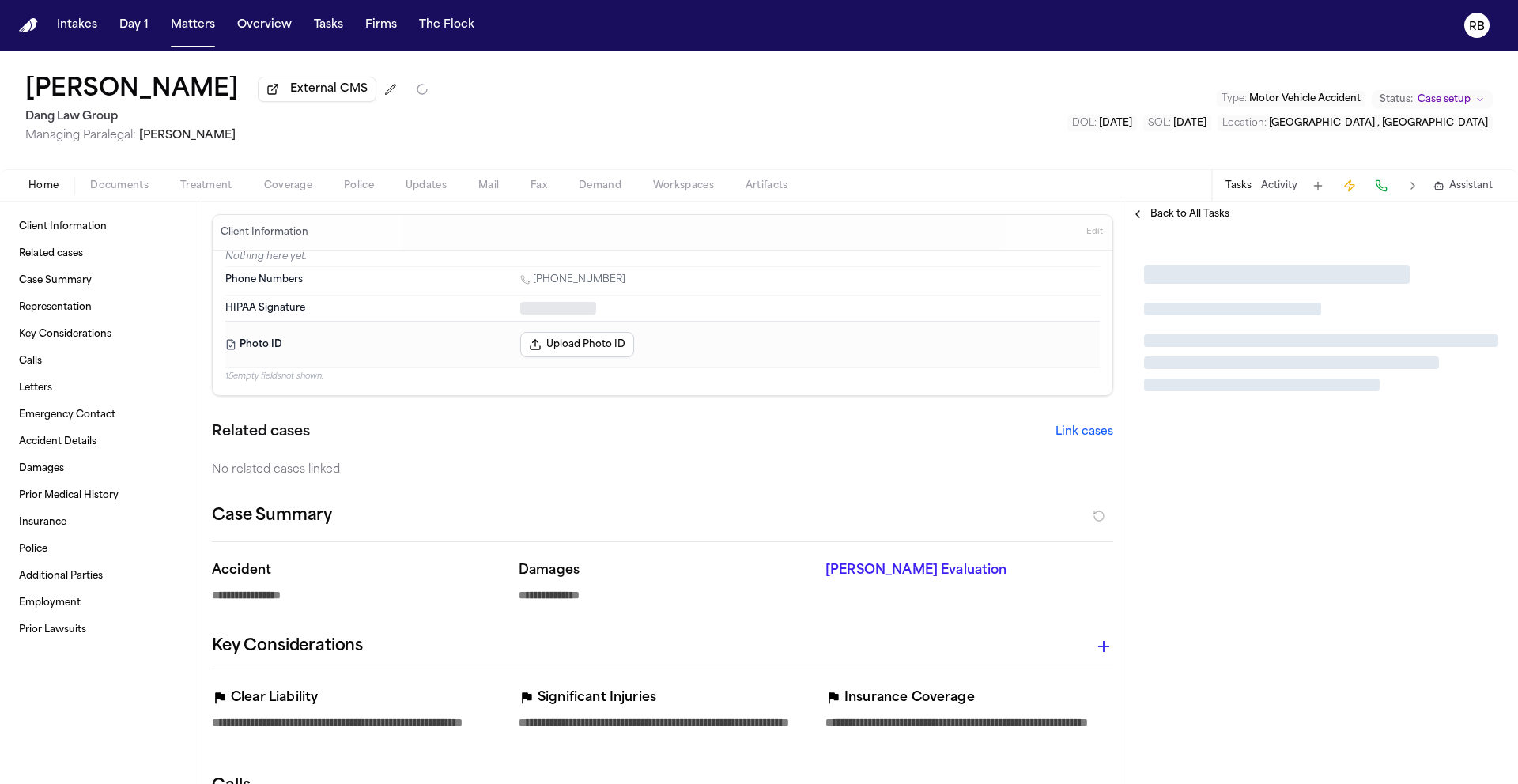
type textarea "*"
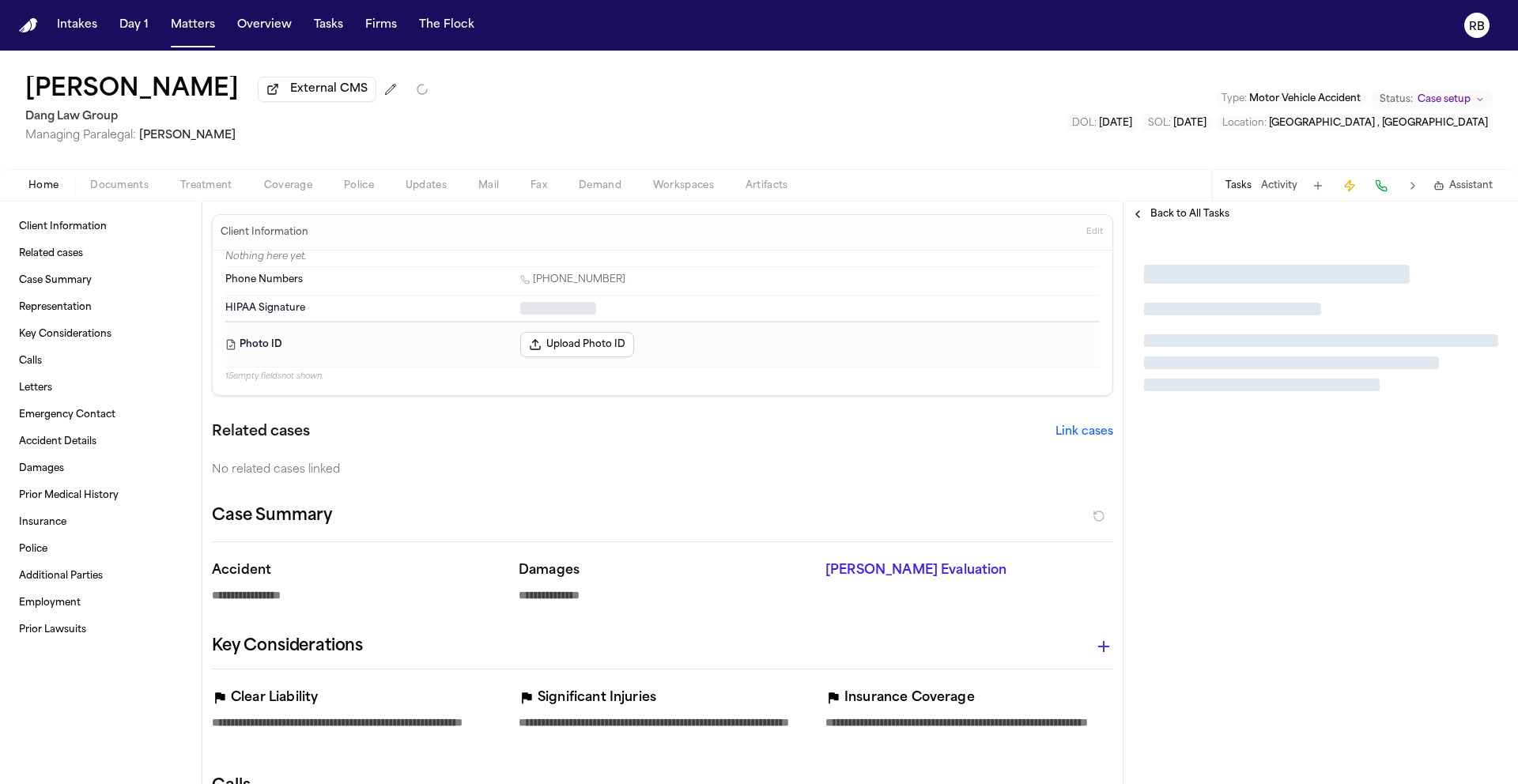
type textarea "*"
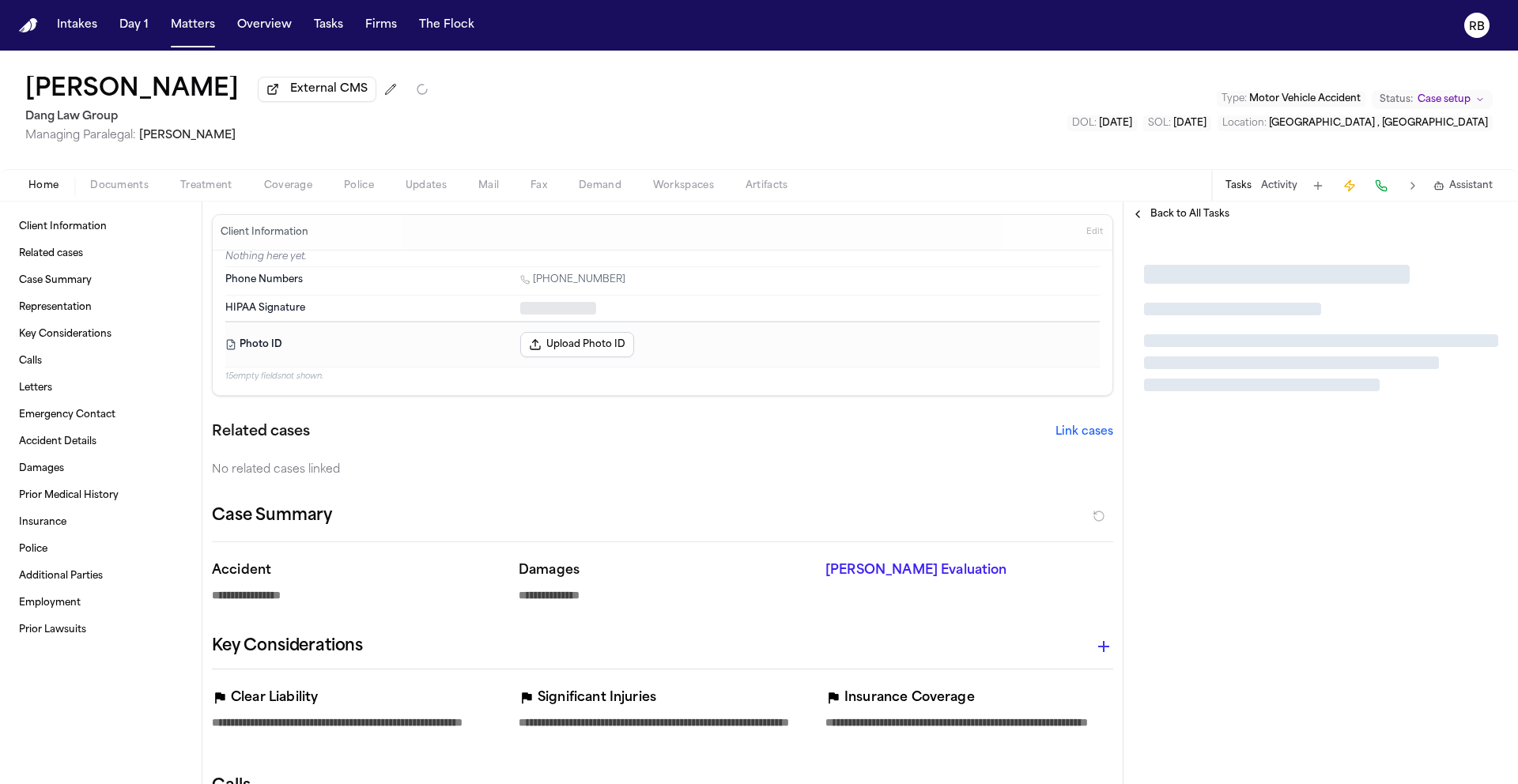
type textarea "*"
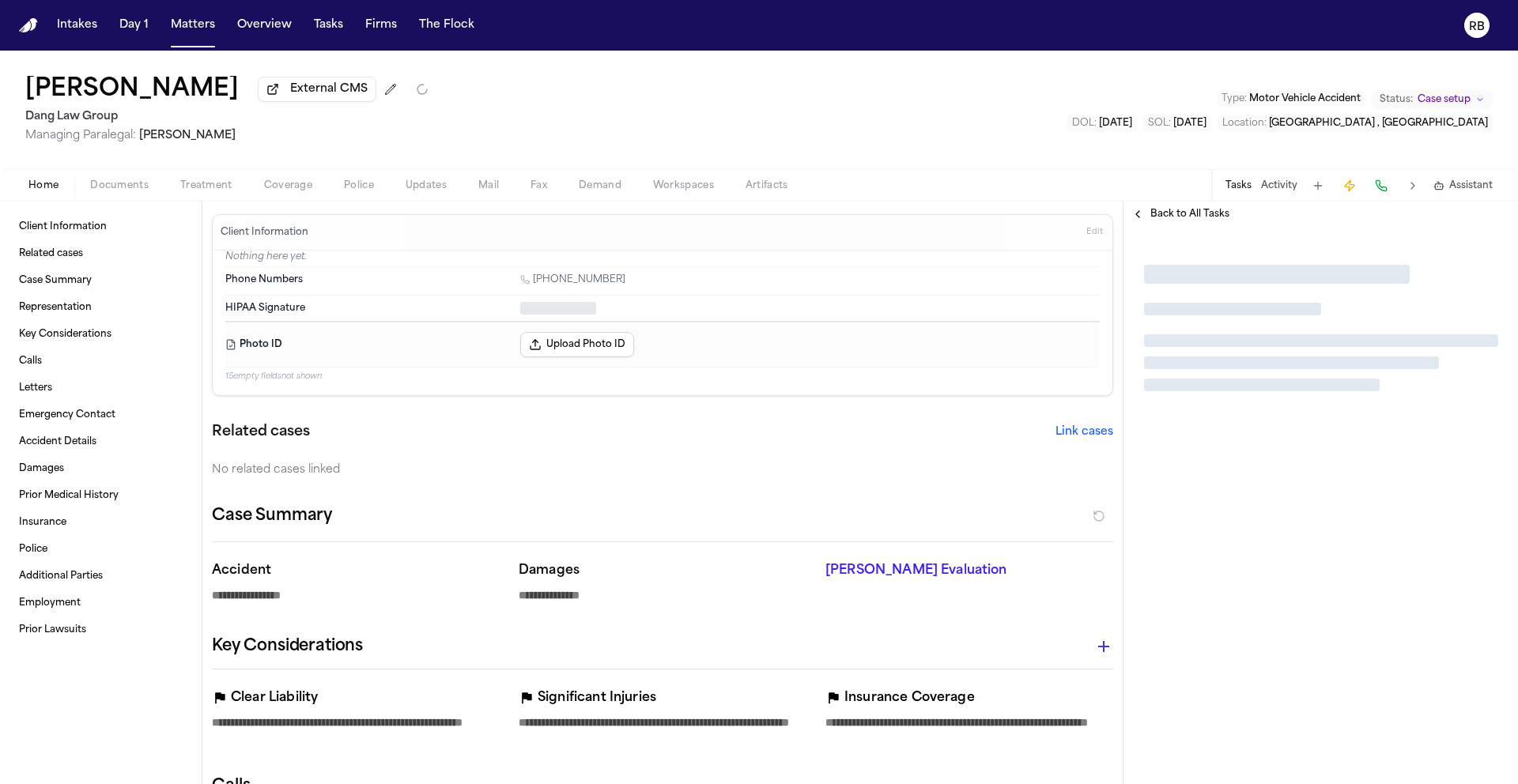
type textarea "*"
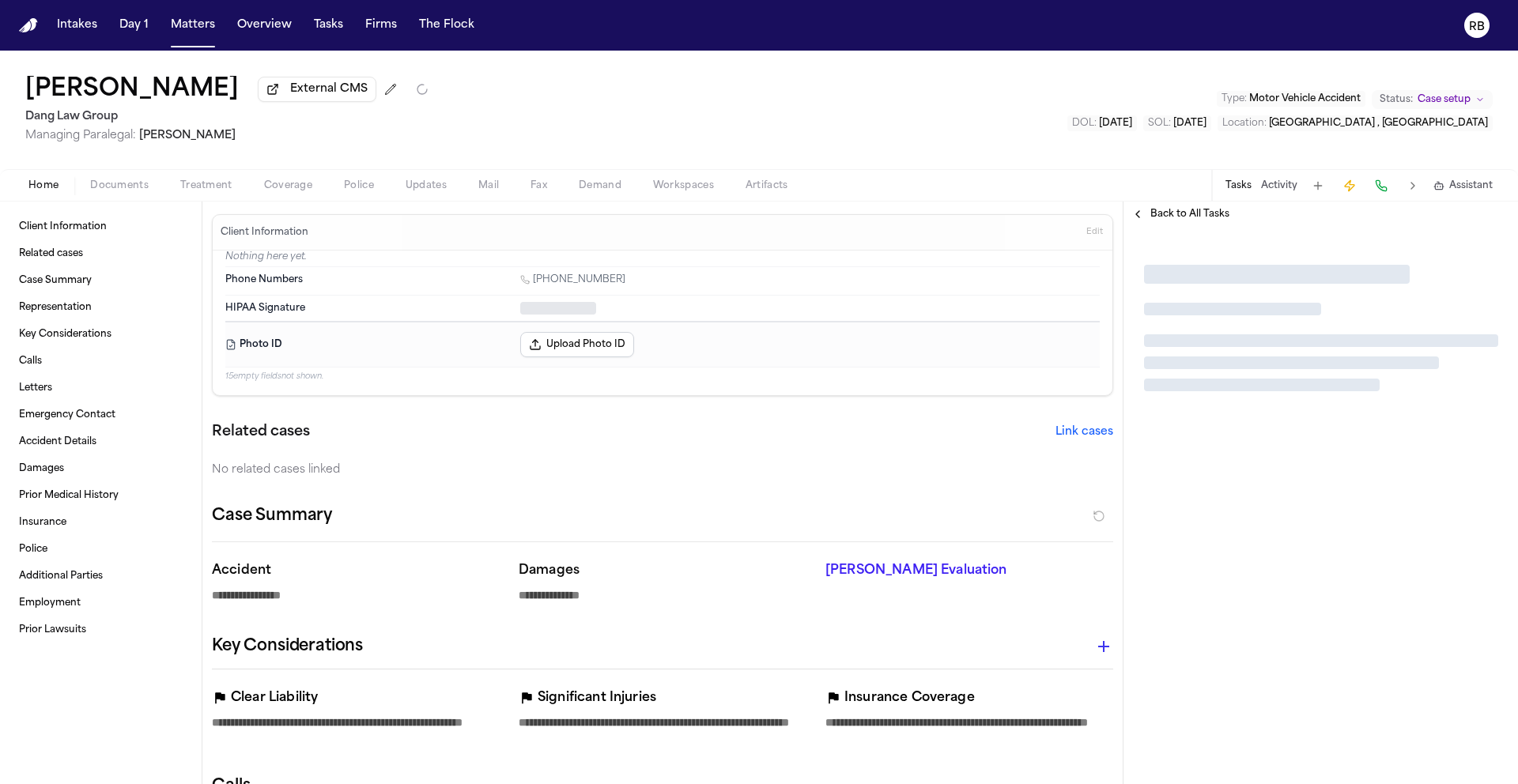
type textarea "*"
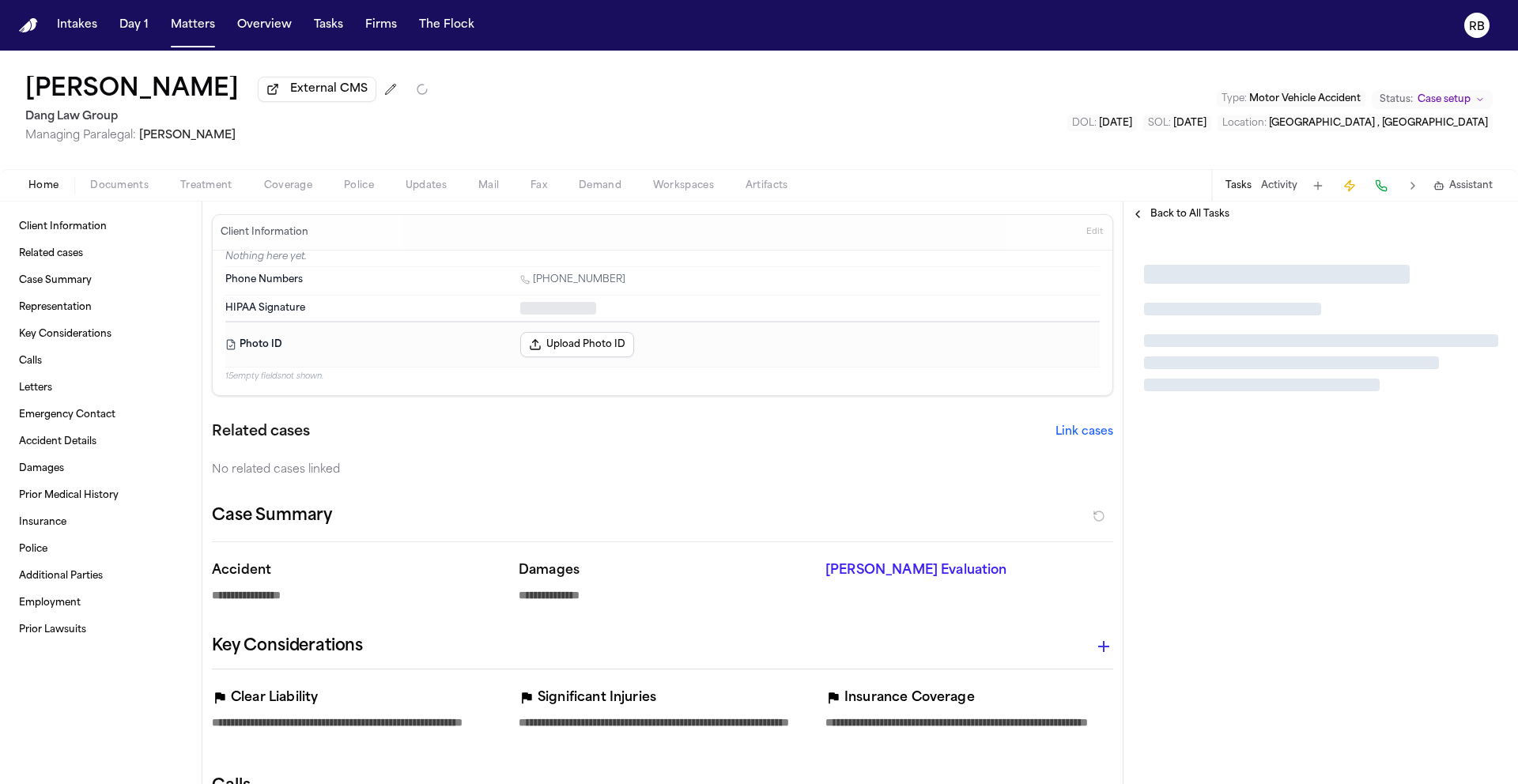
type textarea "*"
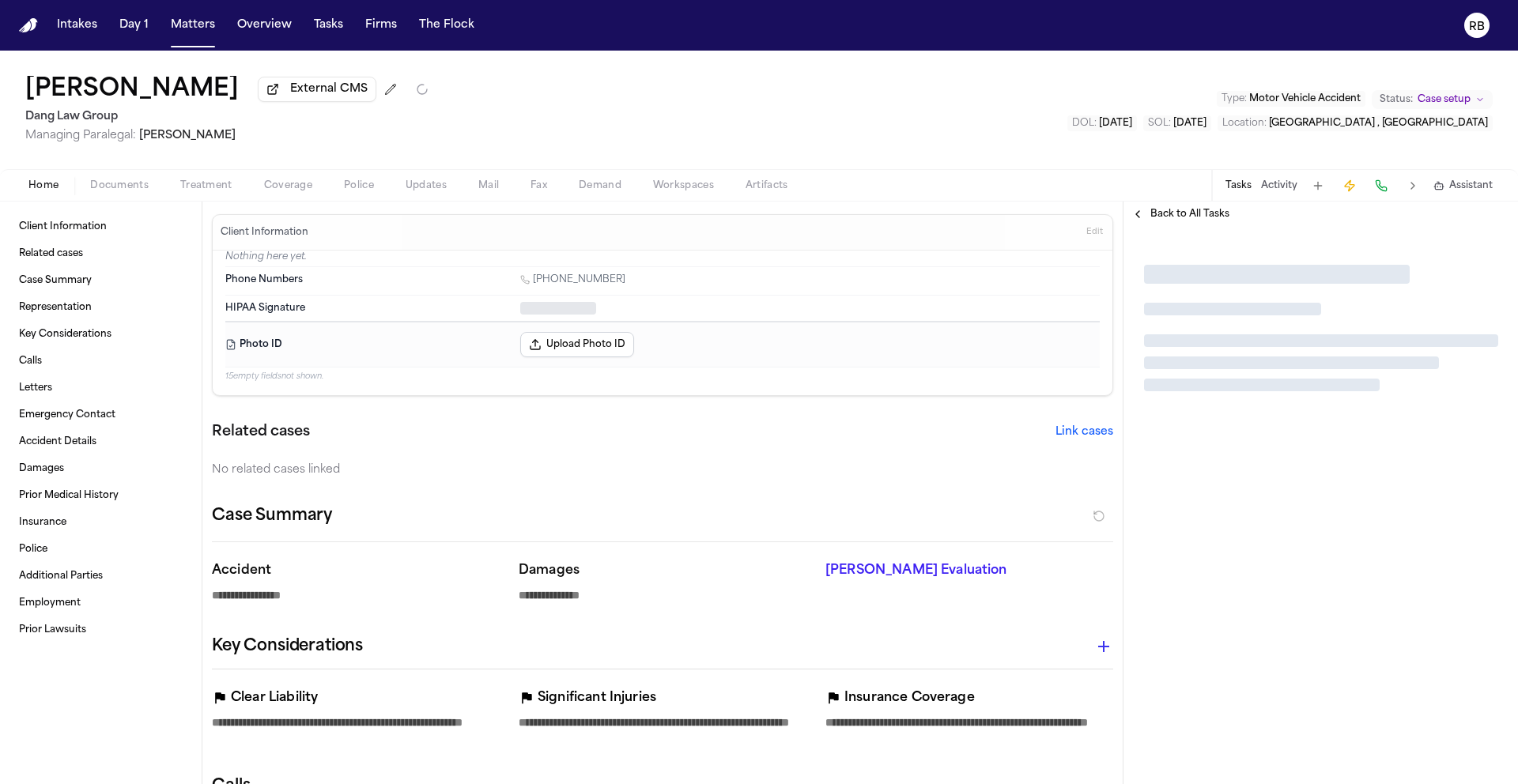
type textarea "*"
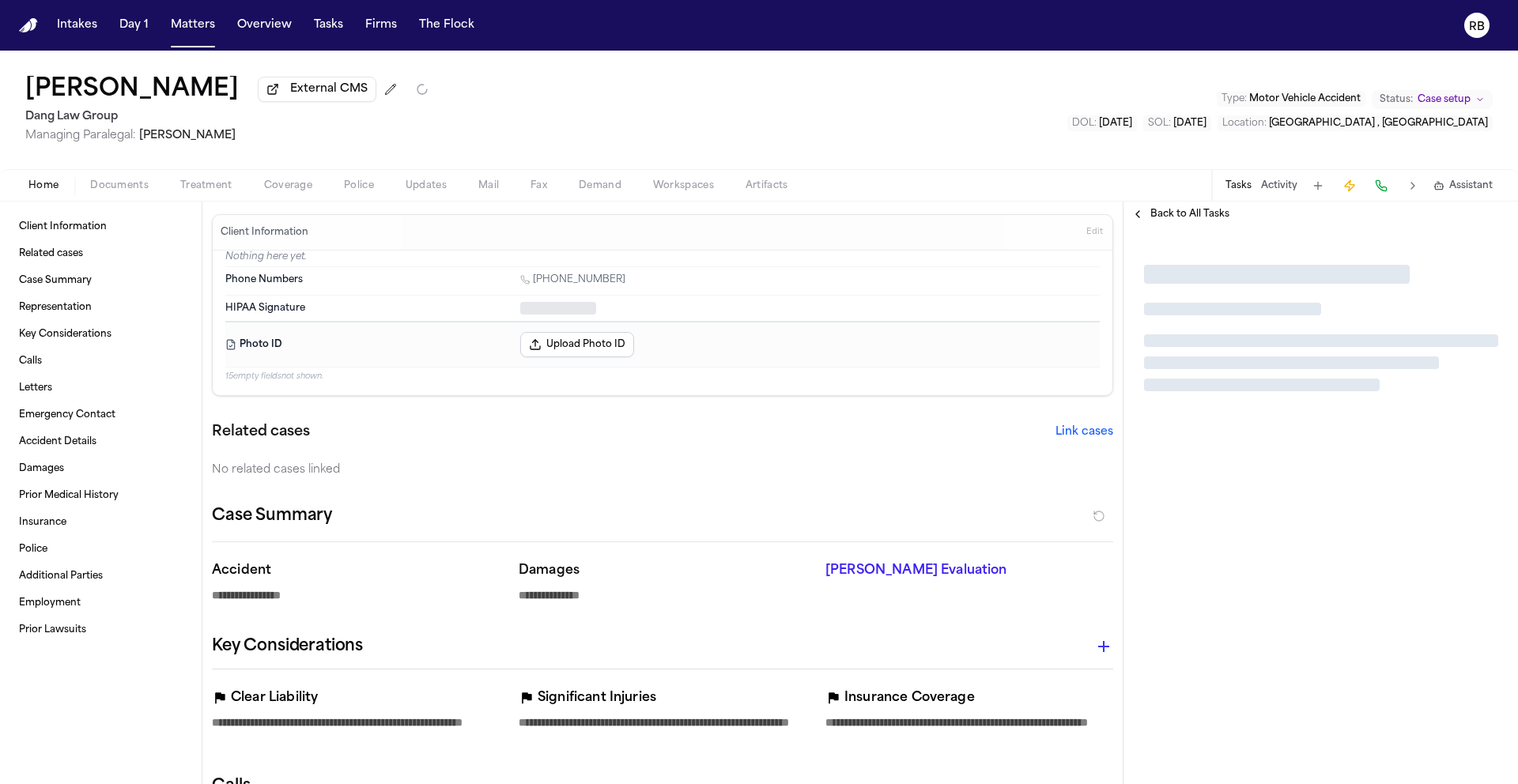
type textarea "*"
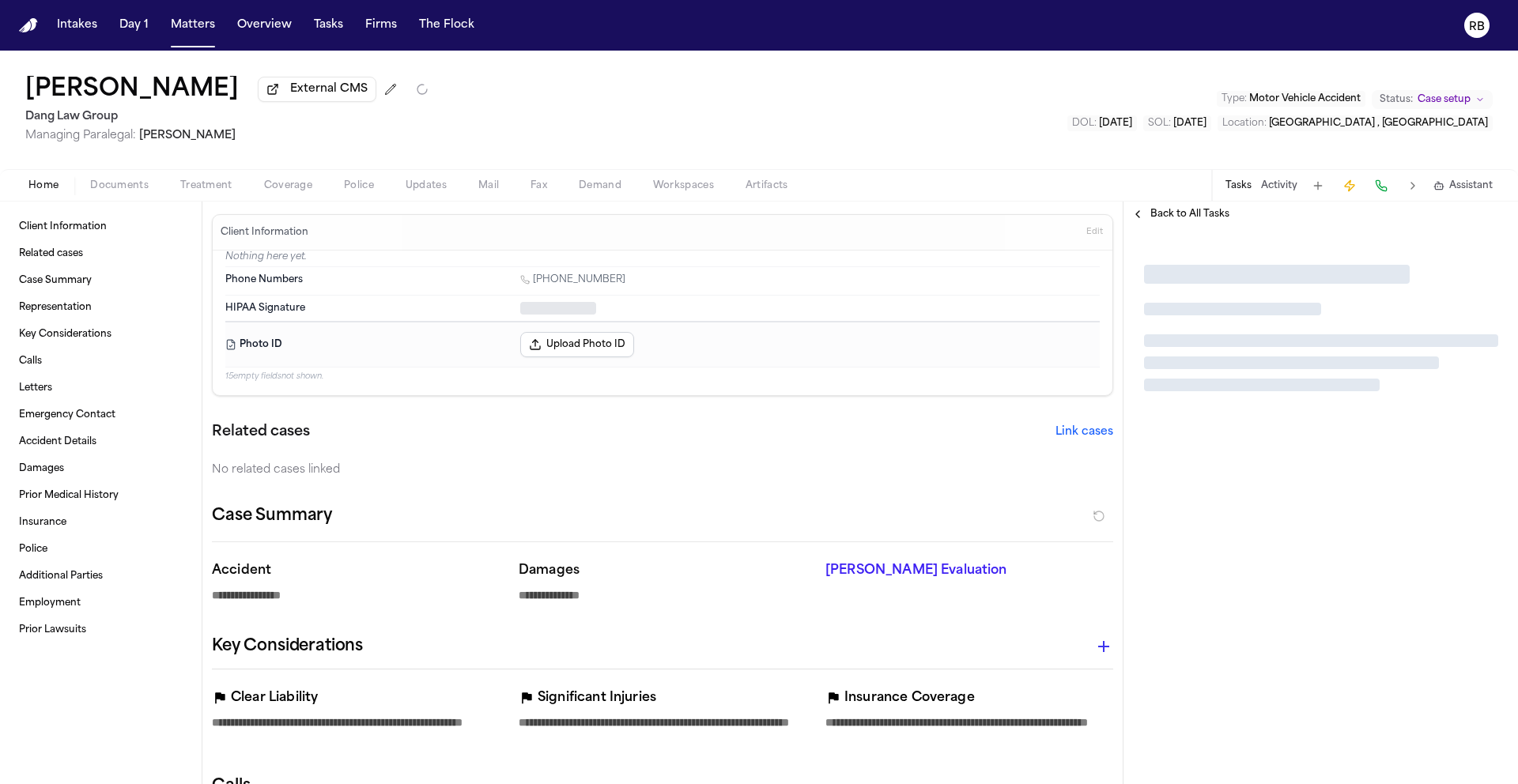
type textarea "*"
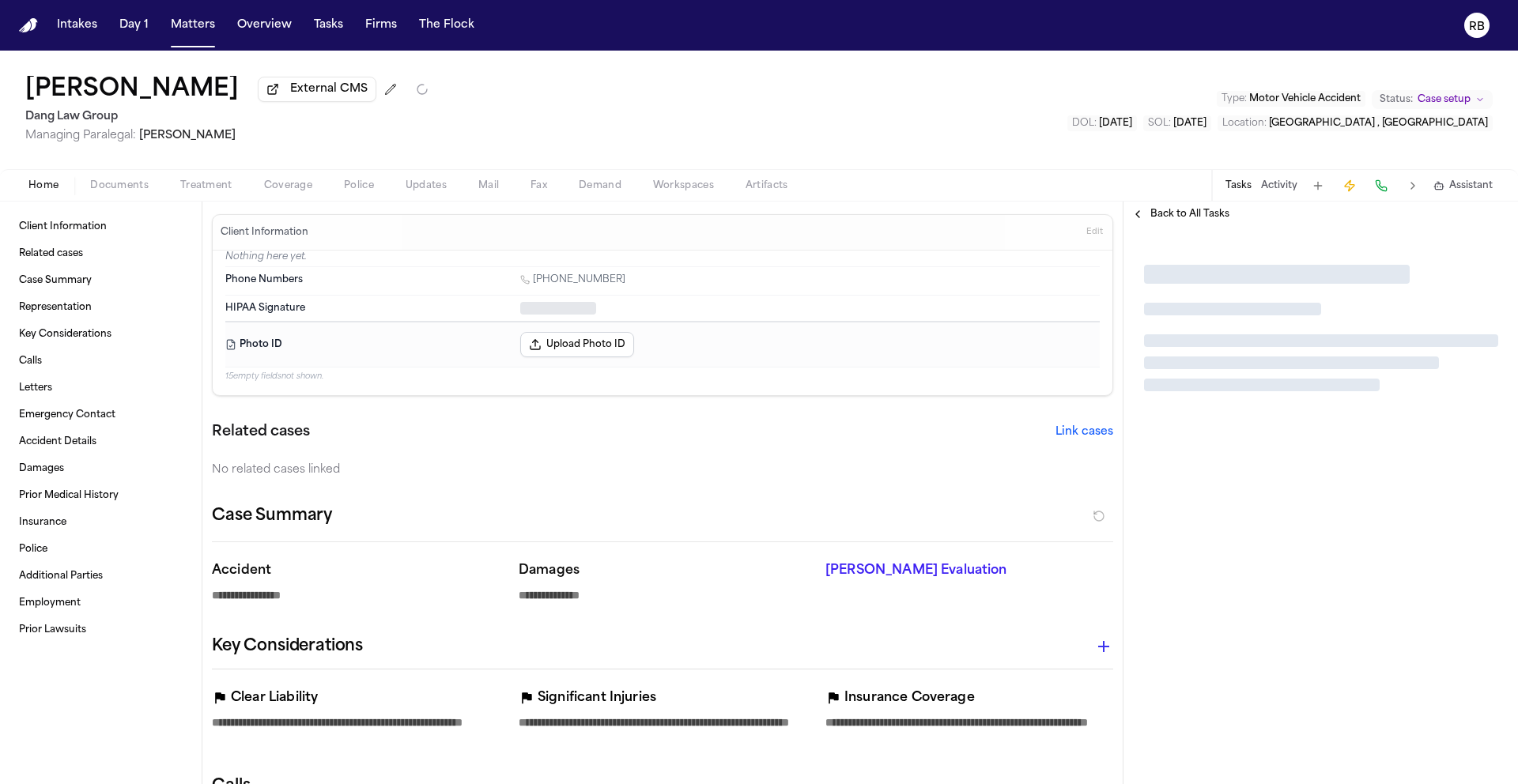
type textarea "*"
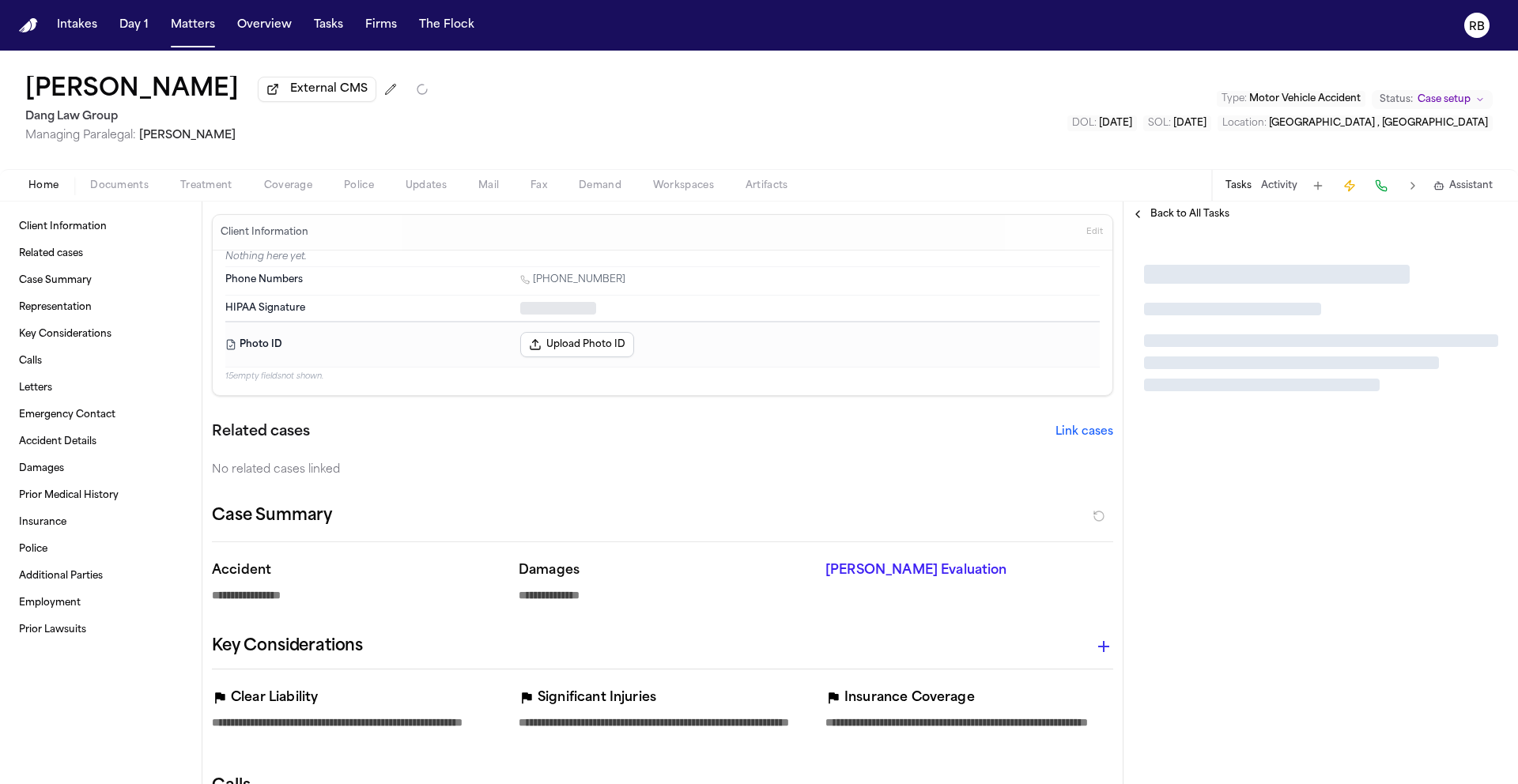
type textarea "*"
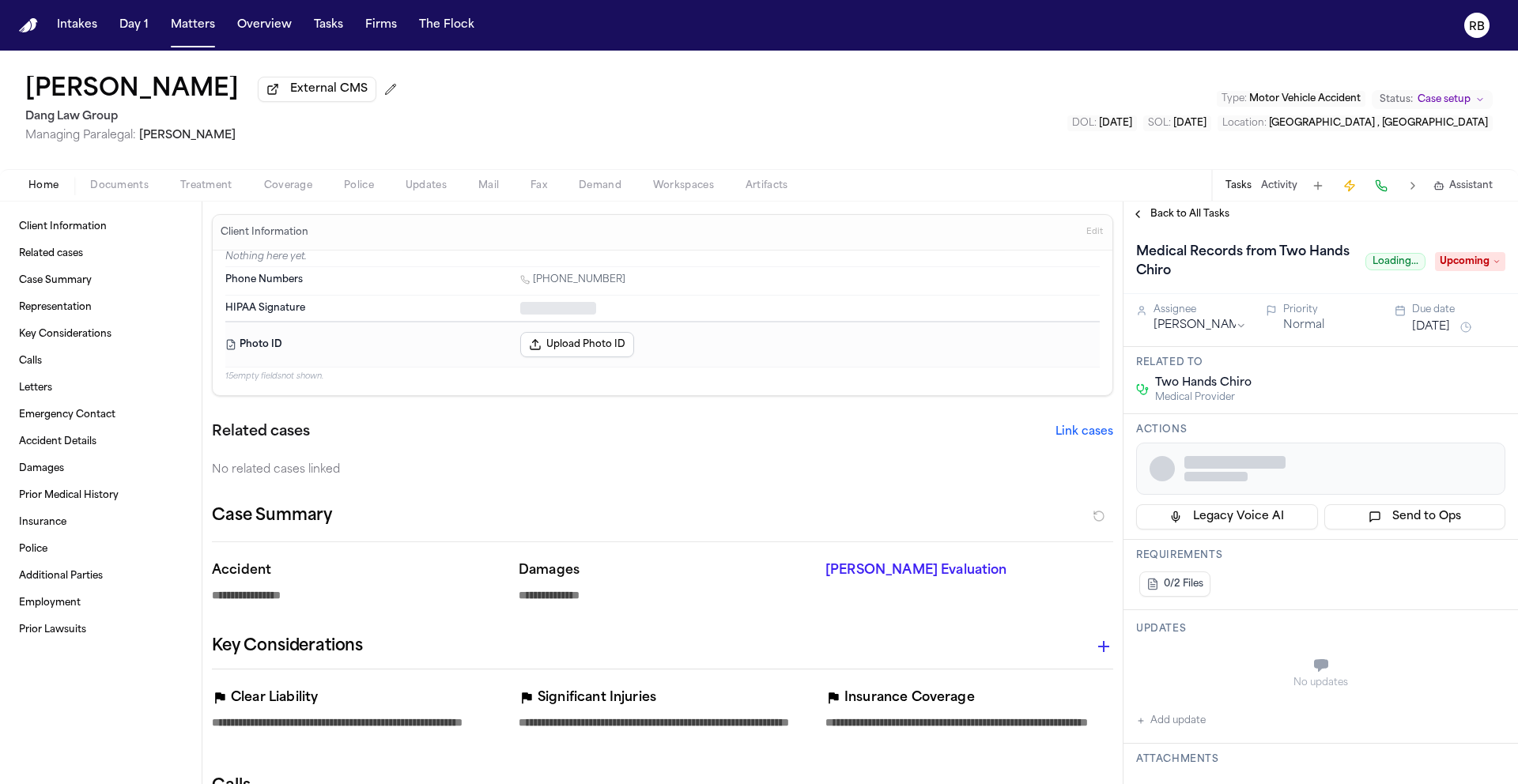
type textarea "*"
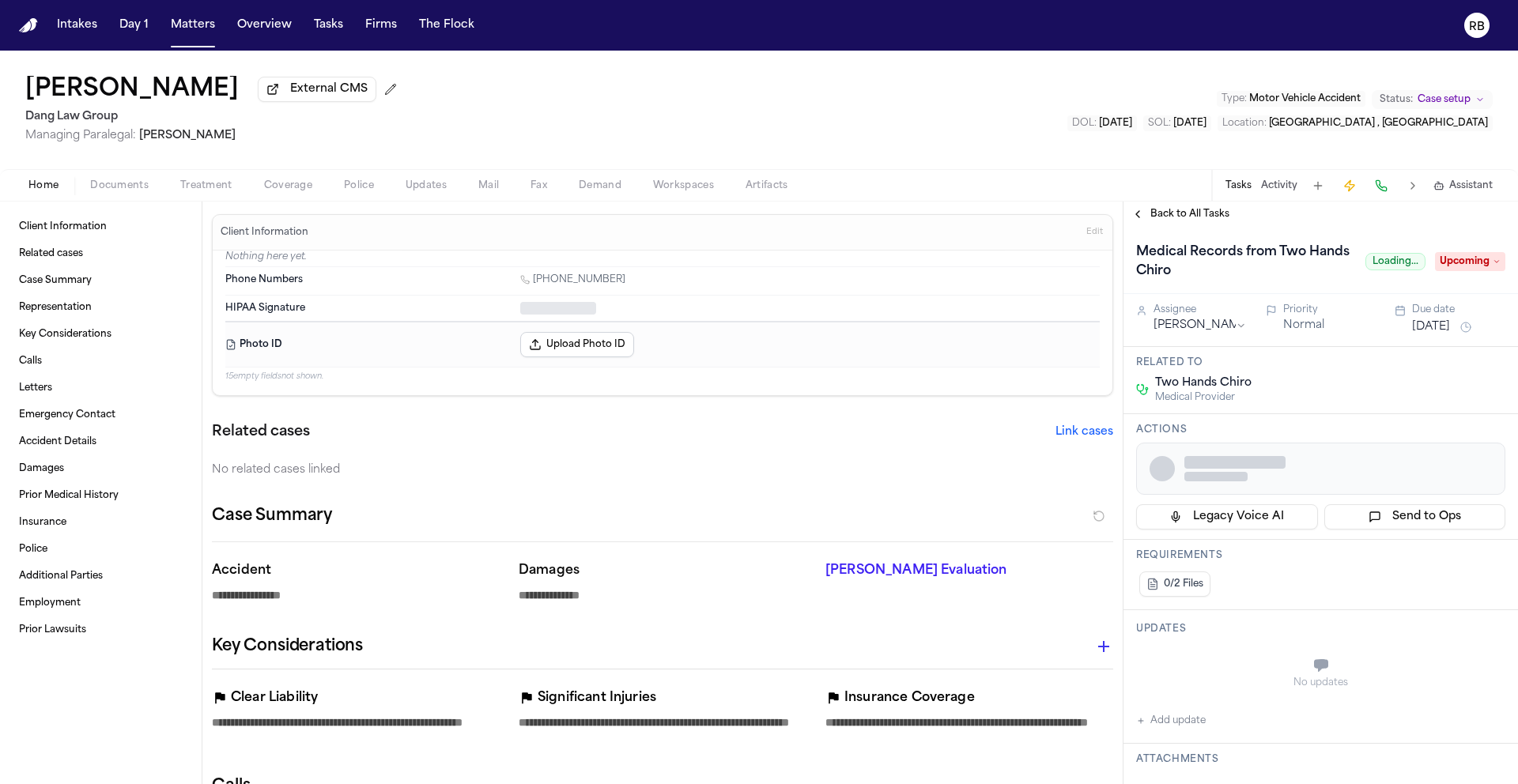
type textarea "*"
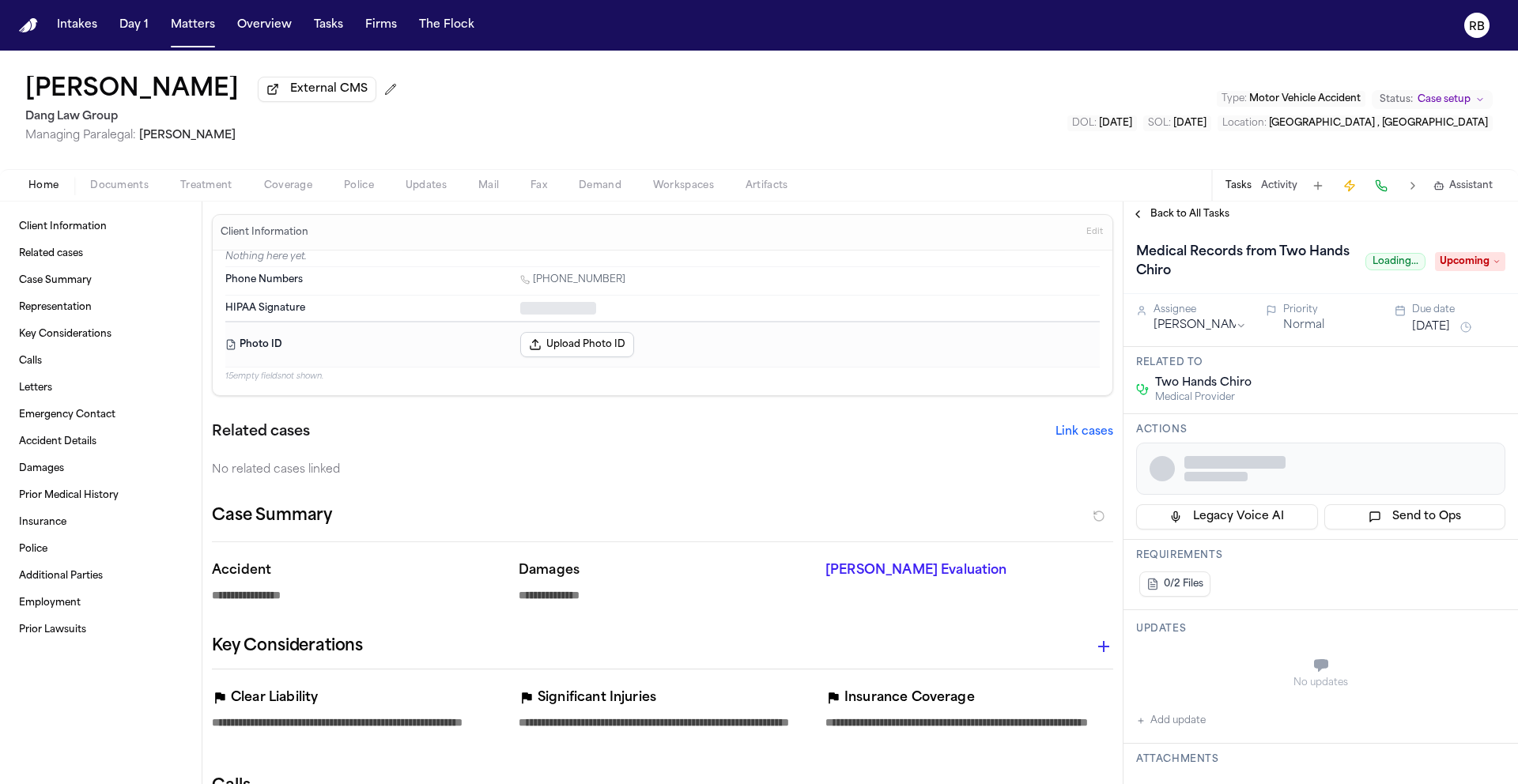
type textarea "*"
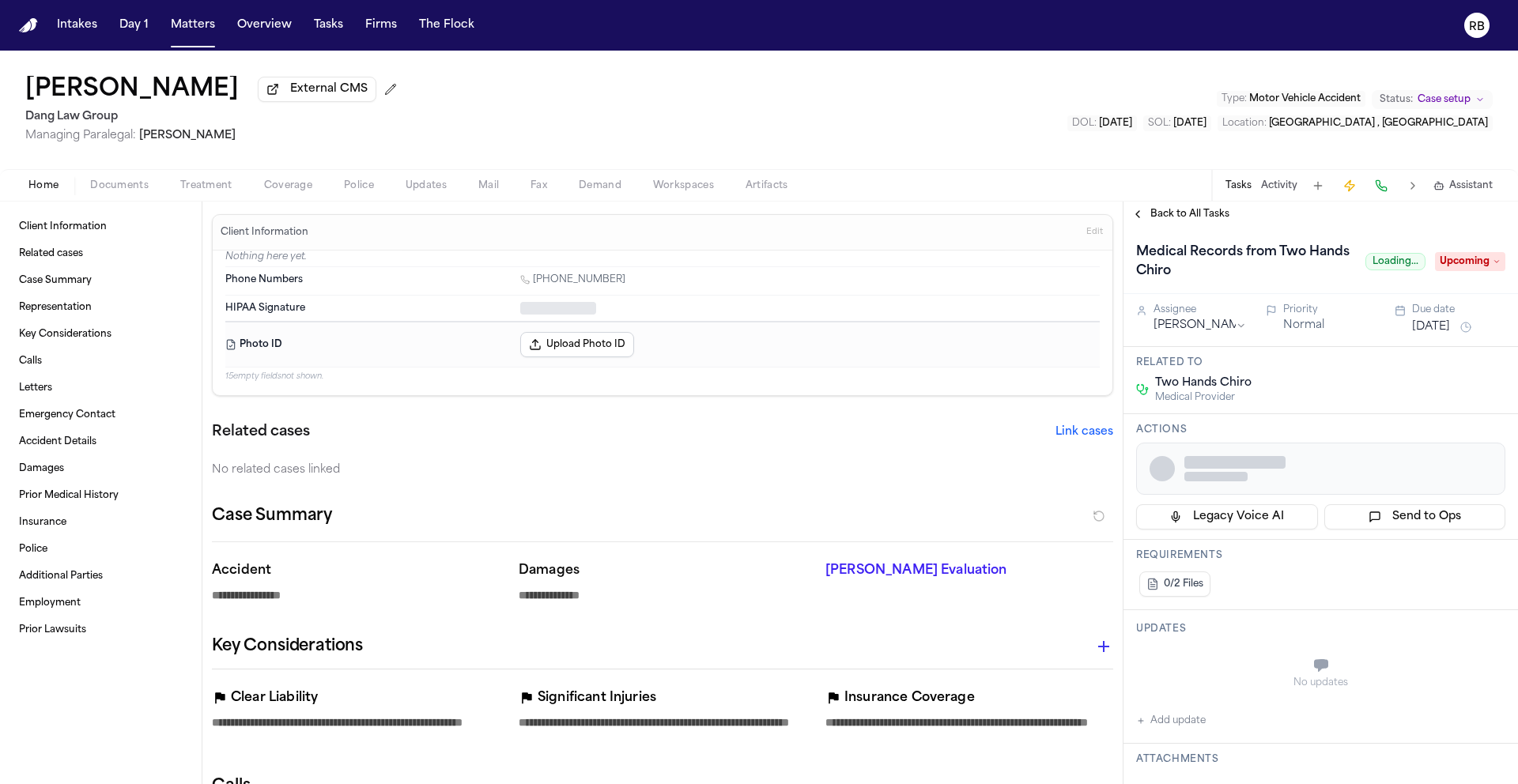
type textarea "*"
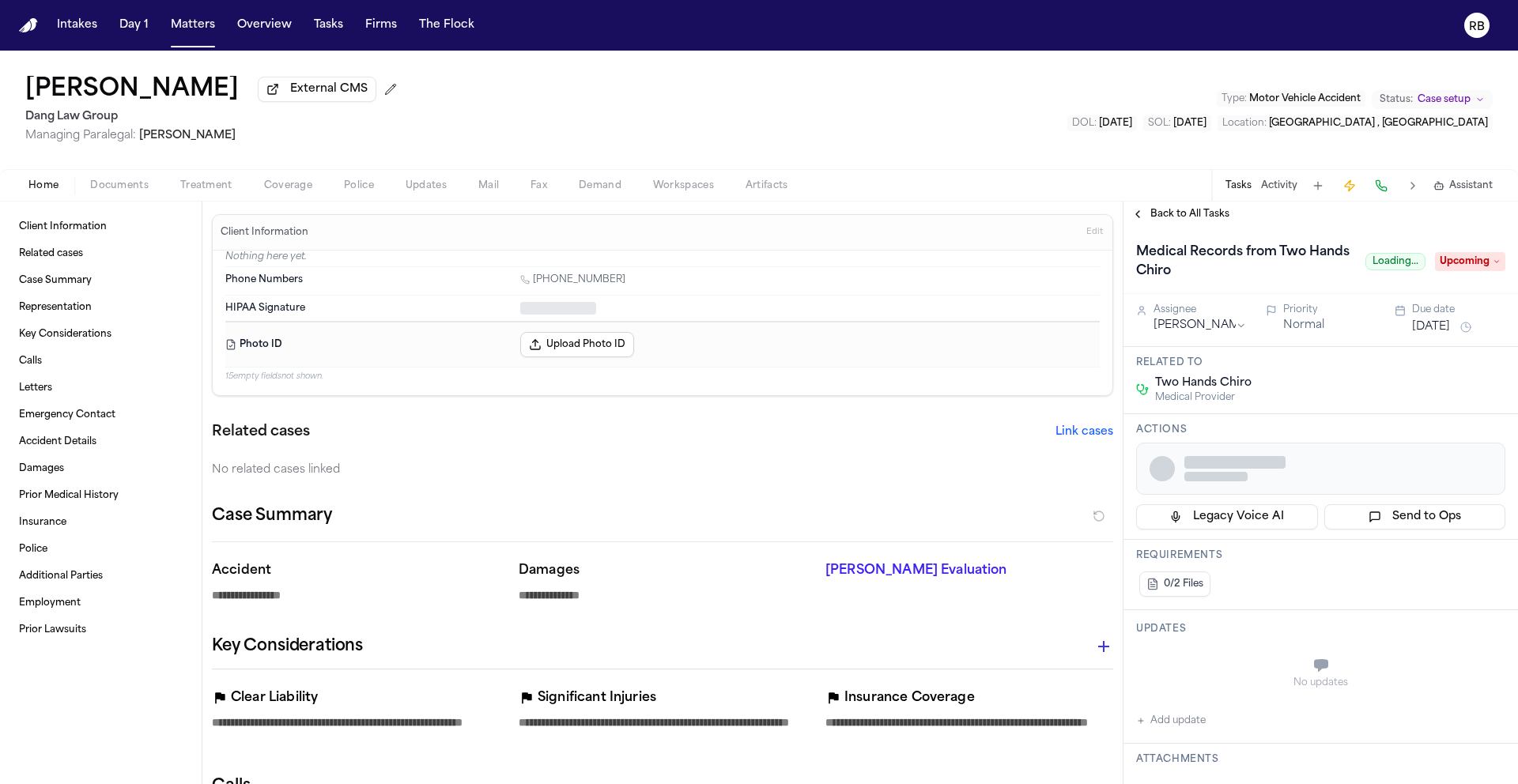
type textarea "*"
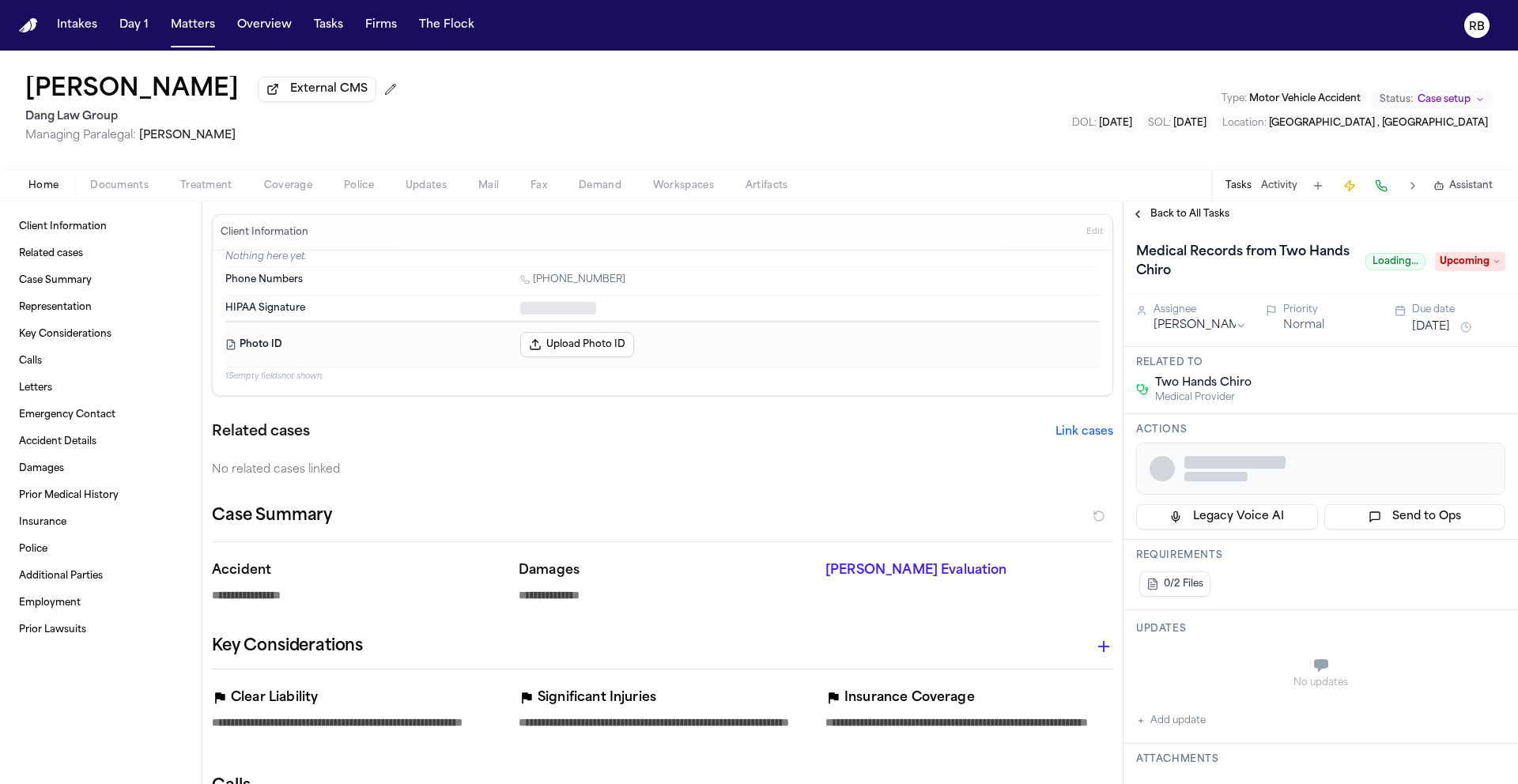
type textarea "*"
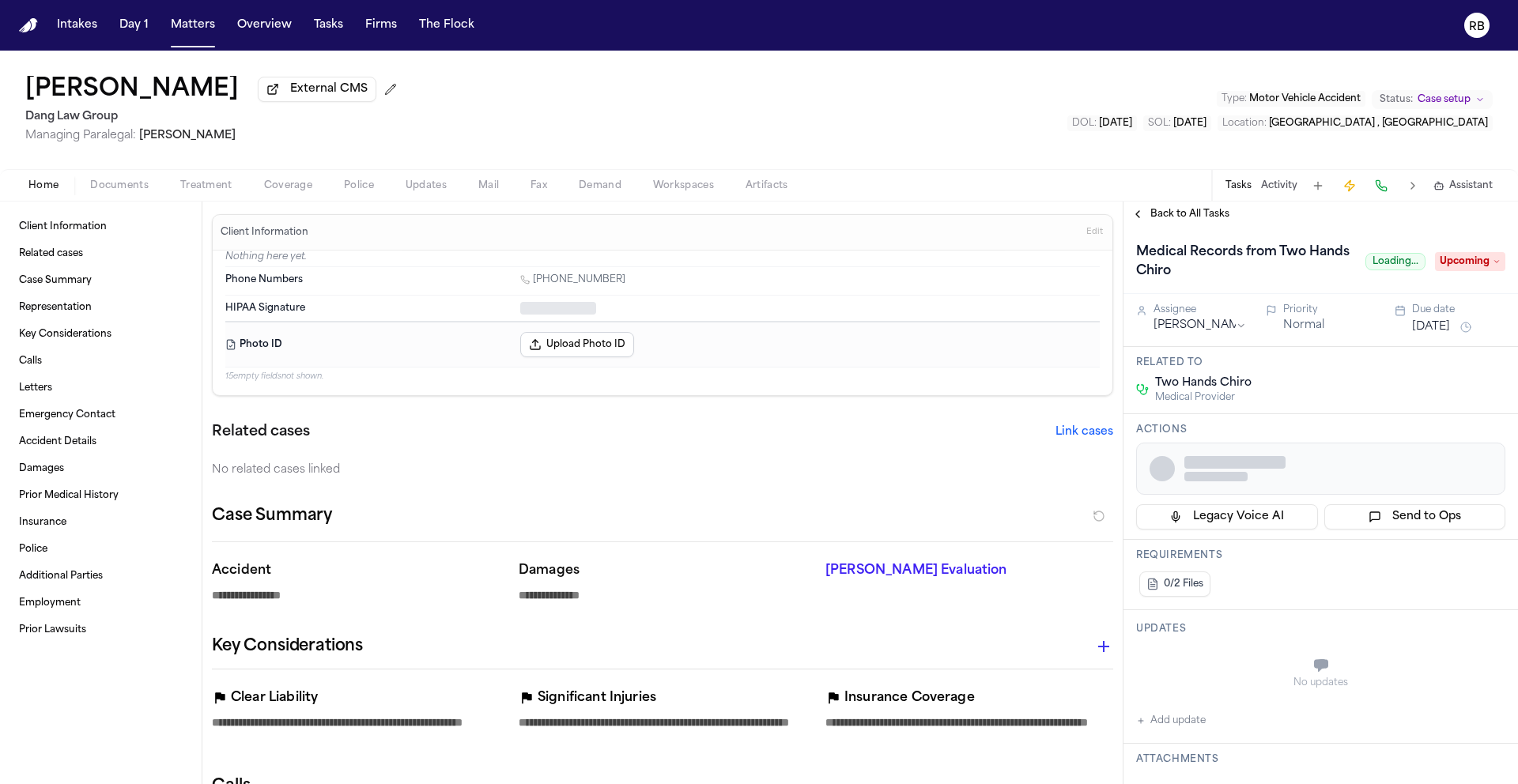
type textarea "*"
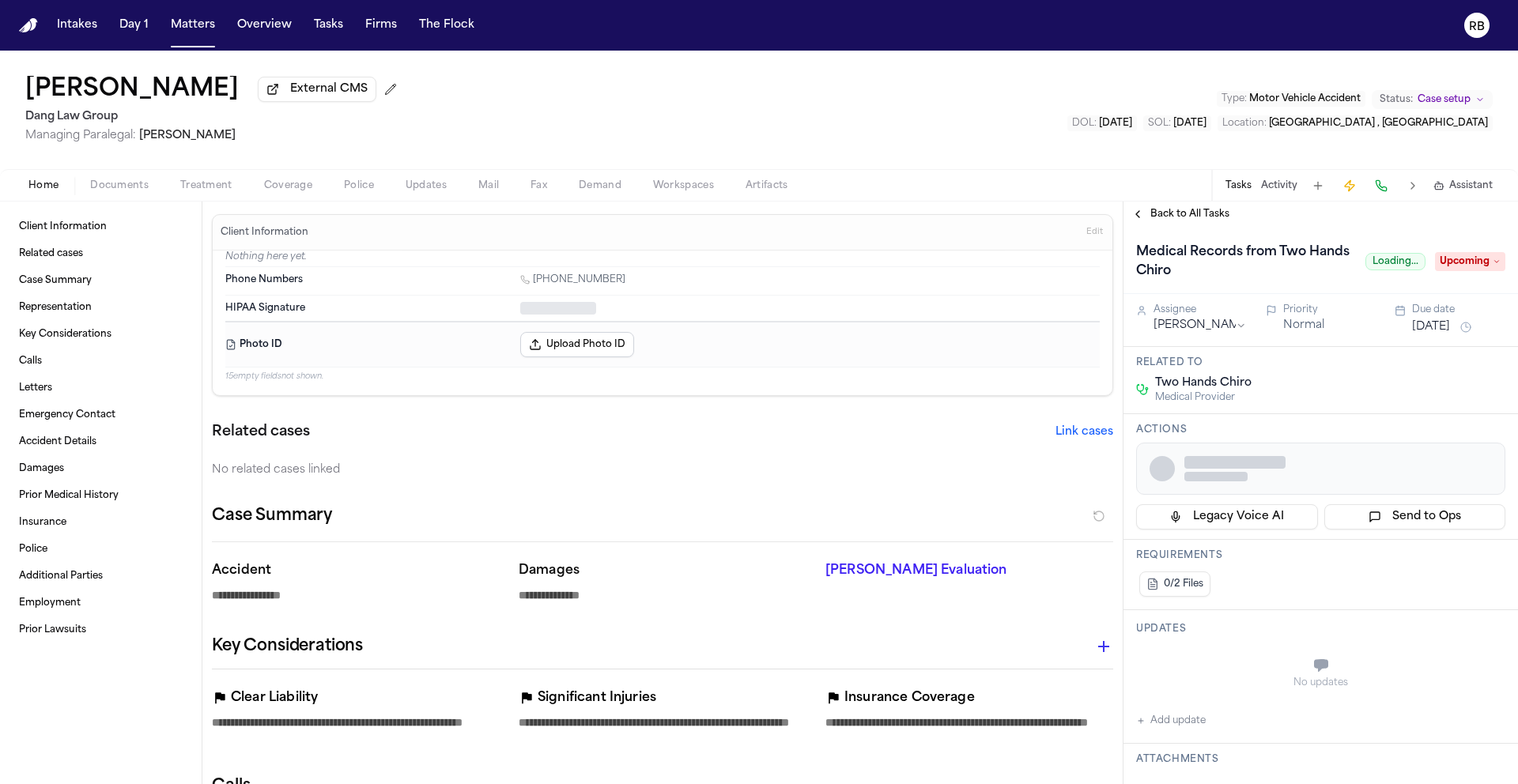
type textarea "*"
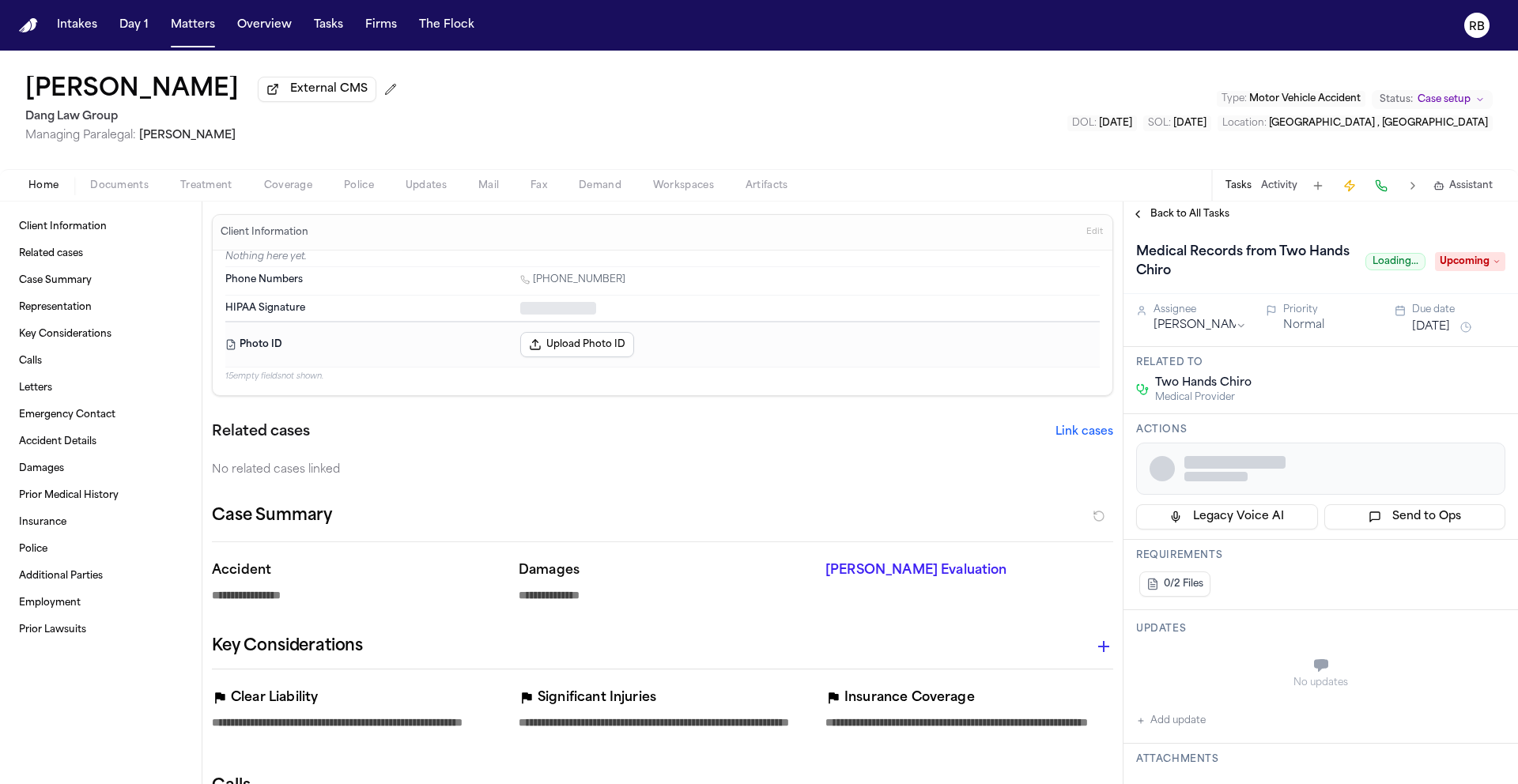
type textarea "*"
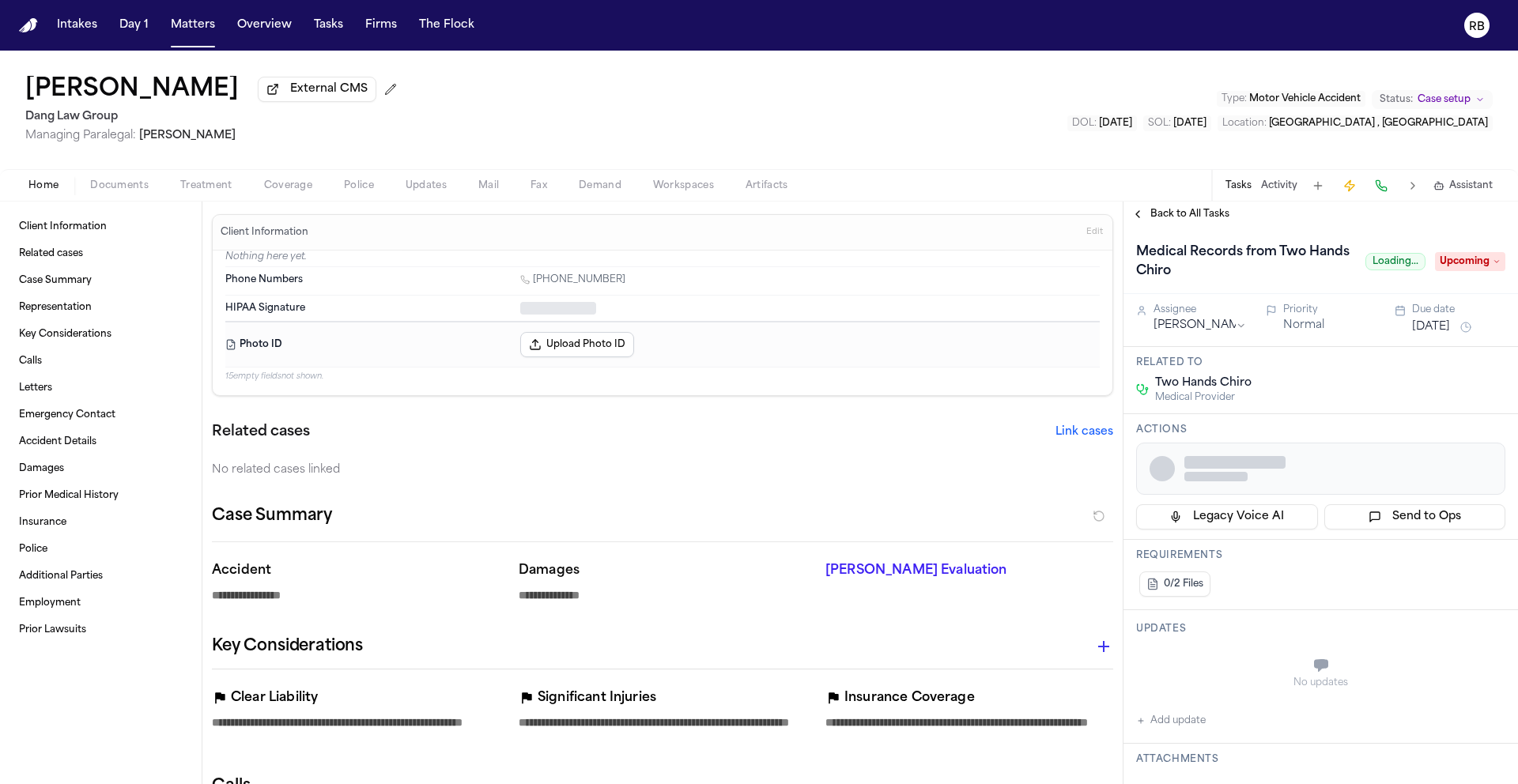
type textarea "*"
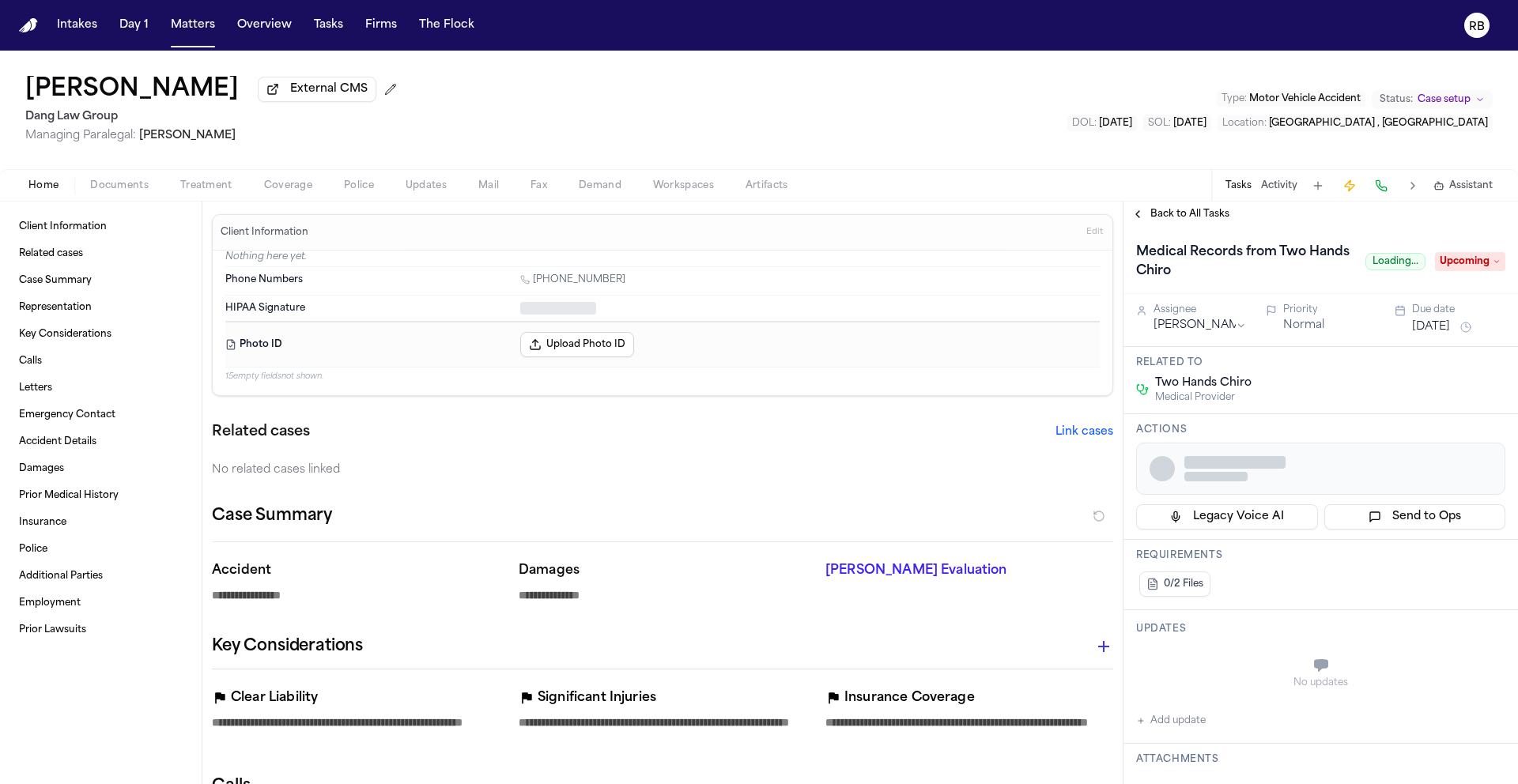
type textarea "*"
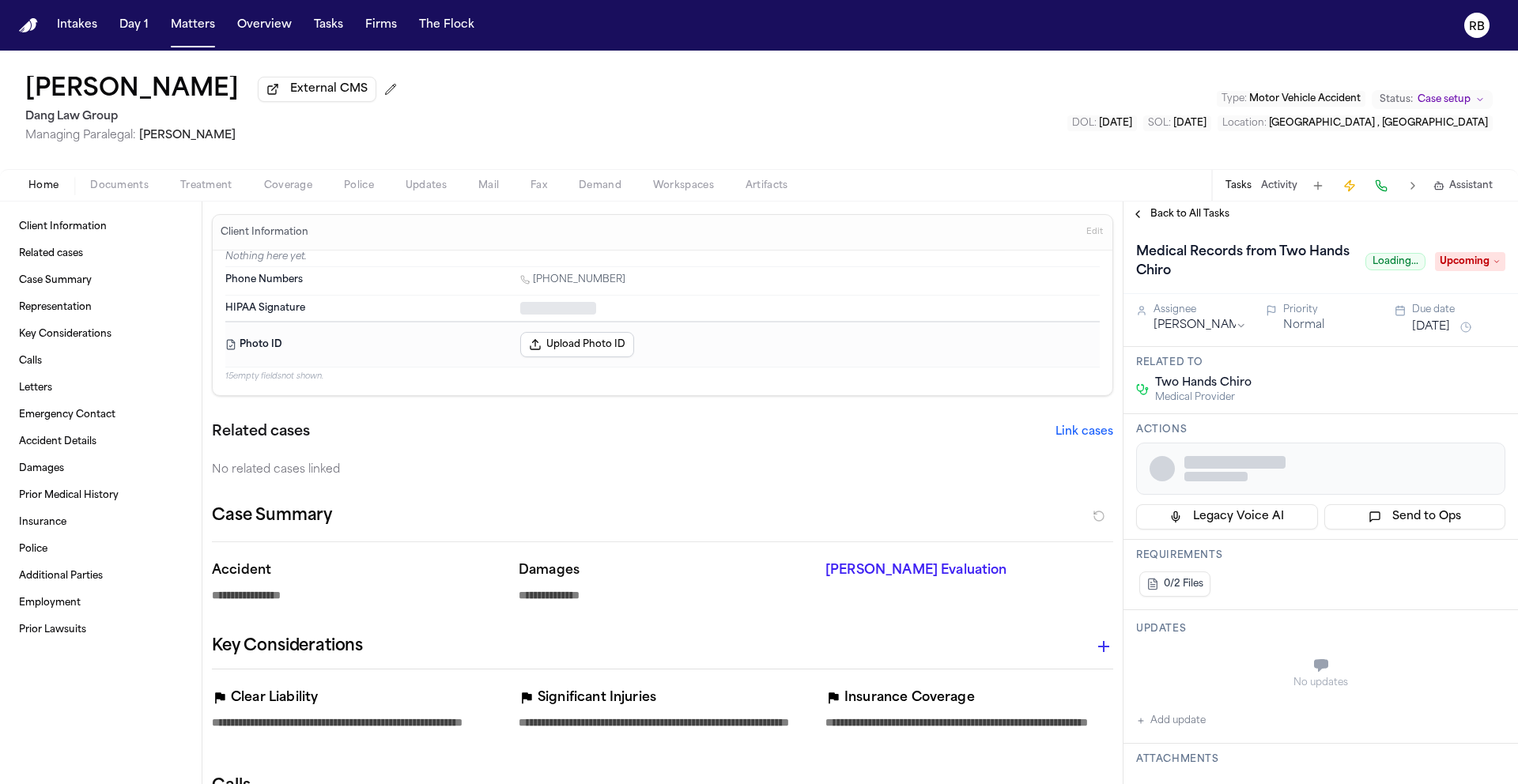
type textarea "*"
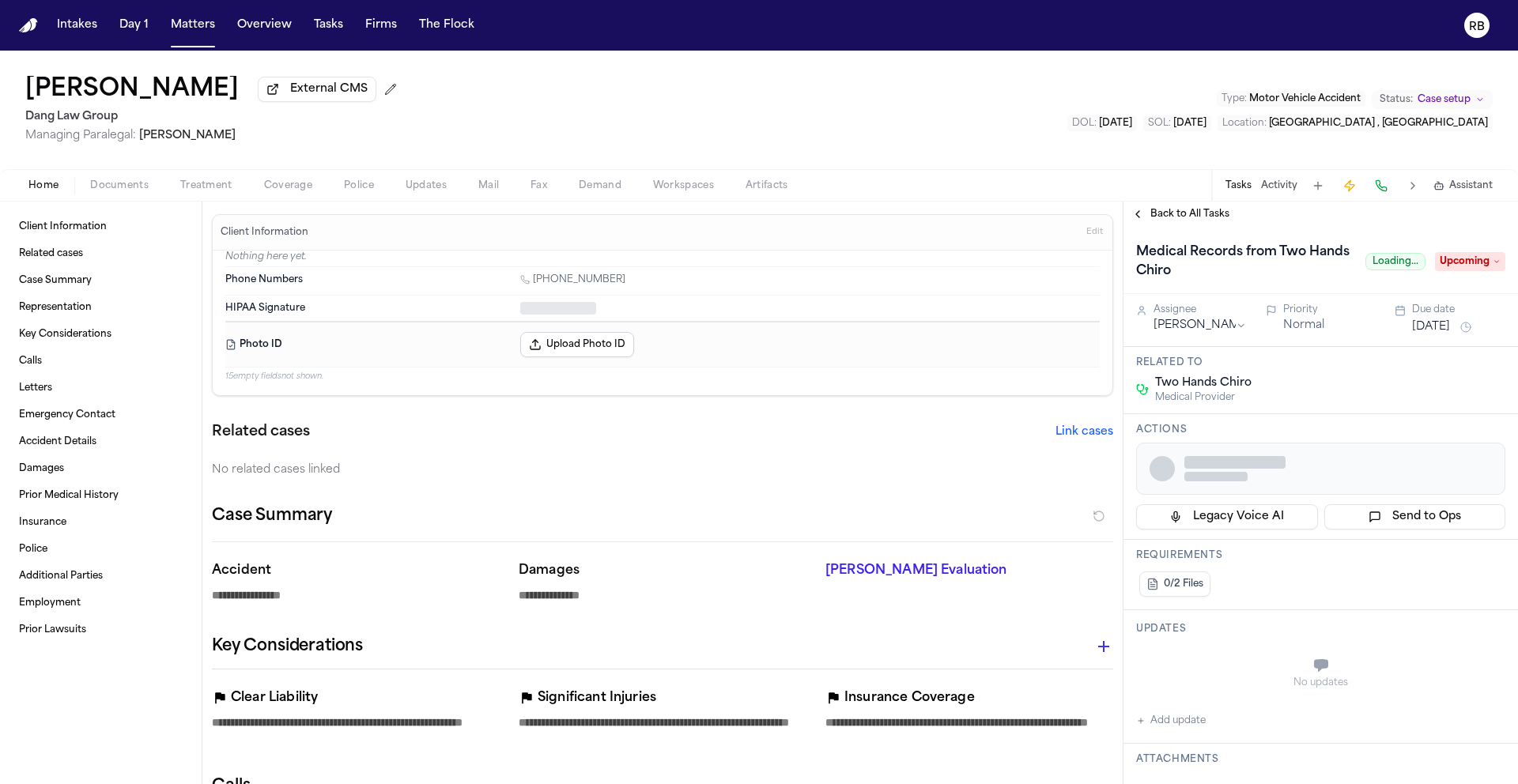
type textarea "*"
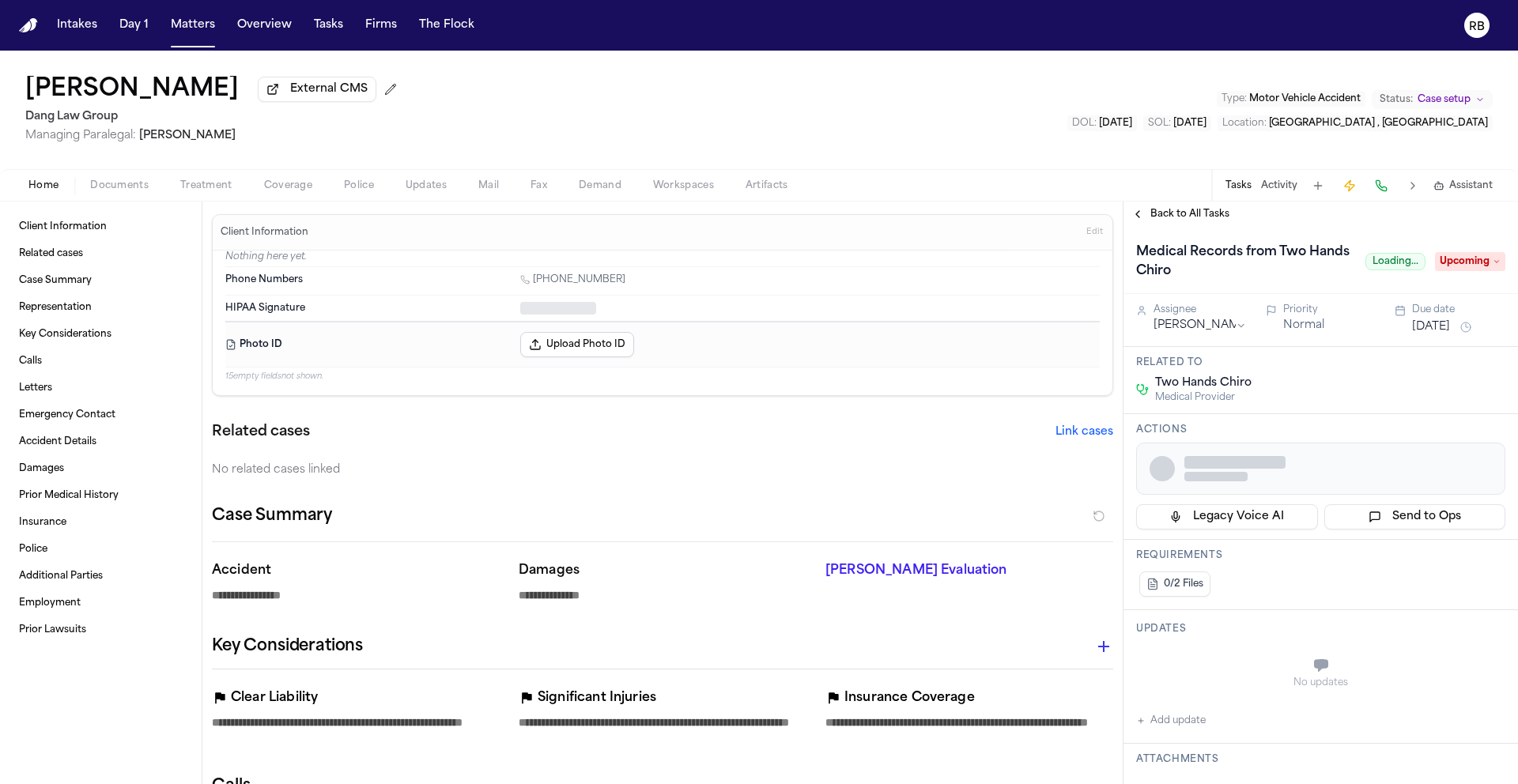
type textarea "*"
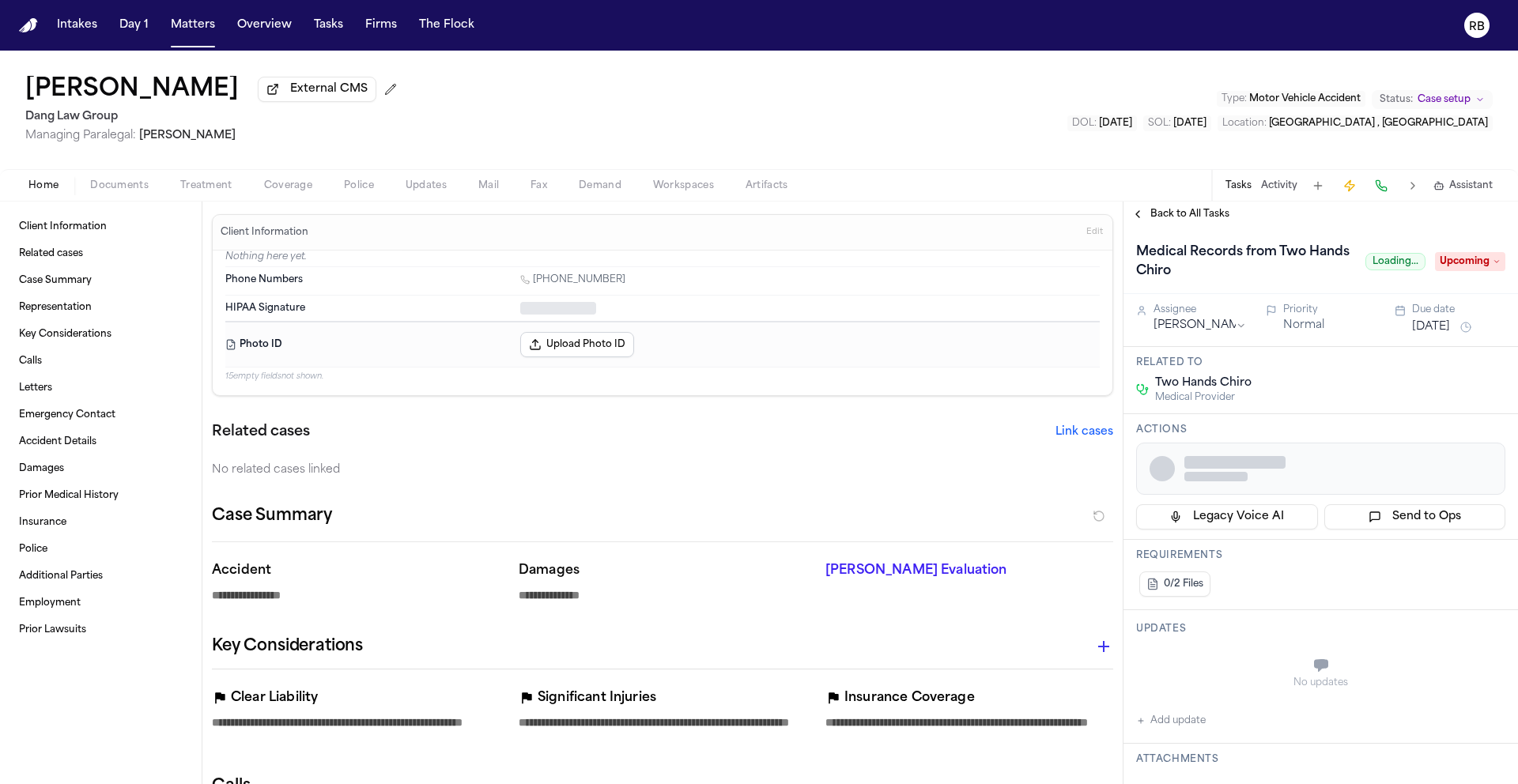
type textarea "*"
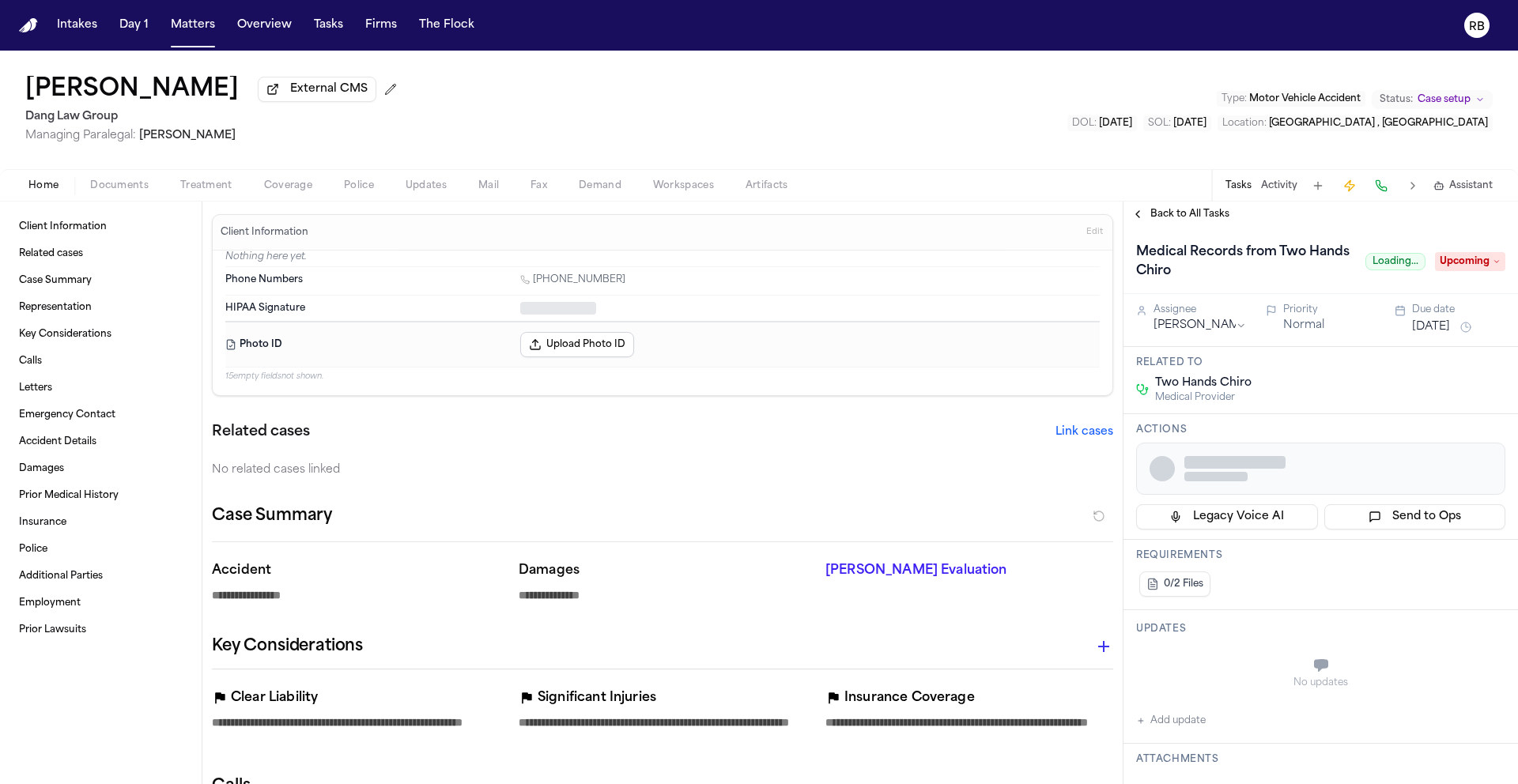
type textarea "*"
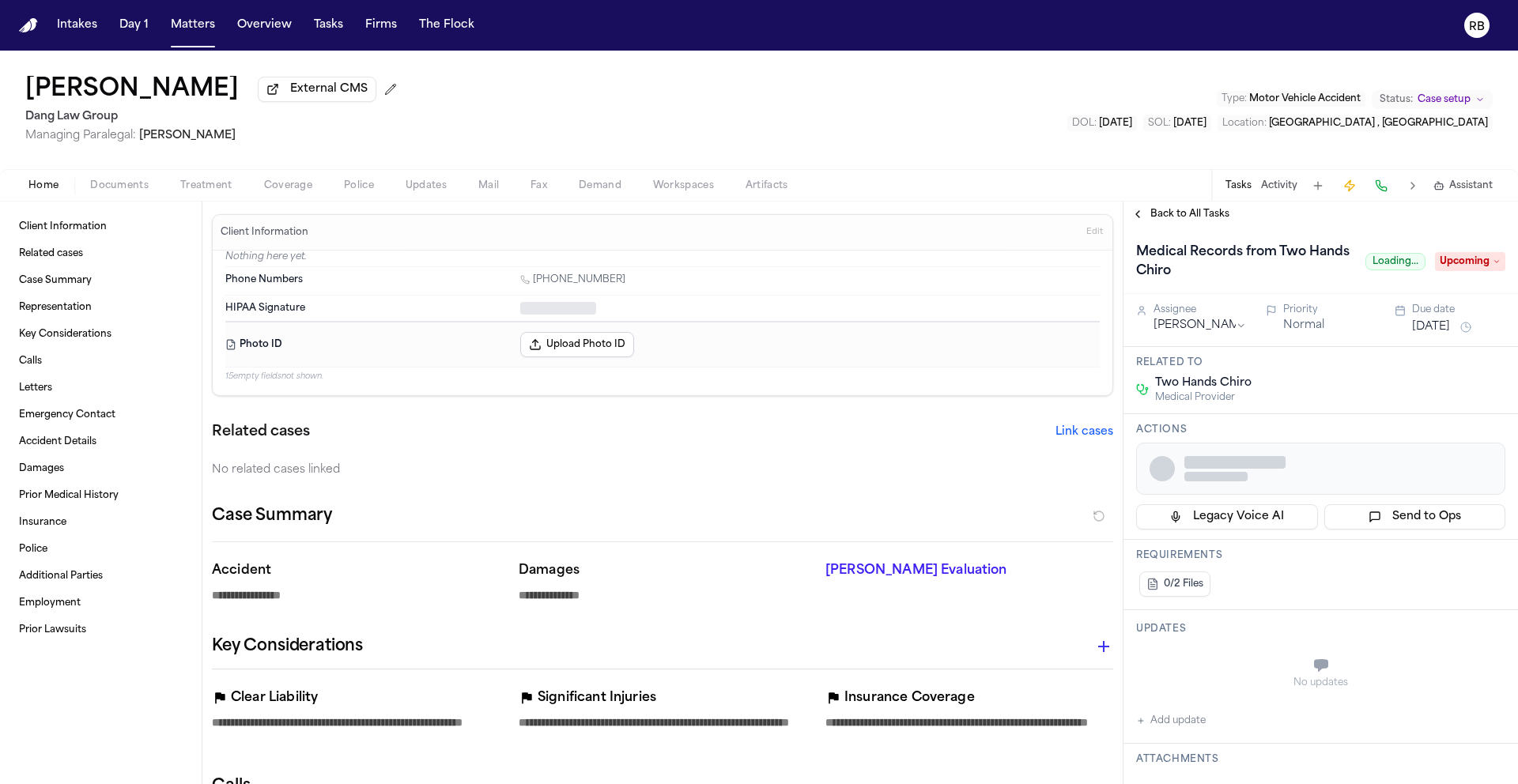
type textarea "*"
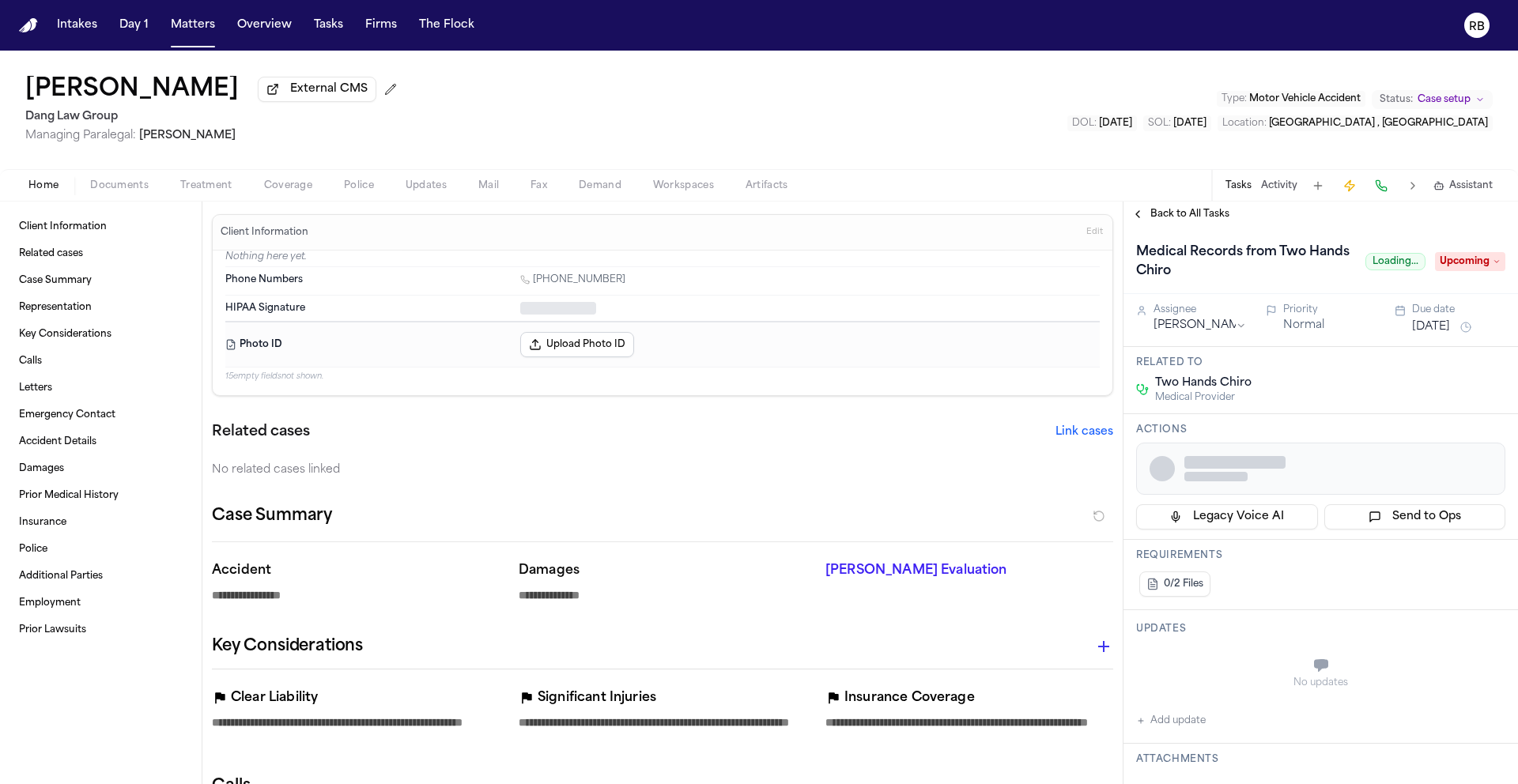
type textarea "*"
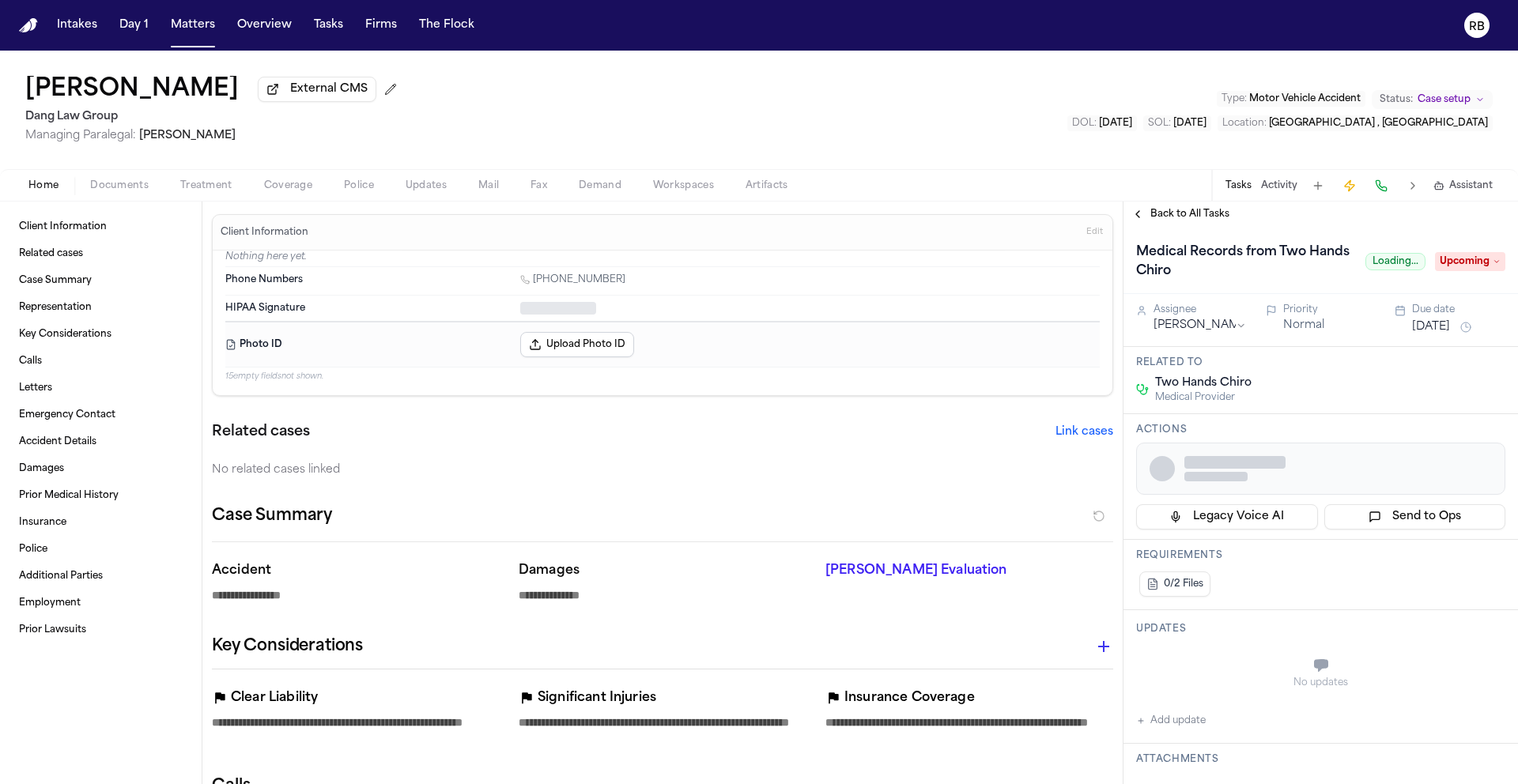
type textarea "*"
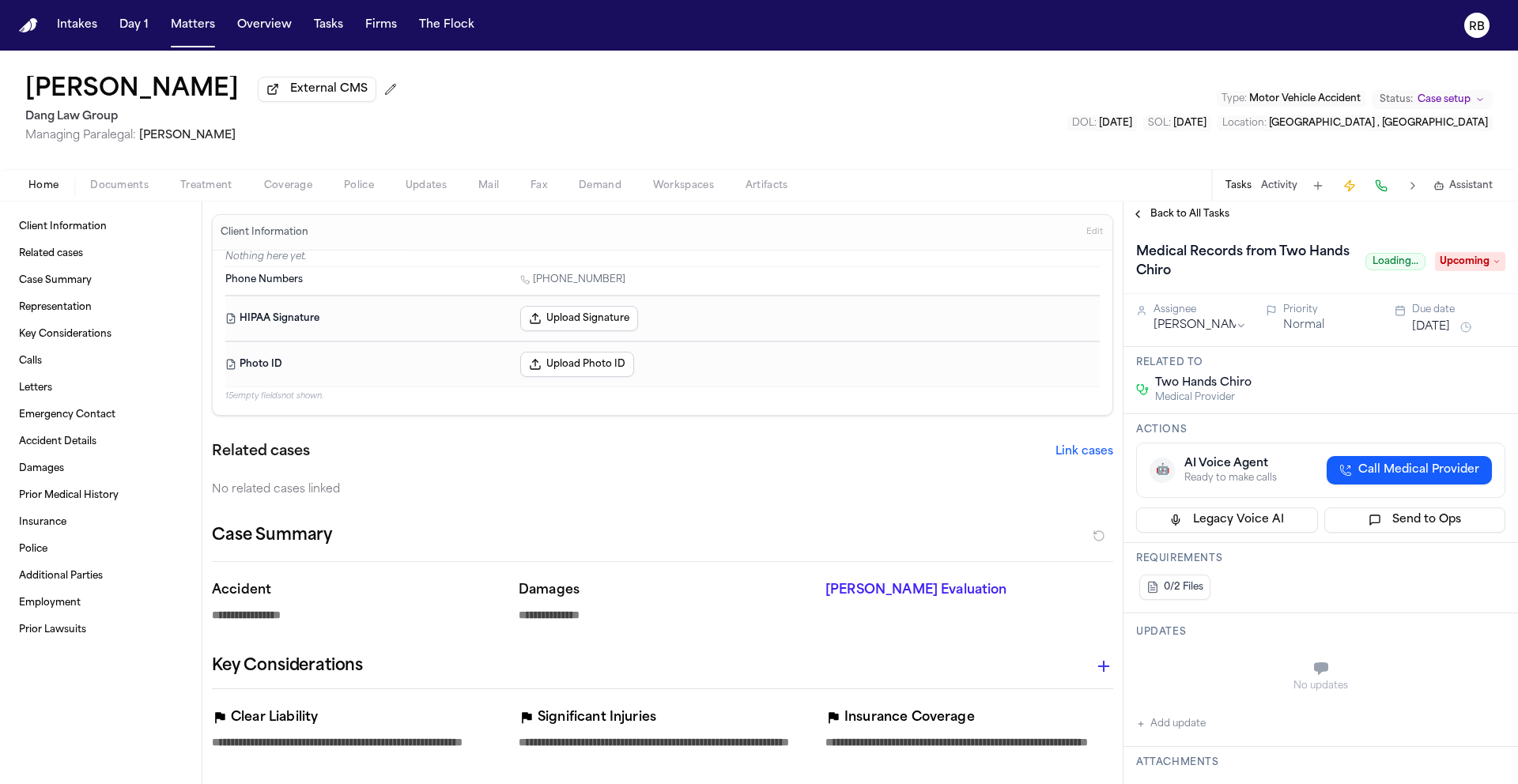
type textarea "*"
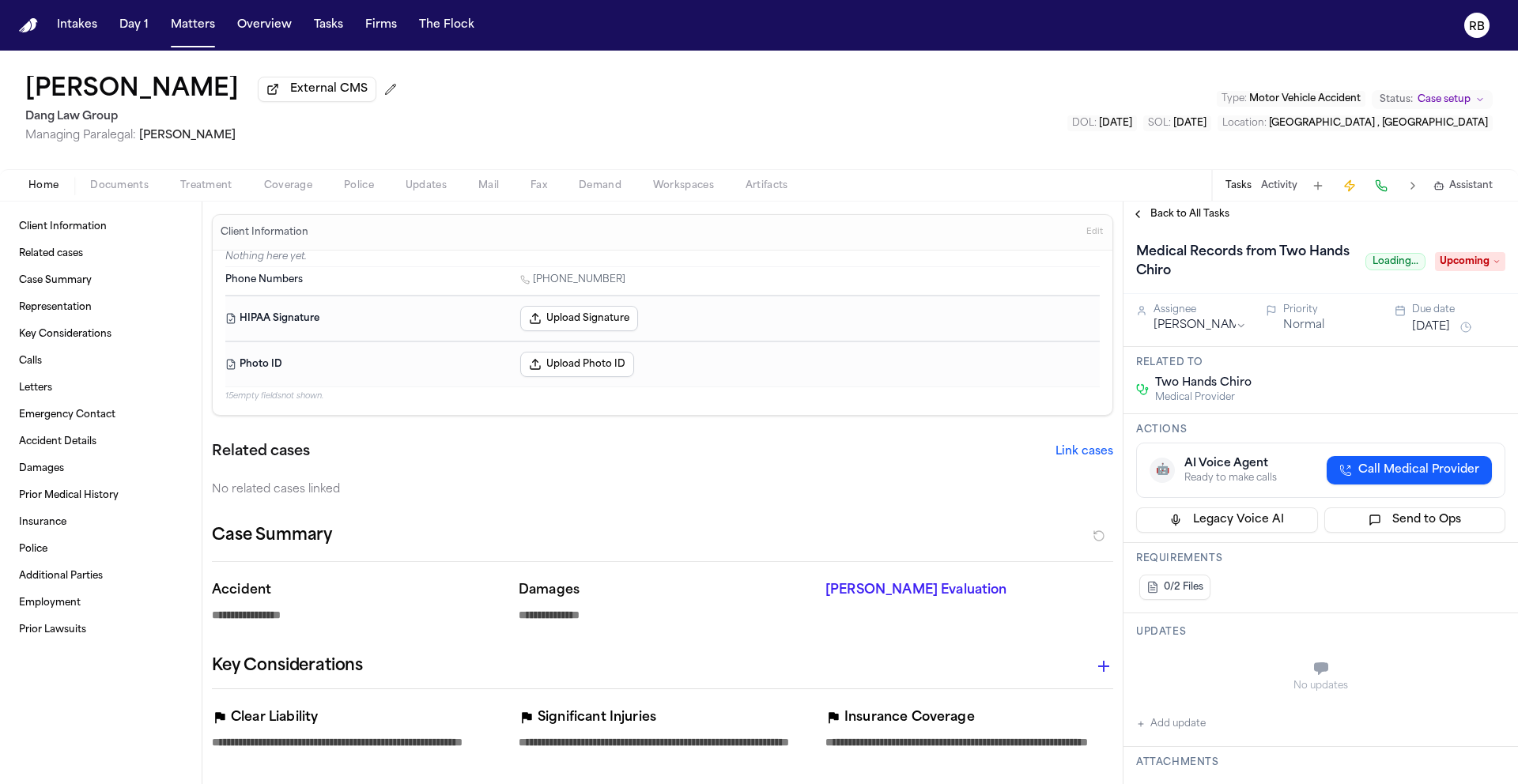
type textarea "*"
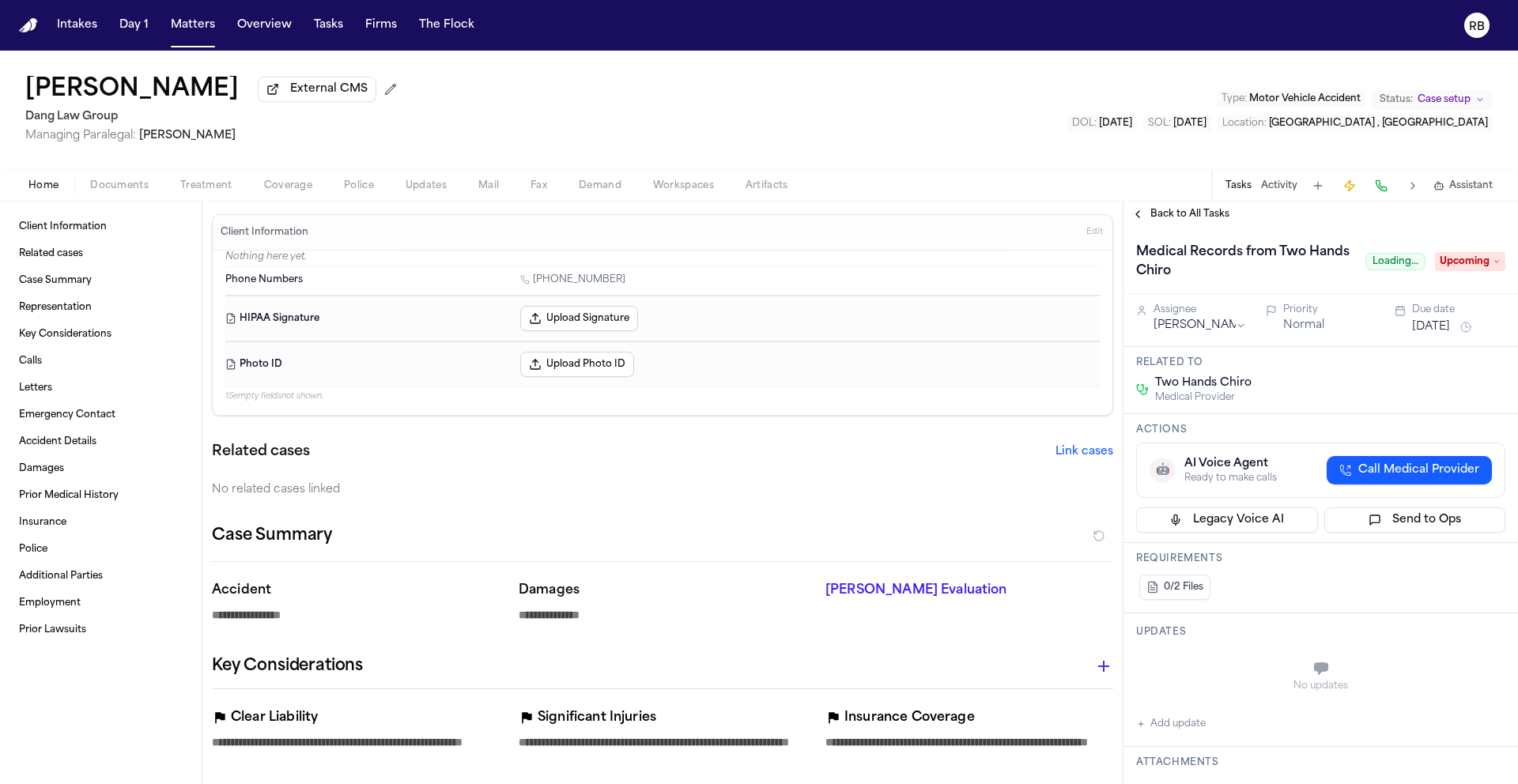
type textarea "*"
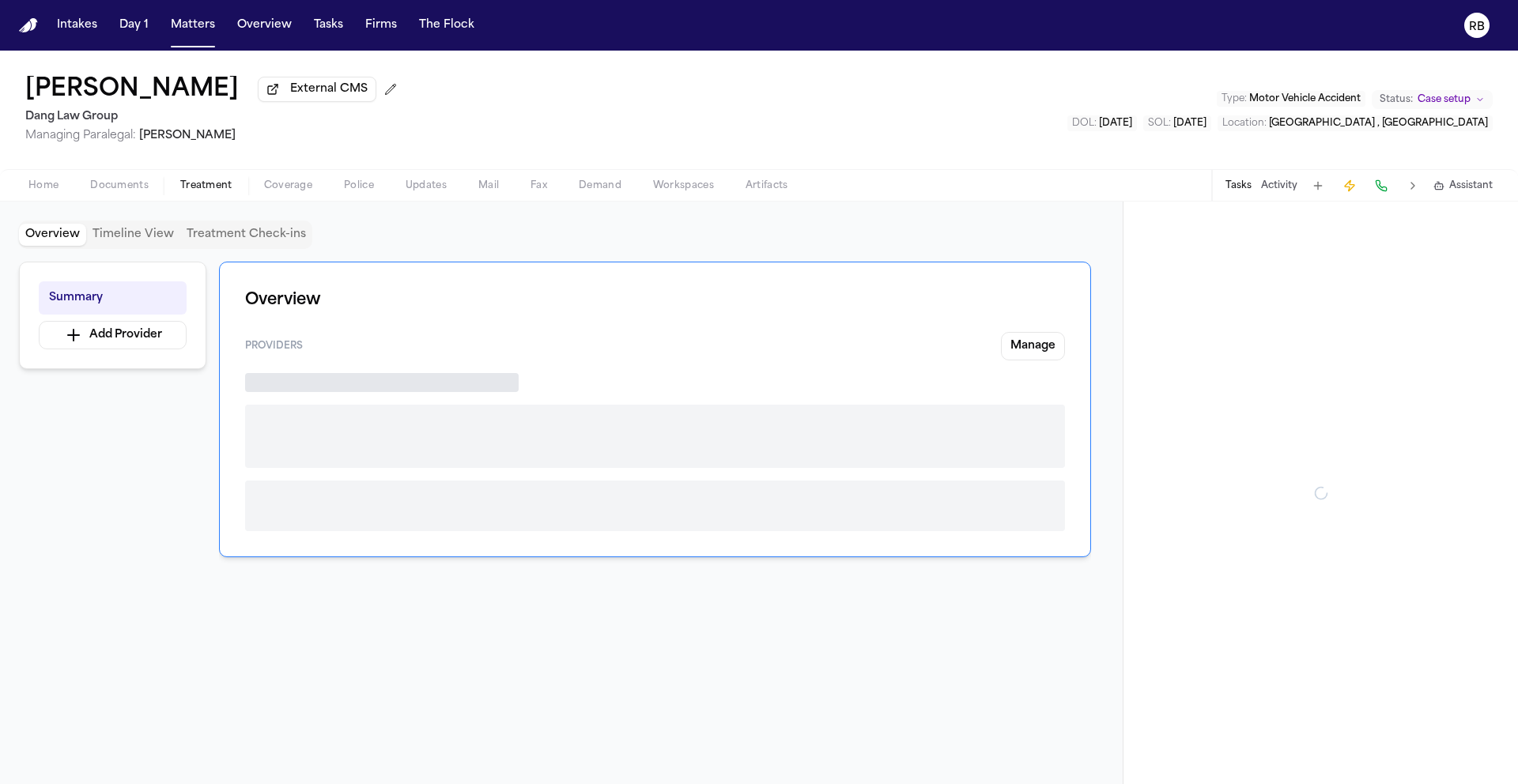
click at [229, 183] on span "Treatment" at bounding box center [206, 185] width 53 height 13
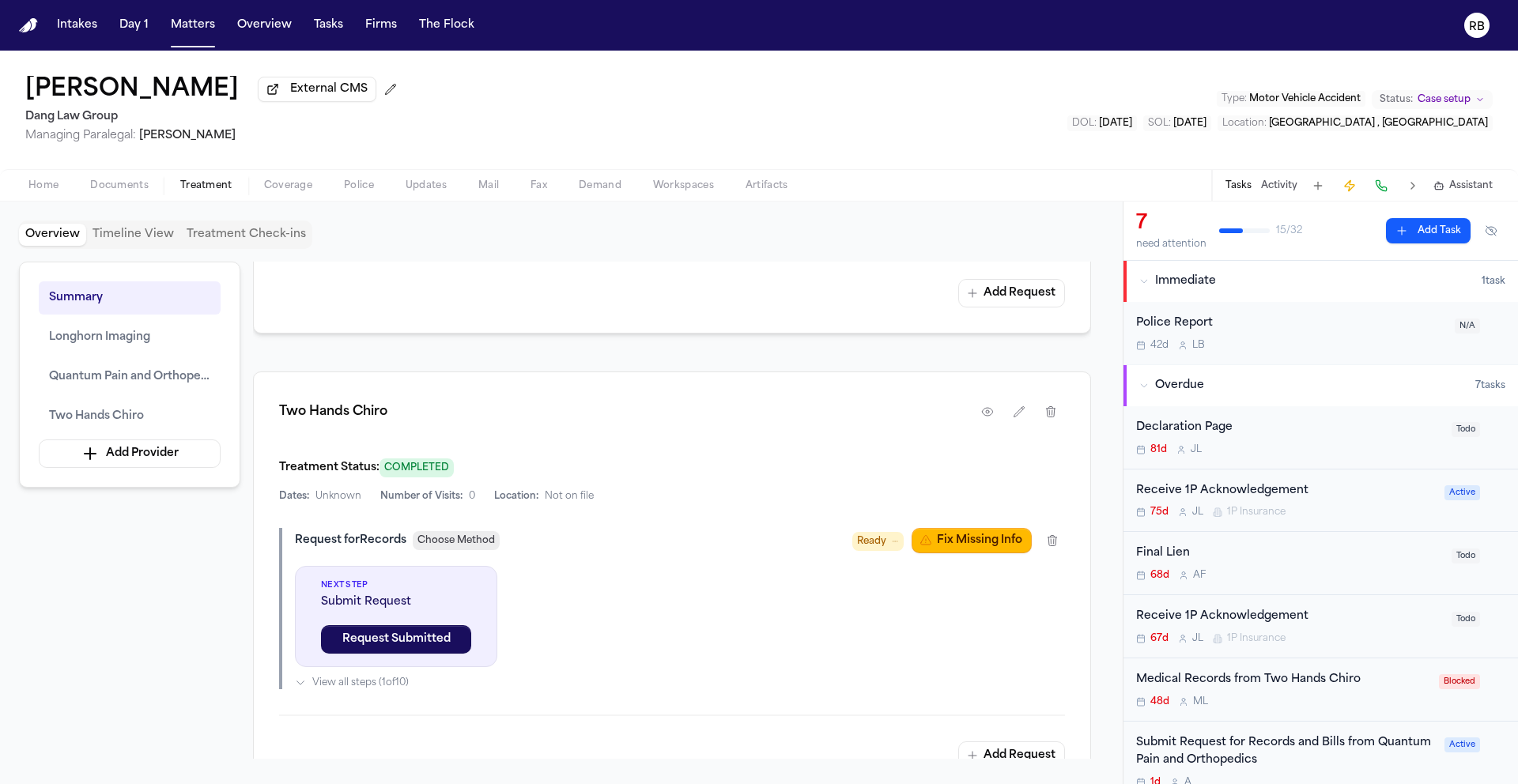
scroll to position [2048, 0]
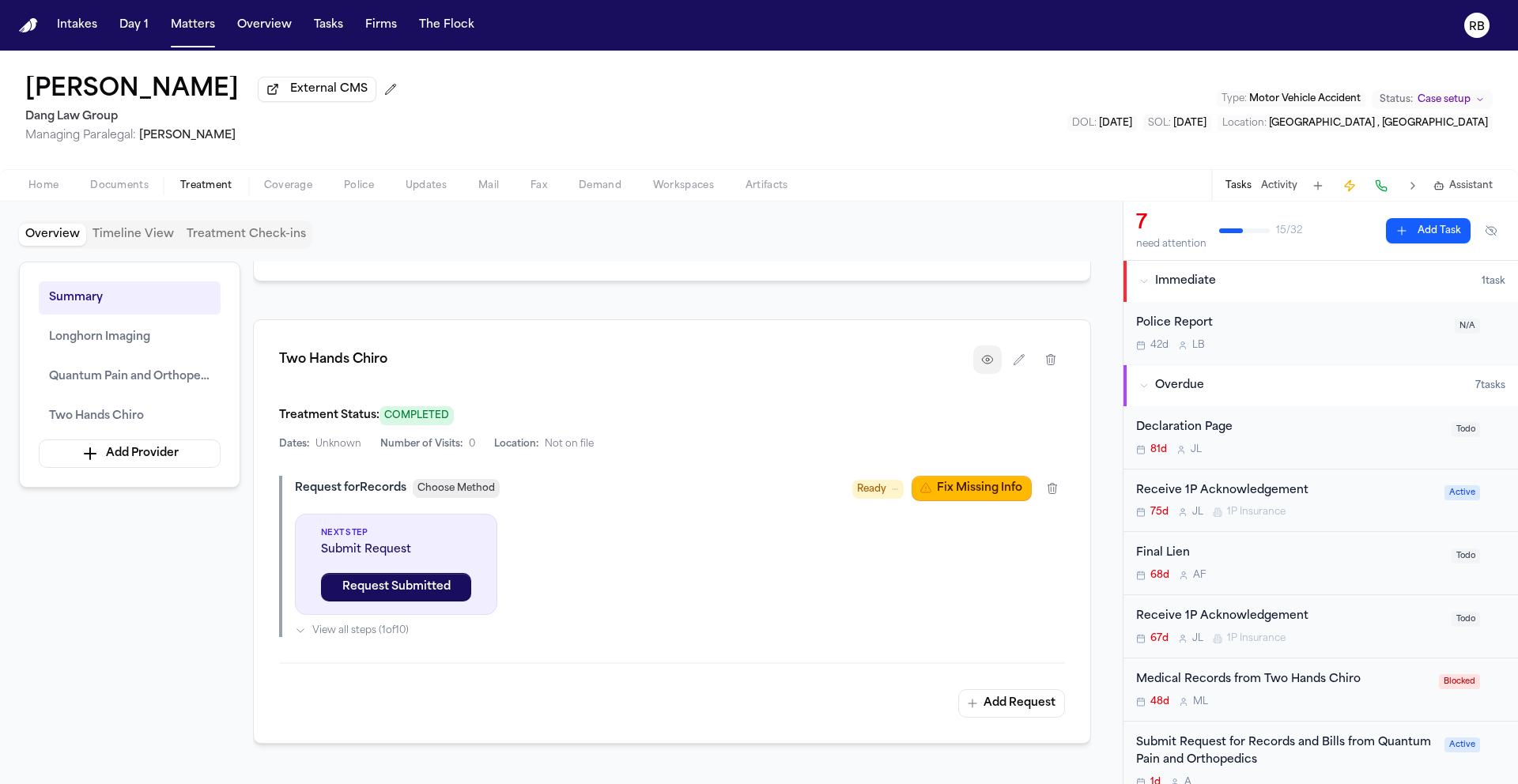
click at [993, 365] on icon "button" at bounding box center [987, 359] width 13 height 13
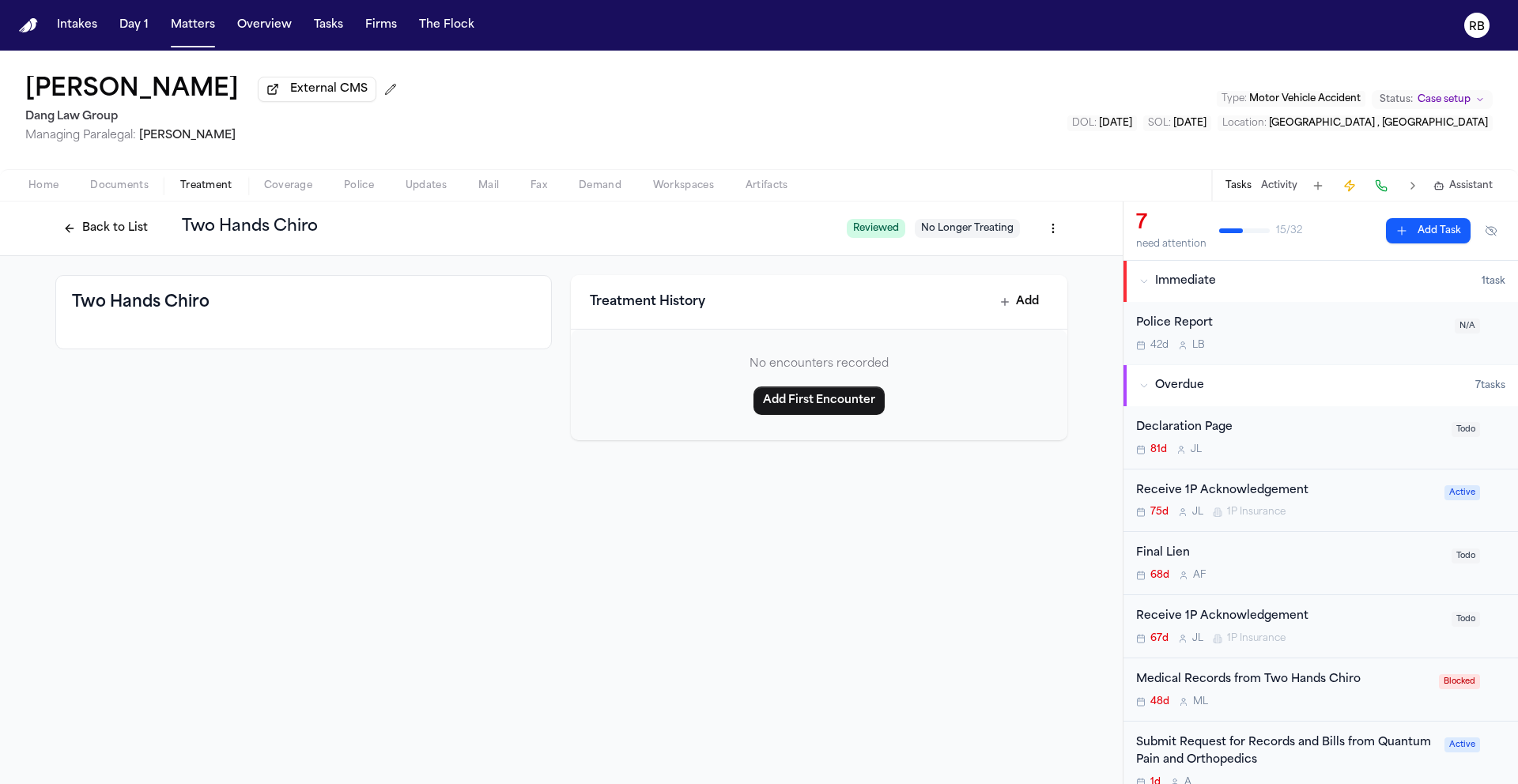
click at [482, 440] on div "Two Hands Chiro" at bounding box center [303, 358] width 497 height 165
click at [648, 535] on div "Back to List Two Hands Chiro Reviewed No Longer Treating Two Hands Chiro Treatm…" at bounding box center [561, 493] width 1122 height 582
click at [47, 180] on span "Home" at bounding box center [43, 185] width 30 height 13
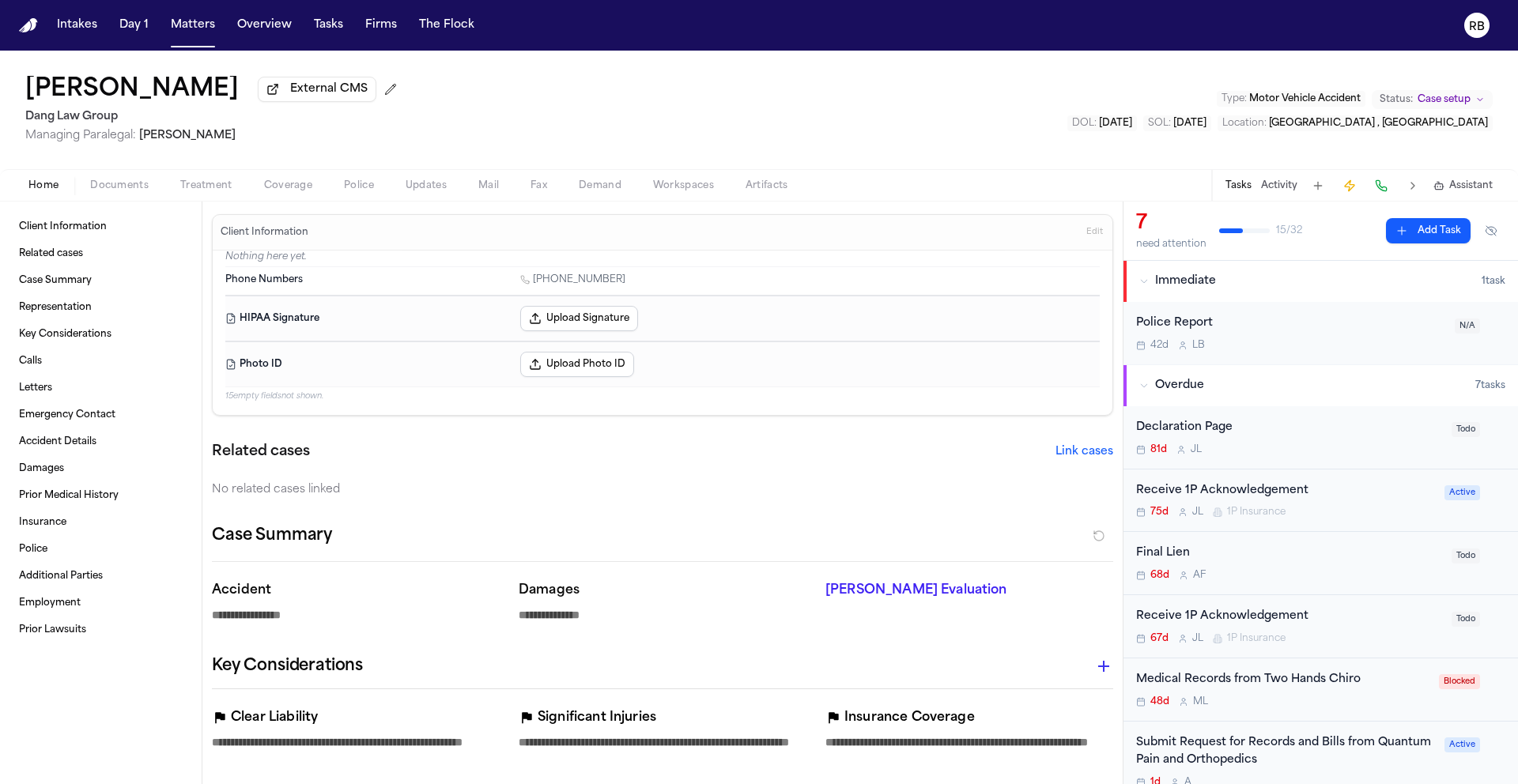
click at [119, 187] on span "Documents" at bounding box center [119, 185] width 58 height 13
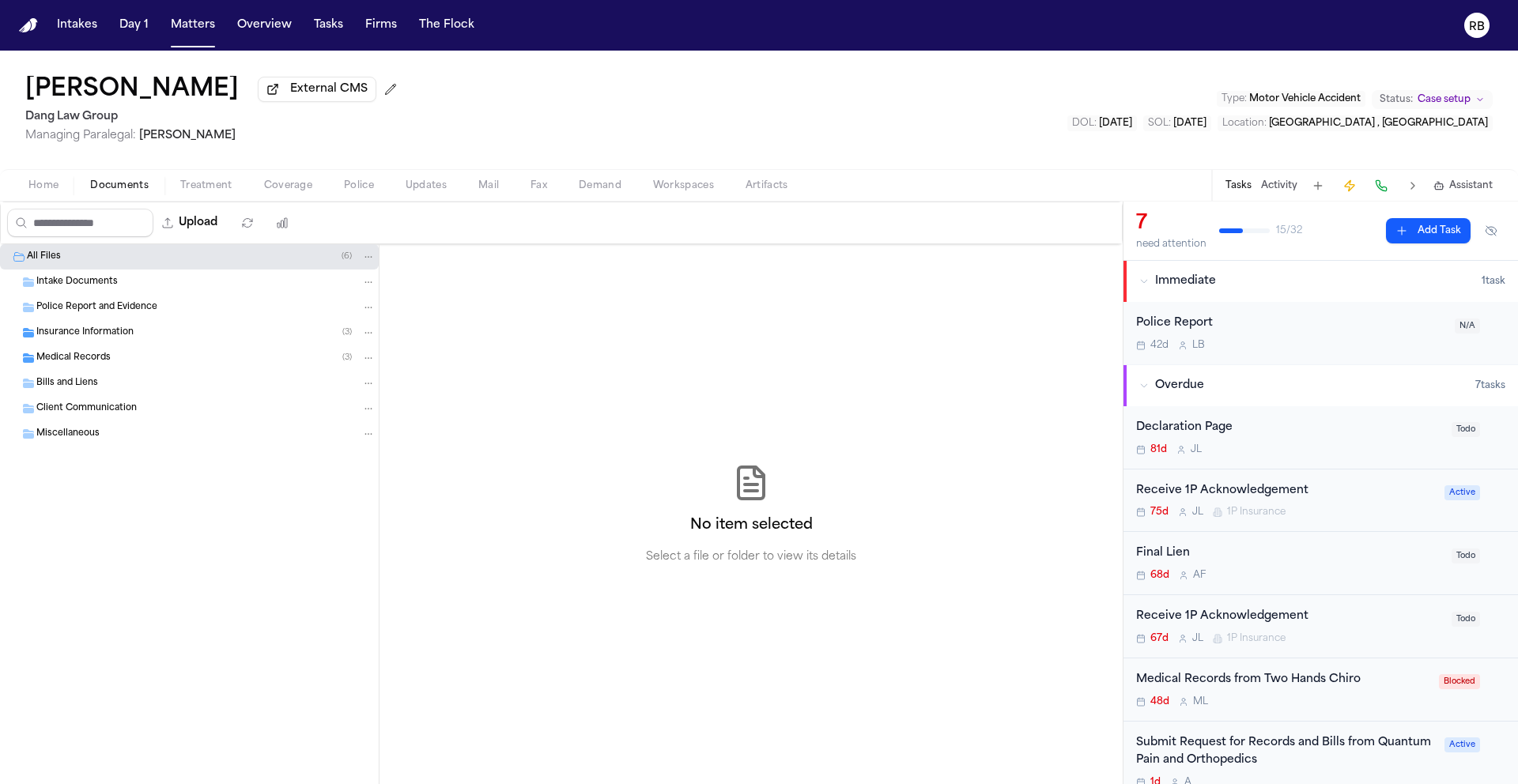
click at [125, 282] on div "Intake Documents" at bounding box center [206, 282] width 339 height 14
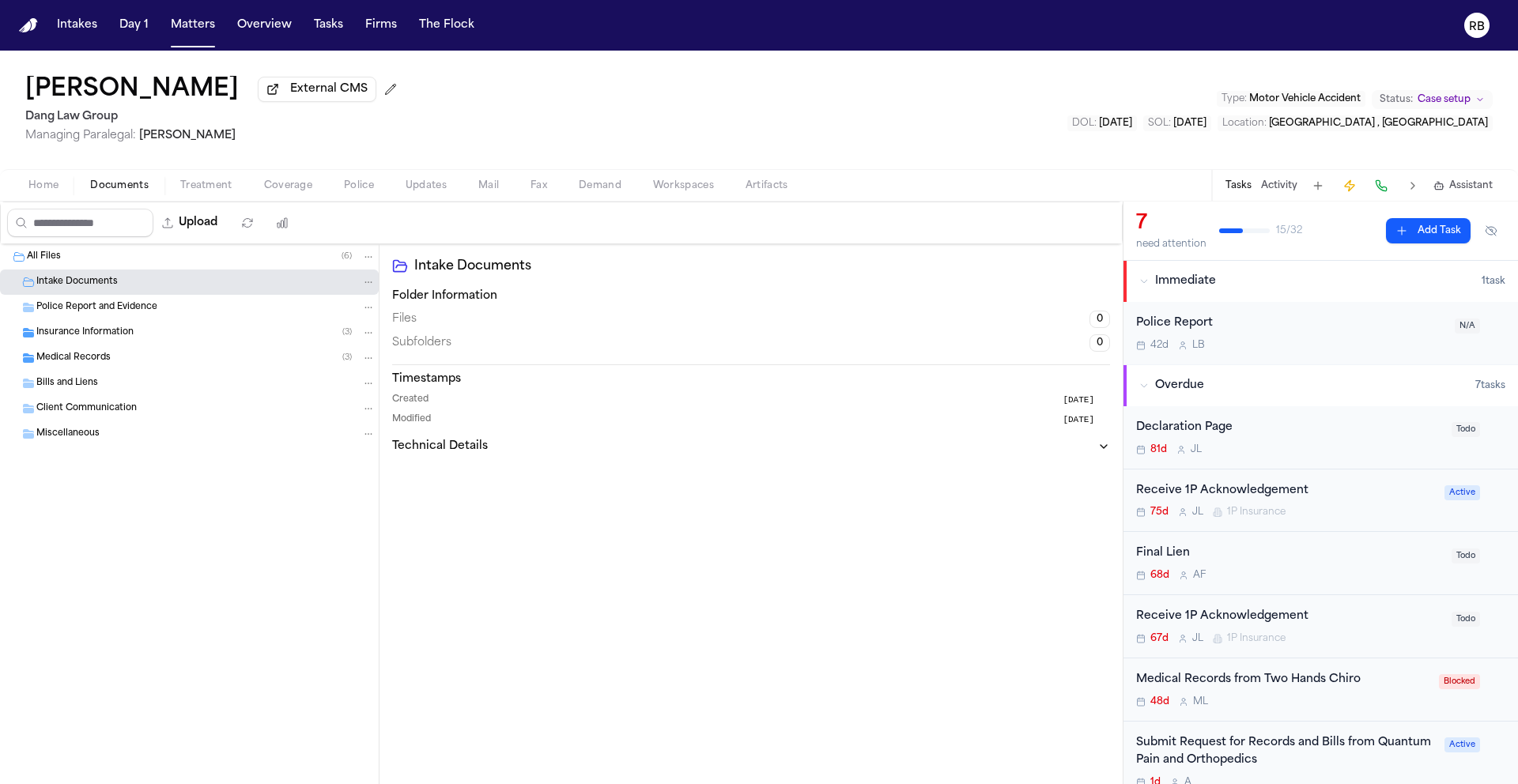
click at [122, 309] on span "Police Report and Evidence" at bounding box center [97, 308] width 121 height 13
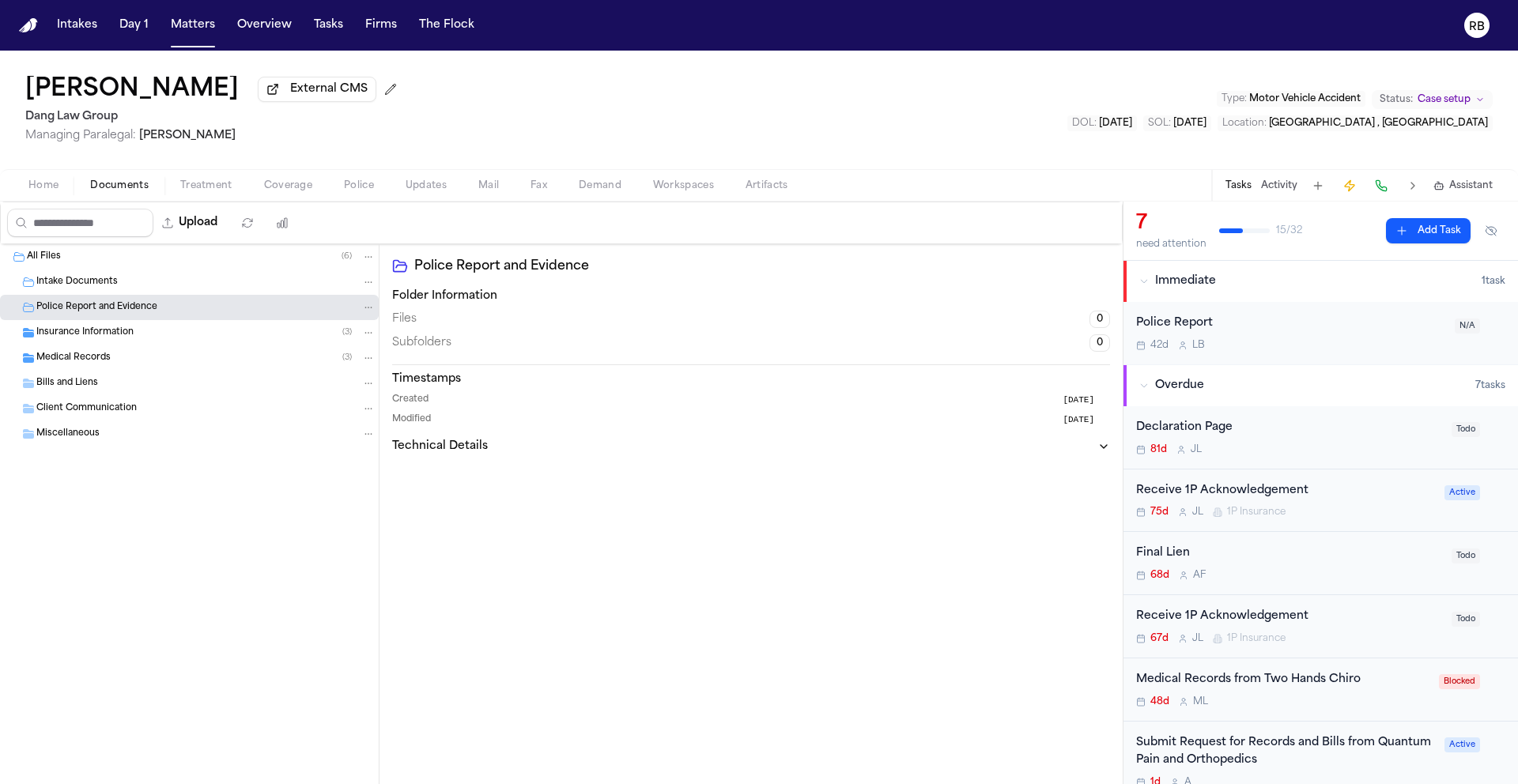
click at [119, 324] on div "Insurance Information ( 3 )" at bounding box center [189, 333] width 379 height 25
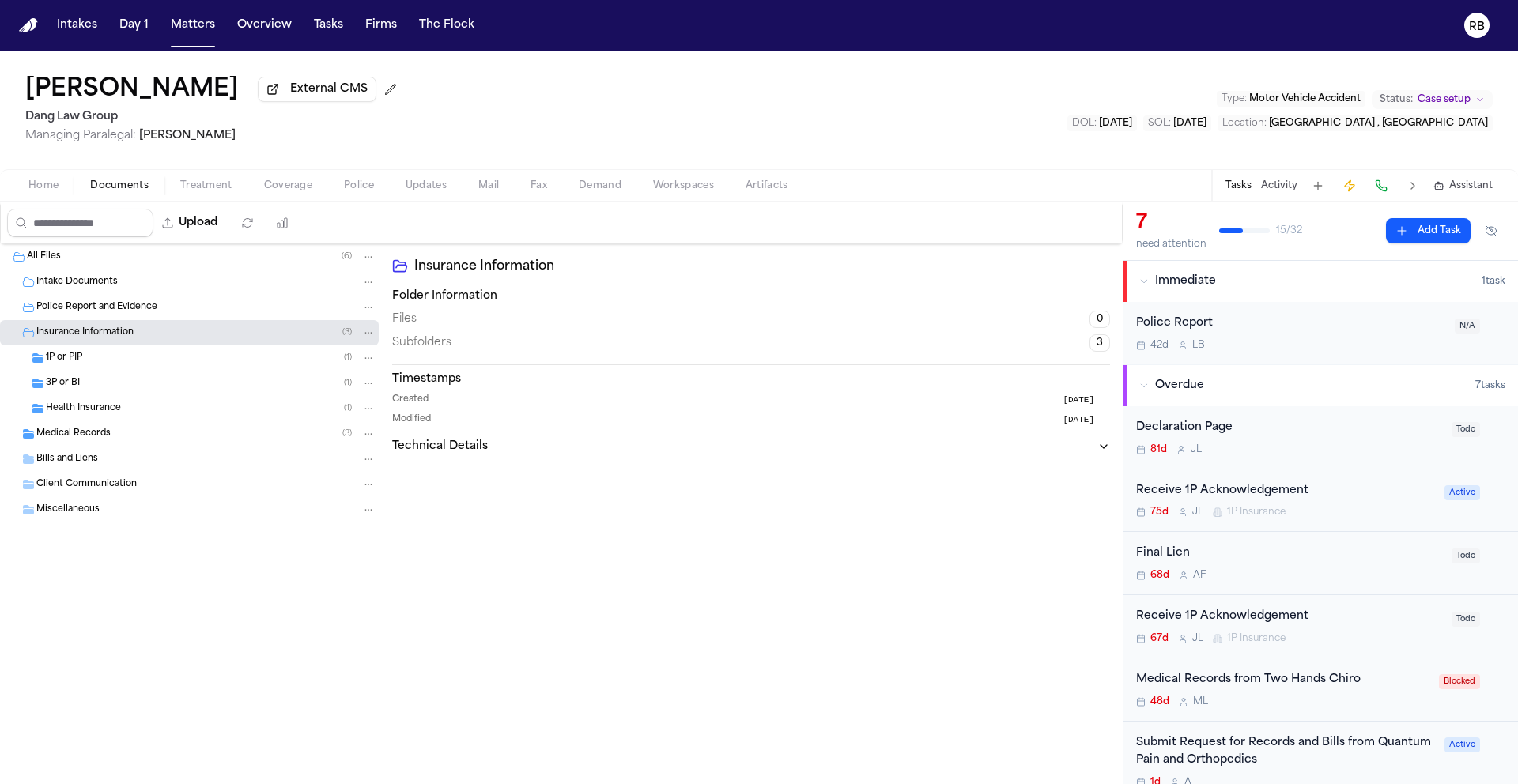
click at [100, 430] on span "Medical Records" at bounding box center [73, 435] width 74 height 13
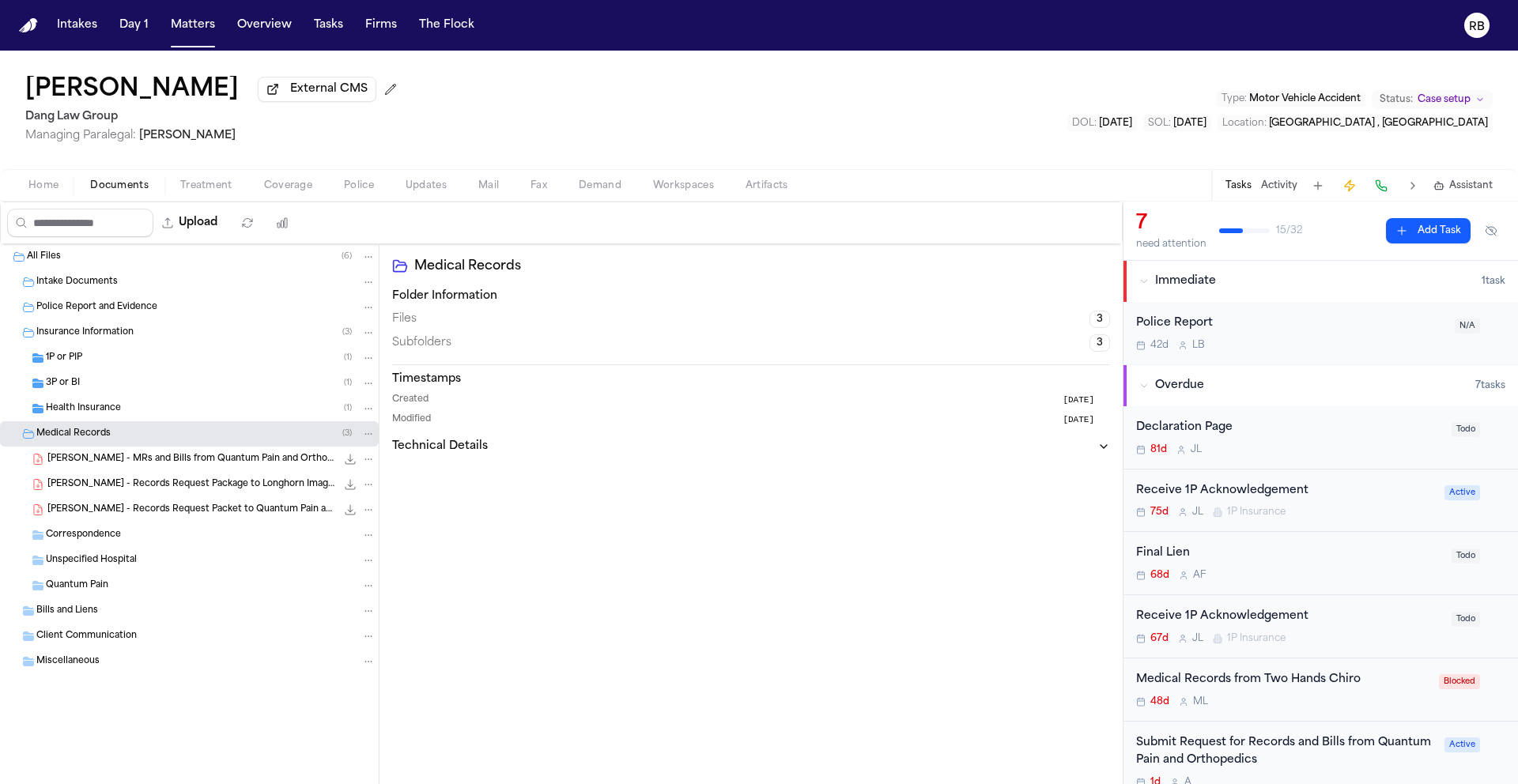
click at [202, 465] on span "[PERSON_NAME] - MRs and Bills from Quantum Pain and Orthopedics - [DATE] to [DA…" at bounding box center [192, 460] width 289 height 13
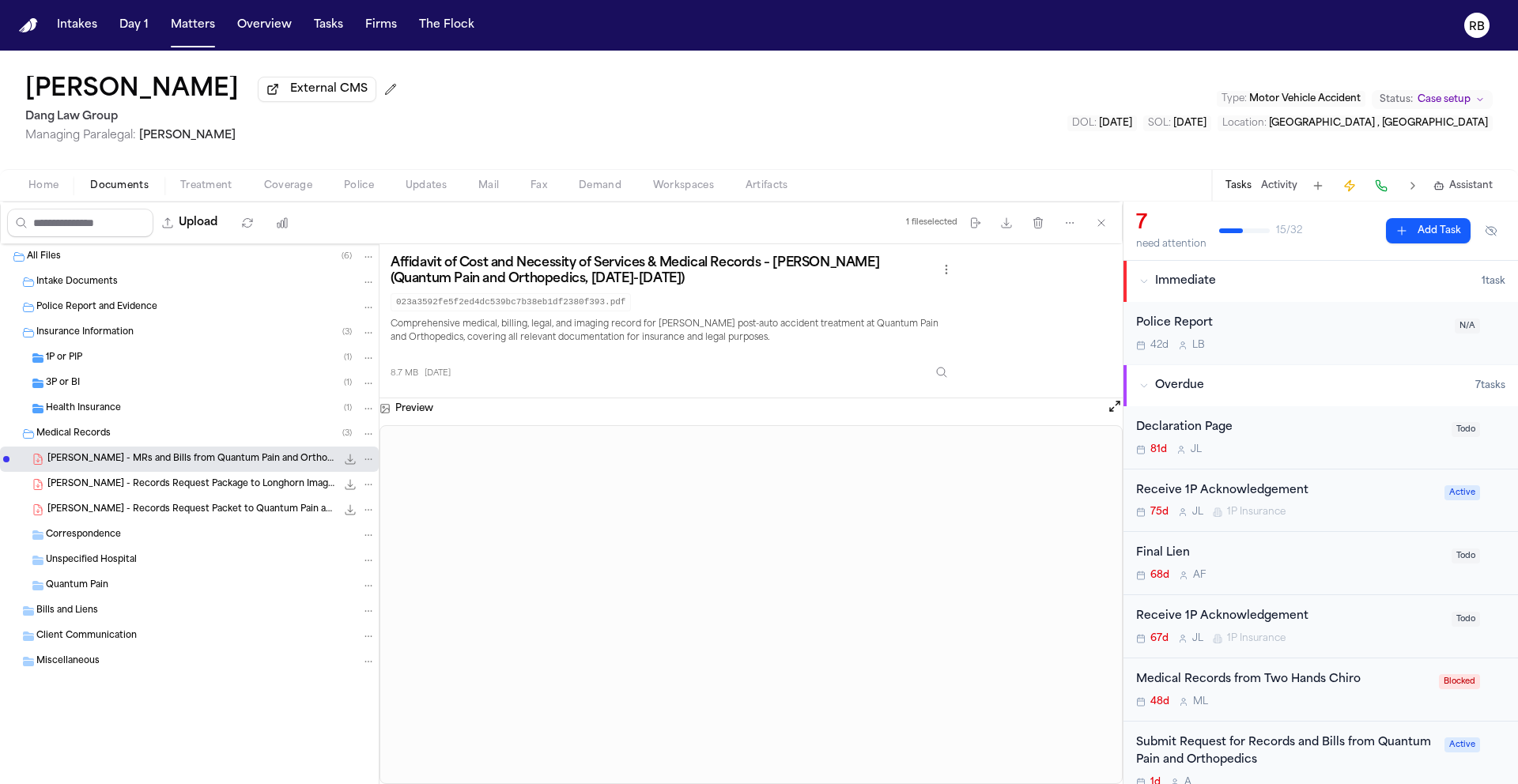
click at [193, 497] on div "[PERSON_NAME] - Records Request Package to Longhorn Imaging - [DATE] 808.5 KB •…" at bounding box center [189, 485] width 379 height 25
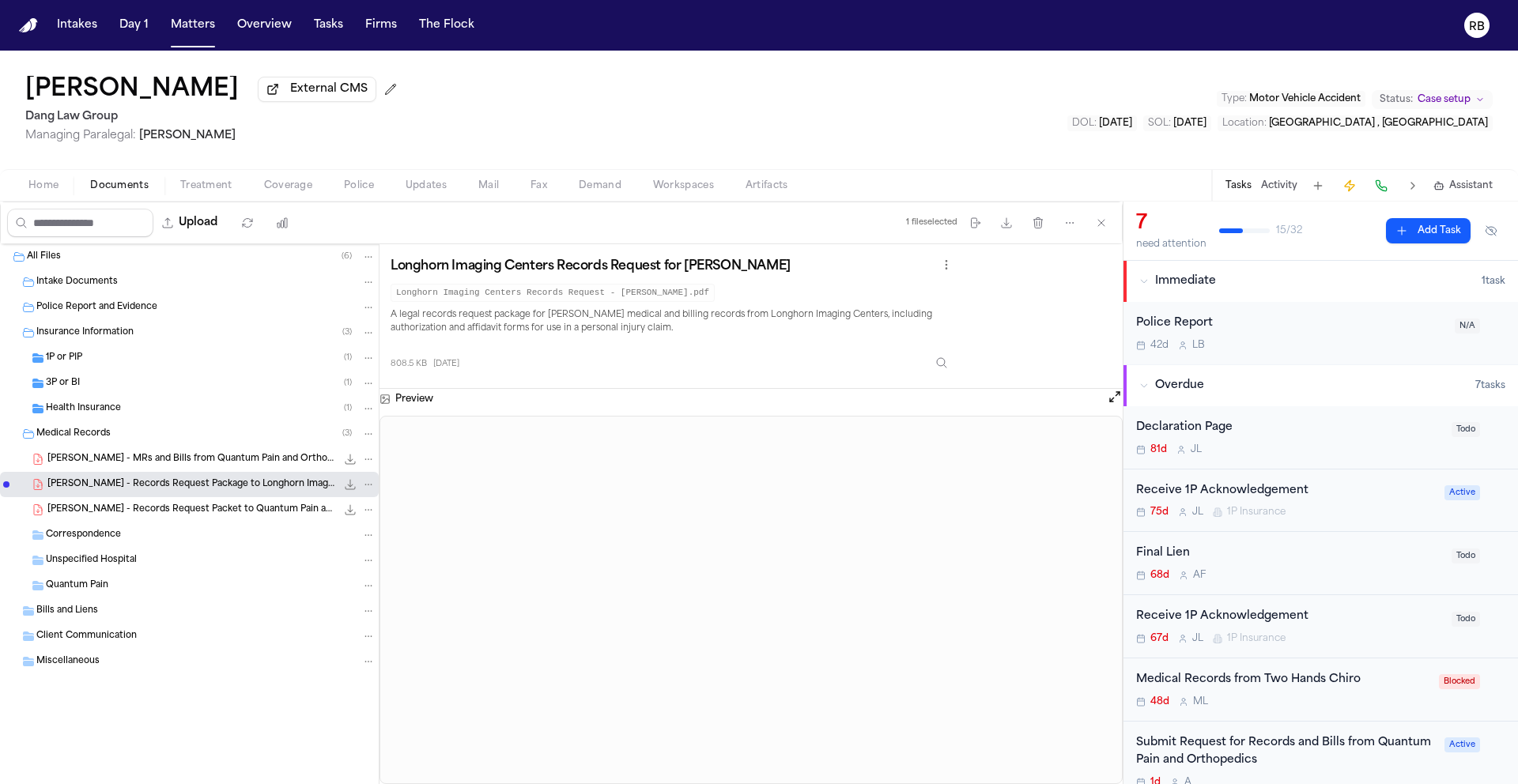
click at [230, 505] on span "[PERSON_NAME] - Records Request Packet to Quantum Pain and Orthopedics - [DATE]" at bounding box center [192, 510] width 289 height 13
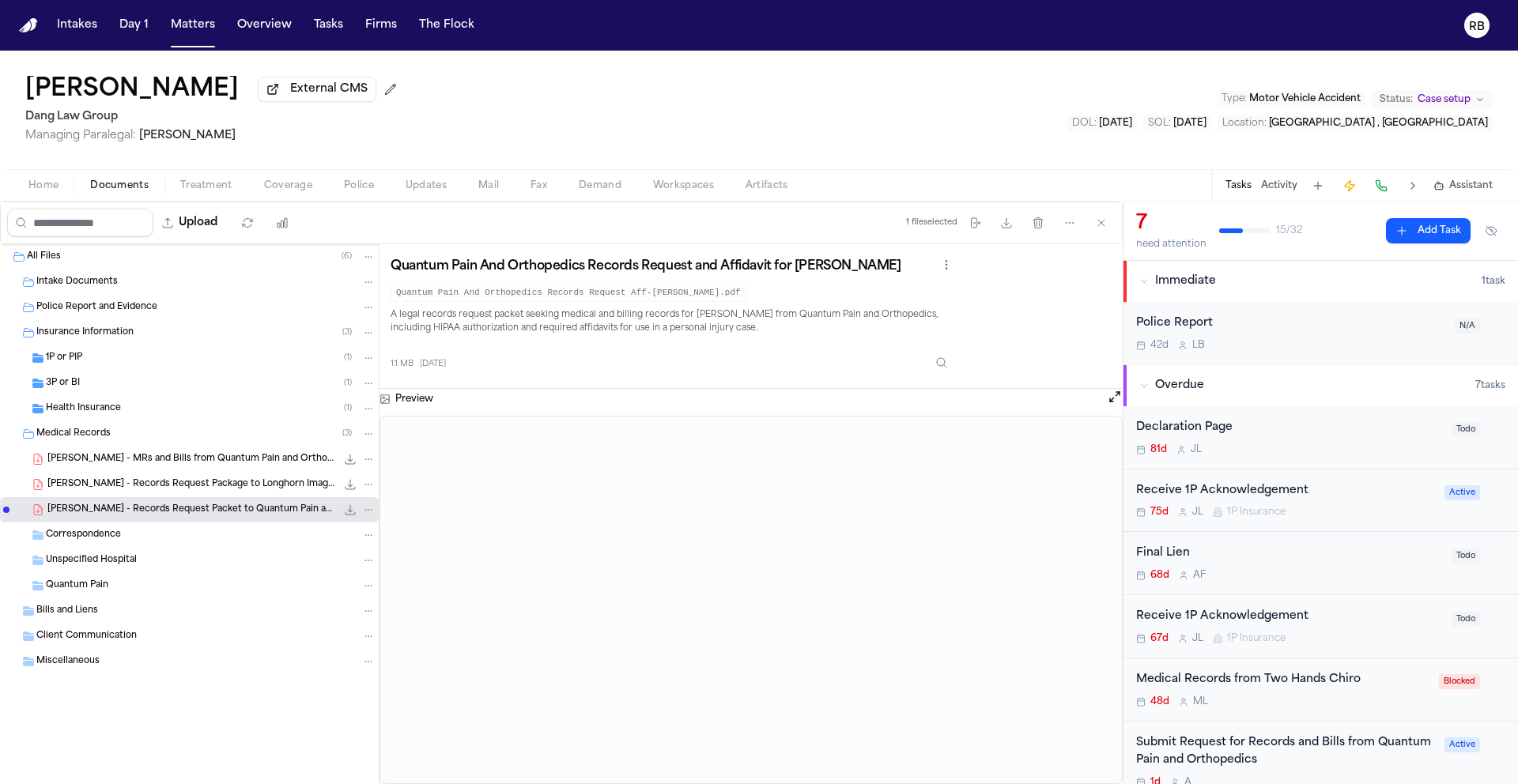
click at [199, 188] on span "Treatment" at bounding box center [206, 185] width 53 height 13
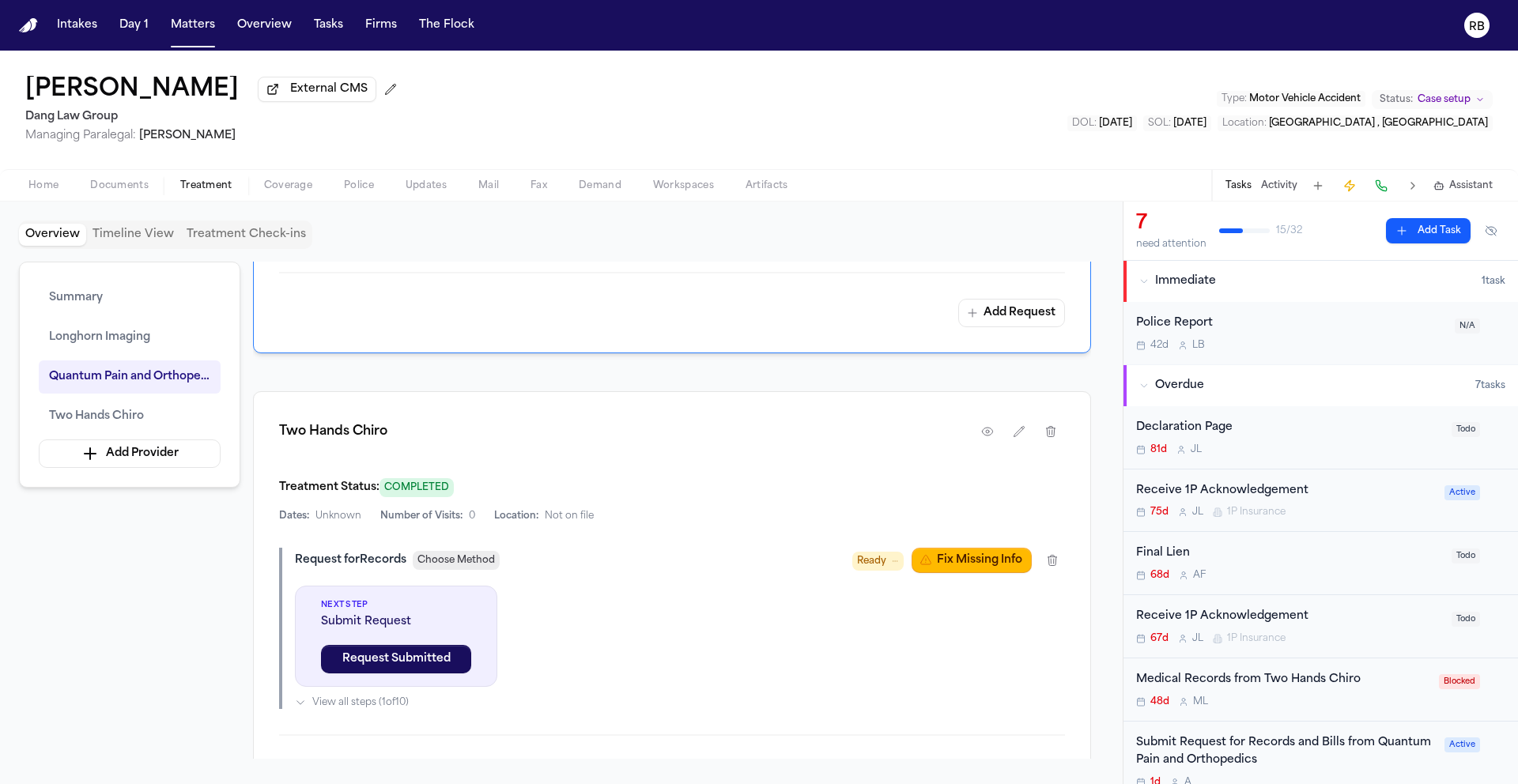
scroll to position [2080, 0]
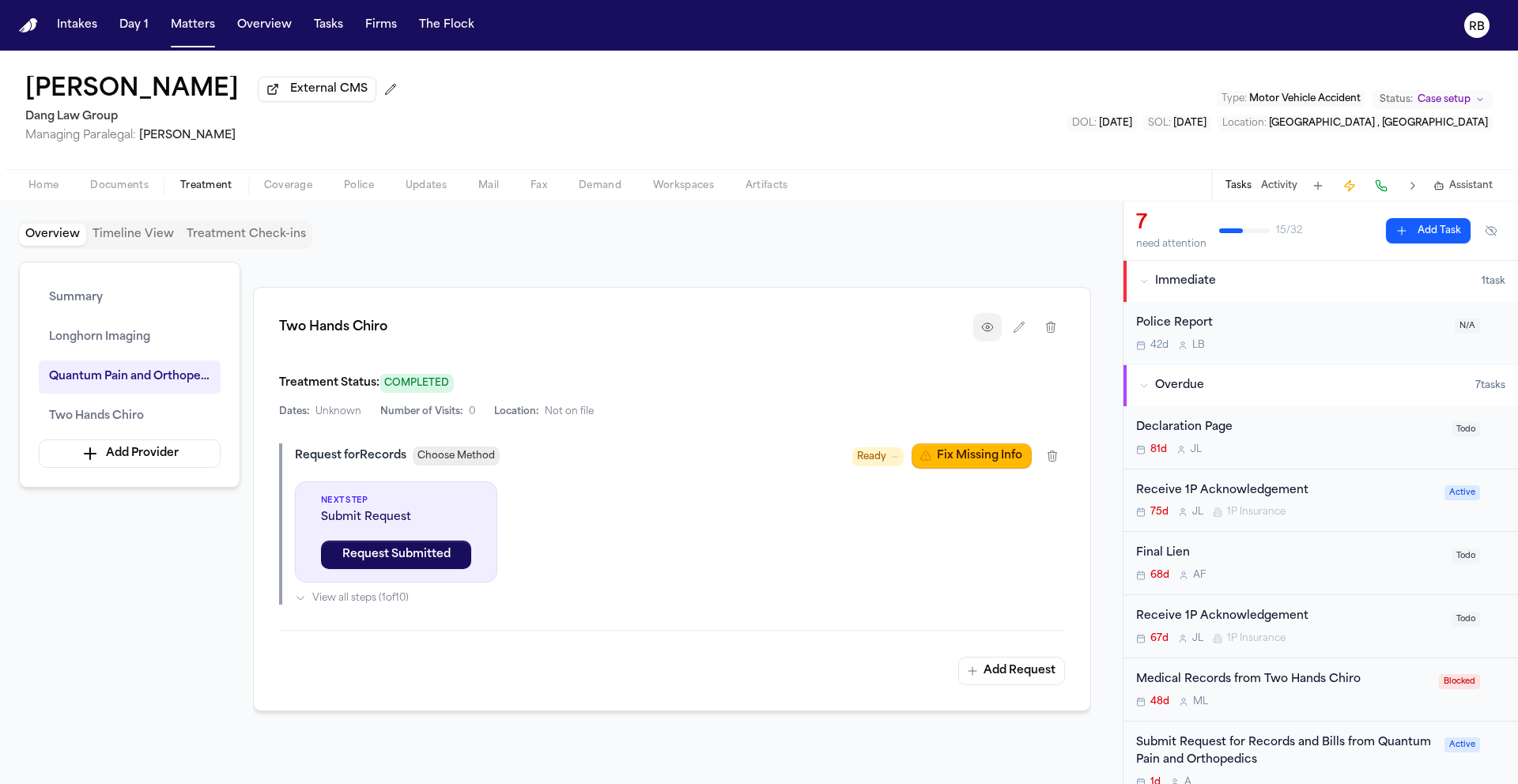
click at [990, 323] on button "button" at bounding box center [987, 327] width 28 height 28
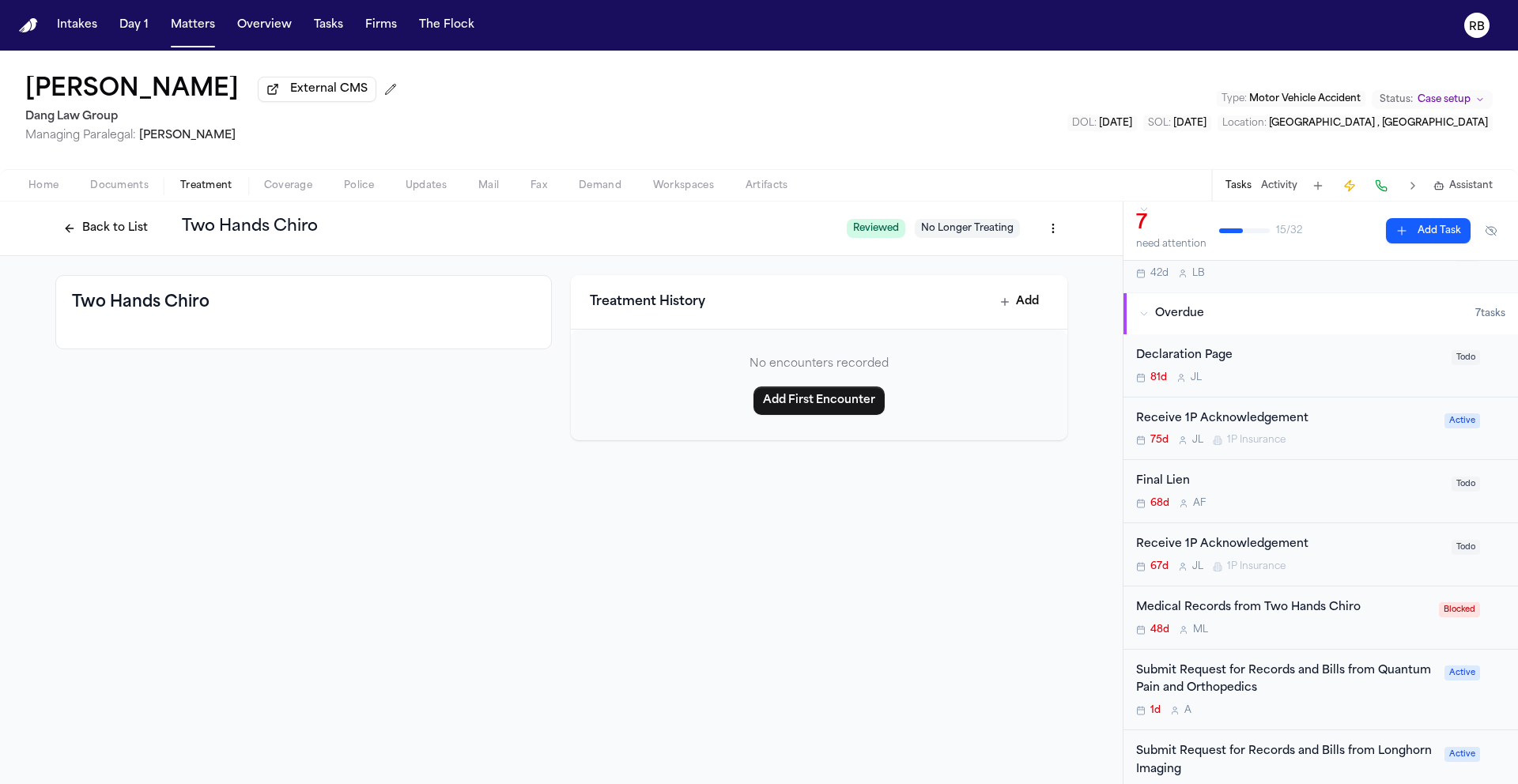
scroll to position [104, 0]
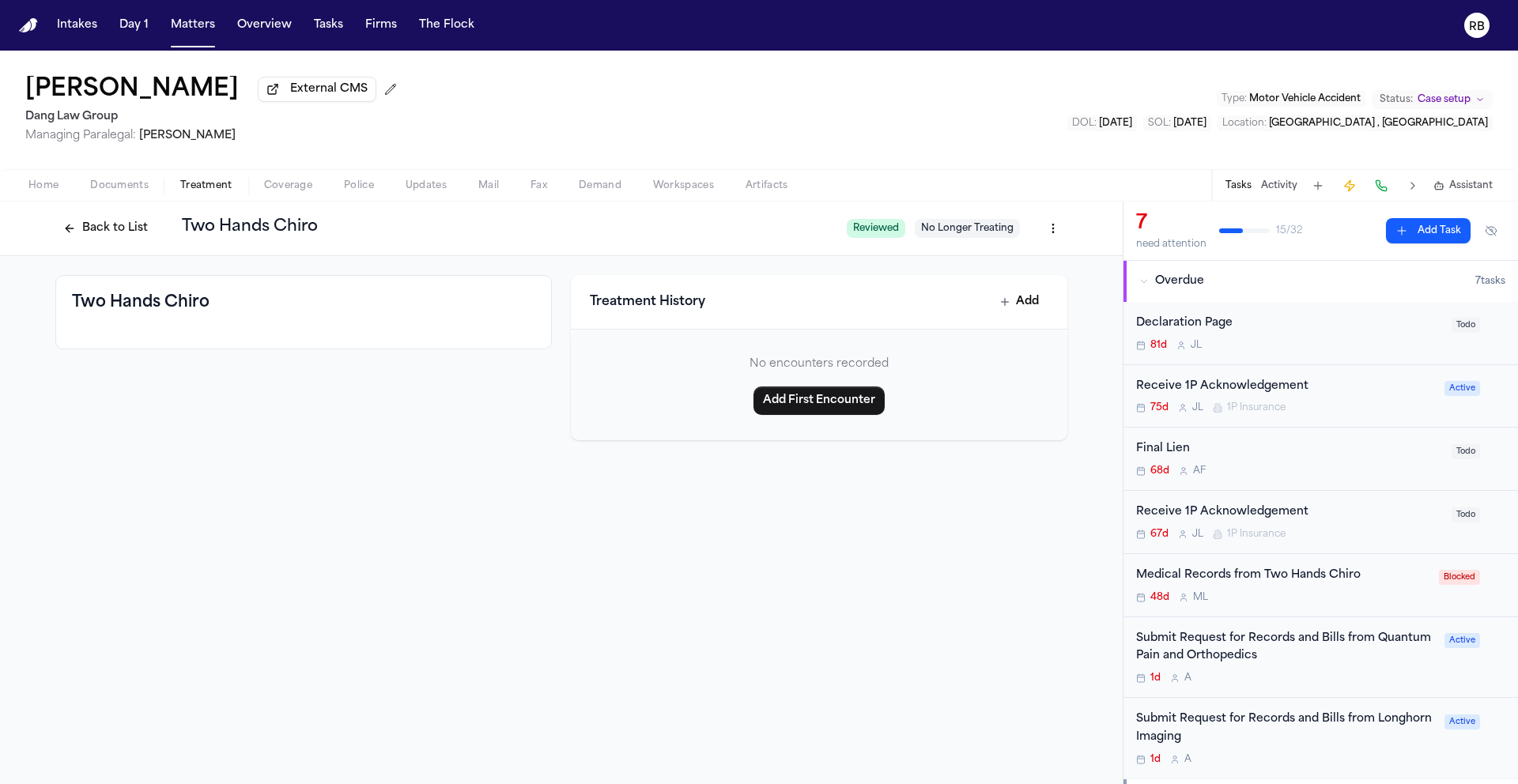
click at [1368, 594] on div "48d M L" at bounding box center [1282, 597] width 293 height 13
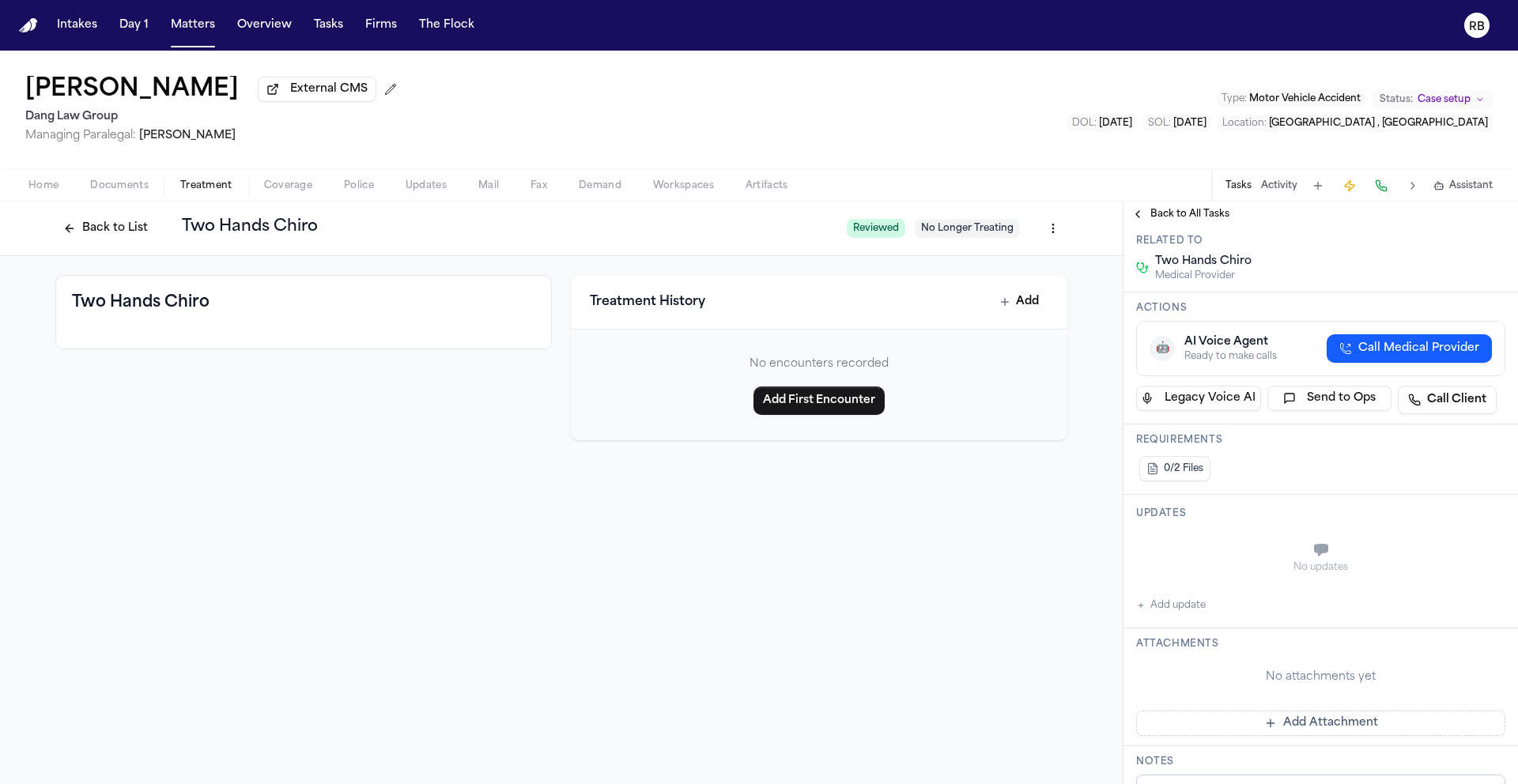
scroll to position [130, 0]
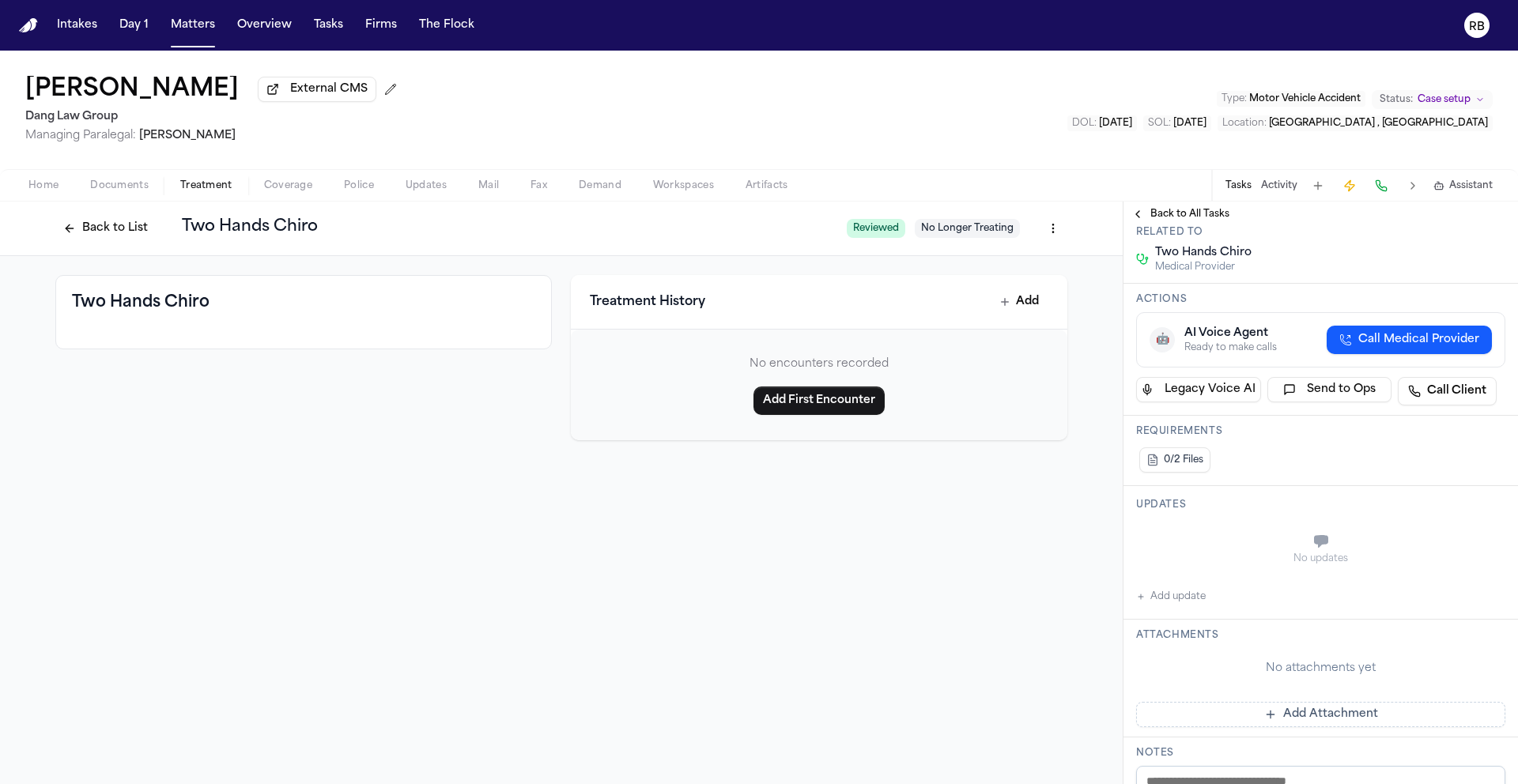
click at [1193, 600] on button "Add update" at bounding box center [1170, 596] width 69 height 19
click at [1290, 555] on textarea "Add your update" at bounding box center [1330, 543] width 338 height 32
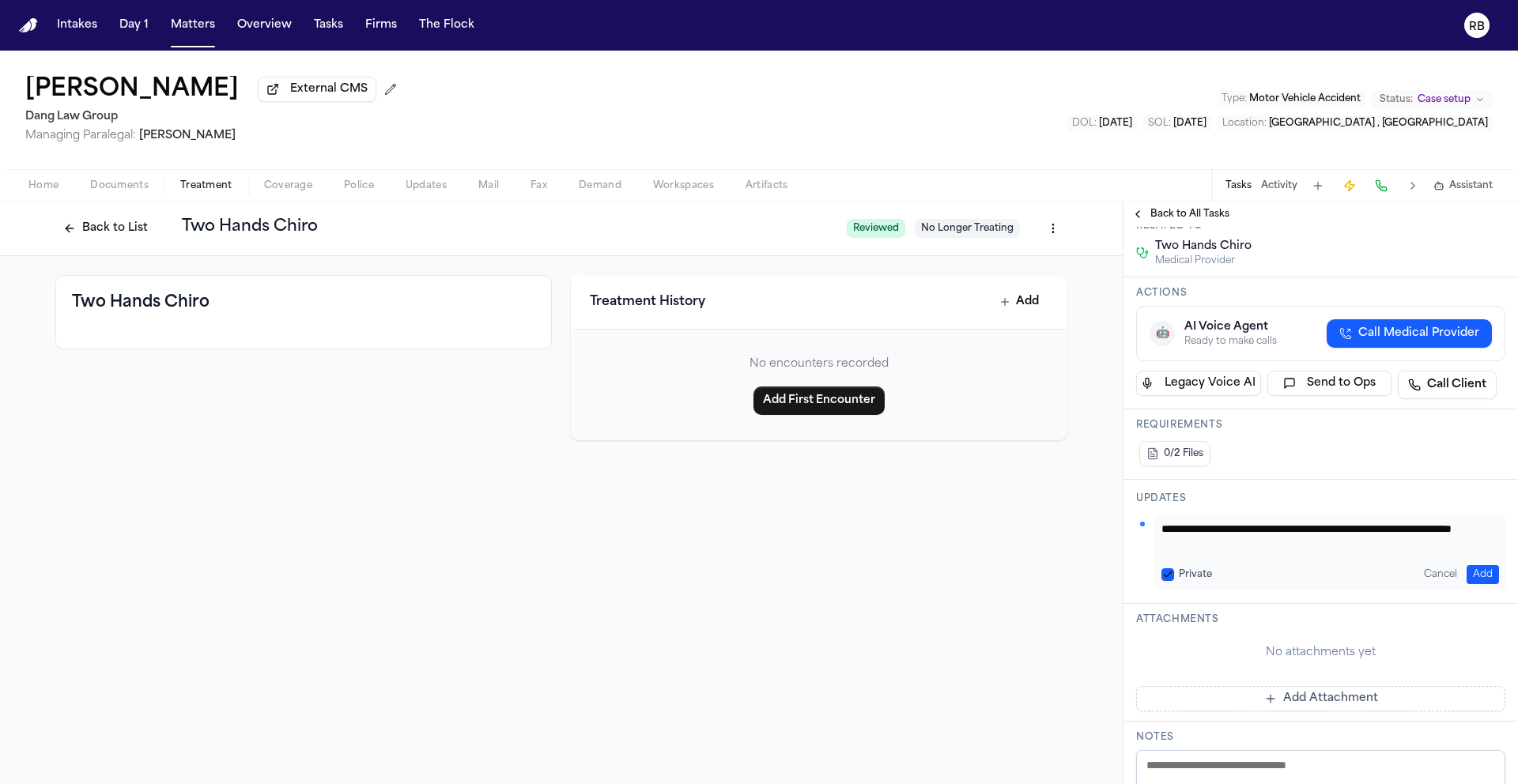
scroll to position [16, 0]
click at [1470, 569] on button "Add" at bounding box center [1482, 574] width 33 height 19
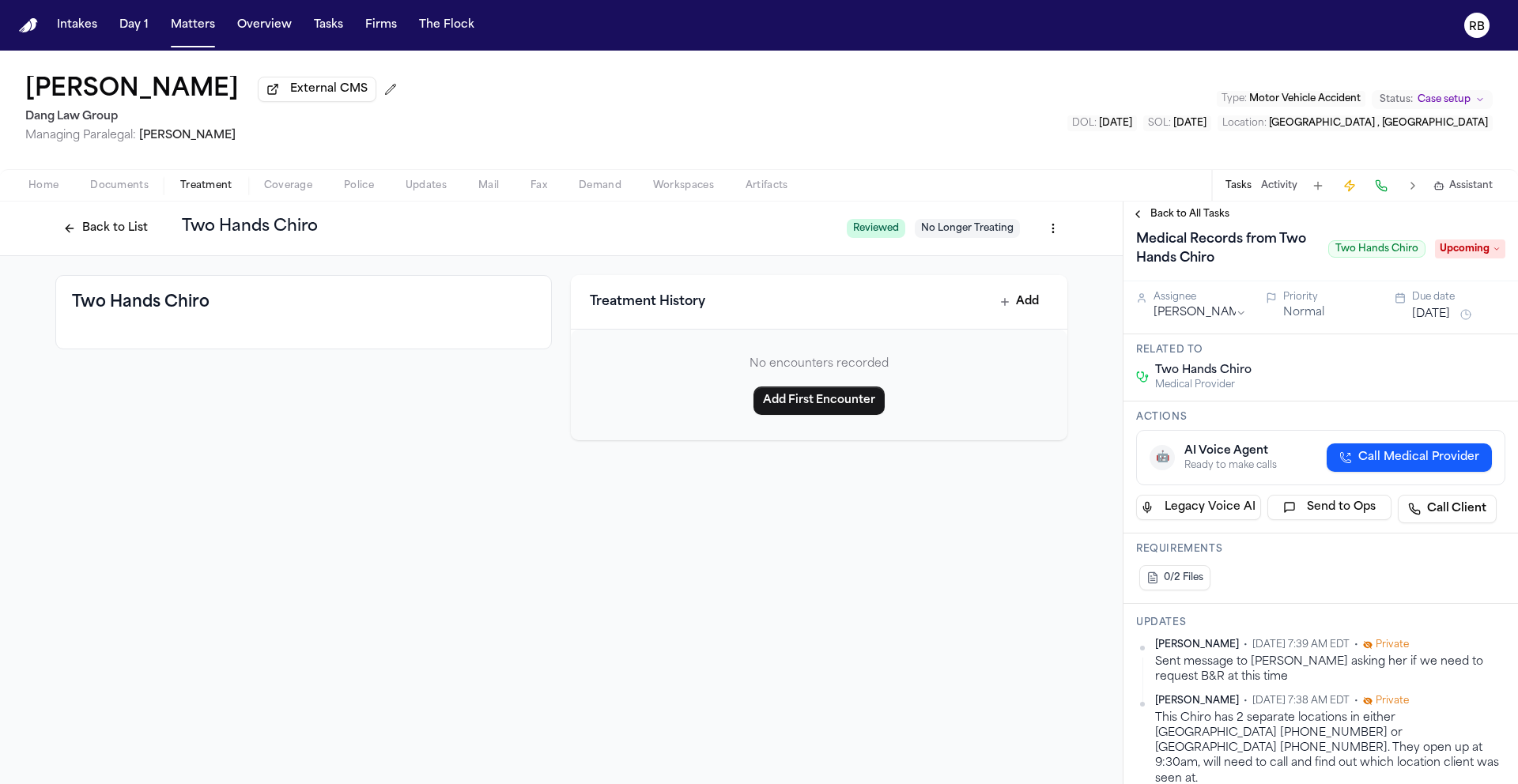
scroll to position [0, 0]
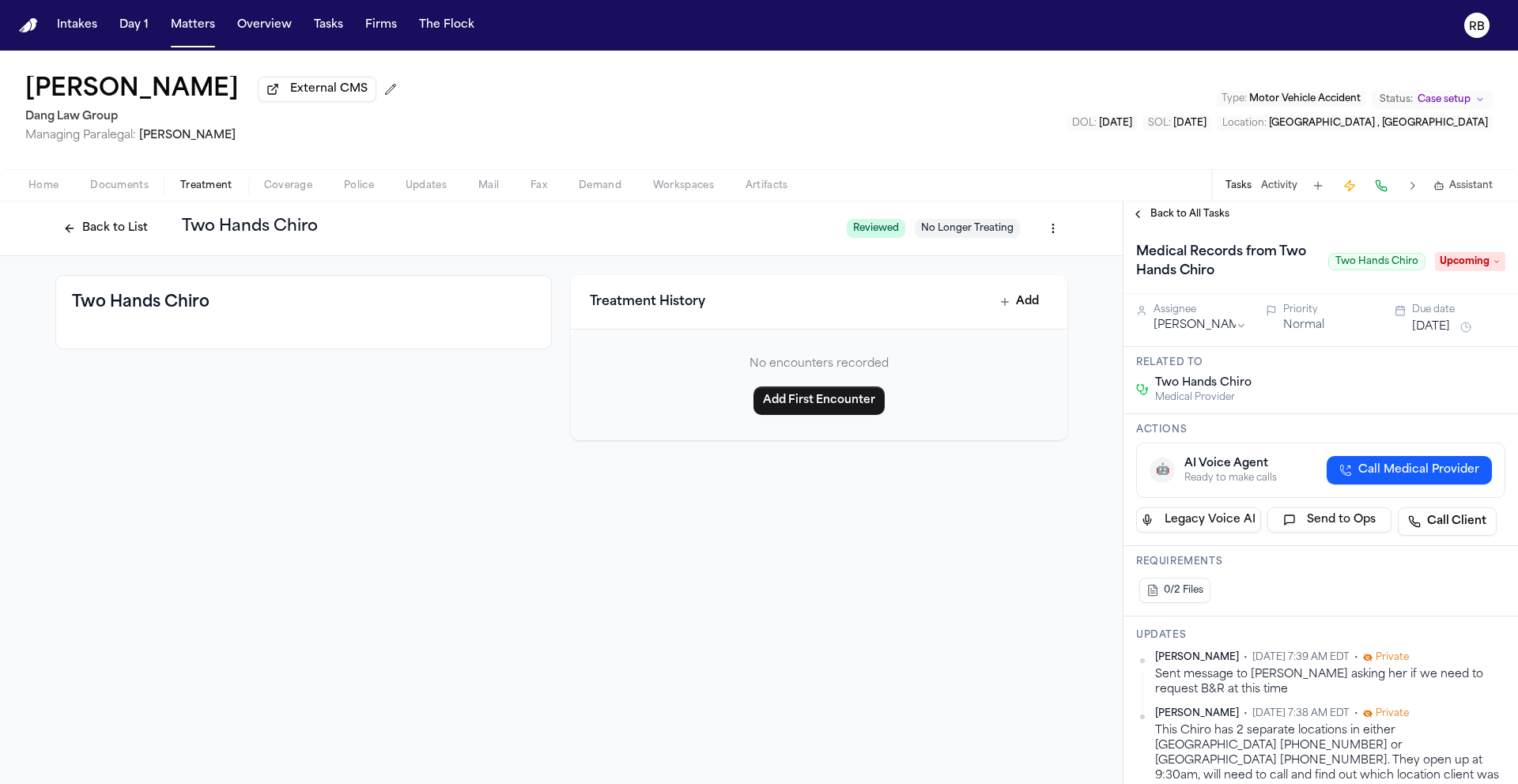
click at [1493, 262] on icon at bounding box center [1496, 261] width 8 height 8
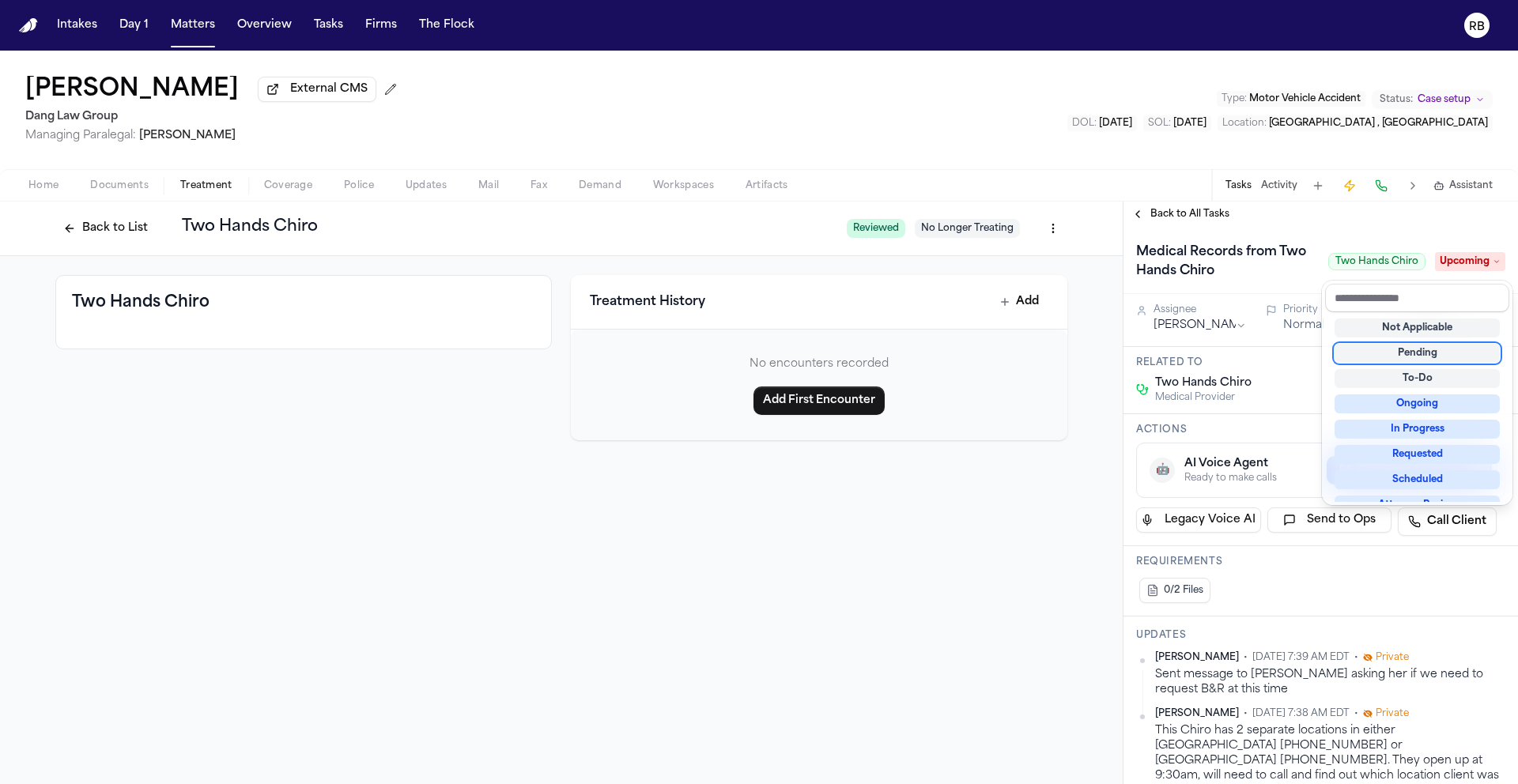
click at [1451, 350] on div "Pending" at bounding box center [1417, 353] width 165 height 19
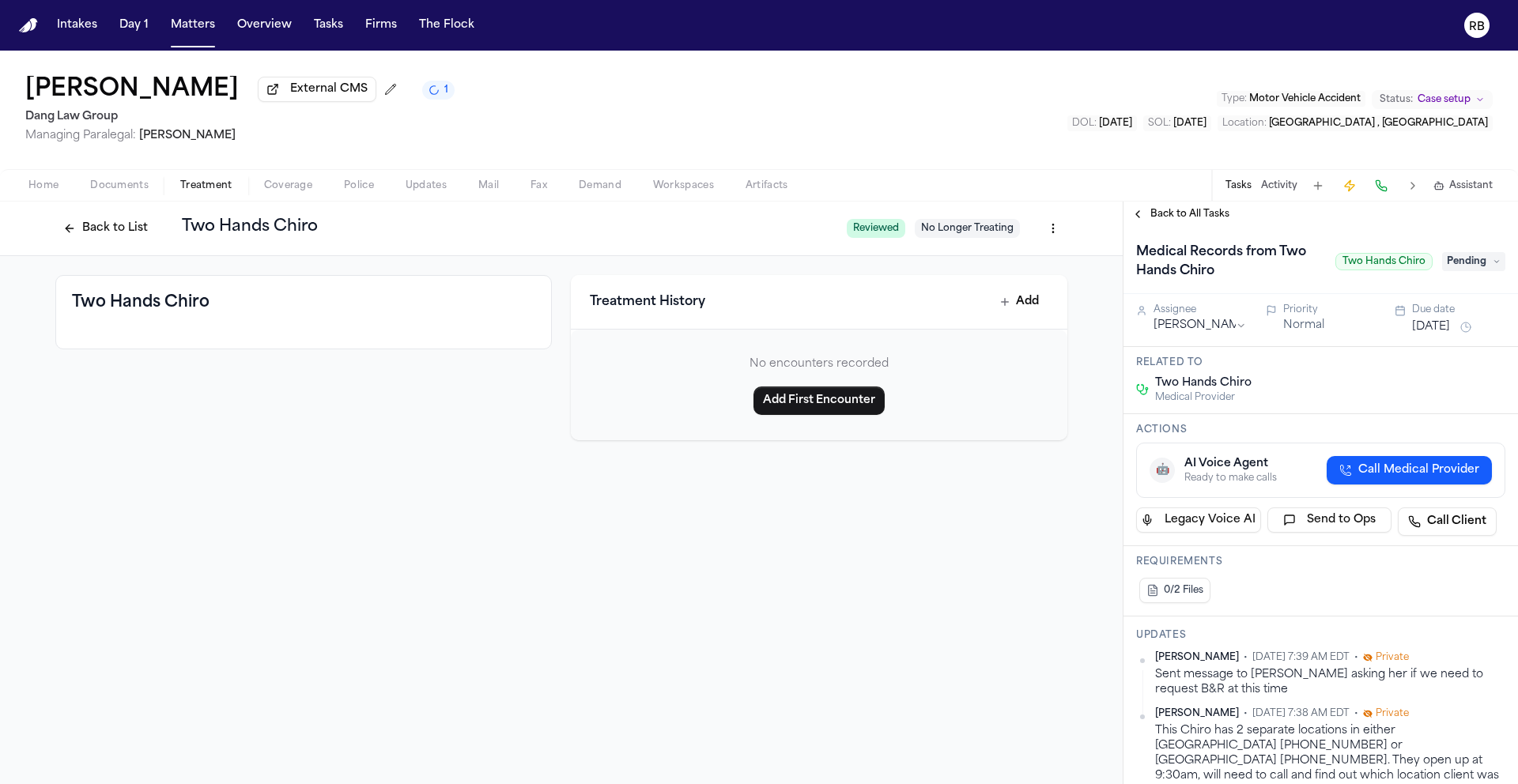
click at [1435, 334] on button "[DATE]" at bounding box center [1430, 327] width 38 height 16
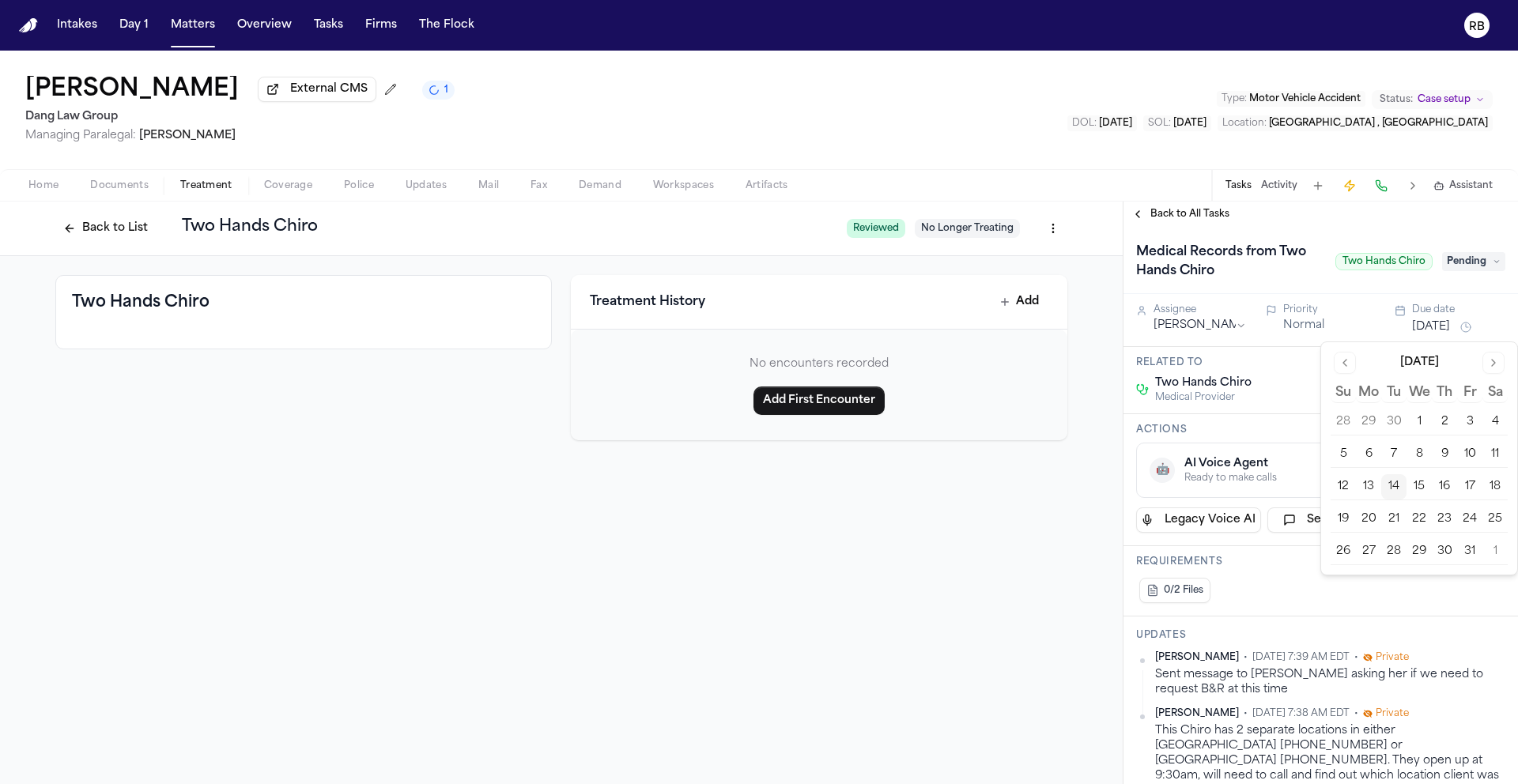
click at [1442, 485] on button "16" at bounding box center [1445, 486] width 25 height 25
click at [1289, 399] on div "Two Hands Chiro Medical Provider" at bounding box center [1320, 389] width 369 height 28
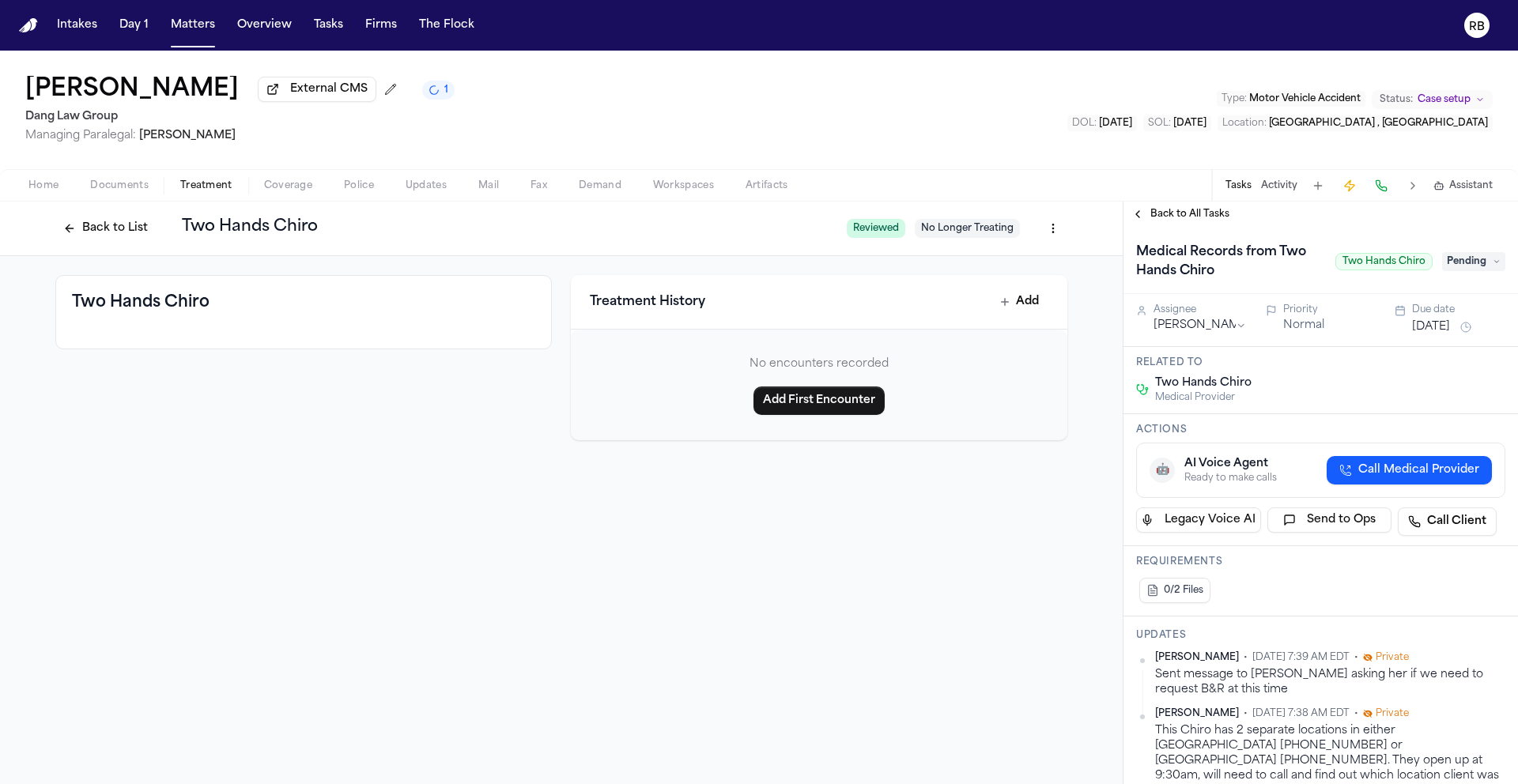
click at [1077, 121] on div "[PERSON_NAME] External CMS 1 Dang Law Group Managing Paralegal: [PERSON_NAME] T…" at bounding box center [759, 110] width 1518 height 118
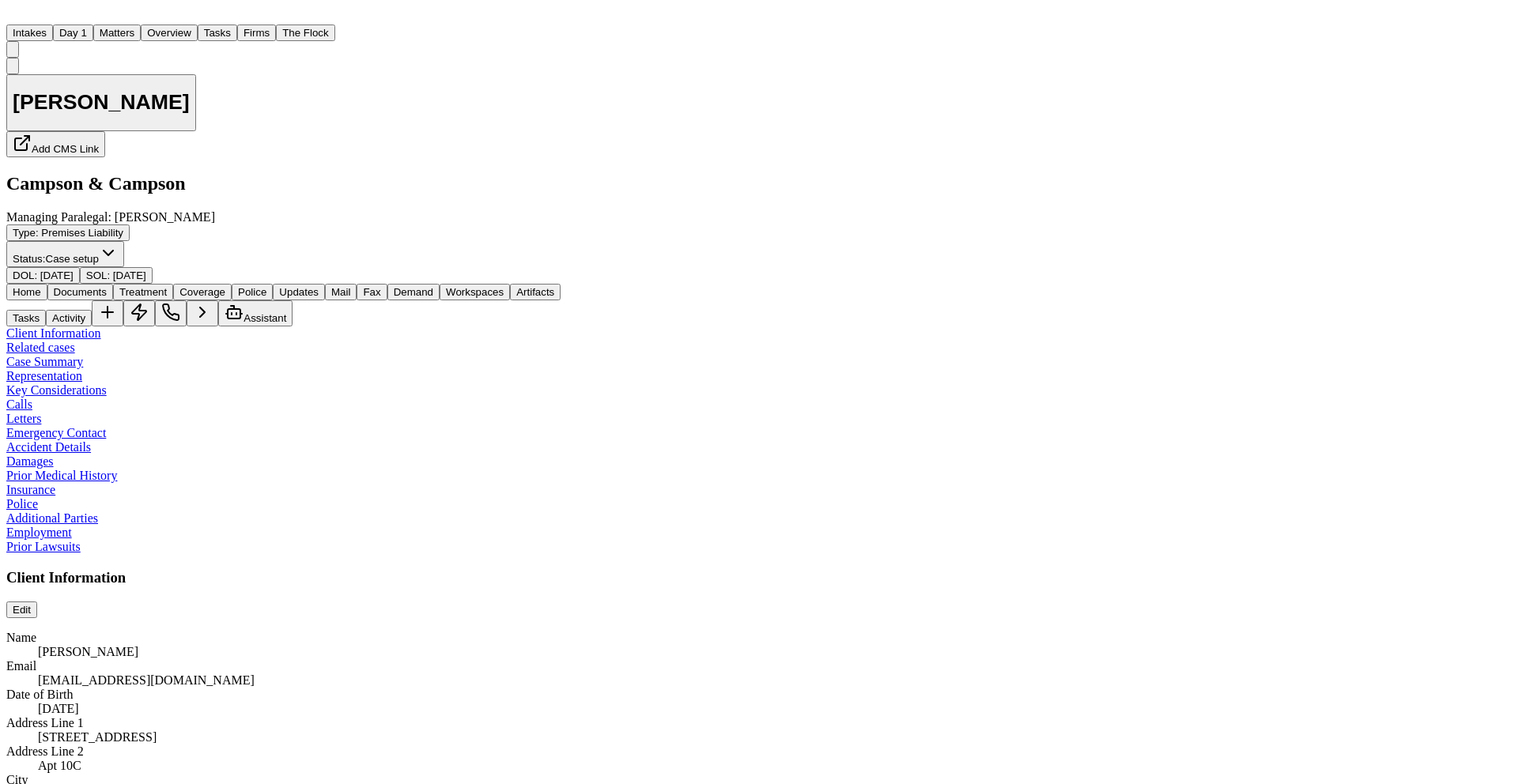
scroll to position [708, 0]
type textarea "**********"
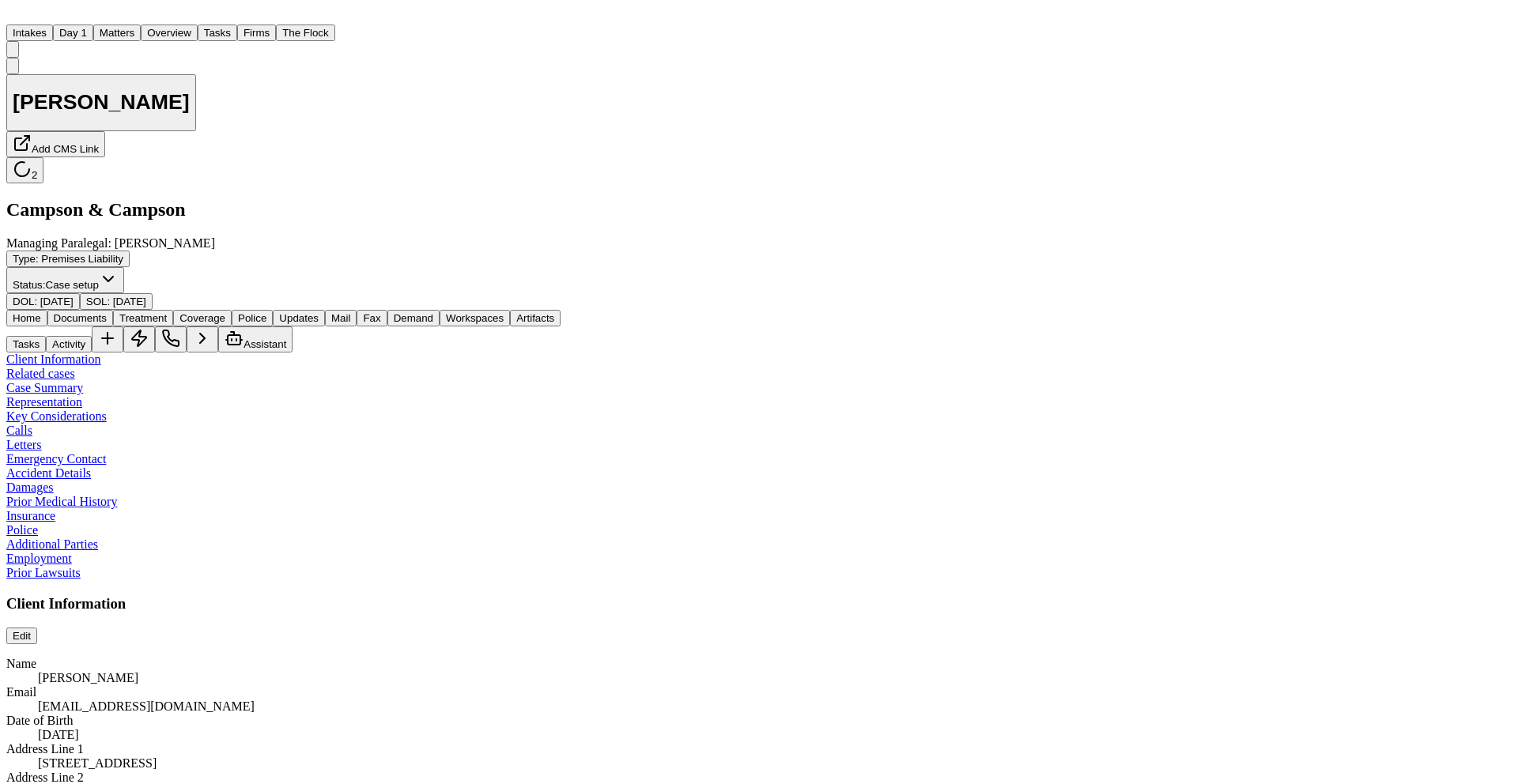
type textarea "**********"
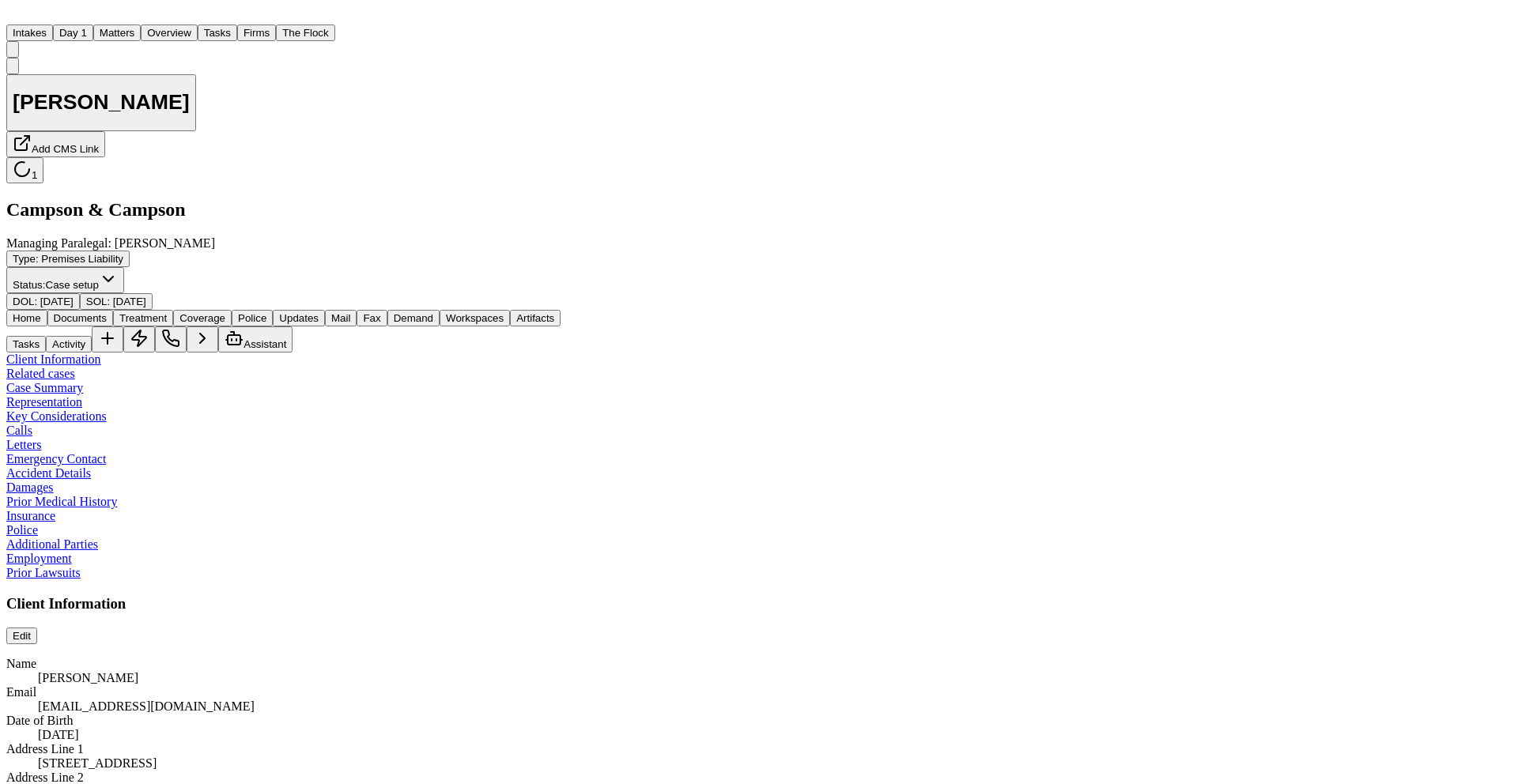
scroll to position [988, 0]
type textarea "**********"
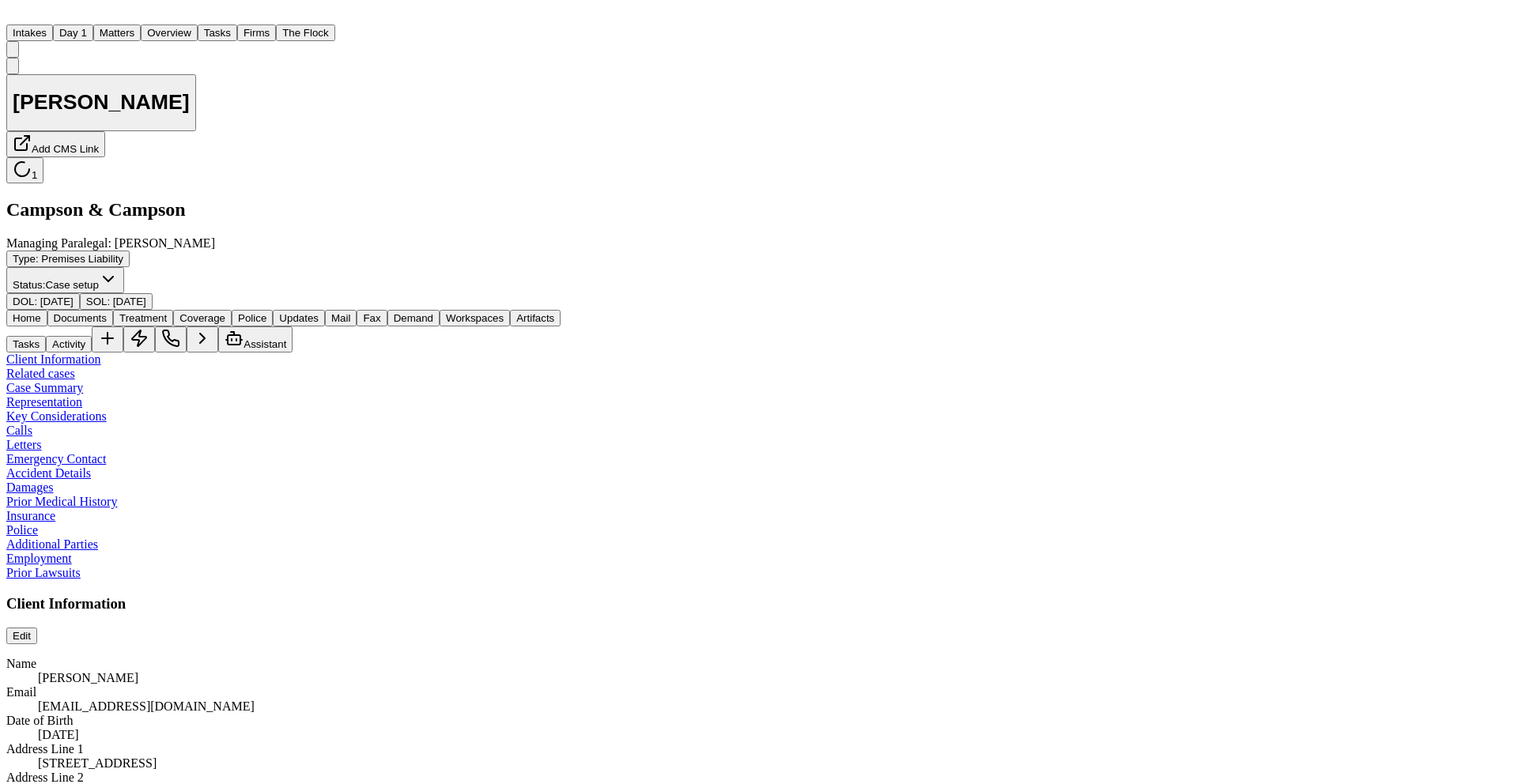
click at [831, 129] on div "[PERSON_NAME] Add CMS Link 1 Campson & [PERSON_NAME] Managing Paralegal: [PERSO…" at bounding box center [759, 183] width 1505 height 253
click at [141, 31] on button "Matters" at bounding box center [117, 33] width 48 height 17
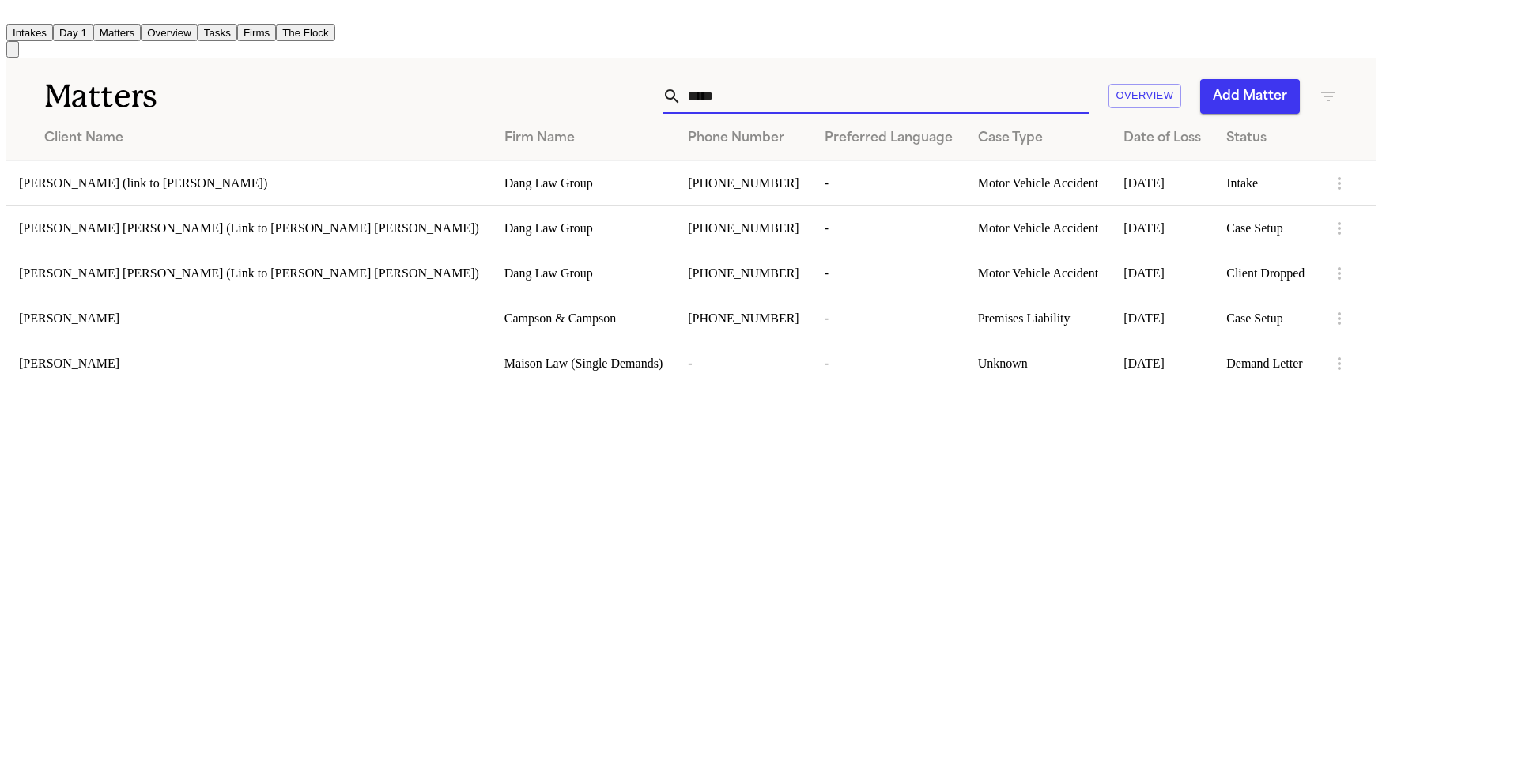
click at [897, 87] on input "*****" at bounding box center [885, 97] width 408 height 35
drag, startPoint x: 843, startPoint y: 88, endPoint x: 785, endPoint y: 90, distance: 58.0
click at [785, 90] on div "***** Overview Add Matter" at bounding box center [876, 97] width 923 height 35
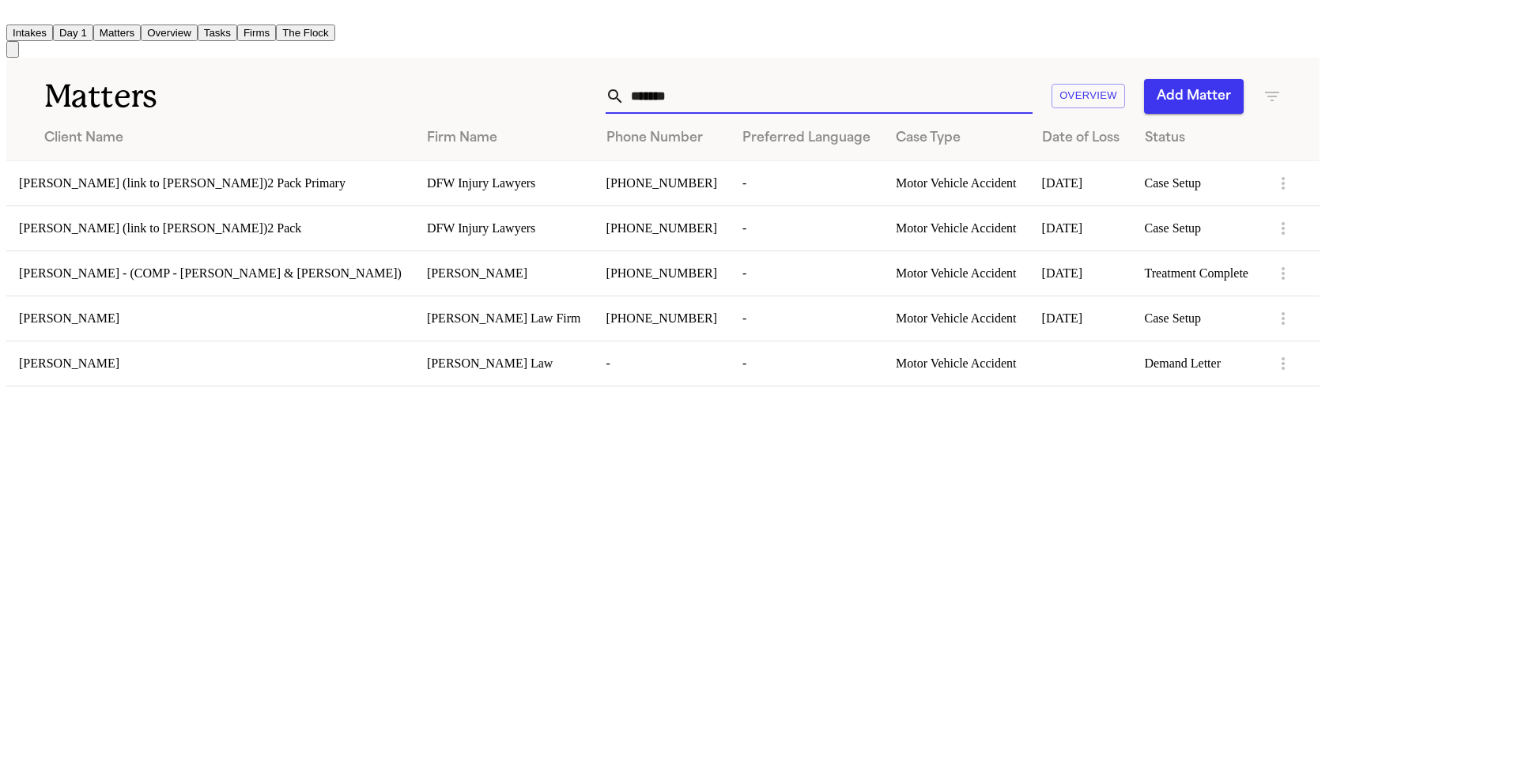
type input "*******"
click at [401, 323] on div "[PERSON_NAME]" at bounding box center [210, 318] width 383 height 14
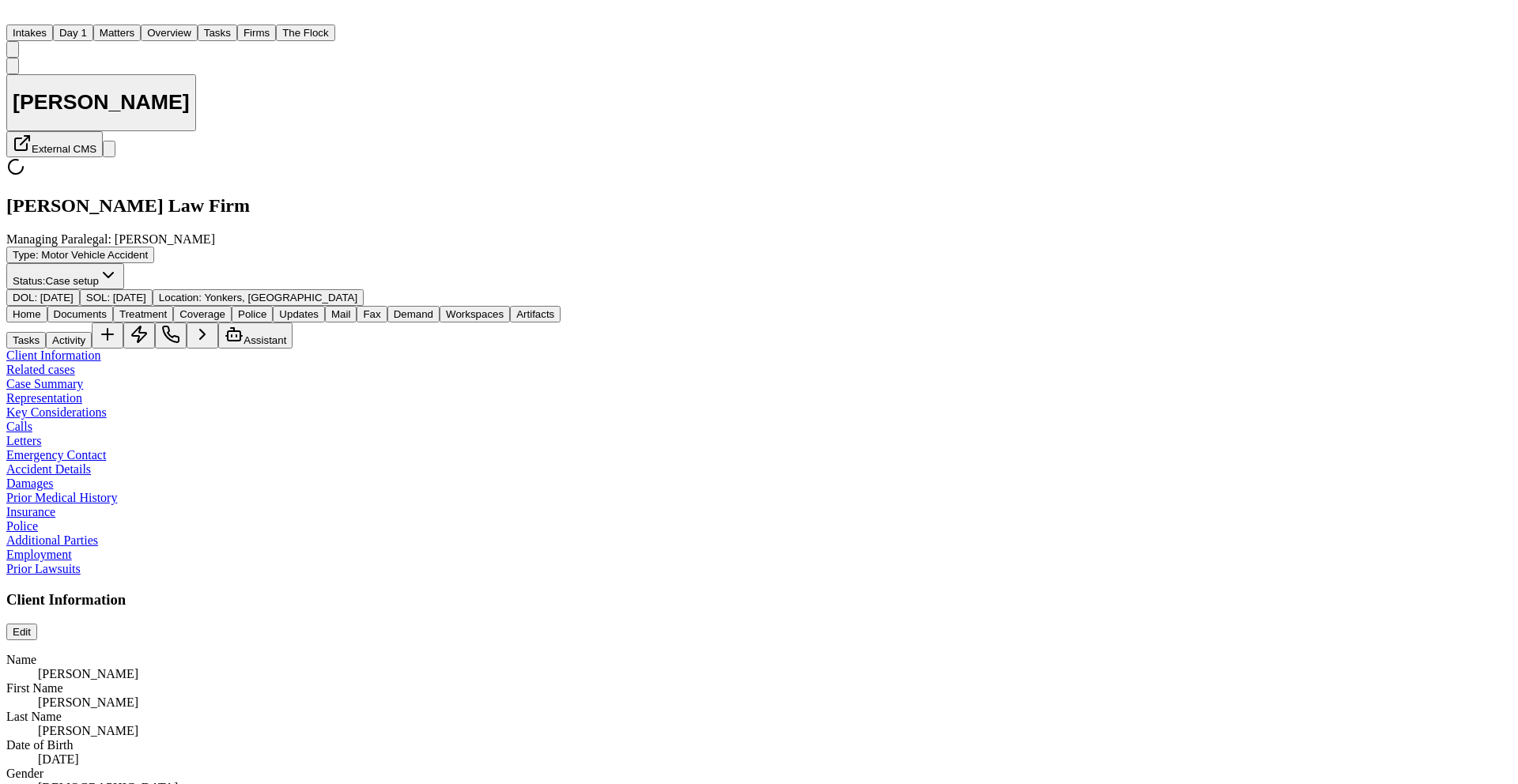
type textarea "*"
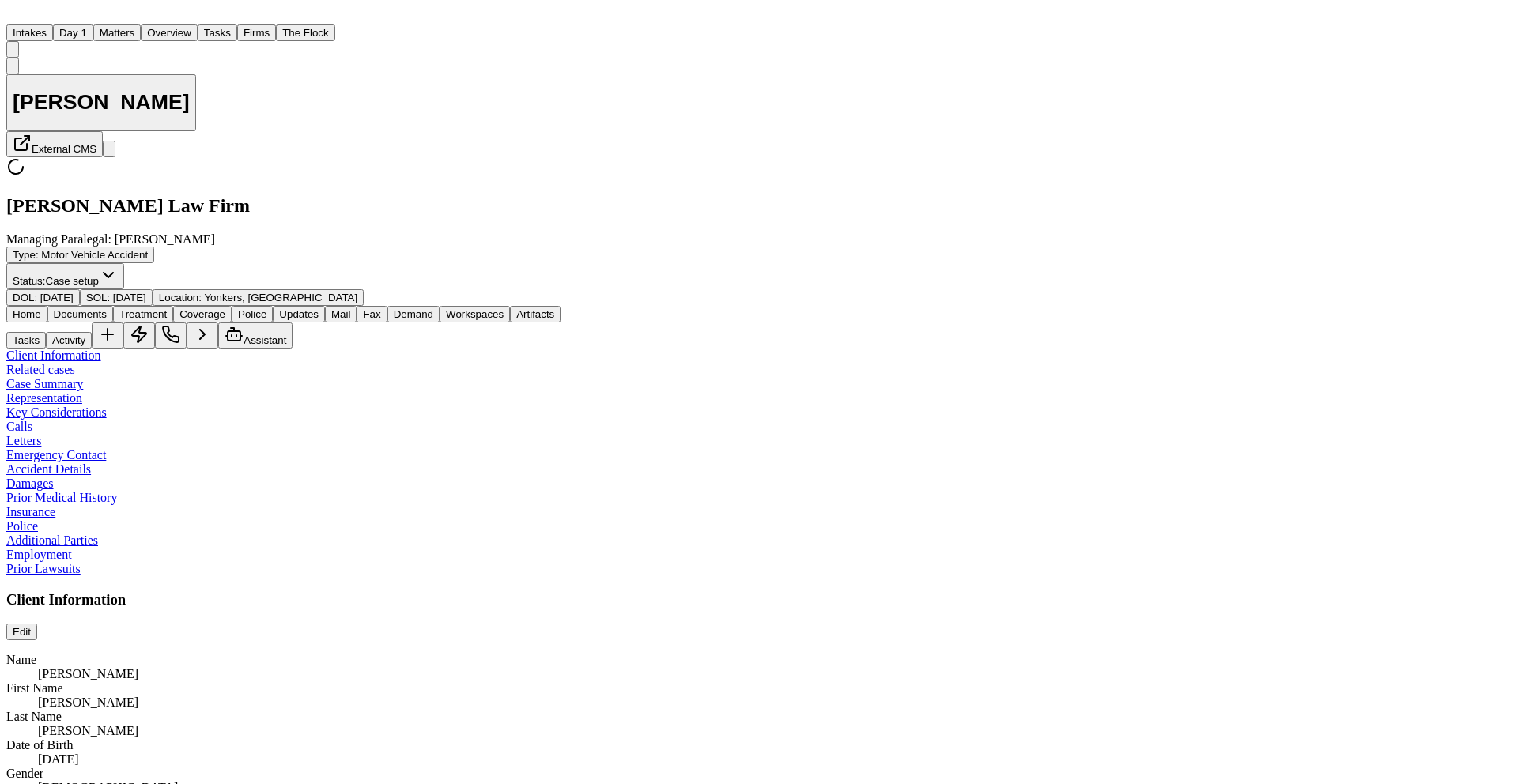
type textarea "*"
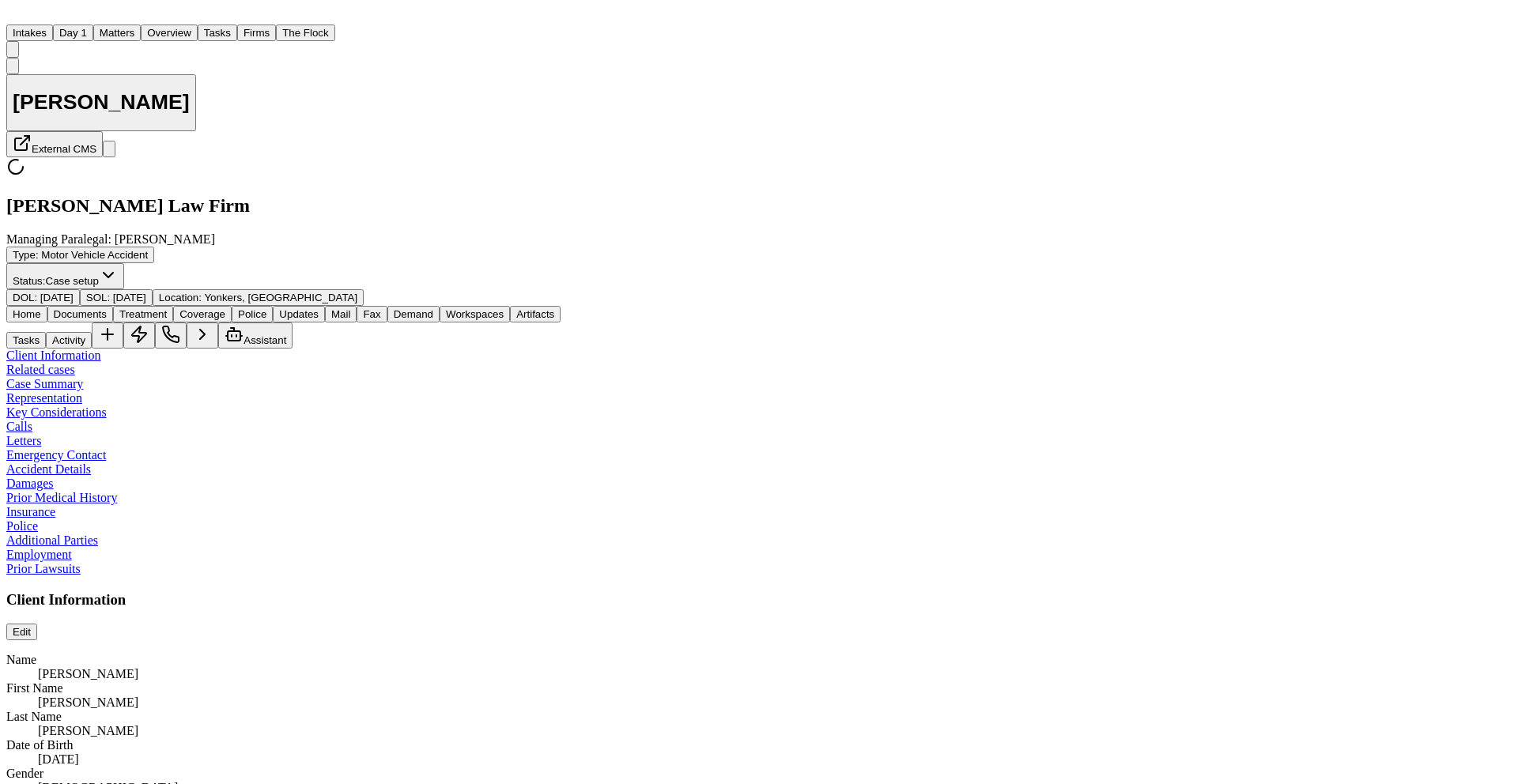
type textarea "*"
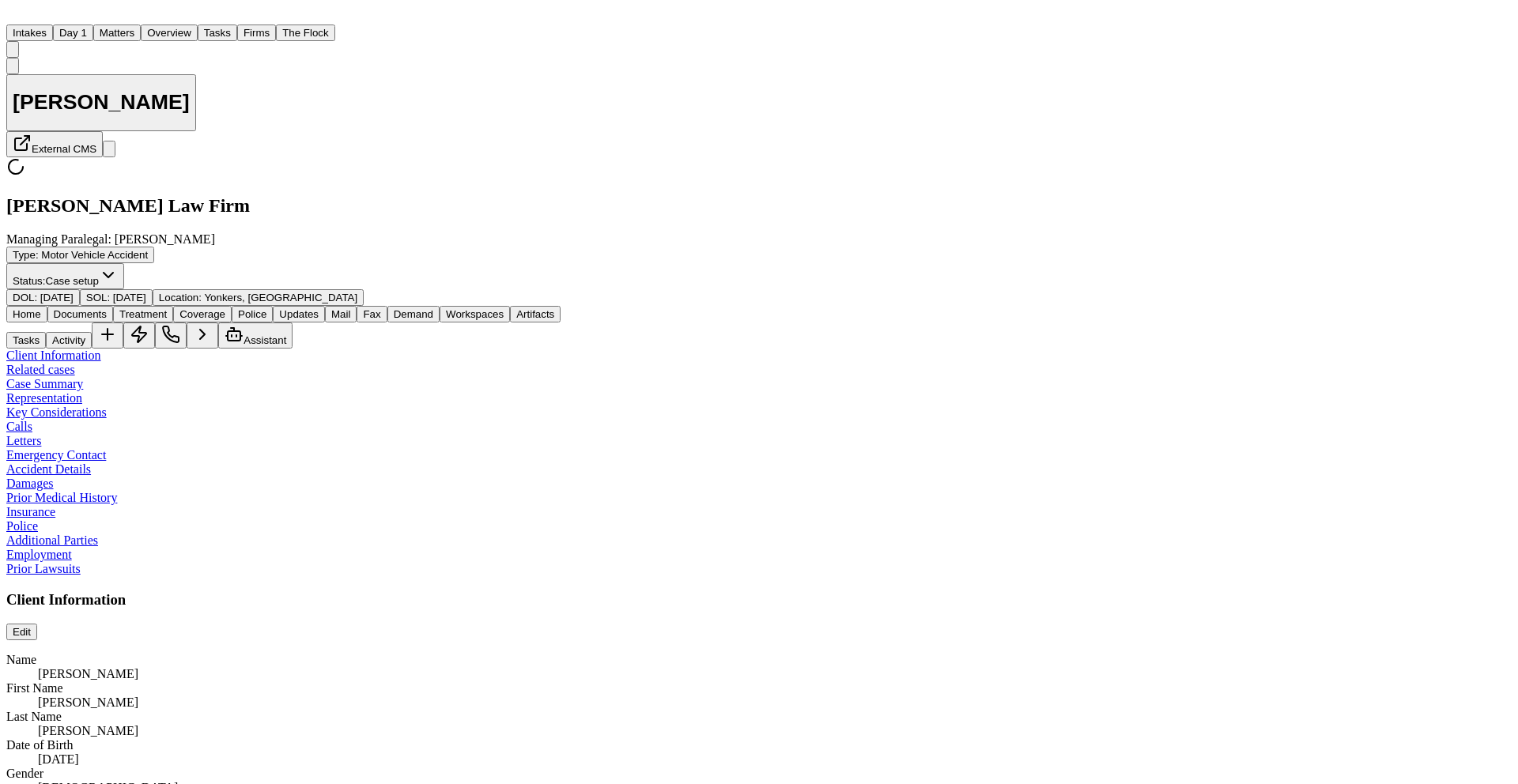
type textarea "*"
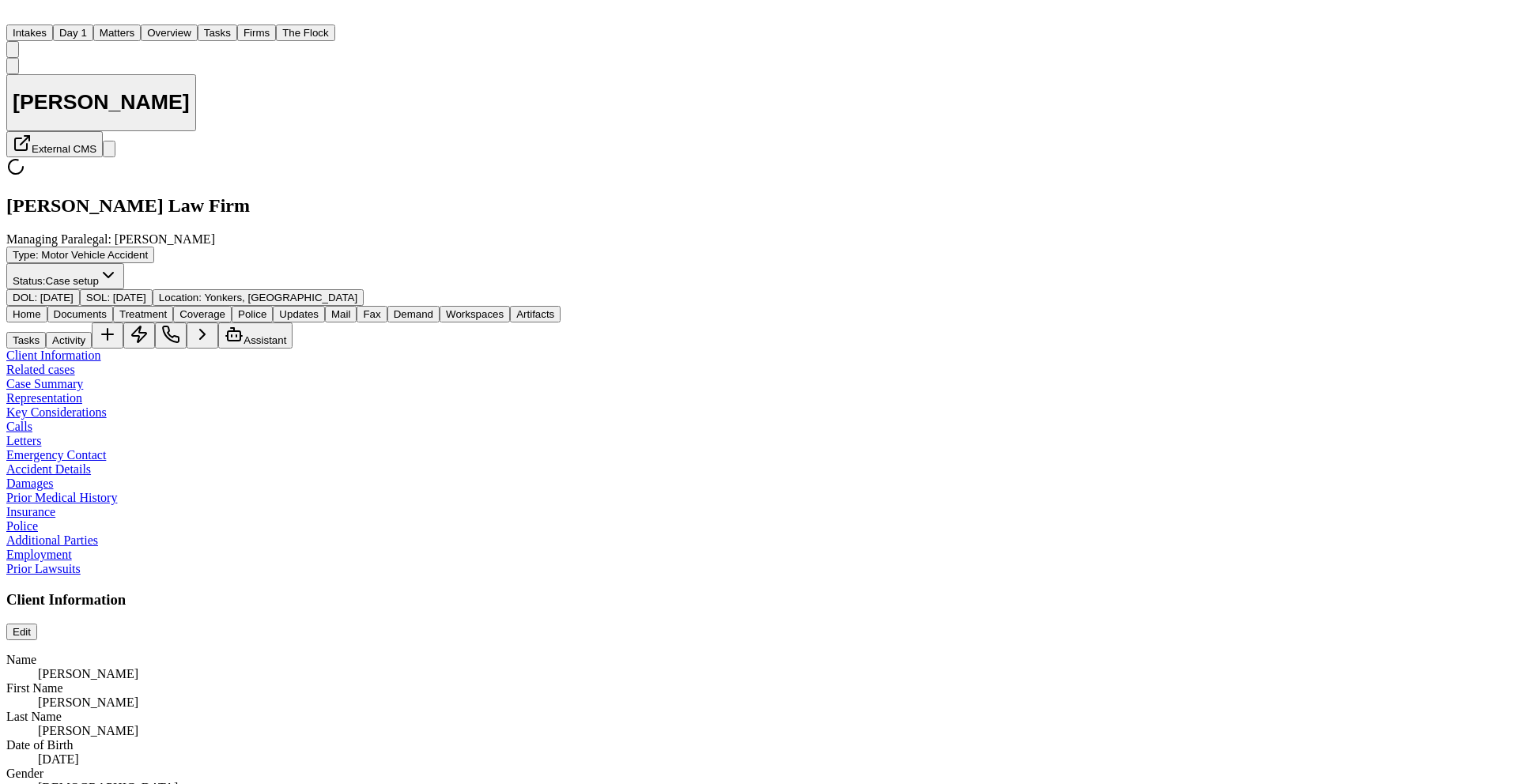
type textarea "*"
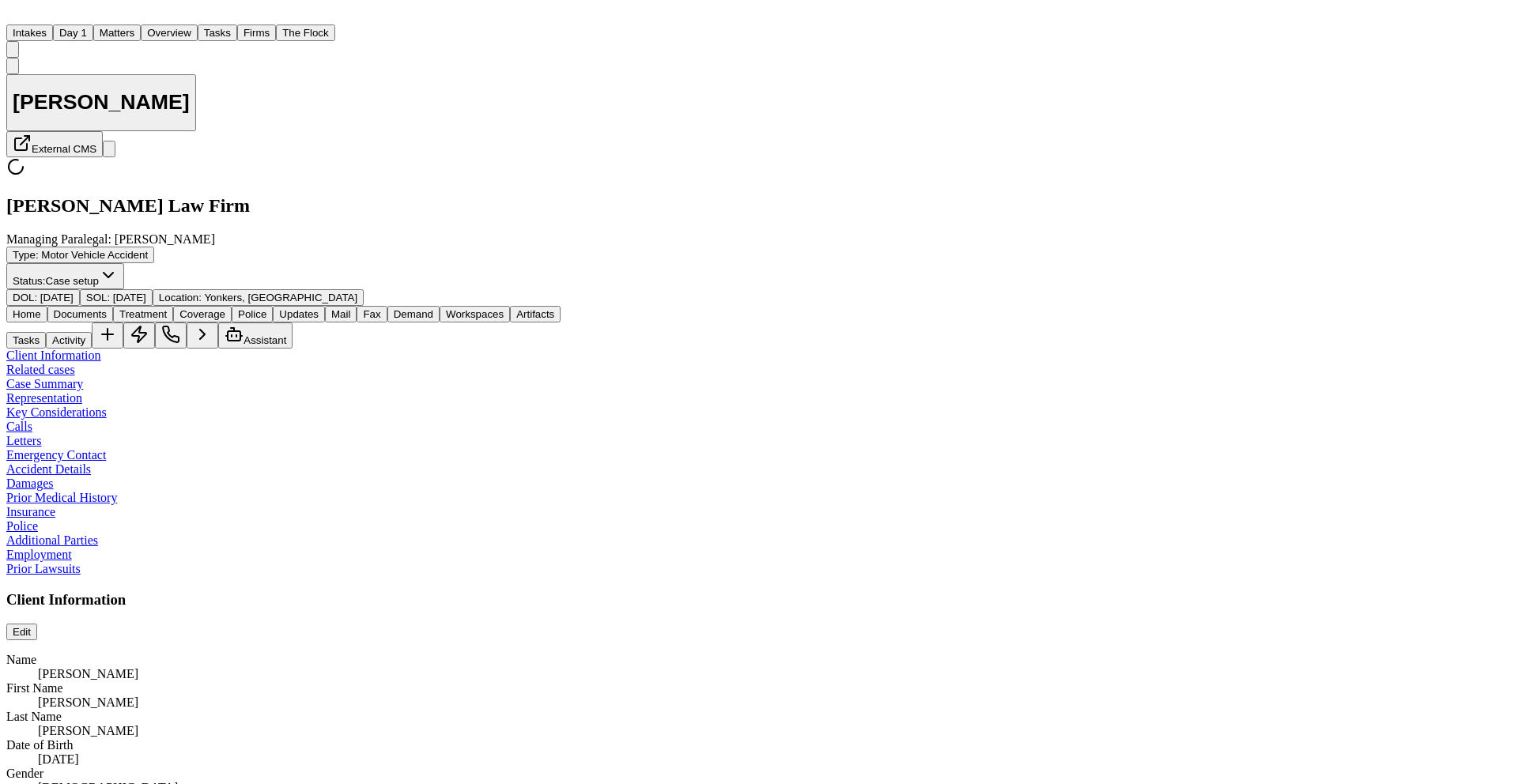
type textarea "*"
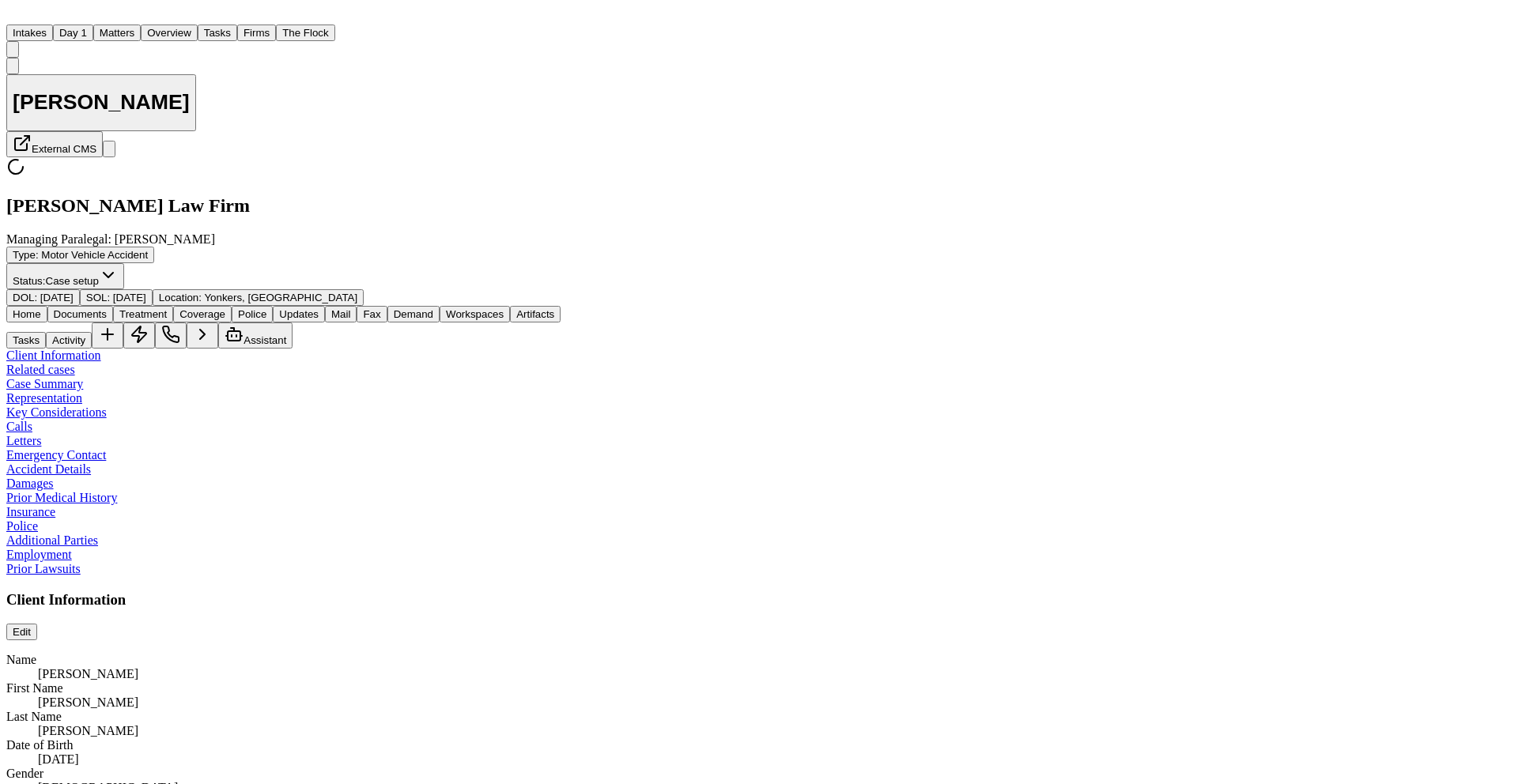
type textarea "*"
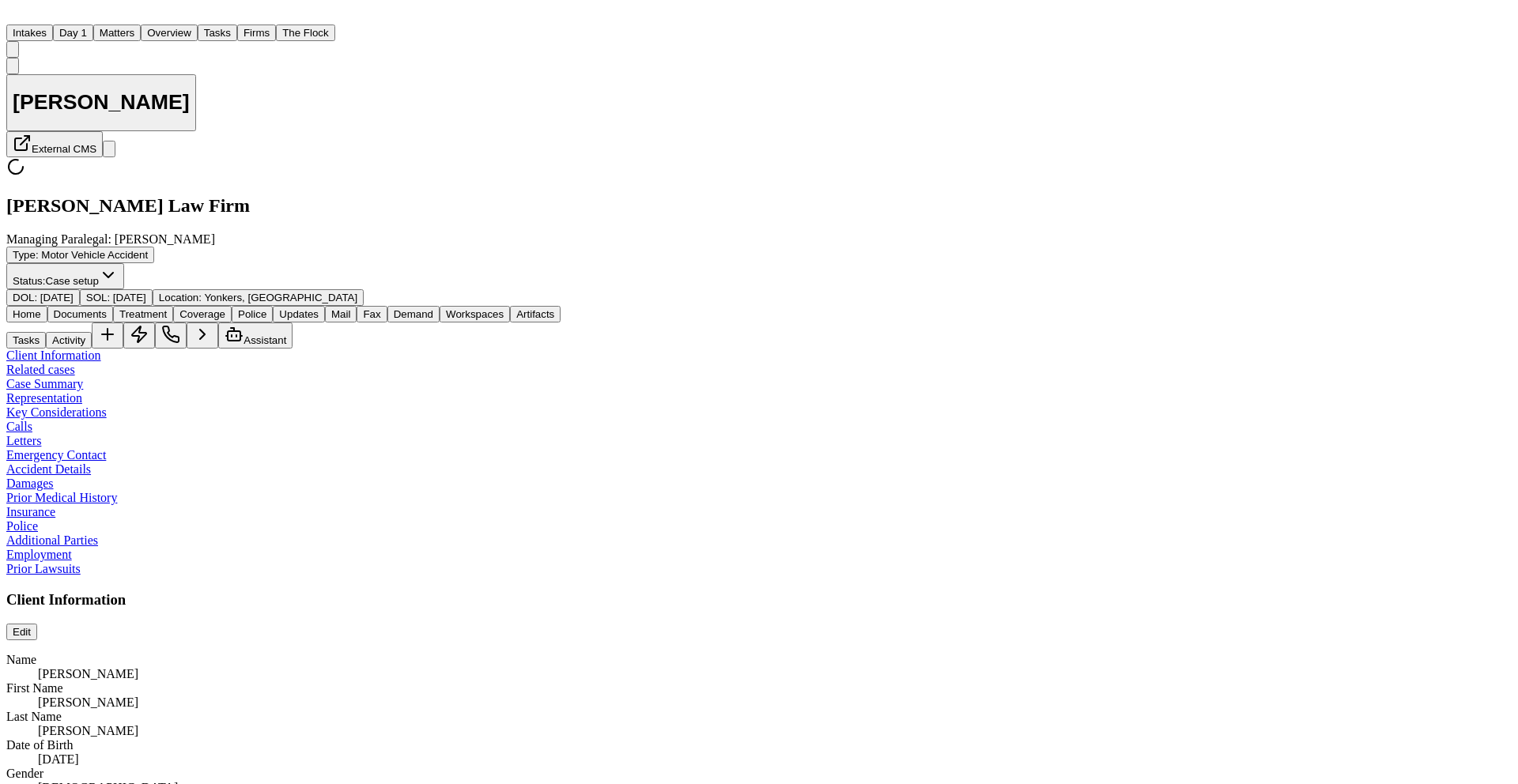
type textarea "*"
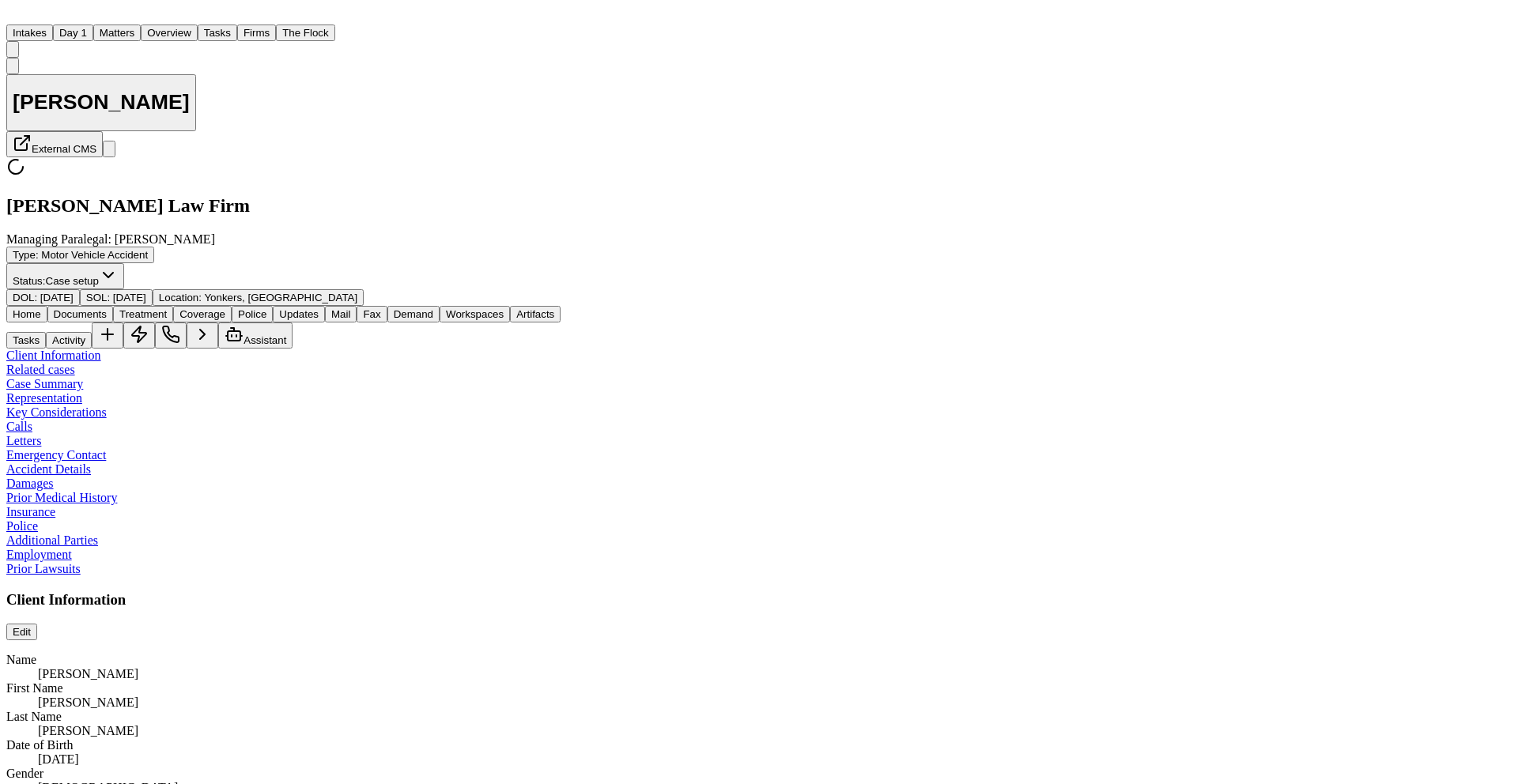
type textarea "*"
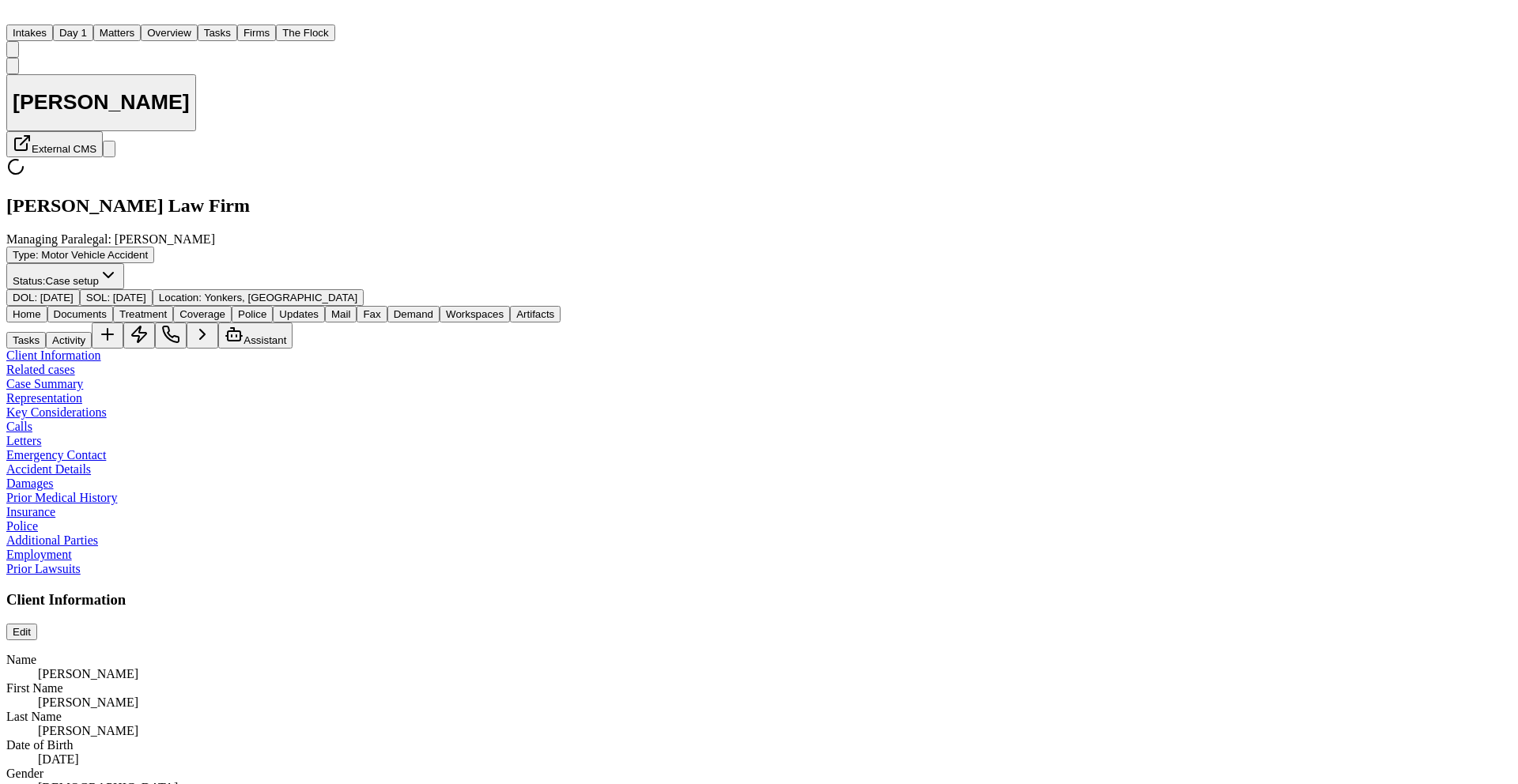
type textarea "*"
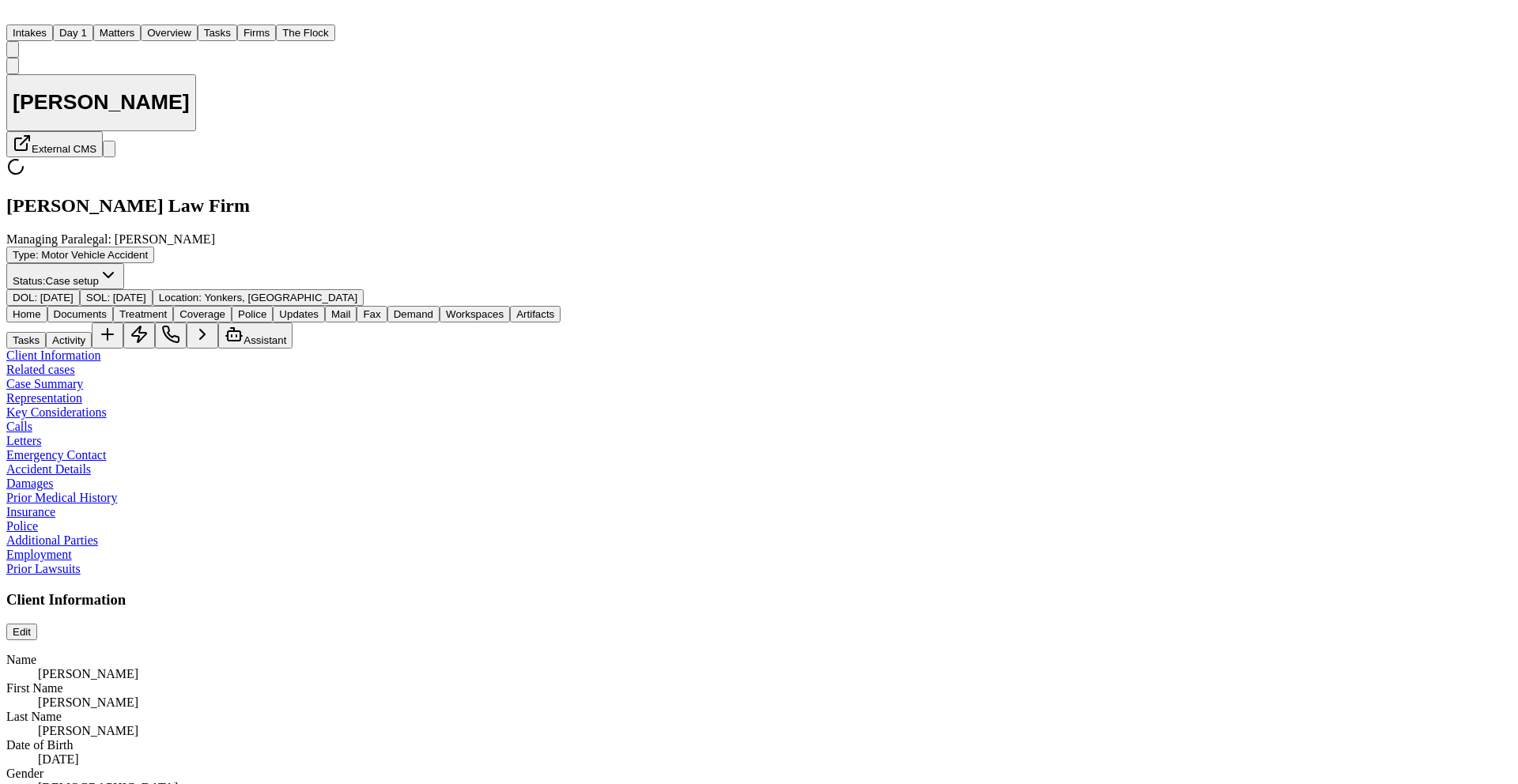
type textarea "*"
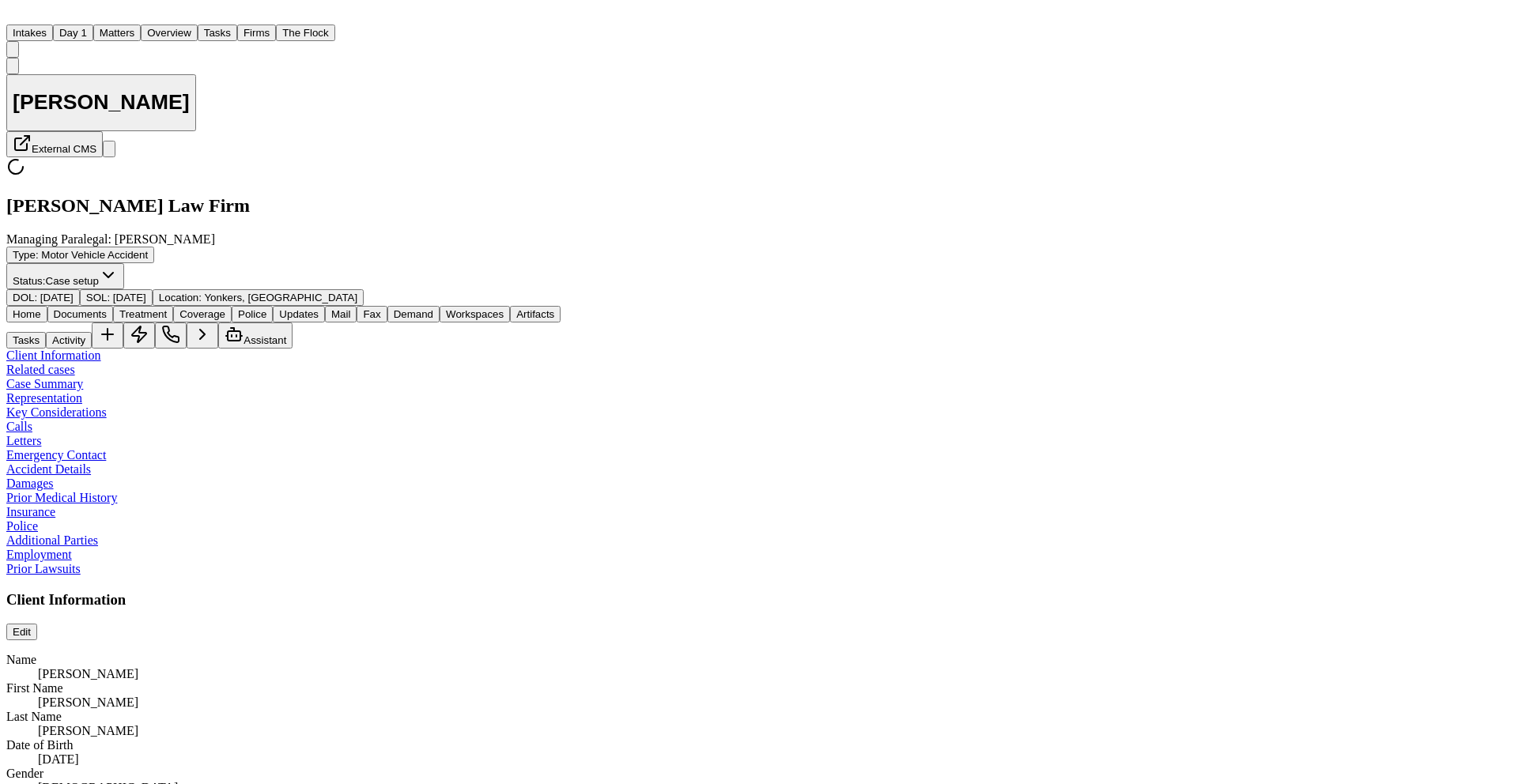
type textarea "*"
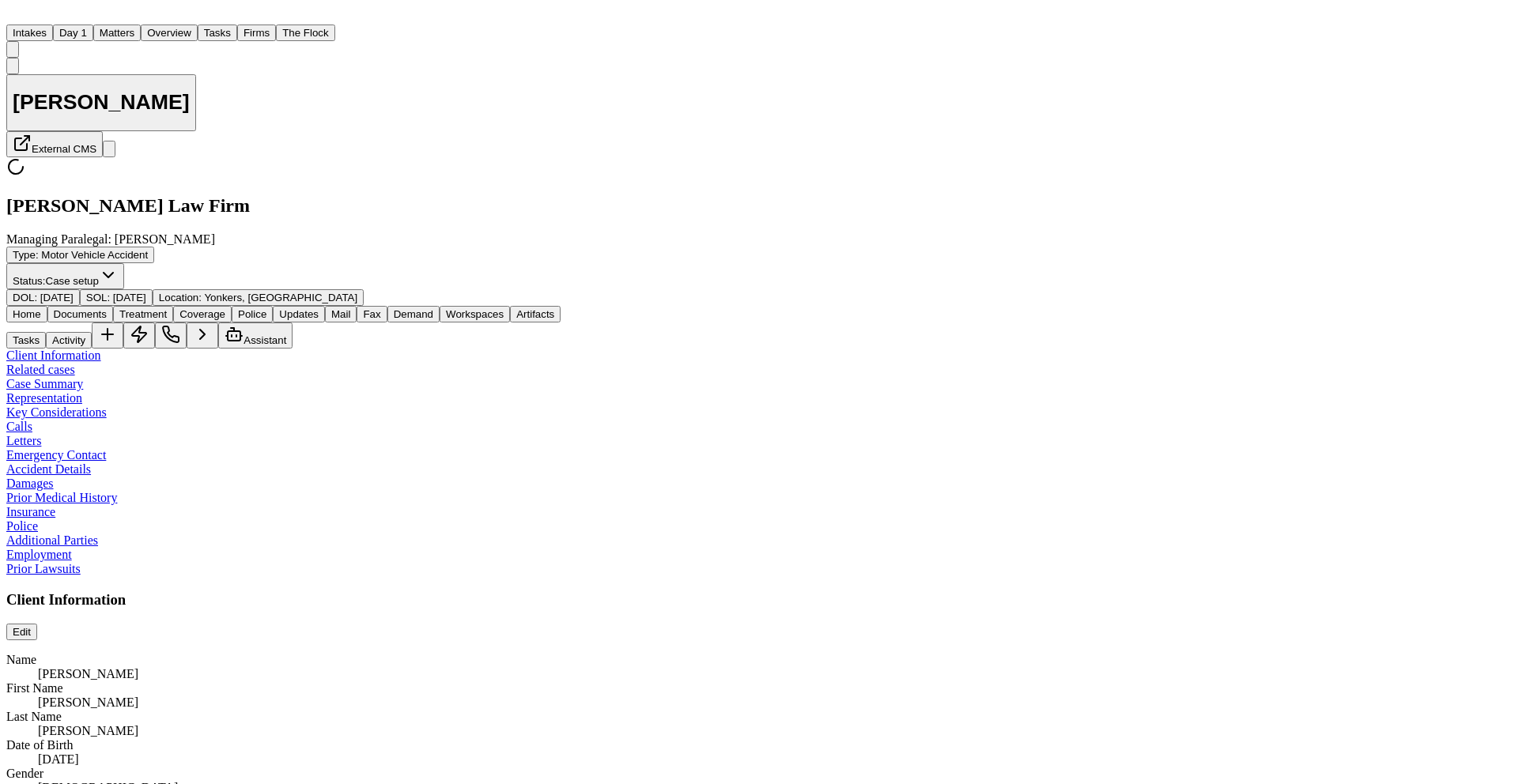
type textarea "*"
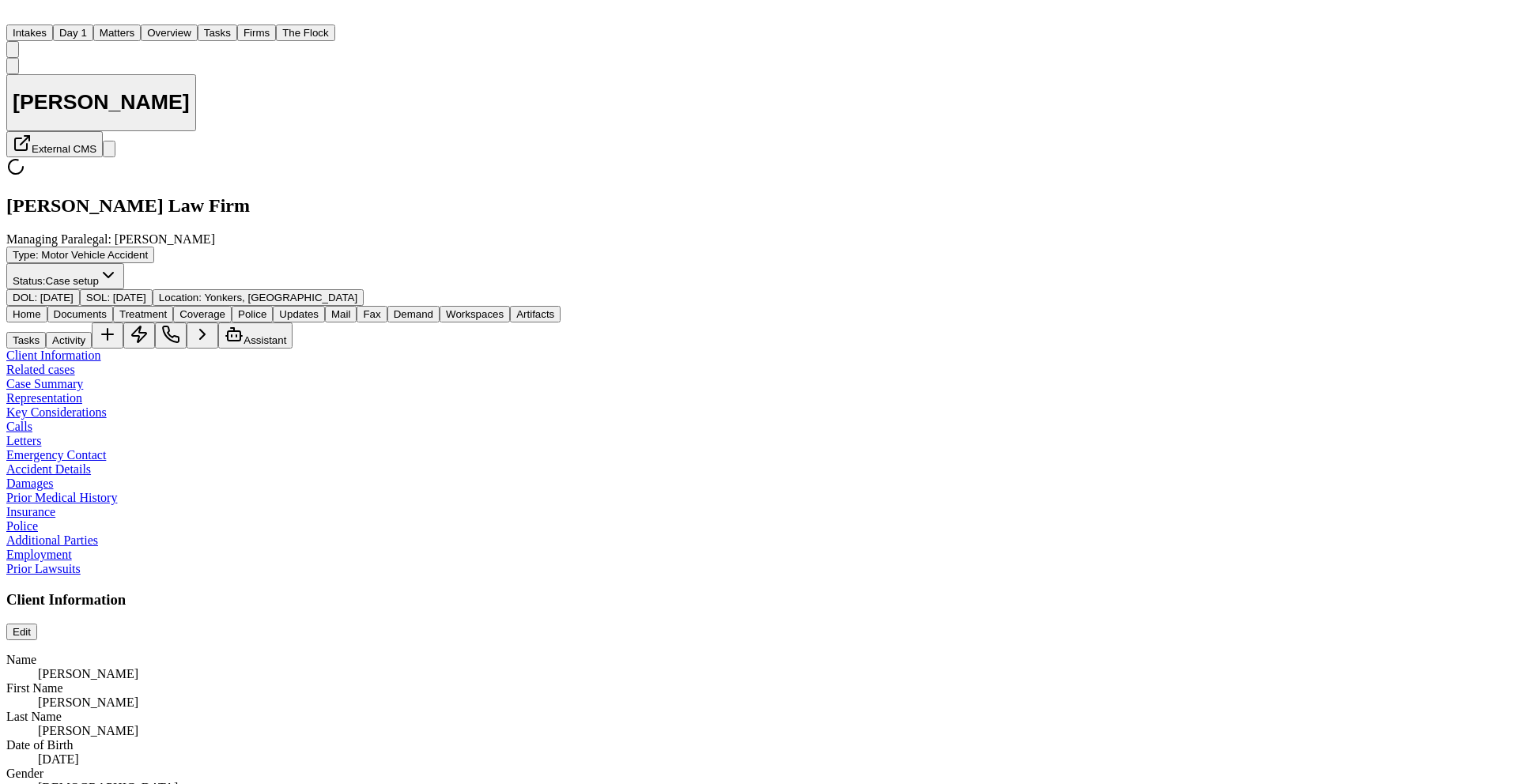
type textarea "*"
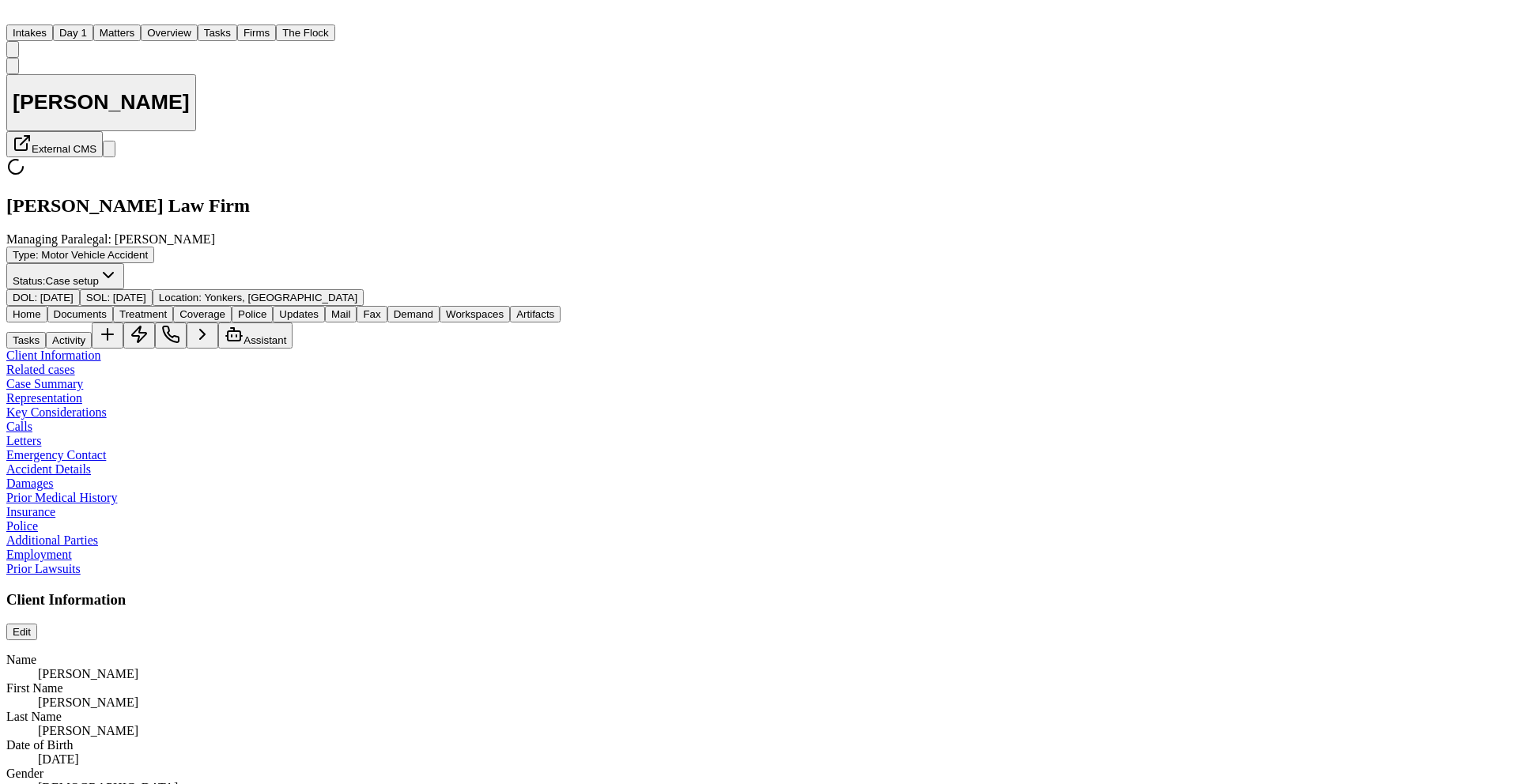
type textarea "*"
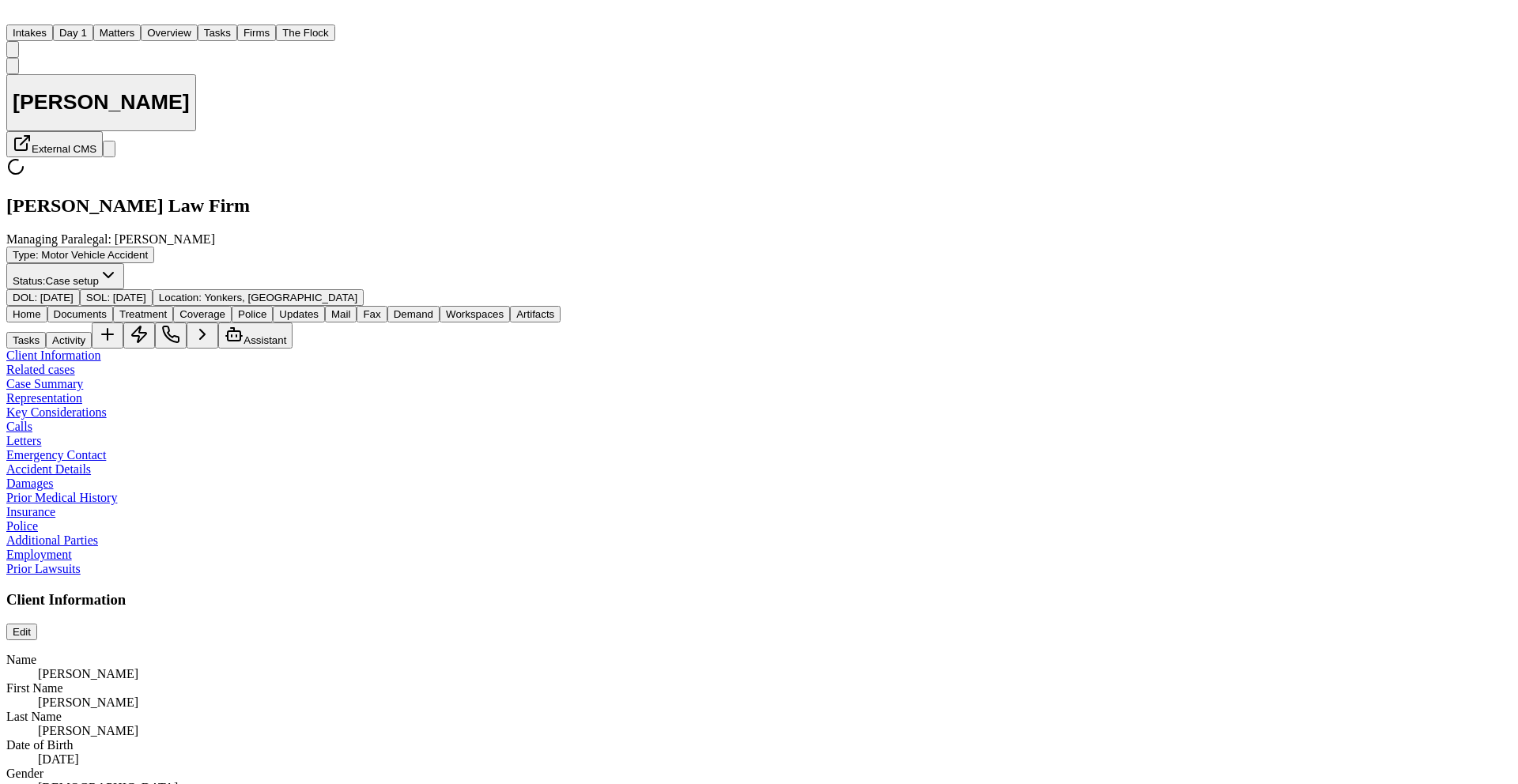
type textarea "*"
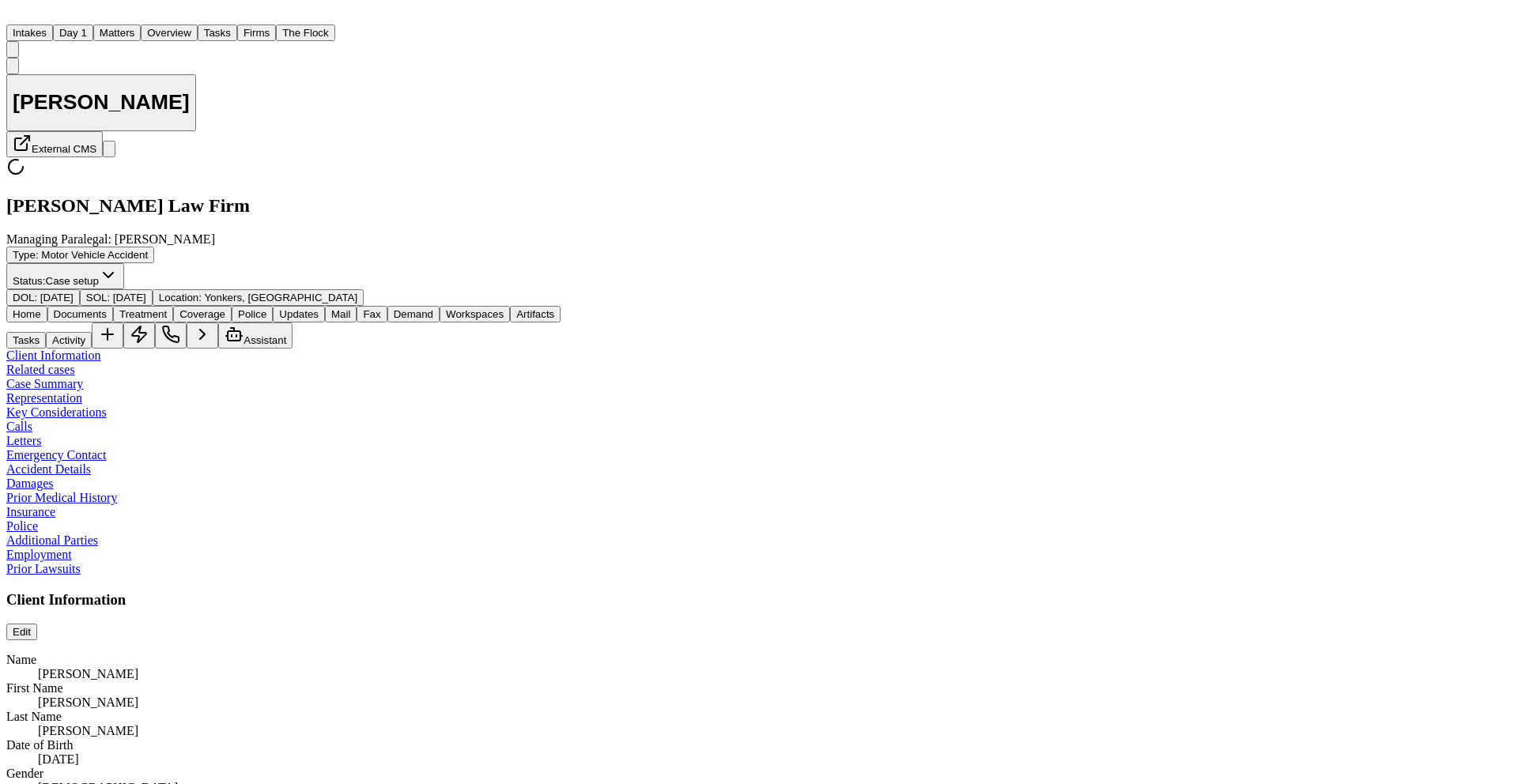
type textarea "*"
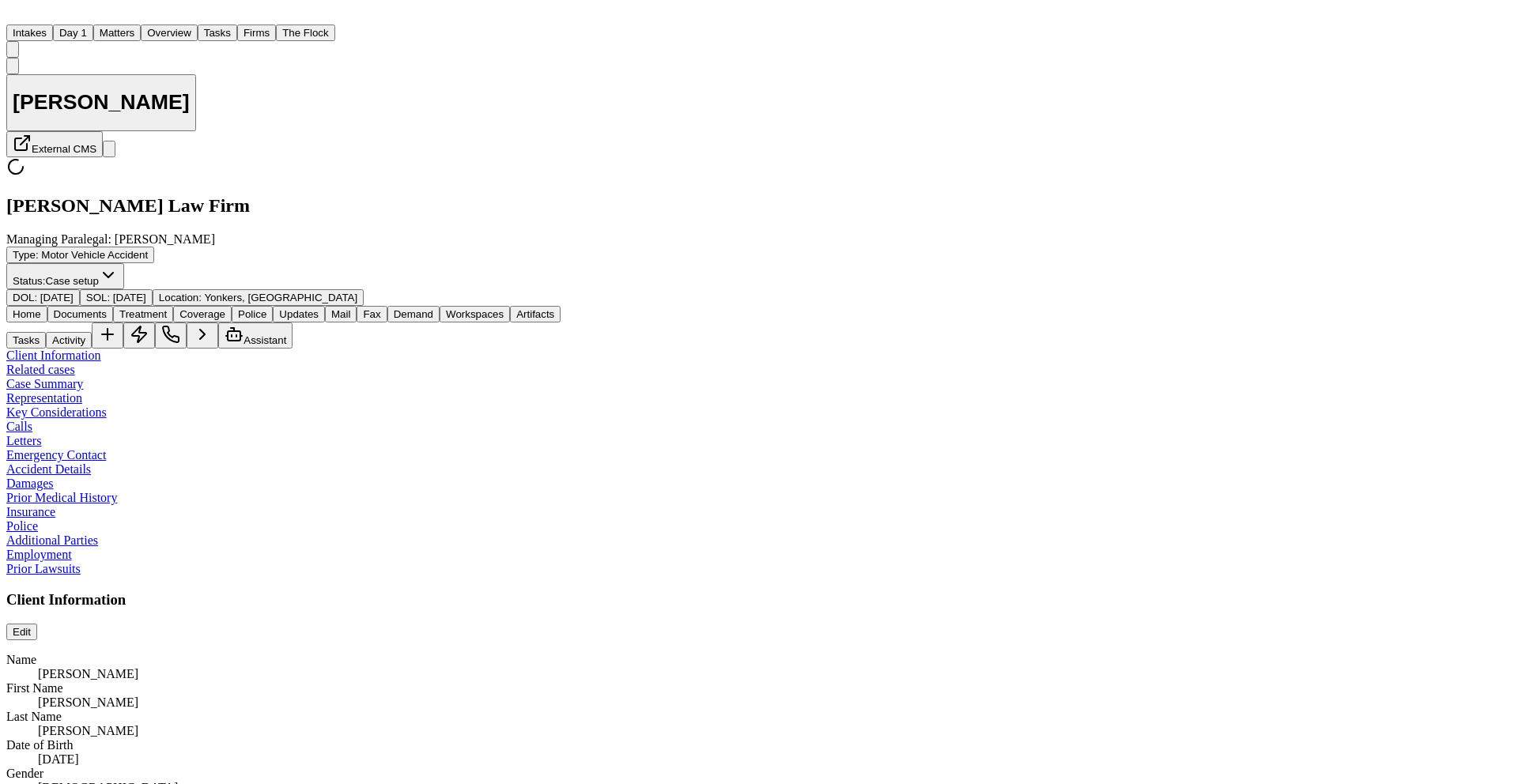
type textarea "*"
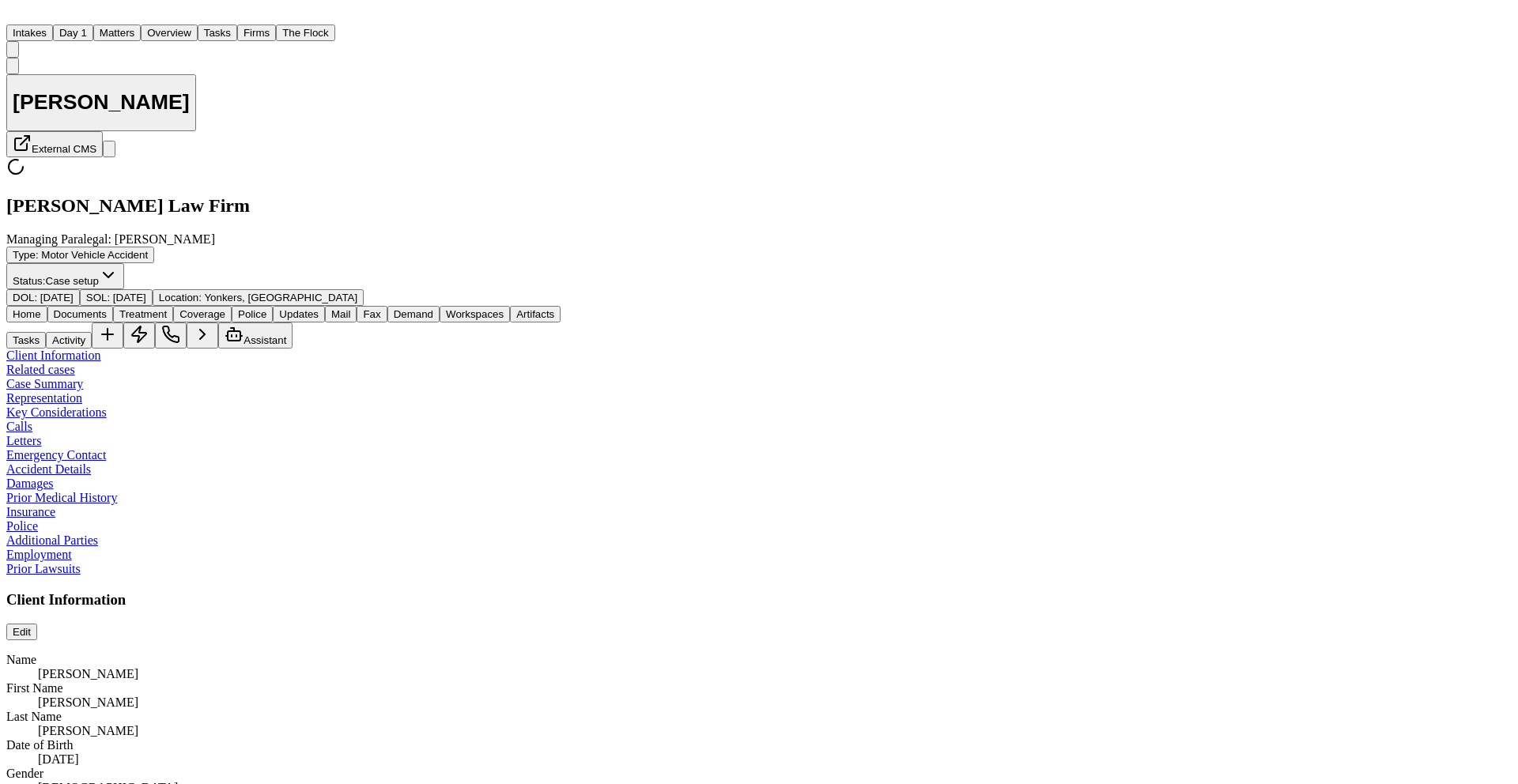
type textarea "*"
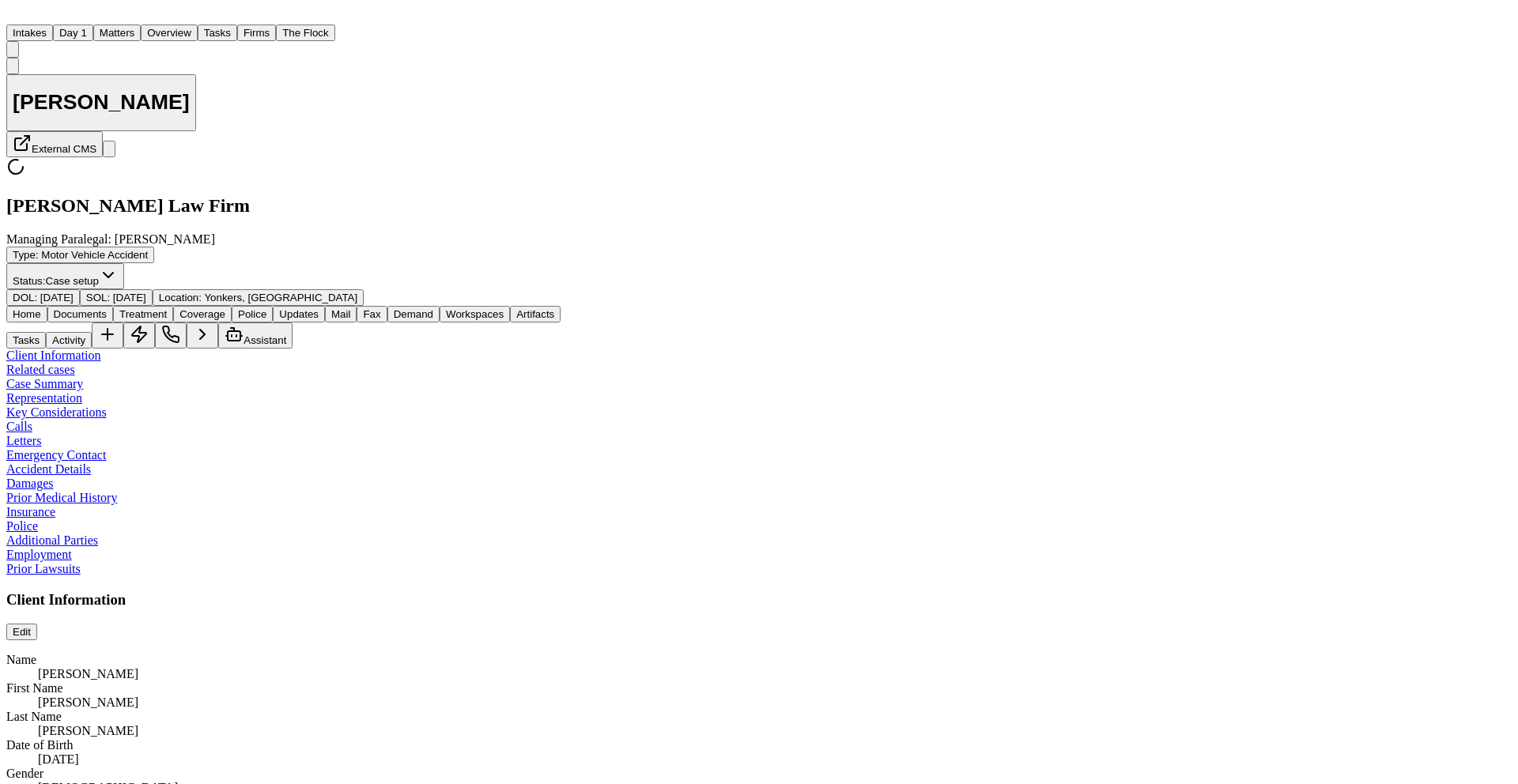
type textarea "*"
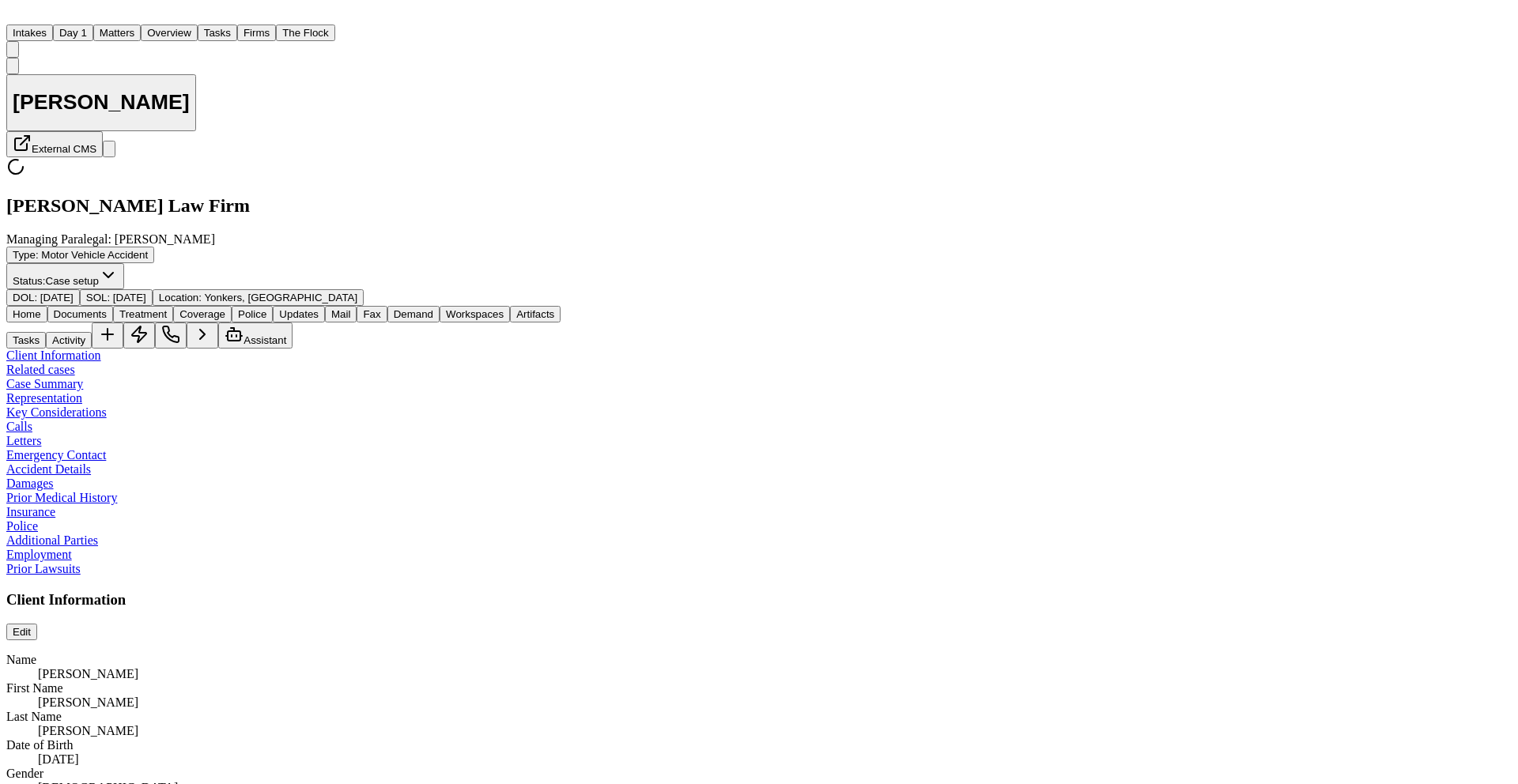
type textarea "*"
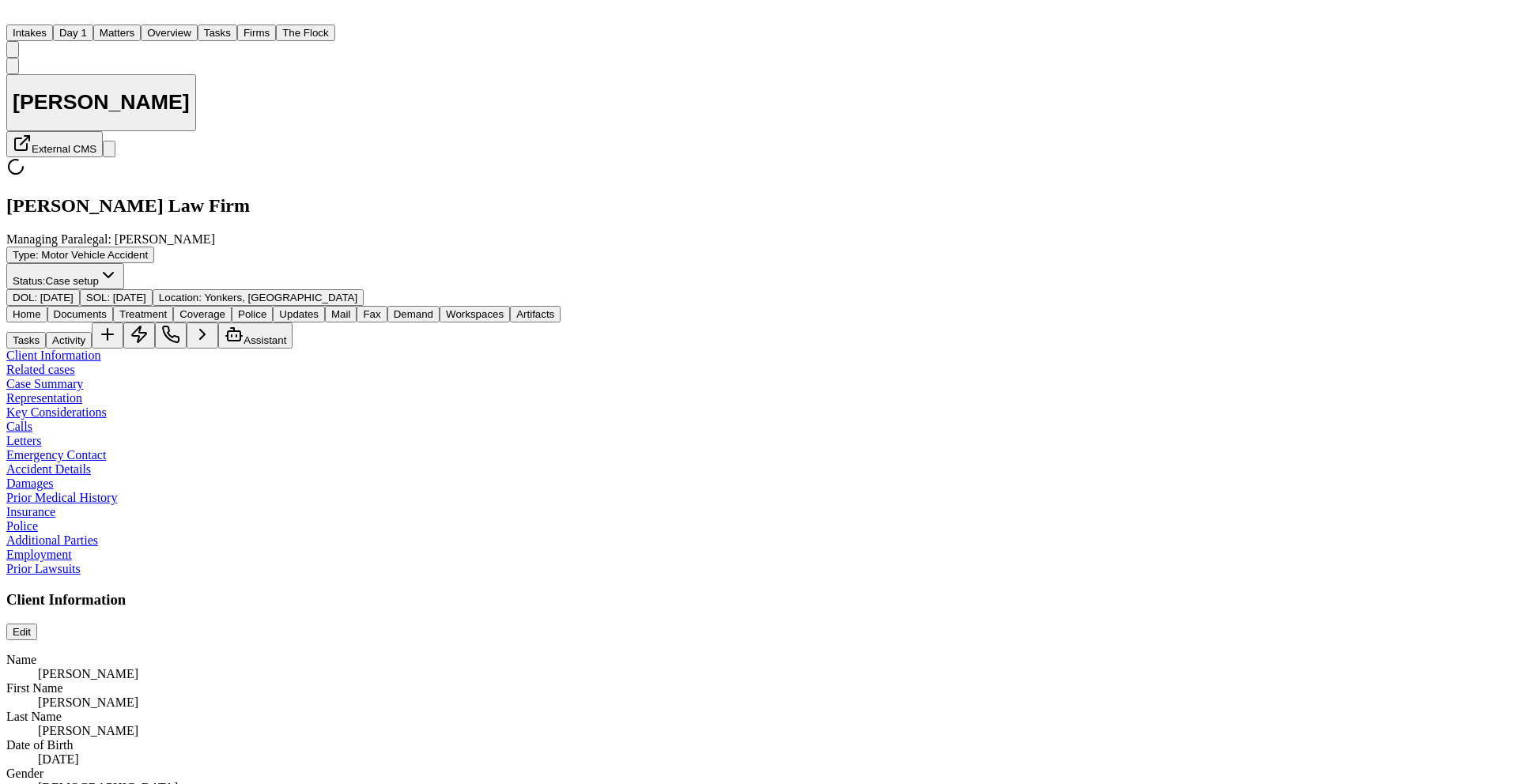
type textarea "*"
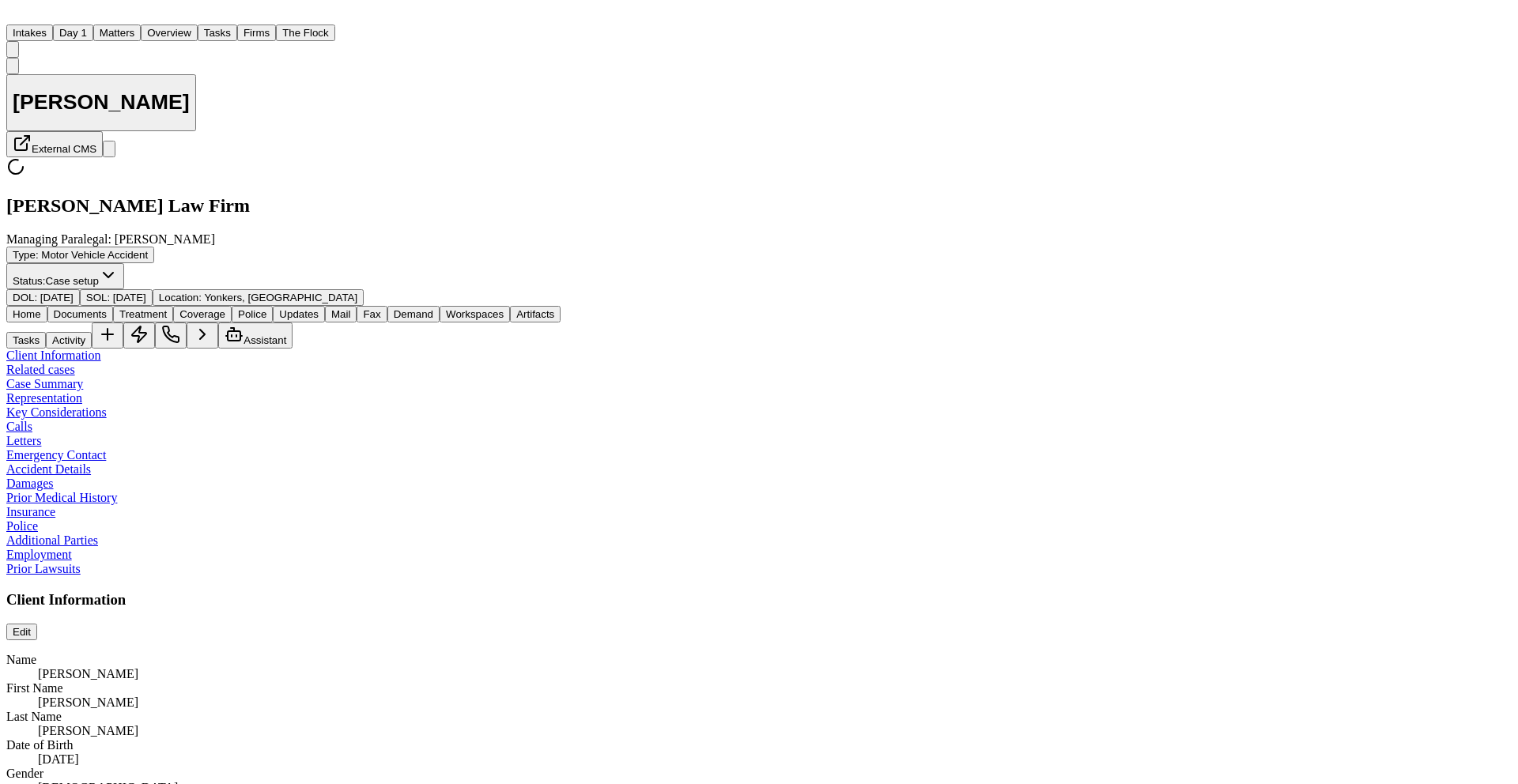
type textarea "*"
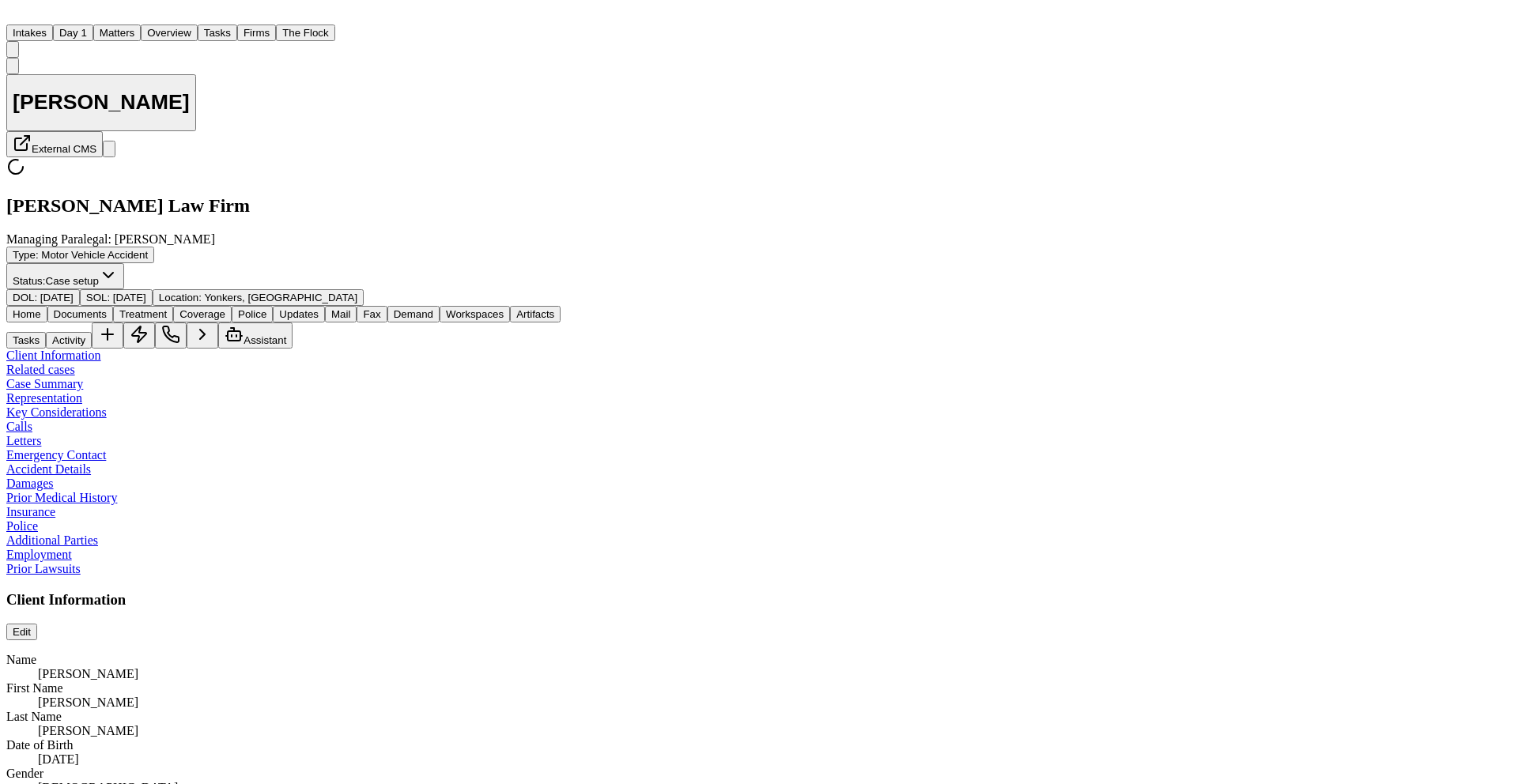
type textarea "*"
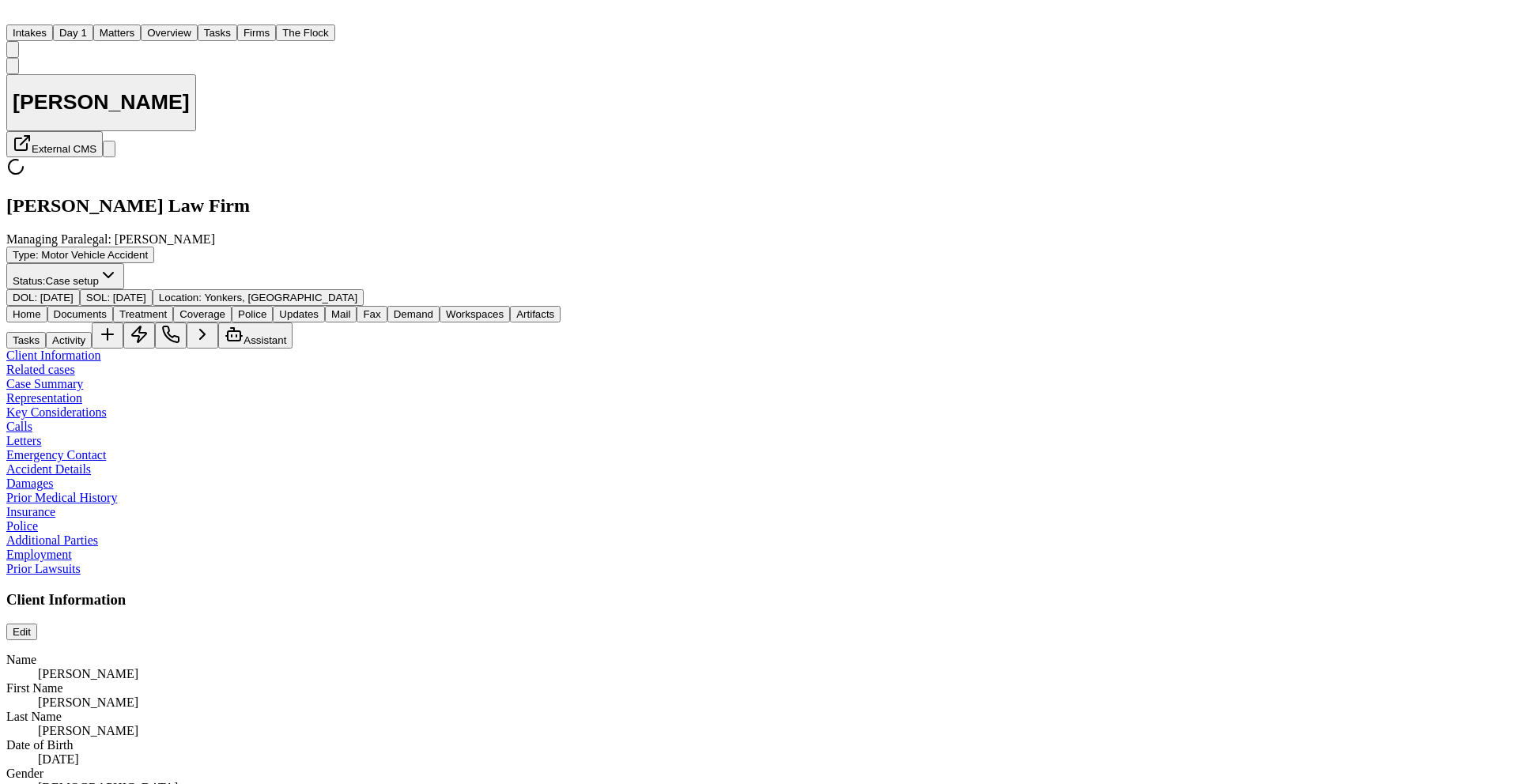
type textarea "*"
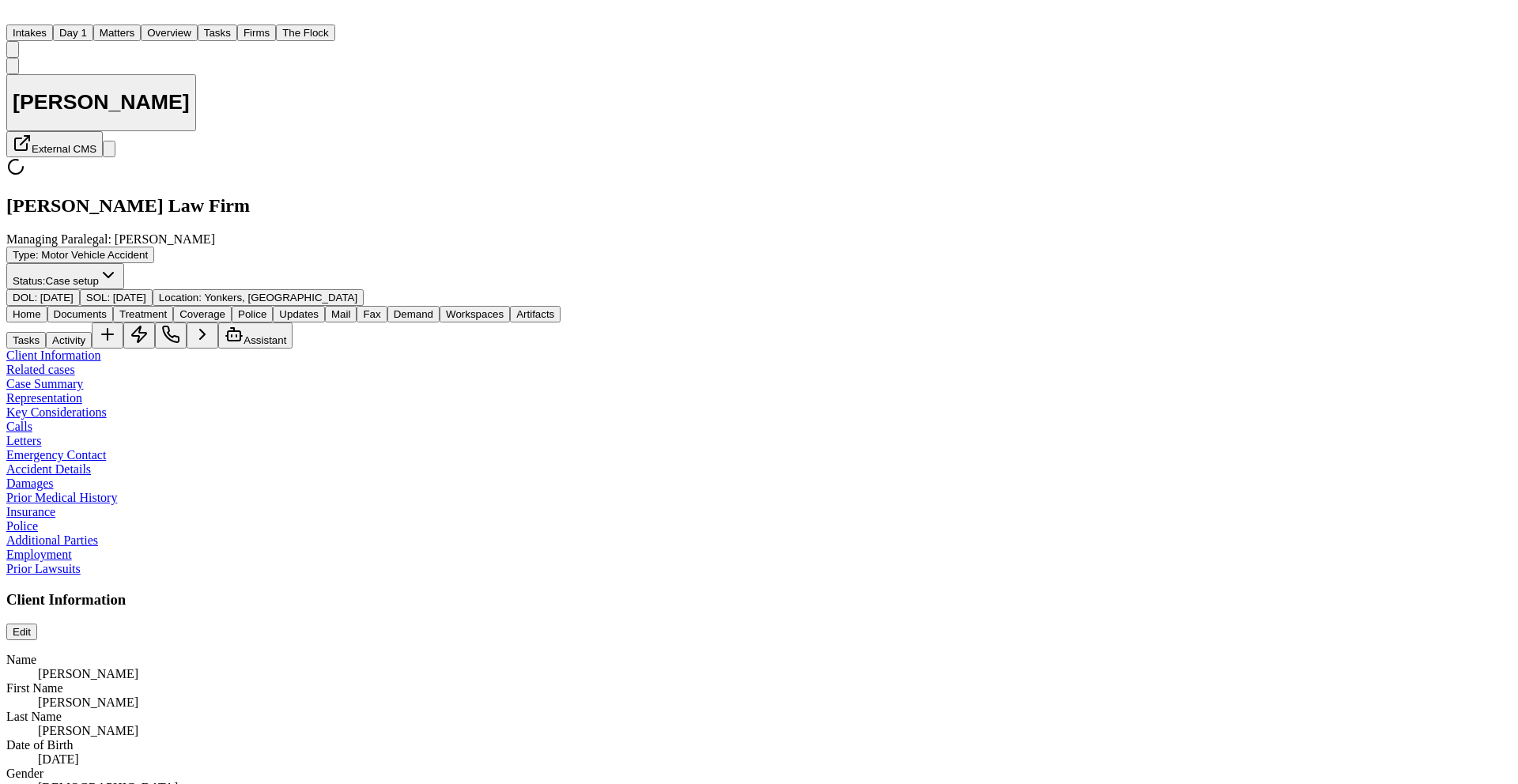
type textarea "*"
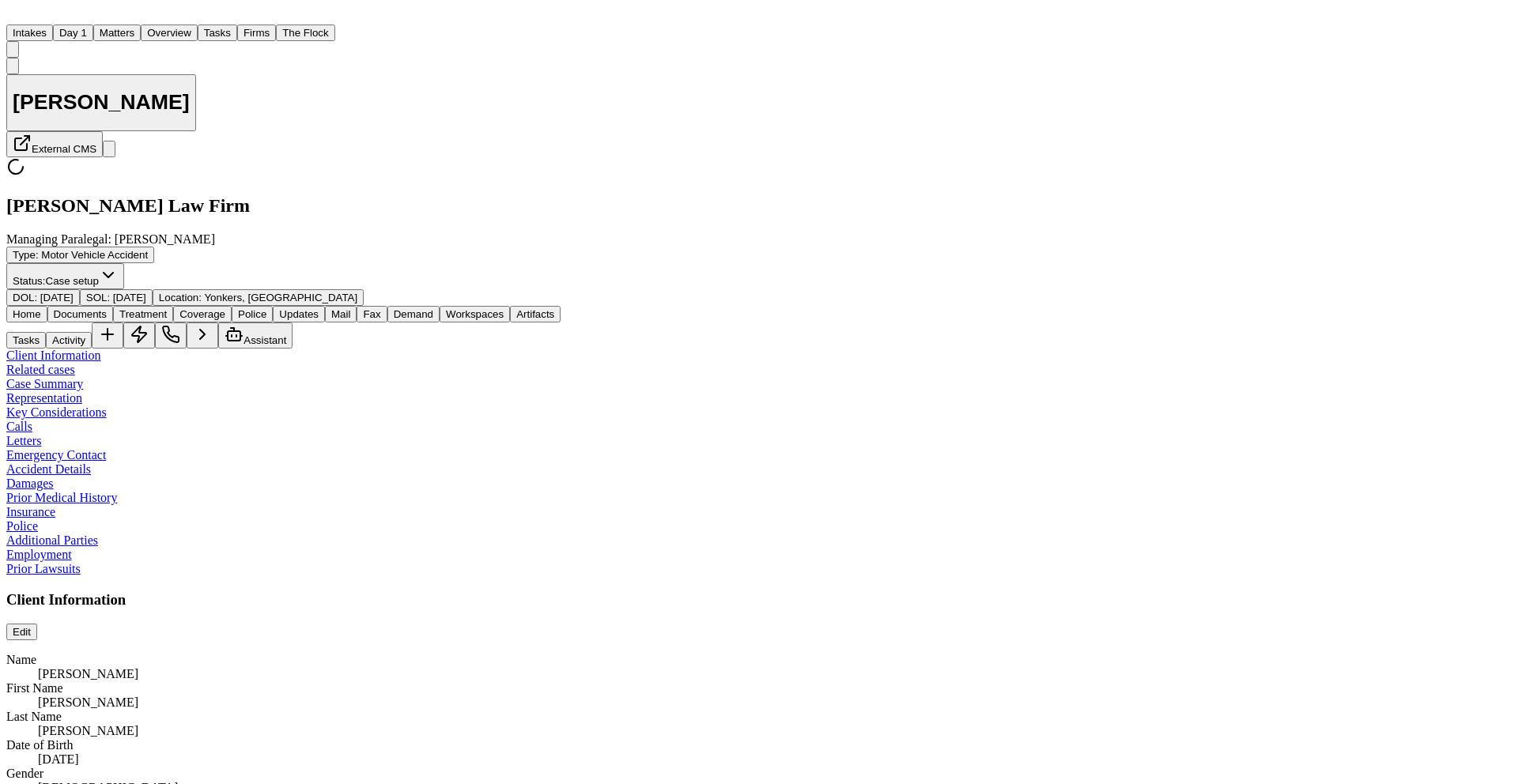
type textarea "*"
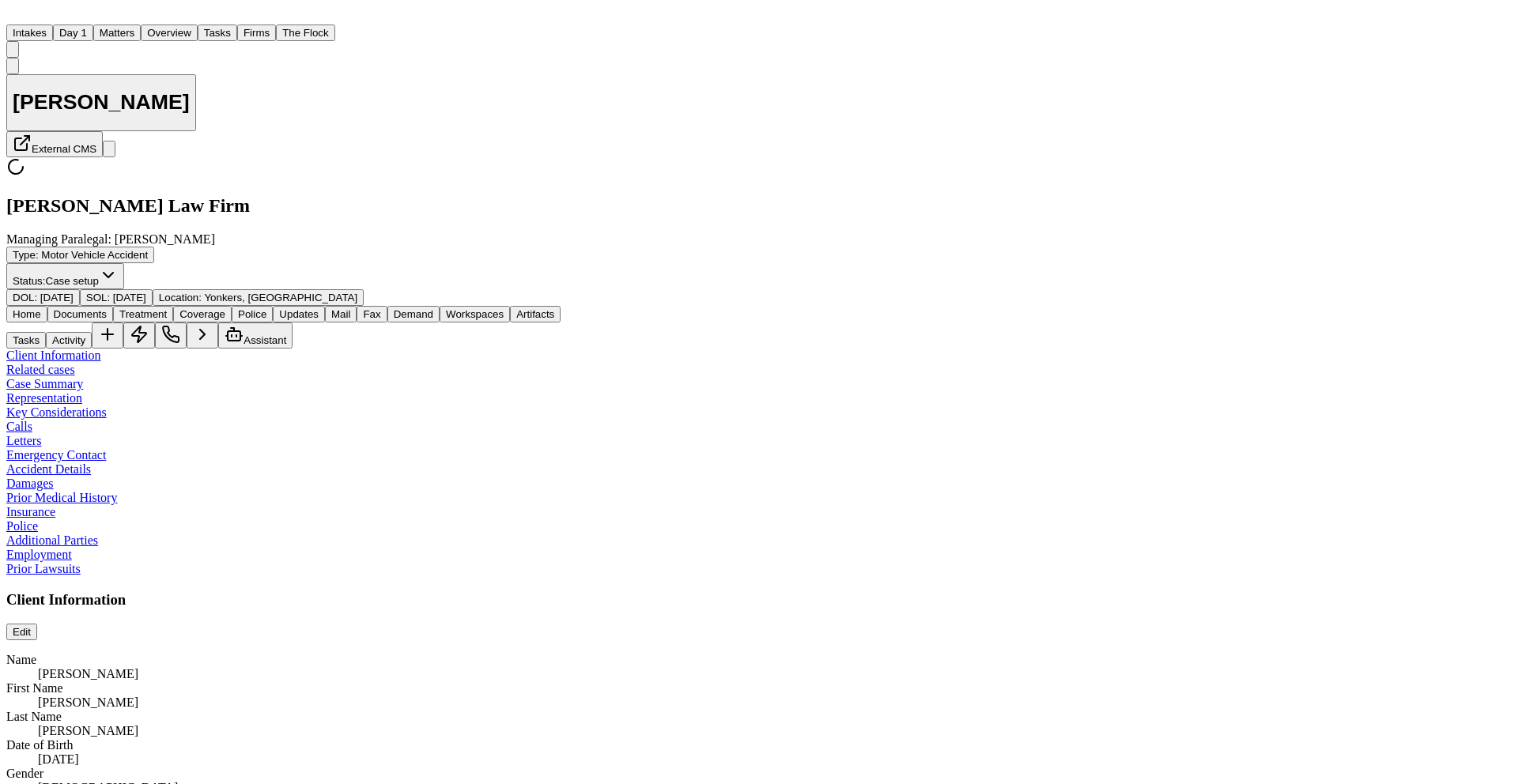
type textarea "*"
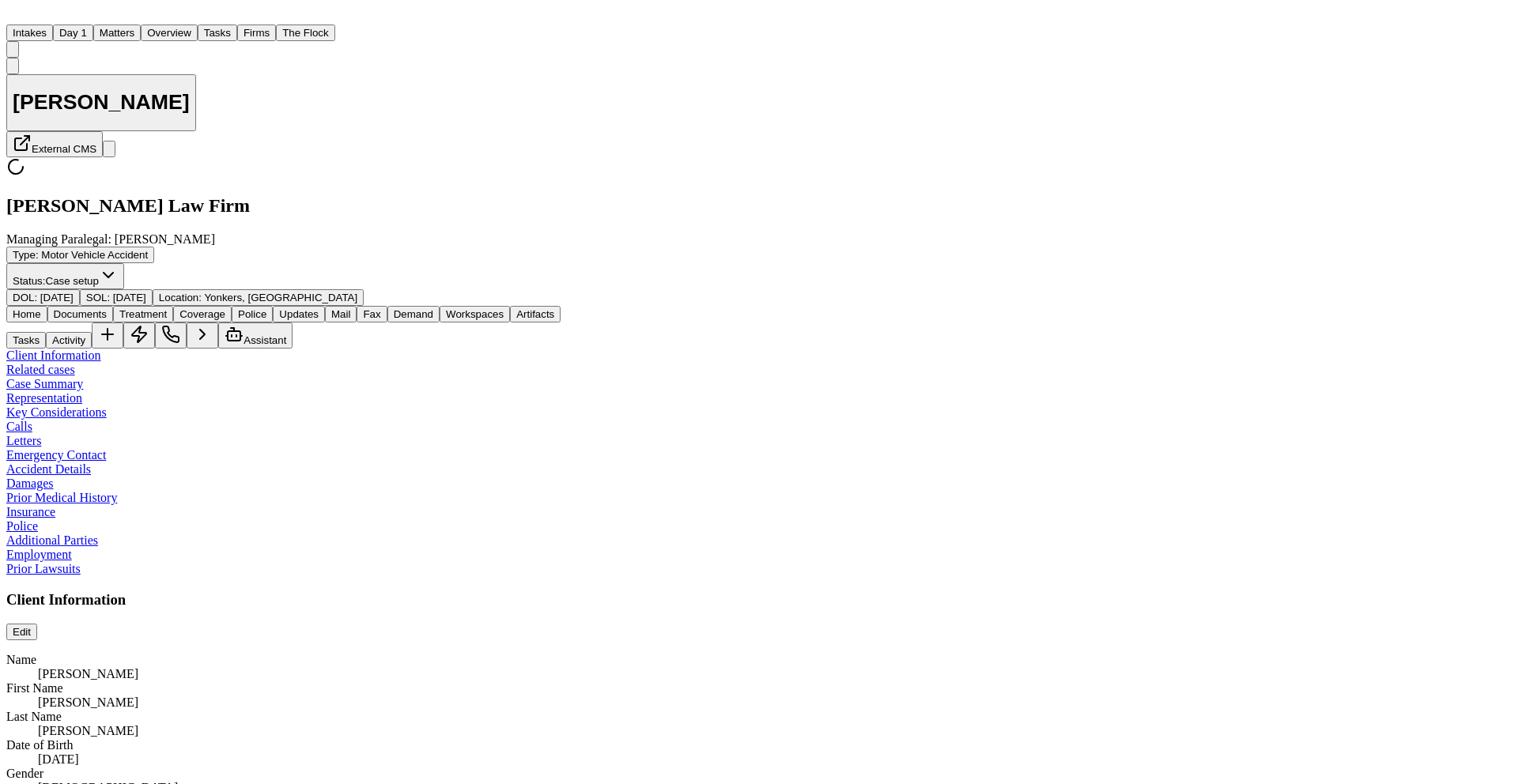
type textarea "*"
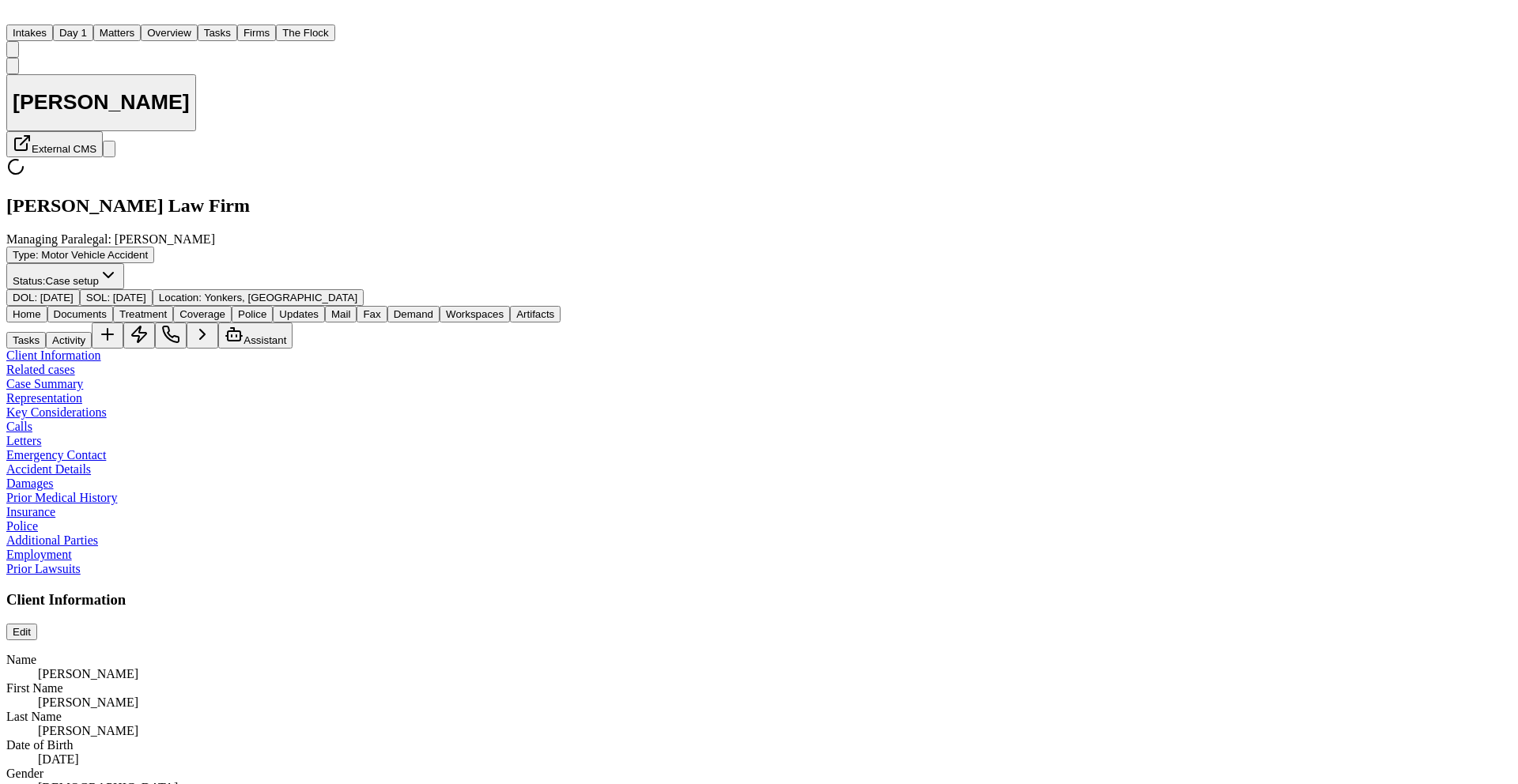
type textarea "*"
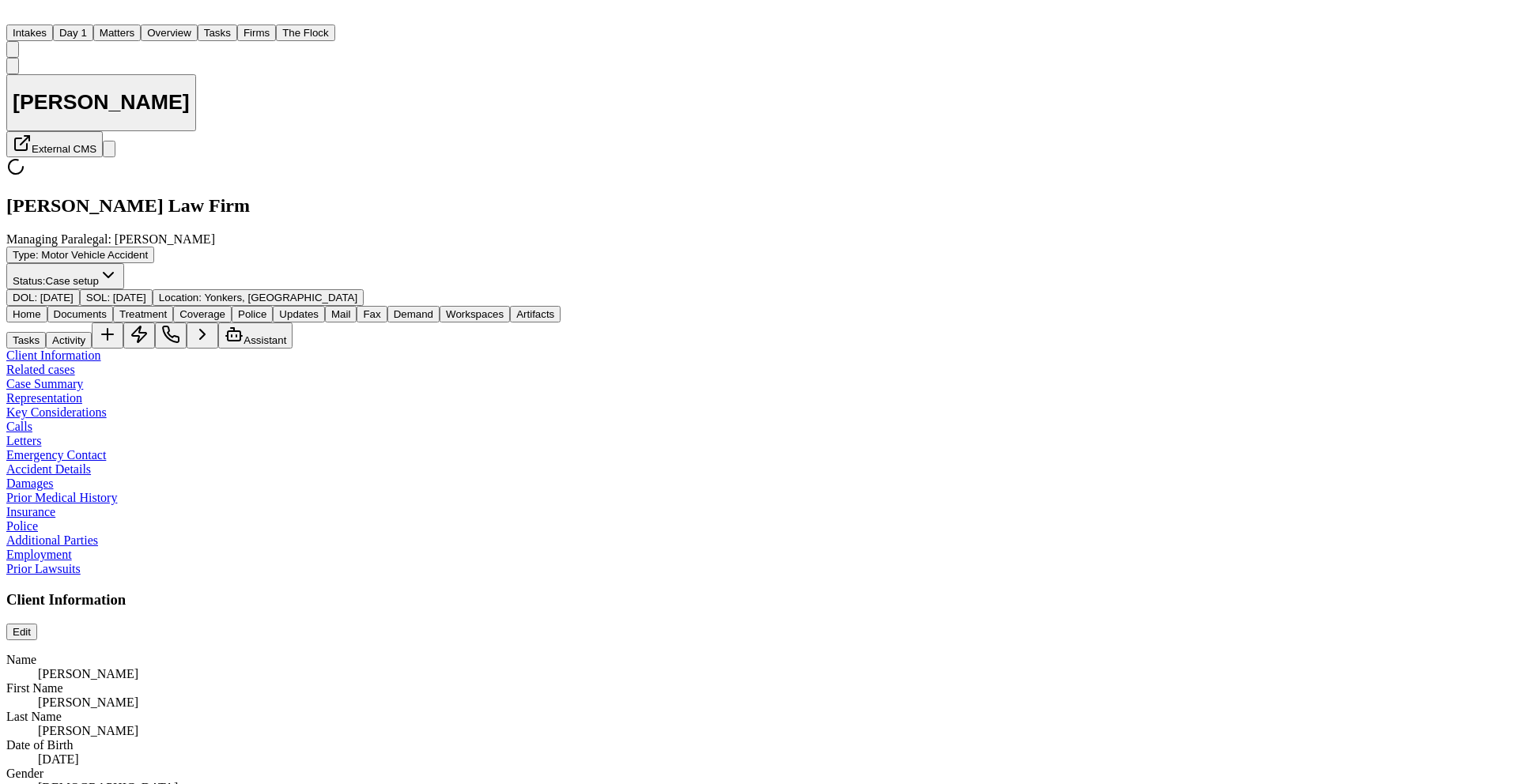
type textarea "*"
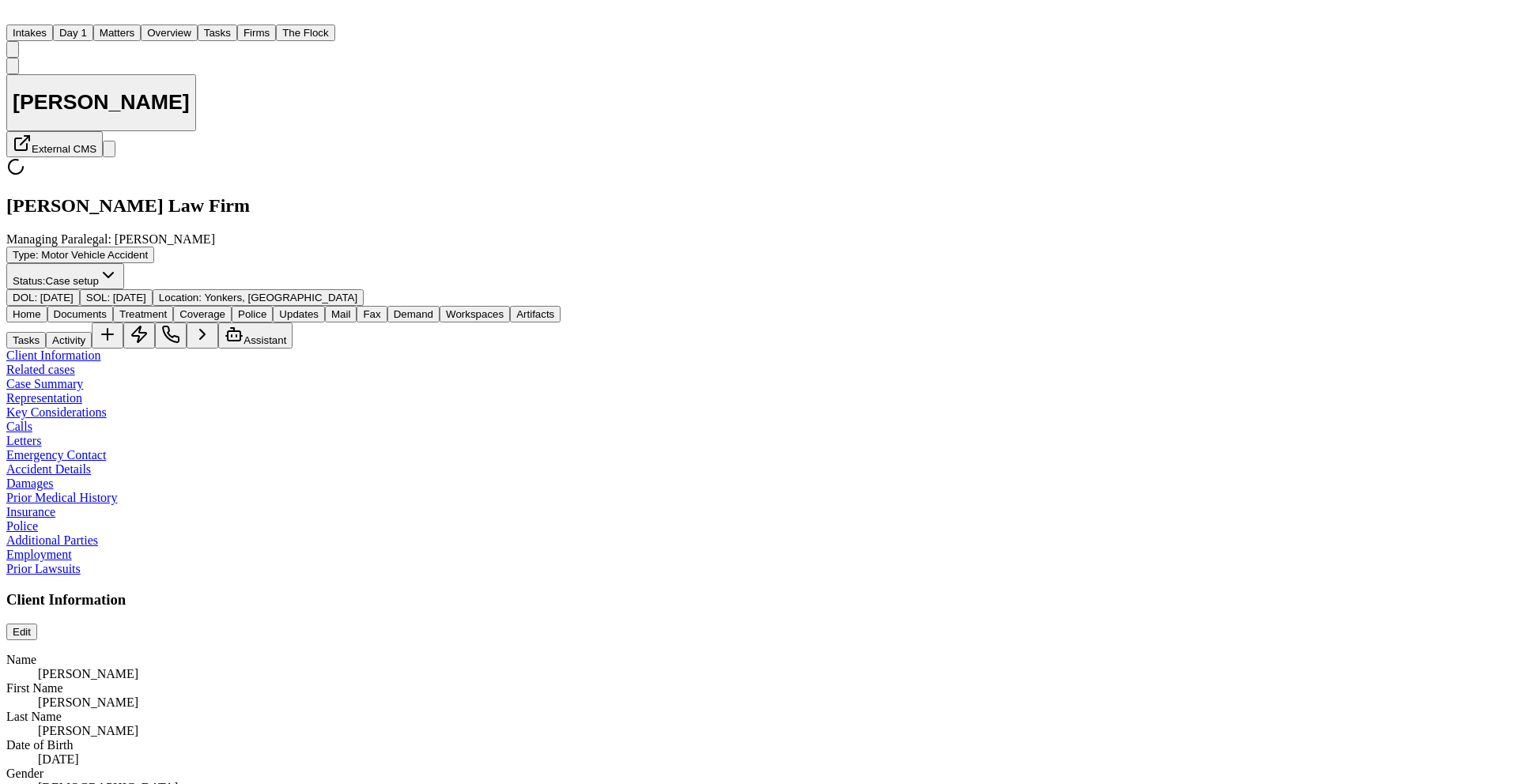
type textarea "*"
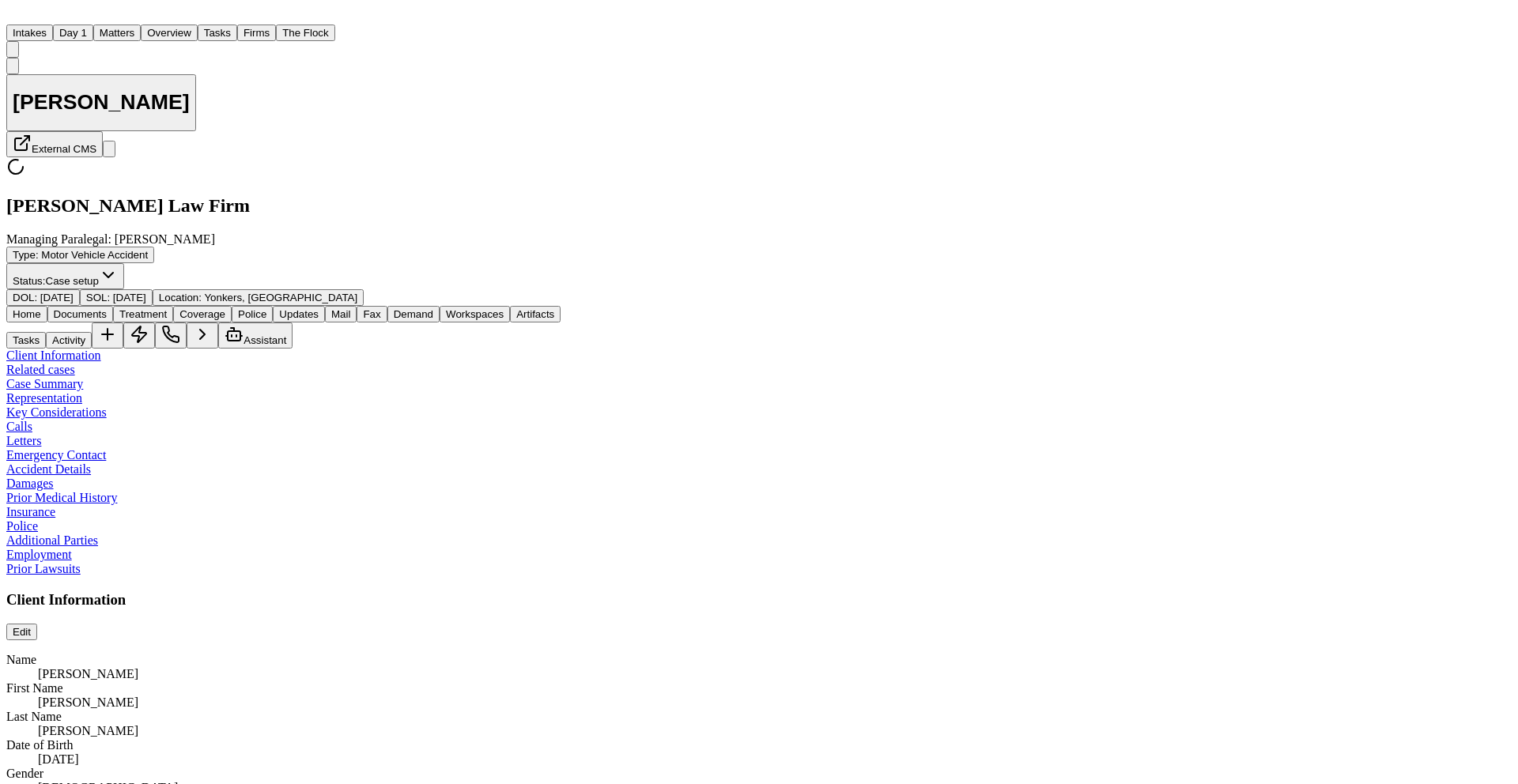
type textarea "*"
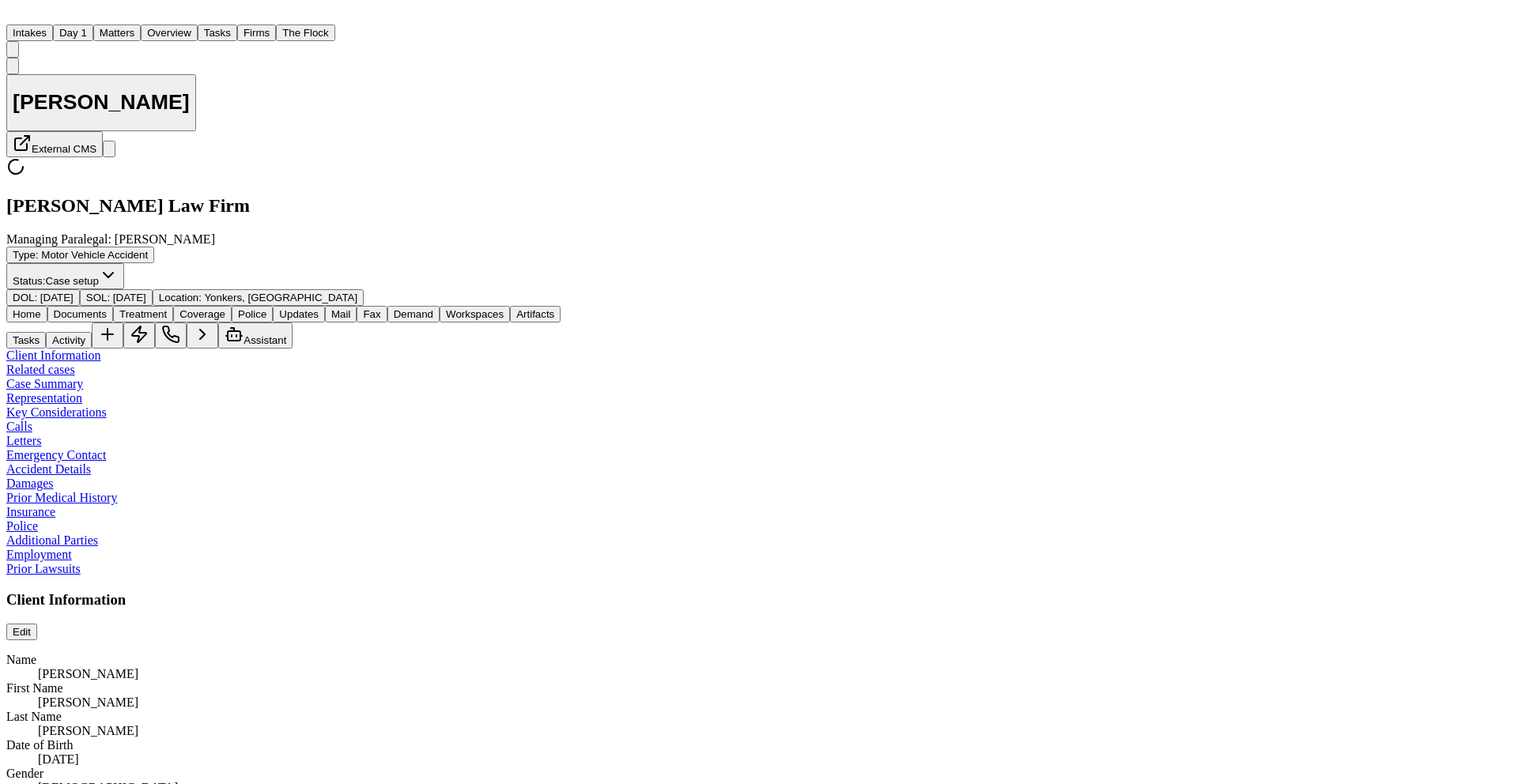
type textarea "*"
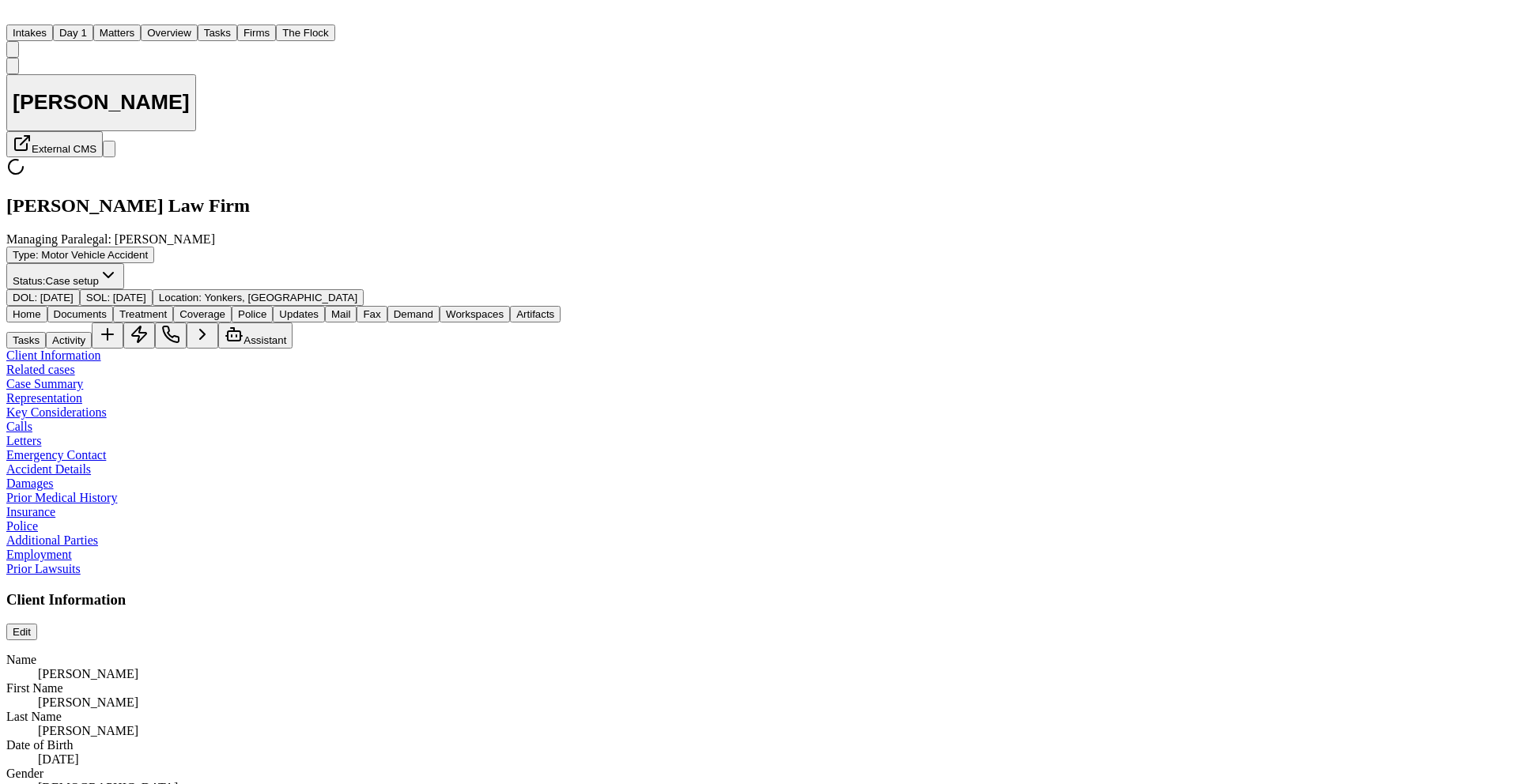
type textarea "*"
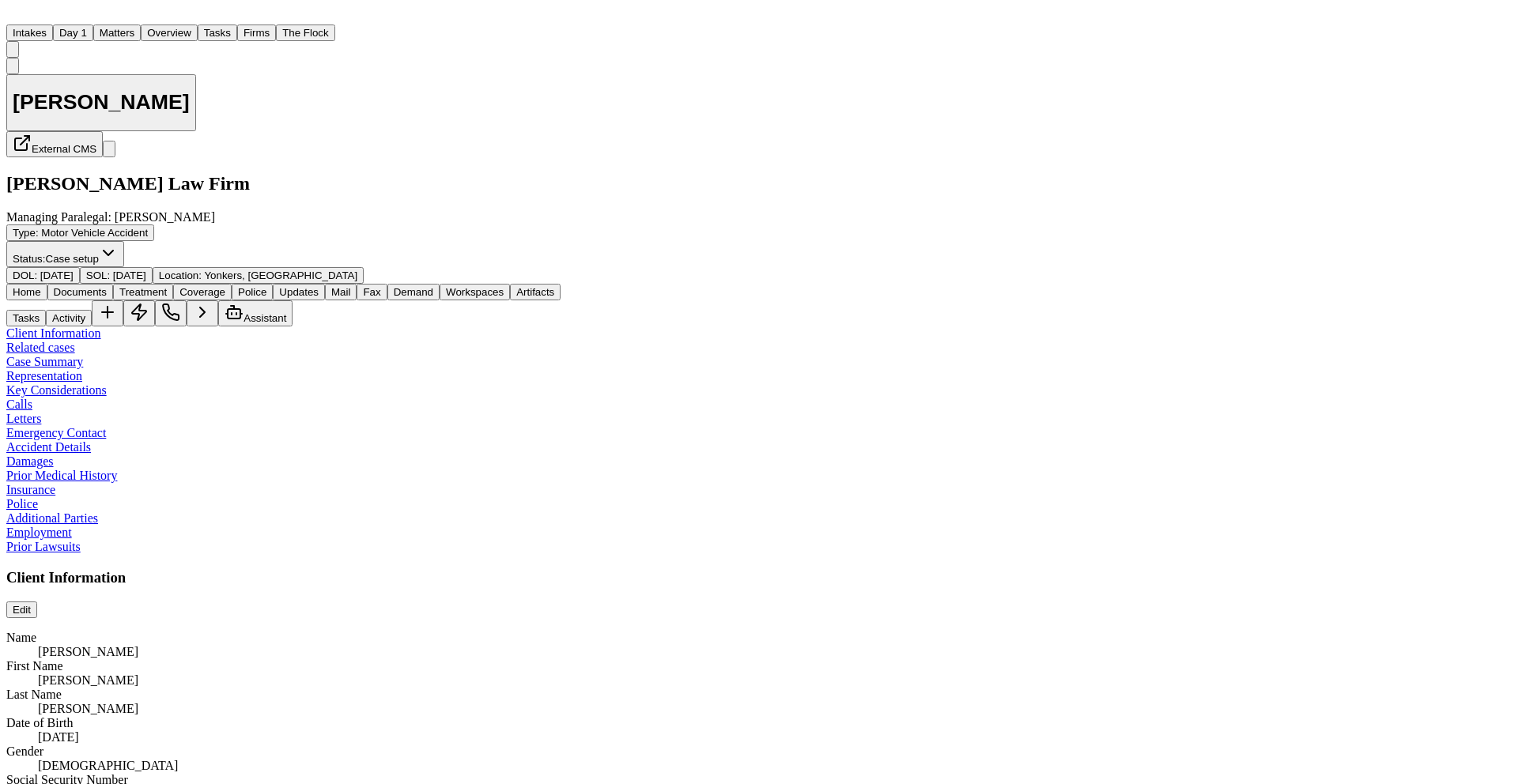
type textarea "*"
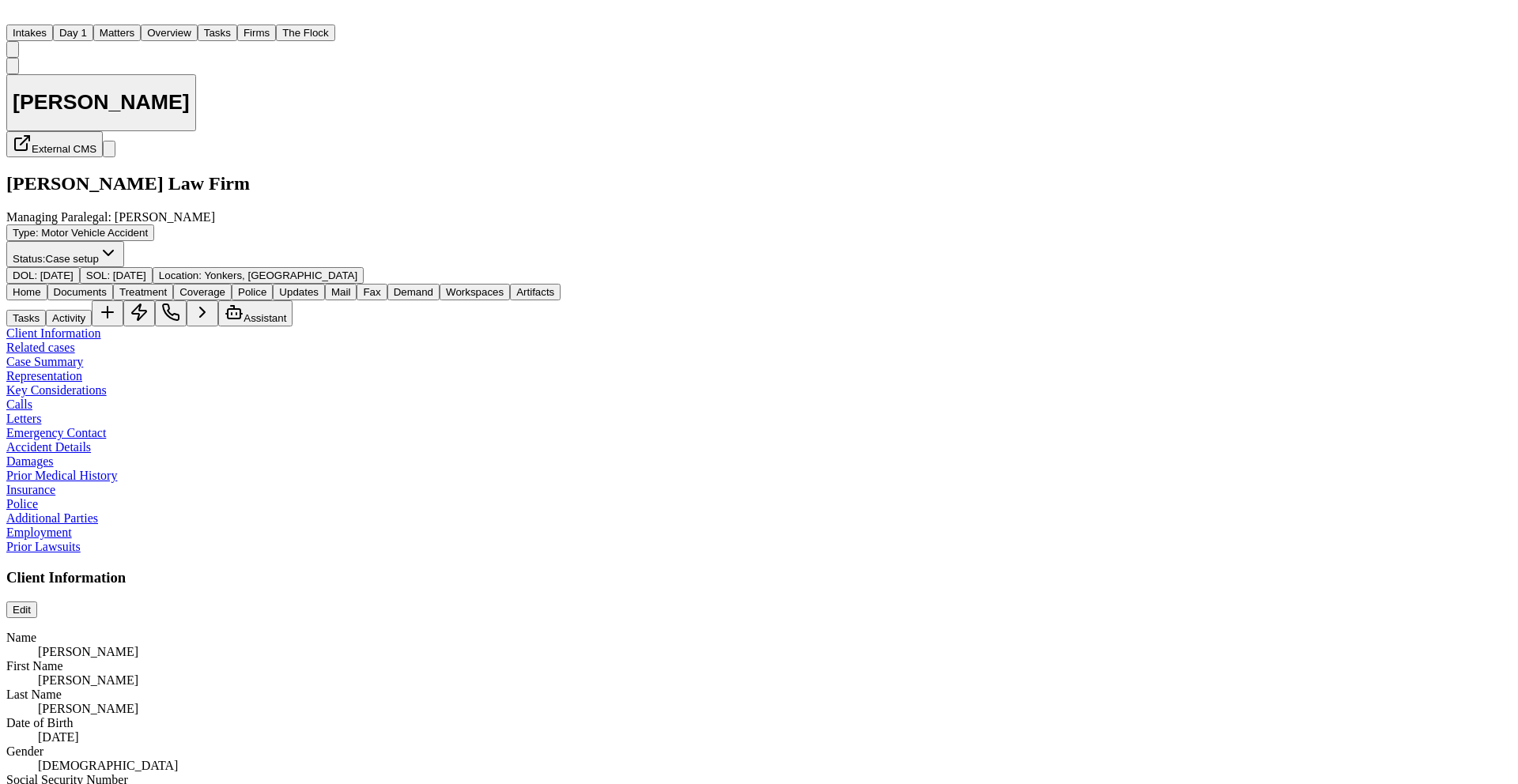
type textarea "*"
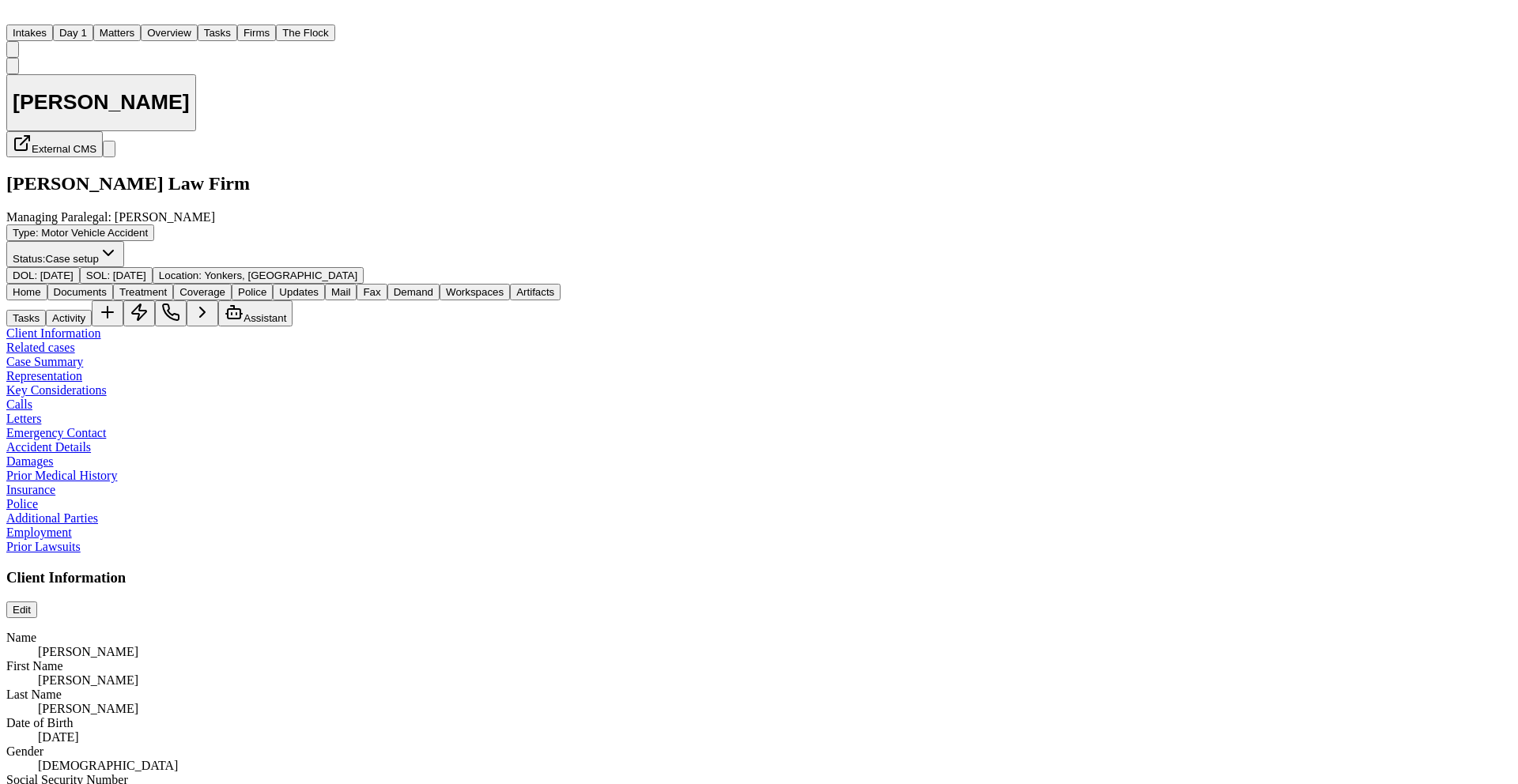
type textarea "*"
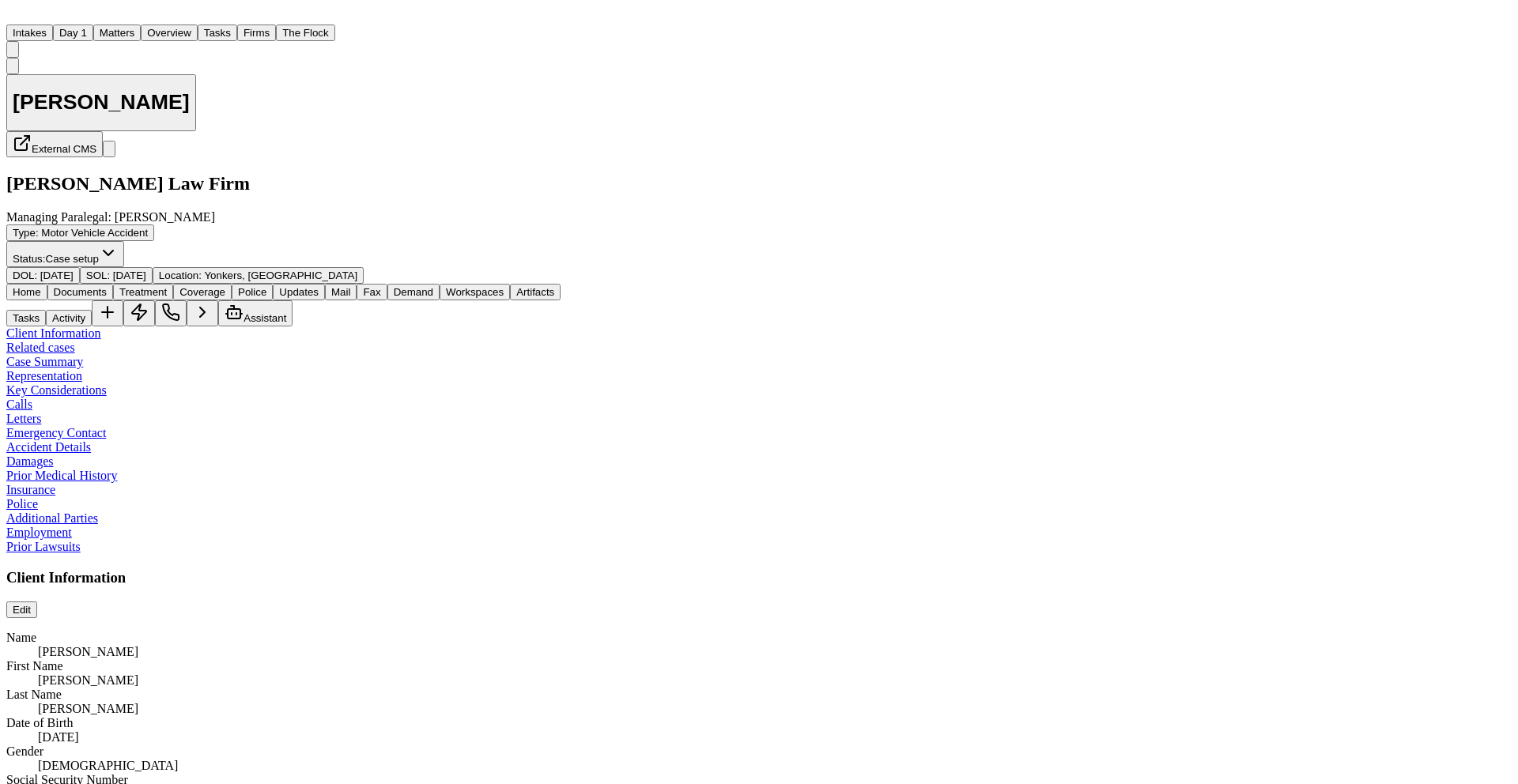
type textarea "*"
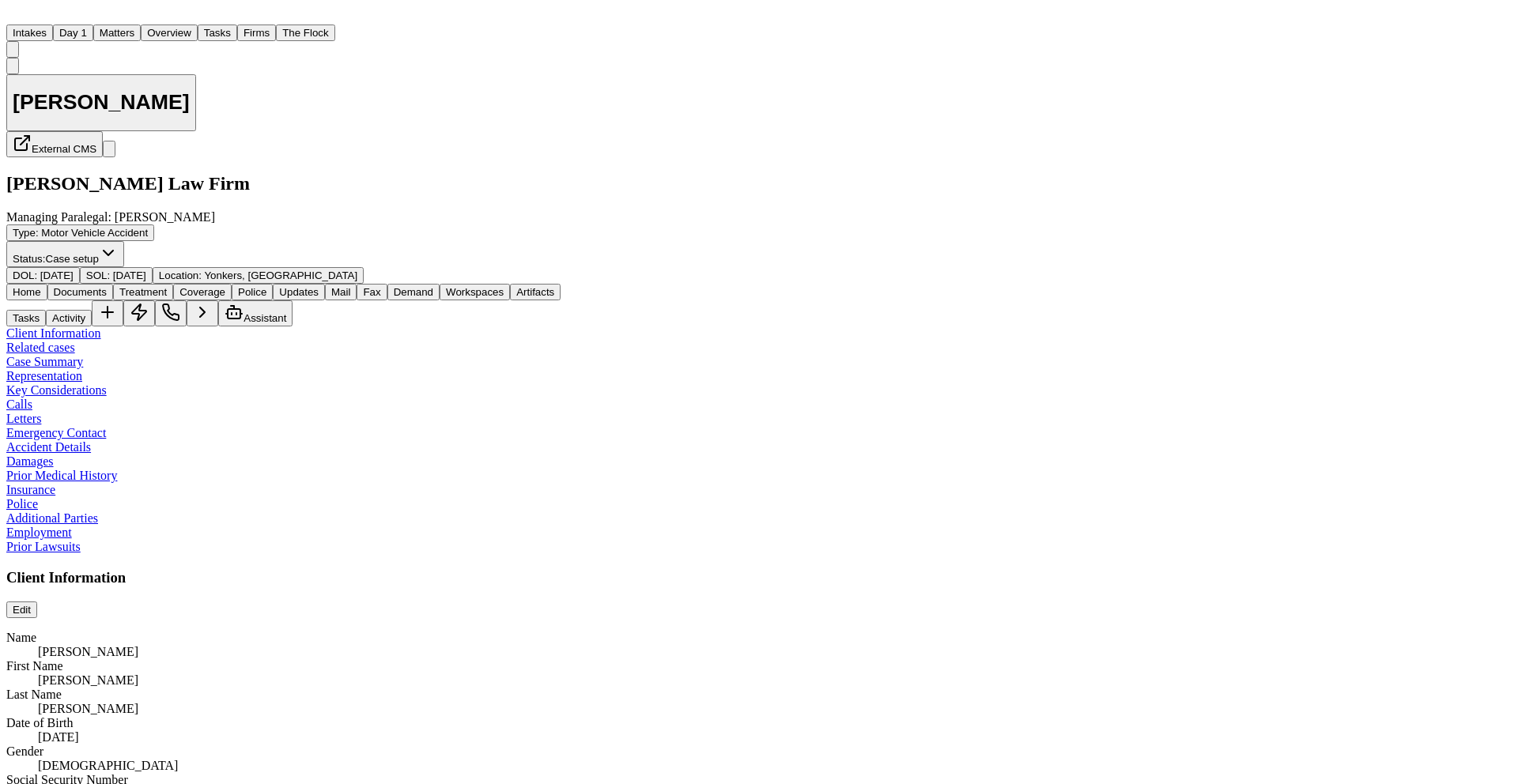
type textarea "*"
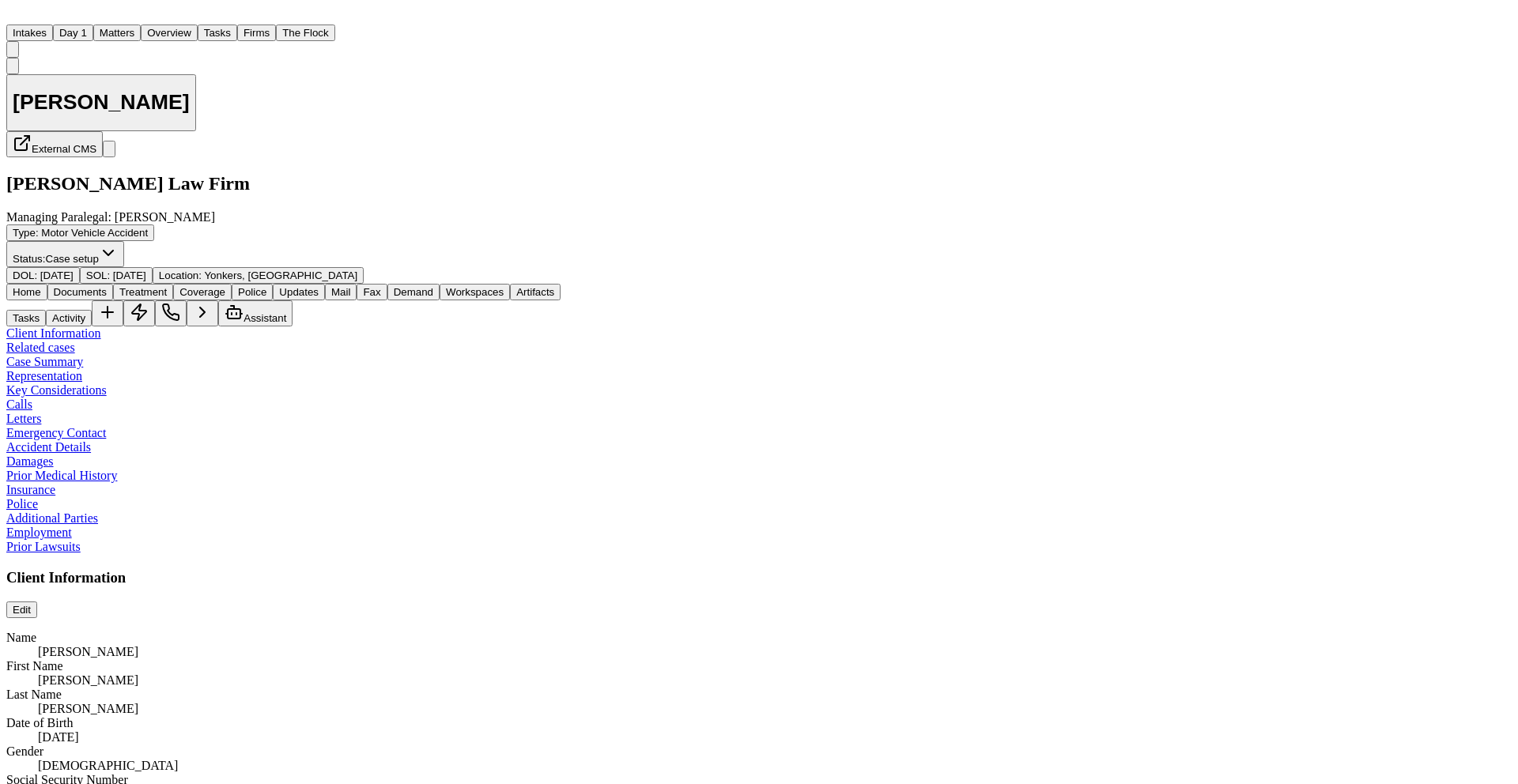
scroll to position [91, 0]
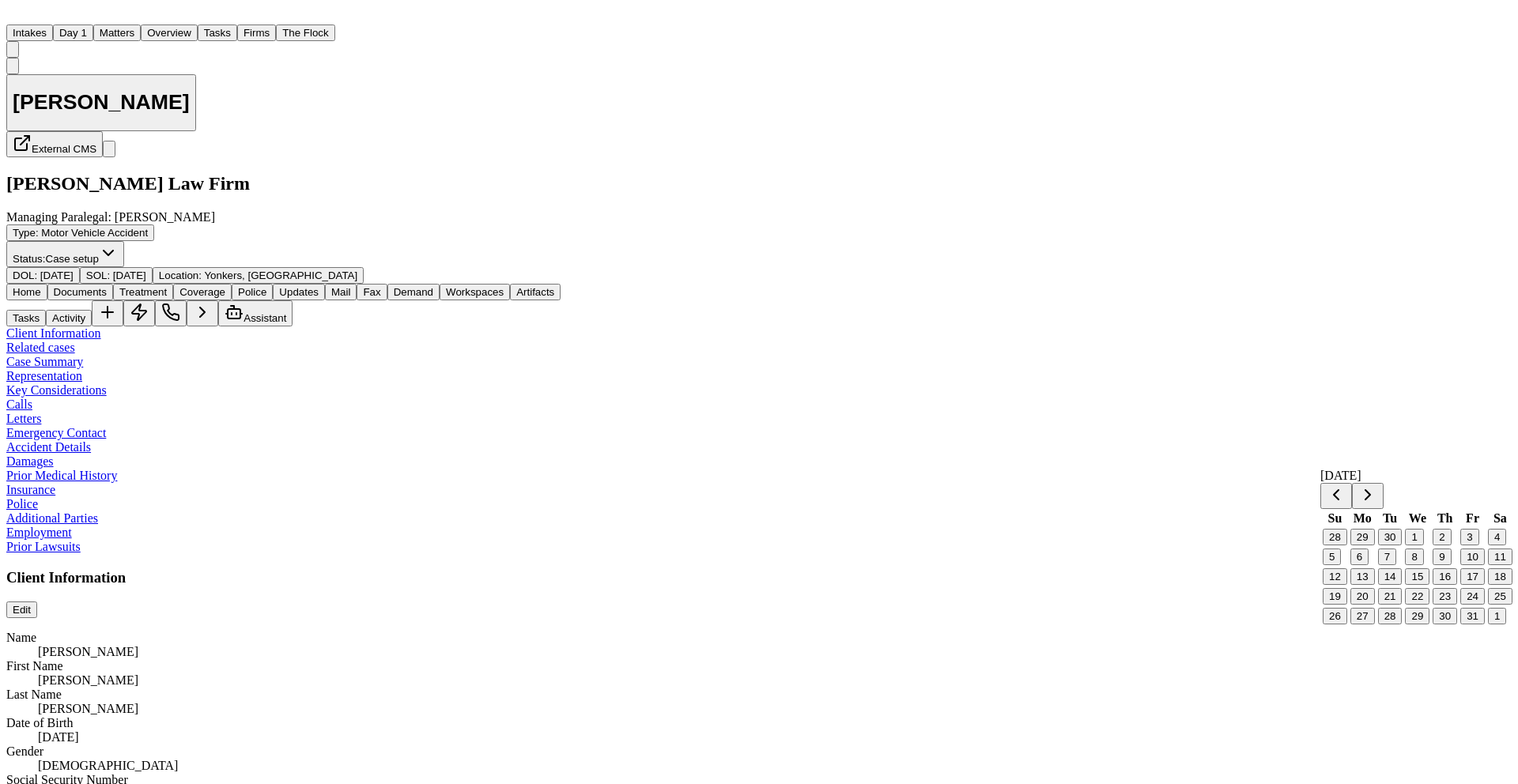
click at [1398, 624] on button "28" at bounding box center [1389, 616] width 24 height 17
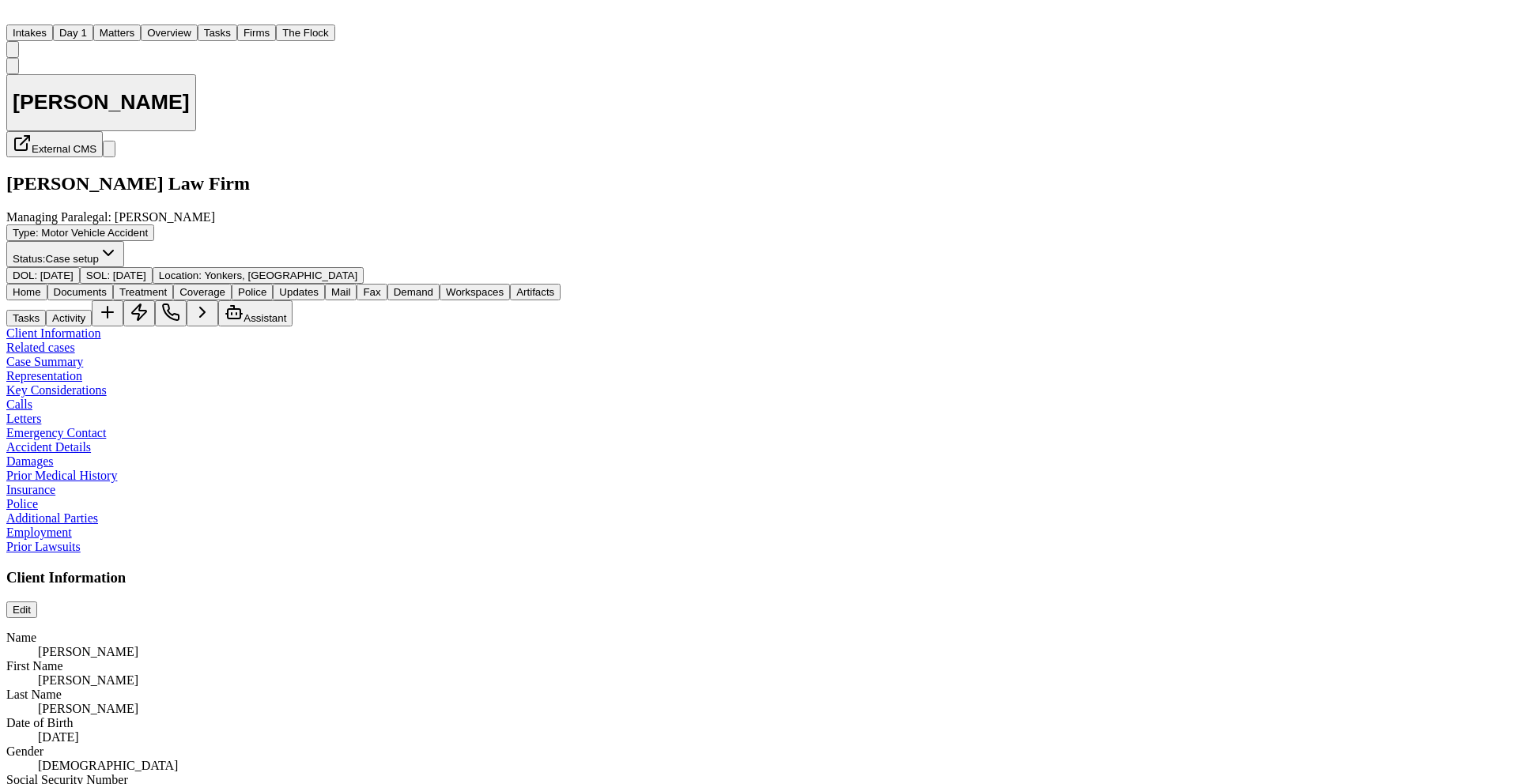
click at [911, 109] on div "[PERSON_NAME] External CMS [PERSON_NAME] Law Firm Managing Paralegal: [PERSON_N…" at bounding box center [759, 171] width 1505 height 227
click at [861, 98] on div "[PERSON_NAME] External CMS [PERSON_NAME] Law Firm Managing Paralegal: [PERSON_N…" at bounding box center [759, 171] width 1505 height 227
drag, startPoint x: 751, startPoint y: 101, endPoint x: 721, endPoint y: 101, distance: 30.0
click at [750, 101] on div "[PERSON_NAME] External CMS [PERSON_NAME] Law Firm Managing Paralegal: [PERSON_N…" at bounding box center [759, 171] width 1505 height 227
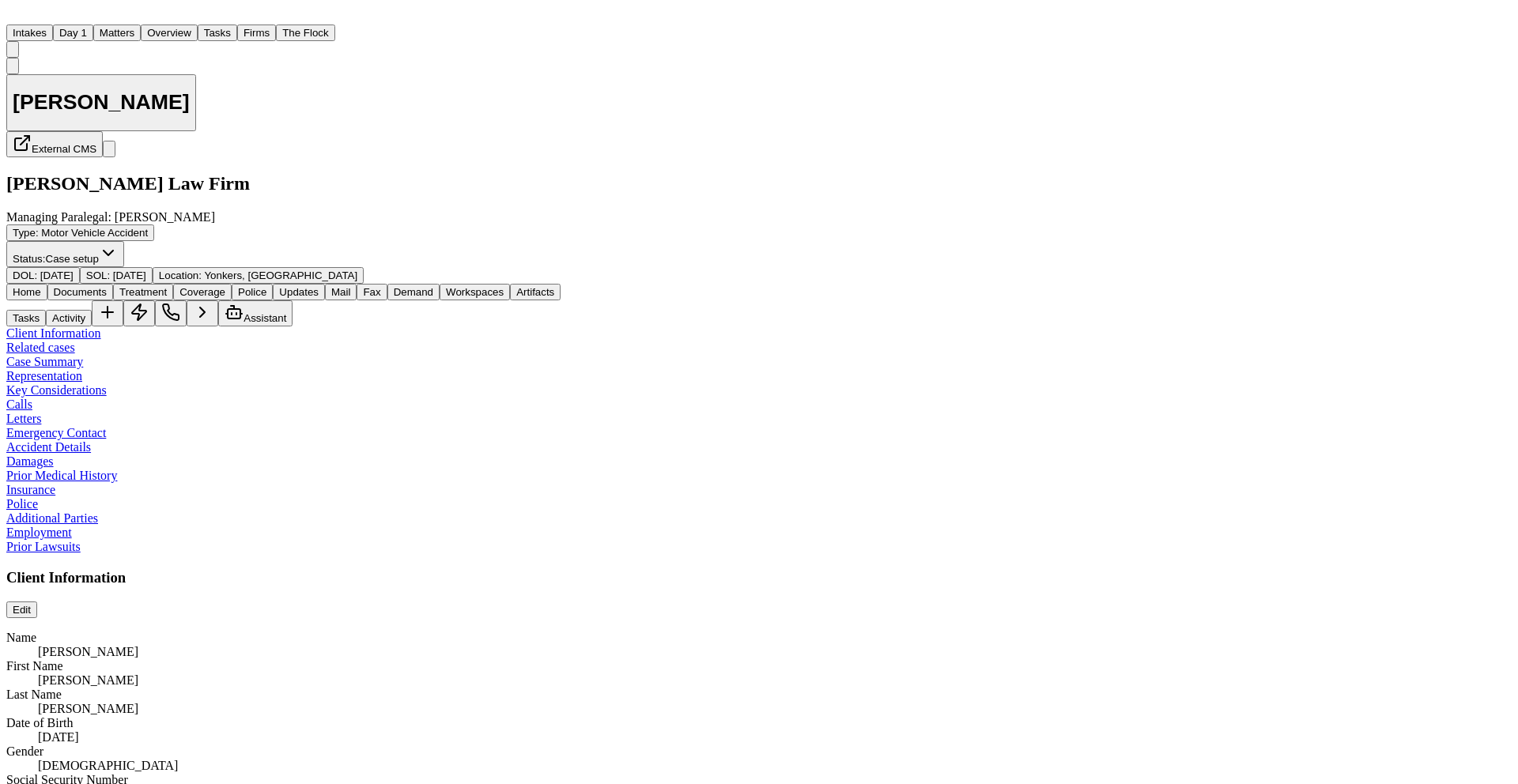
click at [607, 113] on div "[PERSON_NAME] External CMS [PERSON_NAME] Law Firm Managing Paralegal: [PERSON_N…" at bounding box center [759, 171] width 1505 height 227
click at [237, 29] on button "Tasks" at bounding box center [217, 33] width 39 height 17
